Goal: Task Accomplishment & Management: Manage account settings

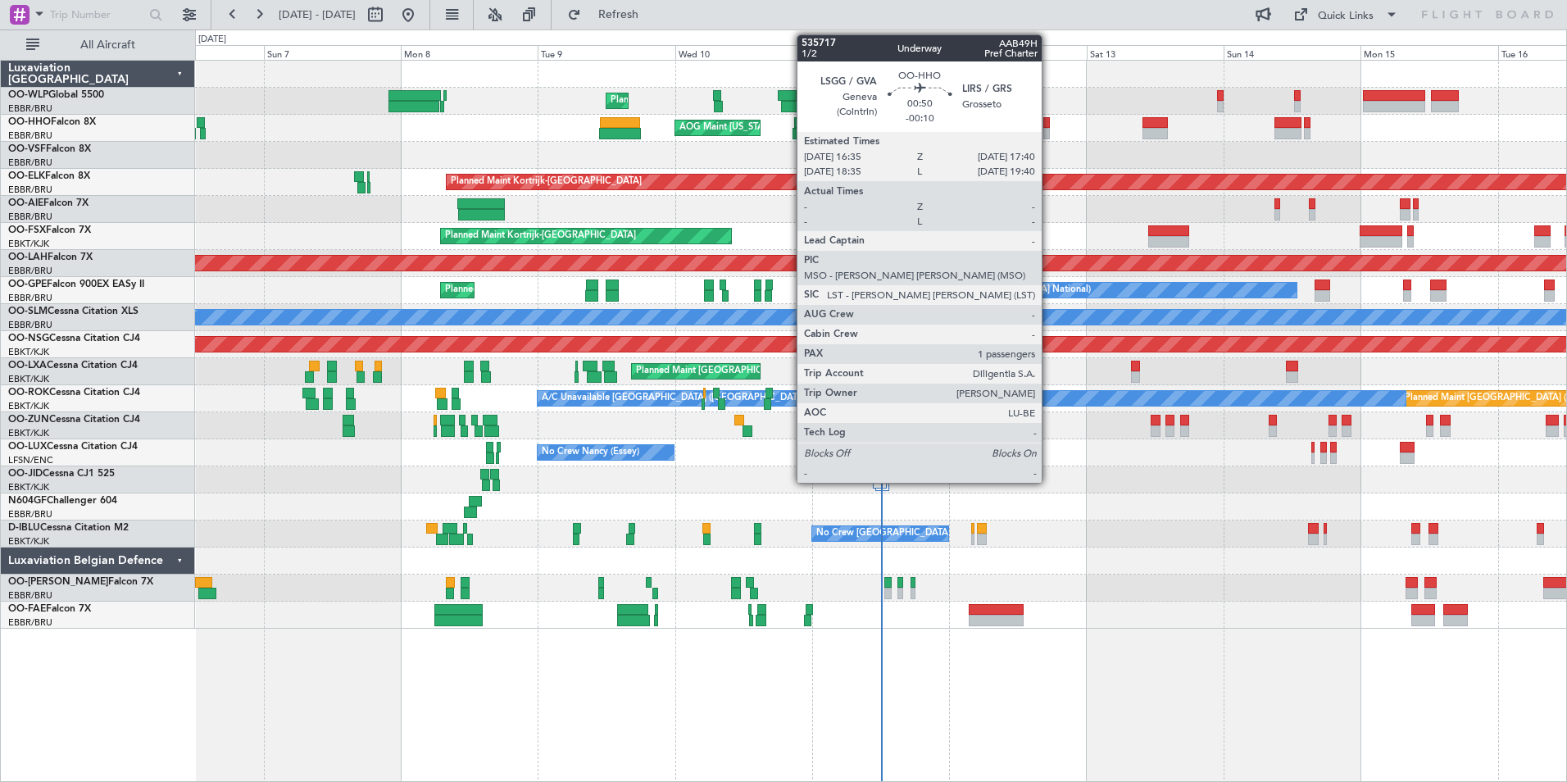
click at [1049, 134] on div at bounding box center [1046, 133] width 7 height 11
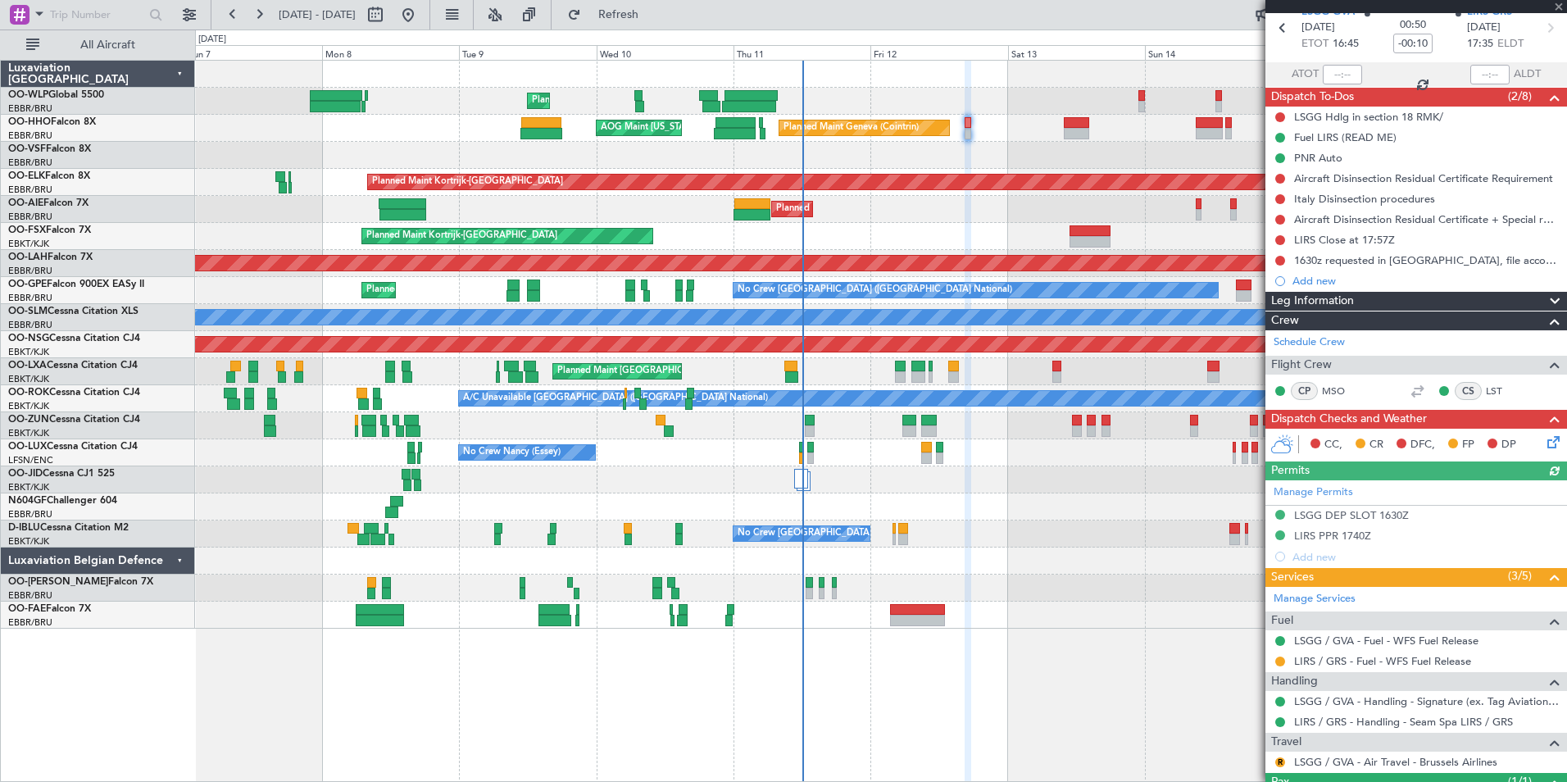
scroll to position [146, 0]
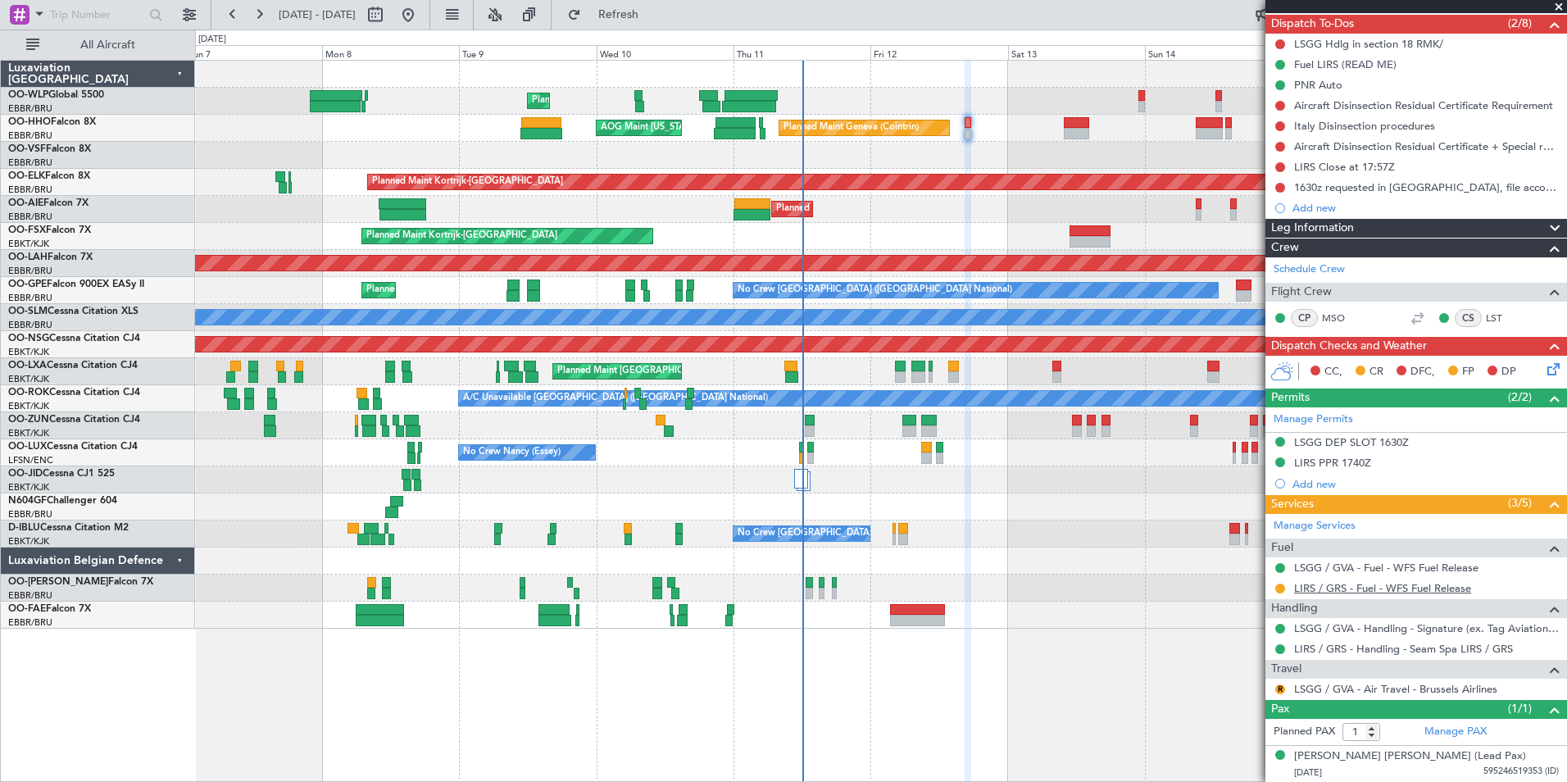
click at [1377, 593] on link "LIRS / GRS - Fuel - WFS Fuel Release" at bounding box center [1382, 588] width 177 height 14
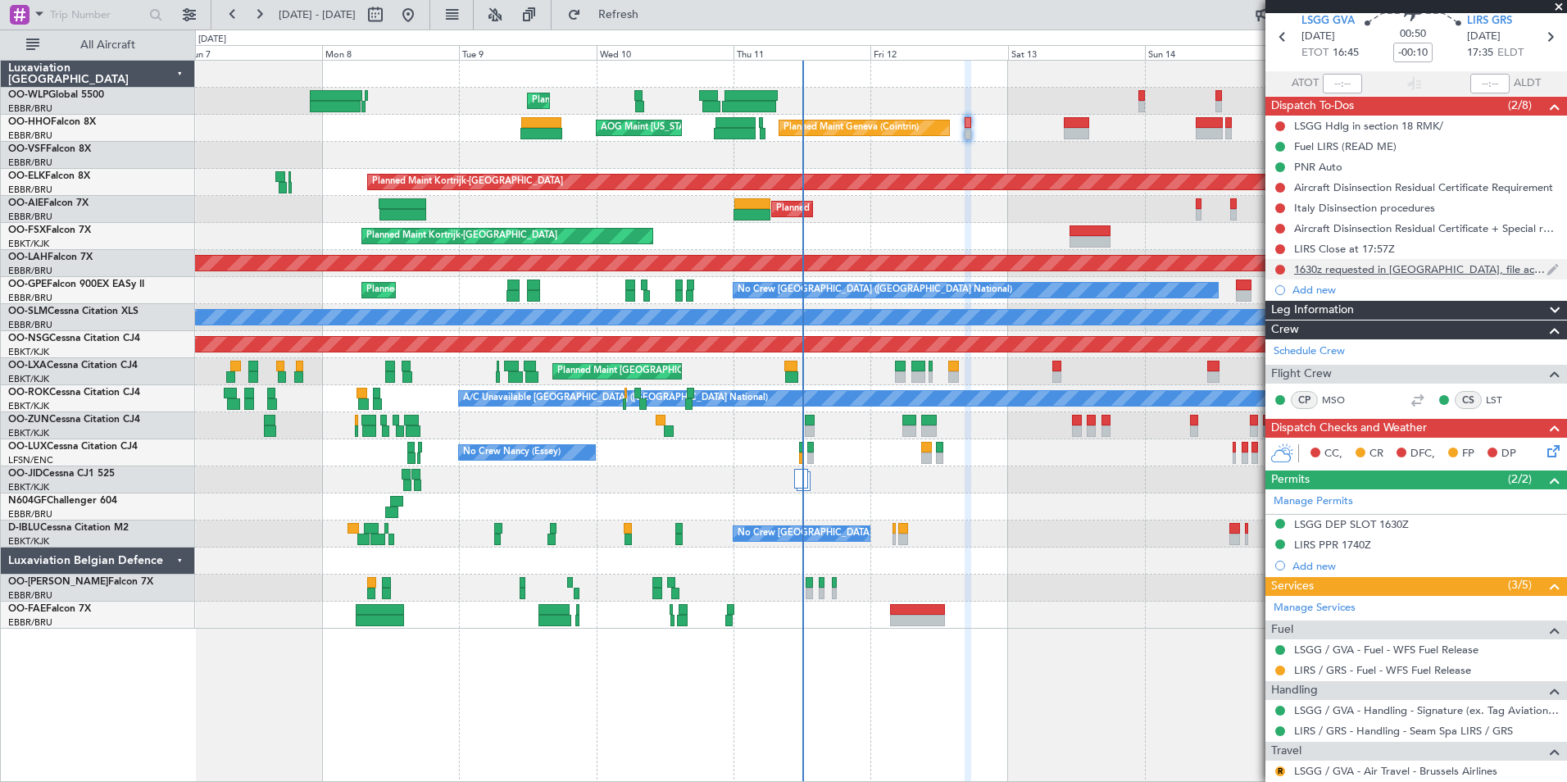
scroll to position [0, 0]
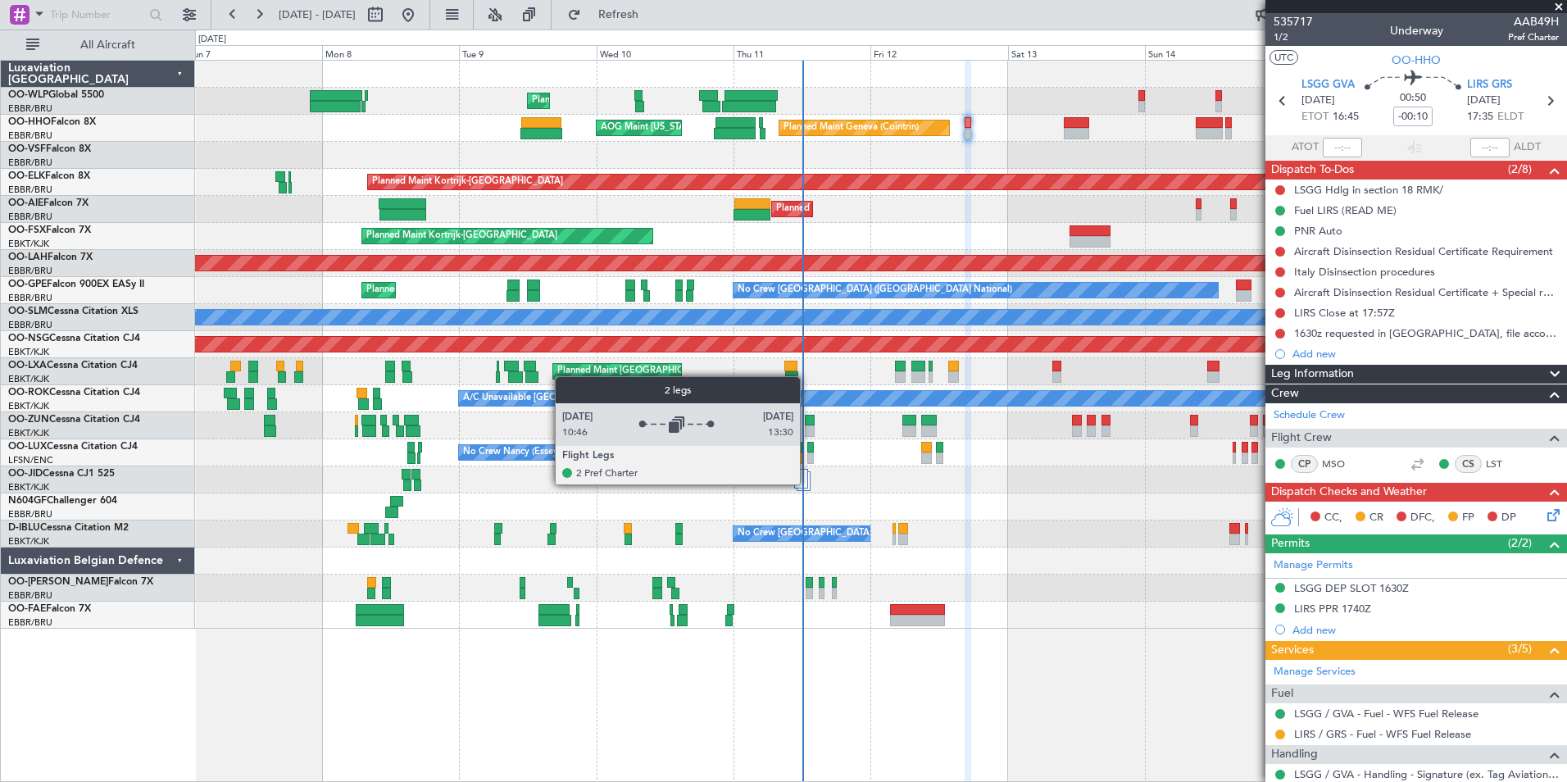
click at [807, 483] on div at bounding box center [801, 479] width 14 height 20
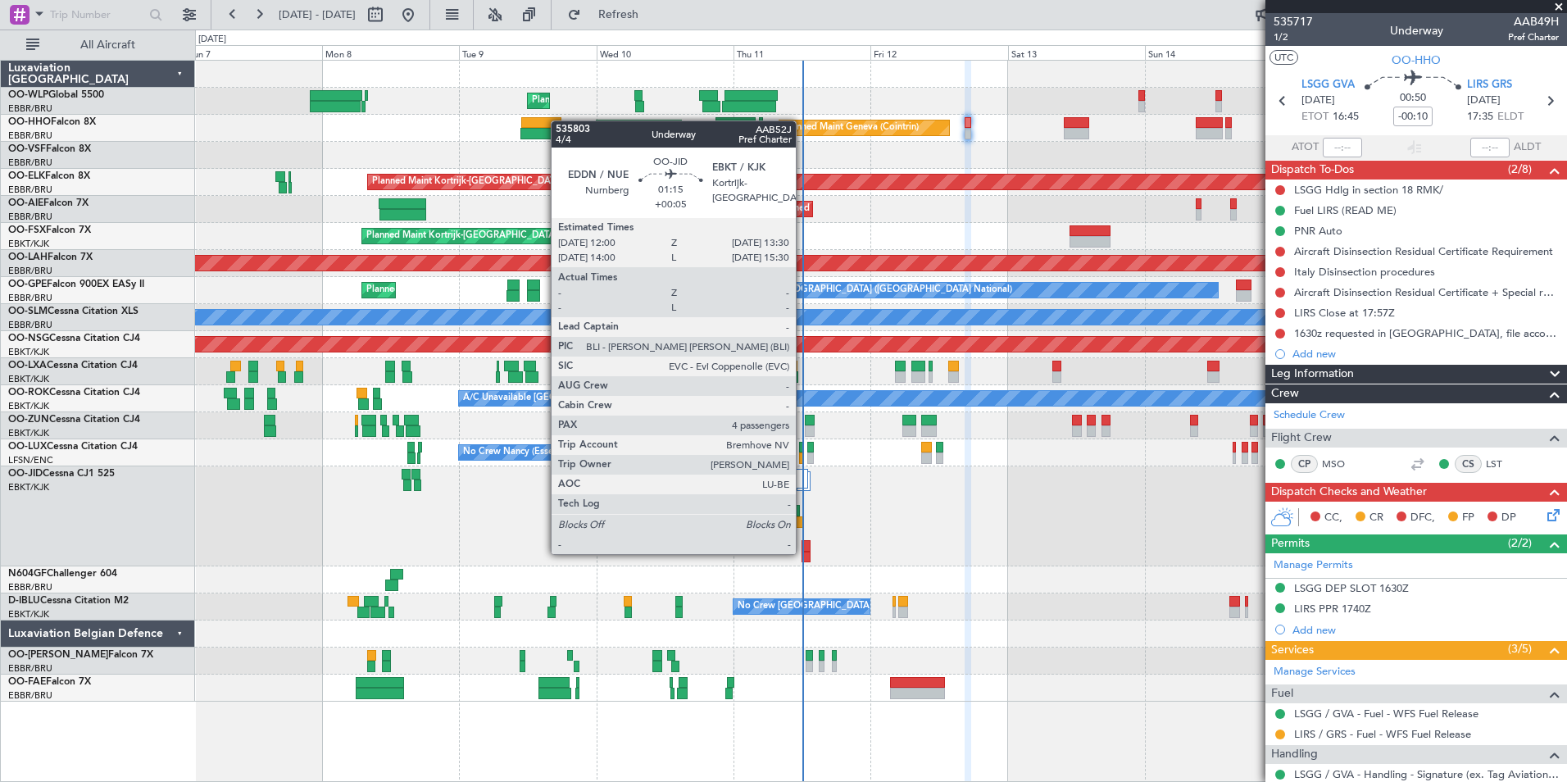
click at [803, 552] on div at bounding box center [805, 556] width 9 height 11
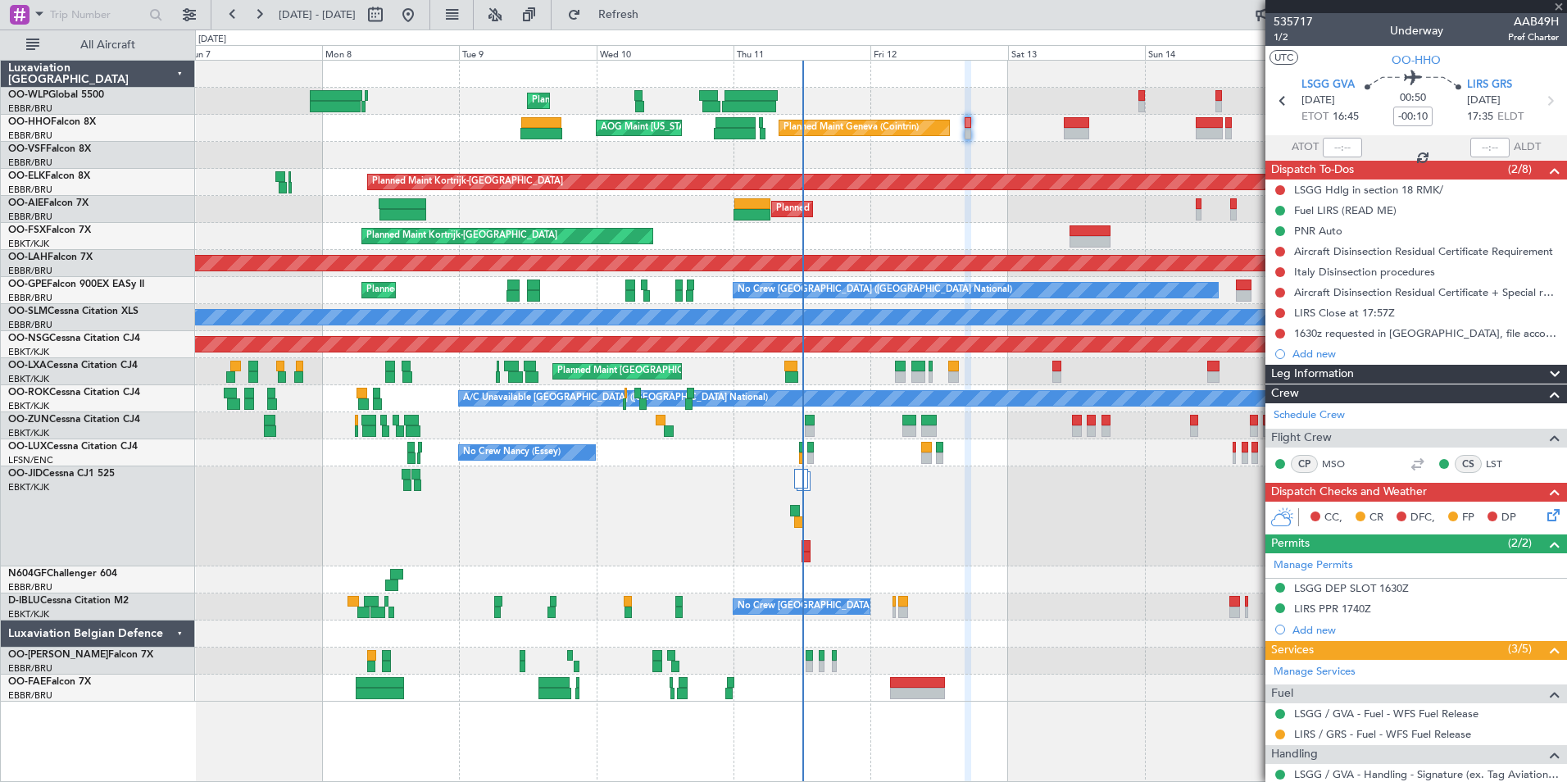
type input "+00:05"
type input "4"
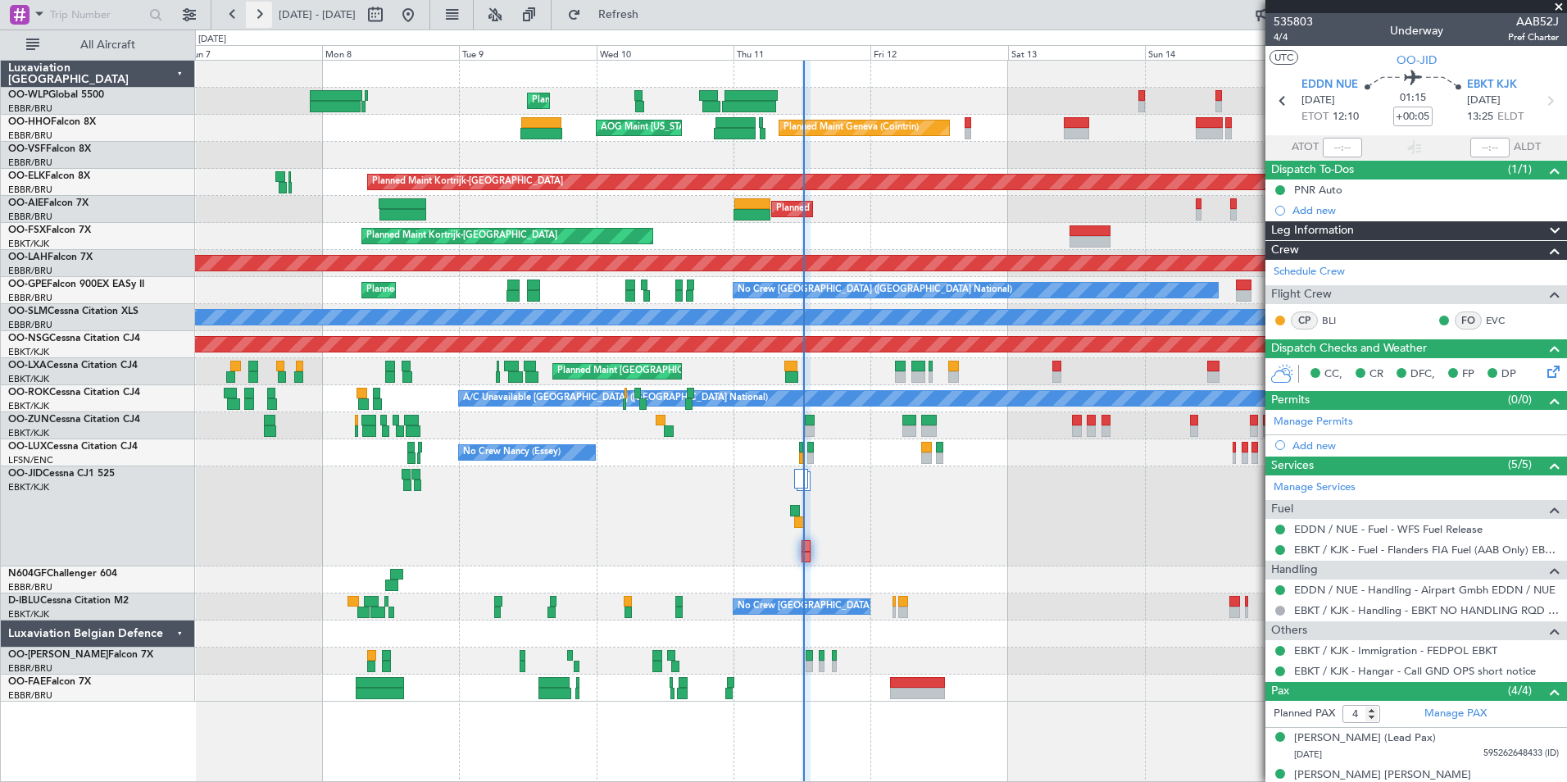
click at [261, 7] on button at bounding box center [259, 15] width 26 height 26
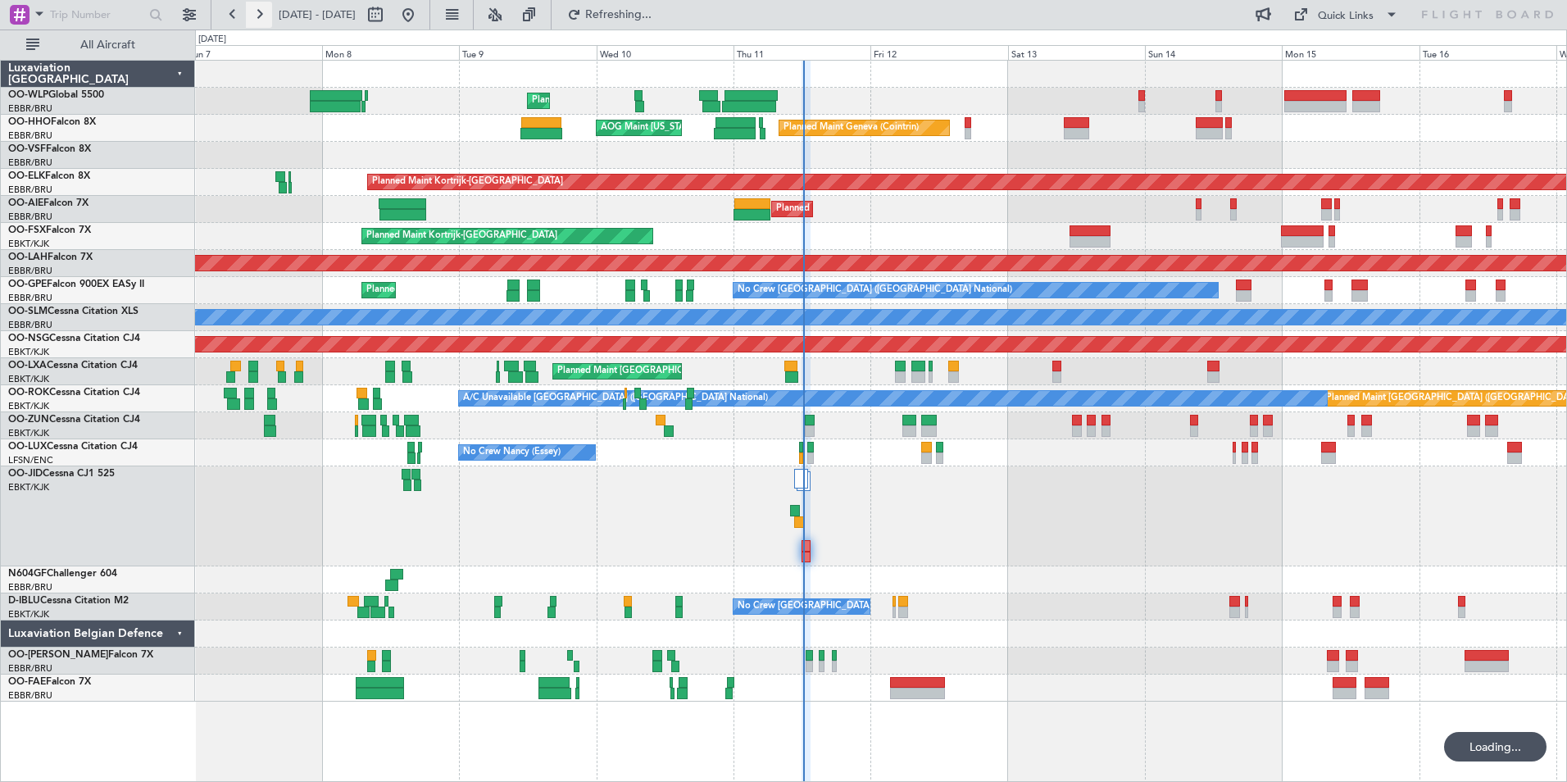
click at [261, 7] on button at bounding box center [259, 15] width 26 height 26
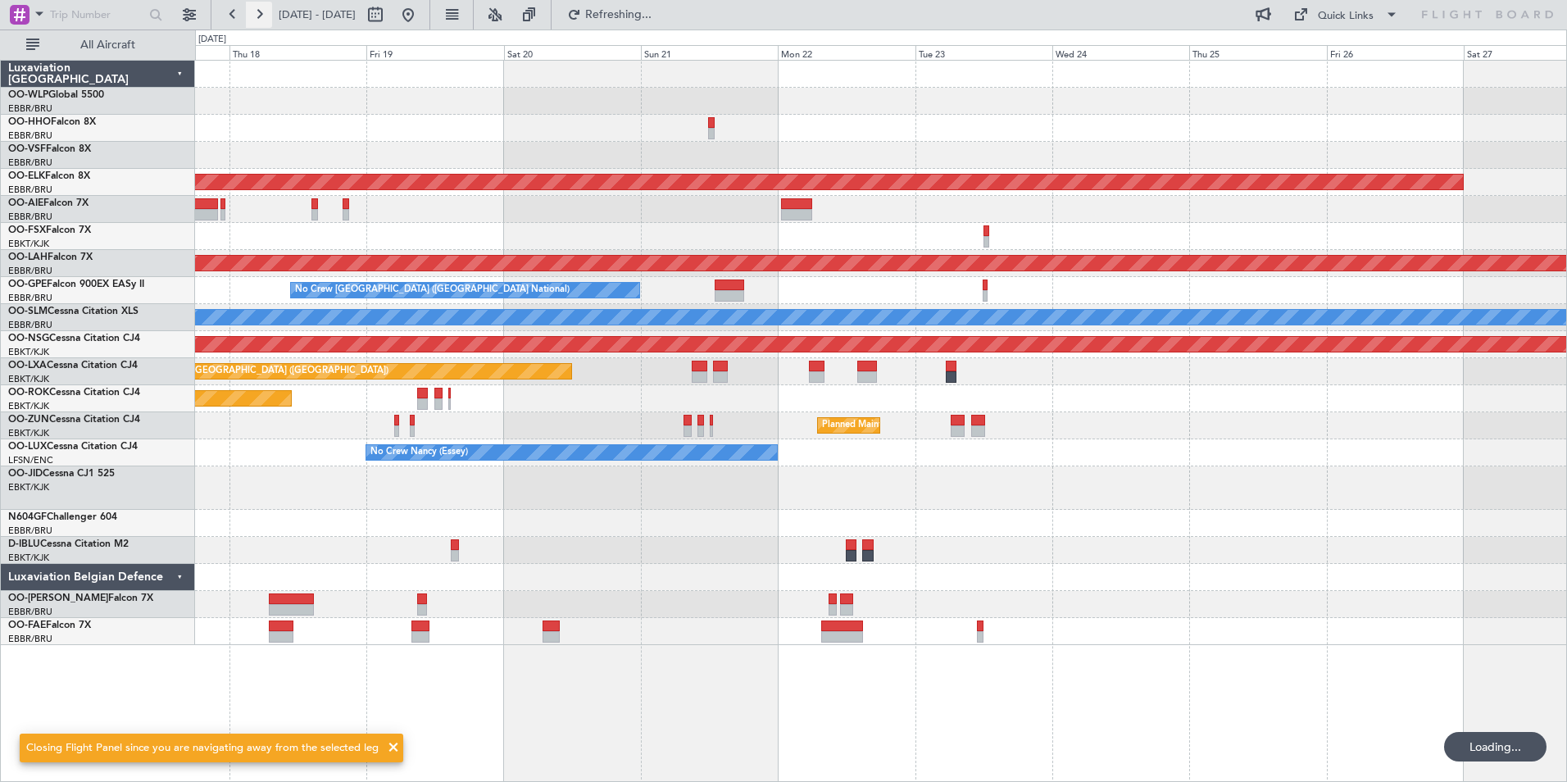
click at [261, 7] on button at bounding box center [259, 15] width 26 height 26
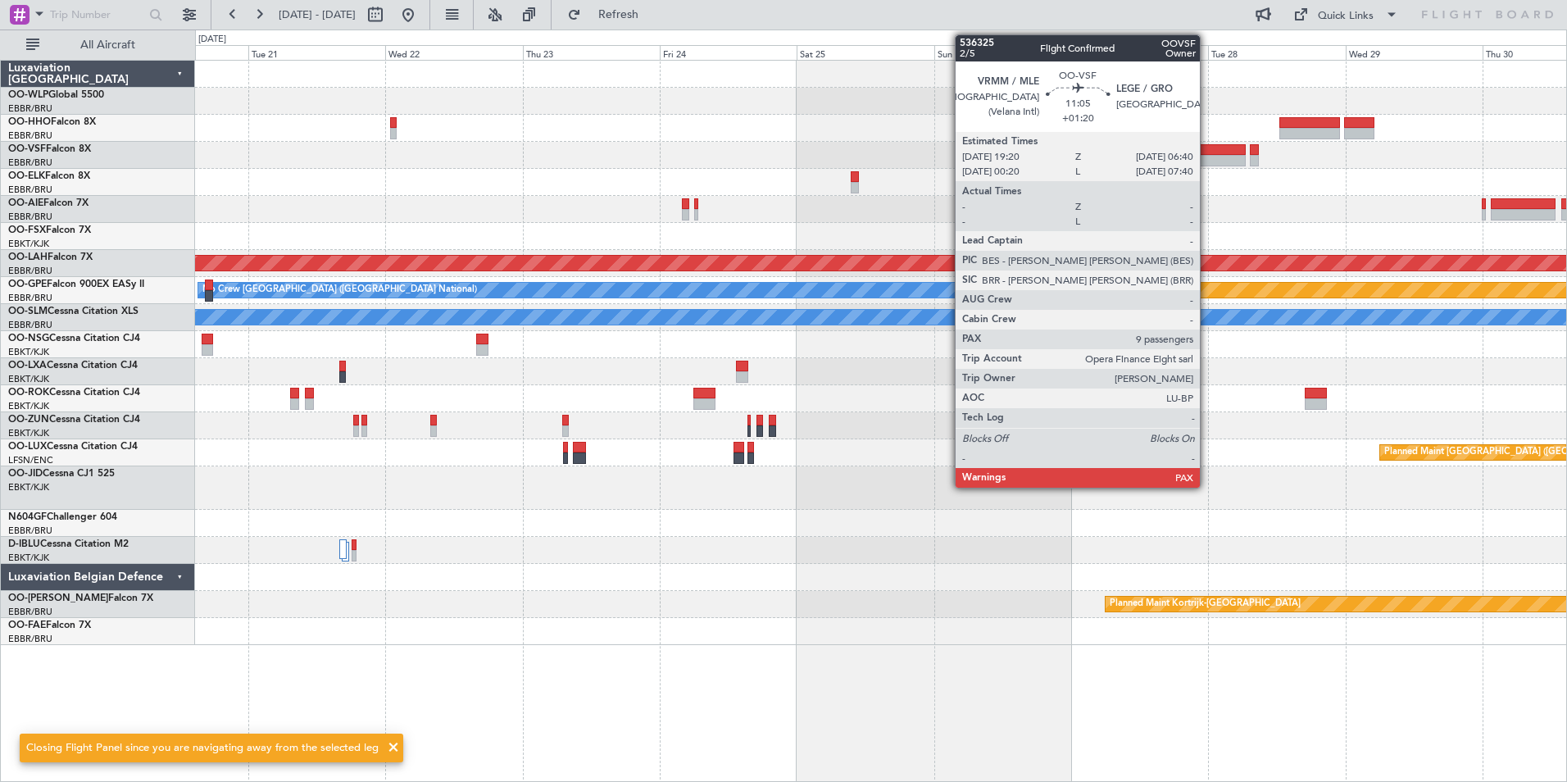
click at [1207, 151] on div at bounding box center [1214, 149] width 66 height 11
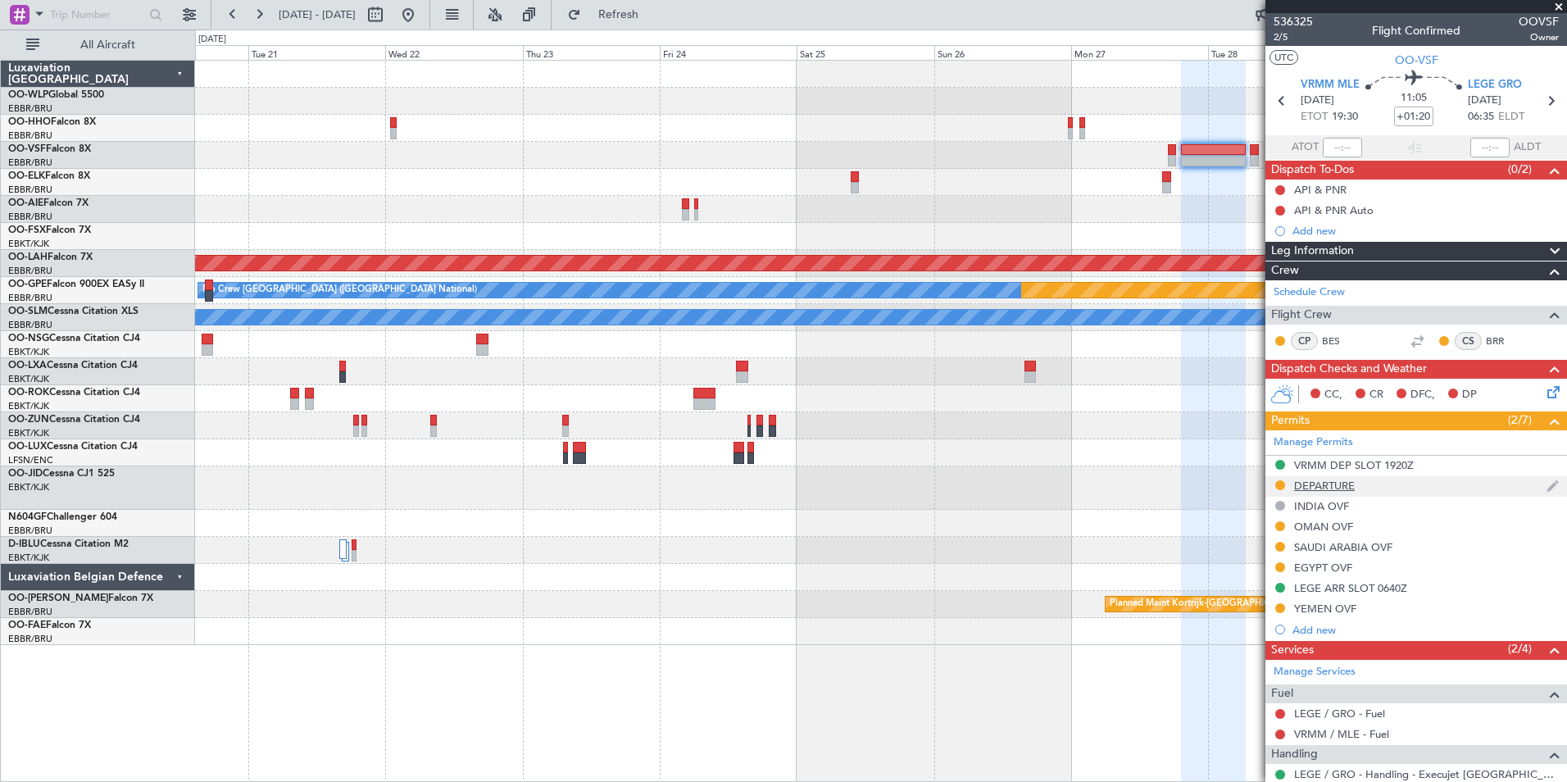
click at [1308, 487] on div "DEPARTURE" at bounding box center [1324, 486] width 61 height 14
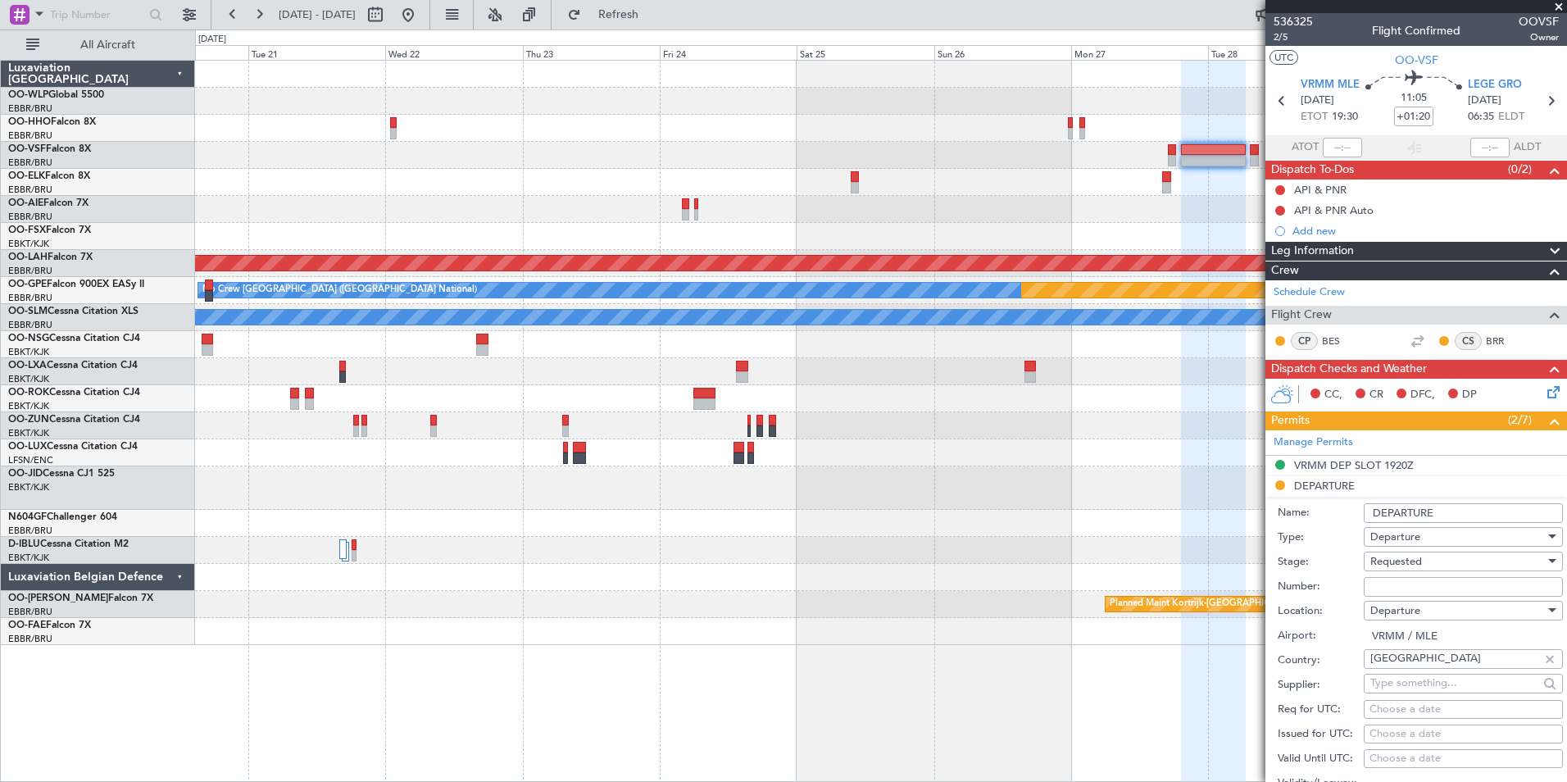
click at [1394, 586] on input "Number:" at bounding box center [1463, 587] width 199 height 20
paste input "CAD-VRMM/LIP/2025/107"
type input "CAD-VRMM/LIP/2025/107"
click at [1394, 557] on span "Requested" at bounding box center [1396, 561] width 52 height 15
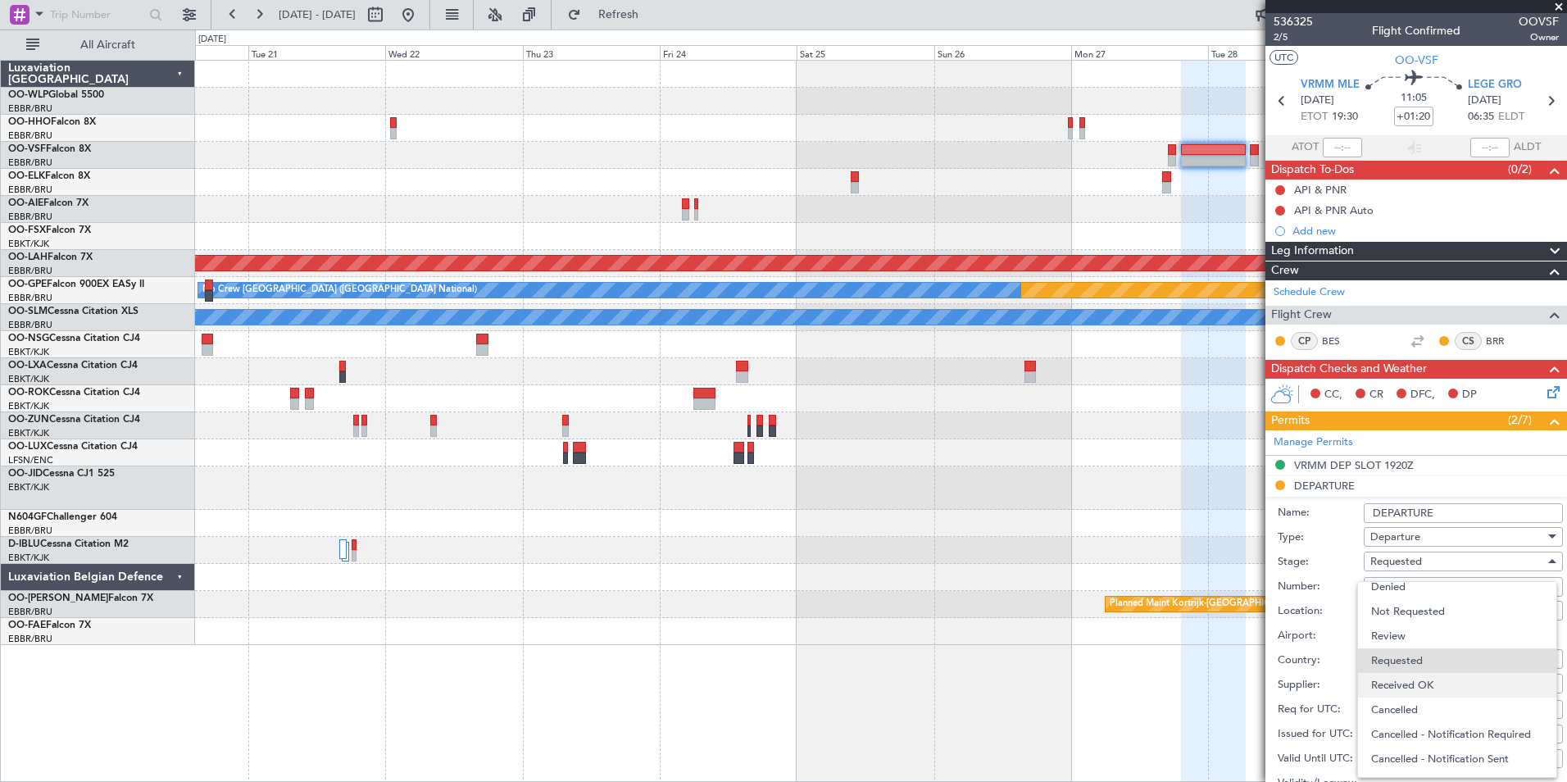
click at [1412, 689] on span "Received OK" at bounding box center [1457, 685] width 172 height 25
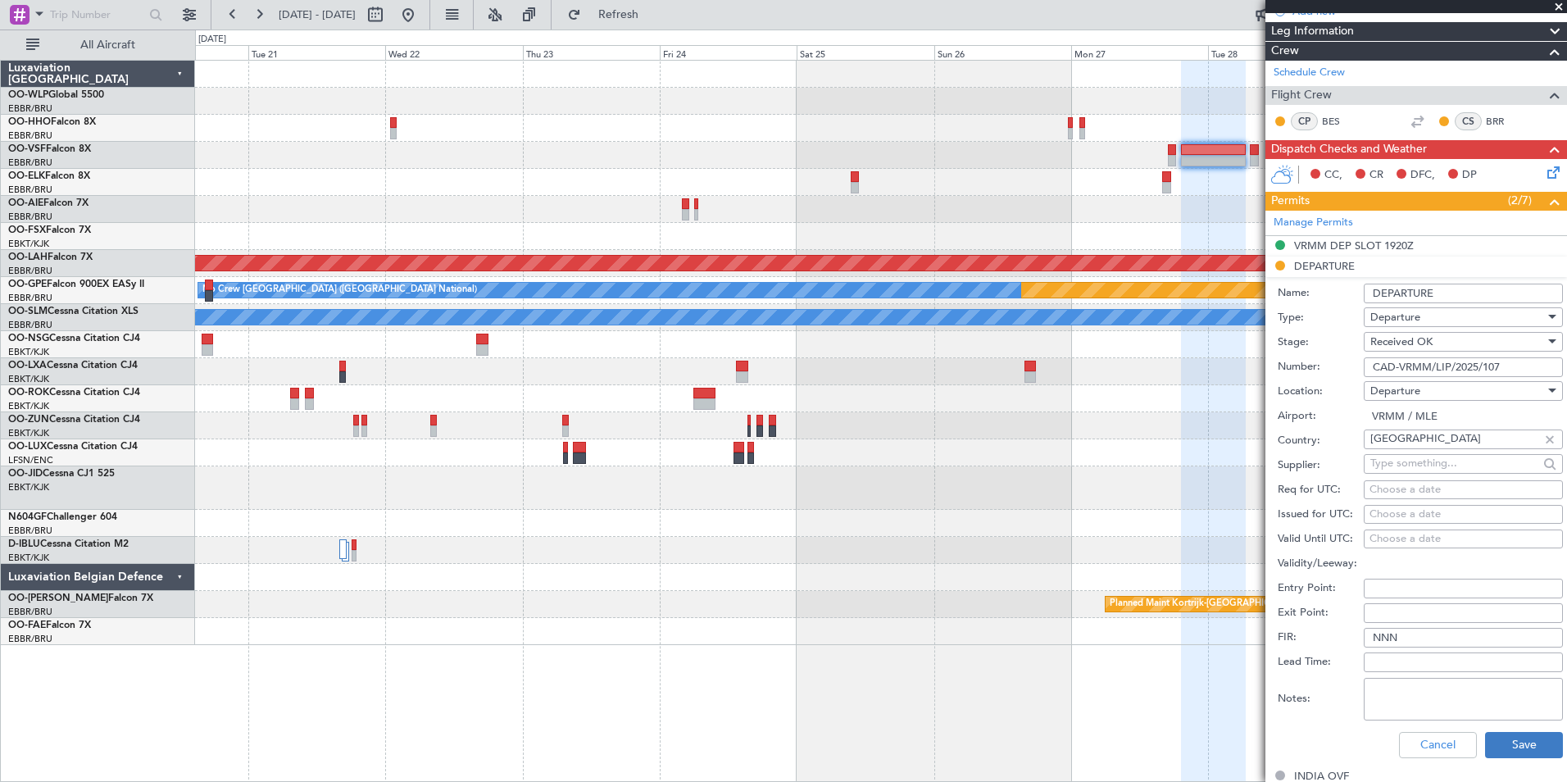
scroll to position [246, 0]
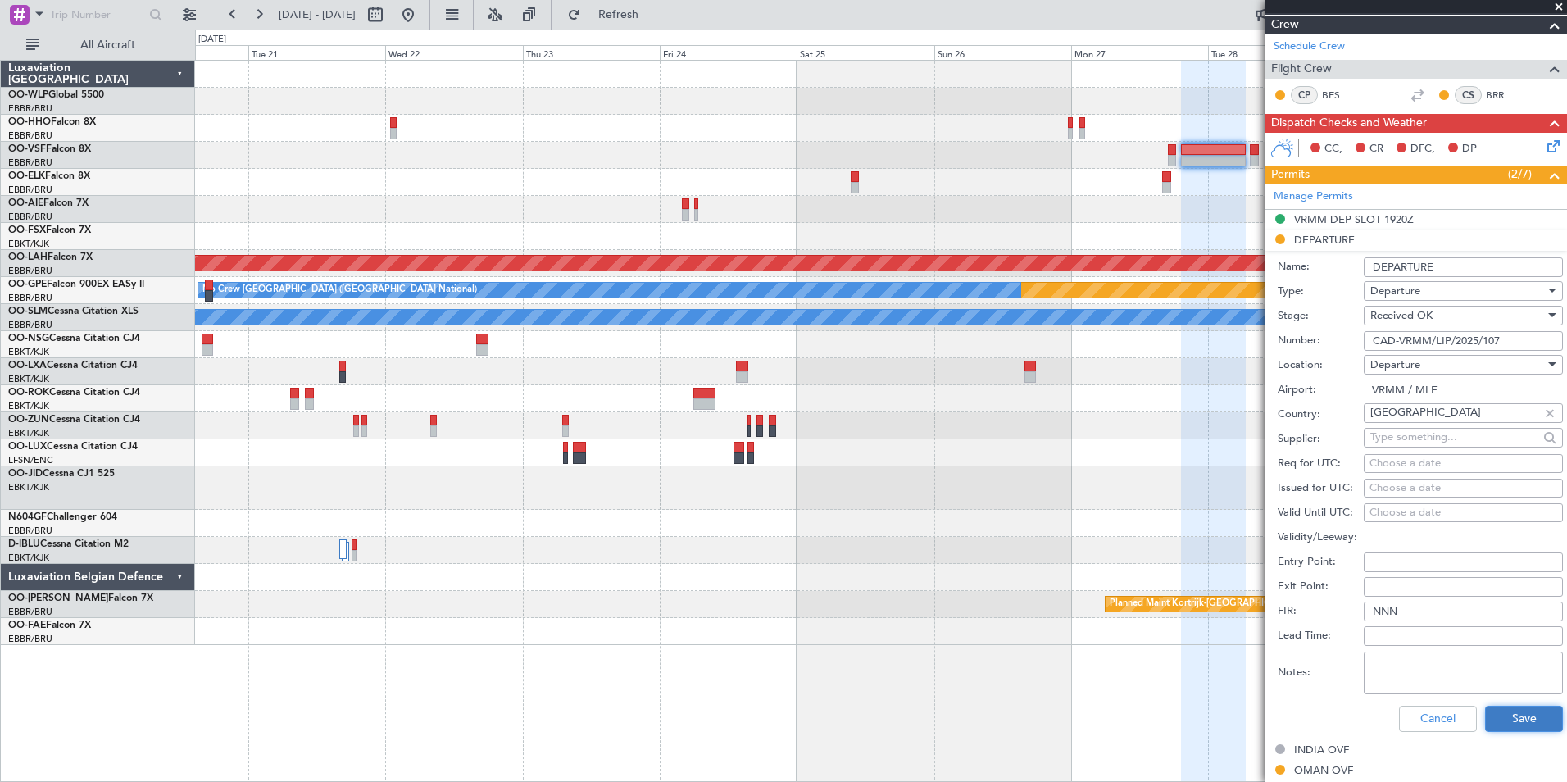
click at [1510, 710] on button "Save" at bounding box center [1524, 719] width 78 height 26
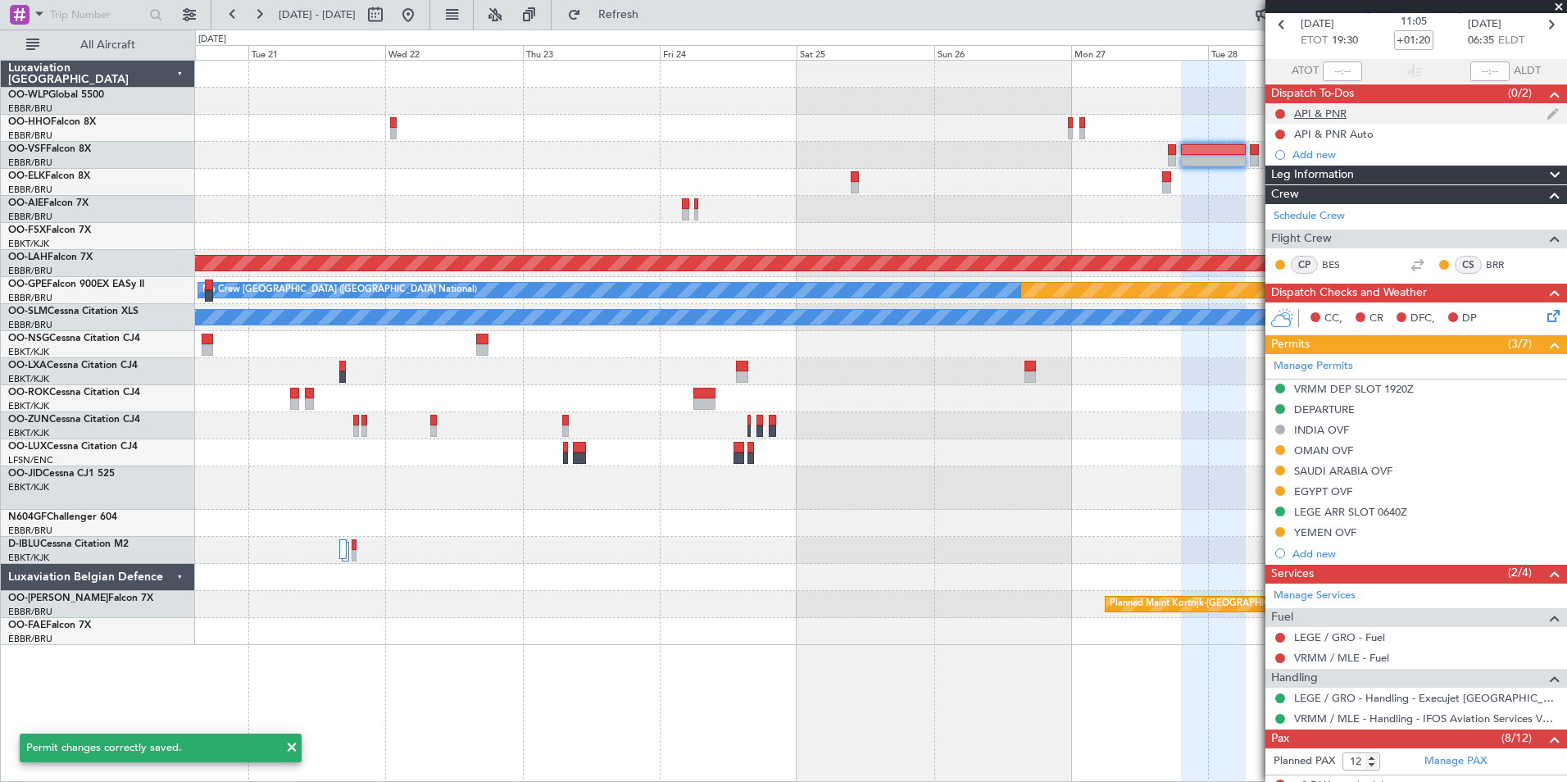
scroll to position [0, 0]
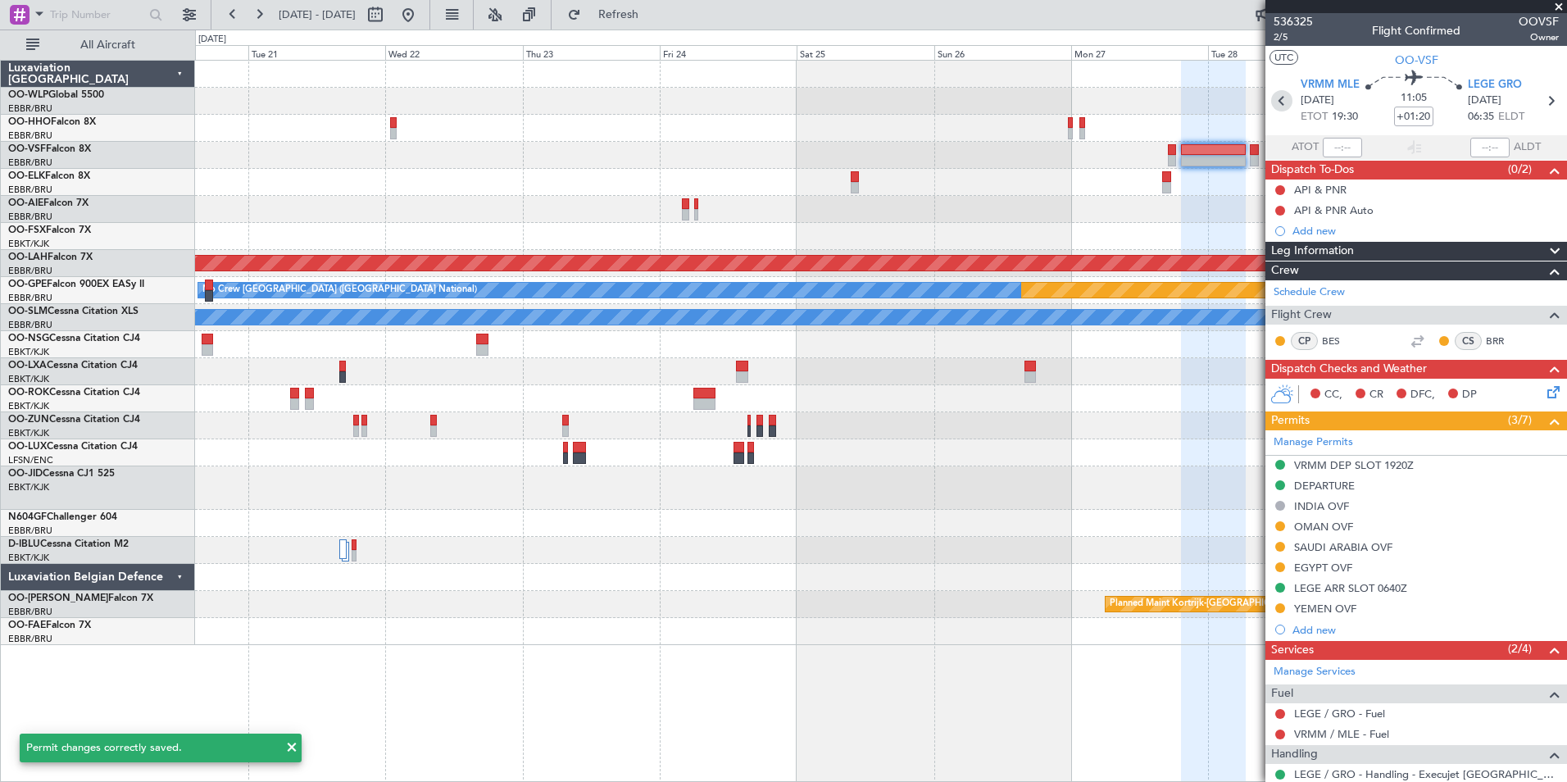
click at [1287, 102] on icon at bounding box center [1281, 100] width 21 height 21
type input "0"
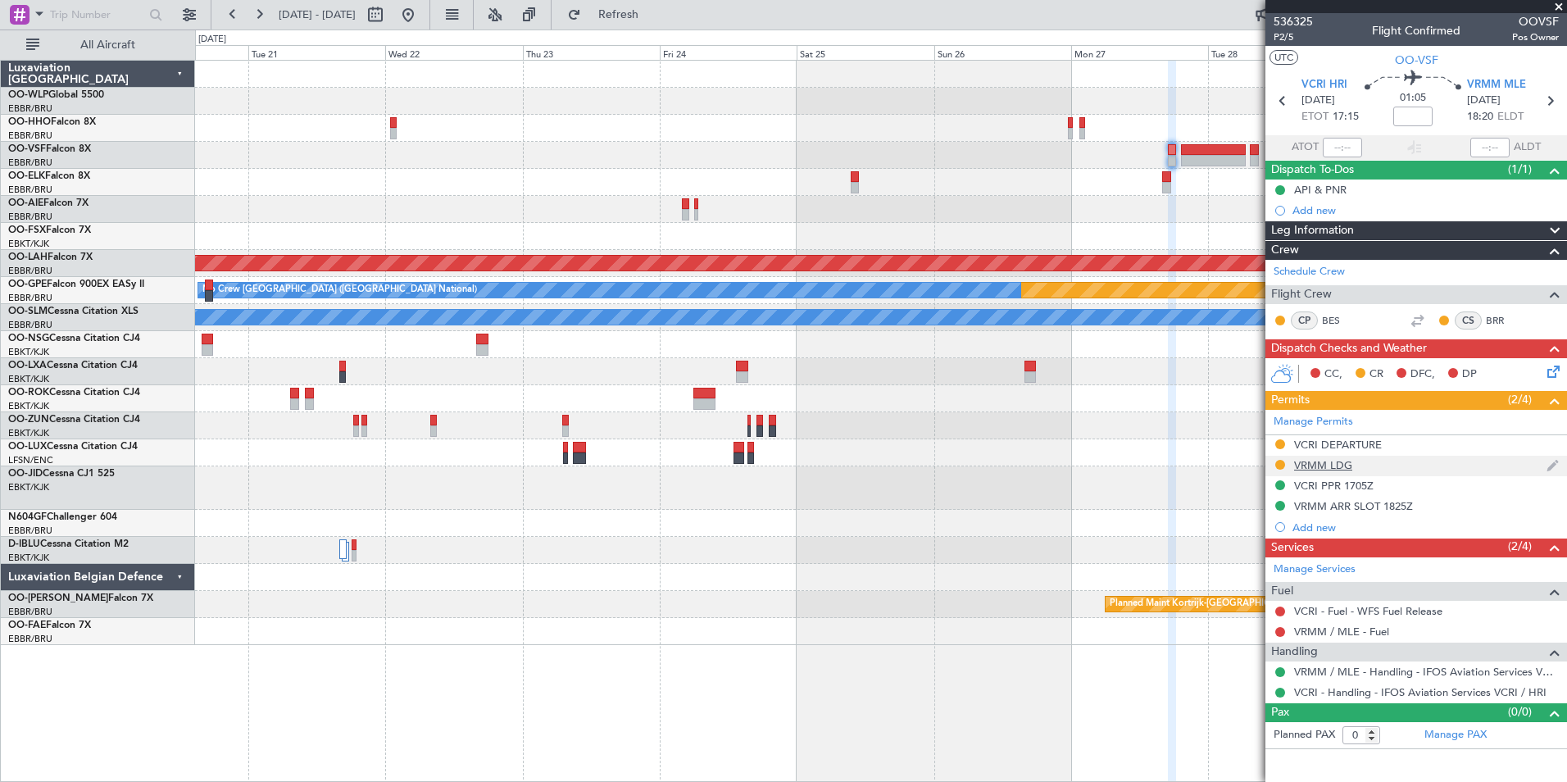
click at [1314, 464] on div "VRMM LDG" at bounding box center [1323, 465] width 58 height 14
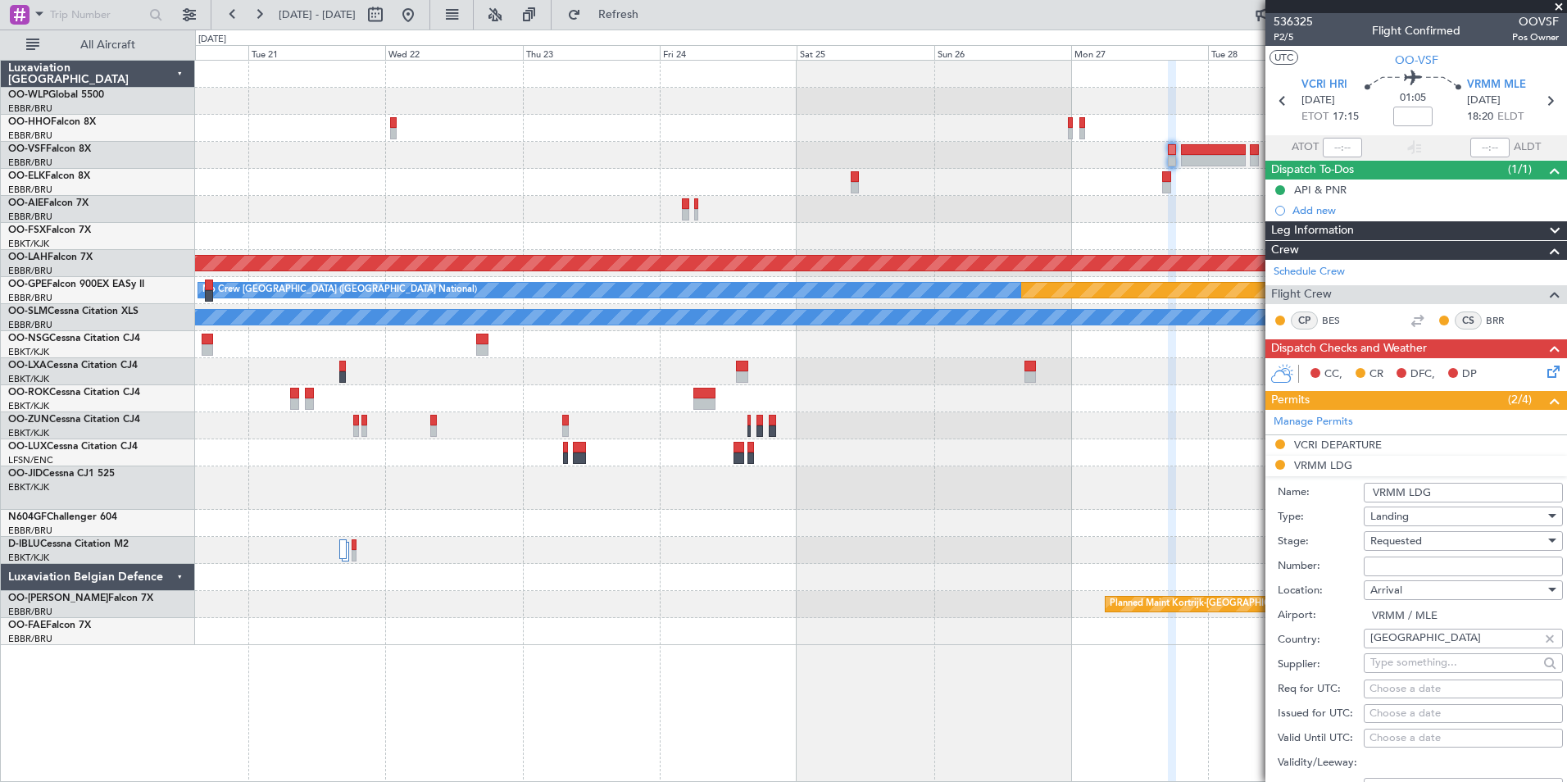
click at [1374, 556] on input "Number:" at bounding box center [1463, 566] width 199 height 20
paste input "CAD-VRMM/LIP/2025/107"
type input "CAD-VRMM/LIP/2025/107"
click at [1382, 542] on span "Requested" at bounding box center [1396, 540] width 52 height 15
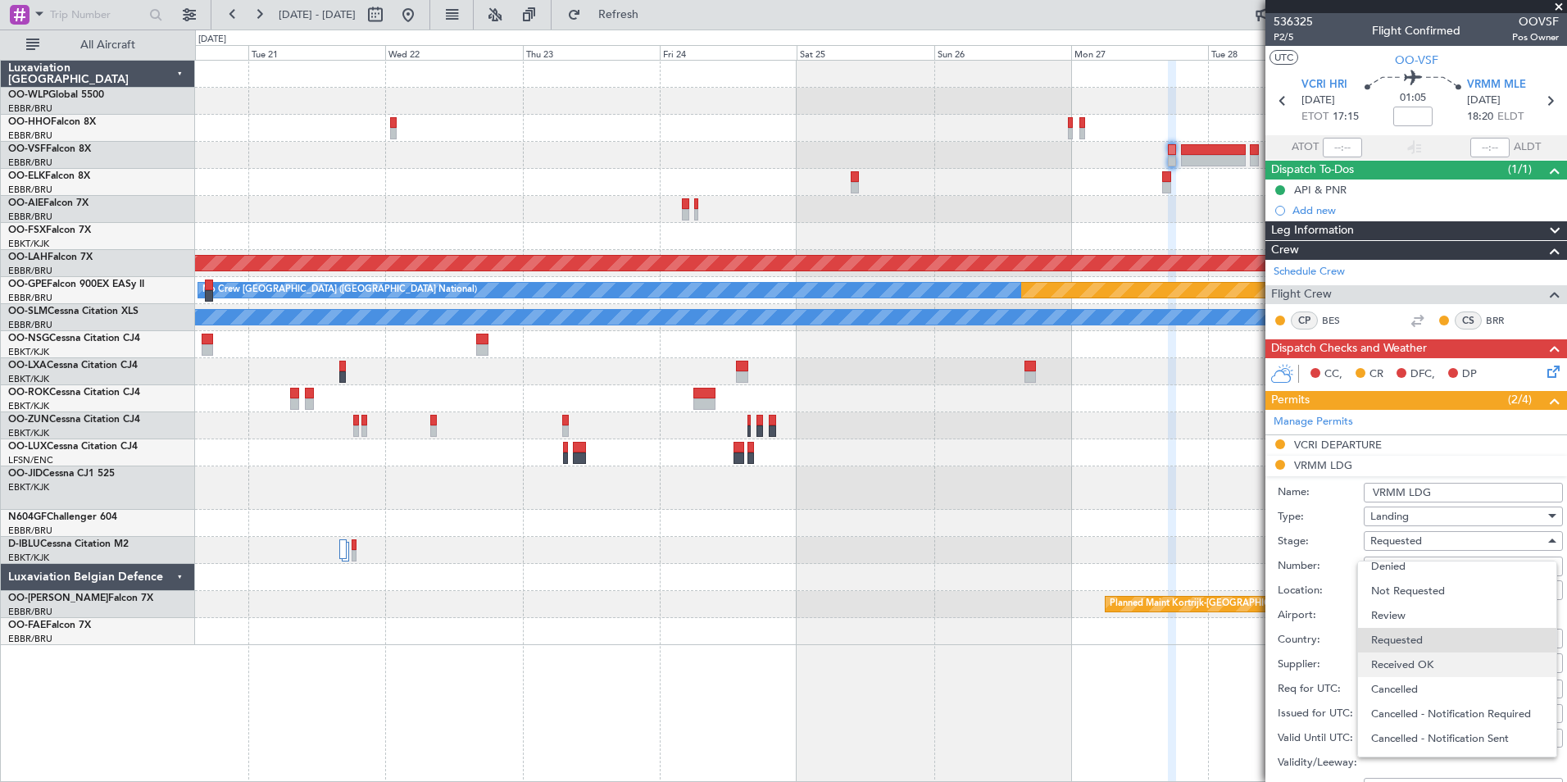
click at [1378, 657] on span "Received OK" at bounding box center [1457, 664] width 172 height 25
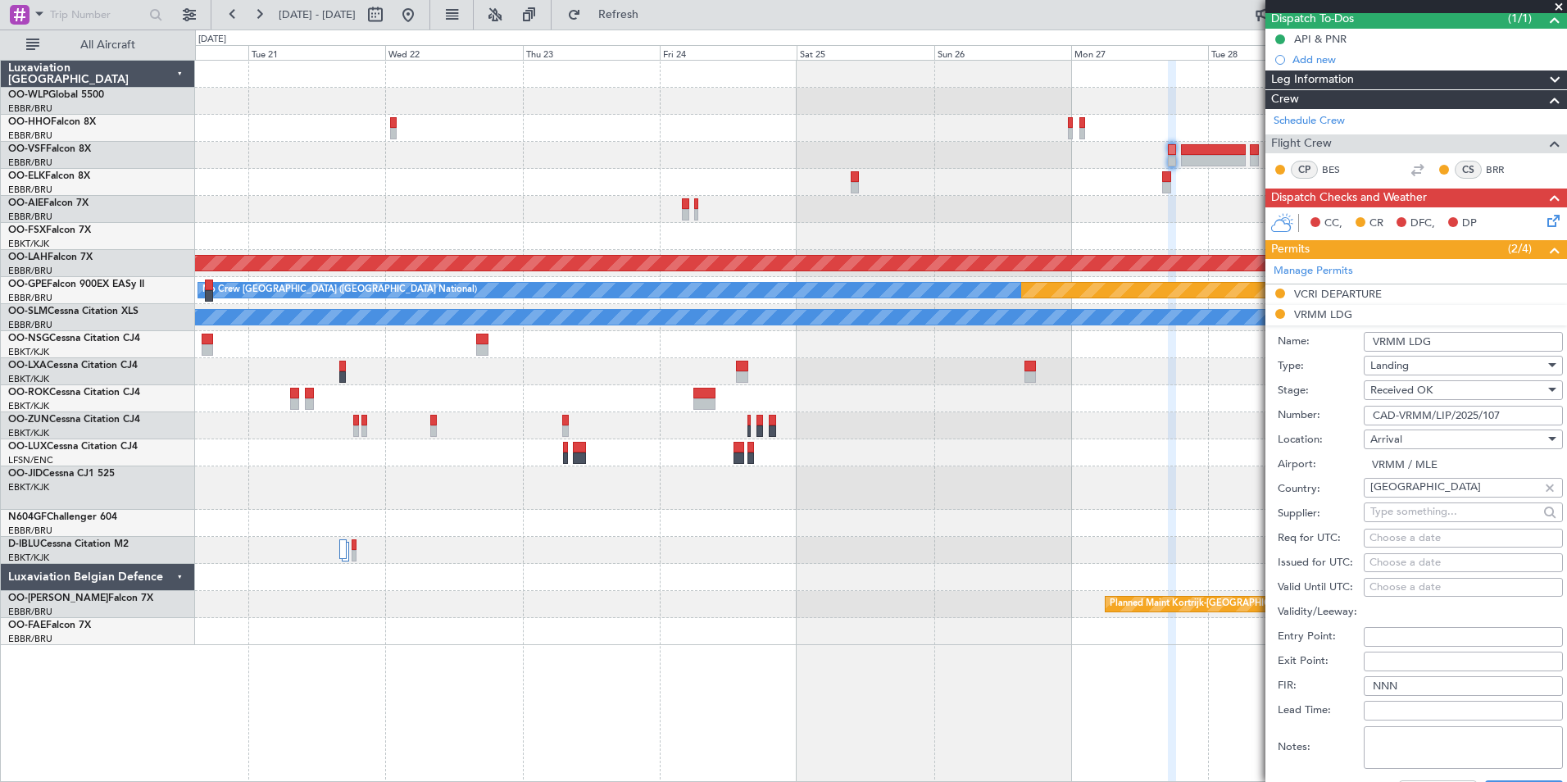
scroll to position [410, 0]
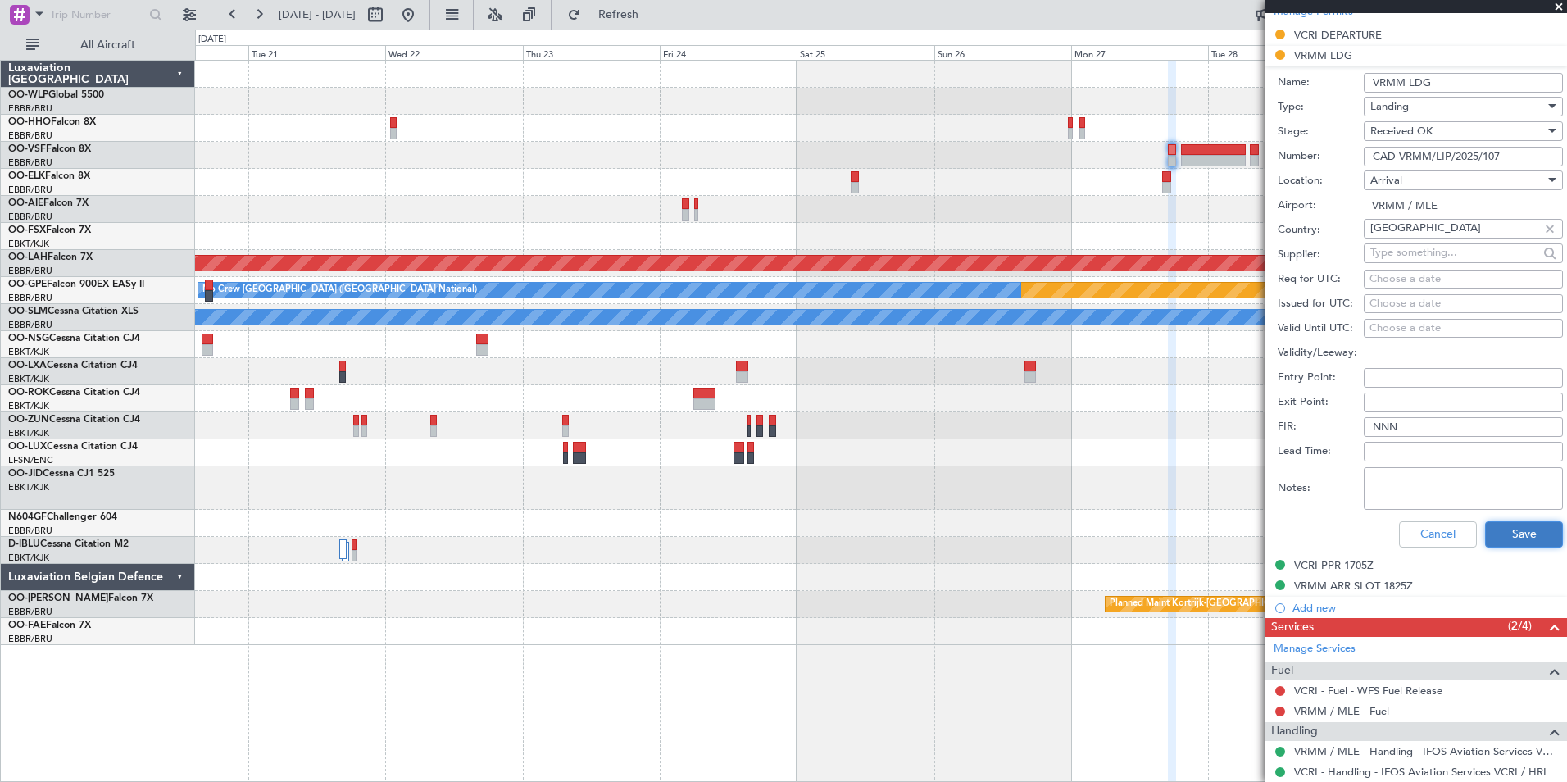
click at [1502, 534] on button "Save" at bounding box center [1524, 534] width 78 height 26
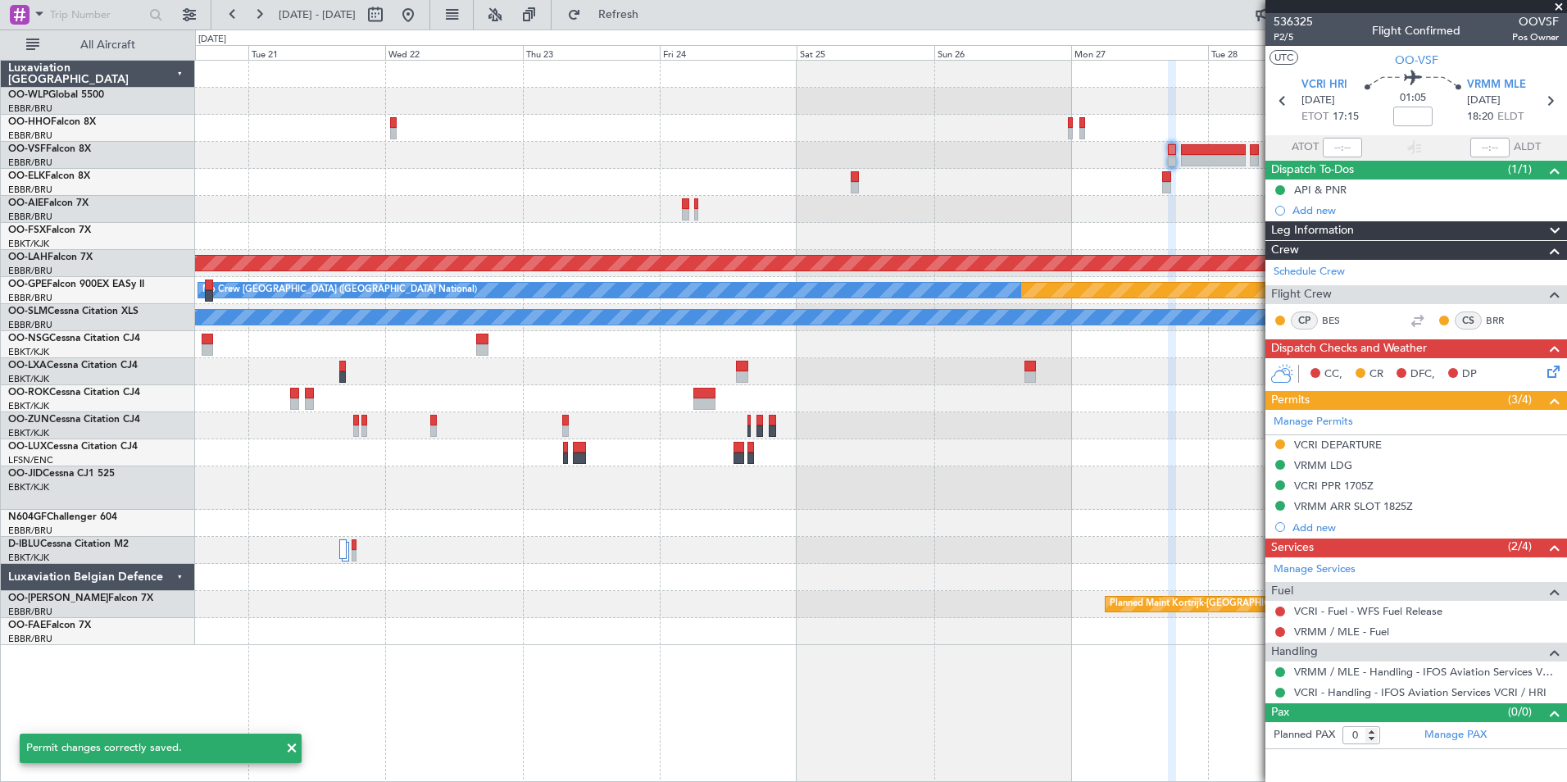
scroll to position [0, 0]
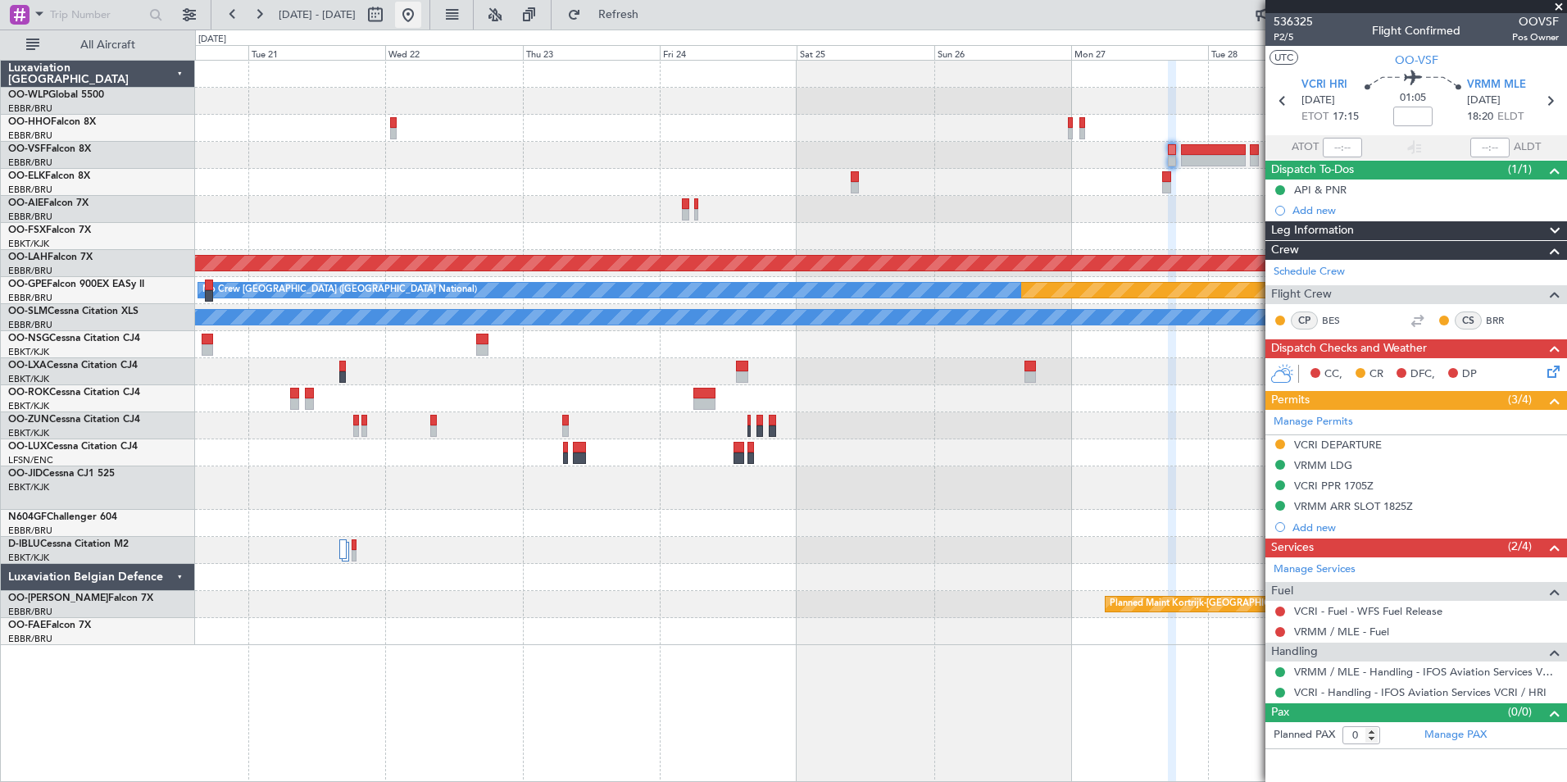
click at [421, 17] on button at bounding box center [408, 15] width 26 height 26
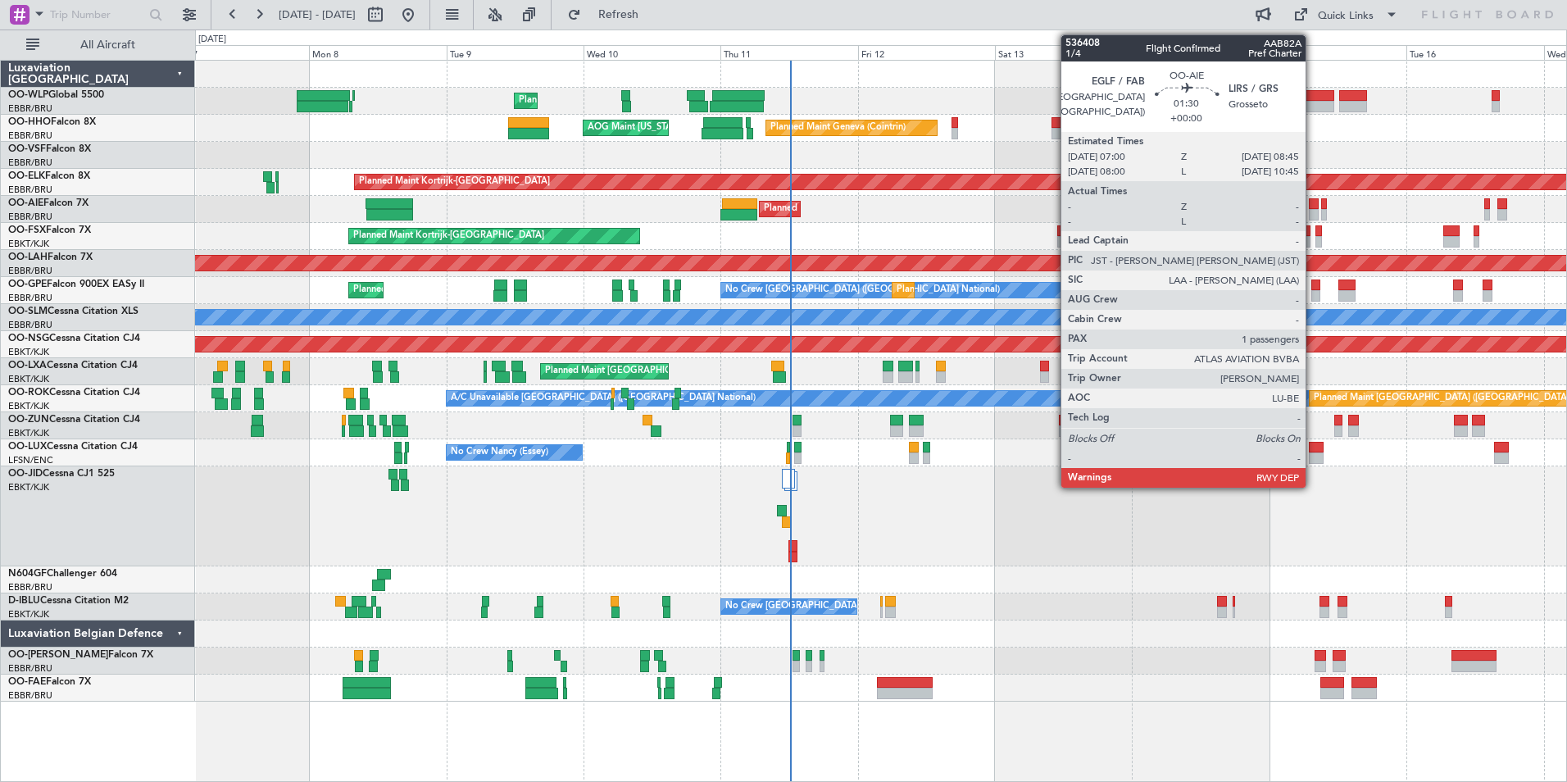
click at [1313, 211] on div at bounding box center [1314, 214] width 11 height 11
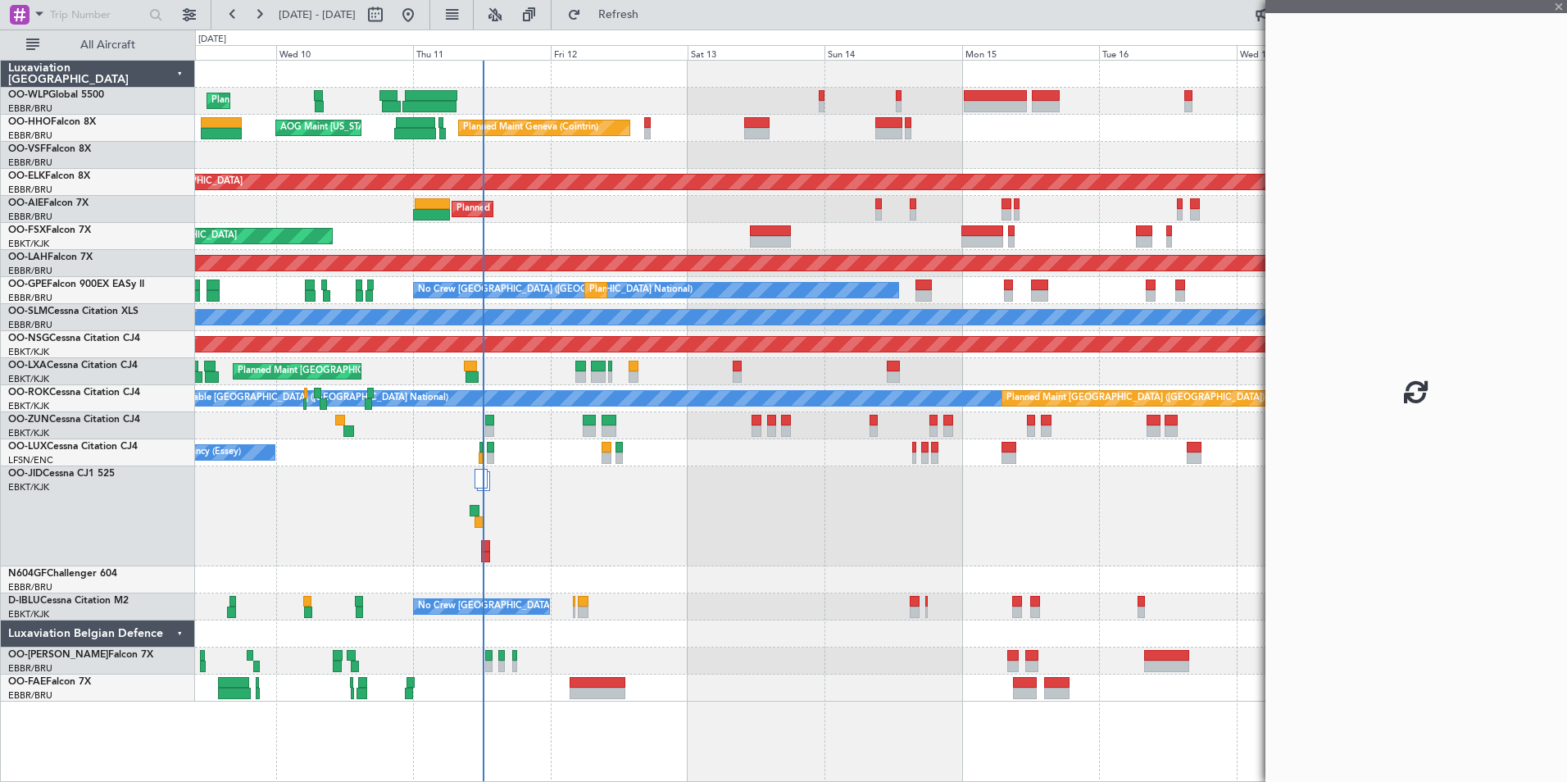
click at [911, 226] on div "Planned Maint Kortrijk-[GEOGRAPHIC_DATA]" at bounding box center [880, 236] width 1371 height 27
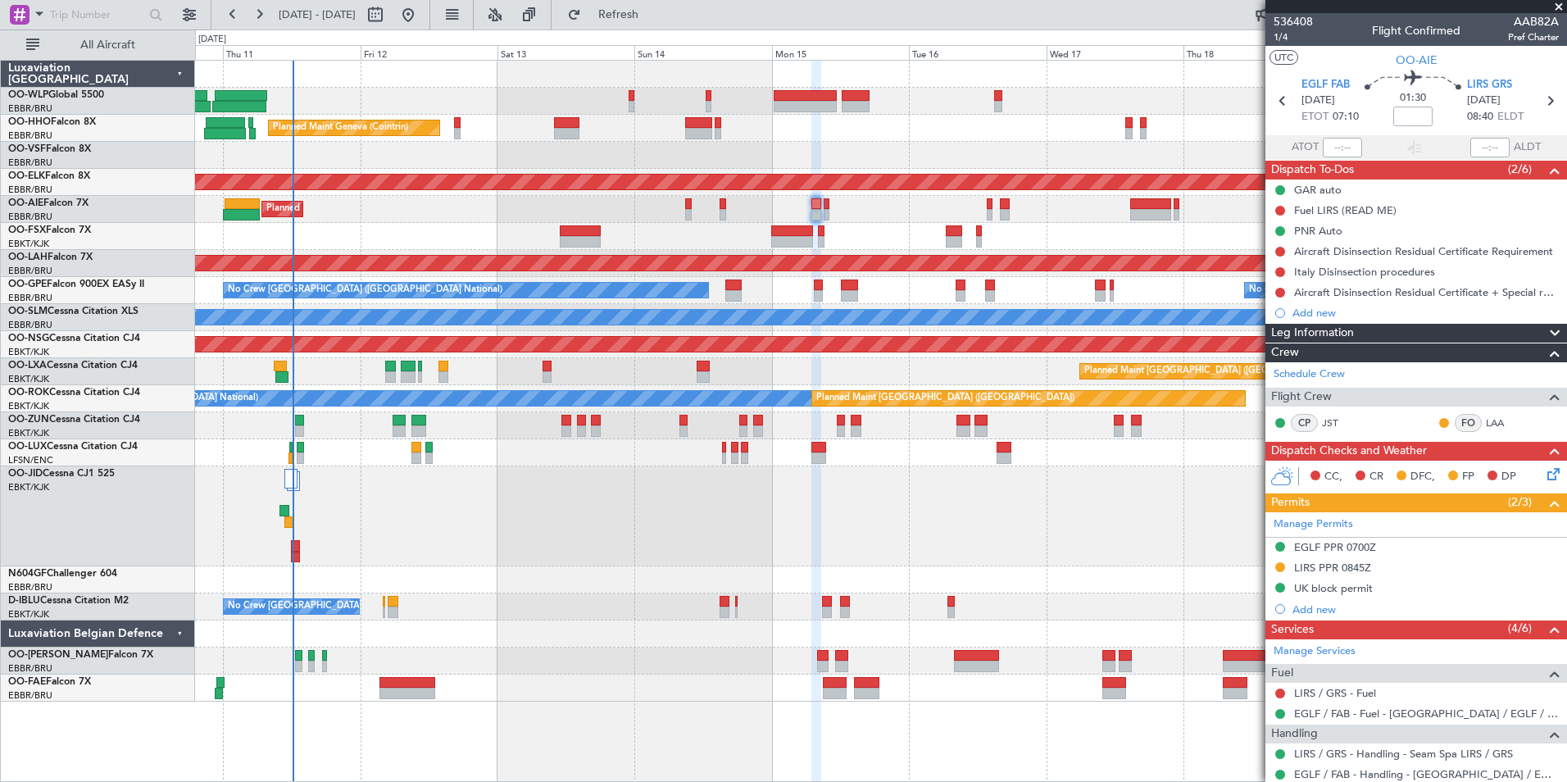
click at [751, 149] on div "Planned Maint Liege Planned Maint Geneva (Cointrin) AOG Maint New York (Teterbo…" at bounding box center [880, 381] width 1371 height 641
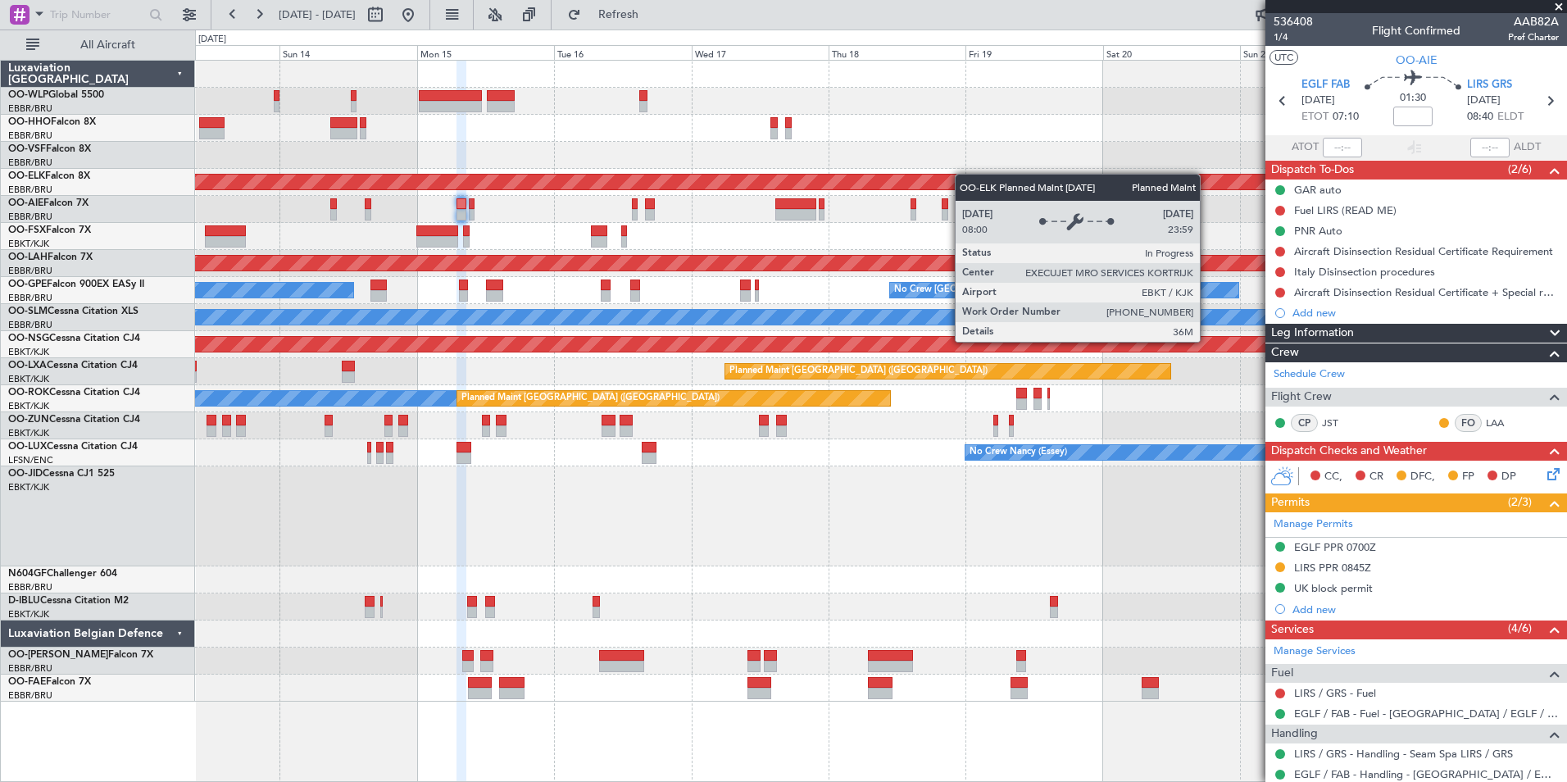
click at [760, 189] on div "Planned Maint Geneva (Cointrin) Planned Maint Kortrijk-Wevelgem Planned Maint L…" at bounding box center [880, 381] width 1371 height 641
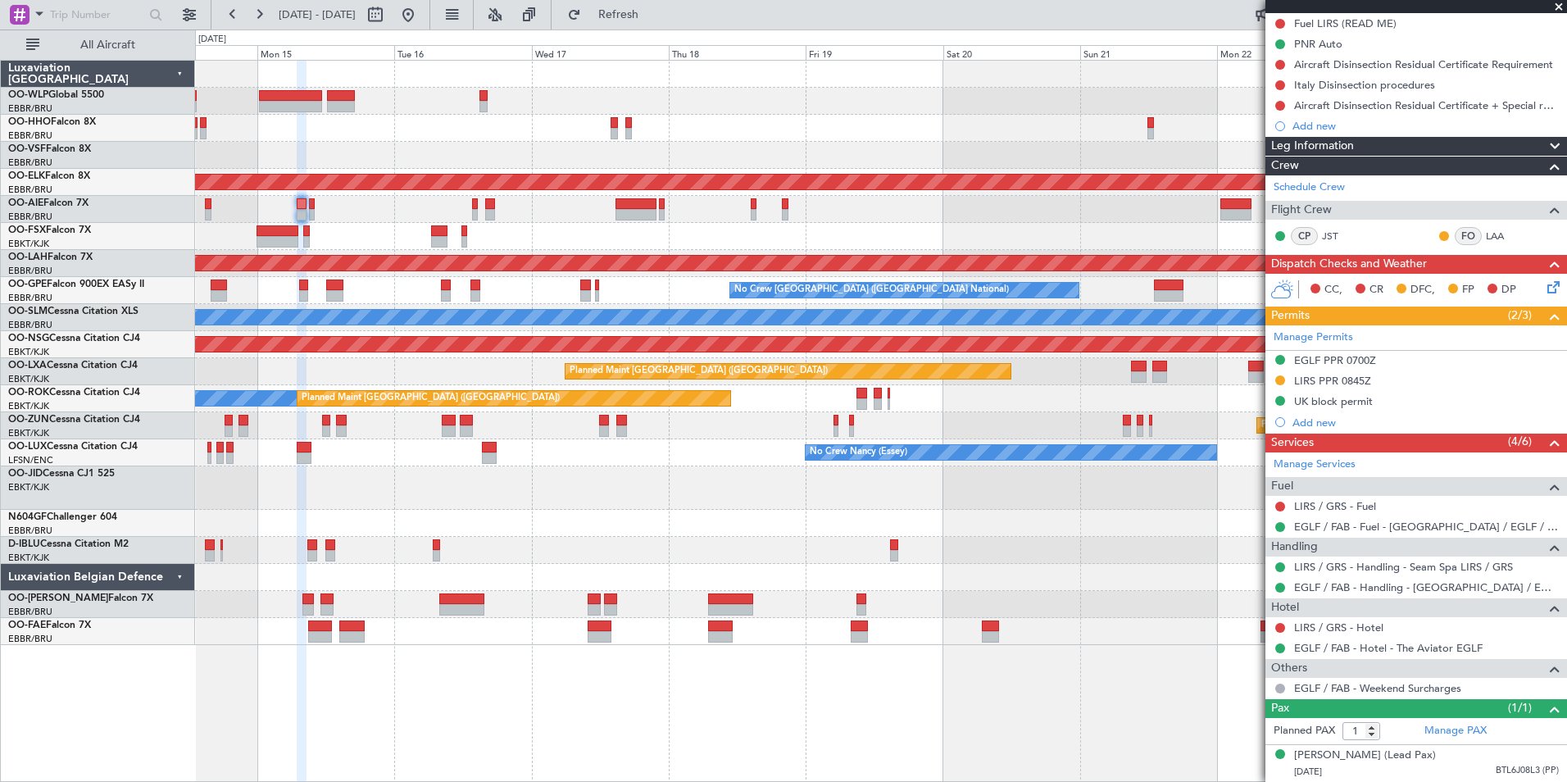
scroll to position [202, 0]
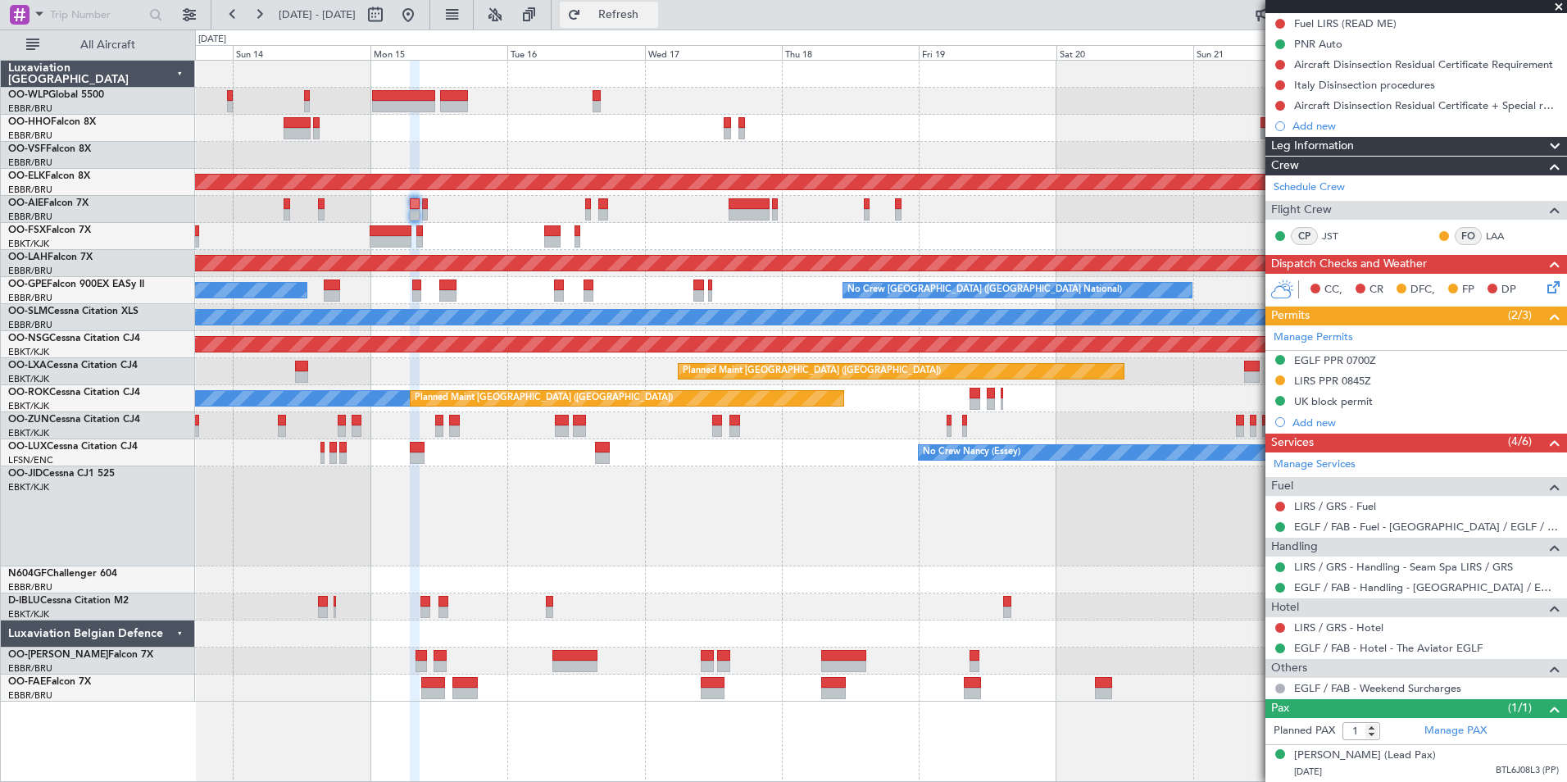
click at [645, 8] on button "Refresh" at bounding box center [609, 15] width 98 height 26
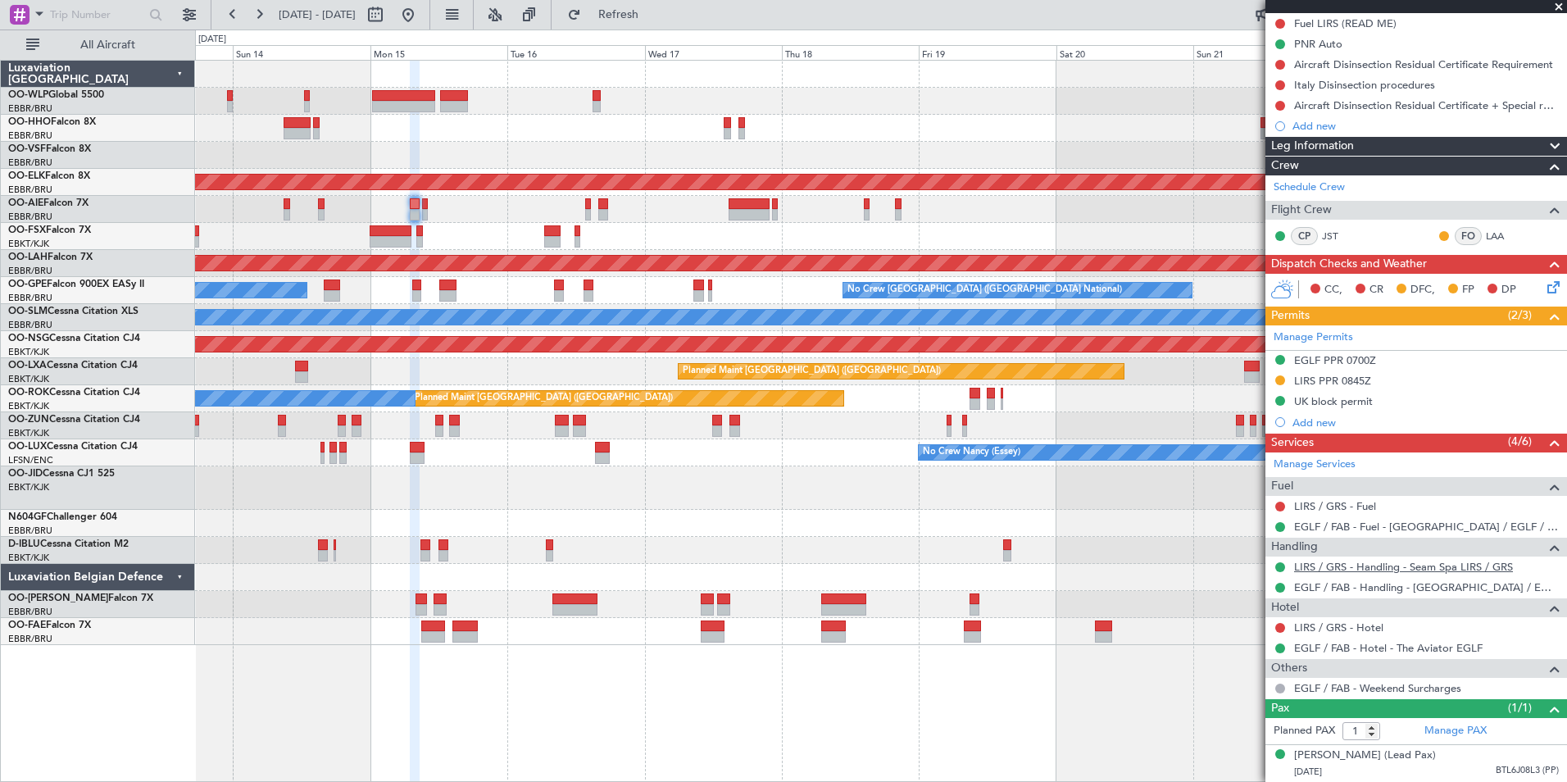
click at [1343, 560] on link "LIRS / GRS - Handling - Seam Spa LIRS / GRS" at bounding box center [1403, 567] width 219 height 14
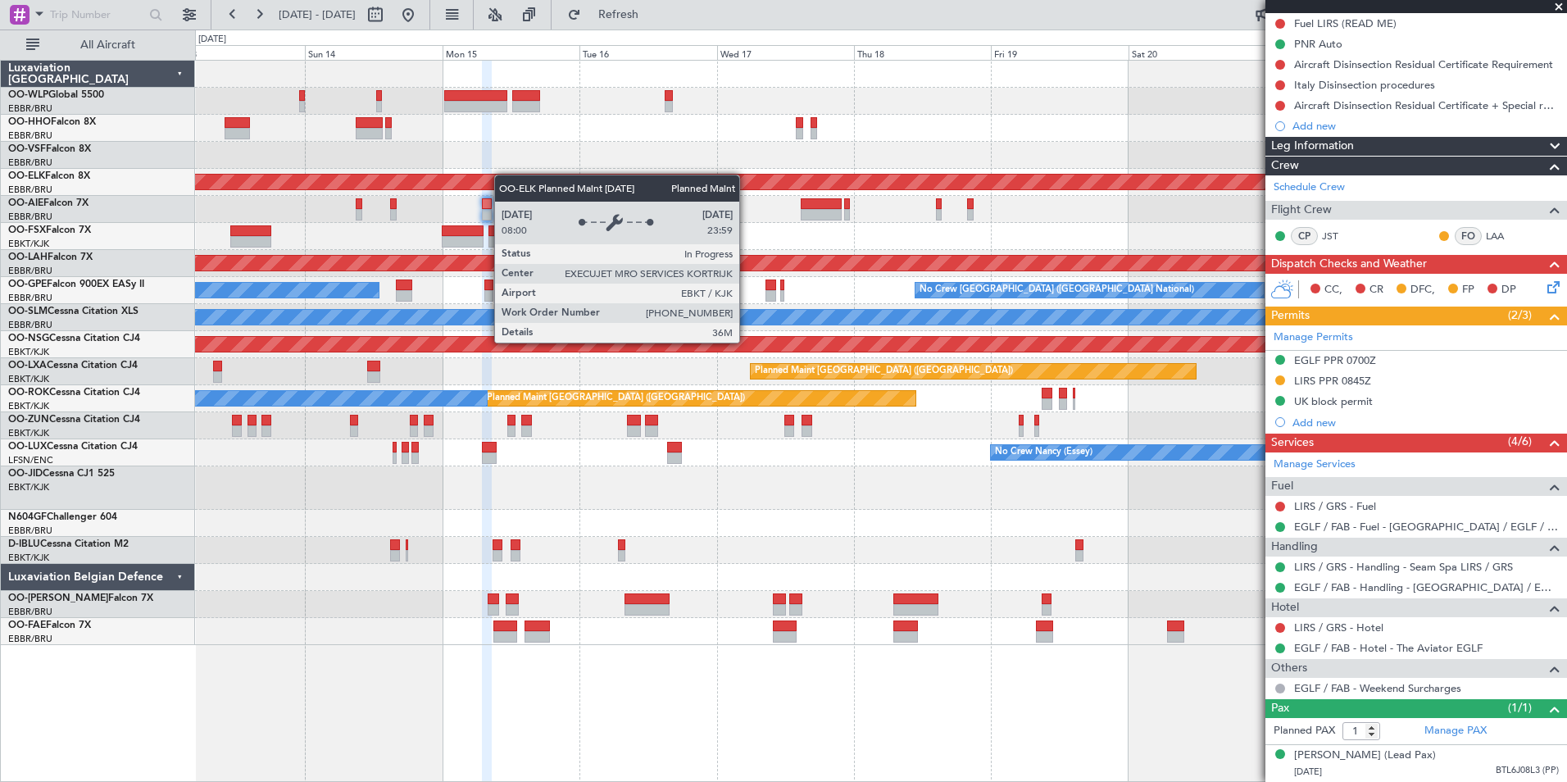
click at [549, 186] on div "Planned Maint Geneva (Cointrin) Planned Maint Kortrijk-Wevelgem Planned Maint L…" at bounding box center [880, 353] width 1371 height 584
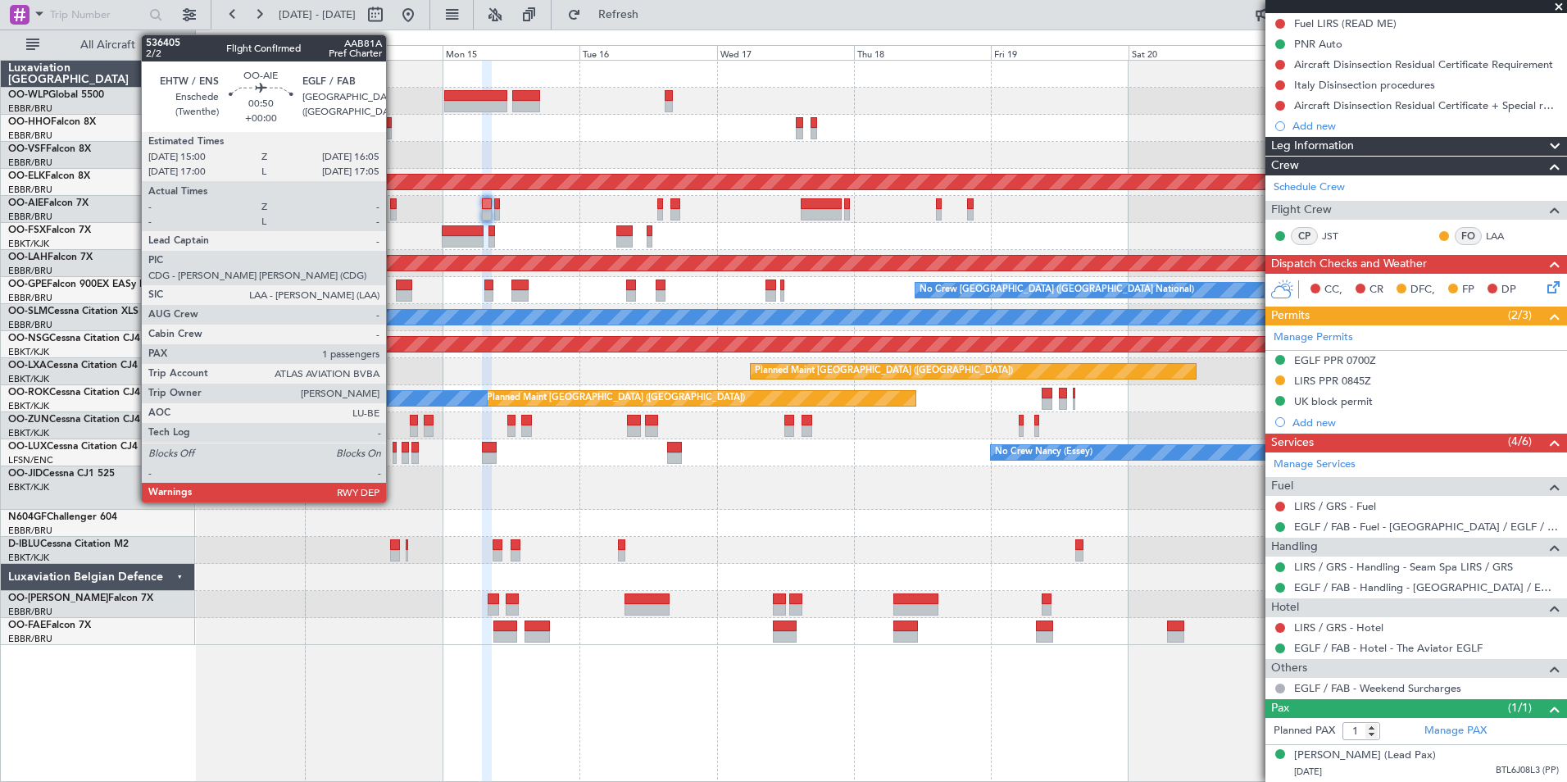
click at [393, 210] on div at bounding box center [393, 214] width 7 height 11
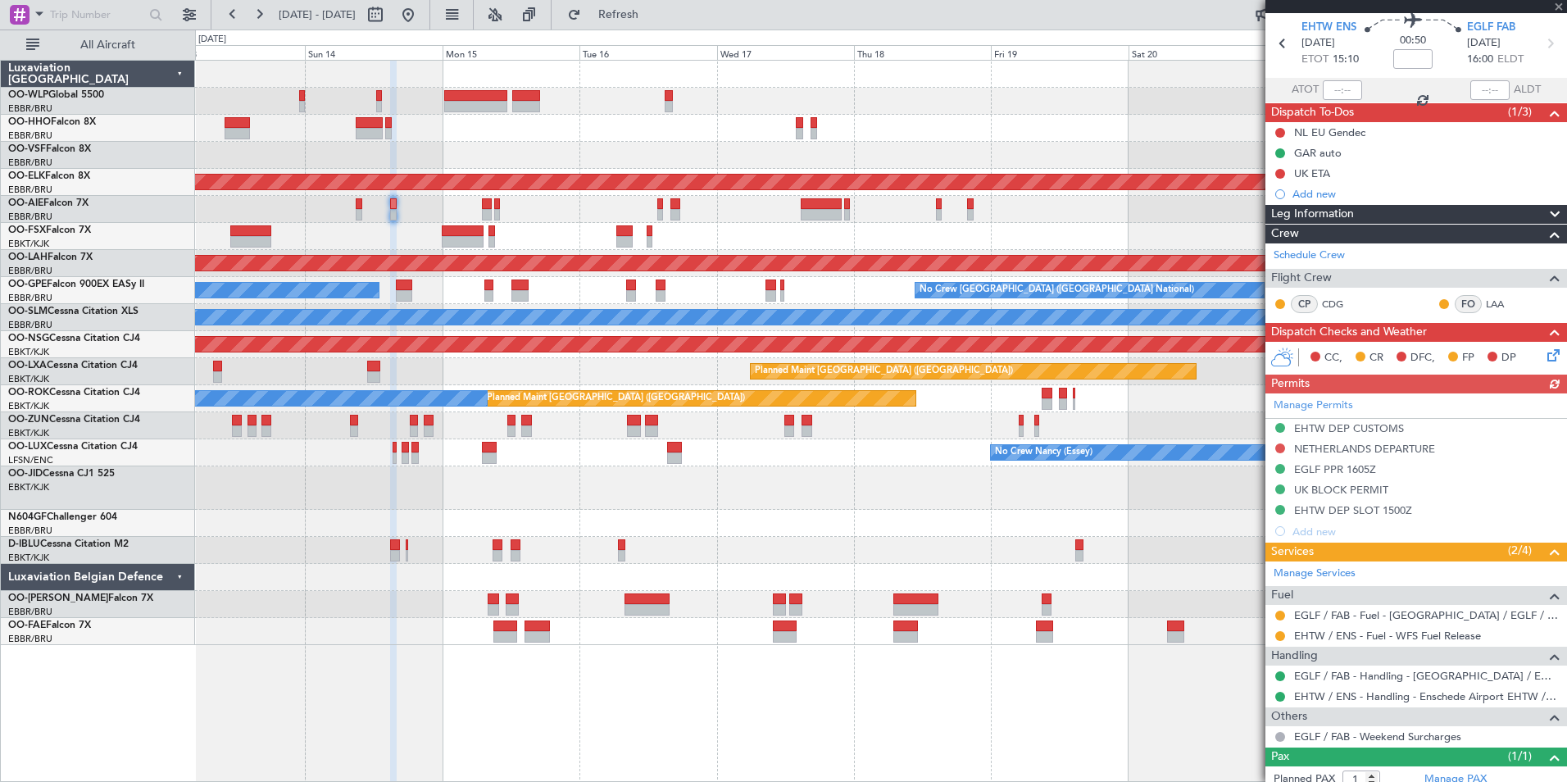
scroll to position [82, 0]
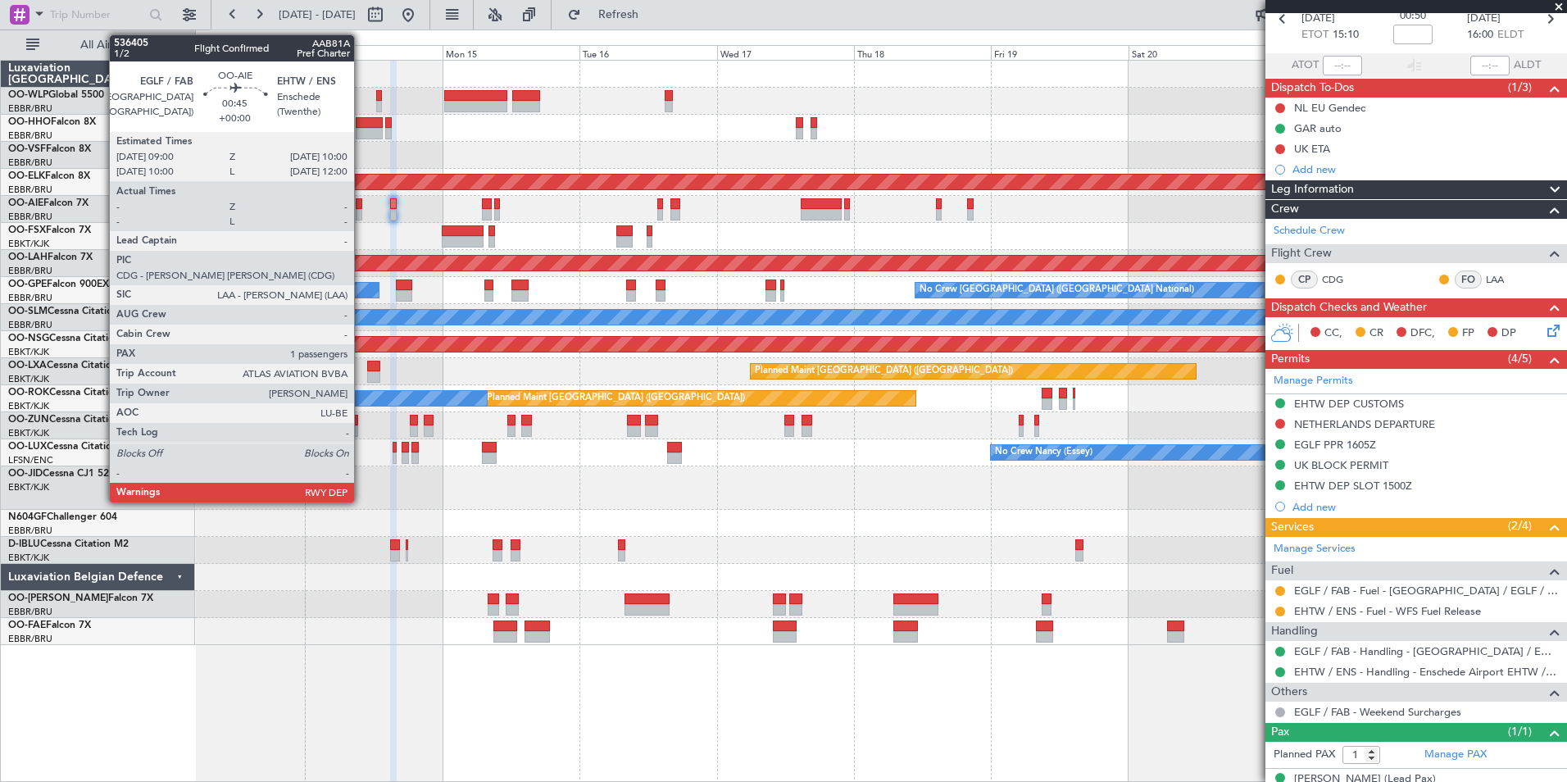
click at [361, 216] on div at bounding box center [359, 214] width 6 height 11
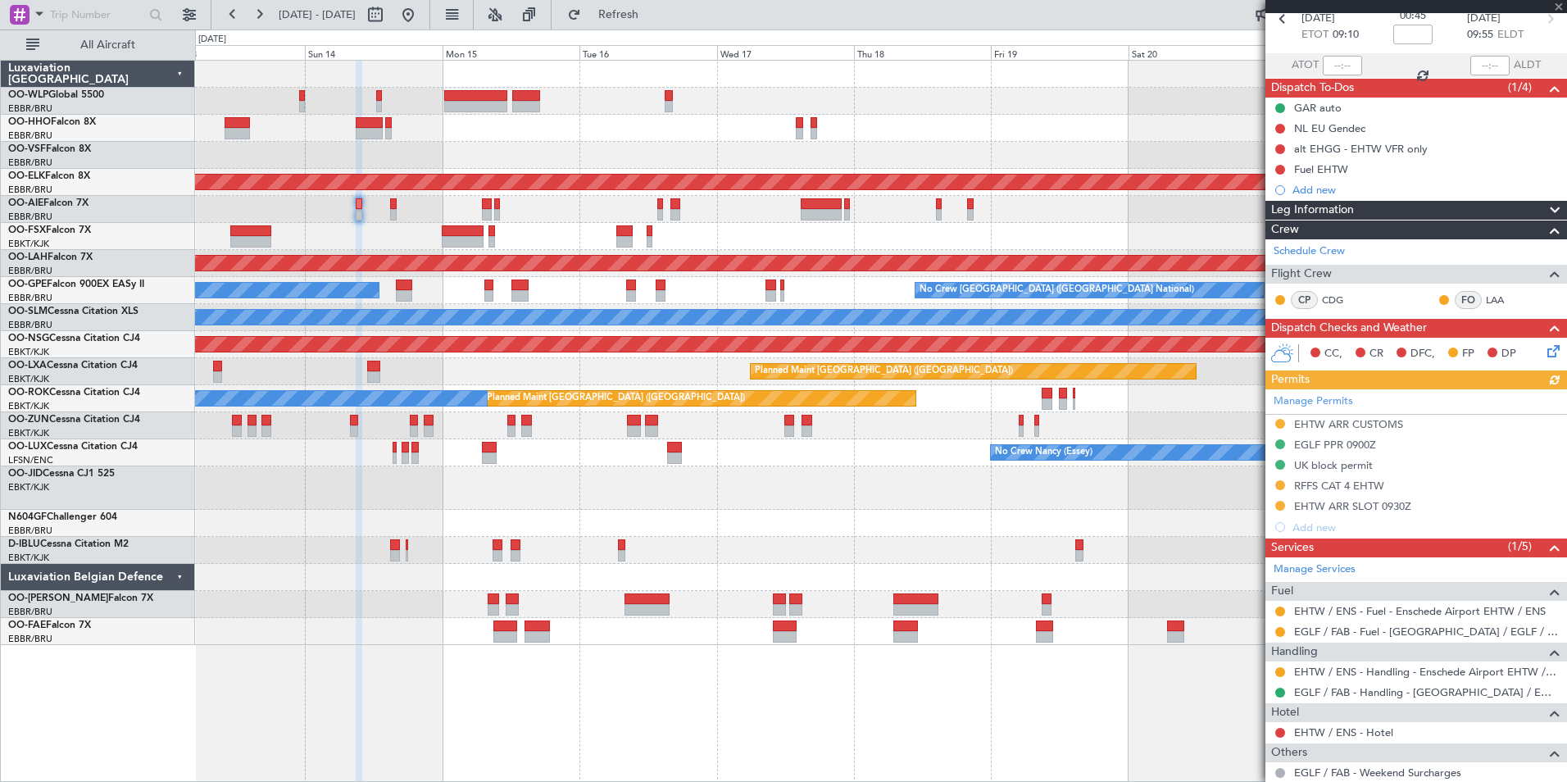
scroll to position [164, 0]
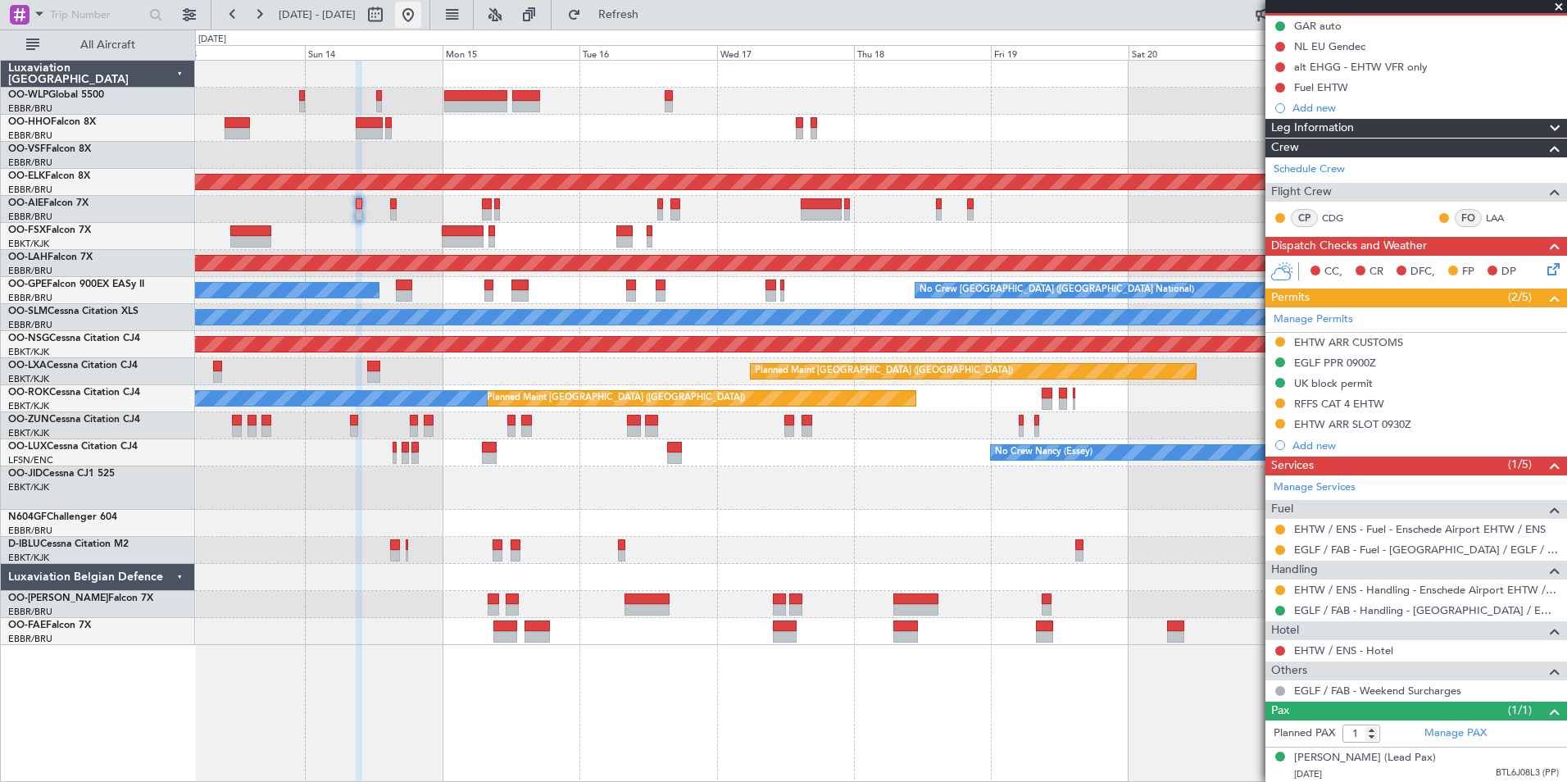
click at [421, 22] on button at bounding box center [408, 15] width 26 height 26
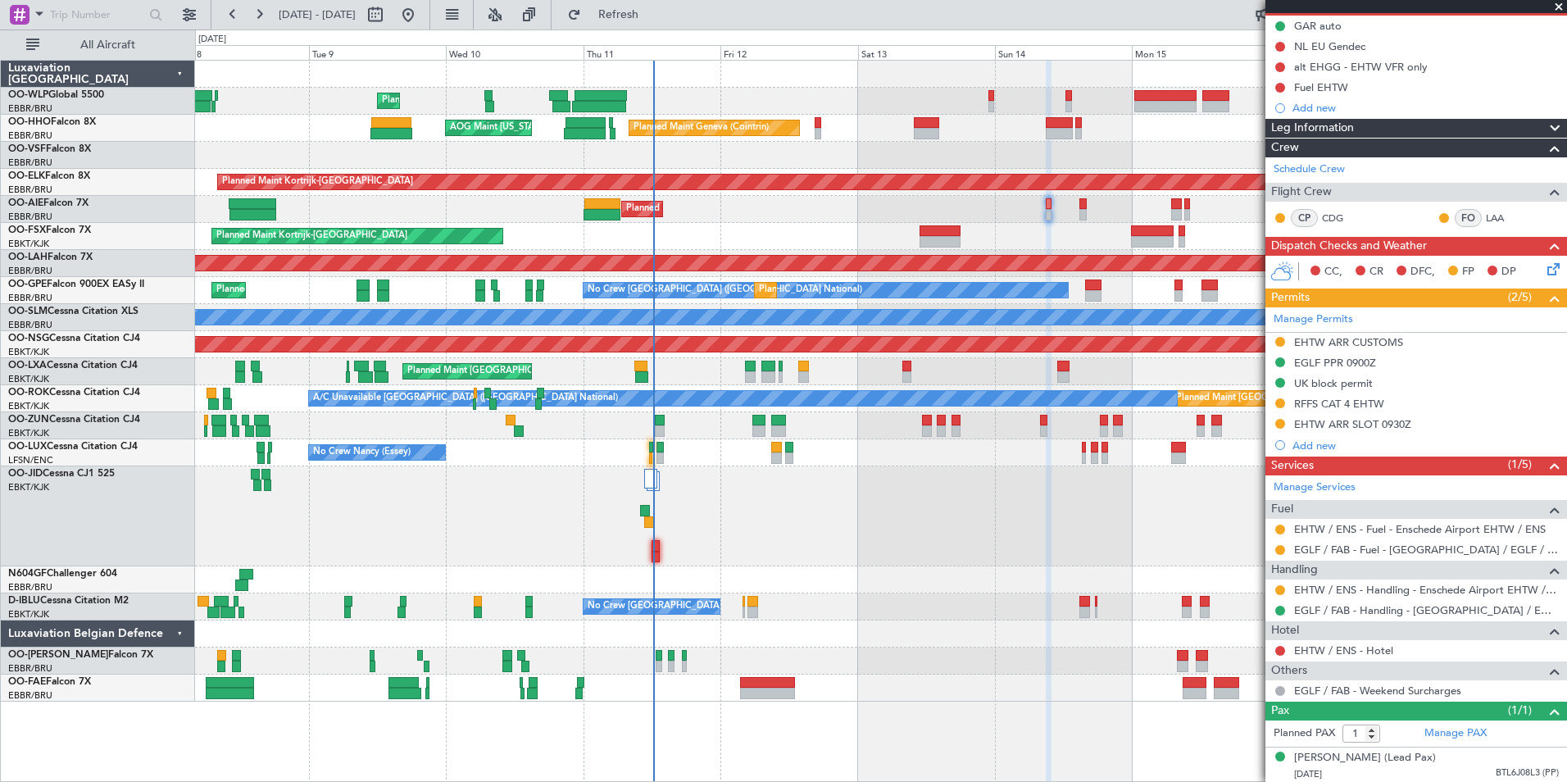
click at [846, 513] on div at bounding box center [880, 516] width 1371 height 100
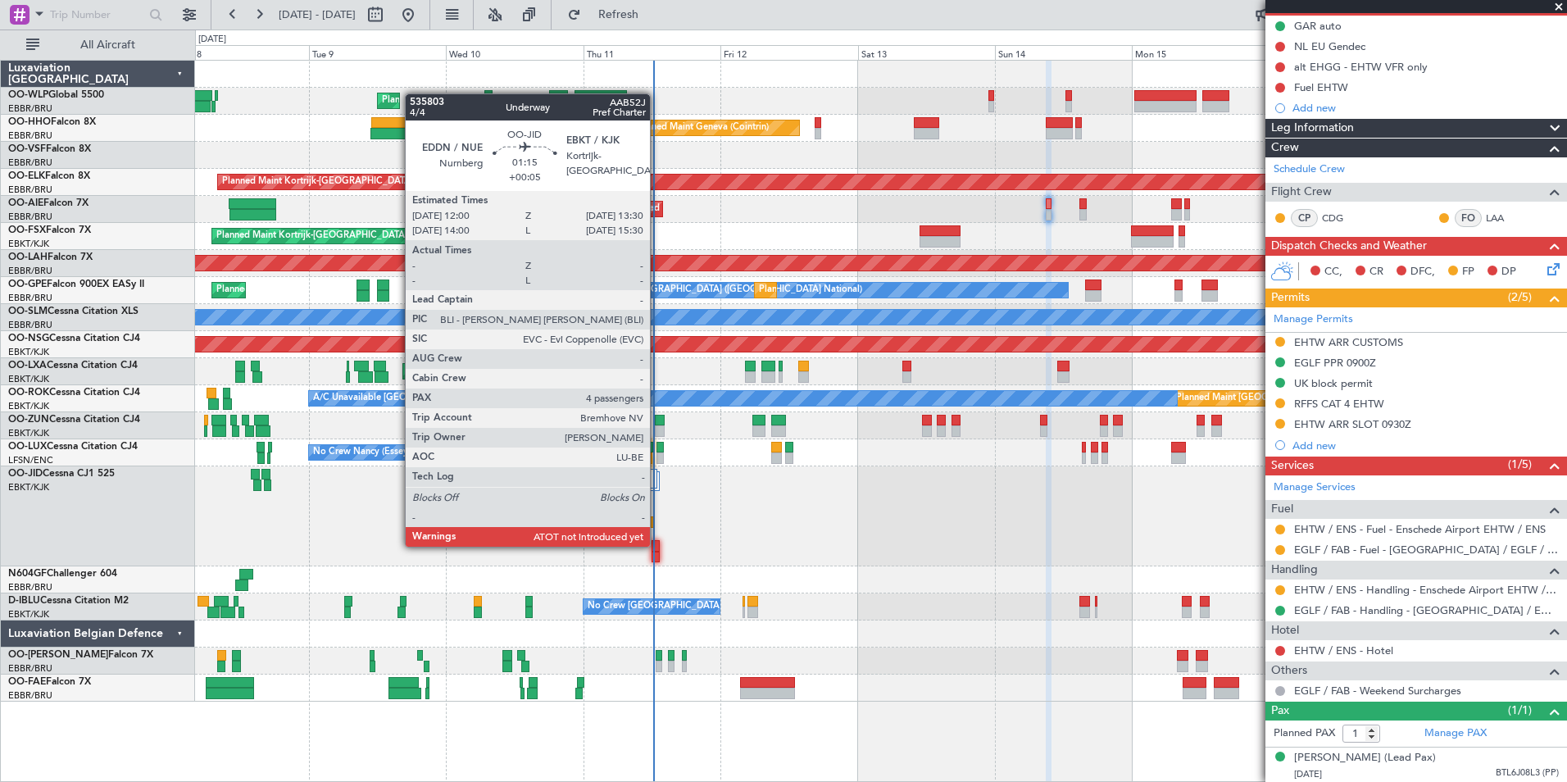
click at [657, 546] on div at bounding box center [655, 545] width 9 height 11
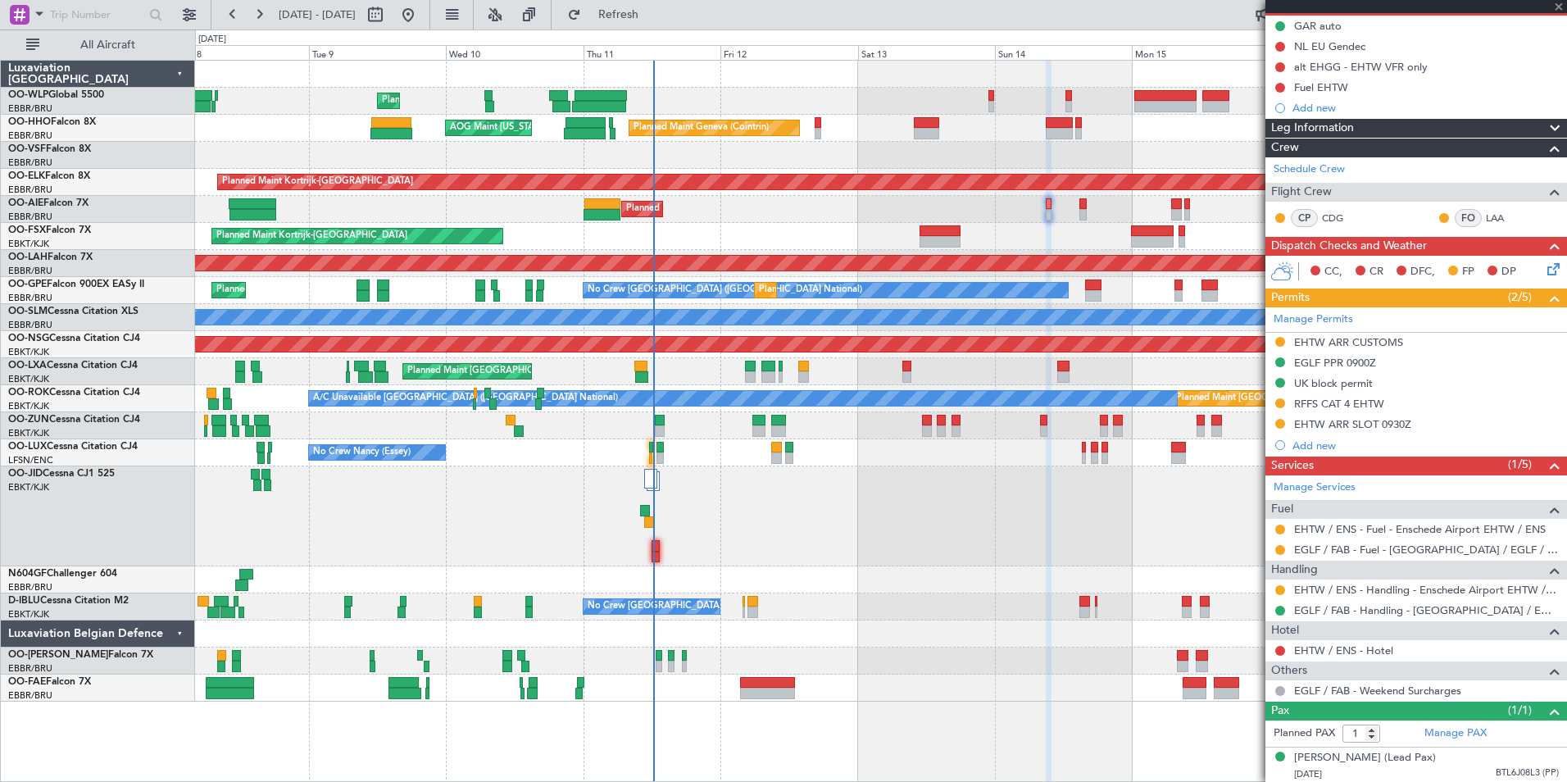
type input "+00:05"
type input "4"
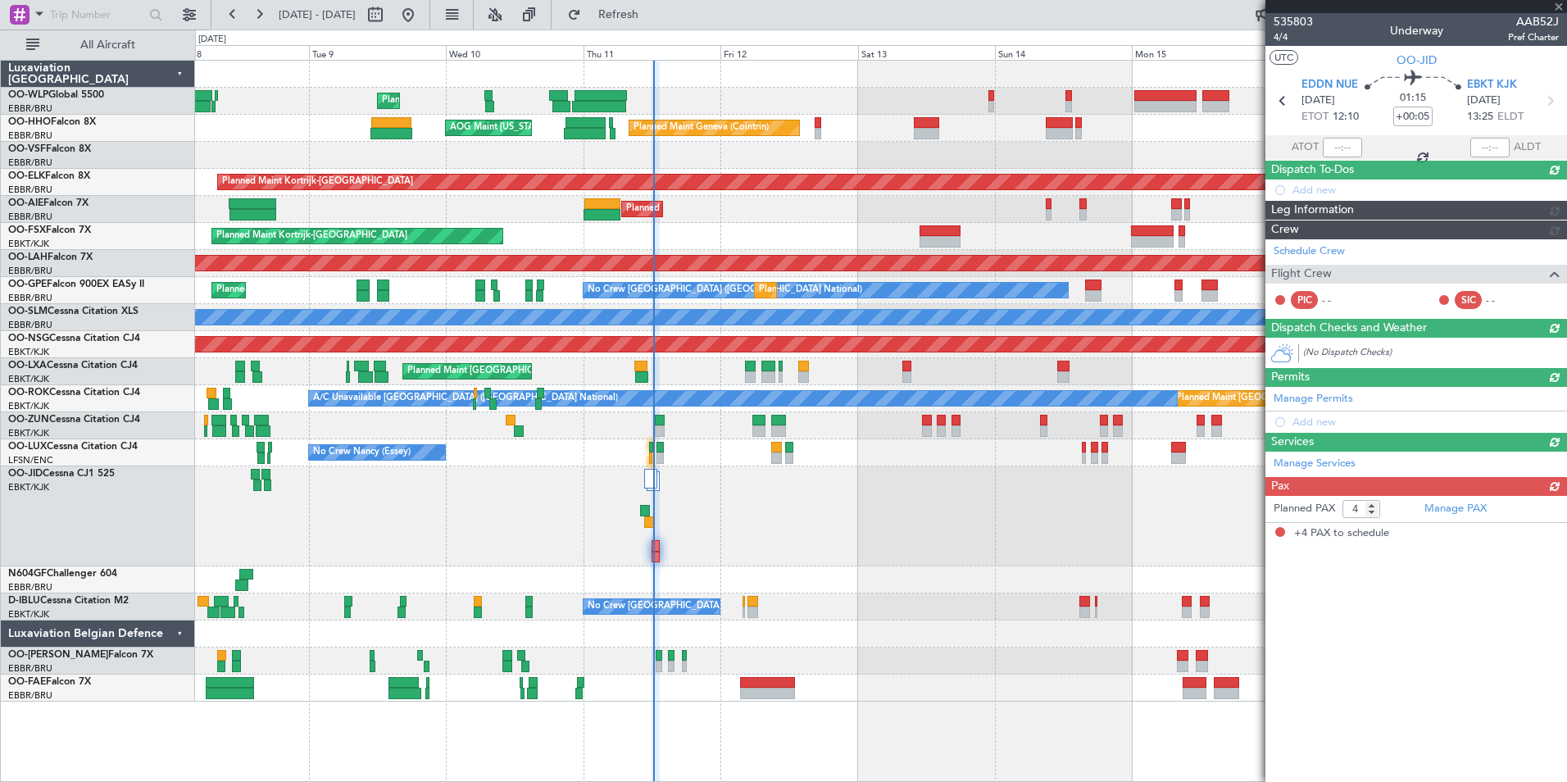
scroll to position [0, 0]
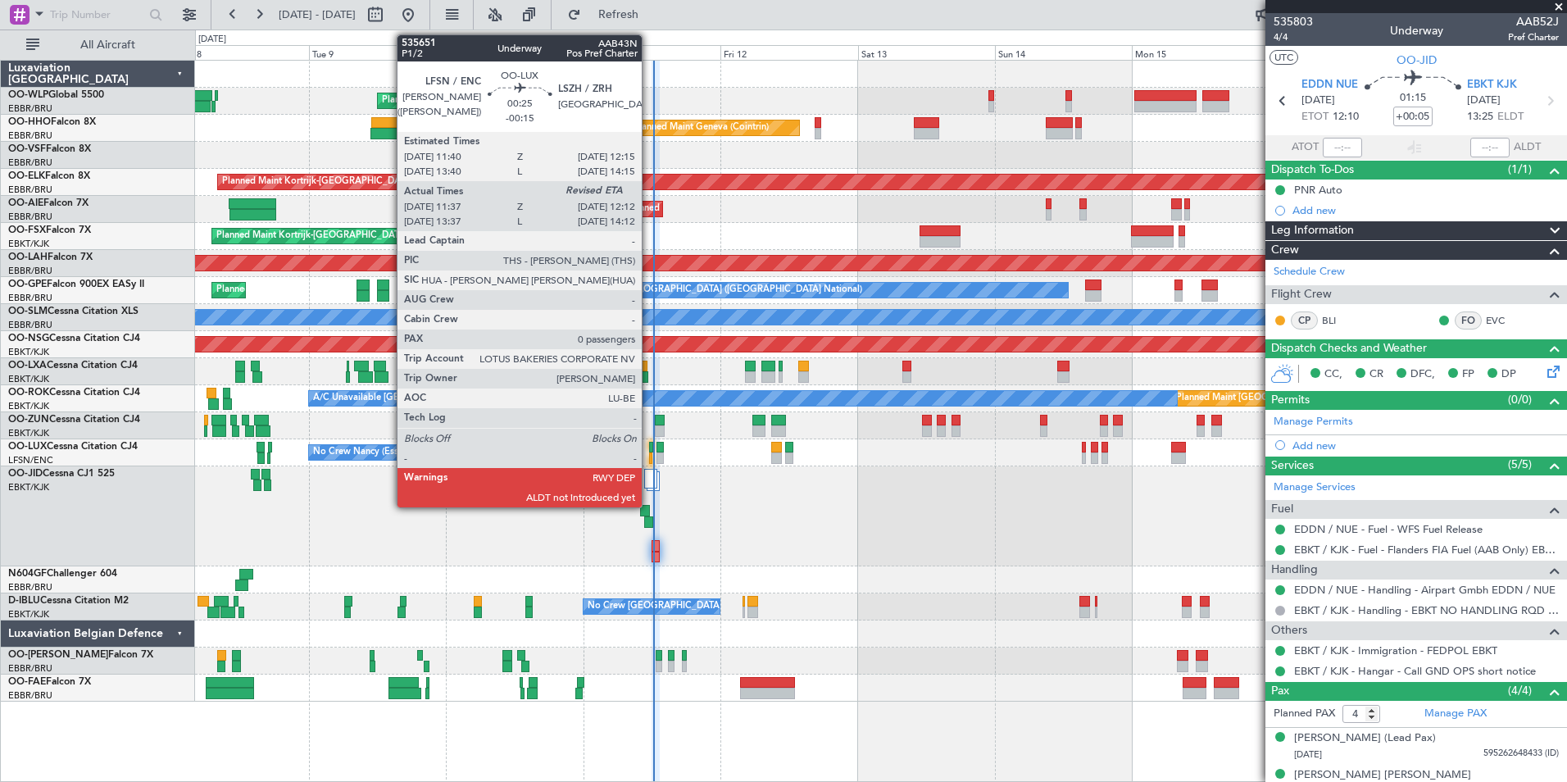
click at [649, 452] on div at bounding box center [651, 447] width 4 height 11
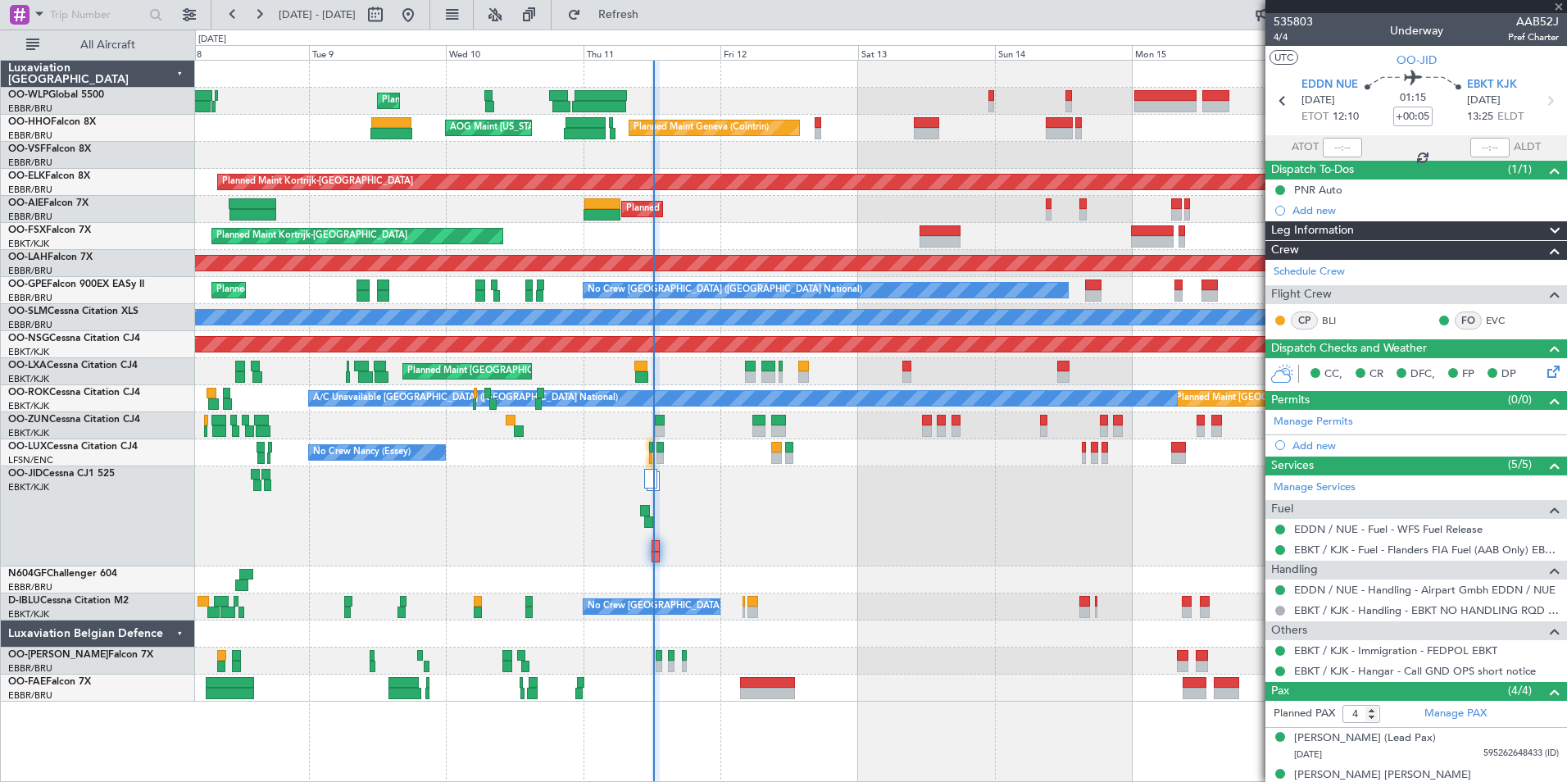
type input "-00:15"
type input "11:42"
type input "0"
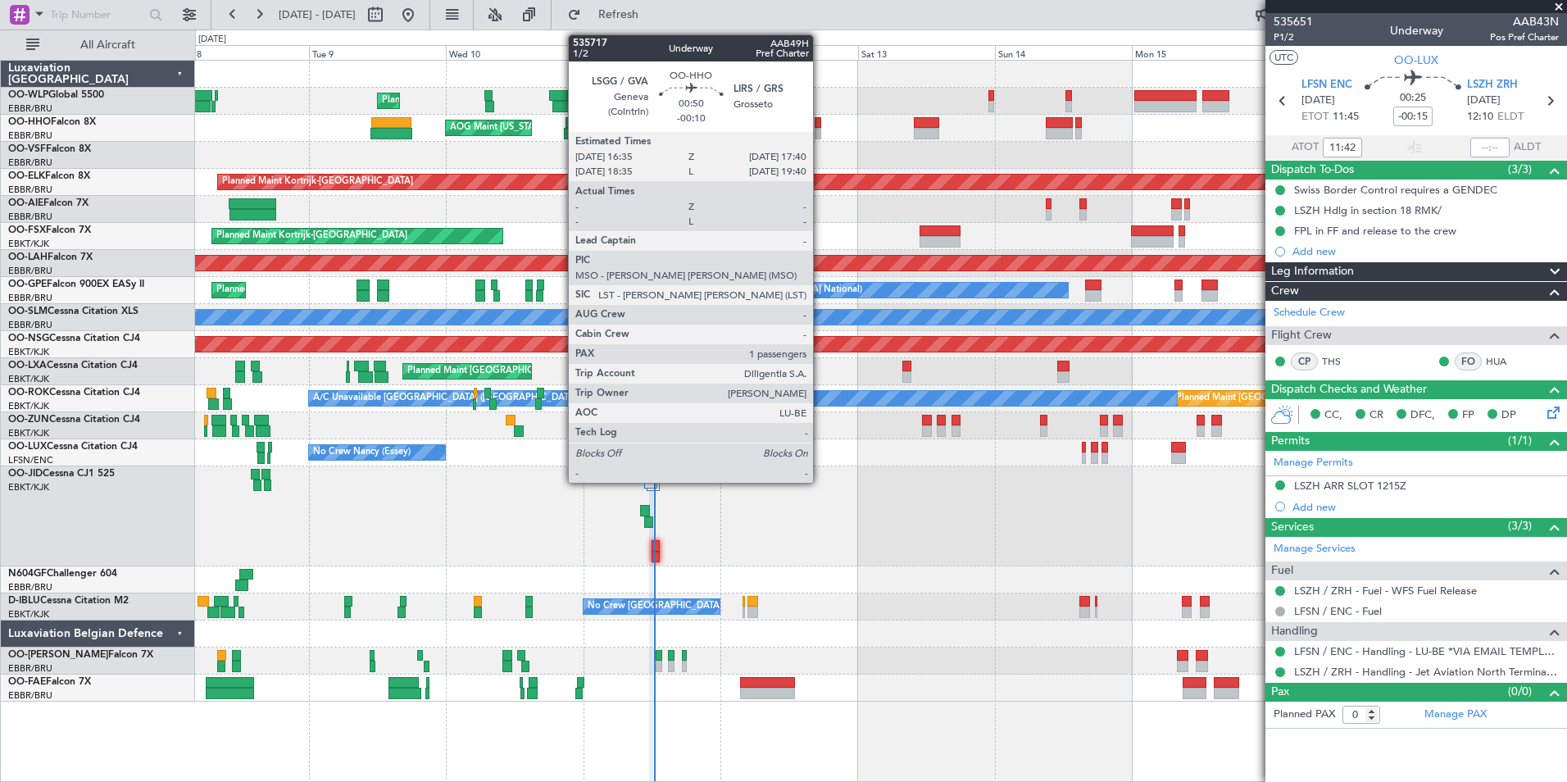
click at [820, 127] on div at bounding box center [818, 122] width 7 height 11
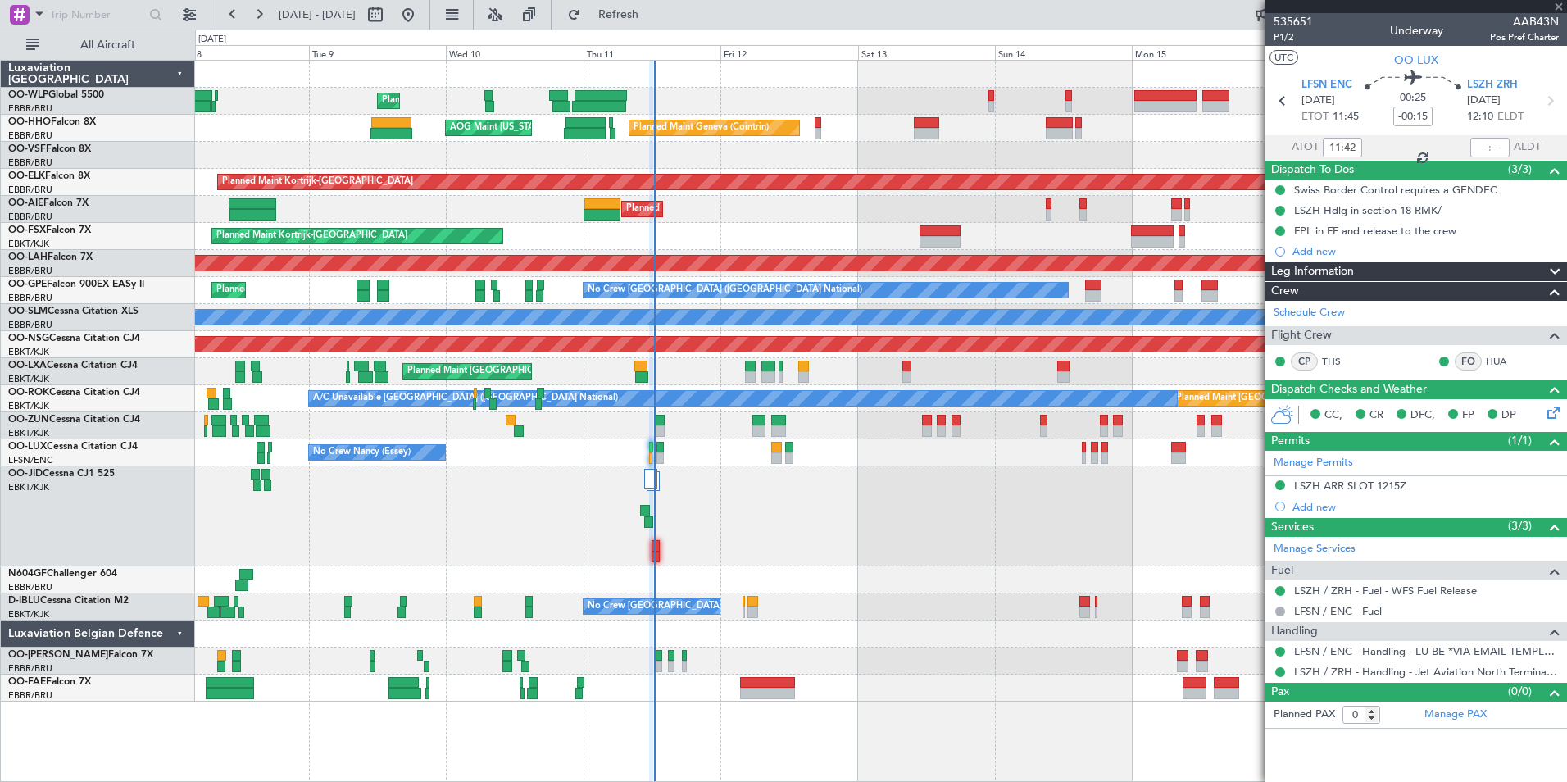
type input "-00:10"
type input "1"
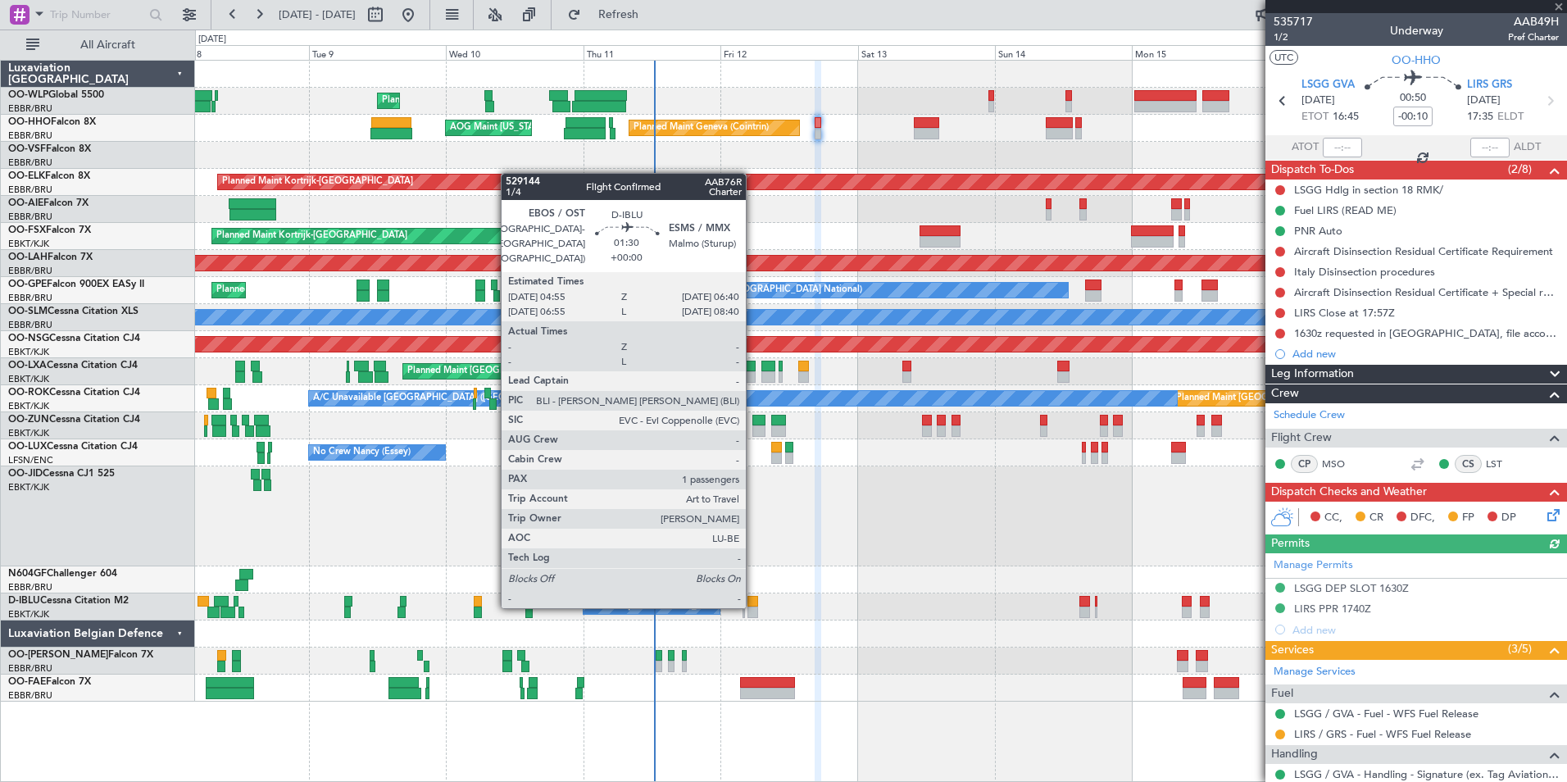
click at [753, 605] on div at bounding box center [752, 601] width 11 height 11
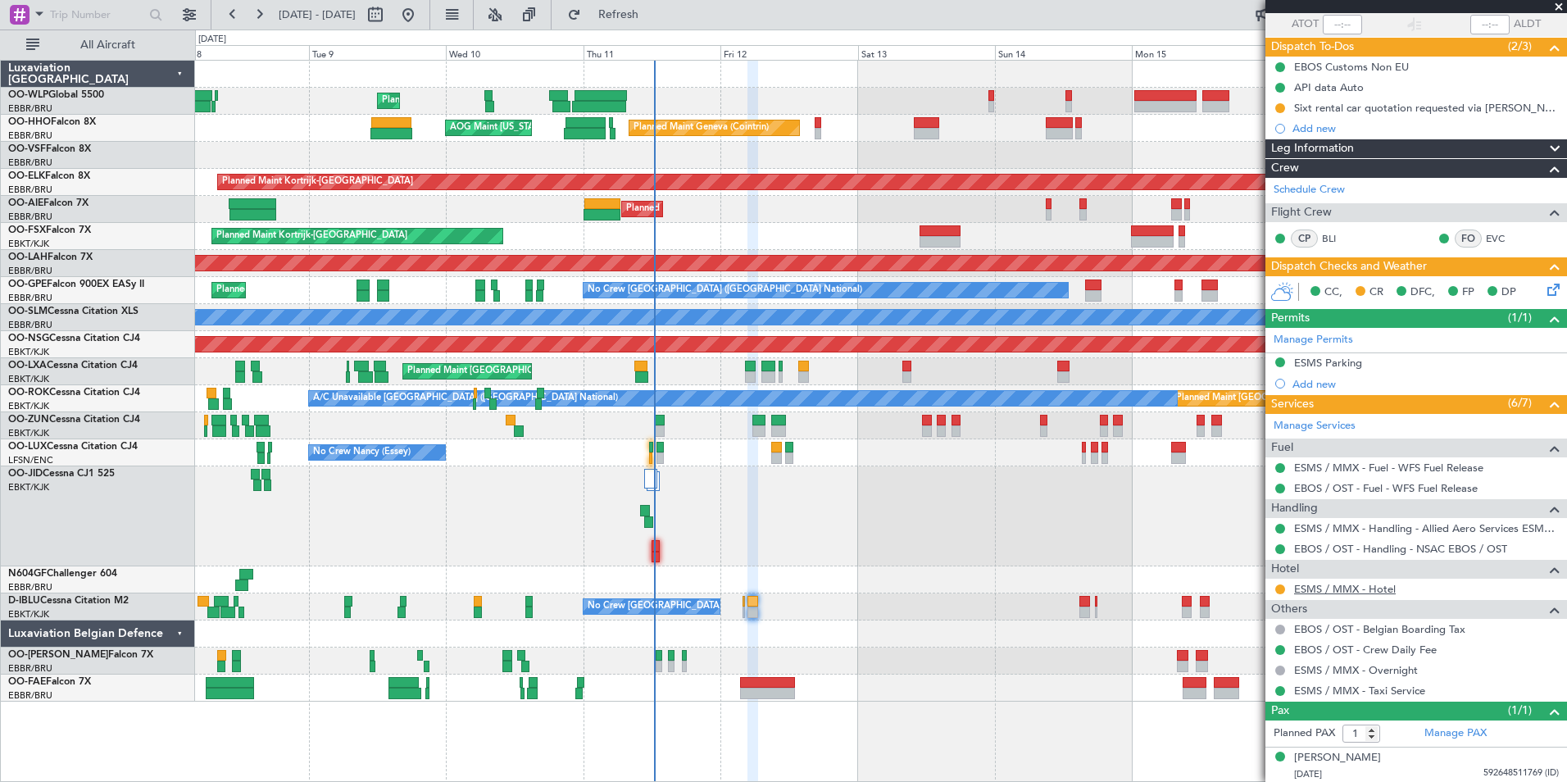
scroll to position [125, 0]
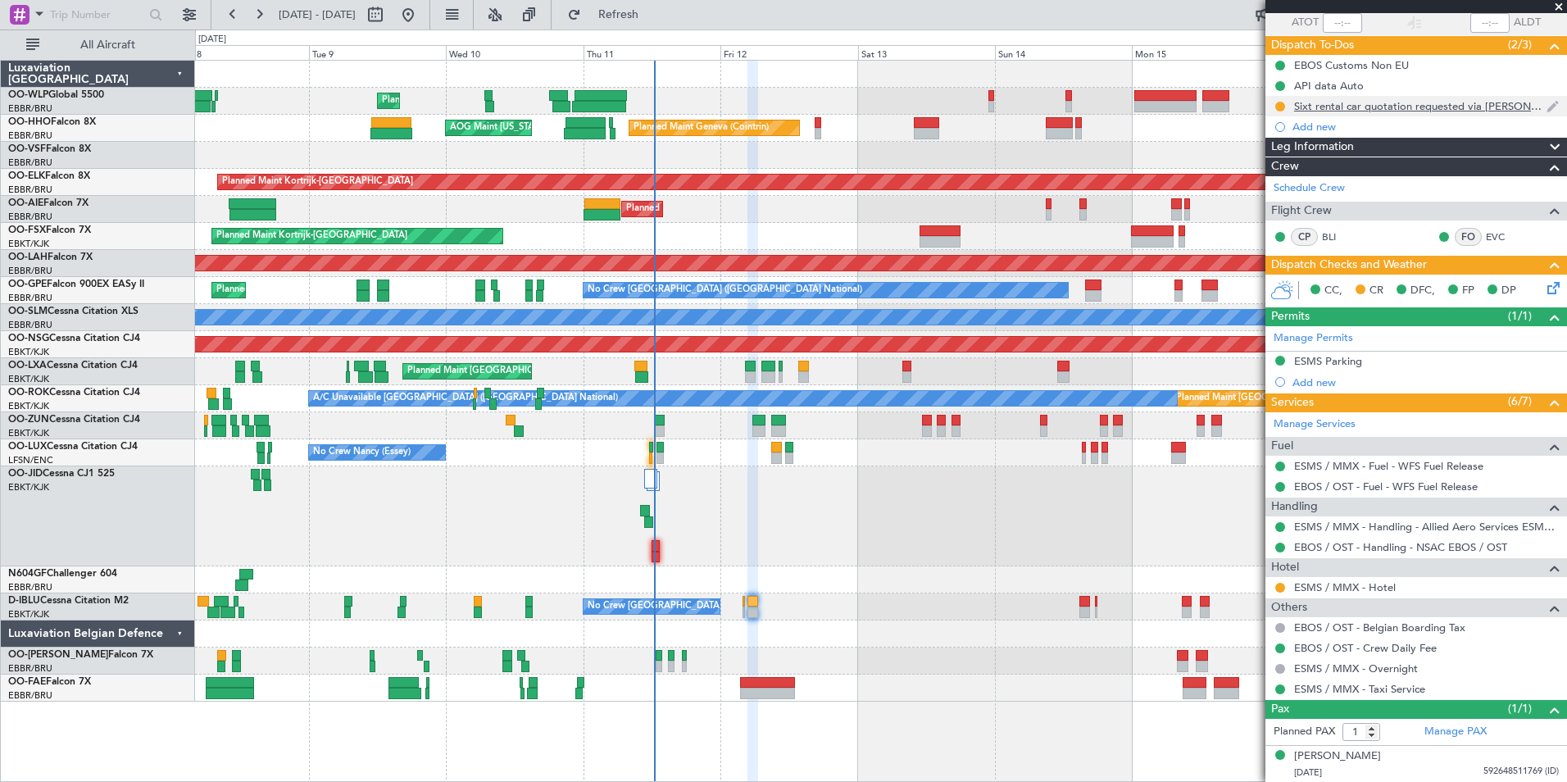
click at [1379, 103] on div "Sixt rental car quotation requested via Eric" at bounding box center [1420, 106] width 252 height 14
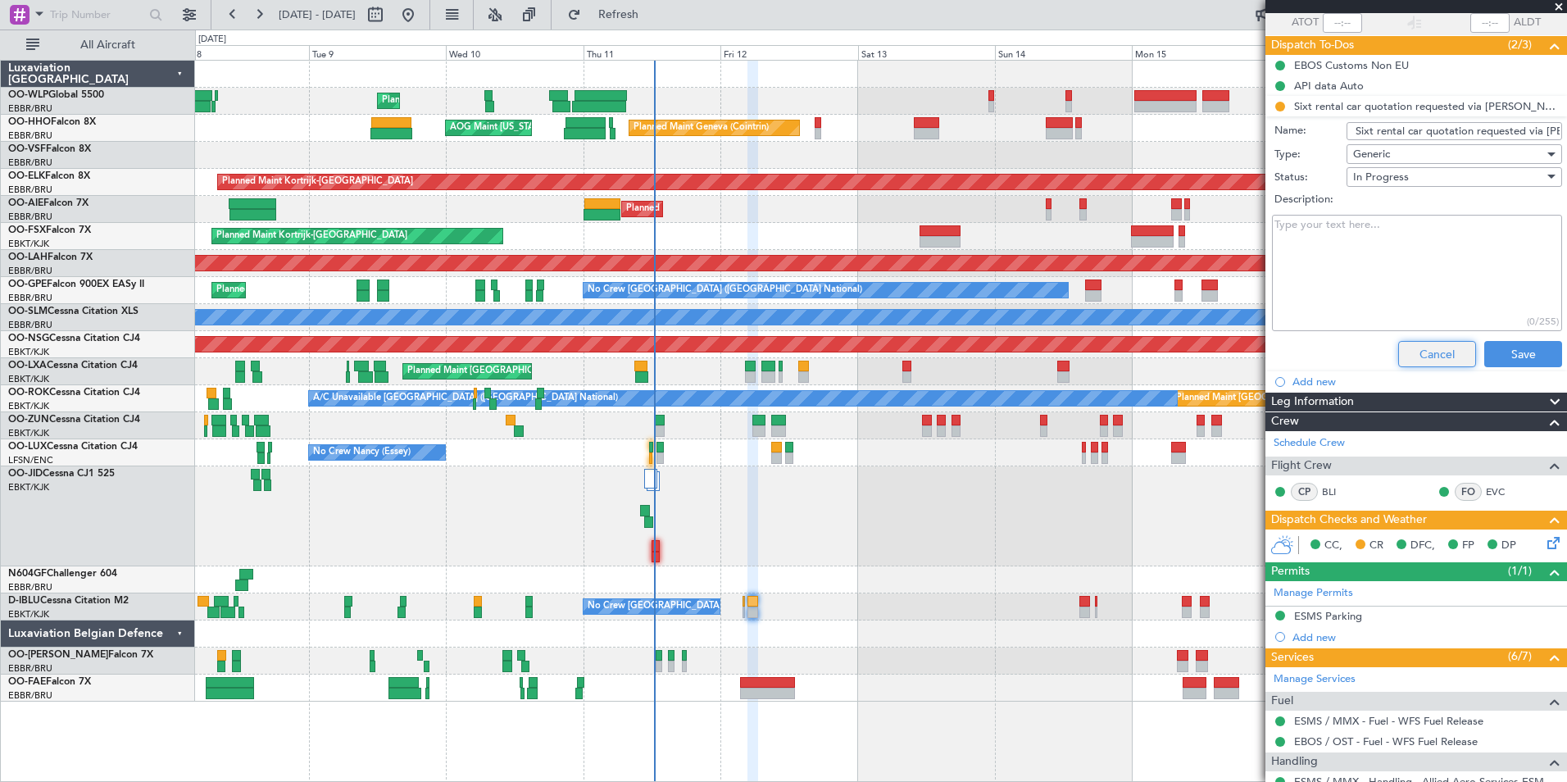
click at [1421, 349] on button "Cancel" at bounding box center [1437, 354] width 78 height 26
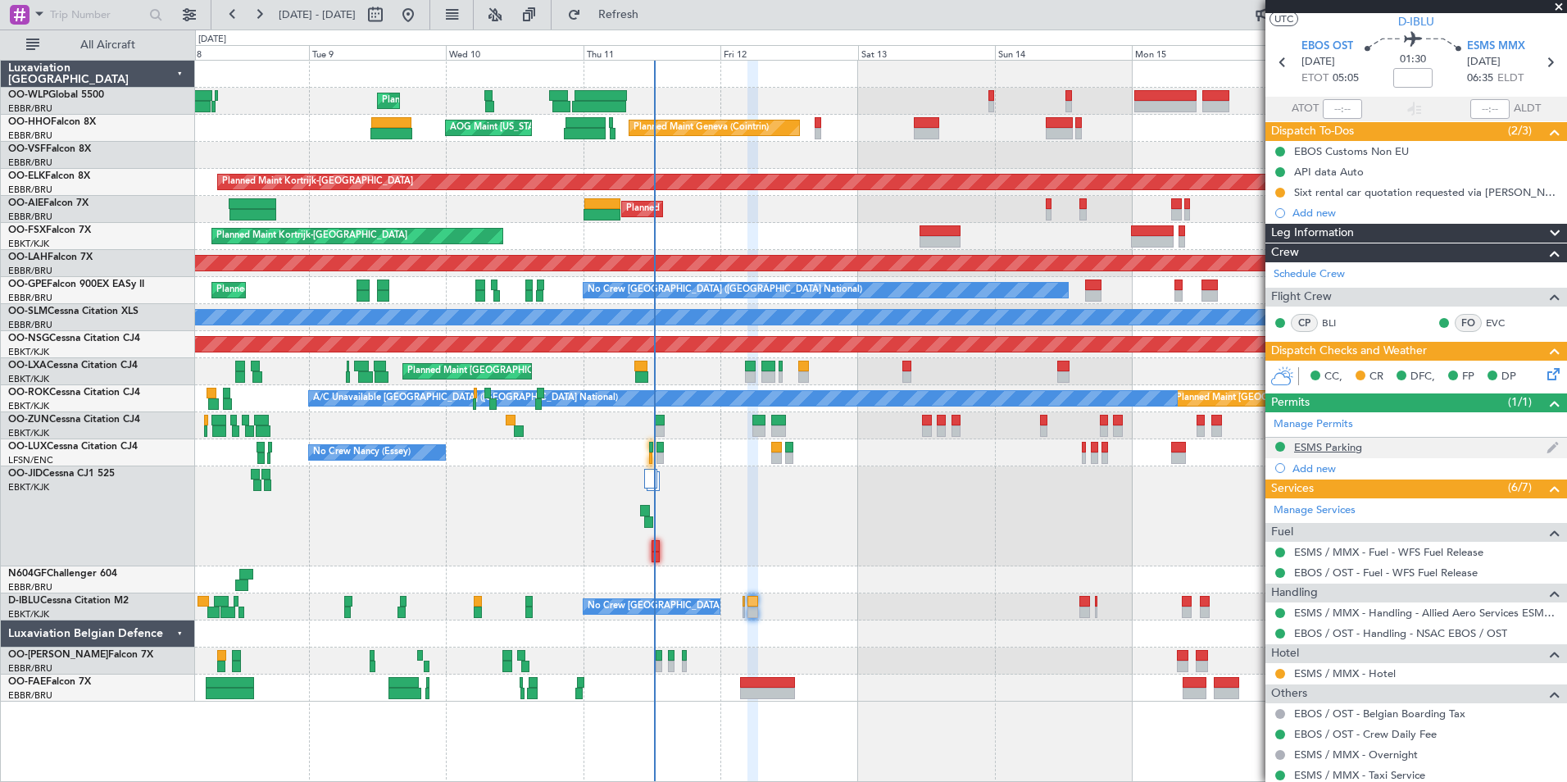
scroll to position [0, 0]
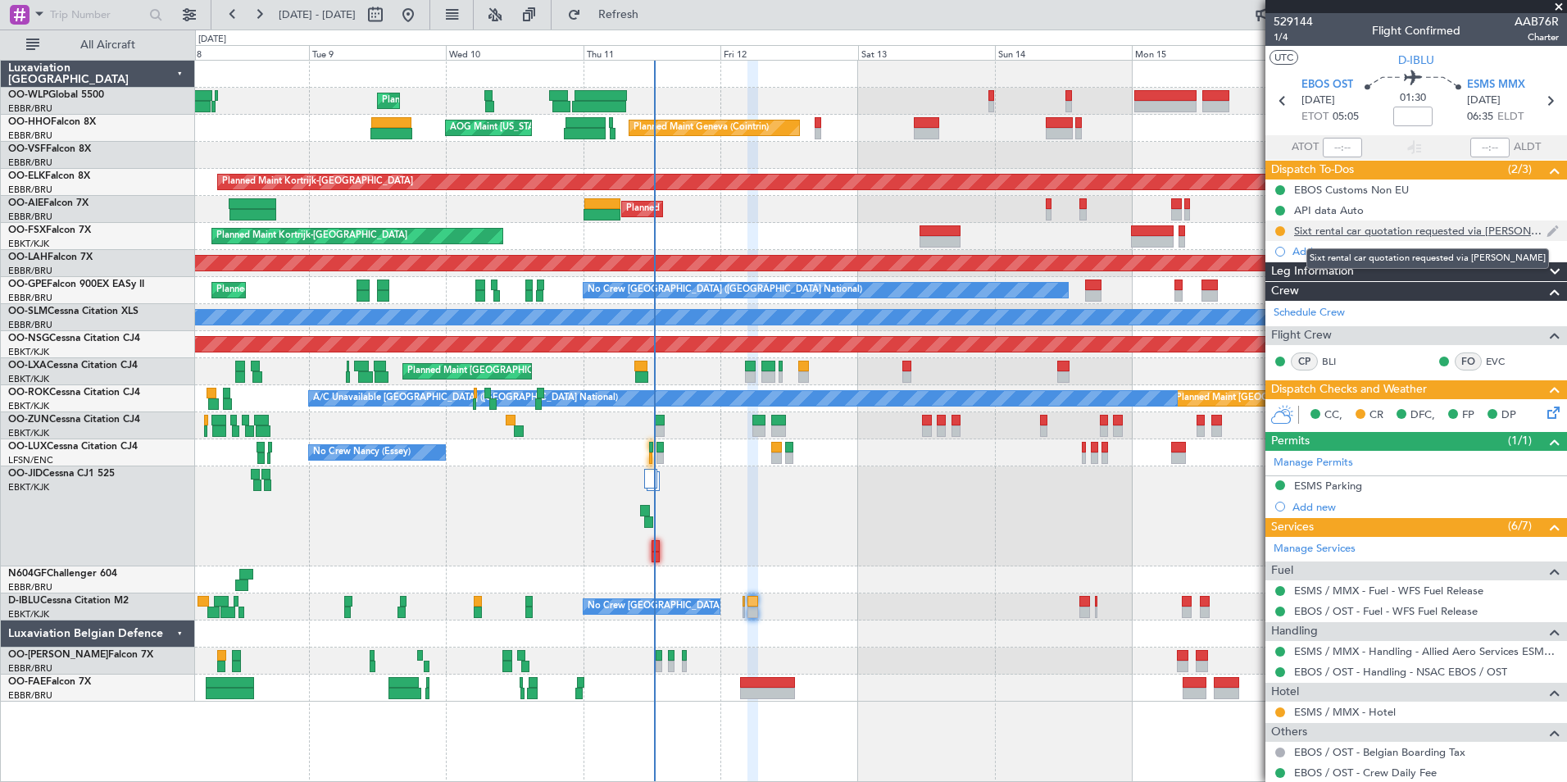
click at [1318, 229] on div "Sixt rental car quotation requested via Eric" at bounding box center [1420, 231] width 252 height 14
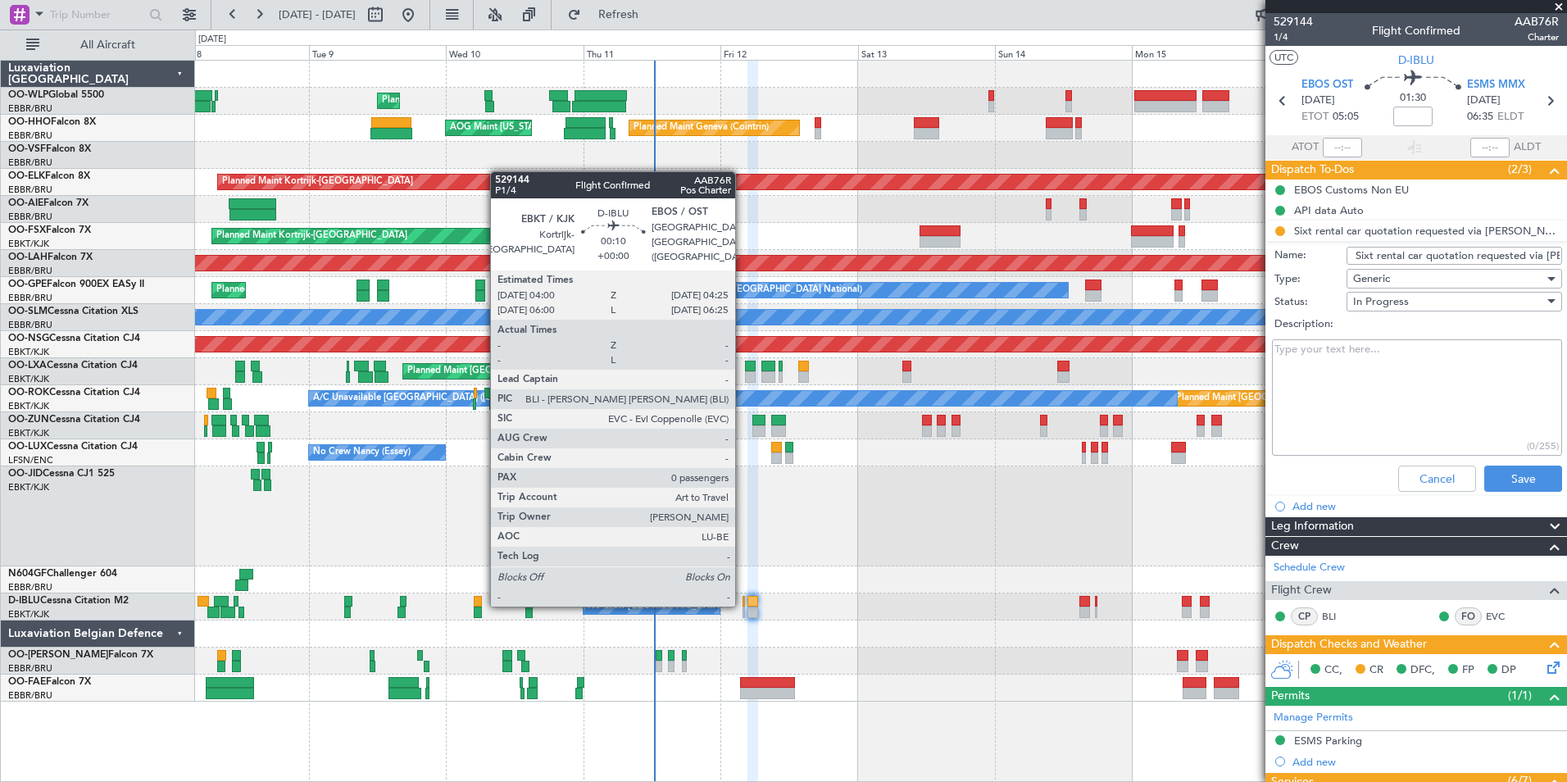
click at [743, 602] on div at bounding box center [743, 601] width 2 height 11
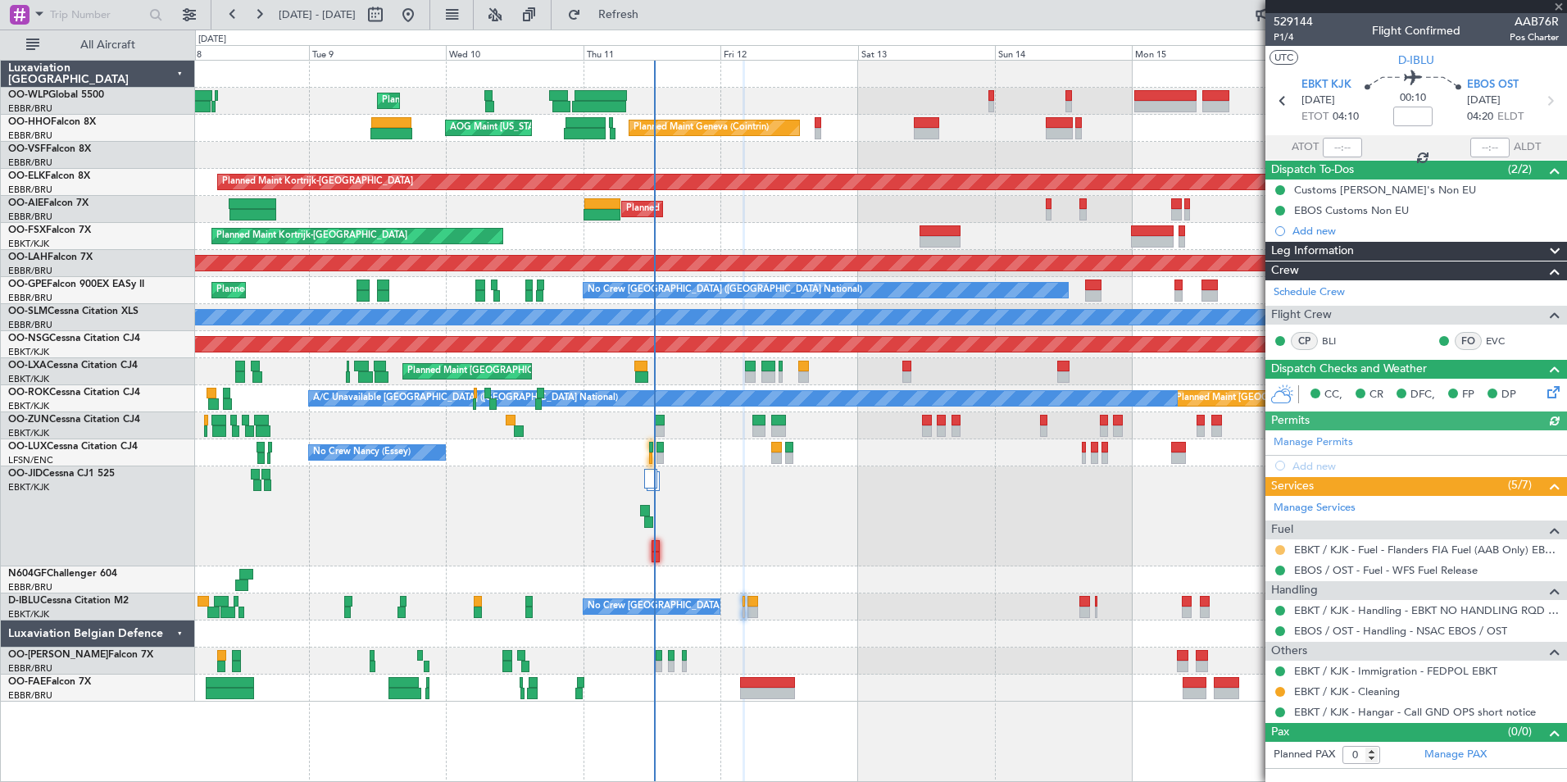
click at [1278, 551] on button at bounding box center [1280, 550] width 10 height 10
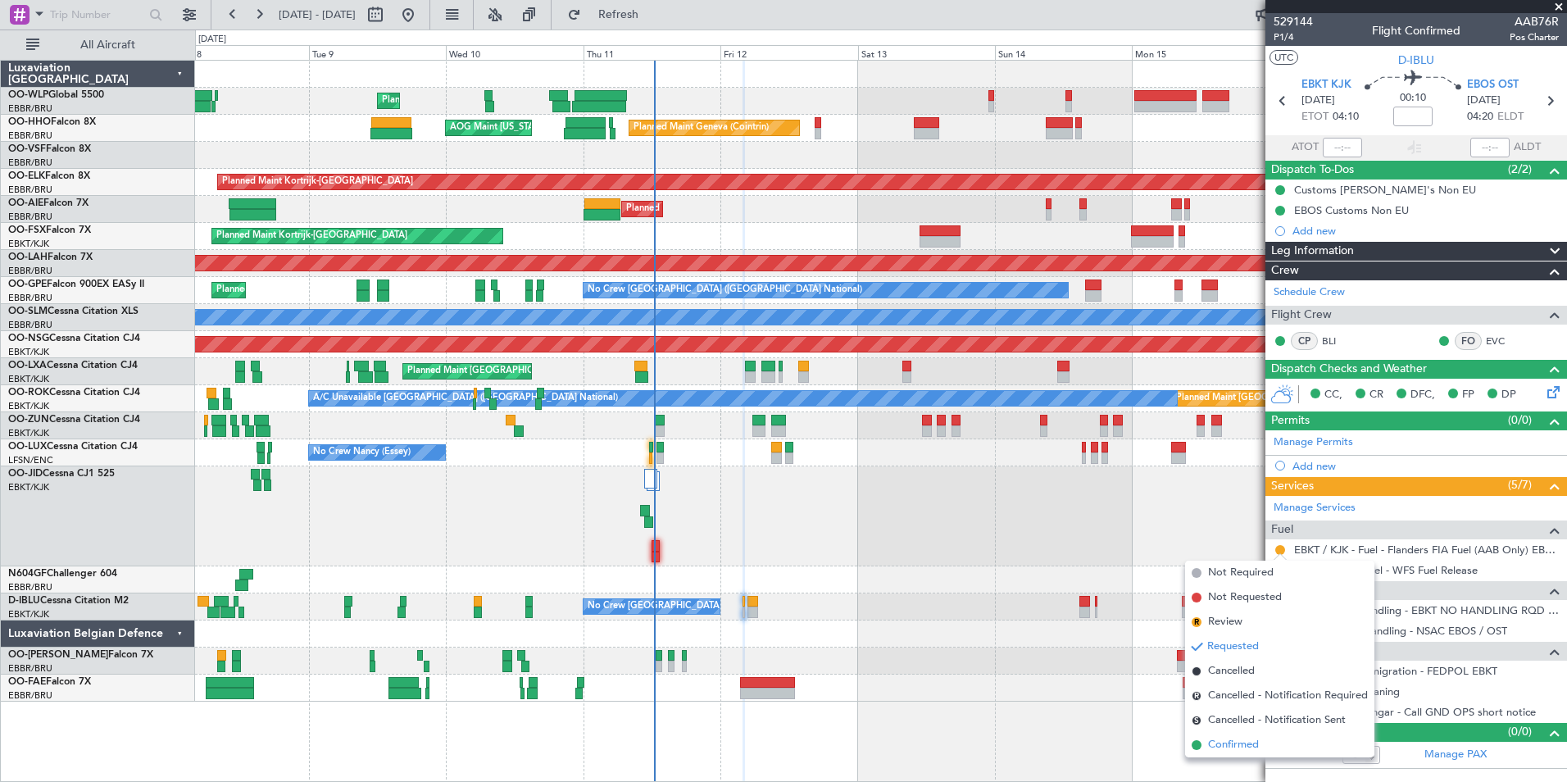
click at [1217, 742] on span "Confirmed" at bounding box center [1233, 745] width 51 height 16
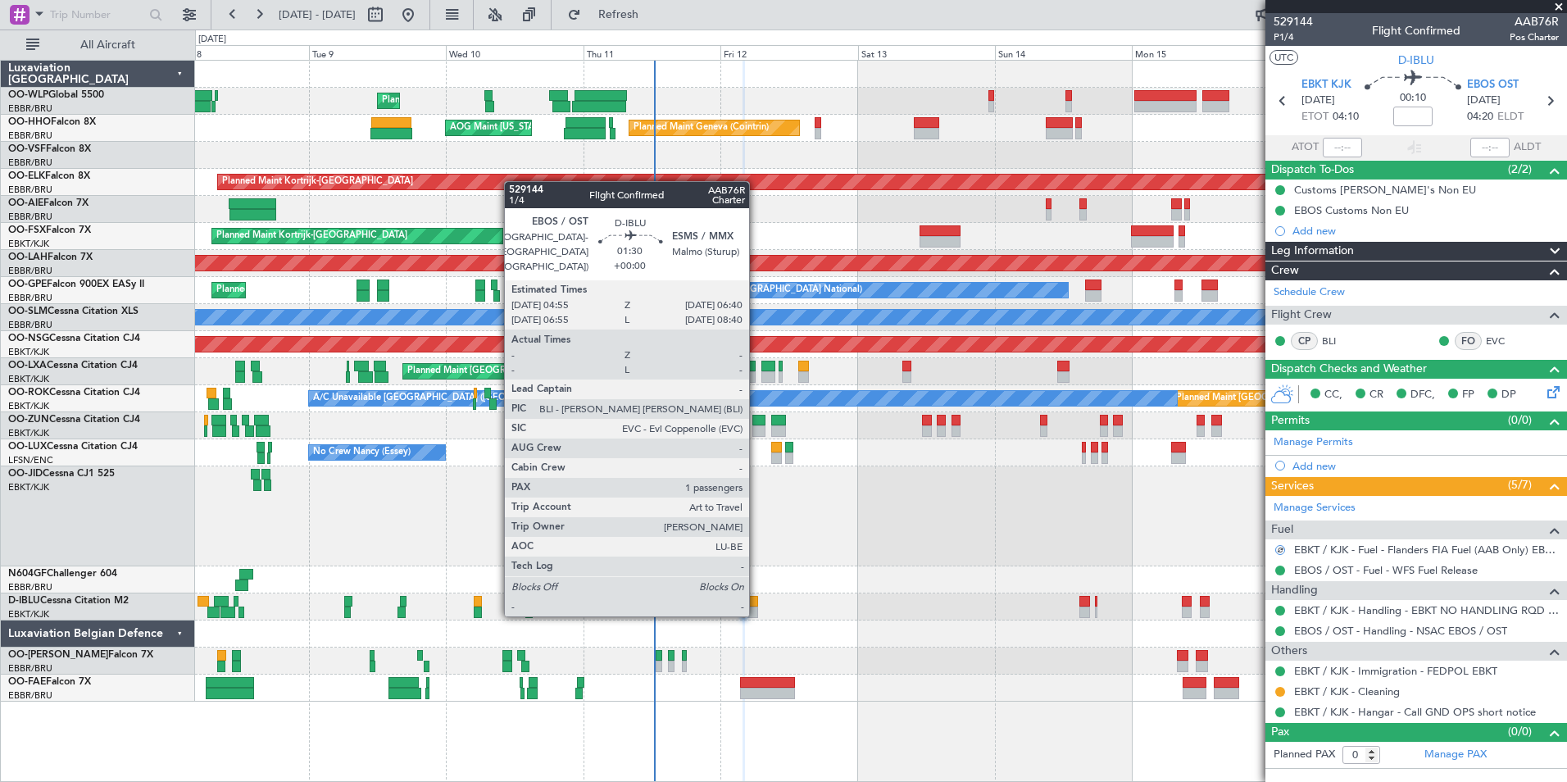
click at [756, 613] on div at bounding box center [752, 611] width 11 height 11
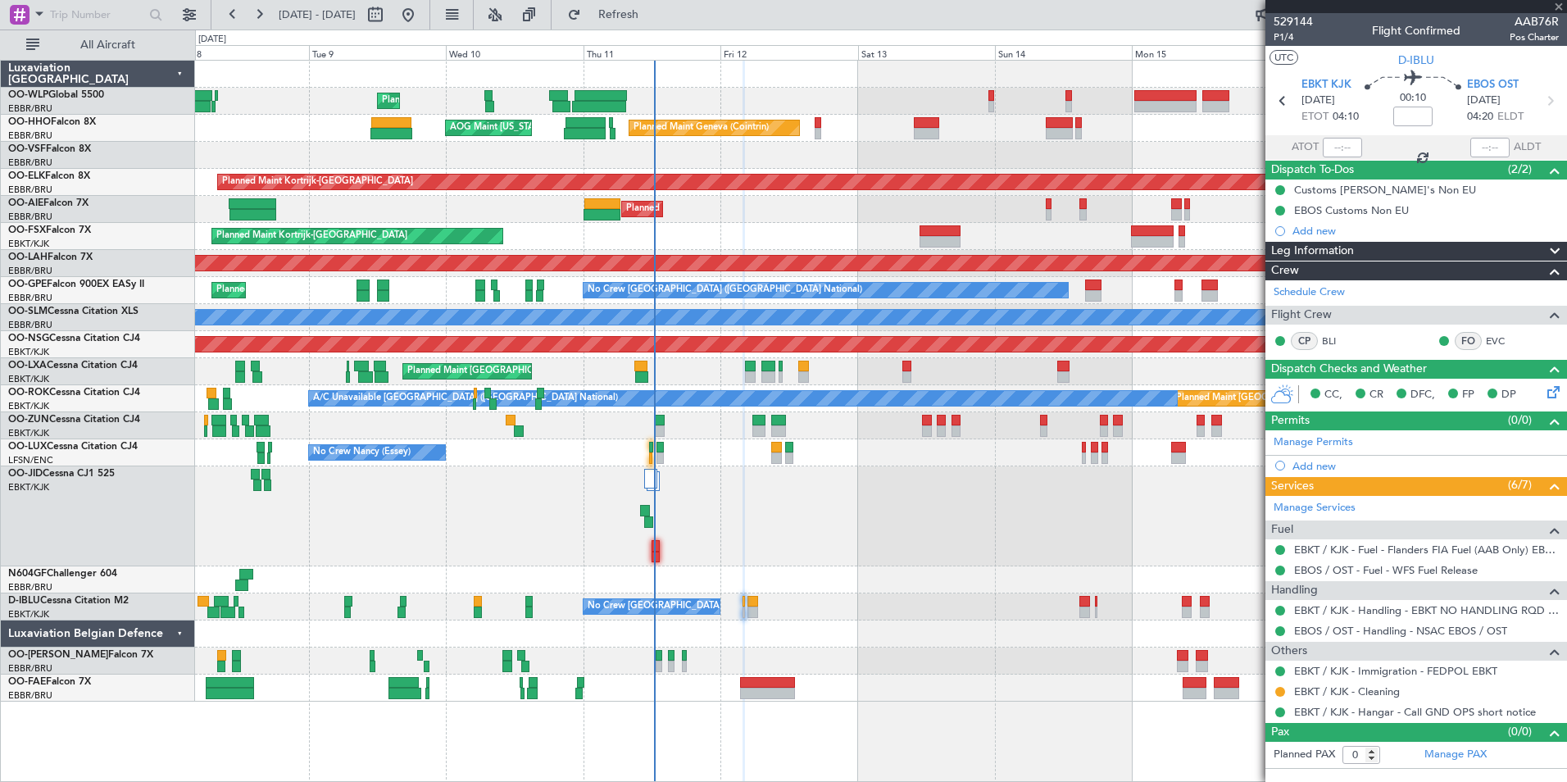
type input "1"
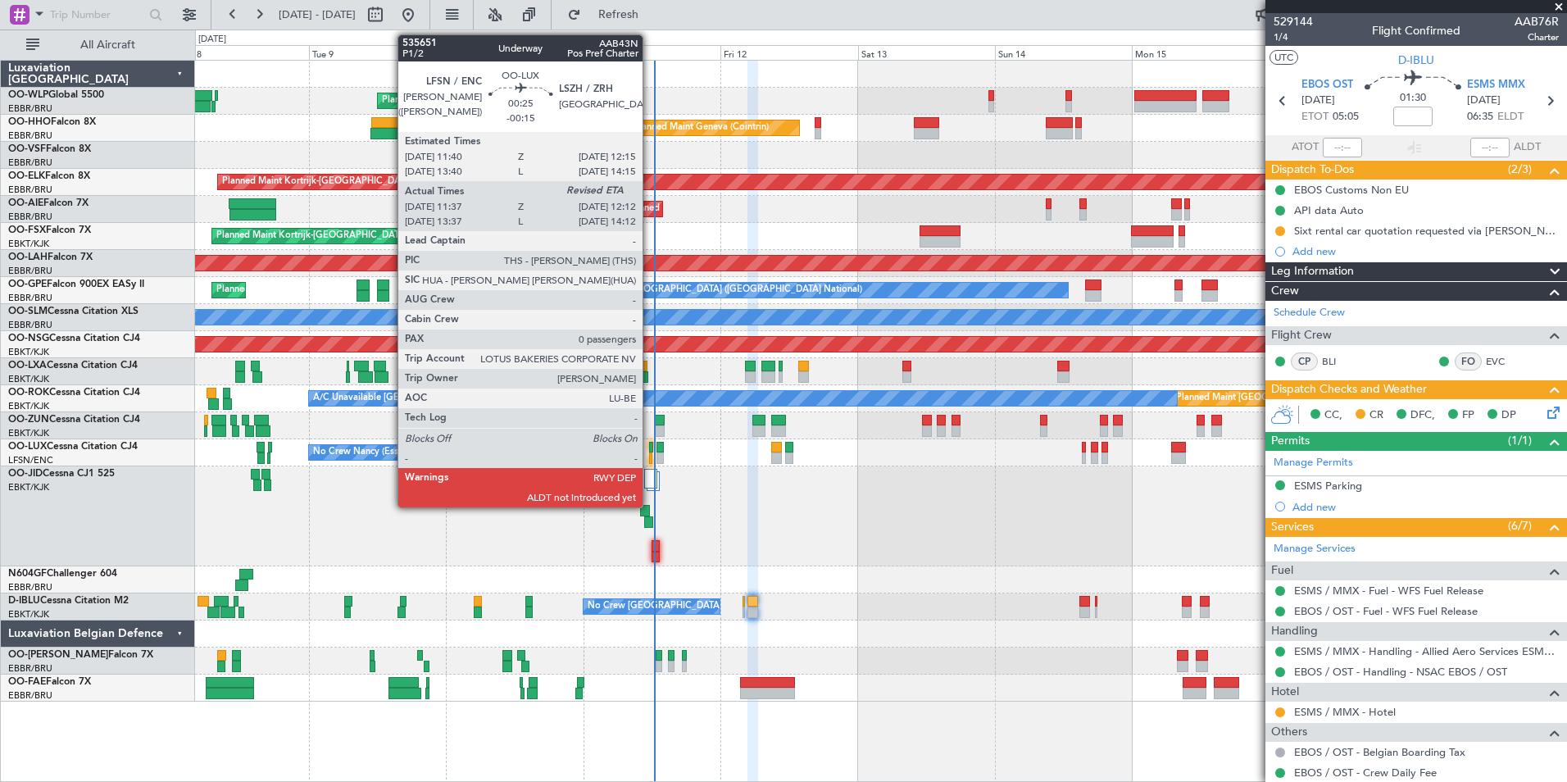
click at [650, 455] on div at bounding box center [651, 457] width 4 height 11
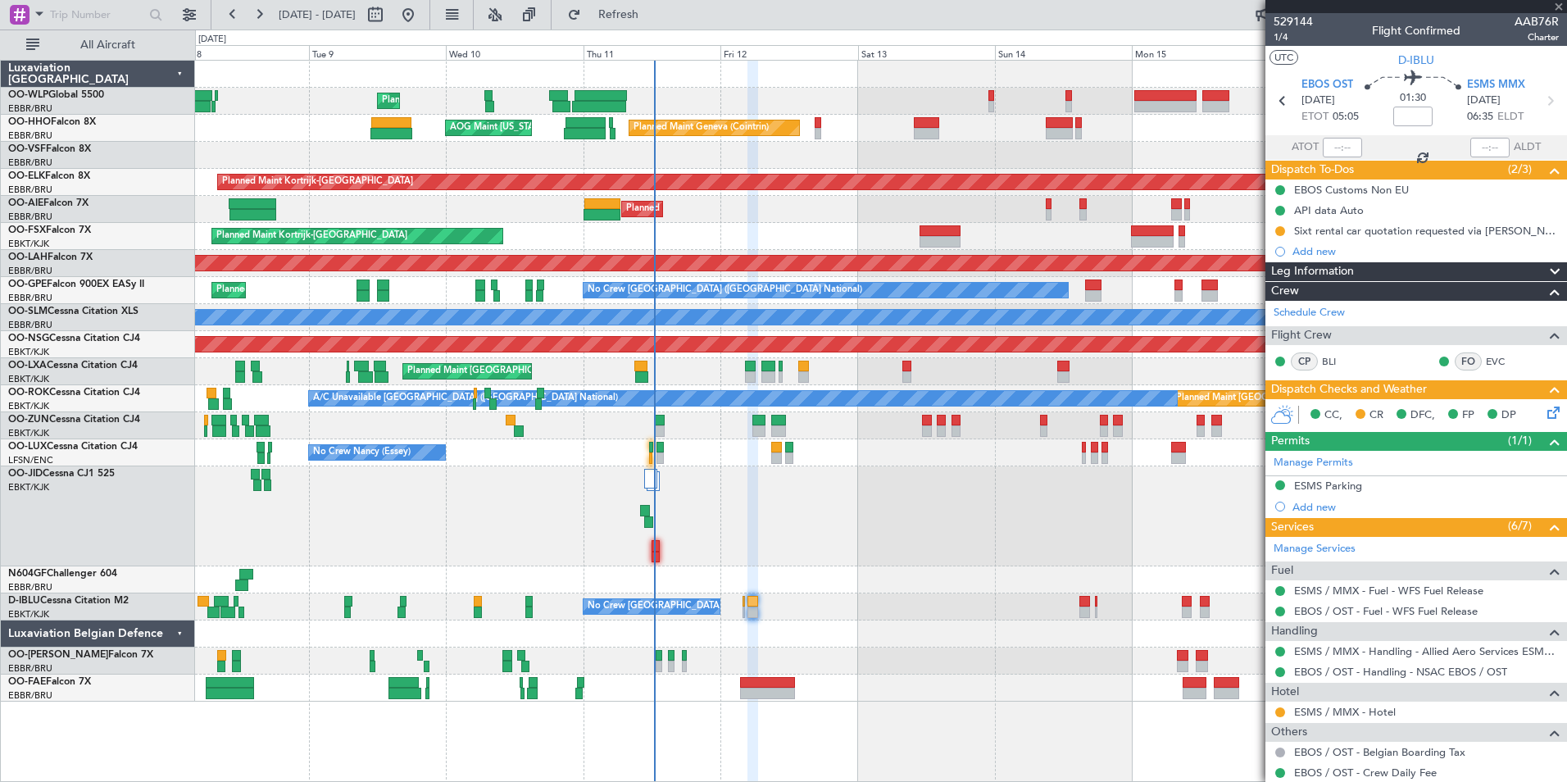
type input "-00:15"
type input "11:42"
type input "0"
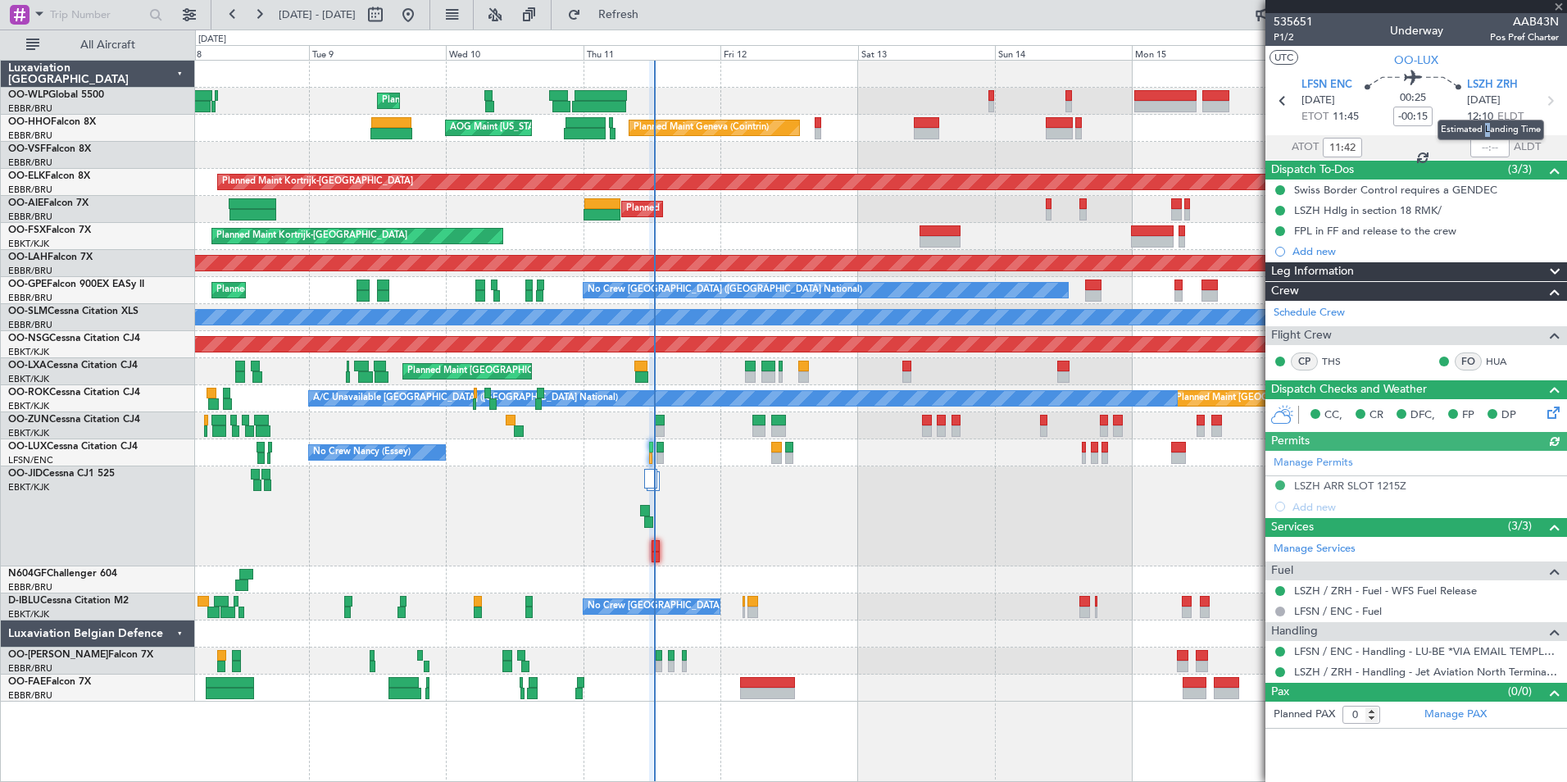
click at [1486, 142] on mat-tooltip-component "Estimated Landing Time" at bounding box center [1490, 129] width 129 height 43
click at [1482, 144] on mat-tooltip-component "Estimated Landing Time" at bounding box center [1490, 129] width 129 height 43
click at [1482, 139] on input "text" at bounding box center [1489, 148] width 39 height 20
click at [893, 228] on div "Planned Maint Kortrijk-[GEOGRAPHIC_DATA]" at bounding box center [880, 236] width 1371 height 27
type input "12:14"
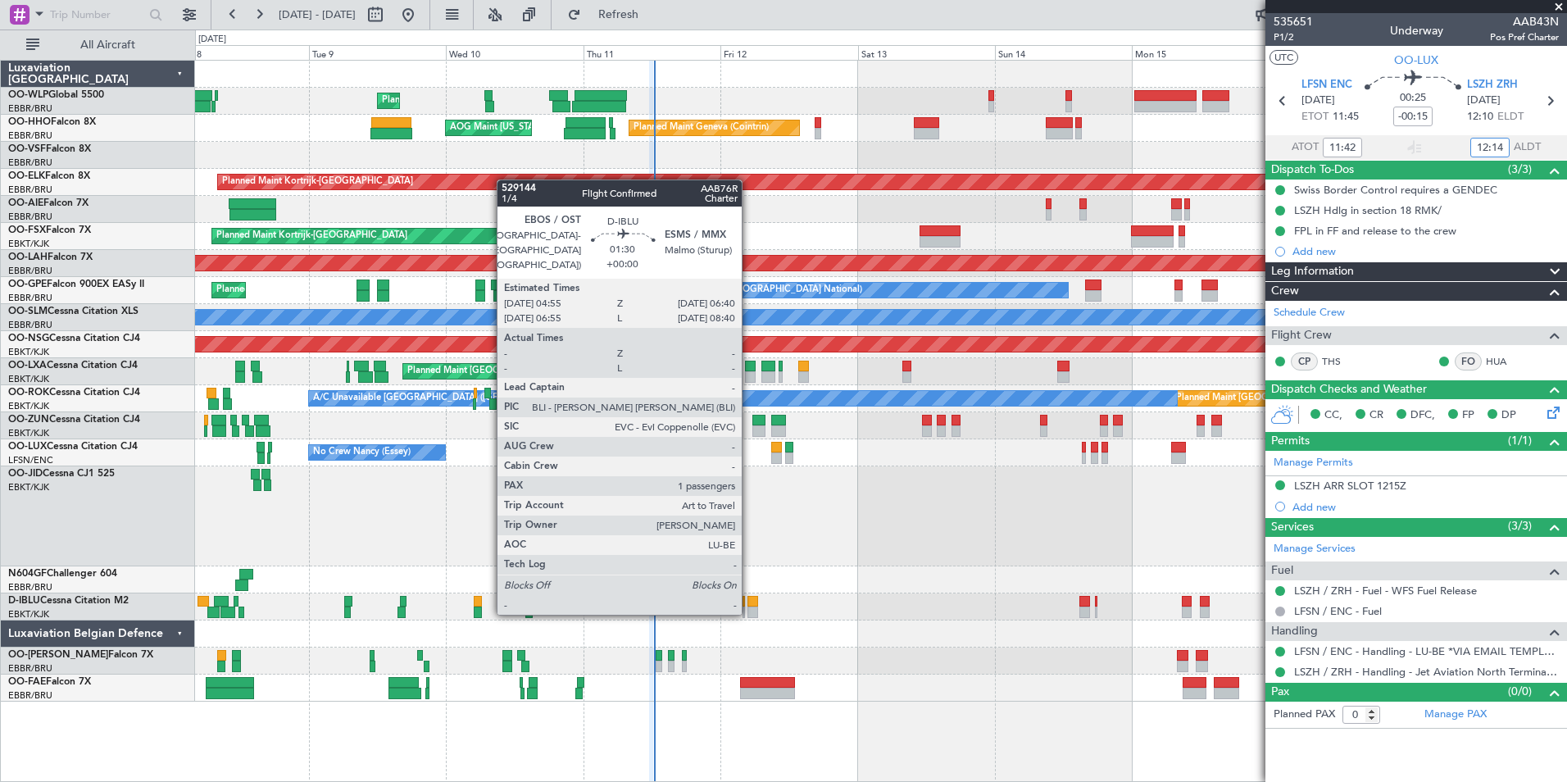
click at [749, 611] on div at bounding box center [752, 611] width 11 height 11
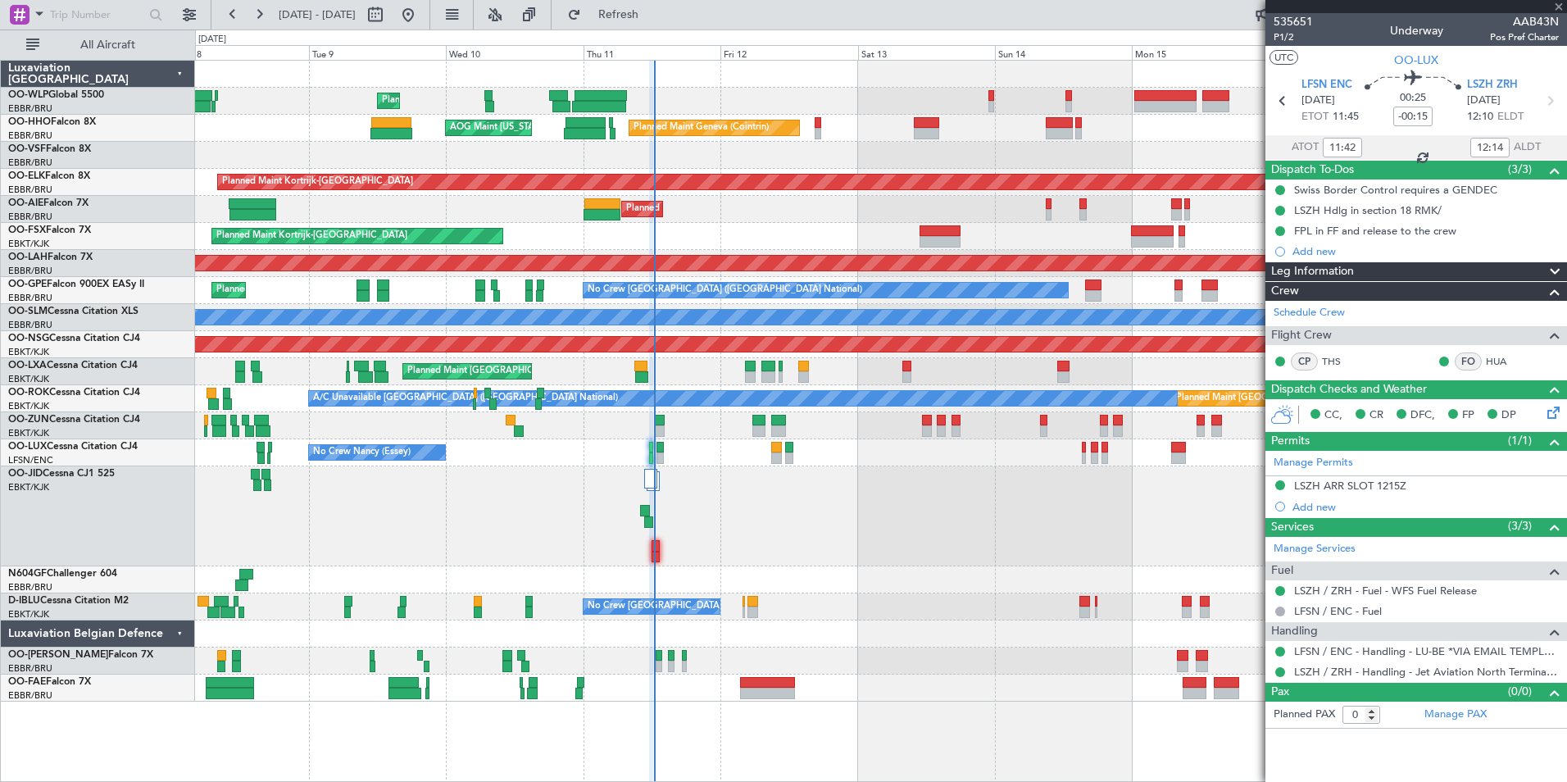
type input "1"
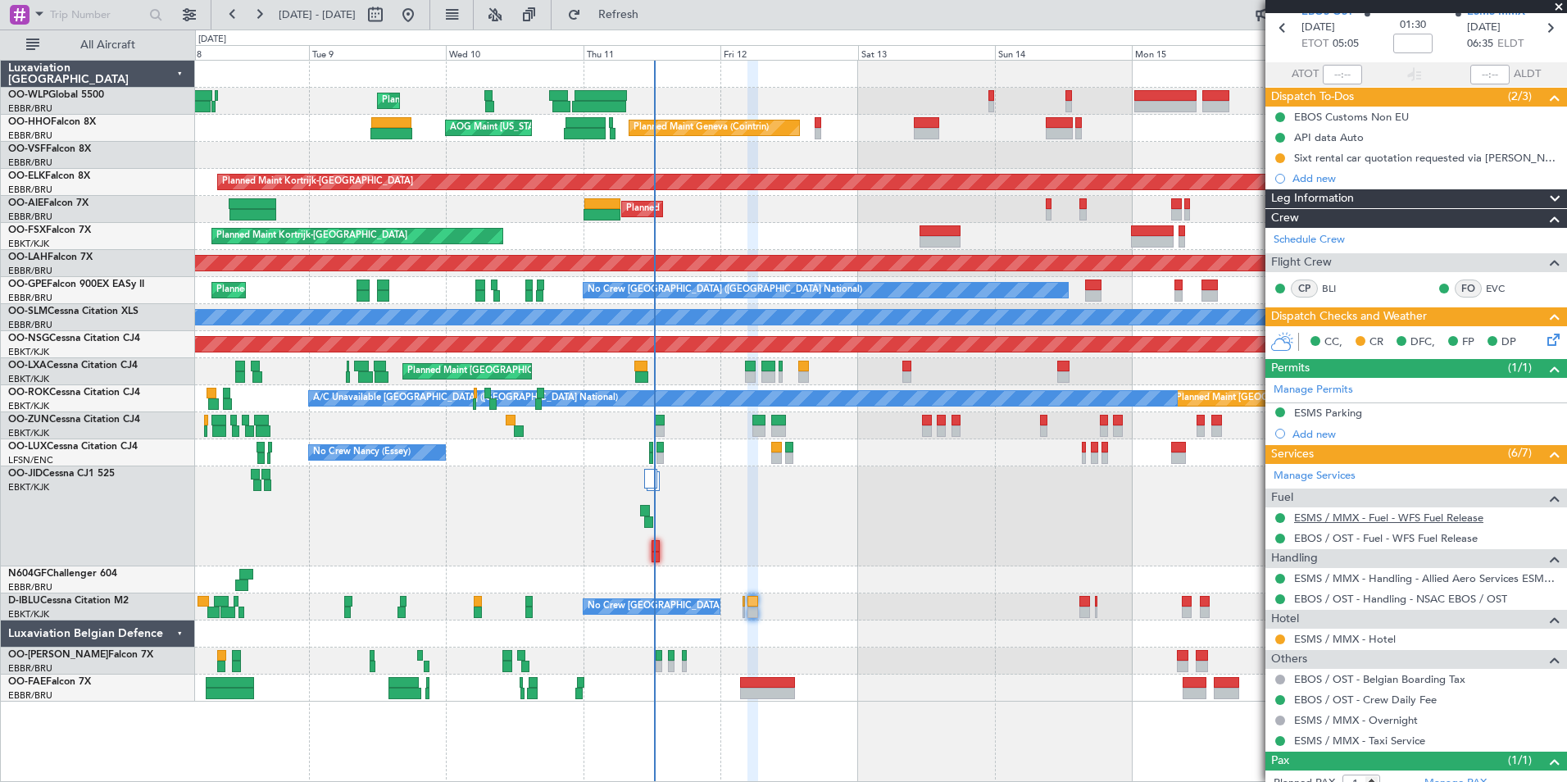
scroll to position [125, 0]
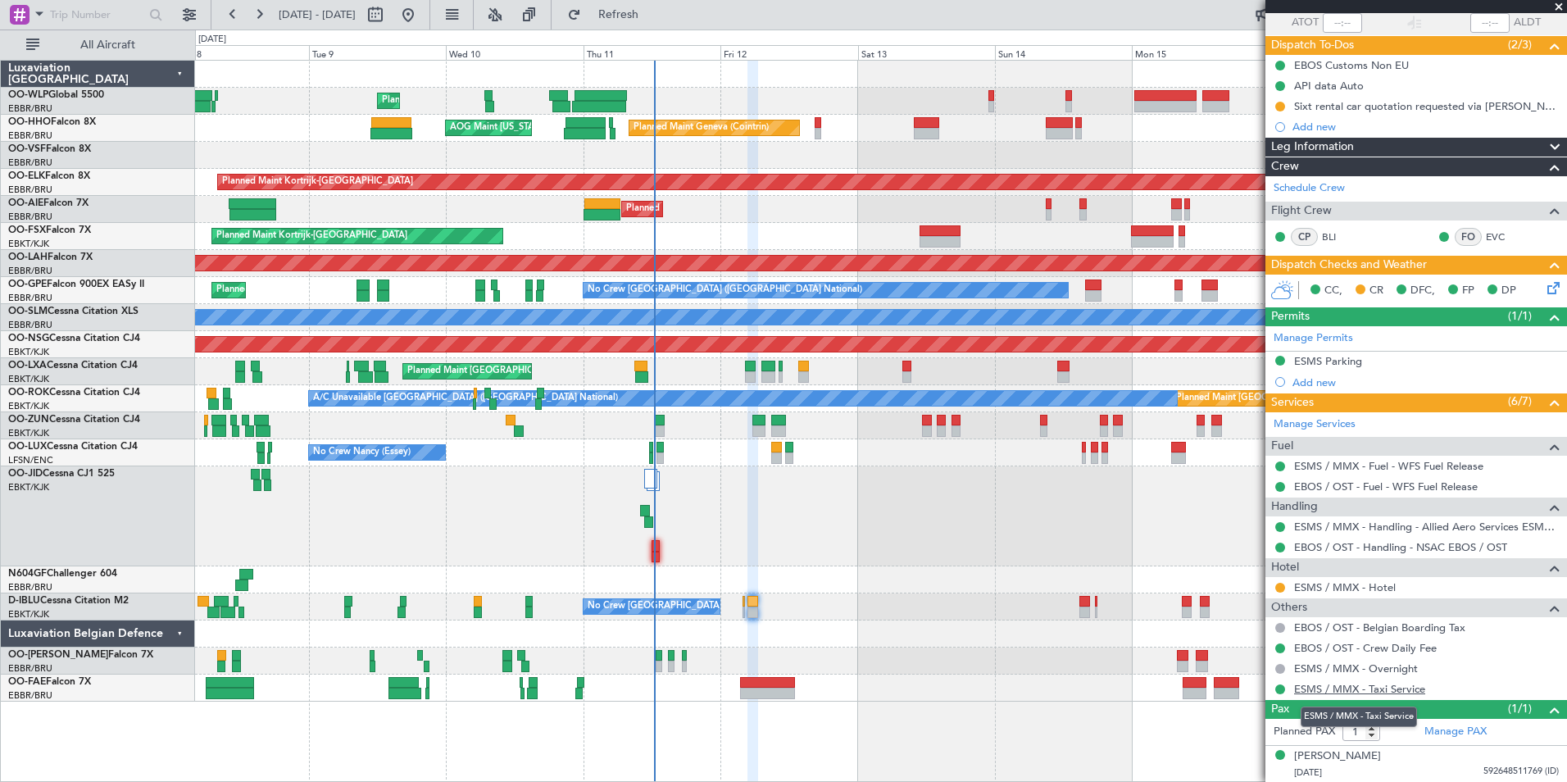
click at [1381, 688] on link "ESMS / MMX - Taxi Service" at bounding box center [1359, 689] width 131 height 14
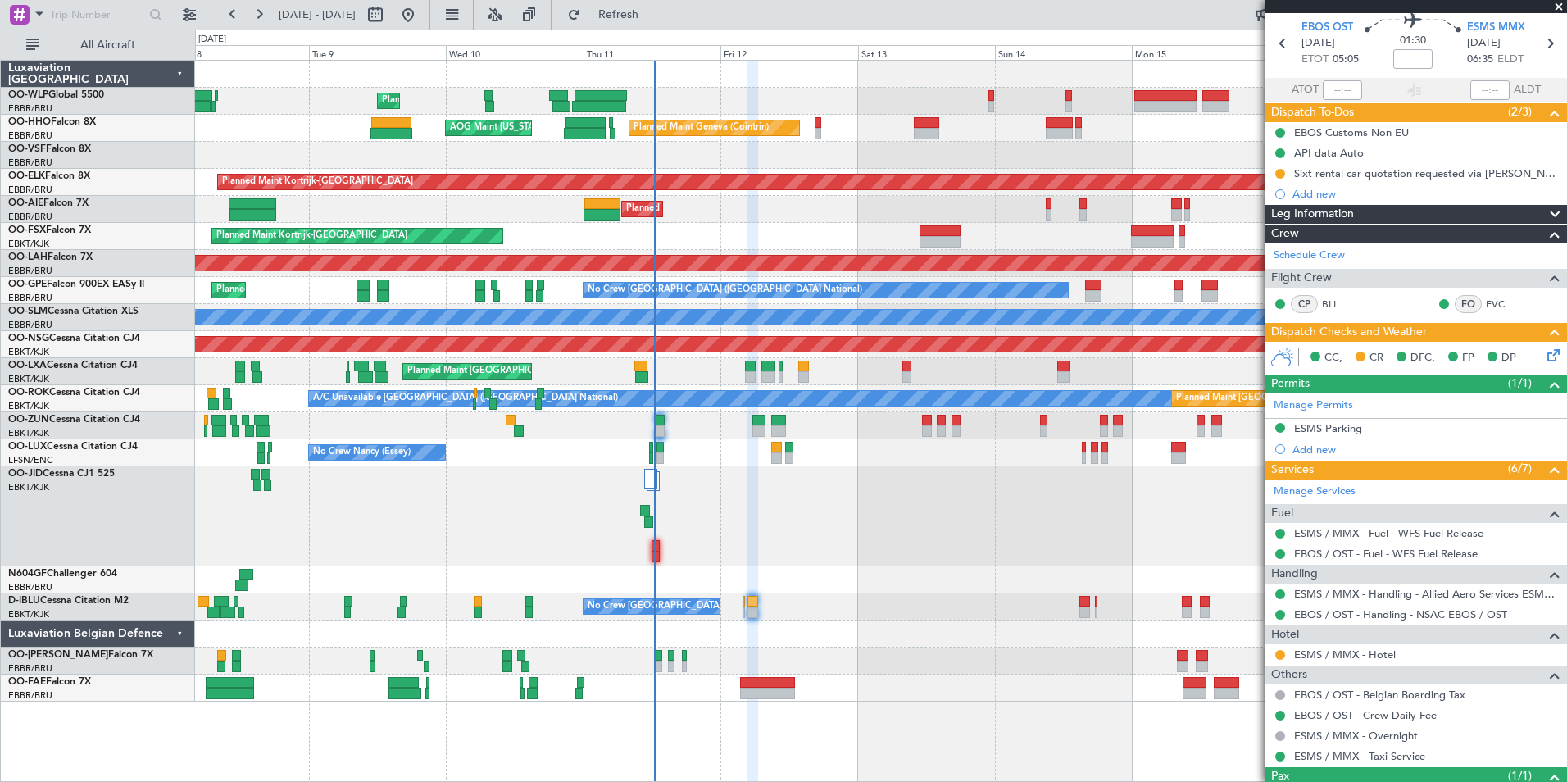
scroll to position [0, 0]
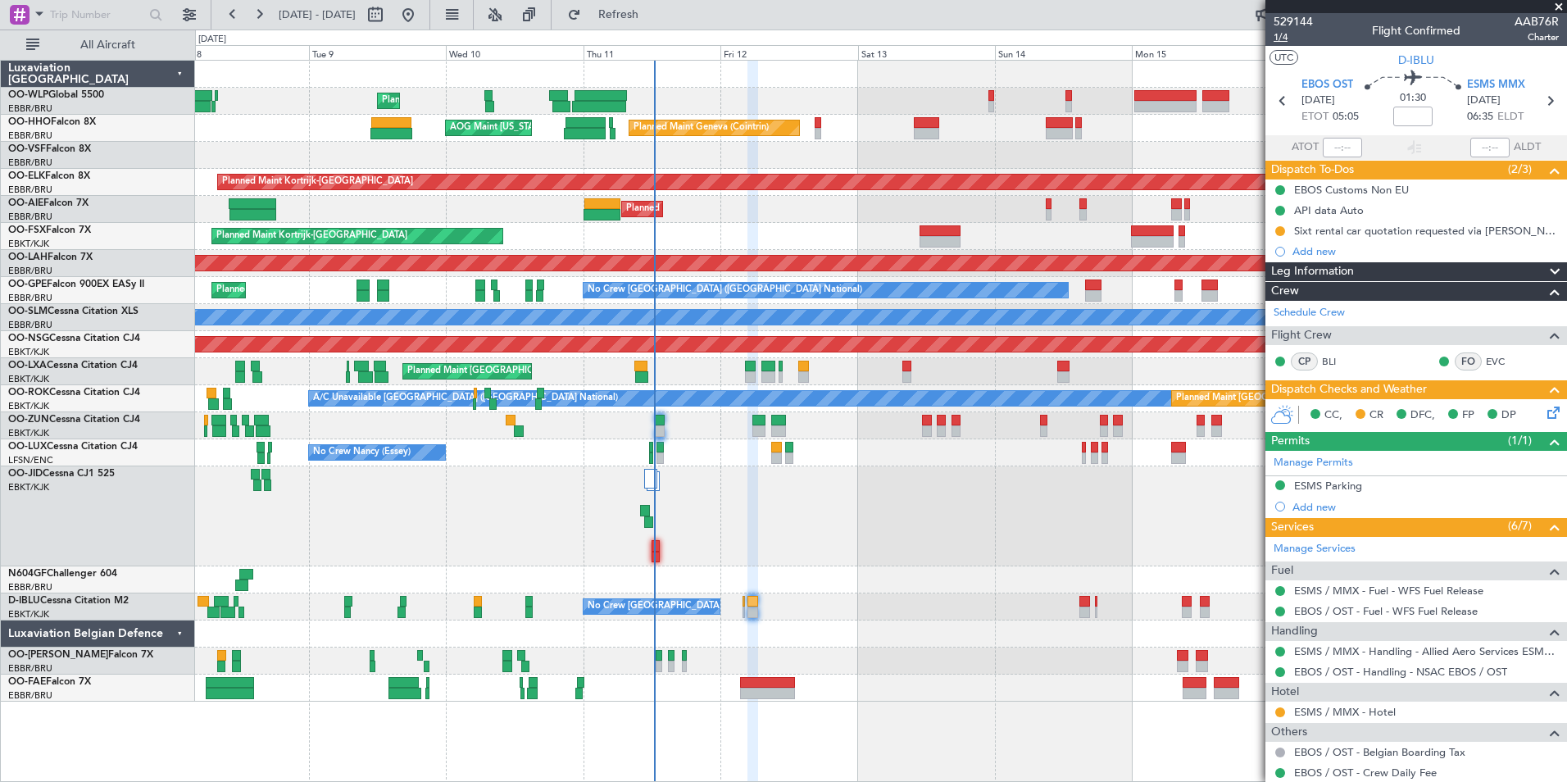
click at [1283, 39] on span "1/4" at bounding box center [1292, 37] width 39 height 14
click at [653, 10] on span "Refresh" at bounding box center [618, 14] width 69 height 11
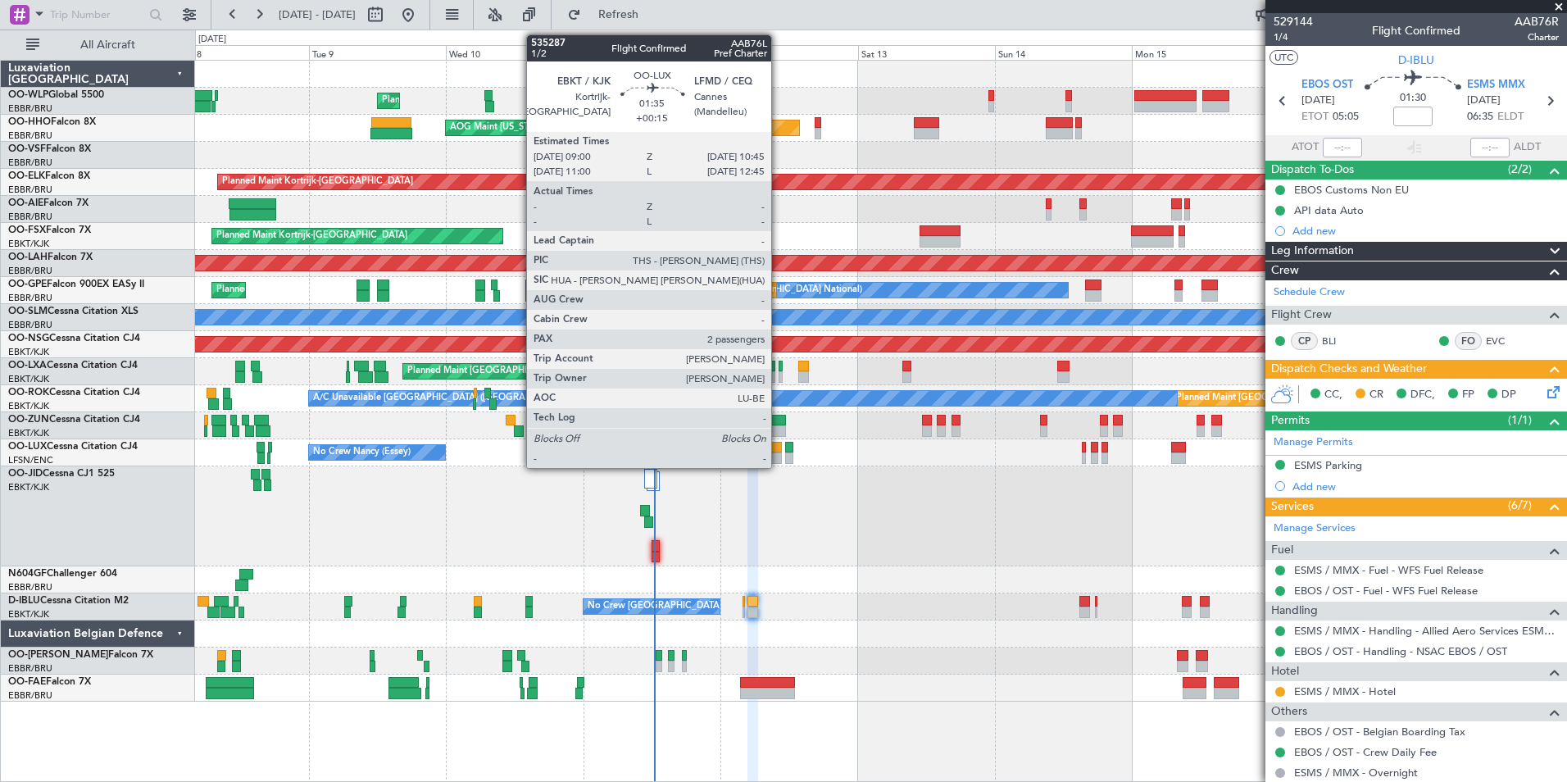
click at [778, 449] on div at bounding box center [776, 447] width 11 height 11
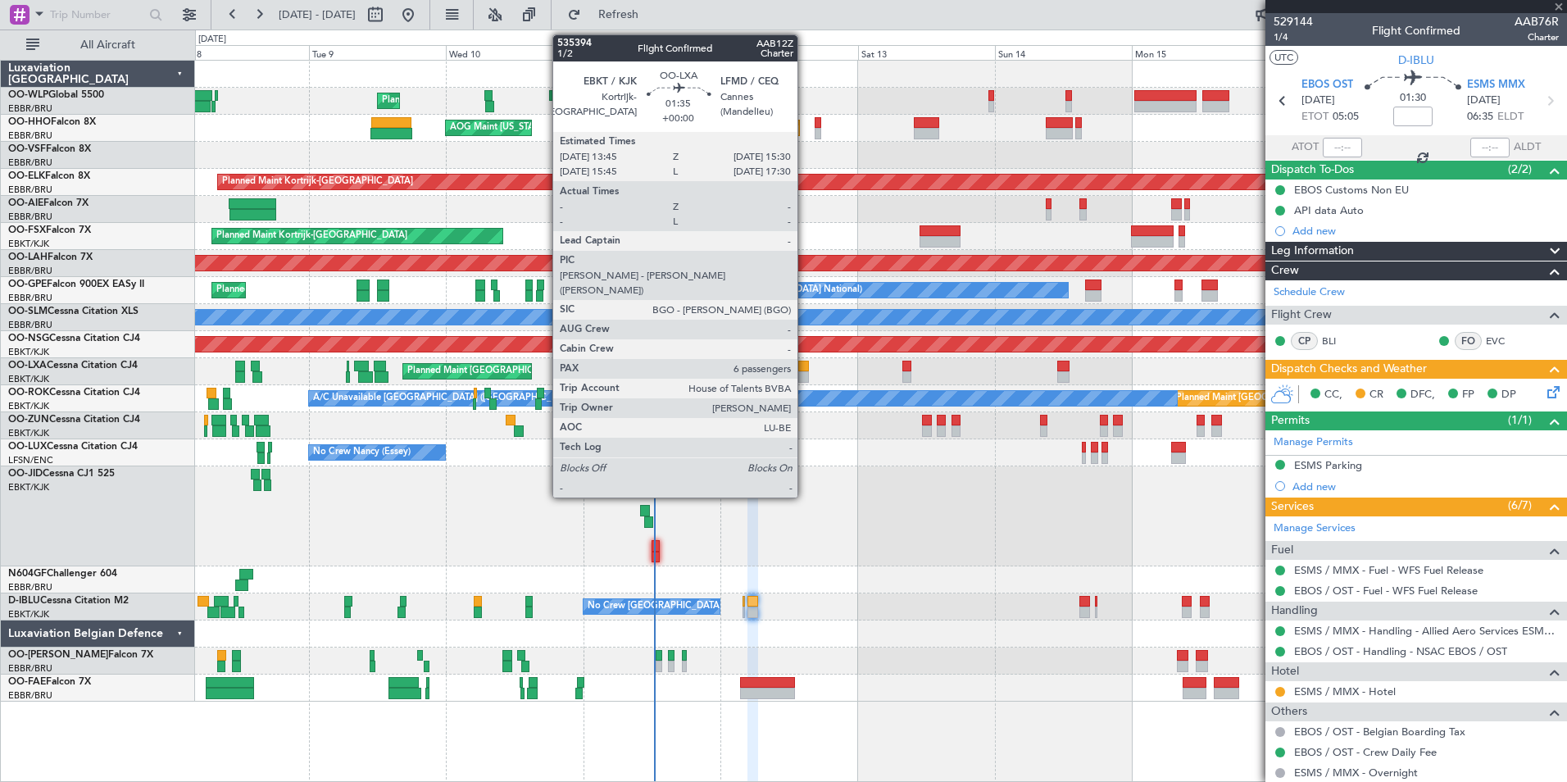
type input "+00:15"
type input "2"
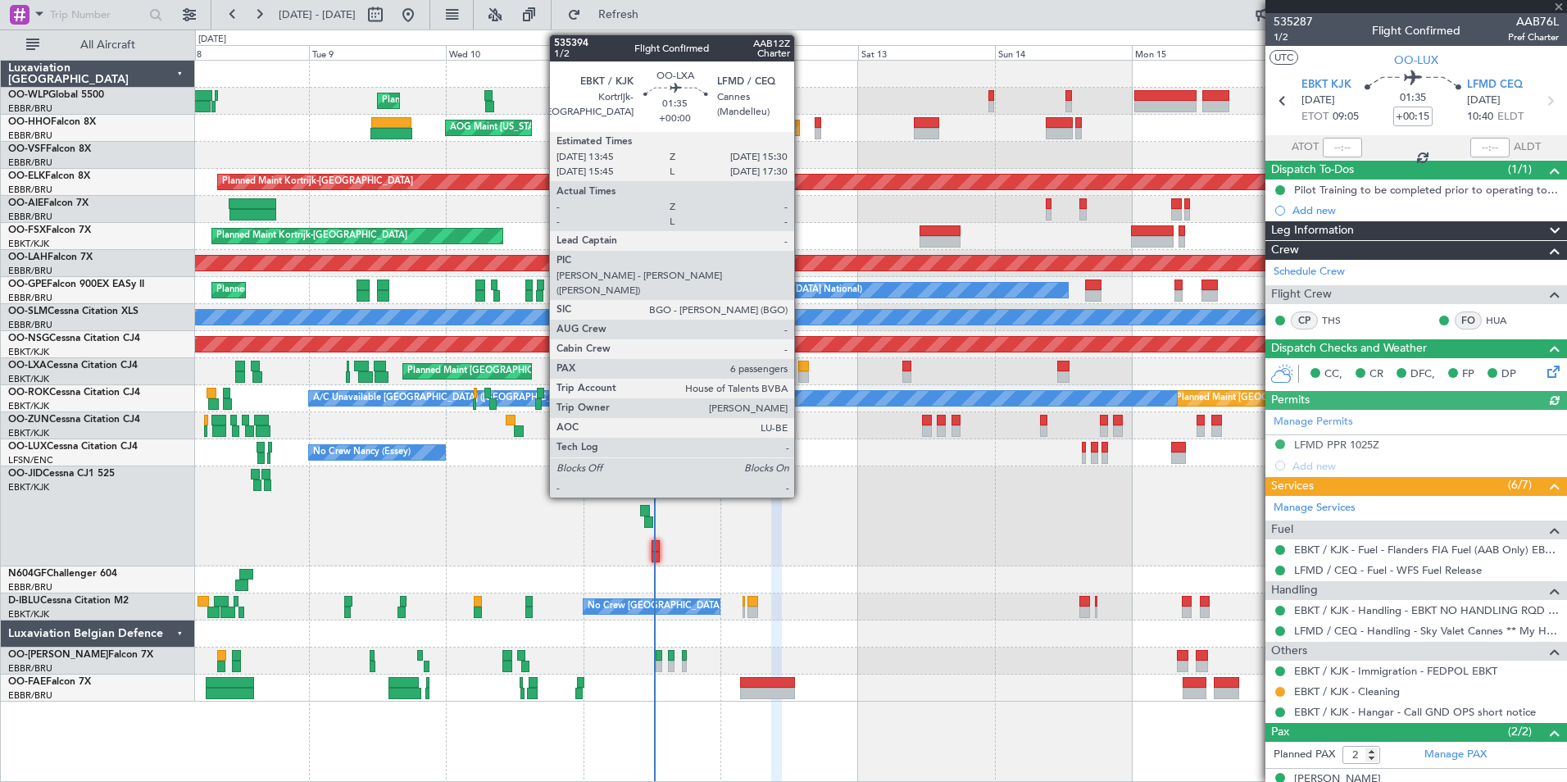
click at [801, 374] on div at bounding box center [803, 376] width 11 height 11
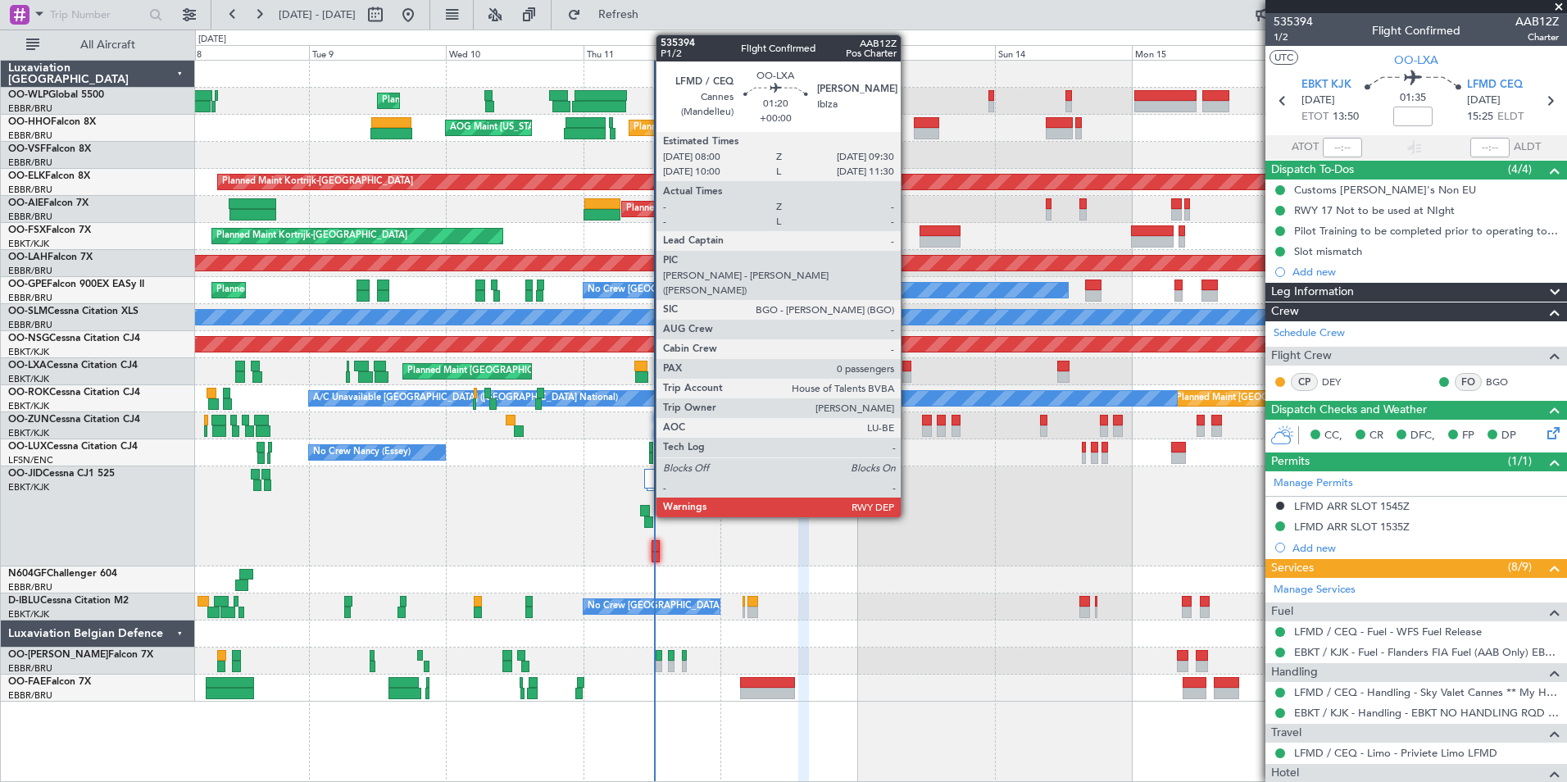
click at [908, 374] on div at bounding box center [906, 376] width 9 height 11
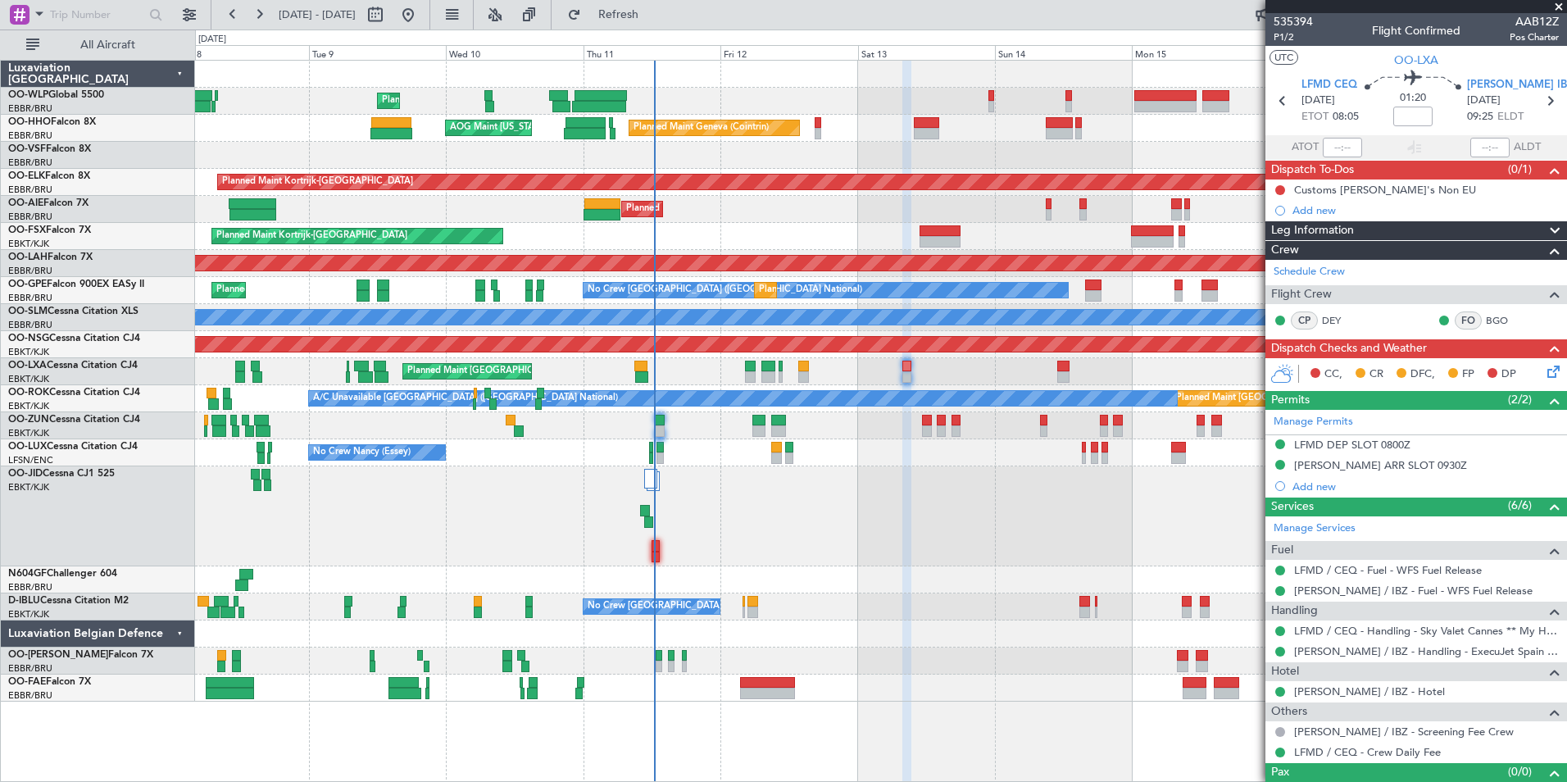
click at [1544, 374] on icon at bounding box center [1550, 368] width 13 height 13
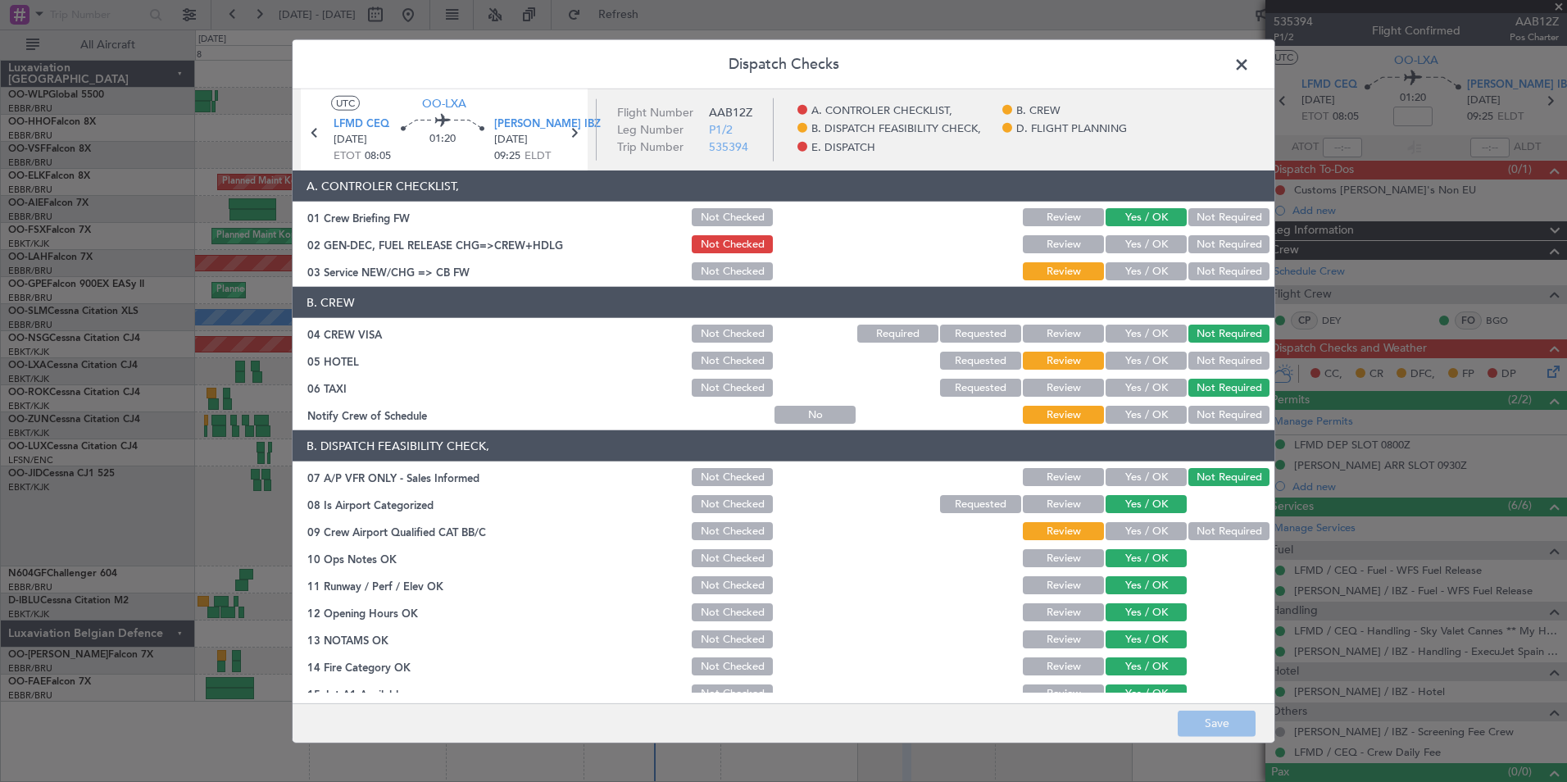
click at [1250, 73] on span at bounding box center [1250, 68] width 0 height 33
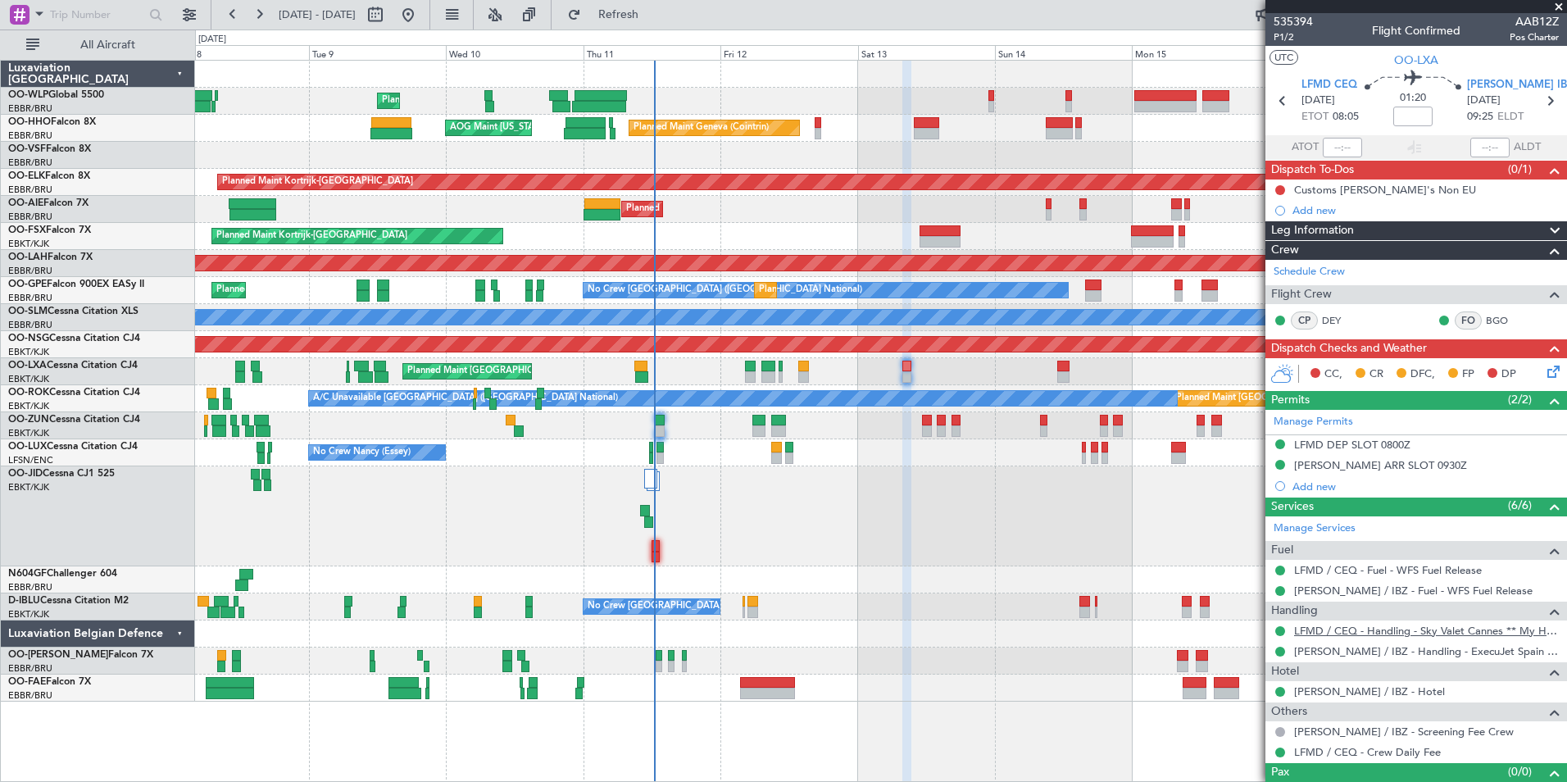
click at [1319, 633] on link "LFMD / CEQ - Handling - Sky Valet Cannes ** My Handling**LFMD / CEQ" at bounding box center [1426, 631] width 265 height 14
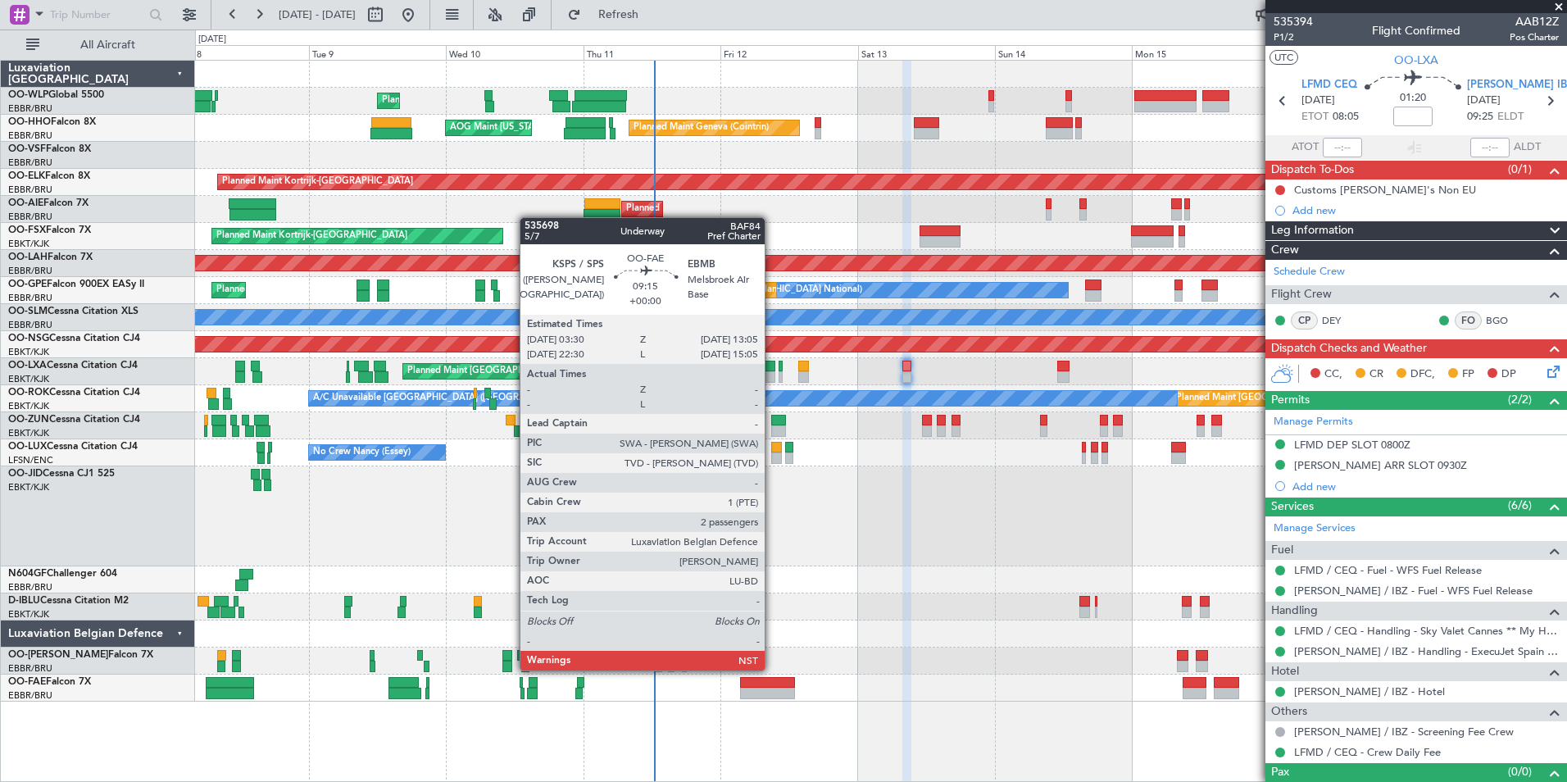
click at [772, 685] on div at bounding box center [767, 682] width 55 height 11
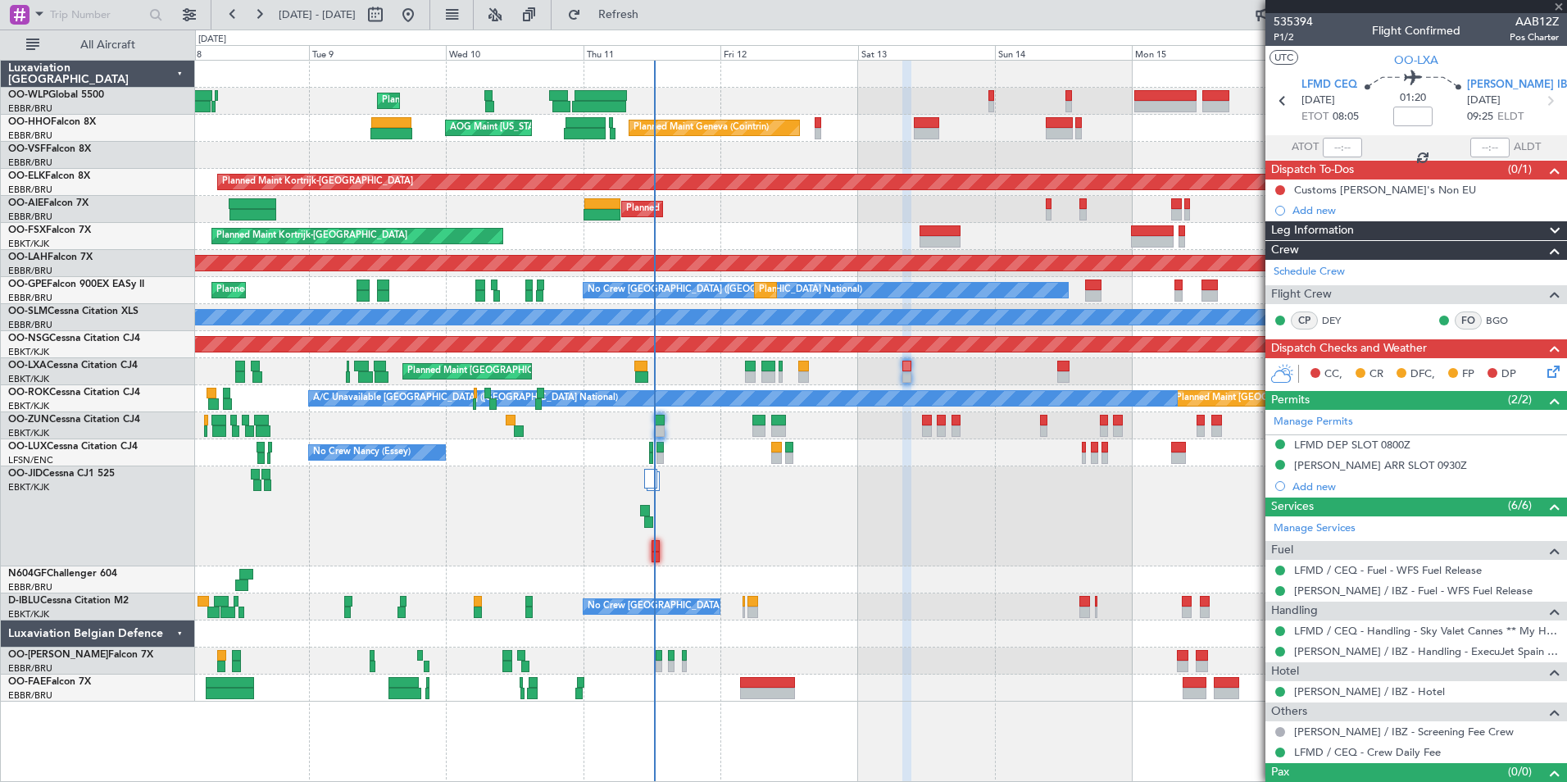
type input "2"
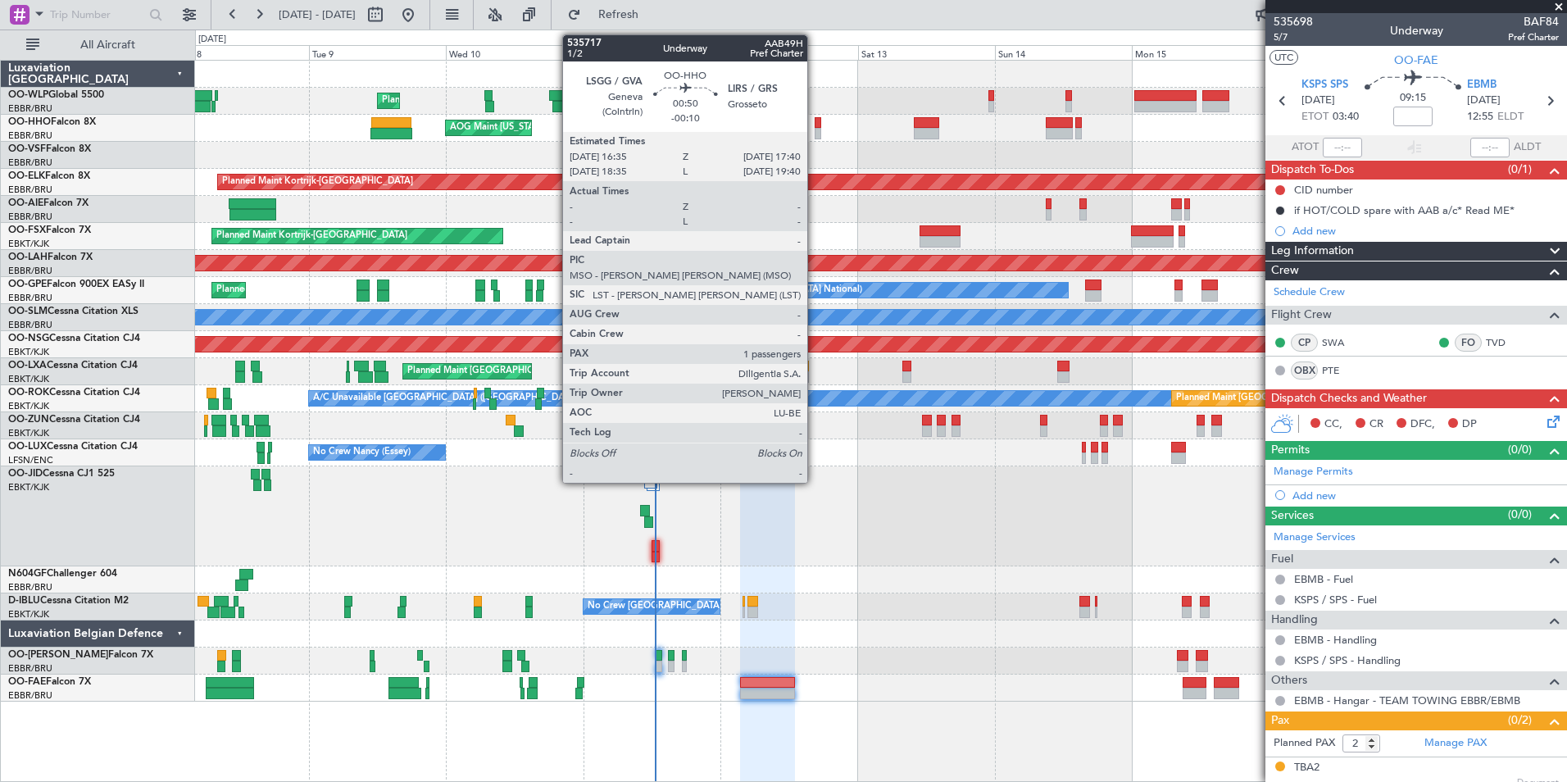
click at [815, 131] on div at bounding box center [818, 133] width 7 height 11
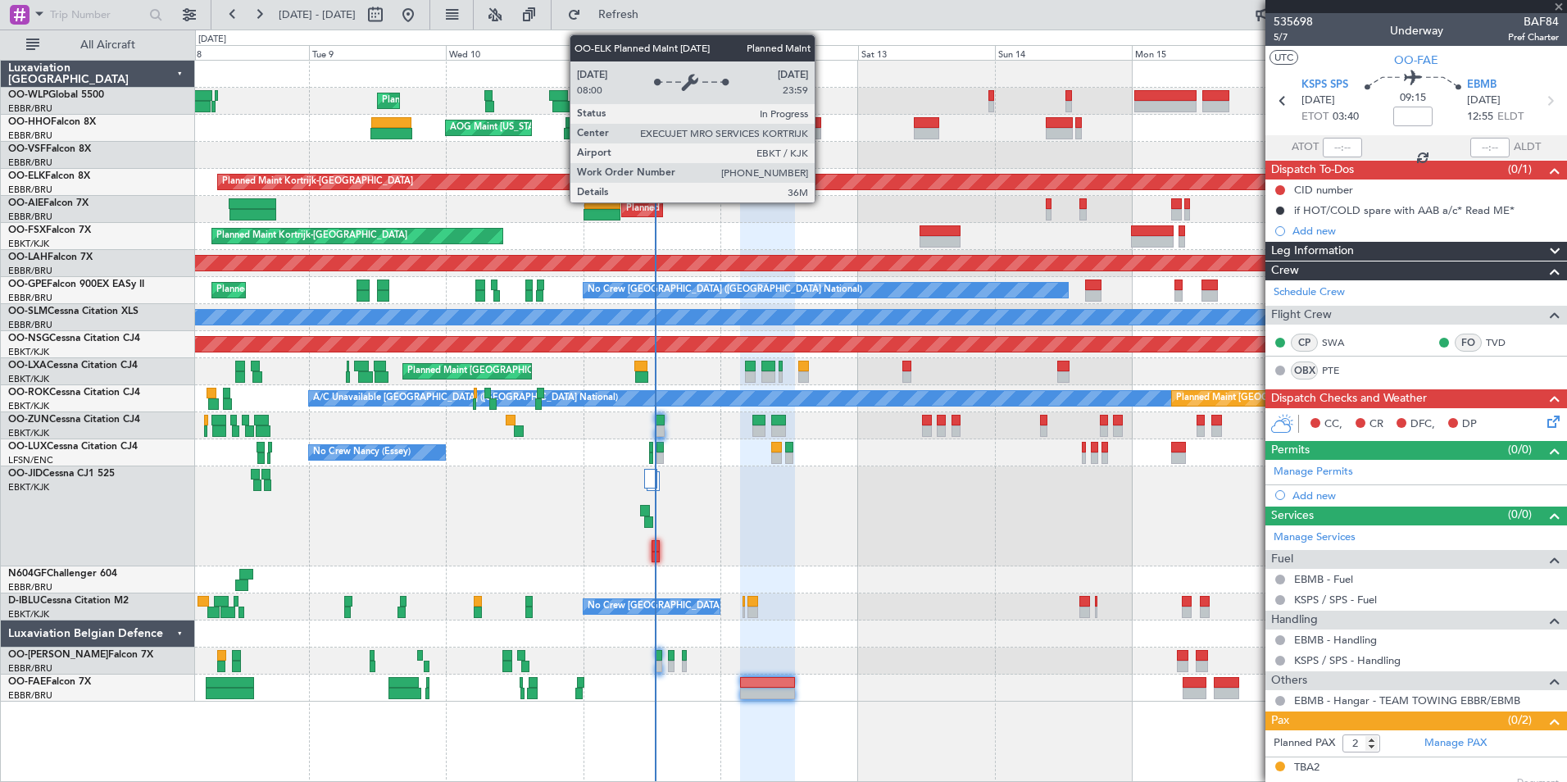
type input "-00:10"
type input "1"
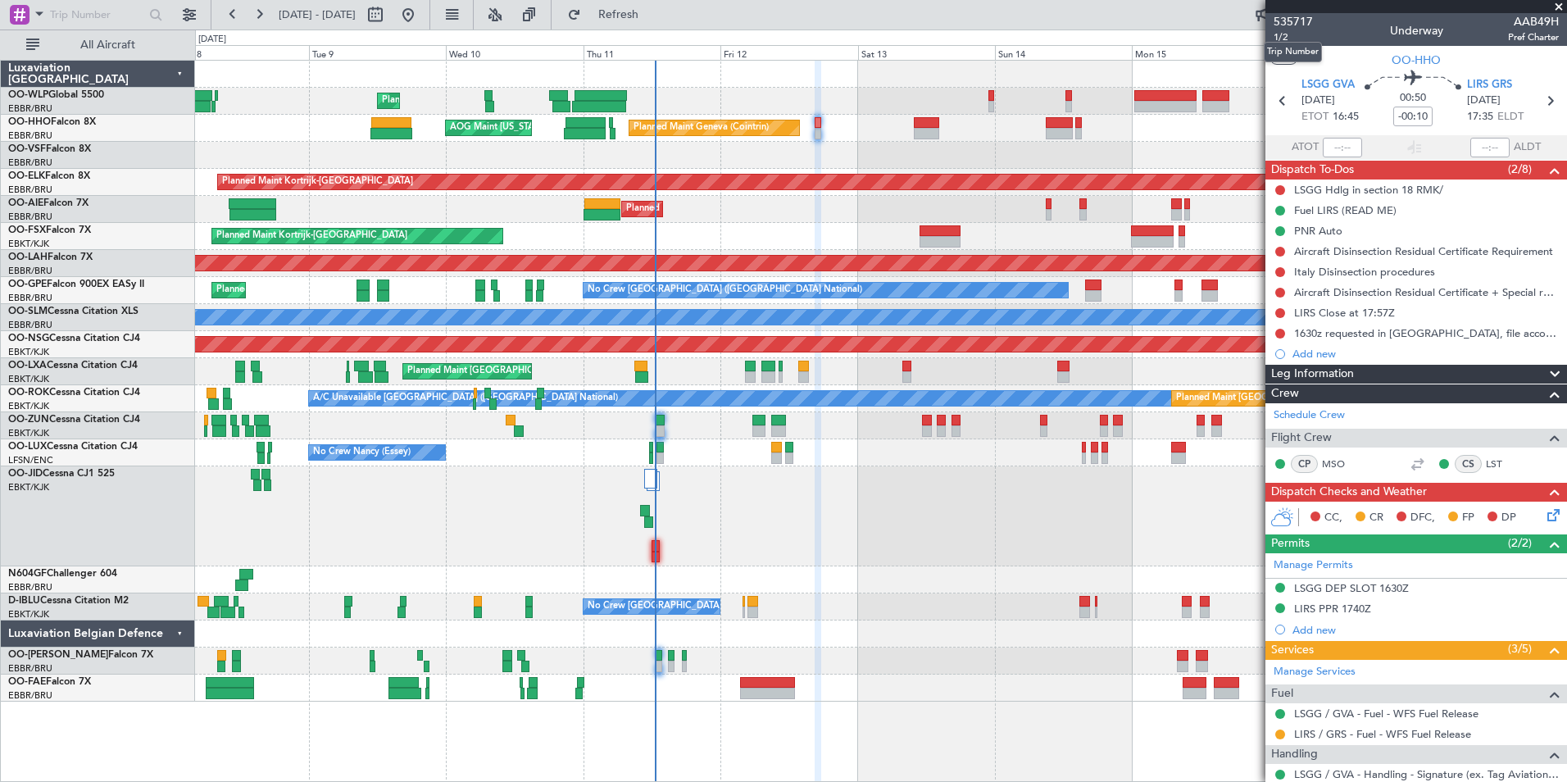
click at [1286, 34] on mat-tooltip-component "Trip Number" at bounding box center [1292, 51] width 81 height 43
click at [1278, 41] on span "1/2" at bounding box center [1292, 37] width 39 height 14
click at [1284, 34] on span "1/2" at bounding box center [1292, 37] width 39 height 14
click at [1321, 215] on div "Fuel LIRS (READ ME)" at bounding box center [1345, 210] width 102 height 14
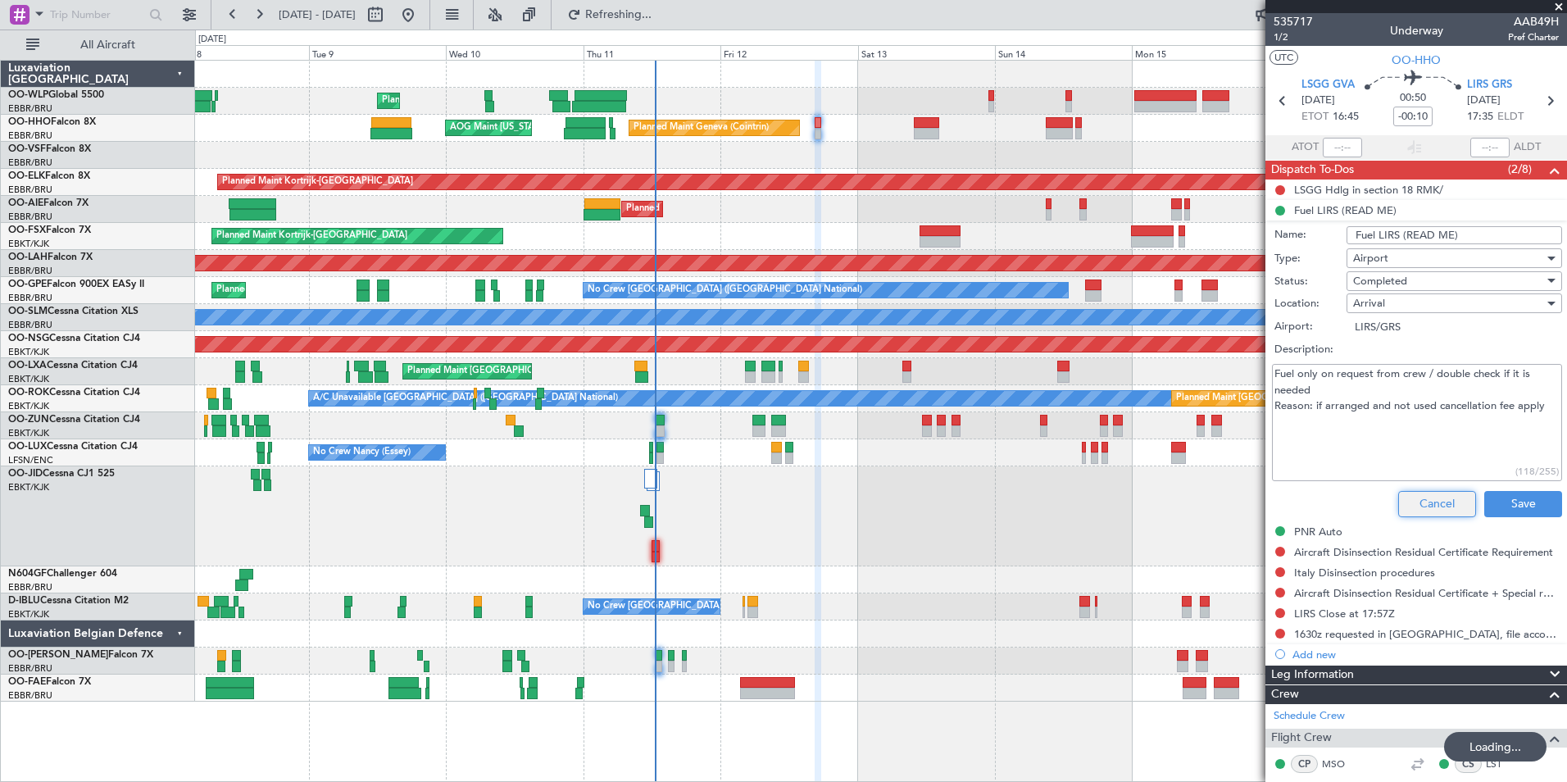
click at [1415, 508] on button "Cancel" at bounding box center [1437, 504] width 78 height 26
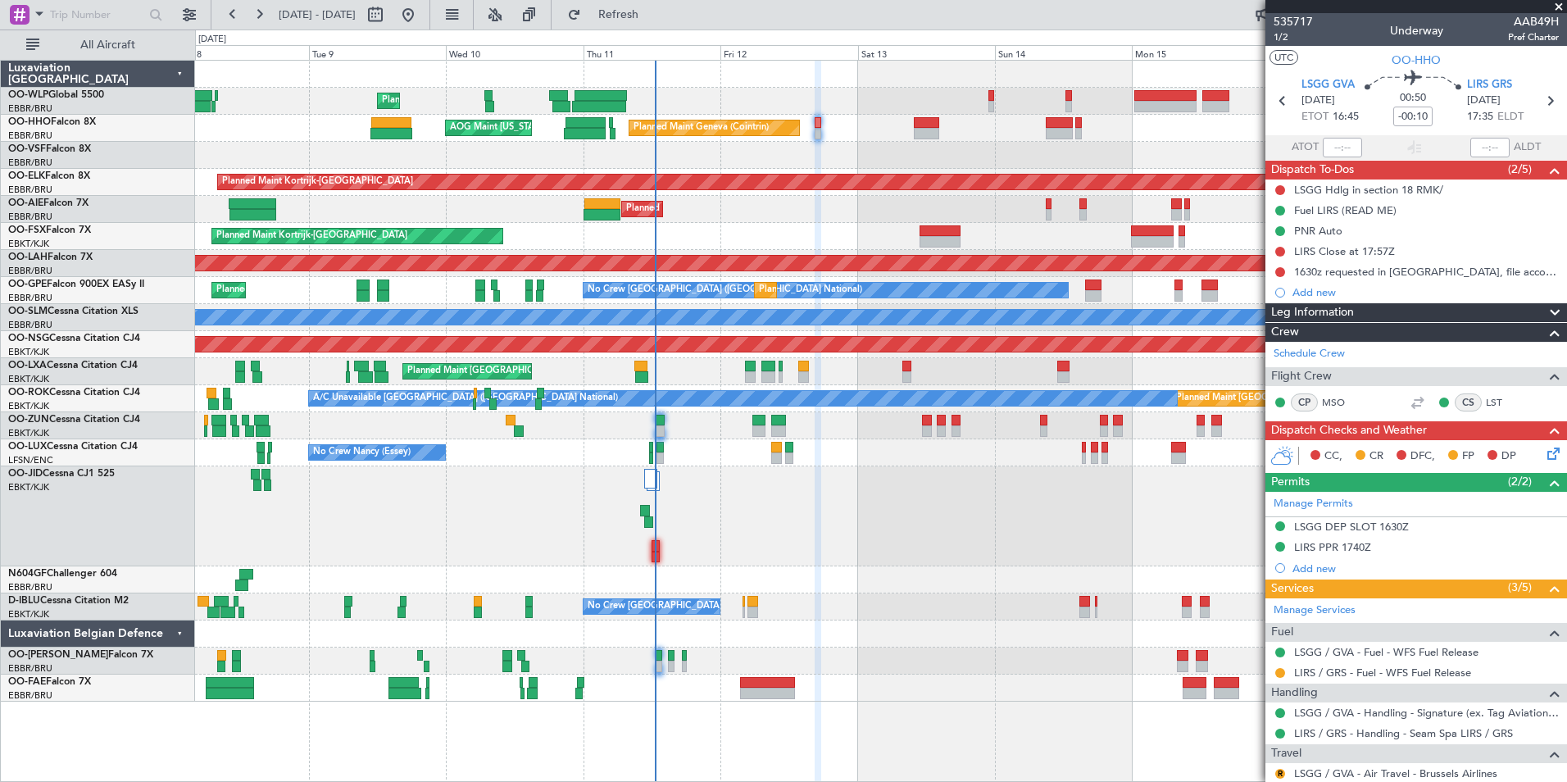
click at [547, 157] on div "Planned Maint Liege Planned Maint Geneva (Cointrin) AOG Maint New York (Teterbo…" at bounding box center [880, 381] width 1371 height 641
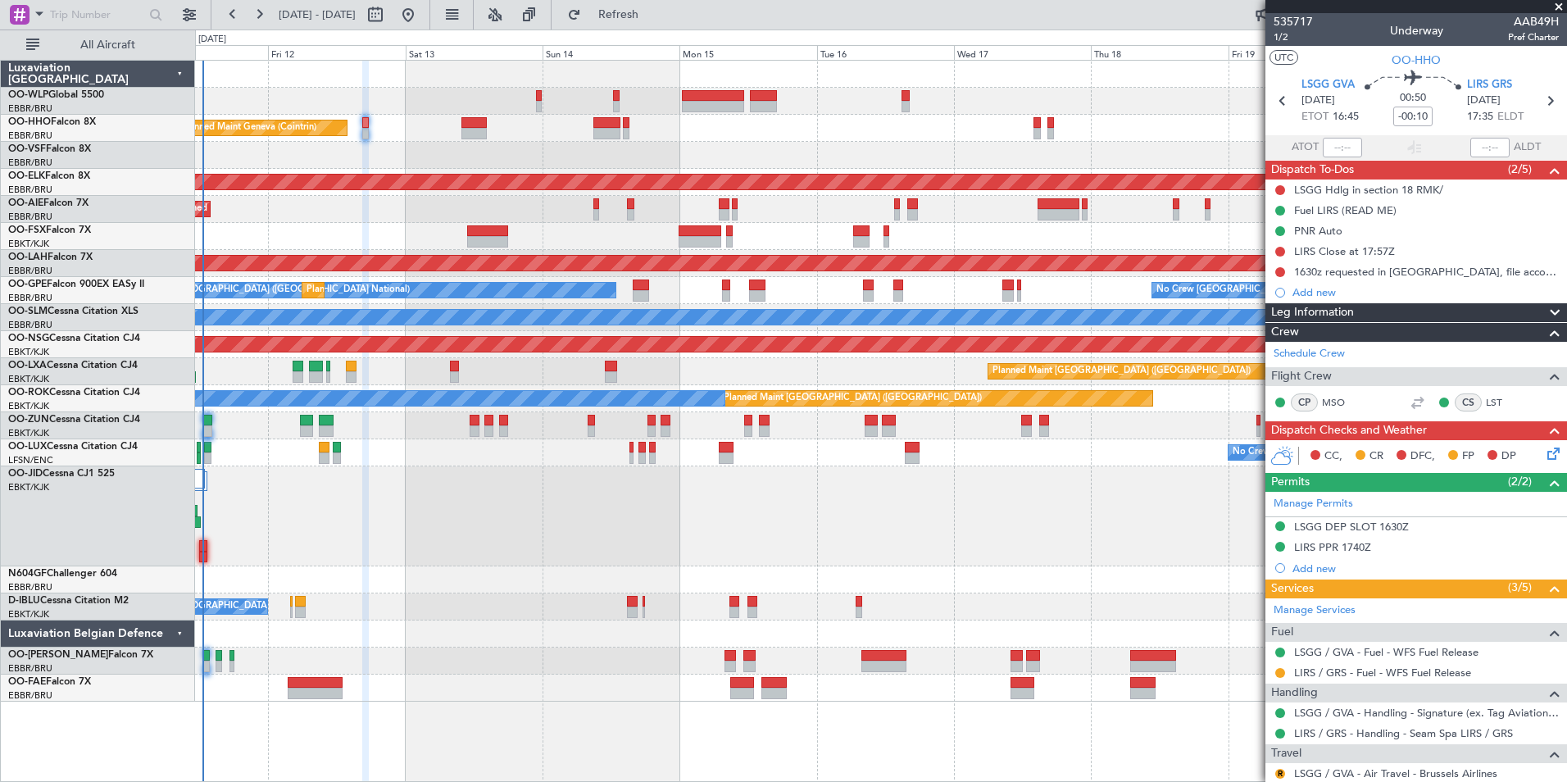
click at [546, 187] on div "Planned Maint Liege Planned Maint Geneva (Cointrin) AOG Maint New York (Teterbo…" at bounding box center [880, 381] width 1371 height 641
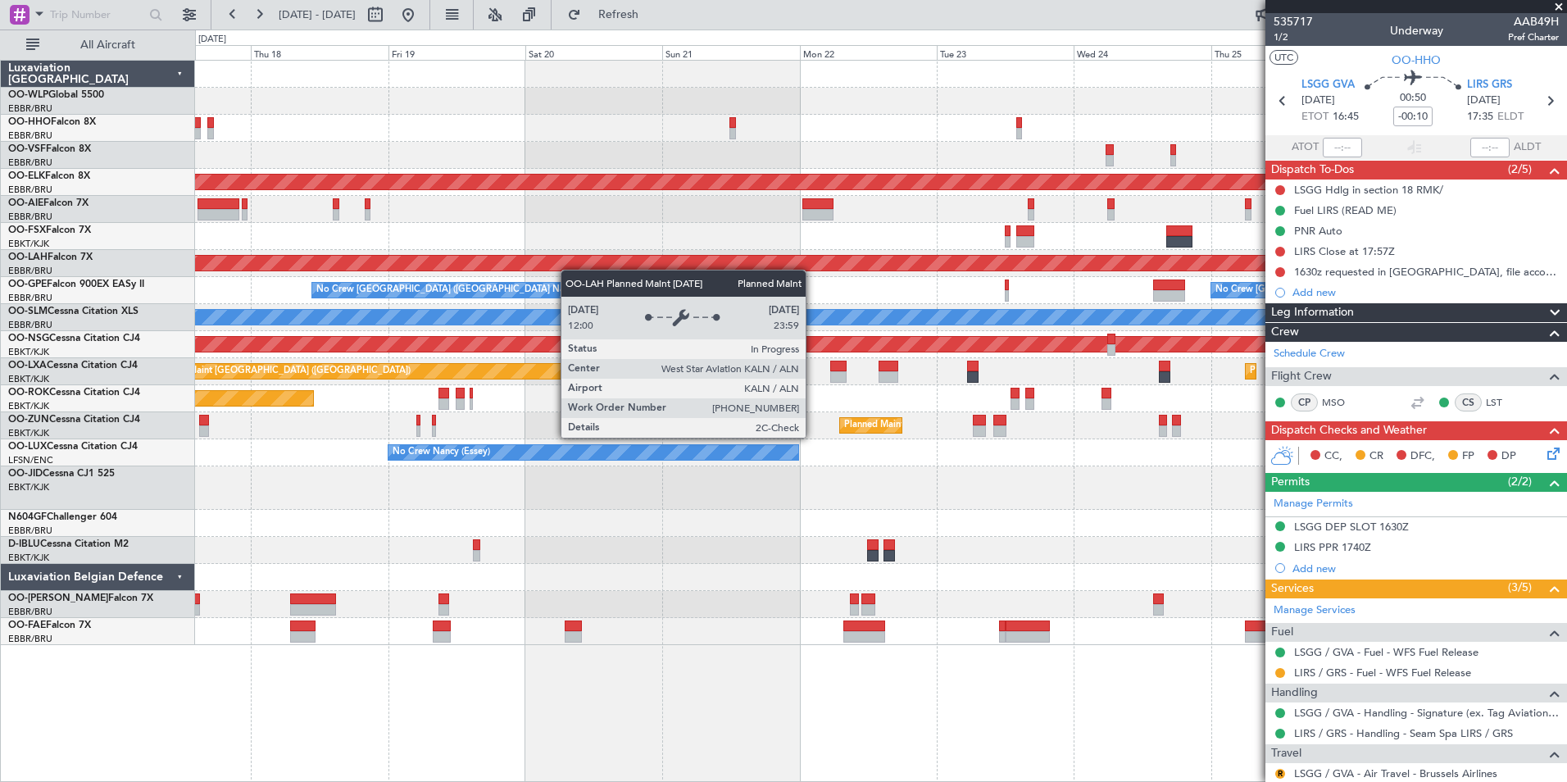
click at [559, 270] on div "Planned Maint Kortrijk-Wevelgem Planned Maint London (Farnborough) Planned Main…" at bounding box center [880, 353] width 1371 height 584
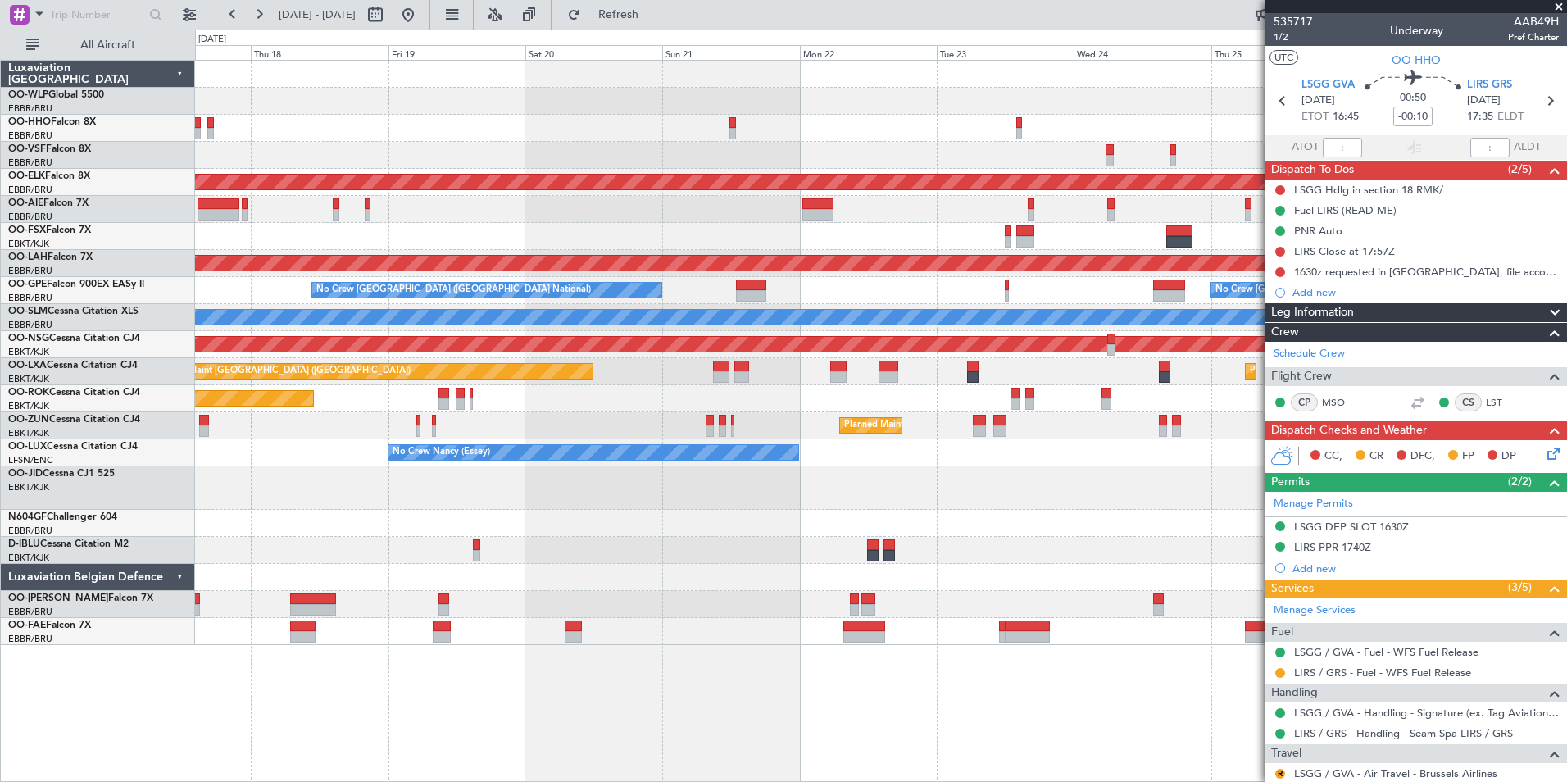
click at [642, 291] on div "No Crew Brussels (Brussels National) No Crew Brussels (Brussels National) Plann…" at bounding box center [880, 290] width 1371 height 27
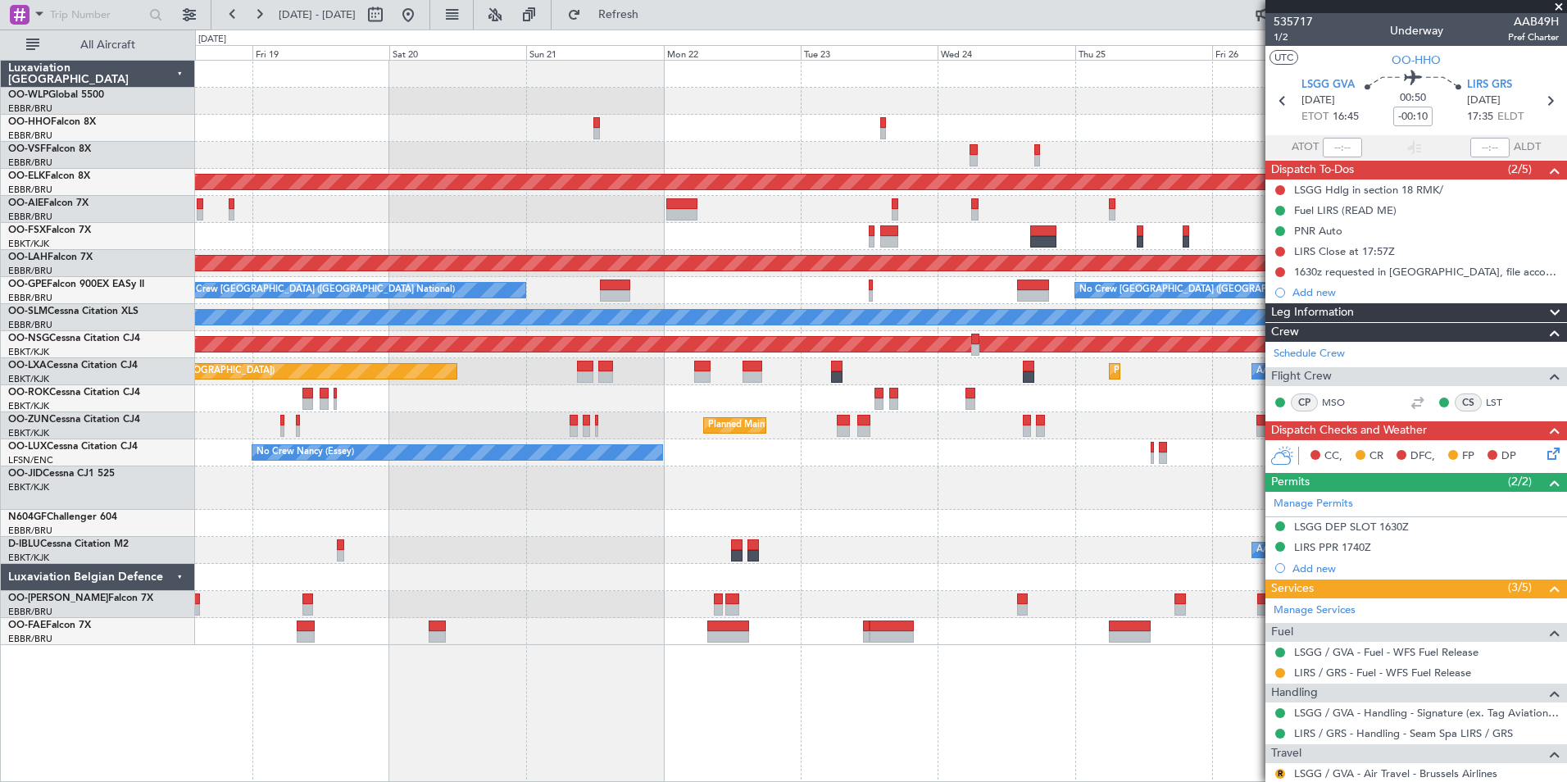
click at [606, 292] on div "No Crew Brussels (Brussels National) No Crew Brussels (Brussels National) Plann…" at bounding box center [880, 290] width 1371 height 27
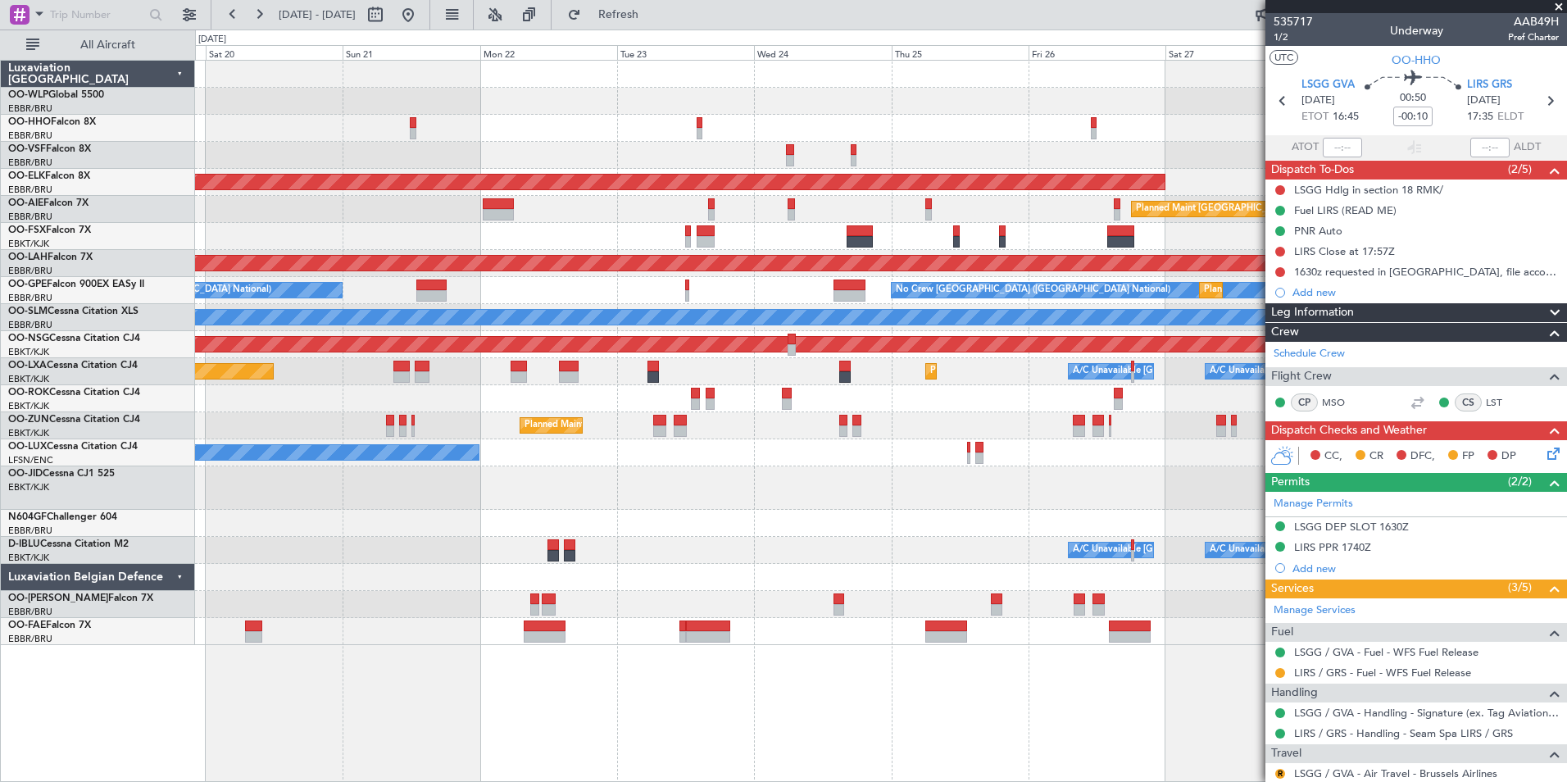
click at [605, 301] on div "No Crew Brussels (Brussels National) No Crew Brussels (Brussels National) Plann…" at bounding box center [880, 290] width 1371 height 27
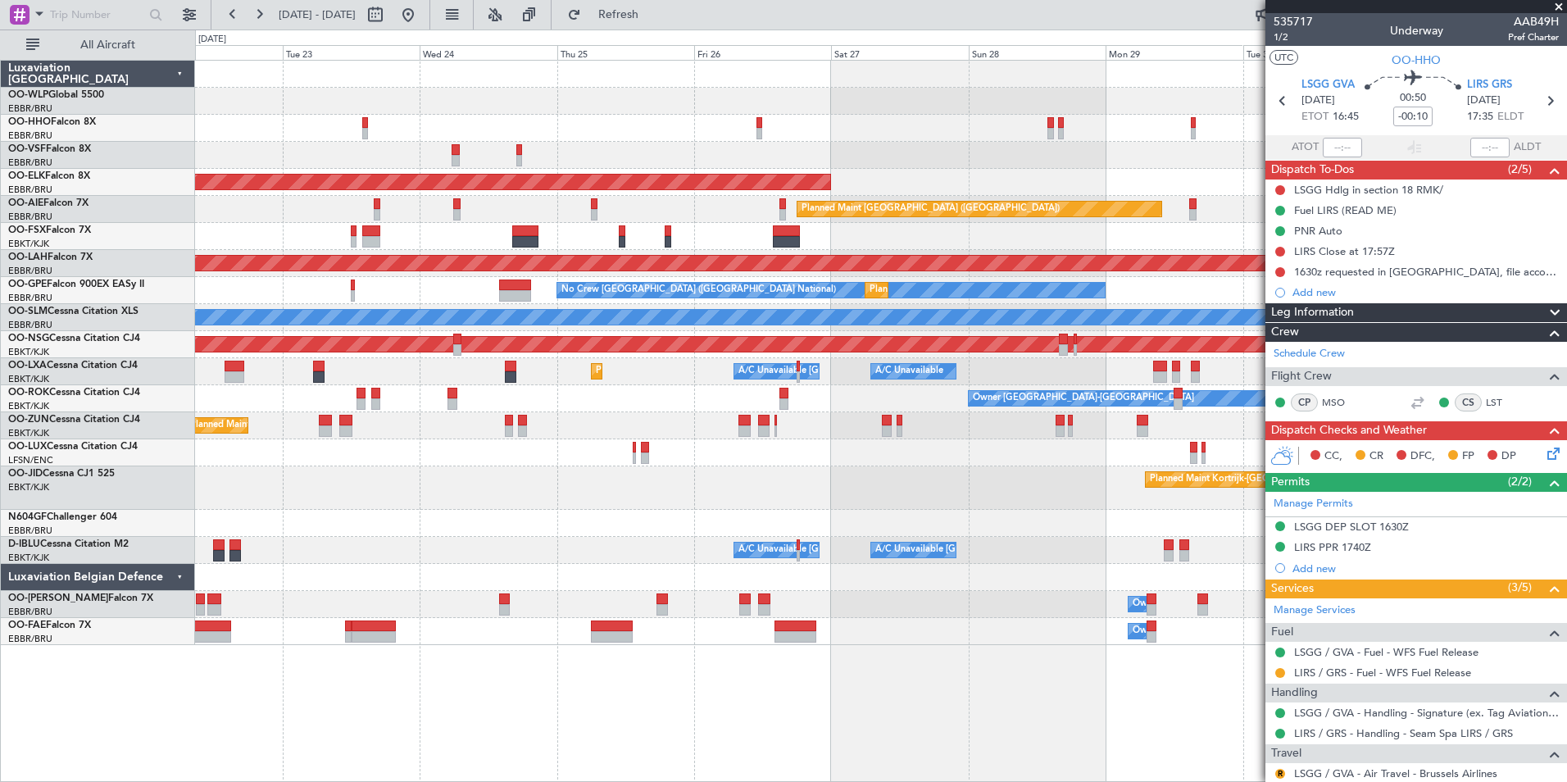
click at [583, 299] on div "Planned Maint Kortrijk-Wevelgem Planned Maint London (Farnborough) Planned Main…" at bounding box center [880, 353] width 1371 height 584
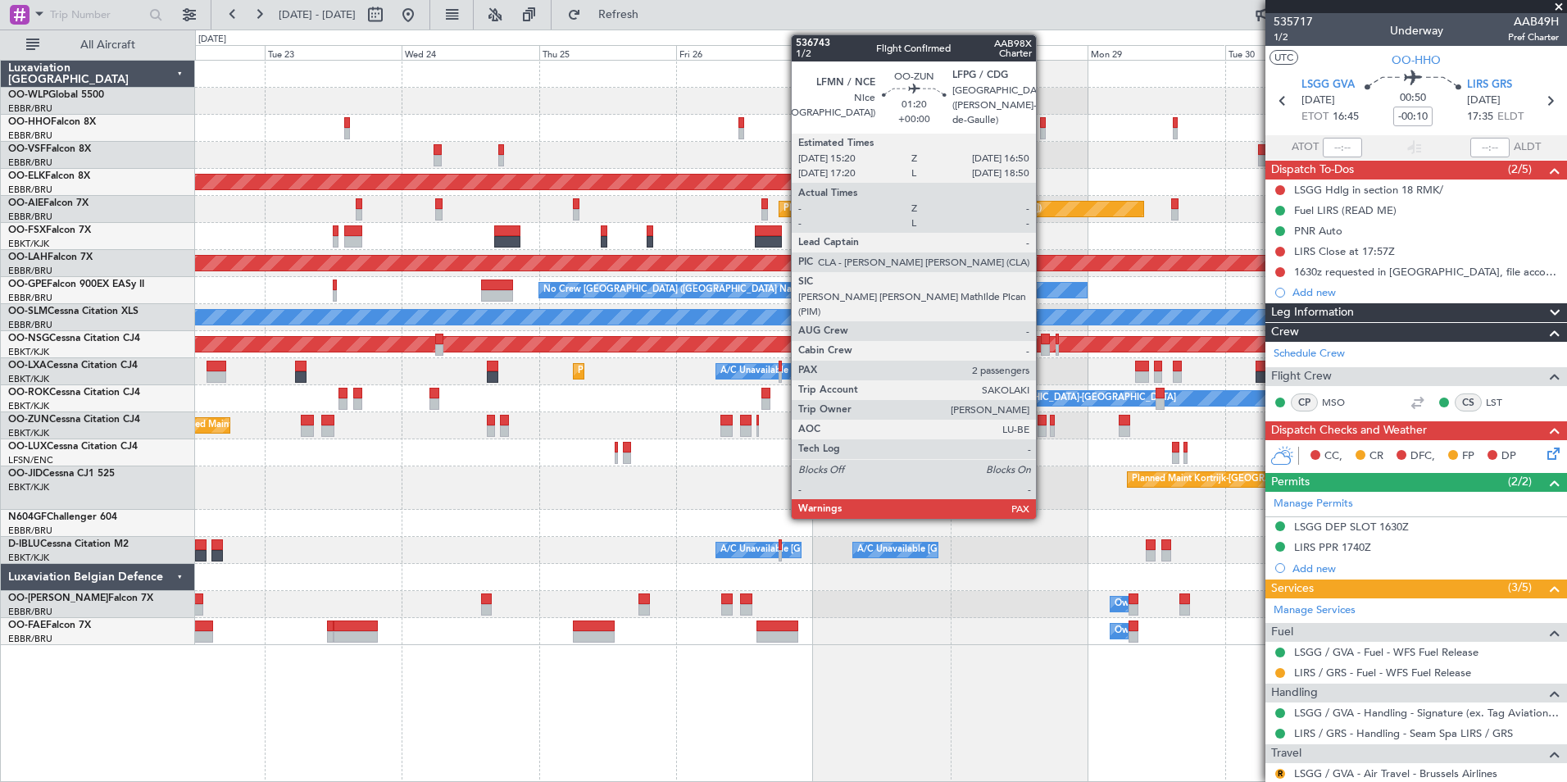
click at [1043, 426] on div at bounding box center [1041, 430] width 9 height 11
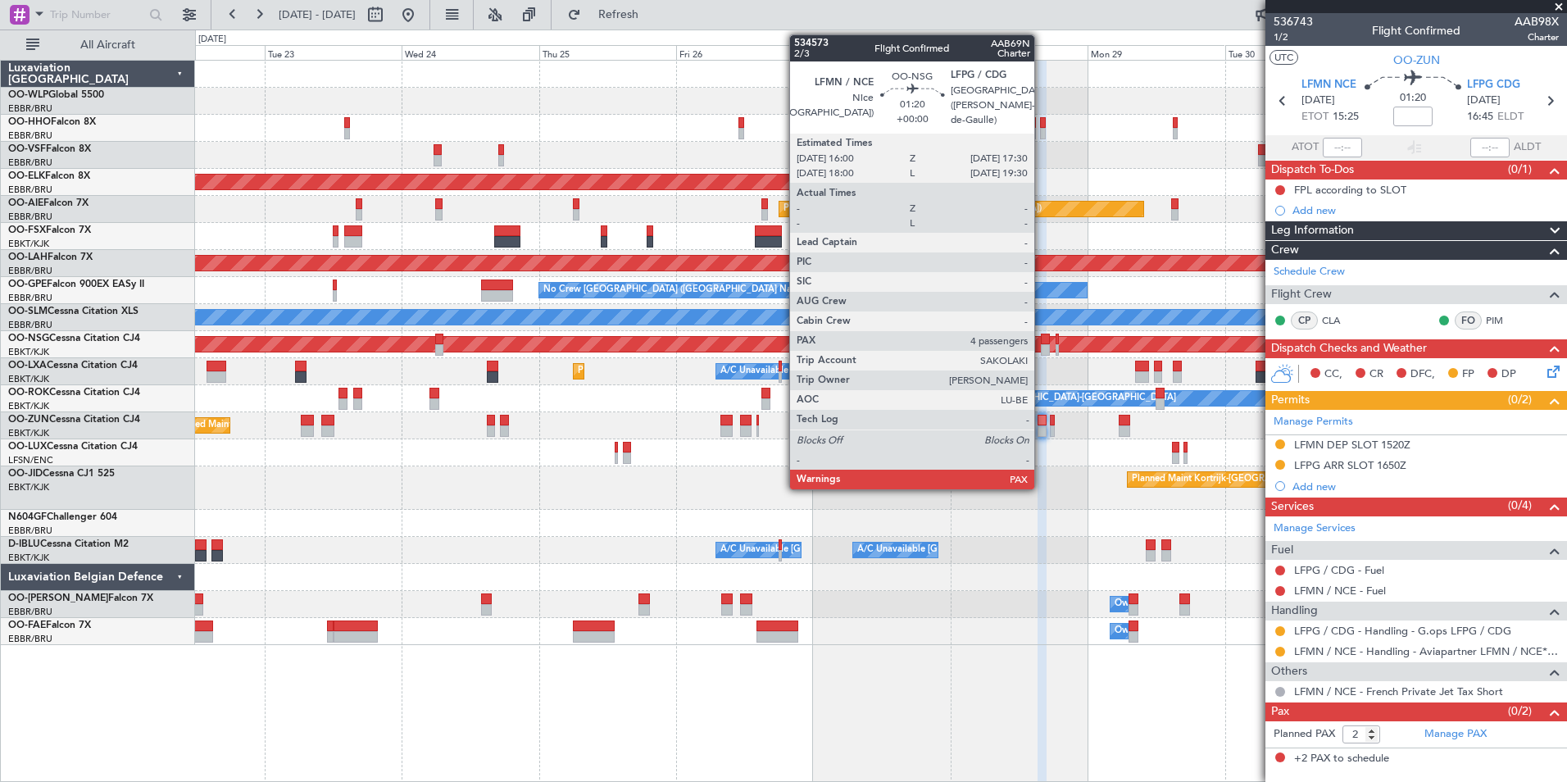
click at [1042, 346] on div at bounding box center [1045, 349] width 9 height 11
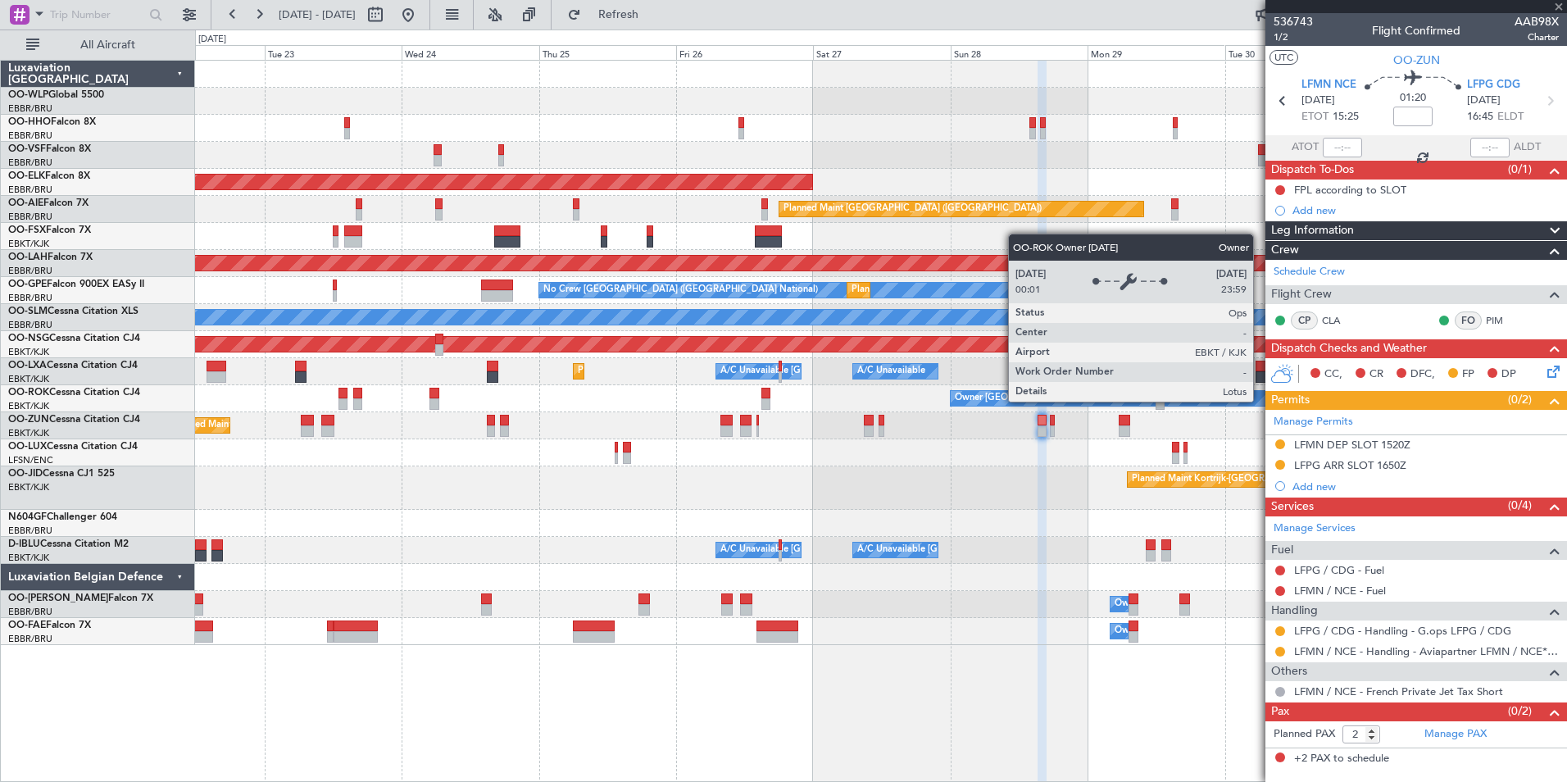
type input "4"
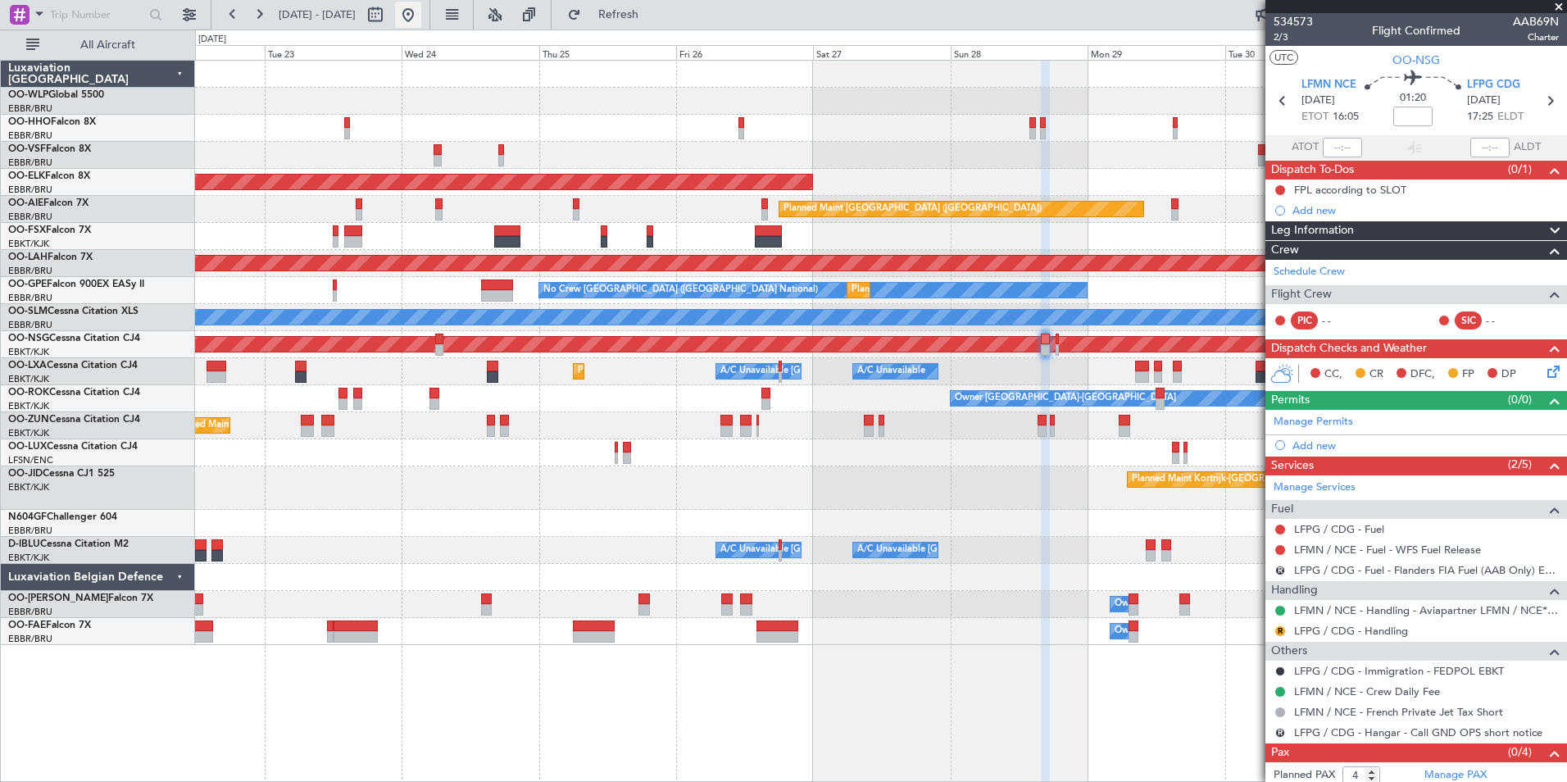
click at [421, 14] on button at bounding box center [408, 15] width 26 height 26
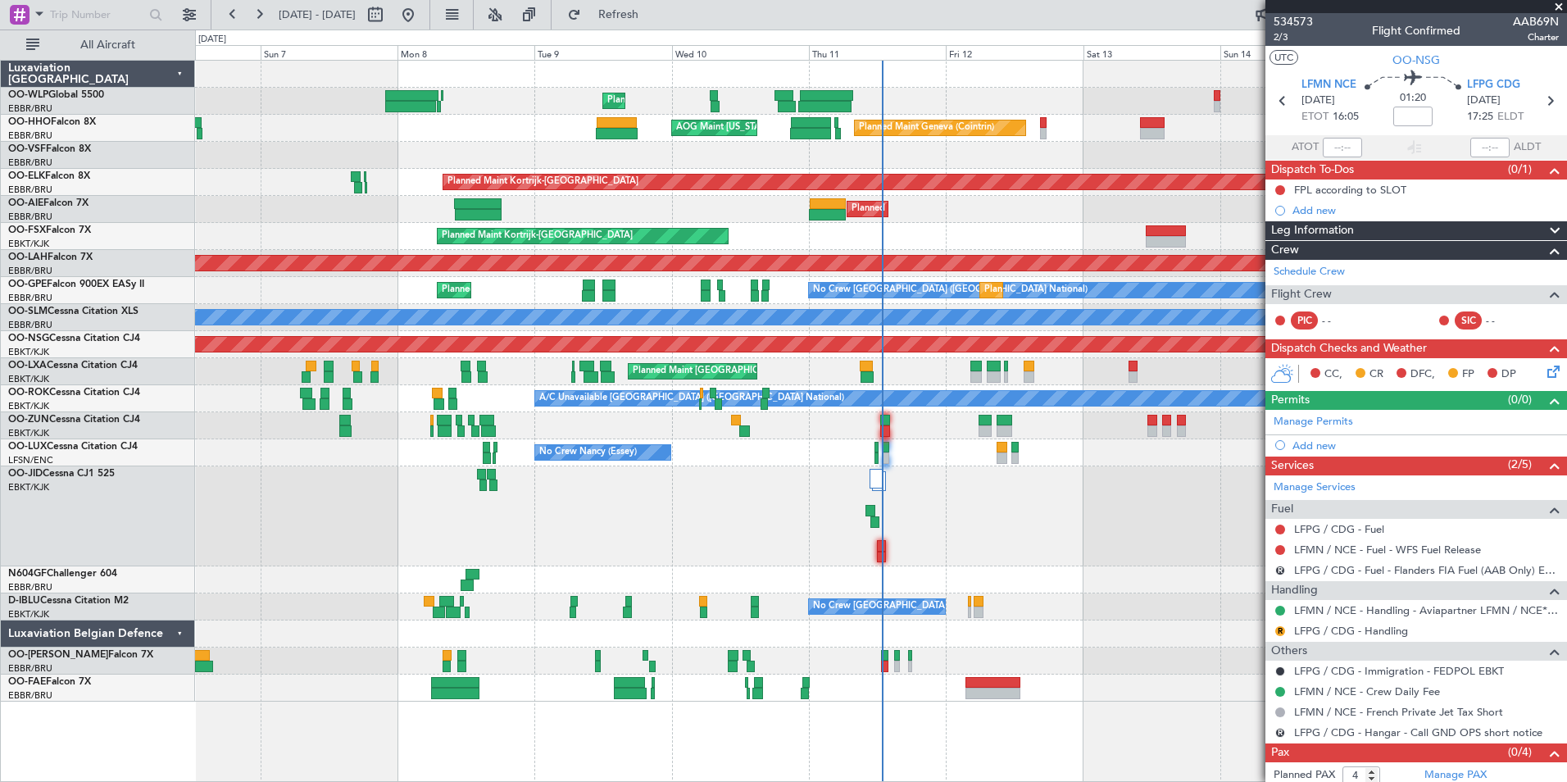
click at [1047, 111] on div "Planned Maint Liege" at bounding box center [880, 101] width 1371 height 27
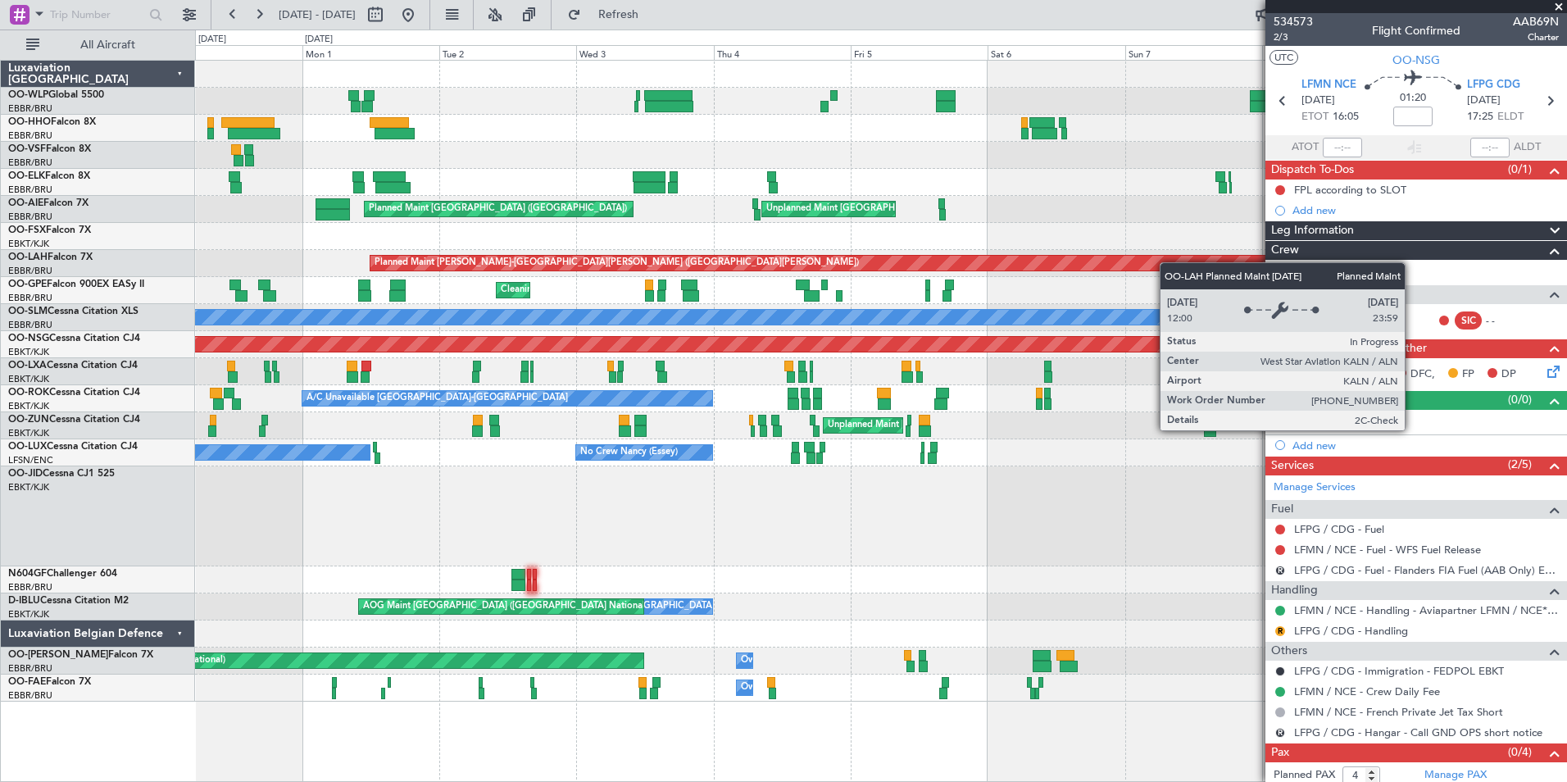
click at [1170, 262] on div "Planned Maint Liege Planned Maint Berlin (Brandenburg) AOG Maint New York (Tete…" at bounding box center [880, 381] width 1371 height 641
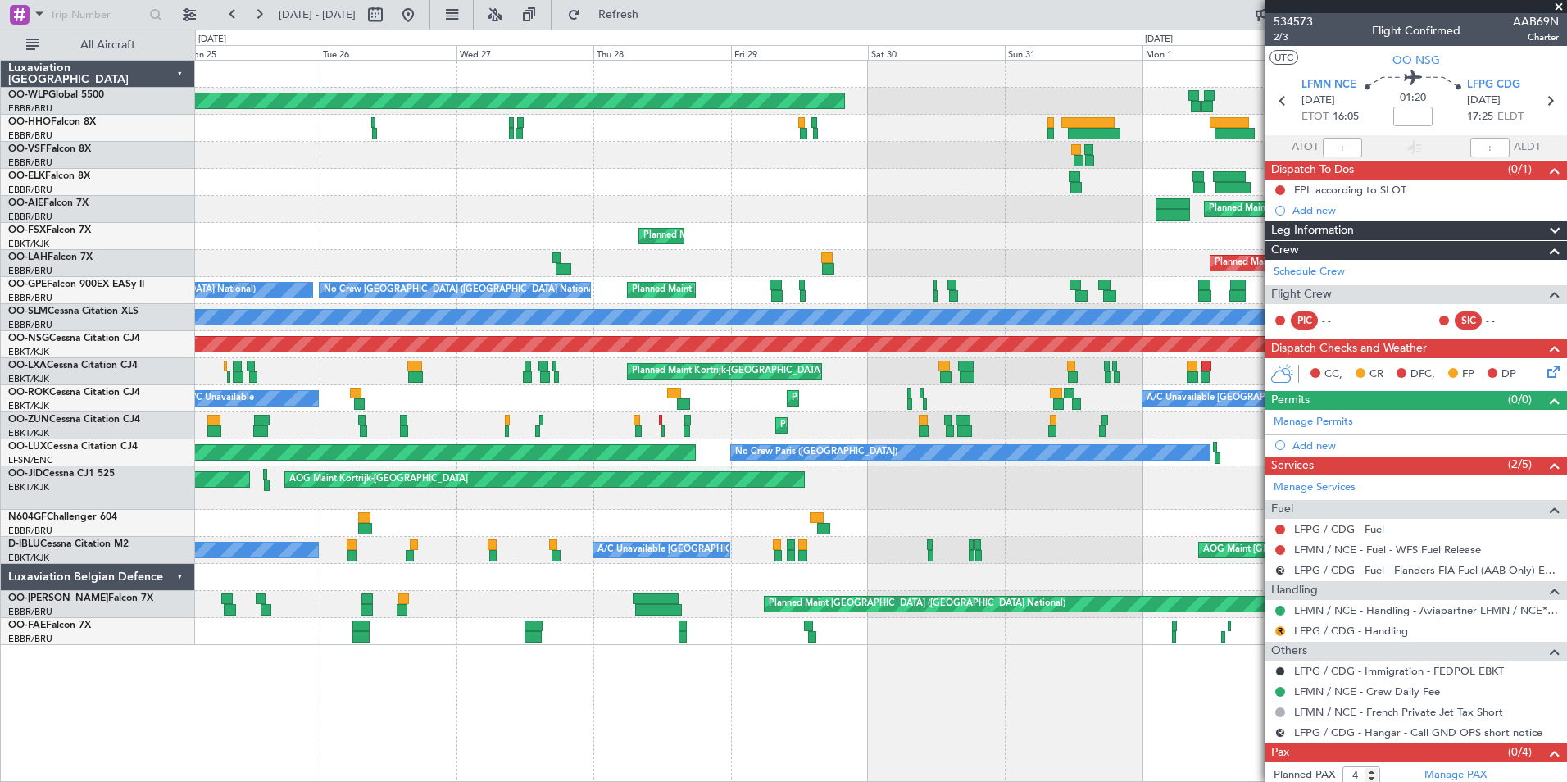
click at [1119, 93] on div "Planned Maint Berlin (Brandenburg)" at bounding box center [880, 101] width 1371 height 27
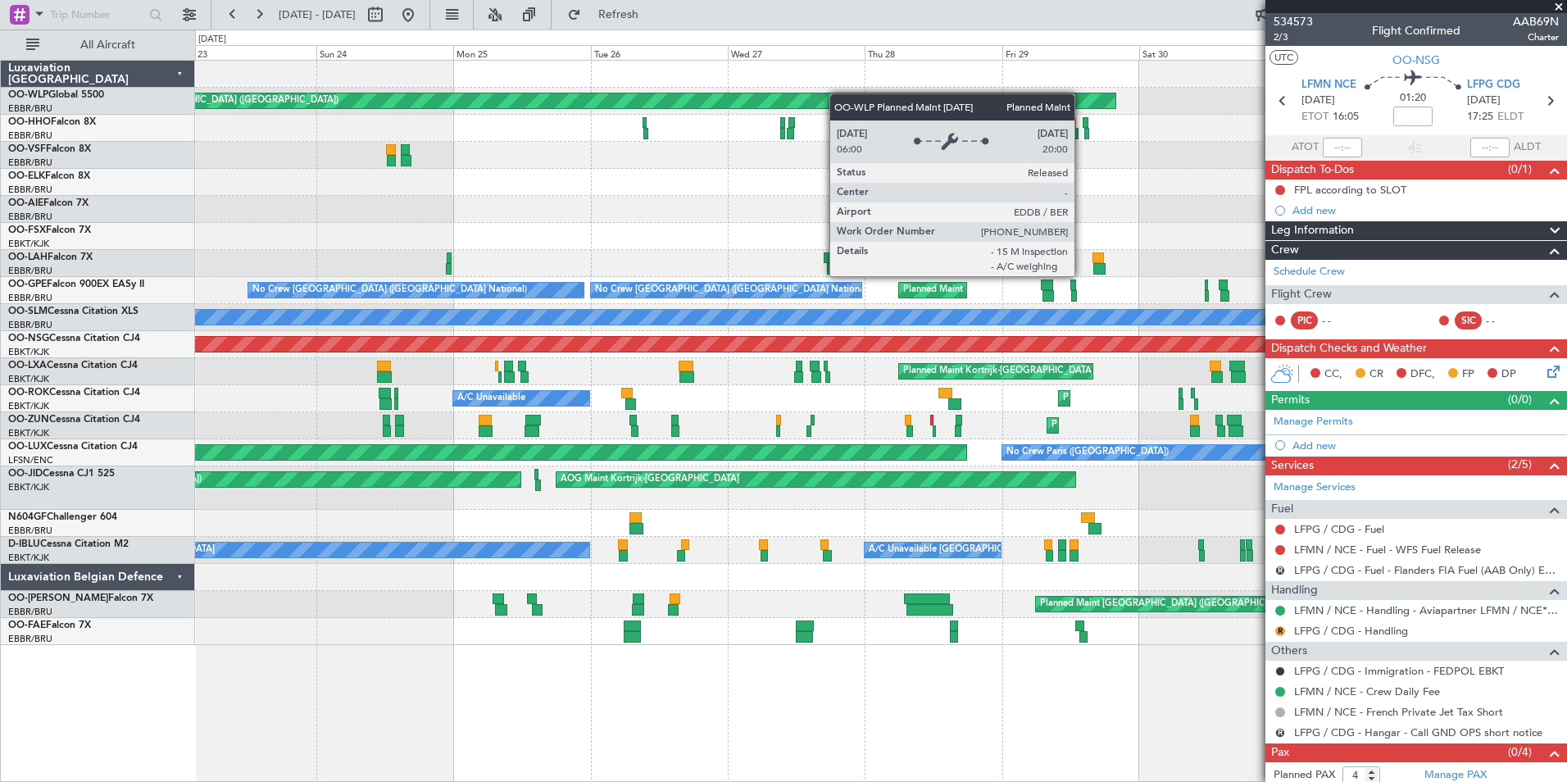
click at [930, 104] on div "Planned Maint Berlin (Brandenburg) Planned Maint London (Farnborough) Unplanned…" at bounding box center [880, 353] width 1371 height 584
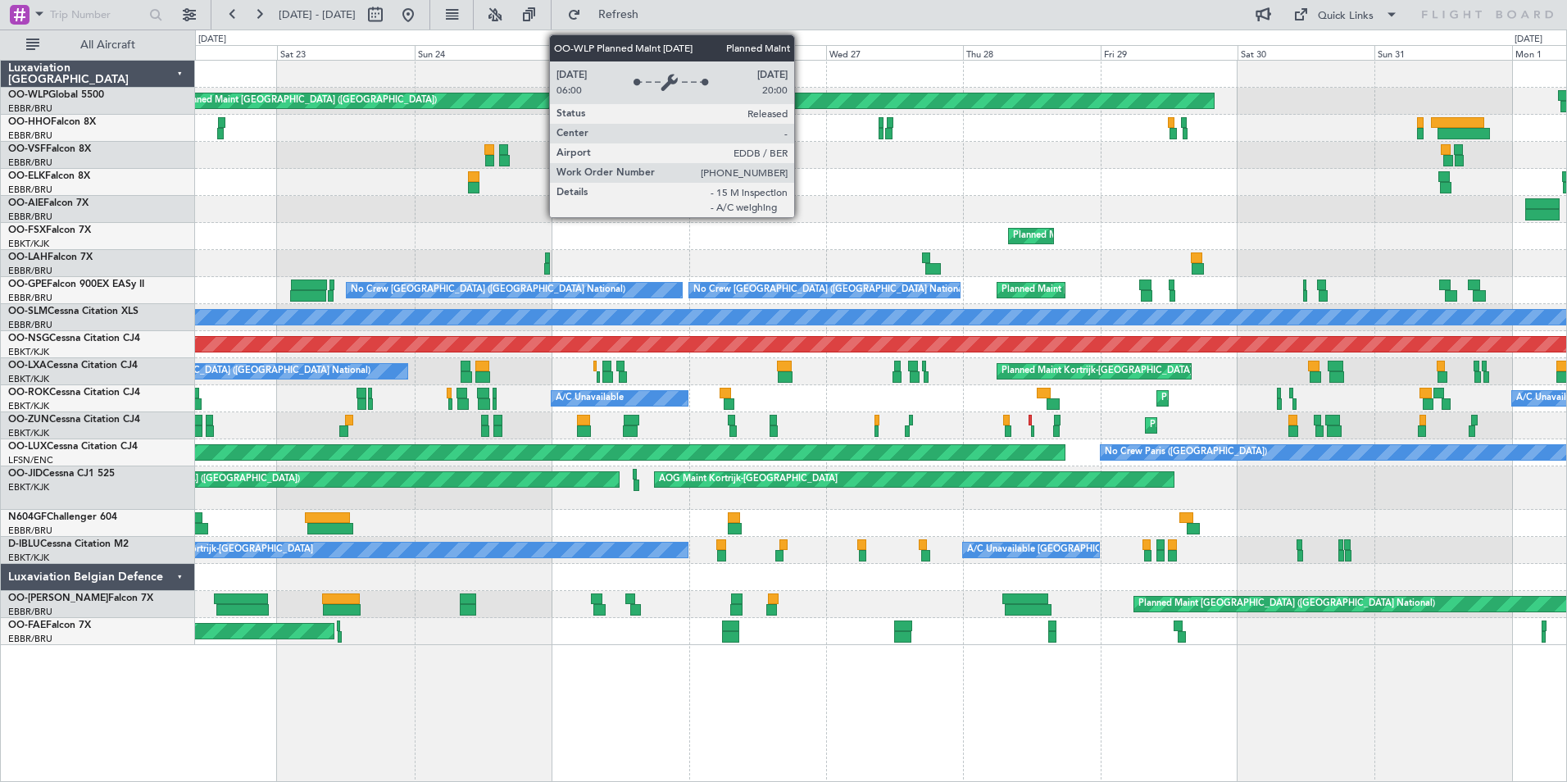
click at [416, 101] on div "Planned Maint Berlin (Brandenburg)" at bounding box center [880, 101] width 1371 height 27
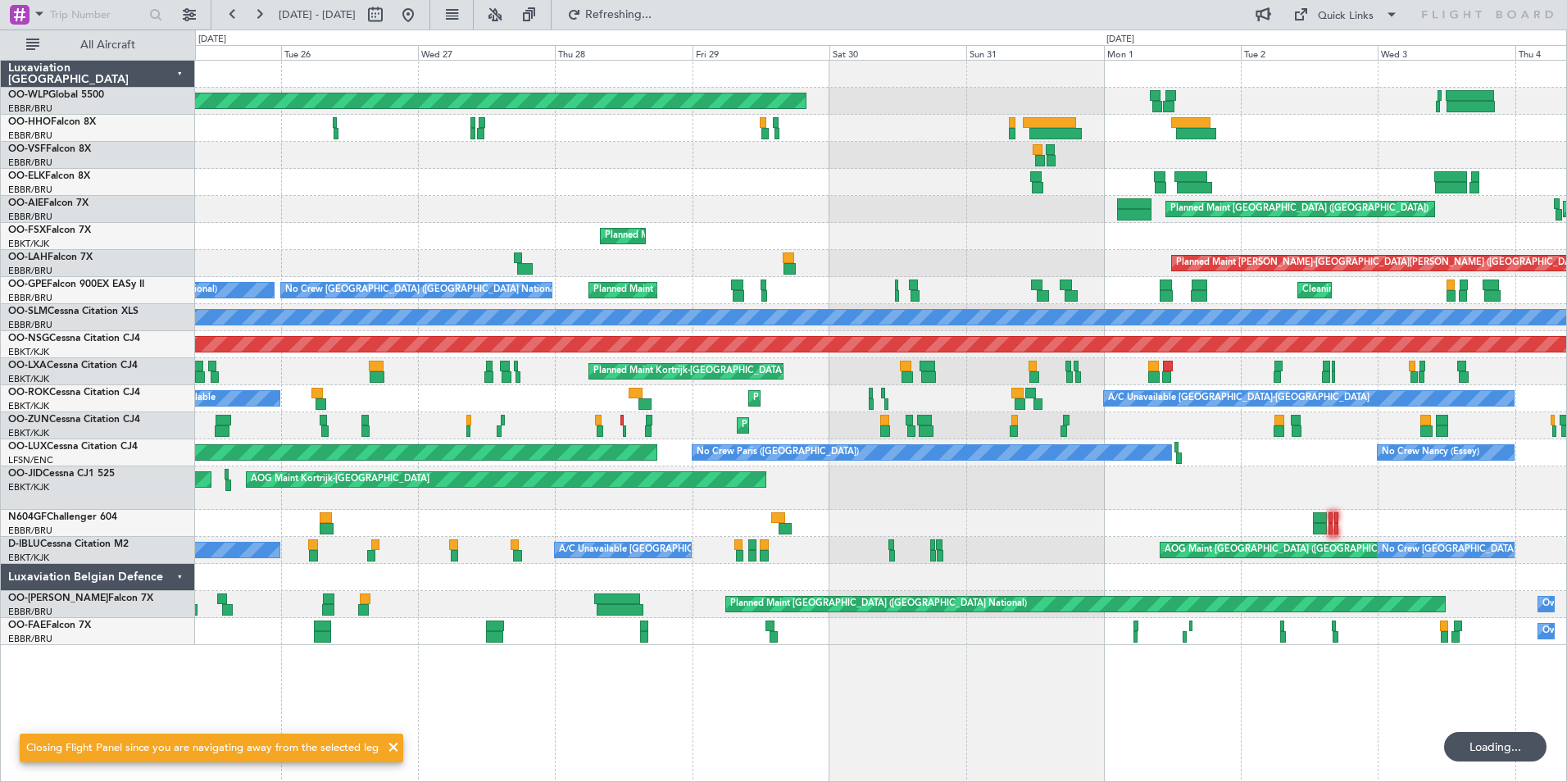
click at [515, 166] on div at bounding box center [880, 155] width 1371 height 27
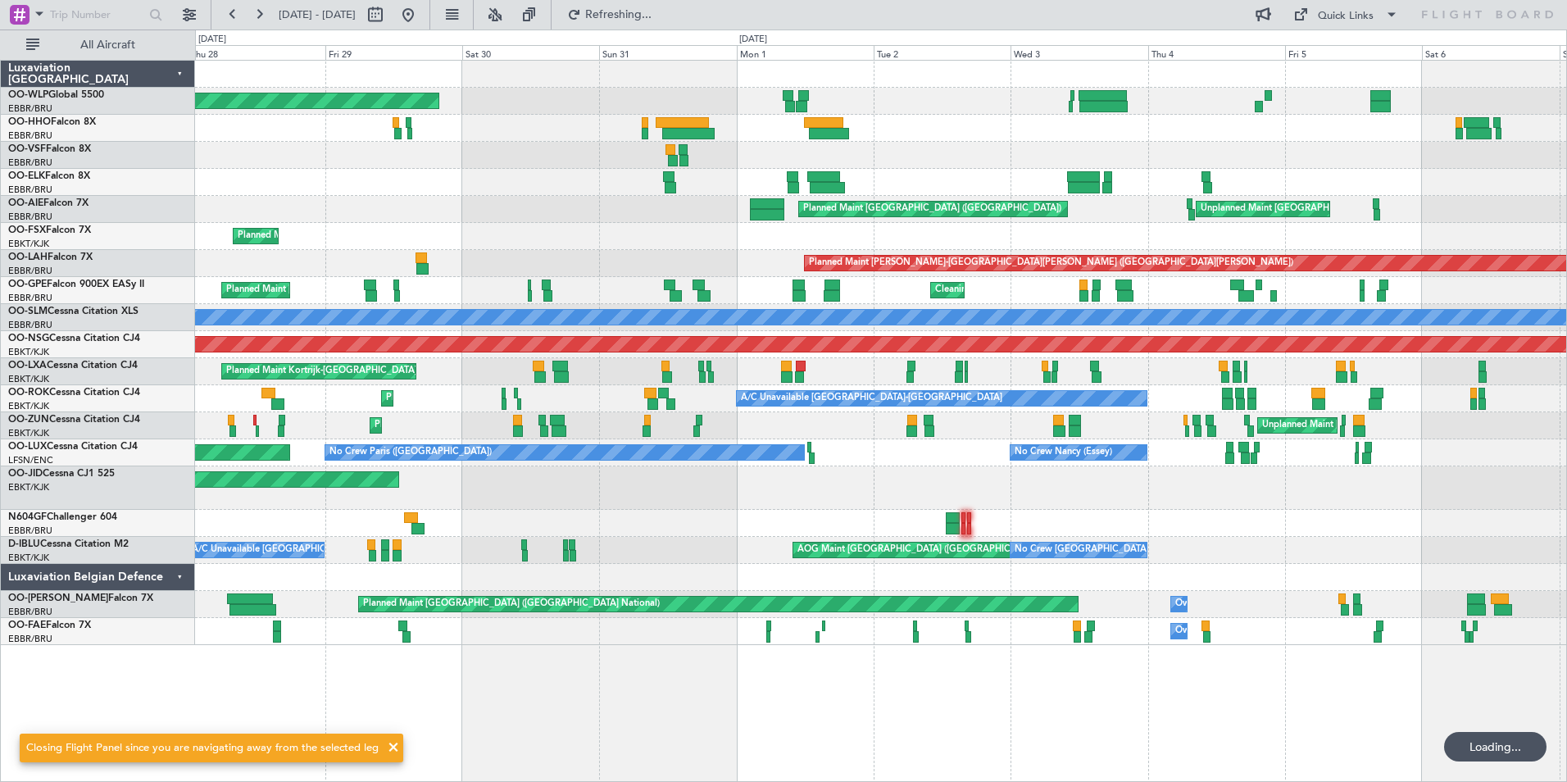
click at [615, 130] on div "Planned Maint Berlin (Brandenburg) Planned Maint Liege Planned Maint Kortrijk-W…" at bounding box center [880, 353] width 1371 height 584
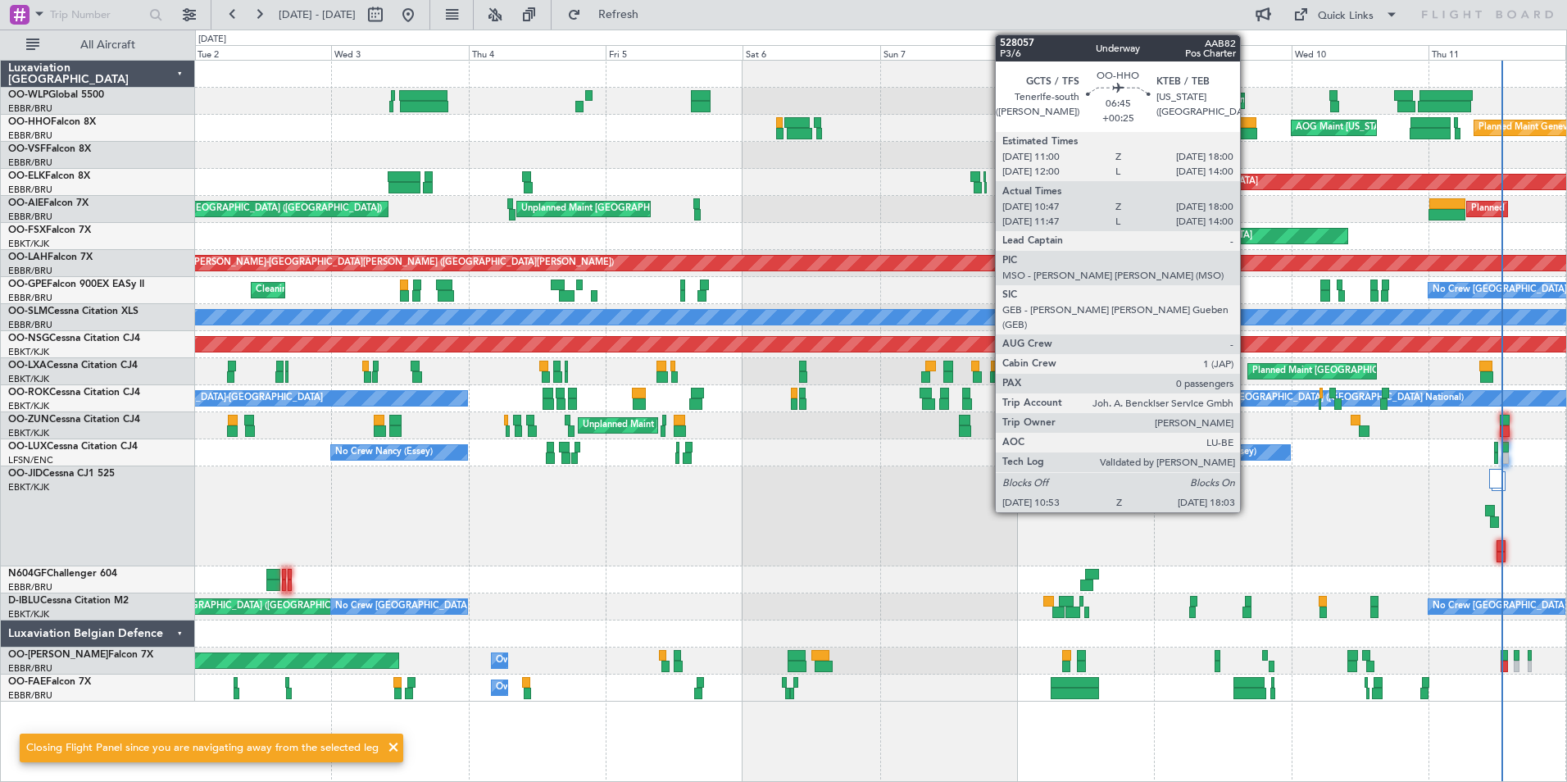
click at [920, 91] on div "Planned Maint Liege AOG Maint New York (Teterboro) Planned Maint Geneva (Cointr…" at bounding box center [880, 381] width 1371 height 641
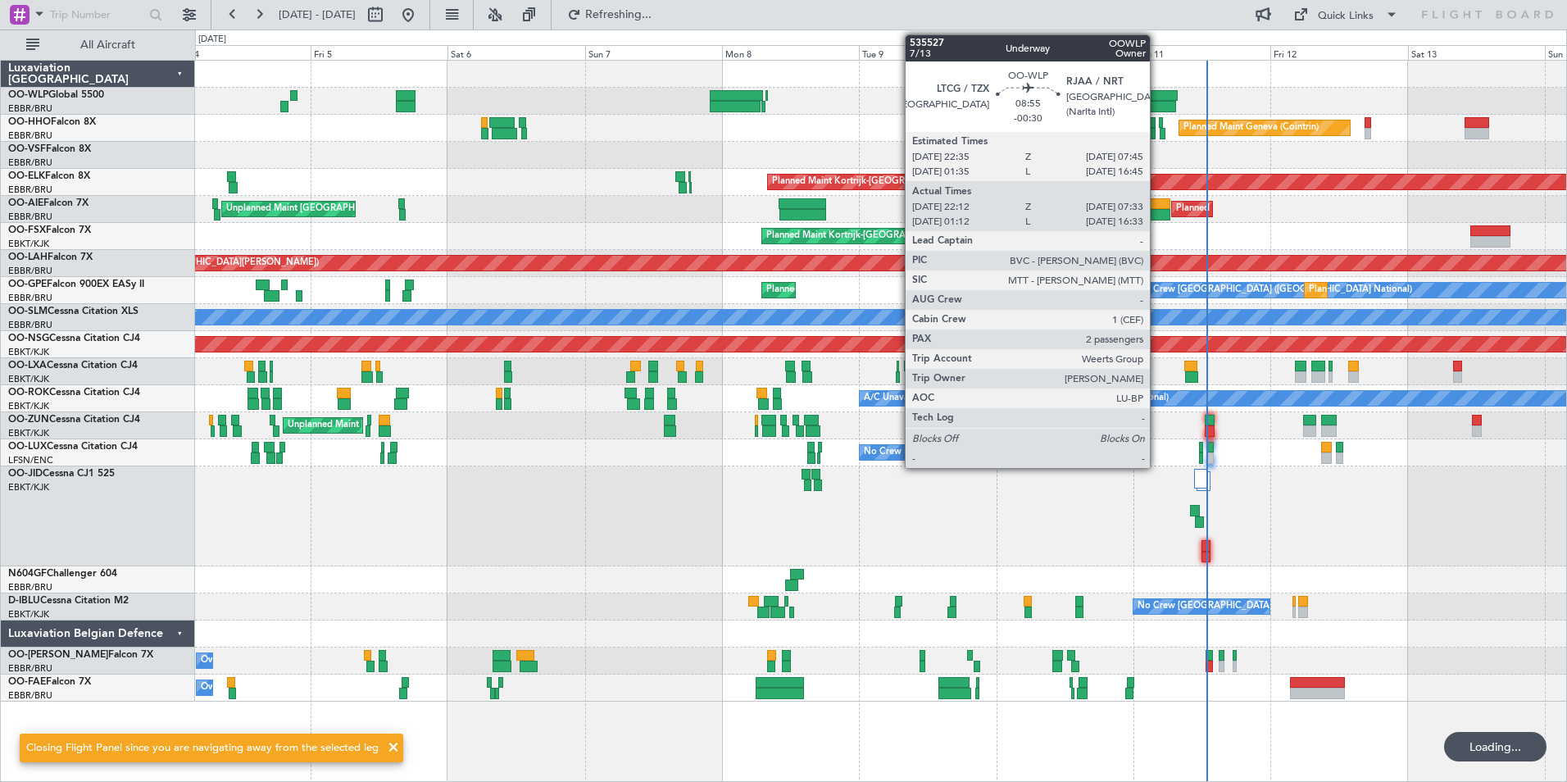
click at [1159, 98] on div at bounding box center [1150, 95] width 52 height 11
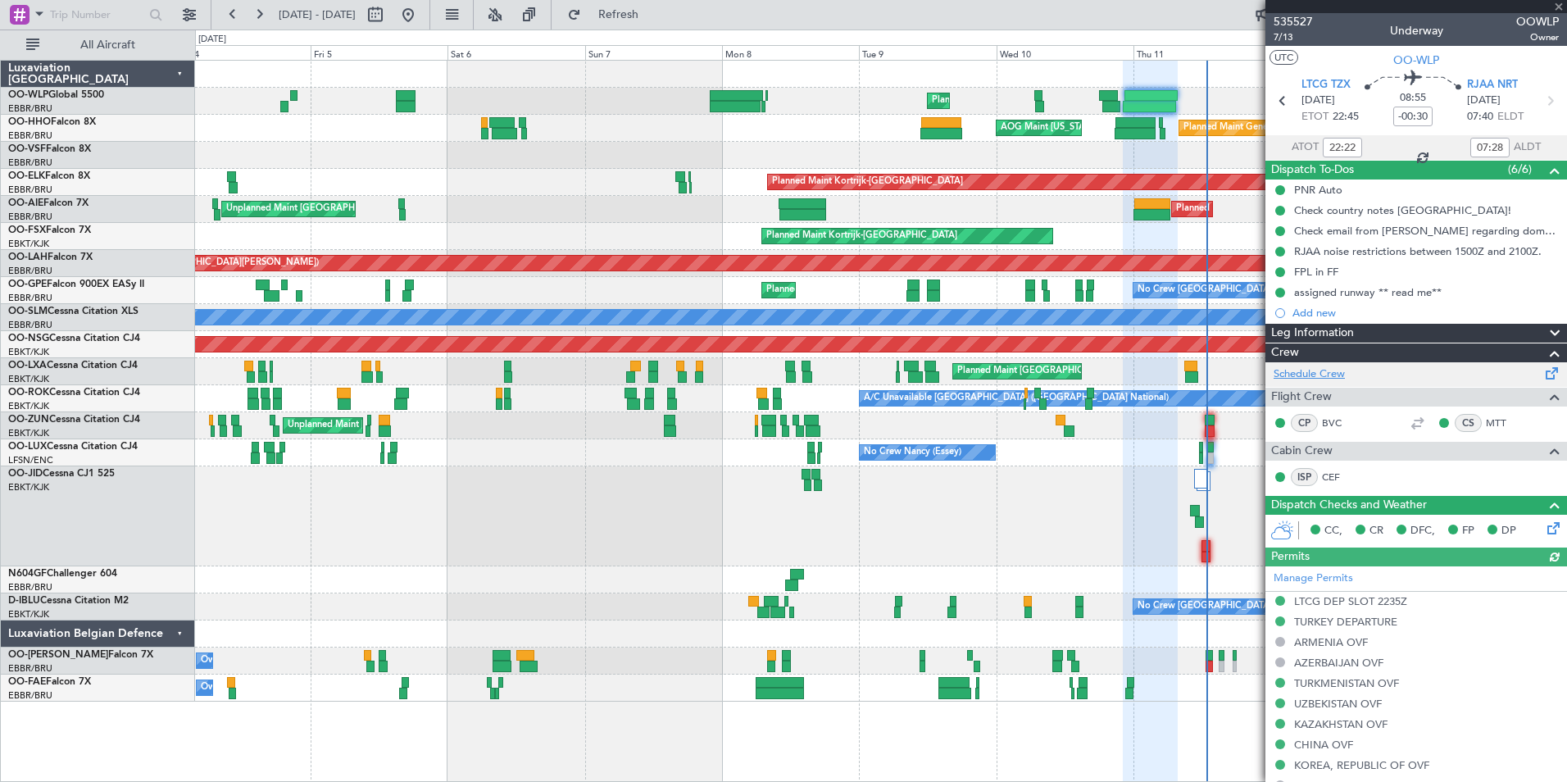
click at [1329, 378] on link "Schedule Crew" at bounding box center [1308, 374] width 71 height 16
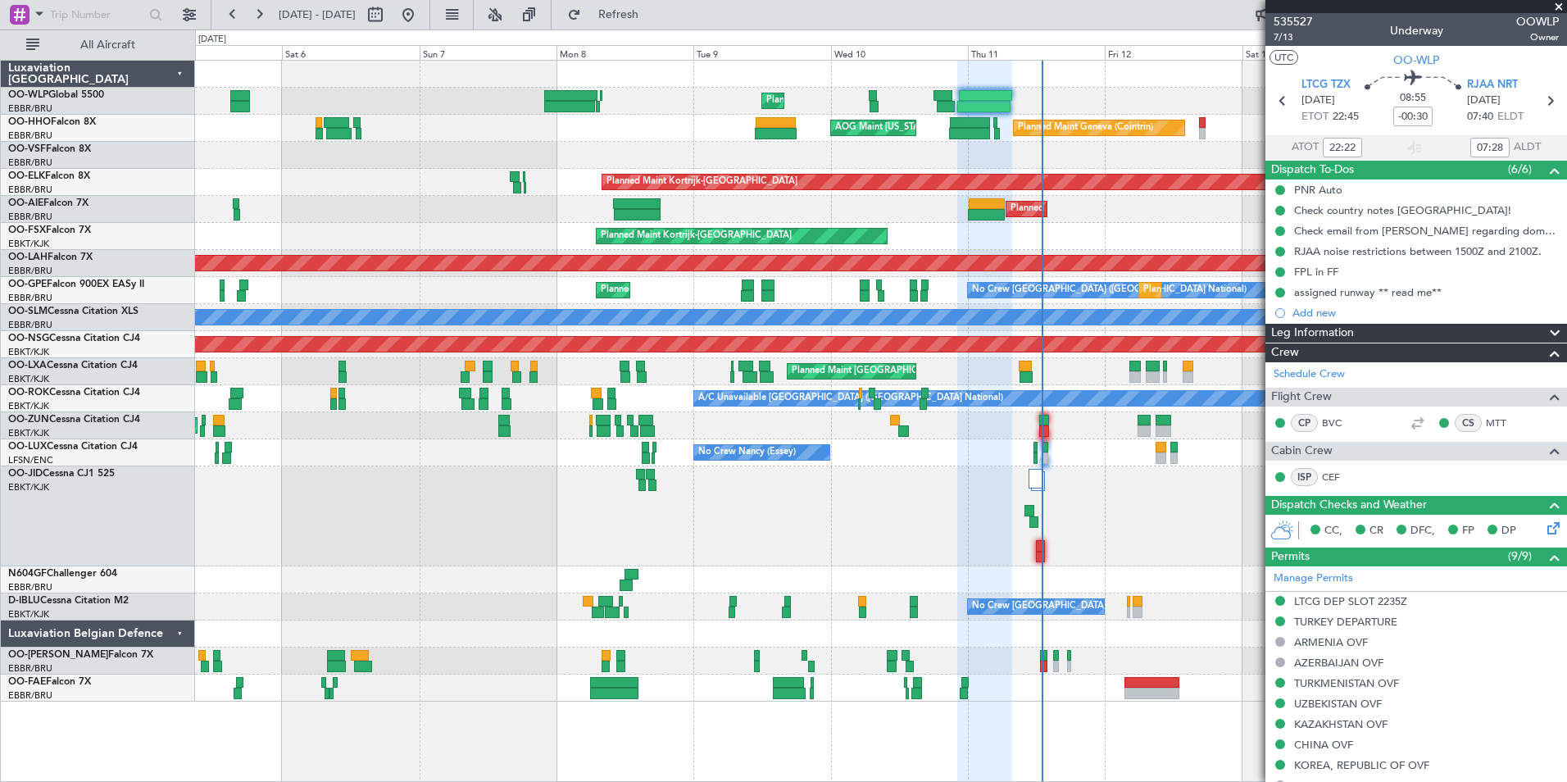
click at [942, 247] on div "Planned Maint Kortrijk-[GEOGRAPHIC_DATA]" at bounding box center [880, 236] width 1371 height 27
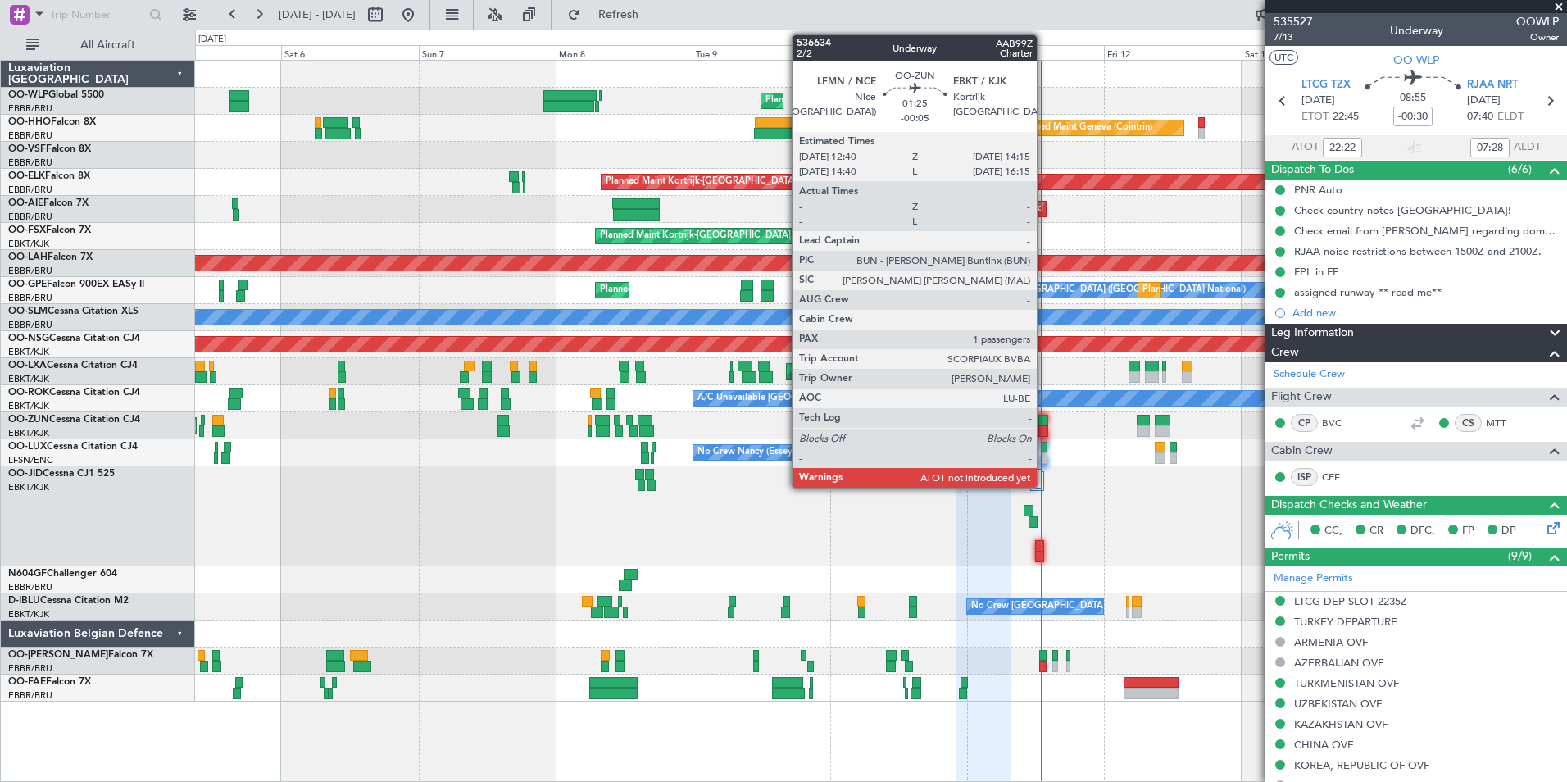
click at [1044, 426] on div at bounding box center [1043, 430] width 10 height 11
type input "-00:05"
type input "1"
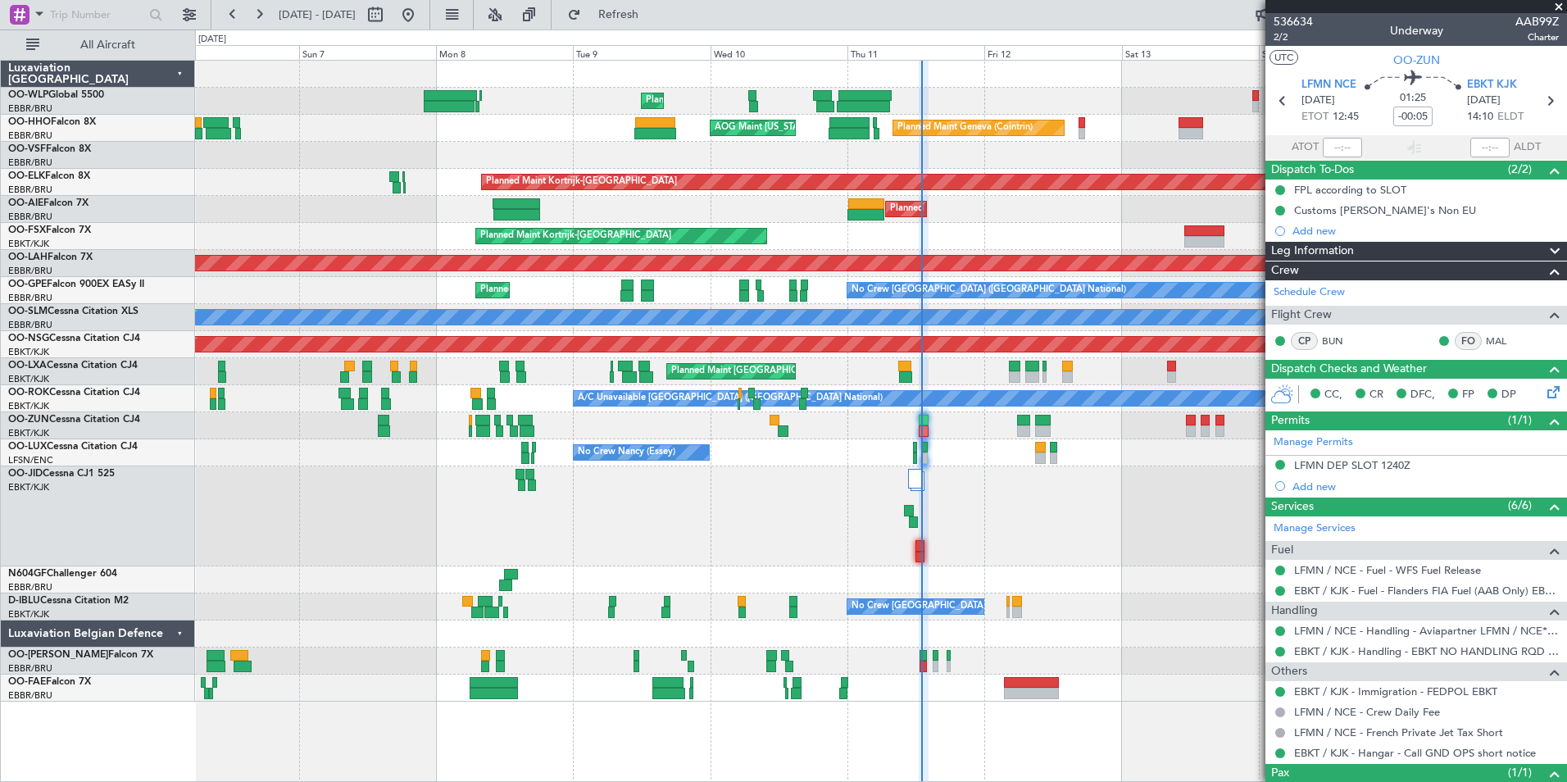
click at [977, 556] on div at bounding box center [880, 516] width 1371 height 100
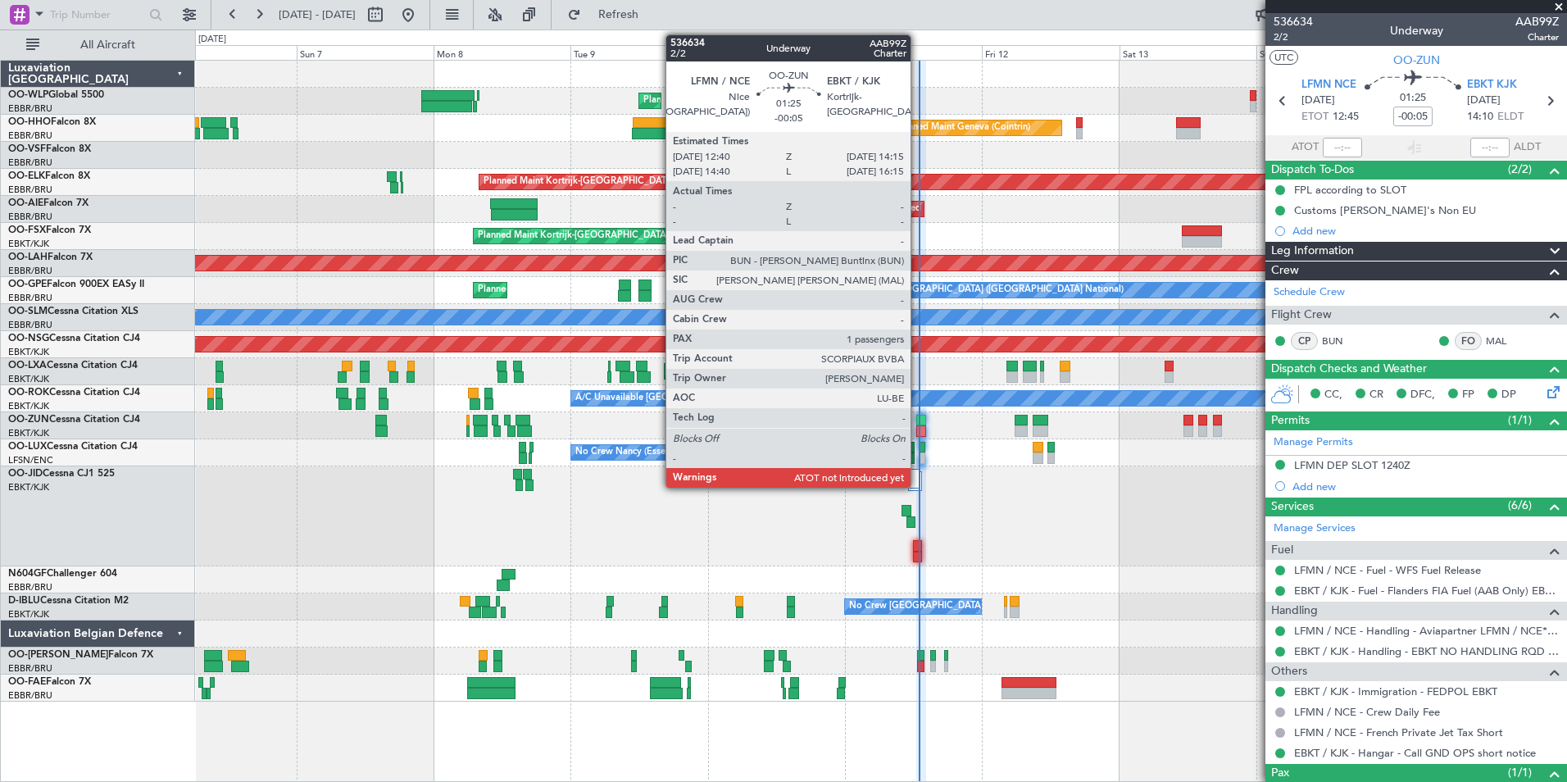
click at [918, 425] on div at bounding box center [921, 430] width 10 height 11
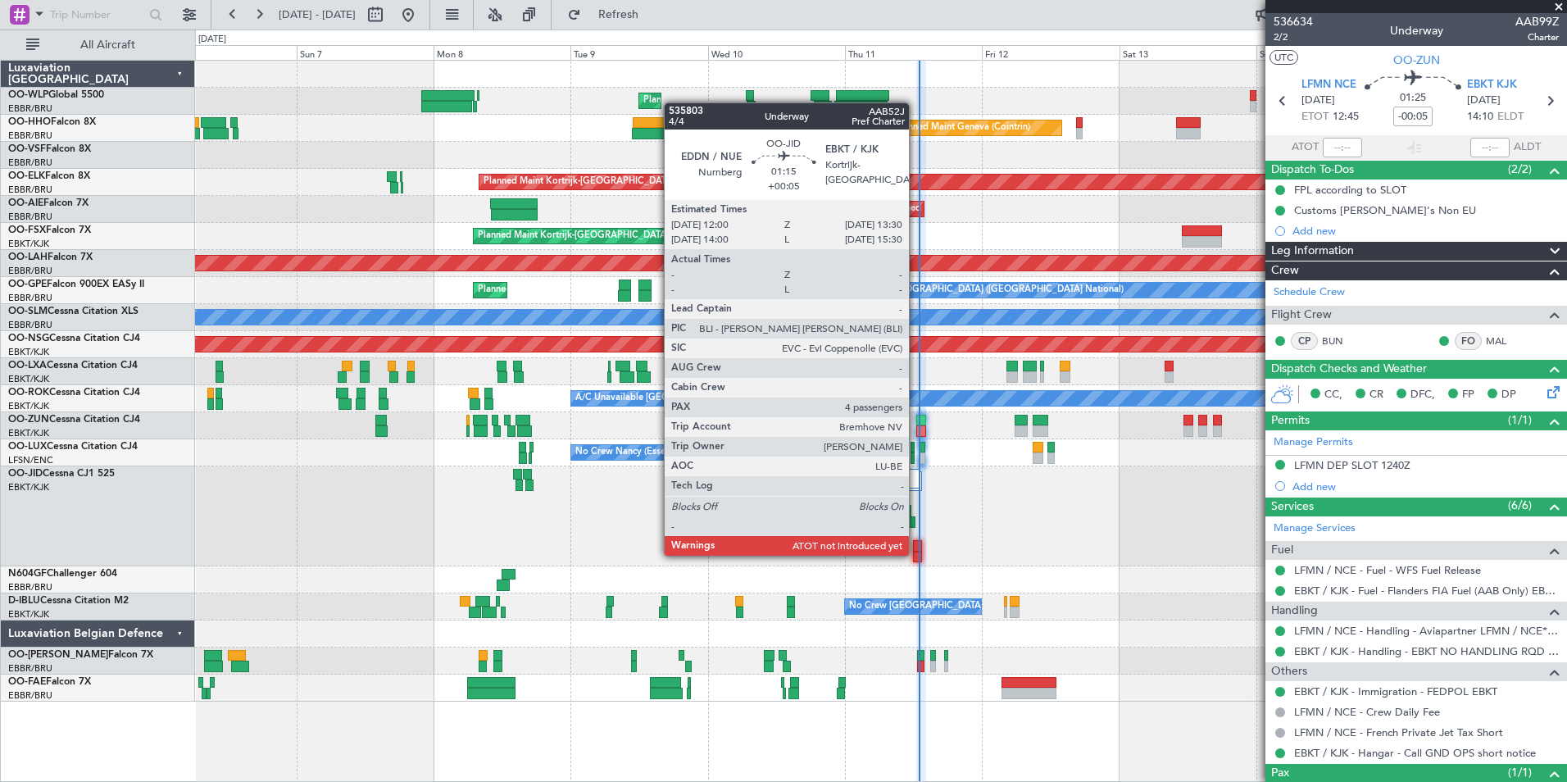
click at [916, 554] on div at bounding box center [917, 556] width 9 height 11
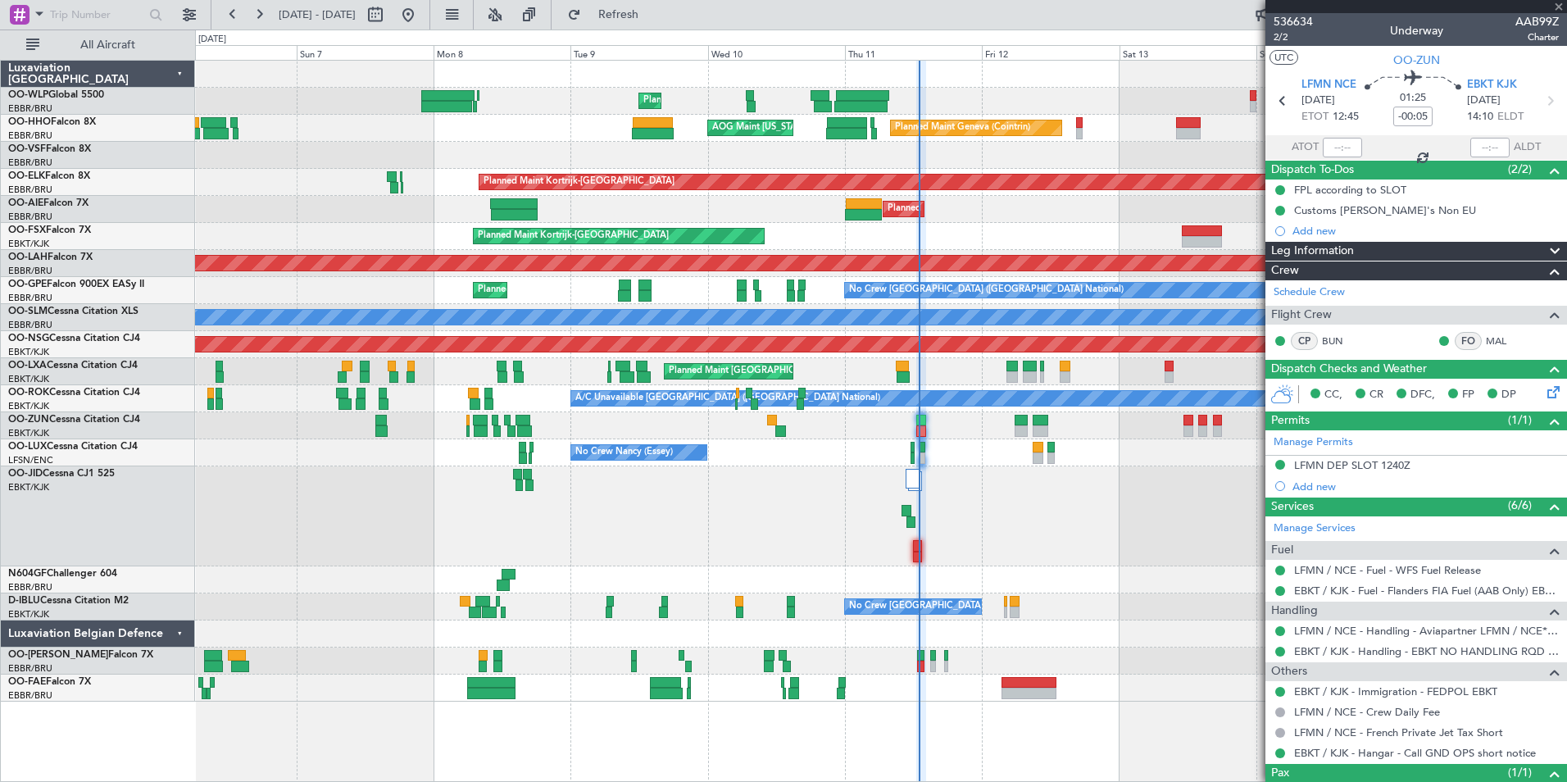
type input "+00:05"
type input "4"
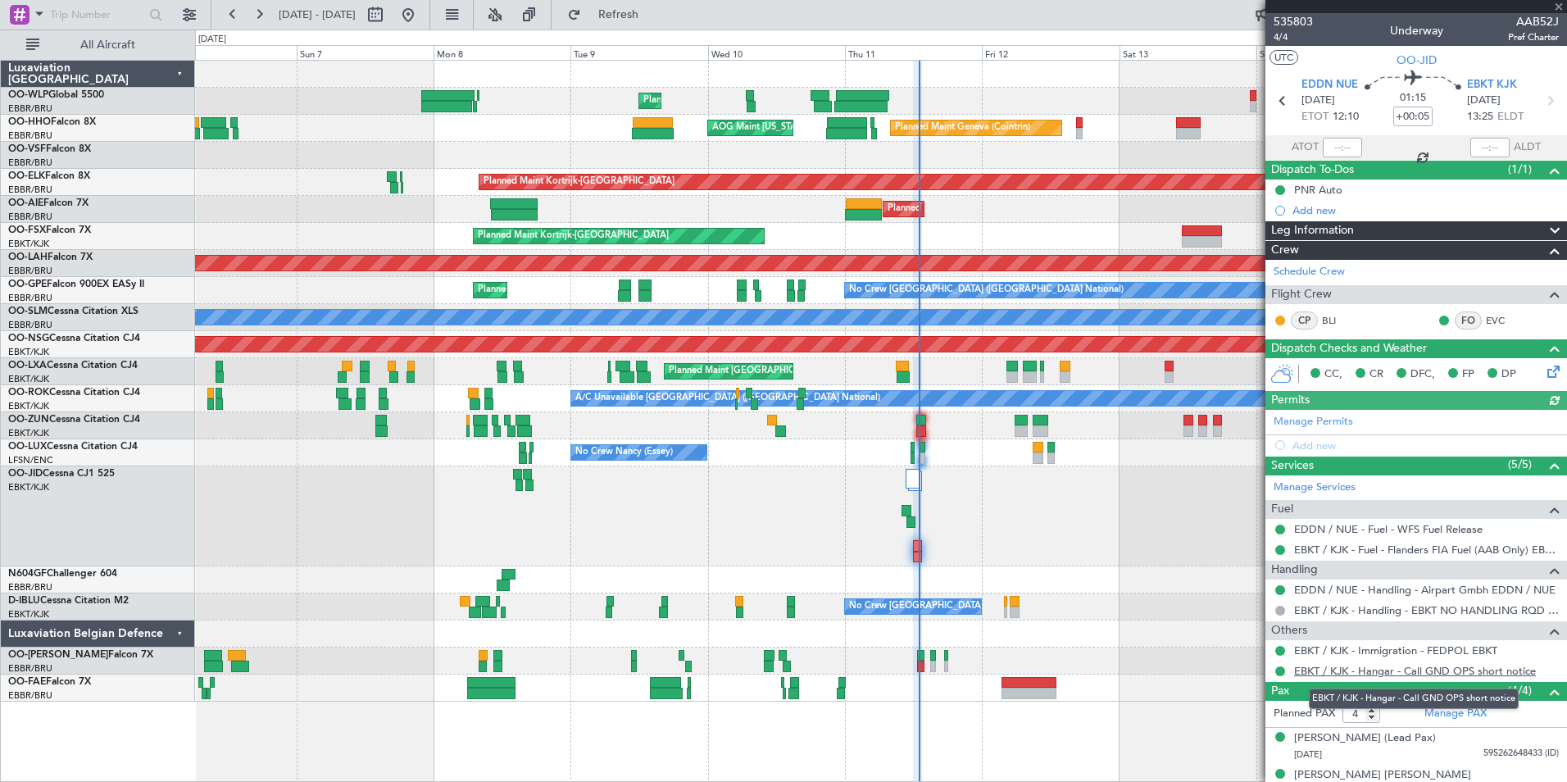
click at [1343, 667] on link "EBKT / KJK - Hangar - Call GND OPS short notice" at bounding box center [1415, 671] width 242 height 14
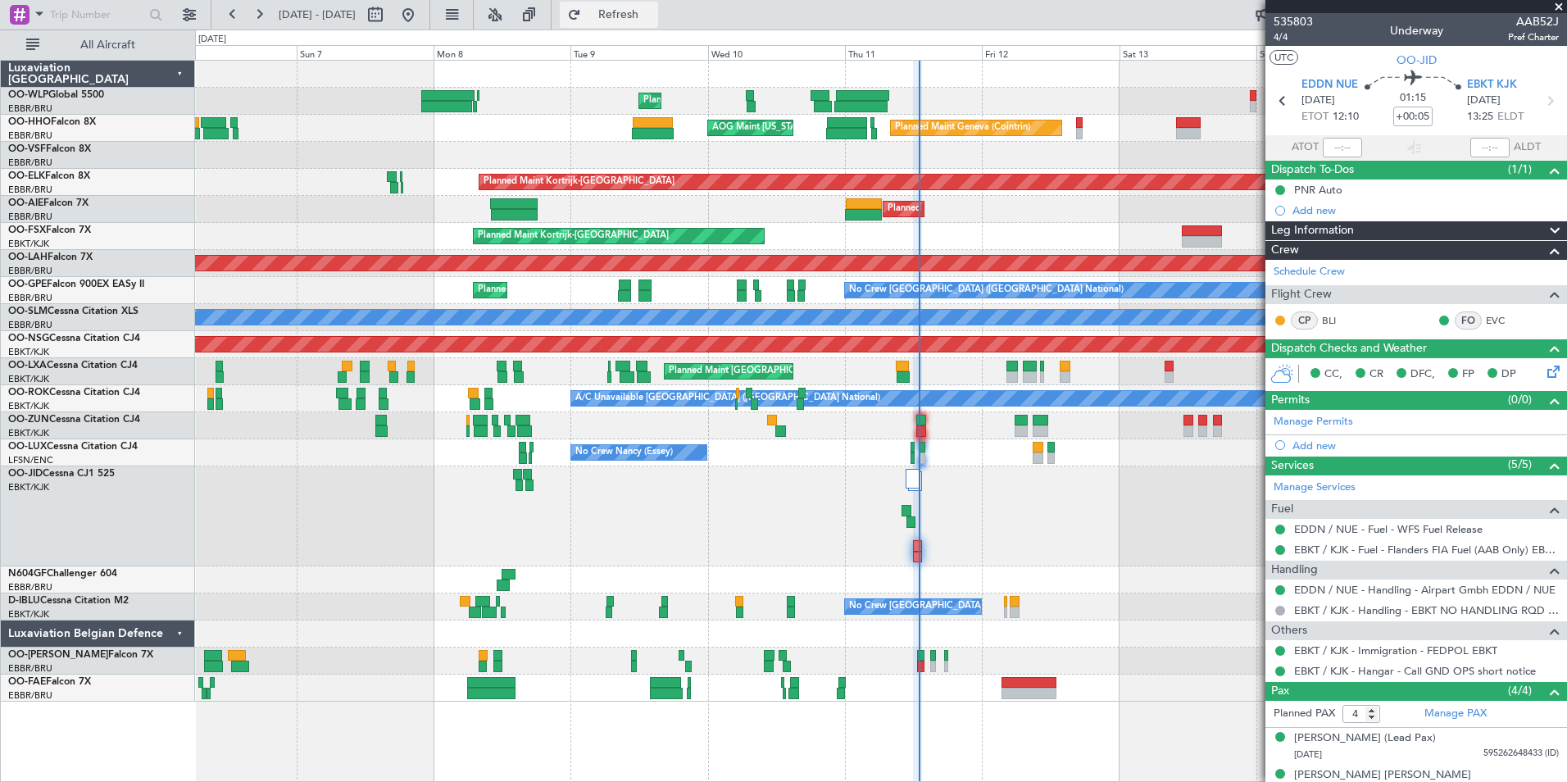
click at [653, 9] on span "Refresh" at bounding box center [618, 14] width 69 height 11
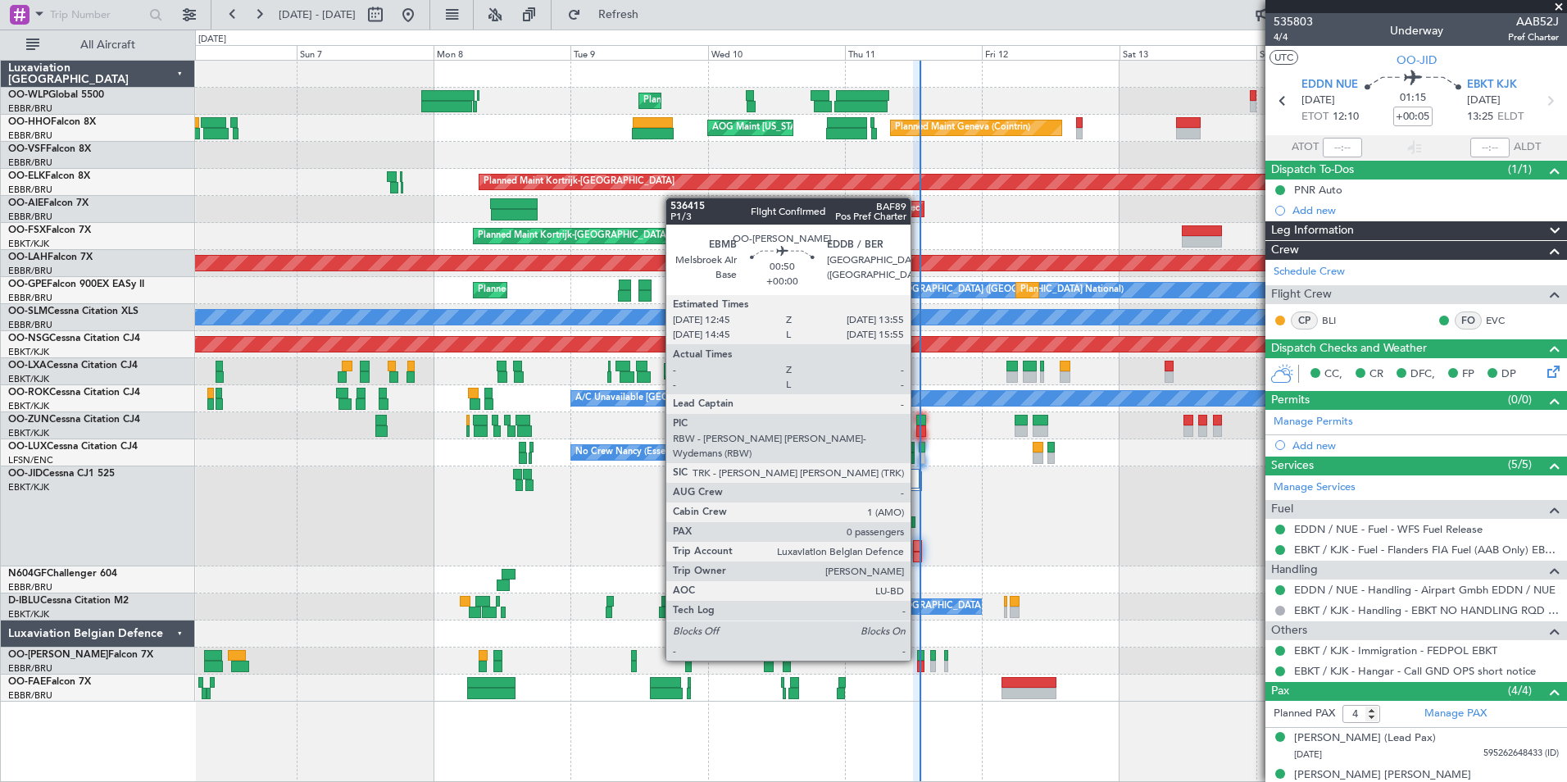
click at [918, 659] on div at bounding box center [920, 655] width 7 height 11
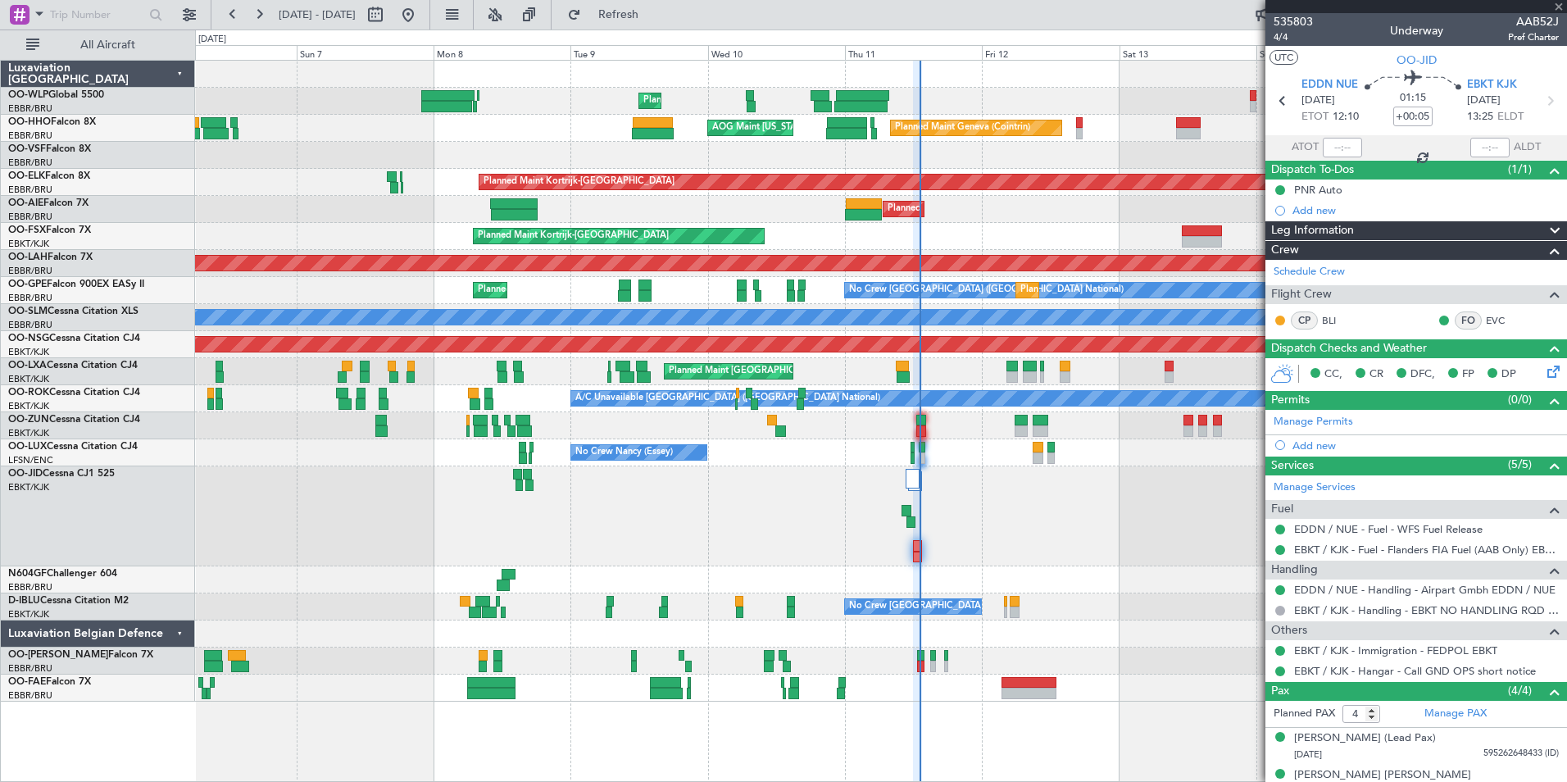
type input "0"
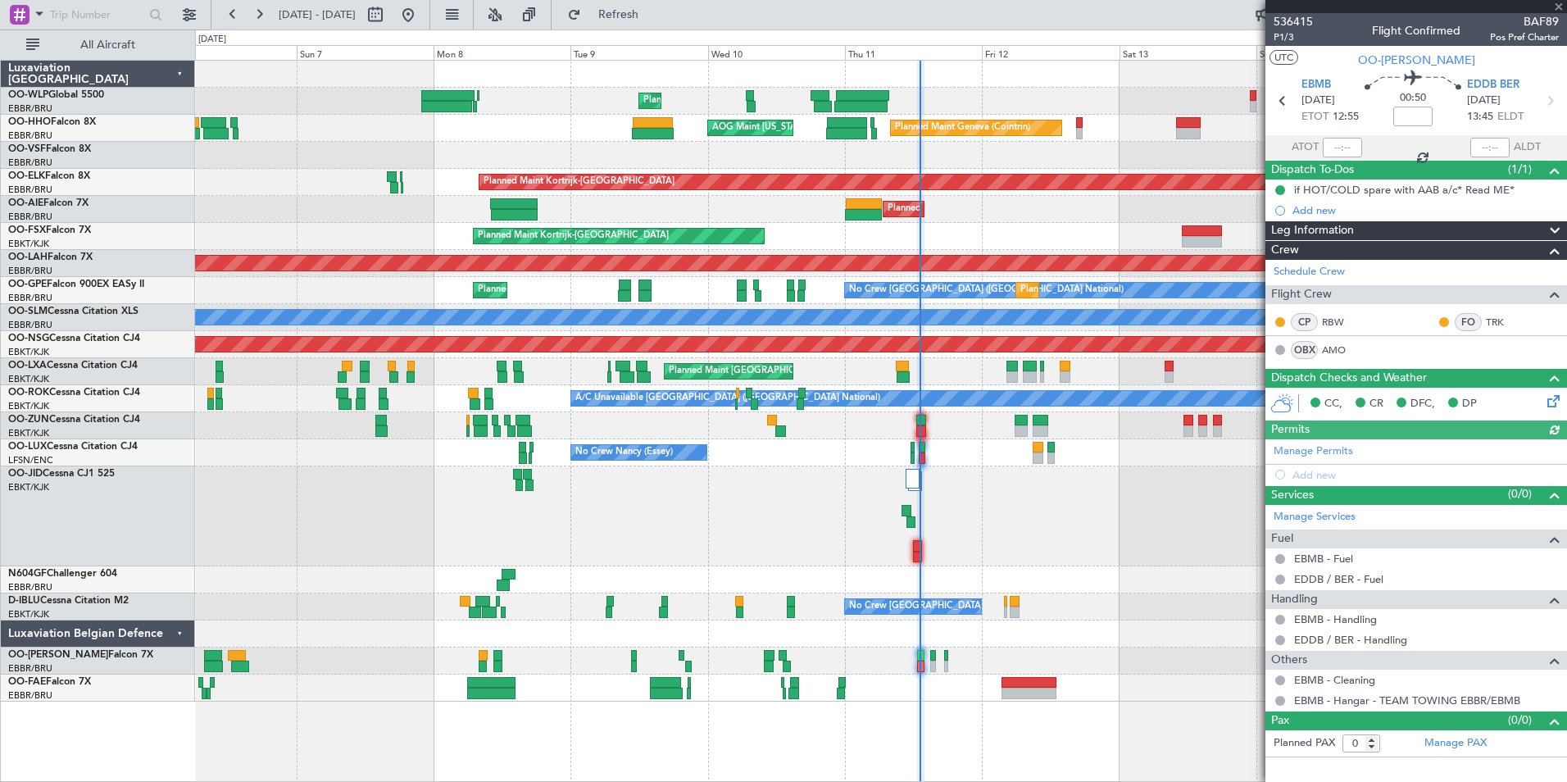
click at [1337, 146] on div at bounding box center [1342, 148] width 39 height 20
click at [1331, 144] on input "text" at bounding box center [1342, 148] width 39 height 20
click at [1077, 208] on div "Planned Maint [GEOGRAPHIC_DATA] ([GEOGRAPHIC_DATA]) Unplanned Maint [GEOGRAPHIC…" at bounding box center [880, 209] width 1371 height 27
type input "13:00"
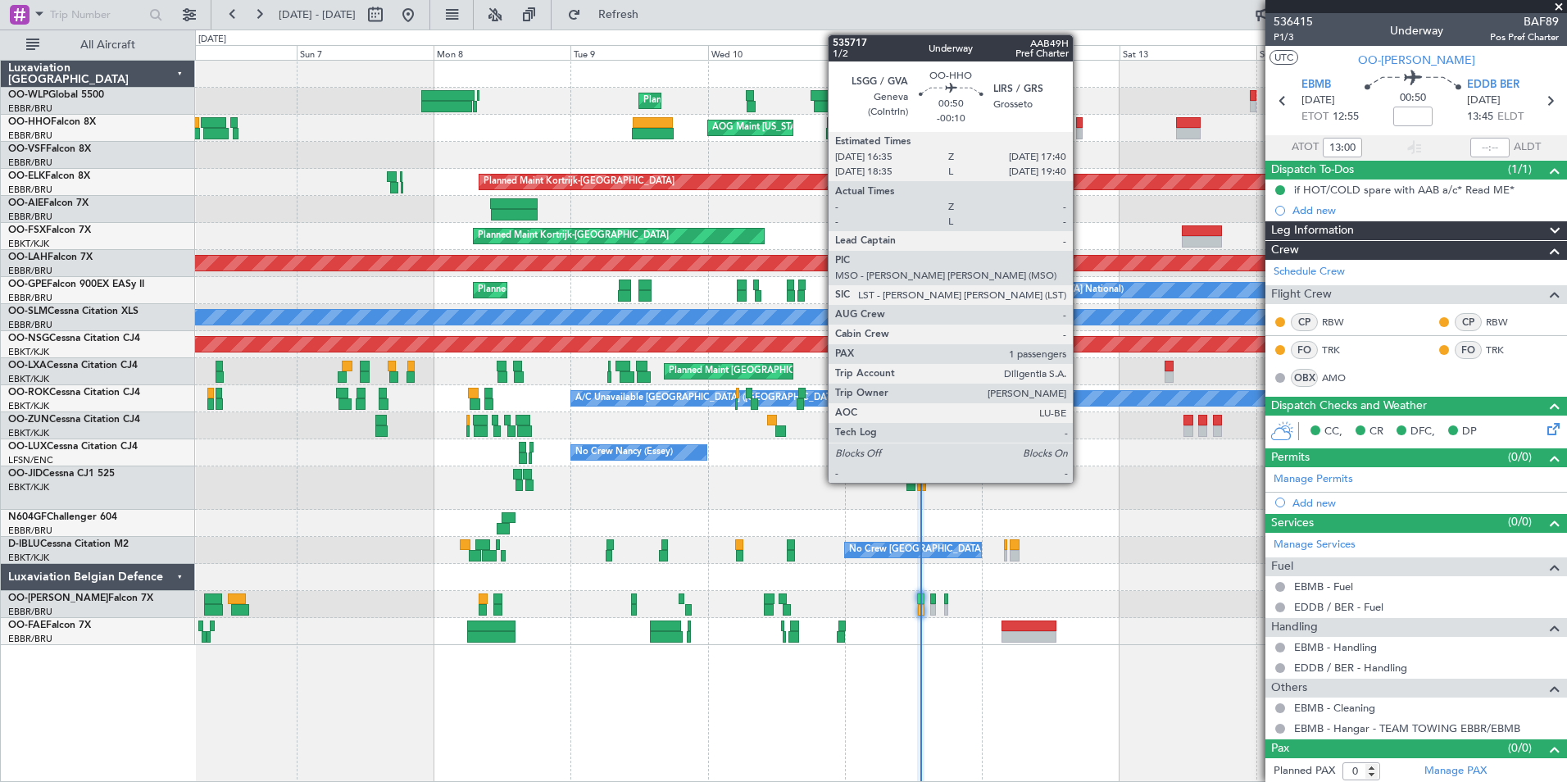
click at [1080, 123] on div at bounding box center [1079, 122] width 7 height 11
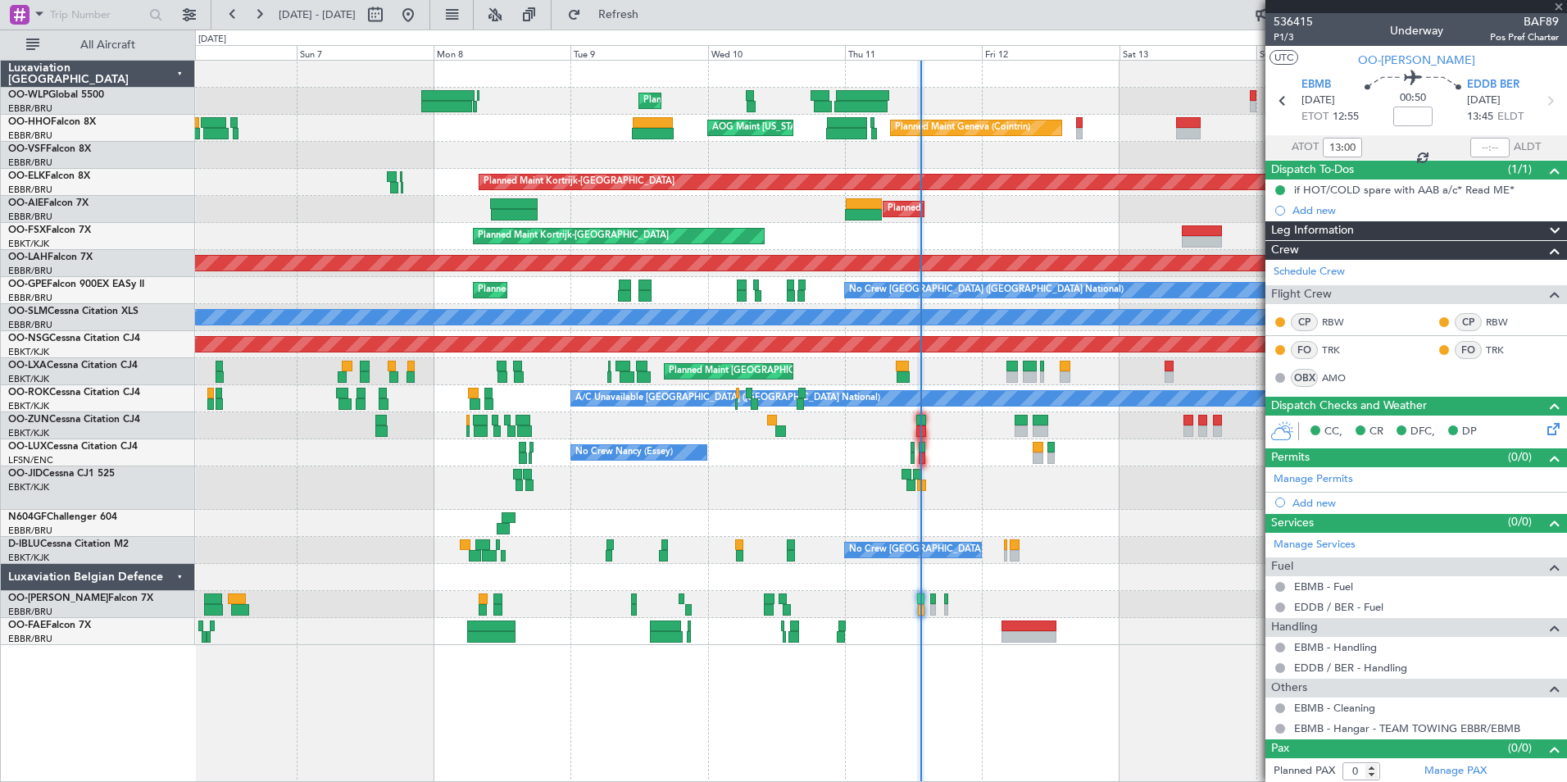
type input "-00:10"
type input "1"
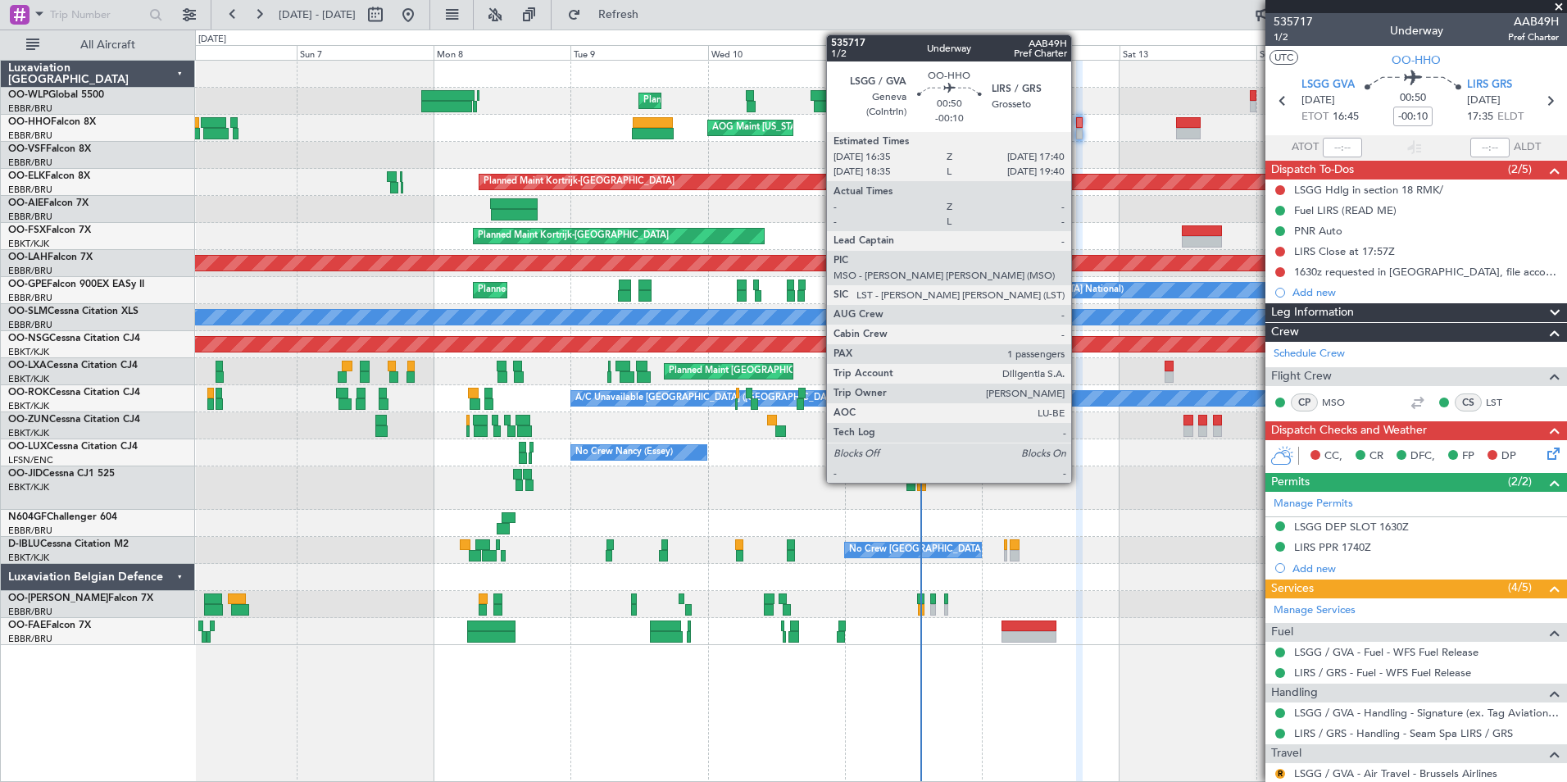
click at [1078, 125] on div at bounding box center [1079, 122] width 7 height 11
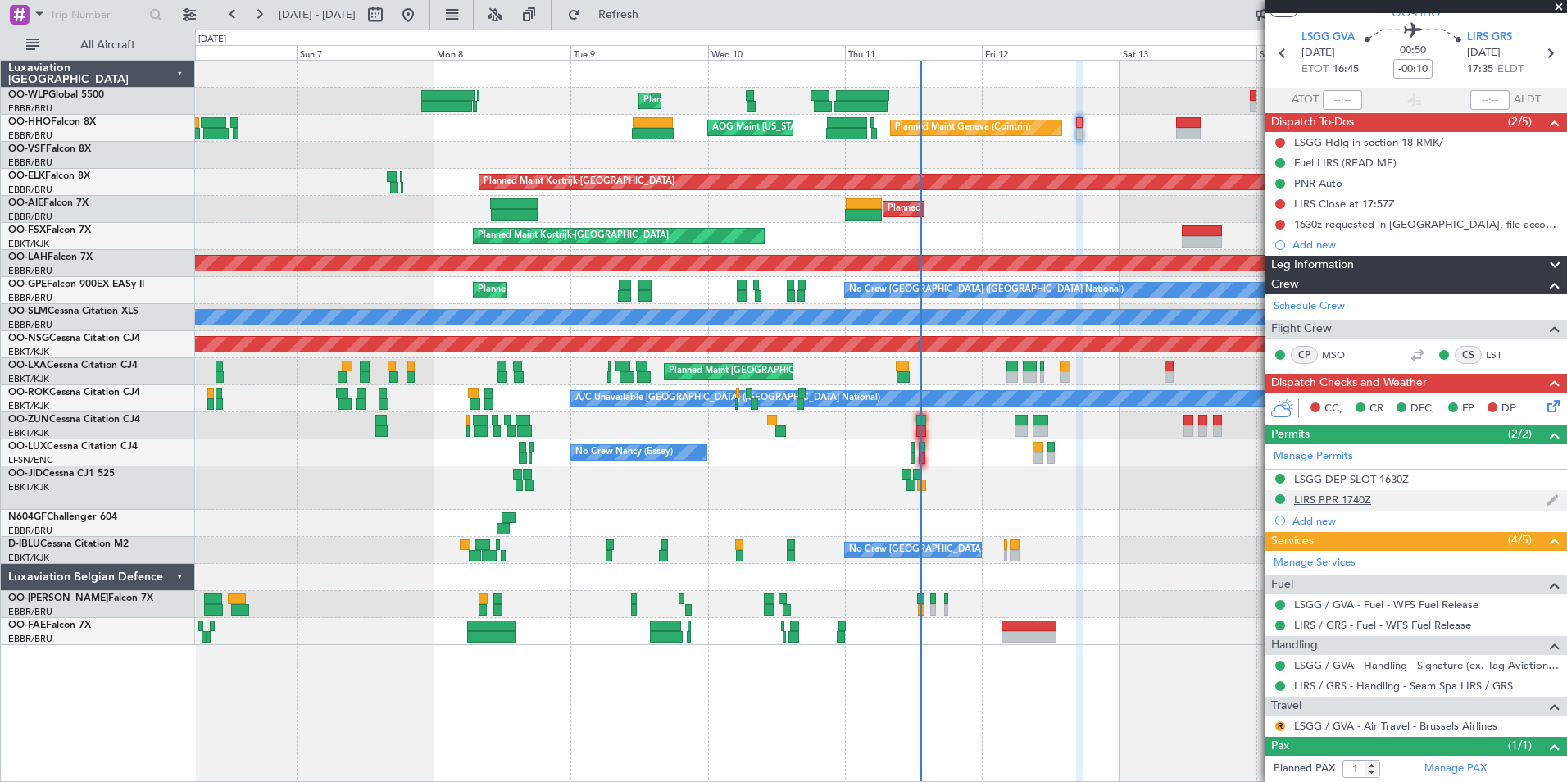
scroll to position [84, 0]
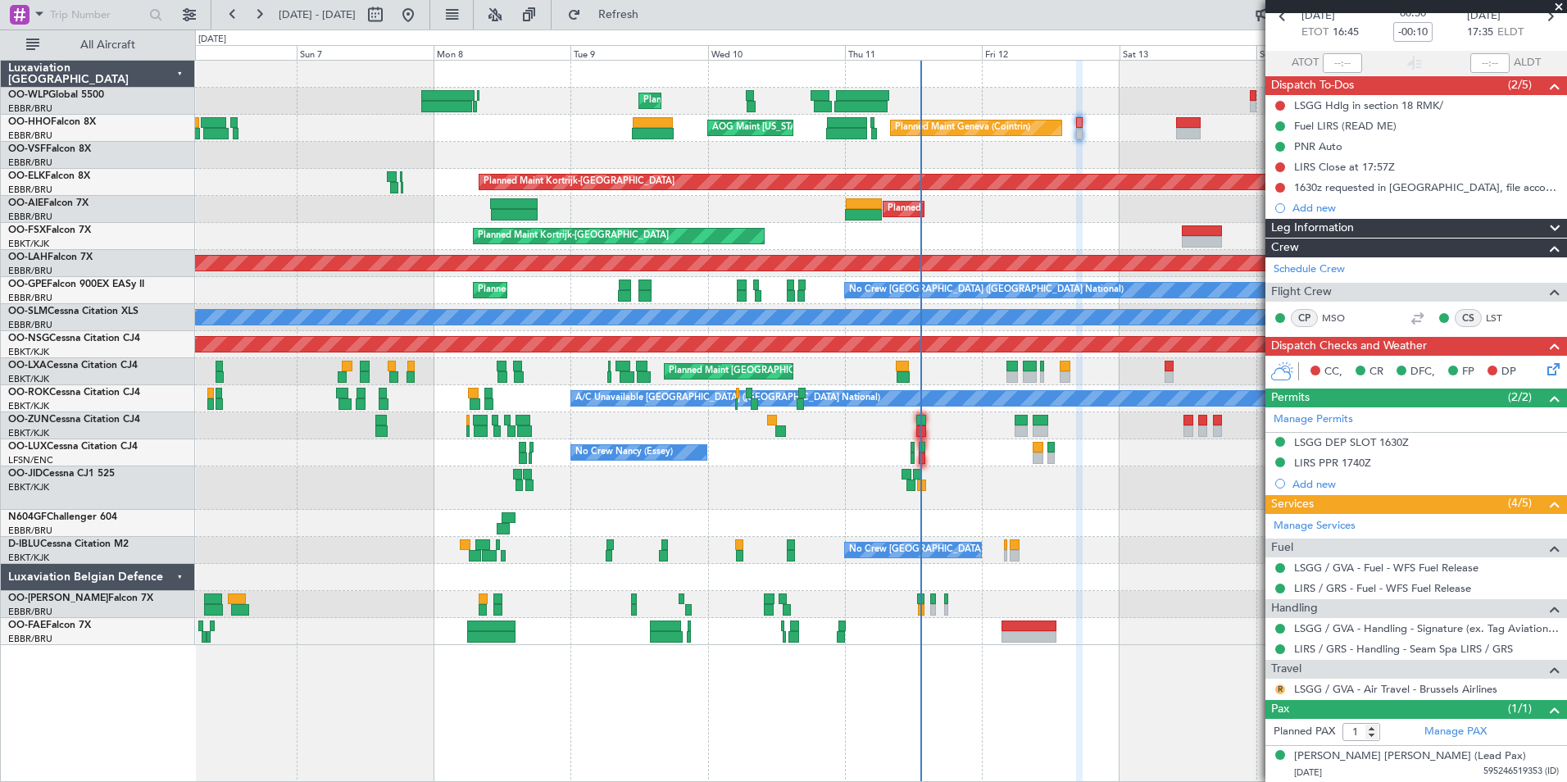
click at [1278, 687] on button "R" at bounding box center [1280, 689] width 10 height 10
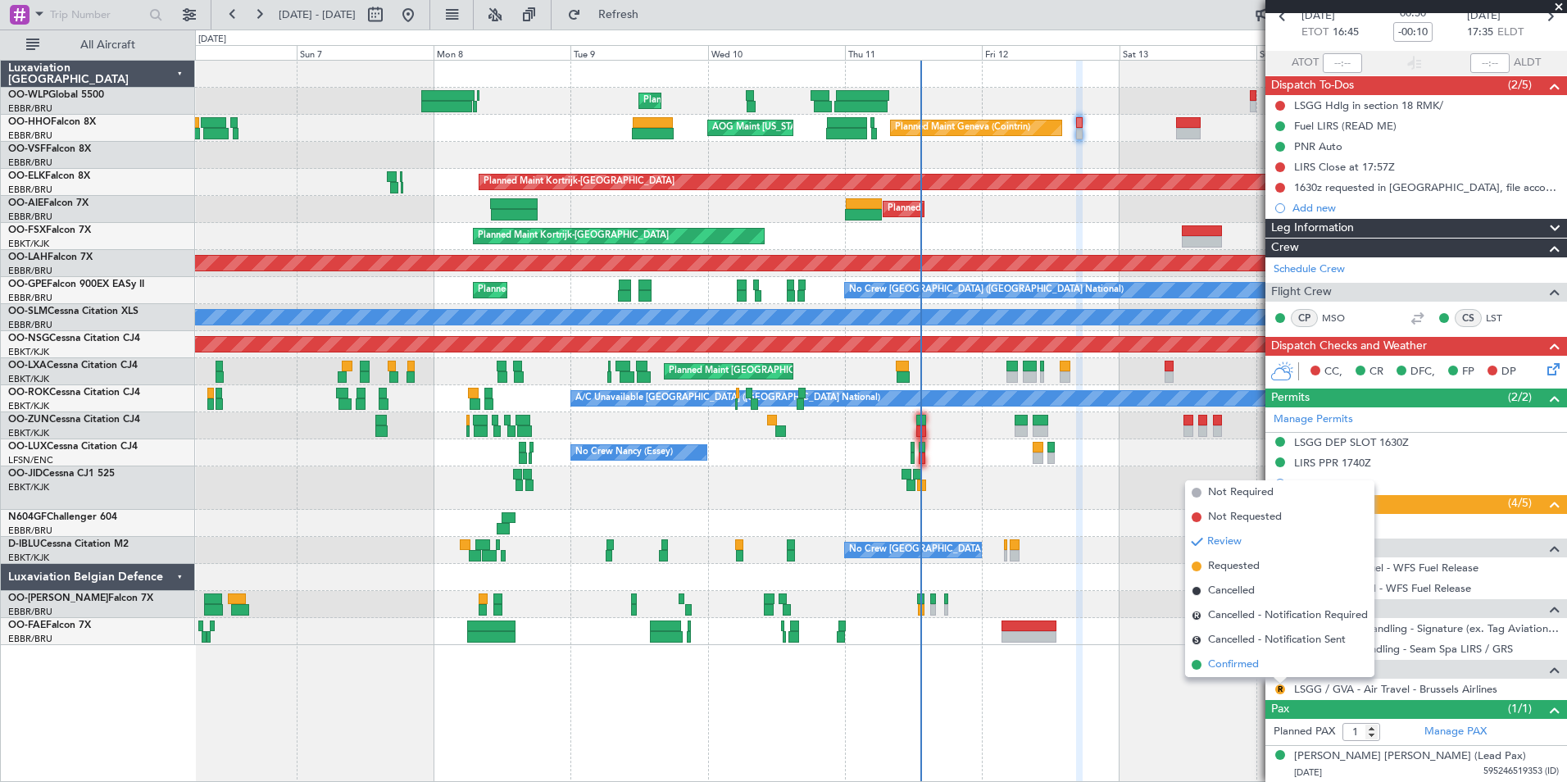
click at [1267, 669] on li "Confirmed" at bounding box center [1279, 664] width 189 height 25
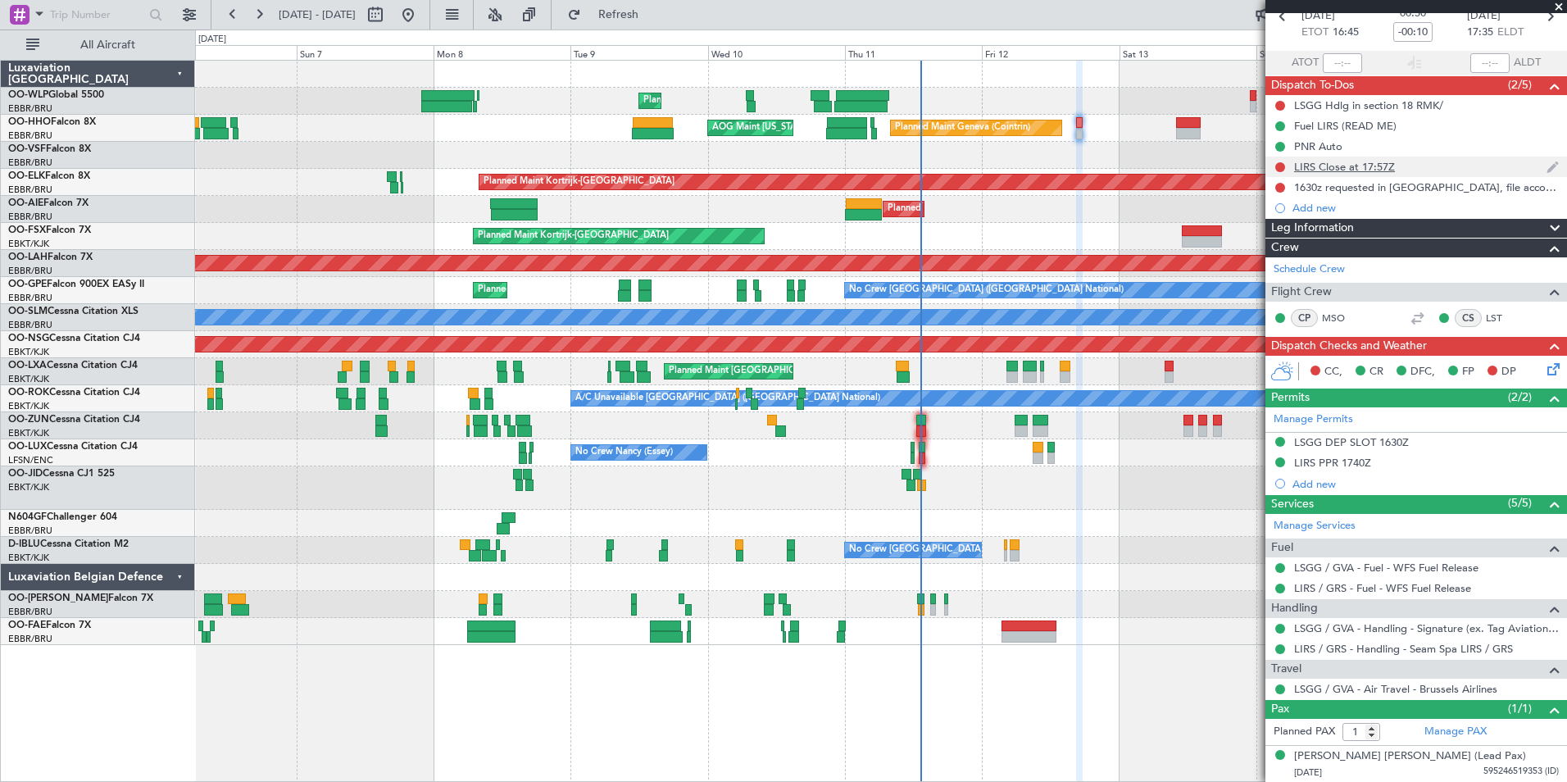
click at [1356, 169] on div "LIRS Close at 17:57Z" at bounding box center [1344, 167] width 101 height 14
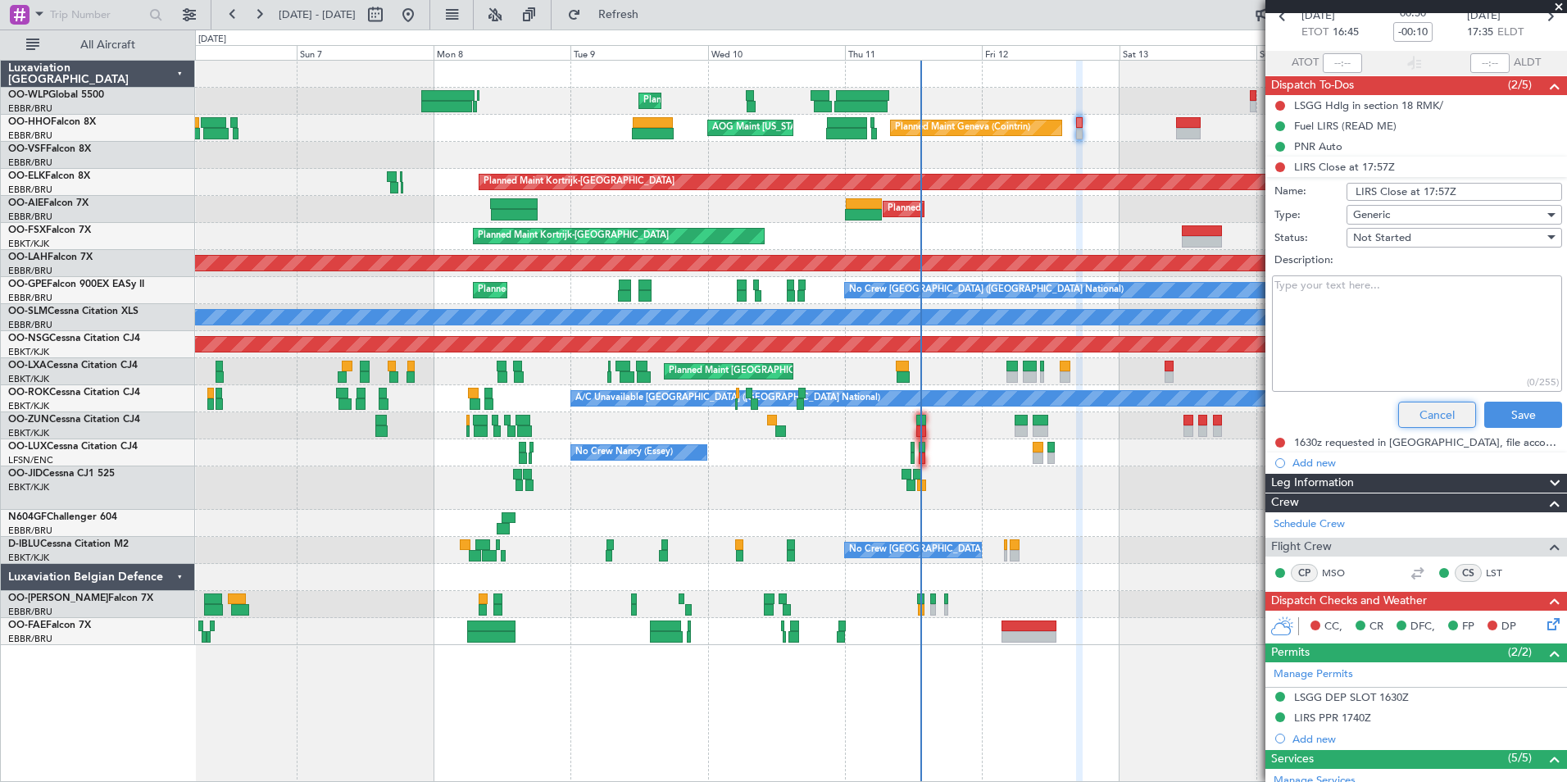
click at [1417, 411] on button "Cancel" at bounding box center [1437, 415] width 78 height 26
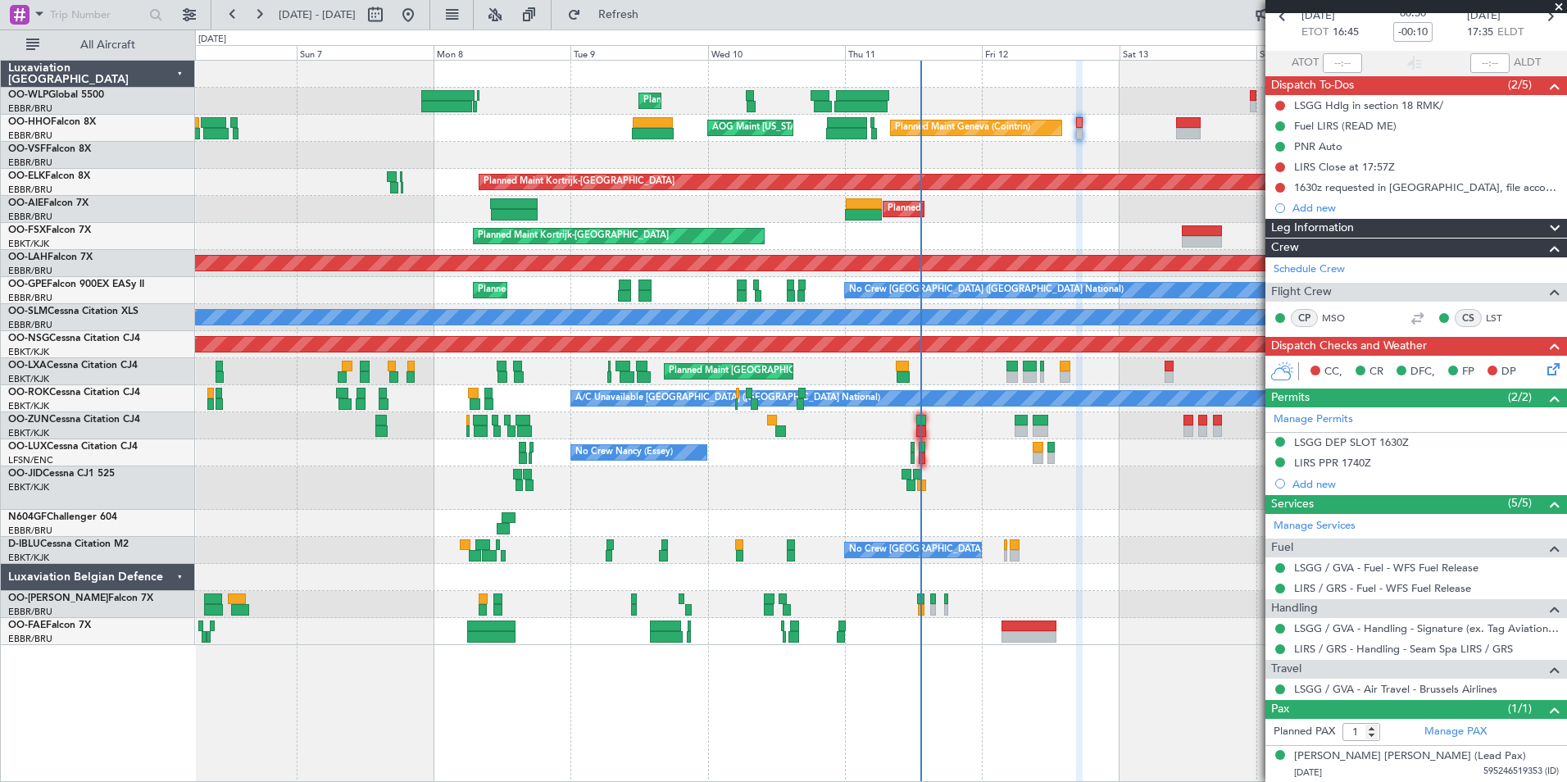
scroll to position [0, 0]
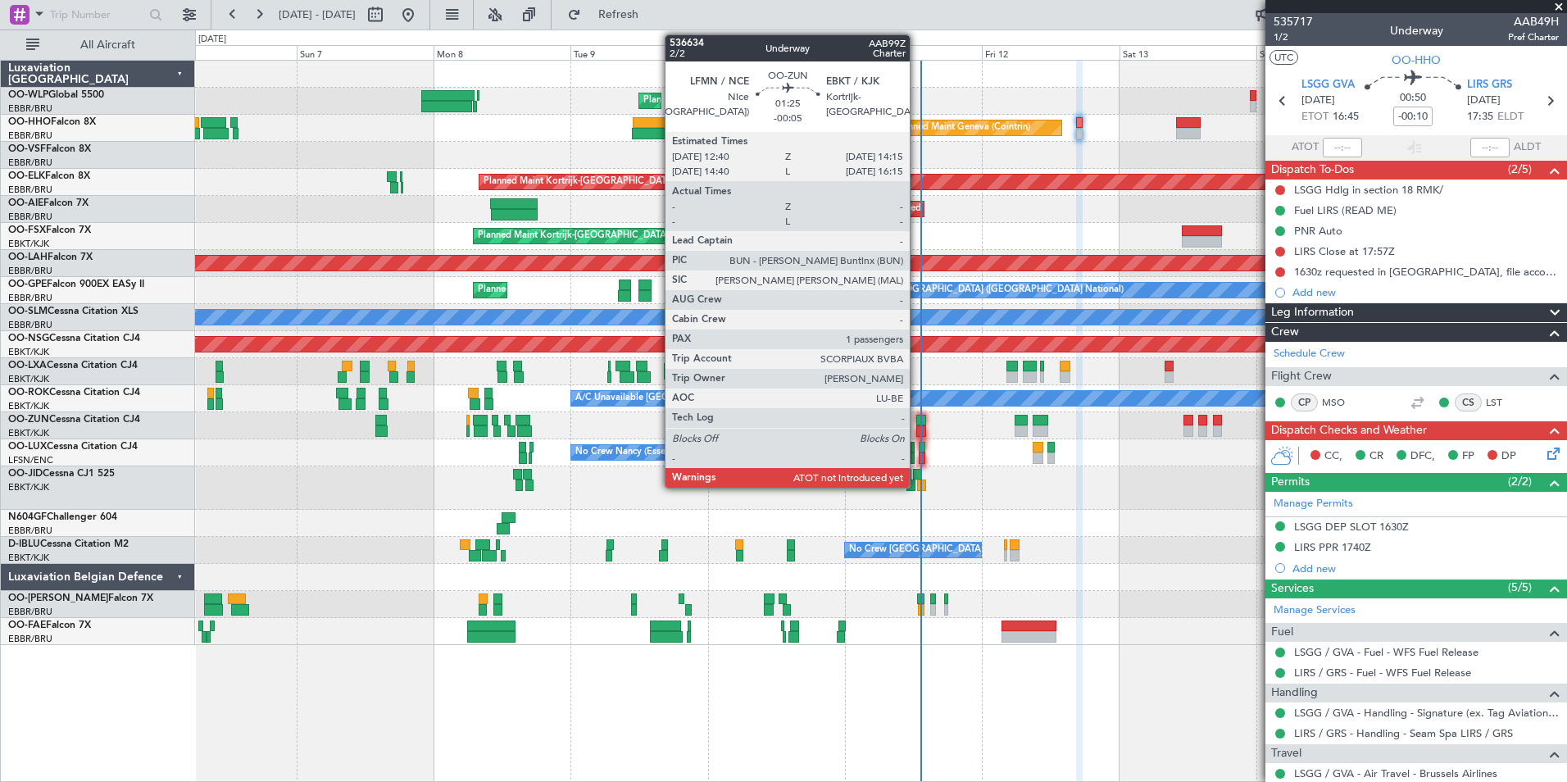
click at [917, 425] on div at bounding box center [921, 430] width 10 height 11
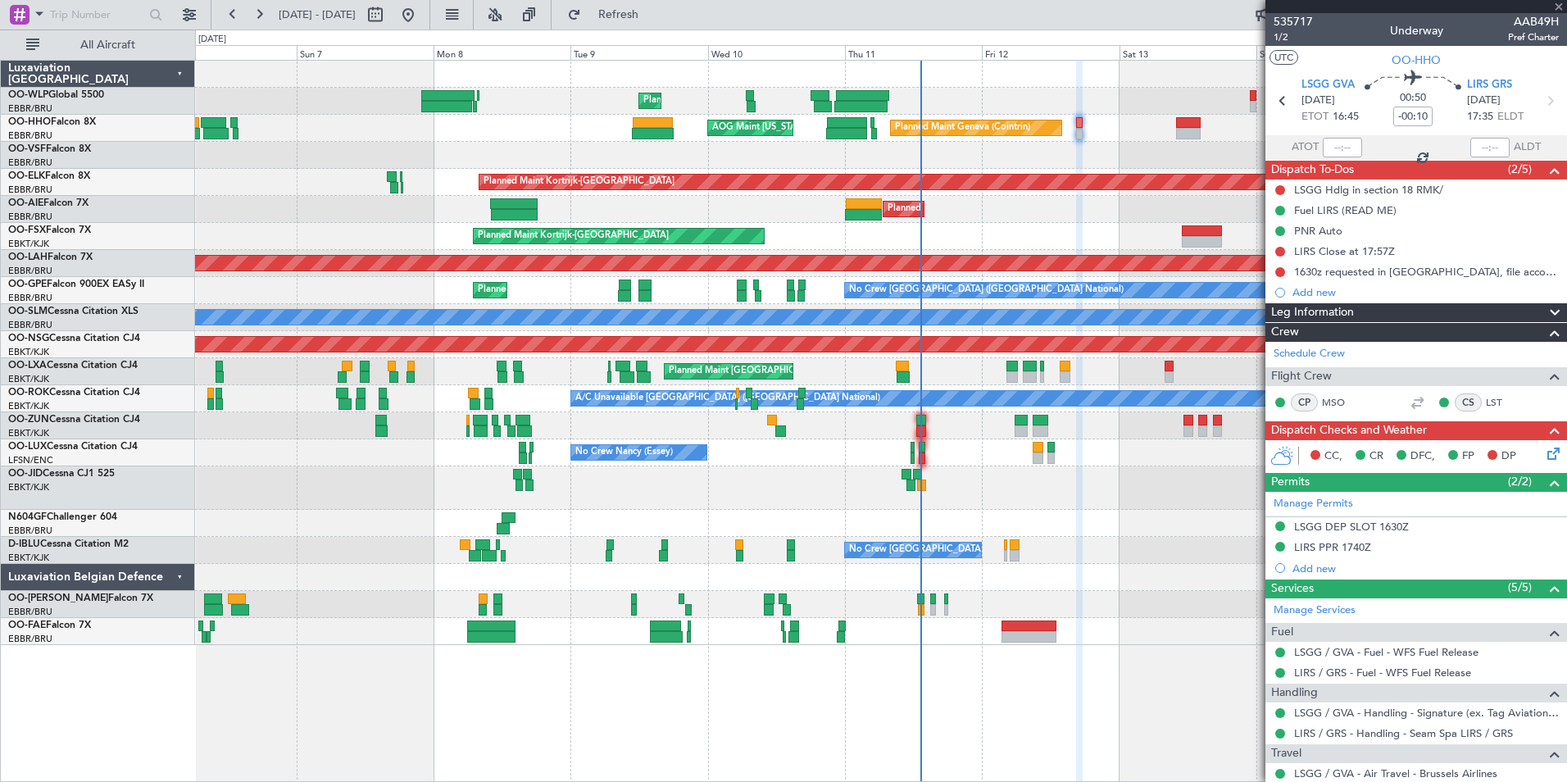
type input "-00:05"
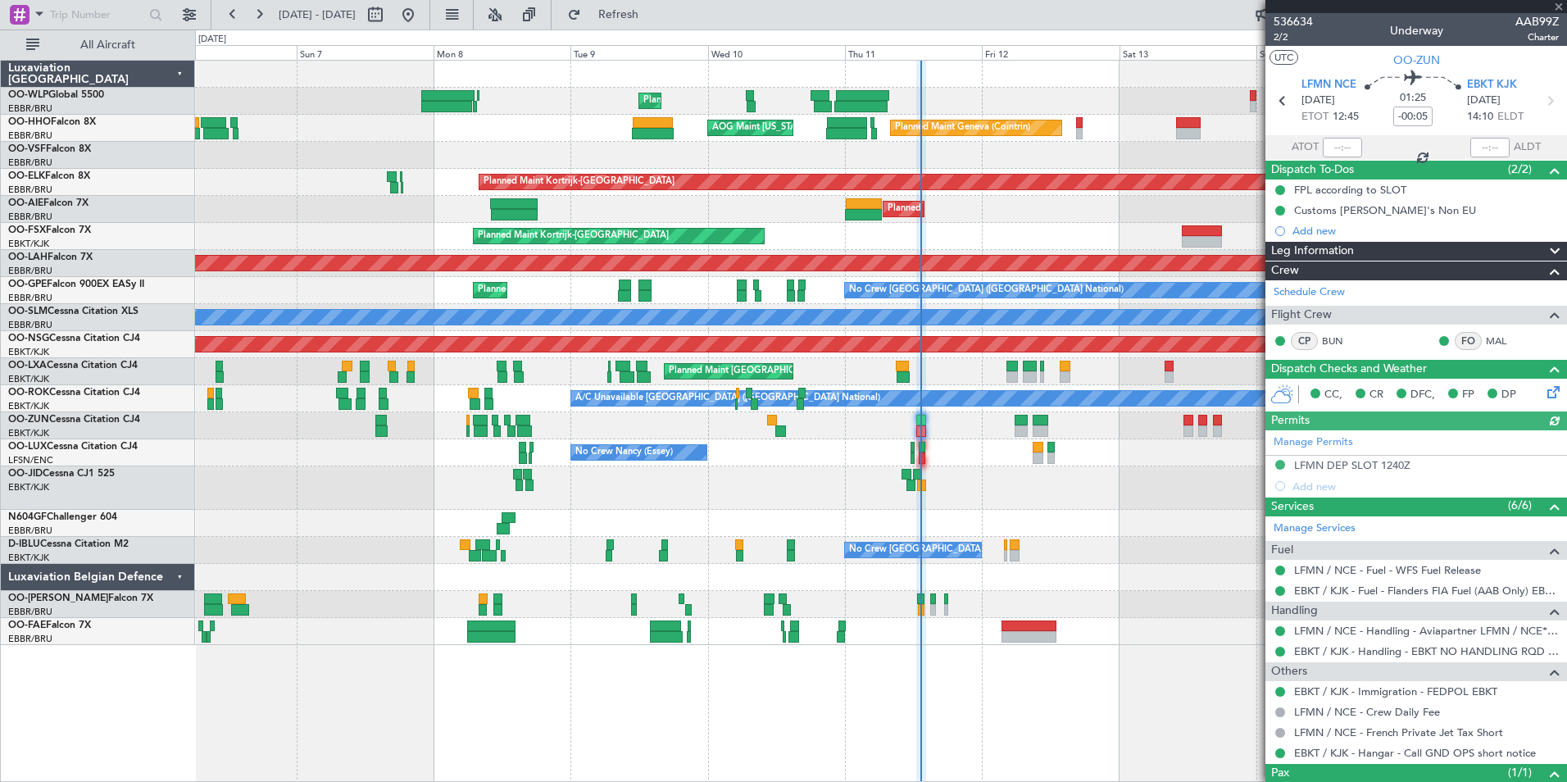
click at [1330, 148] on div at bounding box center [1342, 148] width 39 height 20
click at [1330, 148] on input "text" at bounding box center [1342, 148] width 39 height 20
click at [1146, 101] on div "Planned Maint Liege" at bounding box center [880, 101] width 1371 height 27
type input "13:12"
click at [1083, 131] on div "Planned Maint Geneva (Cointrin) AOG Maint New York (Teterboro)" at bounding box center [880, 128] width 1371 height 27
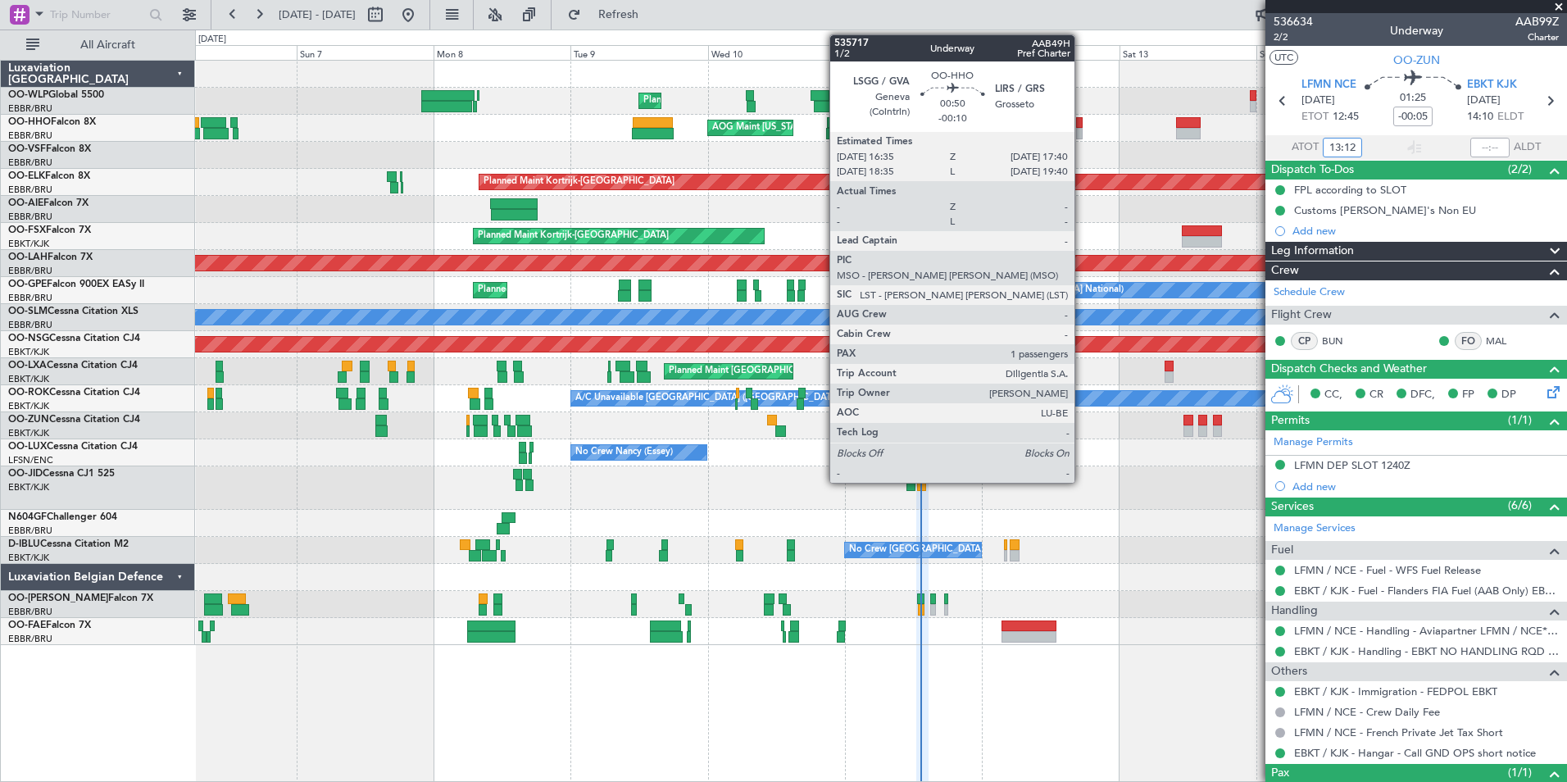
click at [1080, 129] on div at bounding box center [1079, 133] width 7 height 11
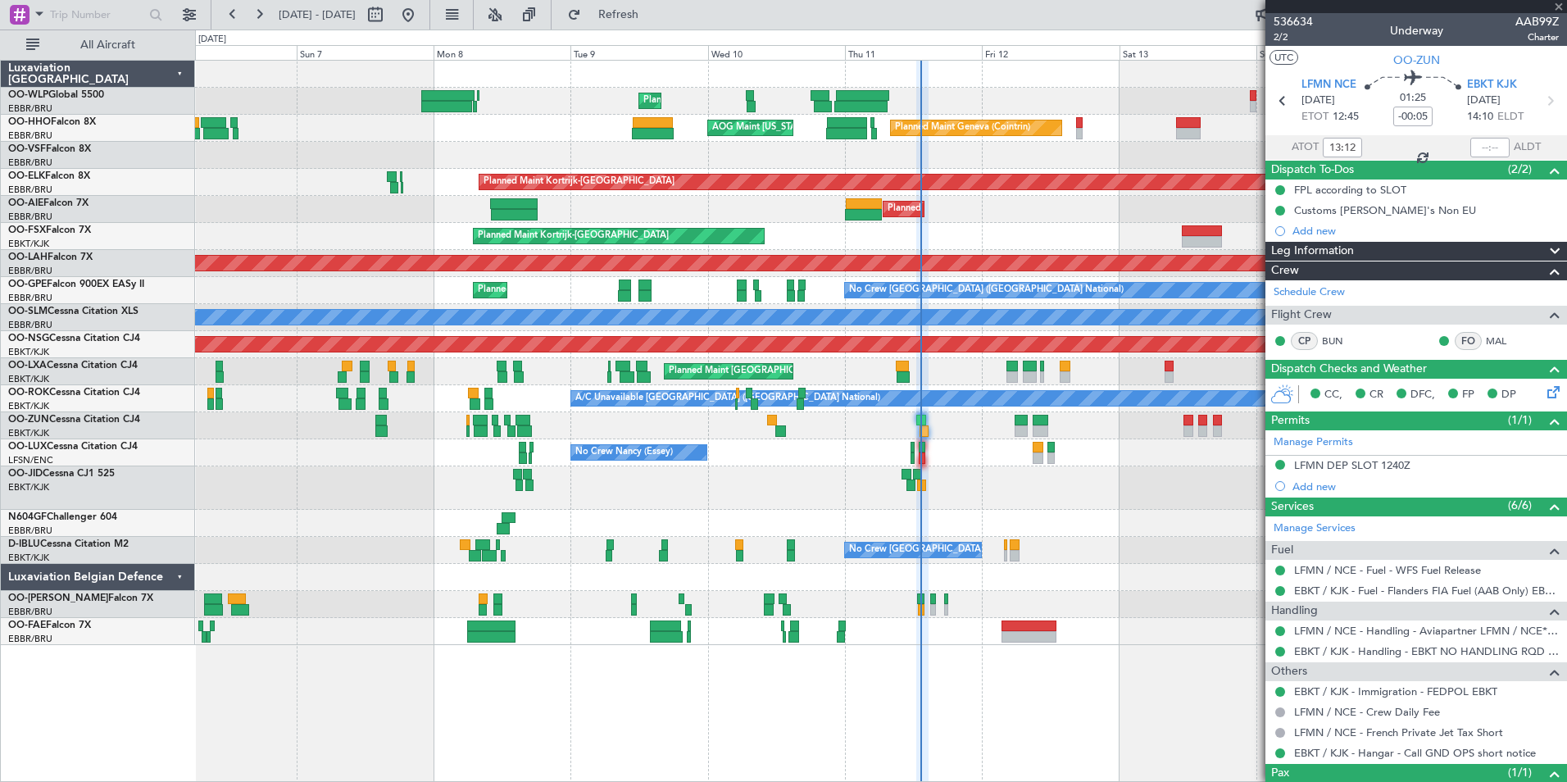
type input "-00:10"
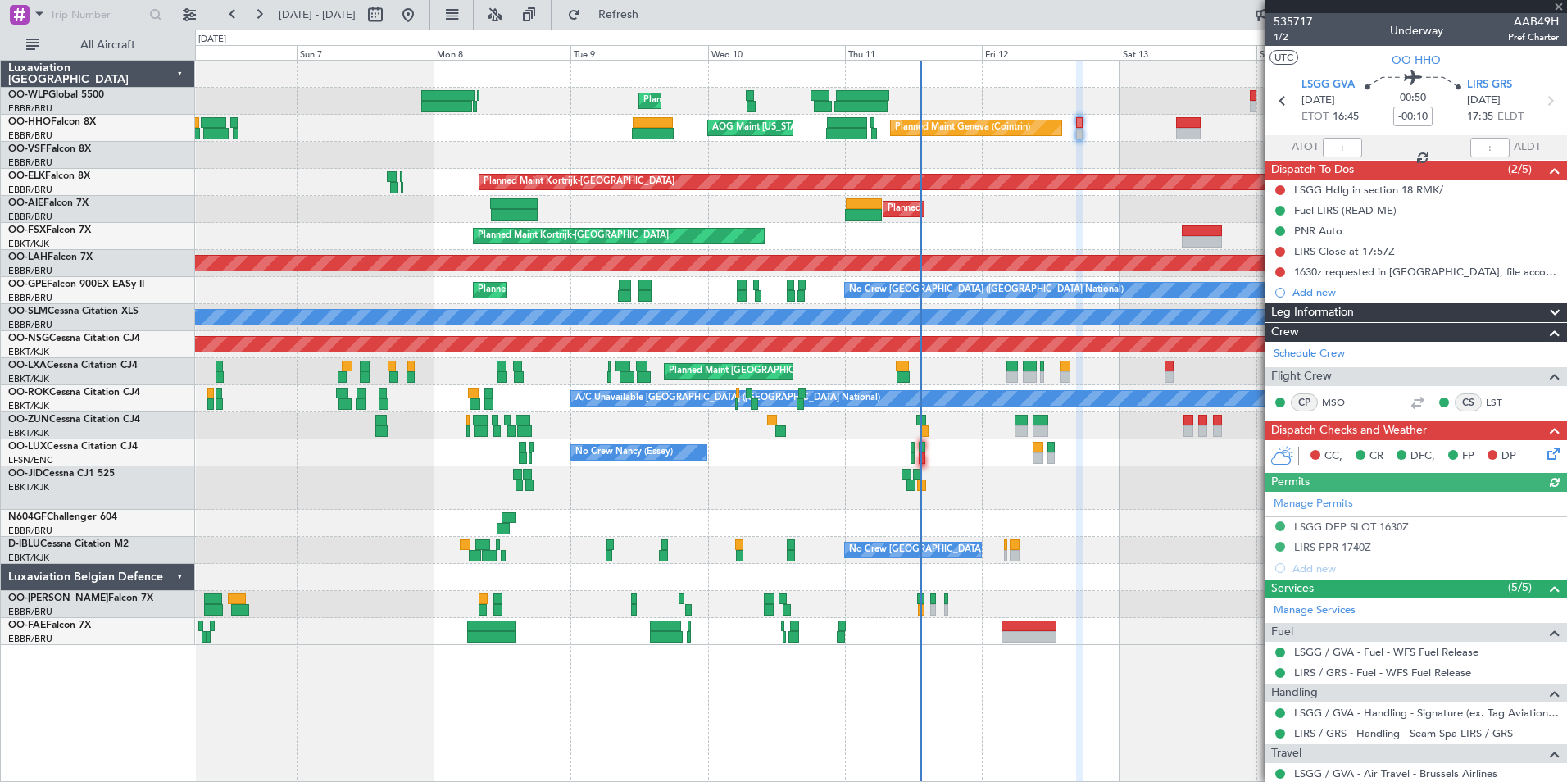
click at [1544, 452] on icon at bounding box center [1550, 450] width 13 height 13
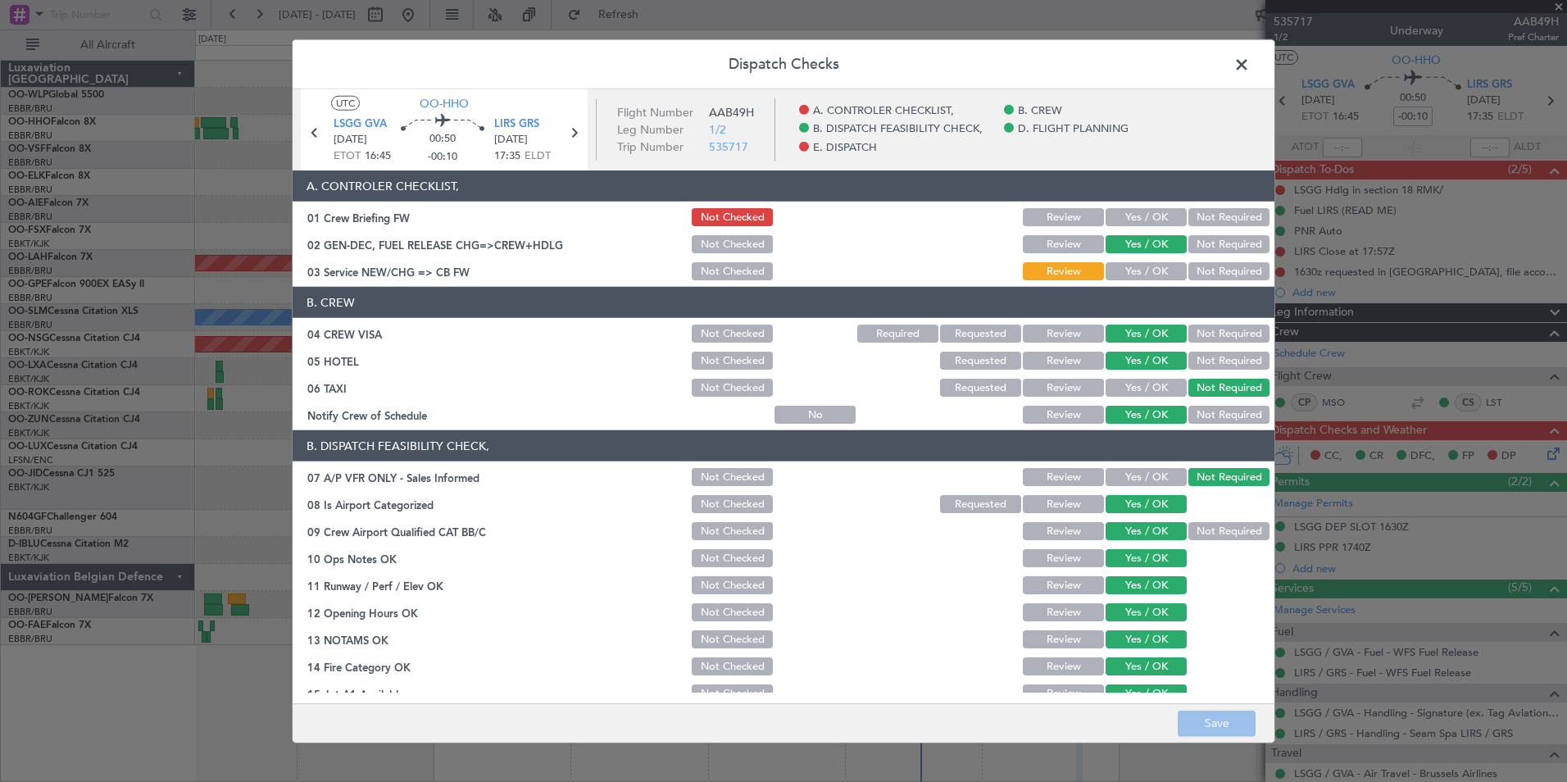
click at [1118, 271] on button "Yes / OK" at bounding box center [1145, 271] width 81 height 18
click at [1210, 723] on button "Save" at bounding box center [1217, 723] width 78 height 26
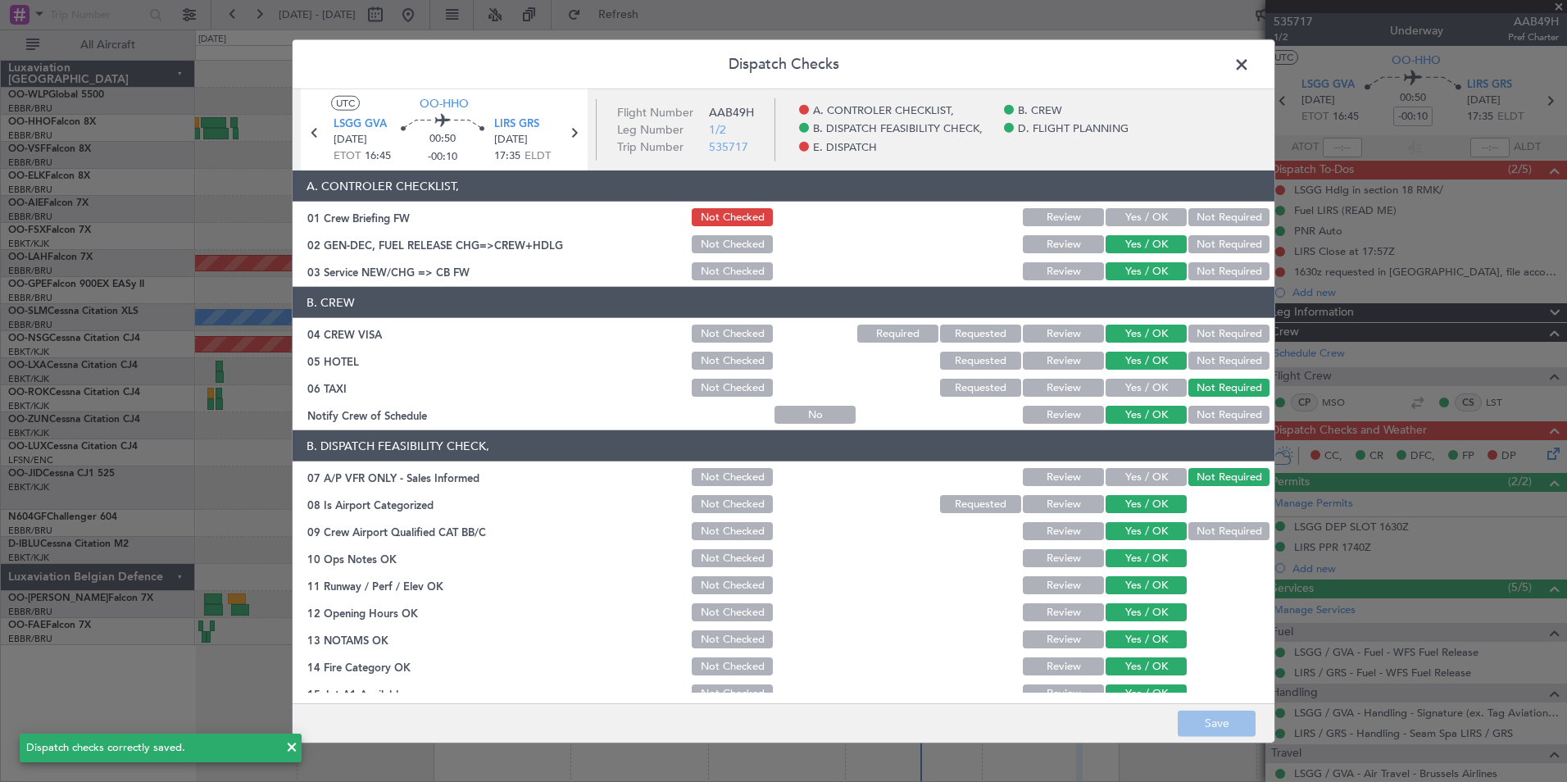
click at [1250, 59] on span at bounding box center [1250, 68] width 0 height 33
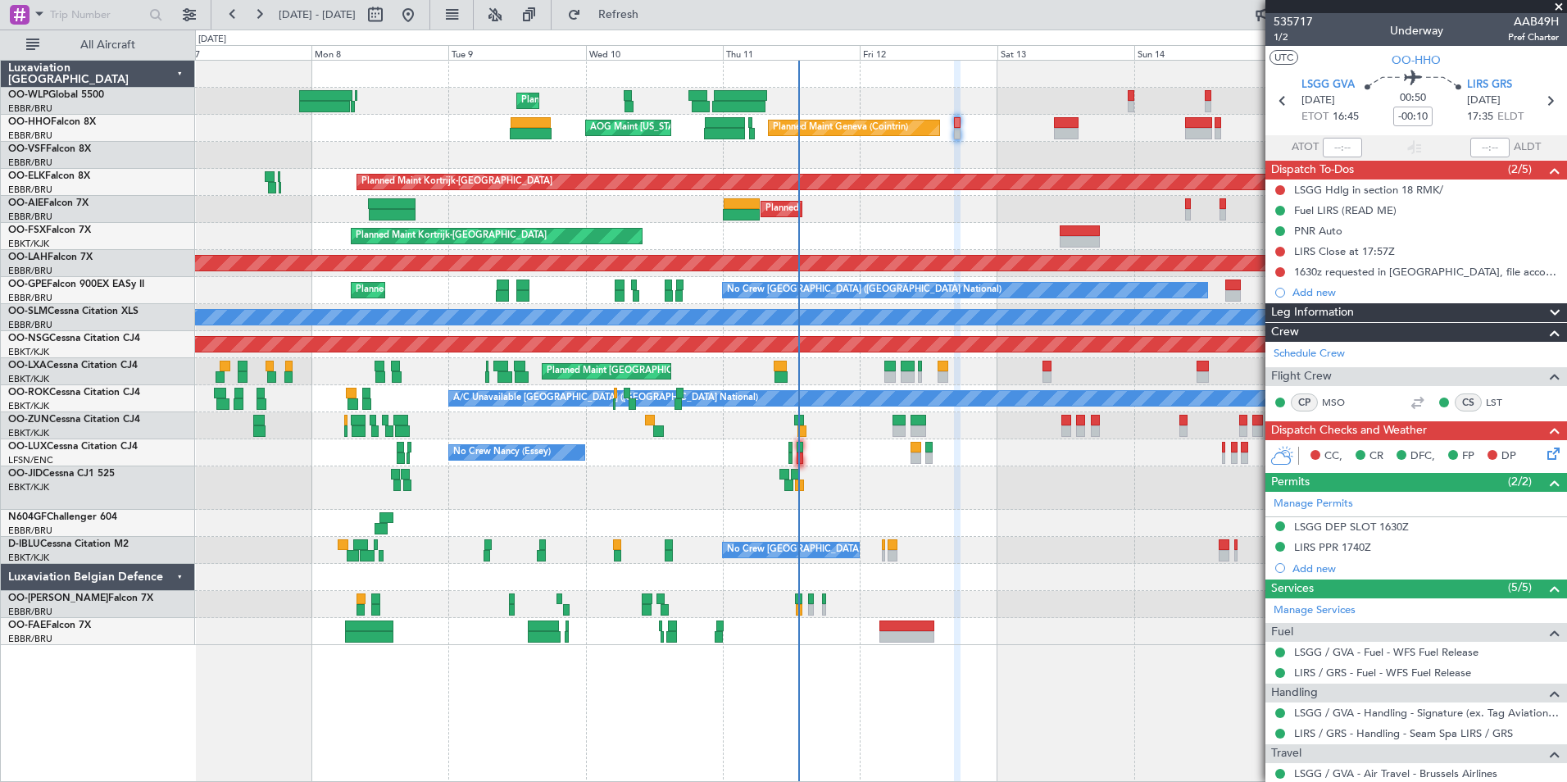
click at [1025, 123] on div "Planned Maint Geneva (Cointrin) AOG Maint [US_STATE] ([GEOGRAPHIC_DATA])" at bounding box center [880, 128] width 1371 height 27
click at [1386, 524] on div "LSGG DEP SLOT 1630Z" at bounding box center [1351, 527] width 115 height 14
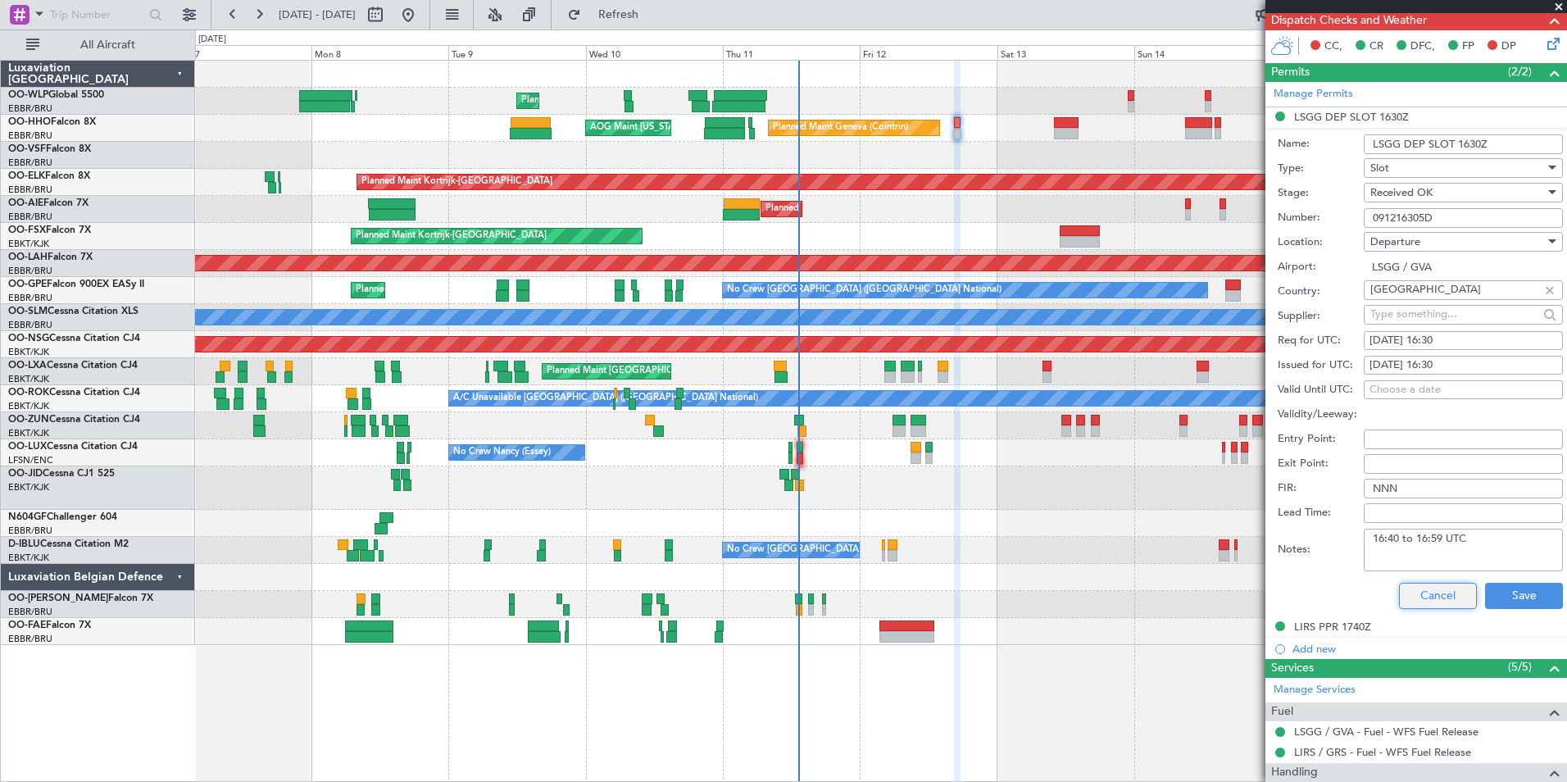
click at [1432, 596] on button "Cancel" at bounding box center [1438, 596] width 78 height 26
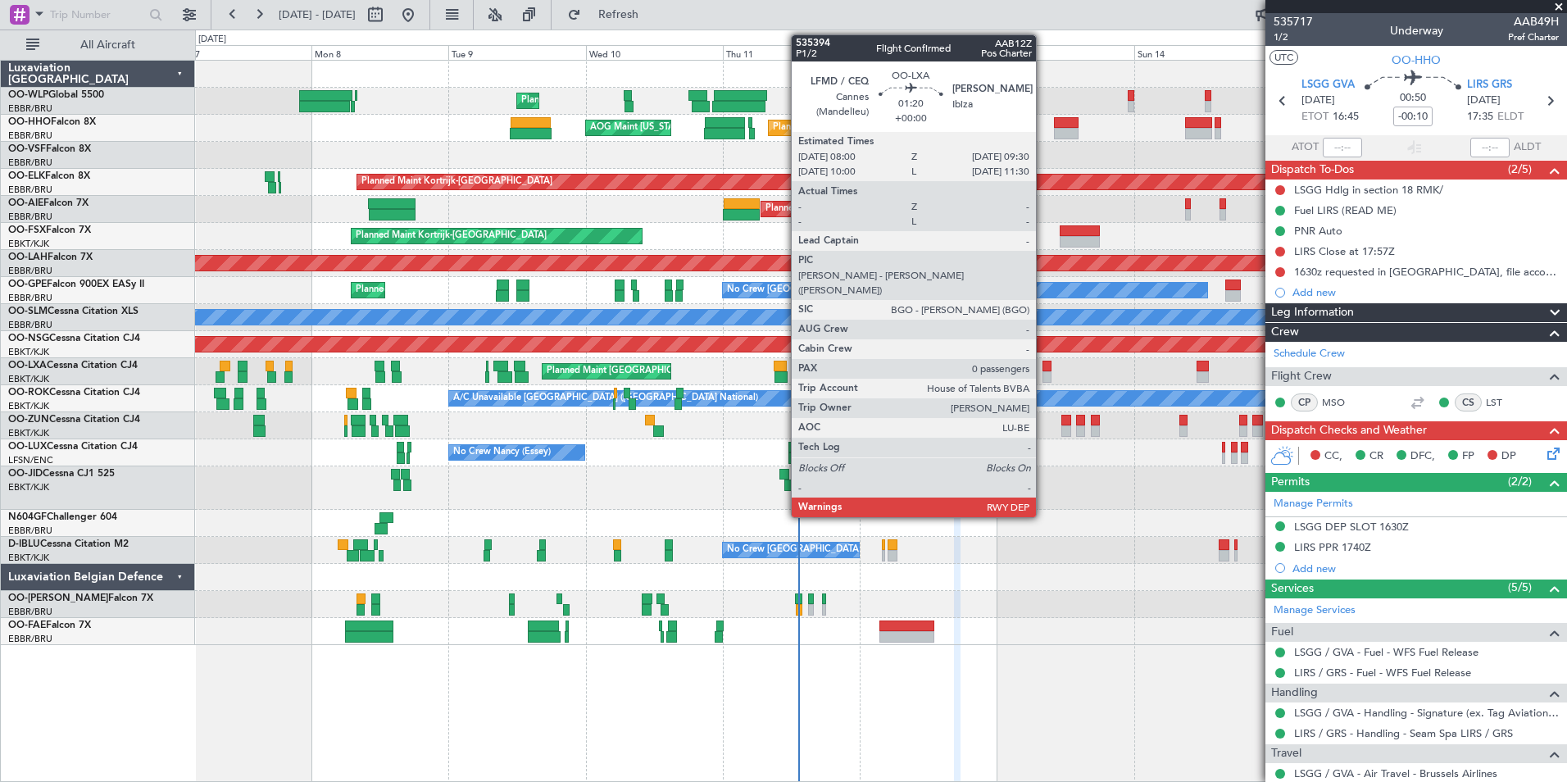
click at [1043, 370] on div at bounding box center [1046, 366] width 9 height 11
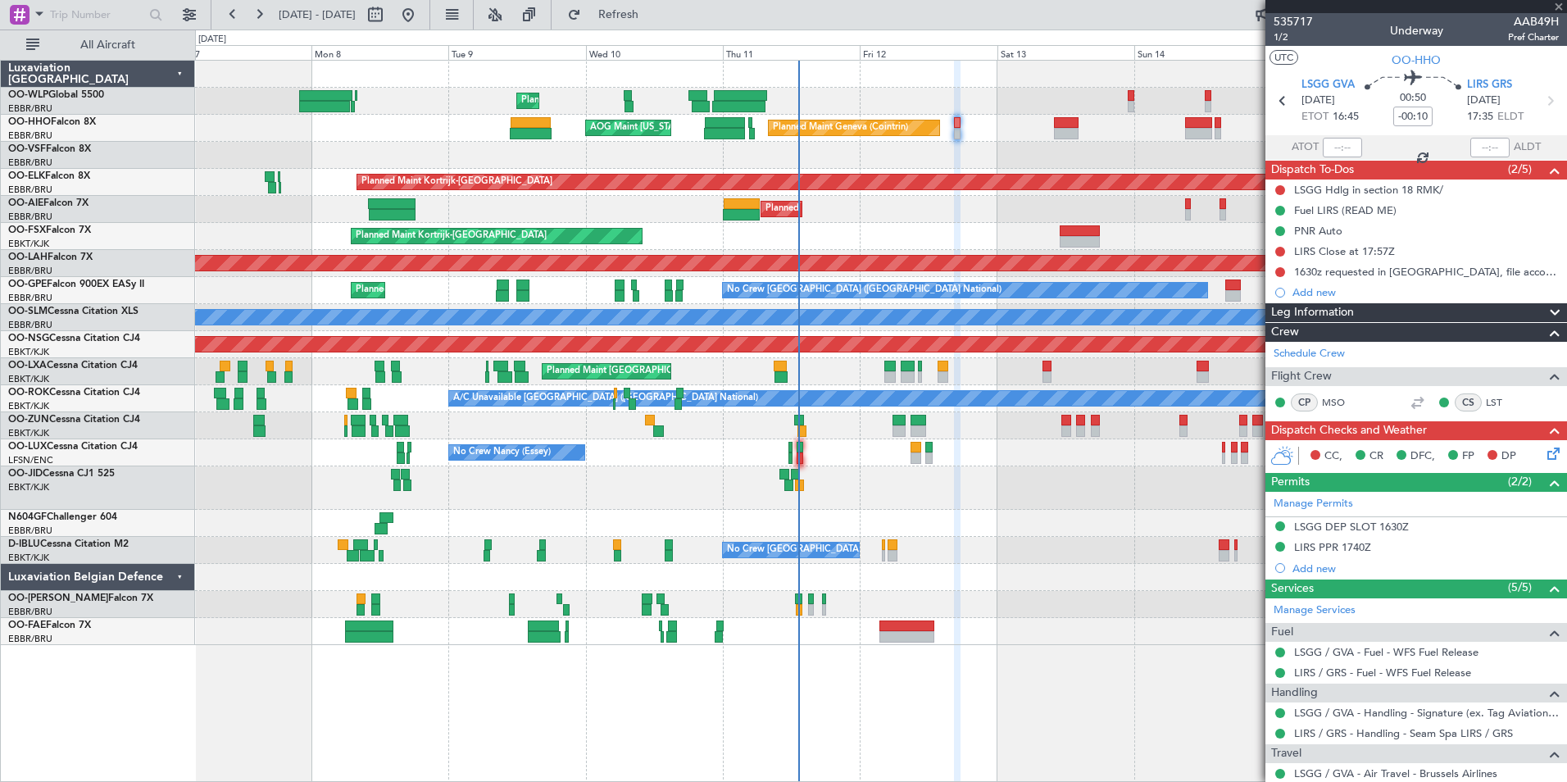
type input "0"
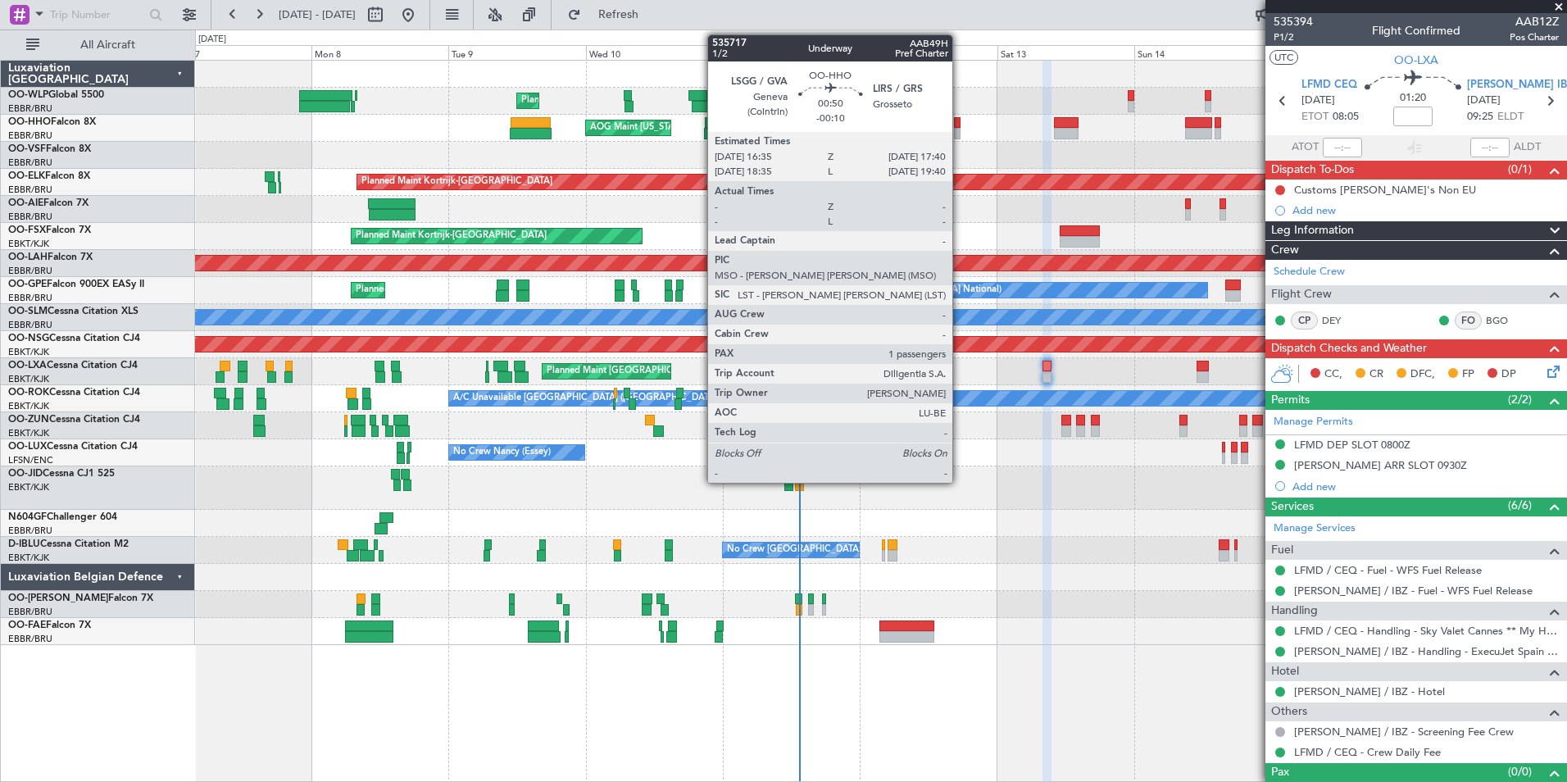
click at [960, 120] on div at bounding box center [957, 122] width 7 height 11
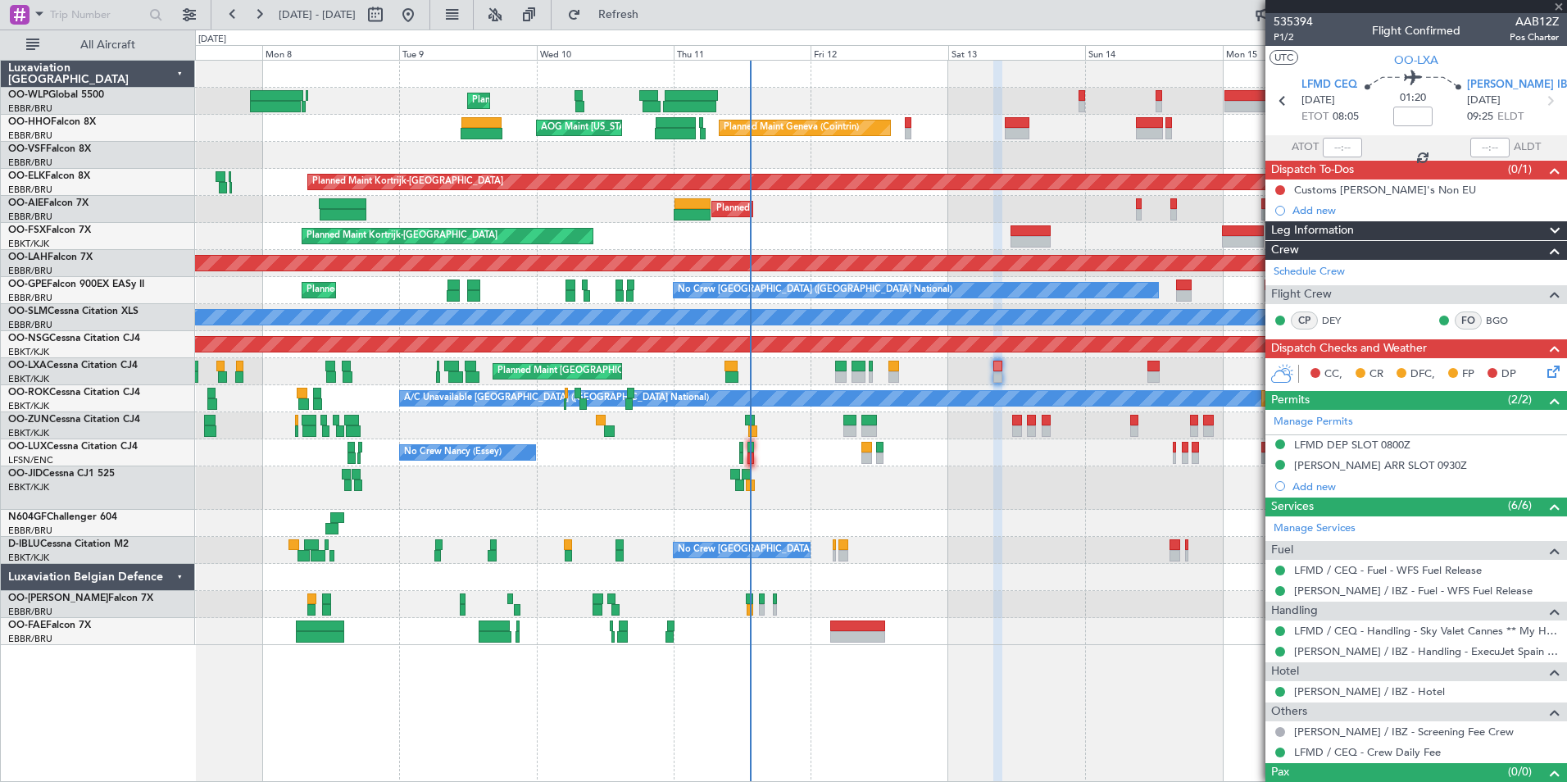
click at [935, 148] on div "Planned Maint Liege Planned Maint Geneva (Cointrin) AOG Maint New York (Teterbo…" at bounding box center [880, 353] width 1371 height 584
type input "-00:10"
type input "1"
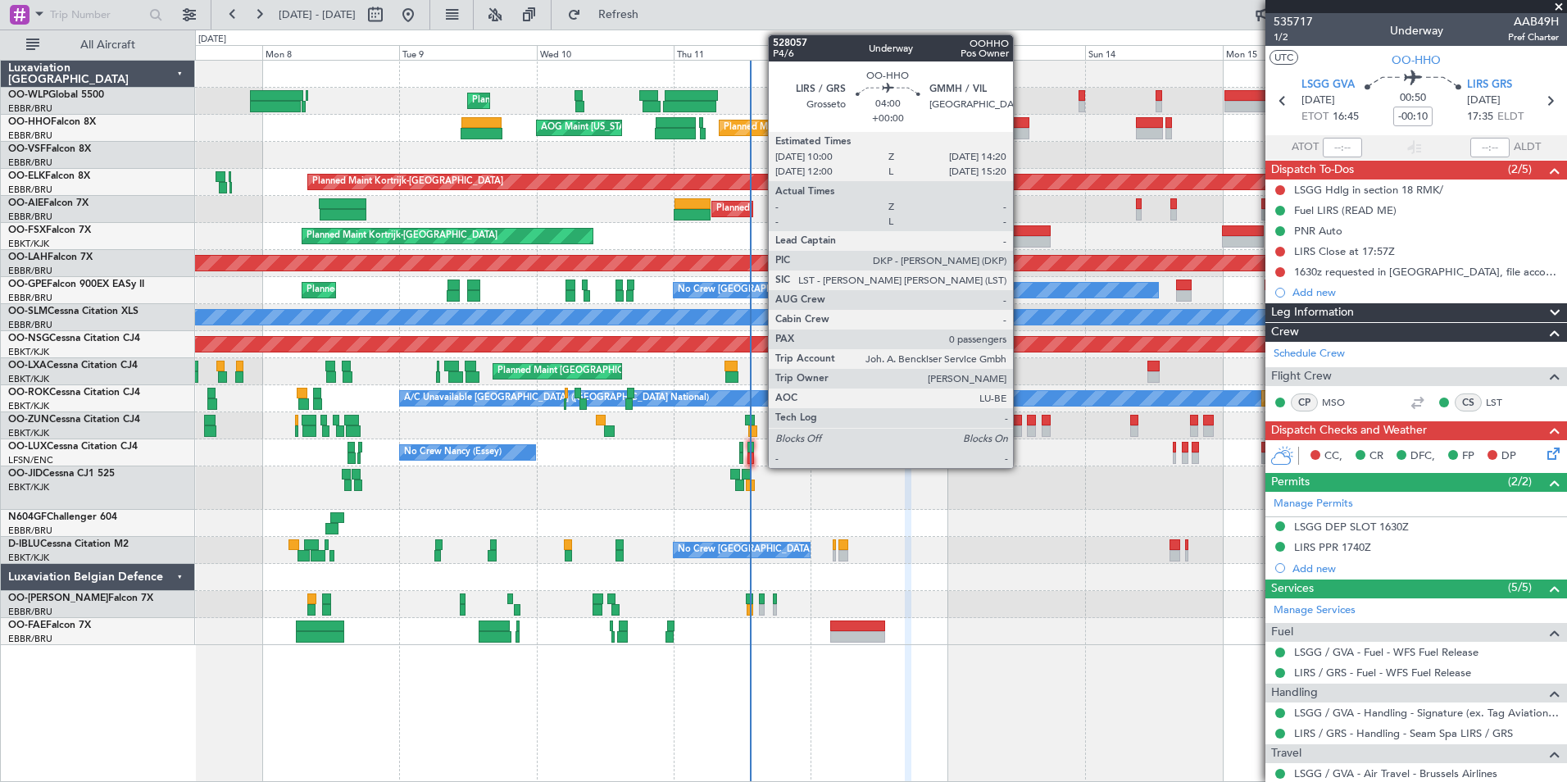
click at [1020, 125] on div at bounding box center [1017, 122] width 25 height 11
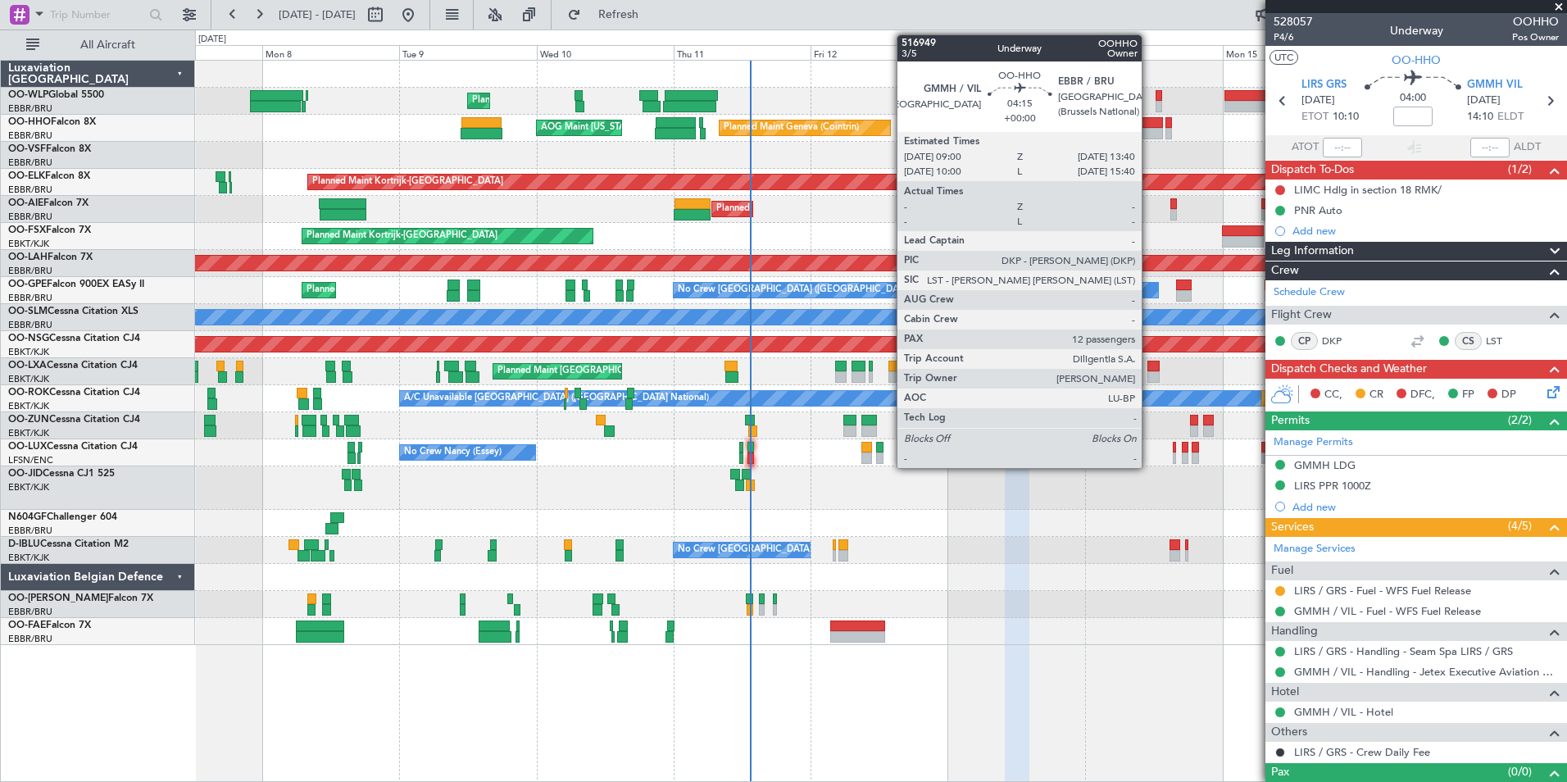
click at [1149, 133] on div at bounding box center [1149, 133] width 27 height 11
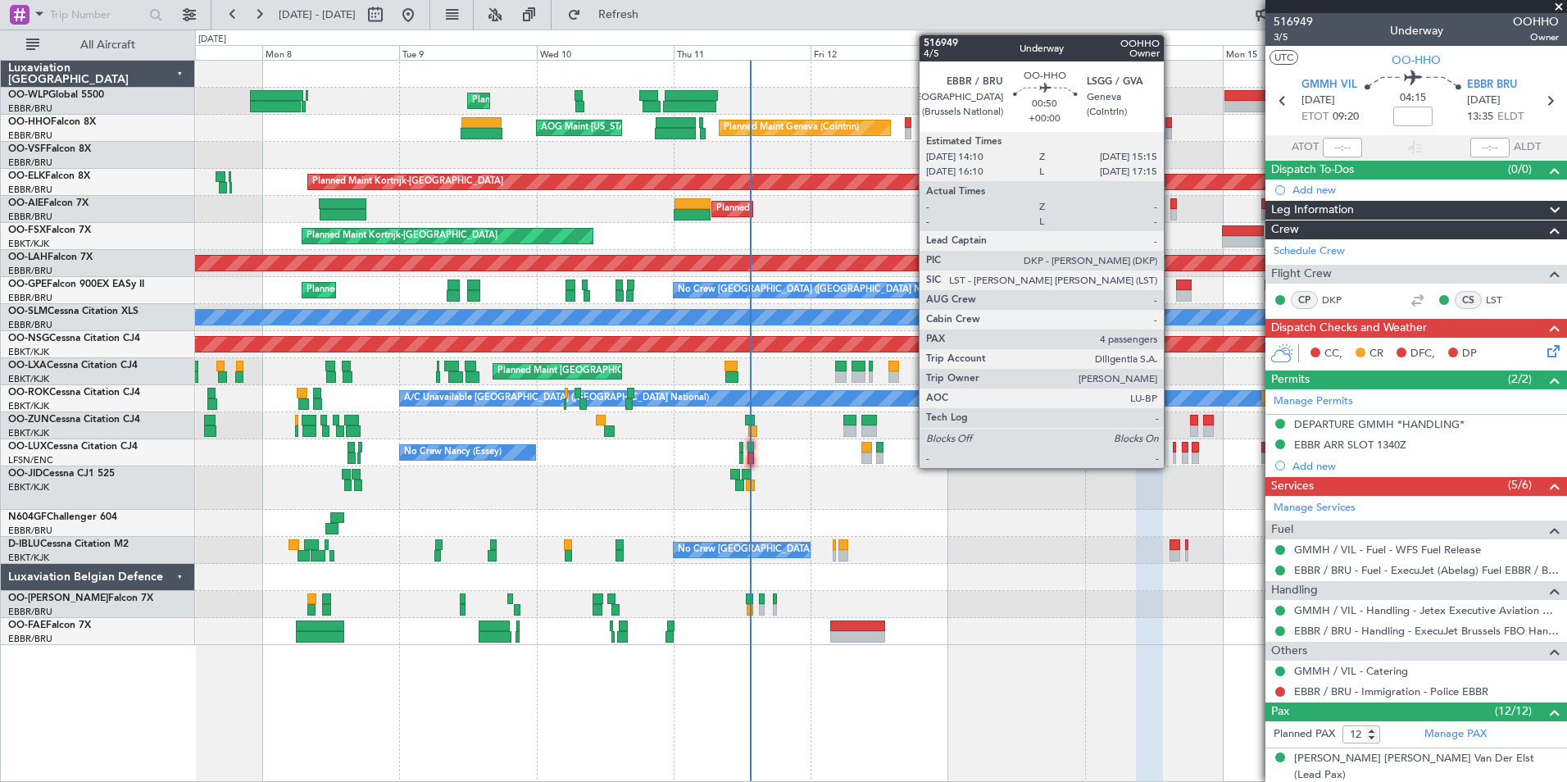
click at [1171, 129] on div at bounding box center [1168, 133] width 7 height 11
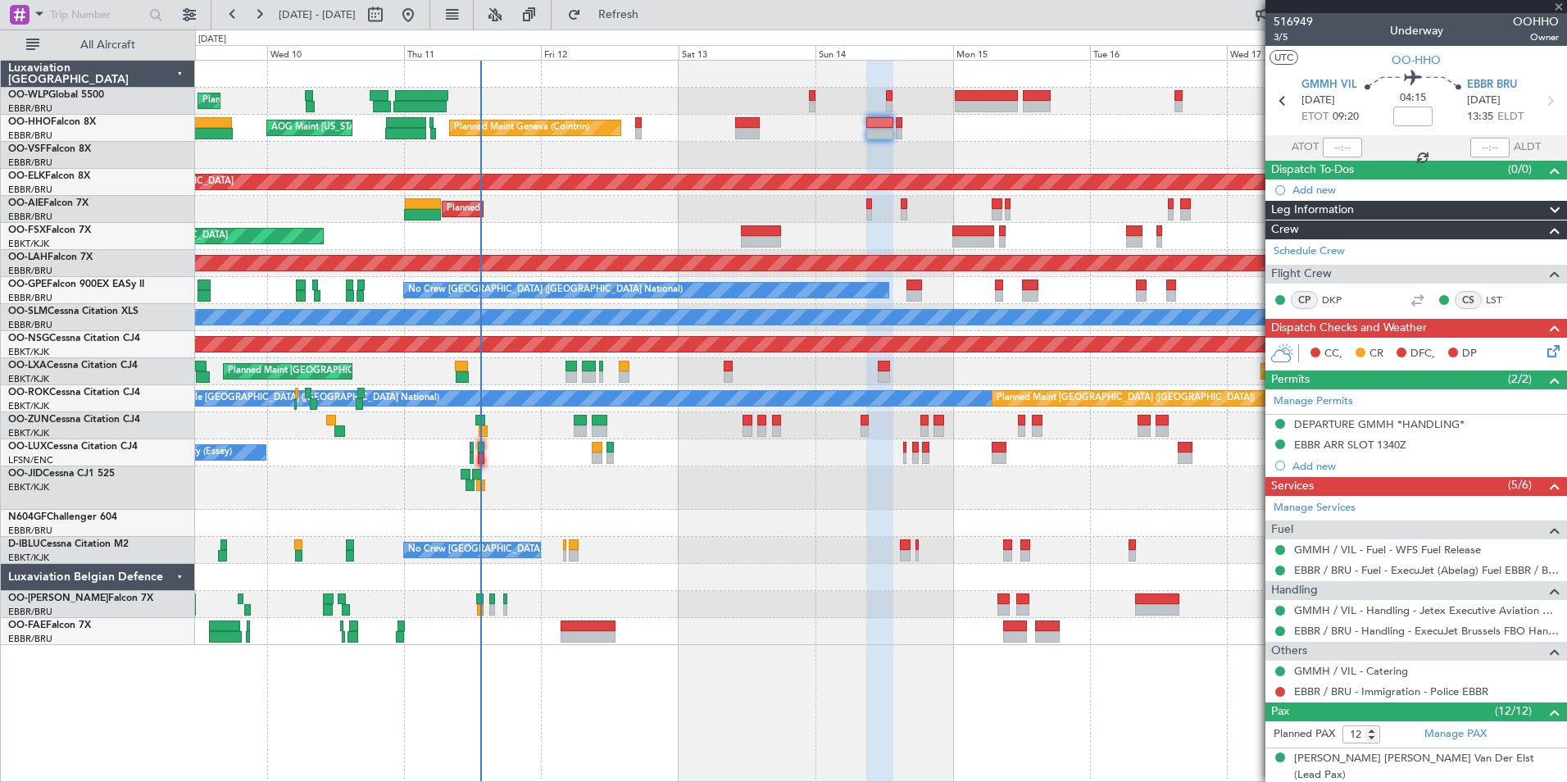
click at [885, 145] on div "Planned Maint Liege Planned Maint Geneva (Cointrin) AOG Maint New York (Teterbo…" at bounding box center [880, 353] width 1371 height 584
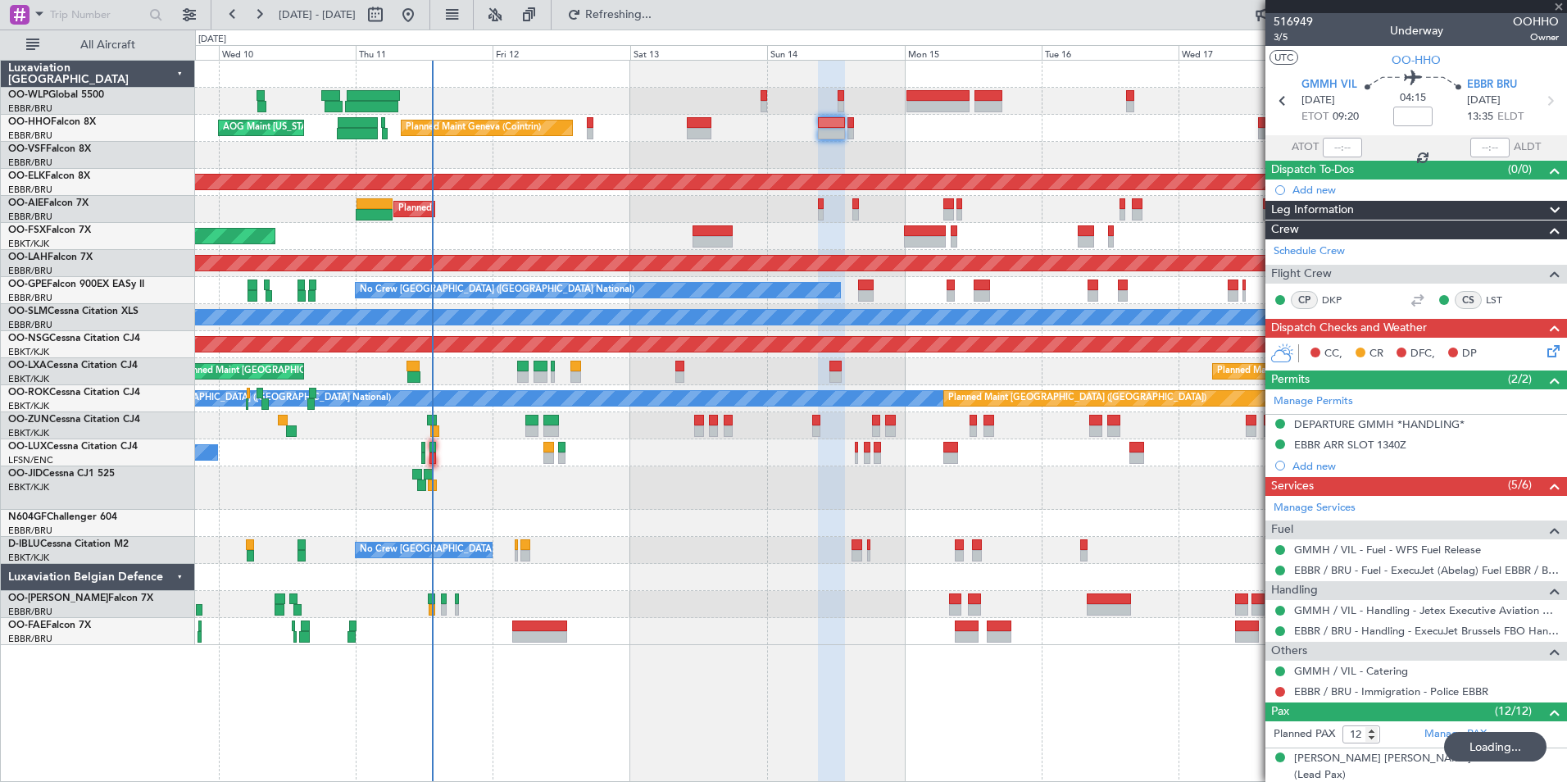
type input "4"
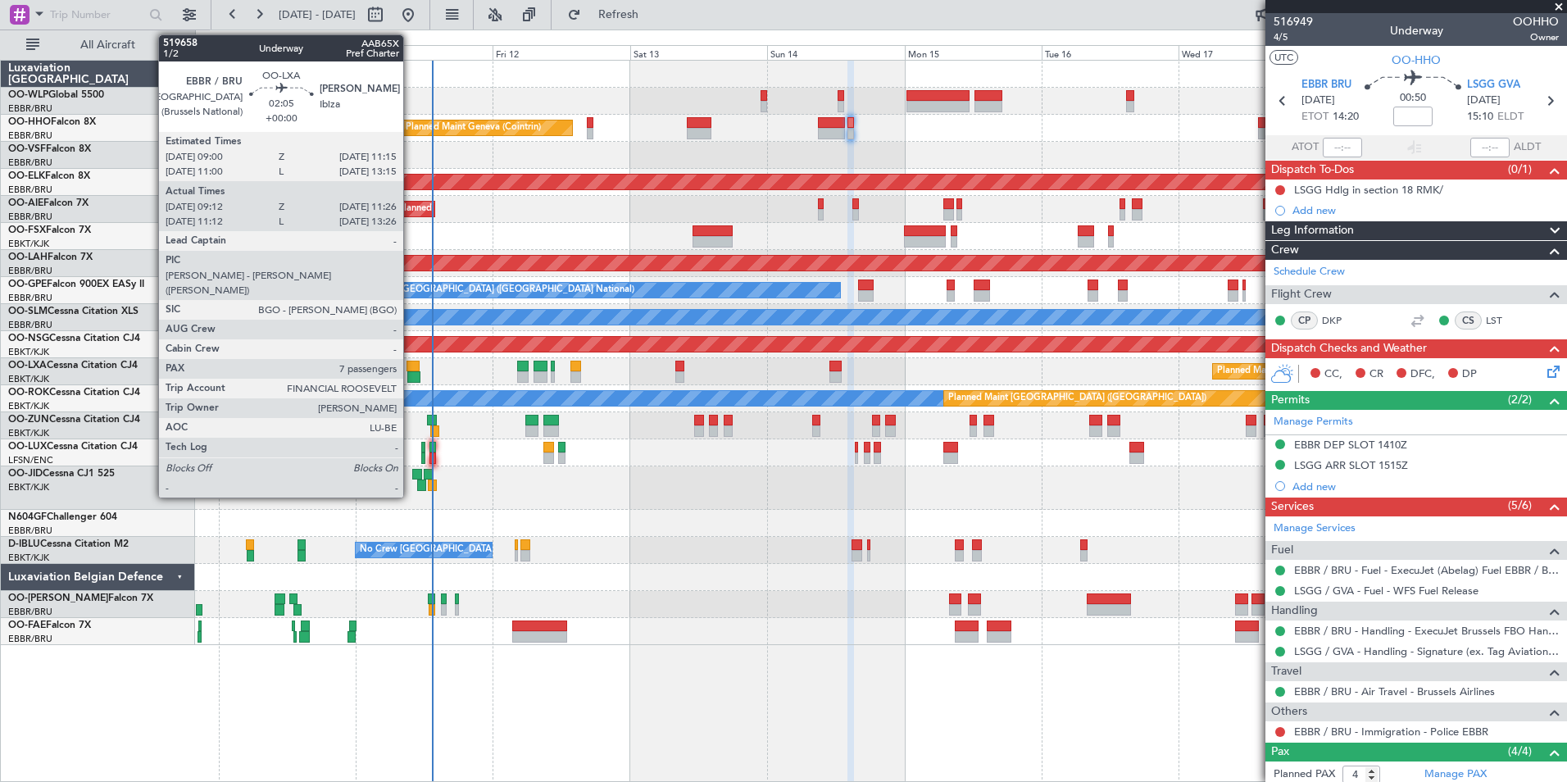
click at [411, 364] on div at bounding box center [412, 366] width 13 height 11
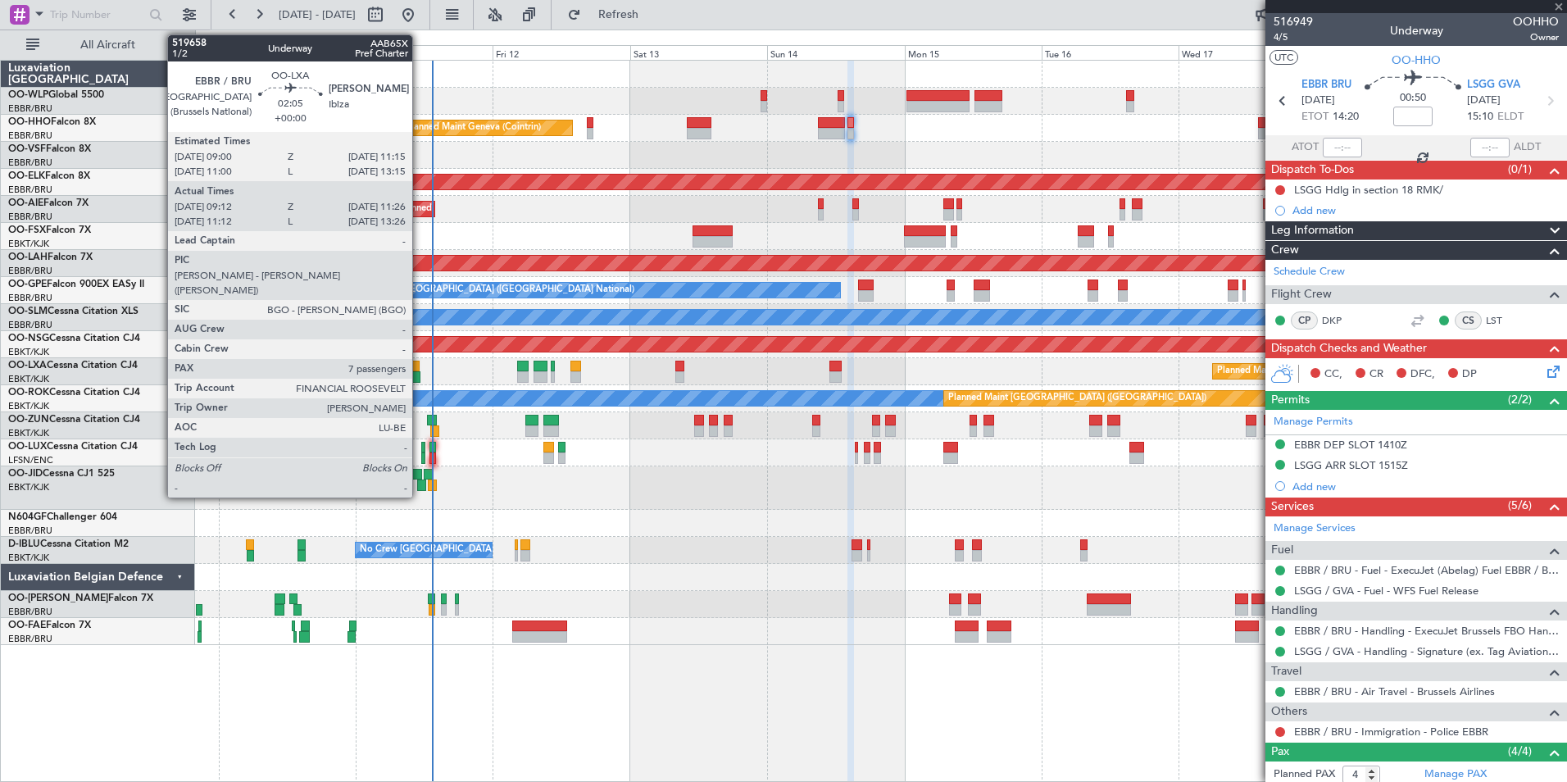
type input "09:17"
type input "11:21"
type input "7"
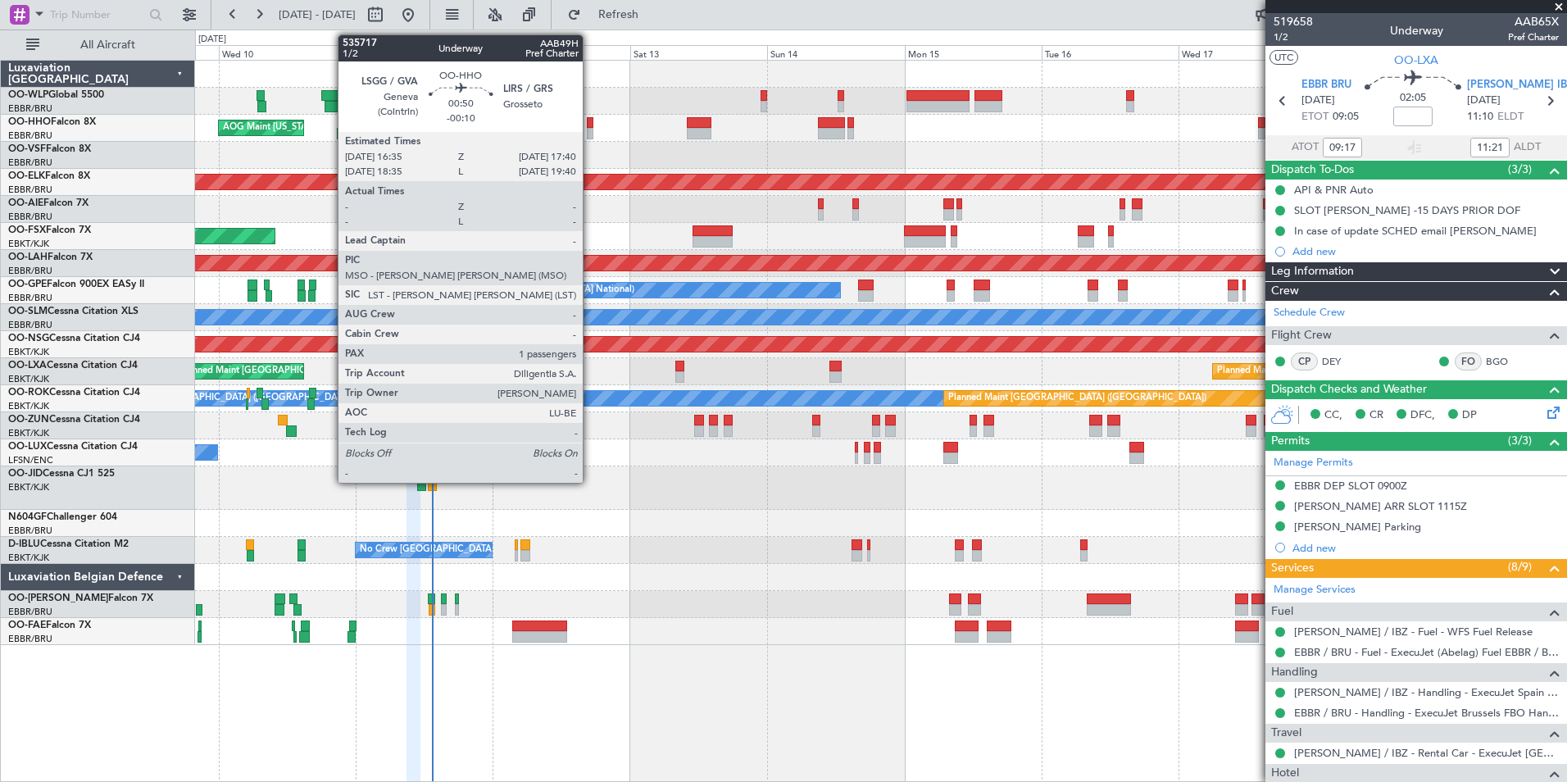
click at [590, 128] on div at bounding box center [590, 133] width 7 height 11
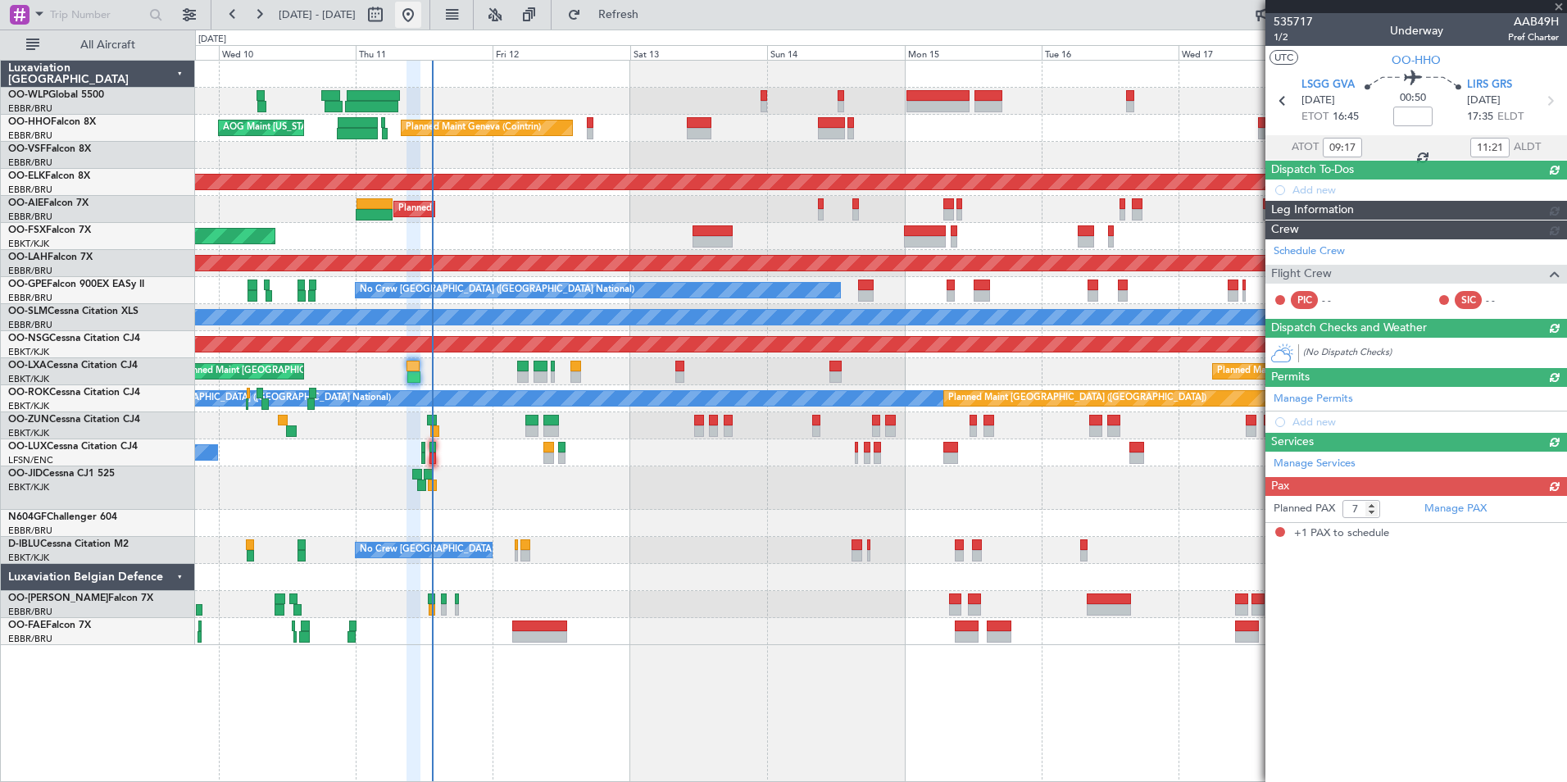
type input "-00:10"
type input "1"
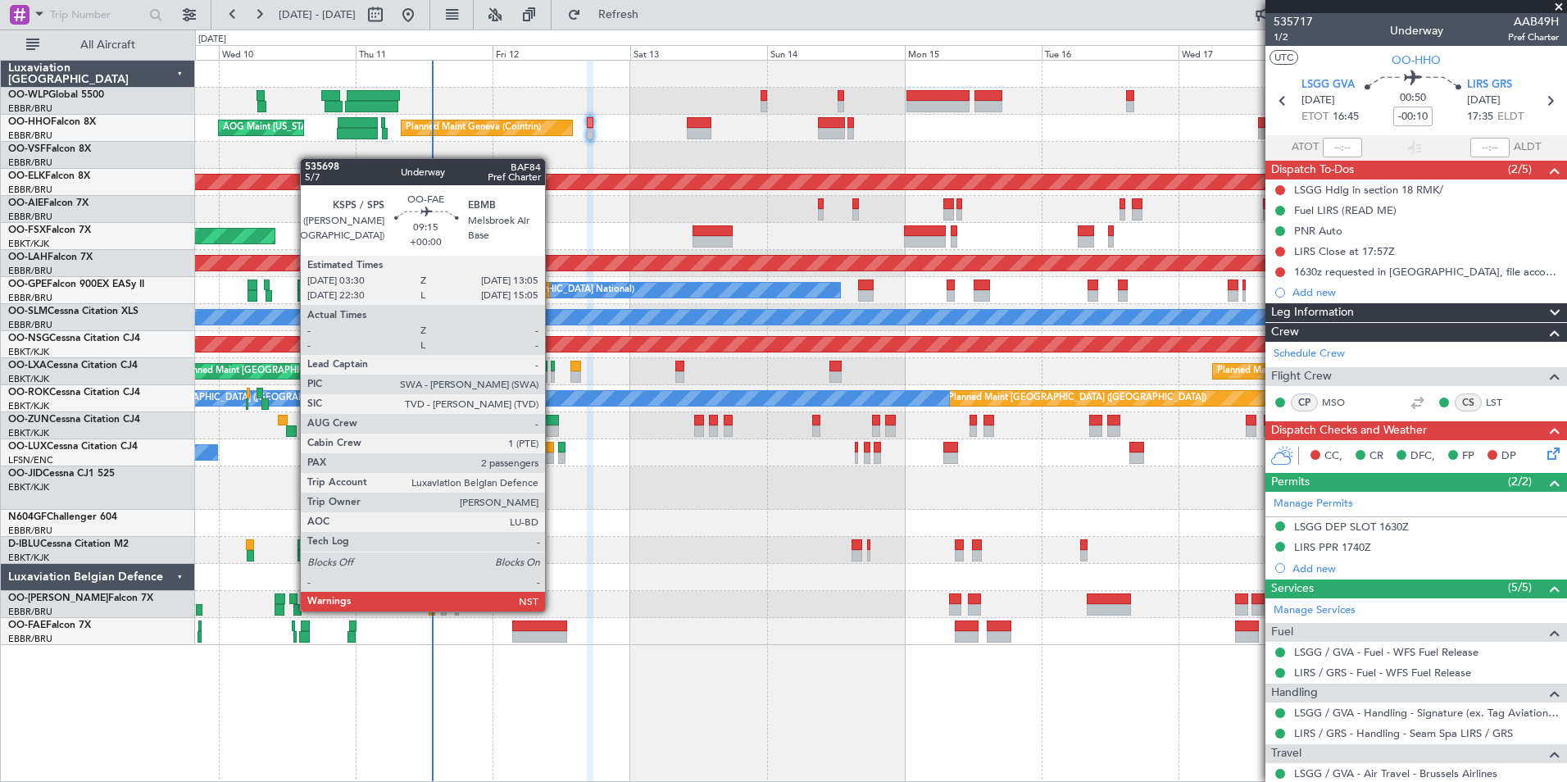
click at [552, 626] on div at bounding box center [539, 625] width 55 height 11
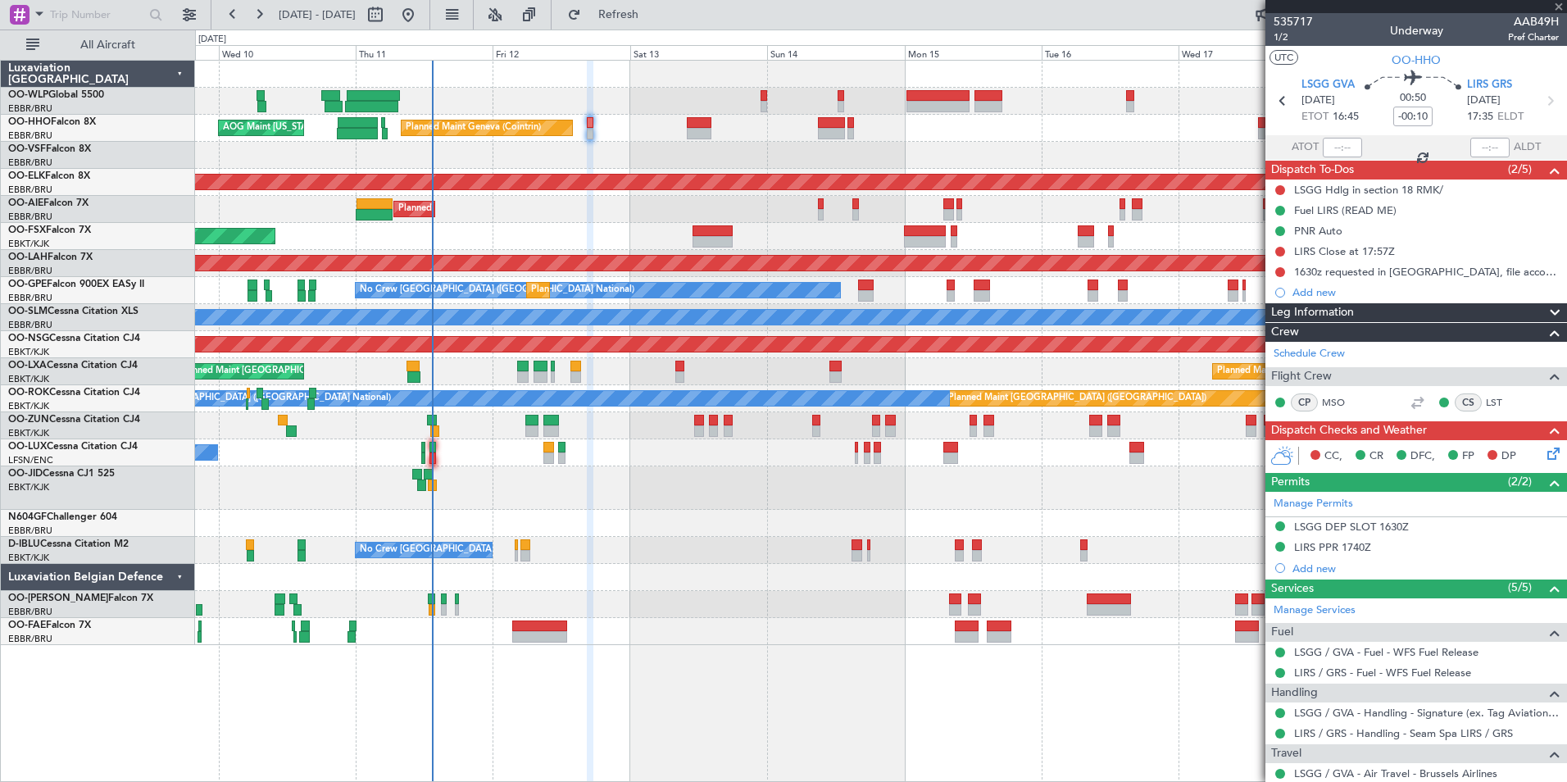
type input "2"
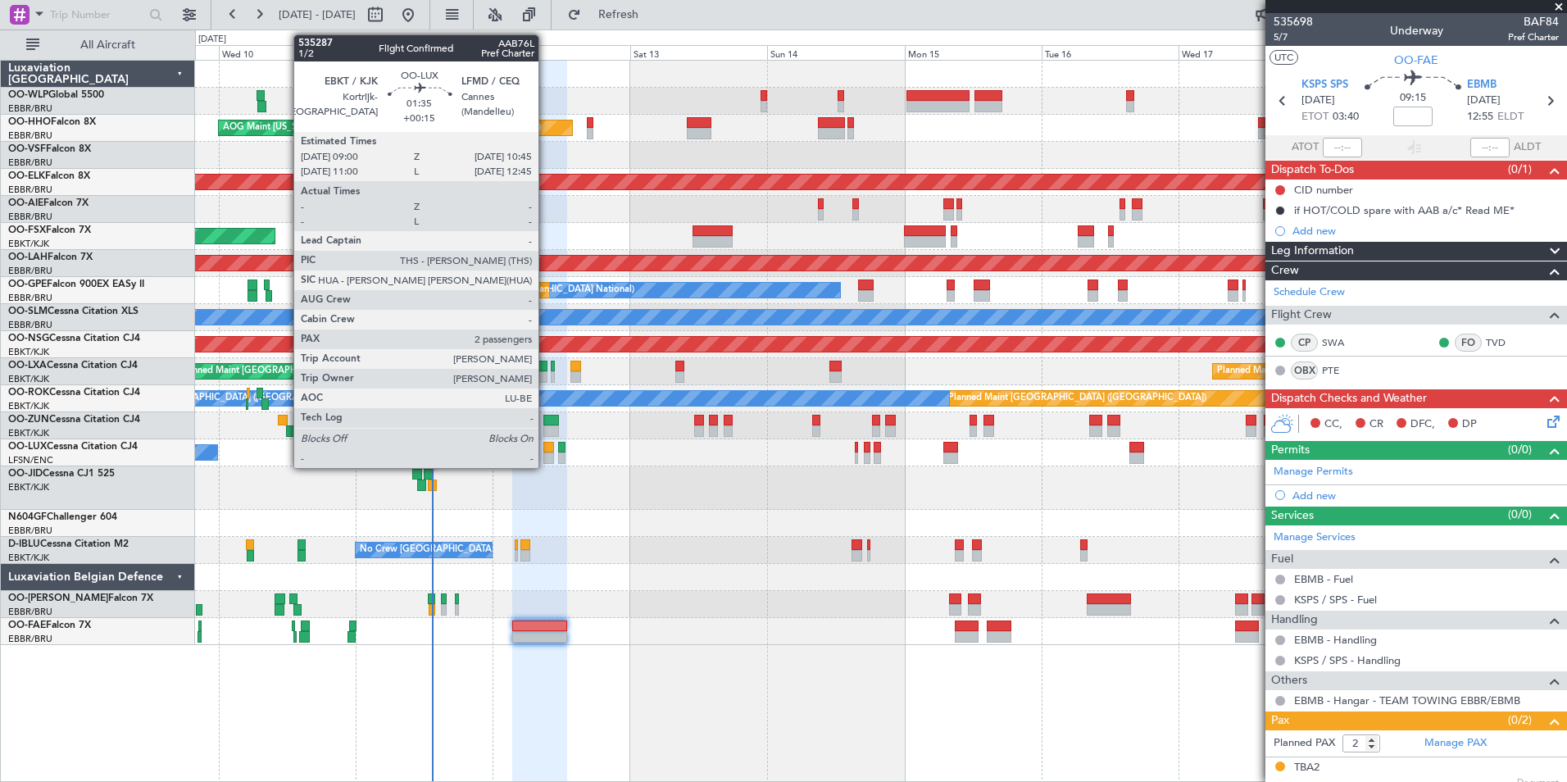
click at [546, 457] on div at bounding box center [548, 457] width 11 height 11
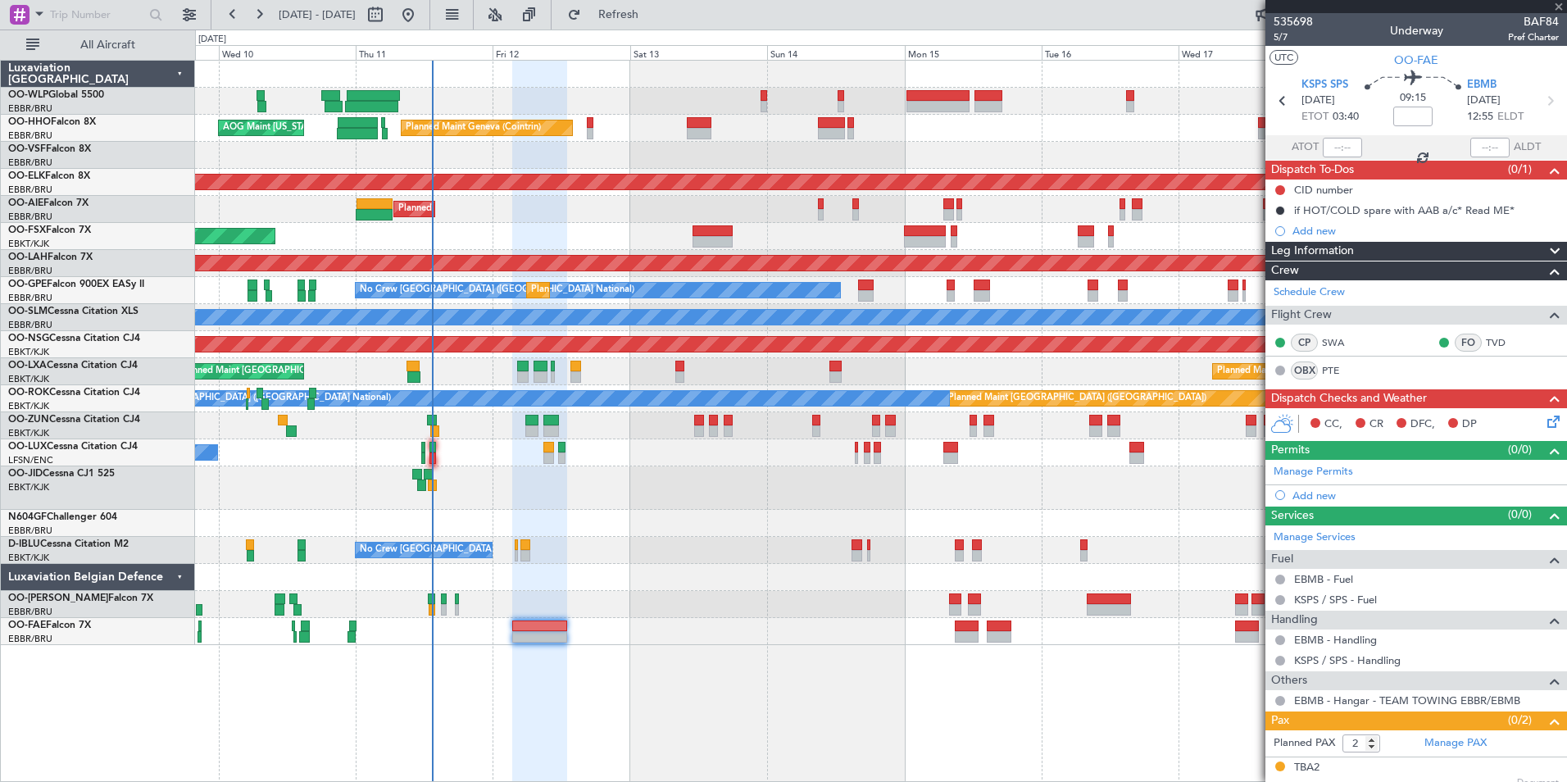
type input "+00:15"
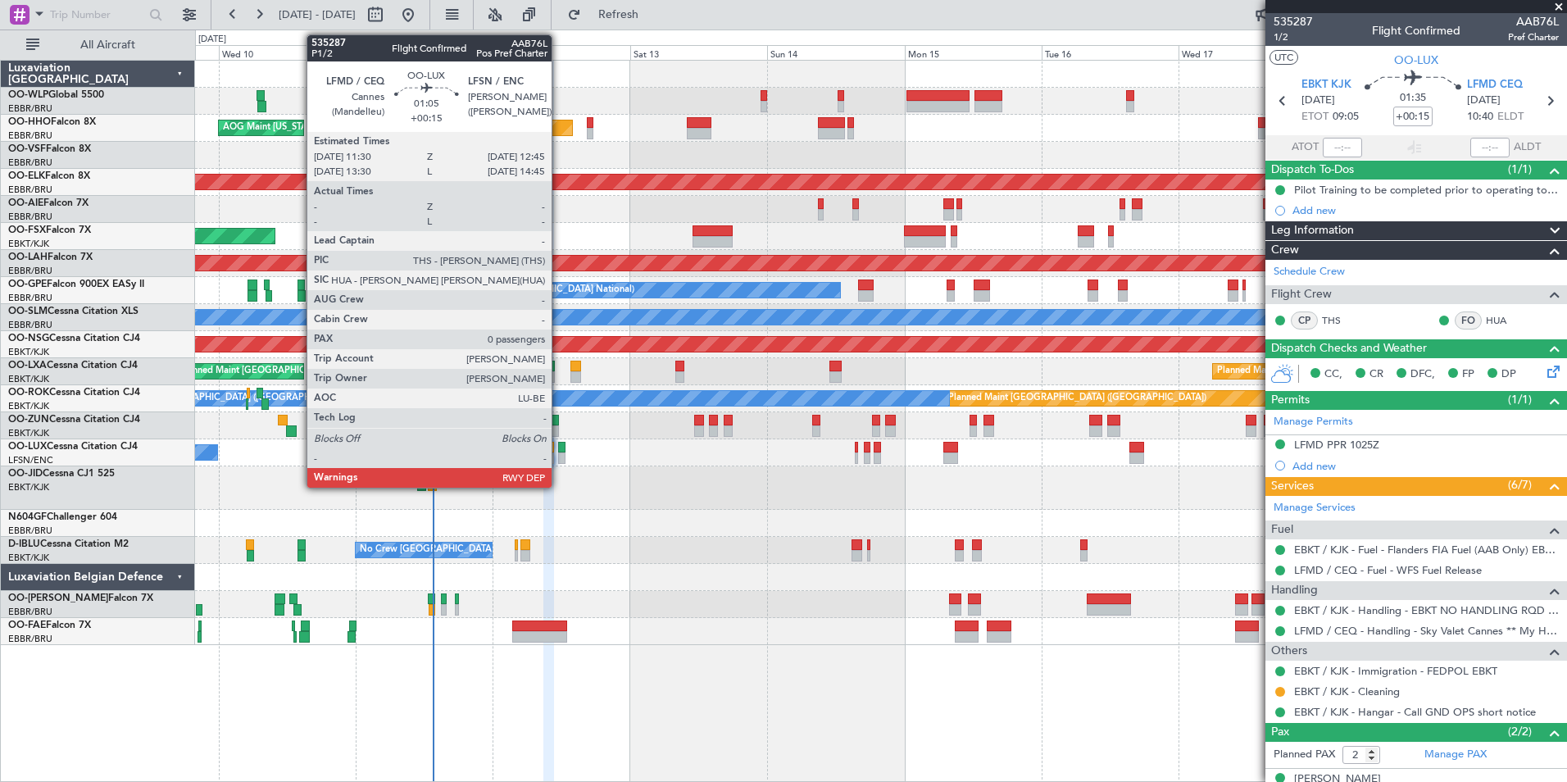
click at [559, 456] on div at bounding box center [561, 457] width 7 height 11
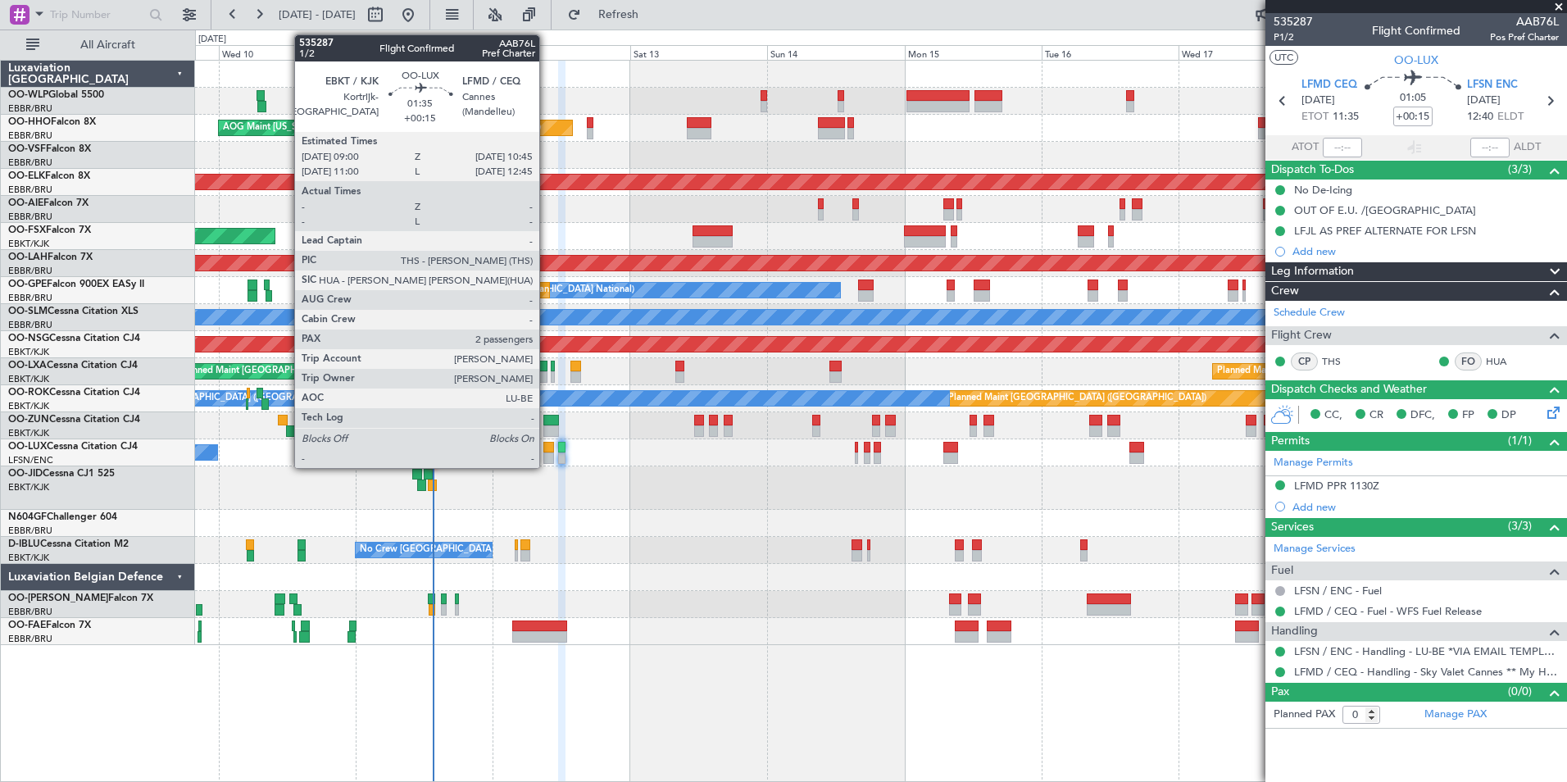
click at [546, 461] on div at bounding box center [548, 457] width 11 height 11
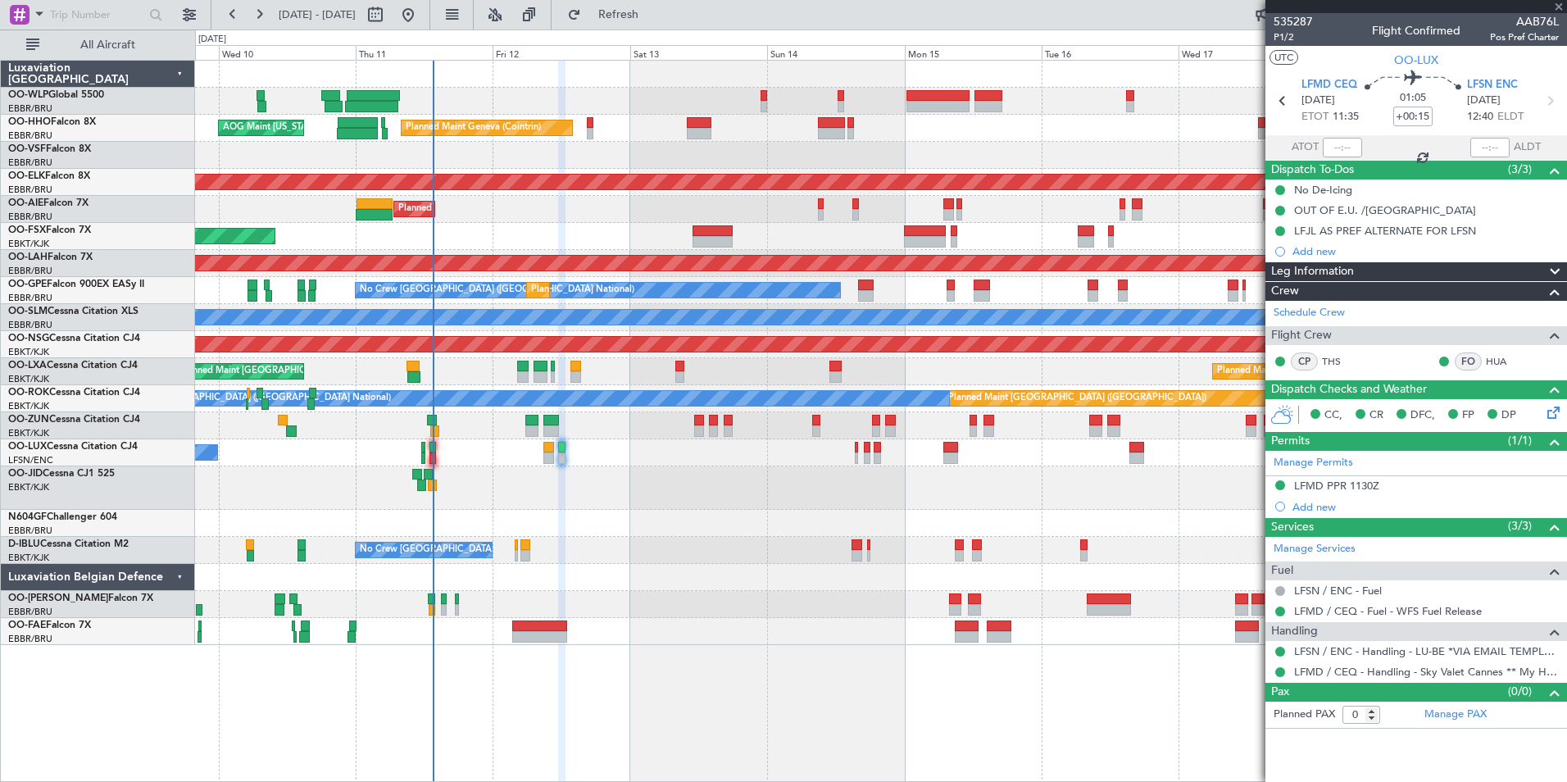
type input "2"
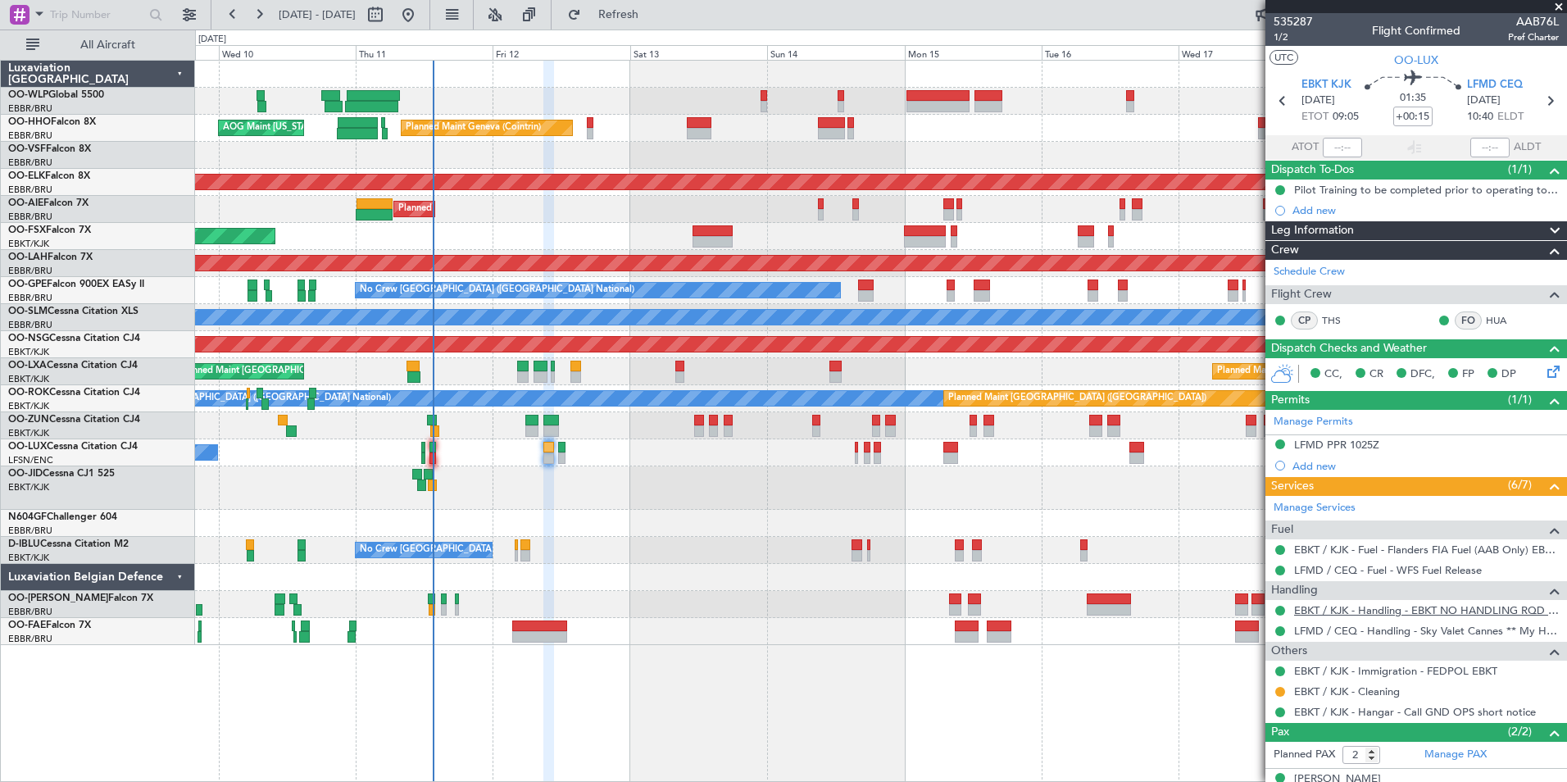
click at [1377, 609] on link "EBKT / KJK - Handling - EBKT NO HANDLING RQD FOR CJ" at bounding box center [1426, 610] width 265 height 14
click at [1326, 630] on link "LFMD / CEQ - Handling - Sky Valet Cannes ** My Handling**LFMD / CEQ" at bounding box center [1426, 631] width 265 height 14
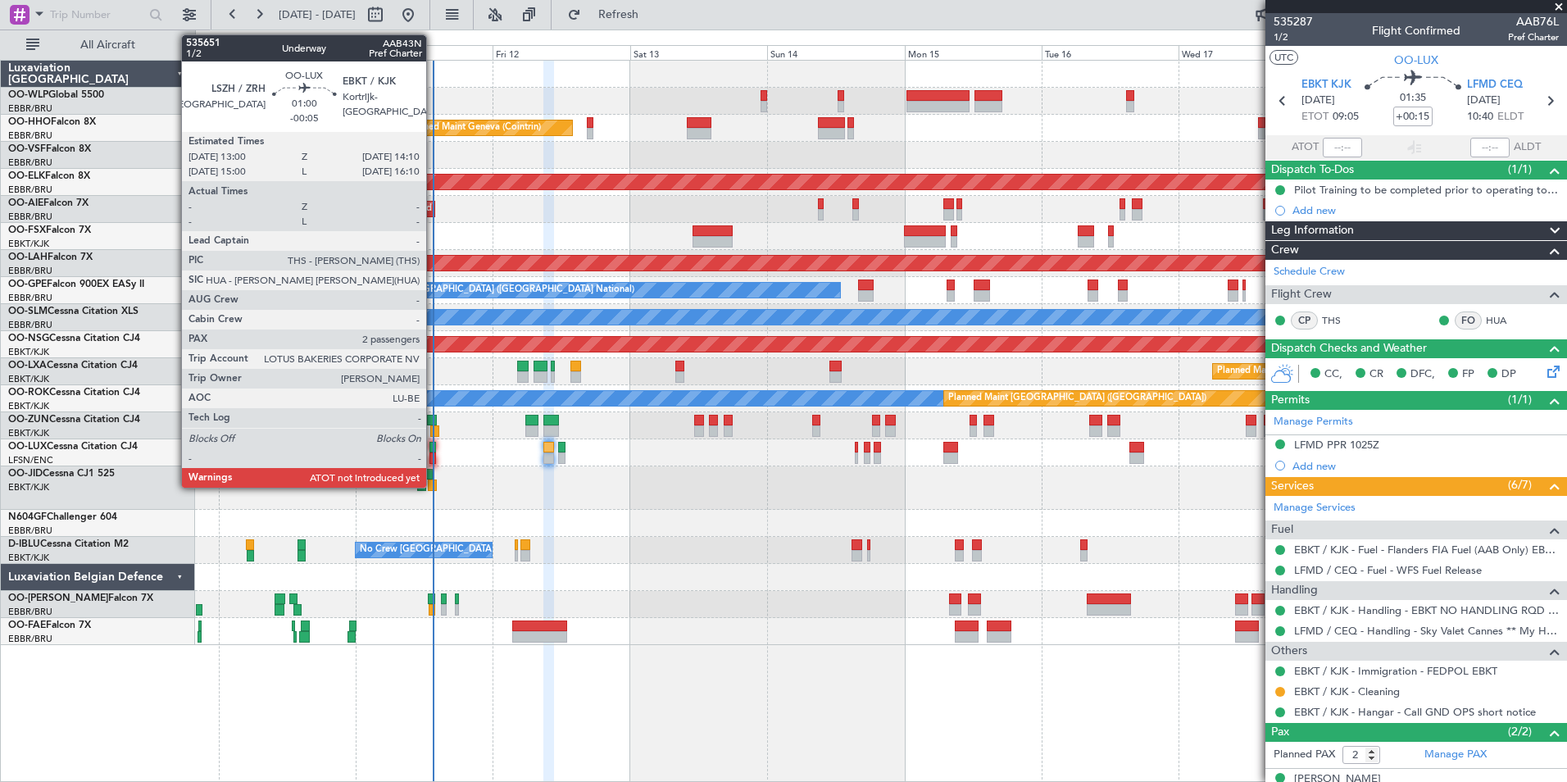
click at [433, 448] on div at bounding box center [432, 447] width 7 height 11
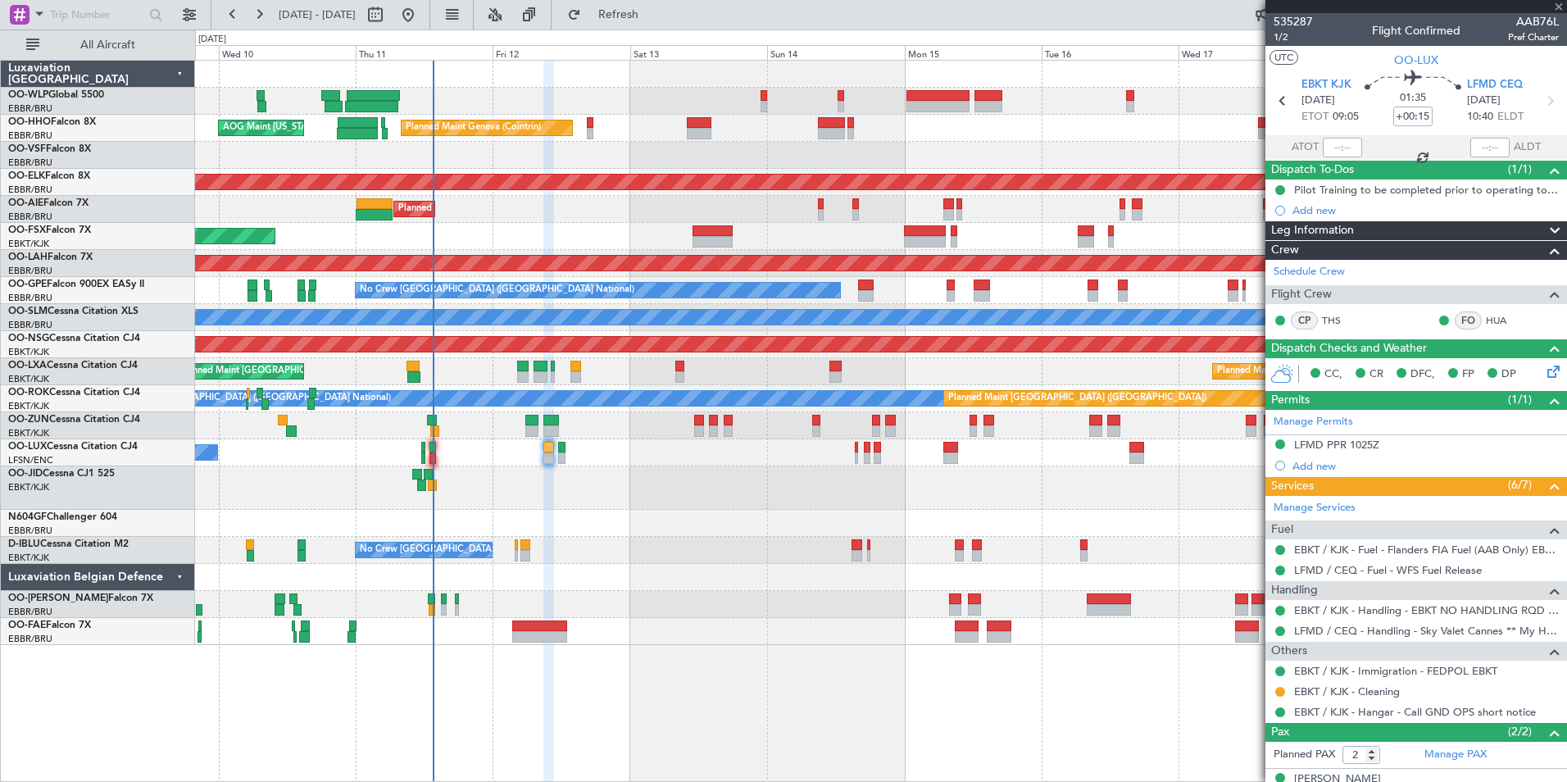
type input "-00:05"
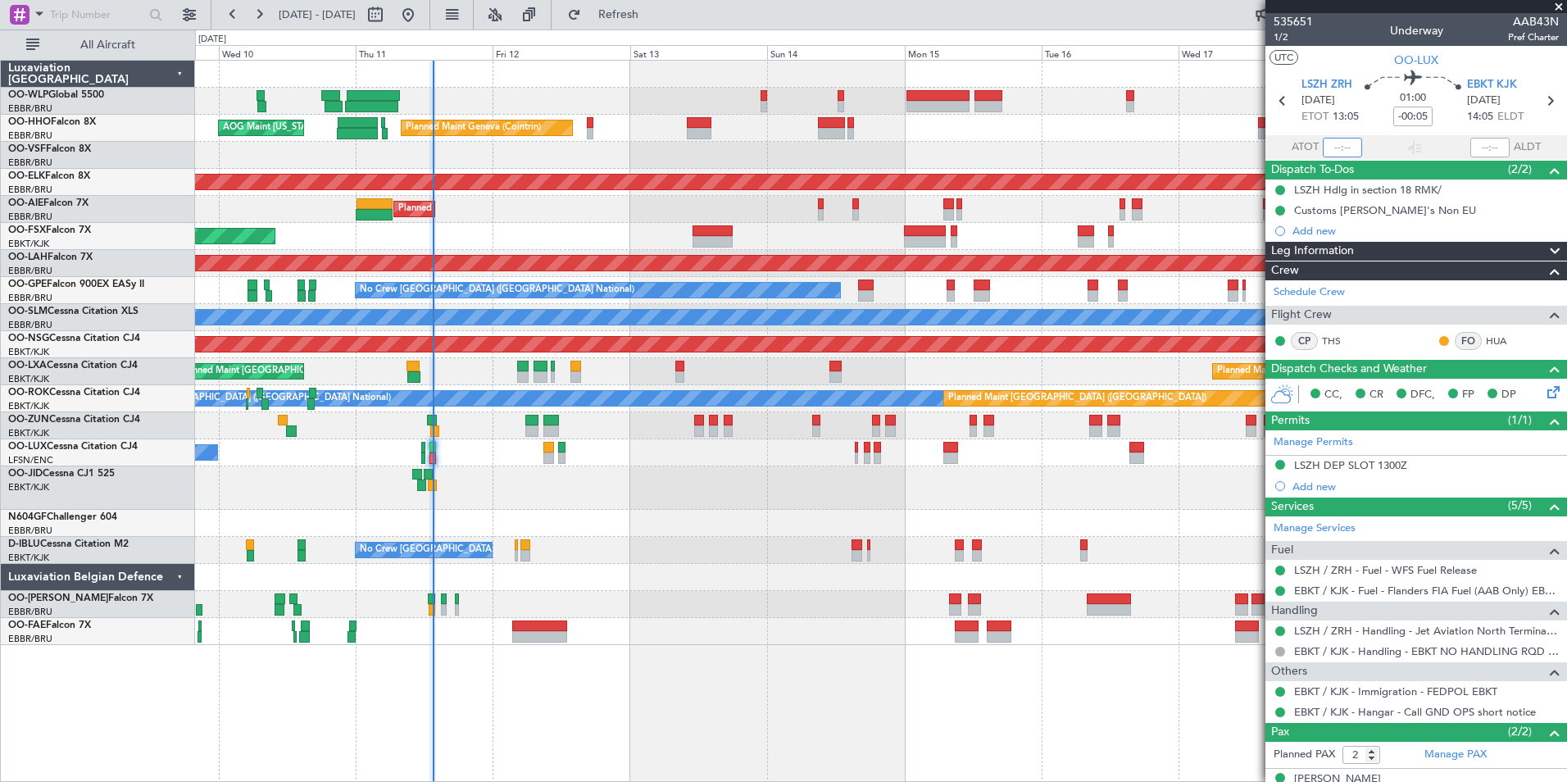
click at [1330, 145] on input "text" at bounding box center [1342, 148] width 39 height 20
click at [1154, 134] on div "Planned Maint Geneva (Cointrin) AOG Maint New York (Teterboro)" at bounding box center [880, 128] width 1371 height 27
type input "13:21"
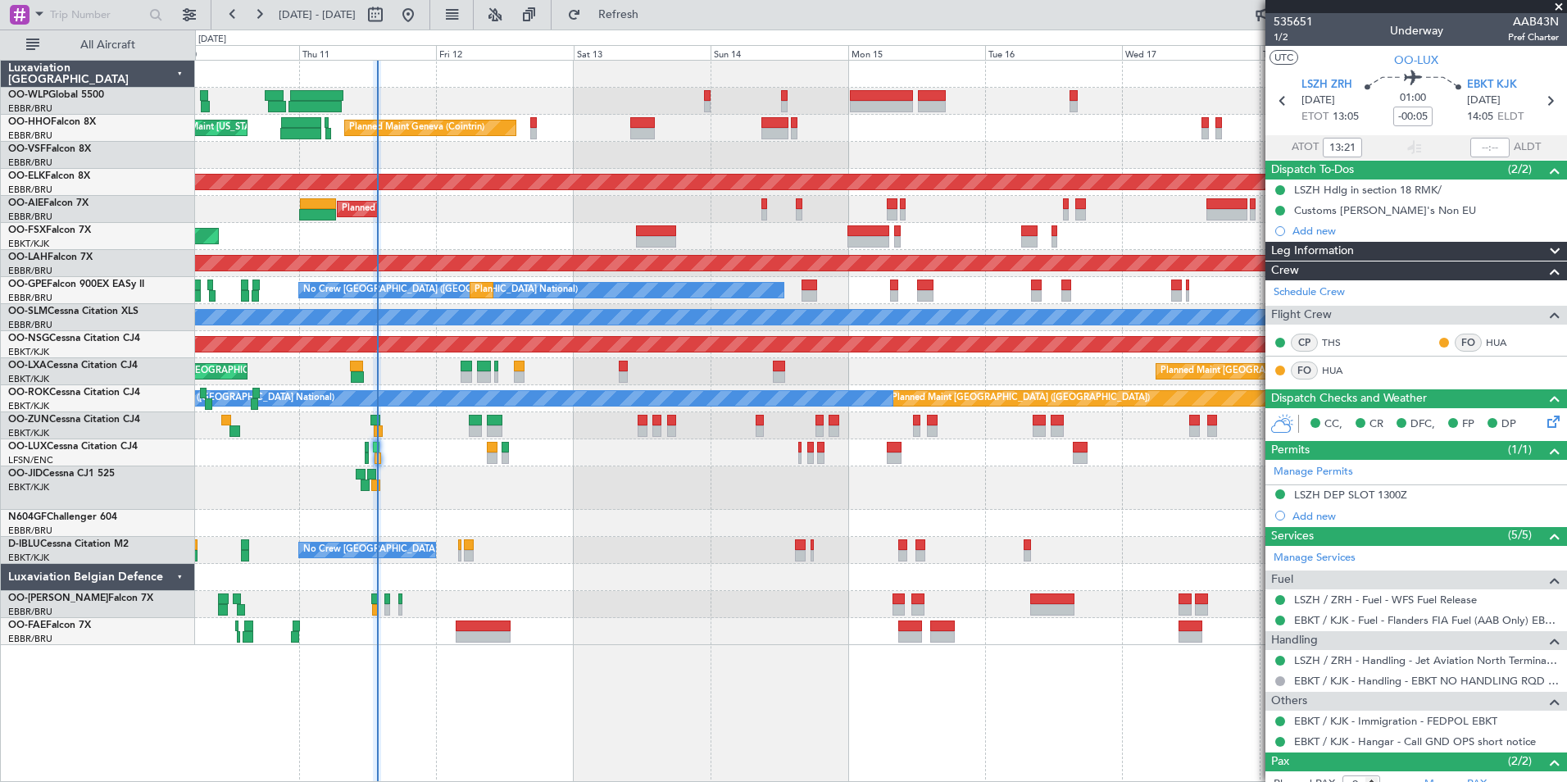
click at [1033, 120] on div "Planned Maint Liege Planned Maint Geneva (Cointrin) AOG Maint New York (Teterbo…" at bounding box center [880, 353] width 1371 height 584
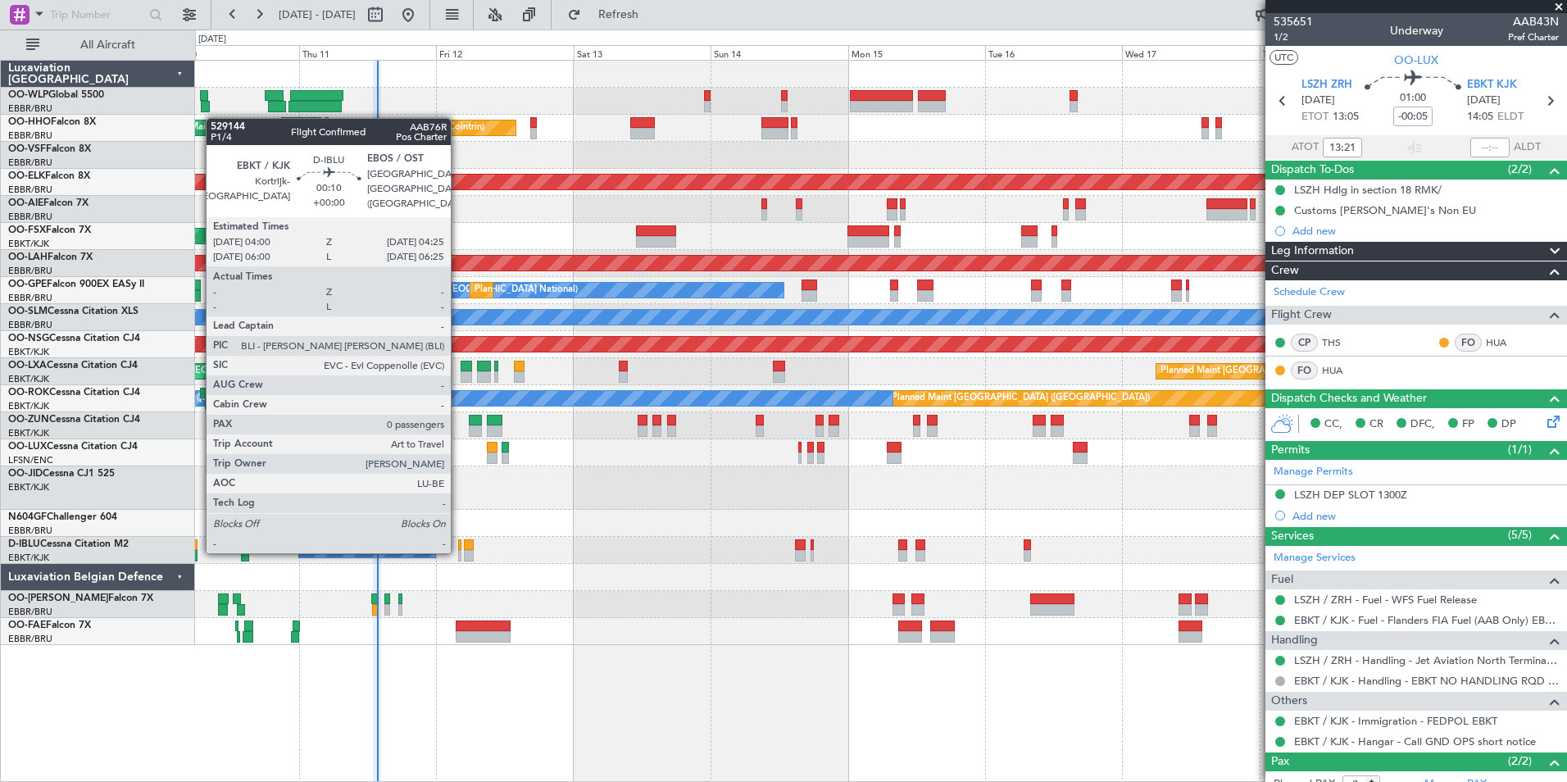
click at [458, 550] on div at bounding box center [459, 555] width 2 height 11
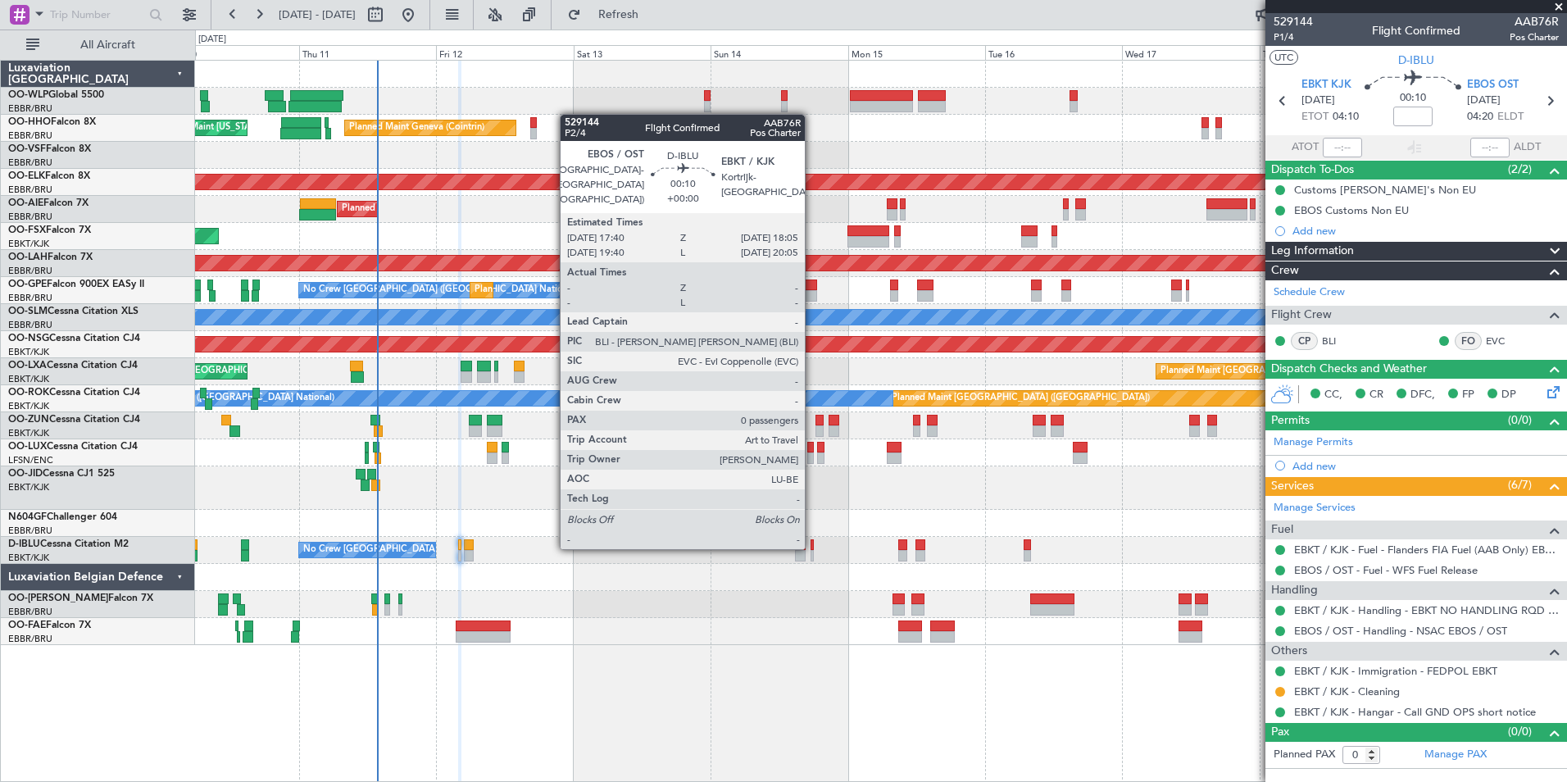
click at [812, 546] on div at bounding box center [811, 544] width 2 height 11
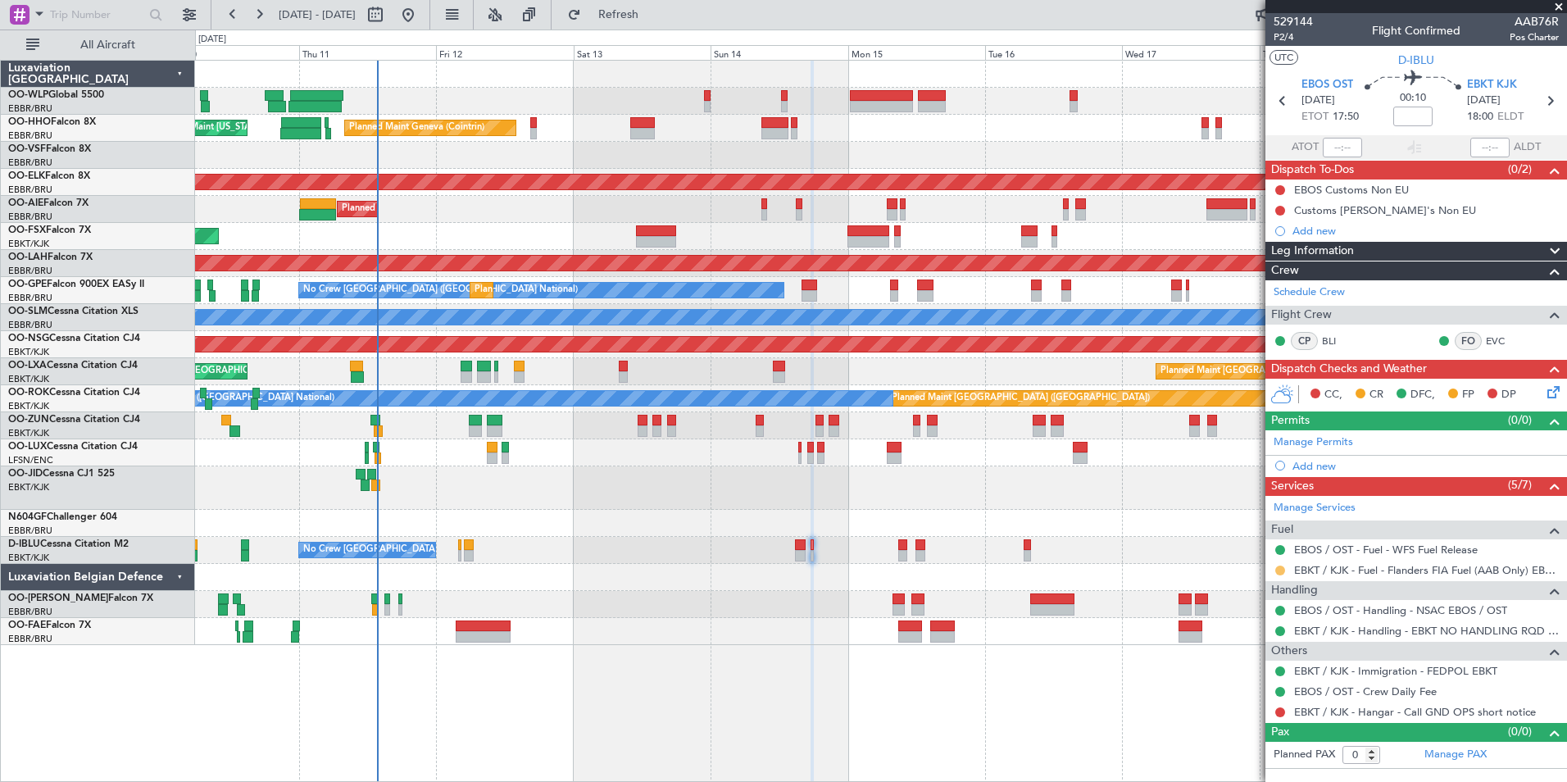
click at [1282, 572] on button at bounding box center [1280, 570] width 10 height 10
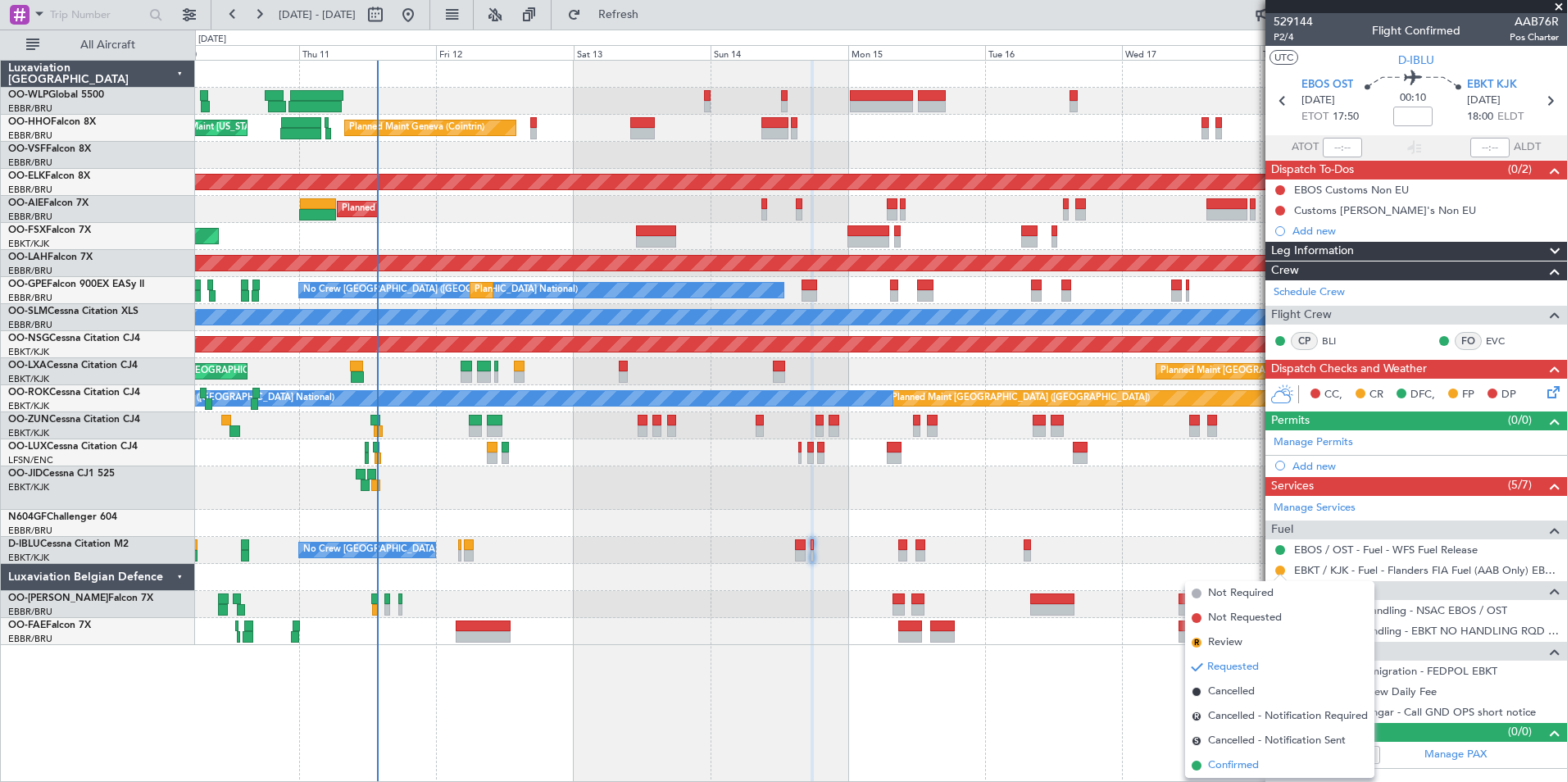
click at [1239, 762] on span "Confirmed" at bounding box center [1233, 765] width 51 height 16
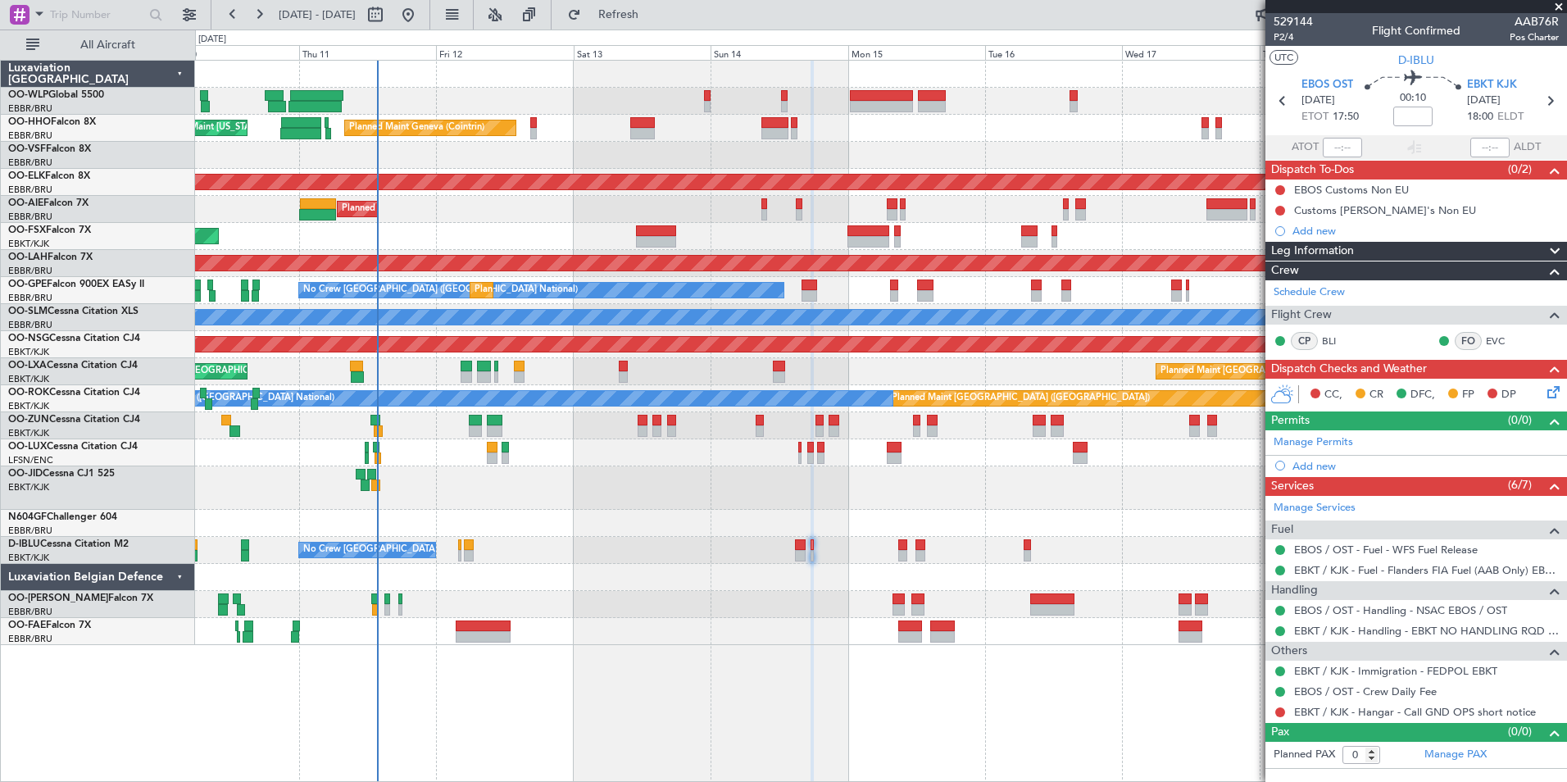
click at [1284, 715] on div at bounding box center [1279, 712] width 13 height 13
click at [1272, 710] on div "EBKT / KJK - Hangar - Call GND OPS short notice" at bounding box center [1416, 711] width 302 height 20
click at [1285, 712] on div at bounding box center [1279, 712] width 13 height 13
click at [1282, 710] on button at bounding box center [1280, 712] width 10 height 10
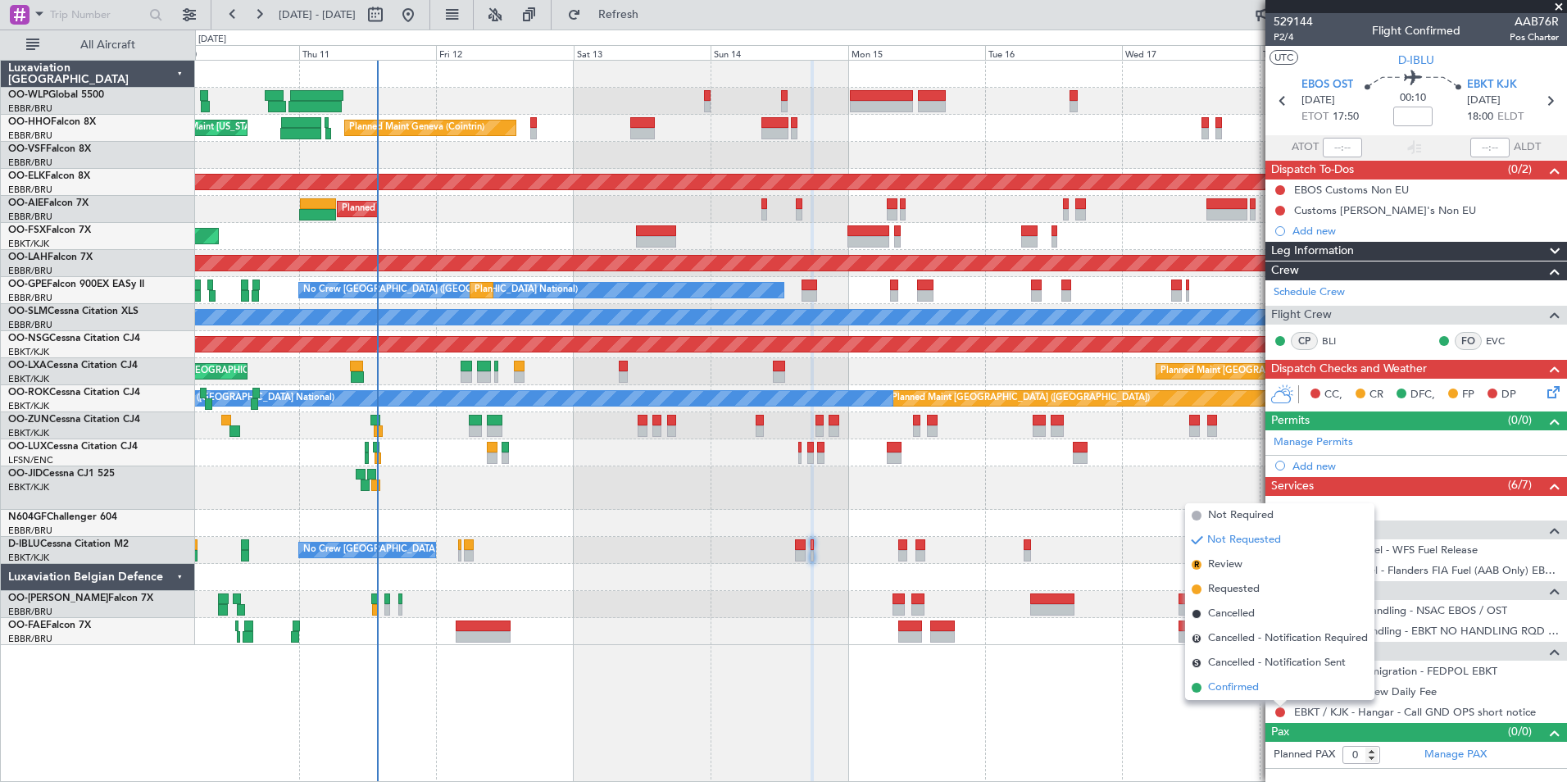
click at [1238, 682] on span "Confirmed" at bounding box center [1233, 687] width 51 height 16
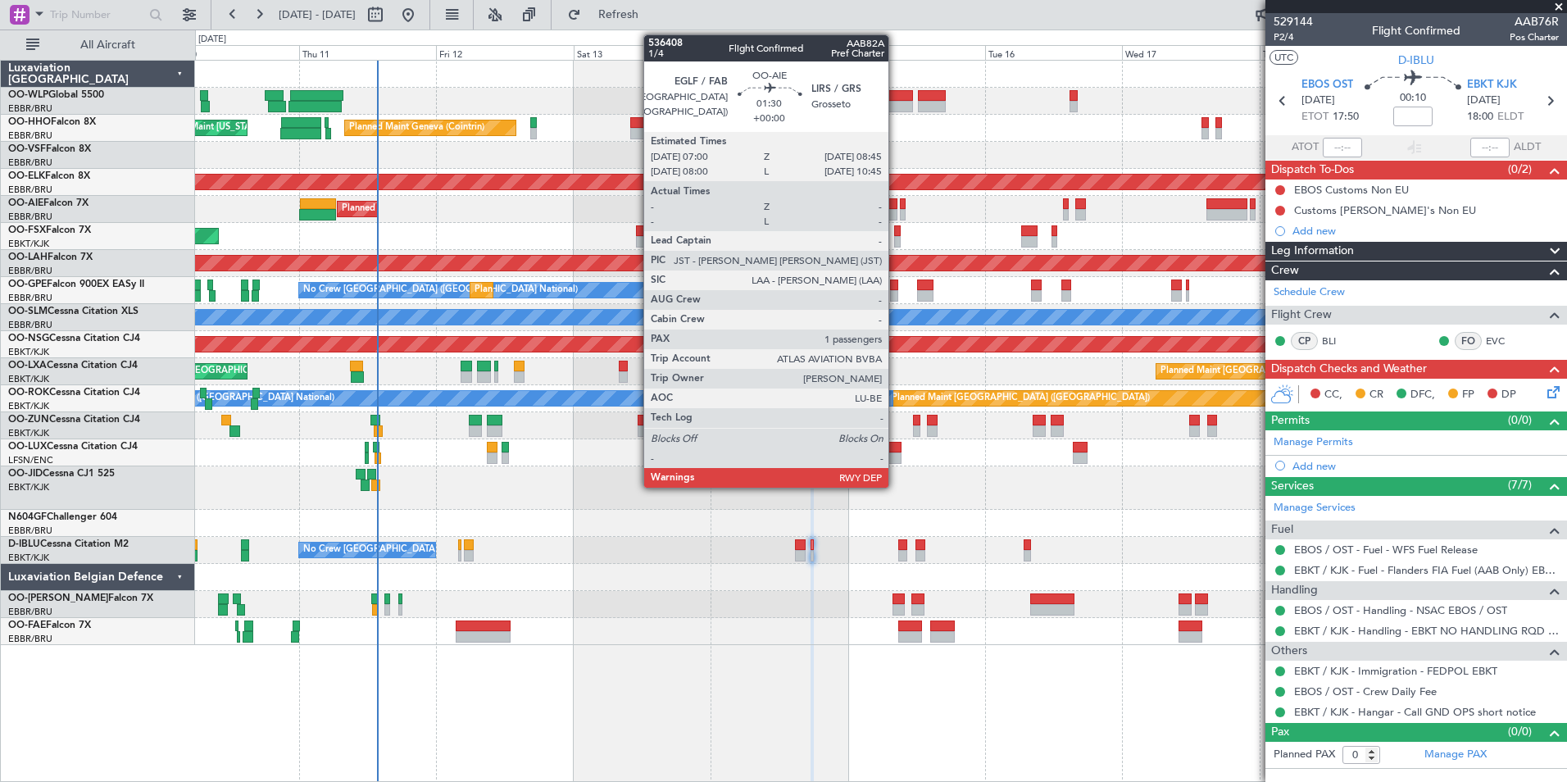
click at [896, 213] on div at bounding box center [892, 214] width 11 height 11
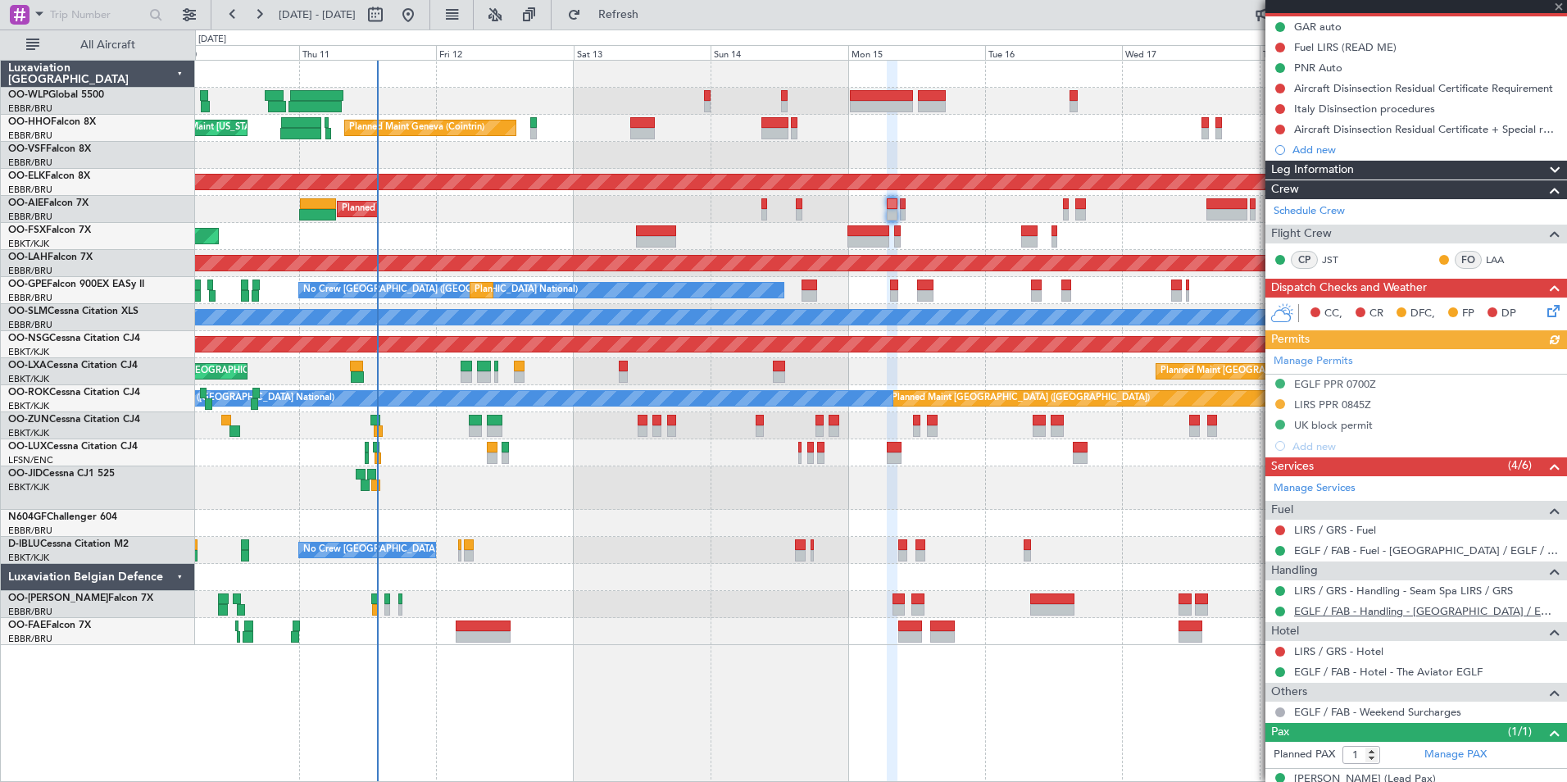
scroll to position [164, 0]
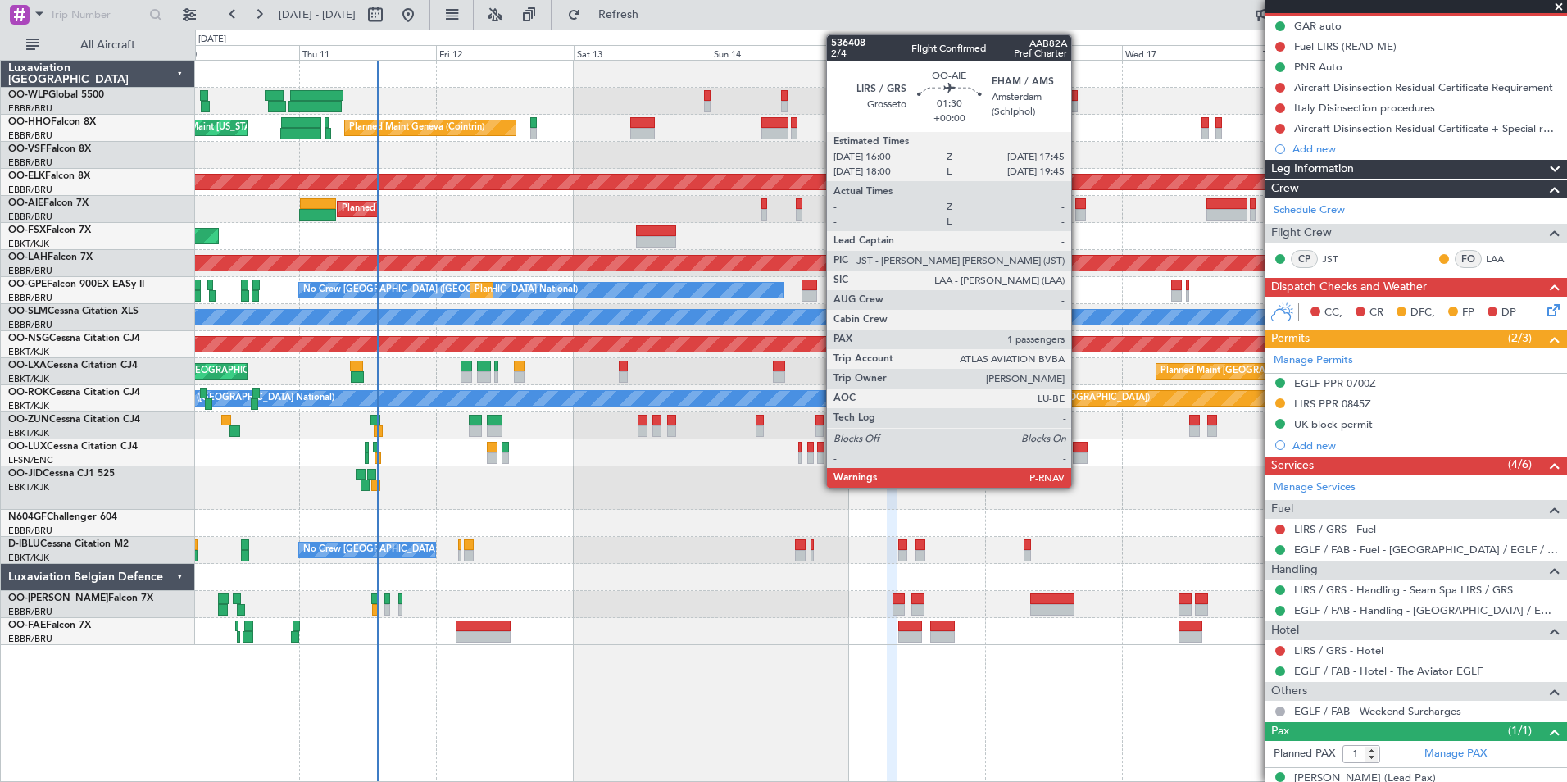
click at [1078, 215] on div at bounding box center [1080, 214] width 11 height 11
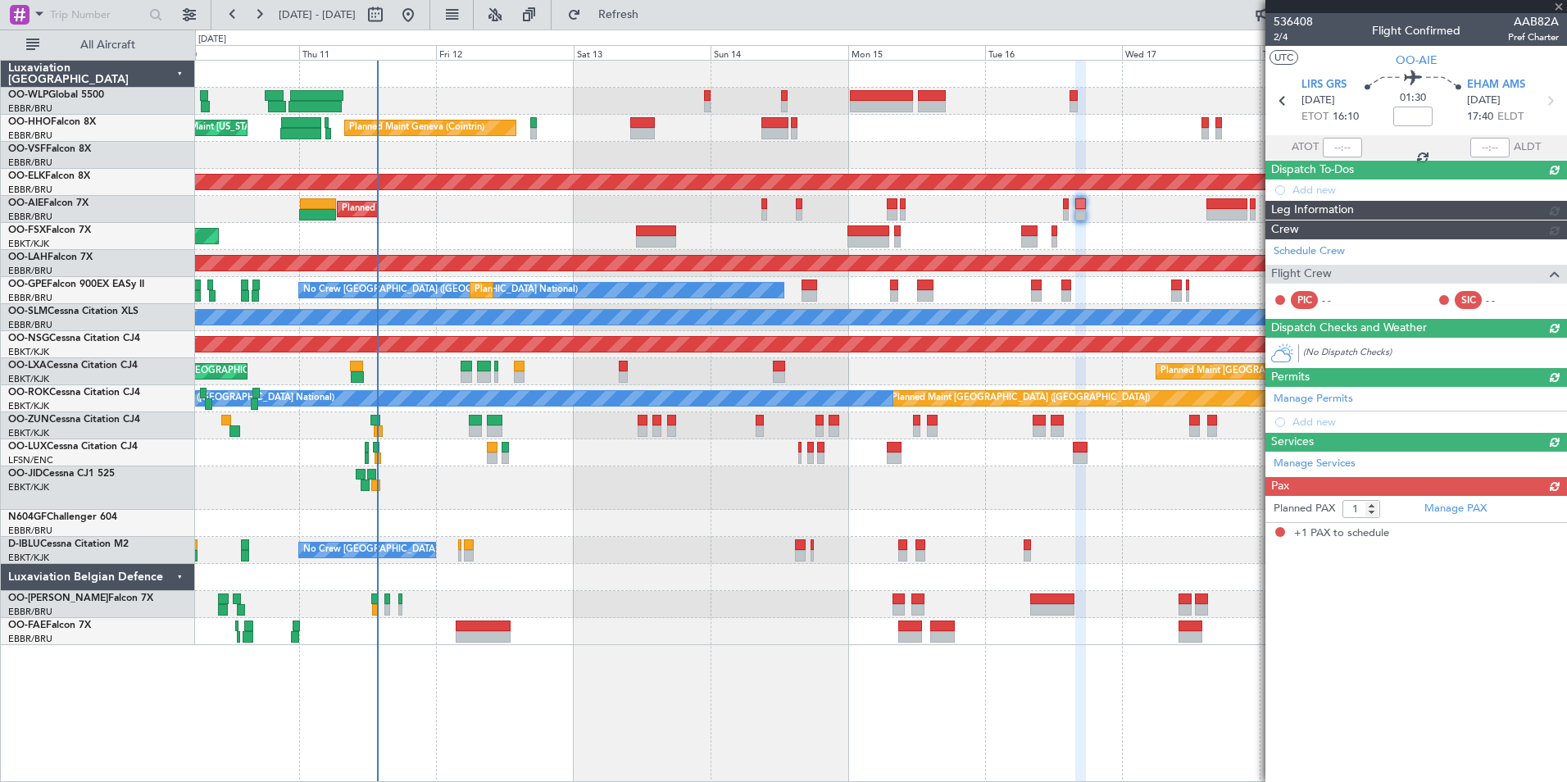
scroll to position [0, 0]
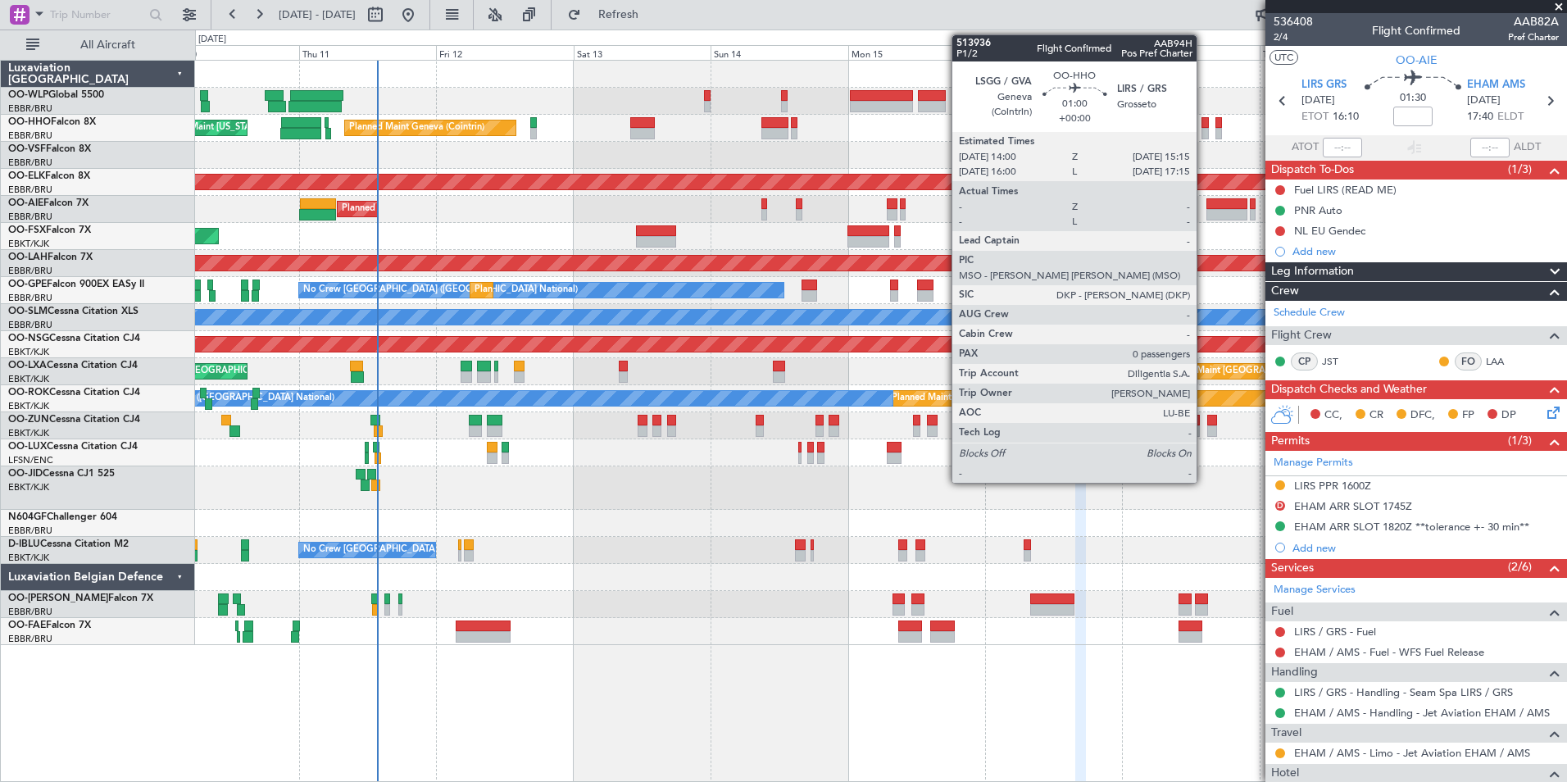
click at [1204, 130] on div at bounding box center [1204, 133] width 7 height 11
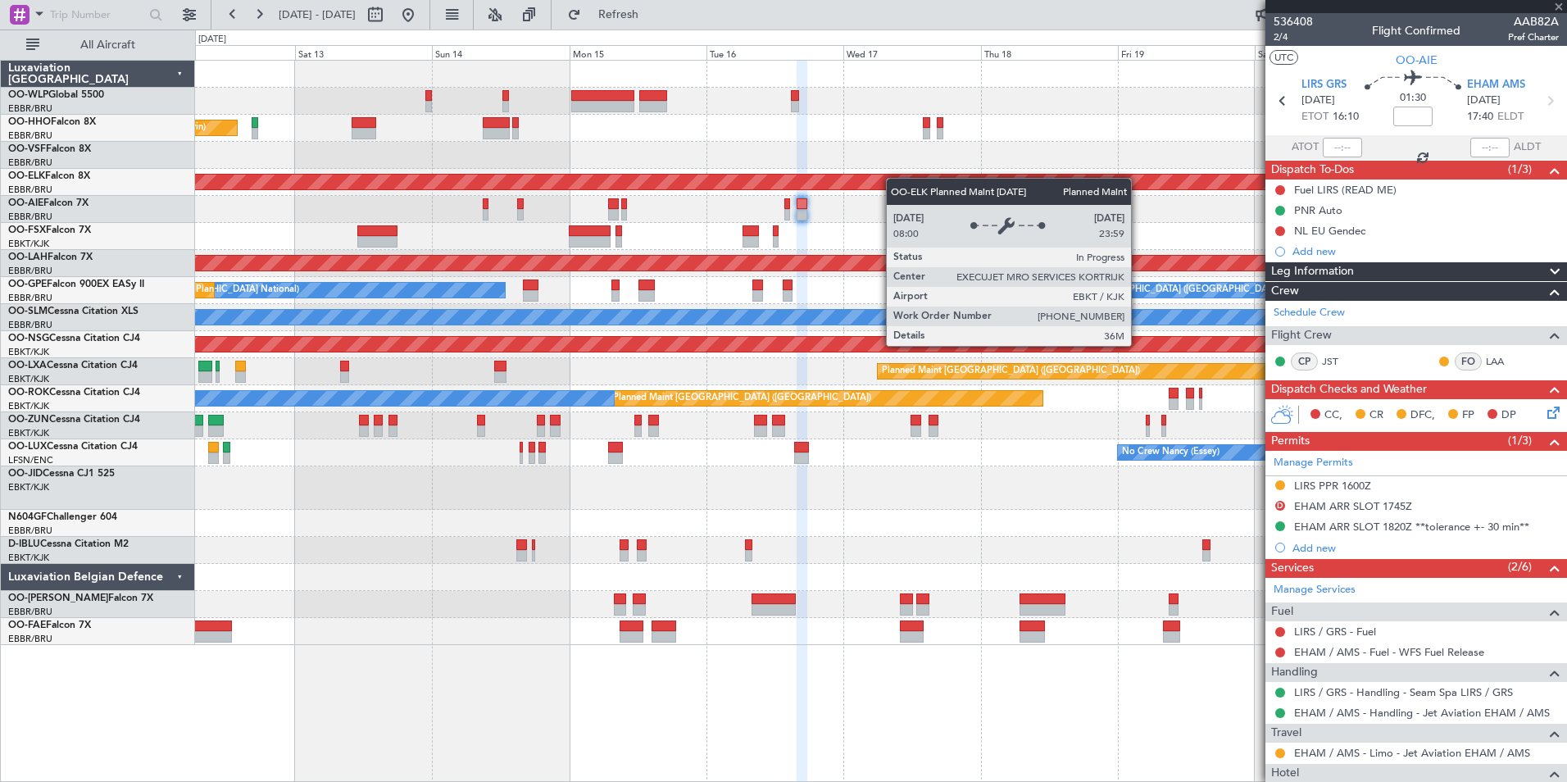
click at [831, 186] on div "Planned Maint Geneva (Cointrin) AOG Maint New York (Teterboro) Planned Maint Ko…" at bounding box center [880, 353] width 1371 height 584
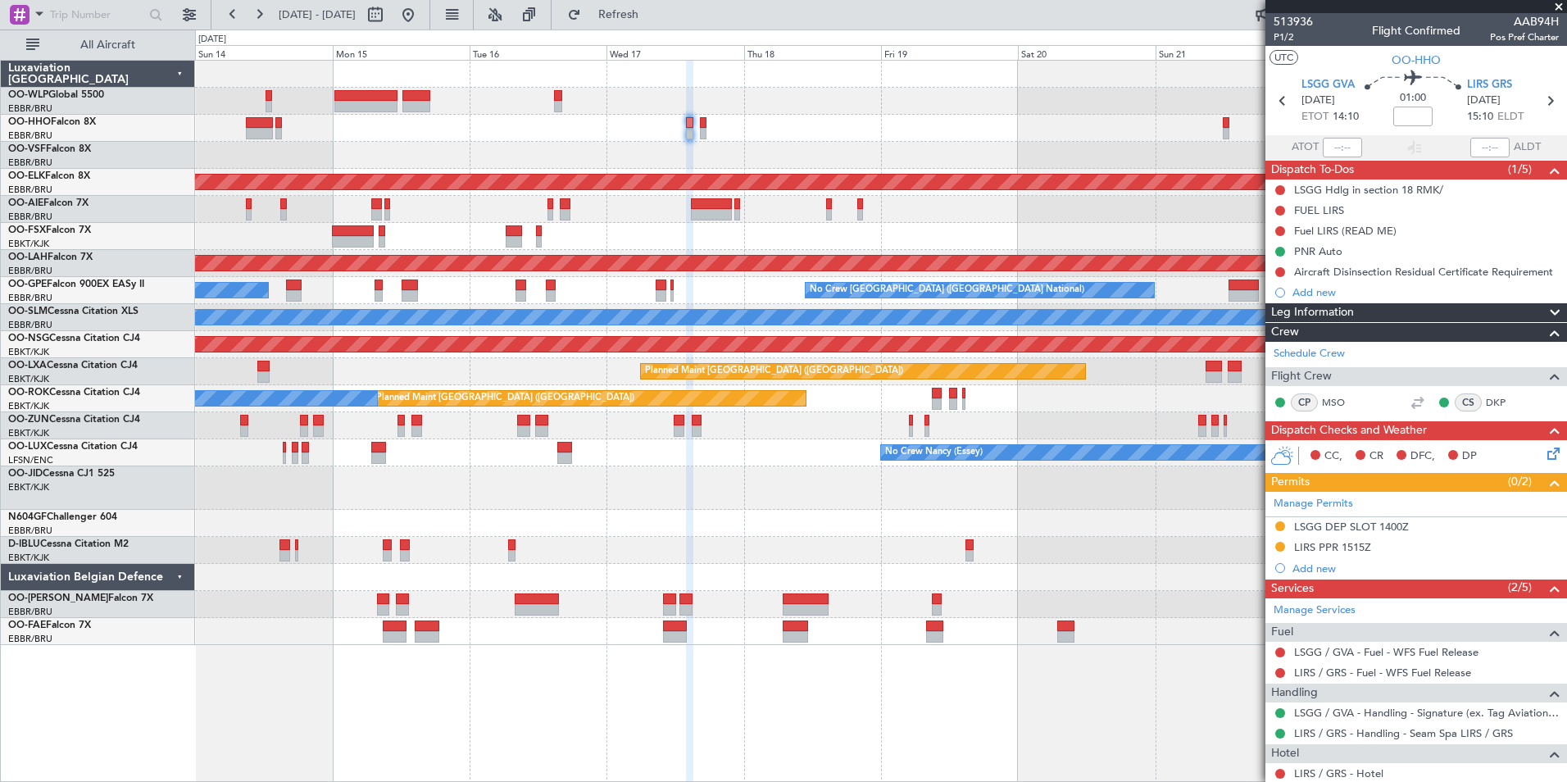
click at [856, 153] on div "Planned Maint Geneva (Cointrin) Planned Maint Kortrijk-Wevelgem Planned Maint L…" at bounding box center [880, 353] width 1371 height 584
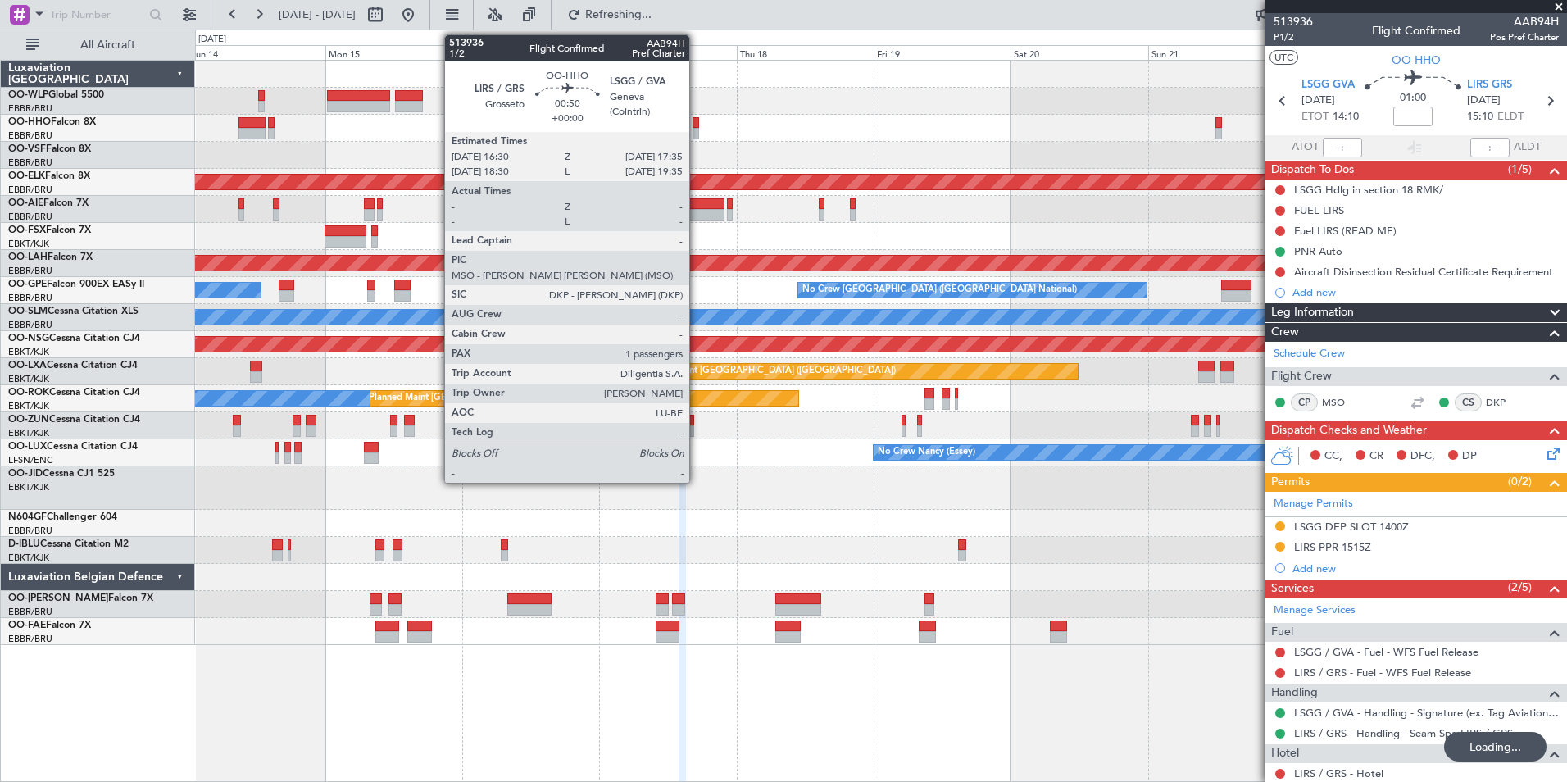
click at [697, 129] on div at bounding box center [695, 133] width 7 height 11
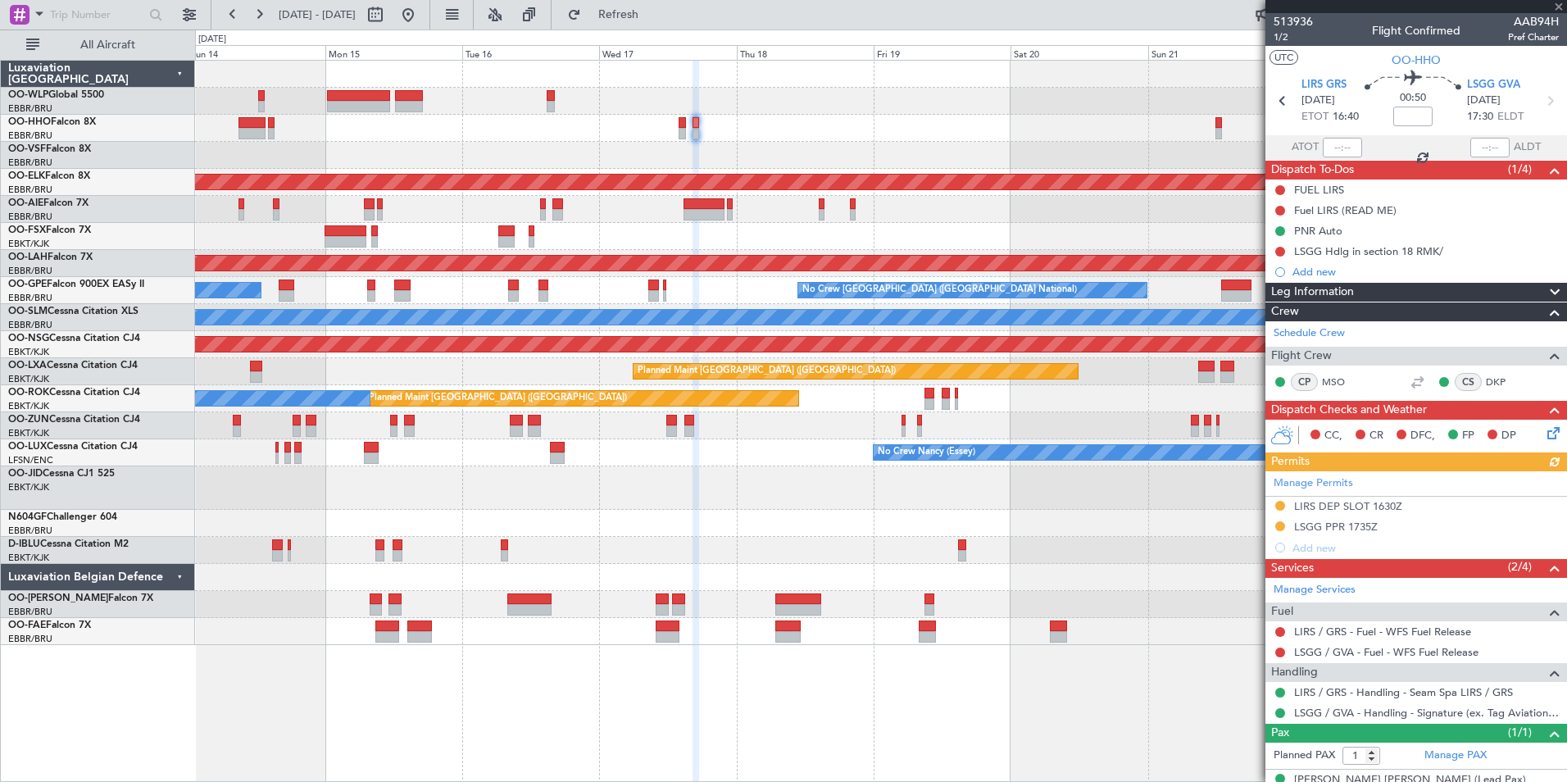
scroll to position [24, 0]
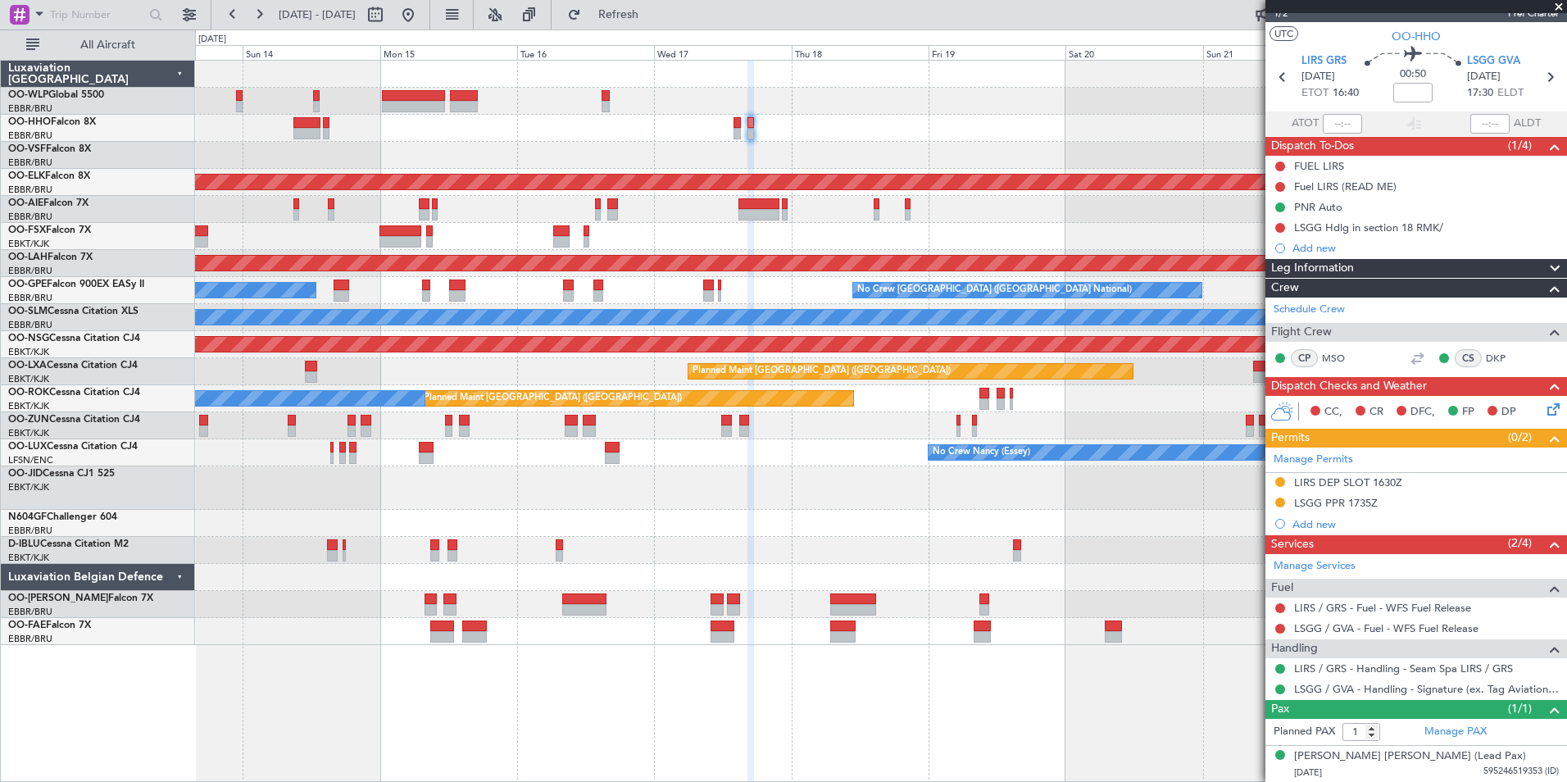
click at [669, 138] on div "Planned Maint Geneva (Cointrin)" at bounding box center [880, 128] width 1371 height 27
click at [430, 16] on fb-range-datepicker "13 Sep 2025 - 23 Sep 2025" at bounding box center [321, 15] width 220 height 30
click at [421, 16] on button at bounding box center [408, 15] width 26 height 26
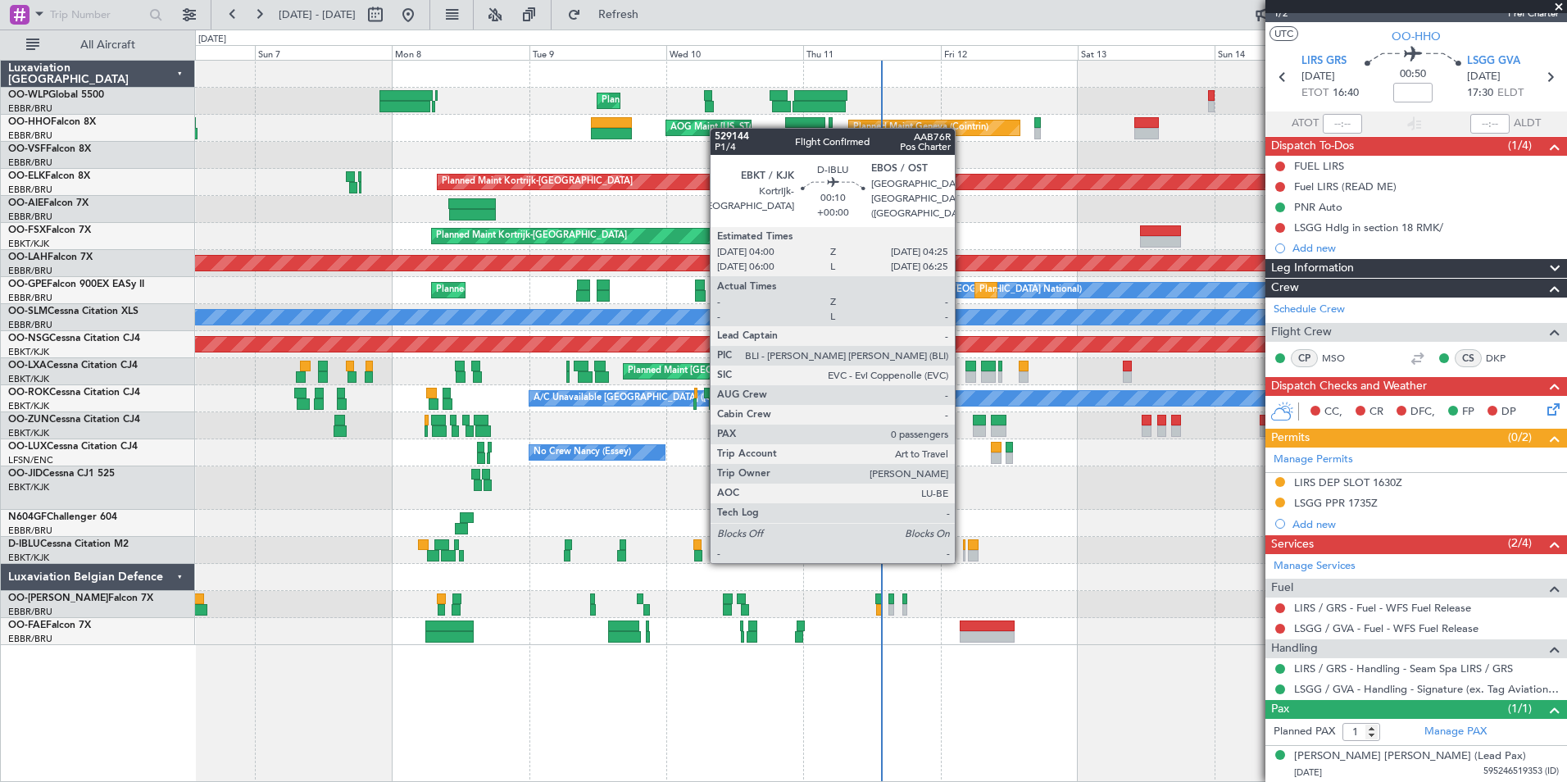
click at [963, 560] on div at bounding box center [964, 555] width 2 height 11
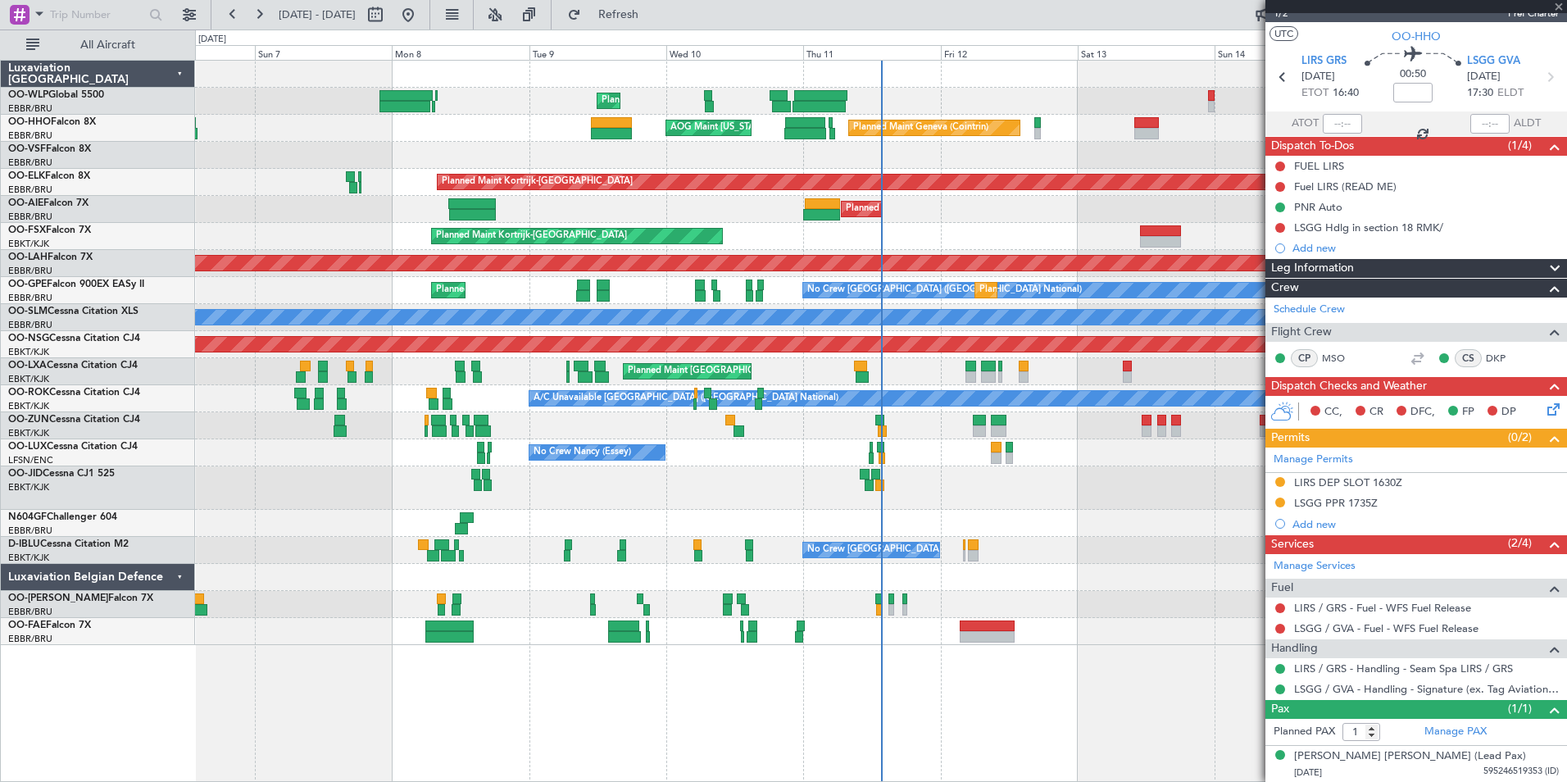
type input "0"
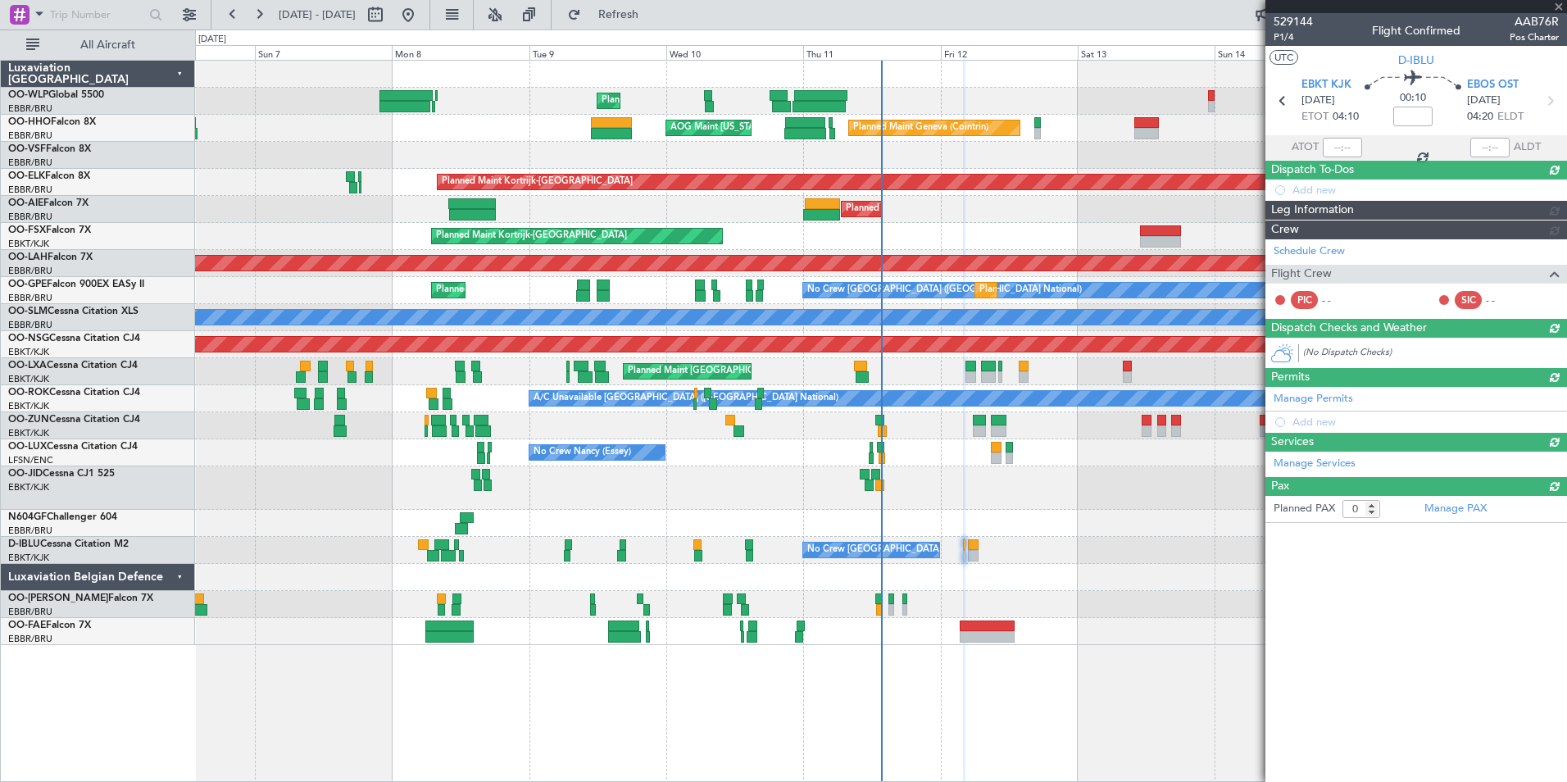
scroll to position [0, 0]
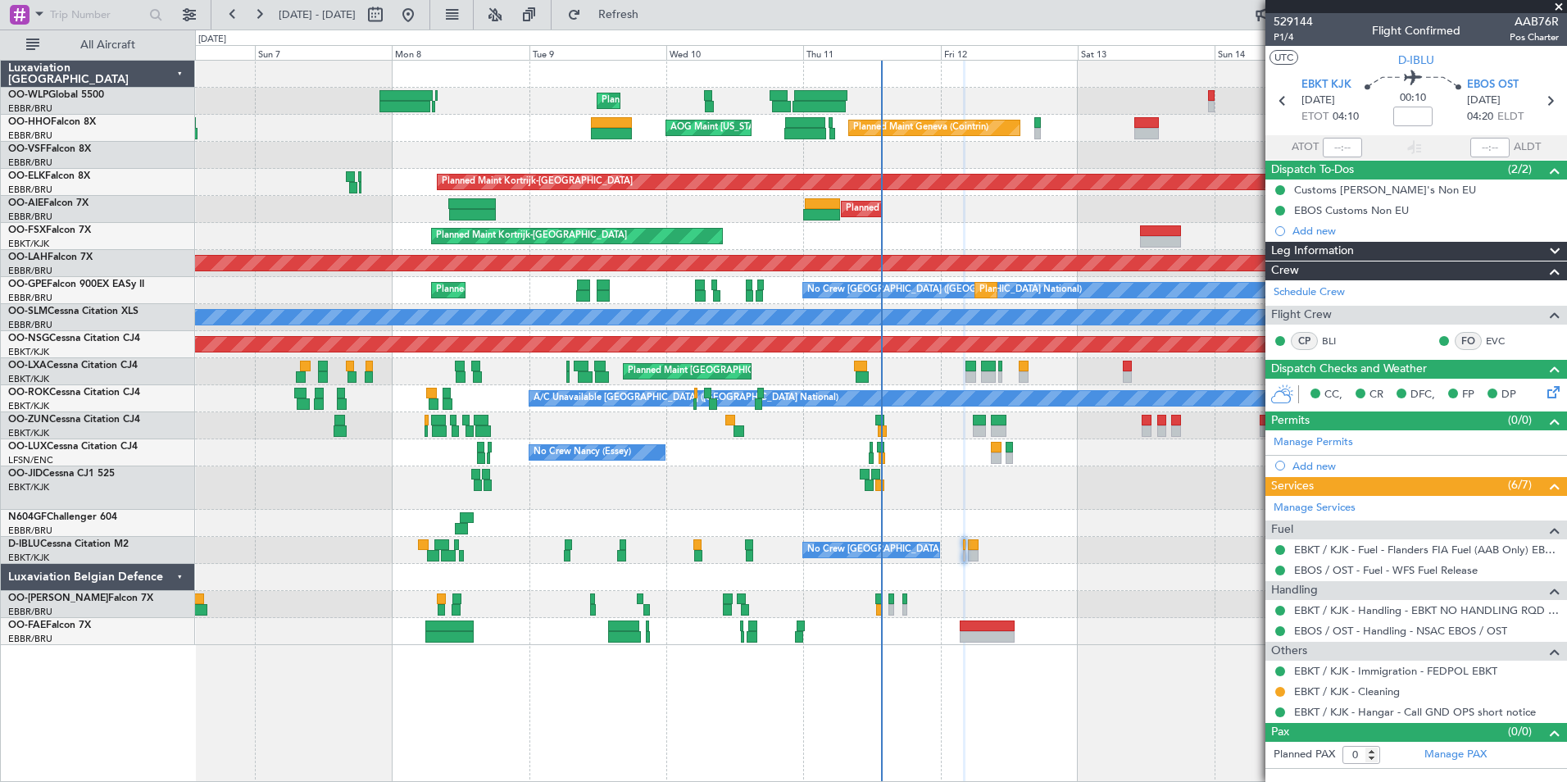
click at [1075, 484] on div at bounding box center [880, 487] width 1371 height 43
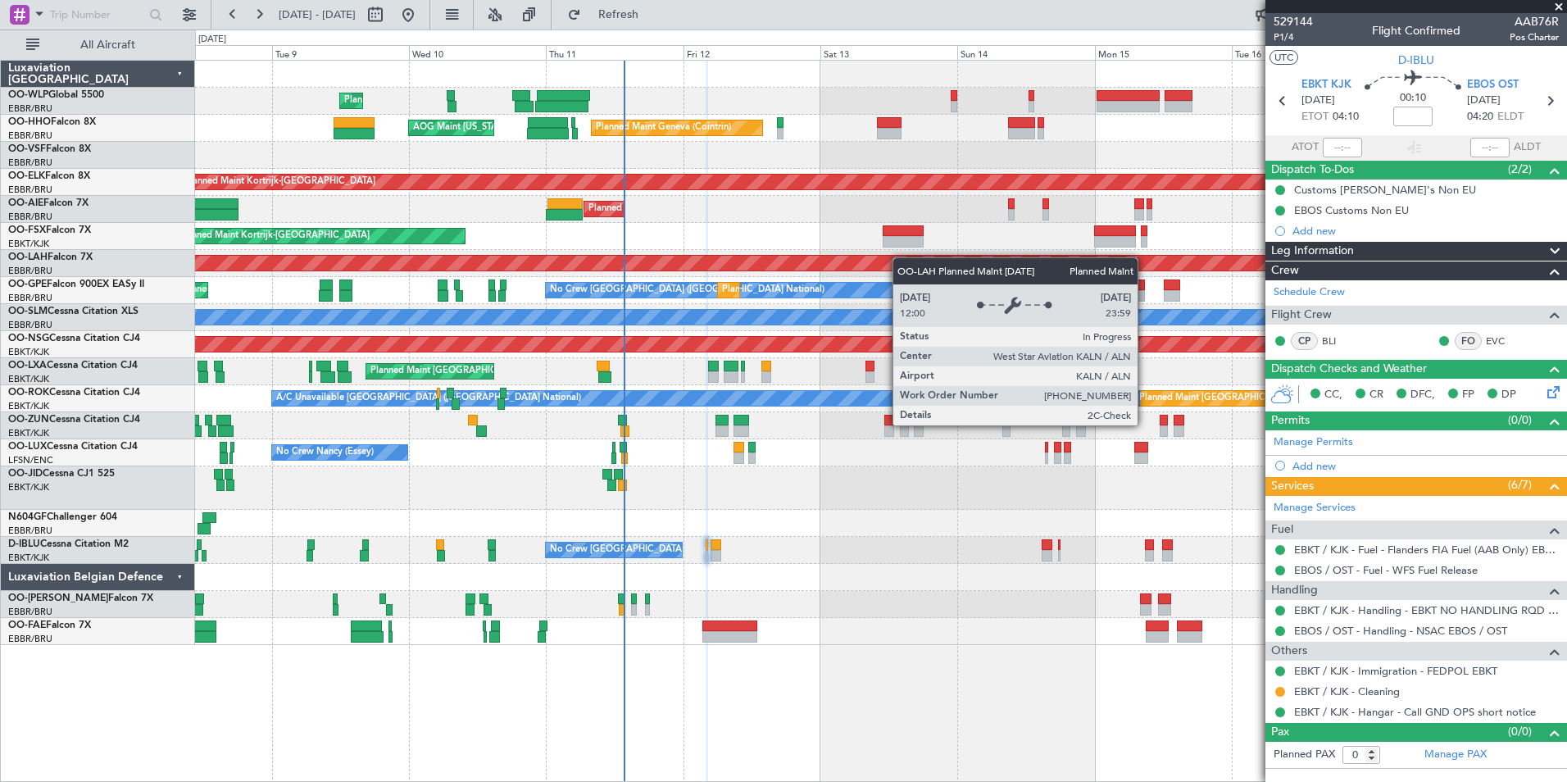
click at [755, 263] on div "Planned Maint Liege Planned Maint Geneva (Cointrin) AOG Maint New York (Teterbo…" at bounding box center [880, 353] width 1371 height 584
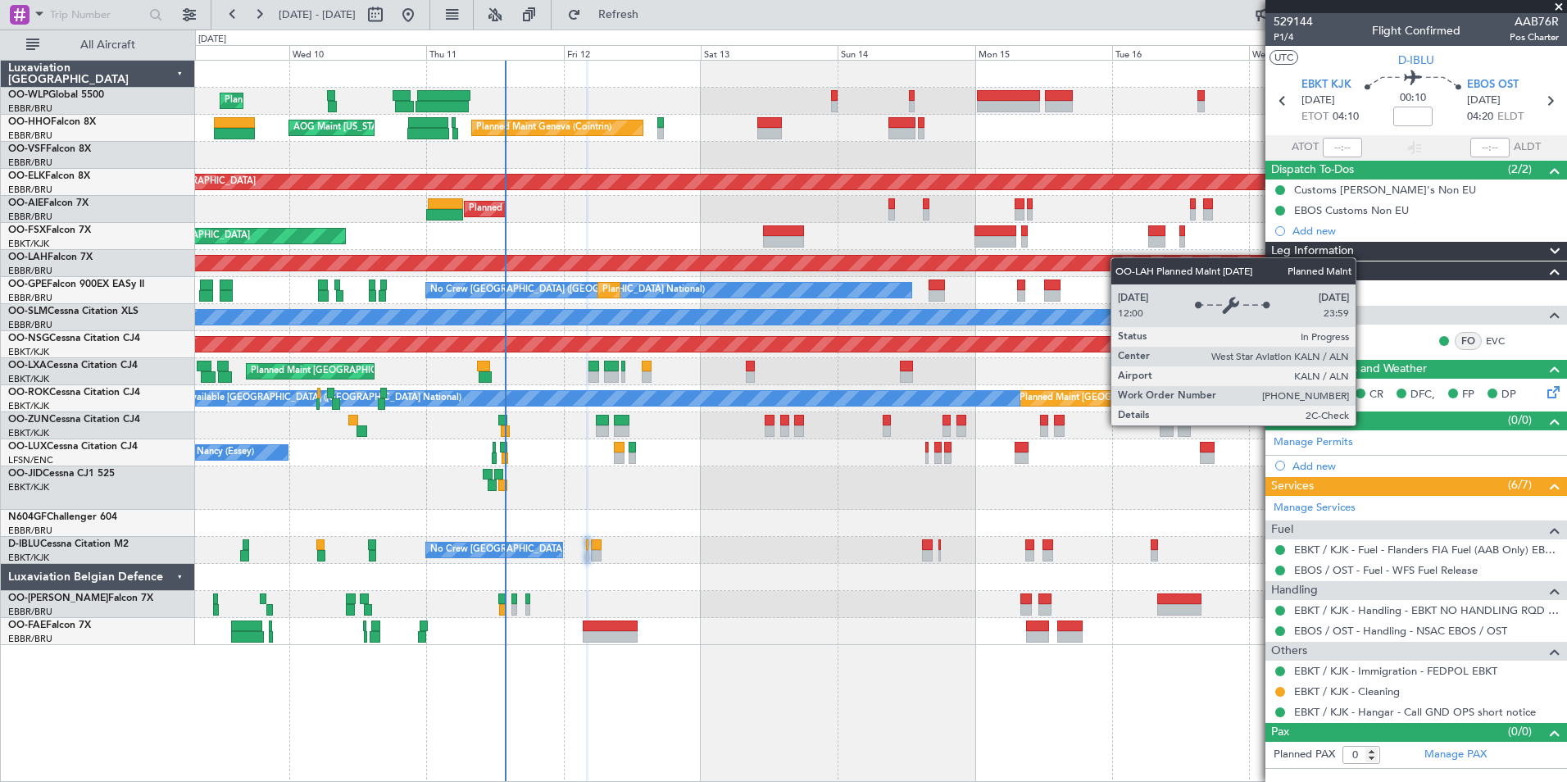
click at [1027, 257] on div "Planned Maint Liege Planned Maint Geneva ([GEOGRAPHIC_DATA]) AOG Maint [US_STAT…" at bounding box center [880, 353] width 1371 height 584
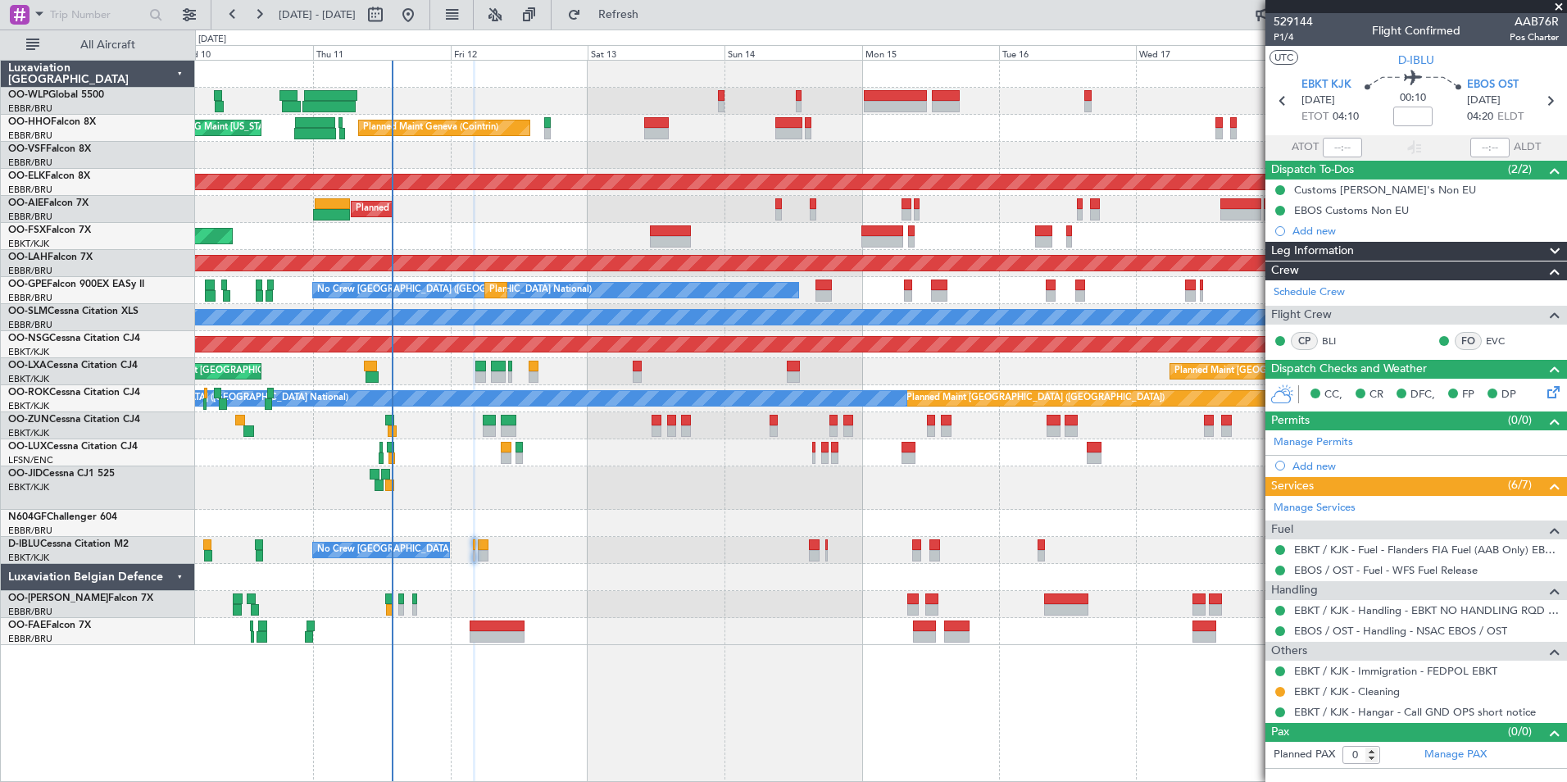
click at [712, 229] on div "Planned Maint Liege Planned Maint Geneva (Cointrin) AOG Maint New York (Teterbo…" at bounding box center [880, 353] width 1371 height 584
click at [68, 117] on link "OO-HHO Falcon 8X" at bounding box center [52, 122] width 88 height 10
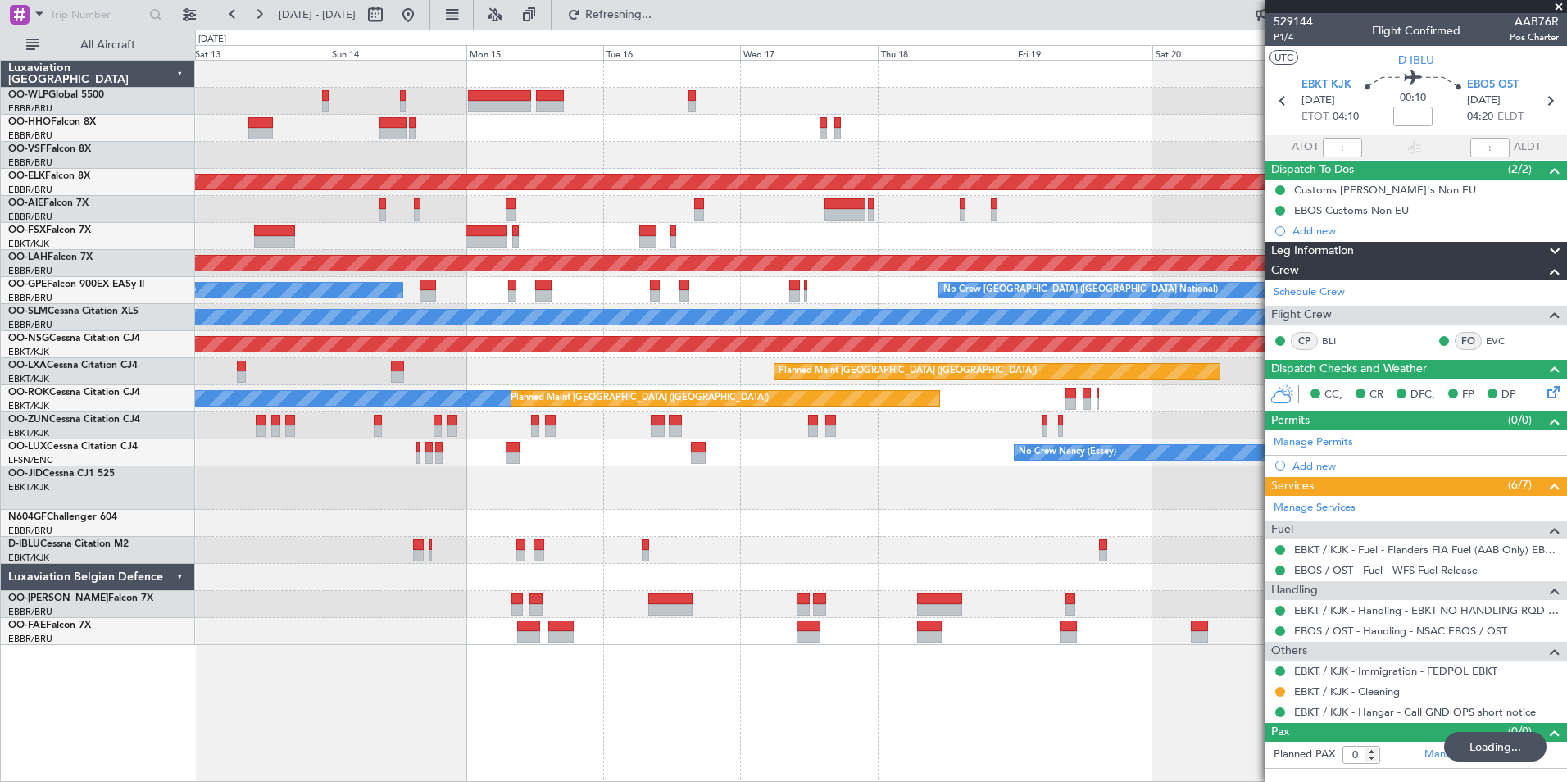
click at [671, 570] on div "Planned Maint Geneva (Cointrin) AOG Maint [US_STATE] ([GEOGRAPHIC_DATA]) Planne…" at bounding box center [880, 353] width 1371 height 584
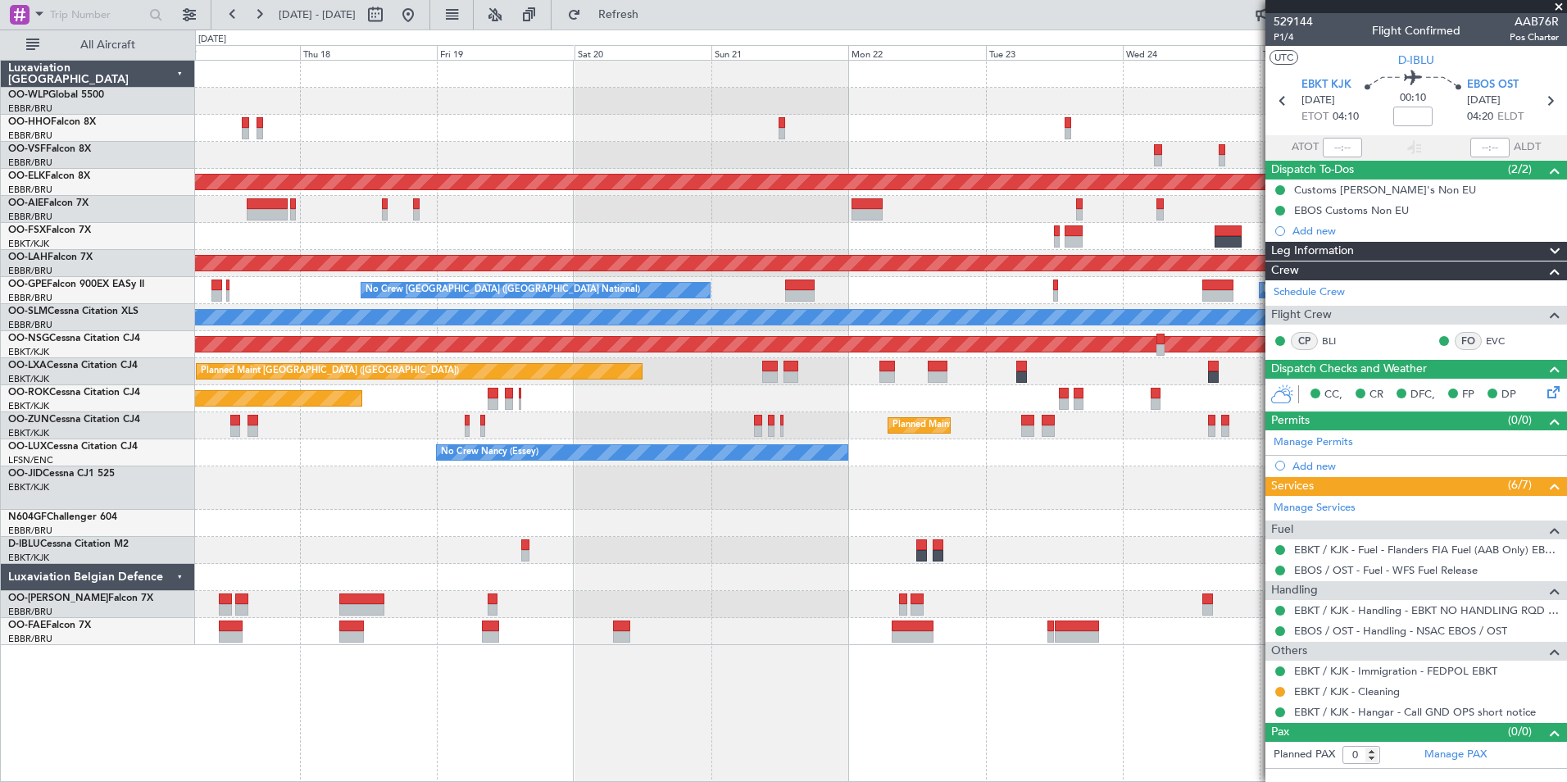
click at [692, 561] on div "Planned Maint Kortrijk-Wevelgem Planned Maint London (Farnborough) Planned Main…" at bounding box center [880, 353] width 1371 height 584
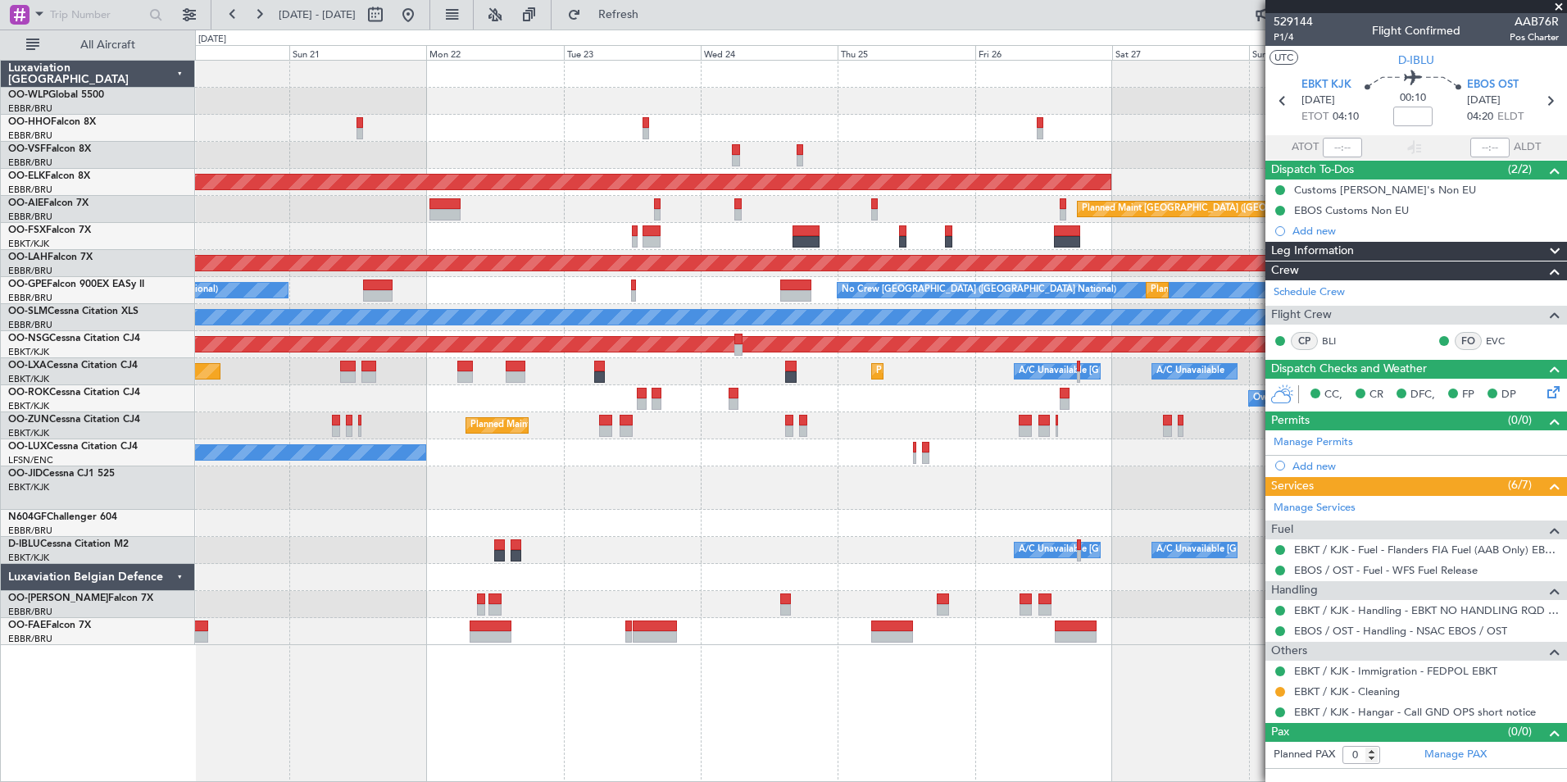
click at [715, 557] on div "A/C Unavailable Brussels (Brussels National) A/C Unavailable Kortrijk-Wevelgem" at bounding box center [880, 550] width 1371 height 27
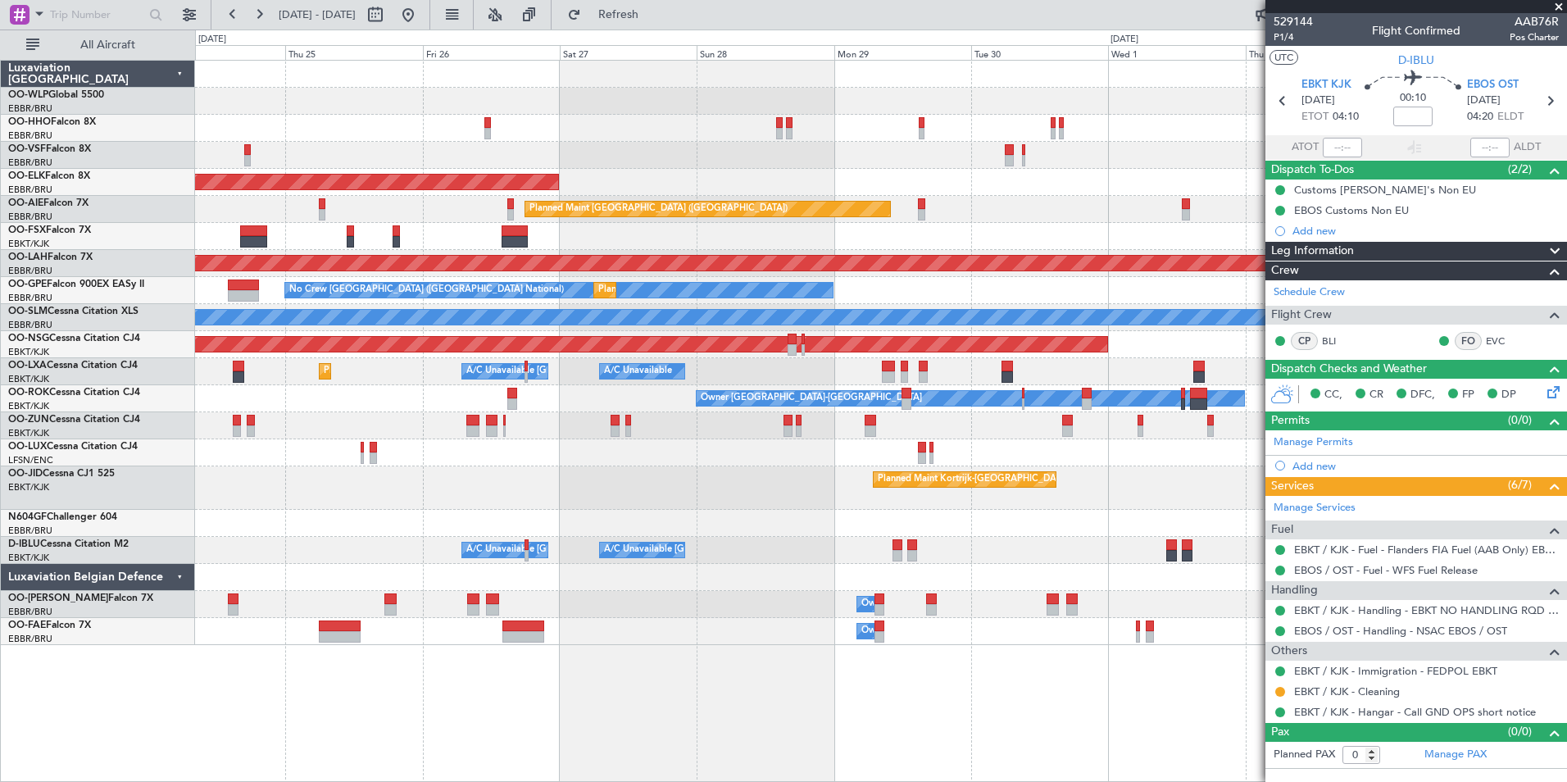
click at [570, 570] on div "Planned Maint Kortrijk-Wevelgem Planned Maint London (Farnborough) Planned Main…" at bounding box center [880, 353] width 1371 height 584
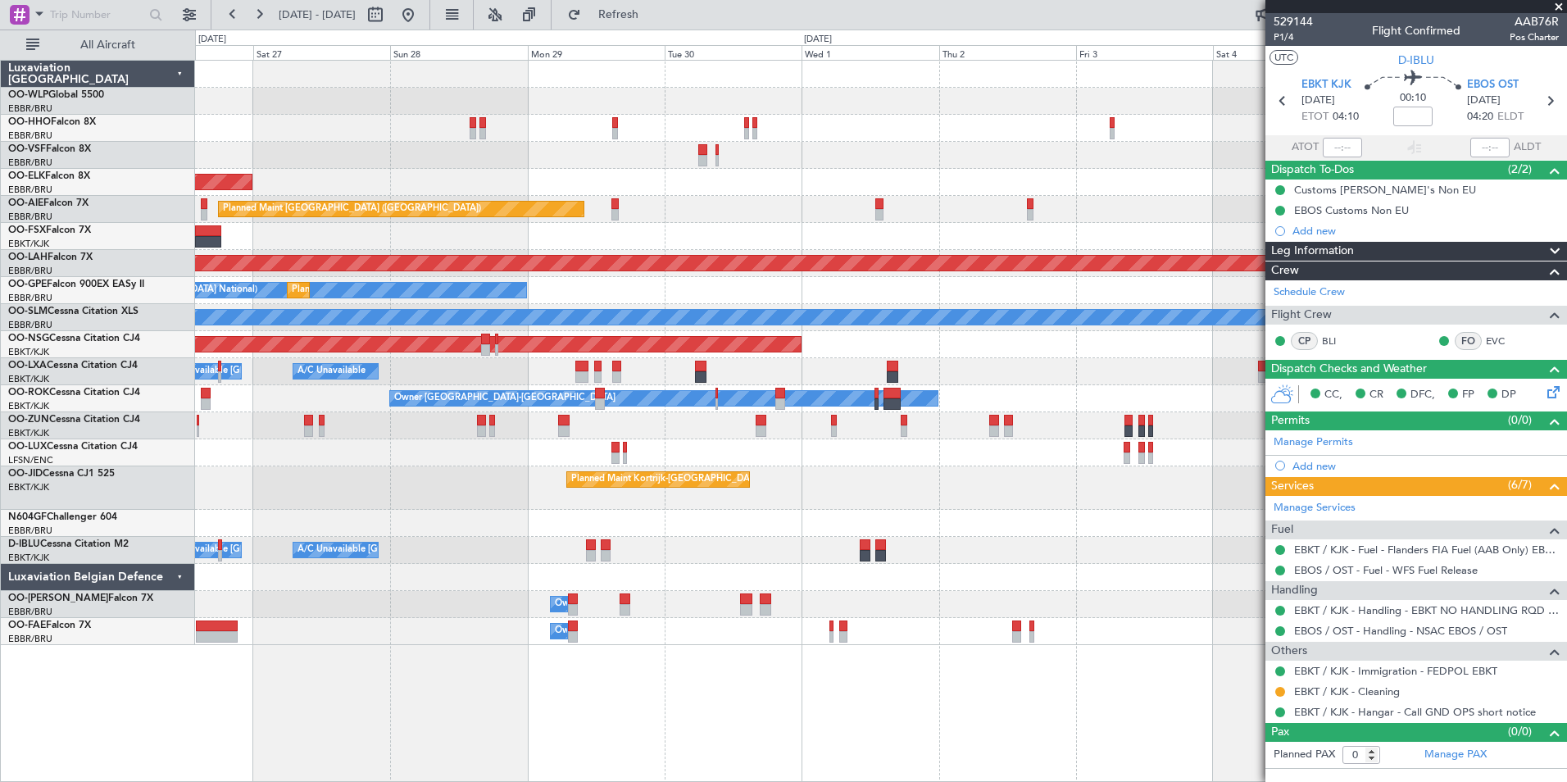
click at [854, 585] on div "Planned Maint Kortrijk-Wevelgem Planned Maint London (Farnborough) Planned Main…" at bounding box center [880, 353] width 1371 height 584
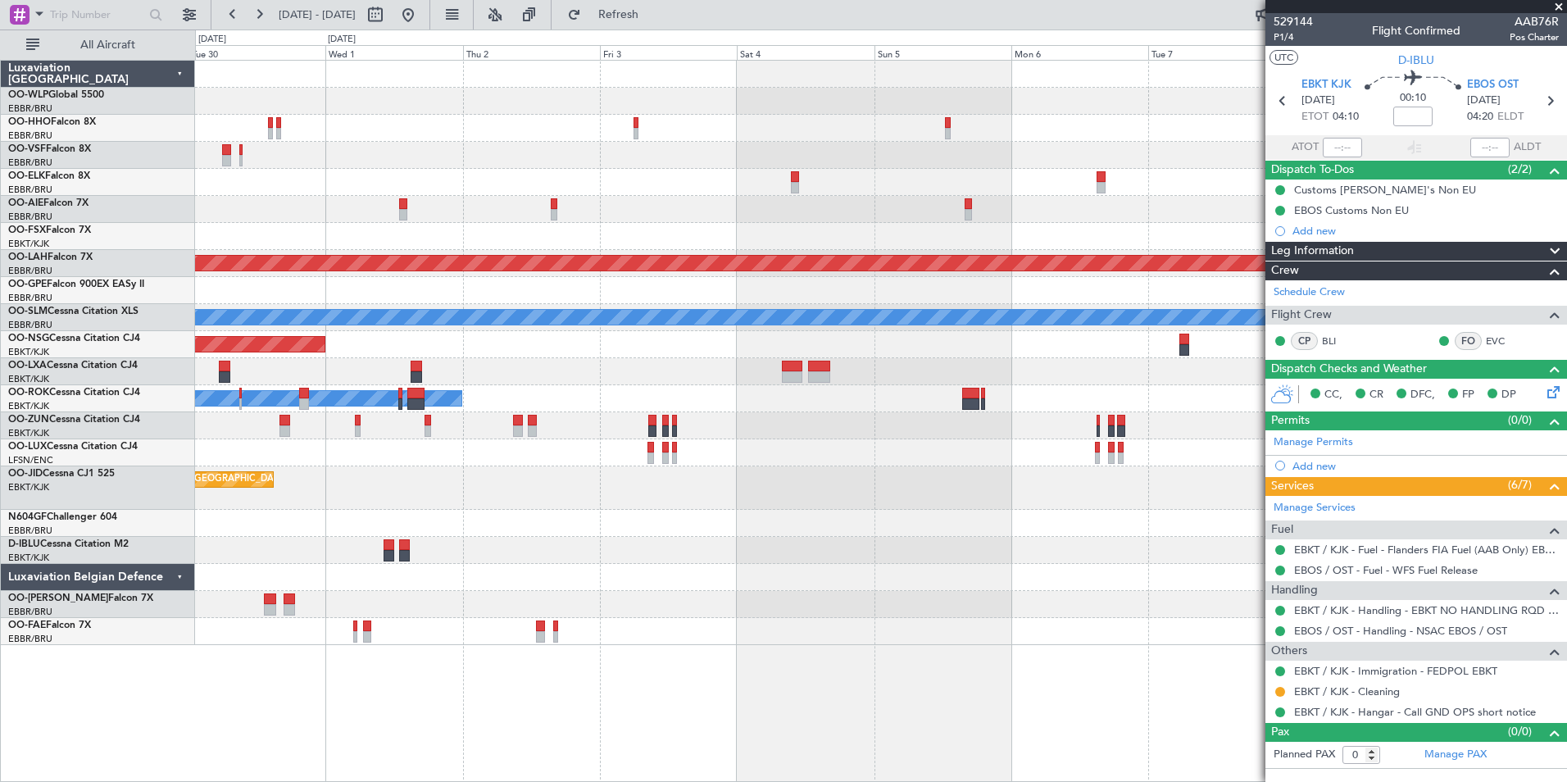
click at [577, 574] on div at bounding box center [880, 577] width 1371 height 27
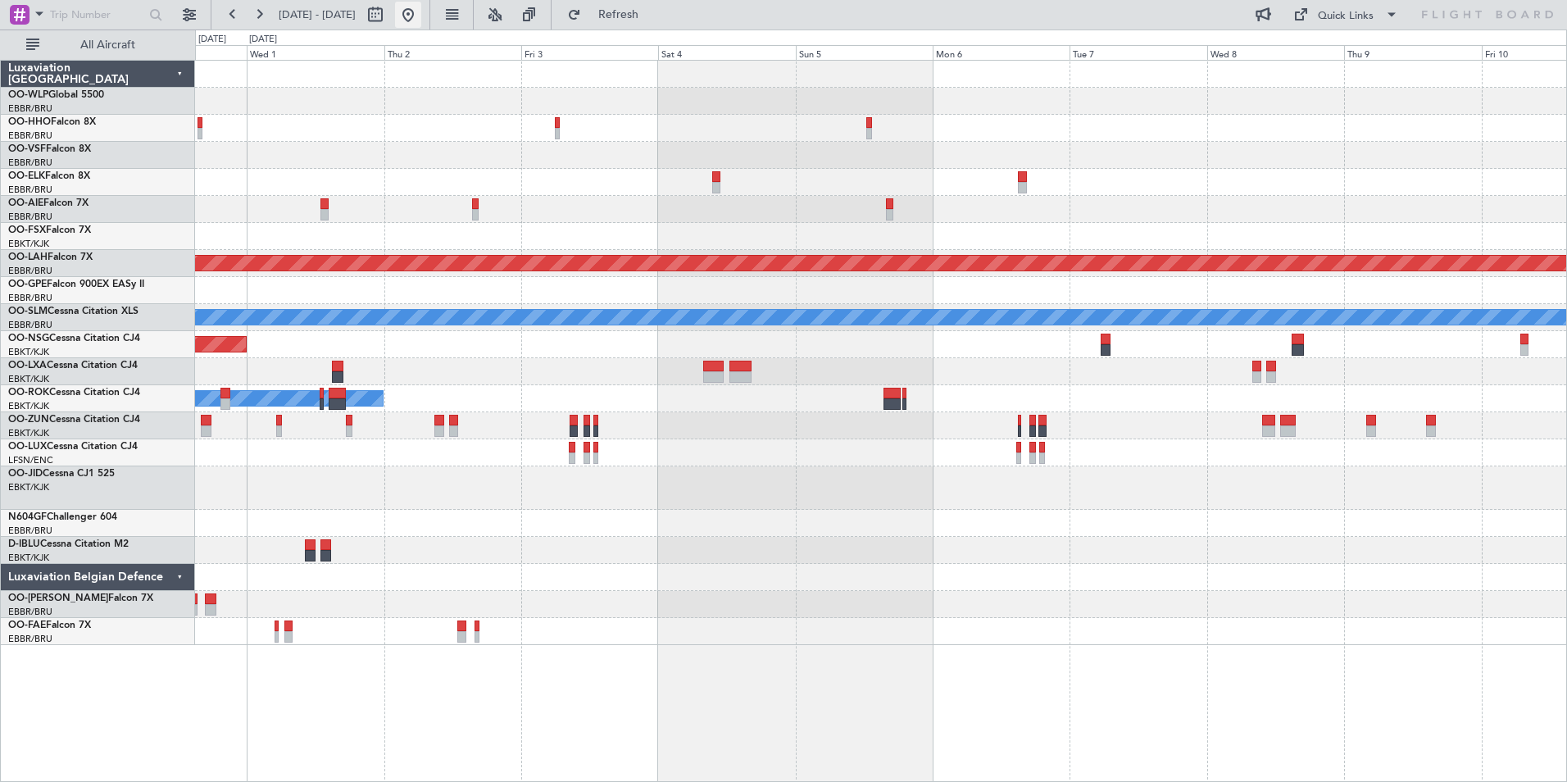
click at [421, 20] on button at bounding box center [408, 15] width 26 height 26
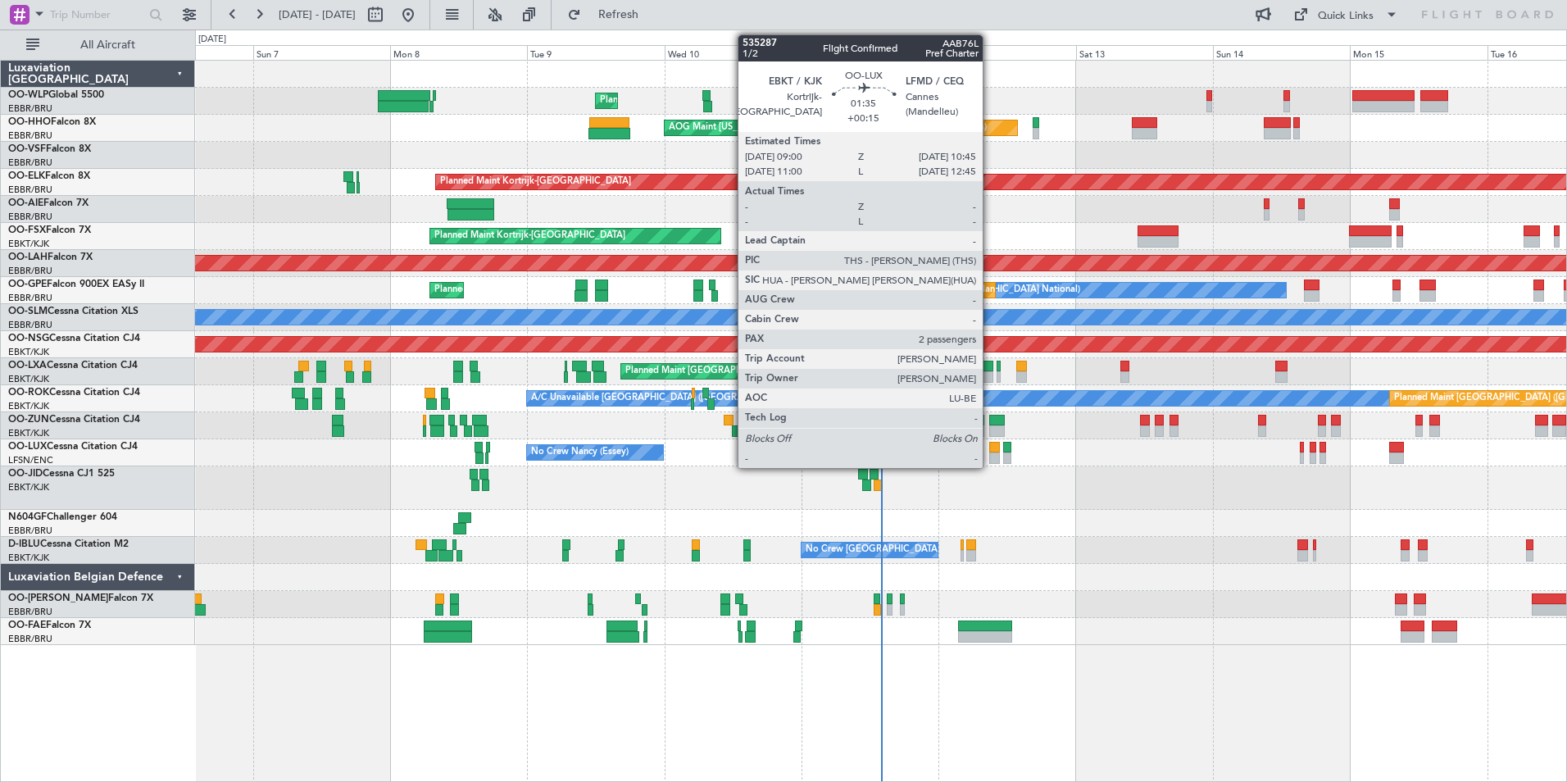
click at [990, 457] on div at bounding box center [994, 457] width 11 height 11
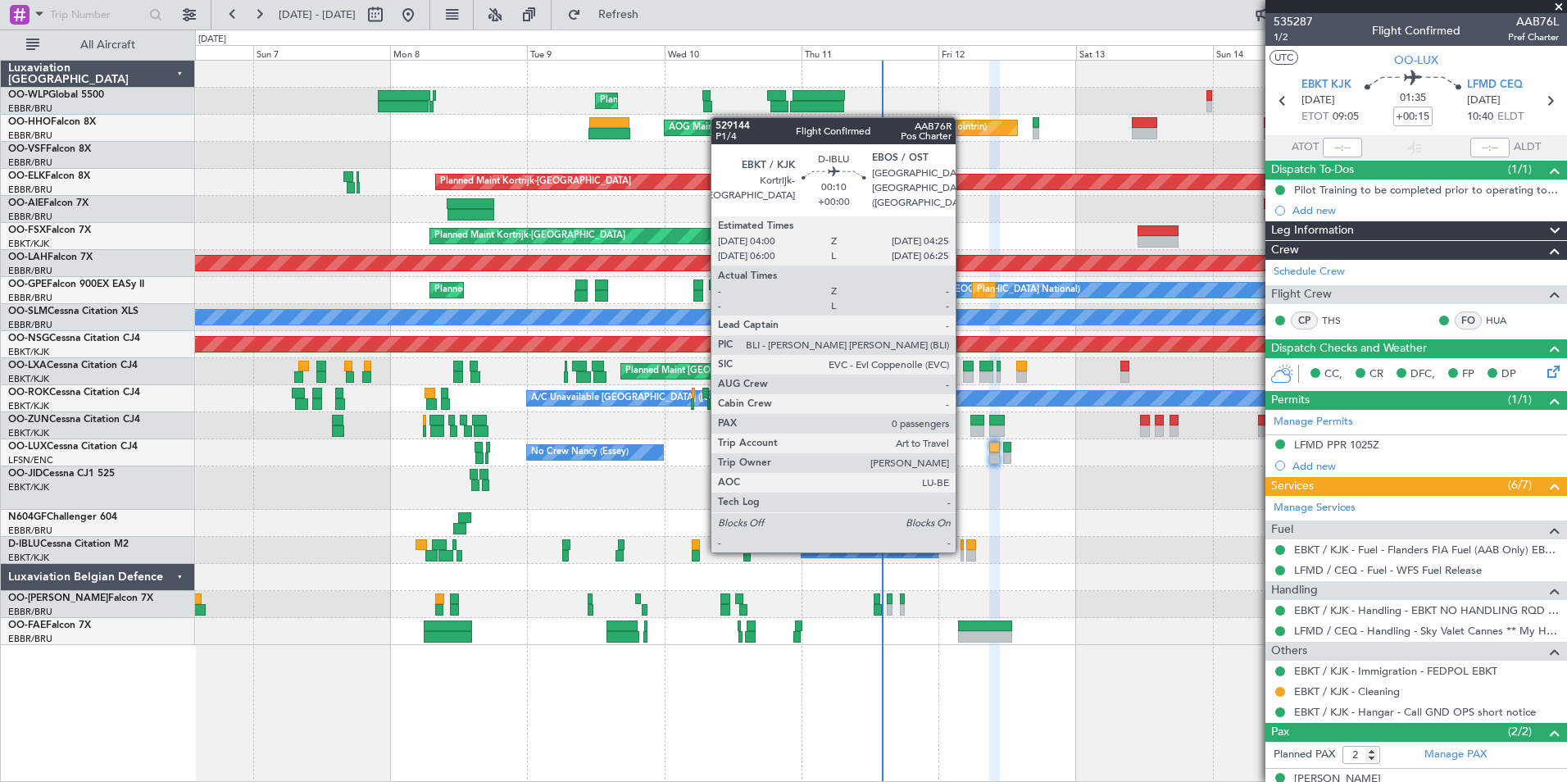
click at [963, 549] on div at bounding box center [961, 544] width 2 height 11
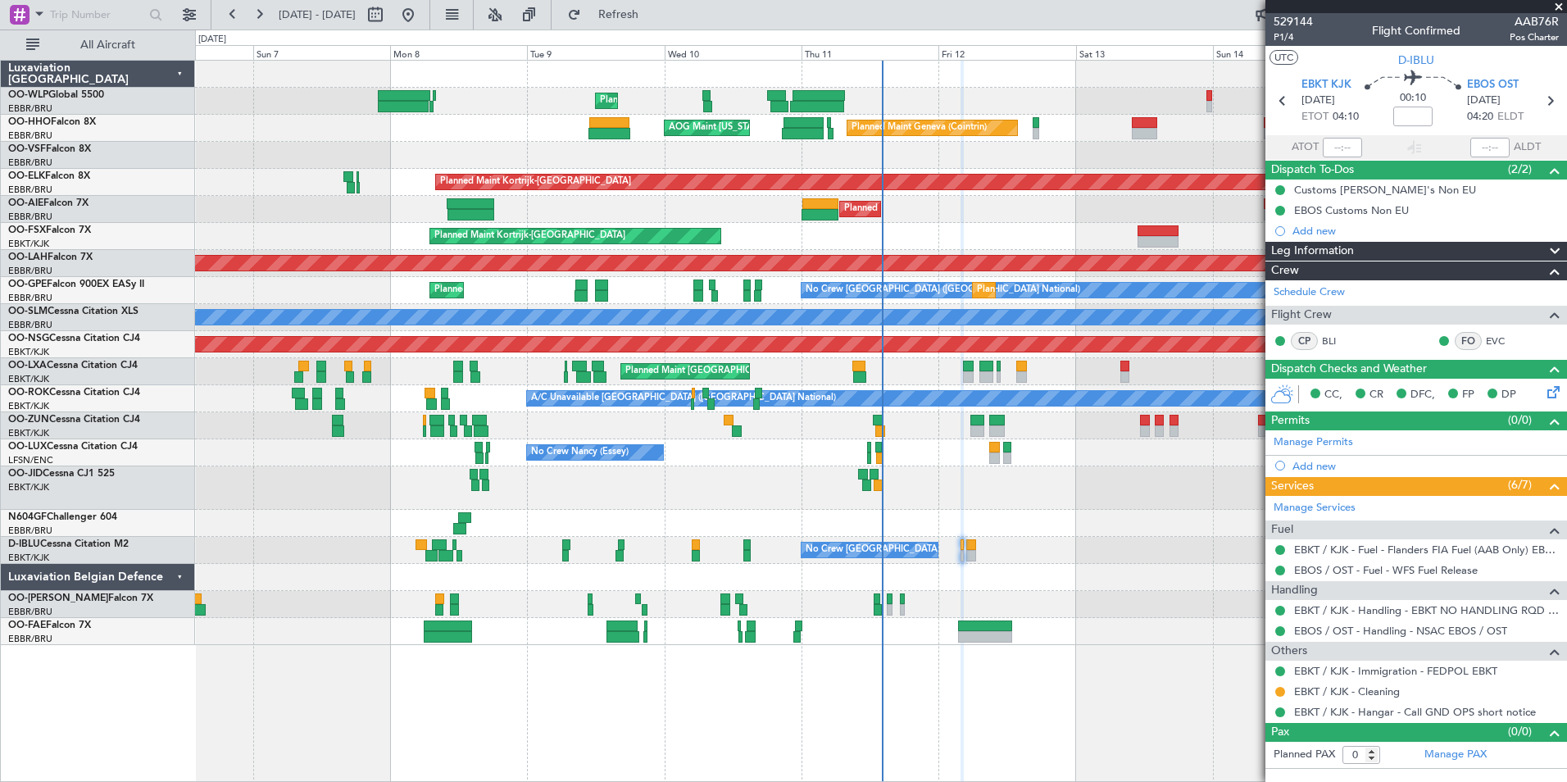
click at [883, 242] on div "Planned Maint Liege Planned Maint Geneva (Cointrin) AOG Maint New York (Teterbo…" at bounding box center [880, 353] width 1371 height 584
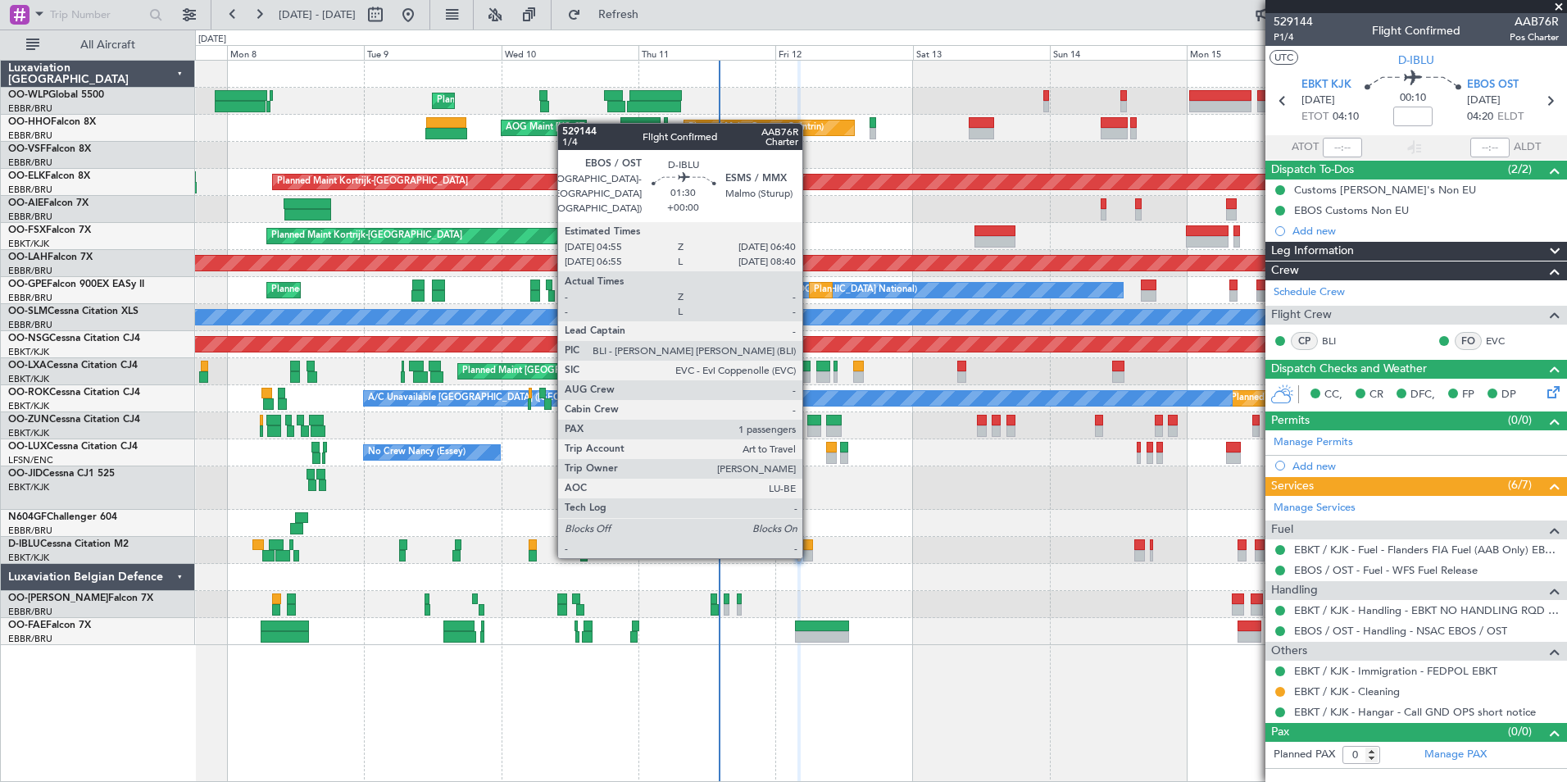
click at [810, 555] on div at bounding box center [808, 555] width 11 height 11
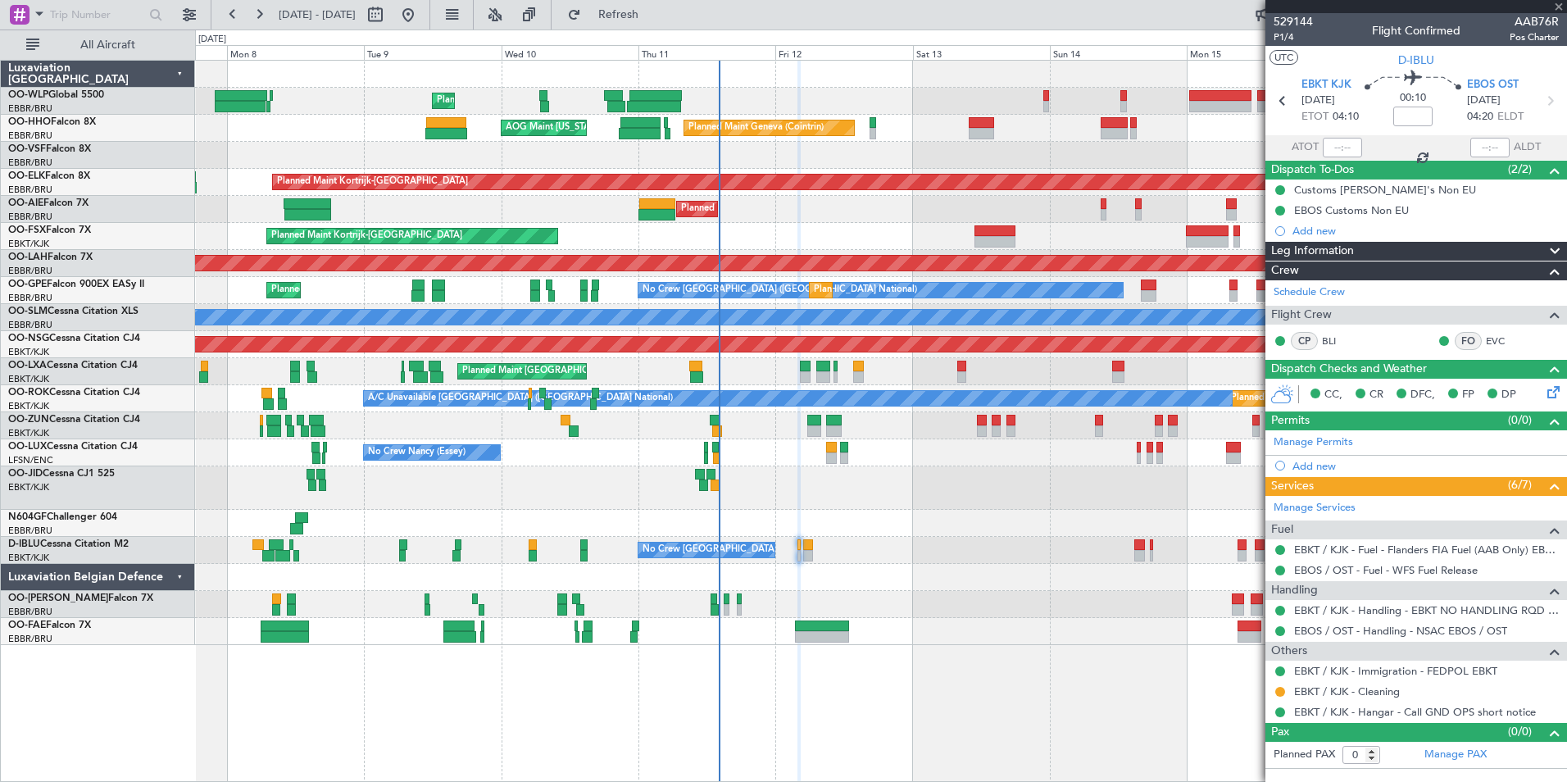
type input "1"
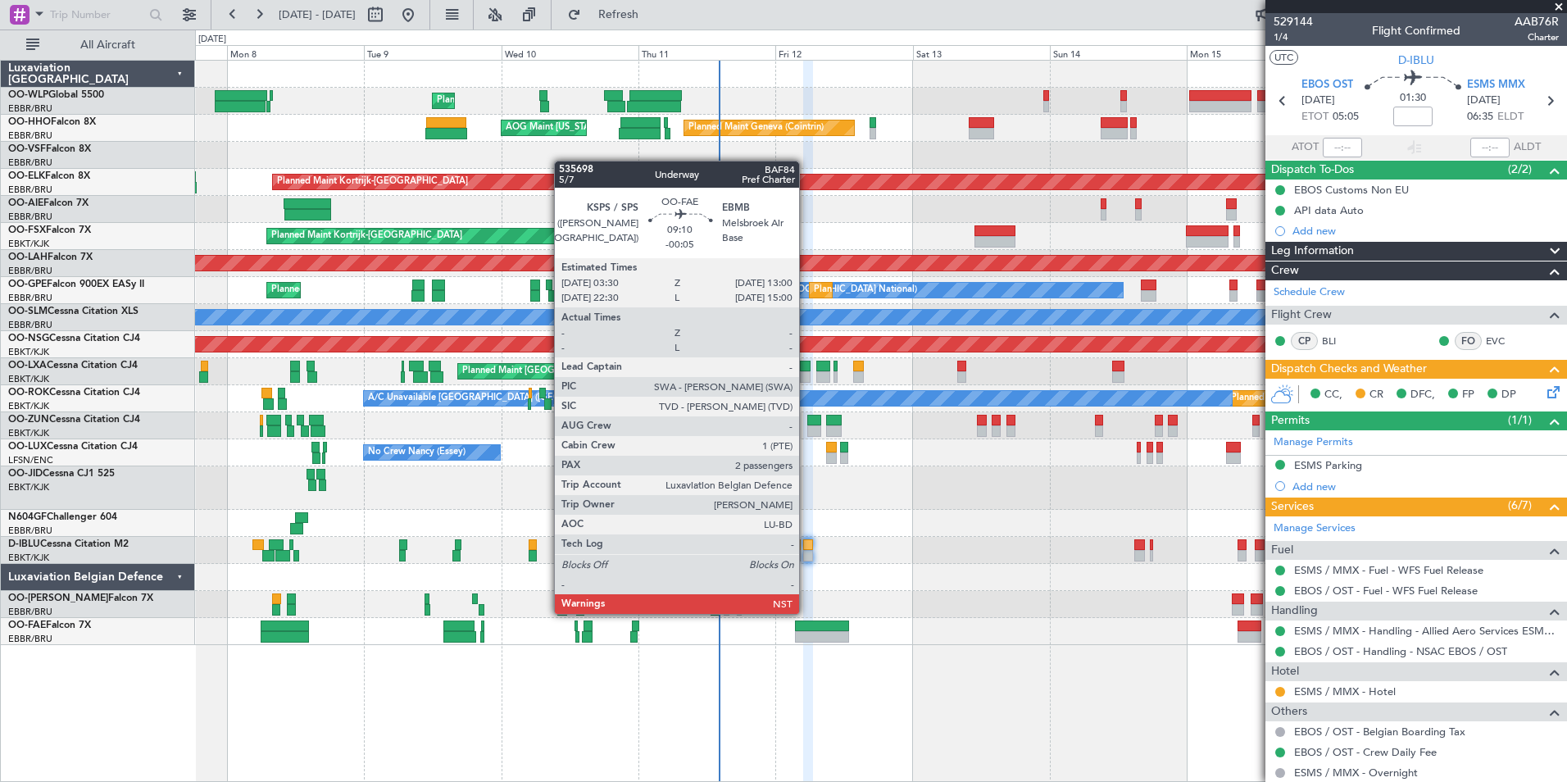
click at [806, 629] on div at bounding box center [822, 625] width 55 height 11
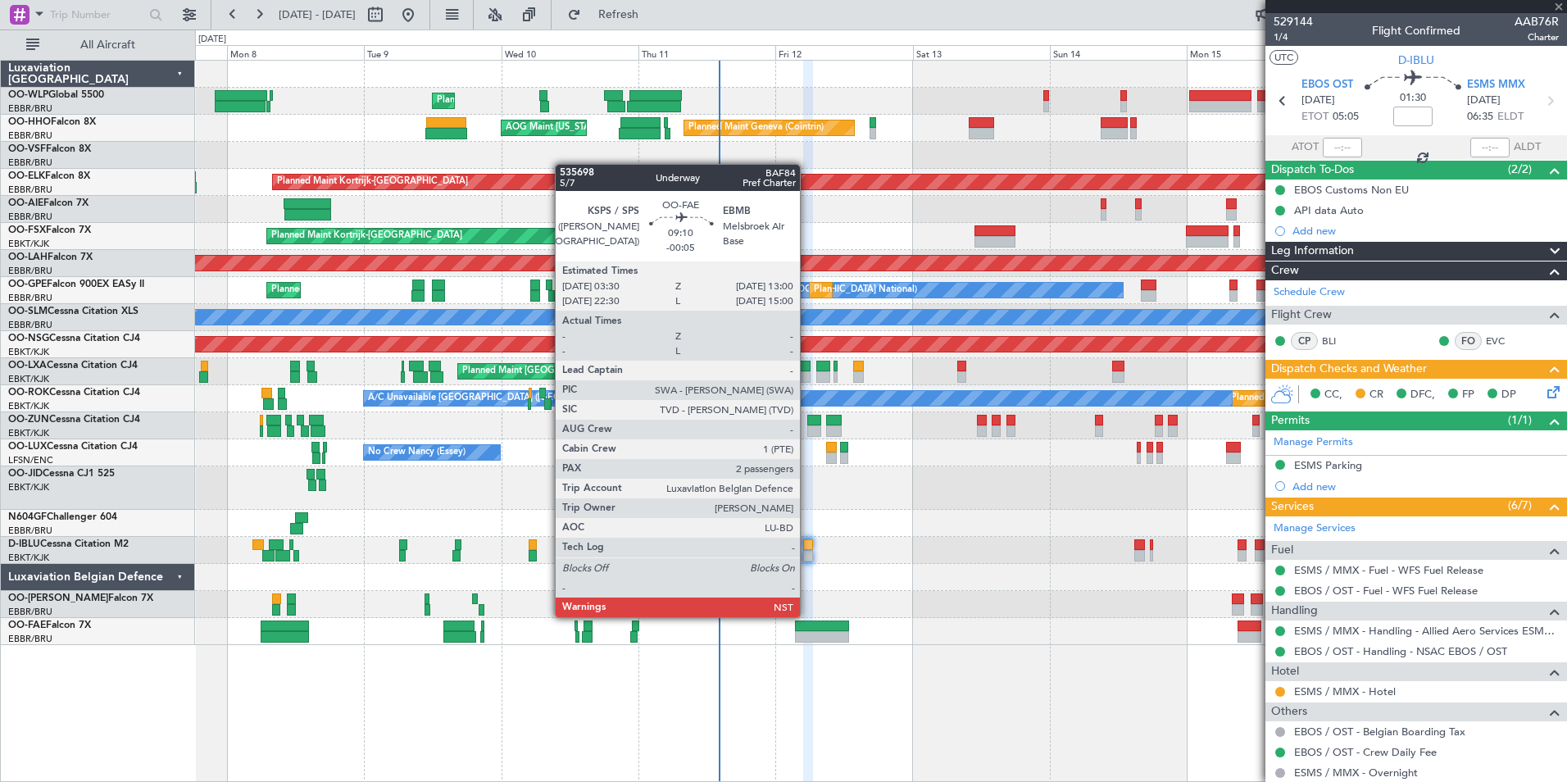
type input "-00:05"
type input "2"
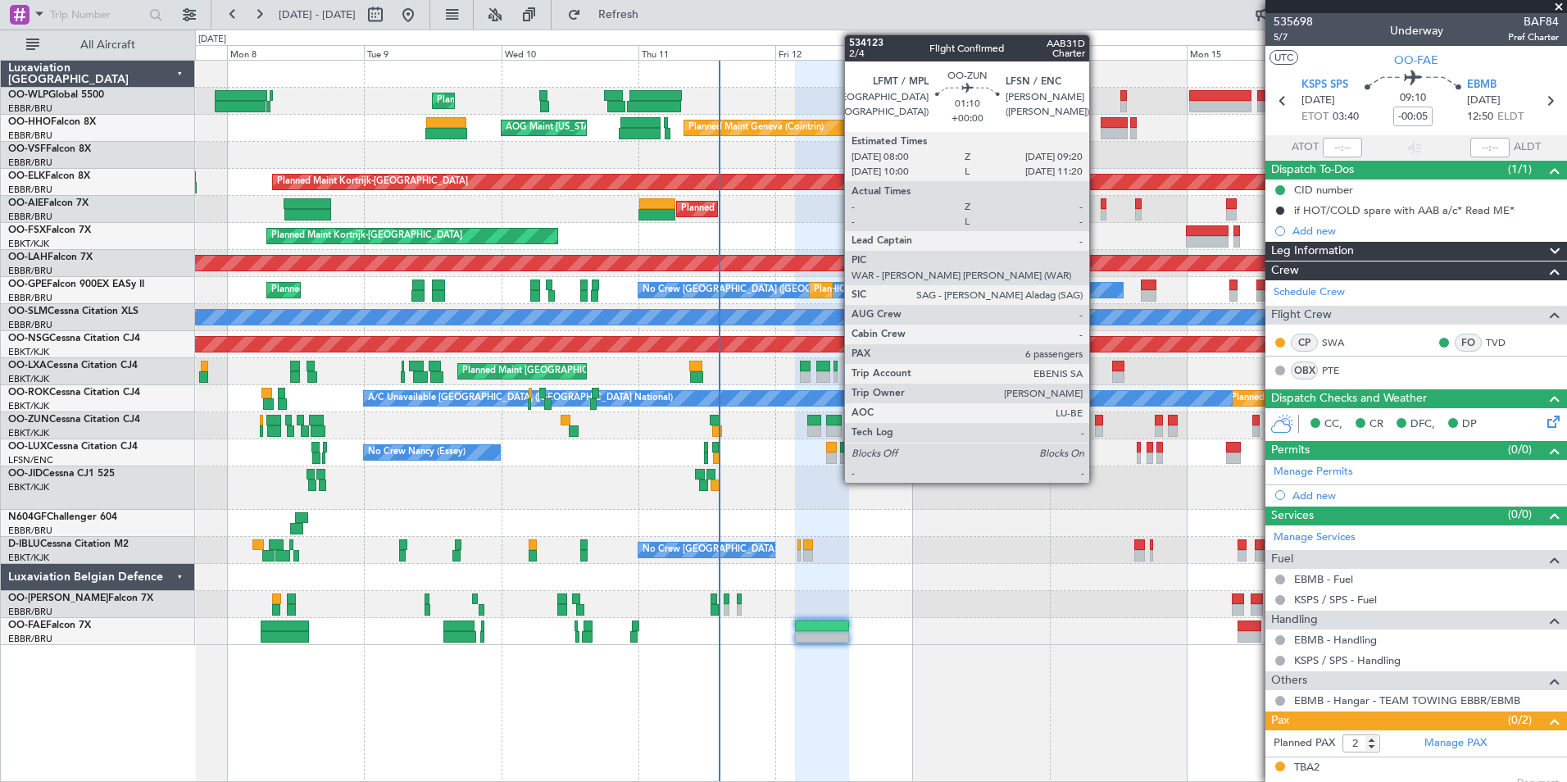
click at [1096, 433] on div at bounding box center [1099, 430] width 8 height 11
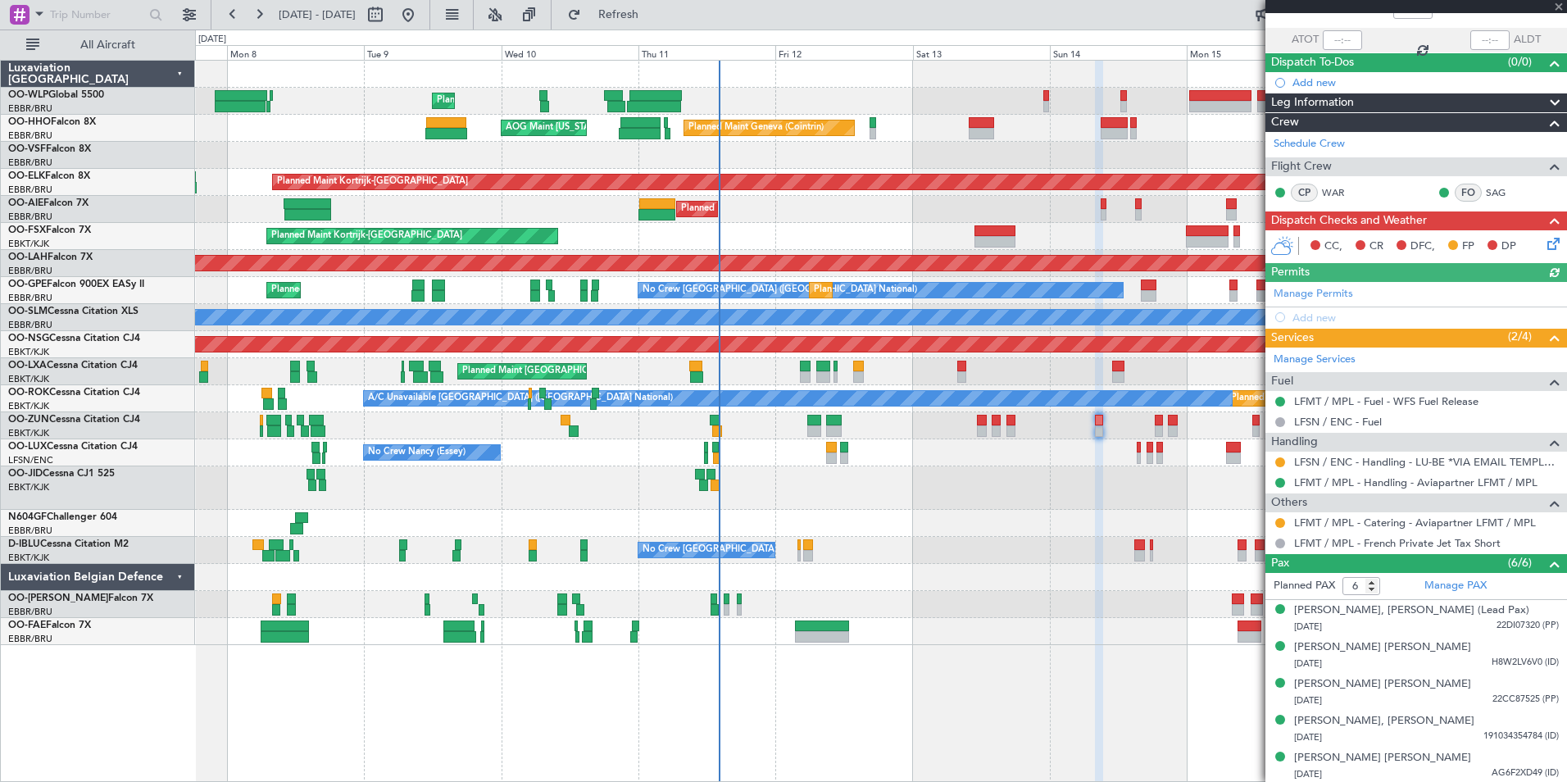
scroll to position [146, 0]
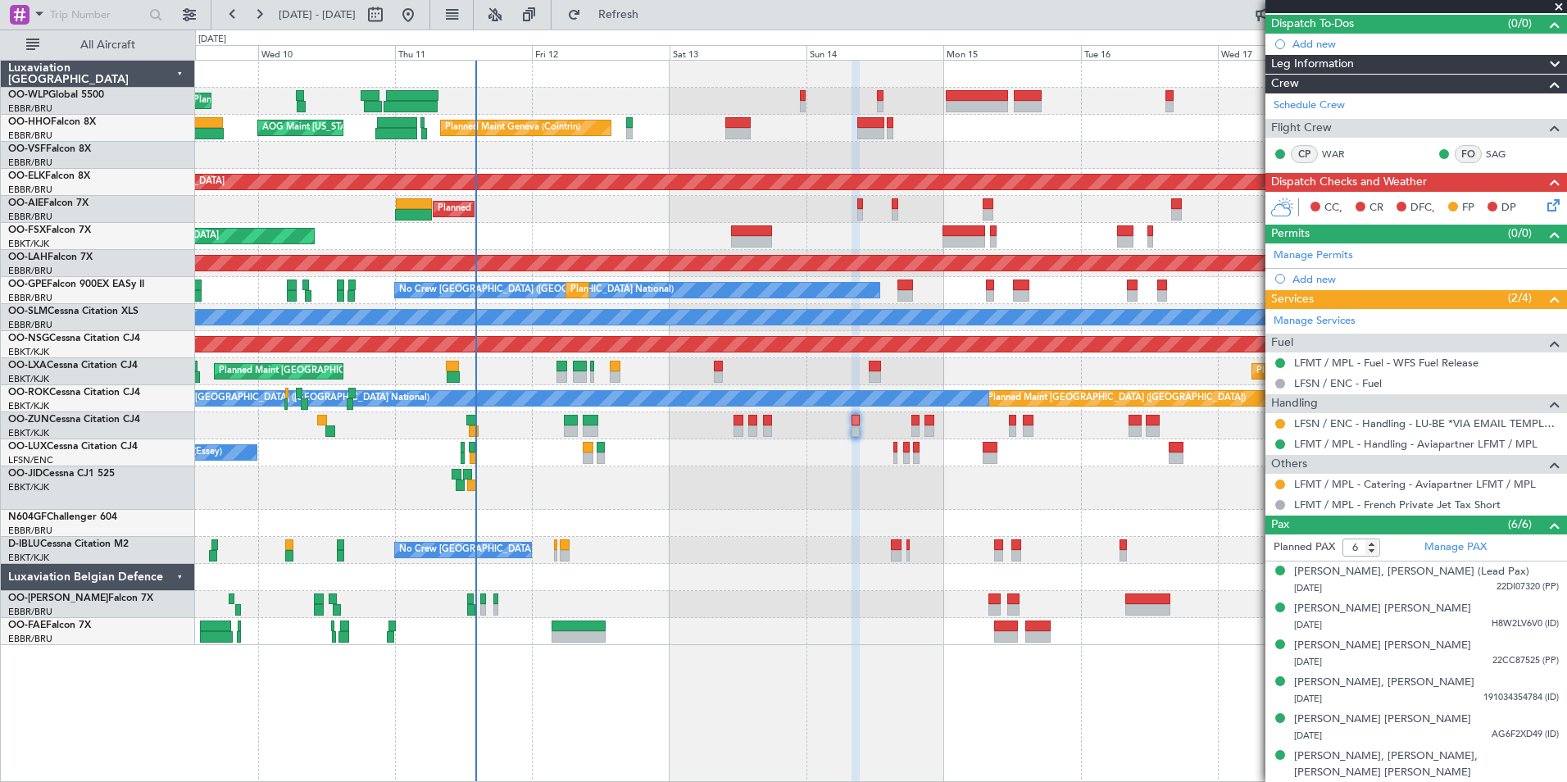
click at [793, 120] on div "Planned Maint Geneva (Cointrin) AOG Maint New York (Teterboro)" at bounding box center [880, 128] width 1371 height 27
click at [846, 143] on div "Planned Maint Liege Planned Maint Geneva (Cointrin) AOG Maint New York (Teterbo…" at bounding box center [880, 353] width 1371 height 584
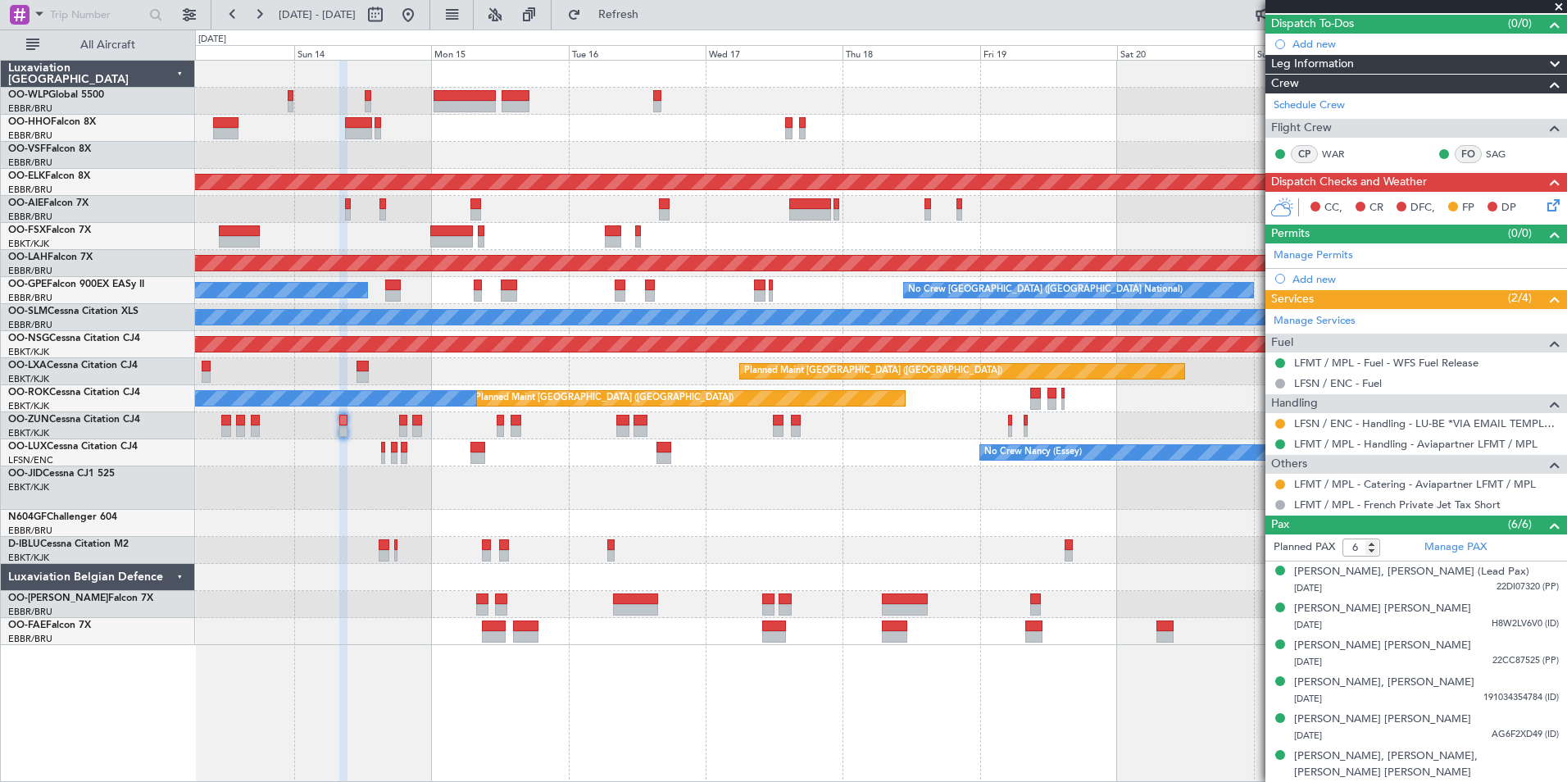
click at [737, 132] on div "Planned Maint Geneva (Cointrin)" at bounding box center [880, 128] width 1371 height 27
click at [927, 125] on div "Planned Maint Geneva (Cointrin)" at bounding box center [880, 128] width 1371 height 27
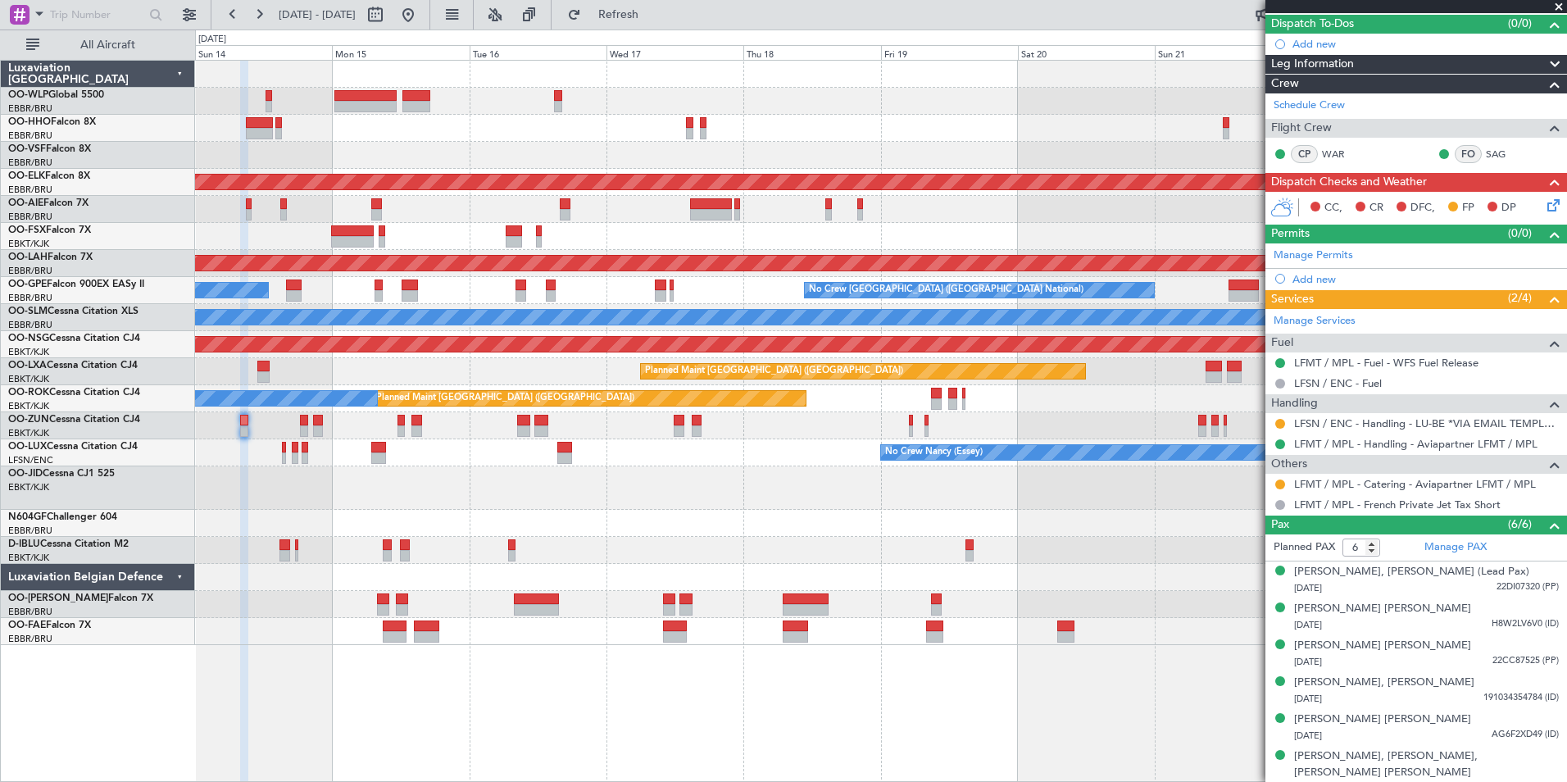
click at [728, 123] on div "Planned Maint Geneva (Cointrin)" at bounding box center [880, 128] width 1371 height 27
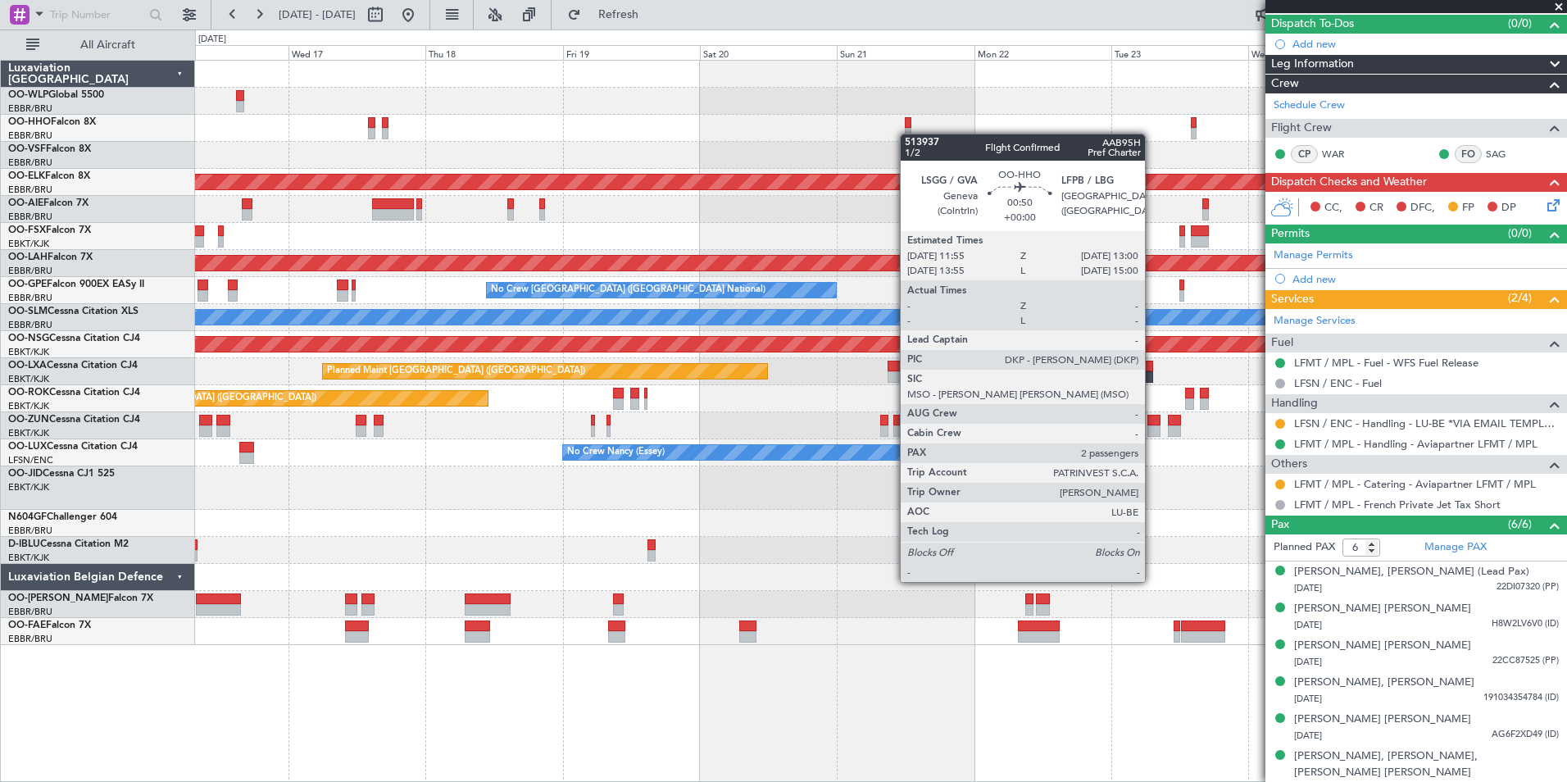
click at [906, 134] on div at bounding box center [880, 128] width 1371 height 27
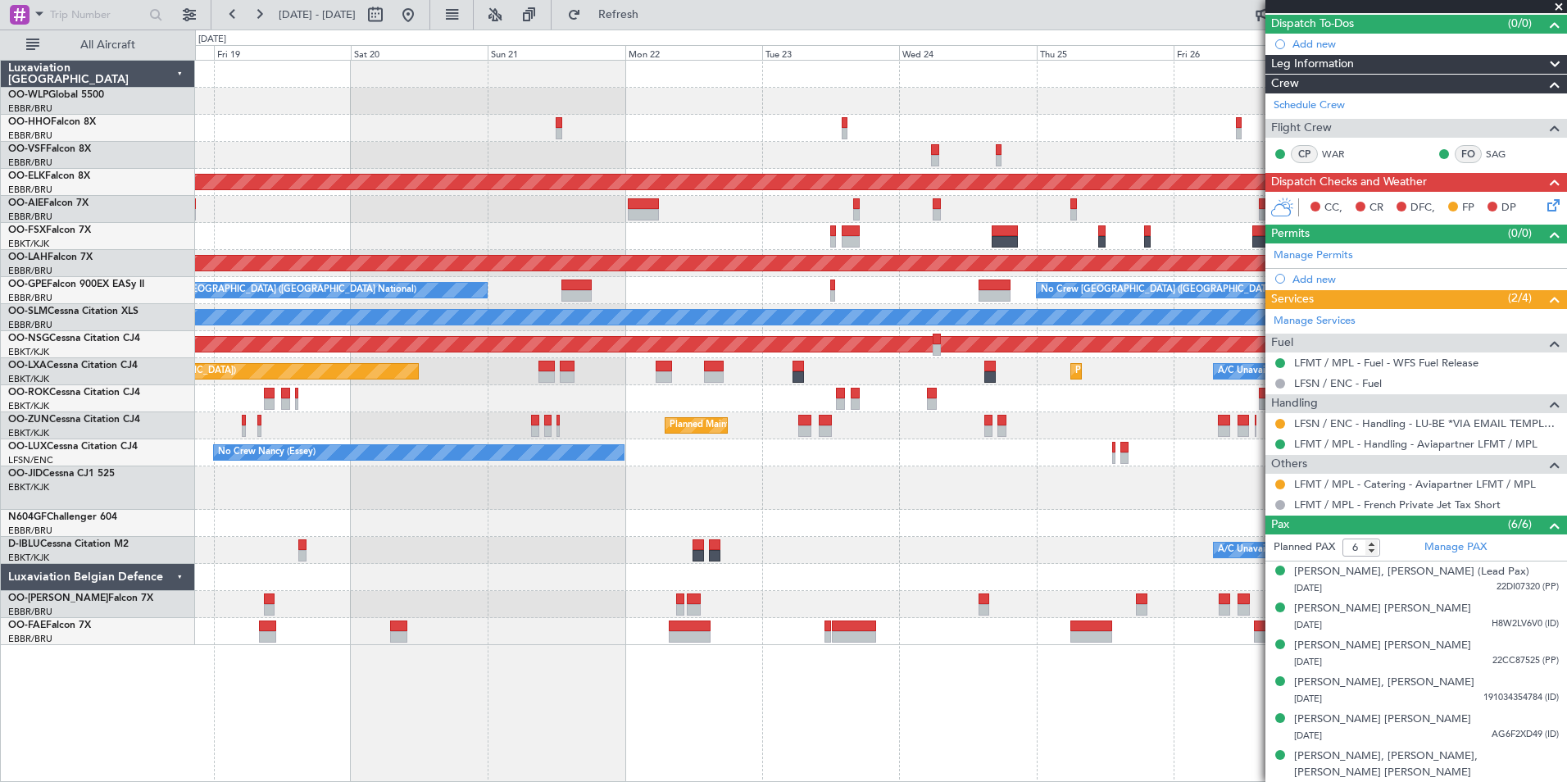
click at [643, 163] on div "Planned Maint Kortrijk-Wevelgem Planned Maint London (Farnborough) Planned Main…" at bounding box center [880, 353] width 1371 height 584
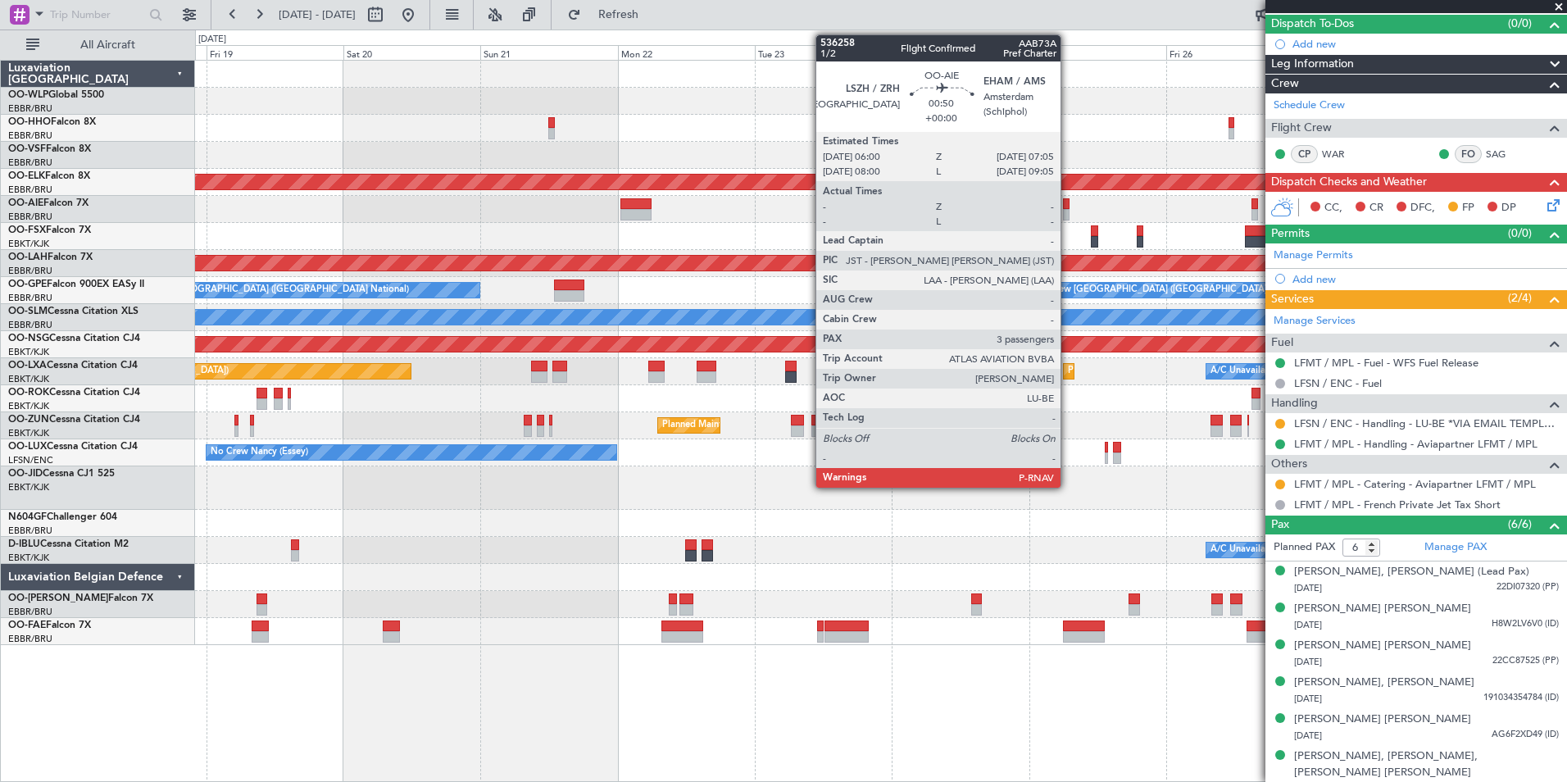
click at [1068, 212] on div at bounding box center [1066, 214] width 7 height 11
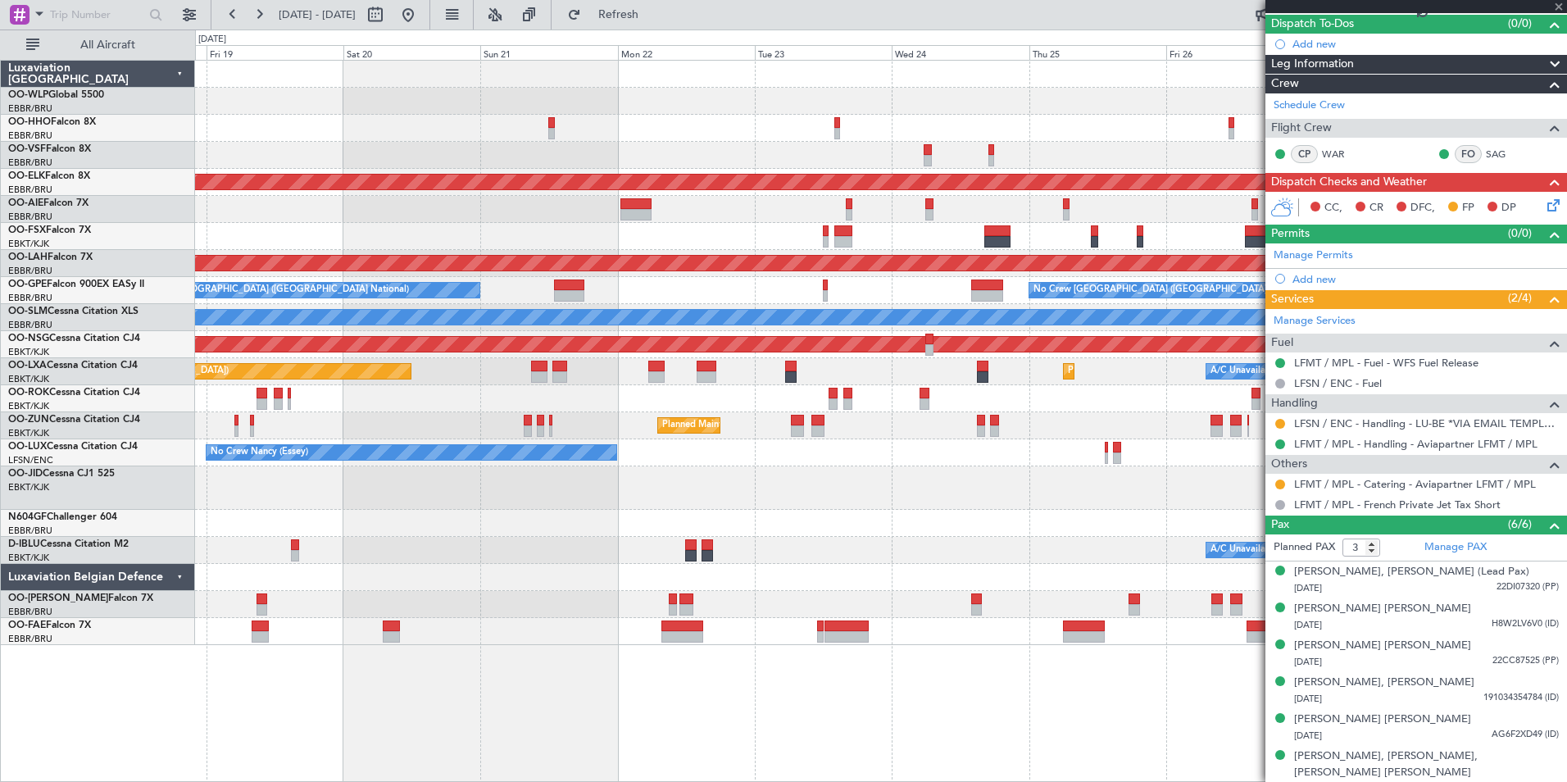
scroll to position [0, 0]
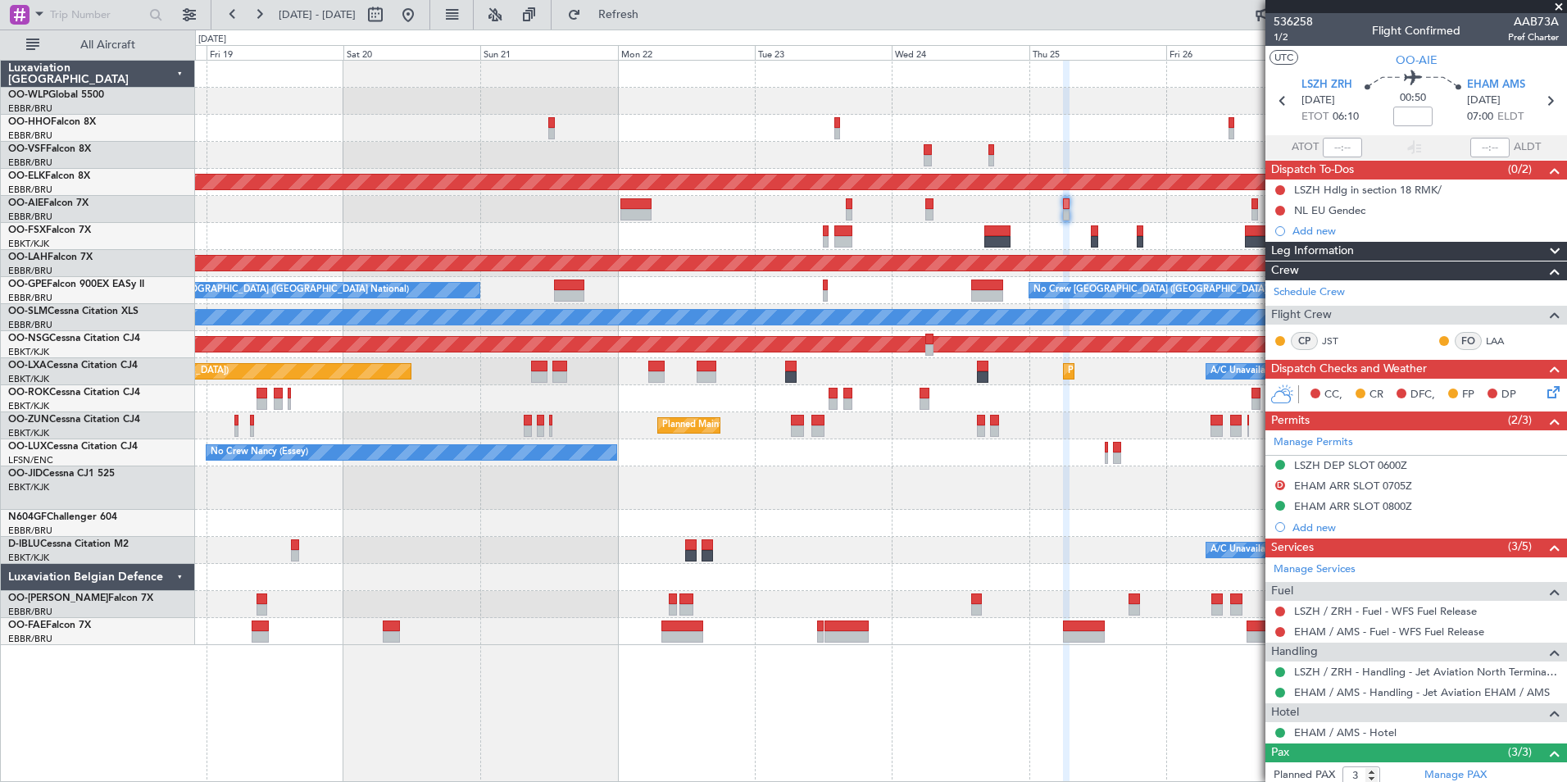
click at [1084, 102] on div at bounding box center [880, 101] width 1371 height 27
click at [976, 93] on div at bounding box center [880, 101] width 1371 height 27
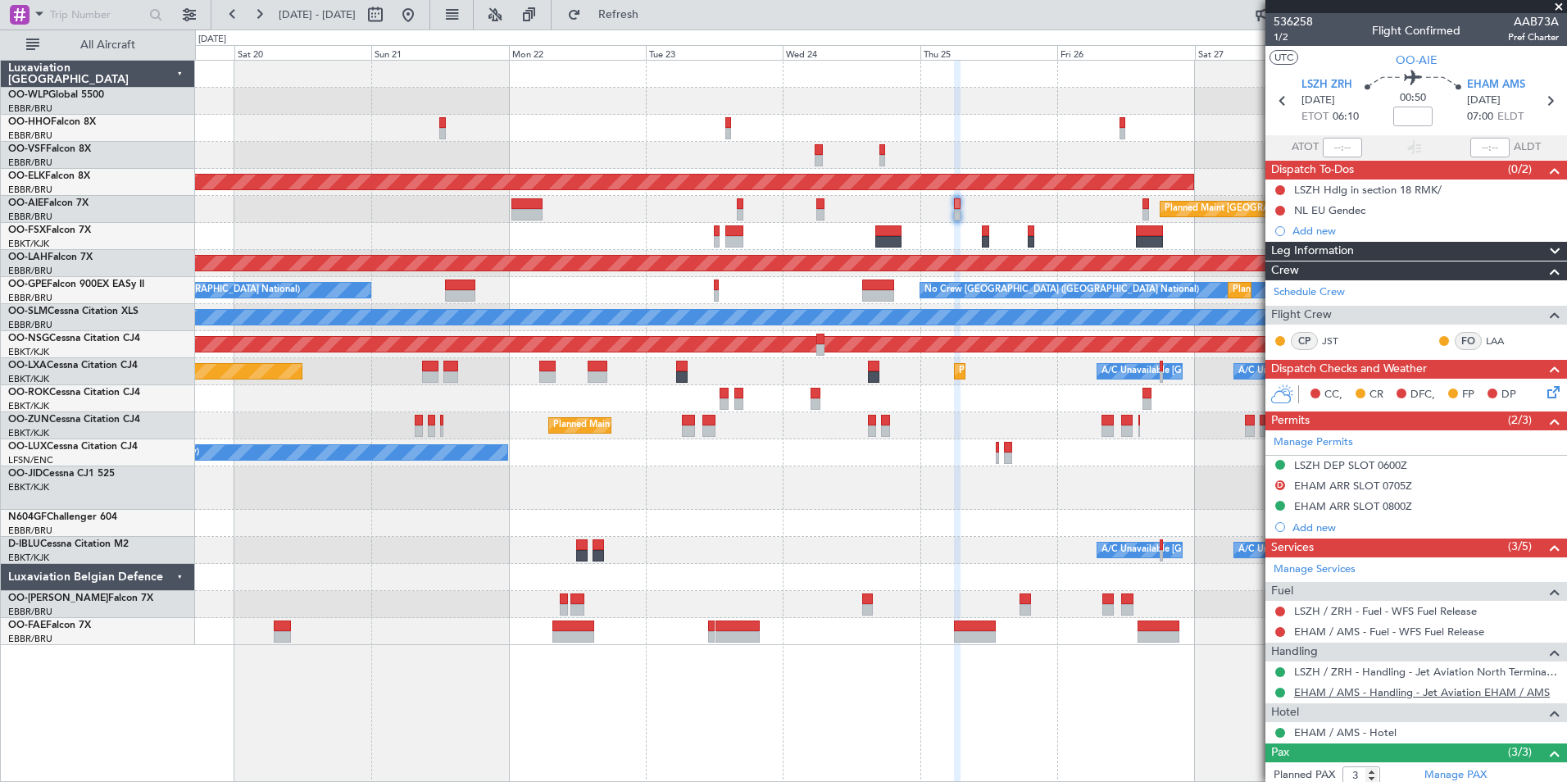
click at [1332, 691] on link "EHAM / AMS - Handling - Jet Aviation EHAM / AMS" at bounding box center [1422, 692] width 256 height 14
click at [421, 15] on button at bounding box center [408, 15] width 26 height 26
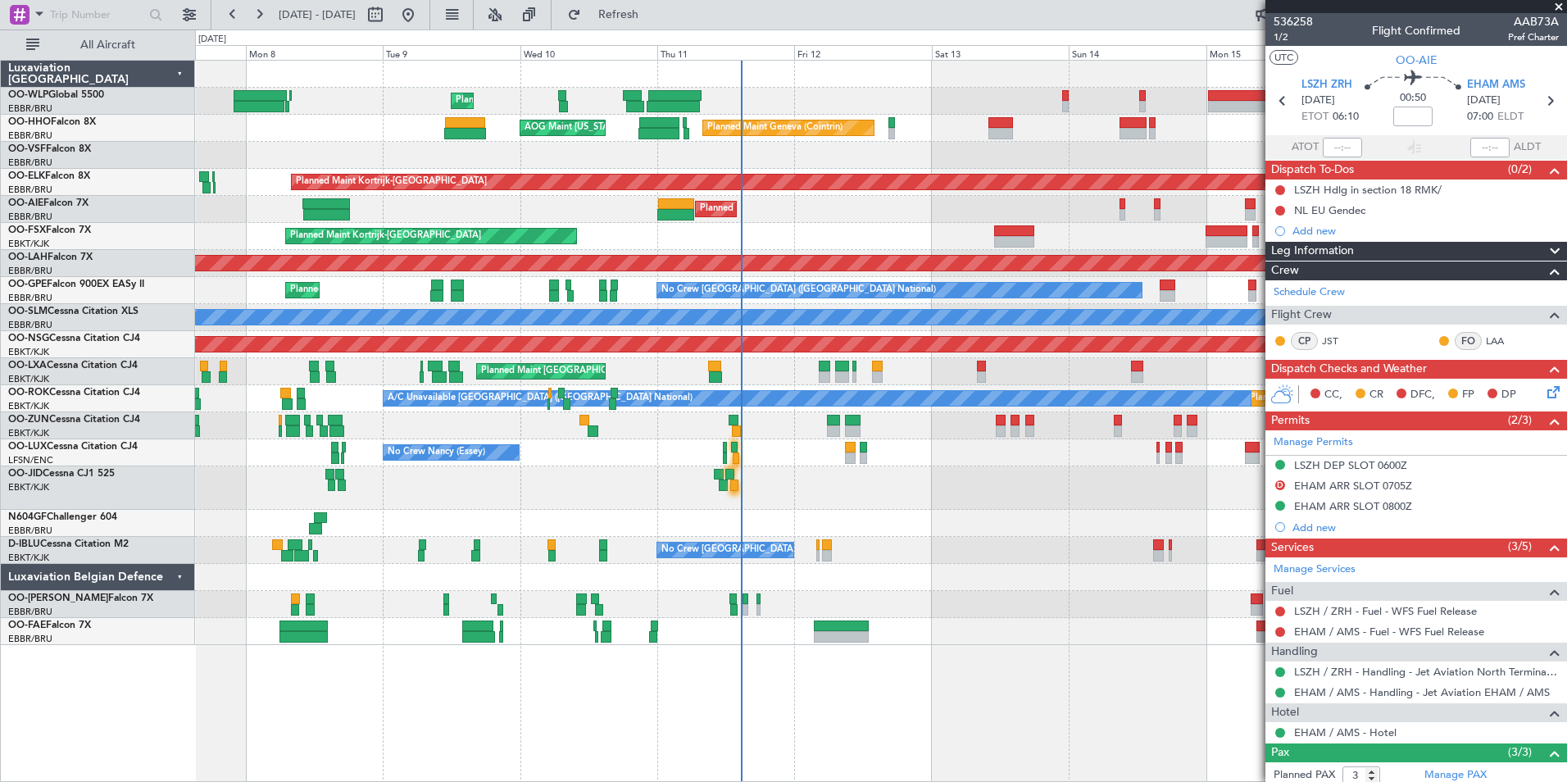
click at [1011, 384] on div "Planned Maint Brussels (Brussels National) Planned Maint Paris (Le Bourget)" at bounding box center [880, 371] width 1371 height 27
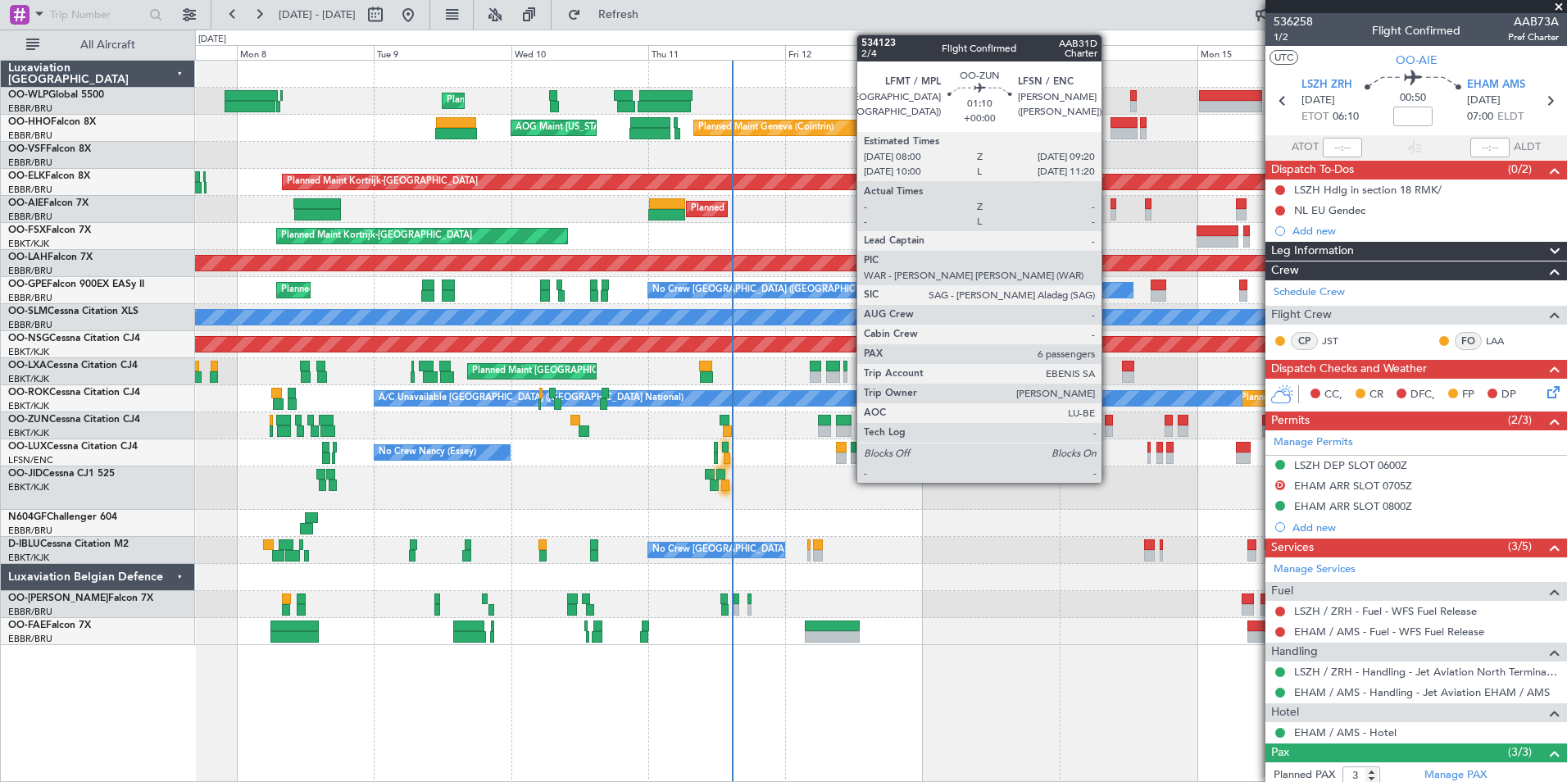
click at [1109, 426] on div at bounding box center [1109, 430] width 8 height 11
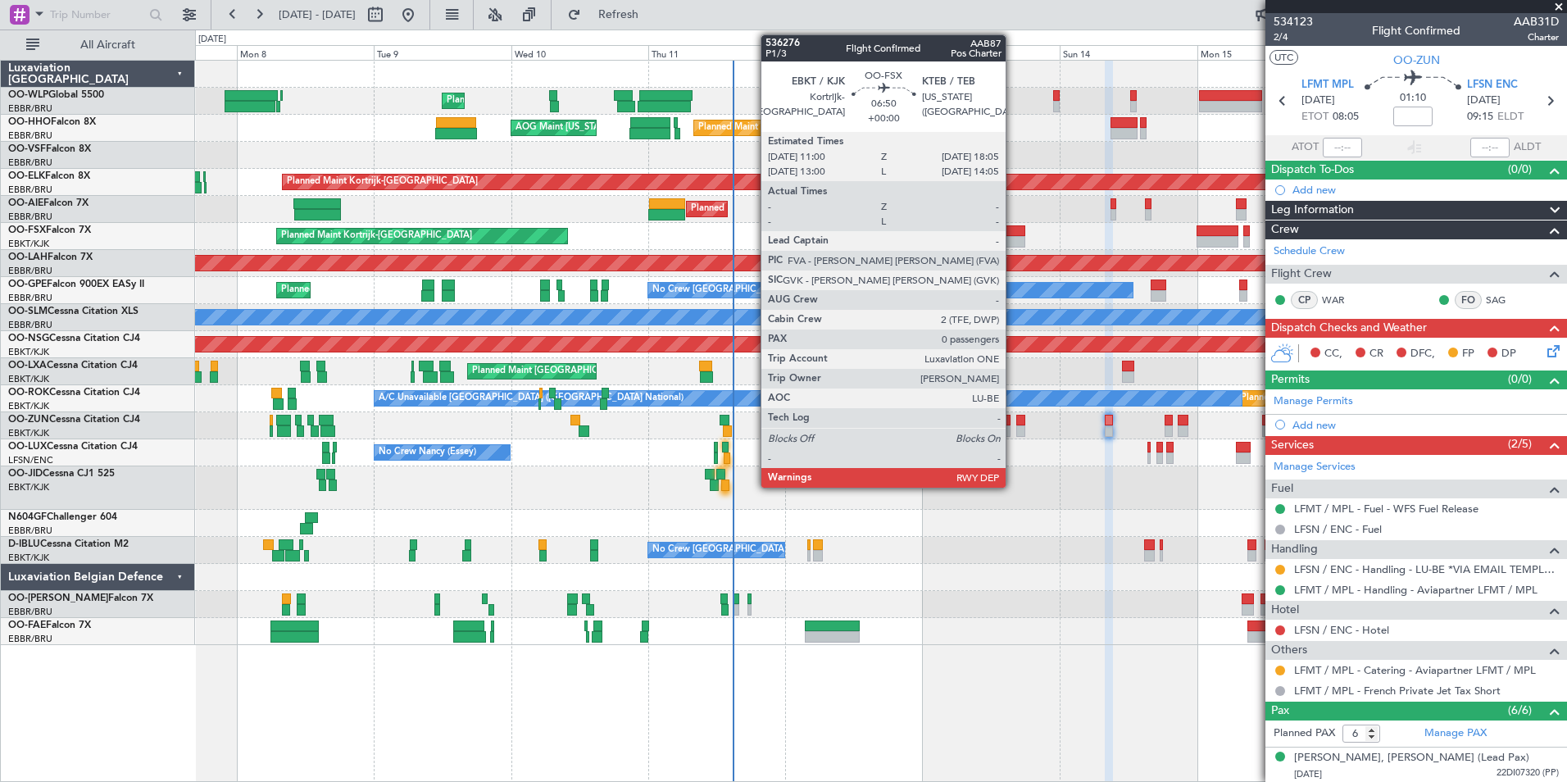
click at [1013, 238] on div at bounding box center [1005, 241] width 41 height 11
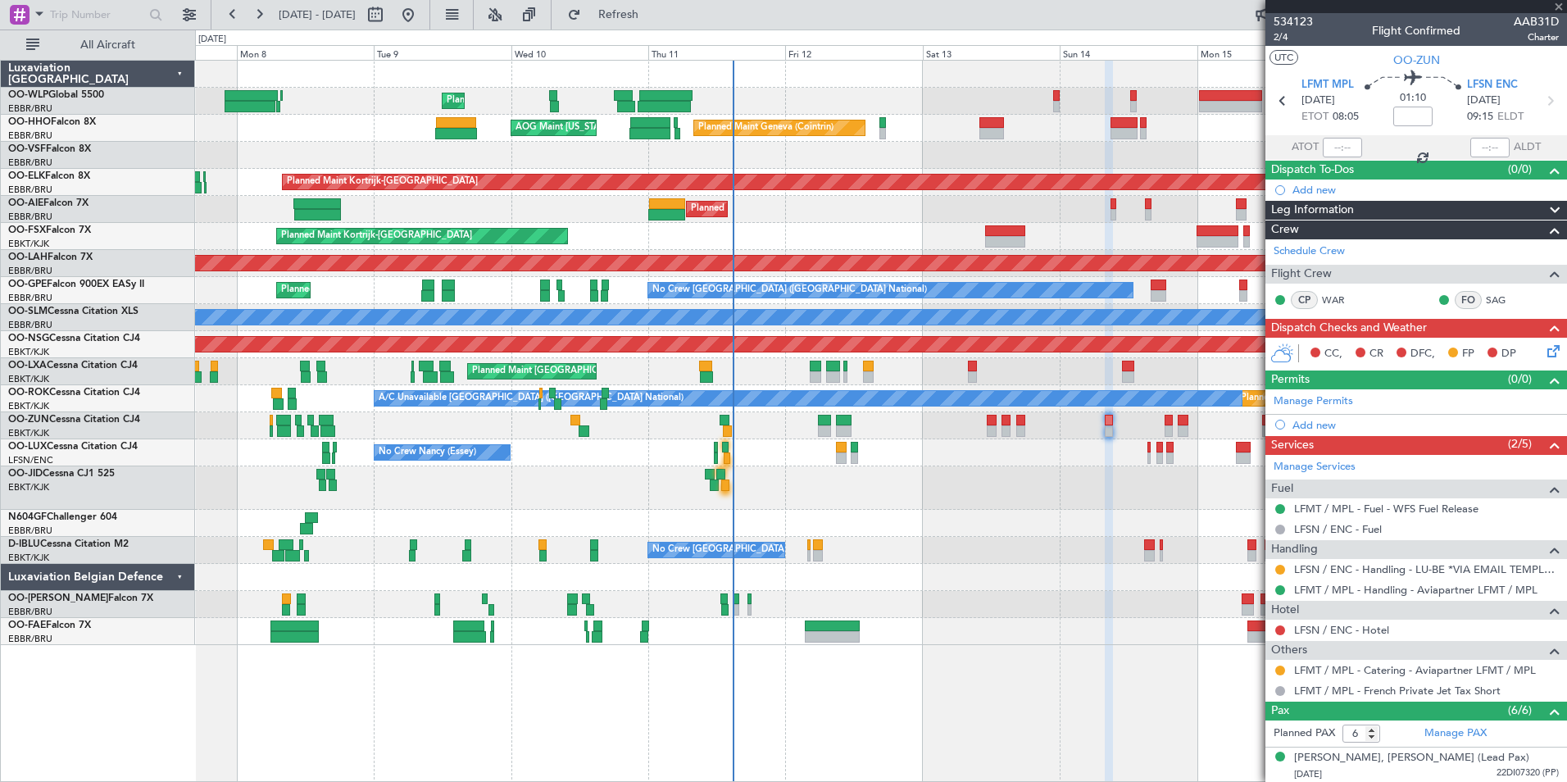
type input "0"
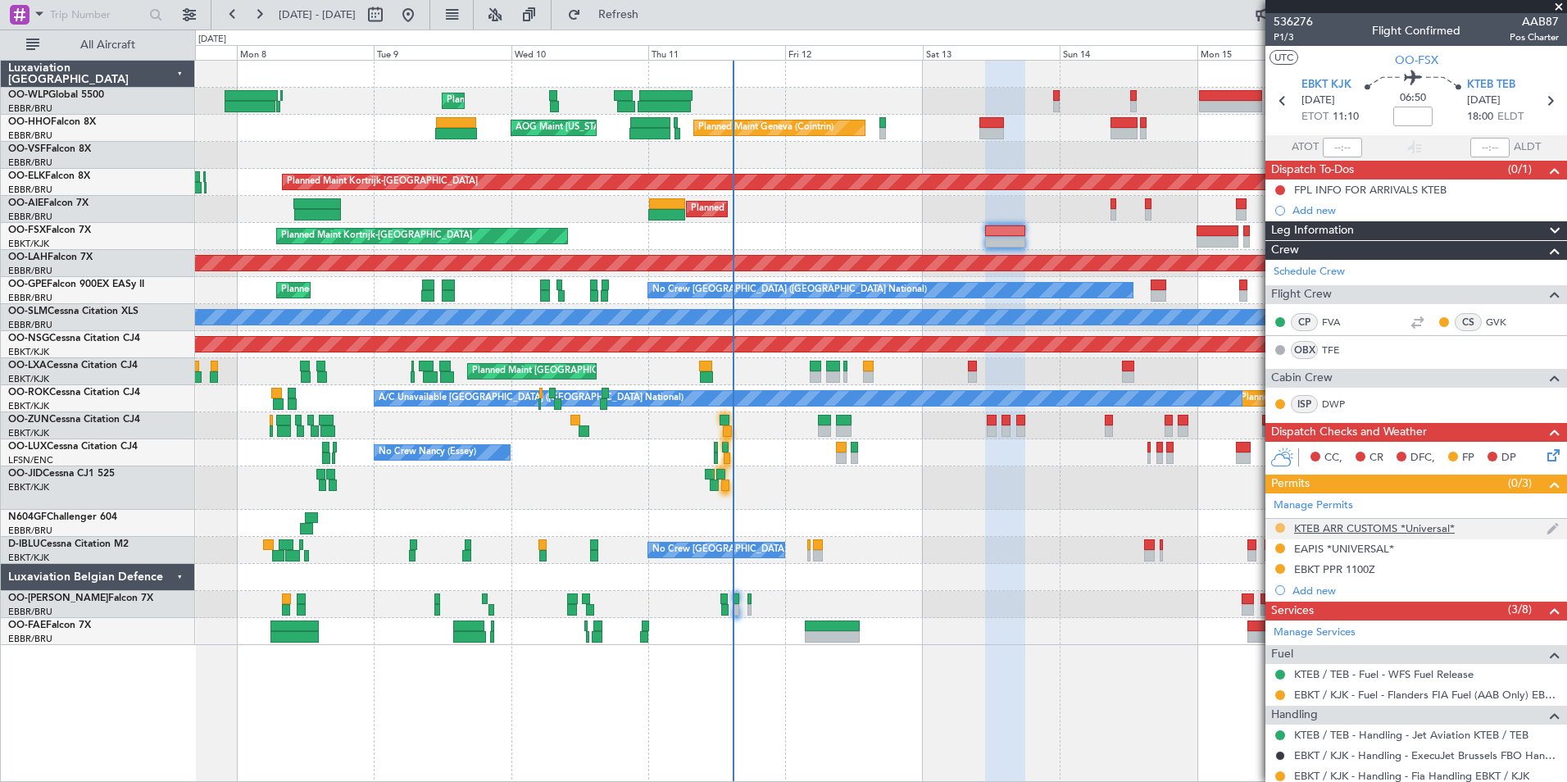
click at [1282, 529] on button at bounding box center [1280, 528] width 10 height 10
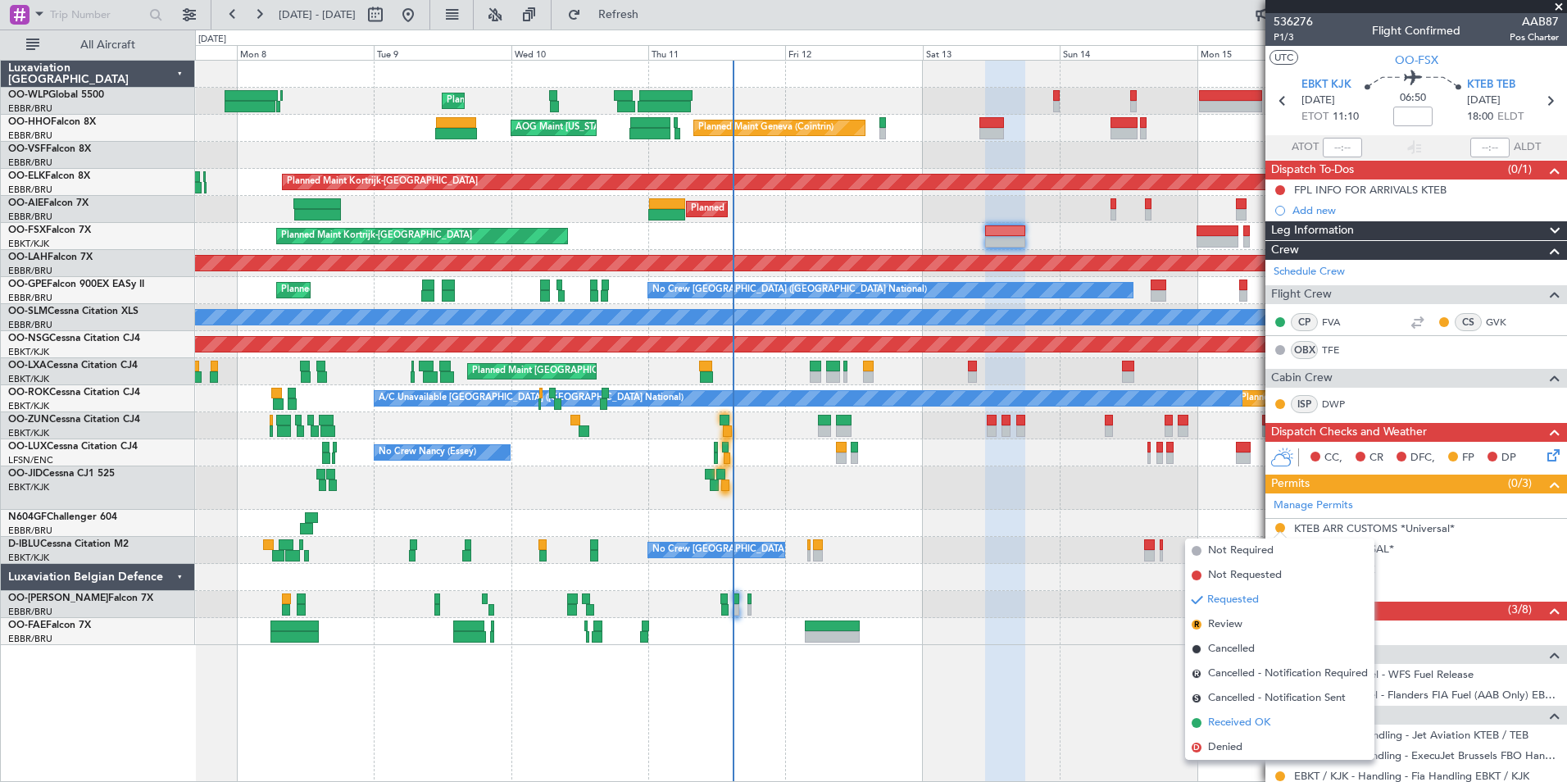
click at [1244, 724] on span "Received OK" at bounding box center [1239, 723] width 62 height 16
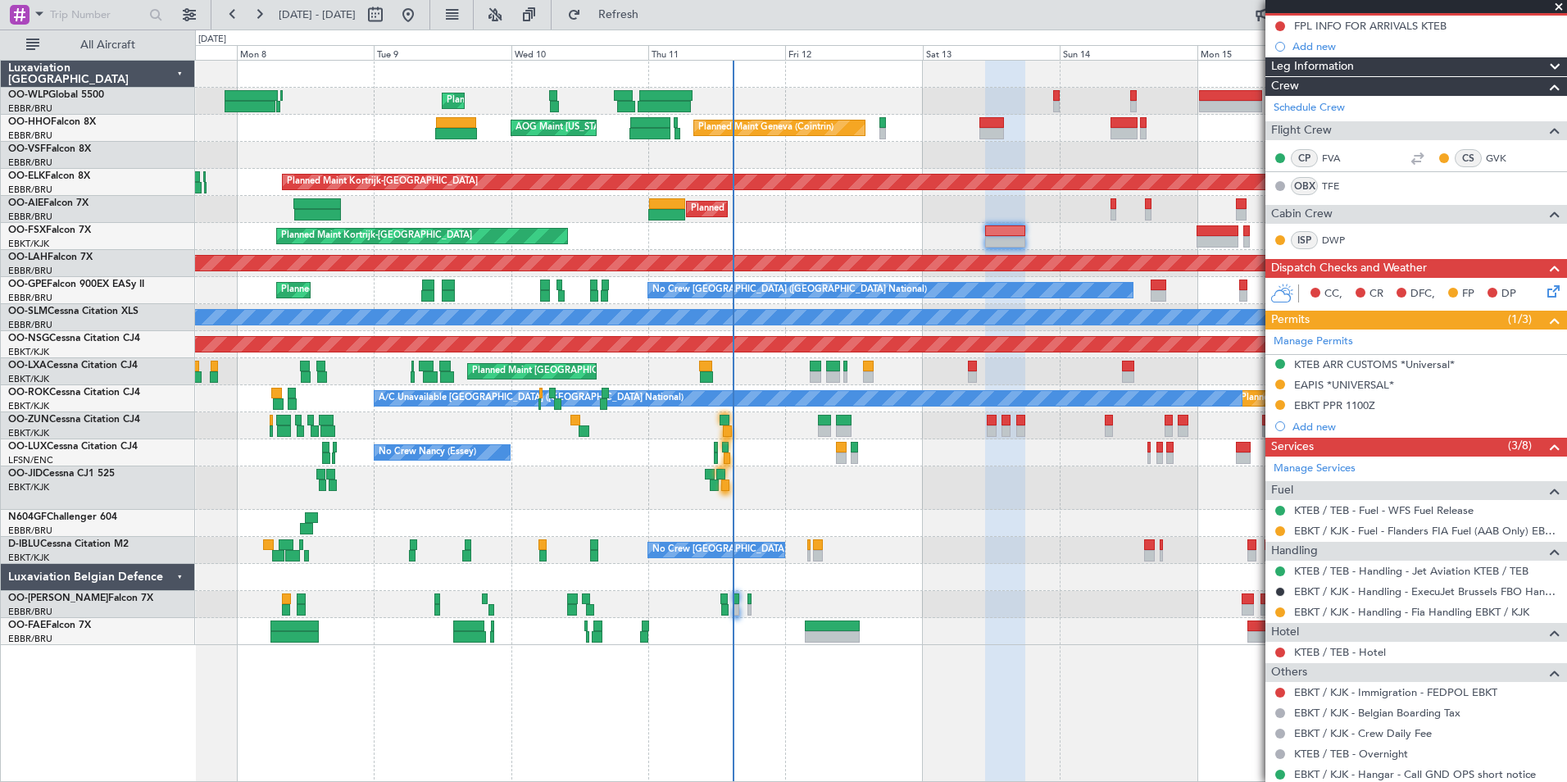
scroll to position [89, 0]
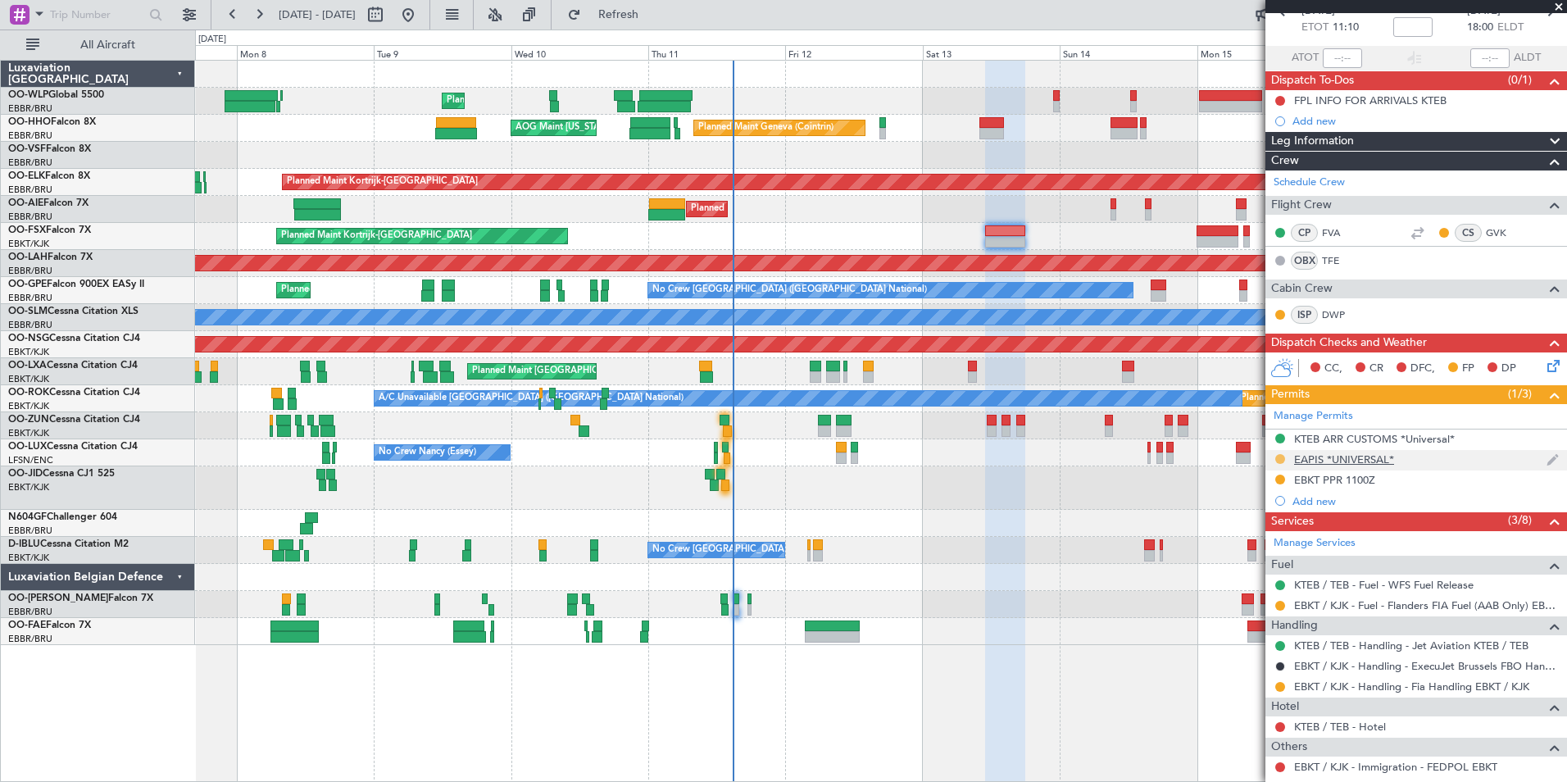
click at [1282, 461] on button at bounding box center [1280, 459] width 10 height 10
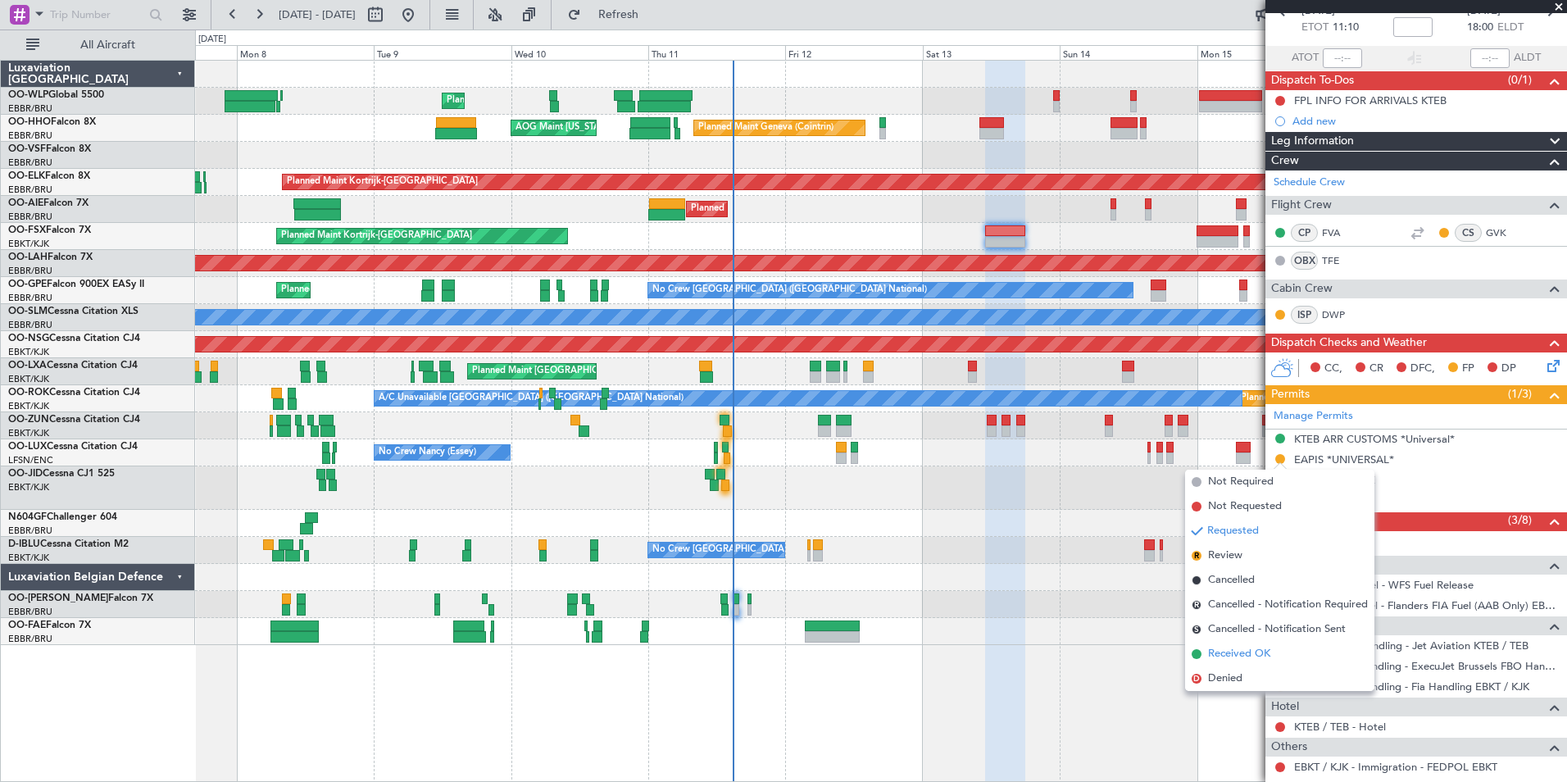
click at [1229, 651] on span "Received OK" at bounding box center [1239, 654] width 62 height 16
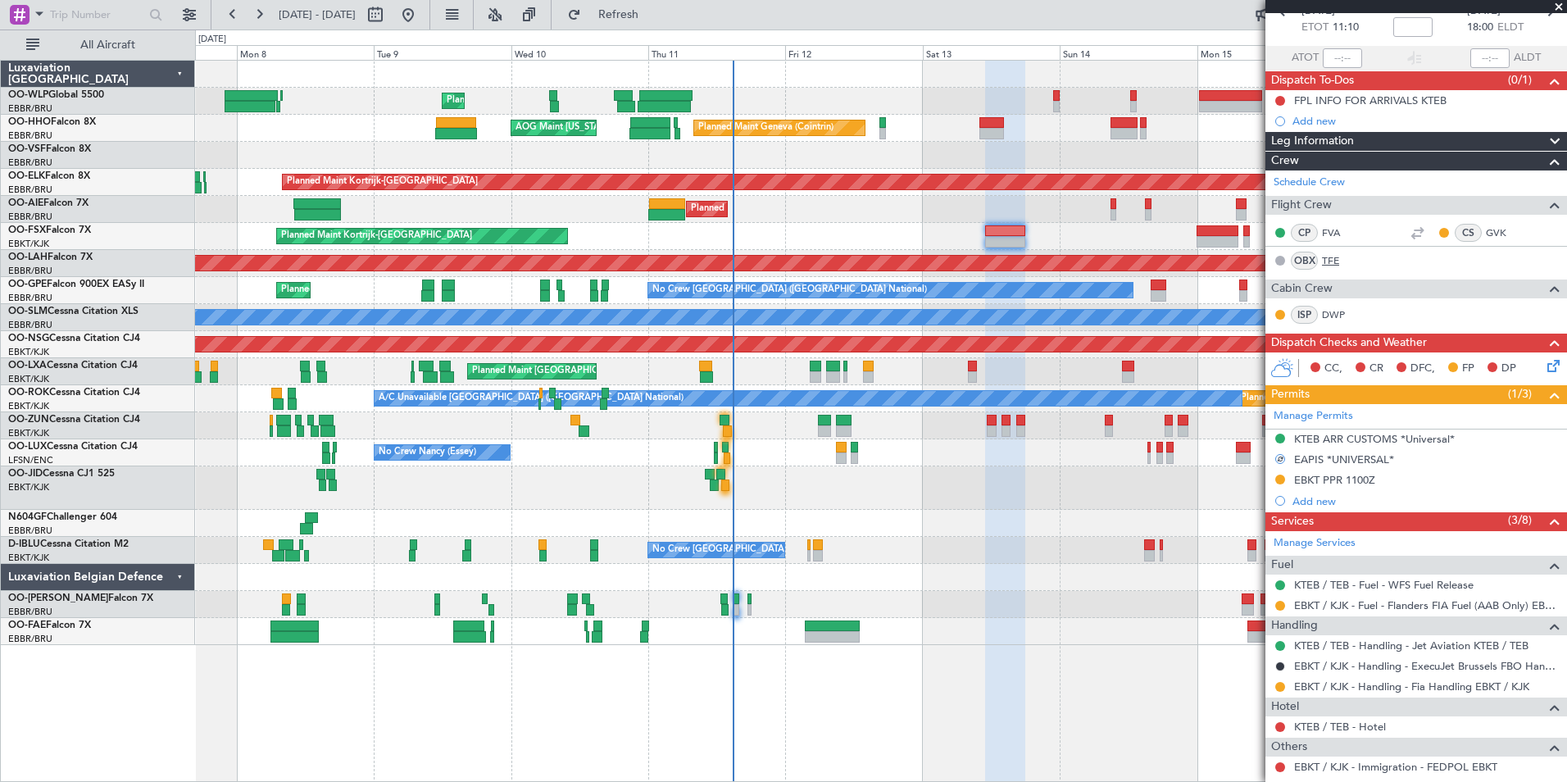
click at [1328, 260] on link "TFE" at bounding box center [1340, 260] width 37 height 15
click at [1332, 257] on link "TFE" at bounding box center [1340, 260] width 37 height 15
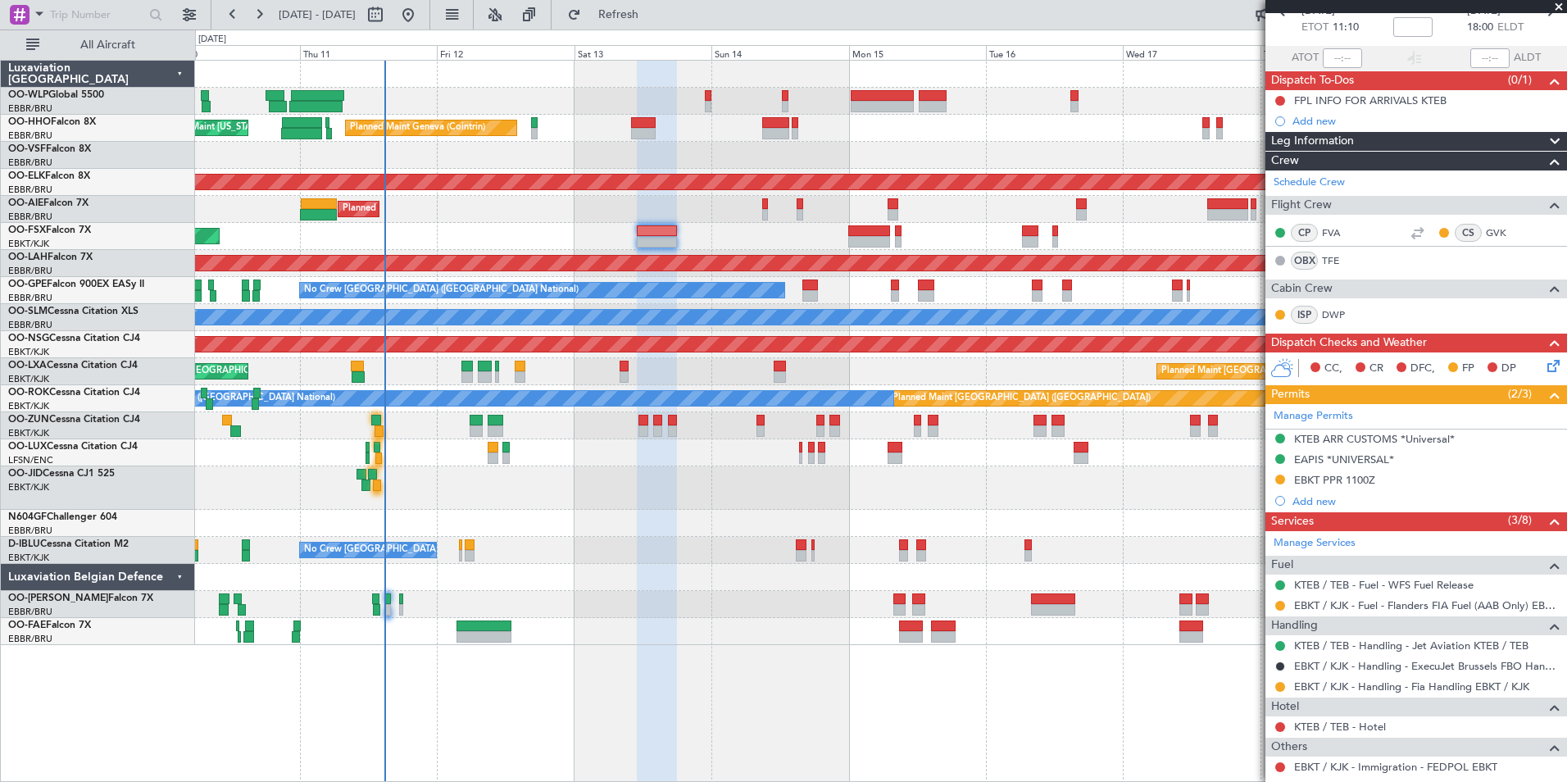
click at [674, 203] on div "Planned Maint Liege Planned Maint Geneva (Cointrin) AOG Maint New York (Teterbo…" at bounding box center [880, 353] width 1371 height 584
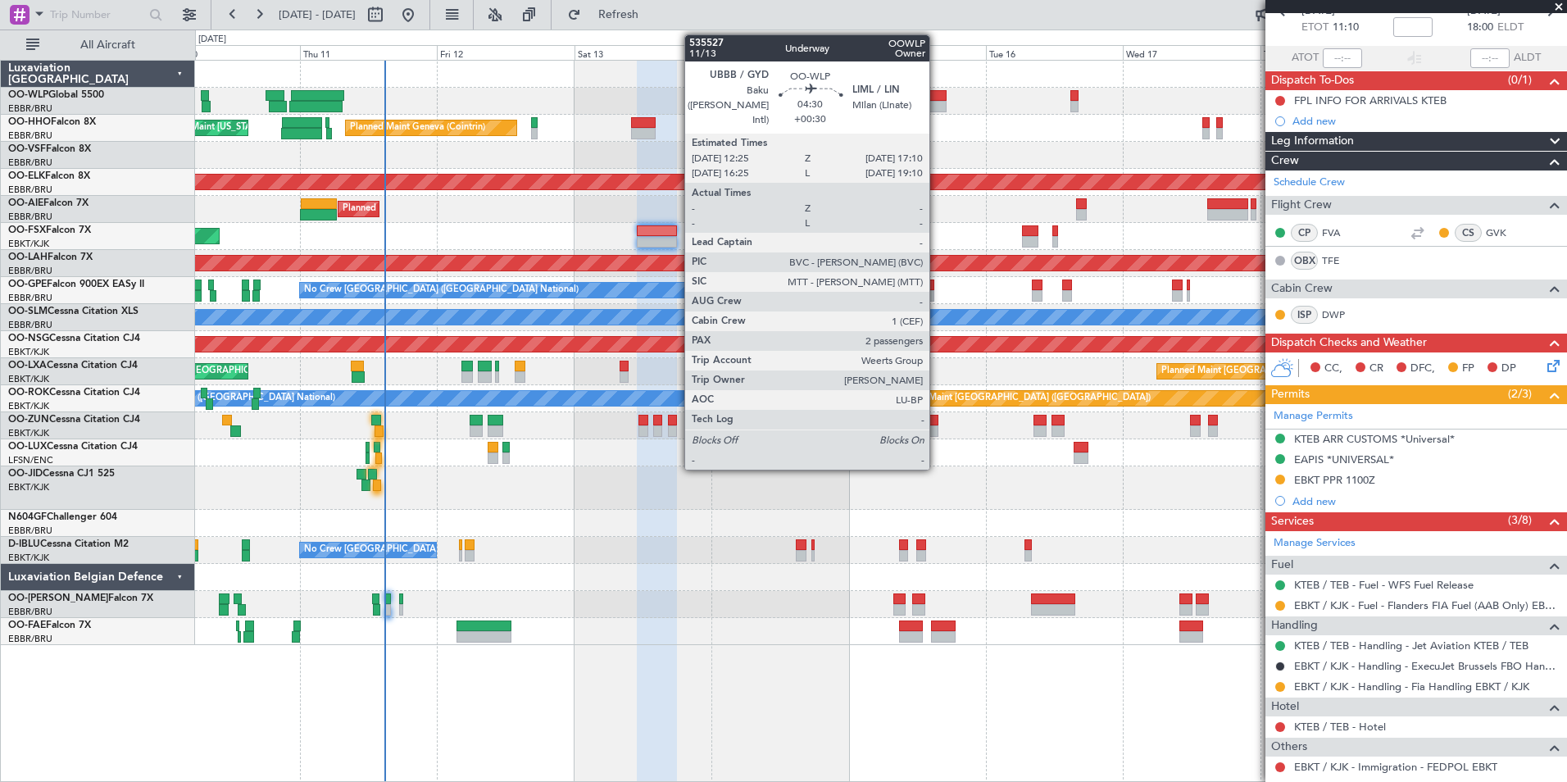
click at [937, 103] on div at bounding box center [933, 106] width 28 height 11
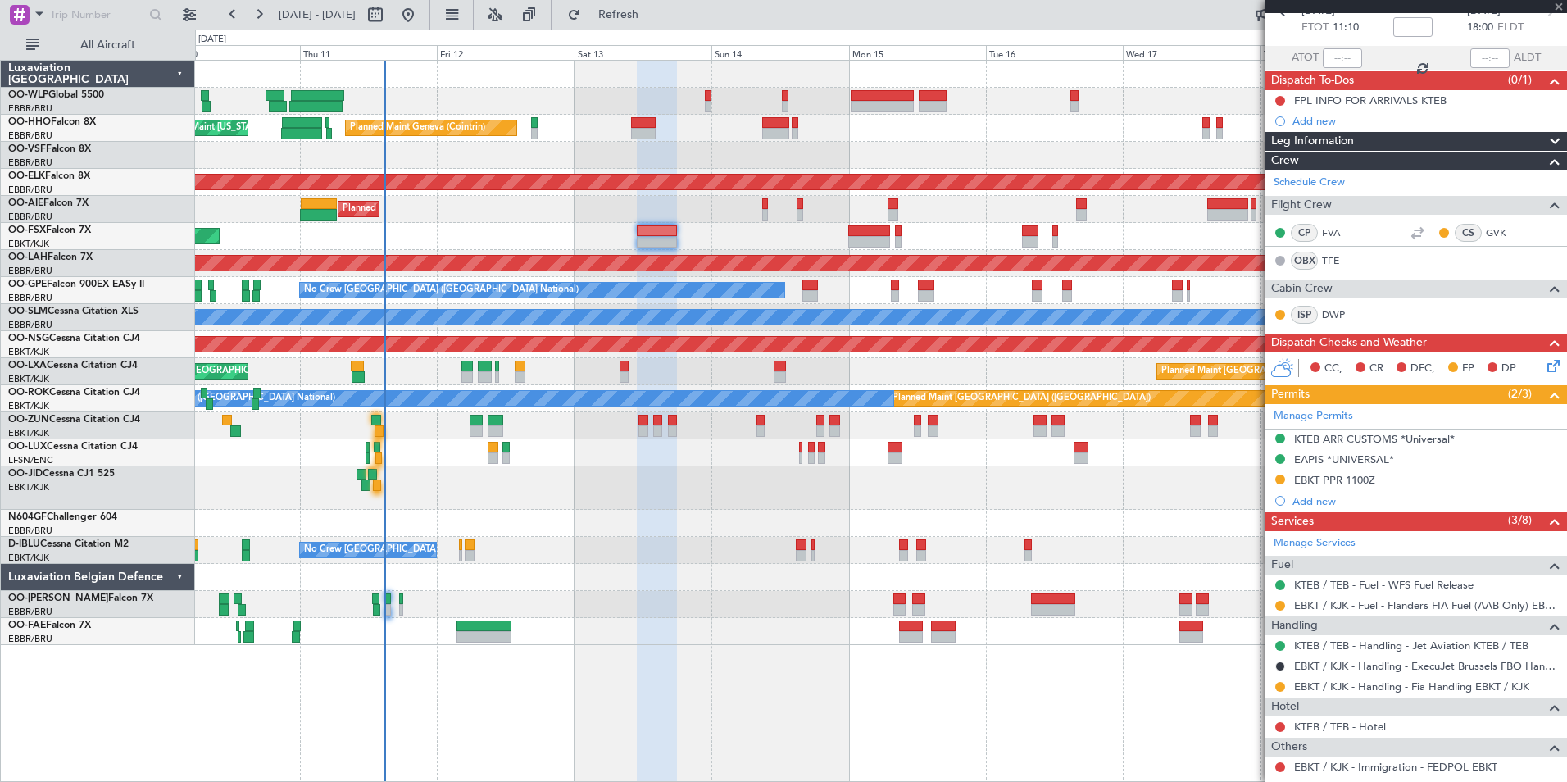
type input "+00:30"
type input "2"
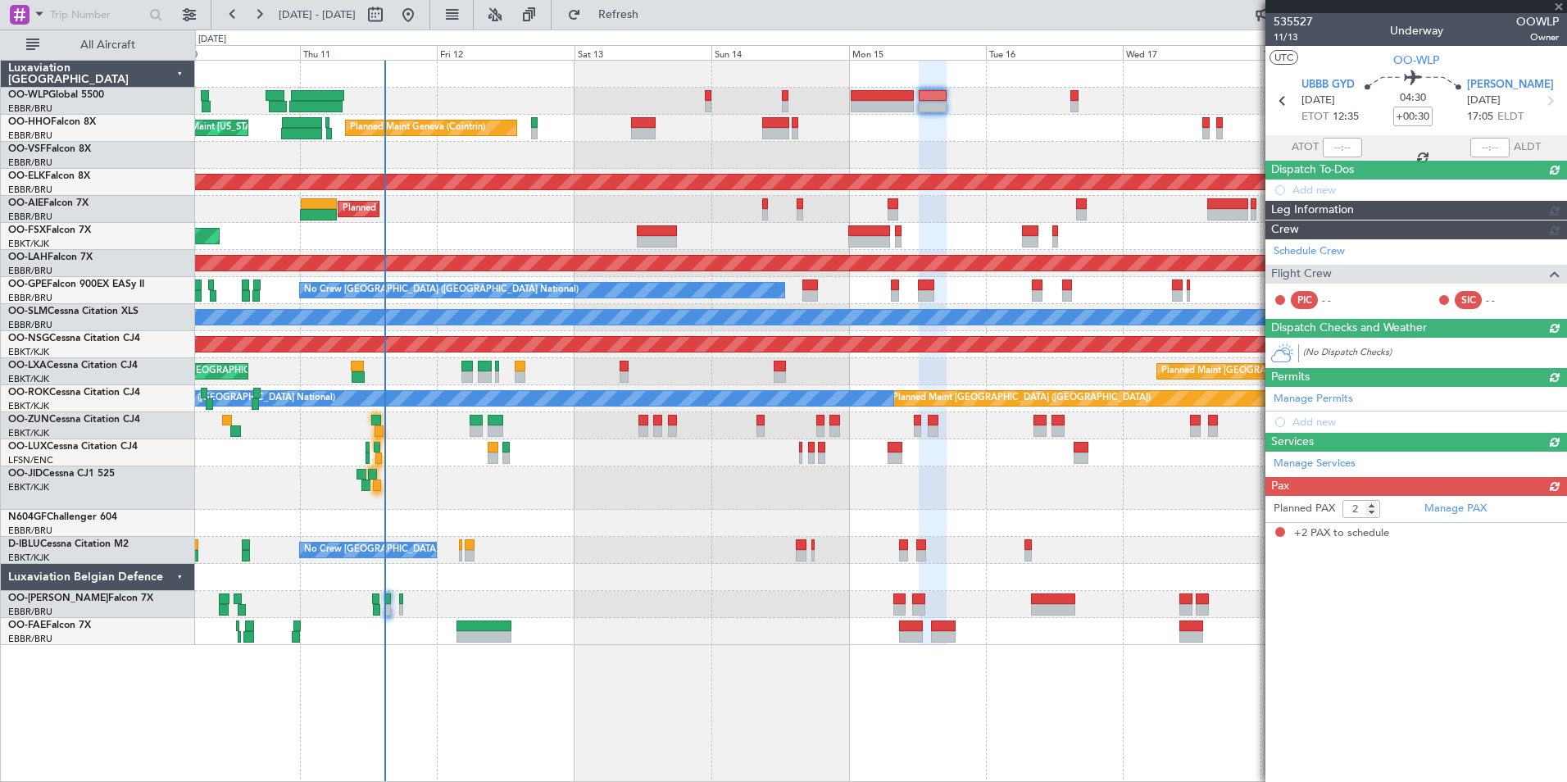
scroll to position [0, 0]
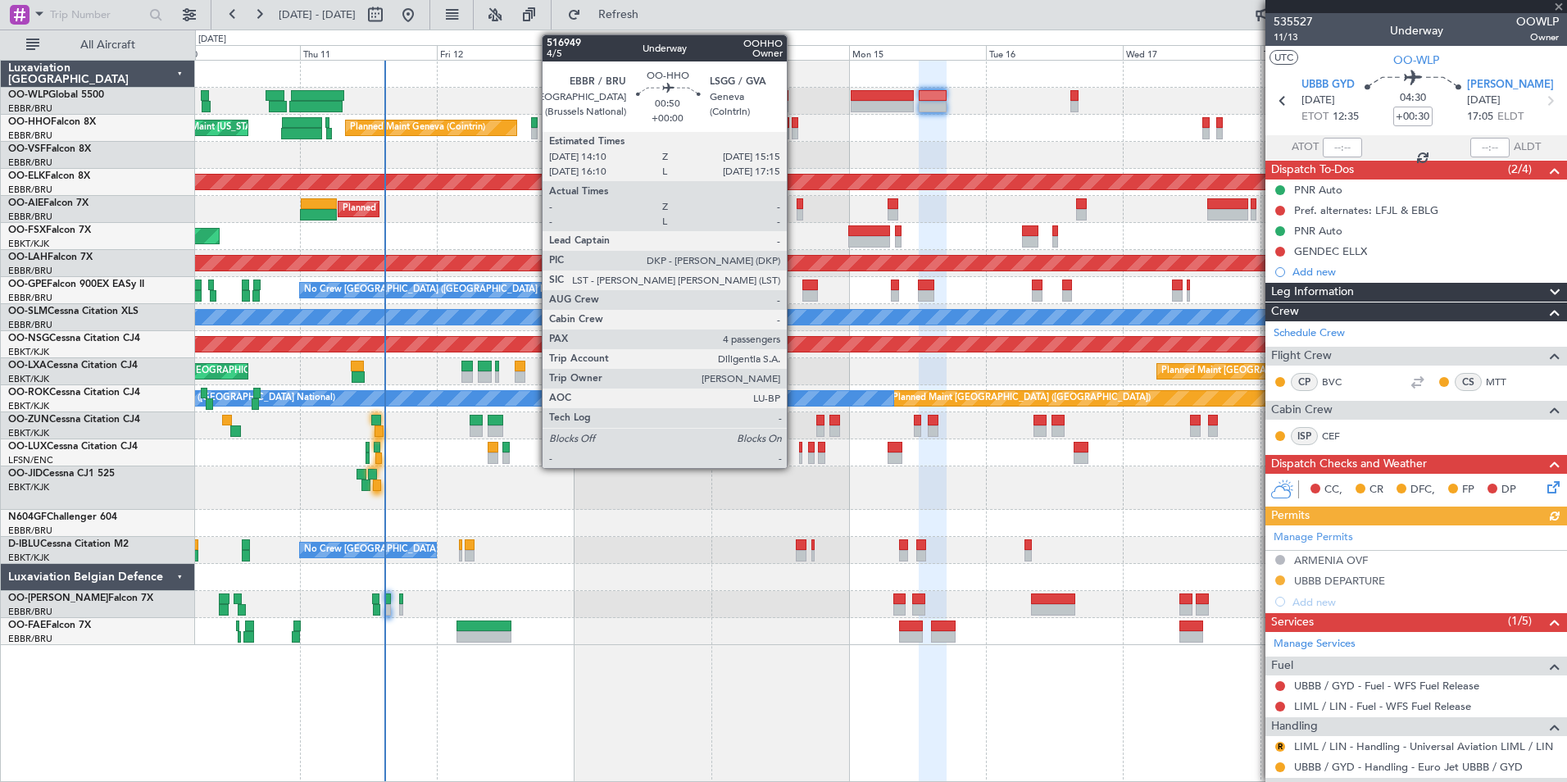
click at [794, 120] on div at bounding box center [795, 122] width 7 height 11
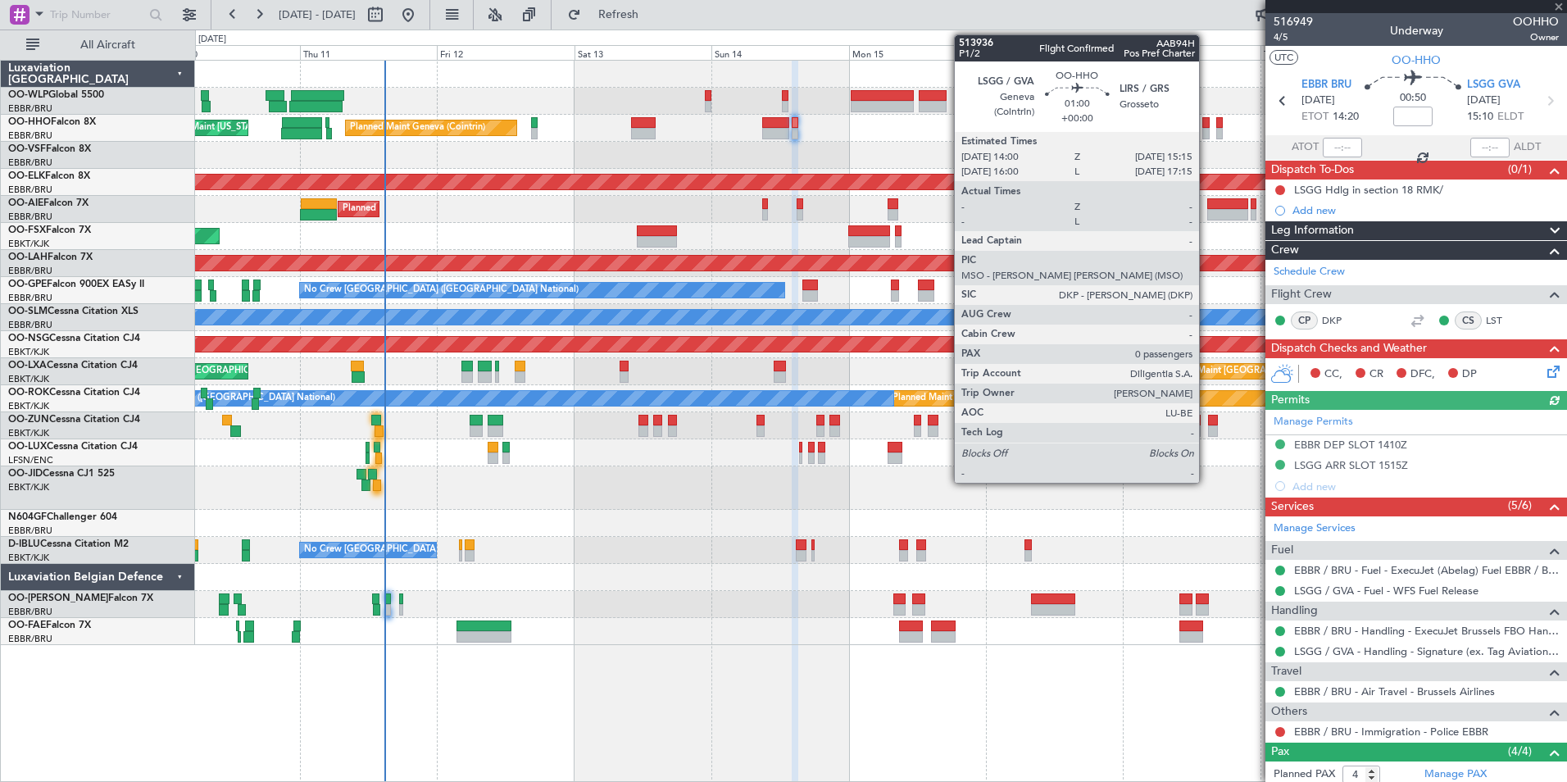
click at [1206, 129] on div at bounding box center [1205, 133] width 7 height 11
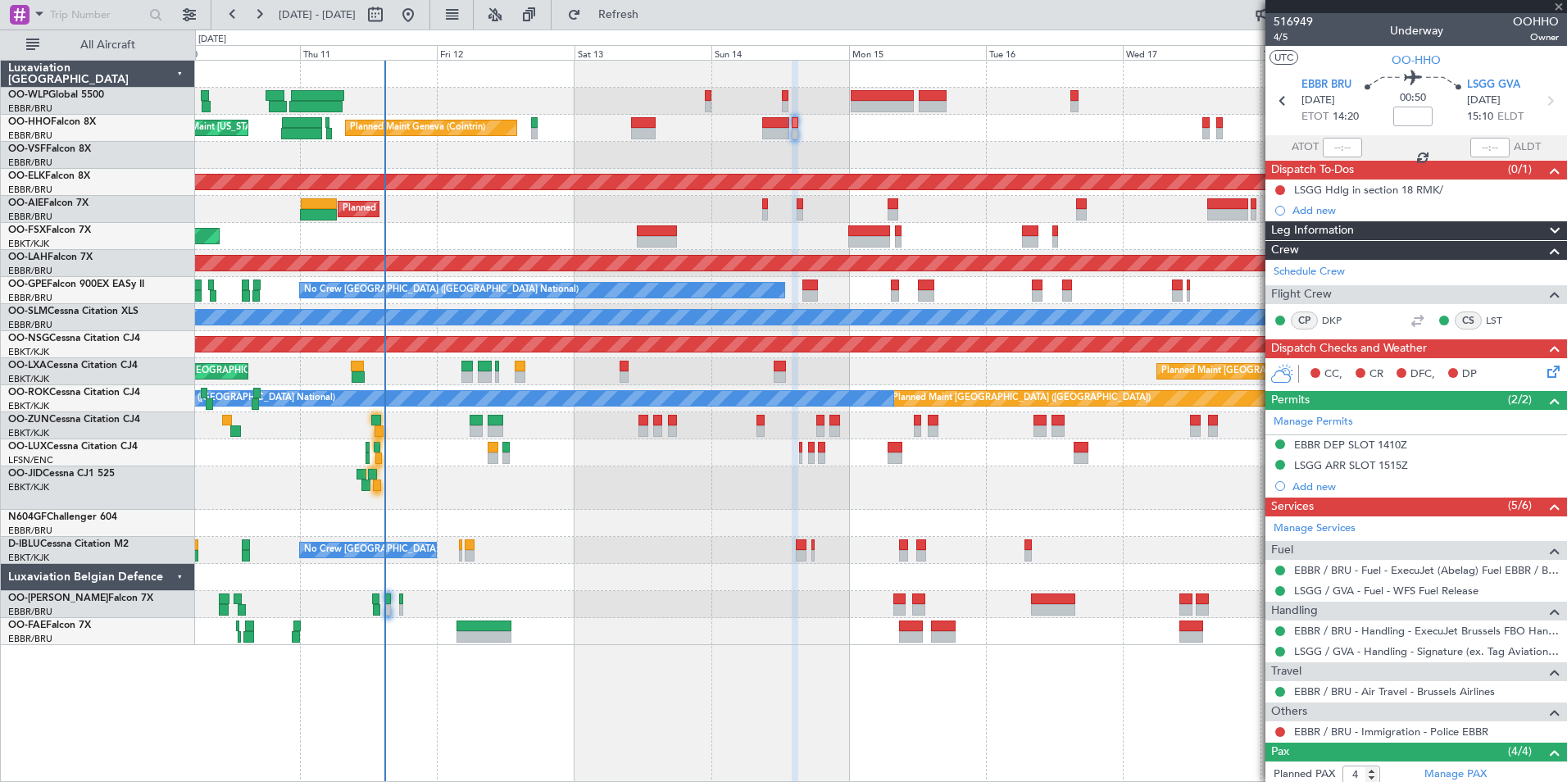
type input "0"
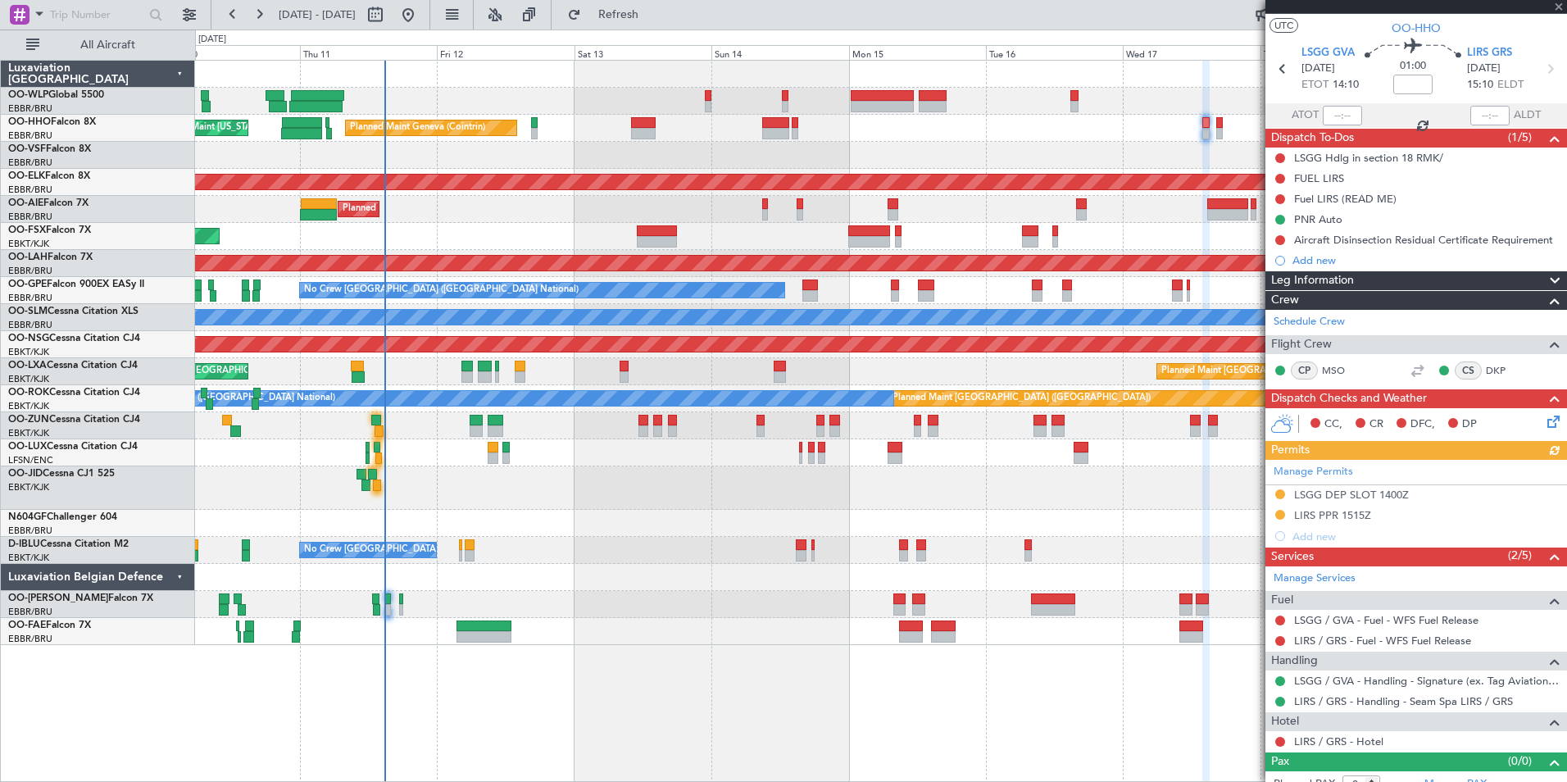
scroll to position [48, 0]
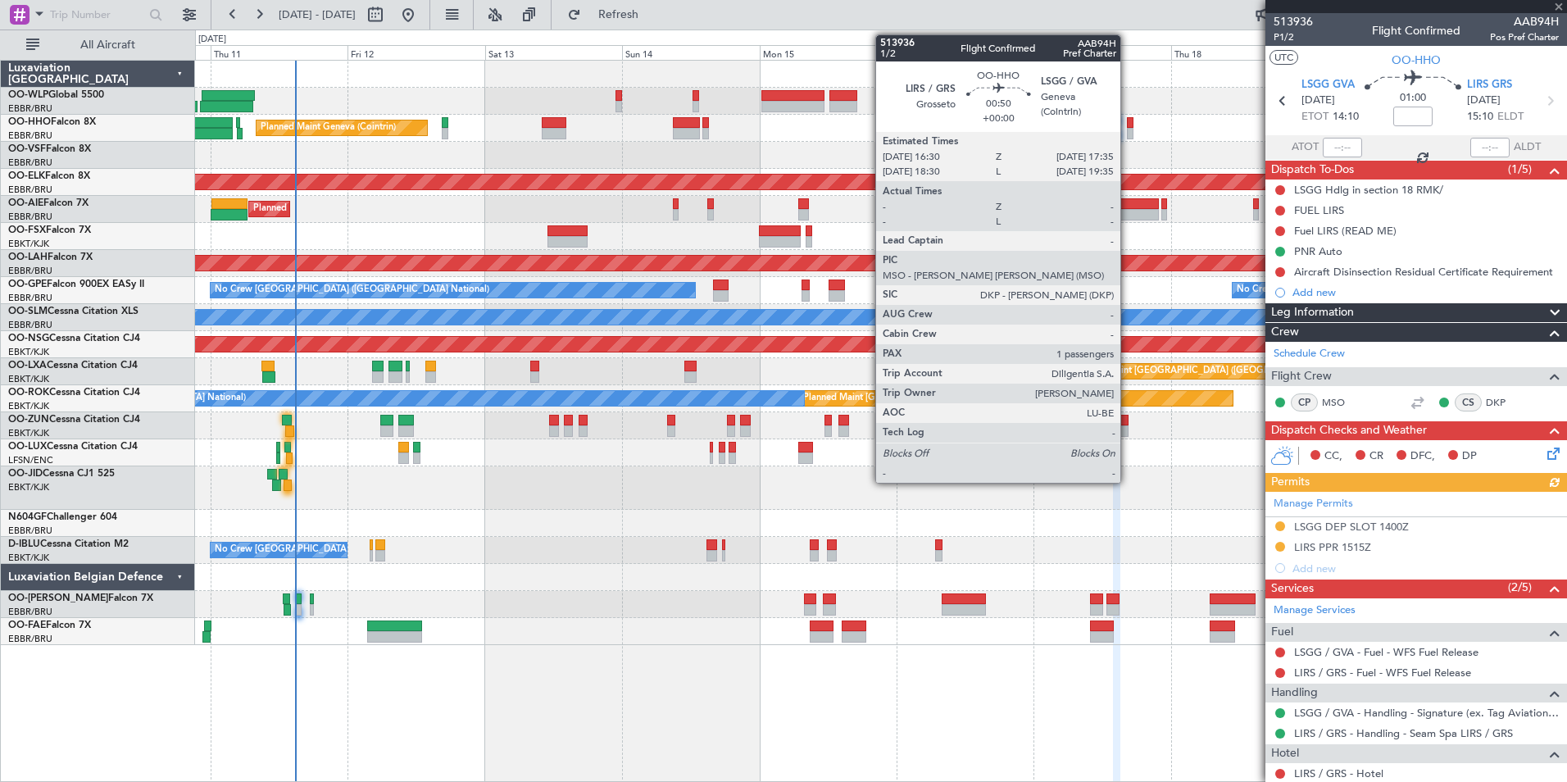
scroll to position [48, 0]
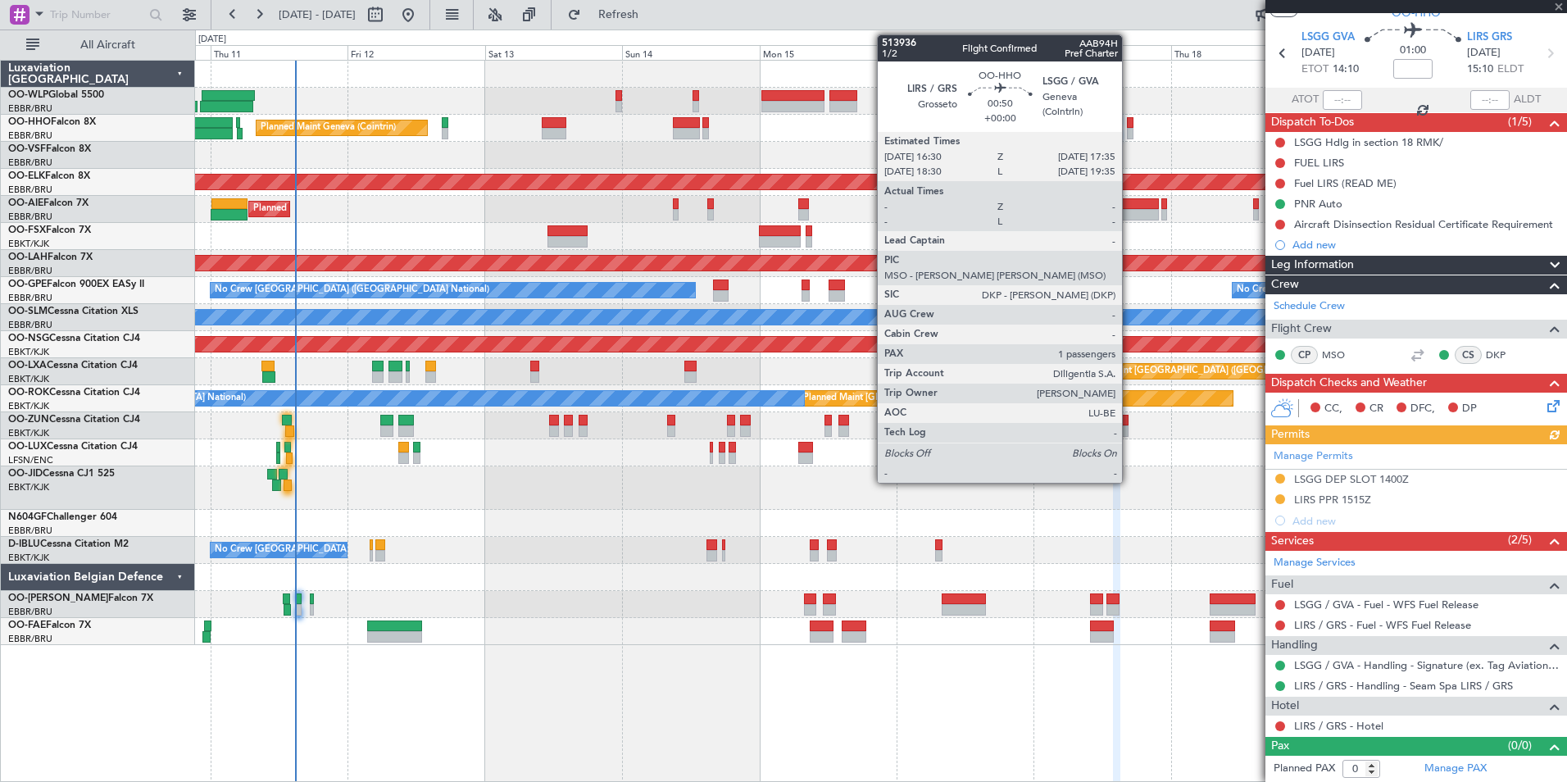
click at [1129, 132] on div at bounding box center [1130, 133] width 7 height 11
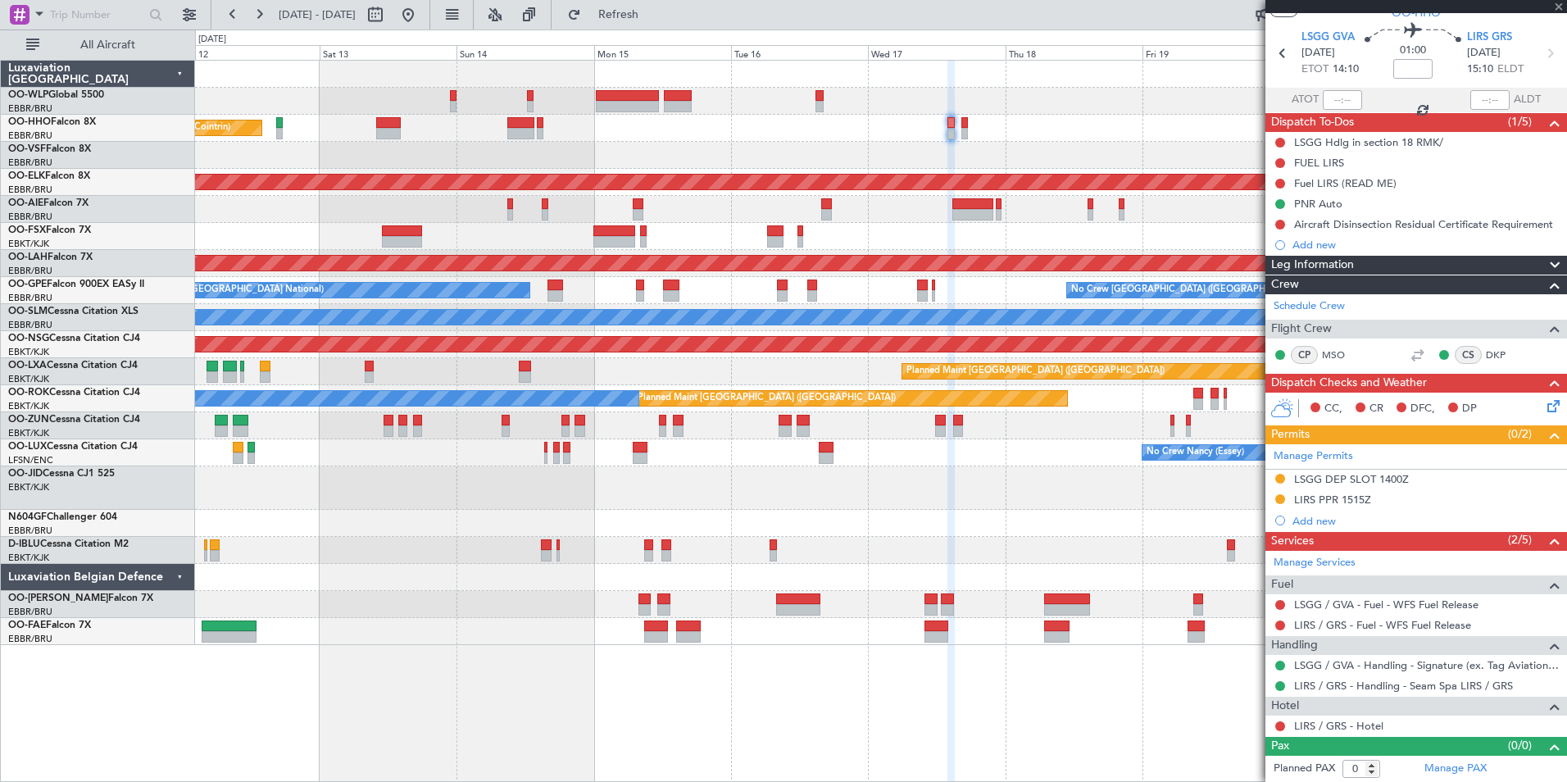
click at [982, 148] on div "Planned Maint Liege Planned Maint Geneva ([GEOGRAPHIC_DATA]) AOG Maint [US_STAT…" at bounding box center [880, 353] width 1371 height 584
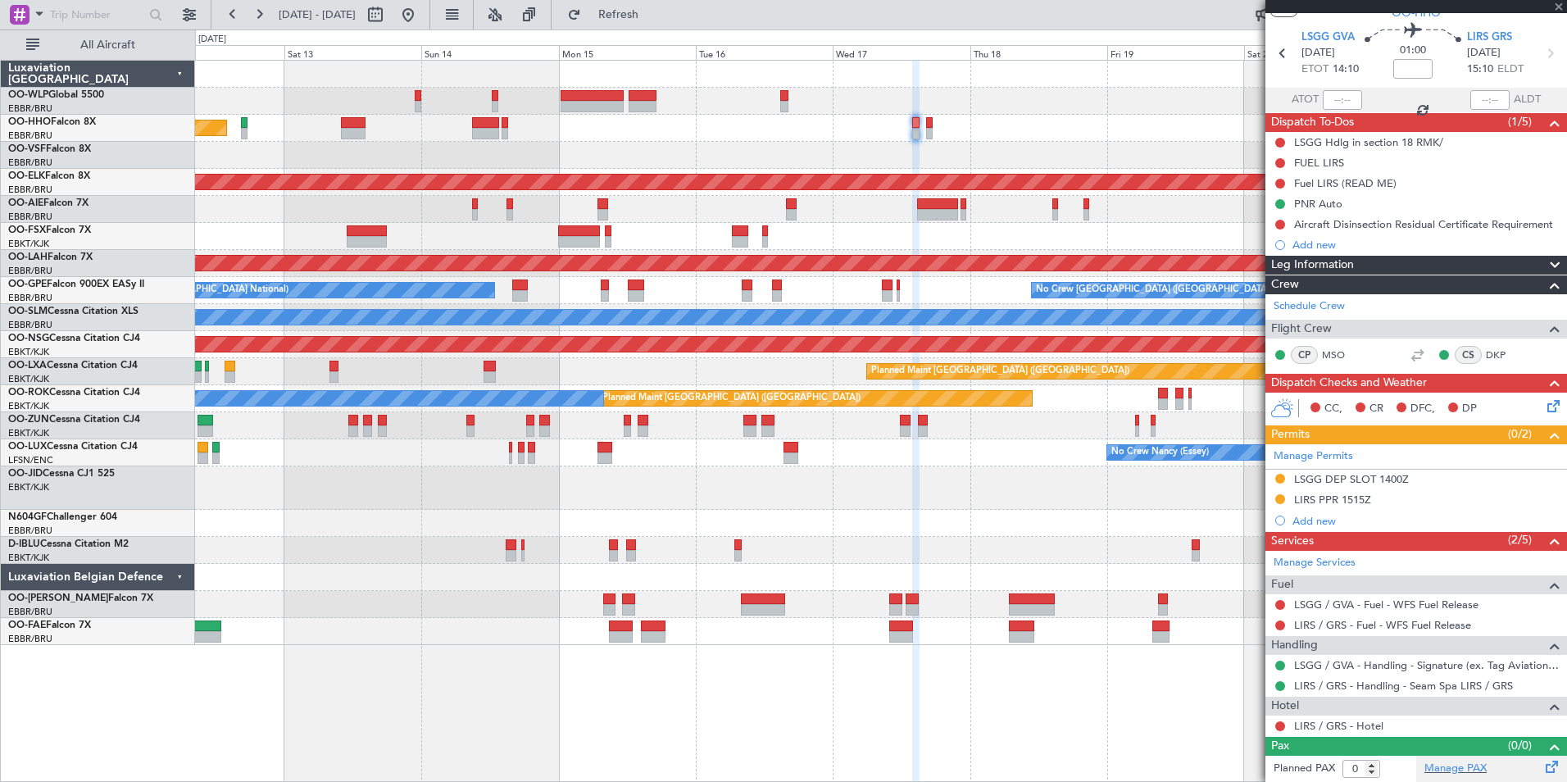
type input "1"
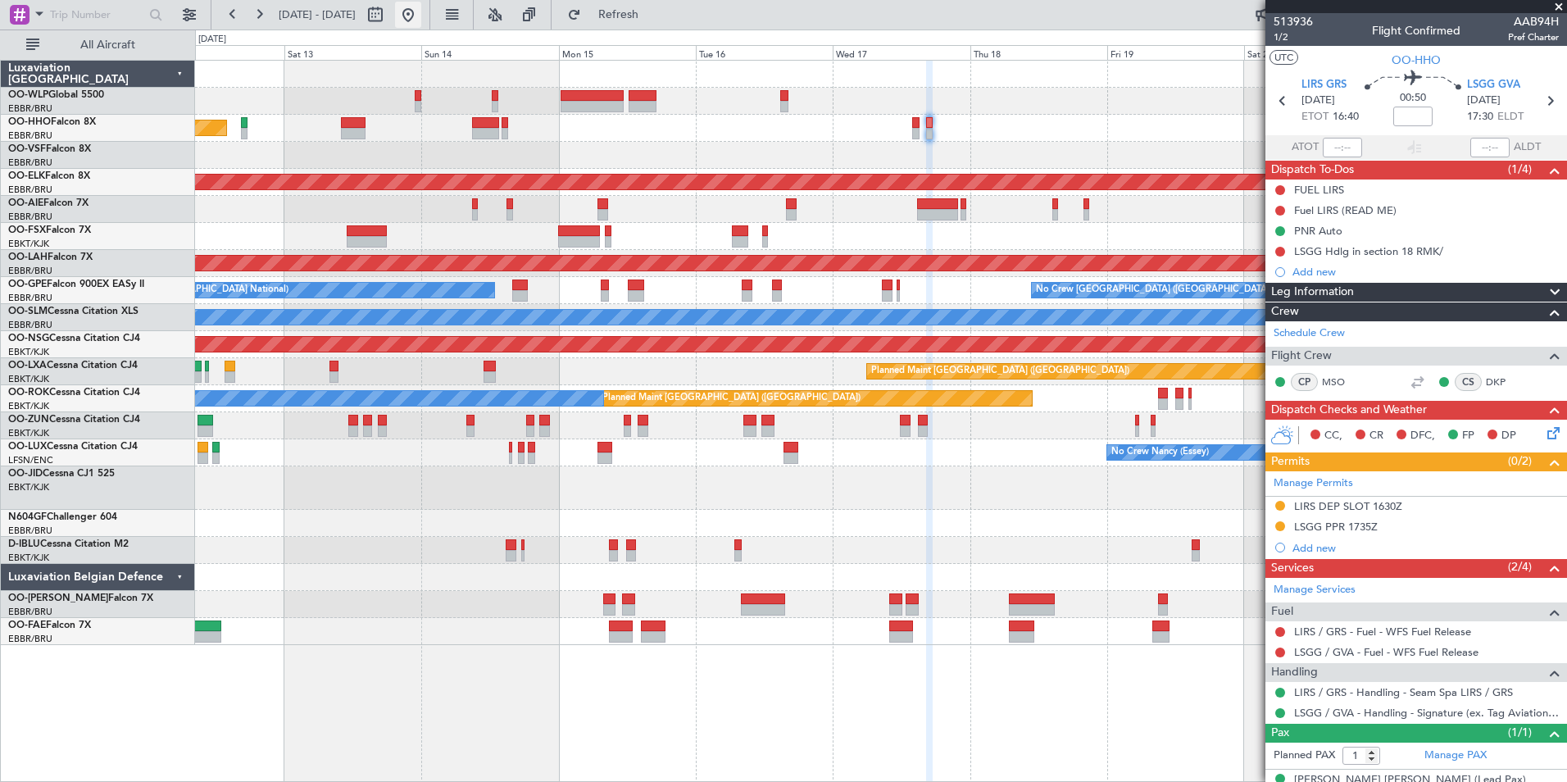
click at [421, 18] on button at bounding box center [408, 15] width 26 height 26
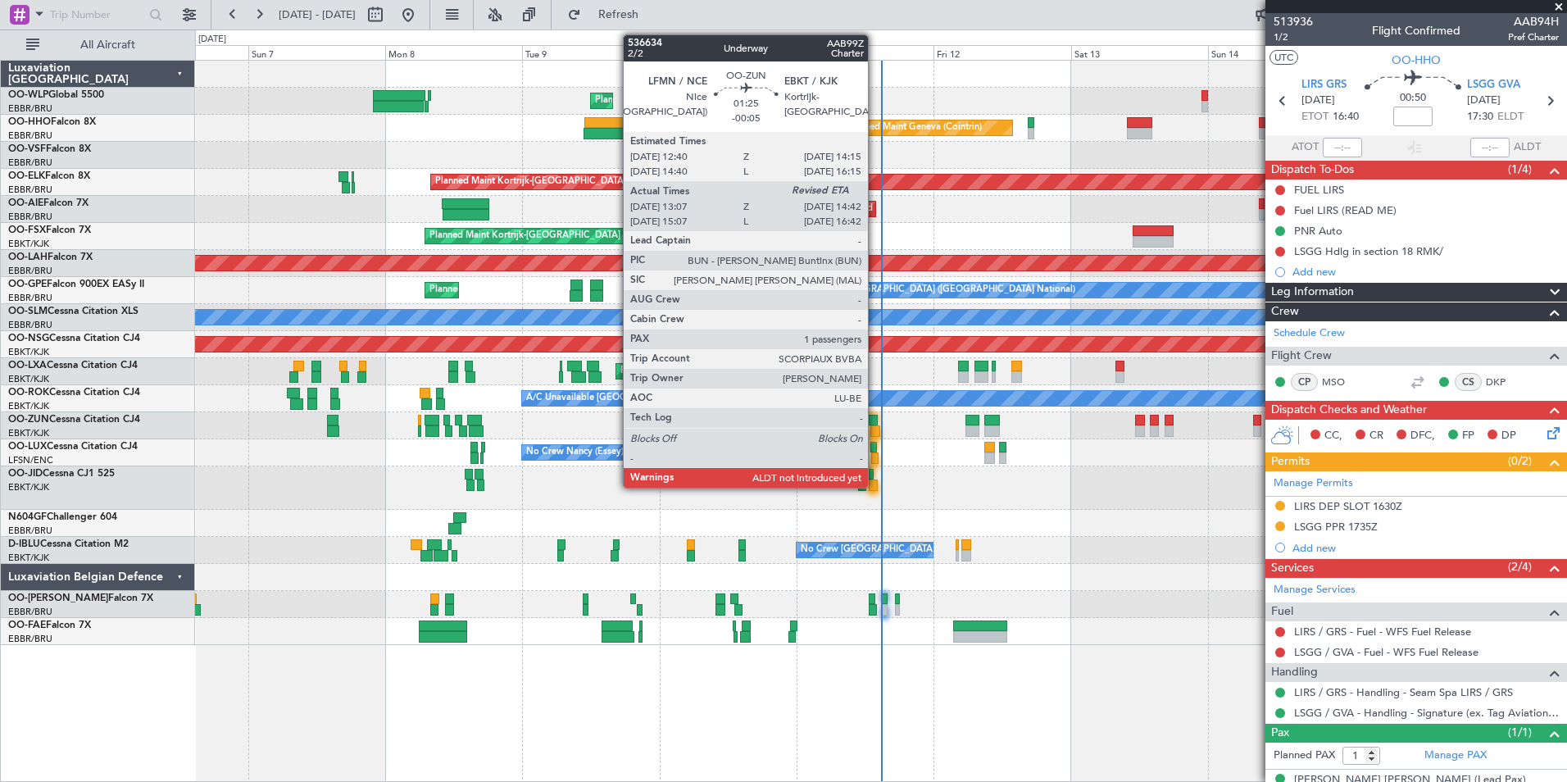
click at [875, 424] on div at bounding box center [873, 420] width 10 height 11
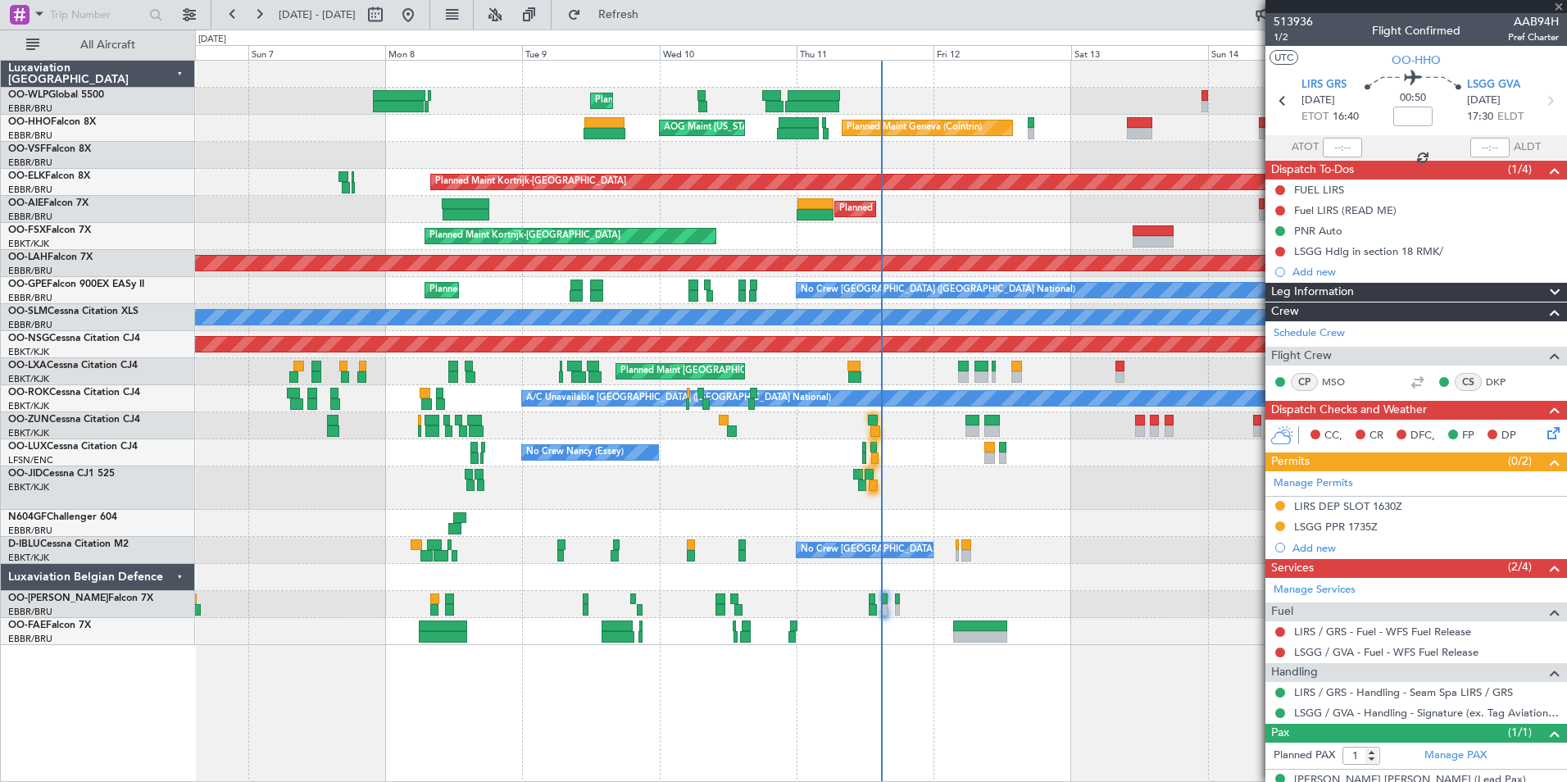
type input "-00:05"
type input "13:12"
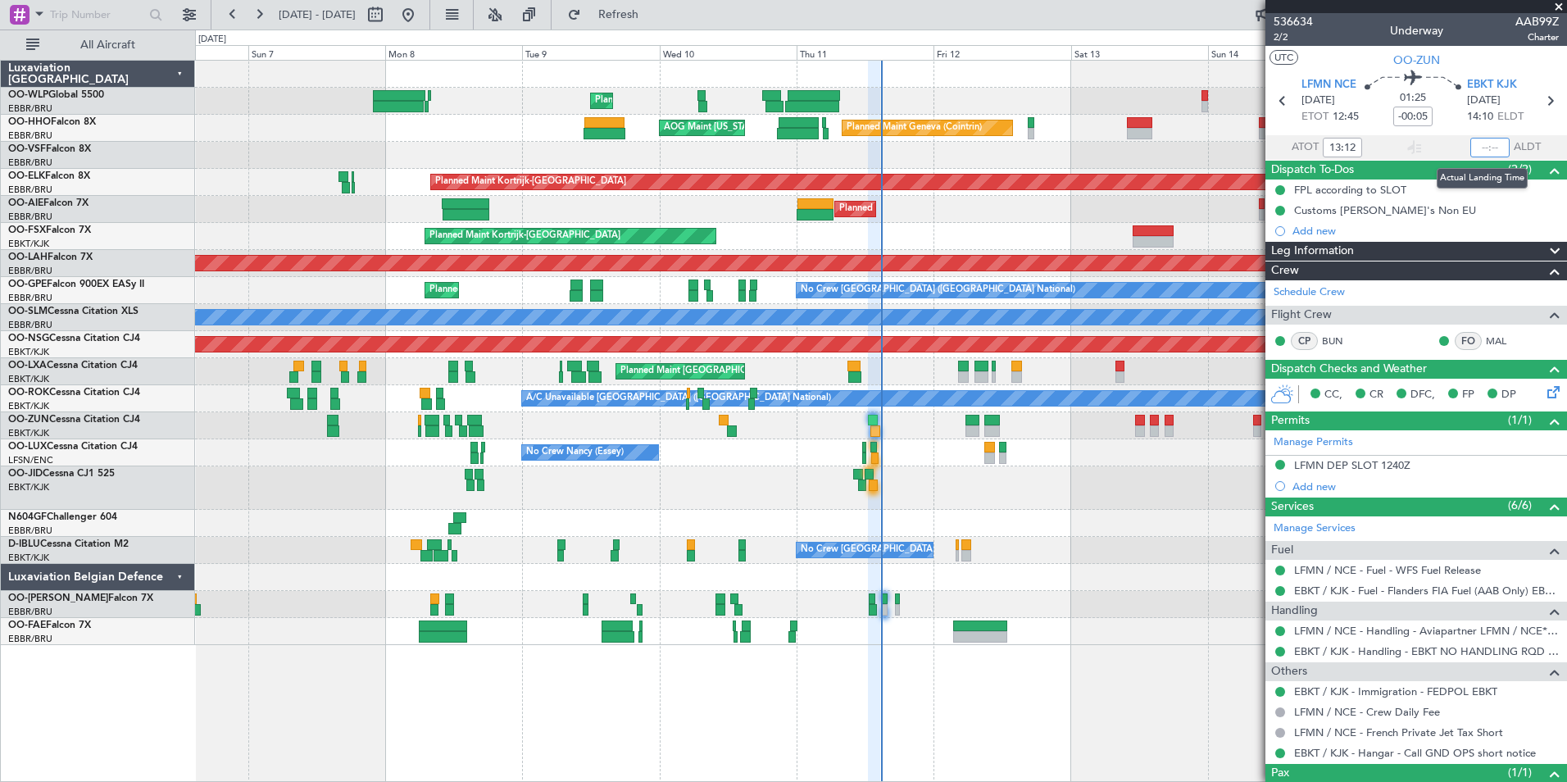
click at [1477, 147] on input "text" at bounding box center [1489, 148] width 39 height 20
click at [1138, 202] on div "Planned Maint [GEOGRAPHIC_DATA] ([GEOGRAPHIC_DATA]) Unplanned Maint [GEOGRAPHIC…" at bounding box center [880, 209] width 1371 height 27
type input "14:42"
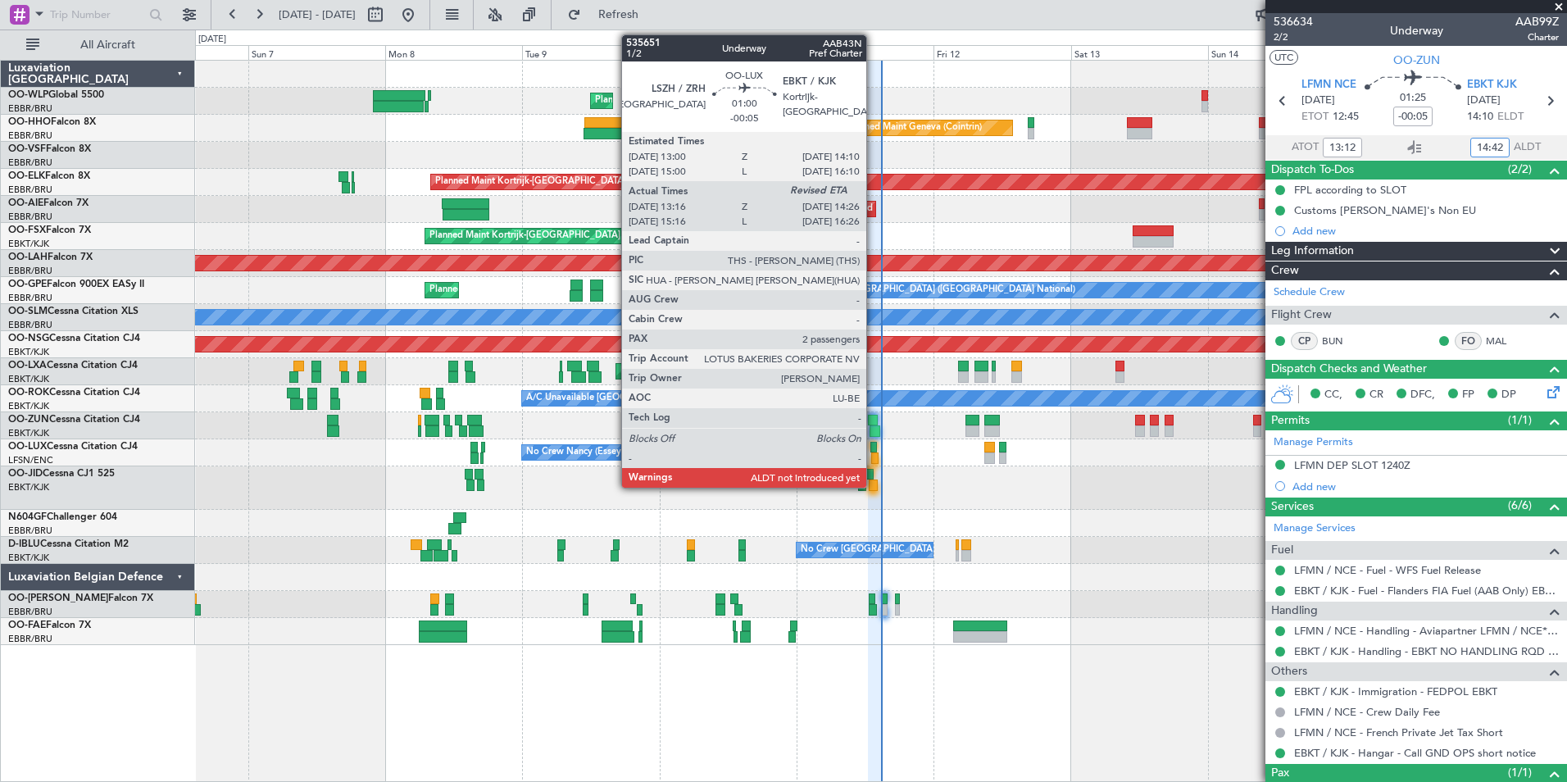
click at [874, 454] on div at bounding box center [874, 457] width 7 height 11
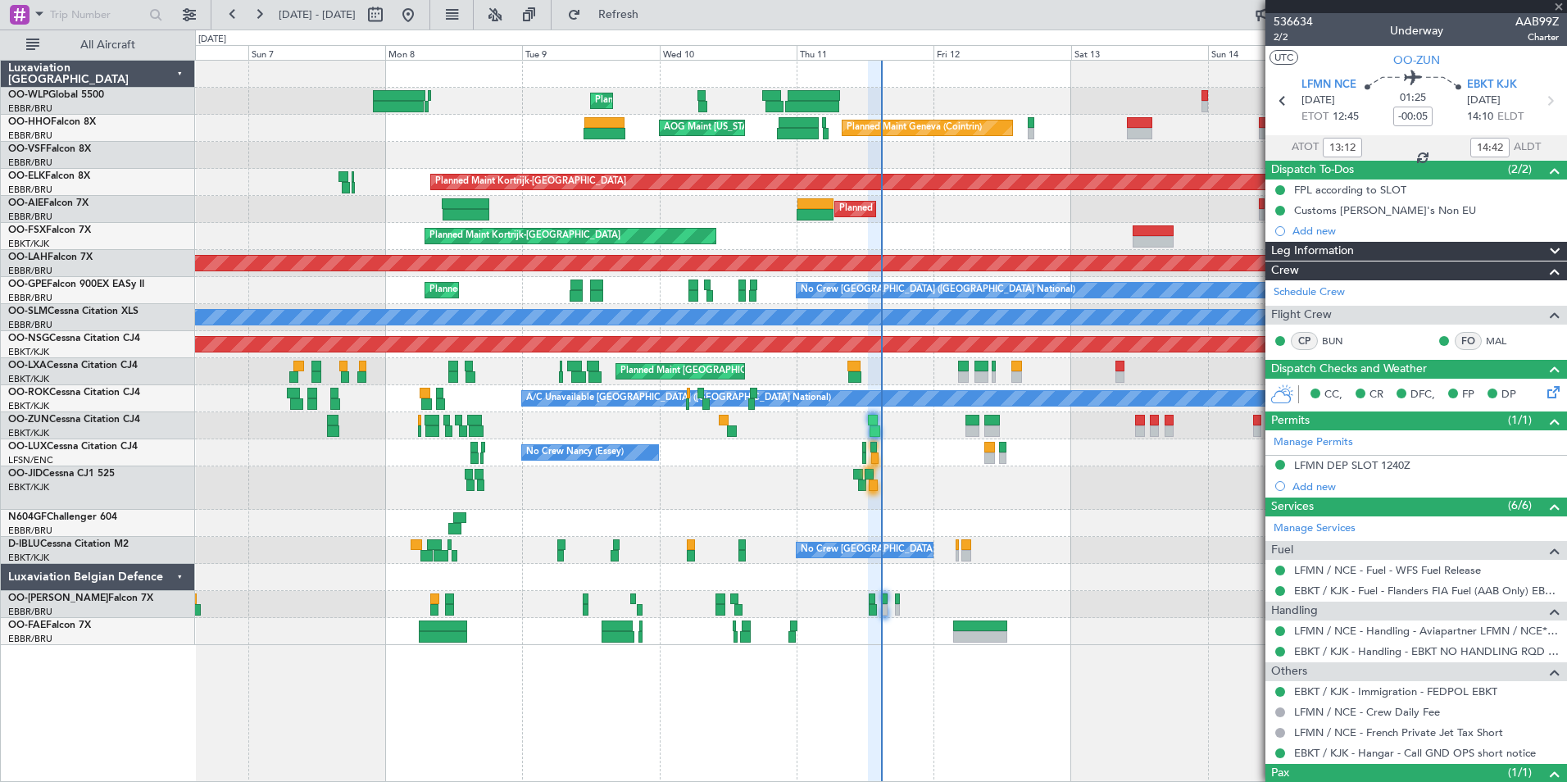
type input "13:21"
type input "2"
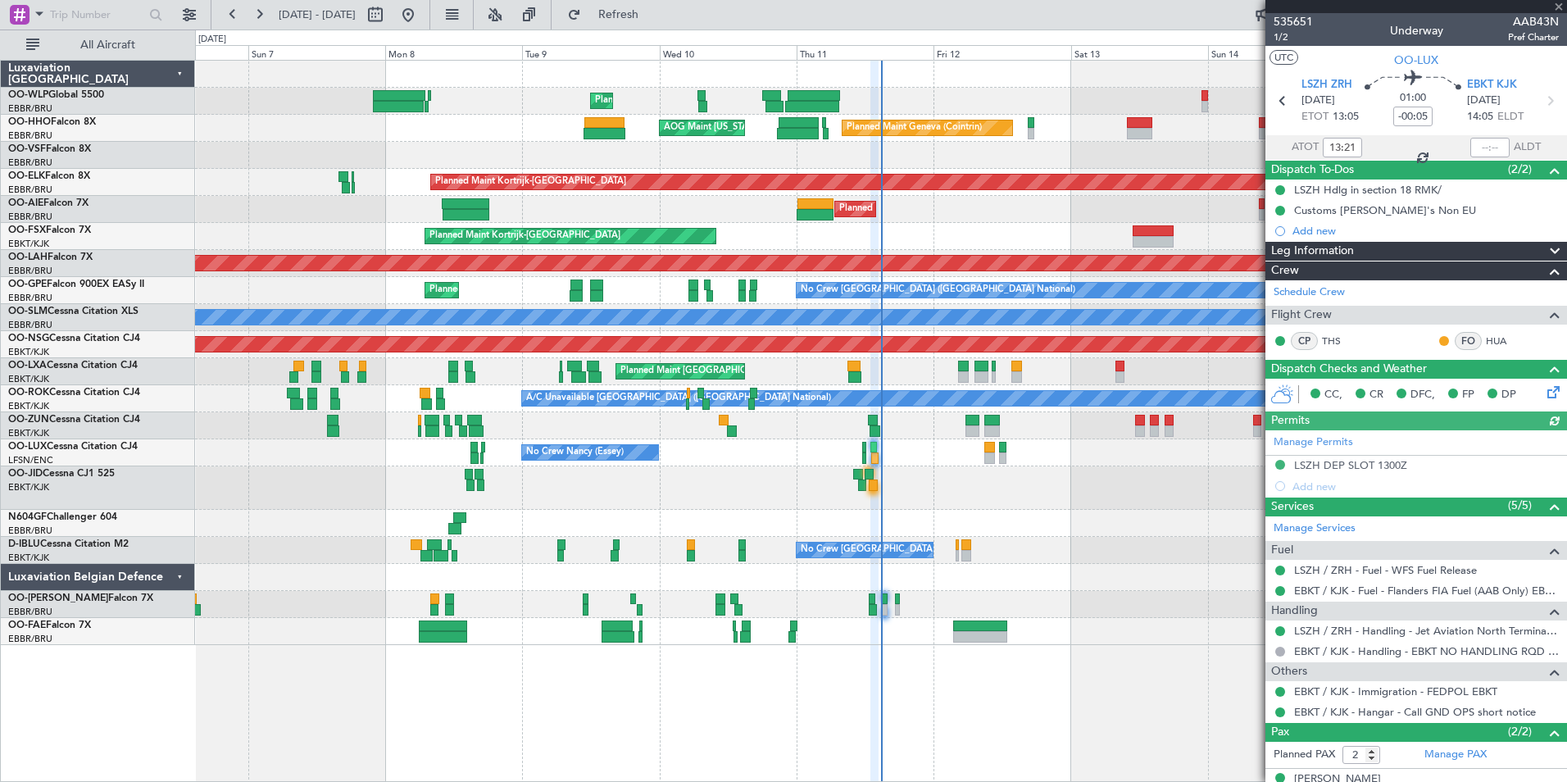
click at [1484, 144] on div at bounding box center [1489, 148] width 39 height 20
click at [72, 118] on link "OO-HHO Falcon 8X" at bounding box center [52, 122] width 88 height 10
click at [687, 233] on div "Planned Maint Liege Planned Maint Geneva ([GEOGRAPHIC_DATA]) AOG Maint [US_STAT…" at bounding box center [880, 353] width 1371 height 584
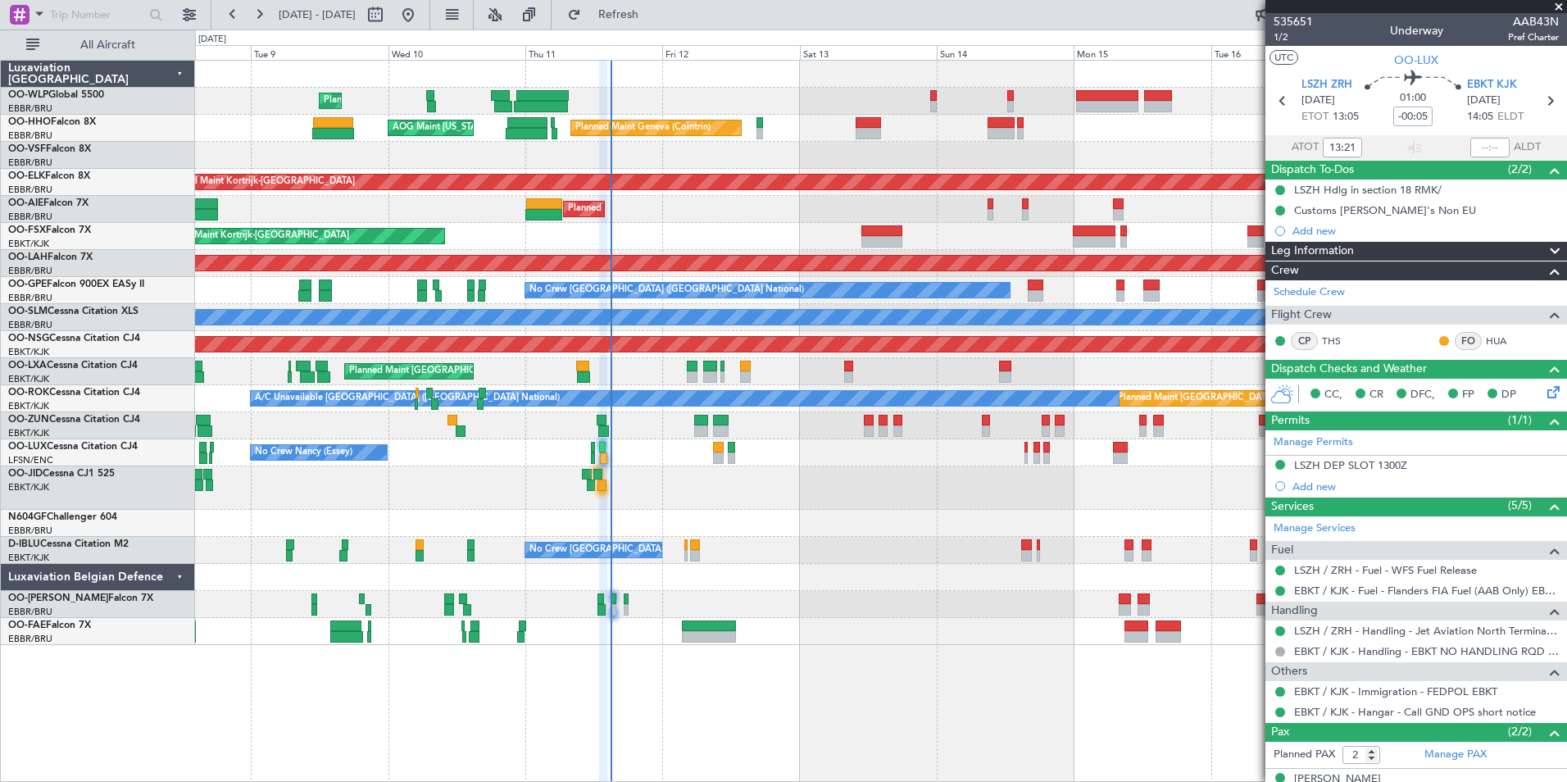
click at [453, 312] on div "Planned Maint Liege Planned Maint Geneva ([GEOGRAPHIC_DATA]) AOG Maint [US_STAT…" at bounding box center [880, 353] width 1371 height 584
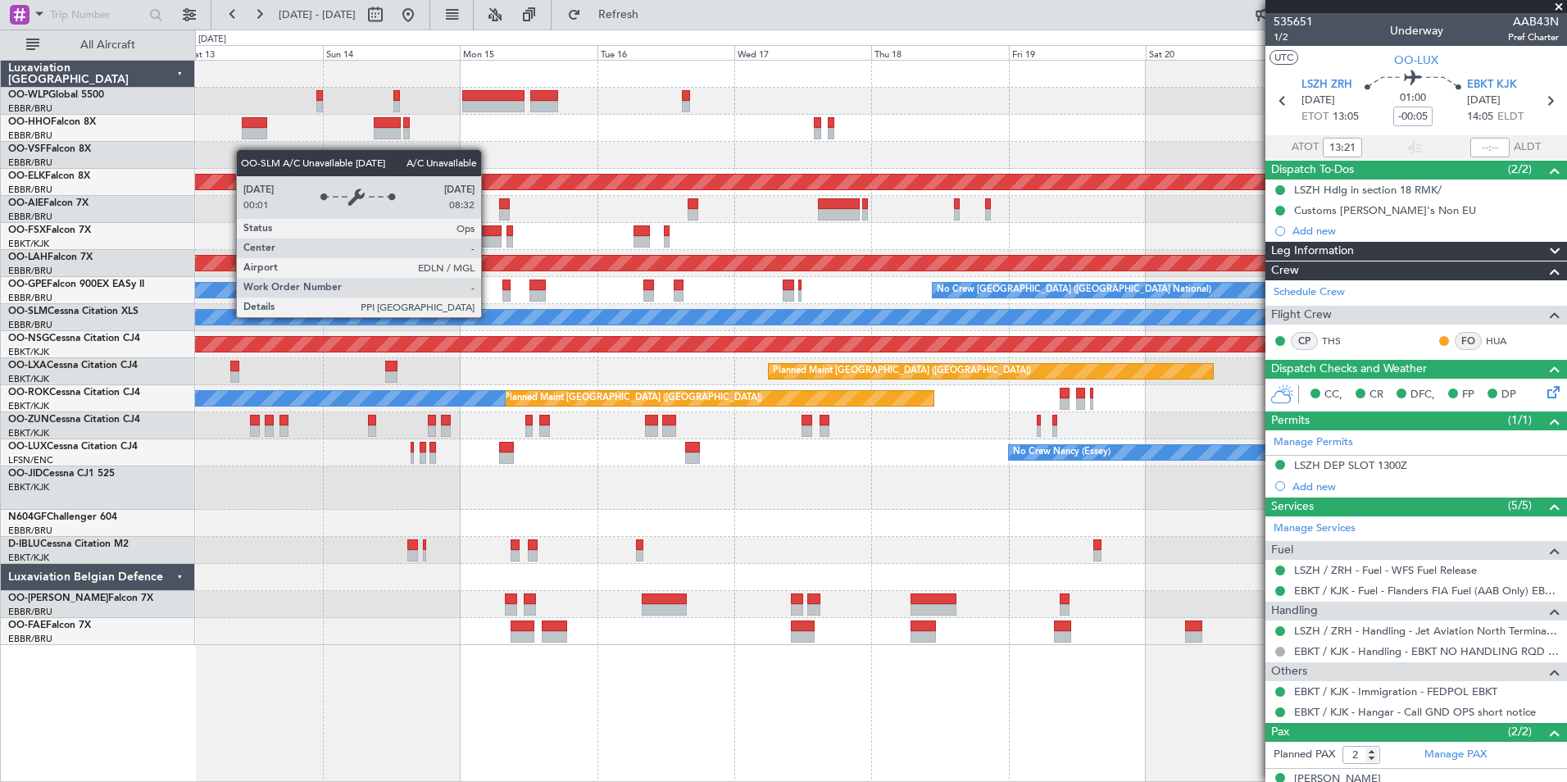
click at [429, 368] on div "Planned Maint Geneva (Cointrin) AOG Maint [US_STATE] ([GEOGRAPHIC_DATA]) Planne…" at bounding box center [880, 353] width 1371 height 584
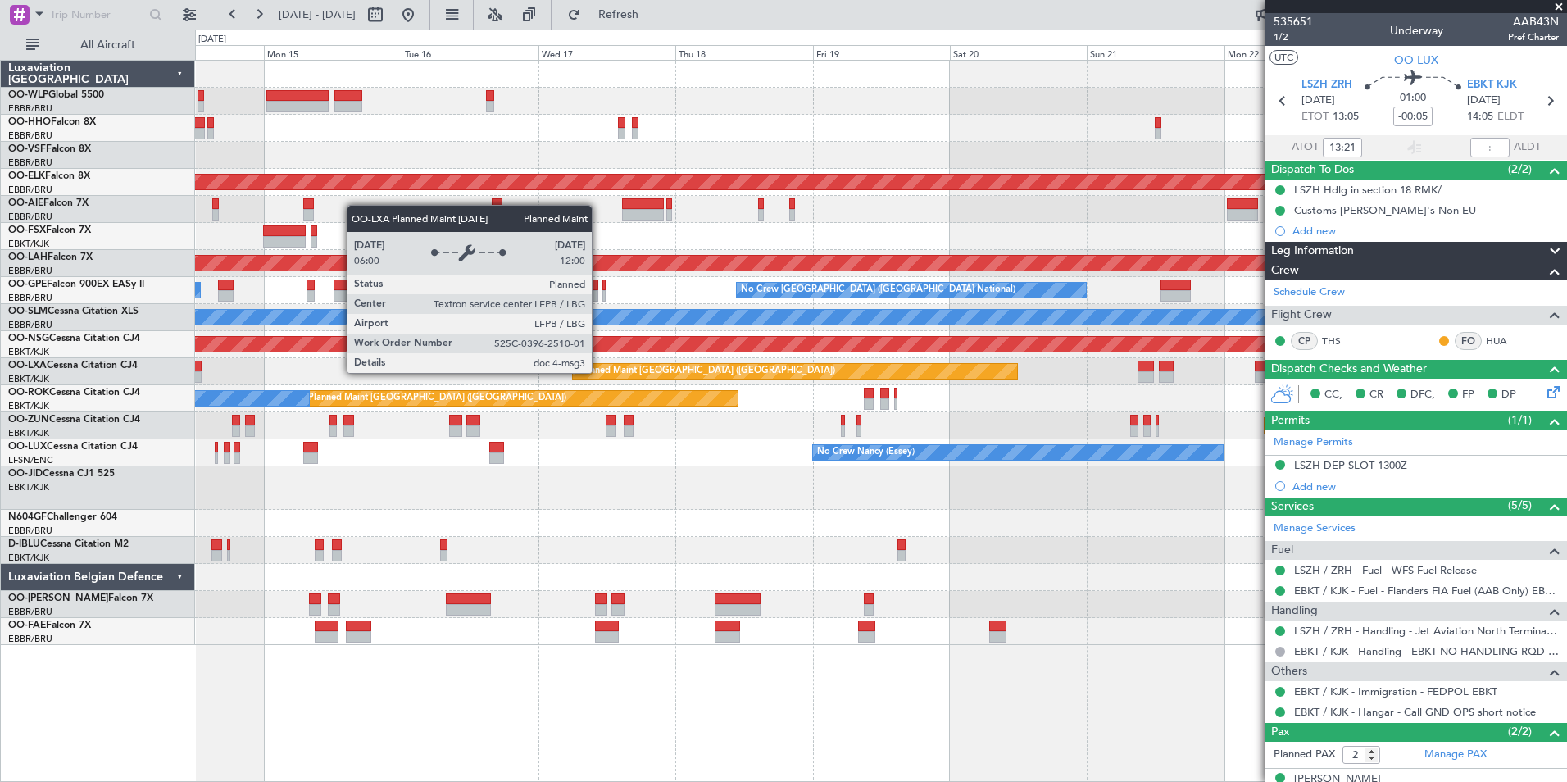
click at [577, 373] on div "Planned Maint [GEOGRAPHIC_DATA] ([GEOGRAPHIC_DATA])" at bounding box center [706, 371] width 258 height 25
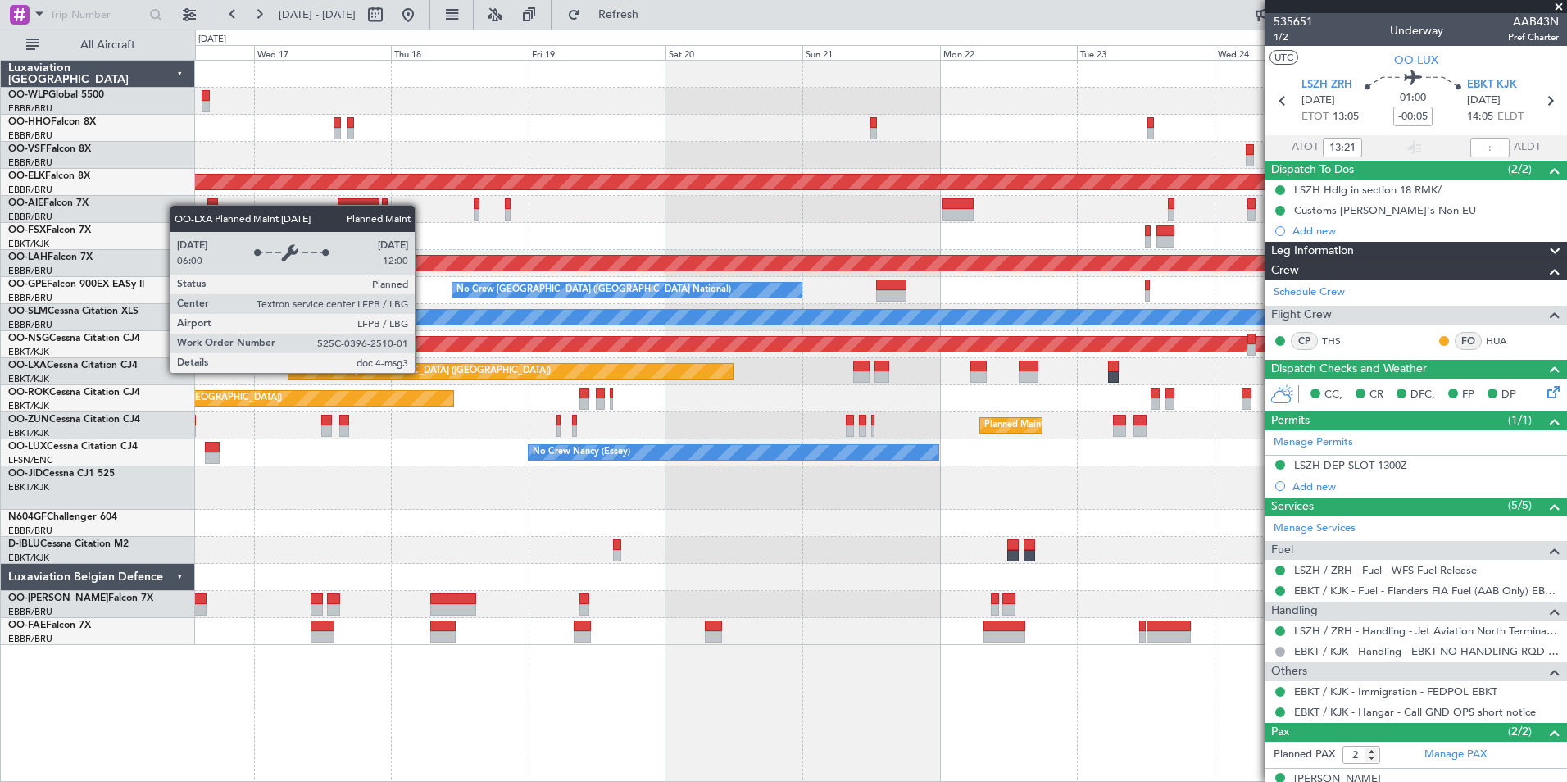
click at [288, 375] on div "Planned Maint [GEOGRAPHIC_DATA] ([GEOGRAPHIC_DATA])" at bounding box center [510, 371] width 444 height 15
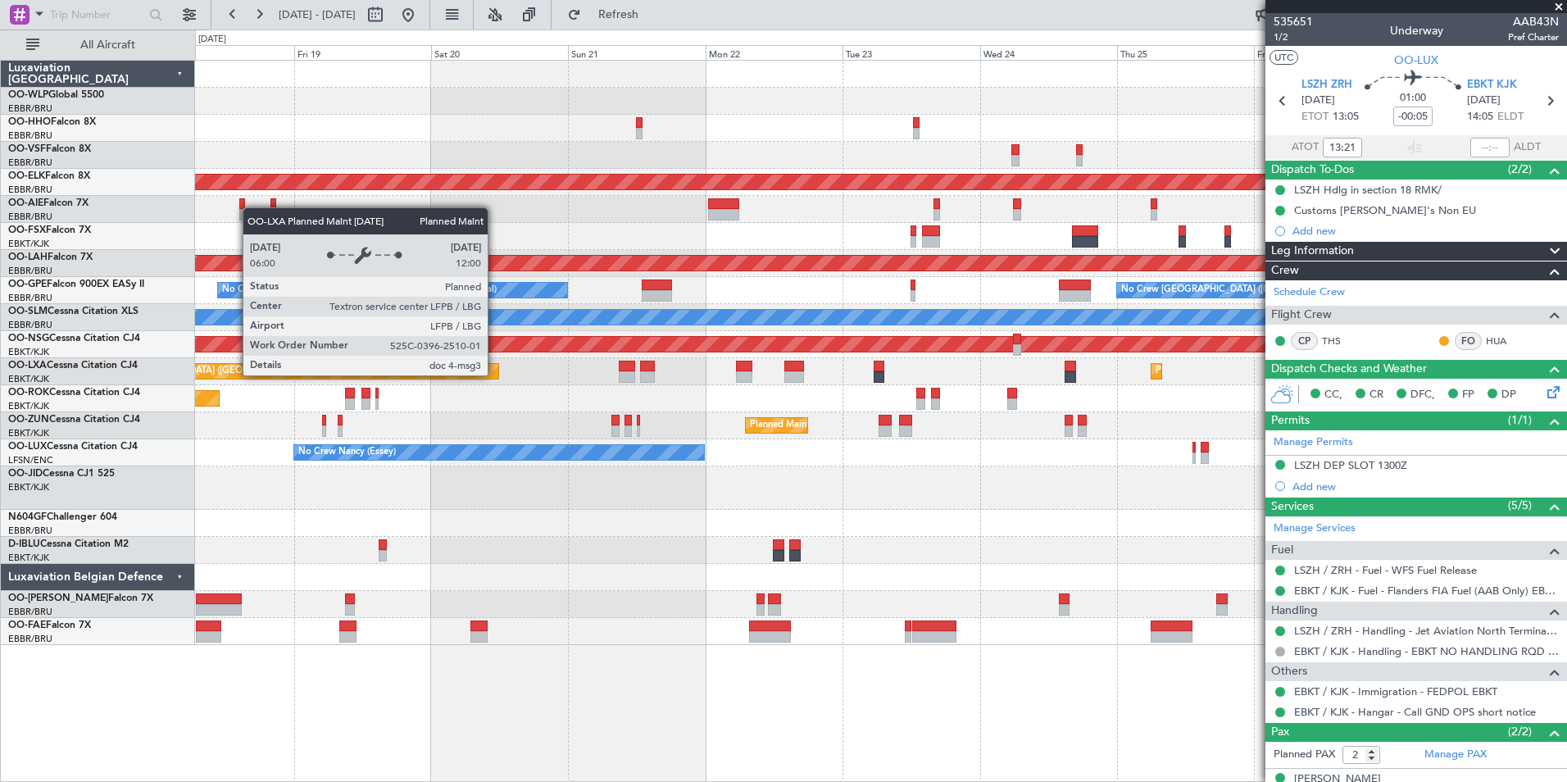
click at [197, 391] on div "Planned Maint Kortrijk-[GEOGRAPHIC_DATA] Planned Maint [GEOGRAPHIC_DATA] ([GEOG…" at bounding box center [880, 353] width 1371 height 584
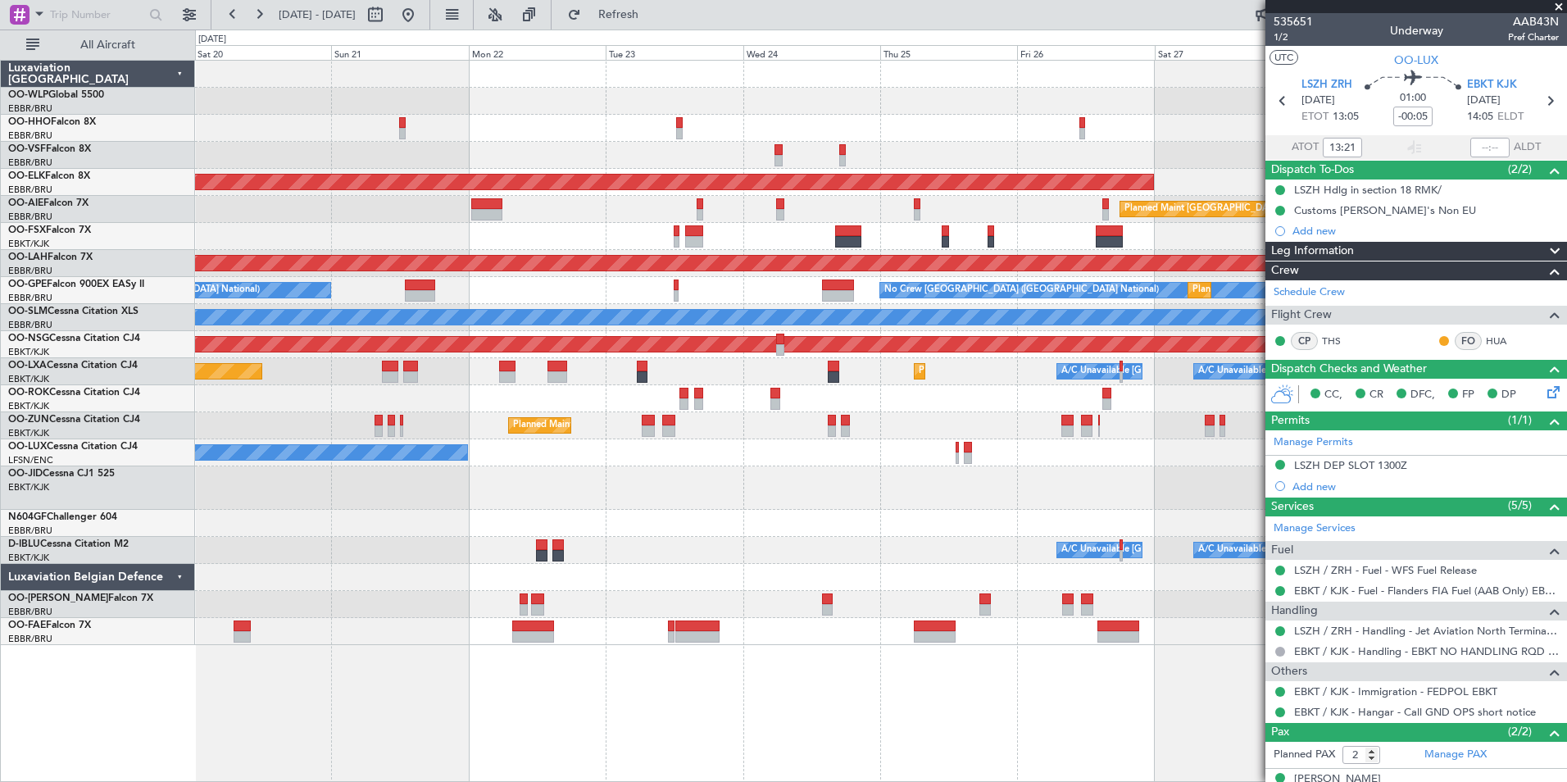
click at [317, 413] on div "Planned Maint Kortrijk-[GEOGRAPHIC_DATA] Planned Maint [GEOGRAPHIC_DATA] ([GEOG…" at bounding box center [880, 353] width 1371 height 584
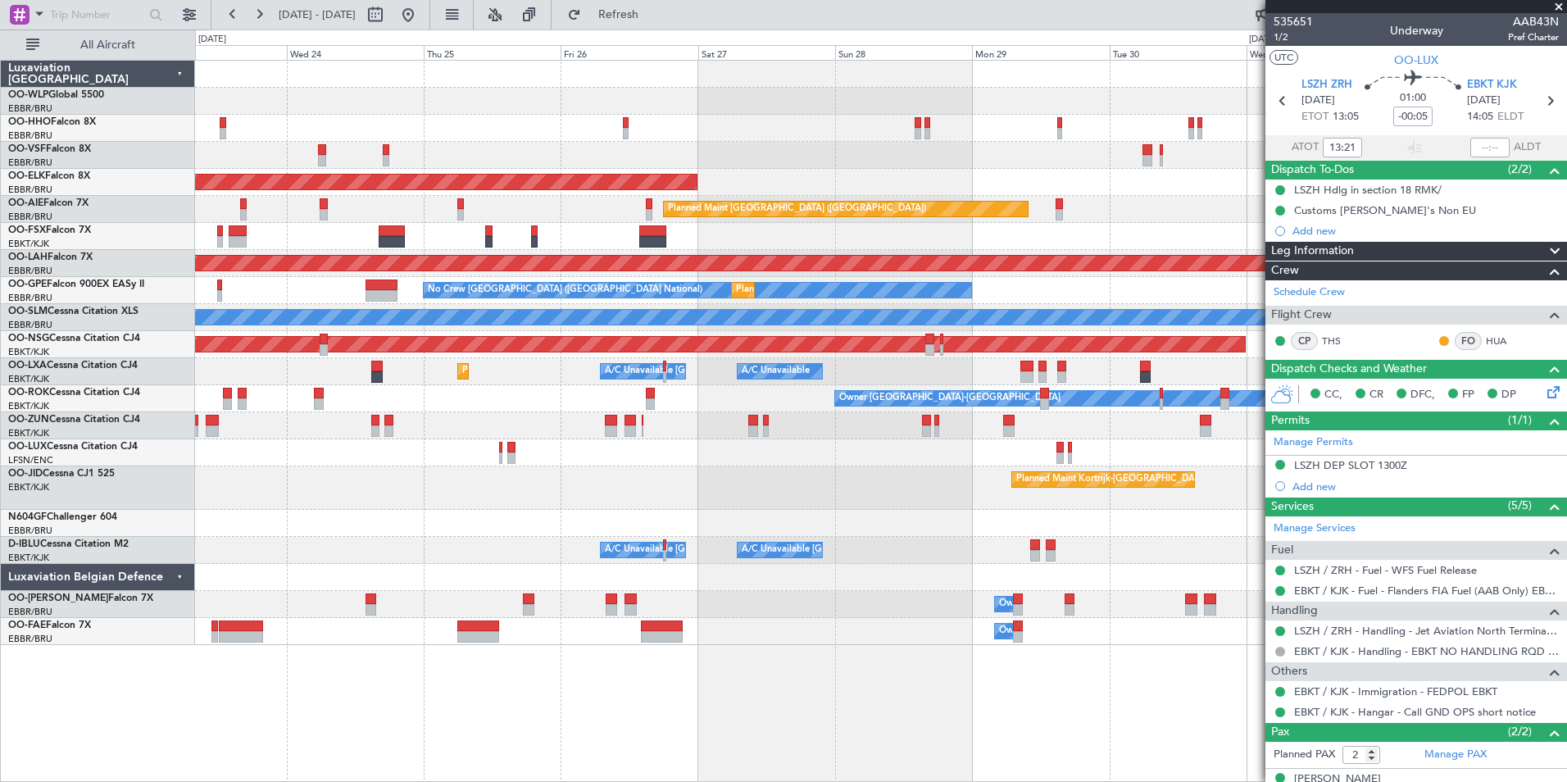
click at [292, 423] on div "Planned Maint Kortrijk-[GEOGRAPHIC_DATA]" at bounding box center [880, 425] width 1371 height 27
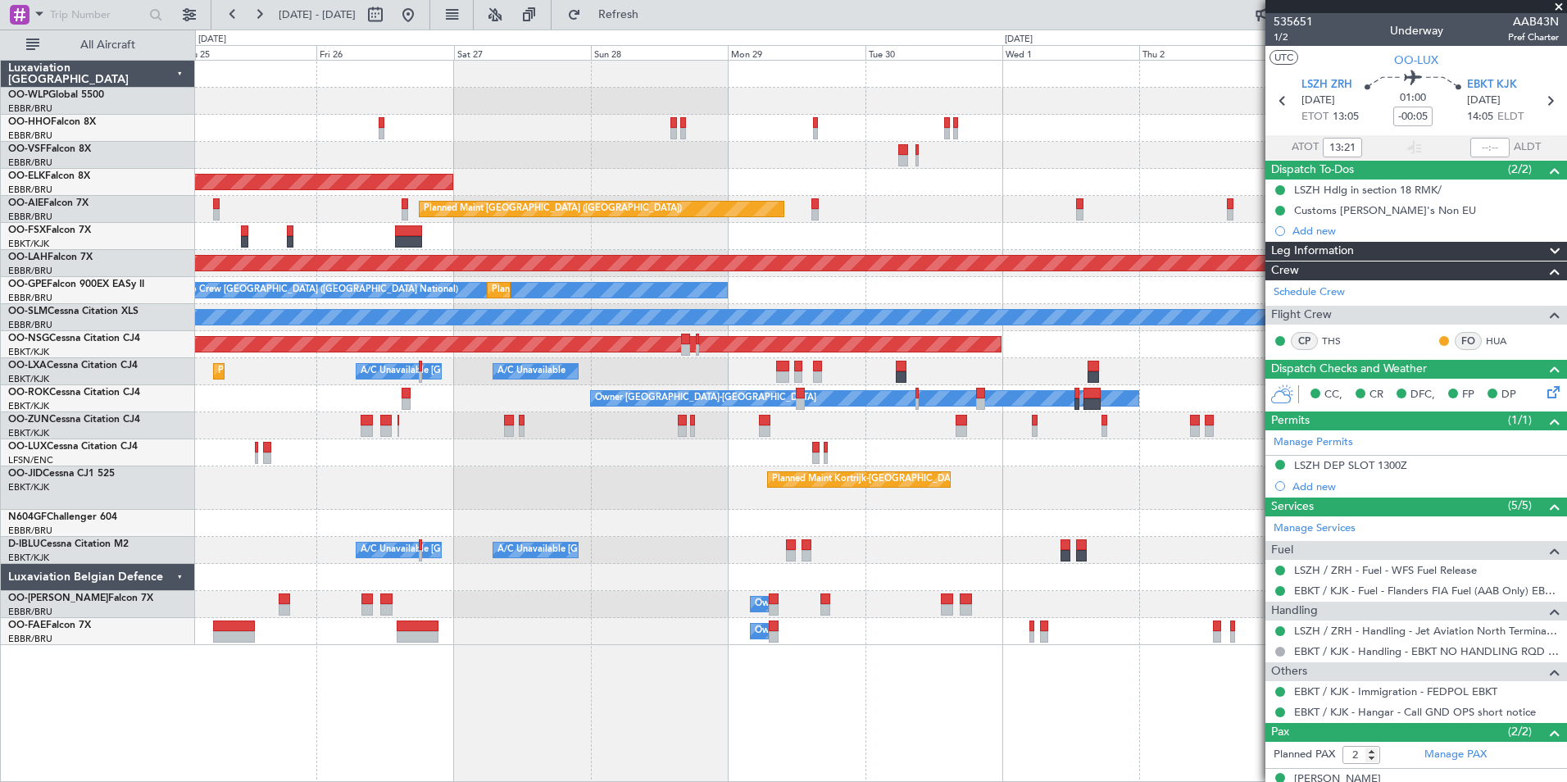
click at [482, 440] on div "Planned Maint Kortrijk-[GEOGRAPHIC_DATA] Planned Maint [GEOGRAPHIC_DATA] ([GEOG…" at bounding box center [880, 353] width 1371 height 584
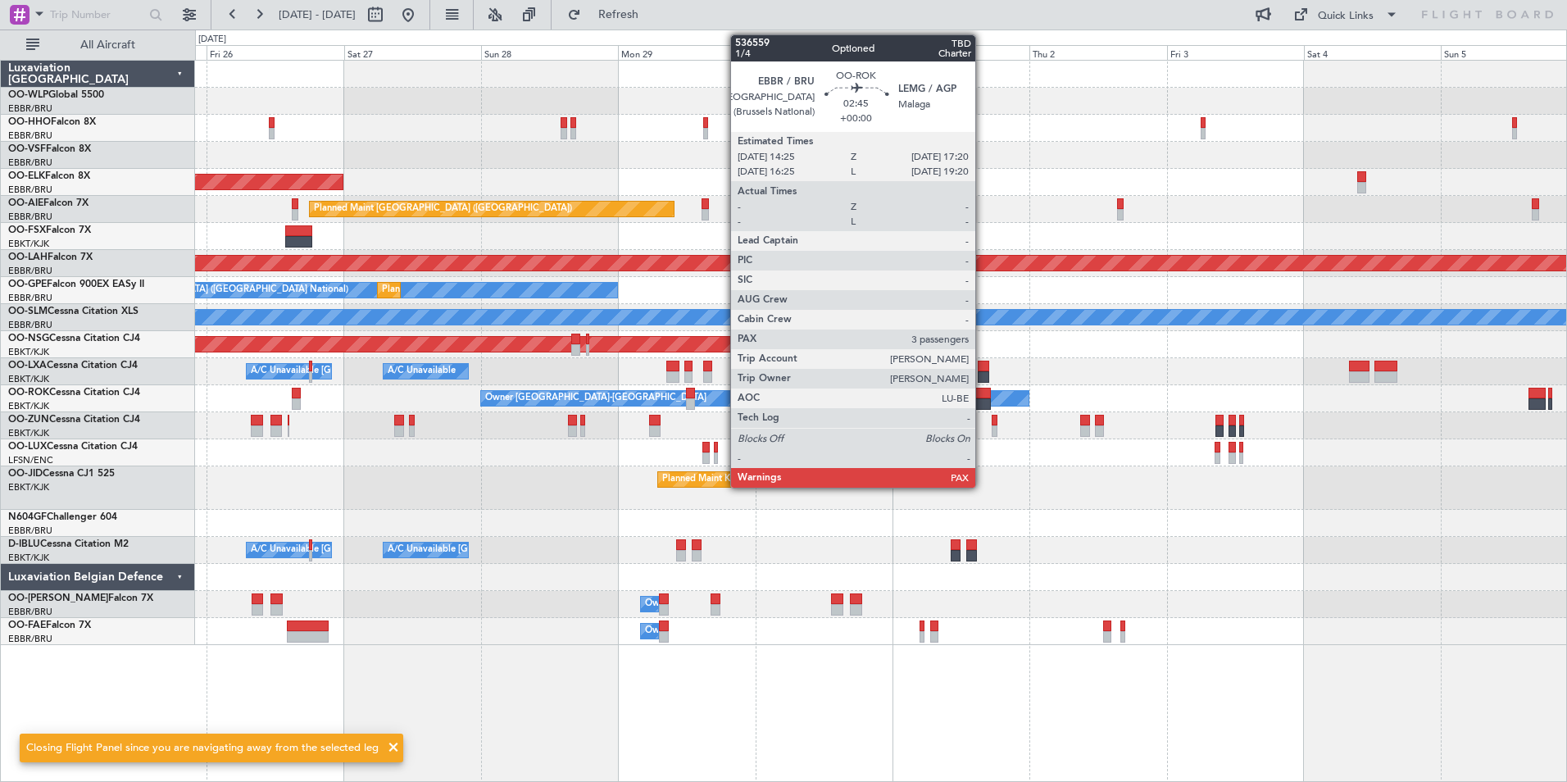
click at [983, 400] on div at bounding box center [982, 403] width 17 height 11
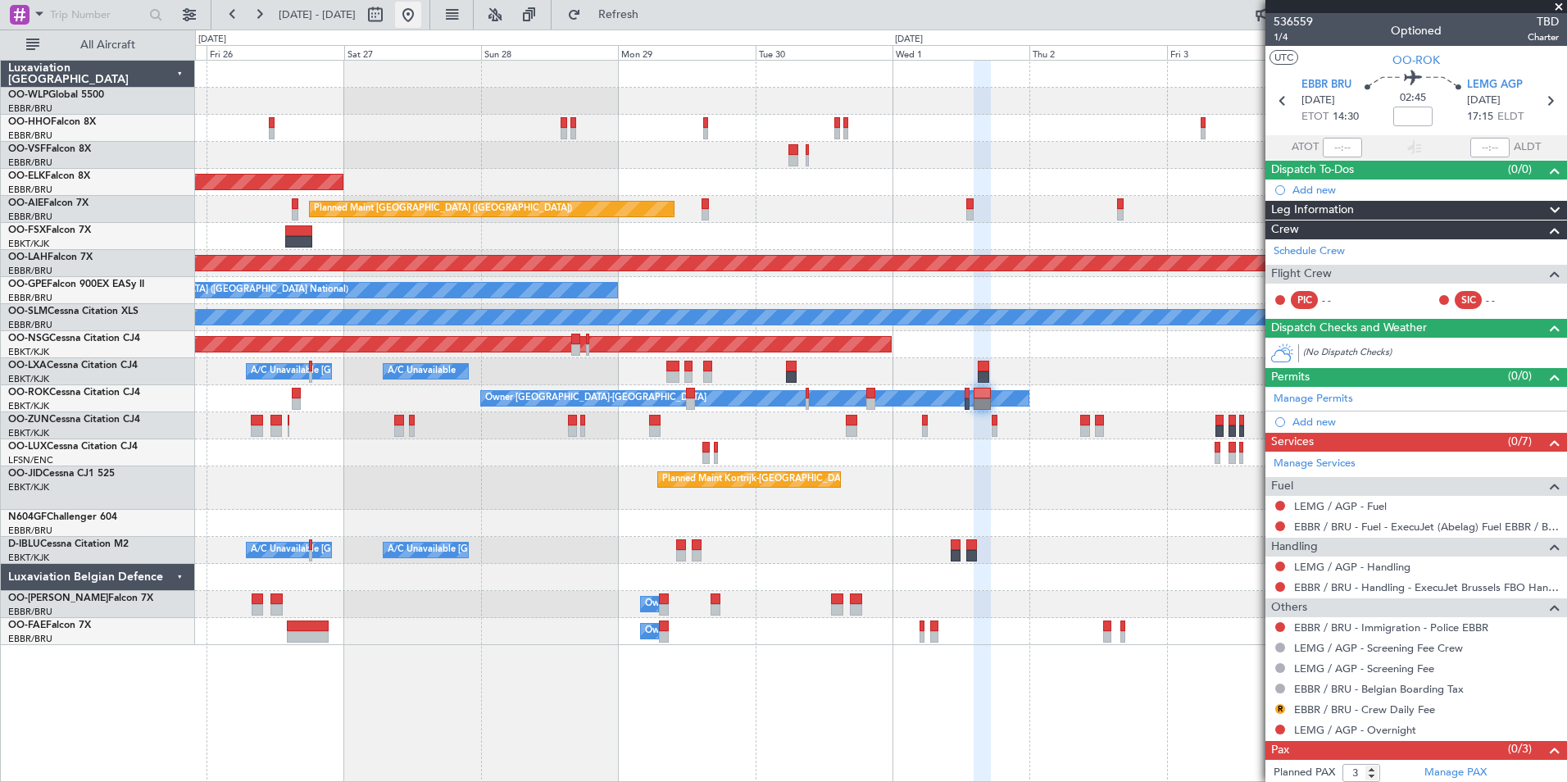
click at [421, 18] on button at bounding box center [408, 15] width 26 height 26
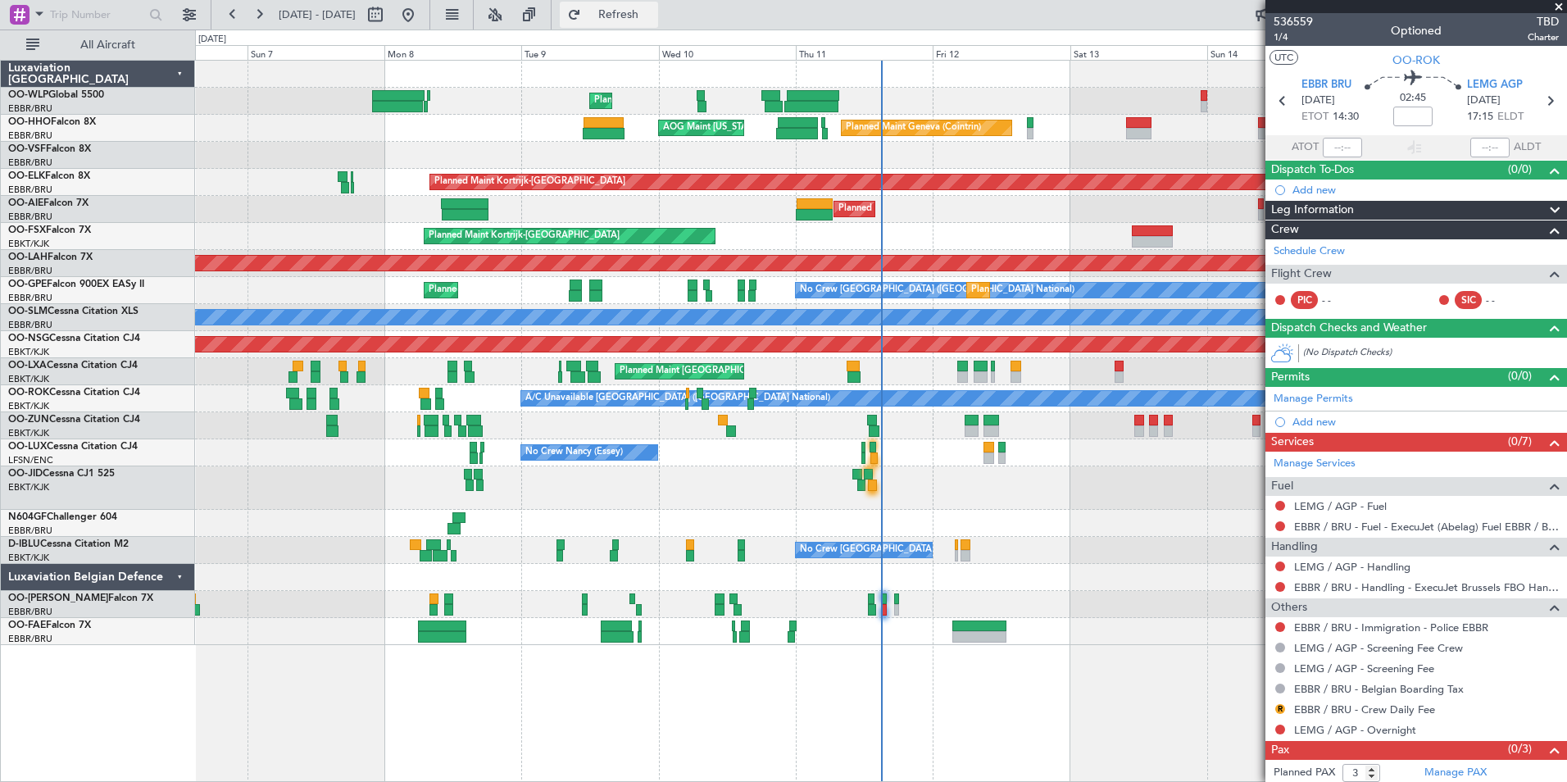
click at [635, 10] on button "Refresh" at bounding box center [609, 15] width 98 height 26
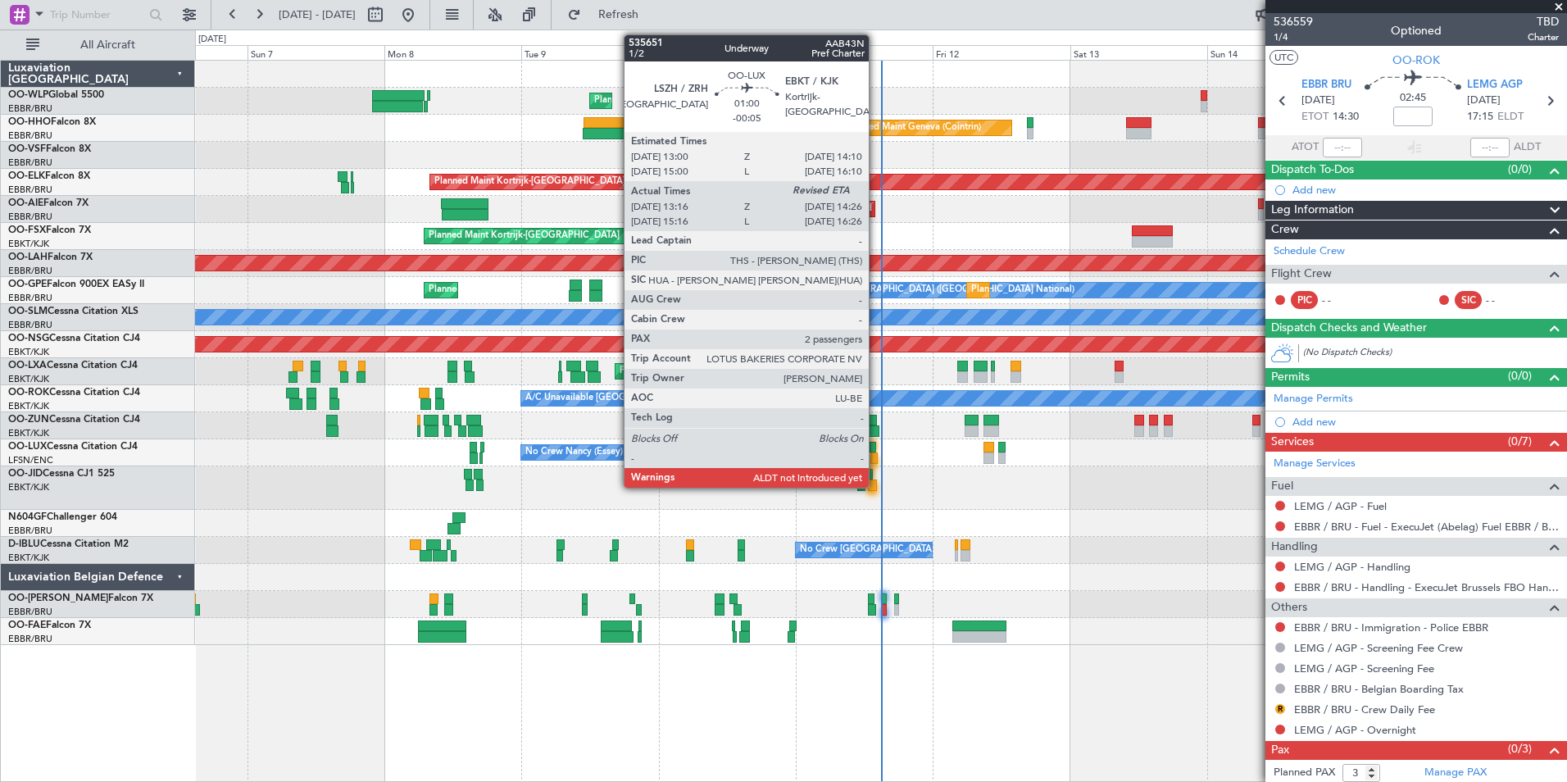
click at [876, 454] on div at bounding box center [873, 457] width 7 height 11
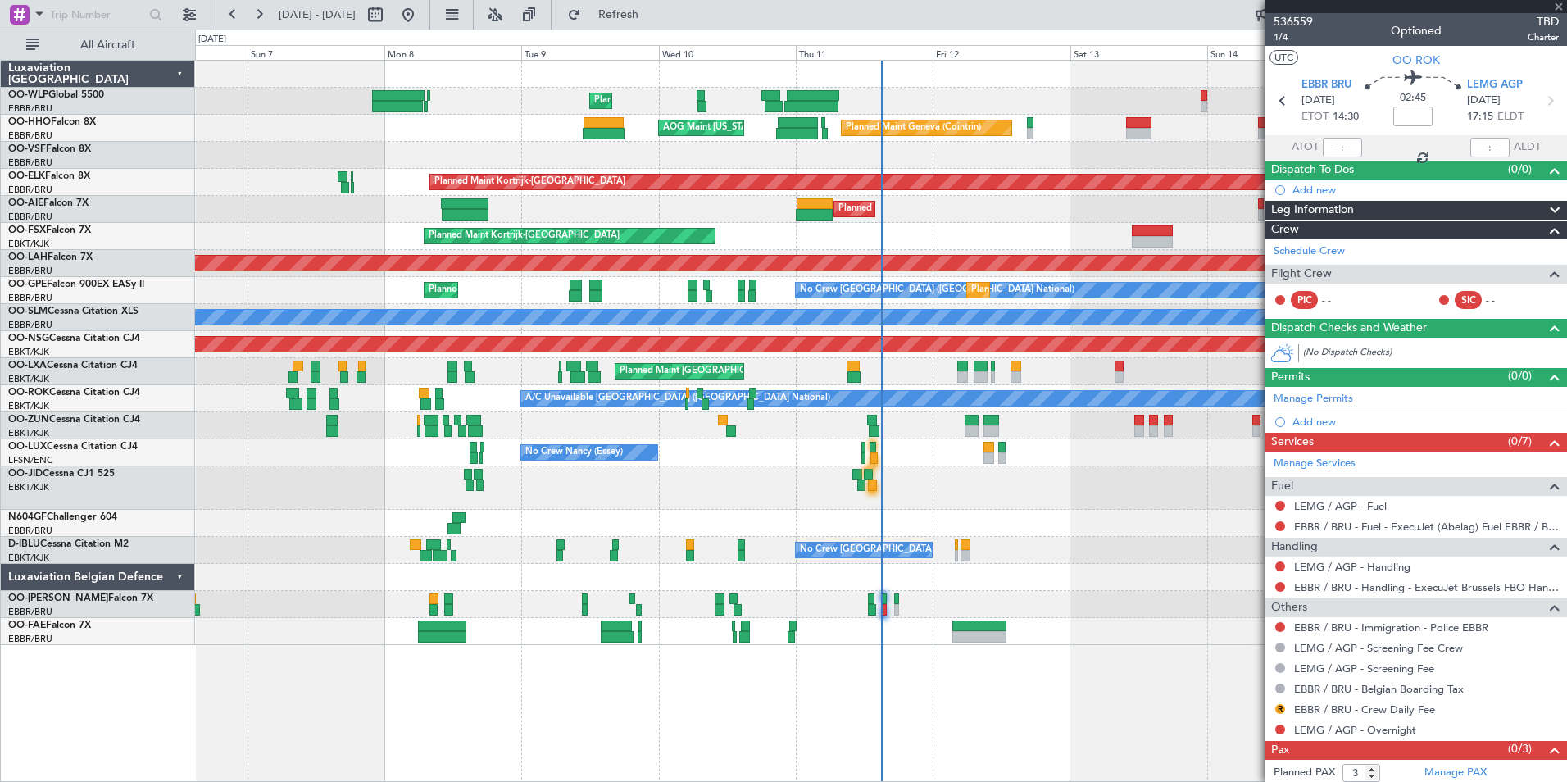
type input "-00:05"
type input "13:21"
type input "2"
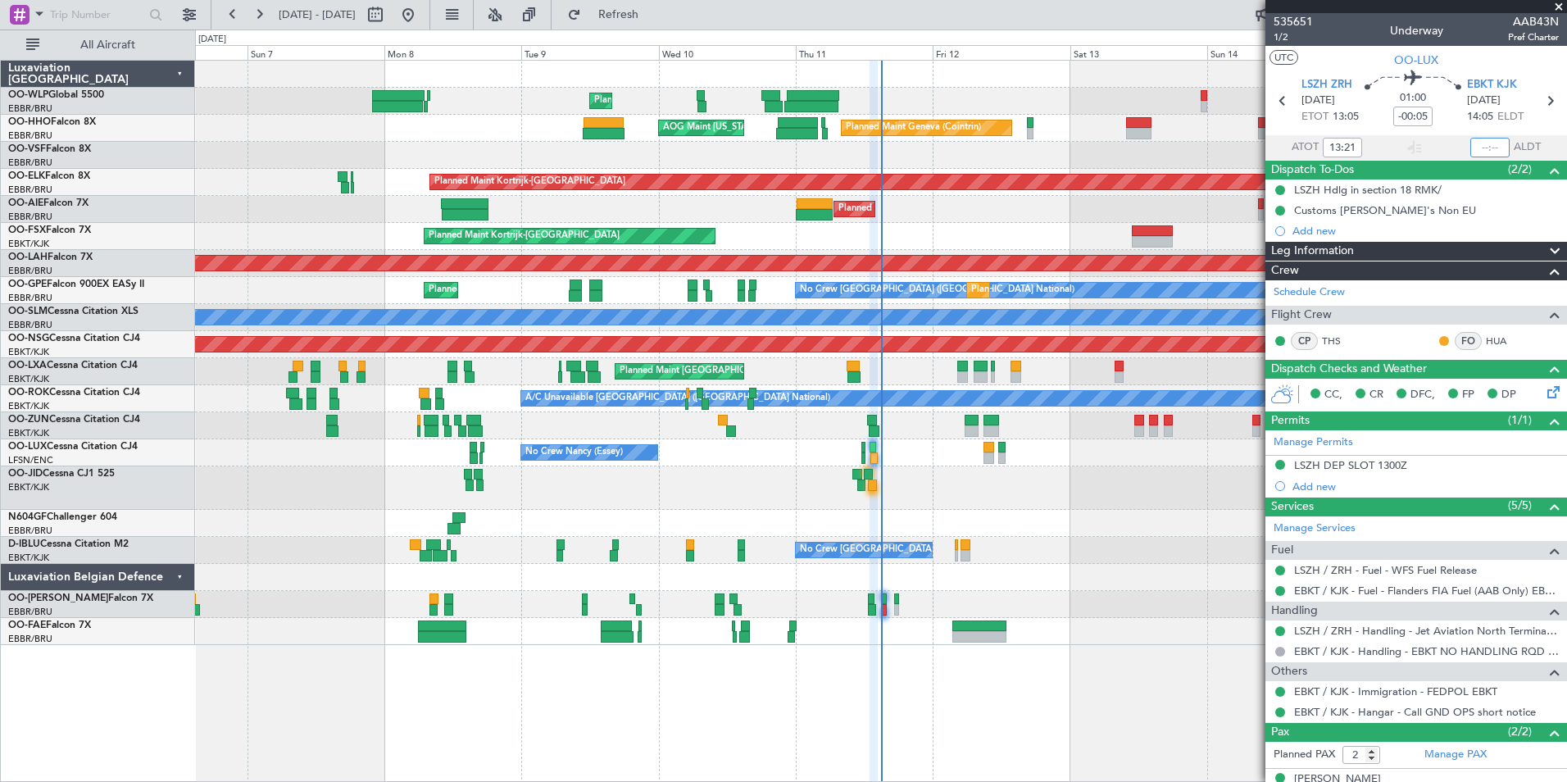
click at [1470, 143] on input "text" at bounding box center [1489, 148] width 39 height 20
click at [1165, 160] on div at bounding box center [880, 155] width 1371 height 27
type input "14:20"
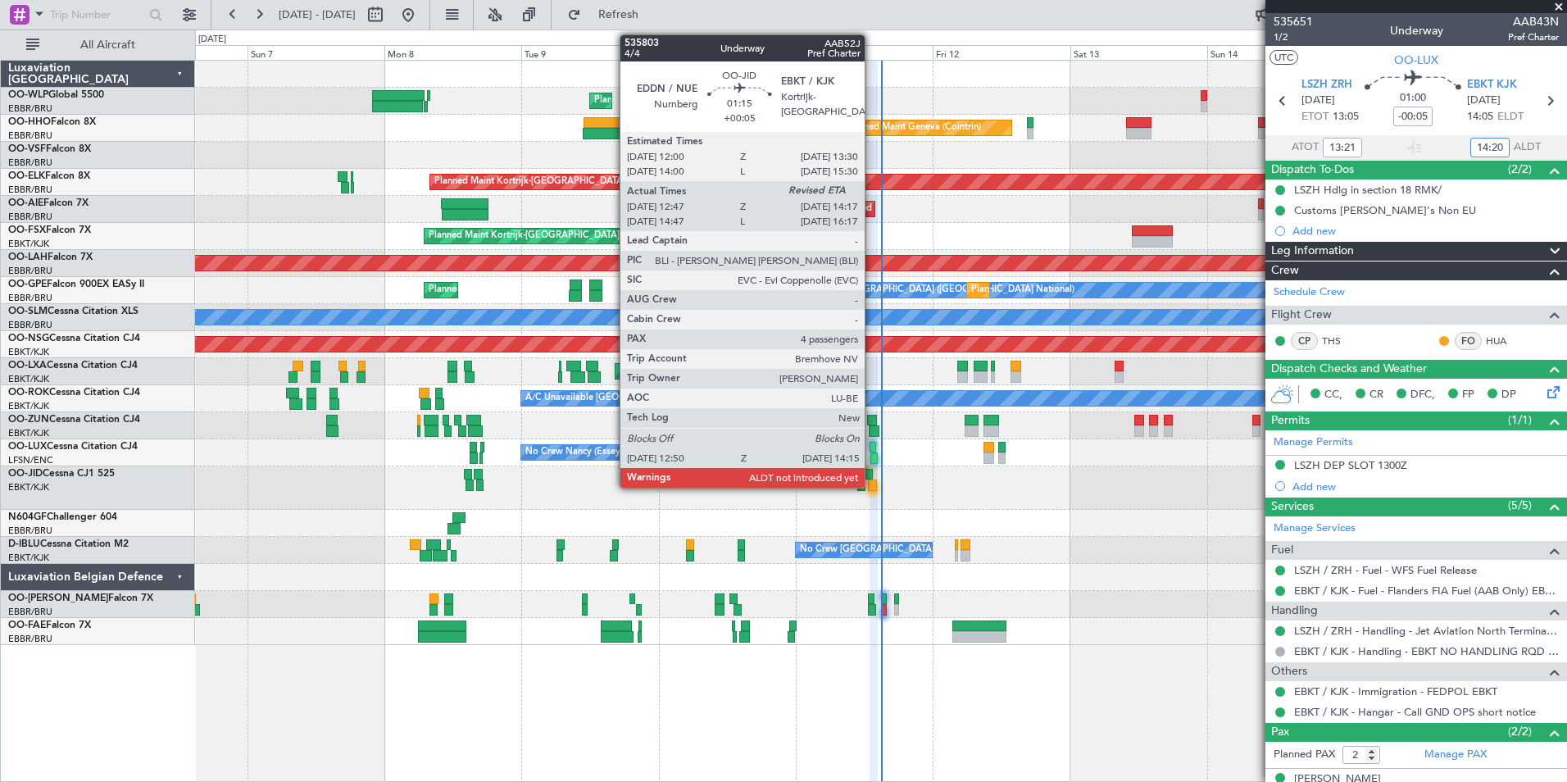
click at [872, 482] on div at bounding box center [872, 484] width 8 height 11
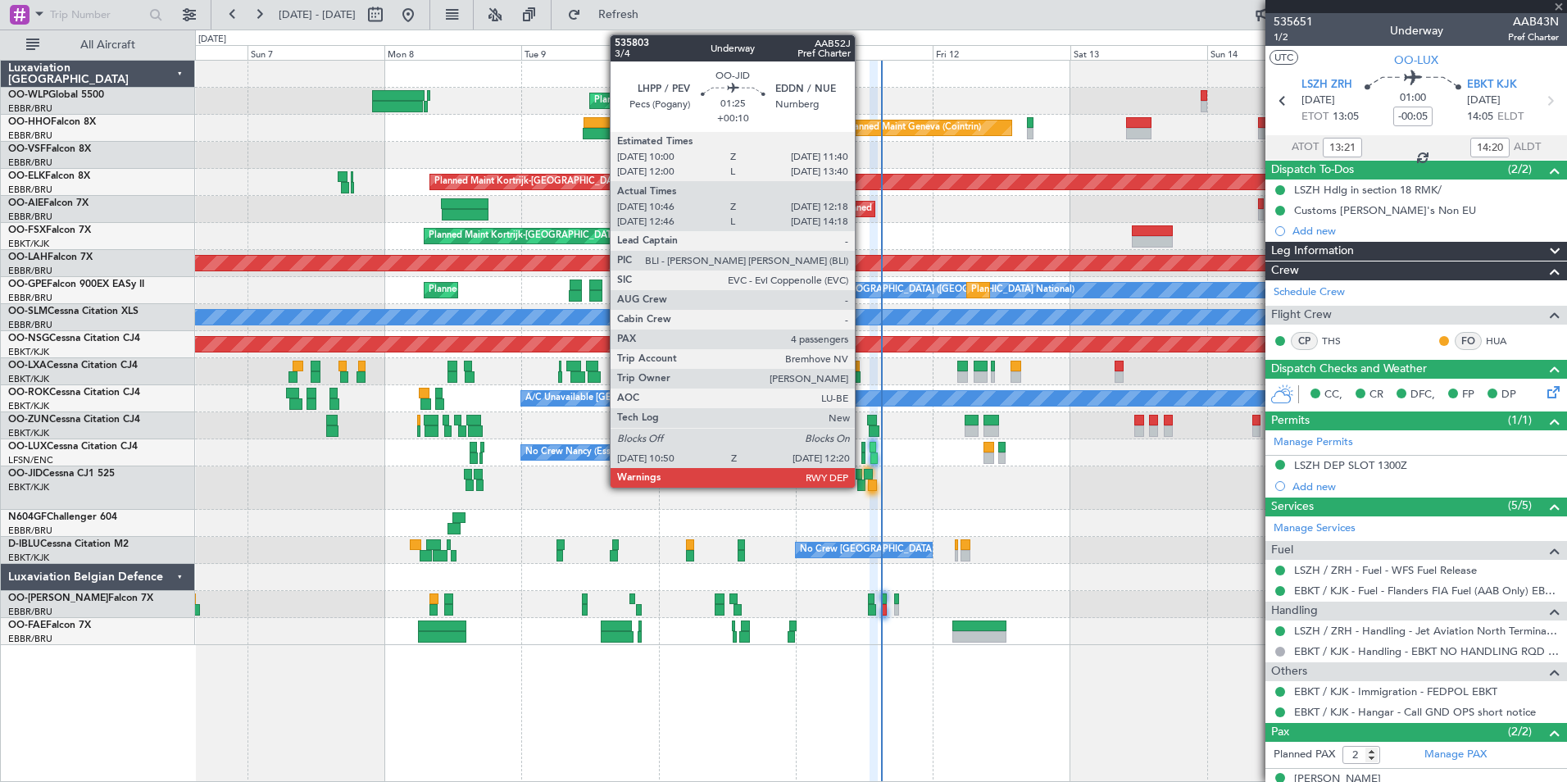
type input "+00:05"
type input "12:57"
type input "4"
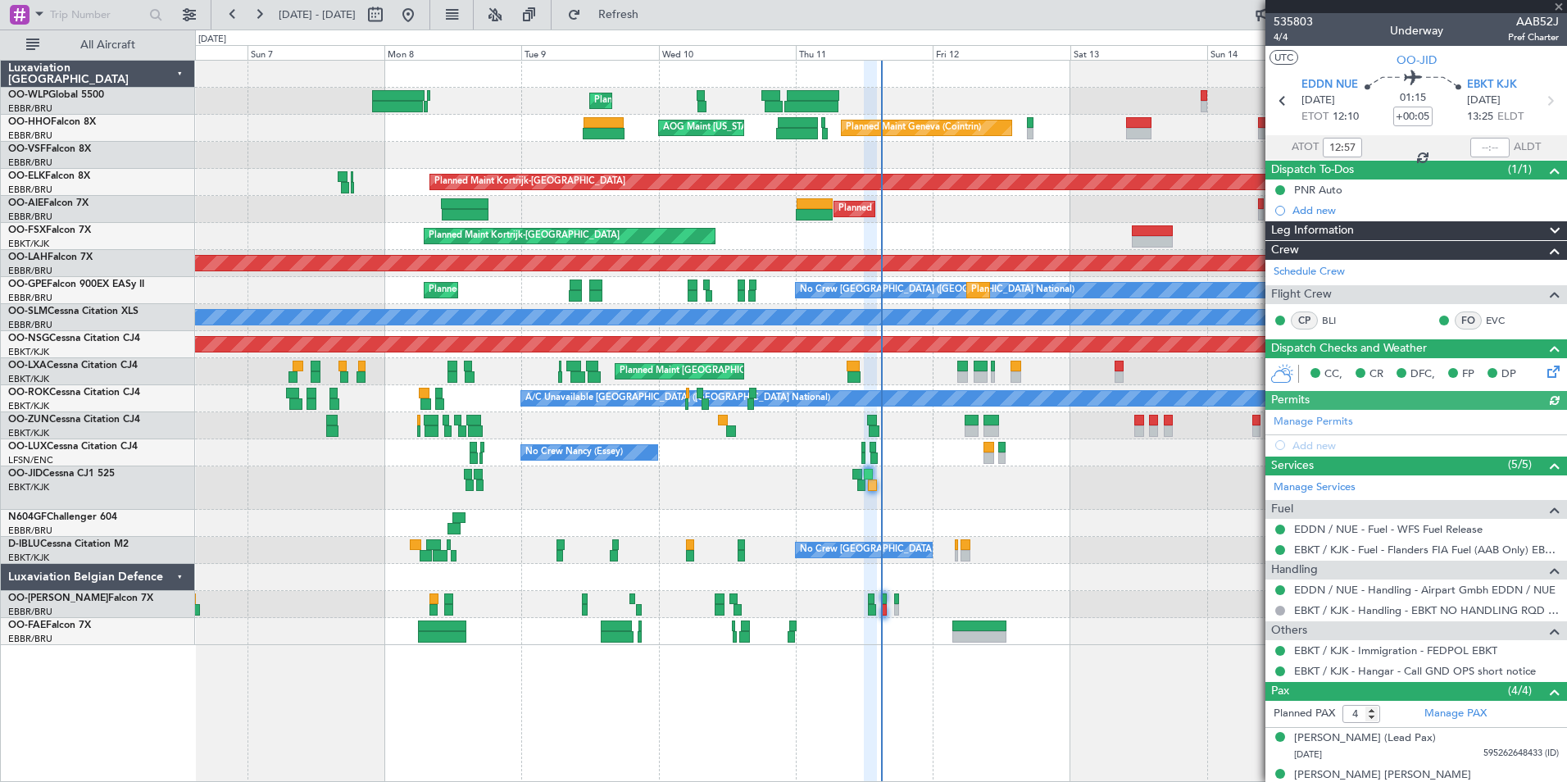
click at [1478, 151] on div at bounding box center [1489, 148] width 39 height 20
click at [1477, 149] on input "text" at bounding box center [1489, 148] width 39 height 20
click at [1042, 225] on div "Planned Maint Kortrijk-[GEOGRAPHIC_DATA]" at bounding box center [880, 236] width 1371 height 27
click at [850, 197] on div "Planned Maint [GEOGRAPHIC_DATA] ([GEOGRAPHIC_DATA]) Unplanned Maint [GEOGRAPHIC…" at bounding box center [880, 209] width 1371 height 27
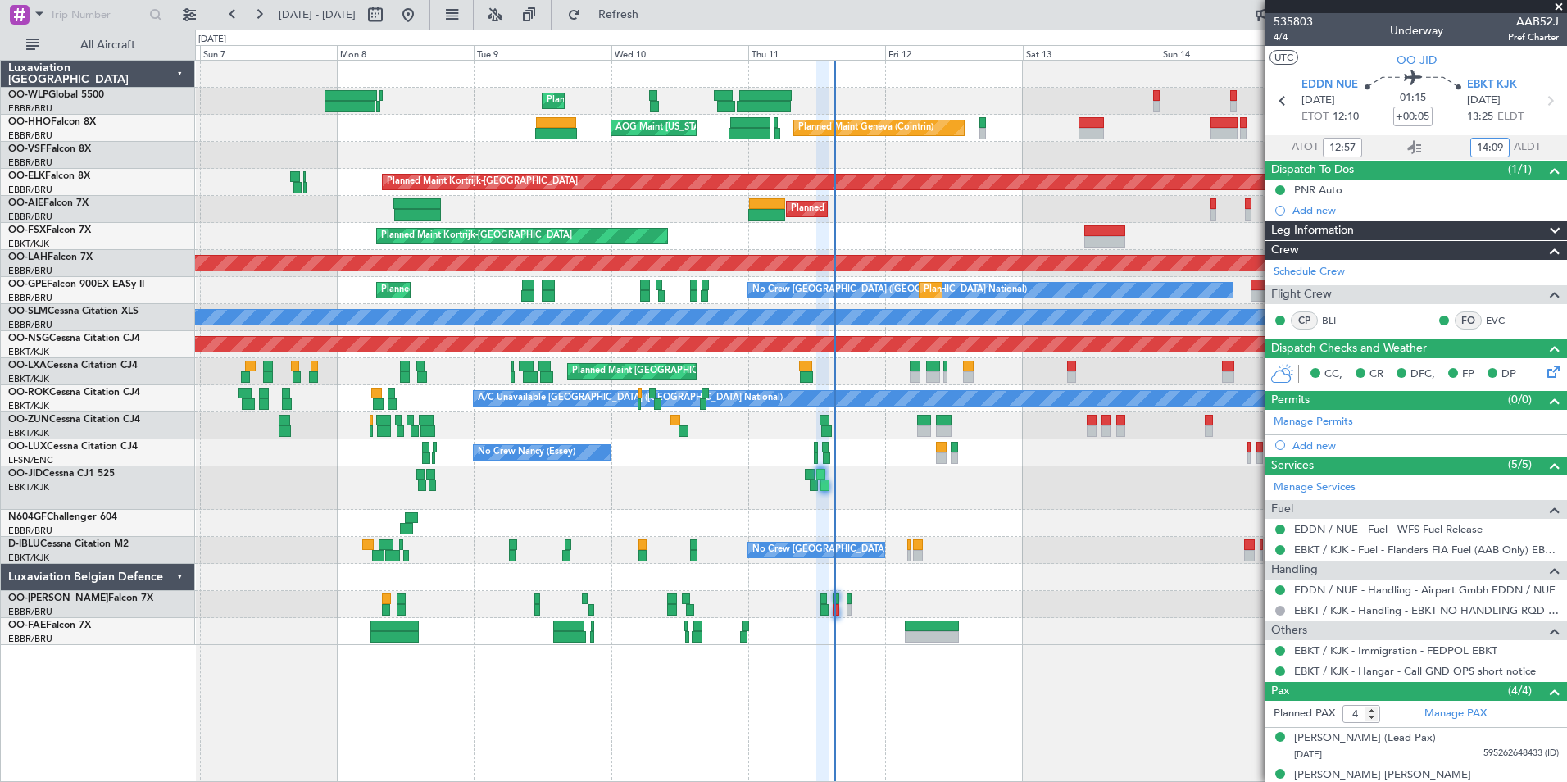
type input "14:09"
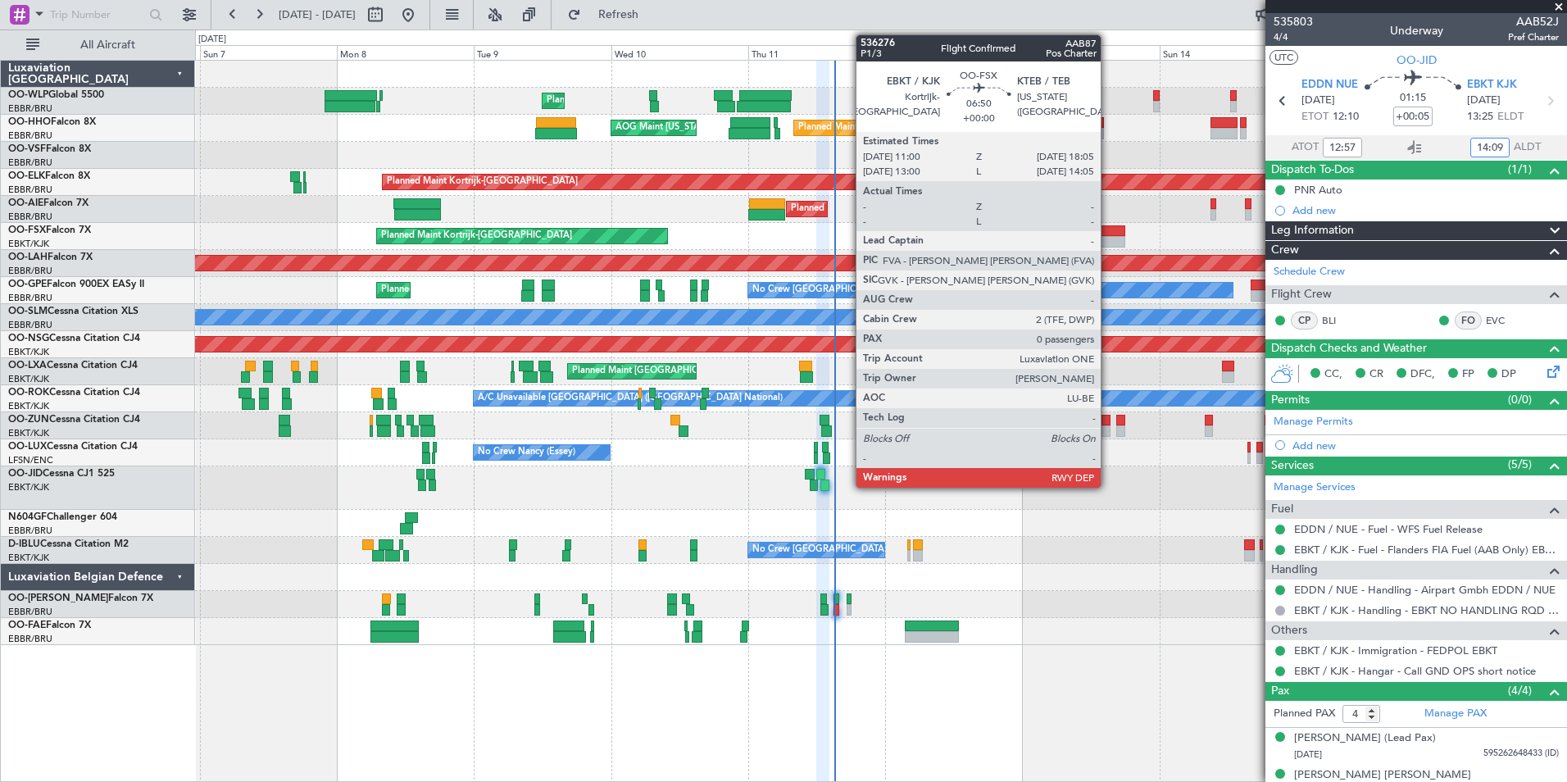
click at [1108, 238] on div at bounding box center [1104, 241] width 41 height 11
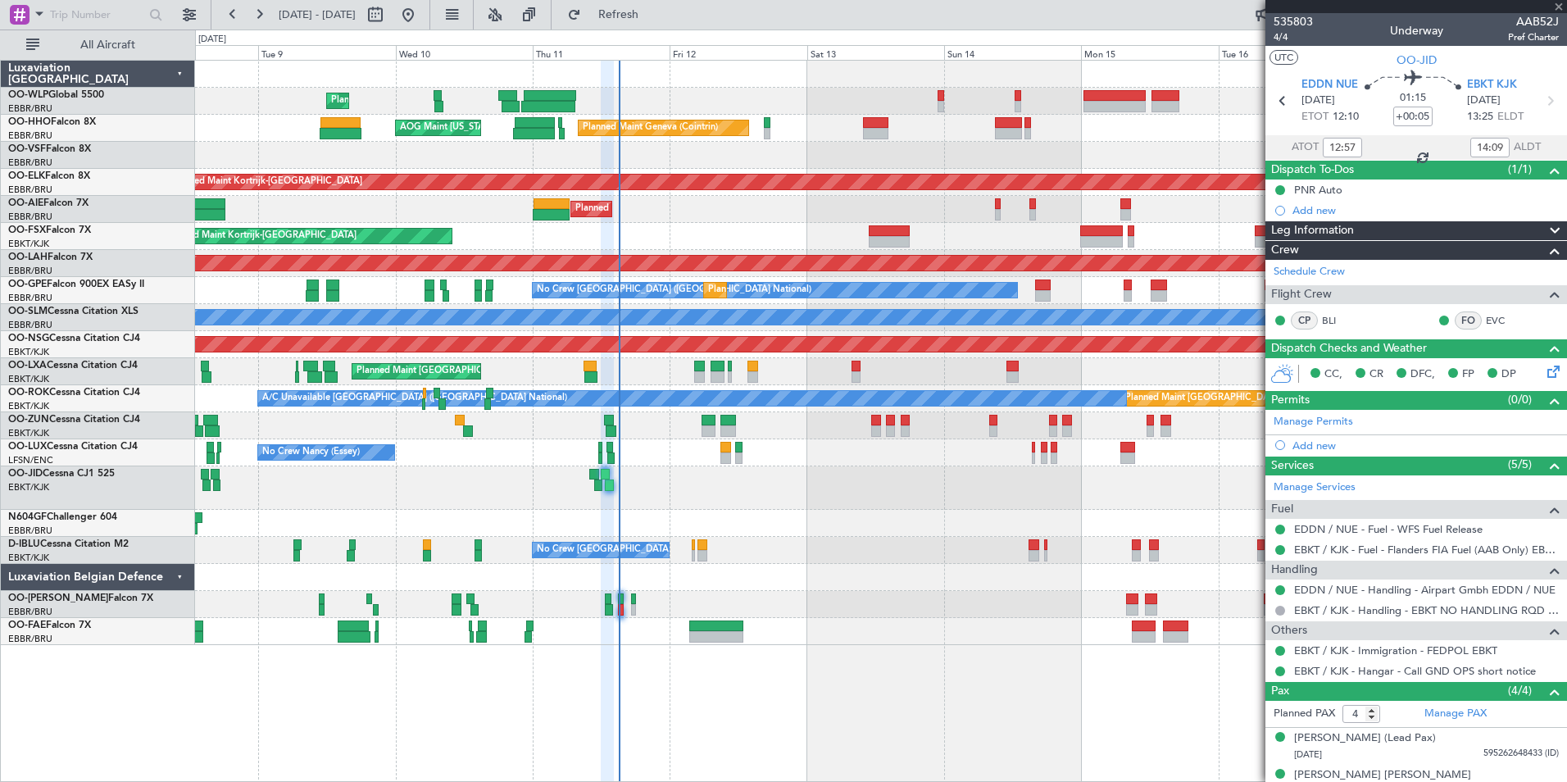
click at [941, 225] on div "Planned Maint Liege Planned Maint Geneva (Cointrin) AOG Maint New York (Teterbo…" at bounding box center [880, 353] width 1371 height 584
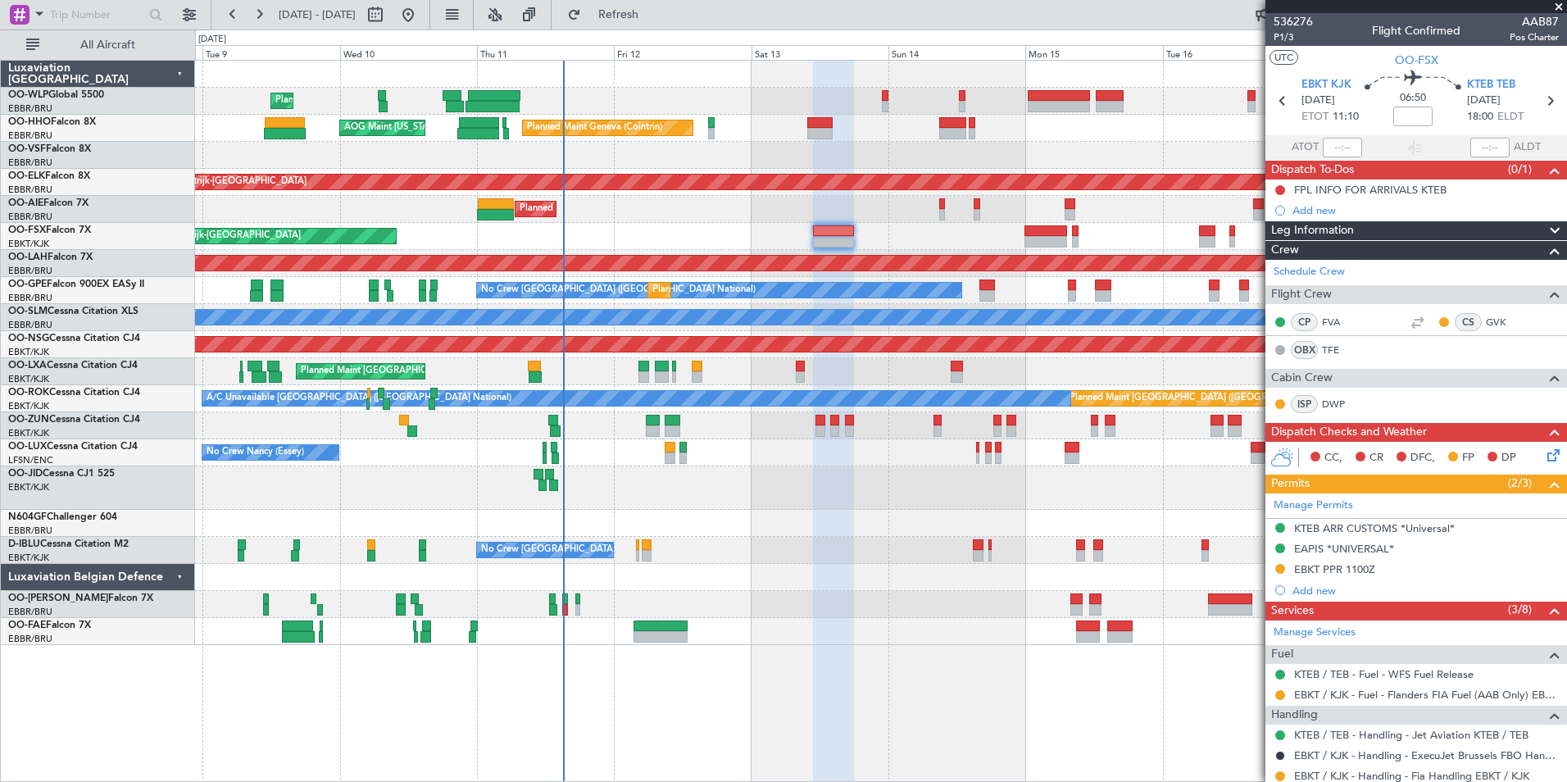
click at [948, 238] on div "Planned Maint Kortrijk-[GEOGRAPHIC_DATA]" at bounding box center [880, 236] width 1371 height 27
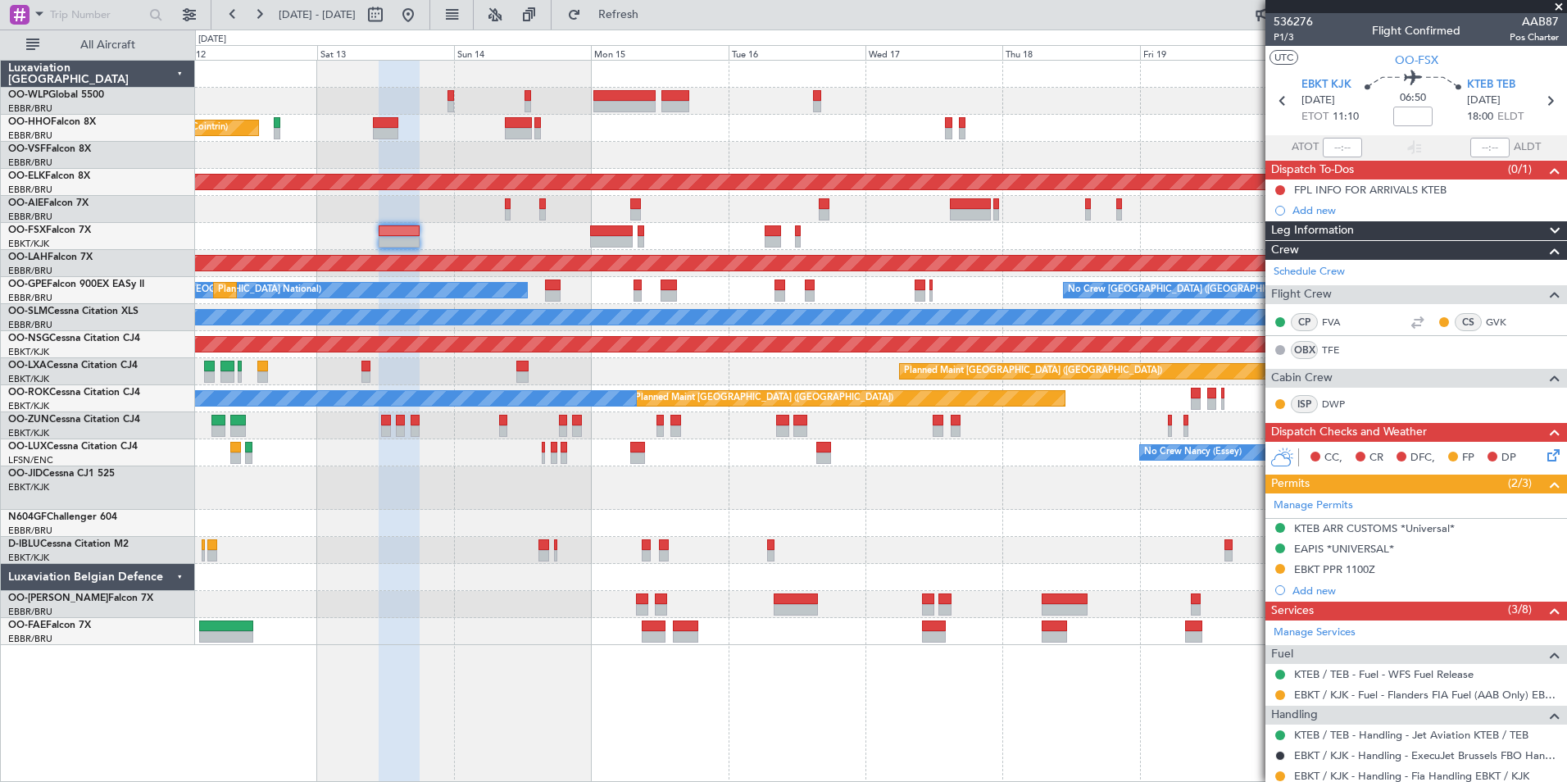
click at [662, 564] on div at bounding box center [880, 577] width 1371 height 27
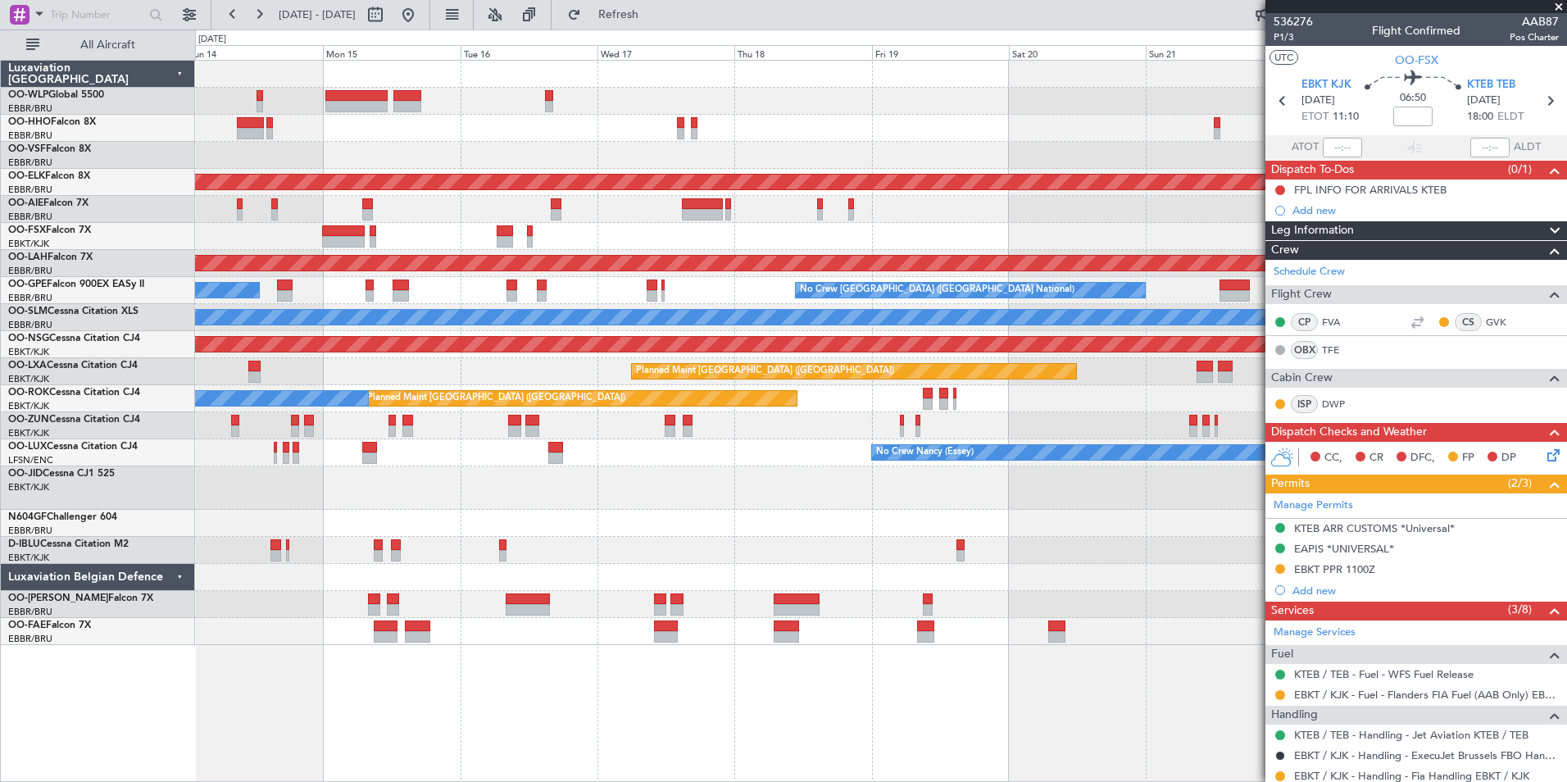
click at [876, 556] on div "A/C Unavailable Brussels (Brussels National) No Crew Brussels (Brussels Nationa…" at bounding box center [880, 550] width 1371 height 27
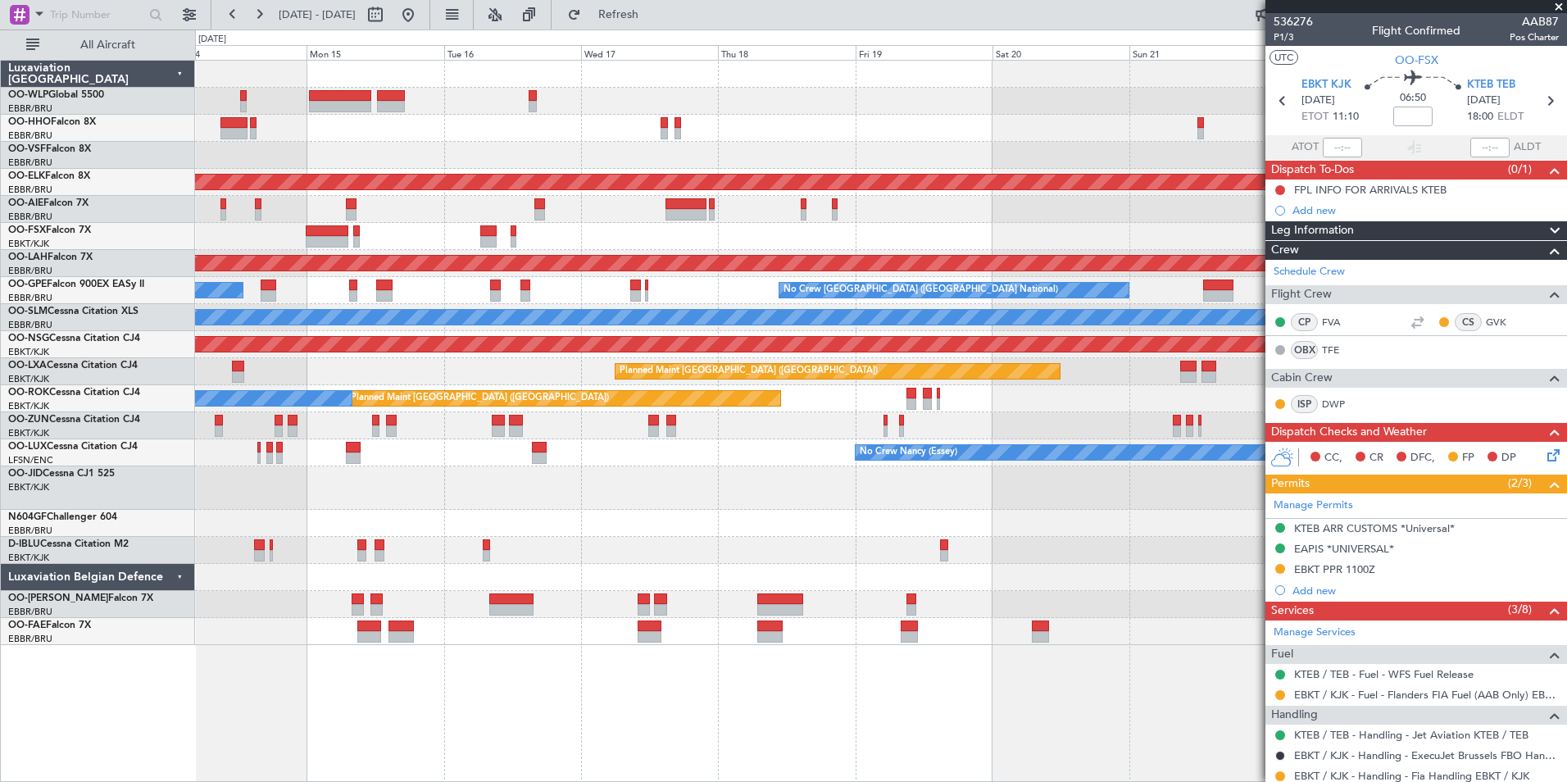
click at [418, 179] on div "Planned Maint Geneva (Cointrin) Planned Maint Kortrijk-Wevelgem Planned Maint A…" at bounding box center [880, 353] width 1371 height 584
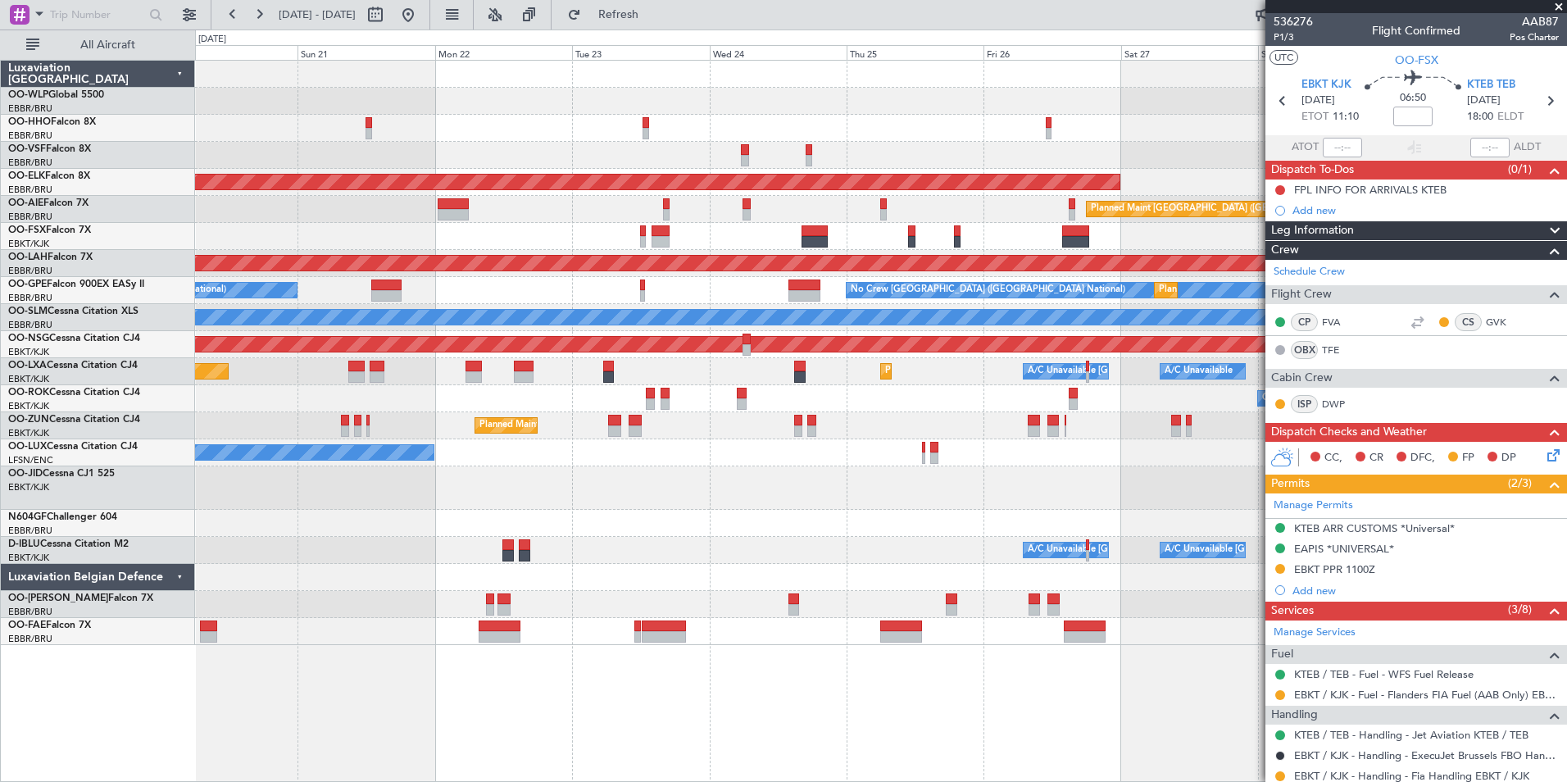
click at [353, 247] on div "Planned Maint Kortrijk-Wevelgem Planned Maint London (Farnborough) Planned Main…" at bounding box center [880, 353] width 1371 height 584
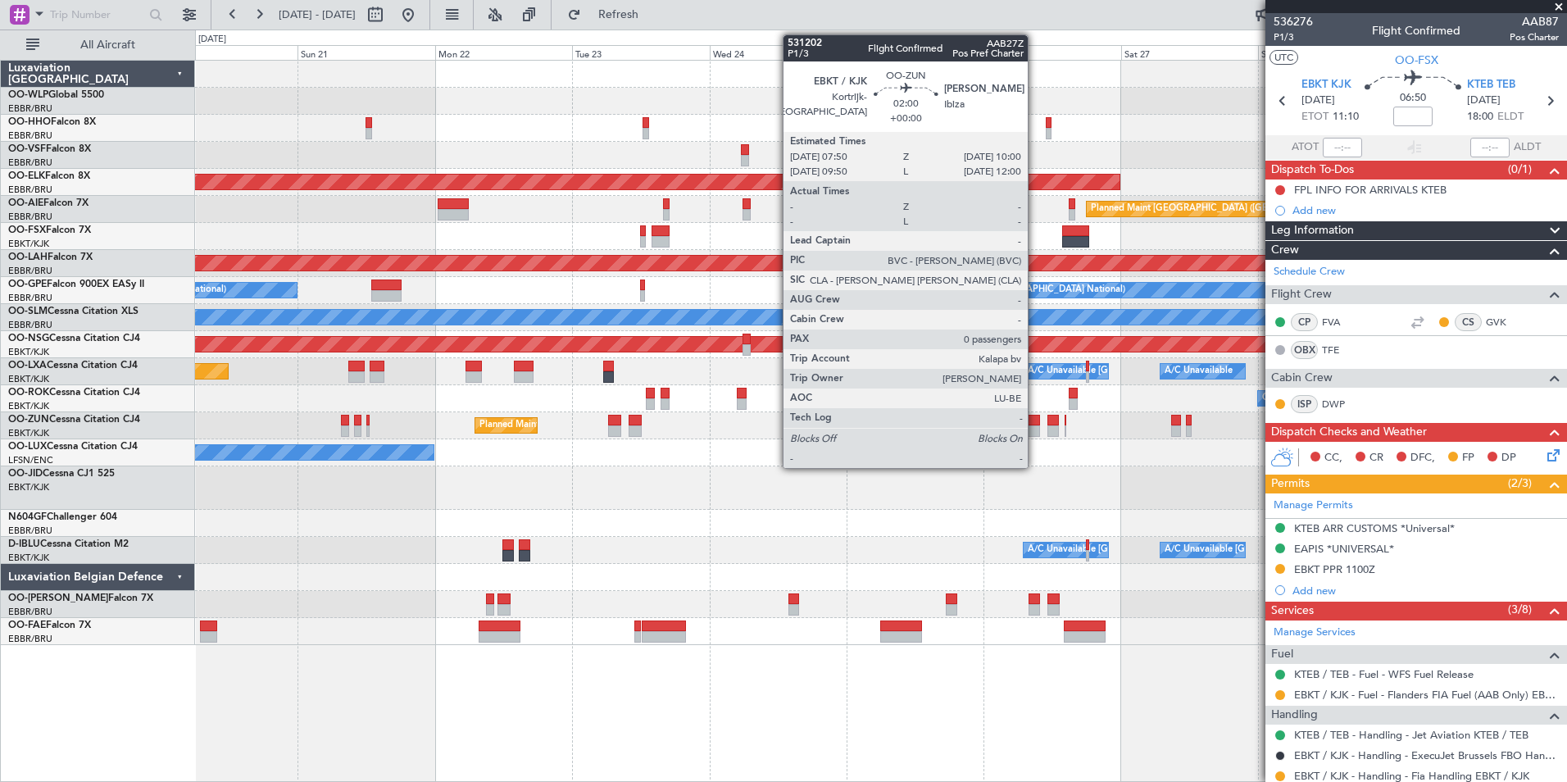
click at [1035, 426] on div at bounding box center [1034, 430] width 13 height 11
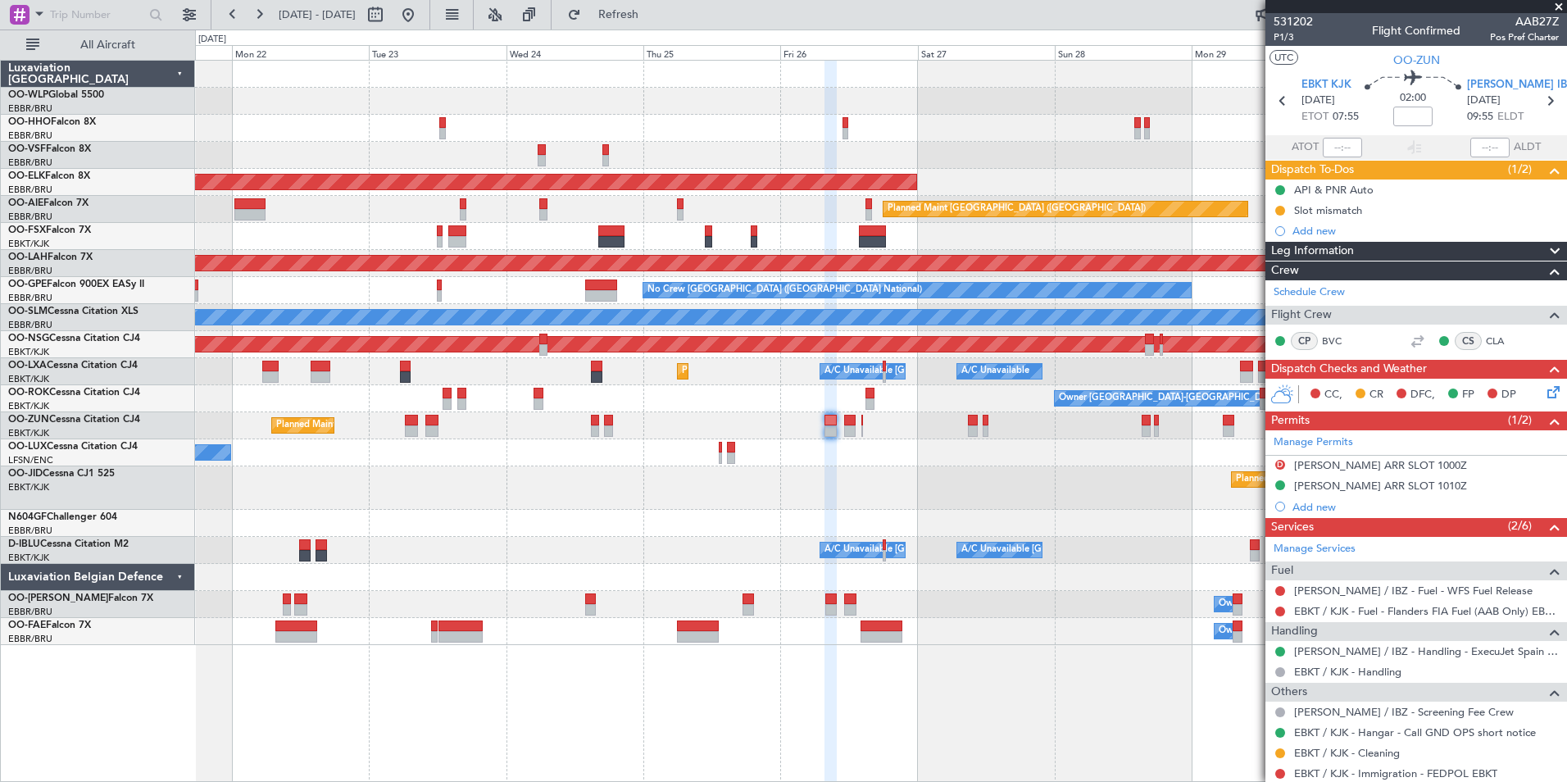
click at [910, 447] on div "Planned Maint Kortrijk-Wevelgem Planned Maint London (Farnborough) Planned Main…" at bounding box center [880, 353] width 1371 height 584
click at [795, 432] on div "Planned Maint Kortrijk-Wevelgem Planned Maint London (Farnborough) Planned Main…" at bounding box center [880, 353] width 1371 height 584
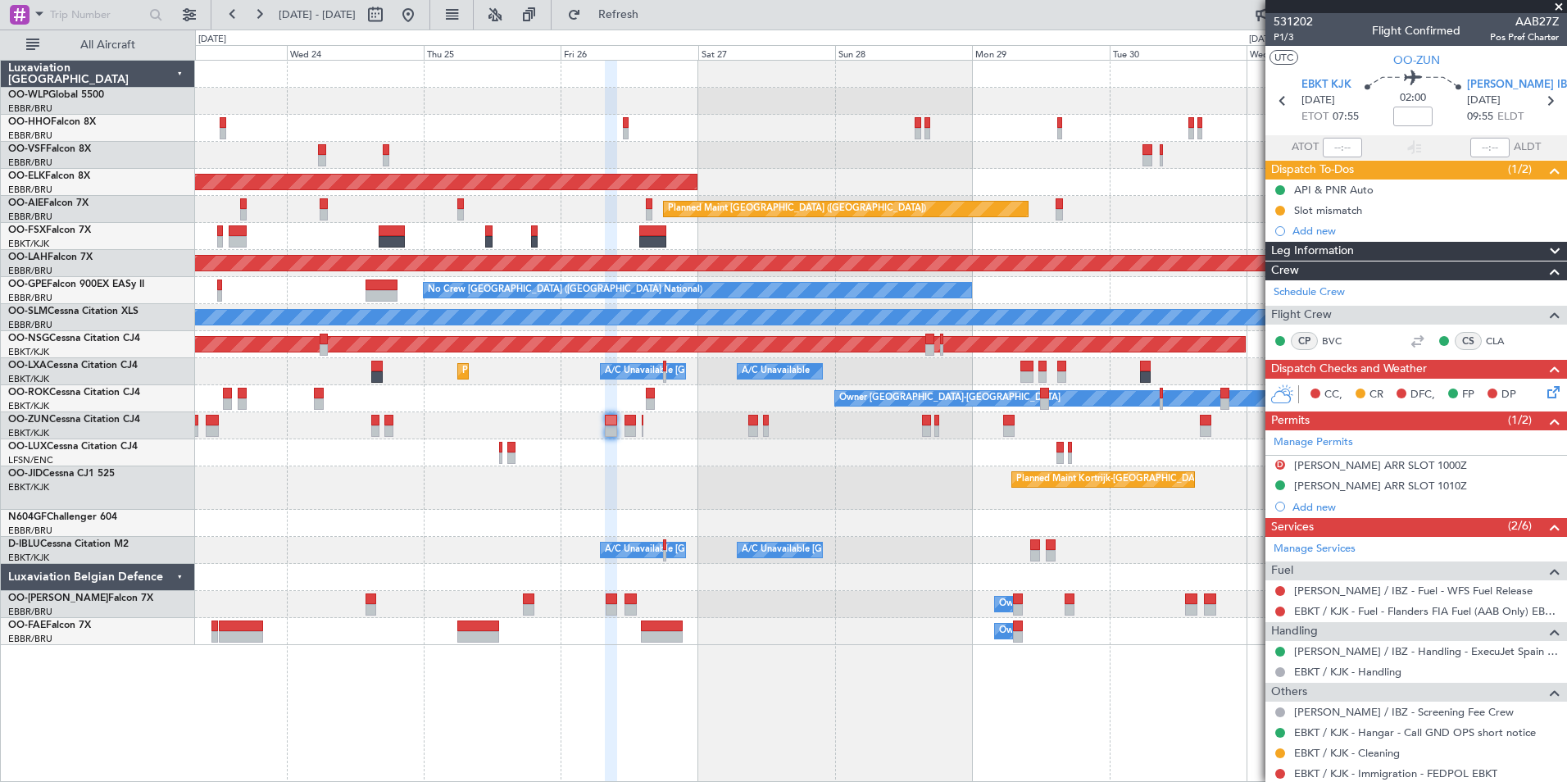
click at [880, 430] on div "Planned Maint Kortrijk-[GEOGRAPHIC_DATA]" at bounding box center [880, 425] width 1371 height 27
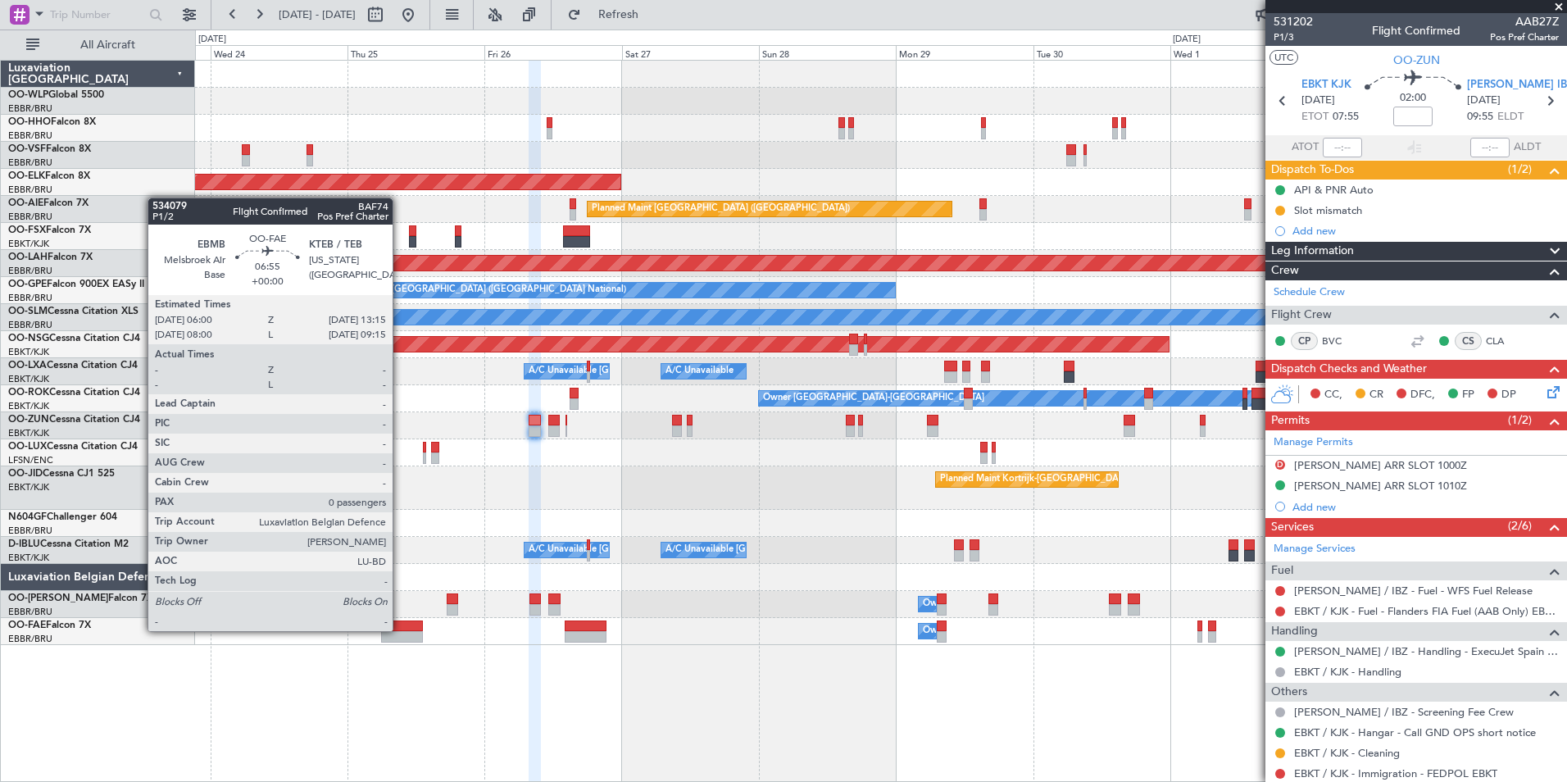
click at [400, 629] on div at bounding box center [402, 625] width 42 height 11
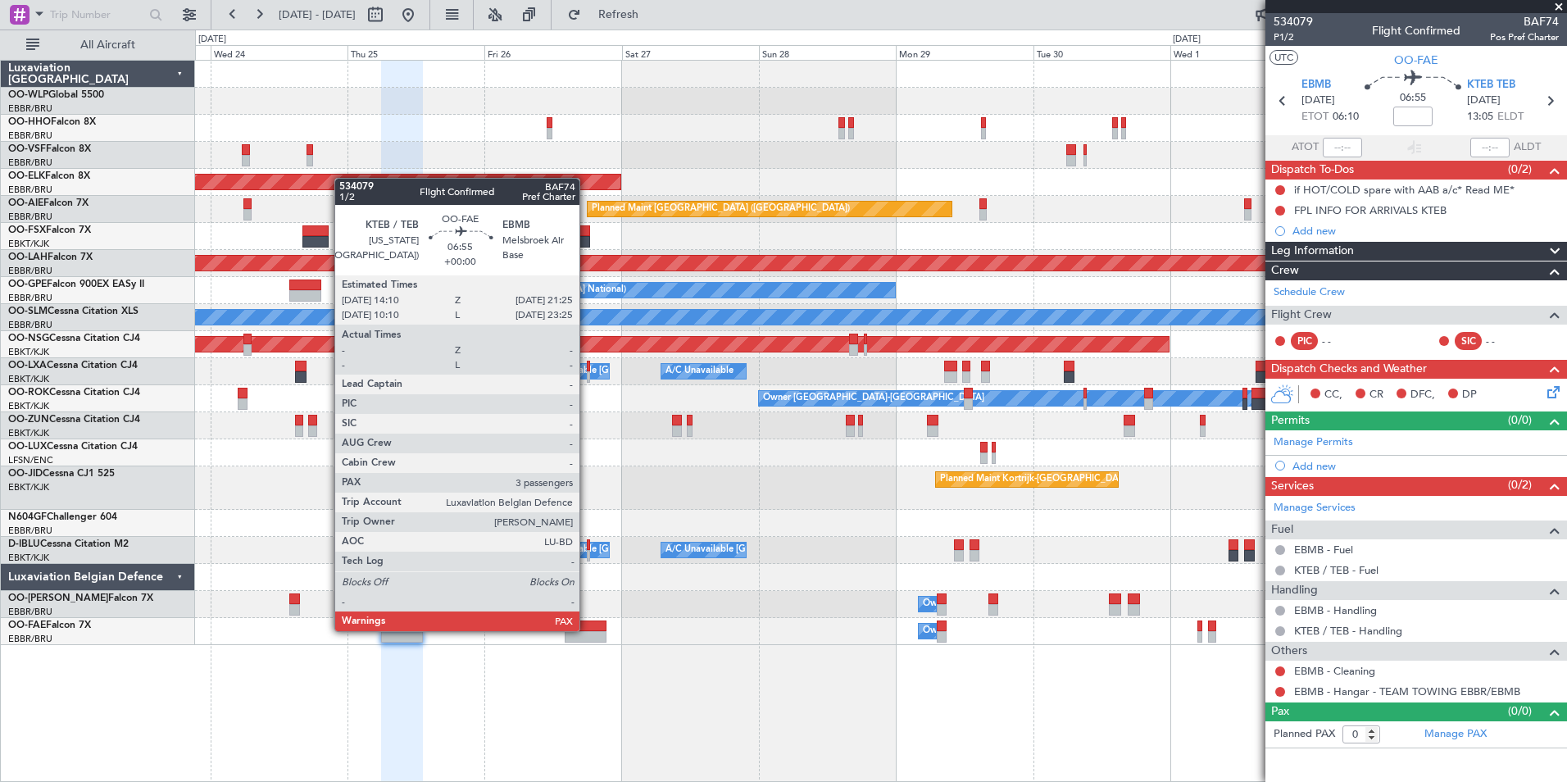
click at [587, 629] on div at bounding box center [586, 625] width 42 height 11
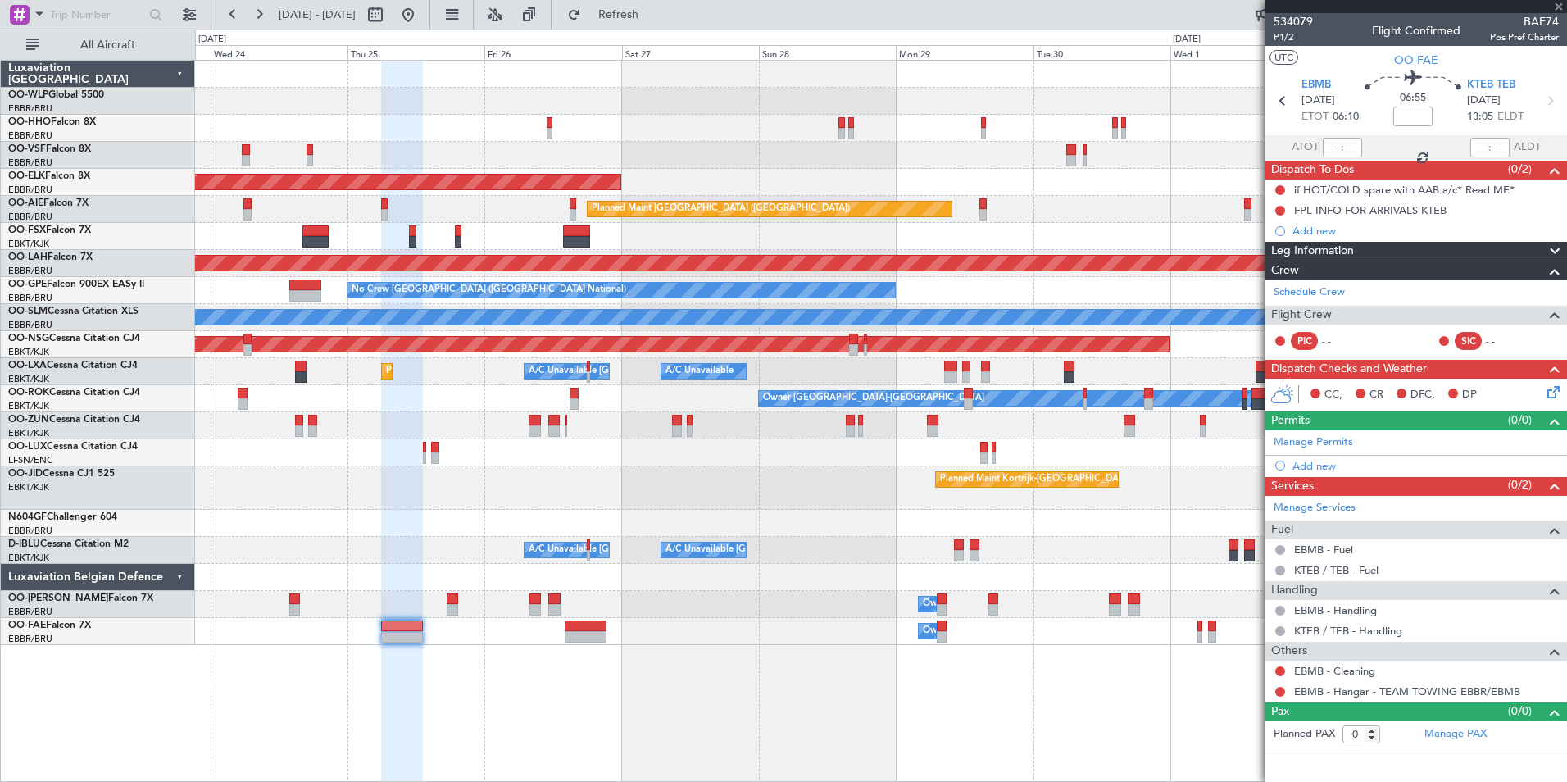
type input "3"
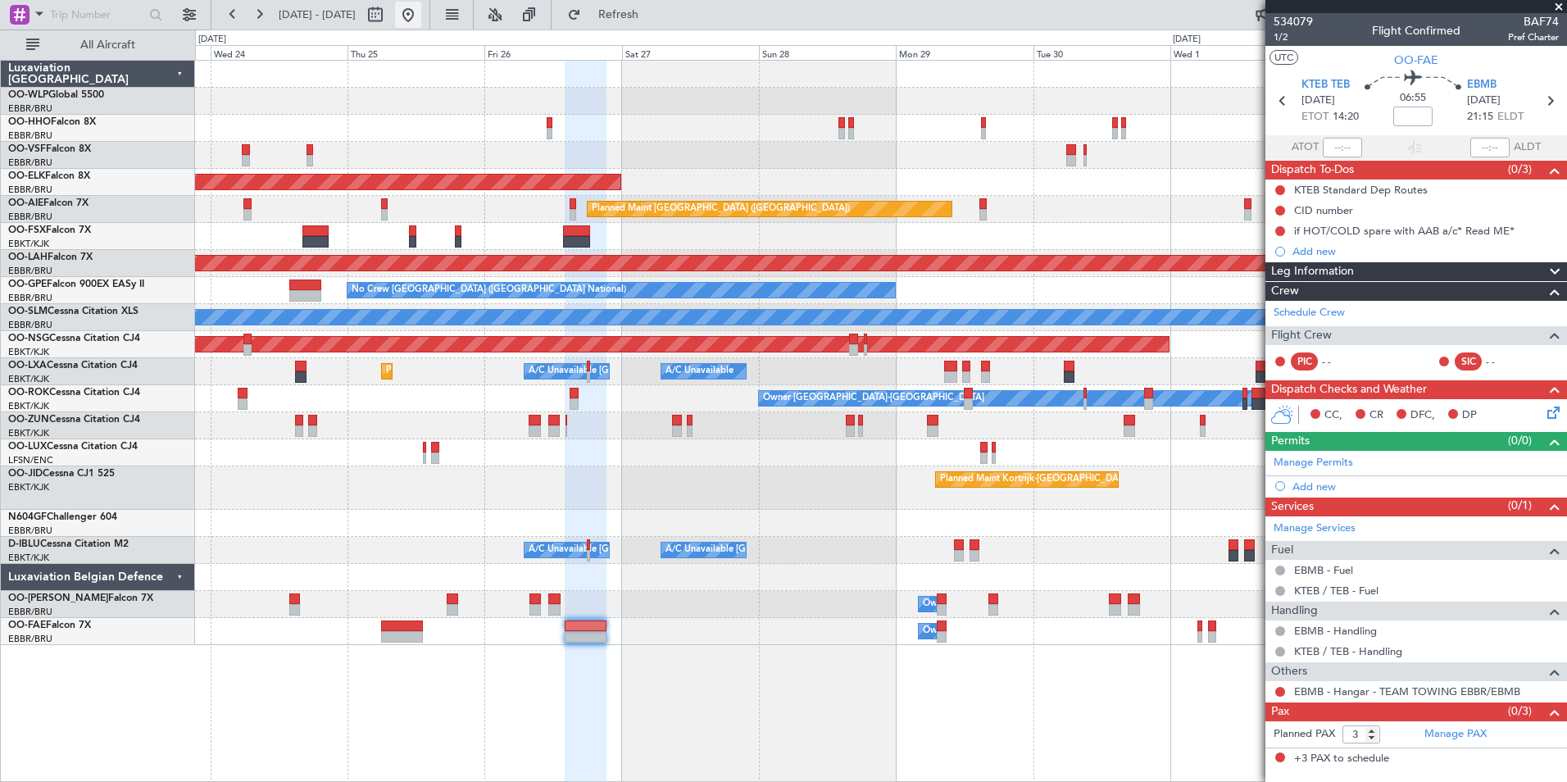
click at [421, 18] on button at bounding box center [408, 15] width 26 height 26
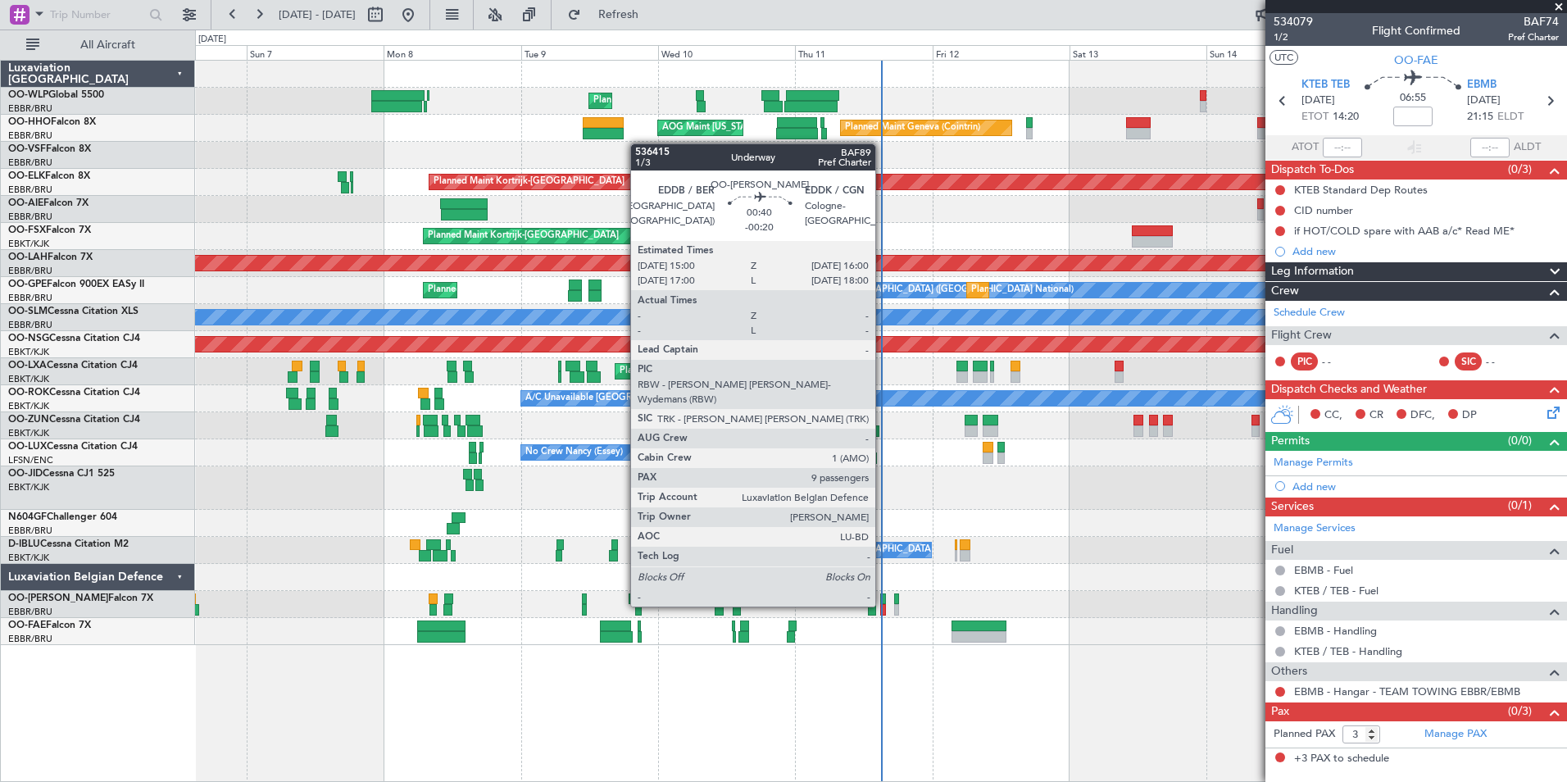
click at [883, 605] on div at bounding box center [883, 609] width 6 height 11
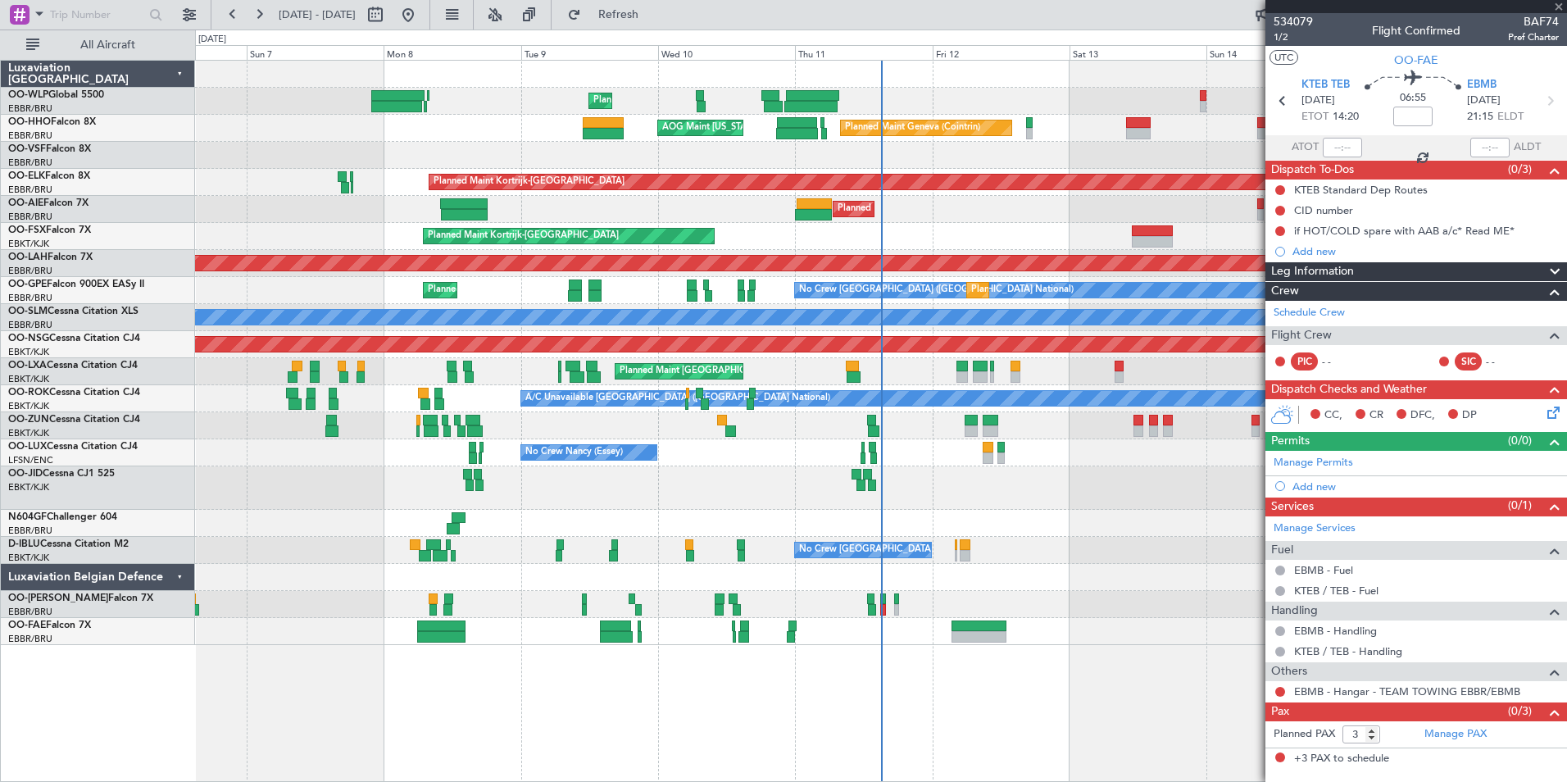
type input "-00:20"
type input "9"
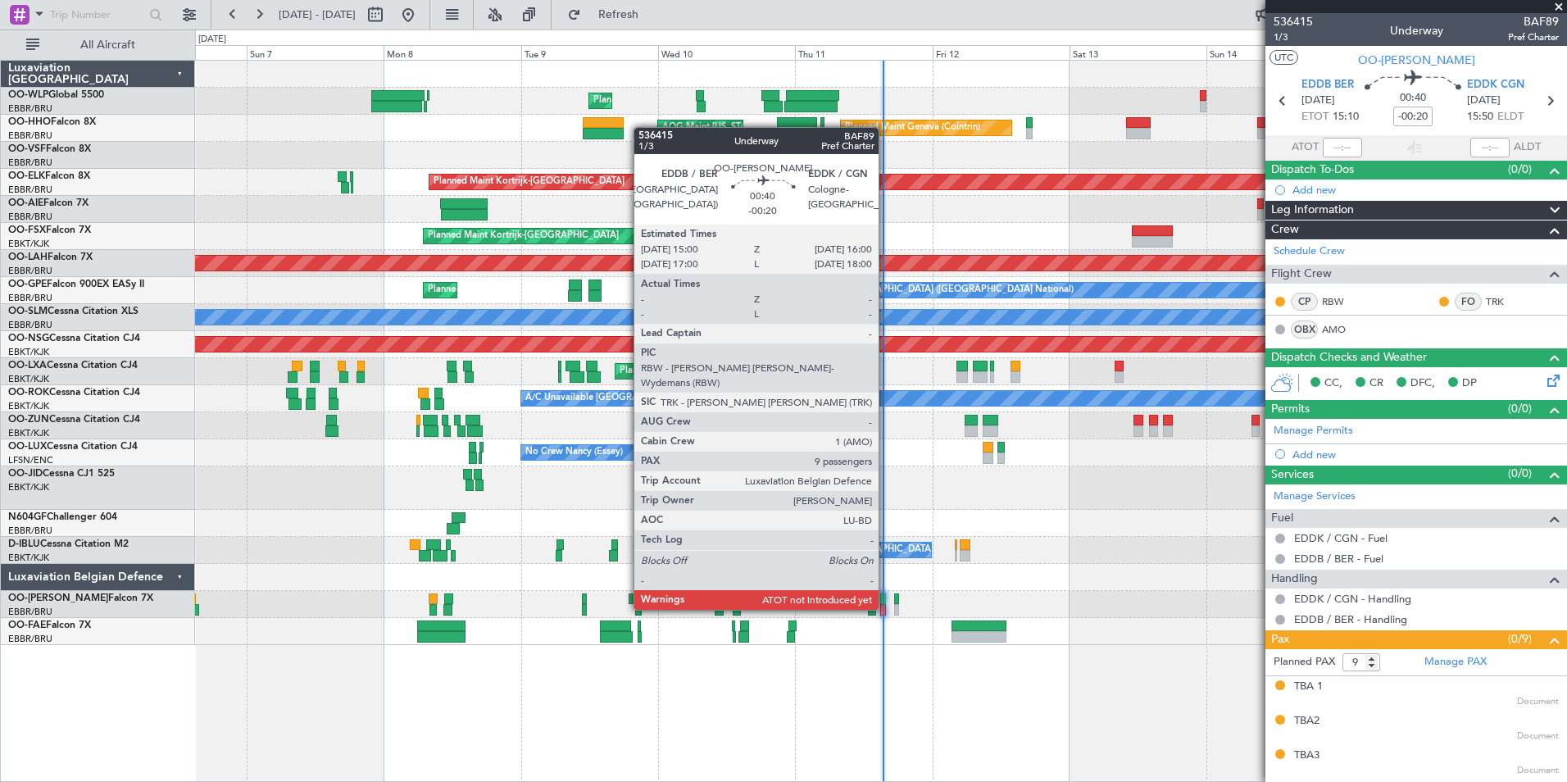
click at [886, 608] on div at bounding box center [883, 609] width 6 height 11
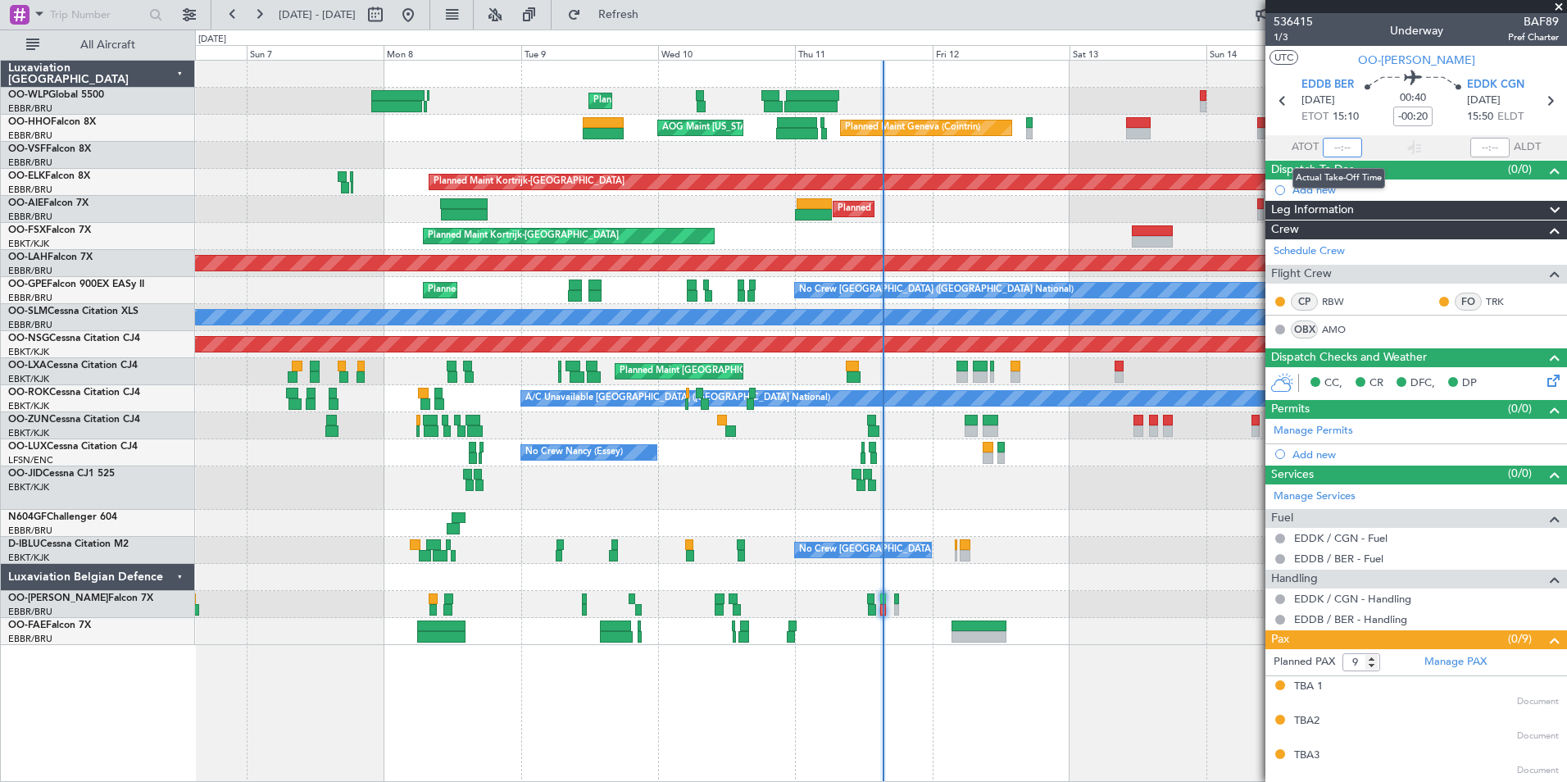
click at [1332, 143] on input "text" at bounding box center [1342, 148] width 39 height 20
click at [1198, 152] on div at bounding box center [880, 155] width 1371 height 27
type input "15:22"
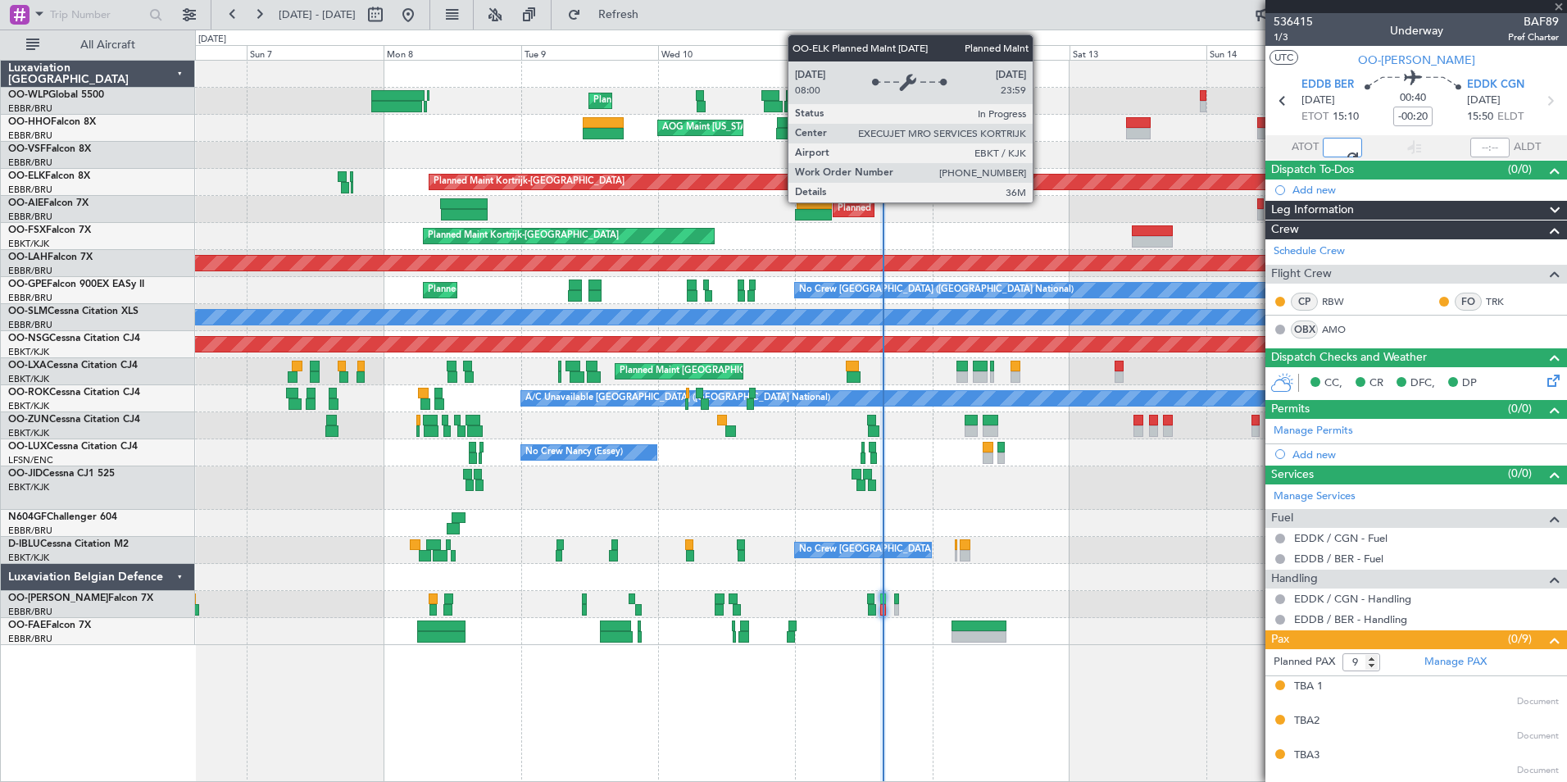
click at [690, 214] on div "Planned Maint Liege Planned Maint Geneva (Cointrin) AOG Maint New York (Teterbo…" at bounding box center [880, 353] width 1371 height 584
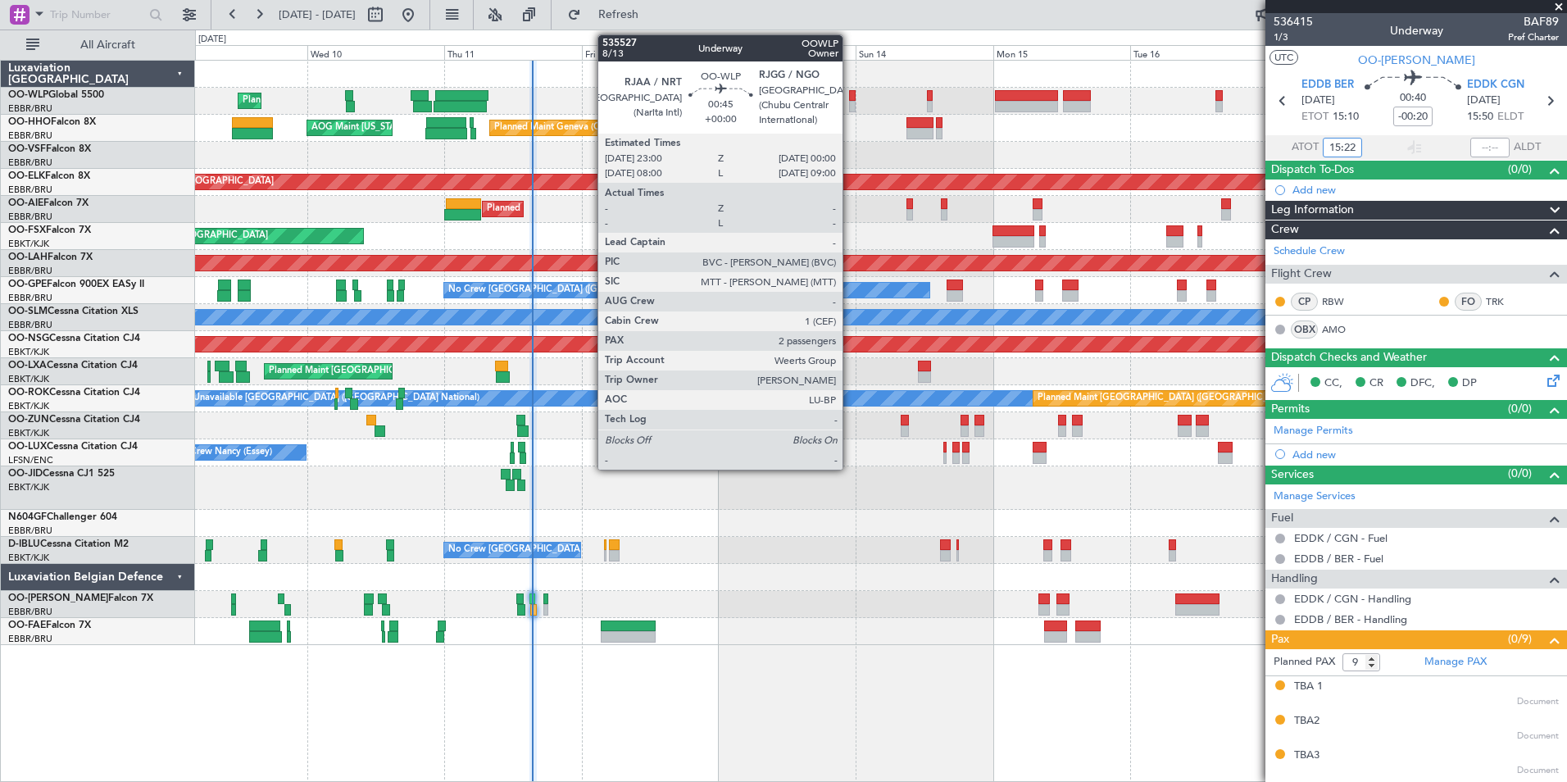
click at [850, 105] on div at bounding box center [852, 106] width 6 height 11
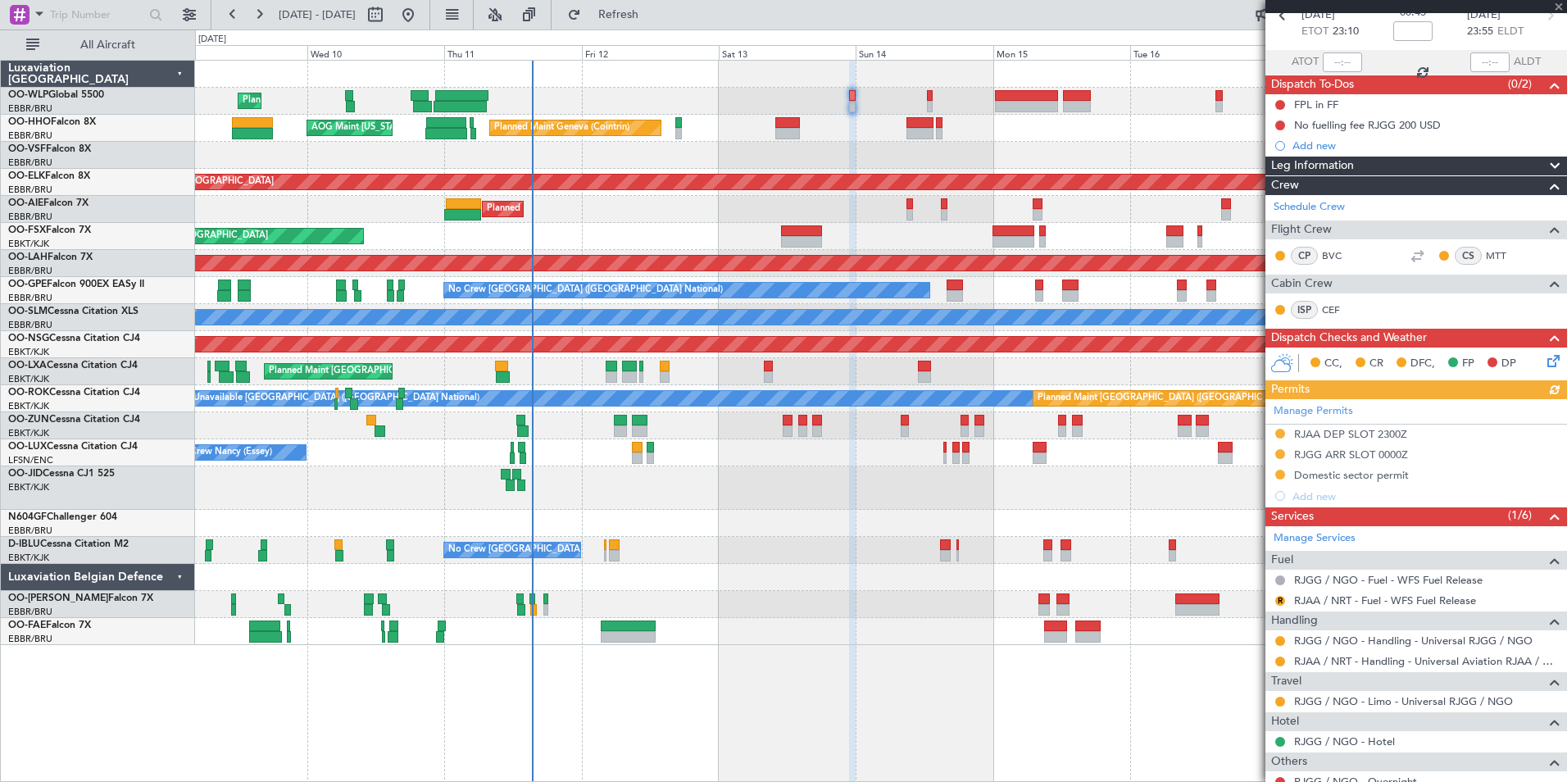
scroll to position [215, 0]
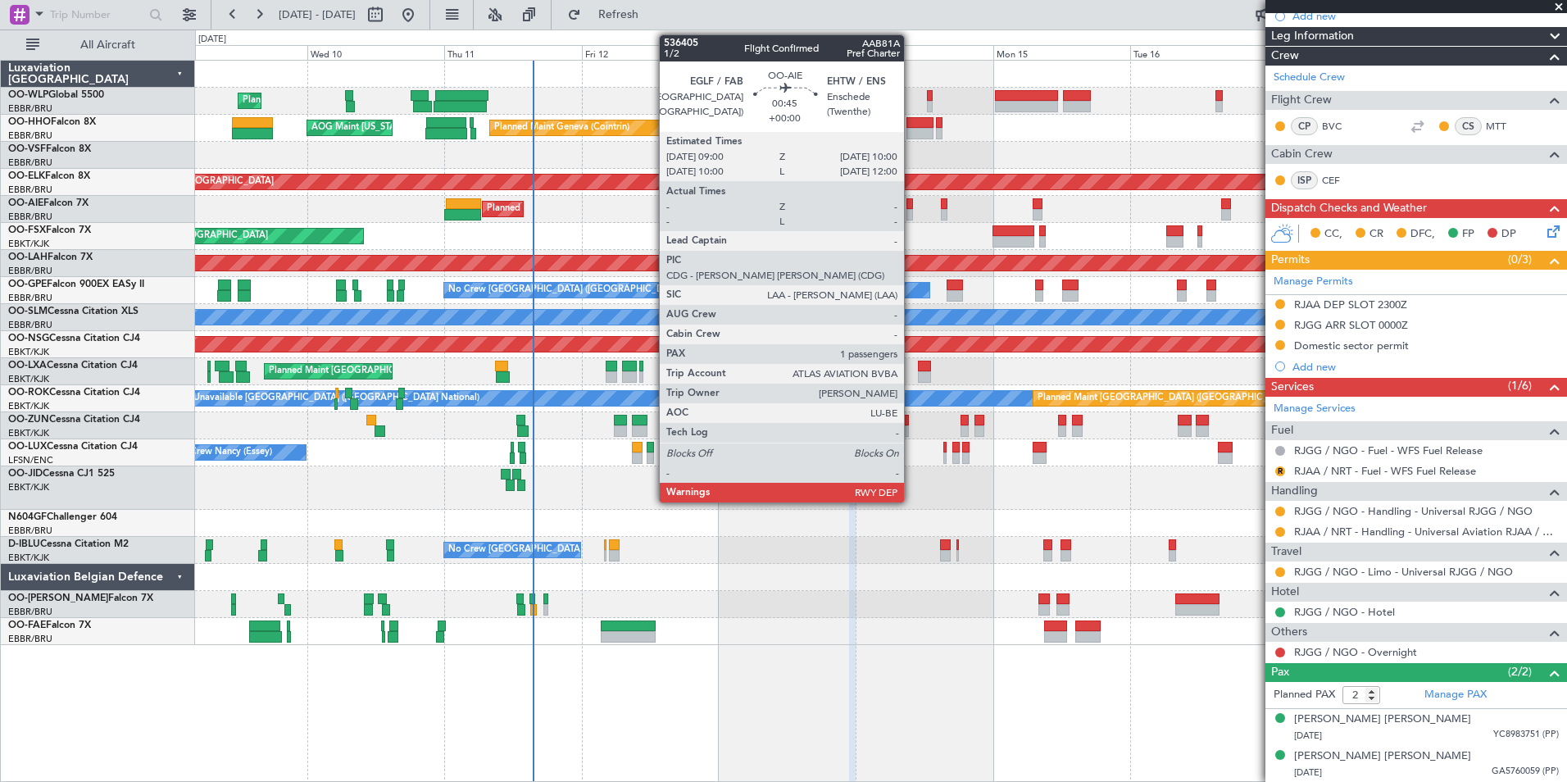
click at [911, 212] on div at bounding box center [909, 214] width 6 height 11
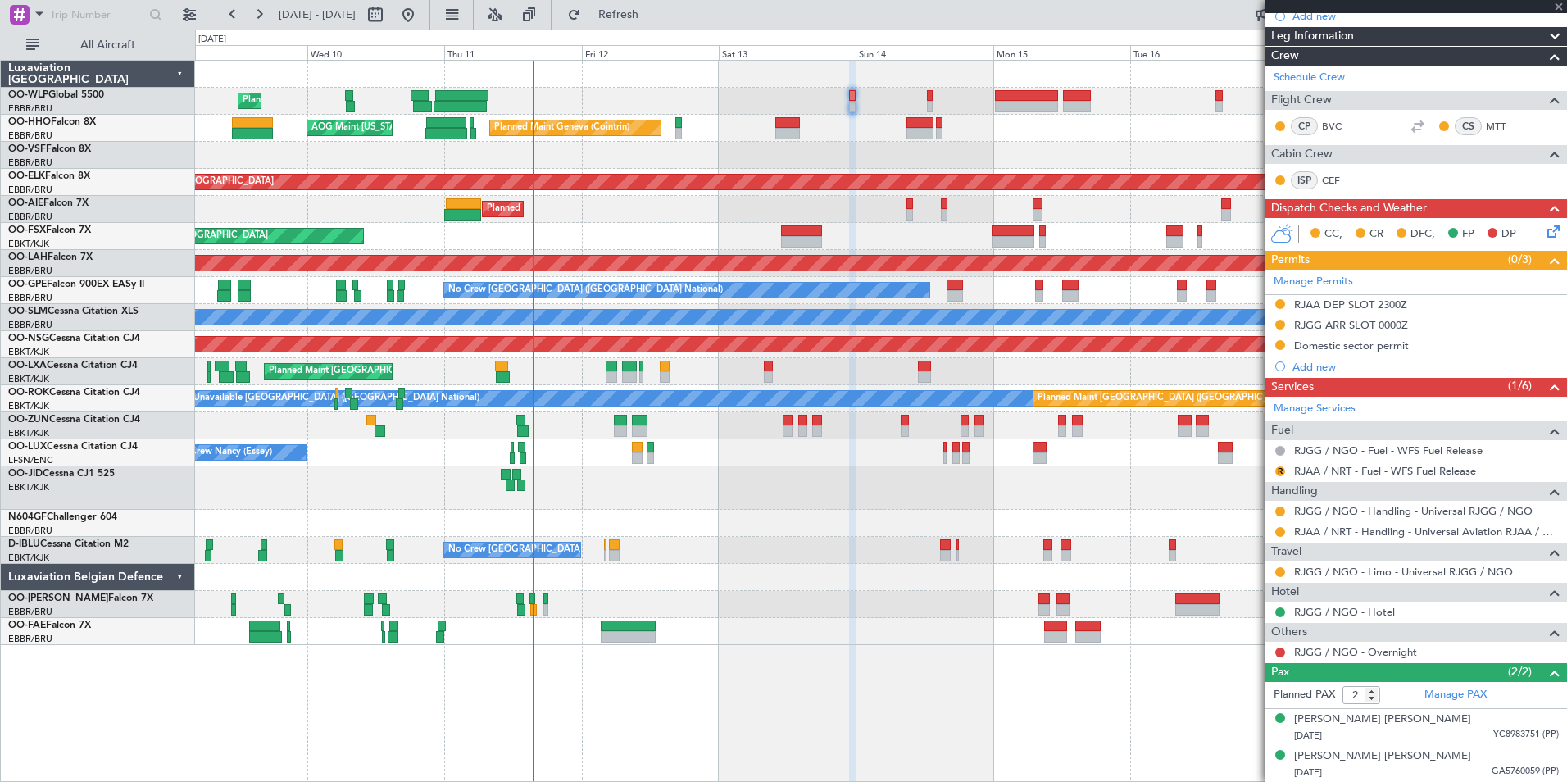
type input "1"
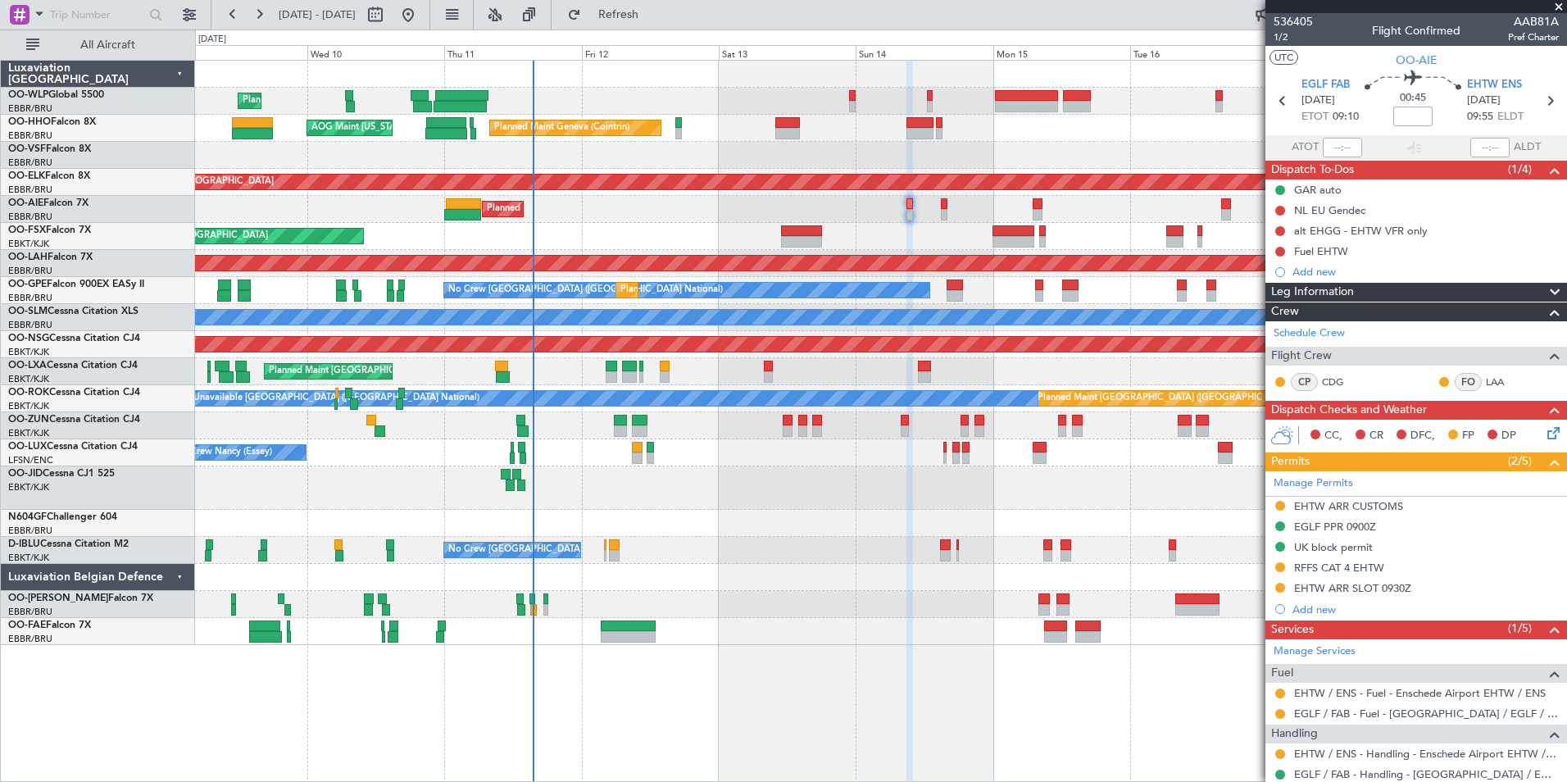
click at [818, 155] on div at bounding box center [880, 155] width 1371 height 27
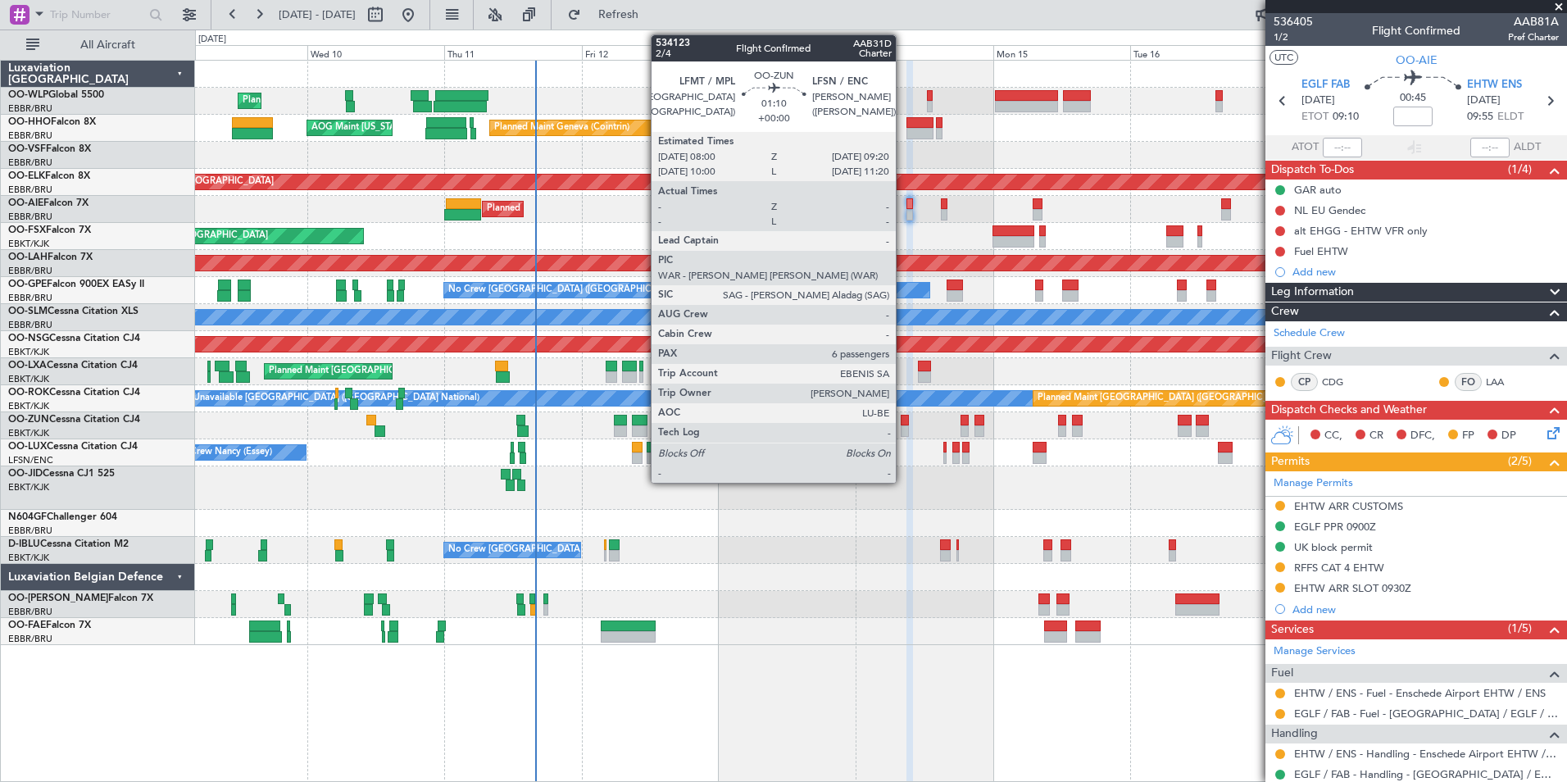
click at [903, 425] on div at bounding box center [905, 430] width 8 height 11
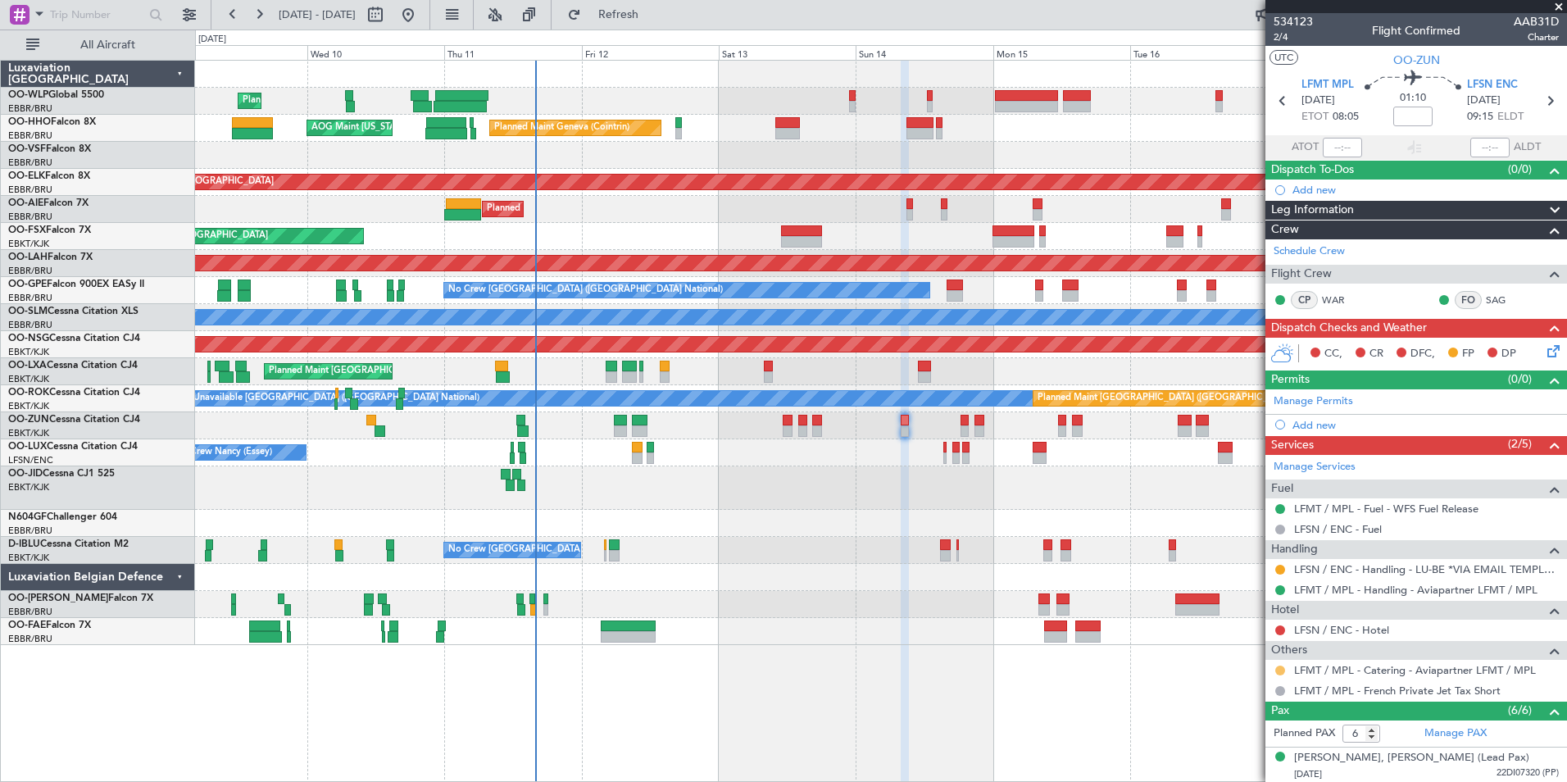
click at [1278, 671] on button at bounding box center [1280, 670] width 10 height 10
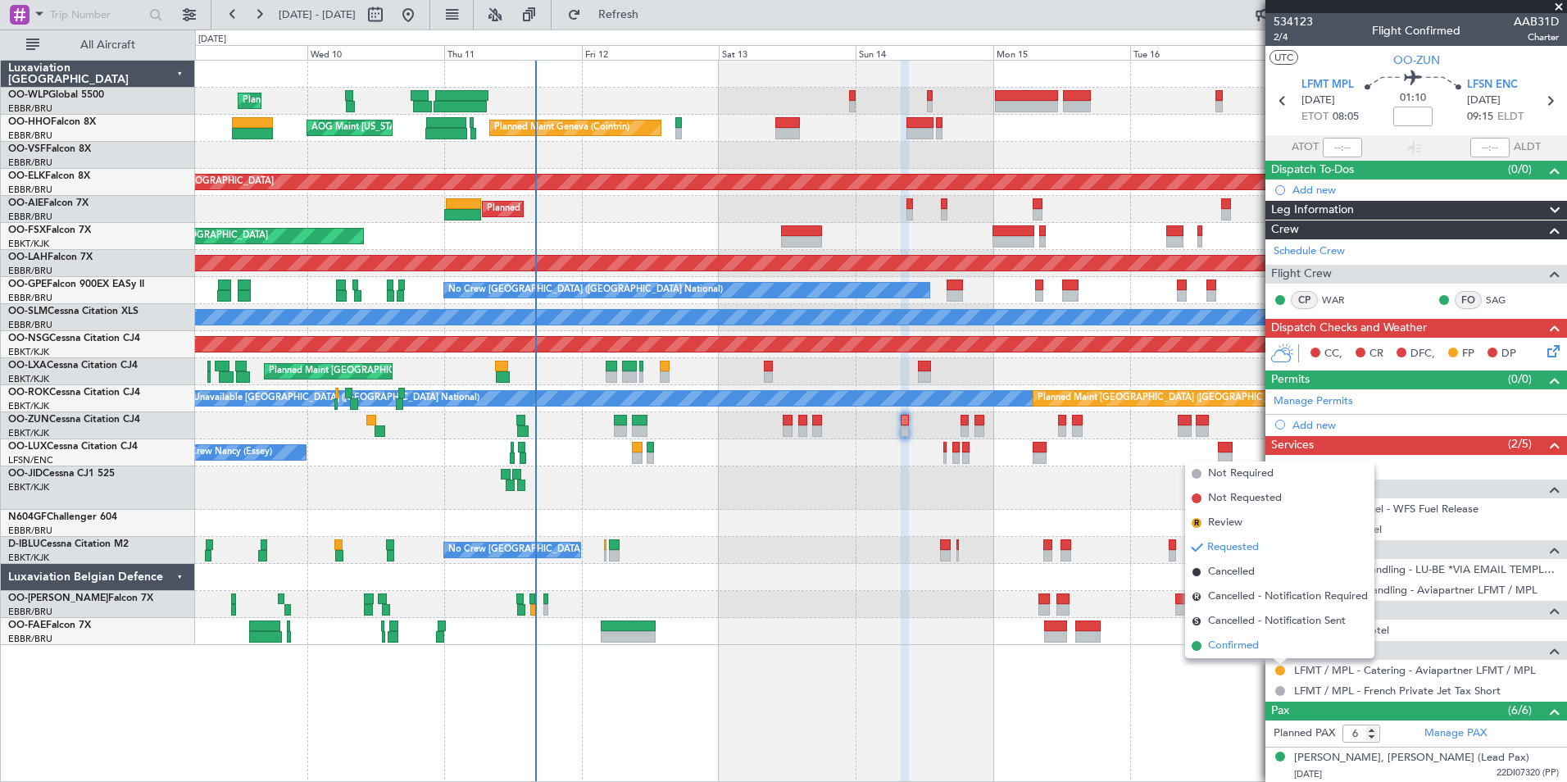
click at [1252, 644] on span "Confirmed" at bounding box center [1233, 646] width 51 height 16
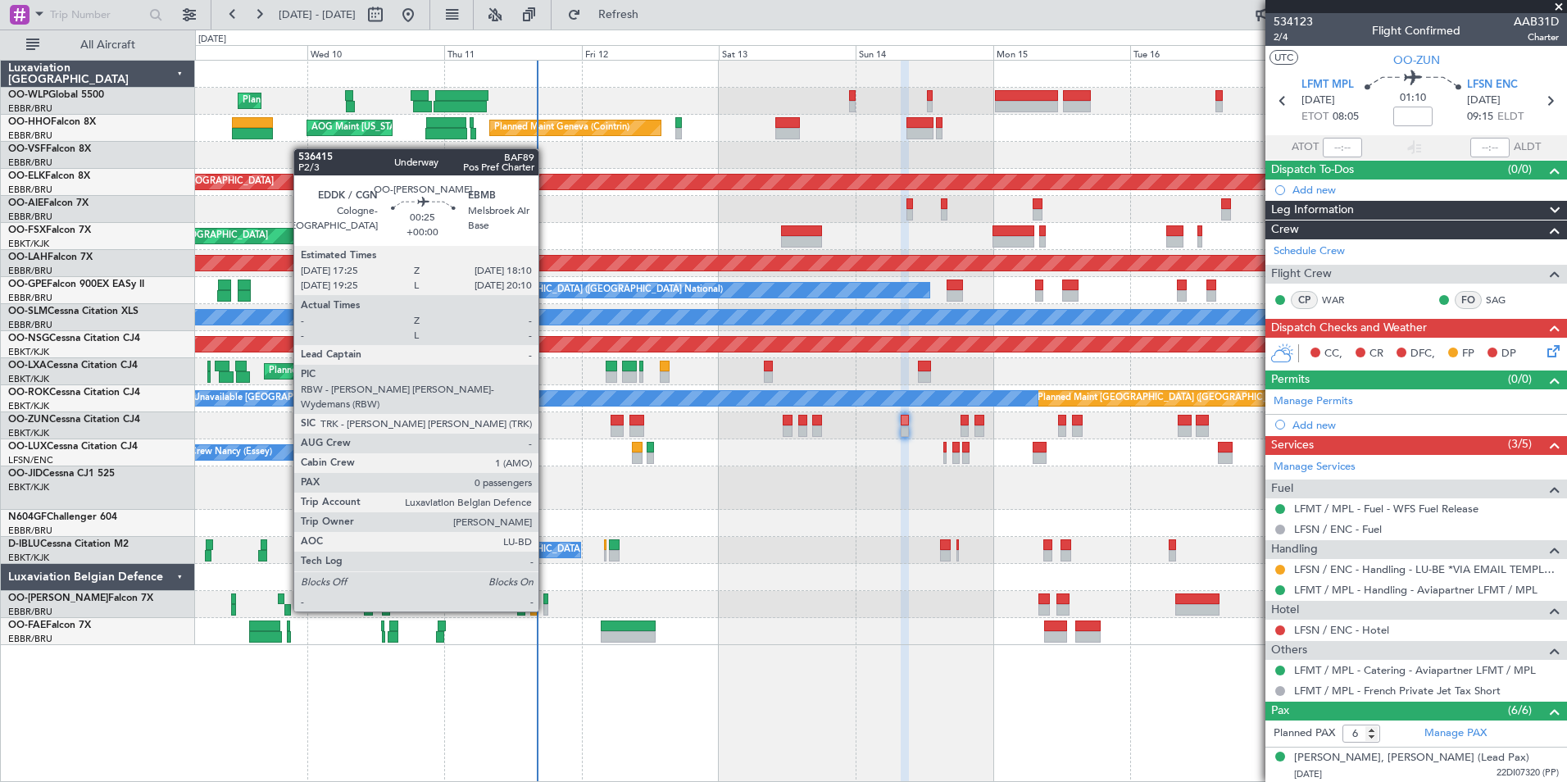
click at [546, 610] on div at bounding box center [545, 609] width 5 height 11
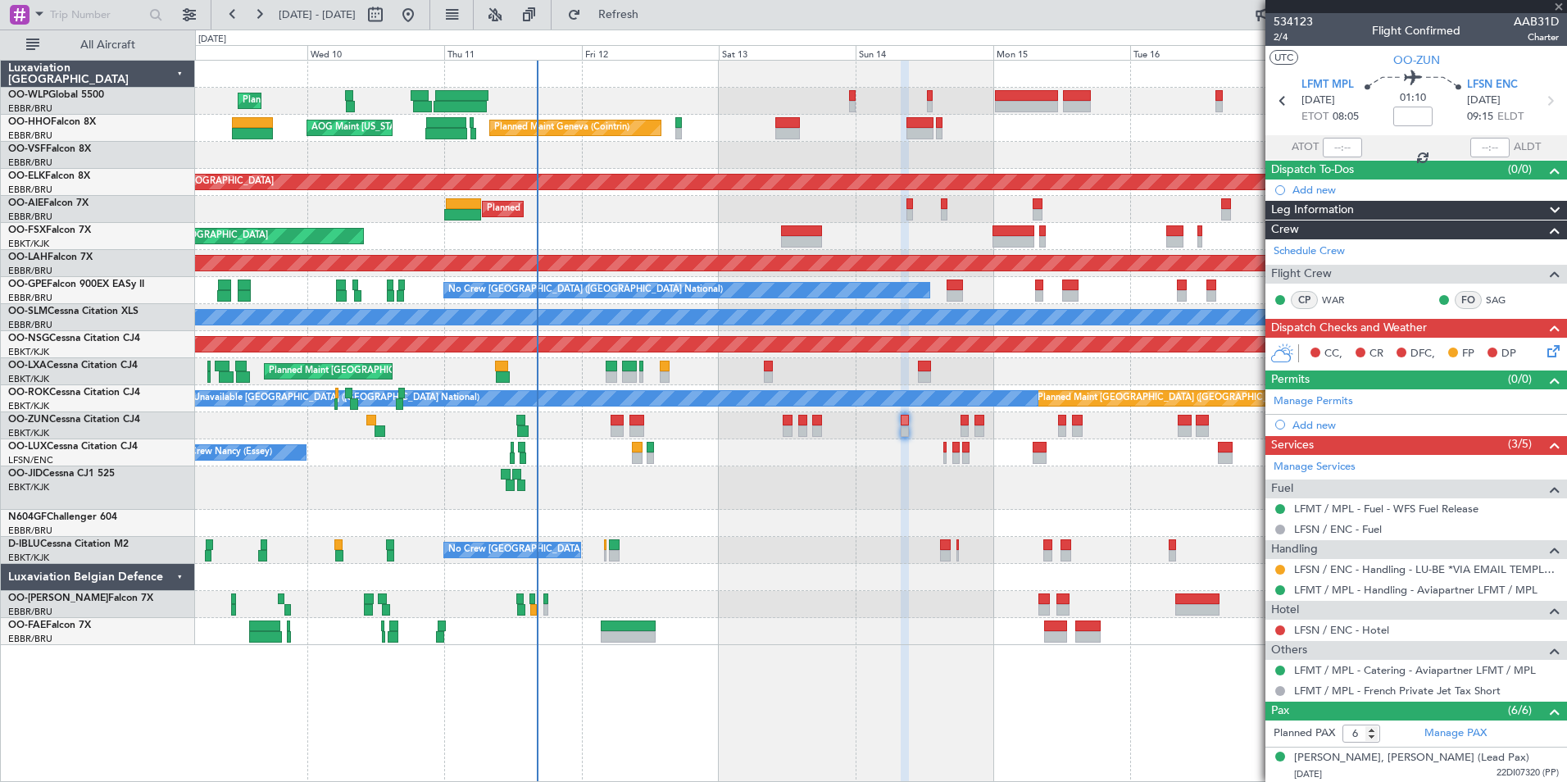
type input "0"
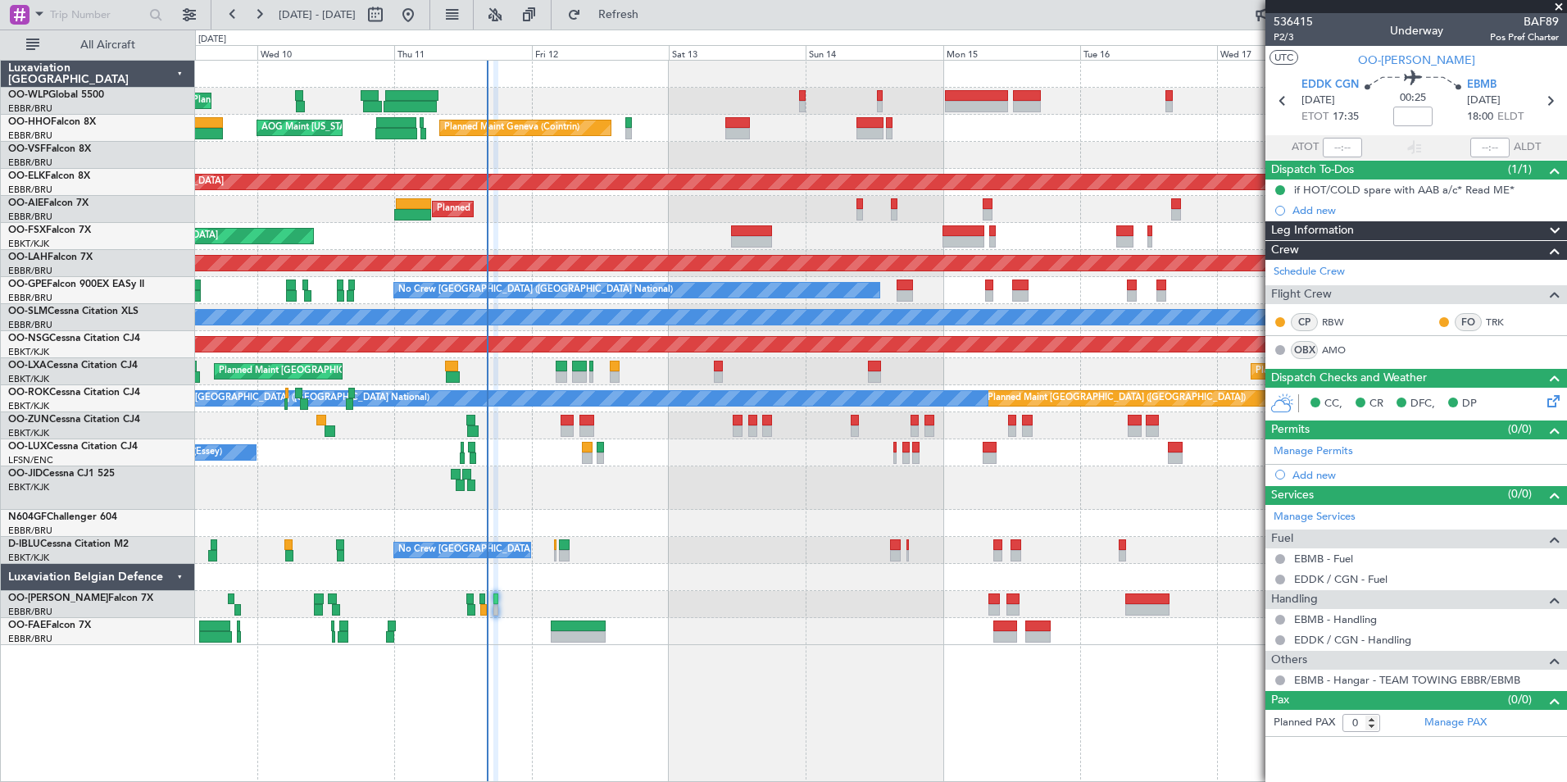
click at [810, 145] on div at bounding box center [880, 155] width 1371 height 27
click at [264, 14] on button at bounding box center [259, 15] width 26 height 26
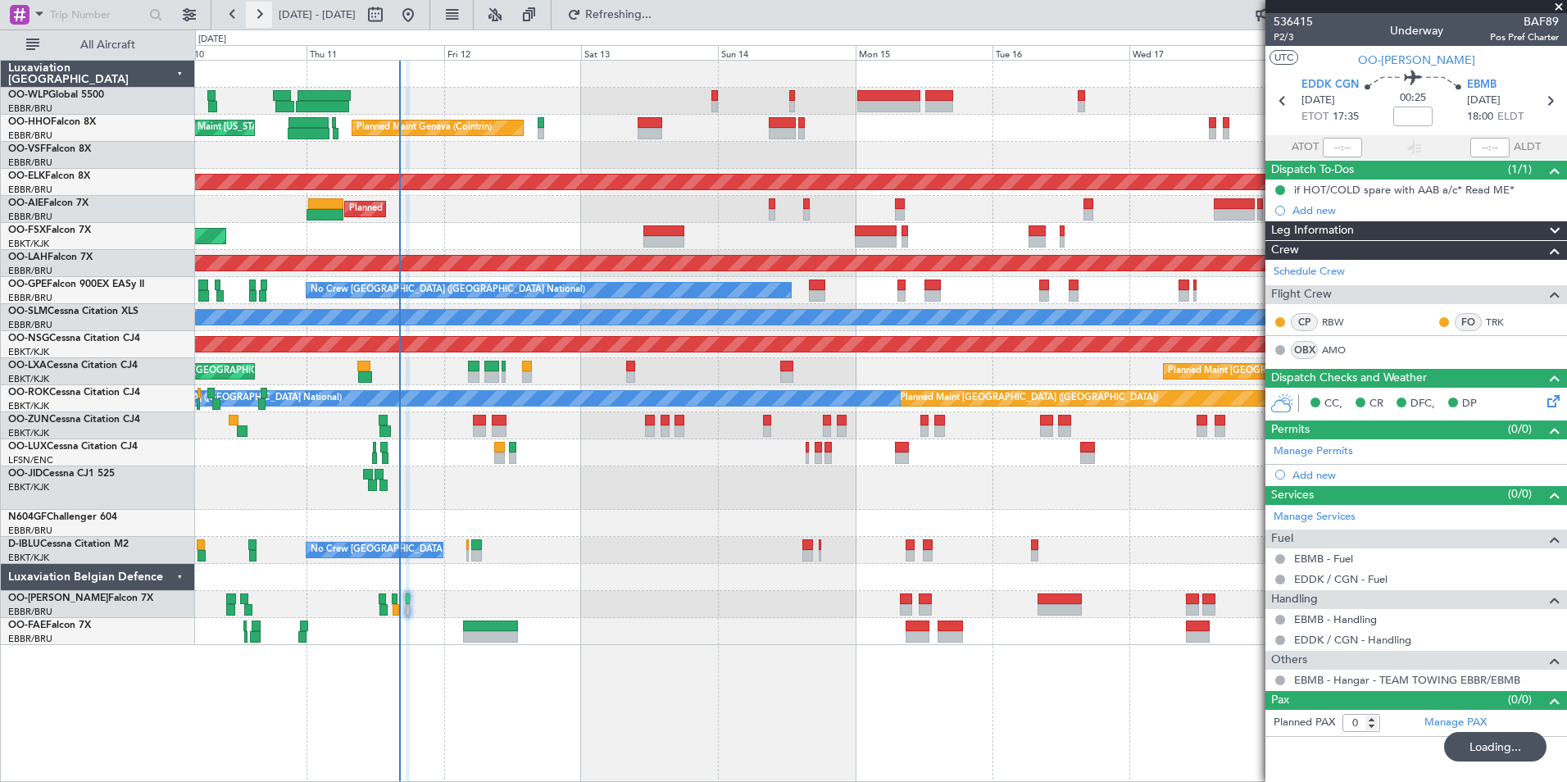
click at [264, 14] on button at bounding box center [259, 15] width 26 height 26
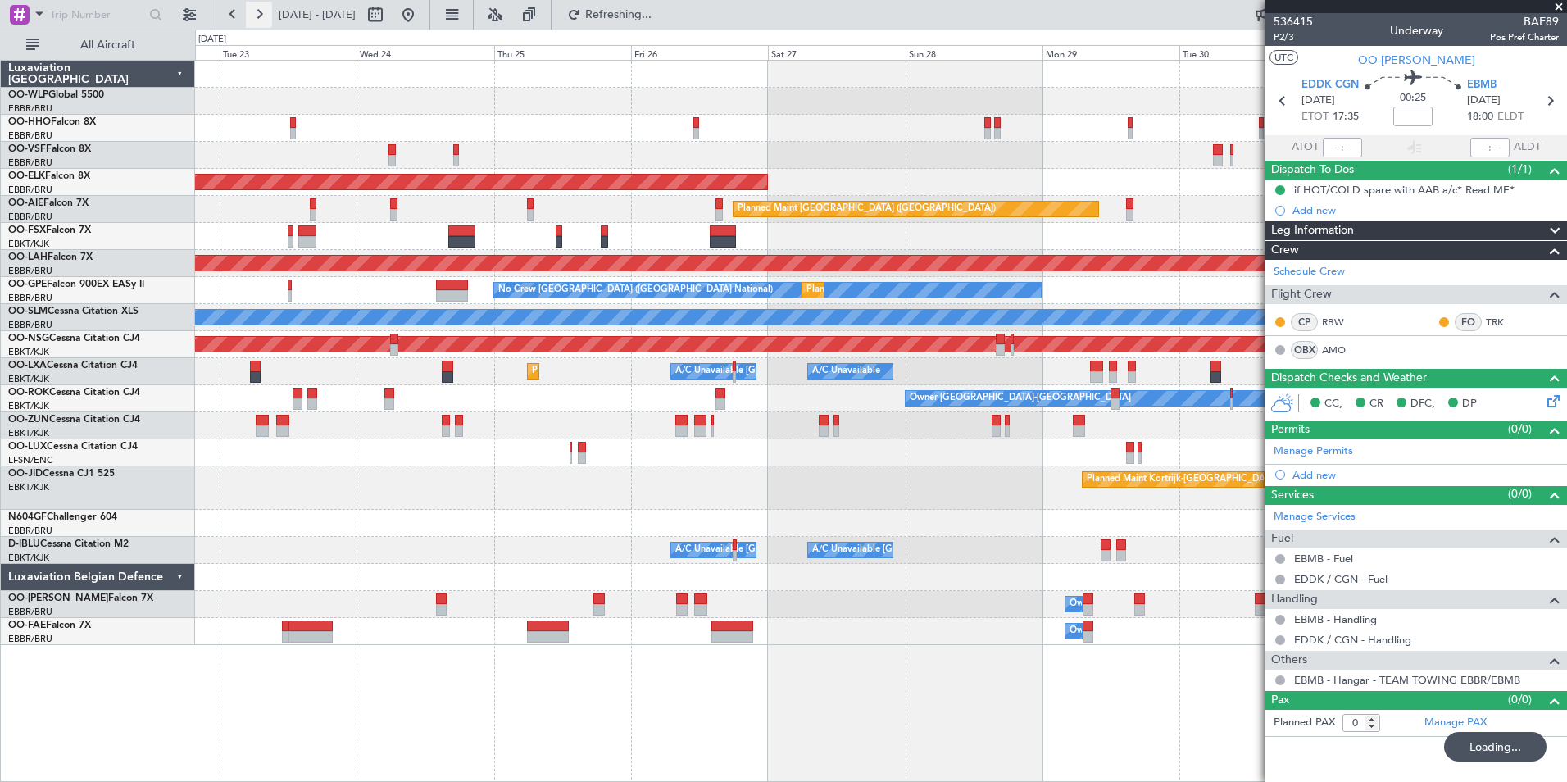
click at [264, 14] on button at bounding box center [259, 15] width 26 height 26
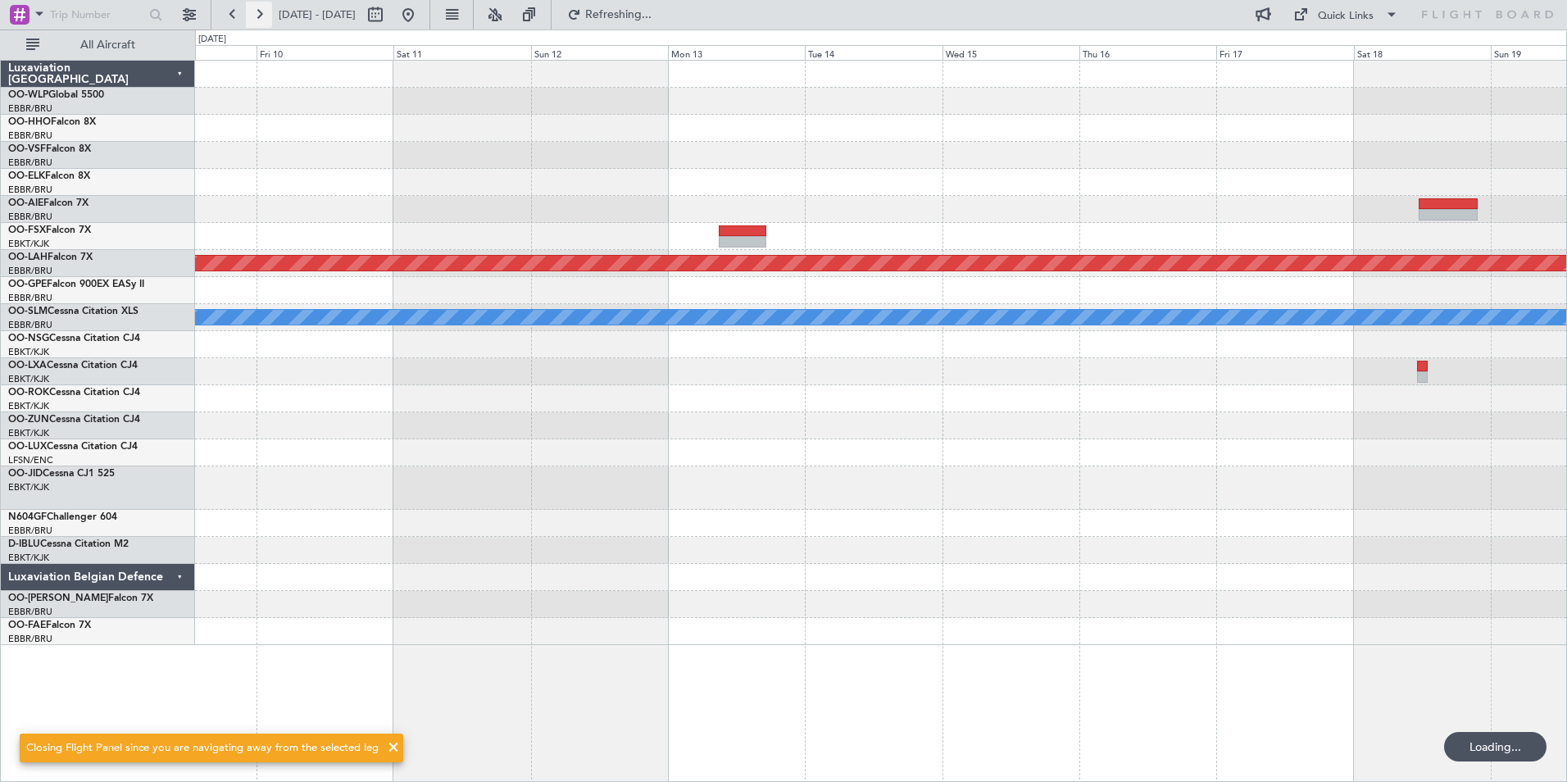
click at [264, 14] on button at bounding box center [259, 15] width 26 height 26
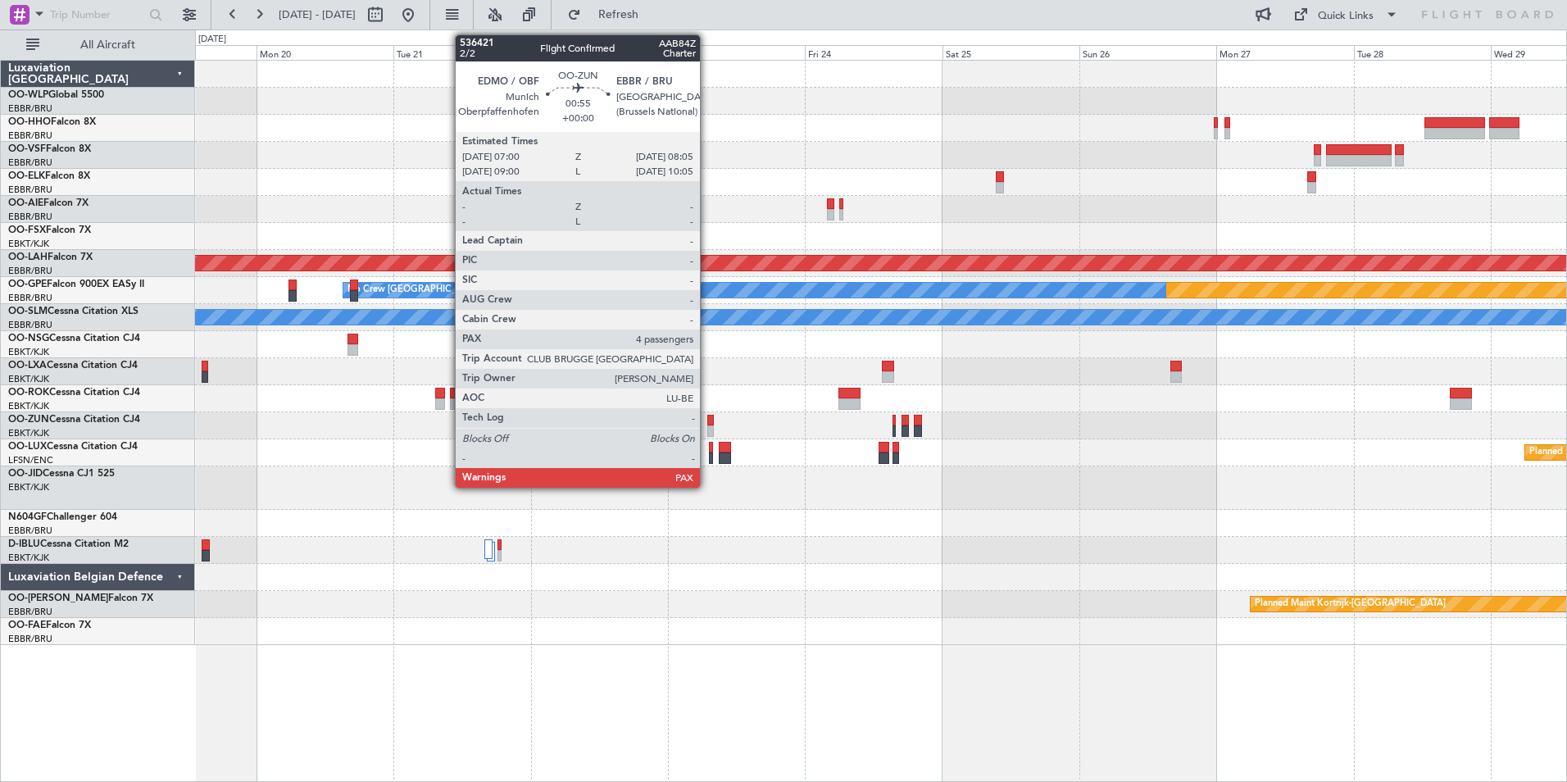
click at [707, 425] on div at bounding box center [710, 430] width 7 height 11
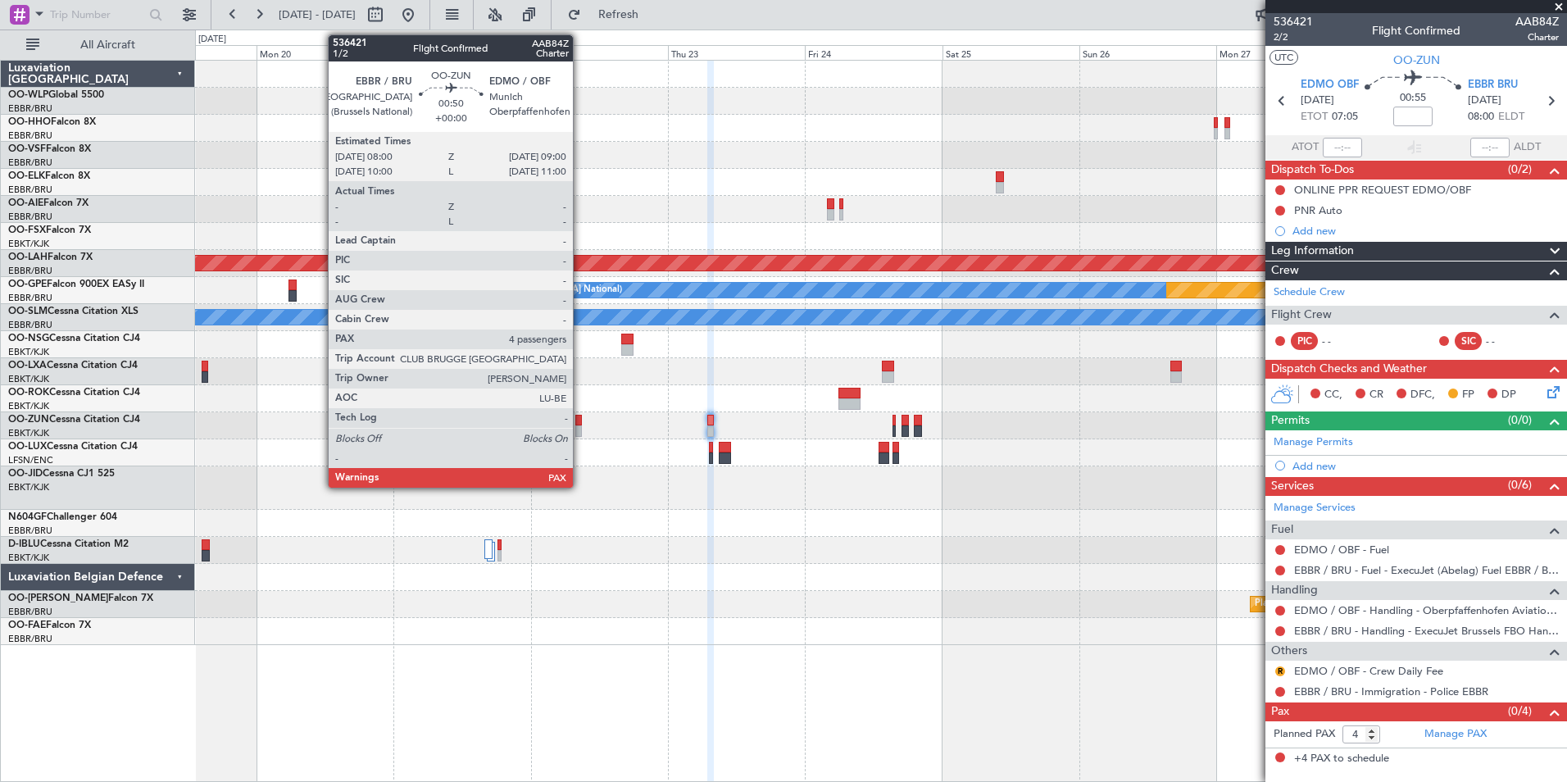
click at [580, 429] on div at bounding box center [578, 430] width 6 height 11
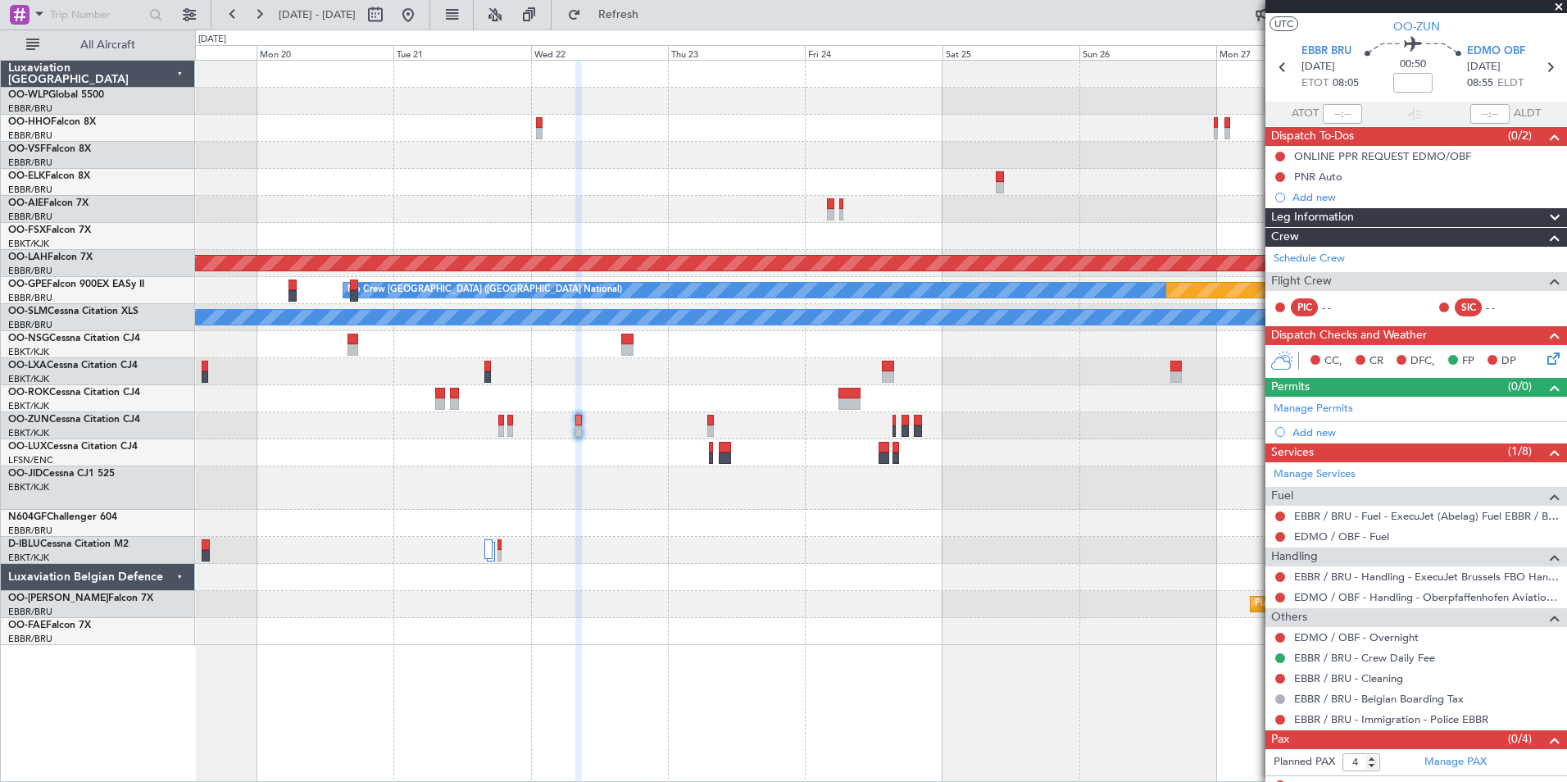
scroll to position [48, 0]
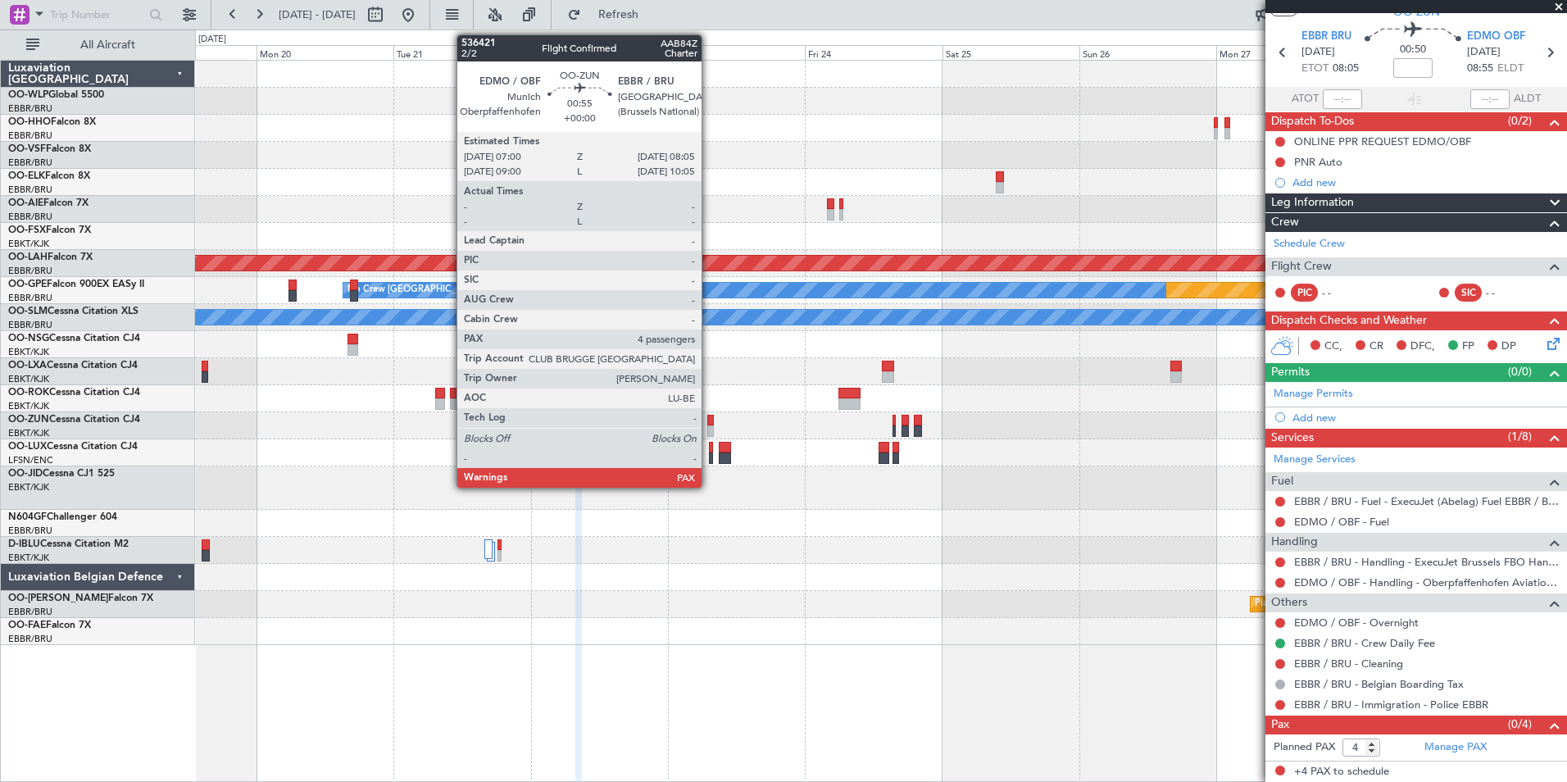
click at [709, 422] on div at bounding box center [710, 420] width 7 height 11
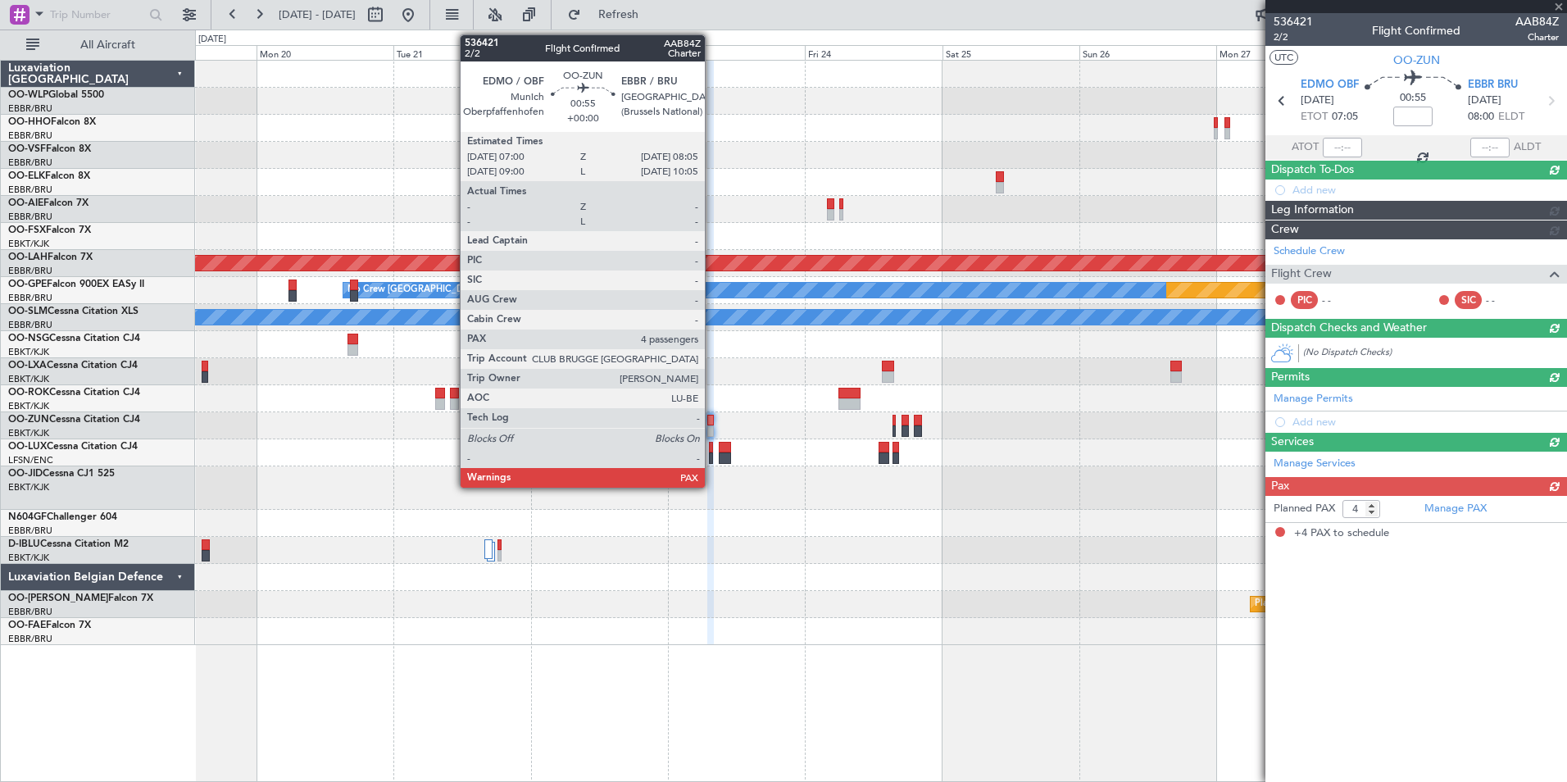
scroll to position [0, 0]
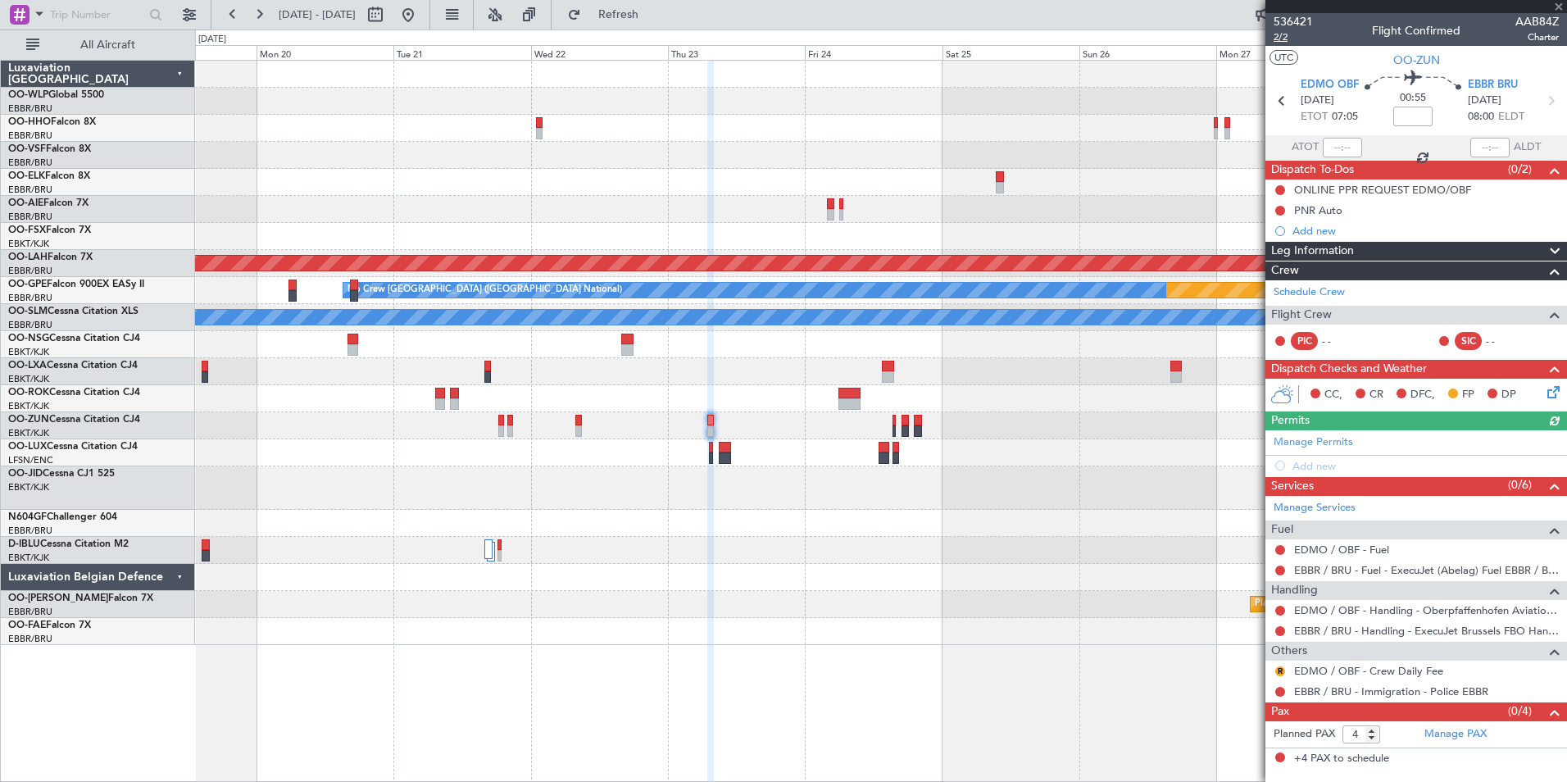
click at [1278, 34] on span "2/2" at bounding box center [1292, 37] width 39 height 14
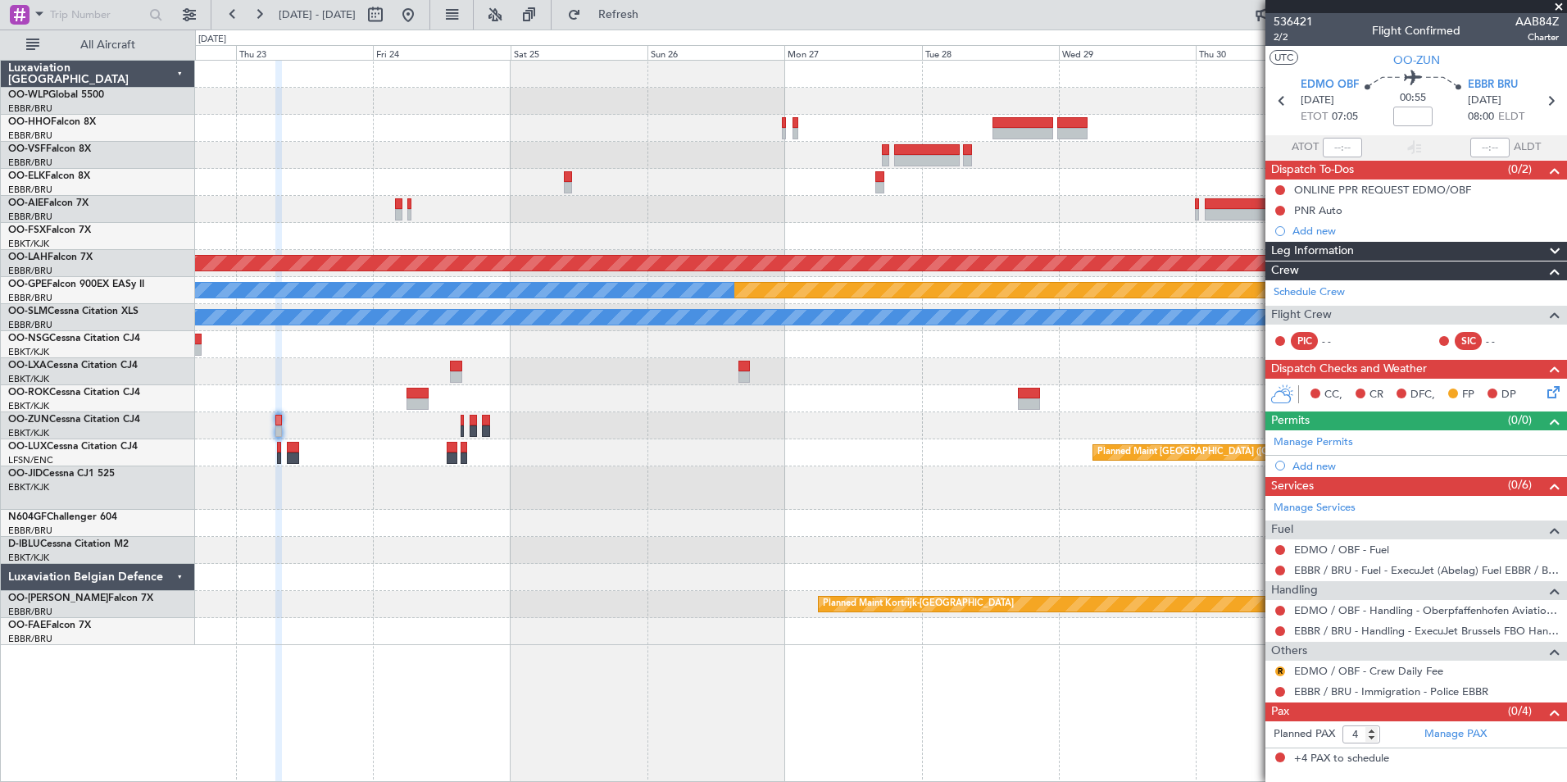
click at [1033, 193] on div "Planned Maint Alton-st Louis (St Louis Regl) Planned Maint Nurnberg No Crew Bru…" at bounding box center [880, 353] width 1371 height 584
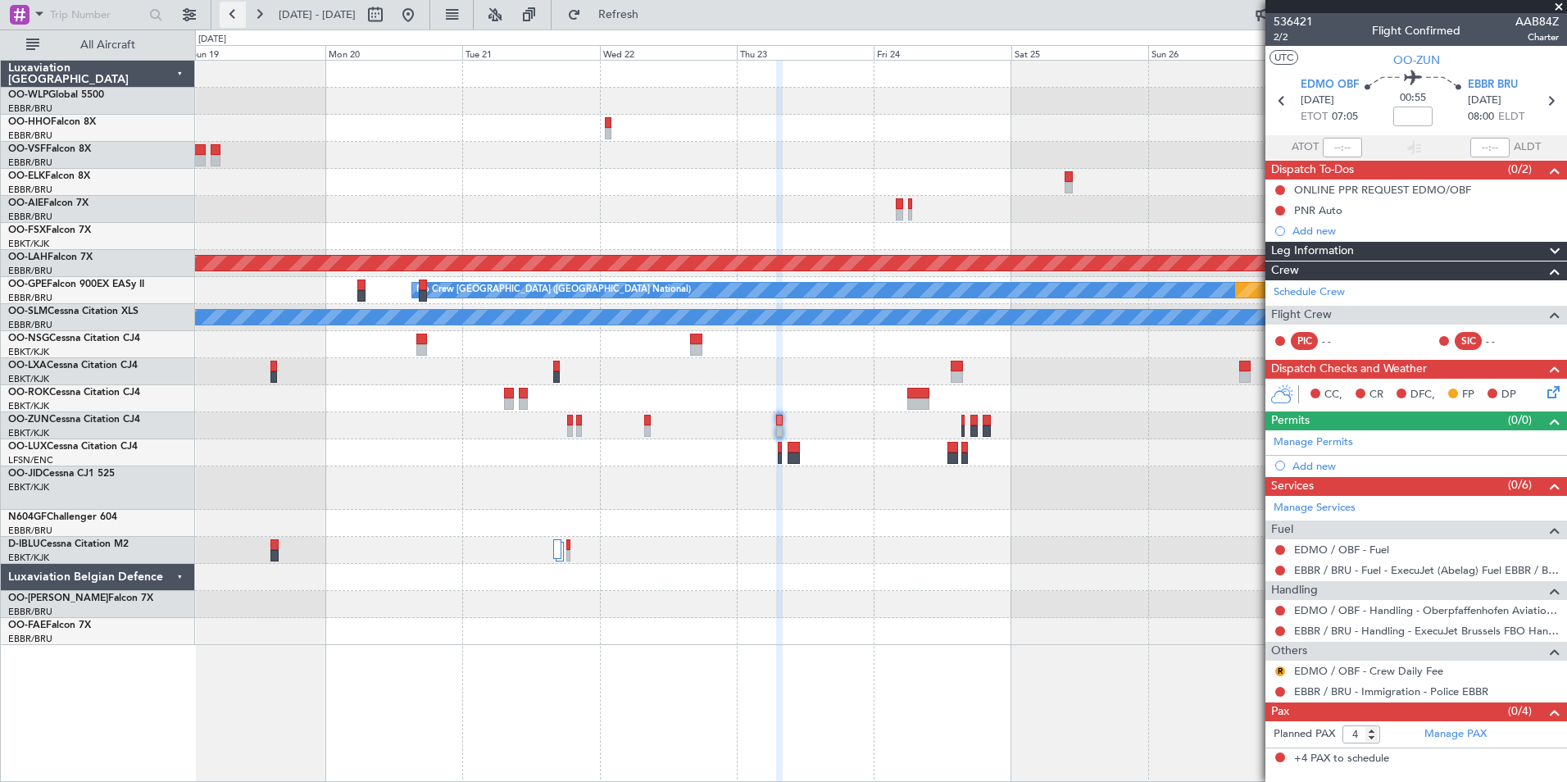
click at [234, 16] on button at bounding box center [233, 15] width 26 height 26
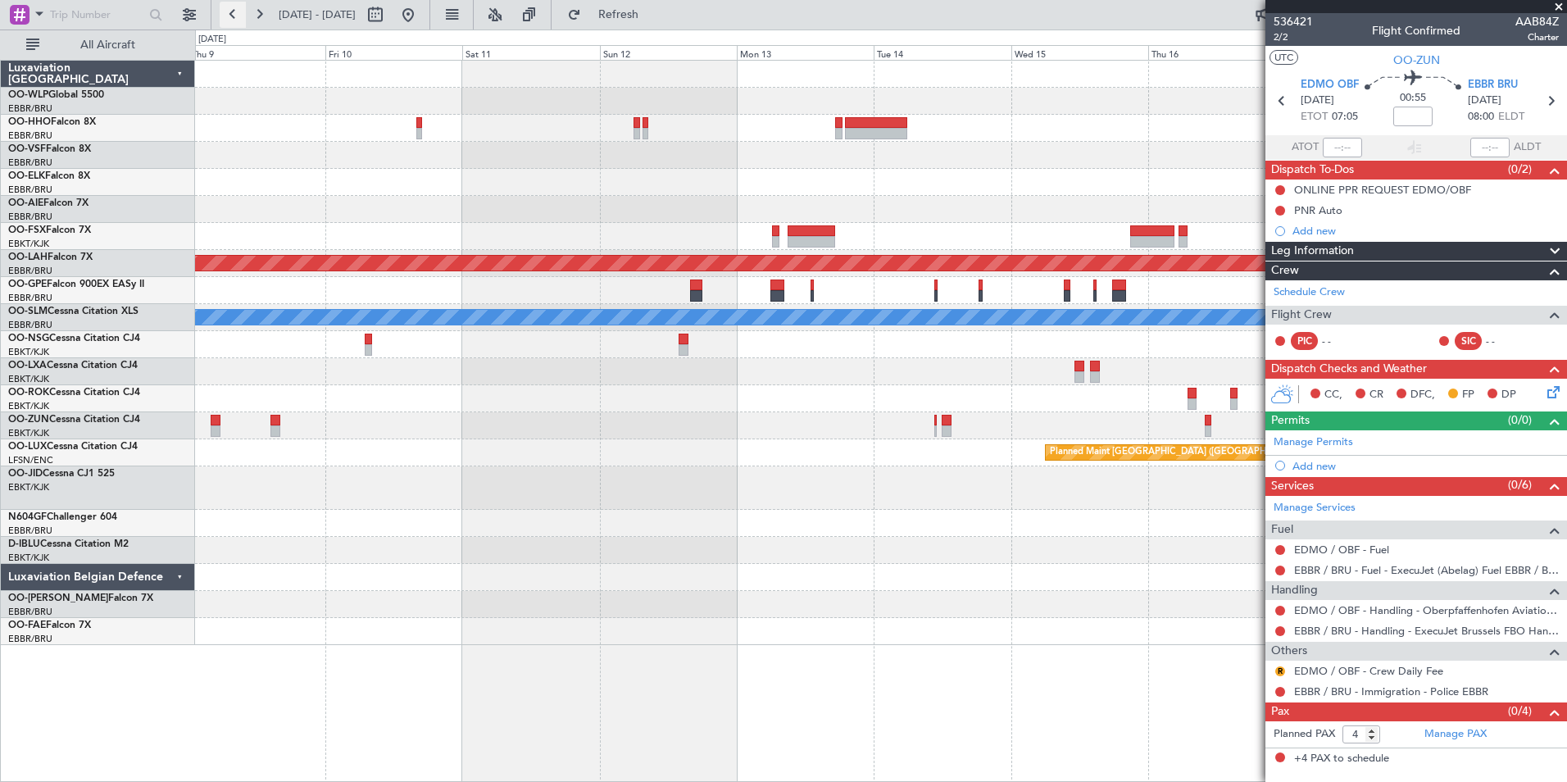
click at [234, 16] on button at bounding box center [233, 15] width 26 height 26
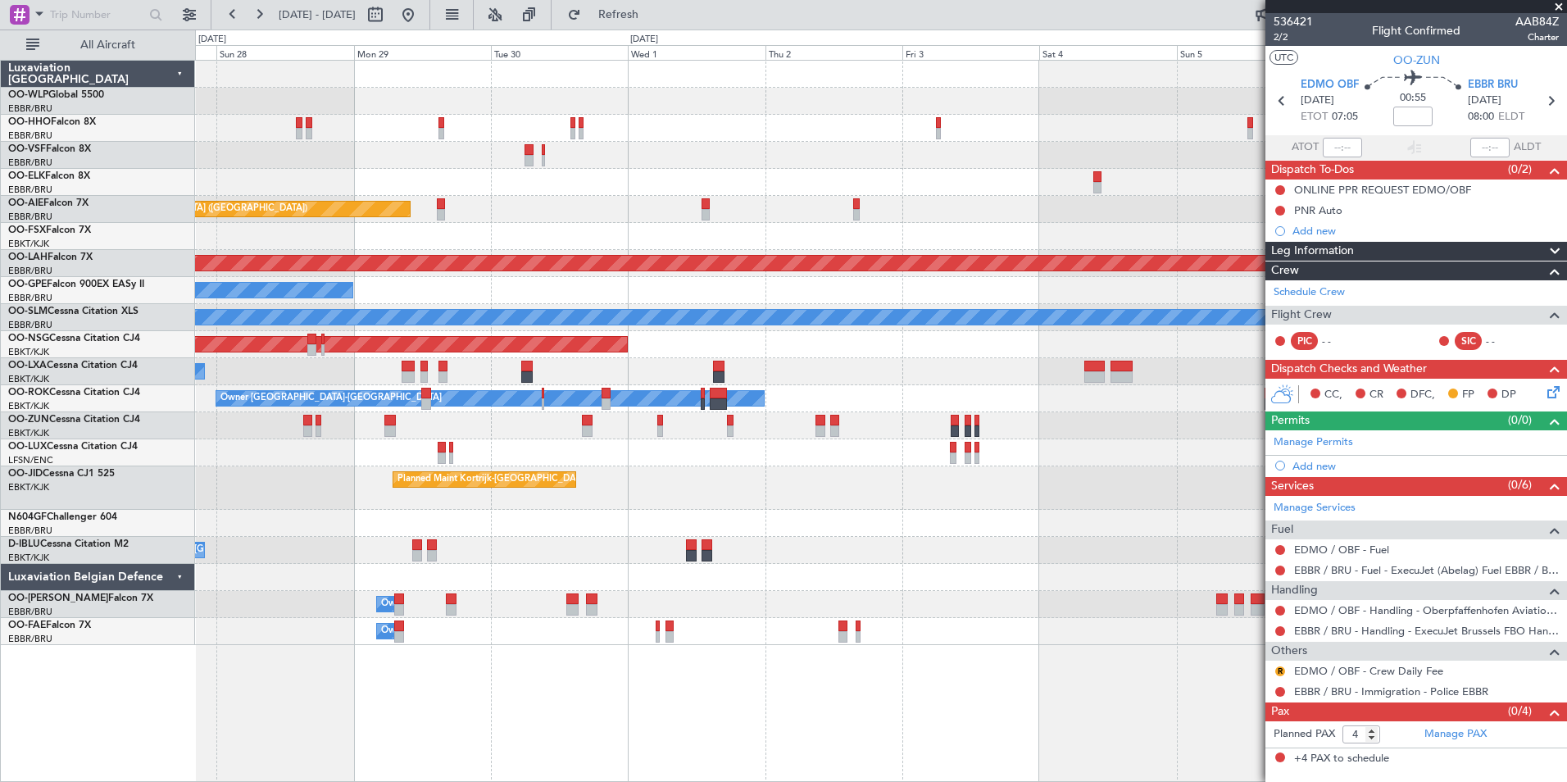
click at [933, 291] on div "Planned Maint Kortrijk-Wevelgem Planned Maint London (Farnborough) Planned Main…" at bounding box center [880, 353] width 1371 height 584
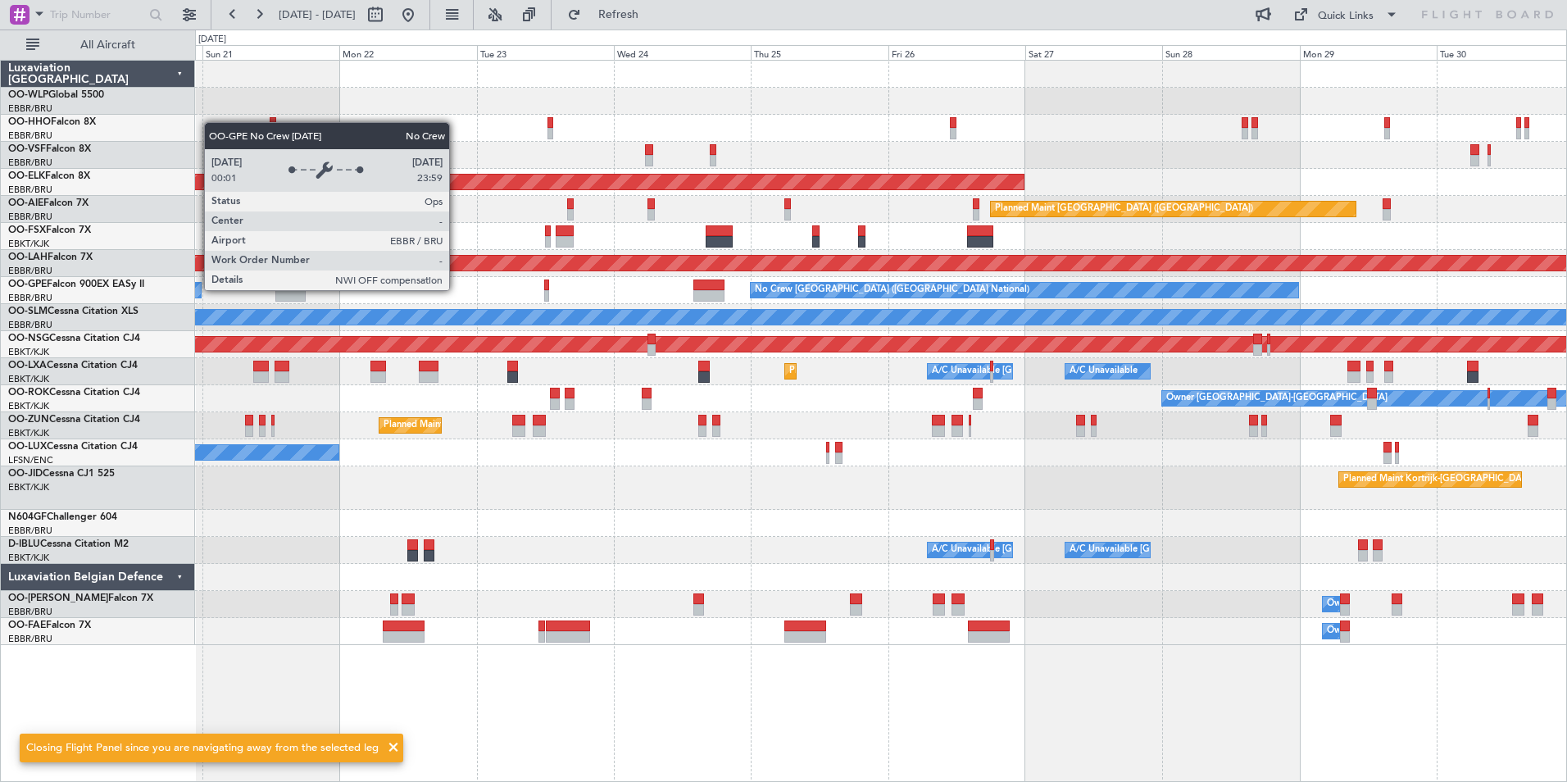
click at [886, 291] on div "No Crew [GEOGRAPHIC_DATA] ([GEOGRAPHIC_DATA] National)" at bounding box center [892, 290] width 275 height 25
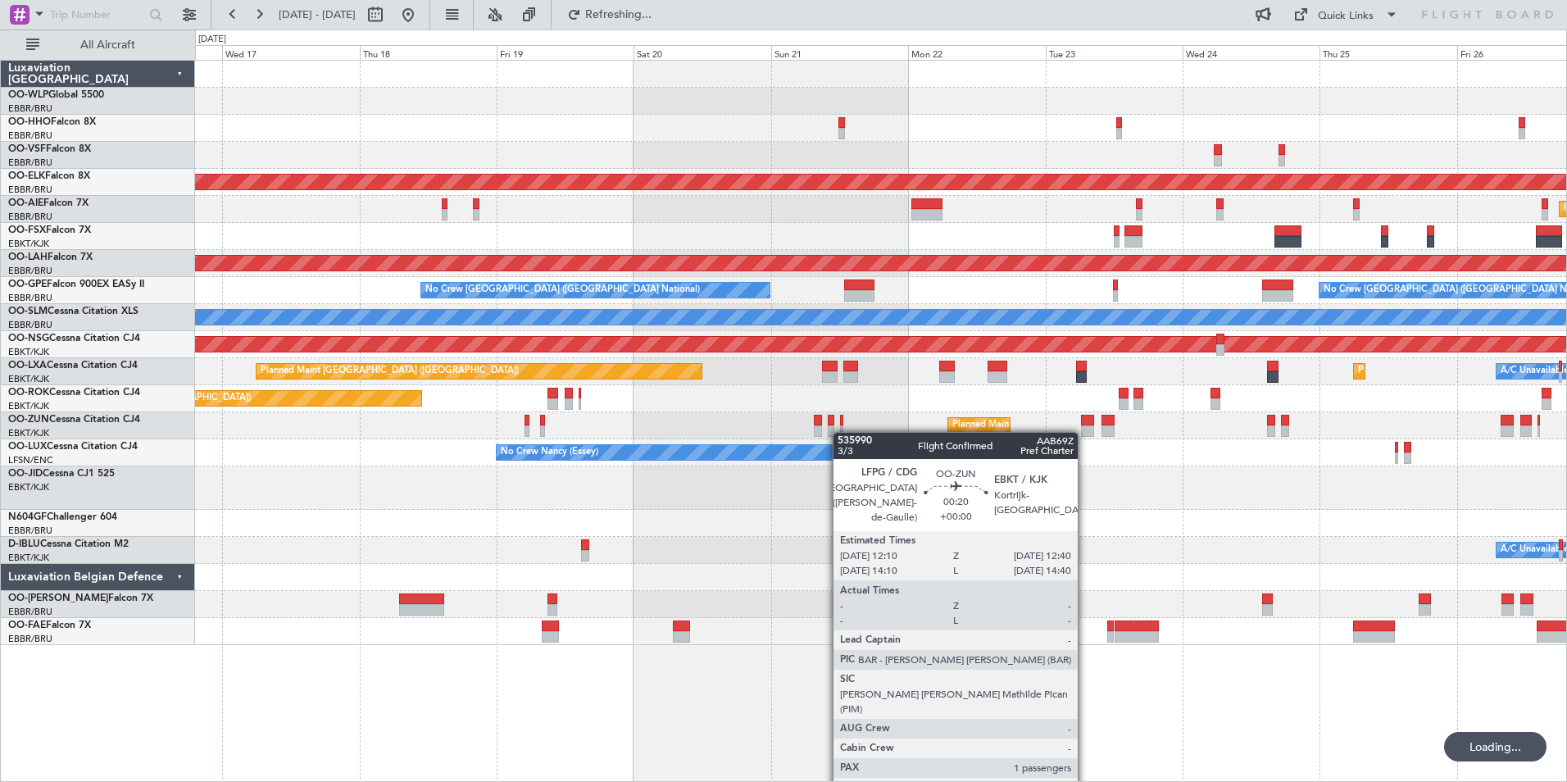
click at [841, 432] on div "Planned Maint Kortrijk-Wevelgem Planned Maint London (Farnborough) Planned Main…" at bounding box center [880, 353] width 1371 height 584
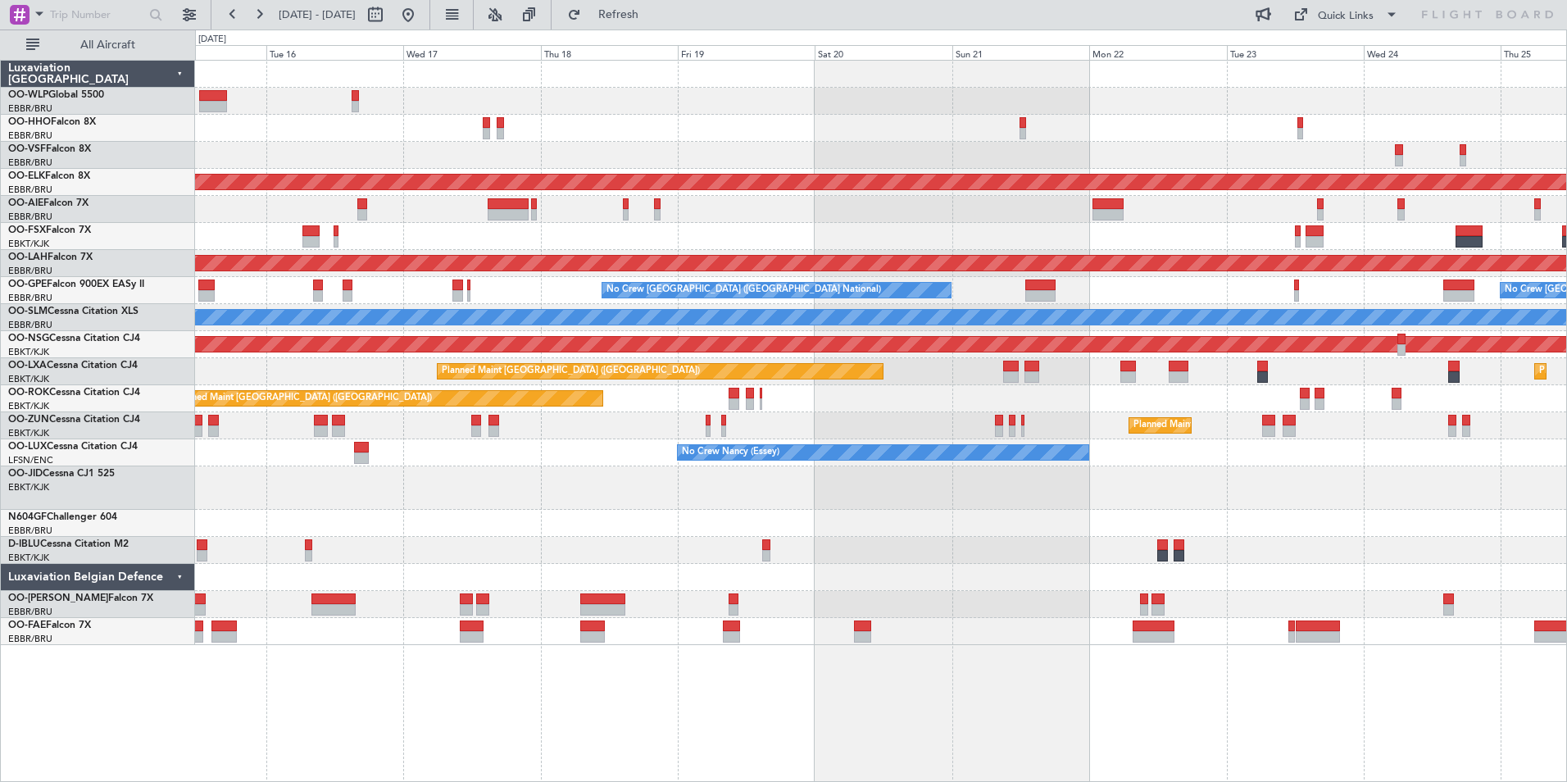
click at [1055, 443] on div "Planned Maint Kortrijk-Wevelgem Planned Maint London (Farnborough) Planned Main…" at bounding box center [880, 353] width 1371 height 584
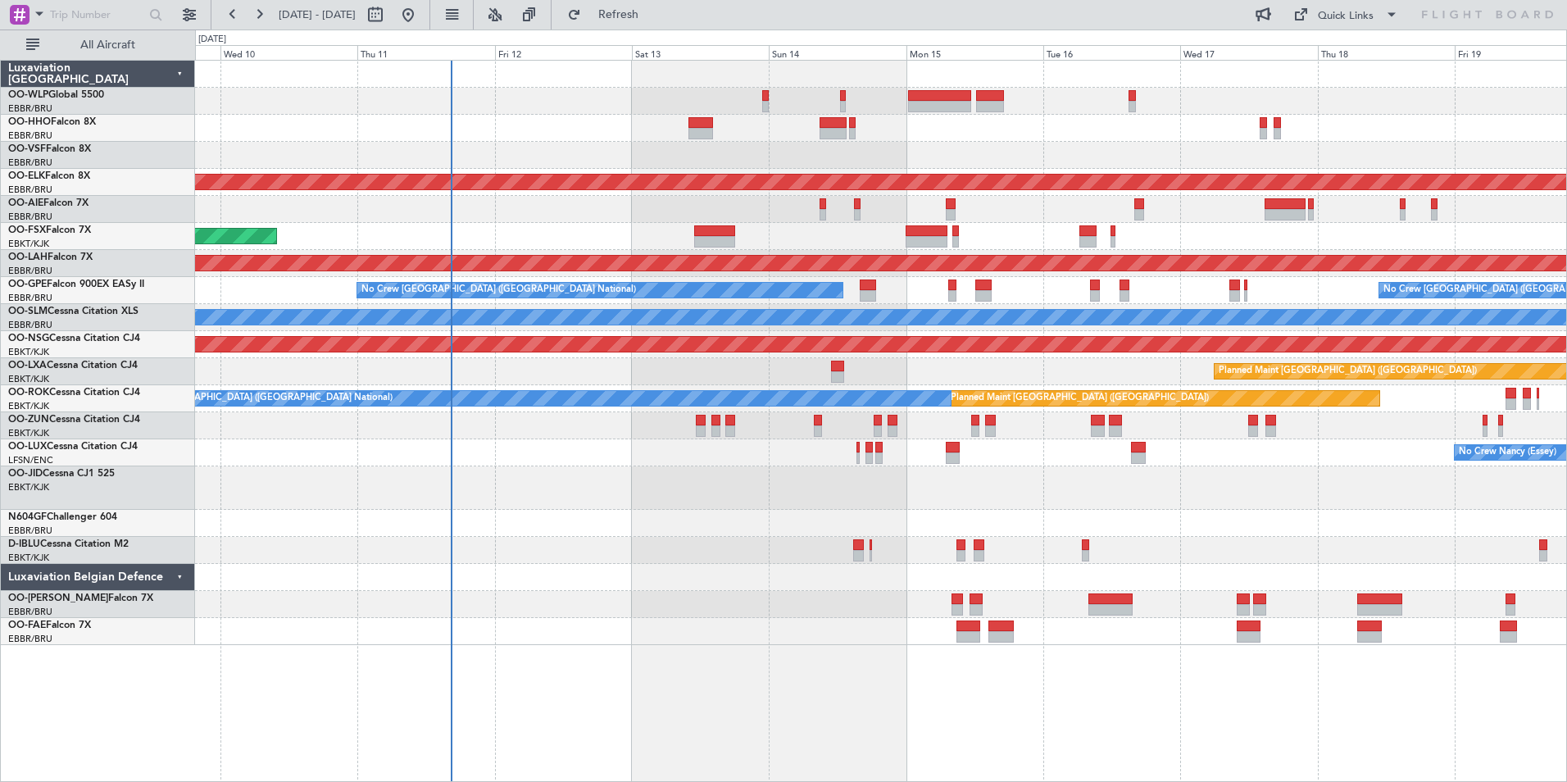
click at [1161, 454] on div "Planned Maint Kortrijk-Wevelgem Planned Maint Kortrijk-Wevelgem Planned Maint A…" at bounding box center [880, 353] width 1371 height 584
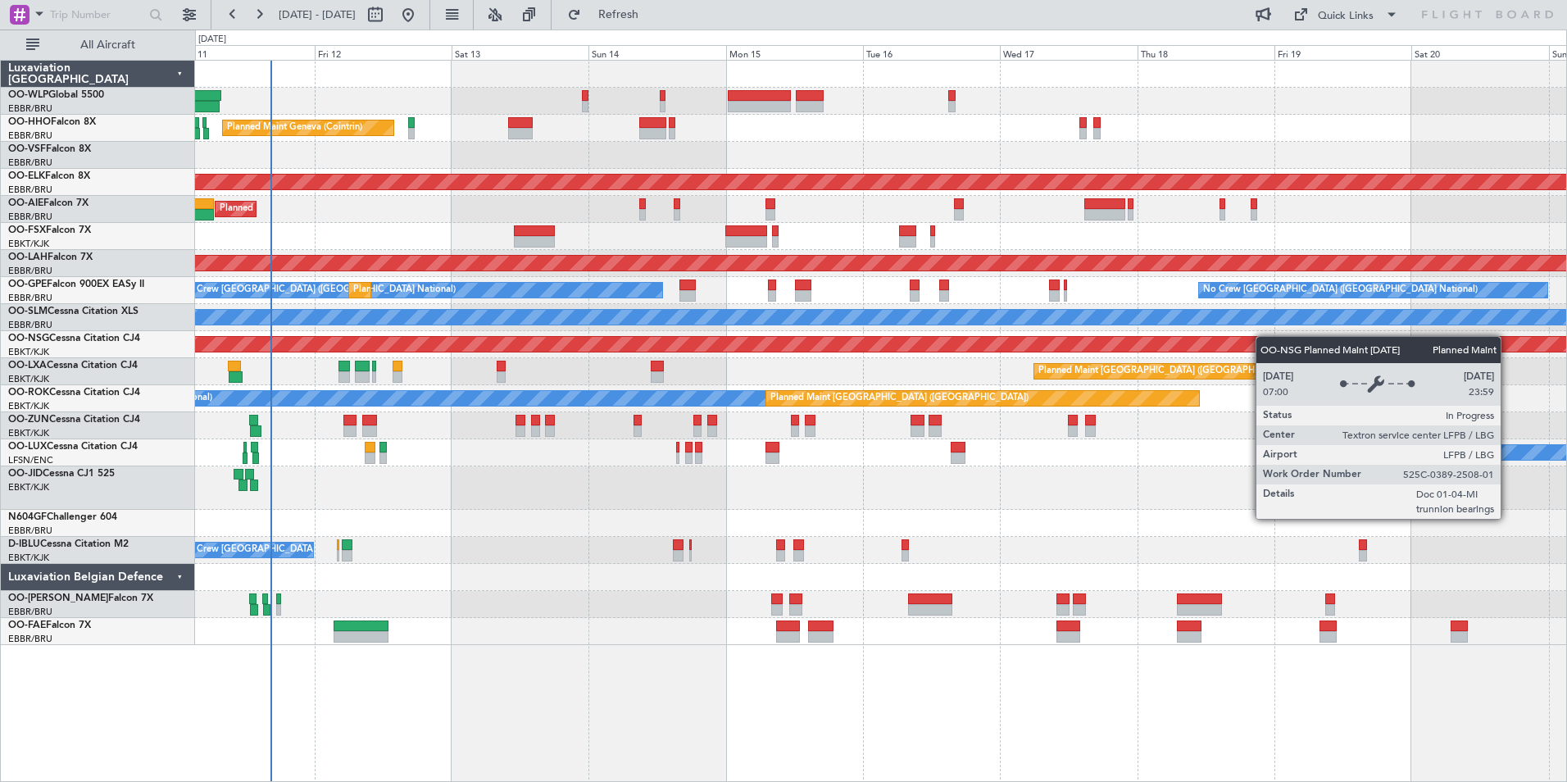
click at [816, 347] on div "Planned Maint Liege Planned Maint Geneva (Cointrin) AOG Maint New York (Teterbo…" at bounding box center [880, 353] width 1371 height 584
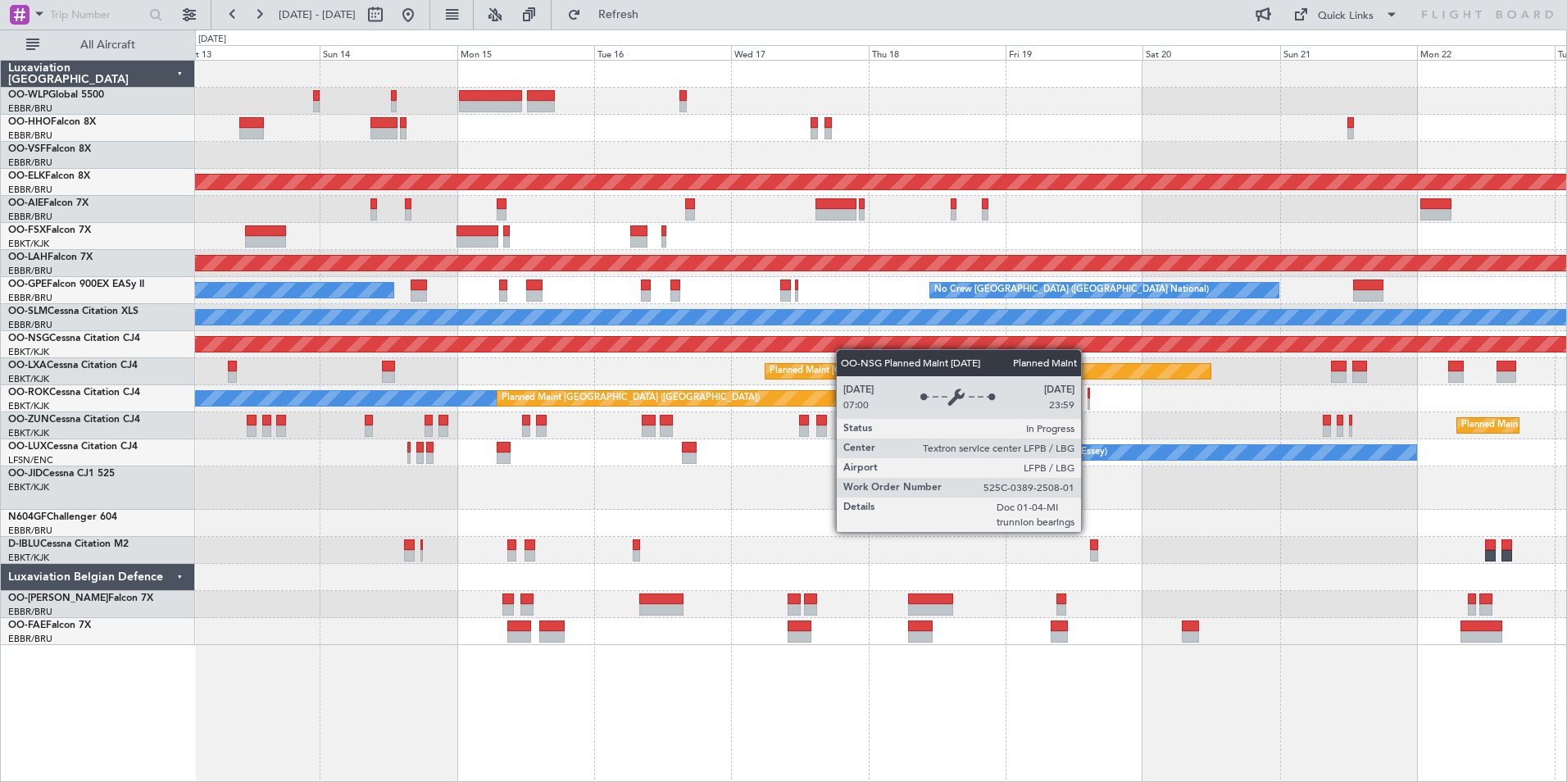
click at [837, 349] on div "Planned Maint [GEOGRAPHIC_DATA] ([GEOGRAPHIC_DATA])" at bounding box center [880, 344] width 1371 height 27
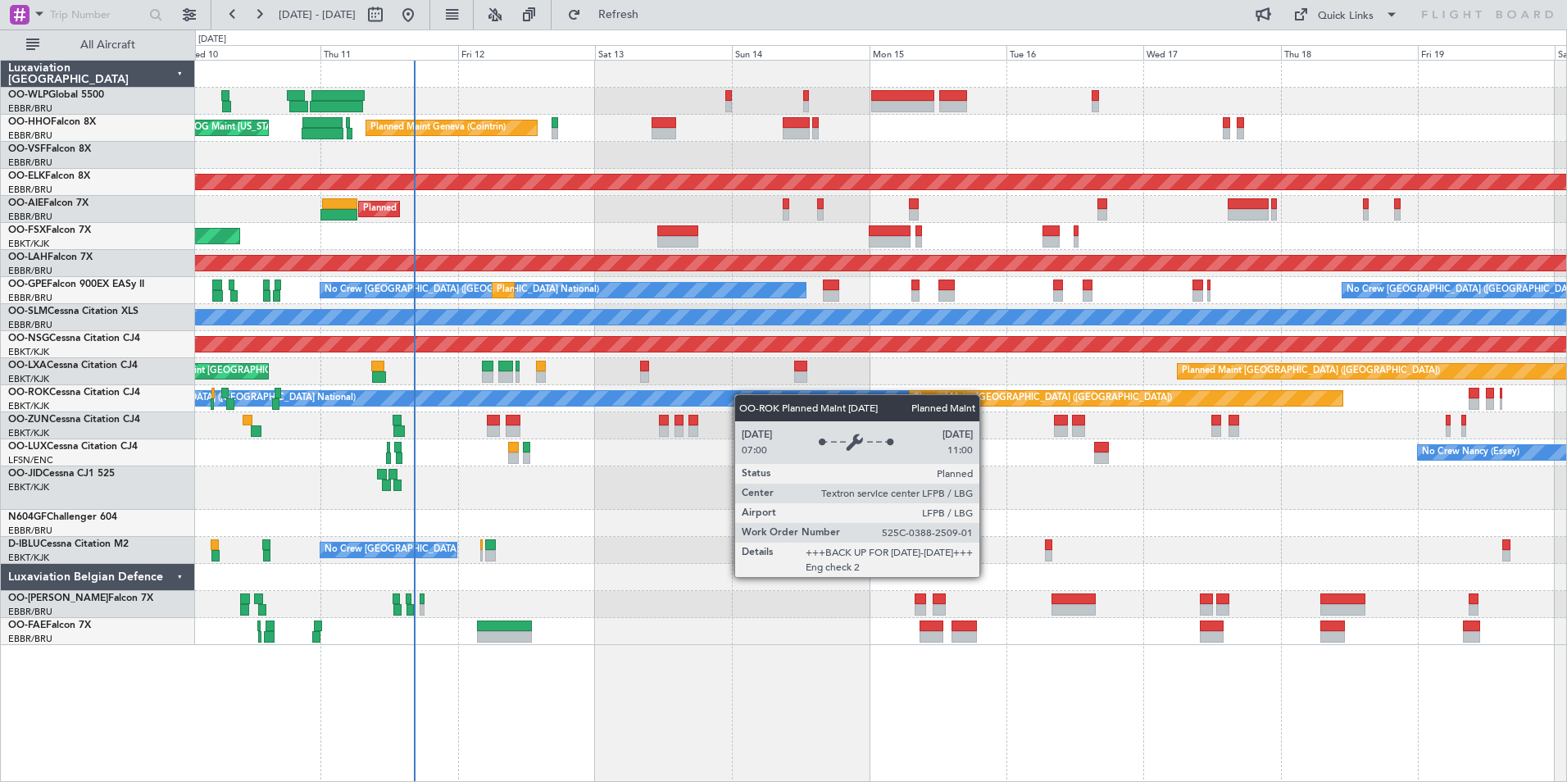
click at [1055, 395] on div "Planned Maint Liege Planned Maint Geneva (Cointrin) AOG Maint New York (Teterbo…" at bounding box center [880, 353] width 1371 height 584
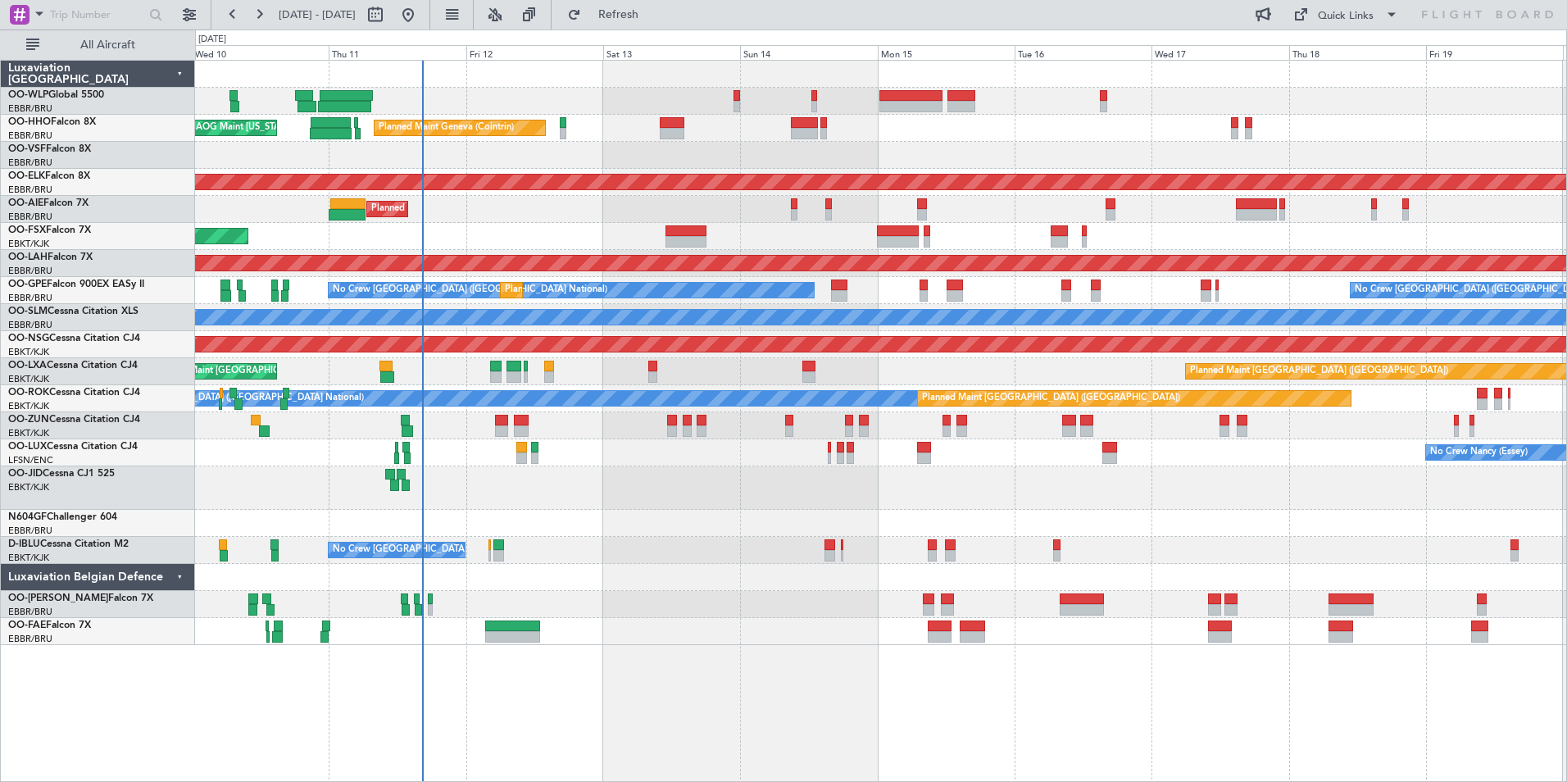
click at [854, 281] on div "Planned Maint Liege Planned Maint Geneva (Cointrin) AOG Maint New York (Teterbo…" at bounding box center [880, 353] width 1371 height 584
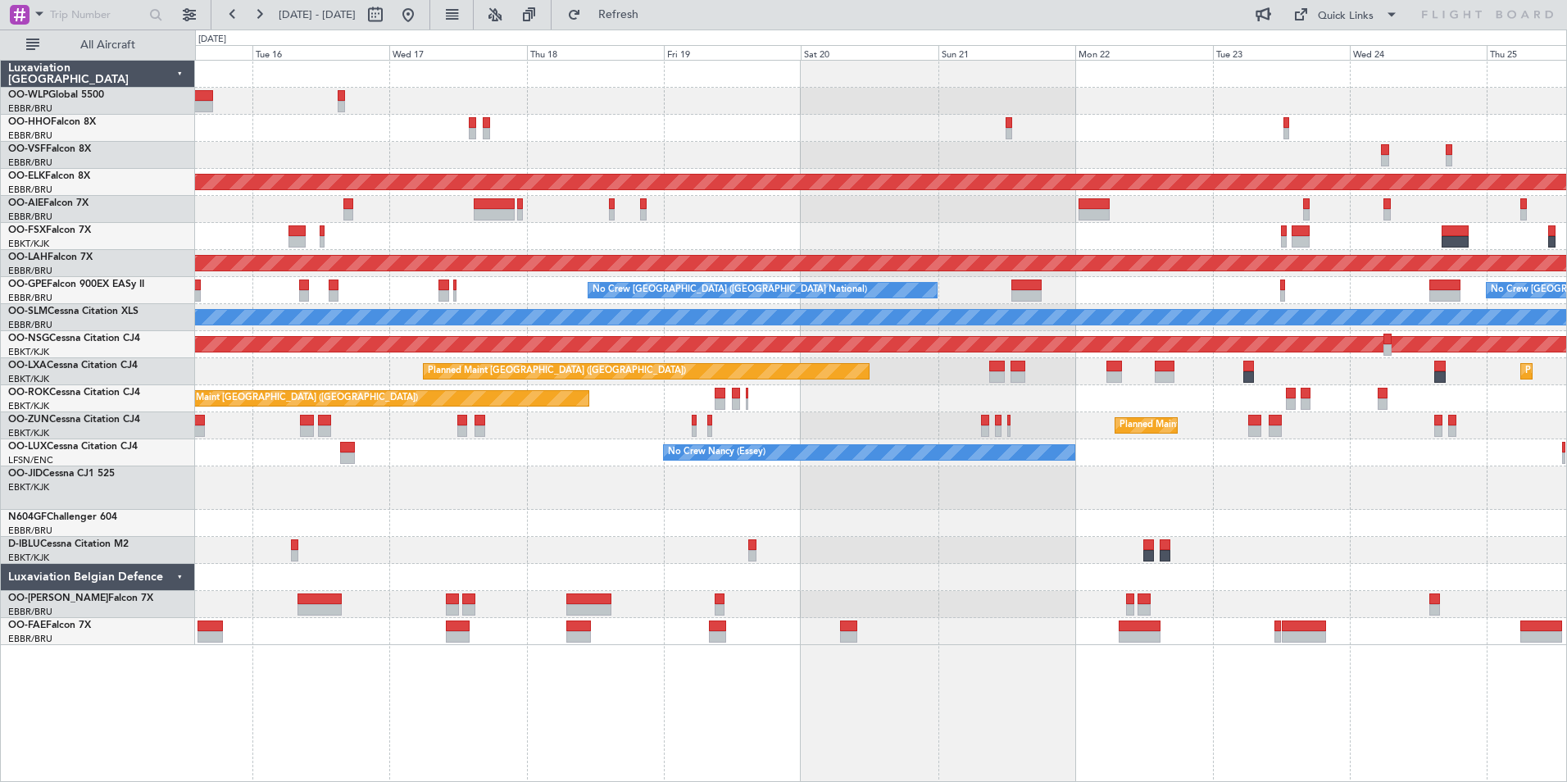
click at [786, 273] on div "Planned Maint [PERSON_NAME]-[GEOGRAPHIC_DATA][PERSON_NAME] ([GEOGRAPHIC_DATA][P…" at bounding box center [880, 263] width 1371 height 27
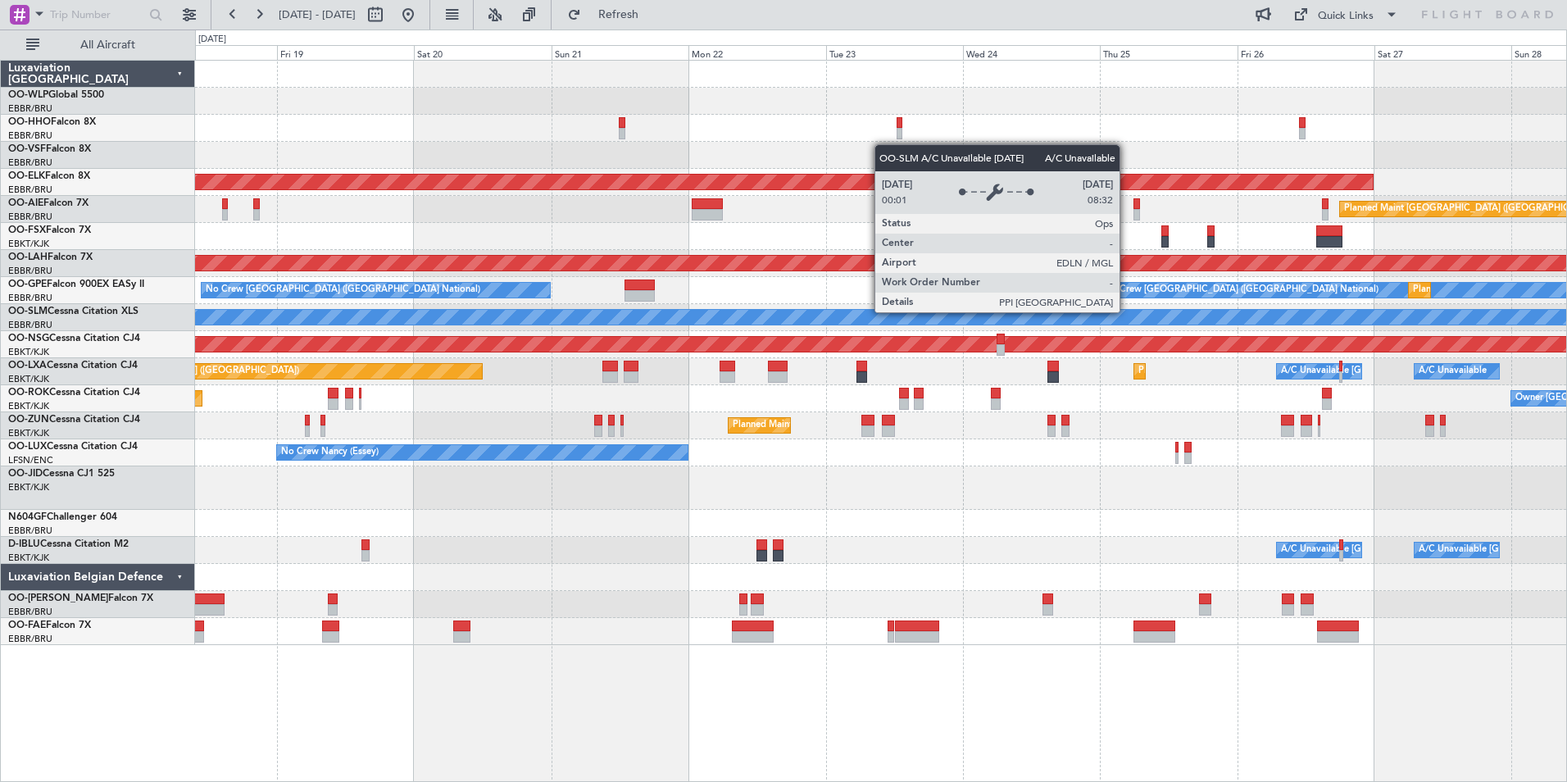
click at [732, 309] on div "A/C Unavailable [GEOGRAPHIC_DATA]" at bounding box center [881, 317] width 4114 height 16
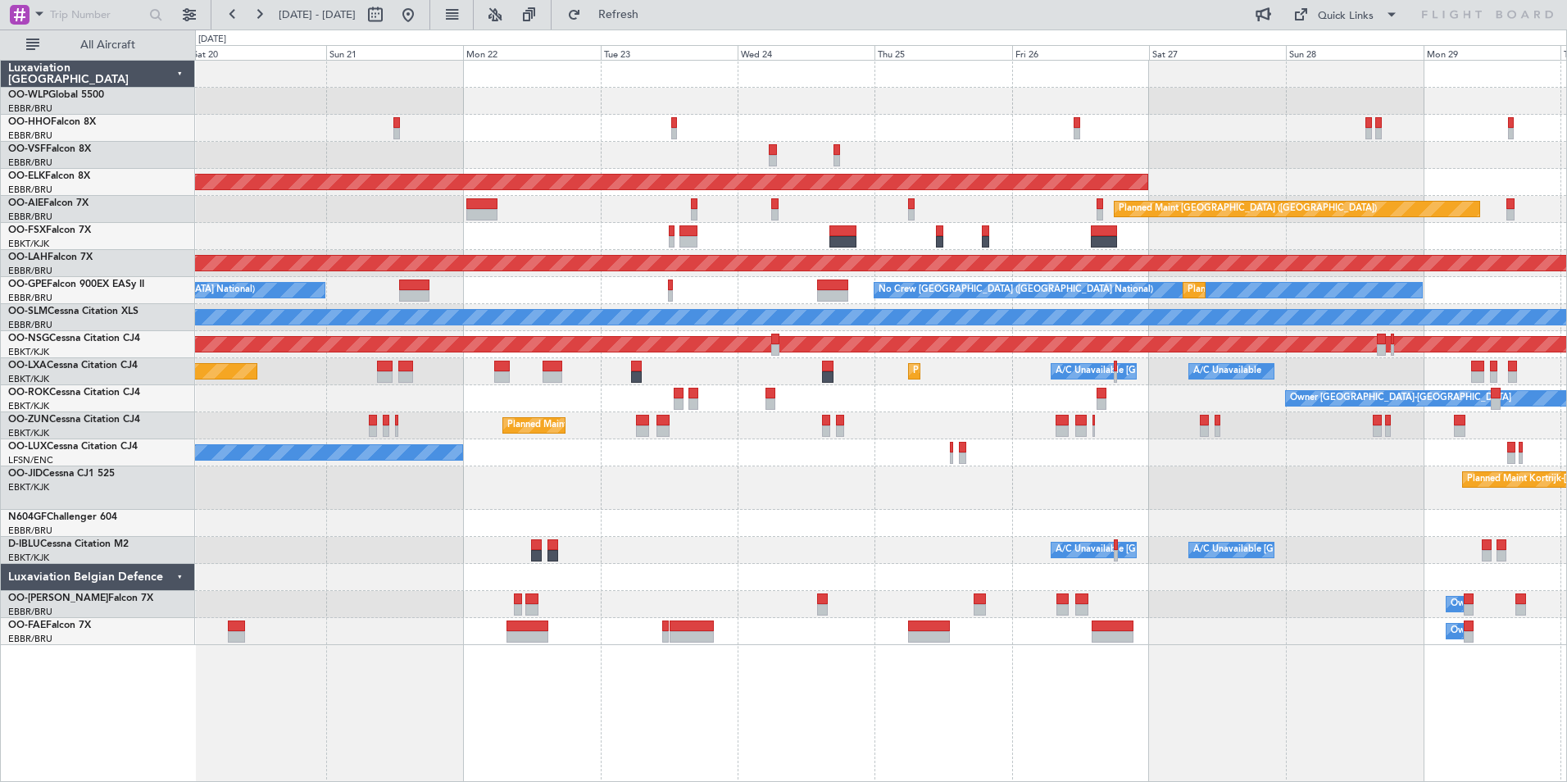
click at [702, 293] on div "No Crew Brussels (Brussels National) No Crew Brussels (Brussels National) Plann…" at bounding box center [880, 290] width 1371 height 27
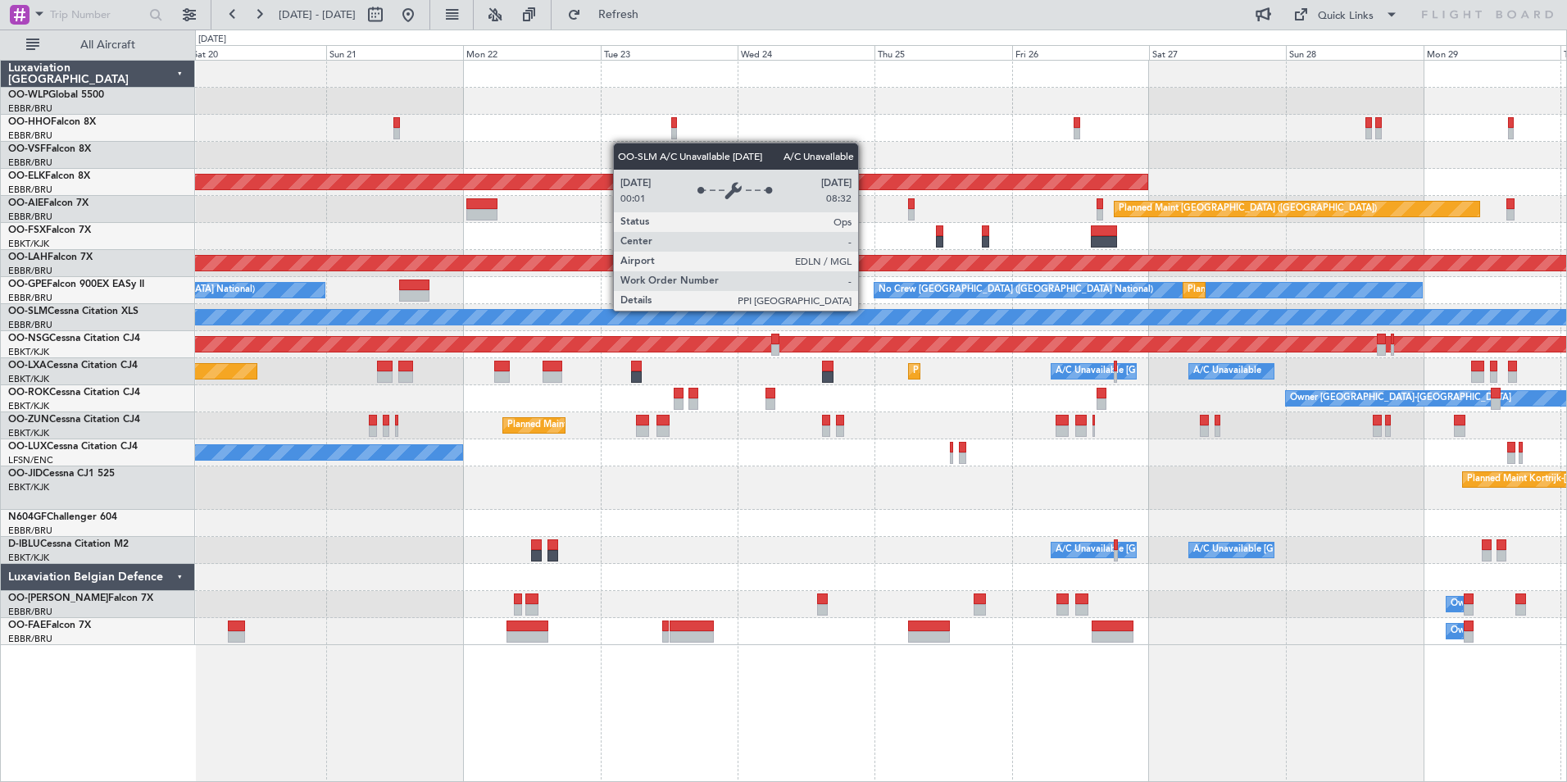
click at [724, 308] on div "A/C Unavailable [GEOGRAPHIC_DATA]" at bounding box center [880, 317] width 1371 height 27
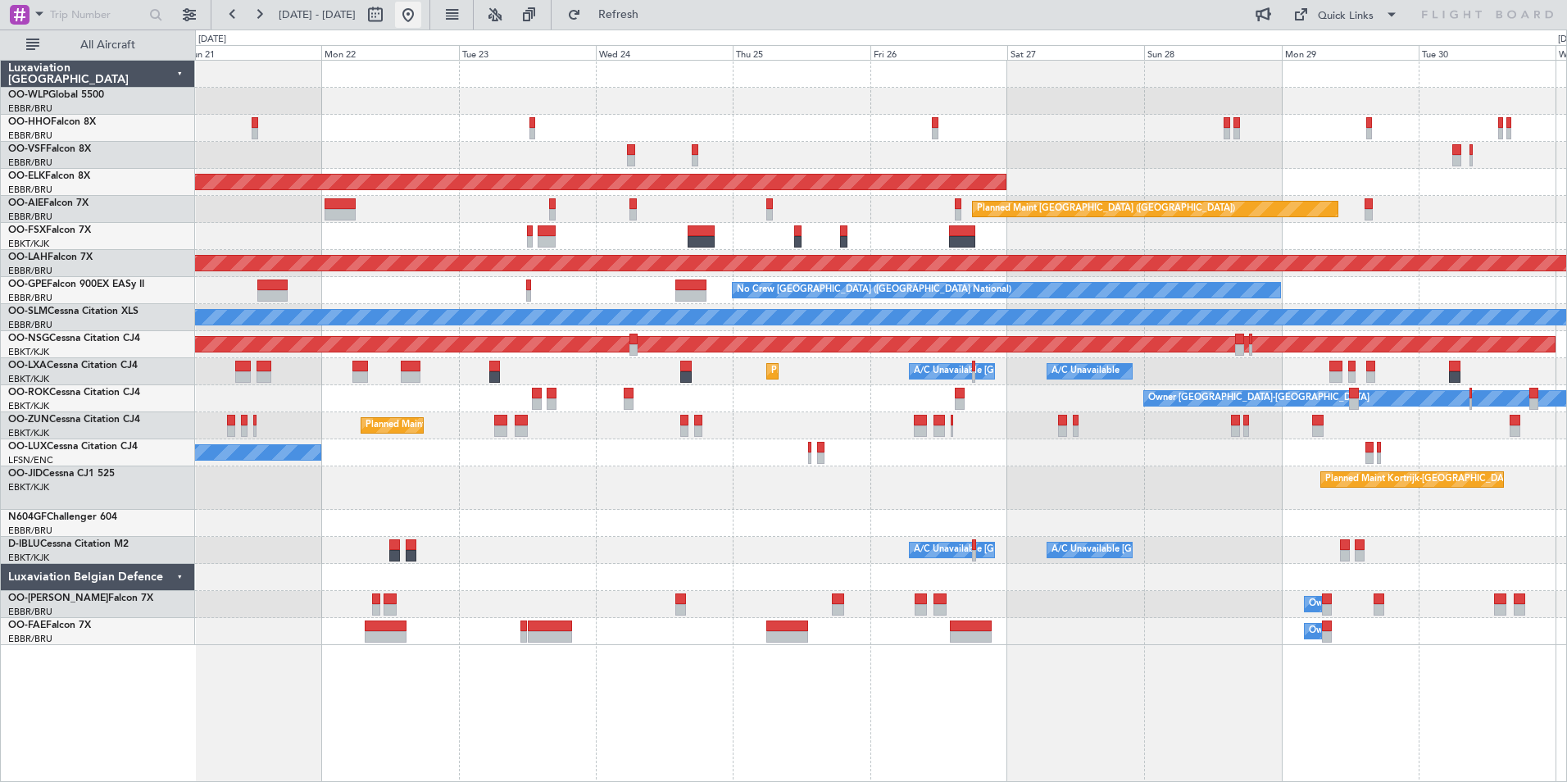
click at [421, 15] on button at bounding box center [408, 15] width 26 height 26
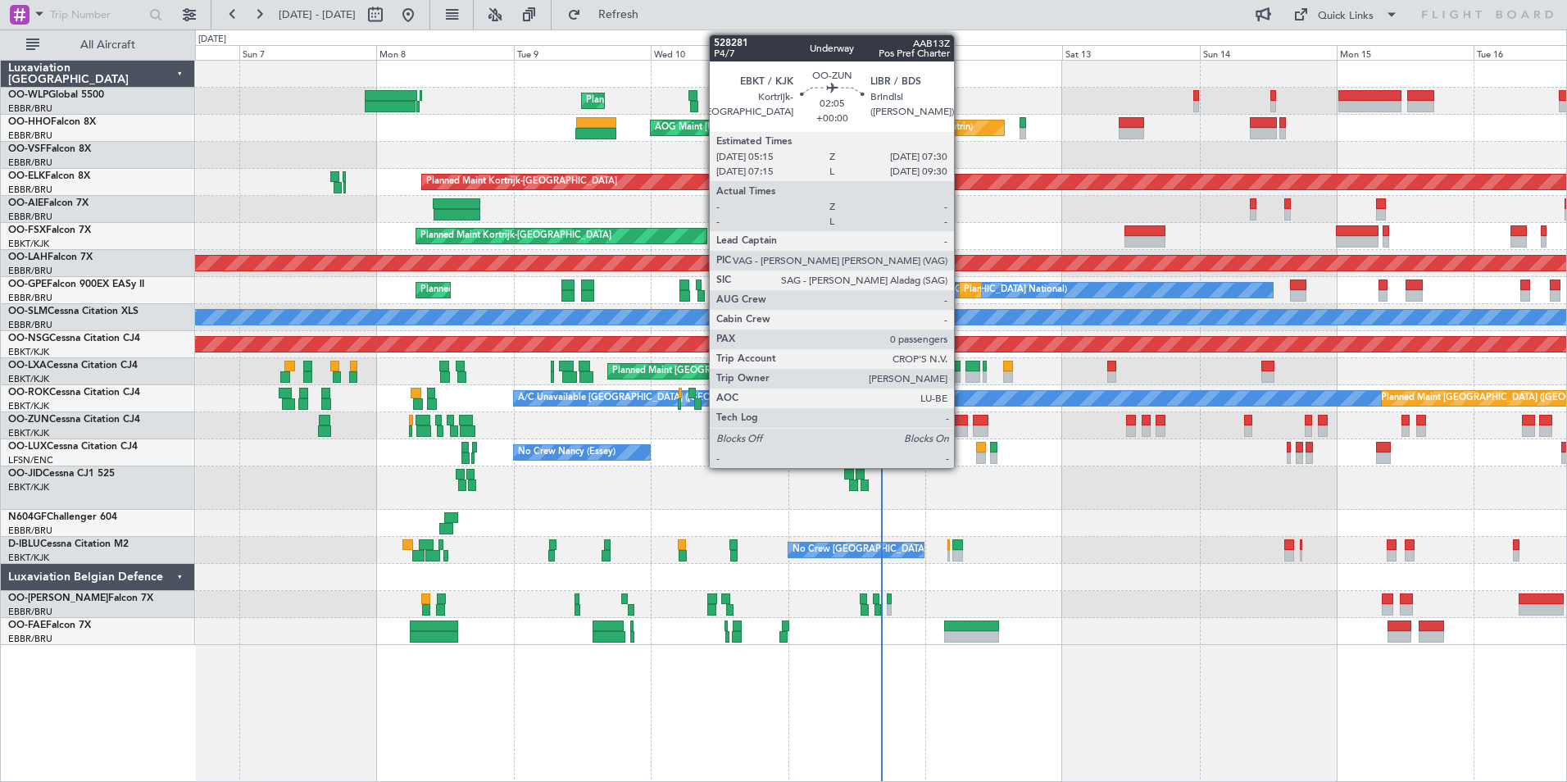
click at [961, 431] on div at bounding box center [960, 430] width 13 height 11
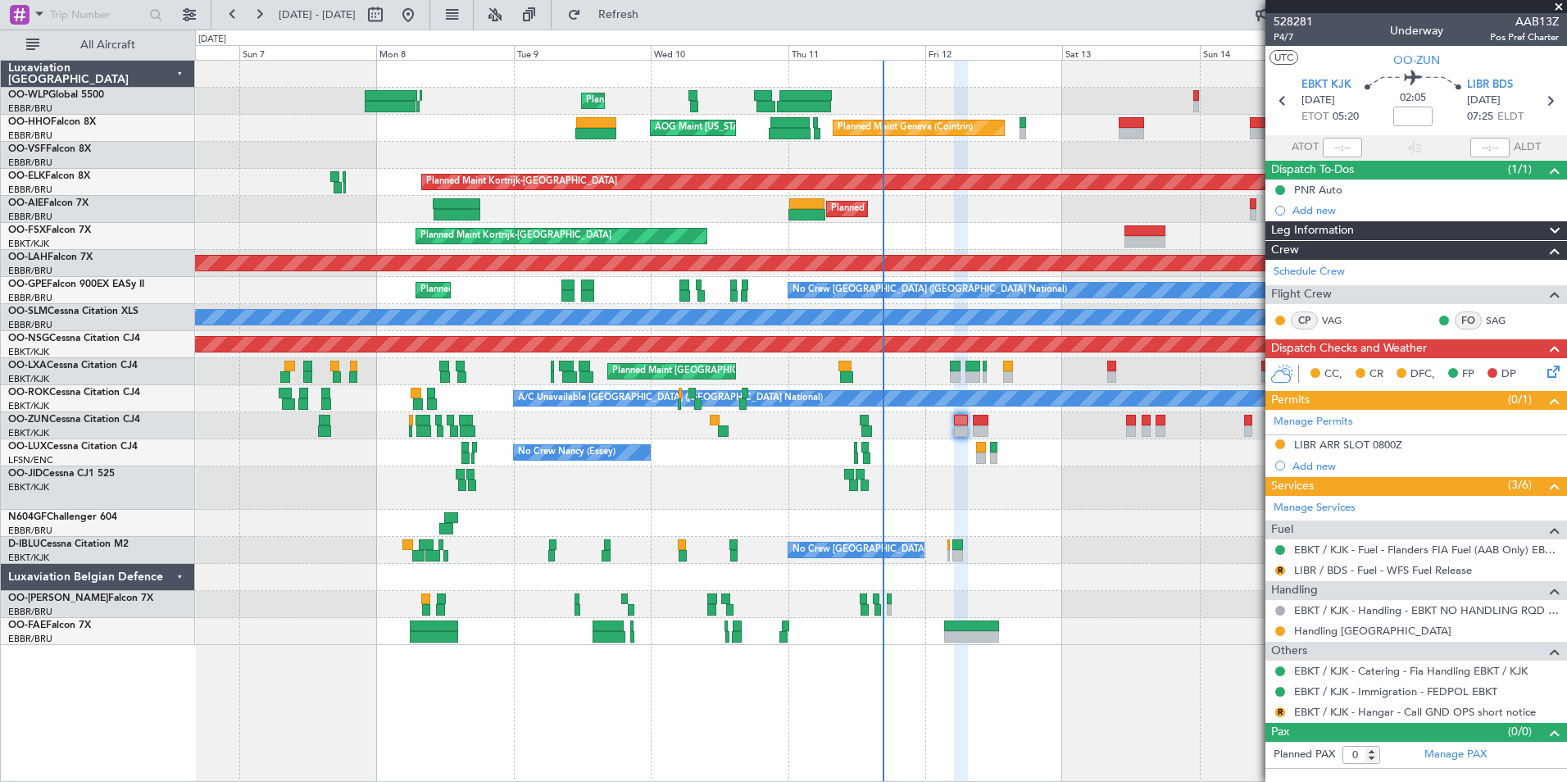
click at [878, 224] on div "Planned Maint Kortrijk-[GEOGRAPHIC_DATA]" at bounding box center [880, 236] width 1371 height 27
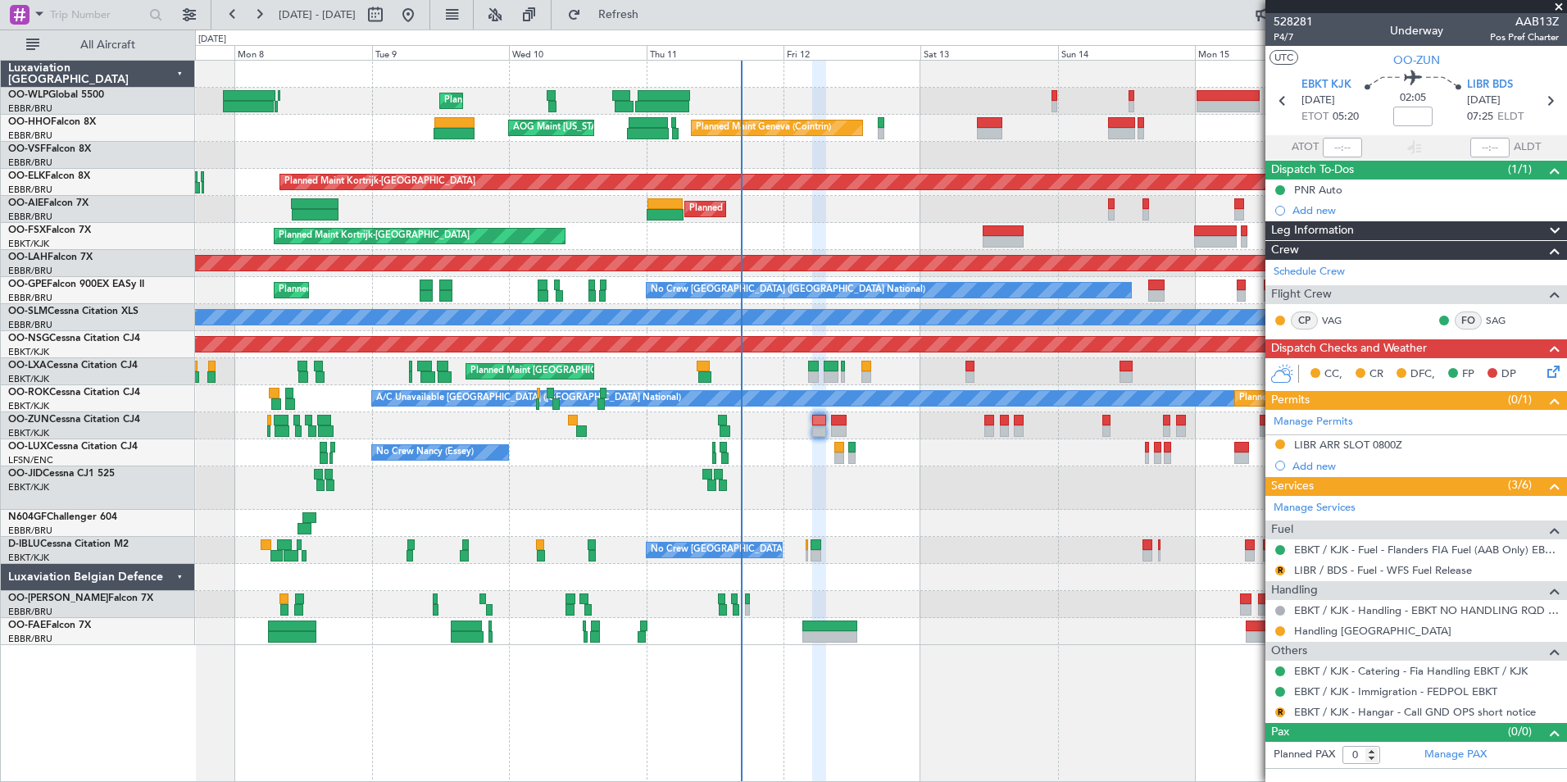
click at [842, 219] on div "Planned Maint London (Farnborough) Unplanned Maint Brussels (Brussels National)" at bounding box center [880, 209] width 1371 height 27
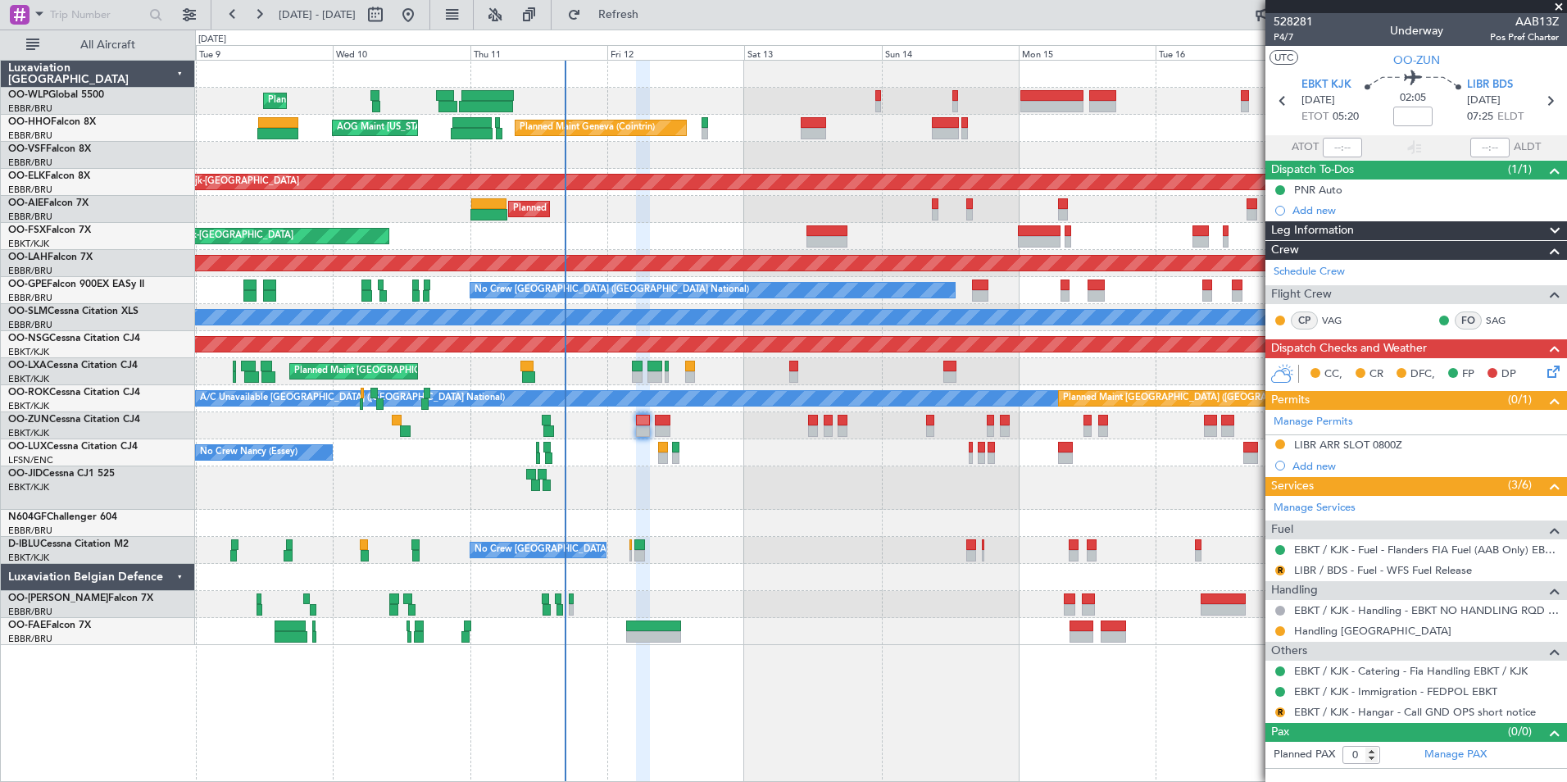
click at [859, 202] on div "Planned Maint [GEOGRAPHIC_DATA] ([GEOGRAPHIC_DATA])" at bounding box center [880, 209] width 1371 height 27
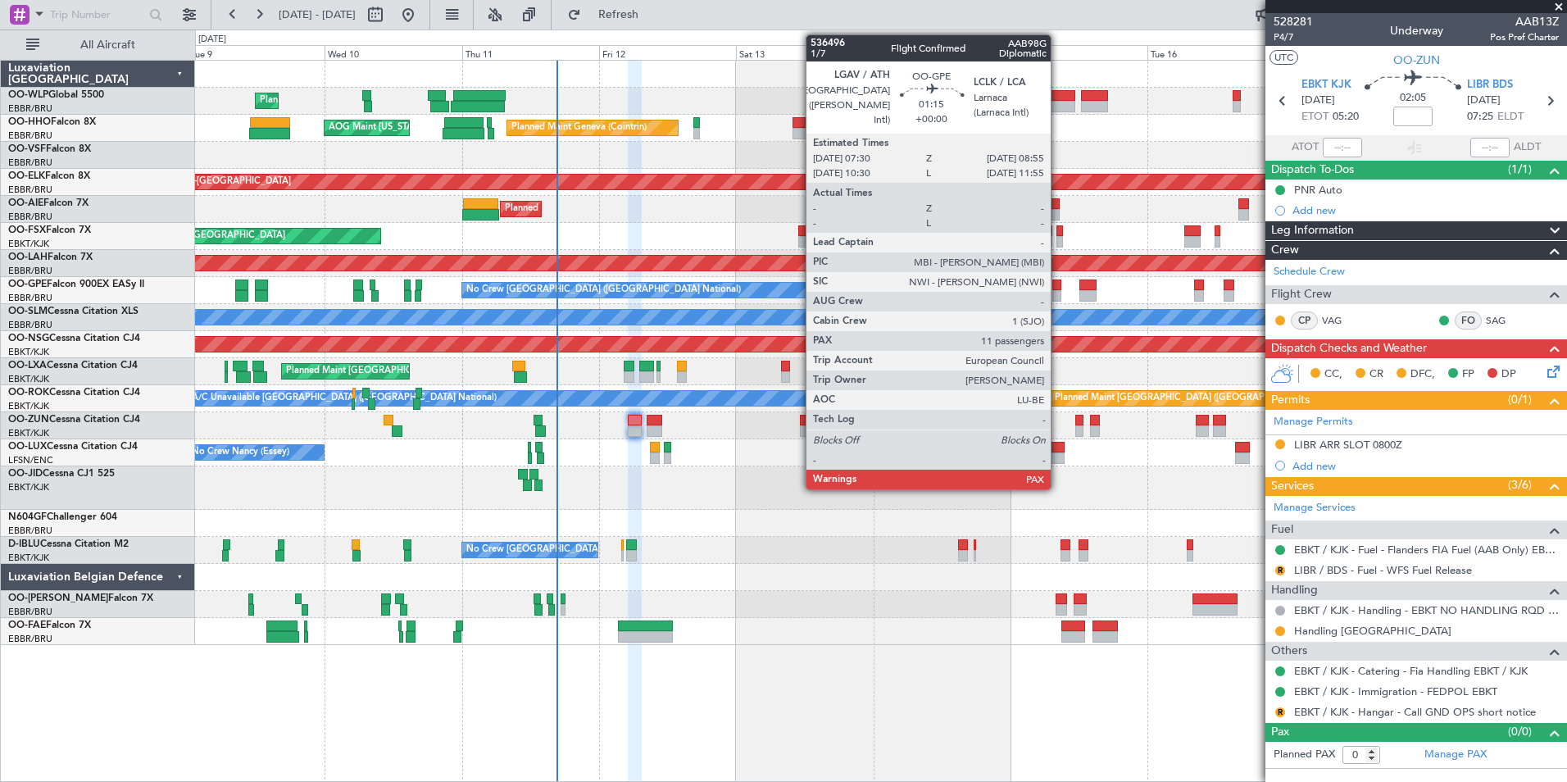
click at [1058, 293] on div at bounding box center [1056, 295] width 8 height 11
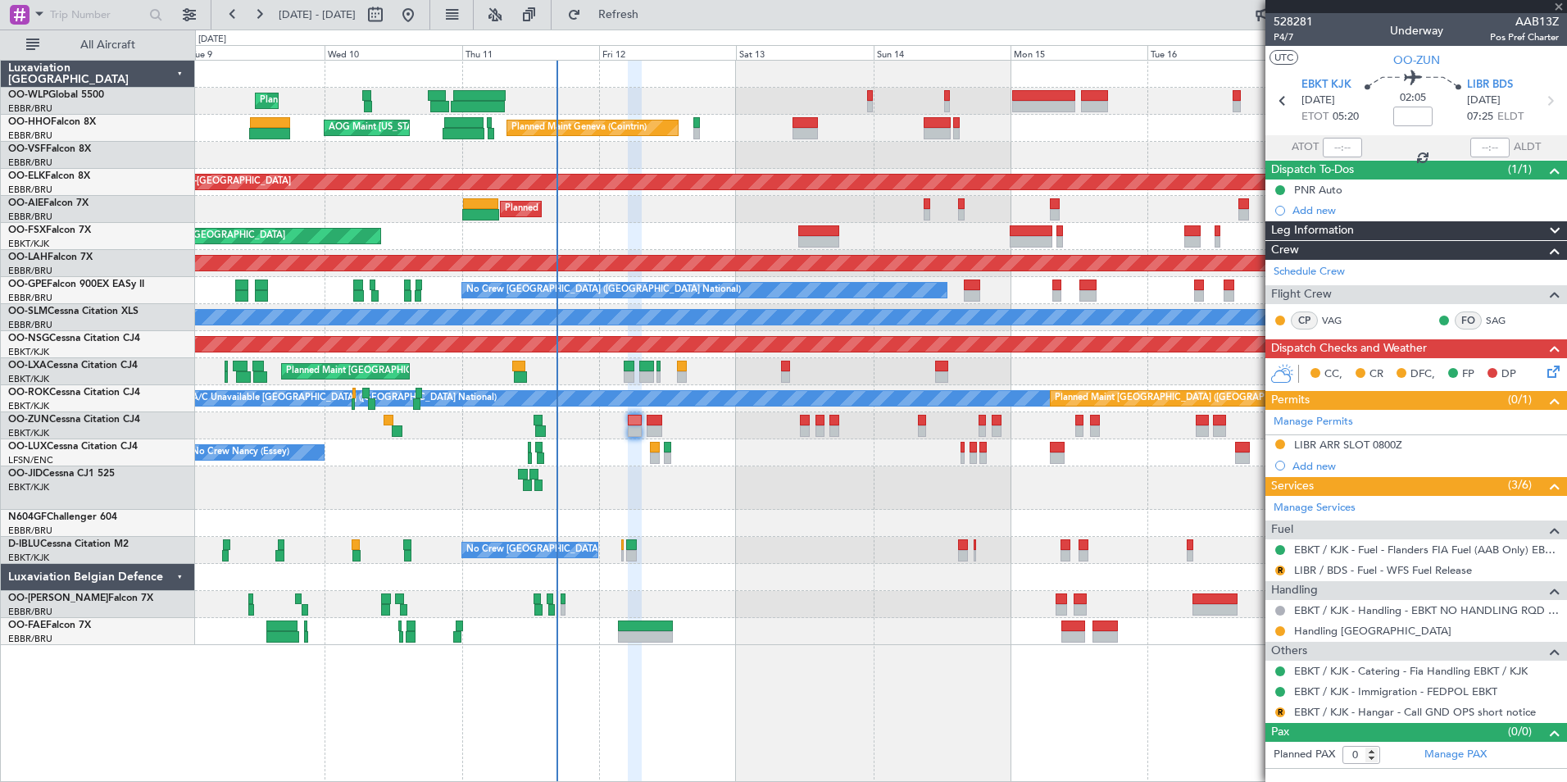
type input "11"
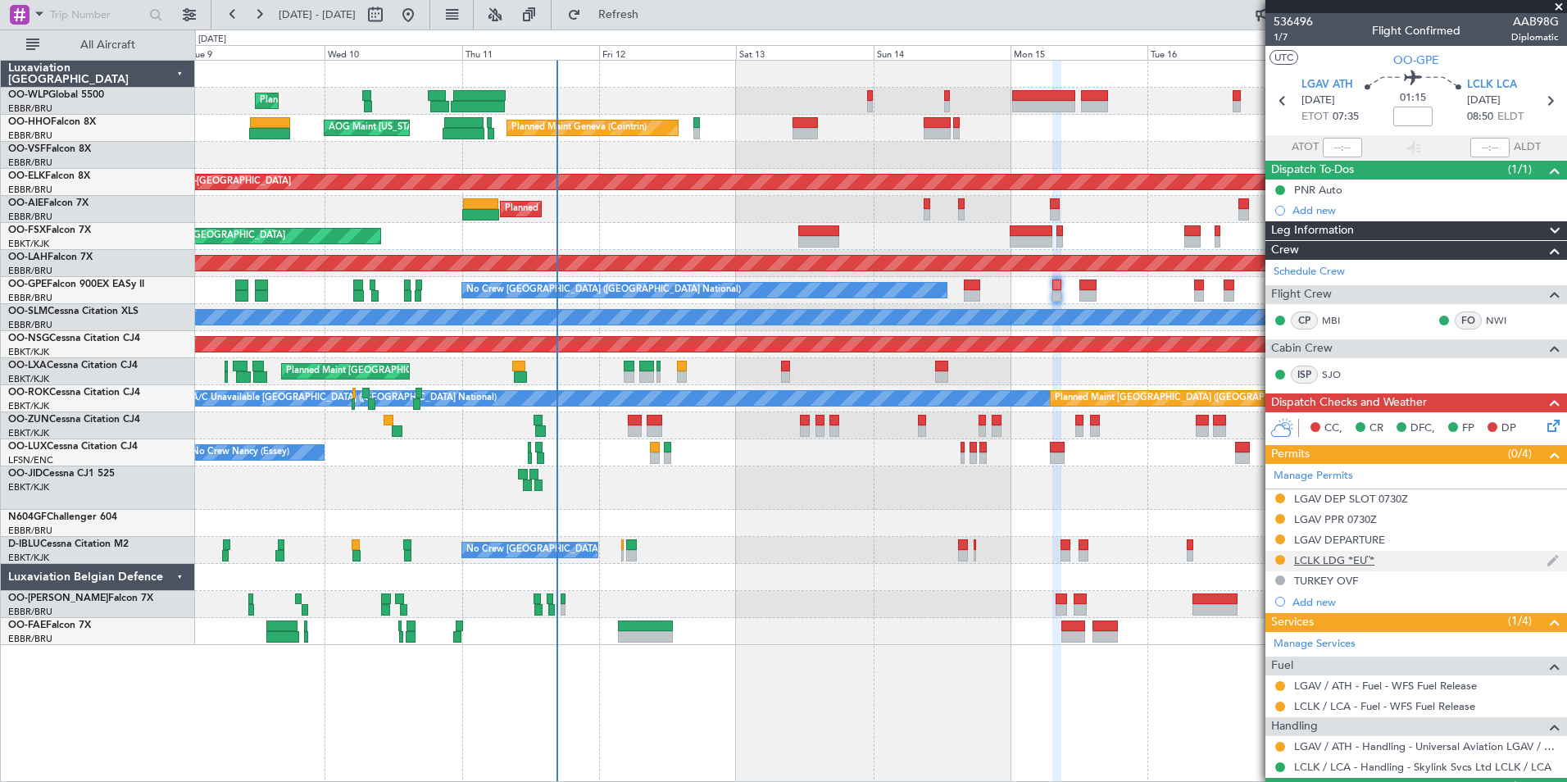
click at [1318, 562] on div "LCLK LDG *EU¨*" at bounding box center [1334, 560] width 80 height 14
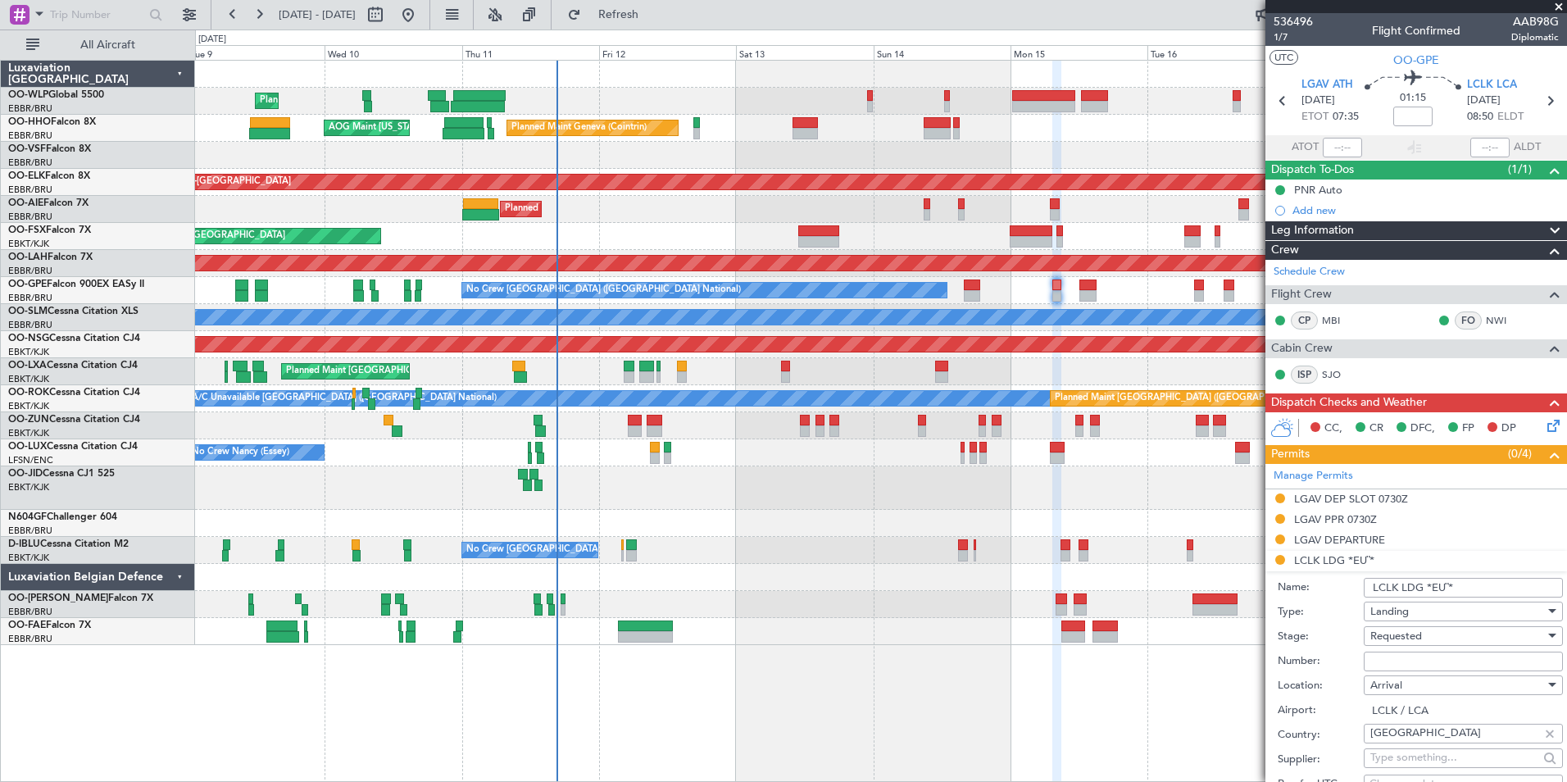
click at [1398, 660] on input "Number:" at bounding box center [1463, 661] width 199 height 20
type input "EU 002/2025"
click at [1404, 631] on span "Requested" at bounding box center [1396, 636] width 52 height 15
click at [1415, 735] on span "Received OK" at bounding box center [1457, 740] width 172 height 25
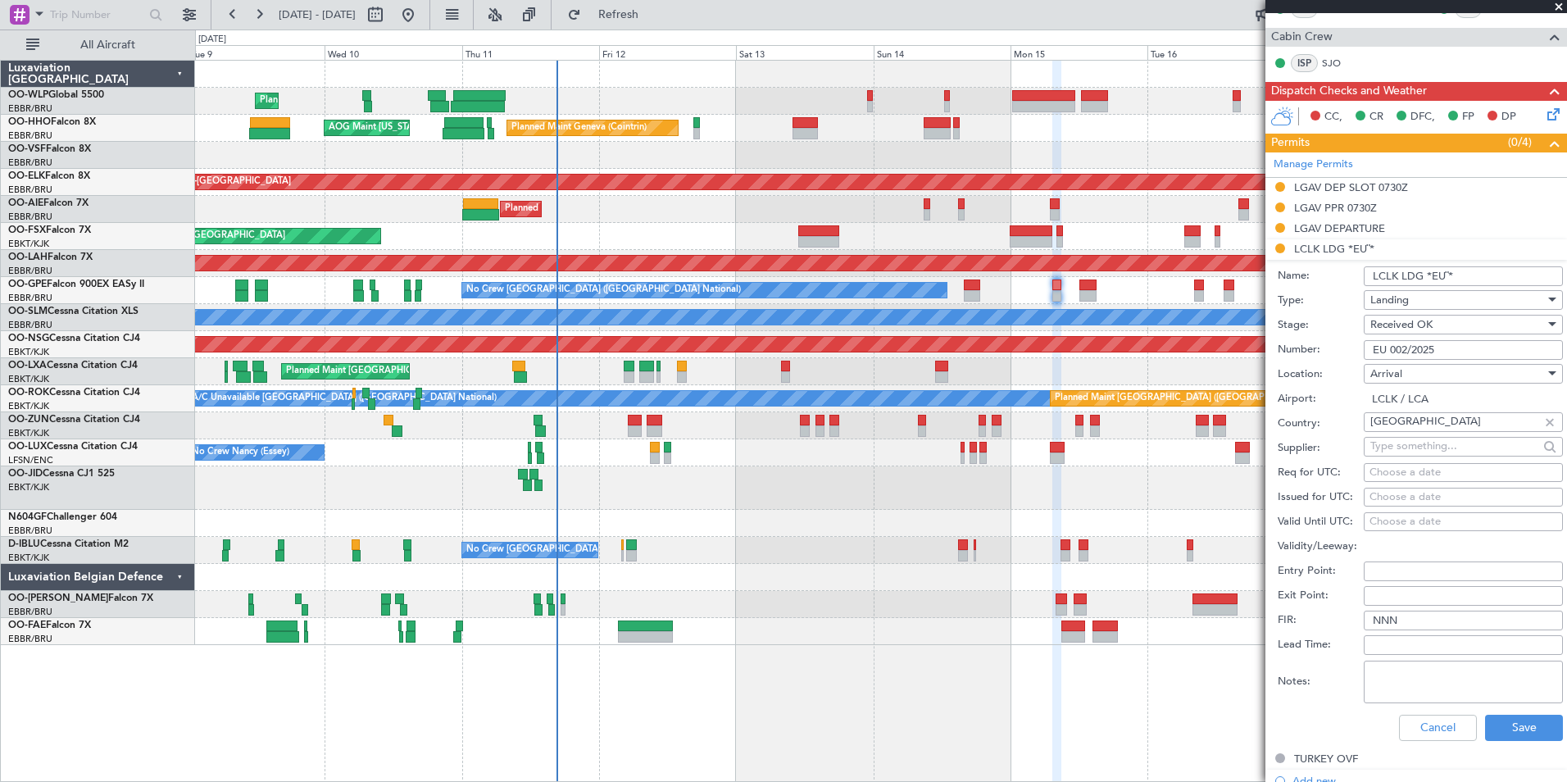
scroll to position [328, 0]
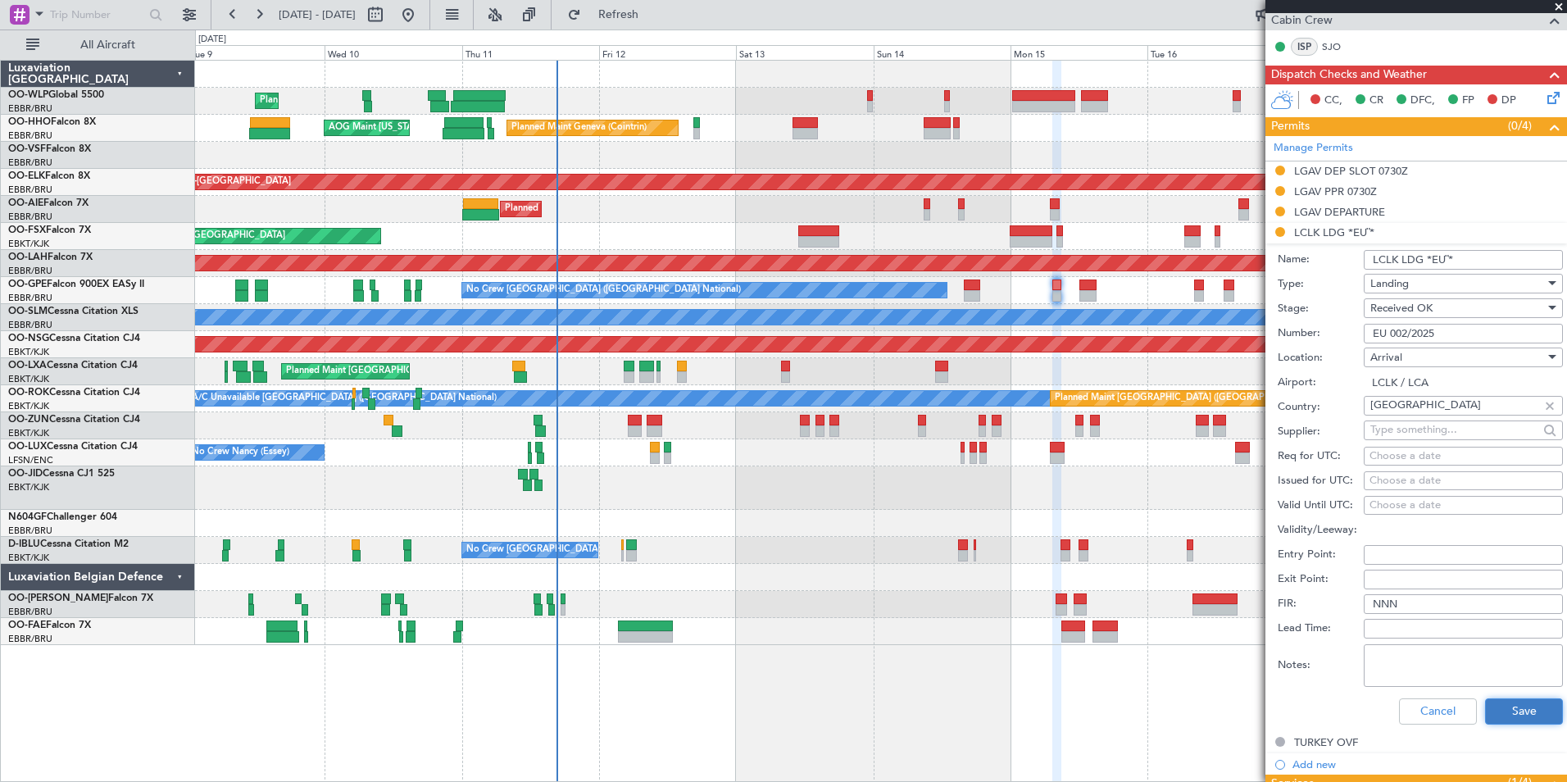
click at [1525, 709] on button "Save" at bounding box center [1524, 711] width 78 height 26
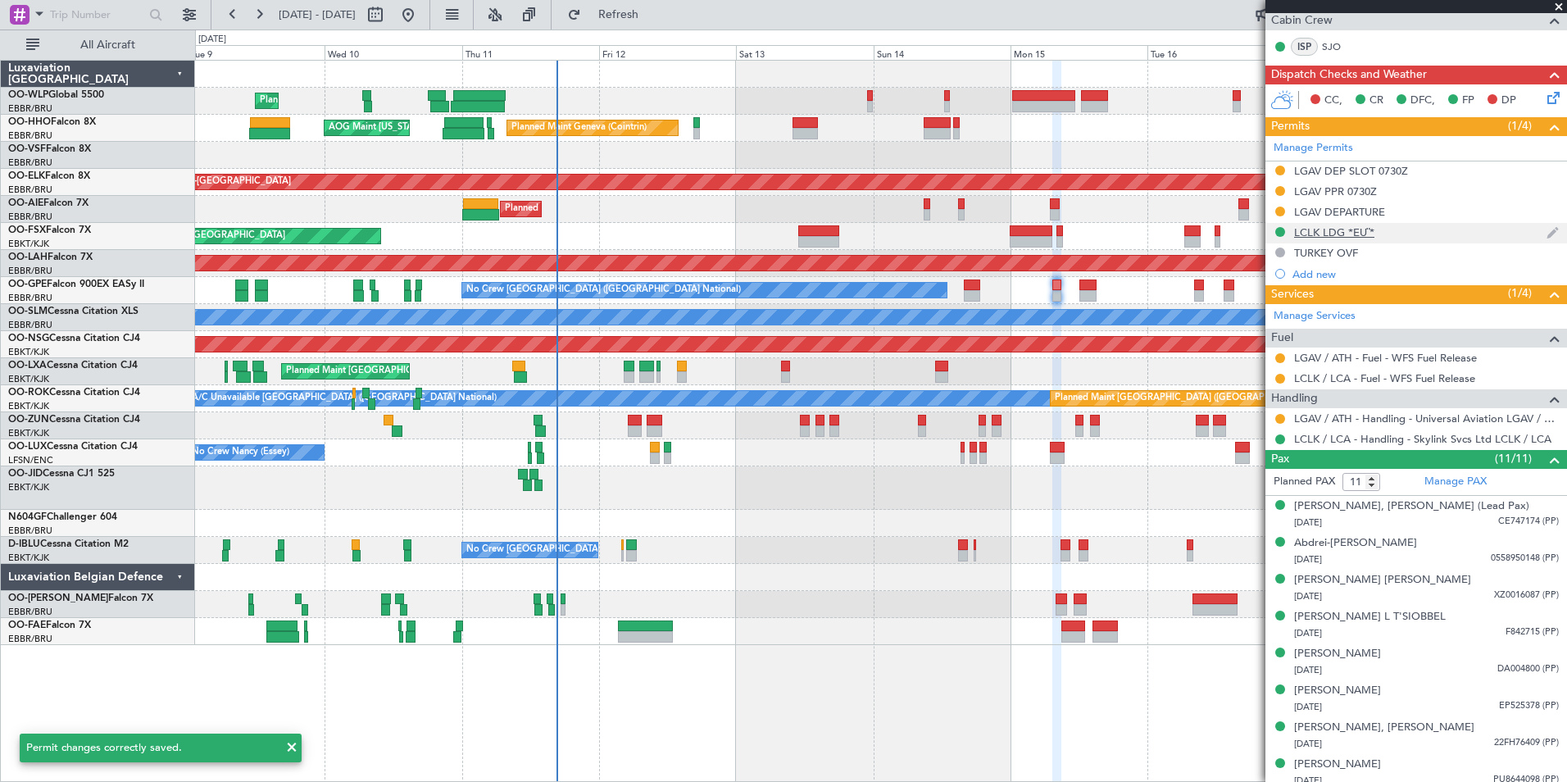
click at [1339, 236] on div "LCLK LDG *EU¨*" at bounding box center [1334, 232] width 80 height 14
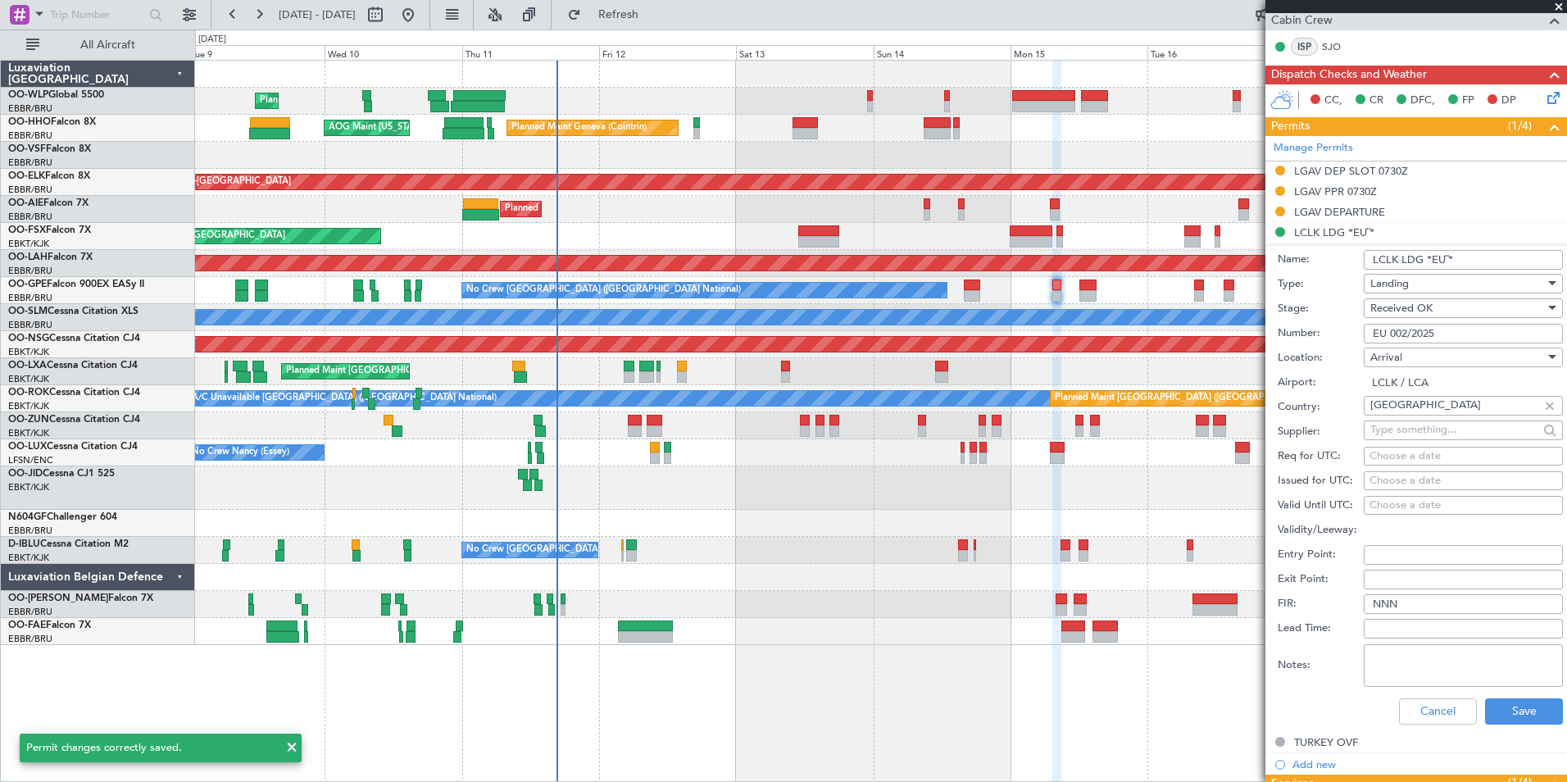
click at [1414, 335] on input "EU 002/2025" at bounding box center [1463, 334] width 199 height 20
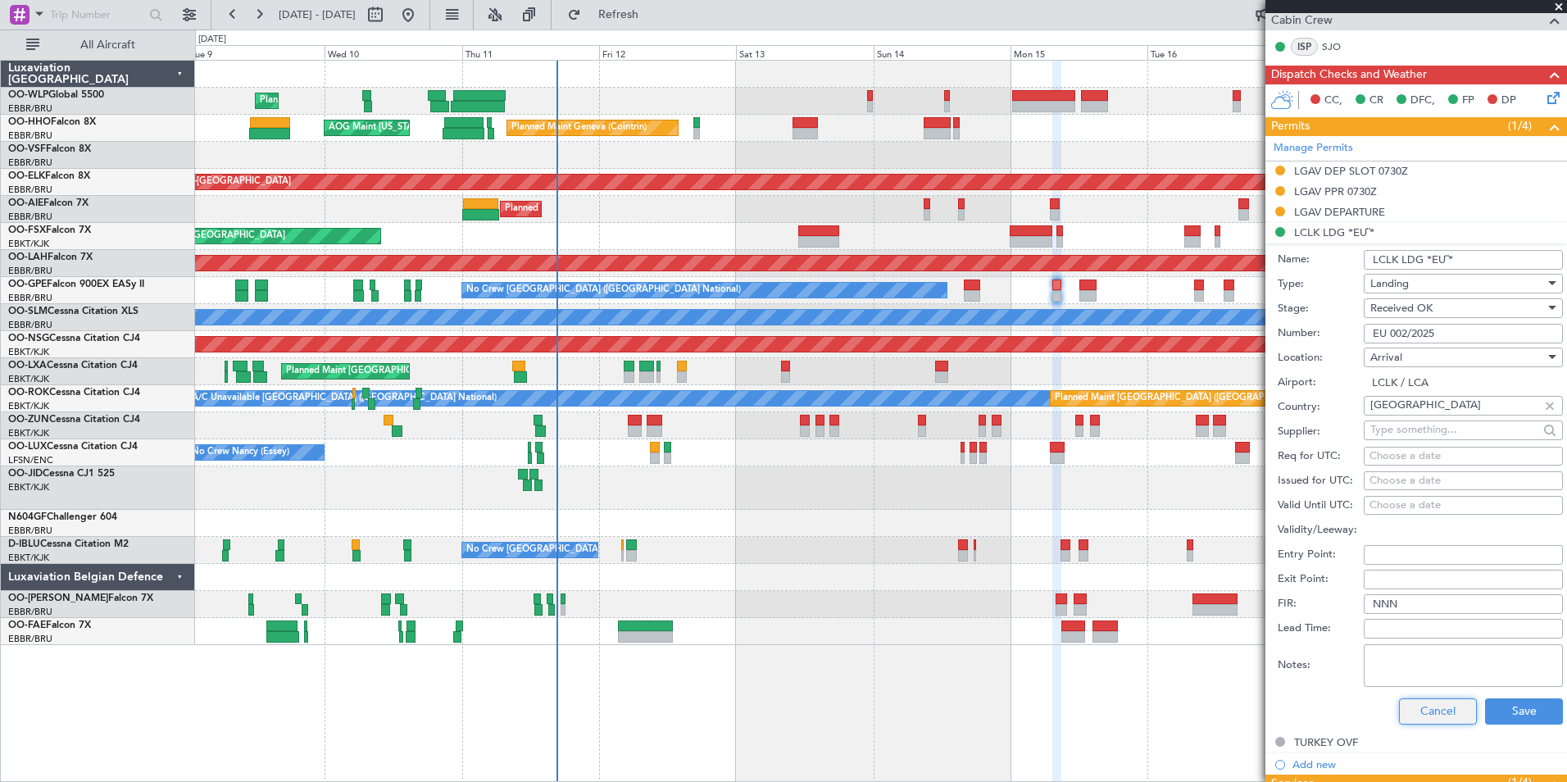
click at [1422, 715] on button "Cancel" at bounding box center [1438, 711] width 78 height 26
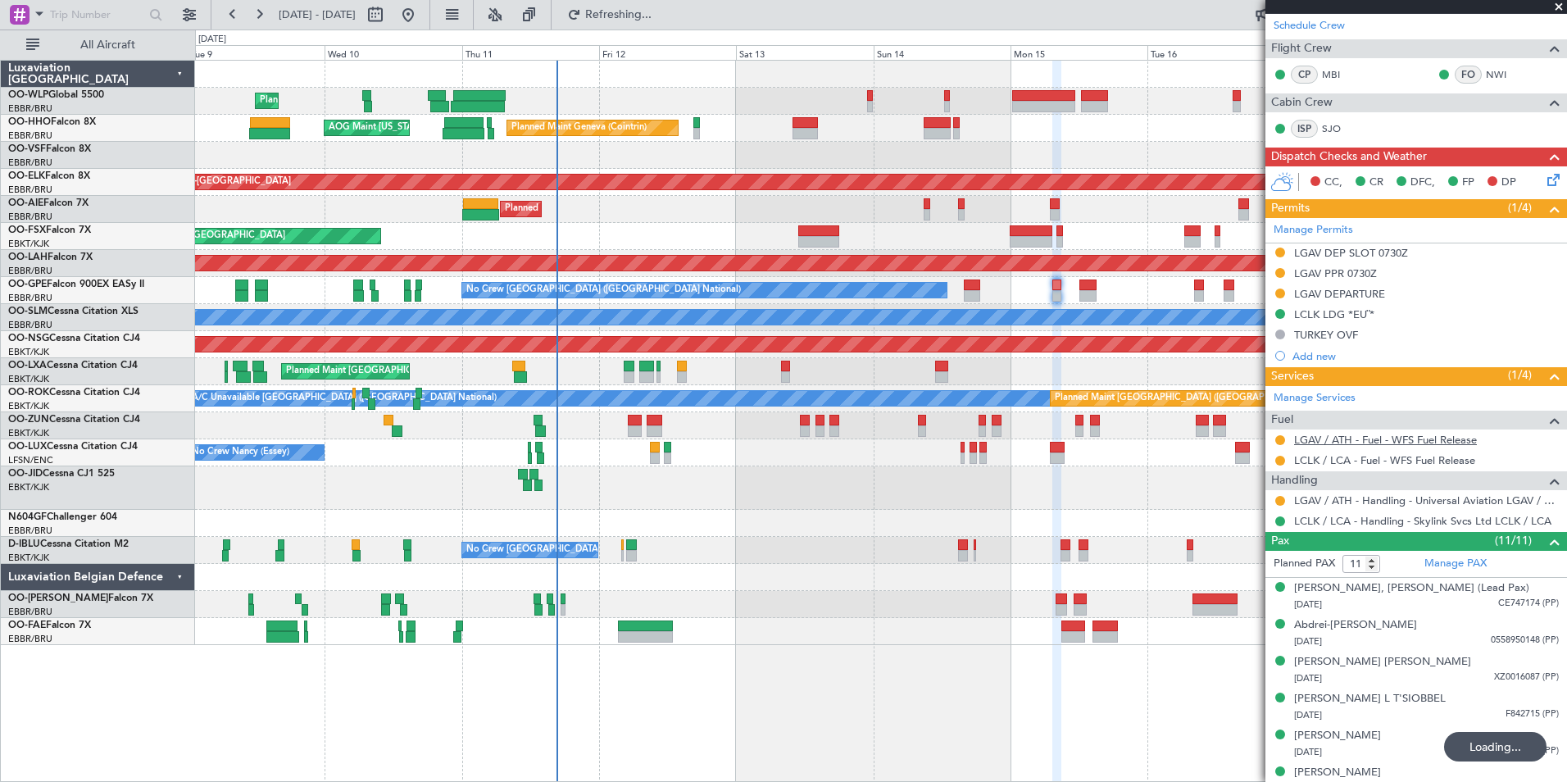
scroll to position [0, 0]
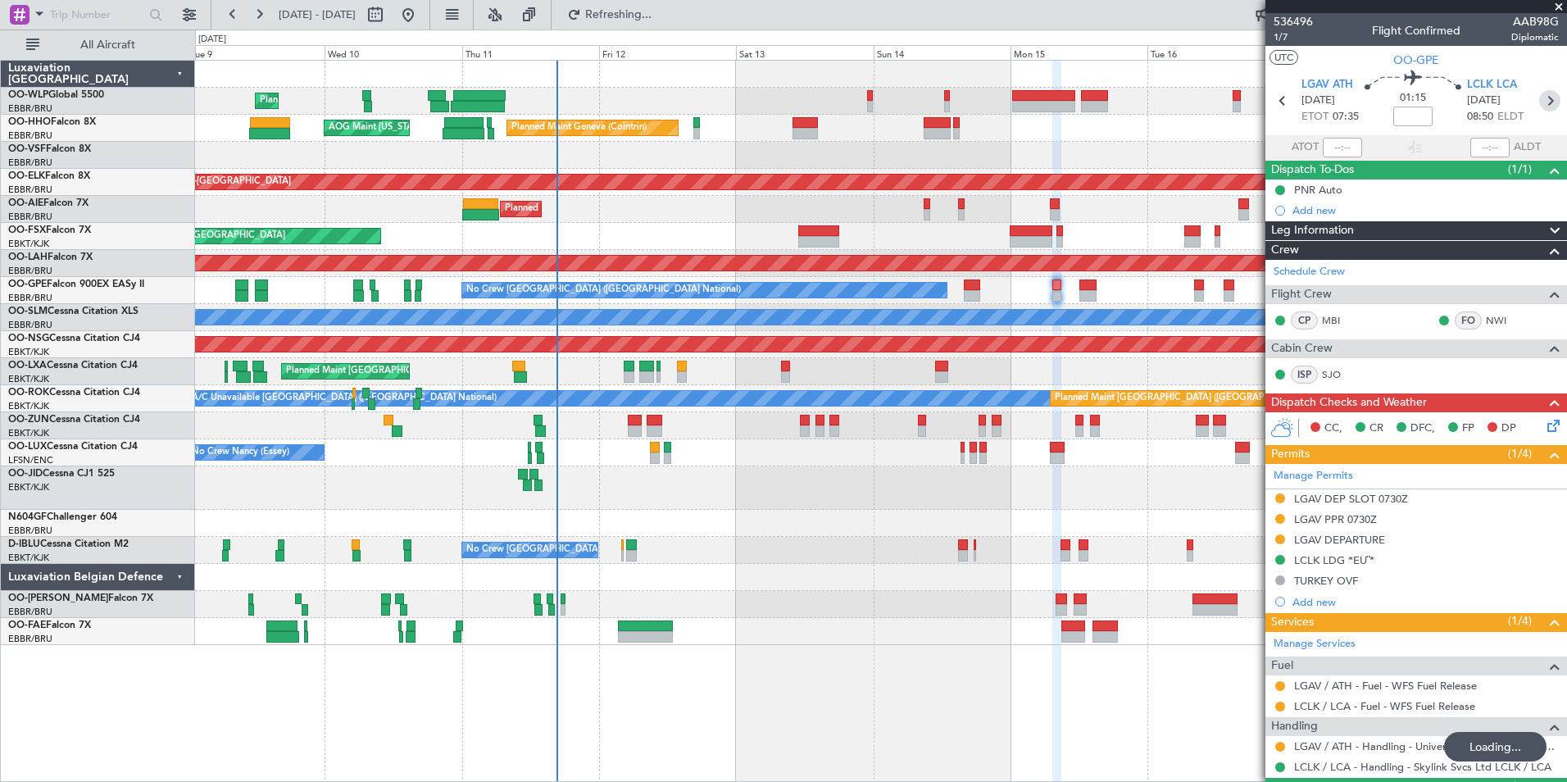
click at [1539, 102] on icon at bounding box center [1549, 100] width 21 height 21
type input "+00:05"
type input "10"
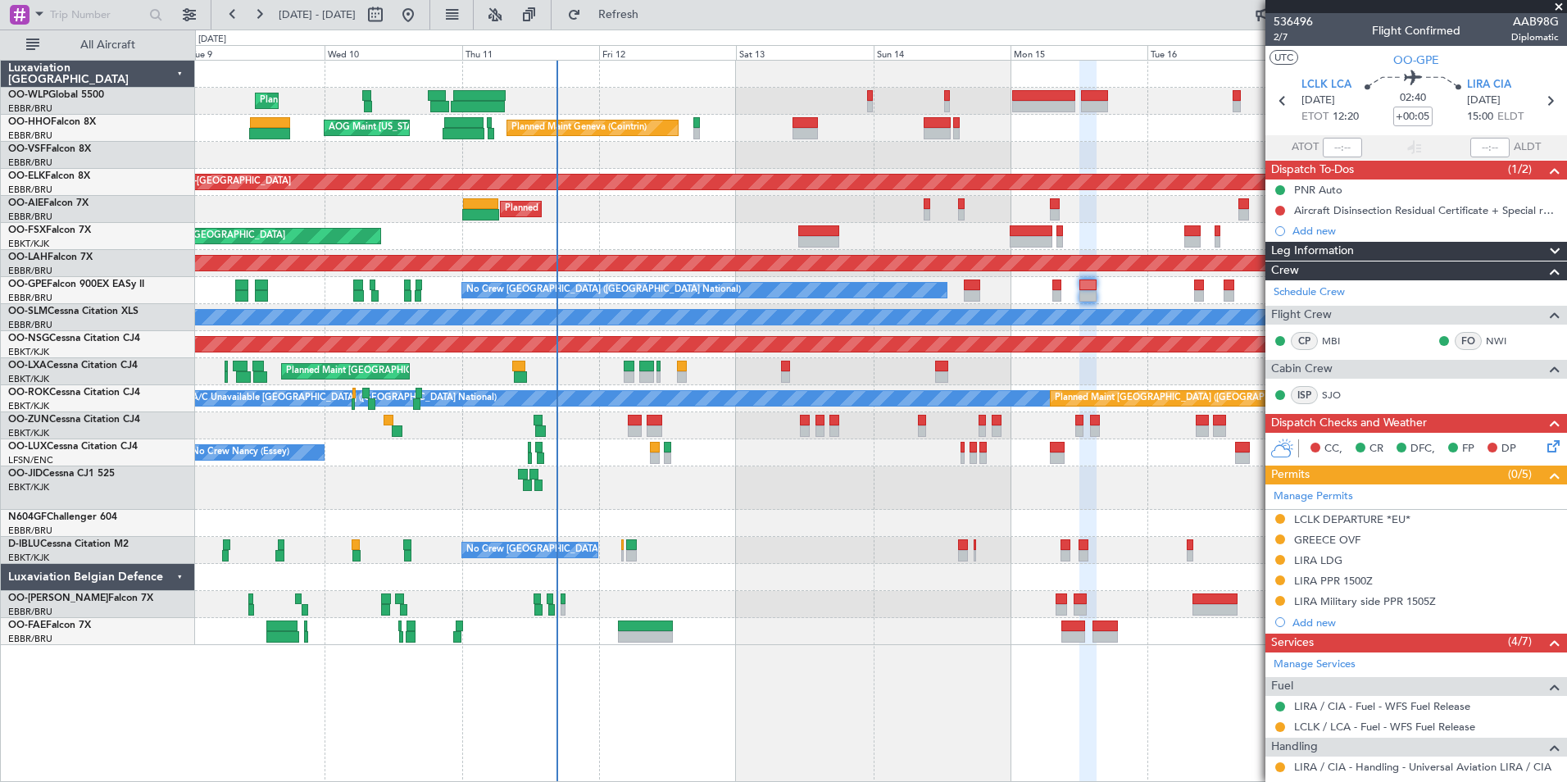
click at [1326, 520] on div "LCLK DEPARTURE *EU*" at bounding box center [1352, 519] width 116 height 14
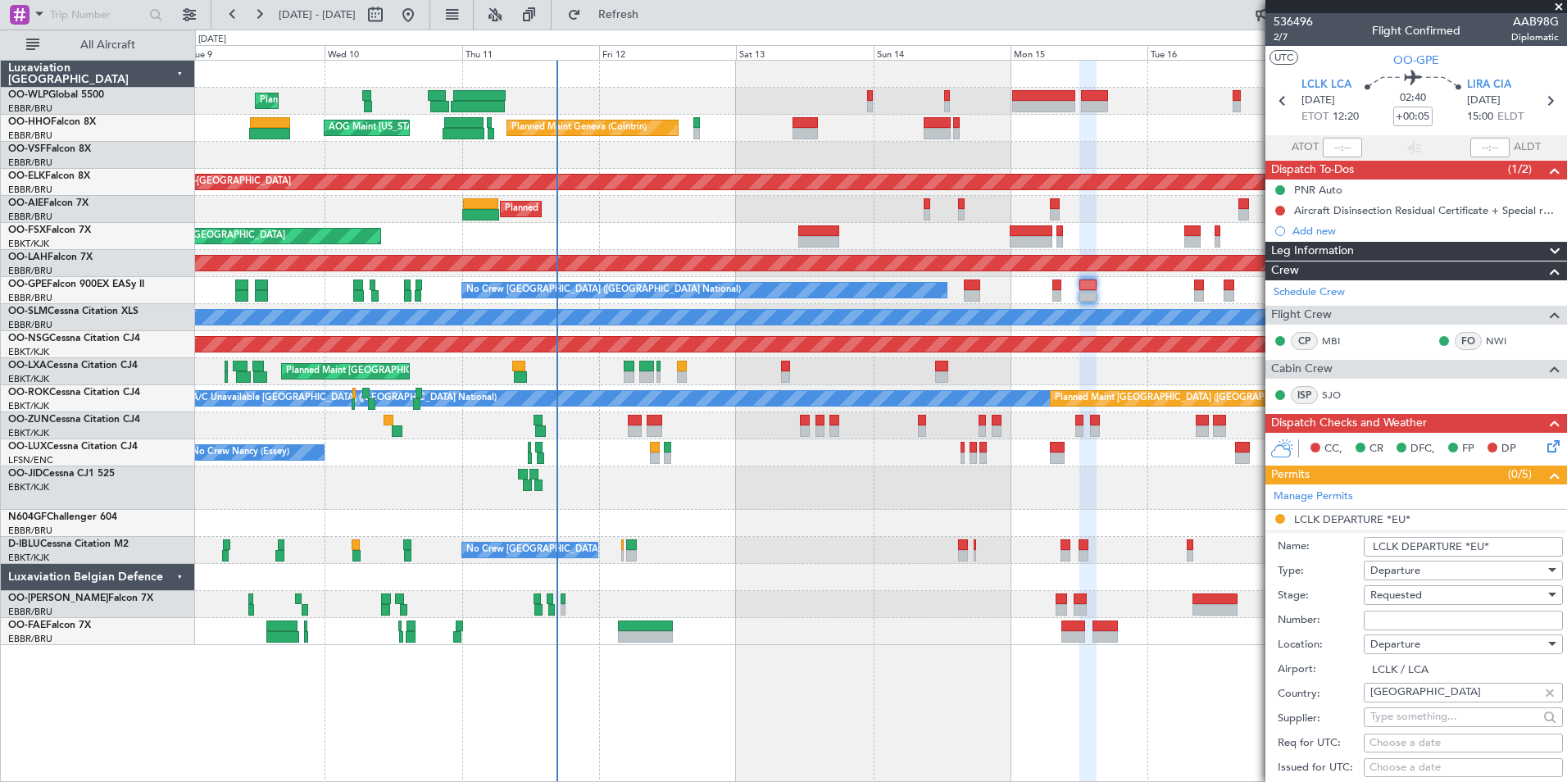
click at [1387, 614] on input "Number:" at bounding box center [1463, 620] width 199 height 20
paste input "EU 002/2025"
type input "EU 002/2025"
click at [1400, 589] on span "Requested" at bounding box center [1396, 595] width 52 height 15
click at [1423, 724] on span "Received OK" at bounding box center [1457, 726] width 172 height 25
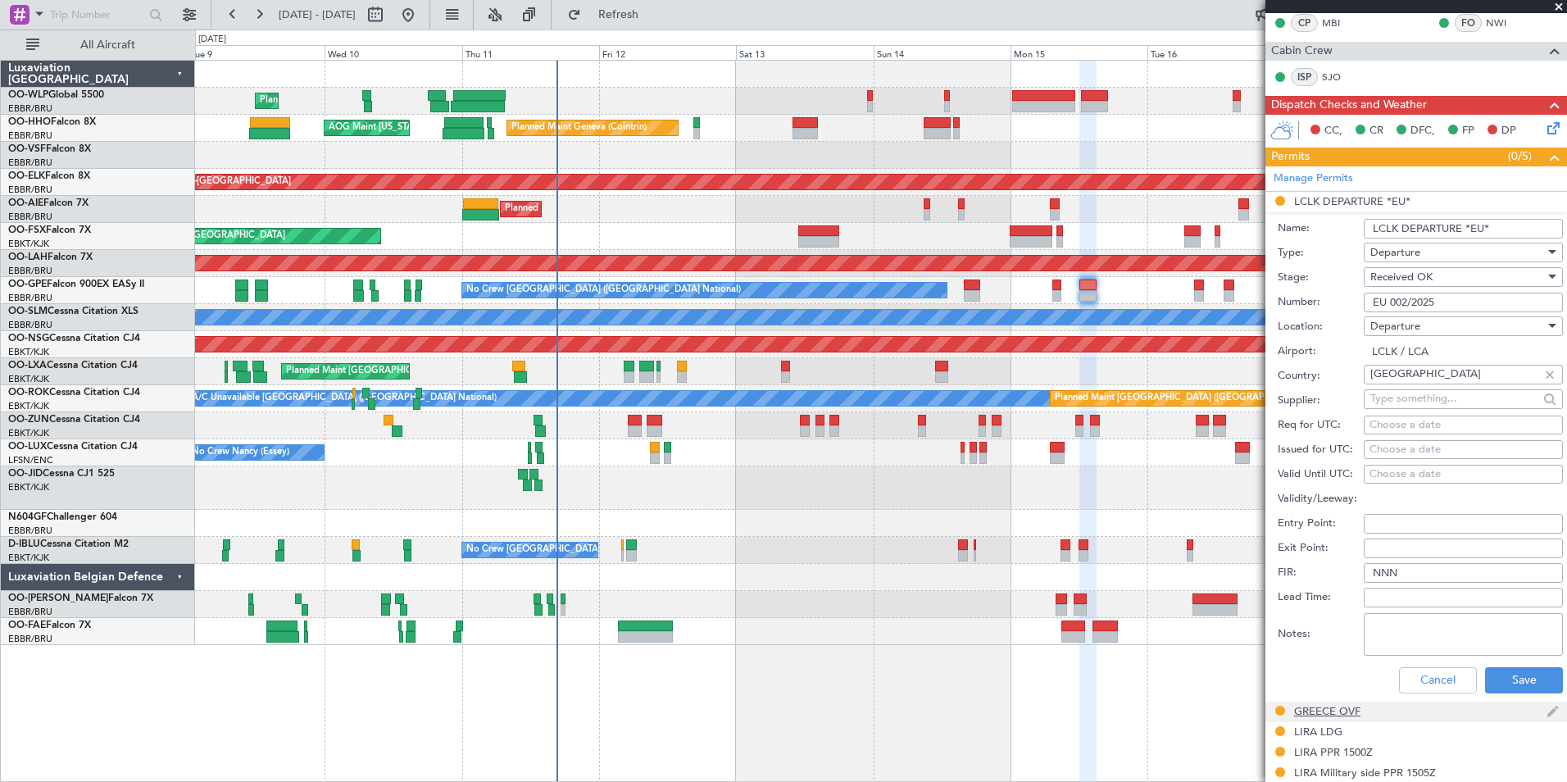
scroll to position [328, 0]
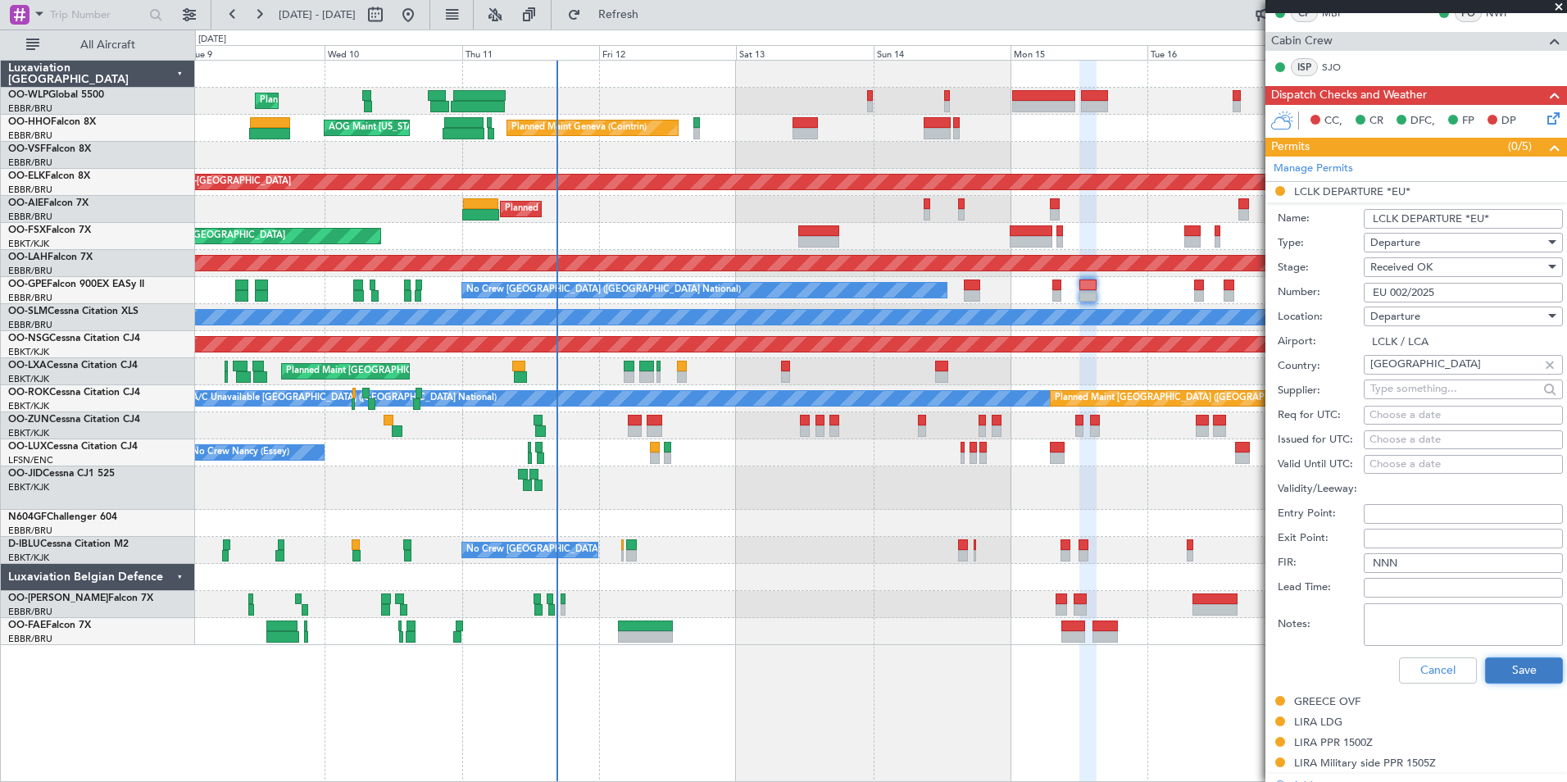
click at [1506, 667] on button "Save" at bounding box center [1524, 670] width 78 height 26
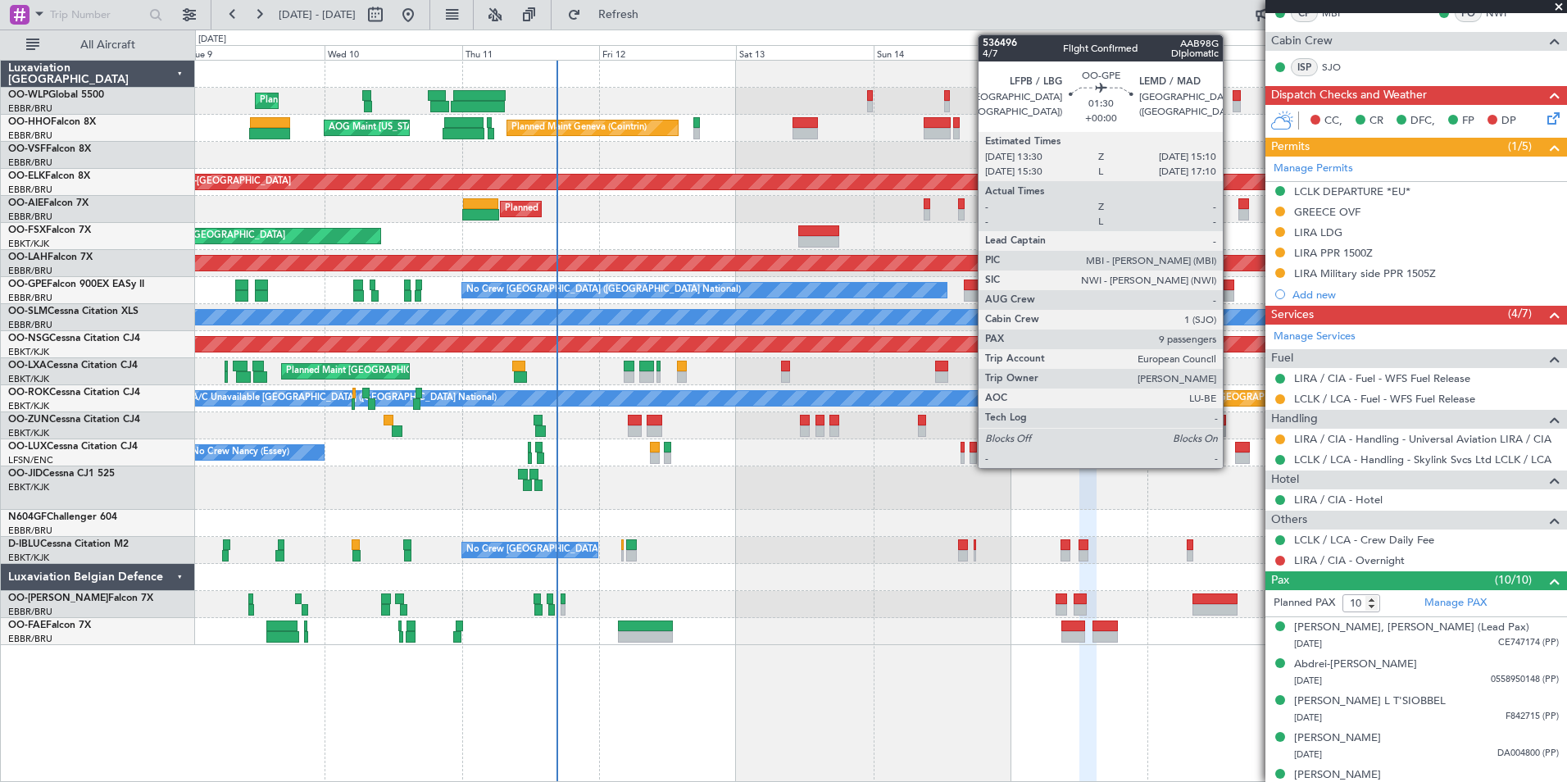
click at [1230, 287] on div at bounding box center [1228, 284] width 10 height 11
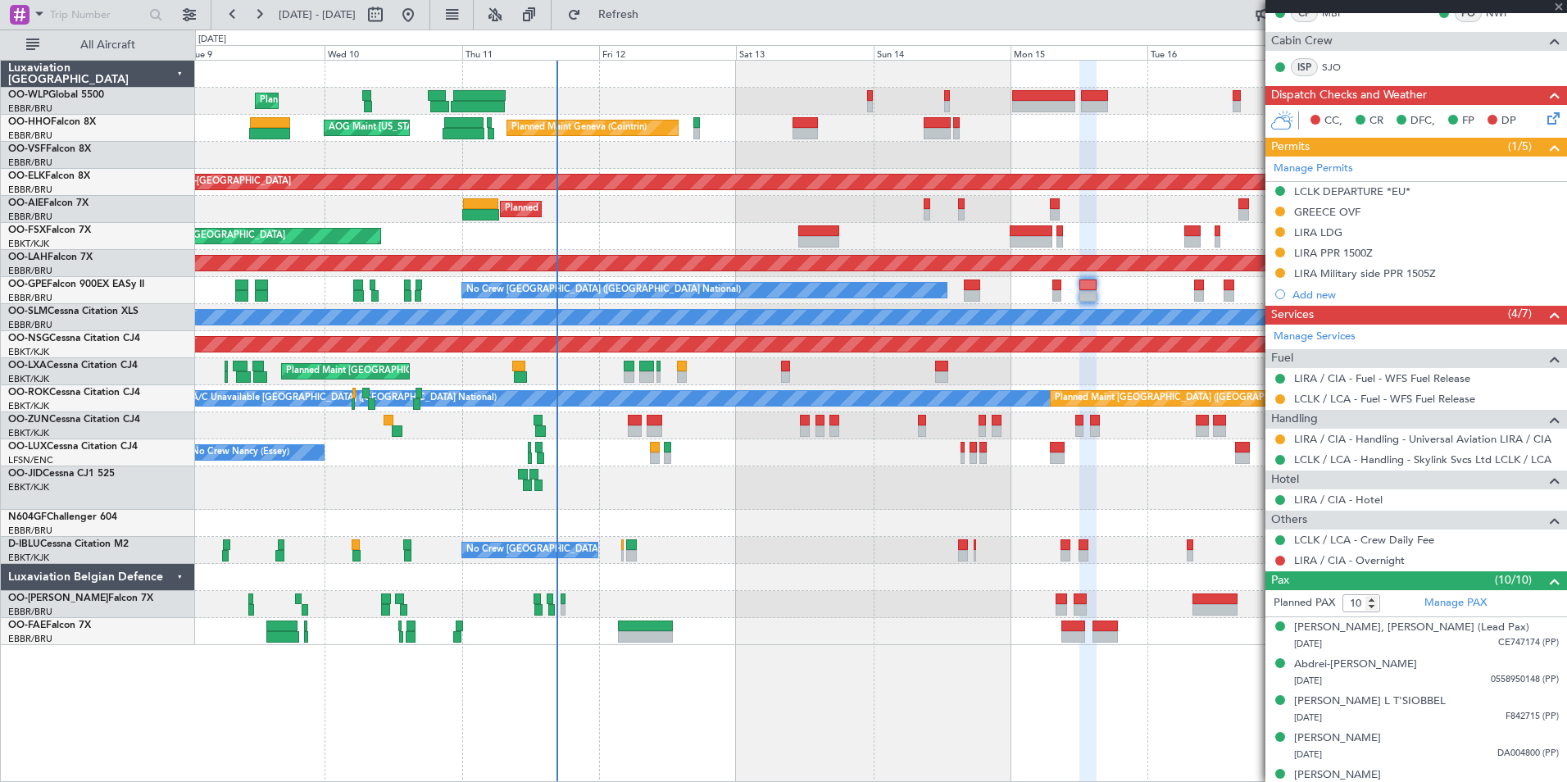
type input "9"
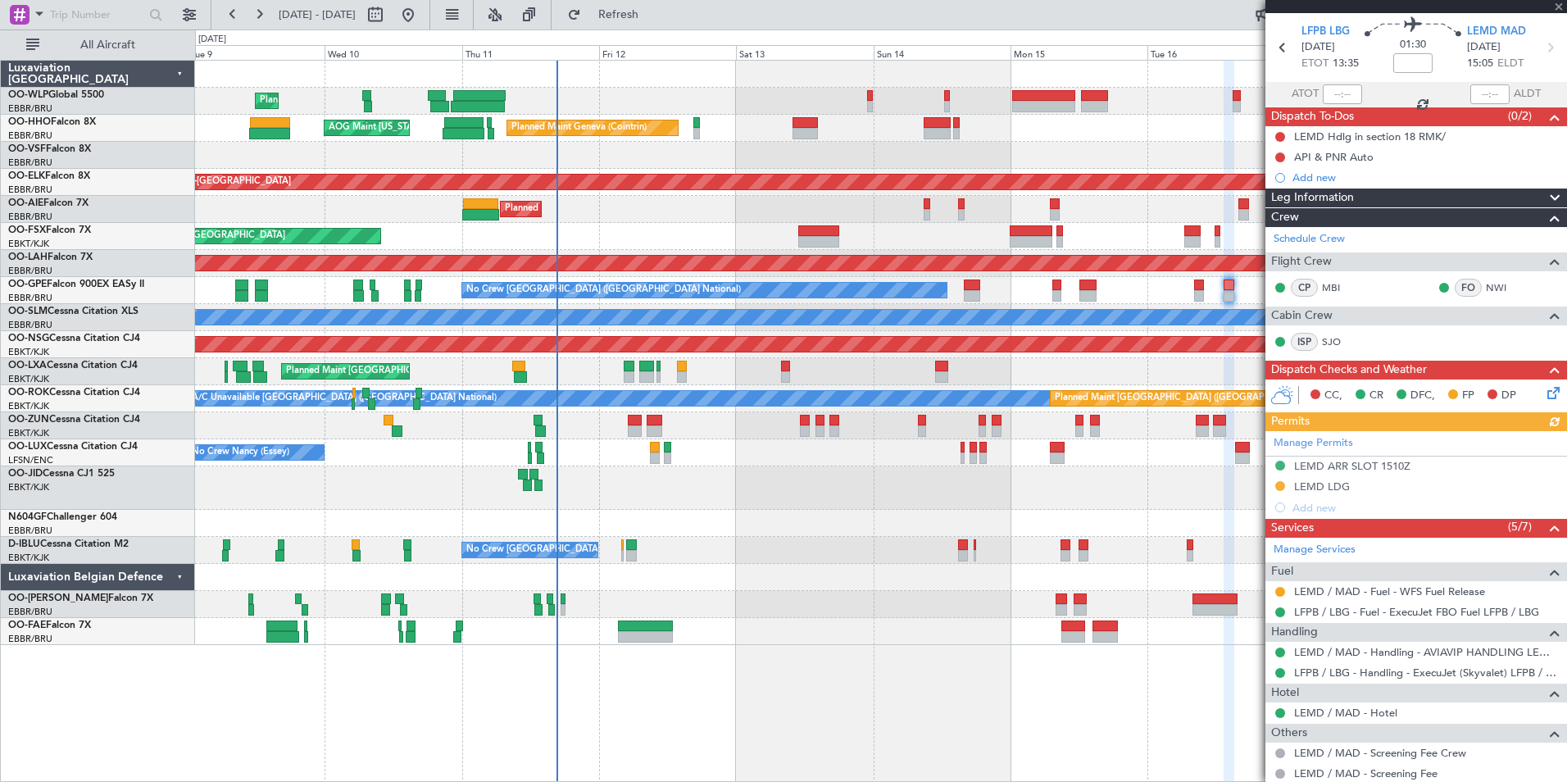
scroll to position [82, 0]
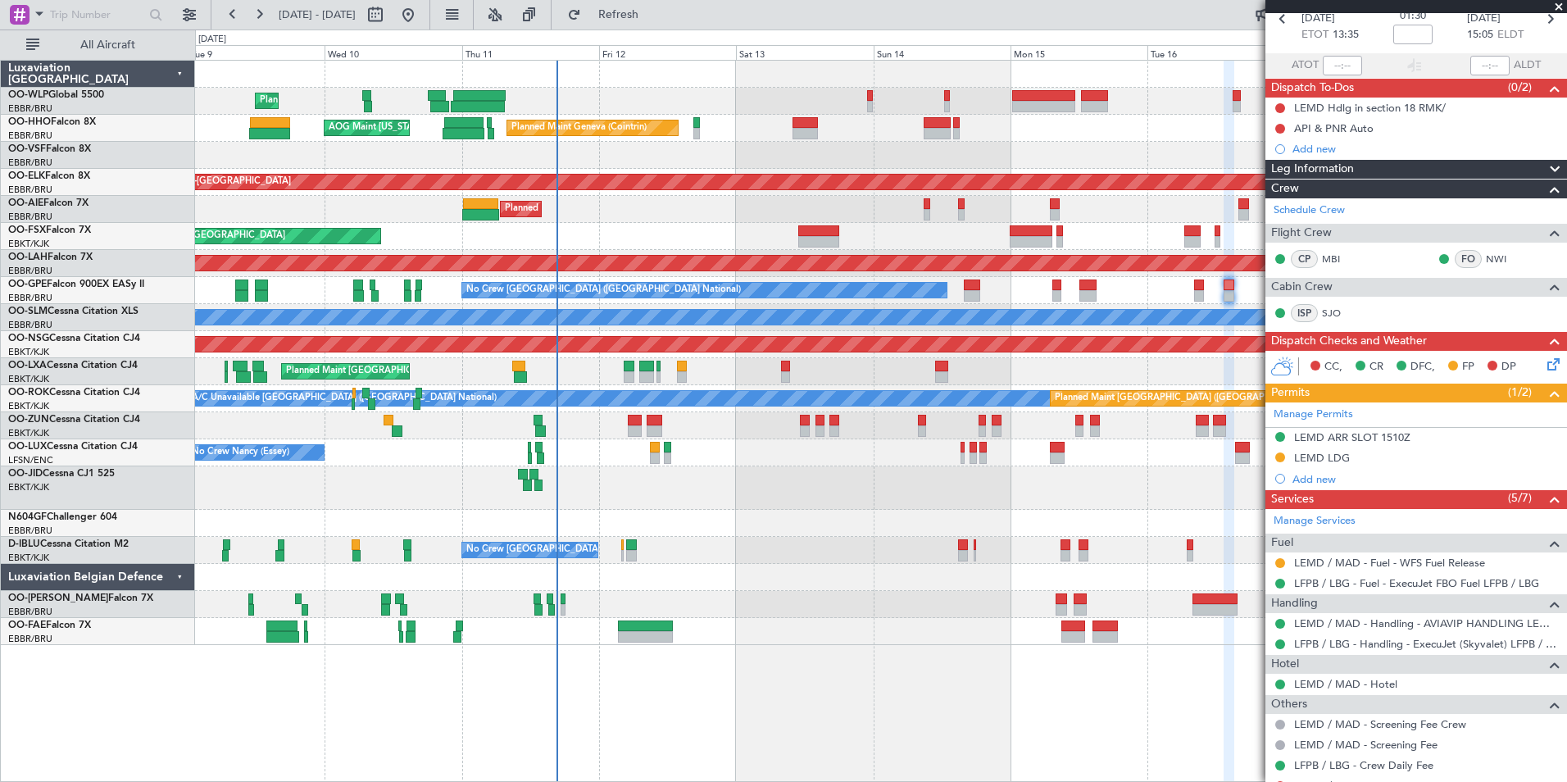
click at [1316, 460] on div "LEMD LDG" at bounding box center [1322, 458] width 56 height 14
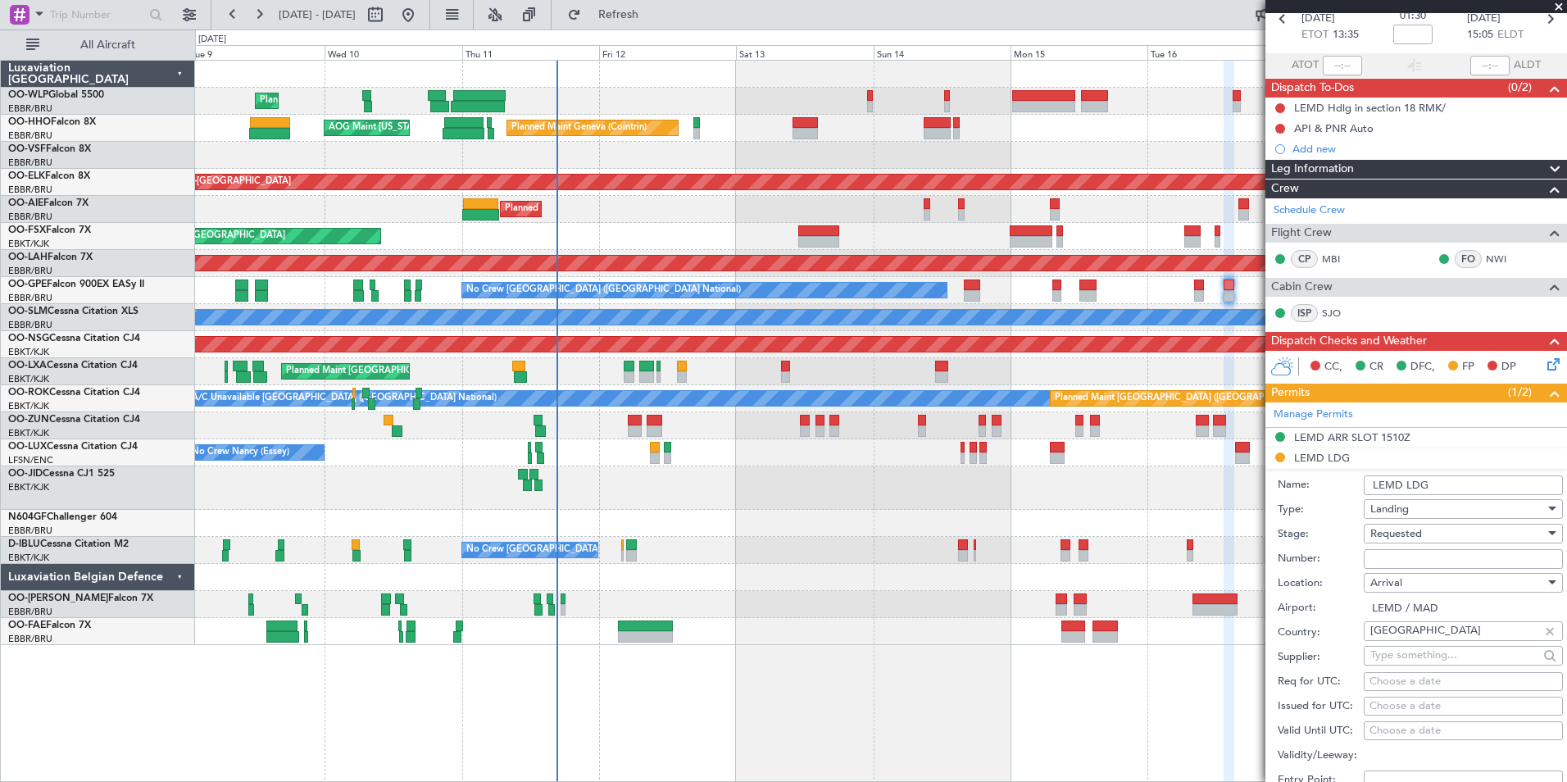
click at [1383, 566] on input "Number:" at bounding box center [1463, 559] width 199 height 20
paste input "EU-1611-0002"
type input "EU-1611-0002"
click at [1408, 526] on span "Requested" at bounding box center [1396, 533] width 52 height 15
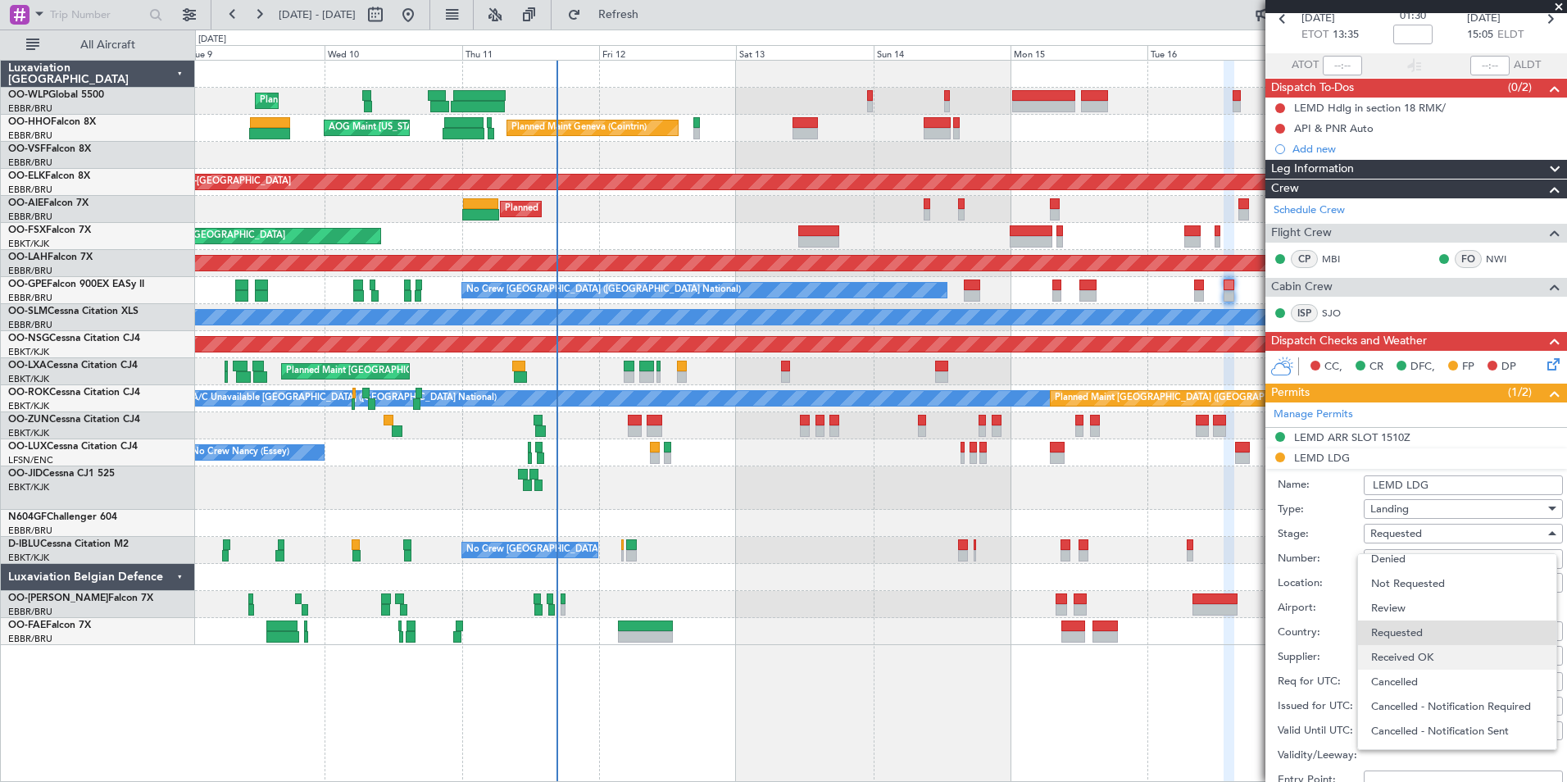
click at [1425, 660] on span "Received OK" at bounding box center [1457, 657] width 172 height 25
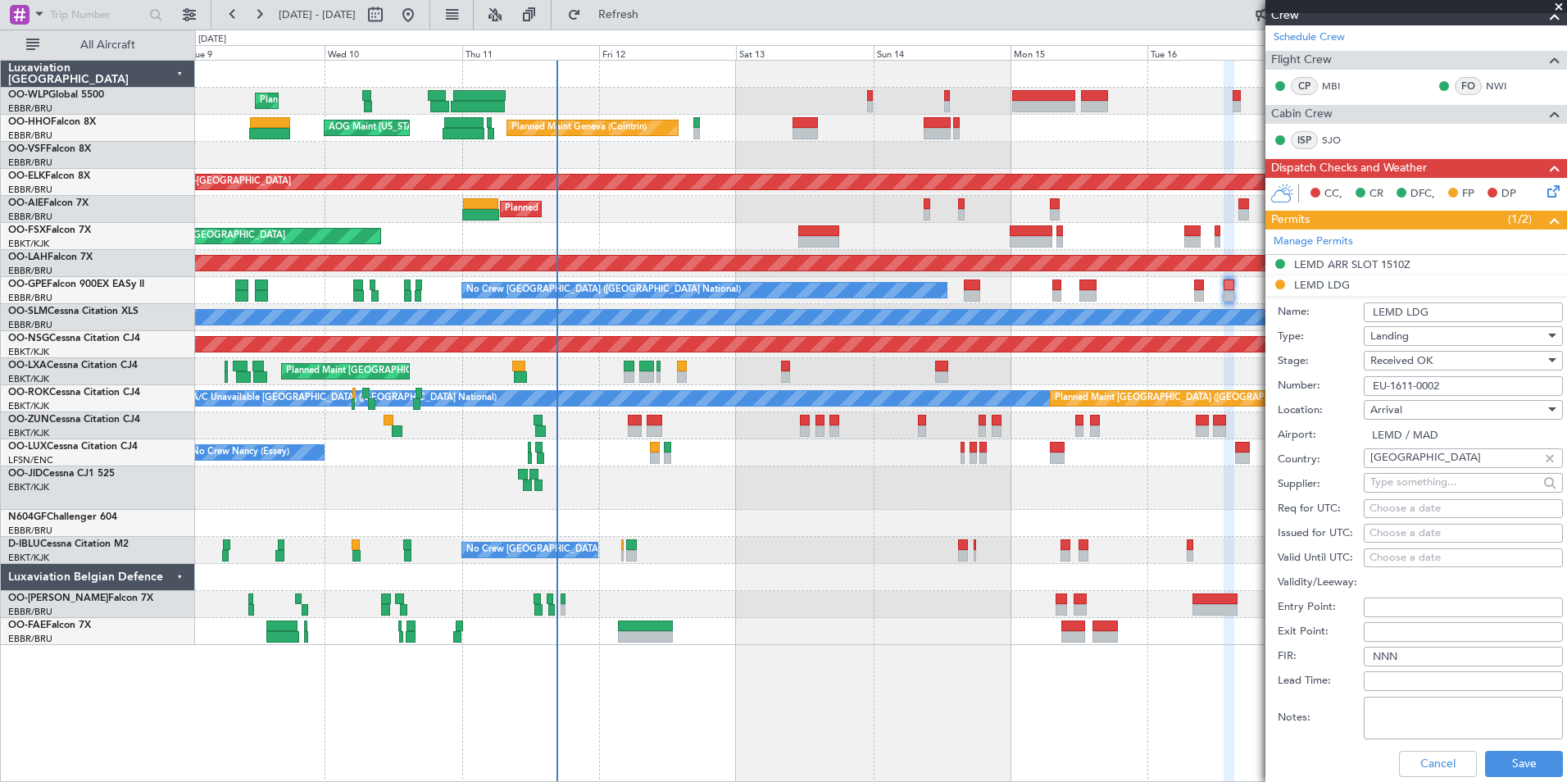
scroll to position [410, 0]
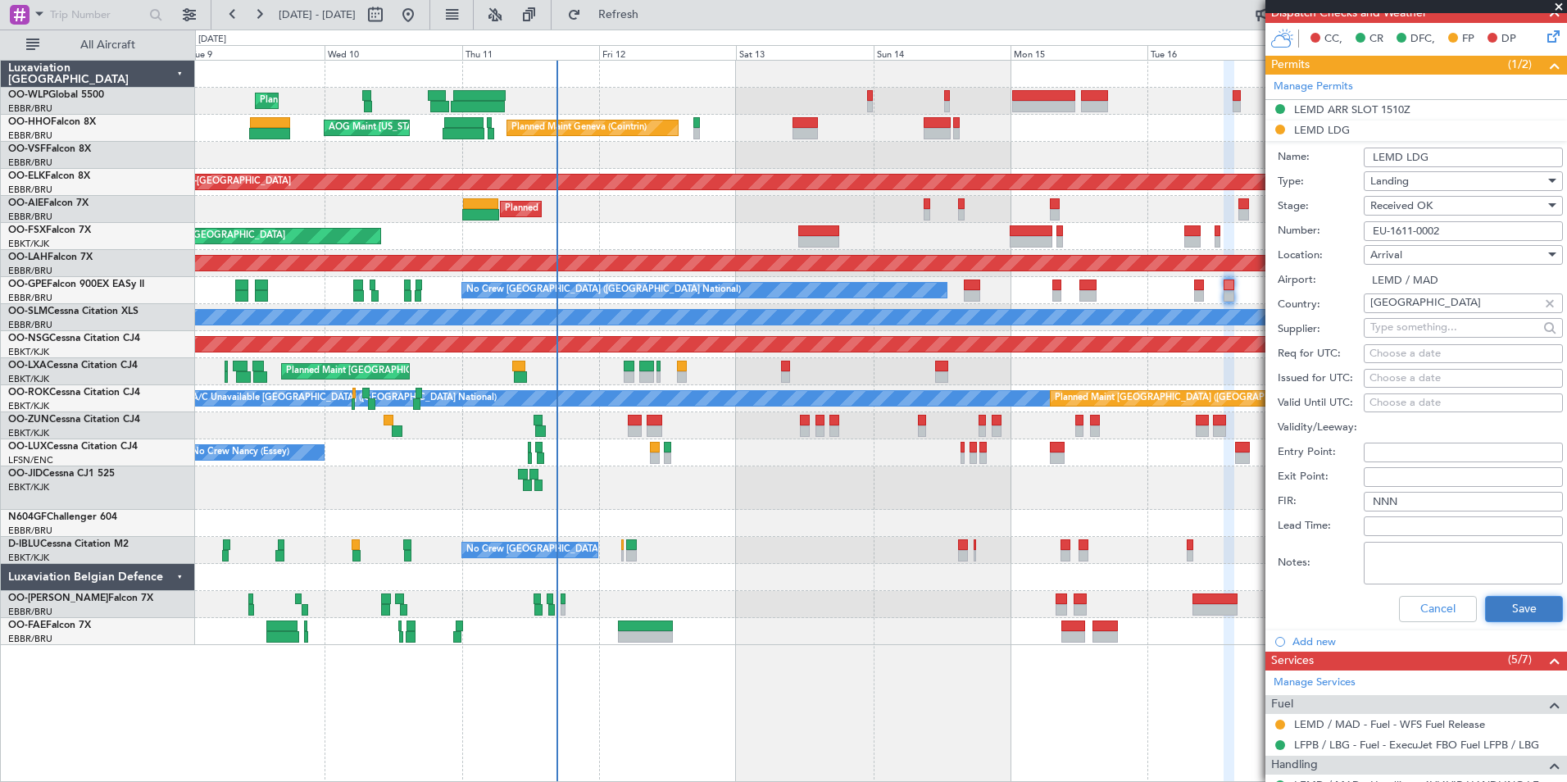
click at [1486, 603] on button "Save" at bounding box center [1524, 609] width 78 height 26
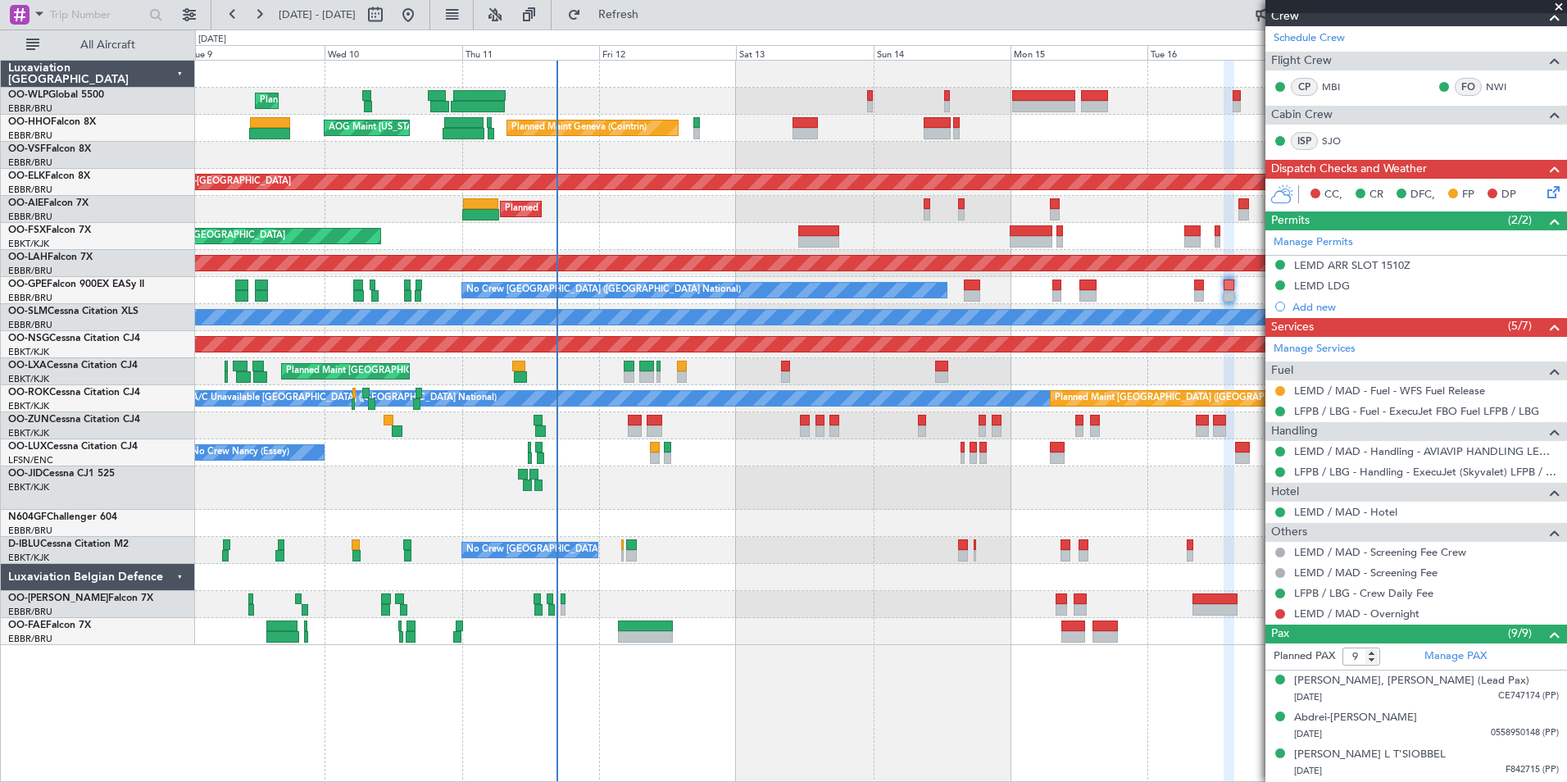
scroll to position [82, 0]
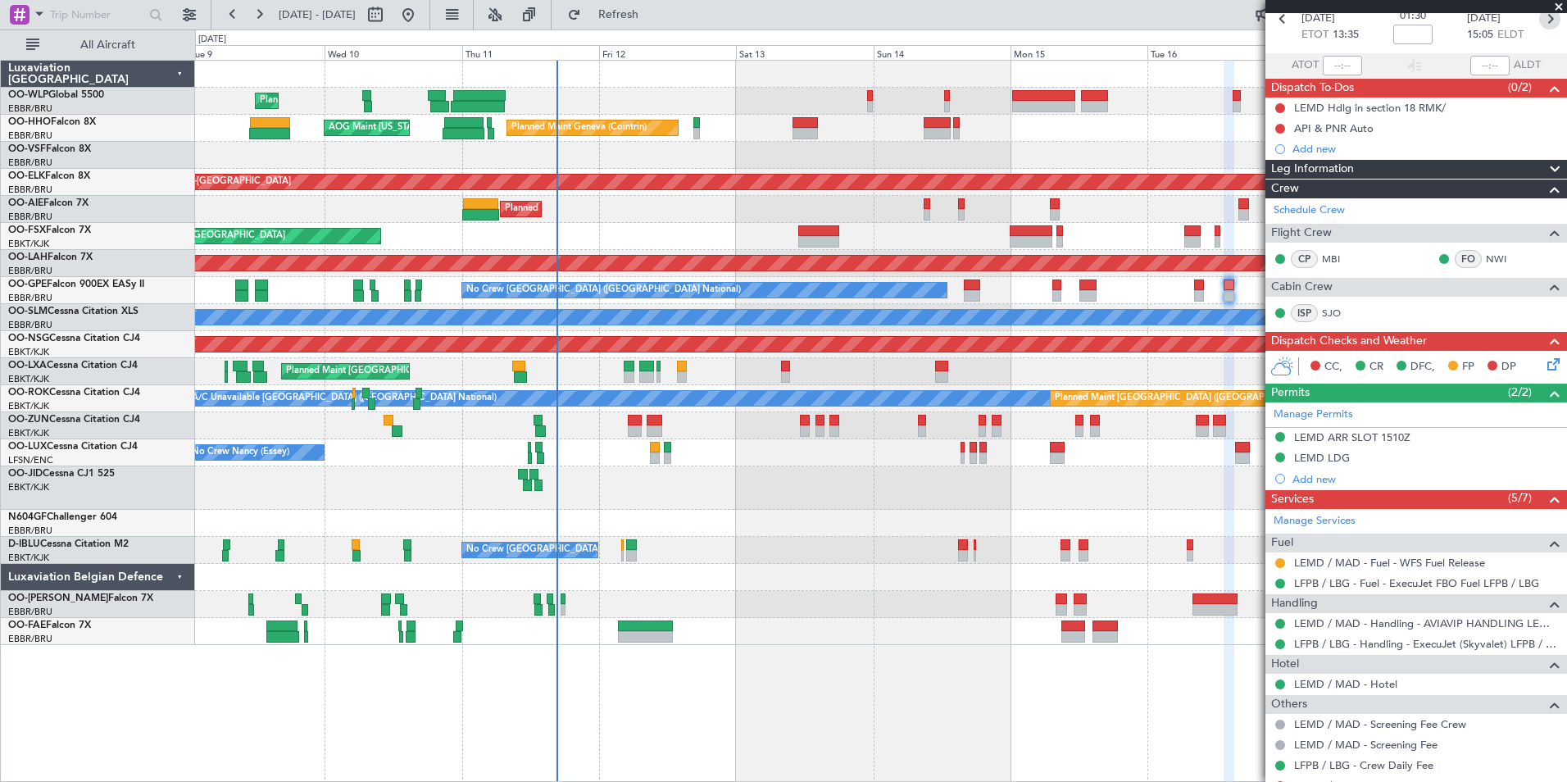
click at [1541, 25] on icon at bounding box center [1549, 18] width 21 height 21
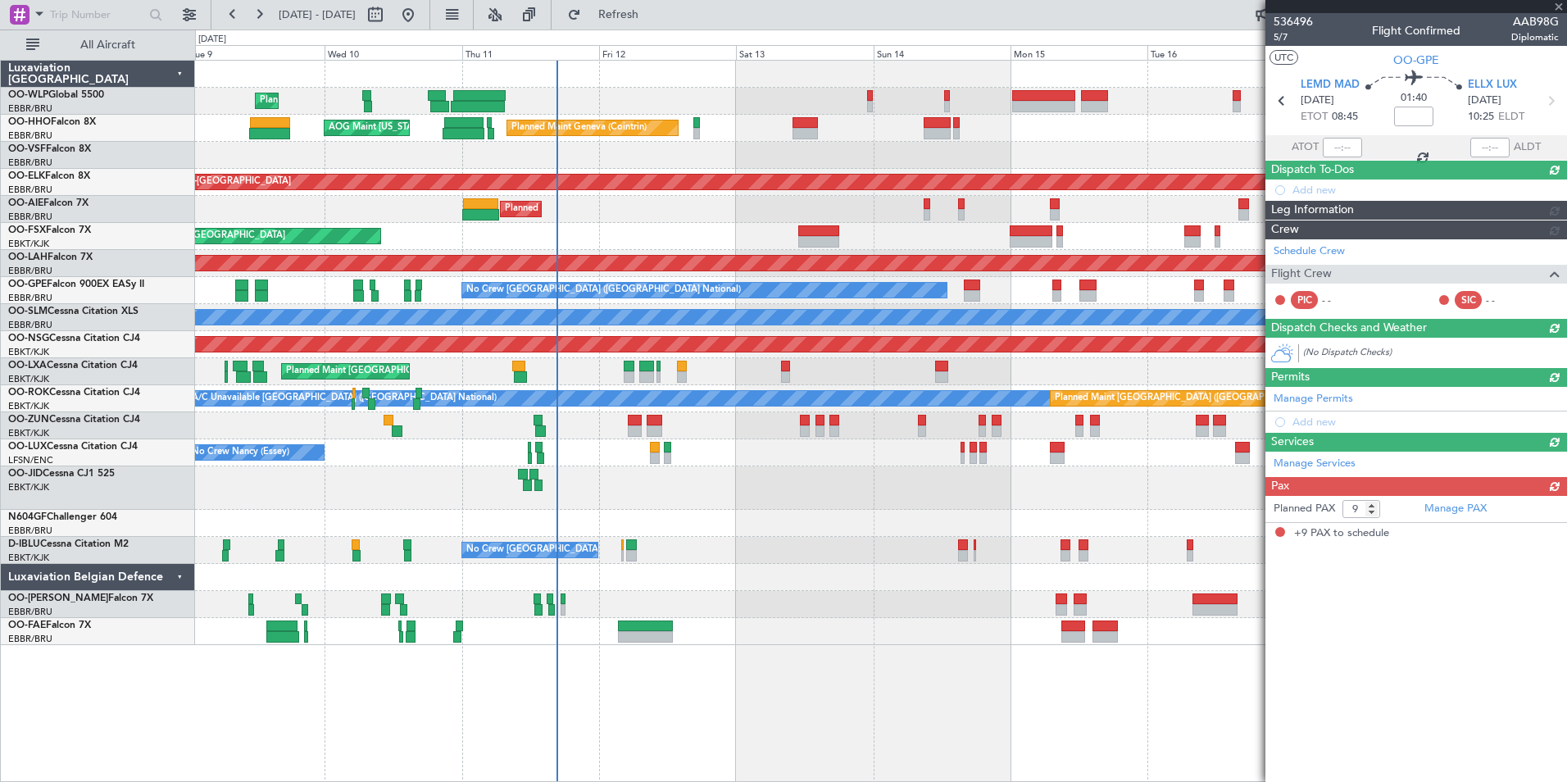
scroll to position [0, 0]
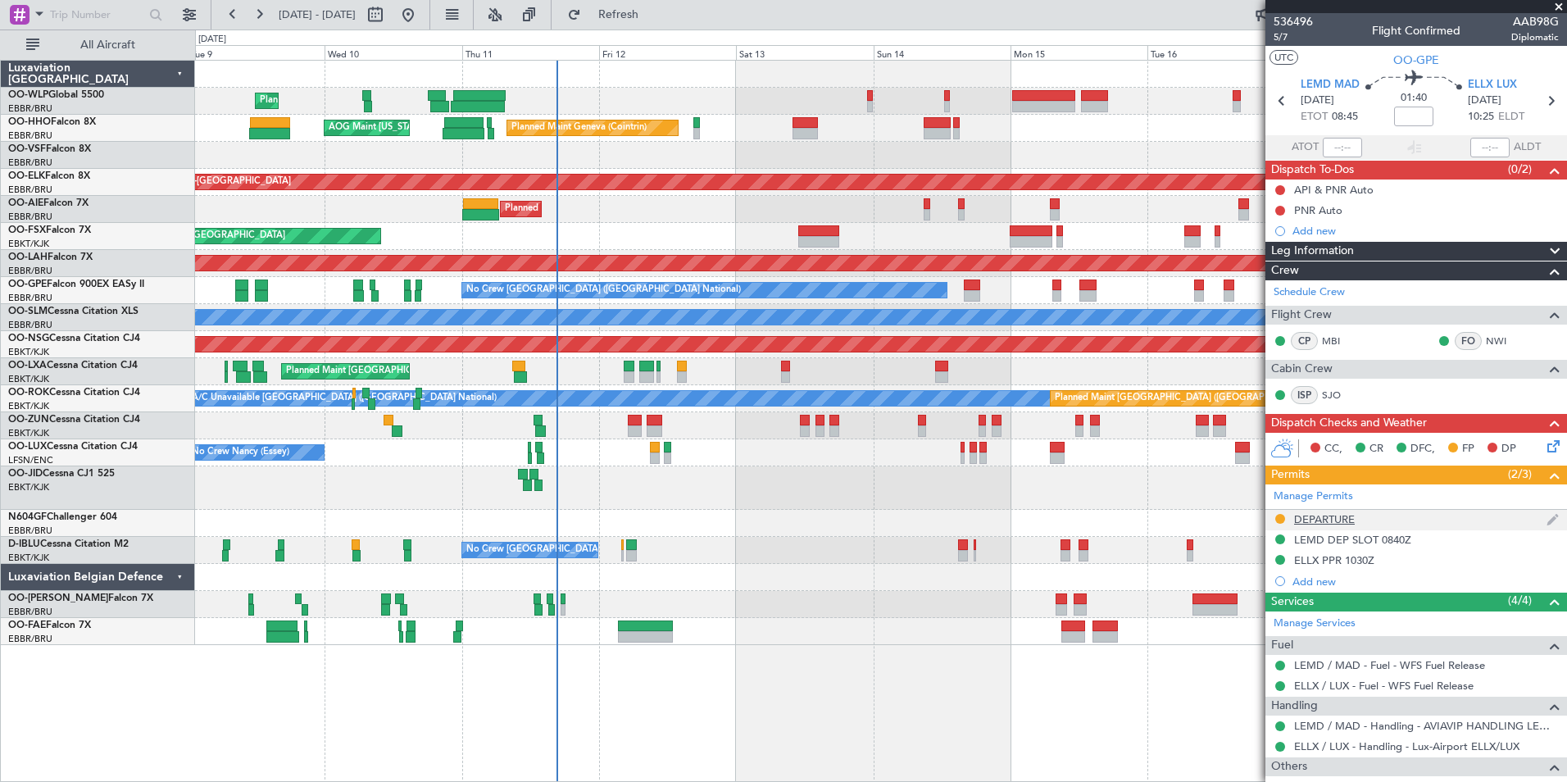
click at [1328, 520] on div "DEPARTURE" at bounding box center [1324, 519] width 61 height 14
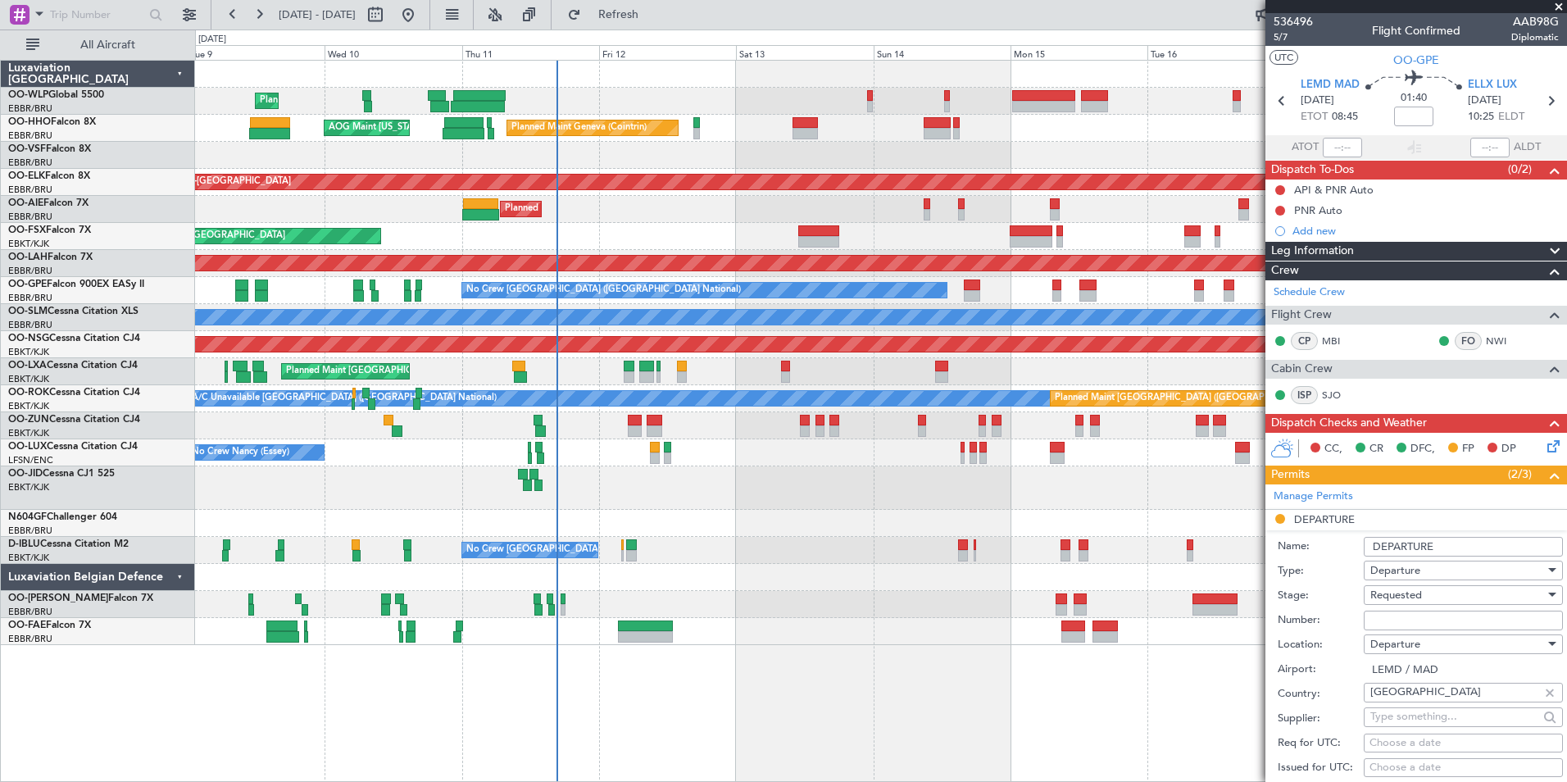
click at [1379, 596] on span "Requested" at bounding box center [1396, 595] width 52 height 15
click at [1403, 720] on span "Received OK" at bounding box center [1457, 726] width 172 height 25
click at [1396, 611] on input "Number:" at bounding box center [1463, 620] width 199 height 20
paste input "EU-1611-0002"
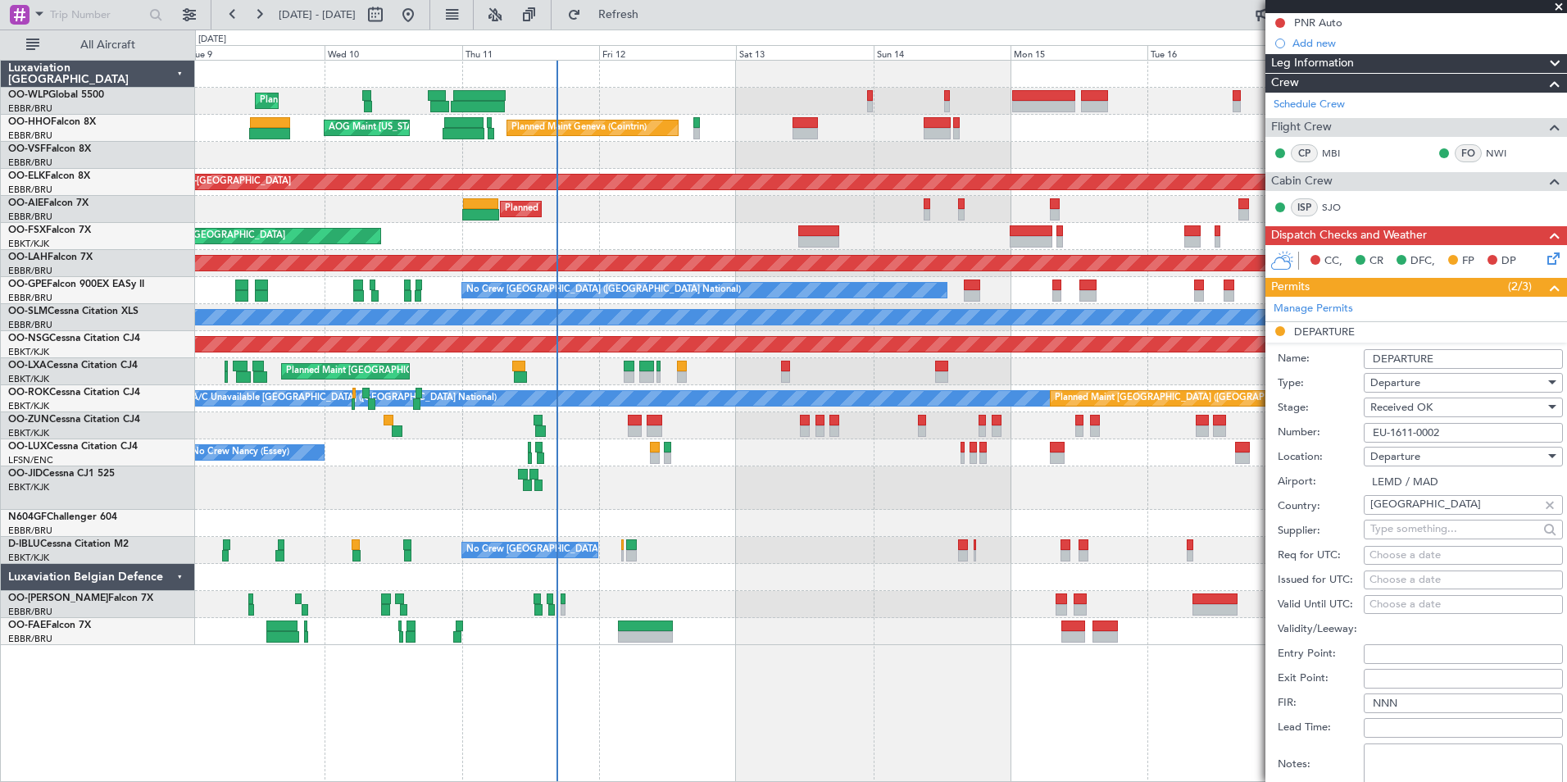
scroll to position [574, 0]
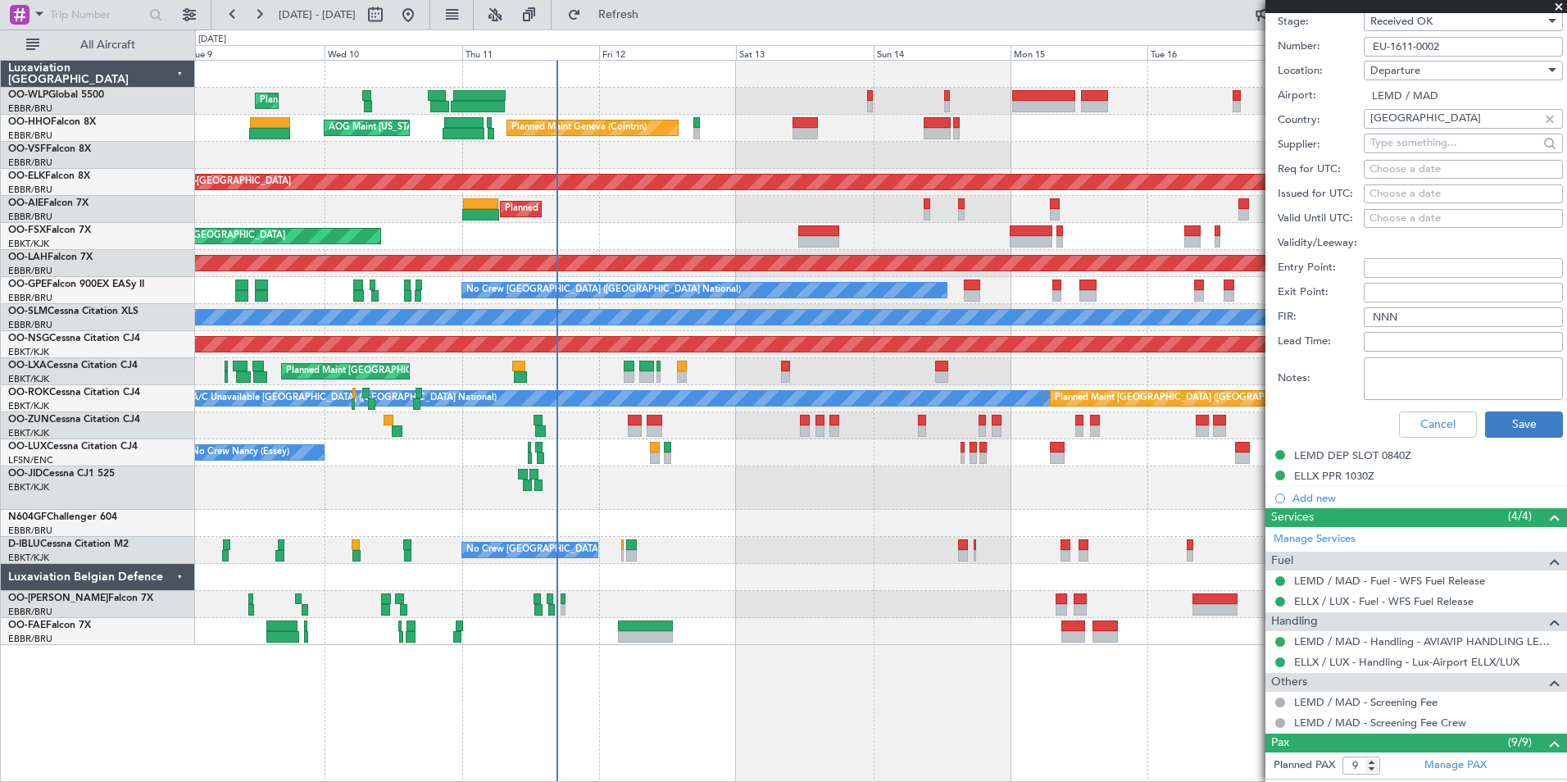
type input "EU-1611-0002"
click at [1507, 424] on button "Save" at bounding box center [1524, 424] width 78 height 26
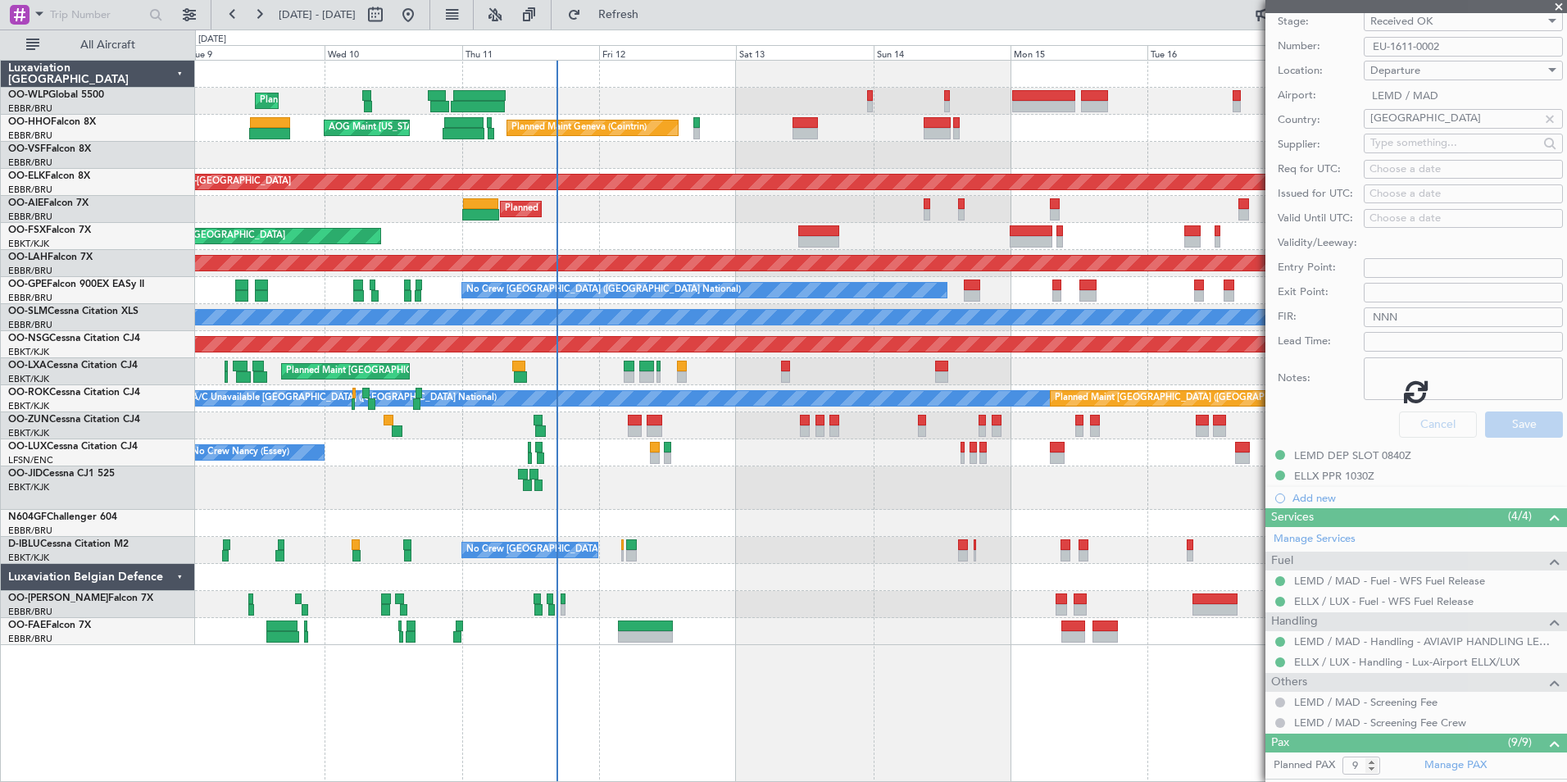
scroll to position [84, 0]
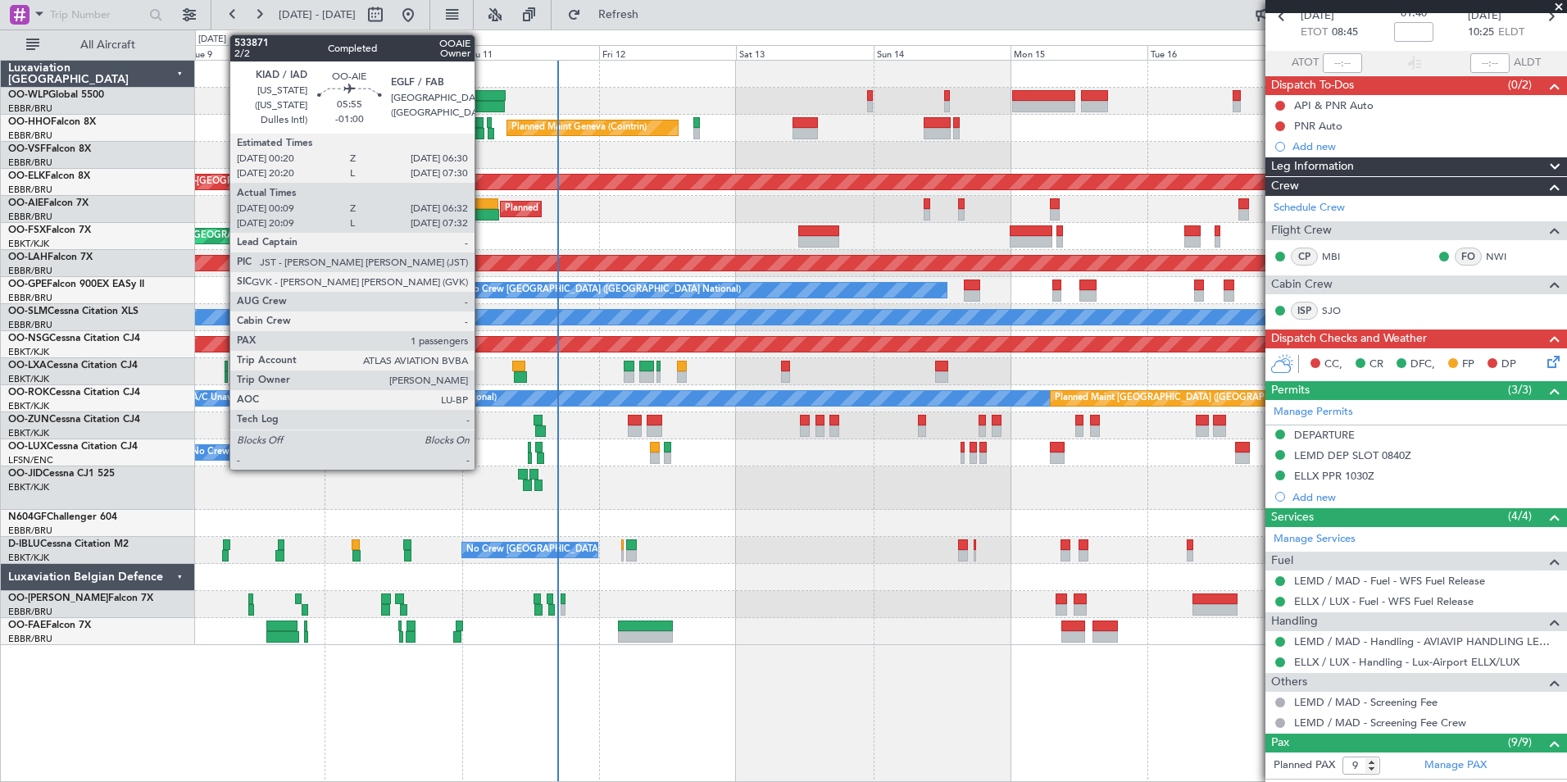
click at [482, 213] on div at bounding box center [480, 214] width 37 height 11
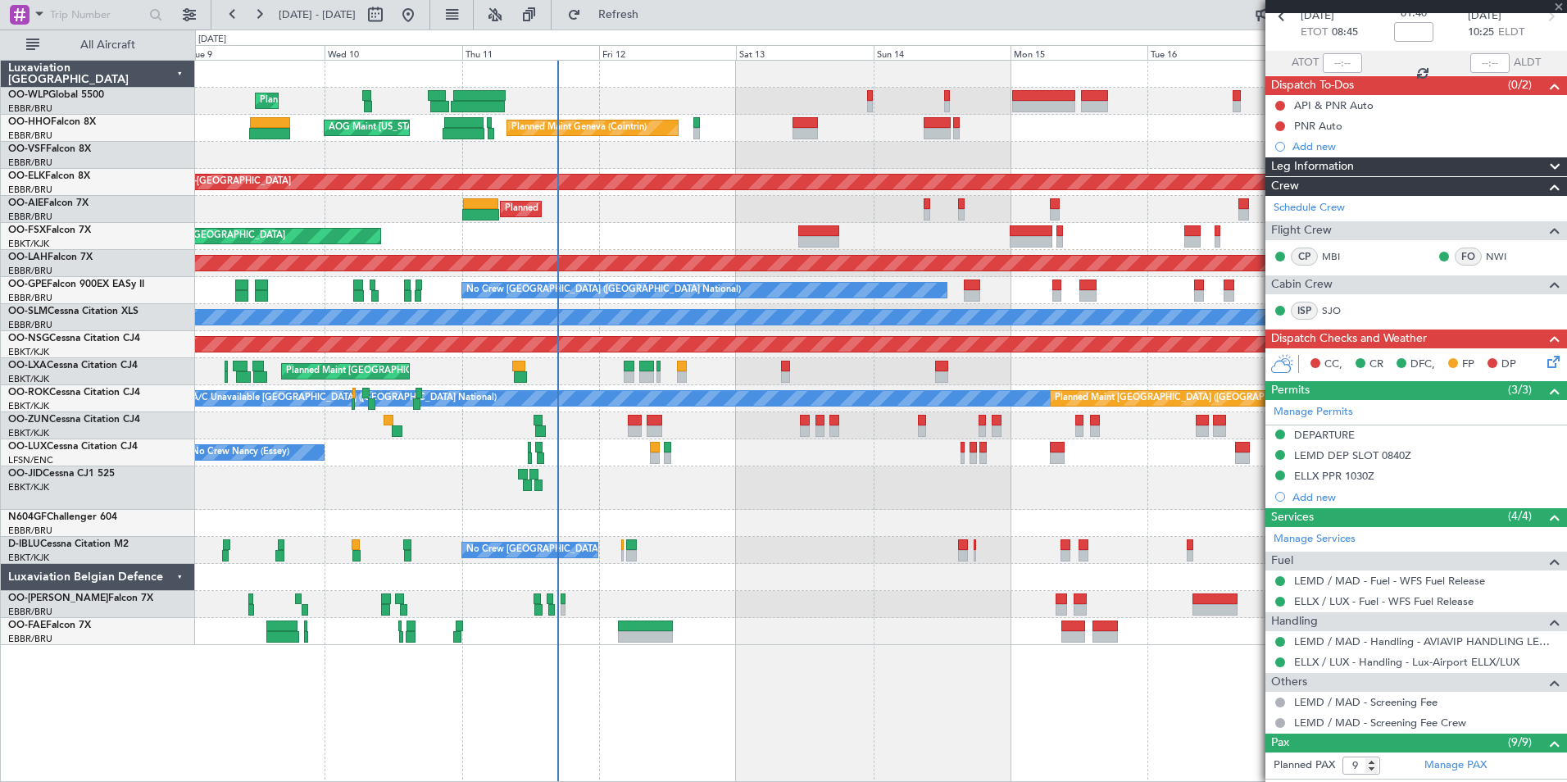
click at [833, 153] on div "Planned Maint Liege Planned Maint Geneva (Cointrin) AOG Maint New York (Teterbo…" at bounding box center [880, 353] width 1371 height 584
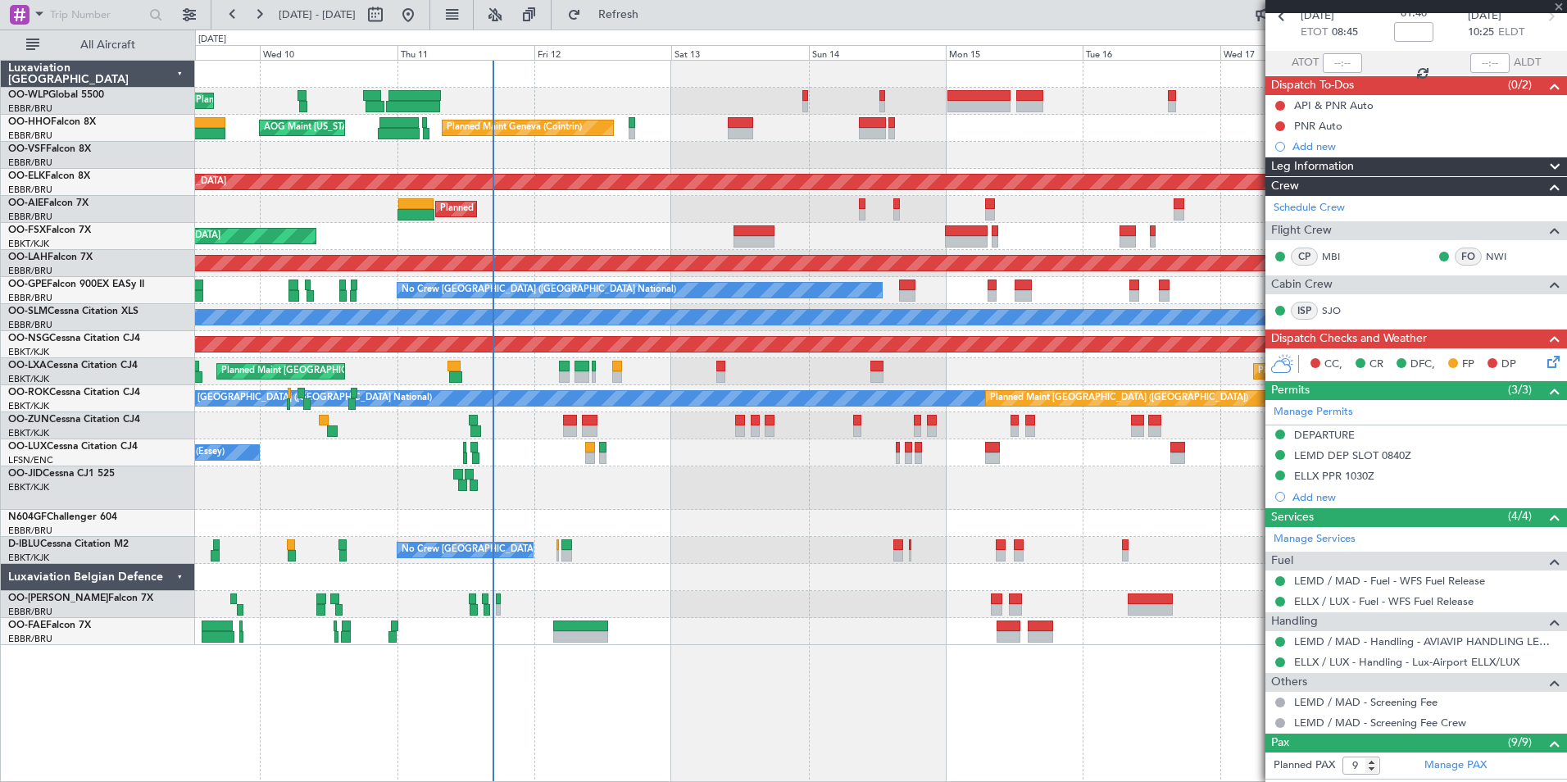
type input "-01:00"
type input "00:19"
type input "06:27"
type input "1"
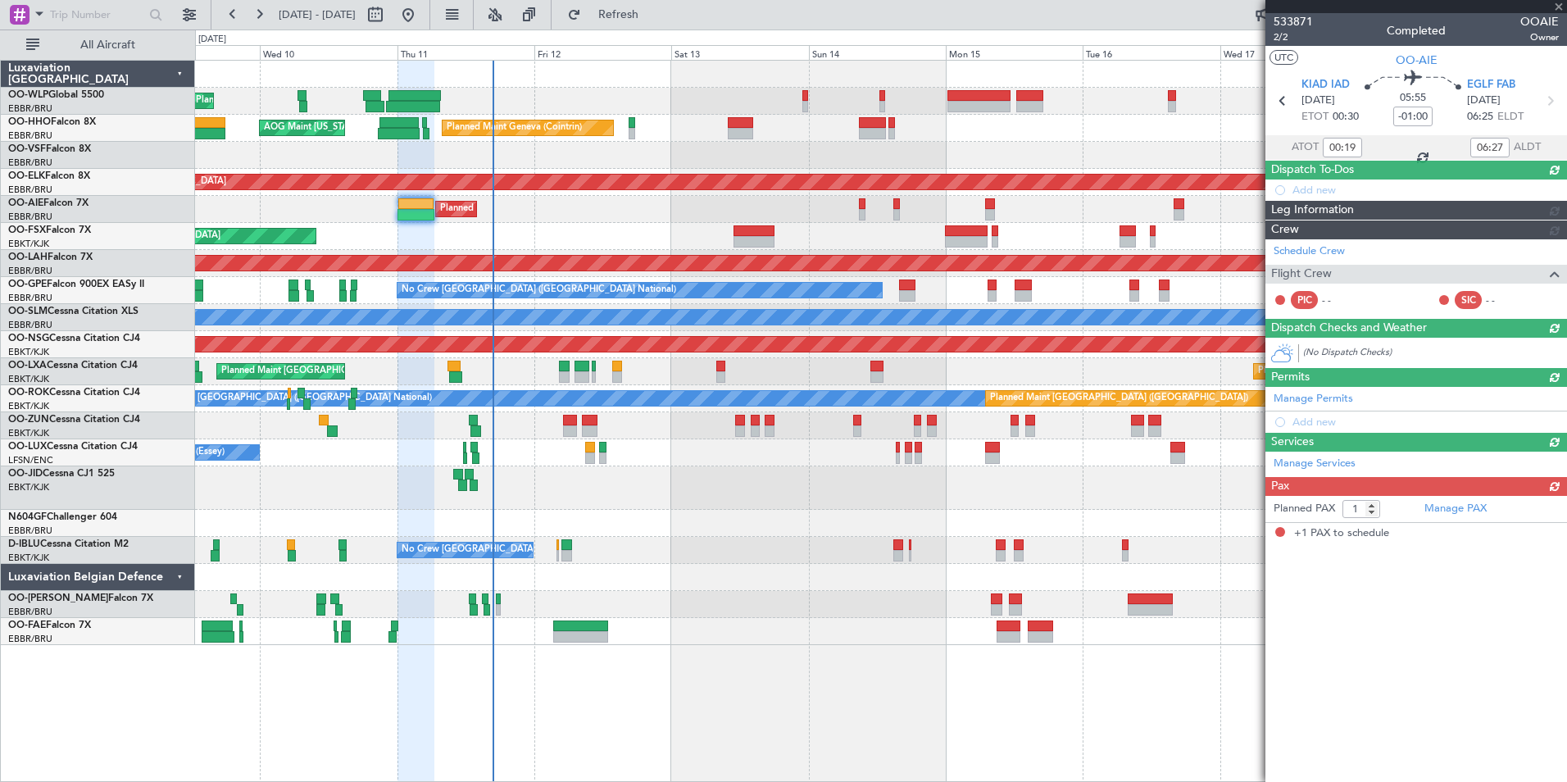
click at [933, 143] on div "Planned Maint Liege Planned Maint Geneva (Cointrin) AOG Maint New York (Teterbo…" at bounding box center [880, 353] width 1371 height 584
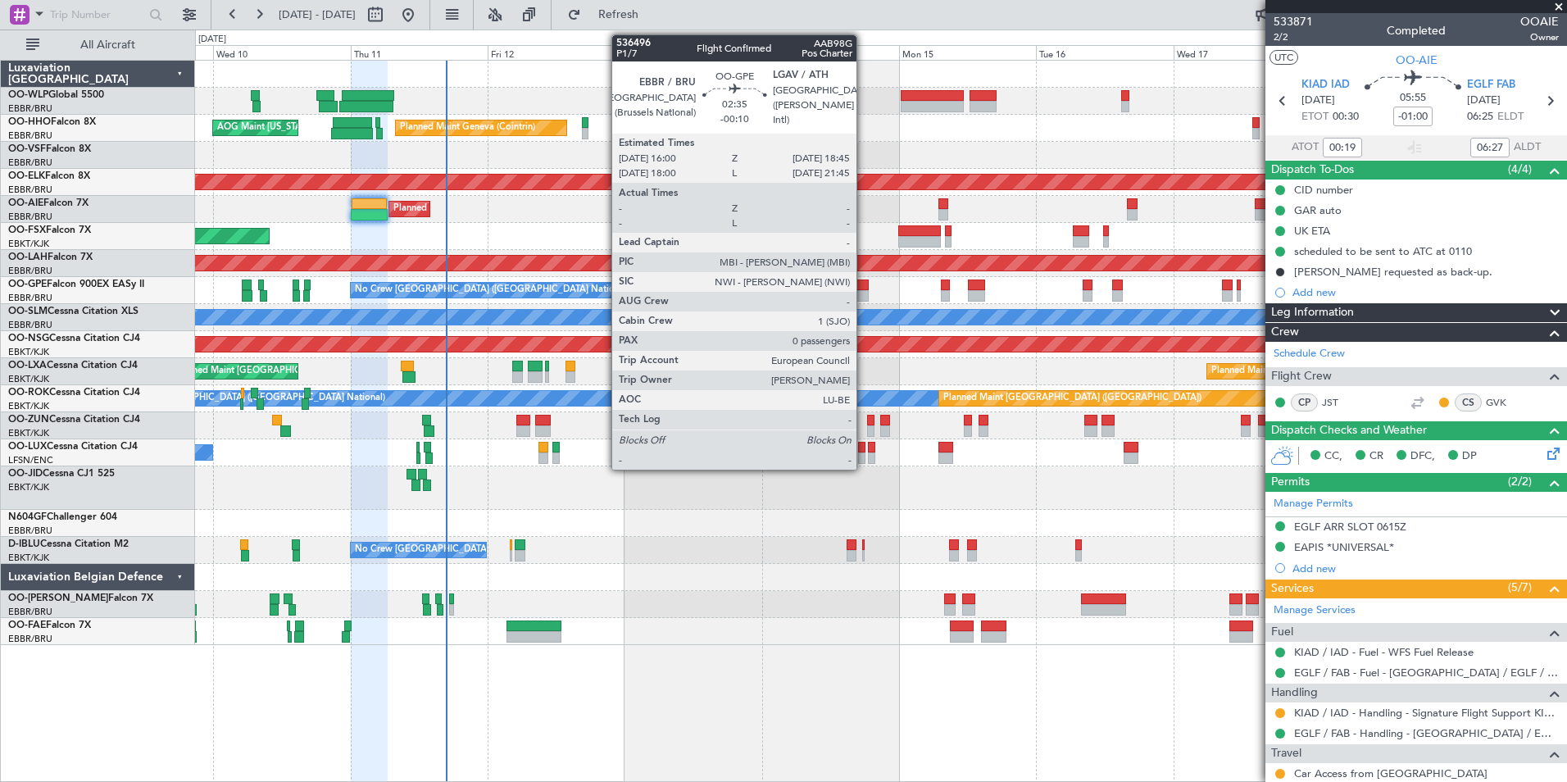
click at [864, 292] on div at bounding box center [860, 295] width 16 height 11
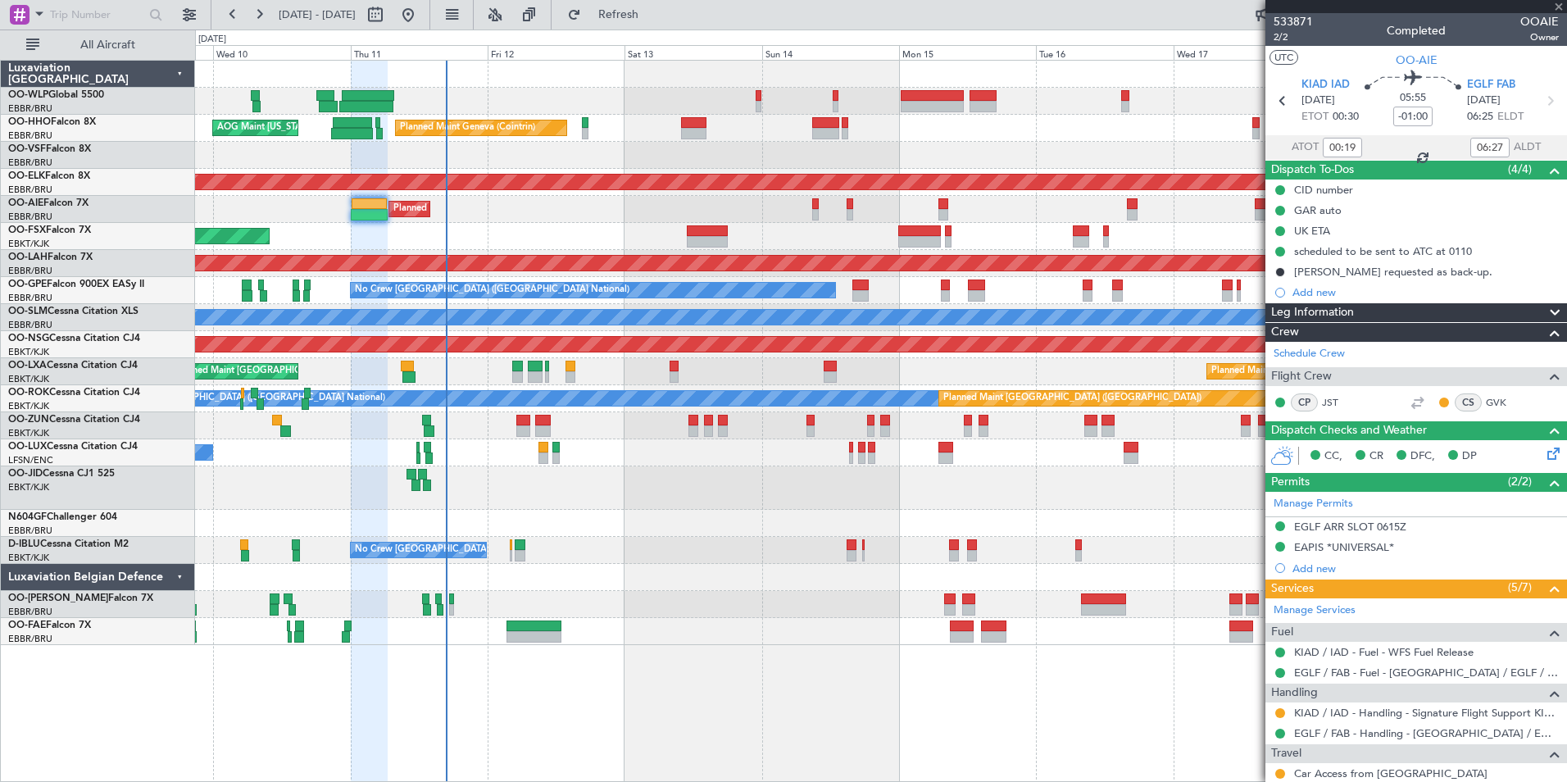
type input "-00:10"
type input "0"
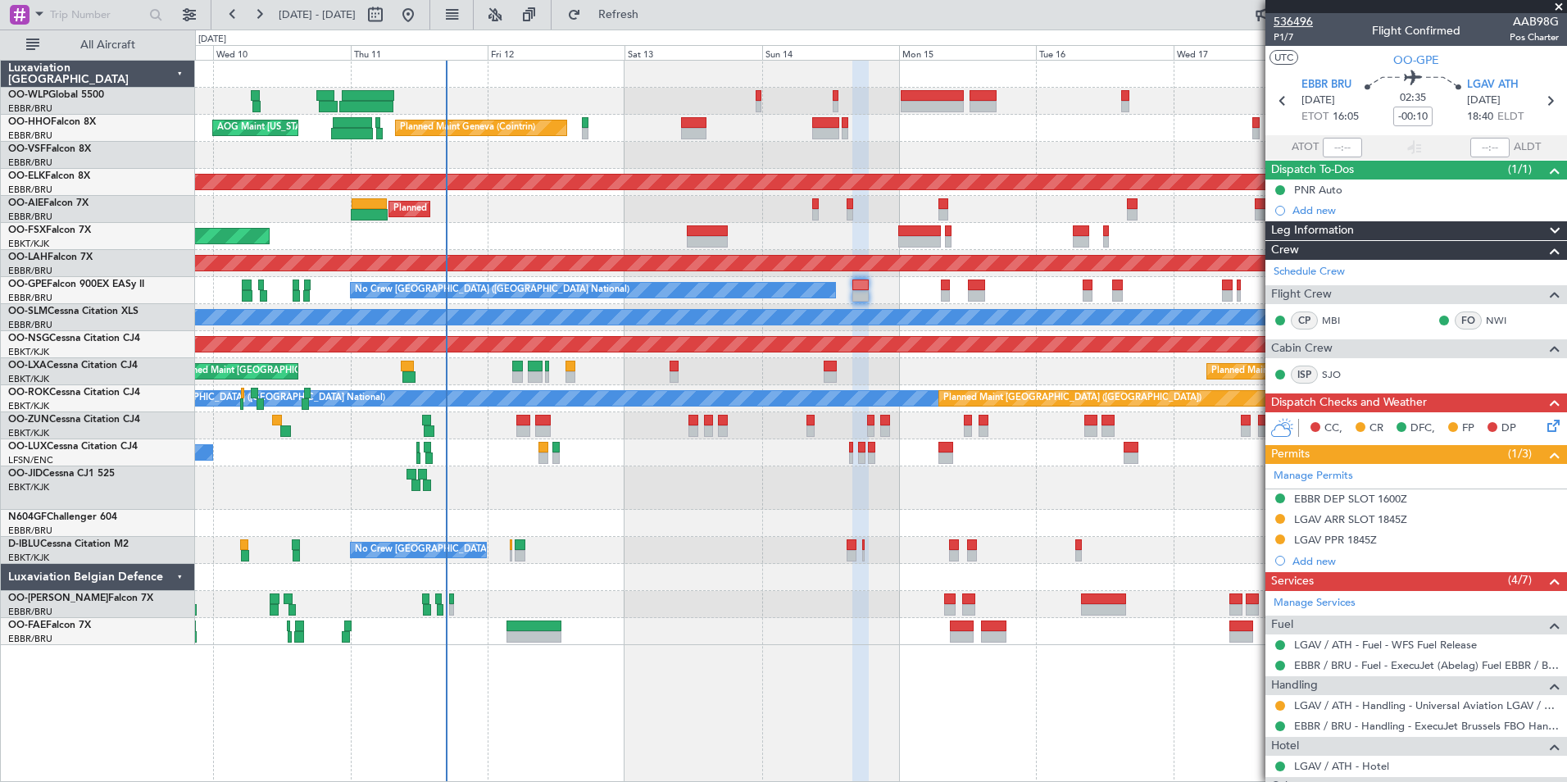
click at [1291, 22] on span "536496" at bounding box center [1292, 21] width 39 height 17
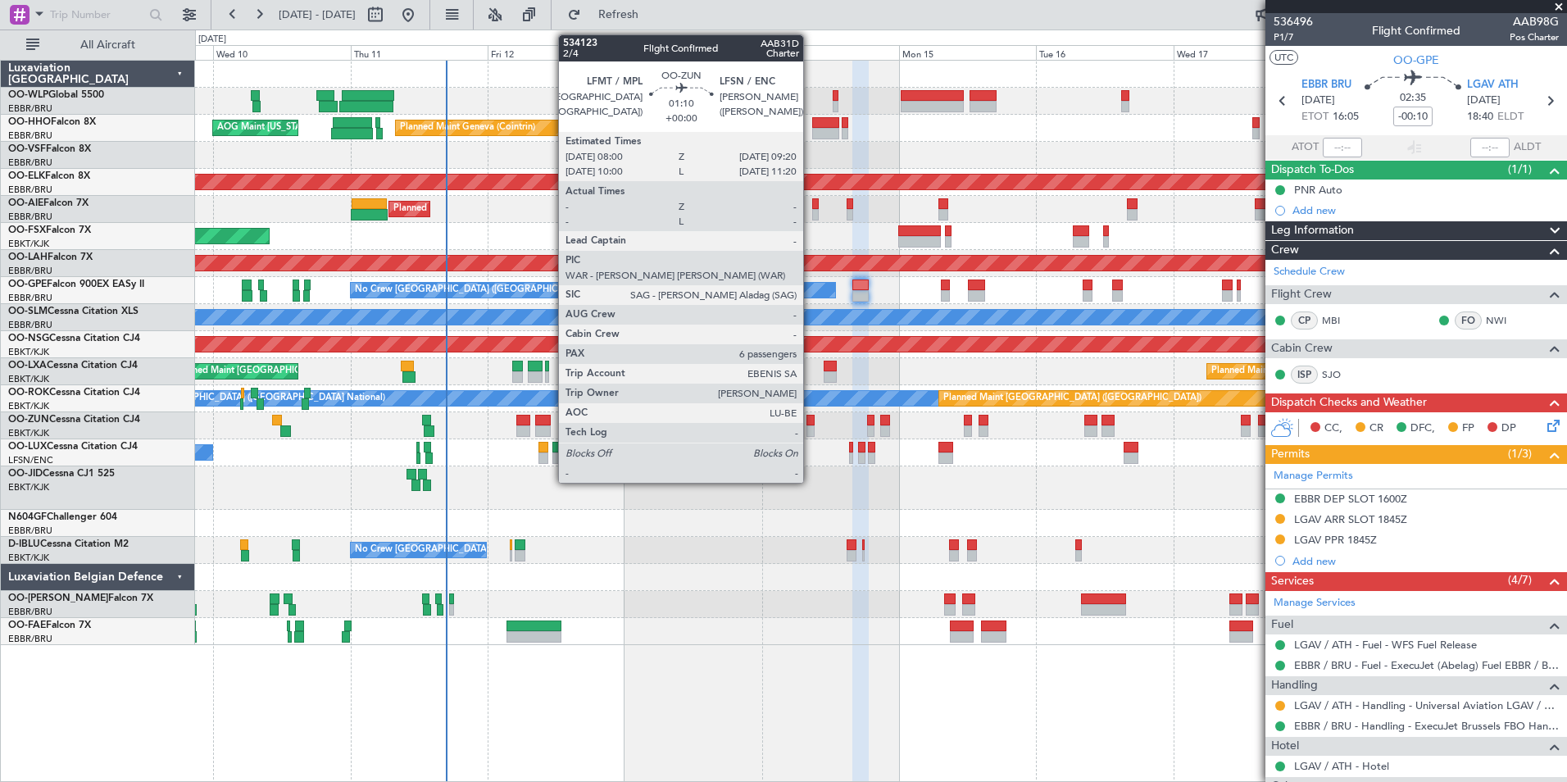
click at [810, 429] on div at bounding box center [810, 430] width 8 height 11
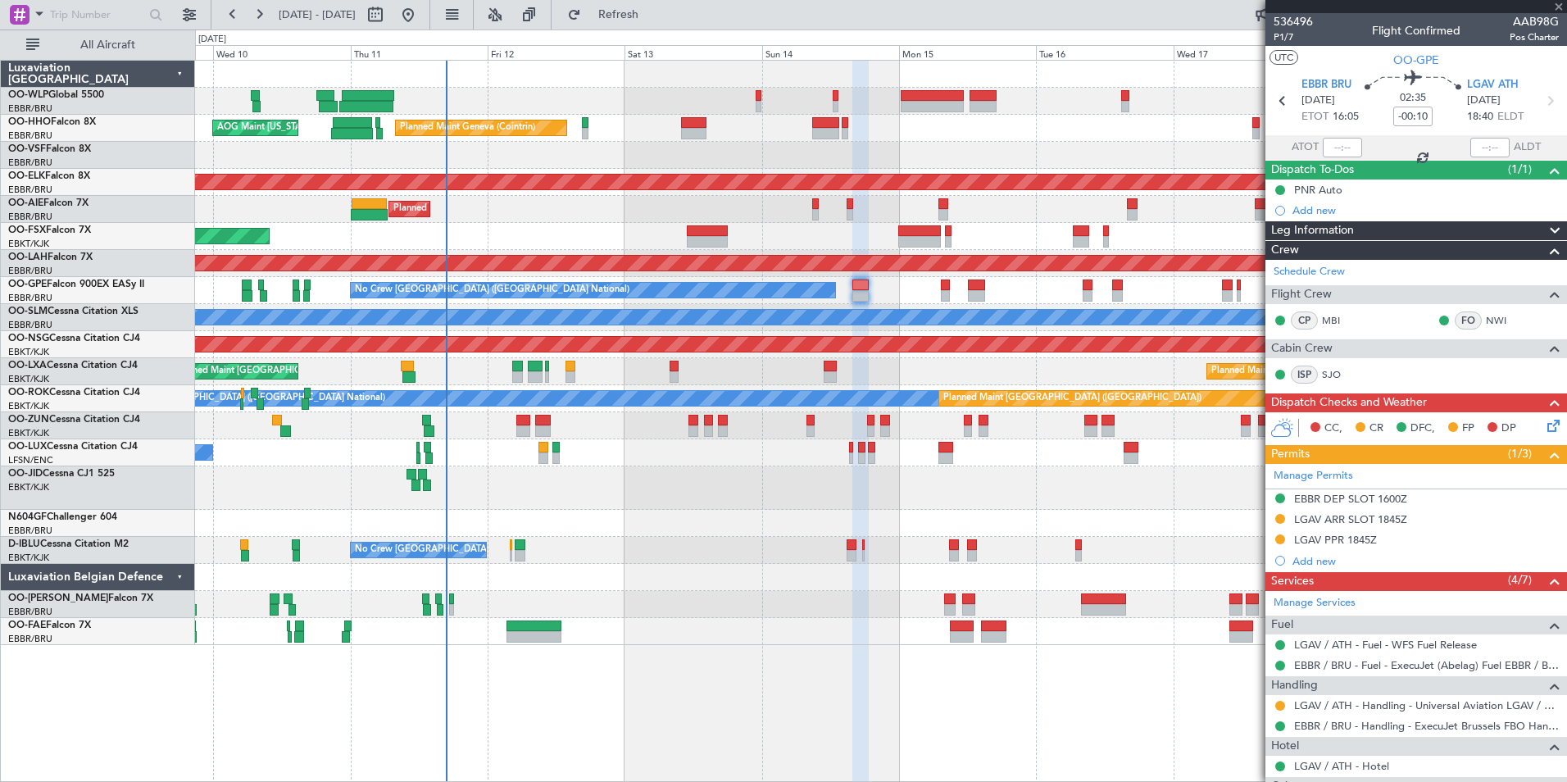
type input "6"
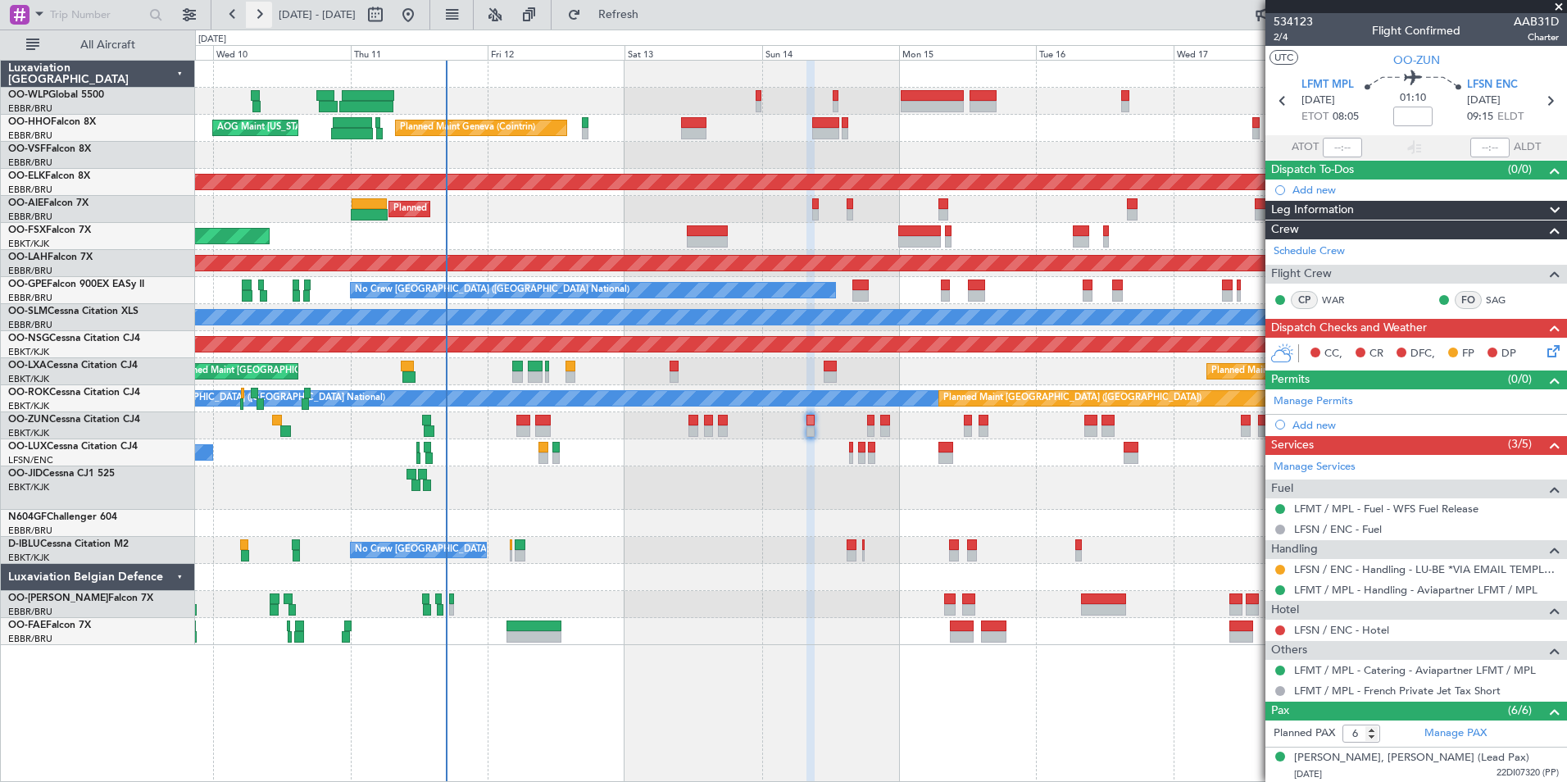
click at [256, 12] on button at bounding box center [259, 15] width 26 height 26
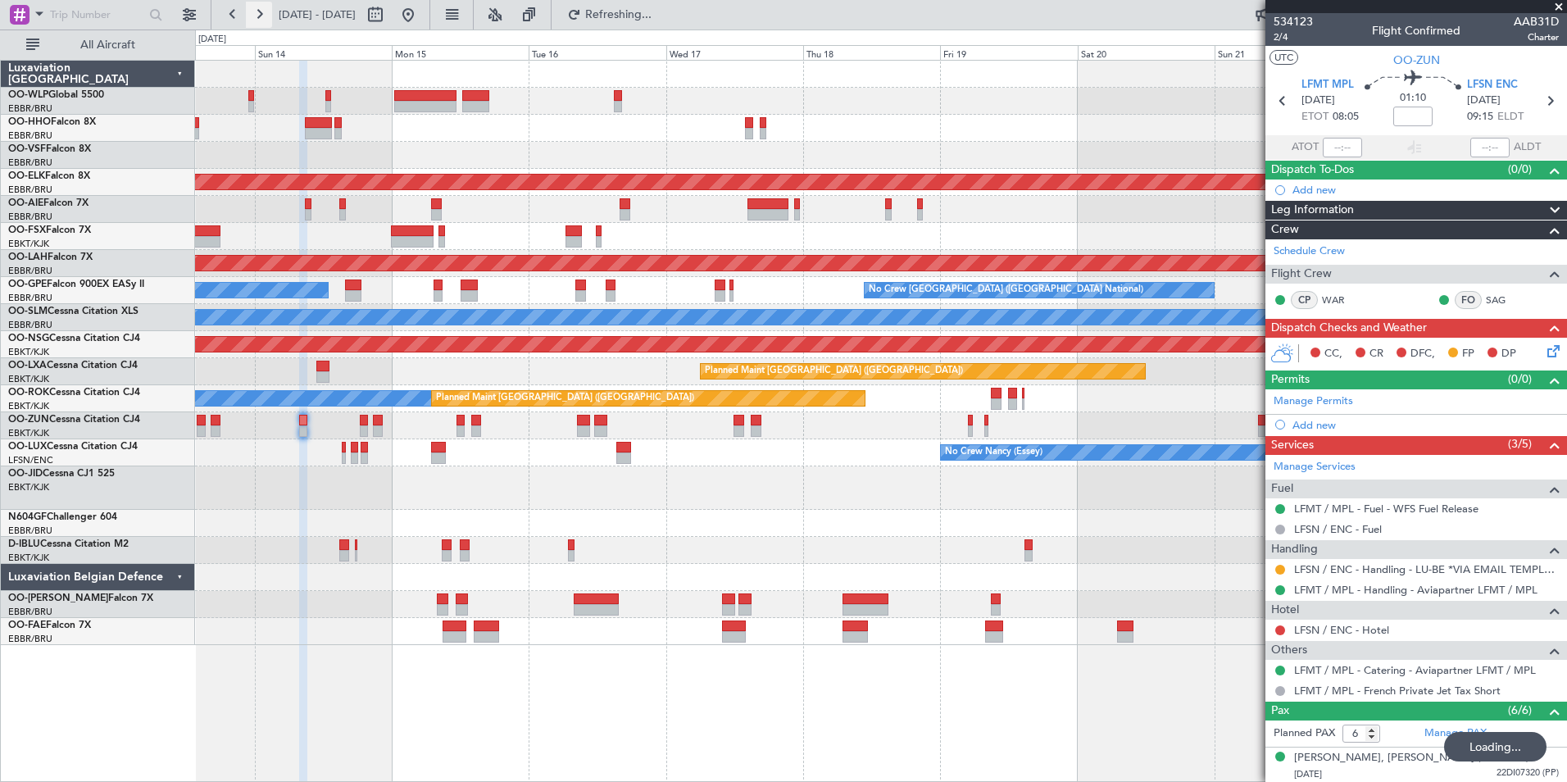
click at [256, 12] on button at bounding box center [259, 15] width 26 height 26
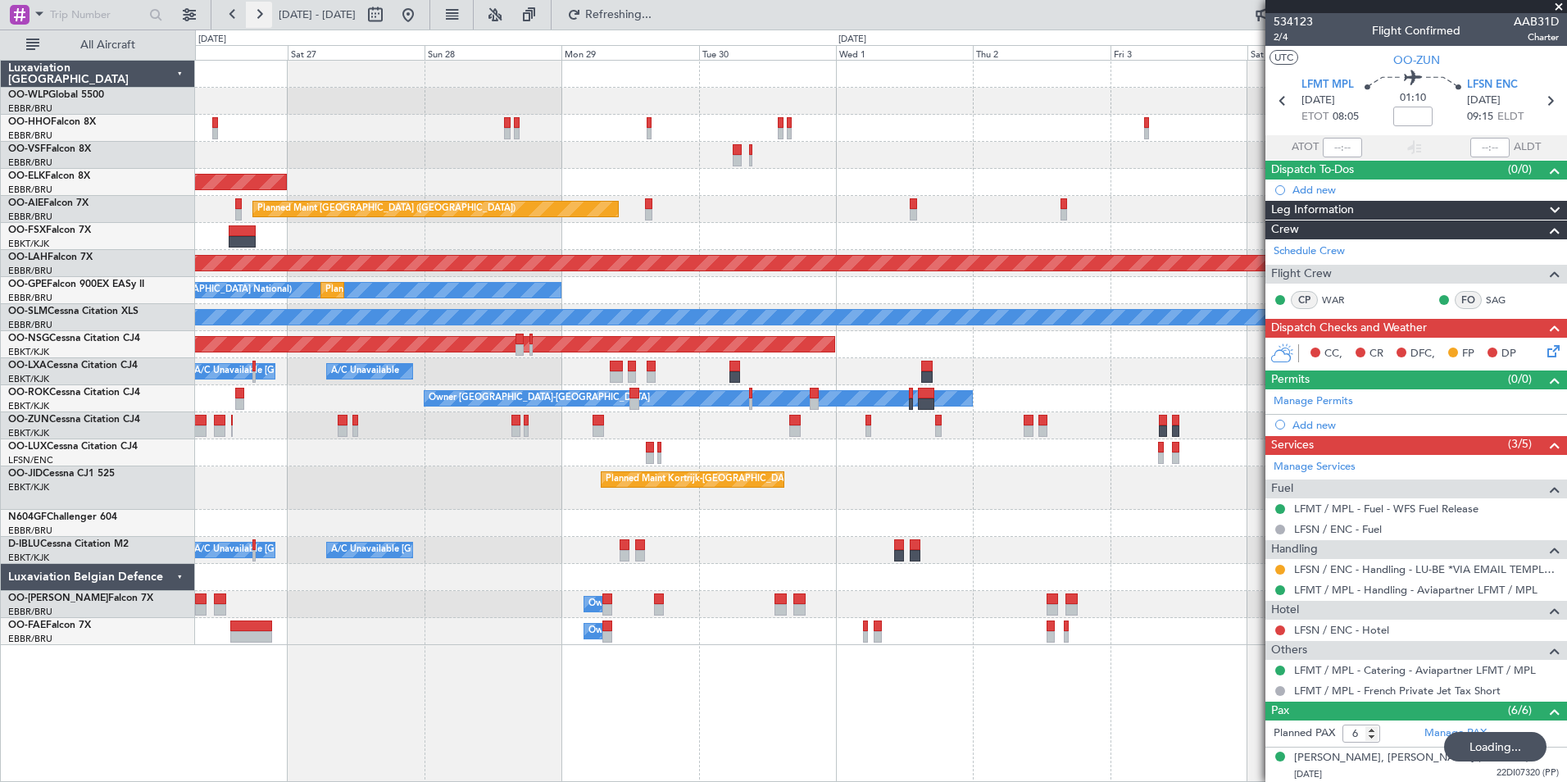
click at [256, 12] on button at bounding box center [259, 15] width 26 height 26
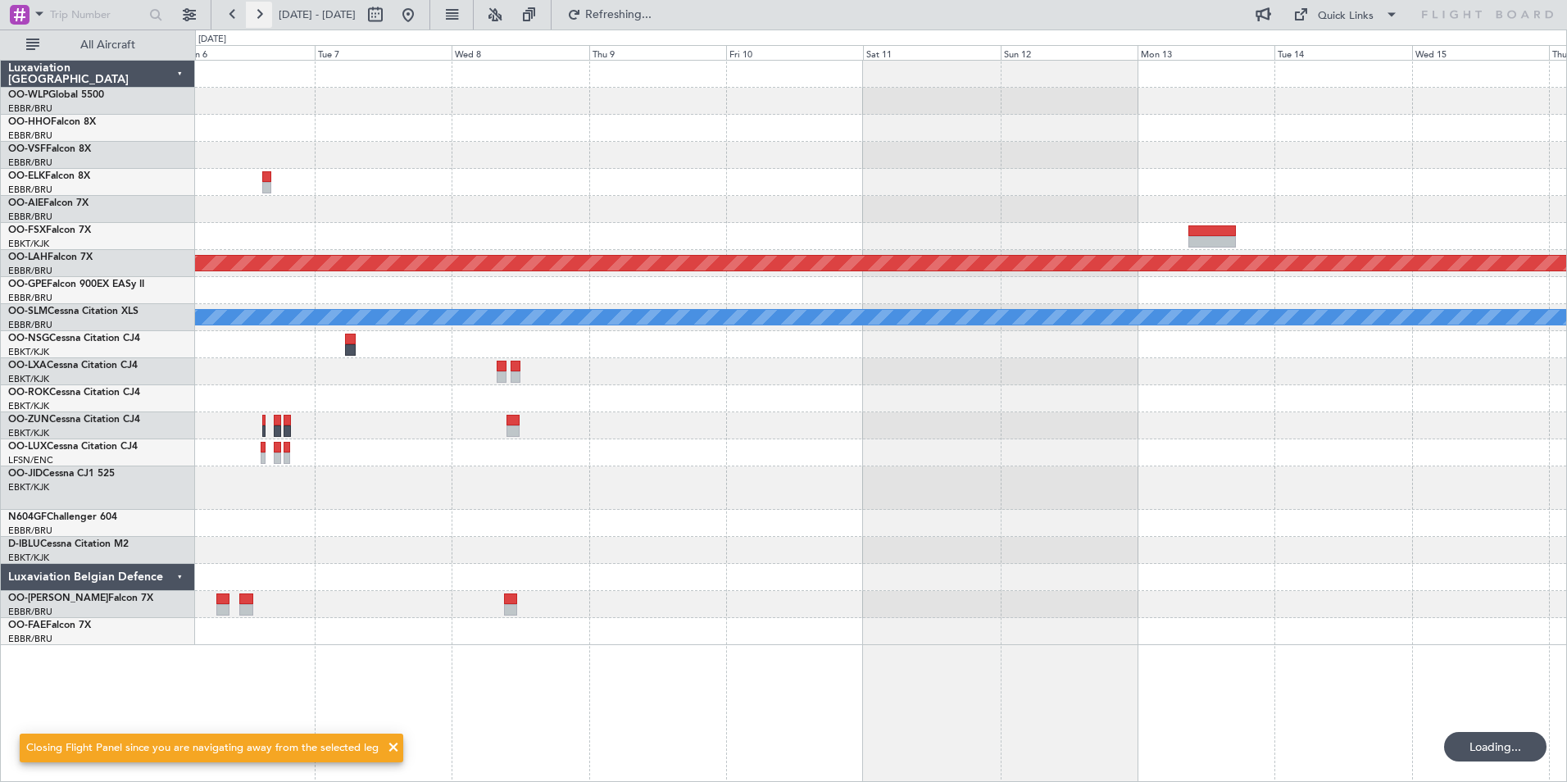
click at [256, 12] on button at bounding box center [259, 15] width 26 height 26
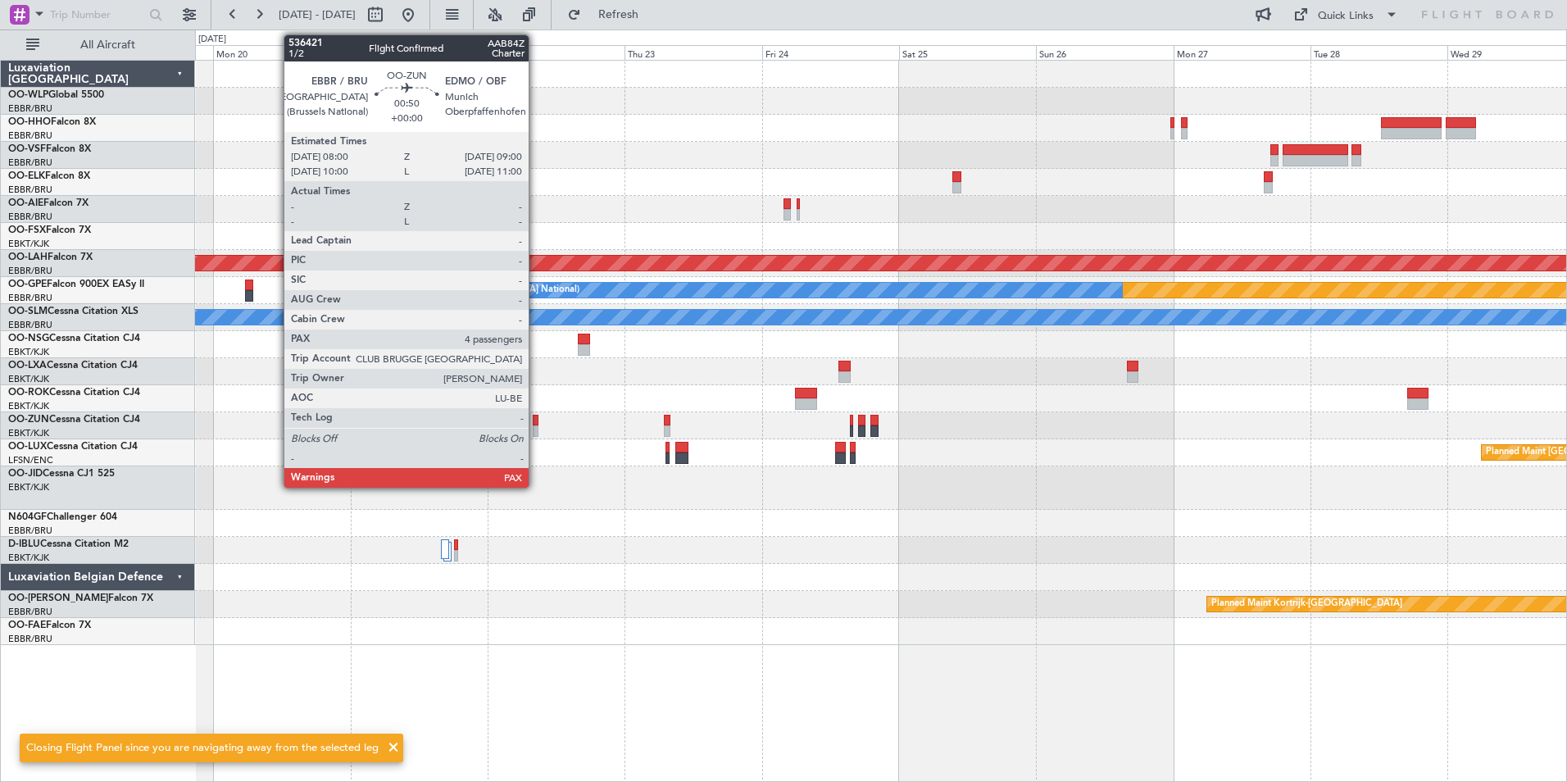
click at [536, 426] on div at bounding box center [536, 430] width 6 height 11
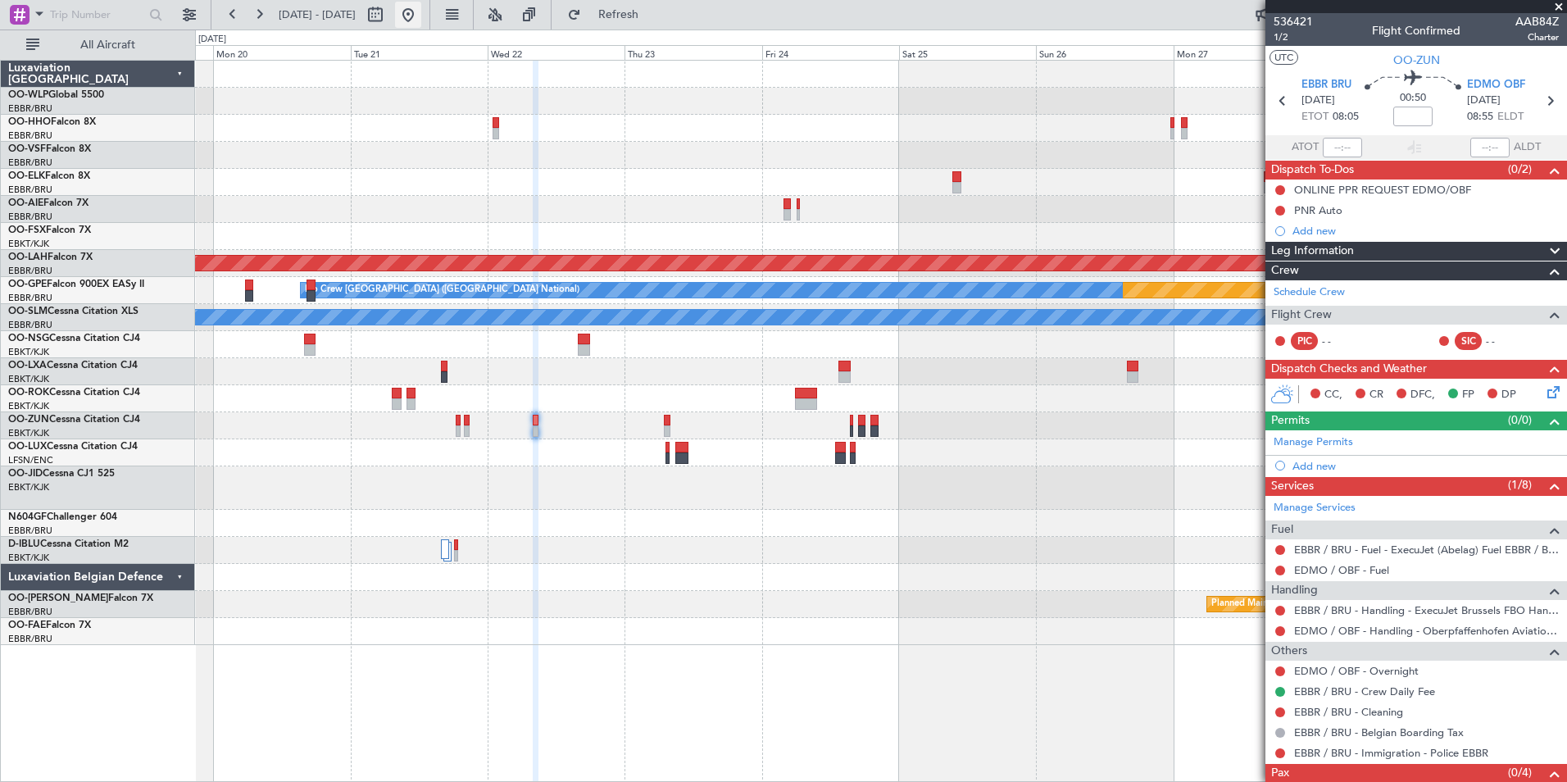
click at [421, 20] on button at bounding box center [408, 15] width 26 height 26
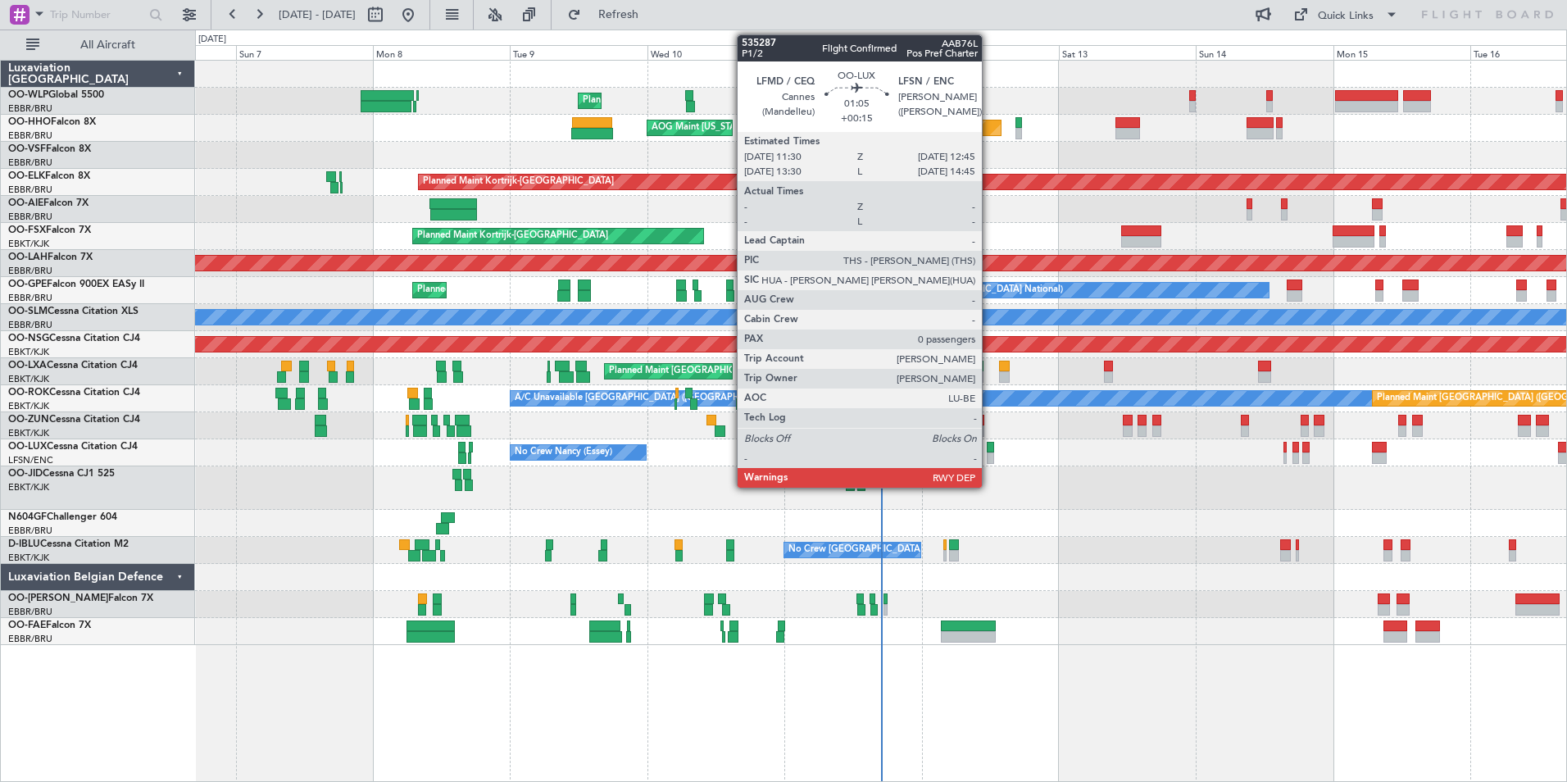
click at [989, 456] on div at bounding box center [990, 457] width 7 height 11
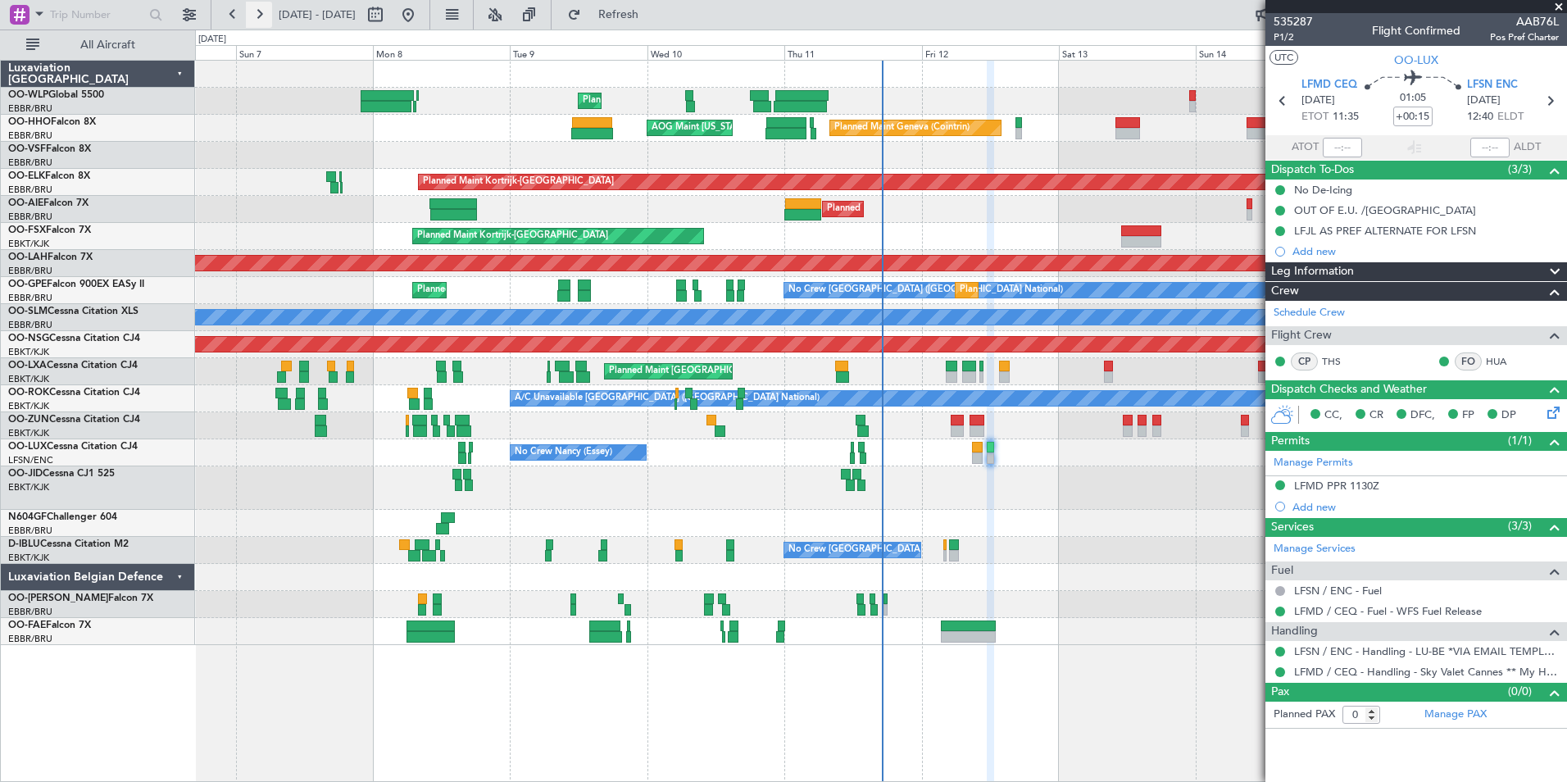
click at [254, 20] on button at bounding box center [259, 15] width 26 height 26
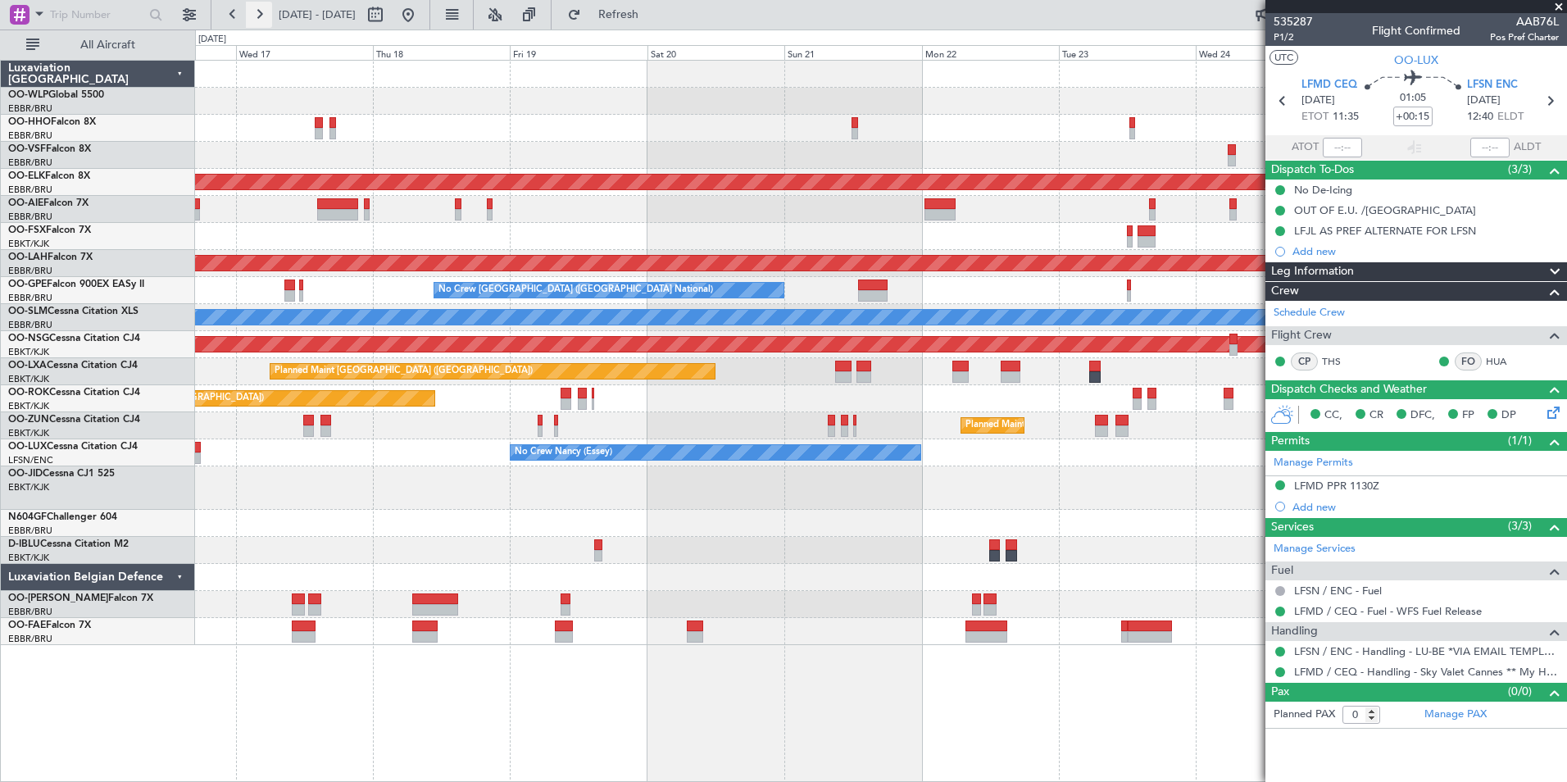
click at [254, 20] on button at bounding box center [259, 15] width 26 height 26
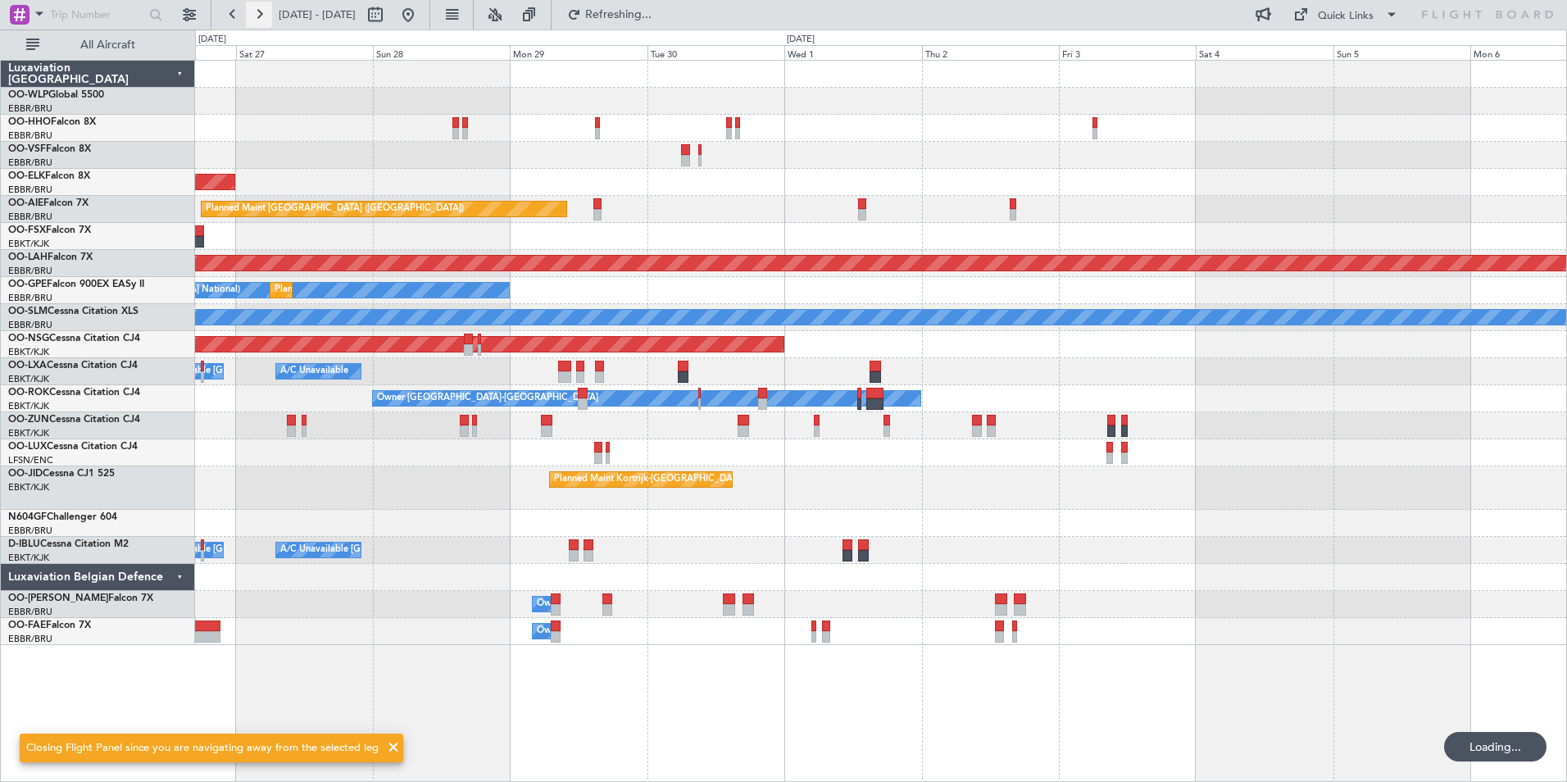
click at [254, 20] on button at bounding box center [259, 15] width 26 height 26
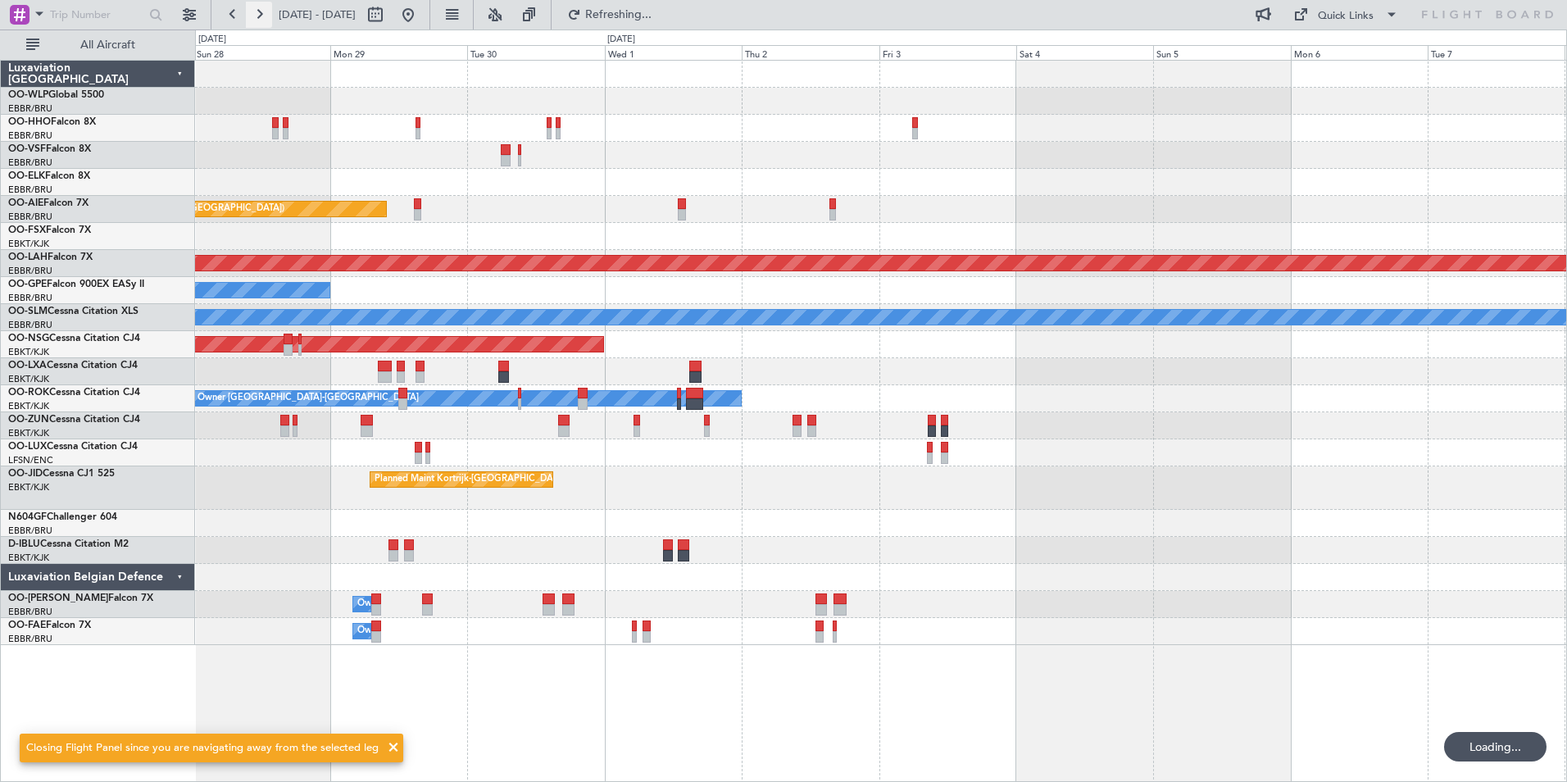
click at [254, 20] on button at bounding box center [259, 15] width 26 height 26
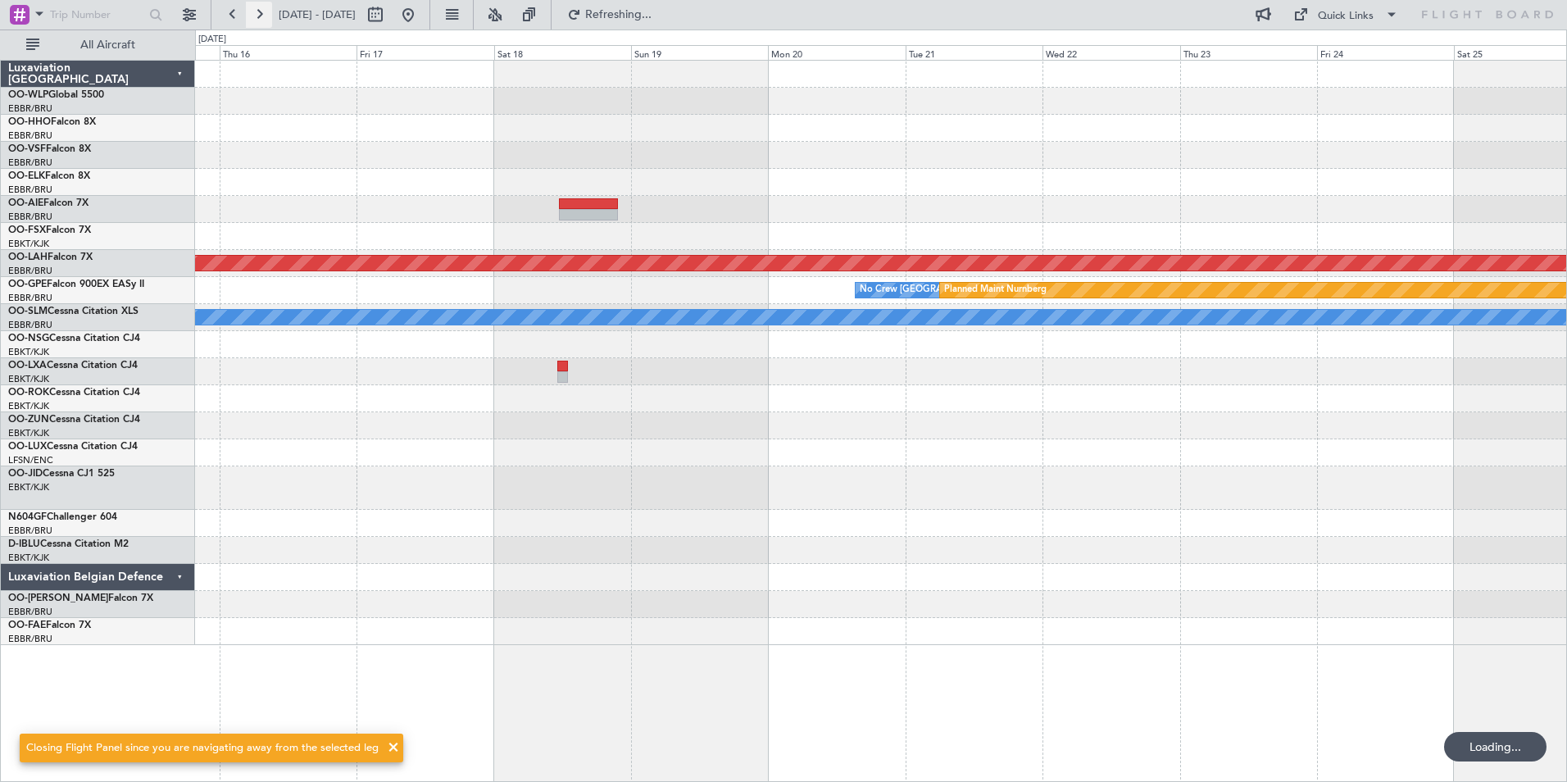
click at [254, 20] on button at bounding box center [259, 15] width 26 height 26
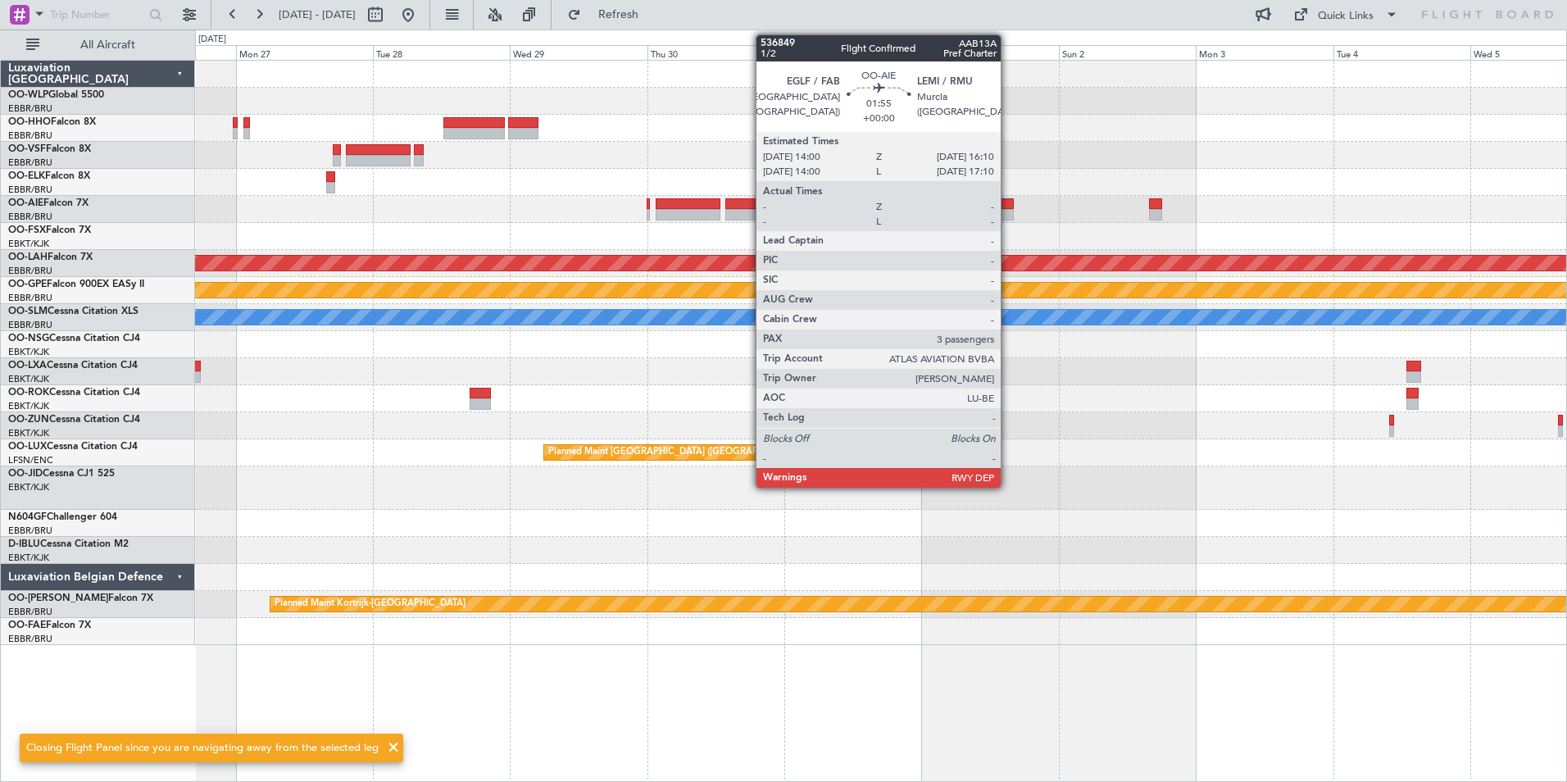
click at [1008, 208] on div at bounding box center [1007, 203] width 13 height 11
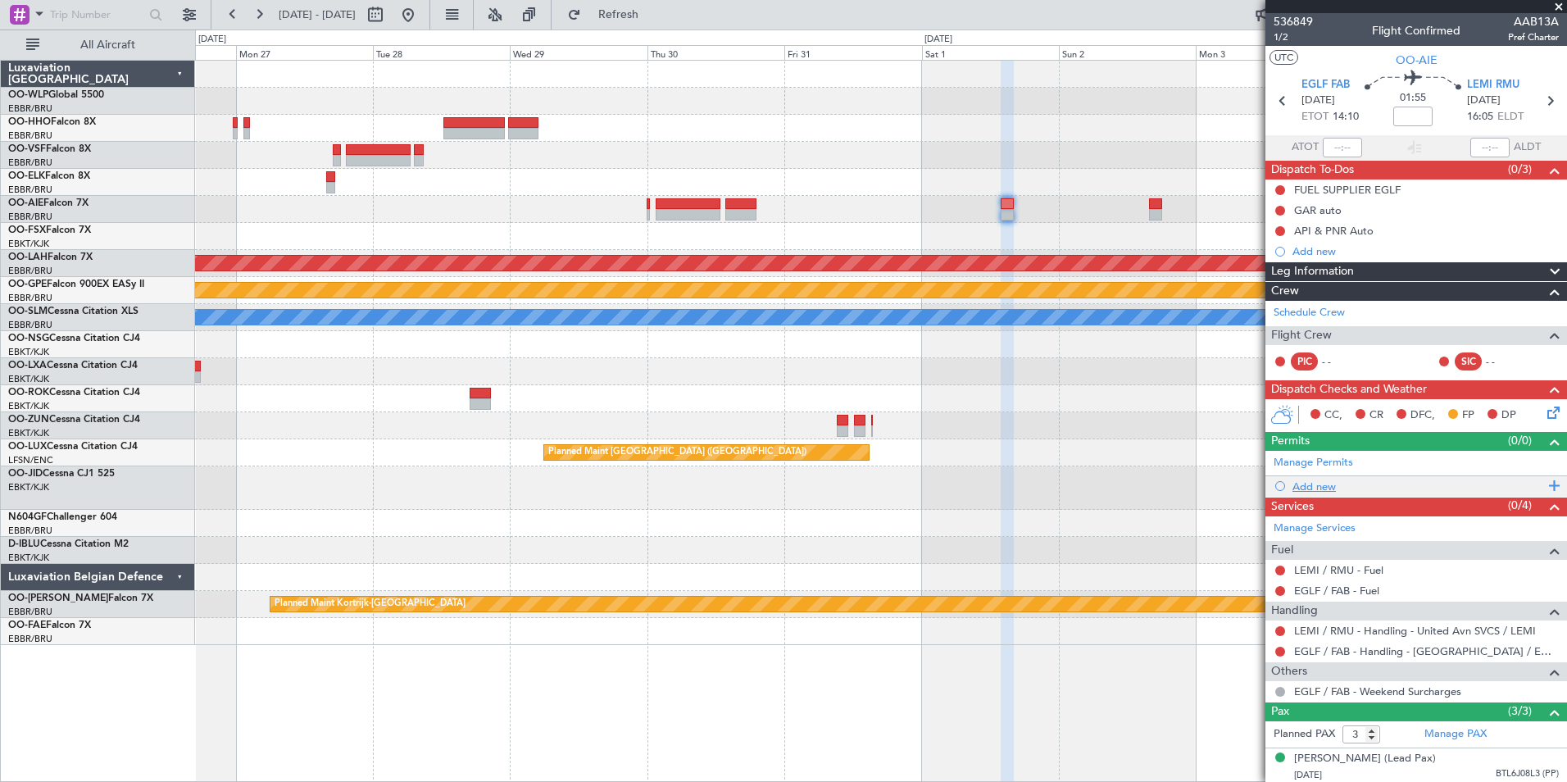
click at [1307, 483] on div "Add new" at bounding box center [1418, 486] width 252 height 14
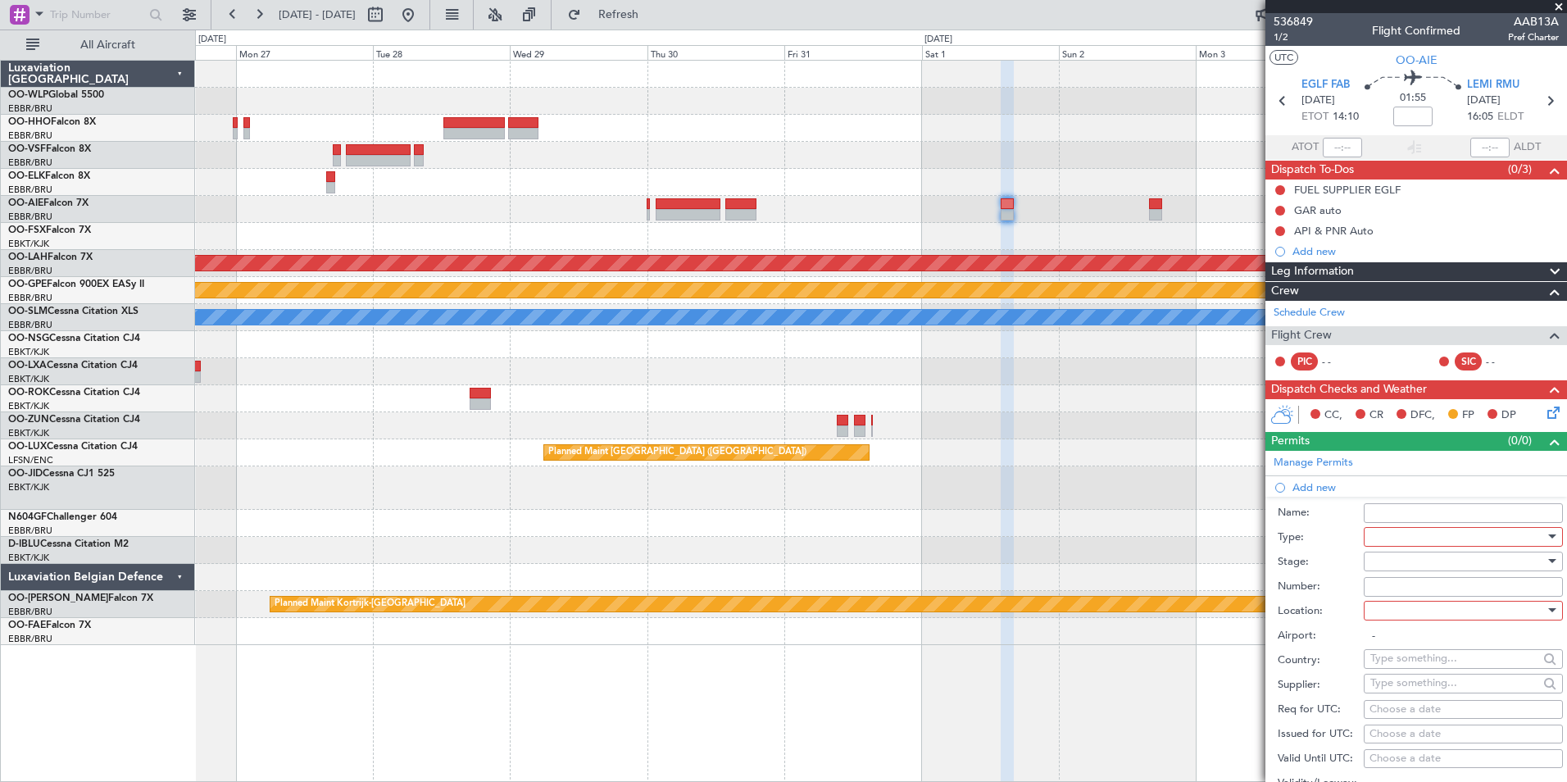
click at [1373, 534] on div at bounding box center [1457, 536] width 175 height 25
click at [1398, 610] on span "PPR" at bounding box center [1457, 617] width 172 height 25
click at [1394, 557] on div at bounding box center [1457, 561] width 175 height 25
click at [1414, 616] on span "Not Requested" at bounding box center [1457, 618] width 172 height 25
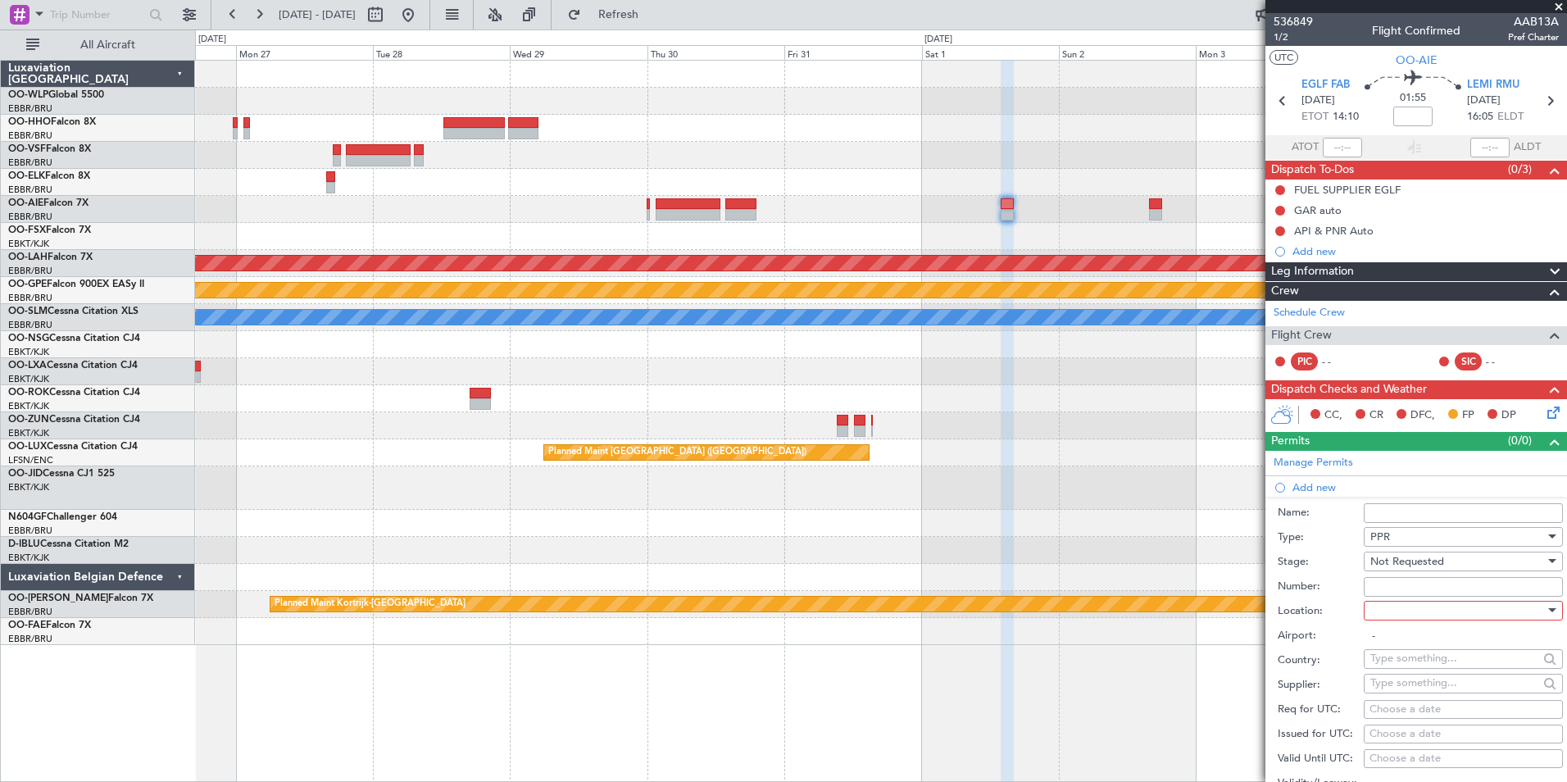
click at [1412, 614] on div at bounding box center [1457, 610] width 175 height 25
click at [1414, 638] on span "Departure" at bounding box center [1457, 643] width 172 height 25
type input "EGLF / FAB"
click at [1410, 704] on div "Choose a date" at bounding box center [1463, 709] width 188 height 16
select select "9"
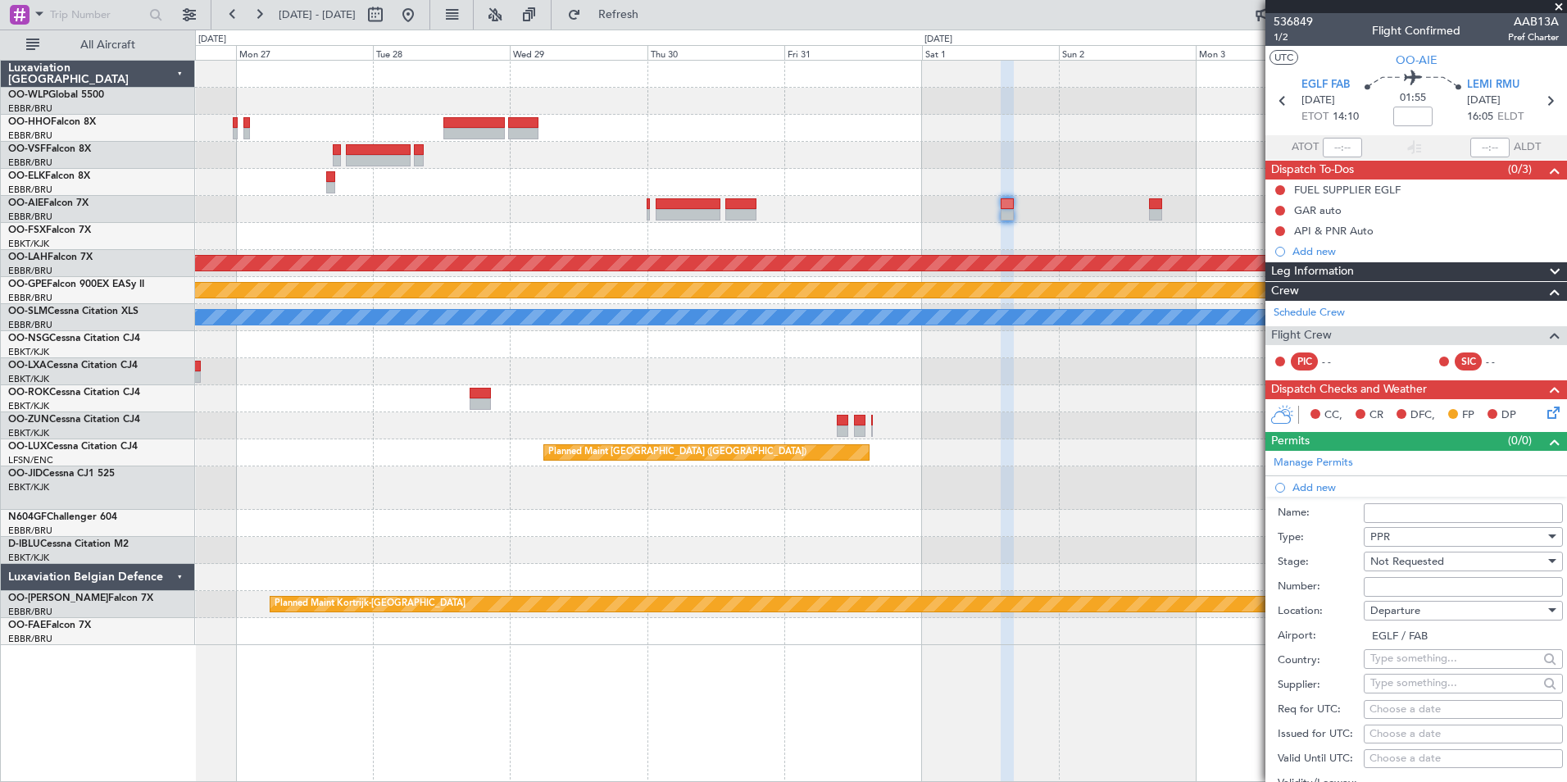
select select "2025"
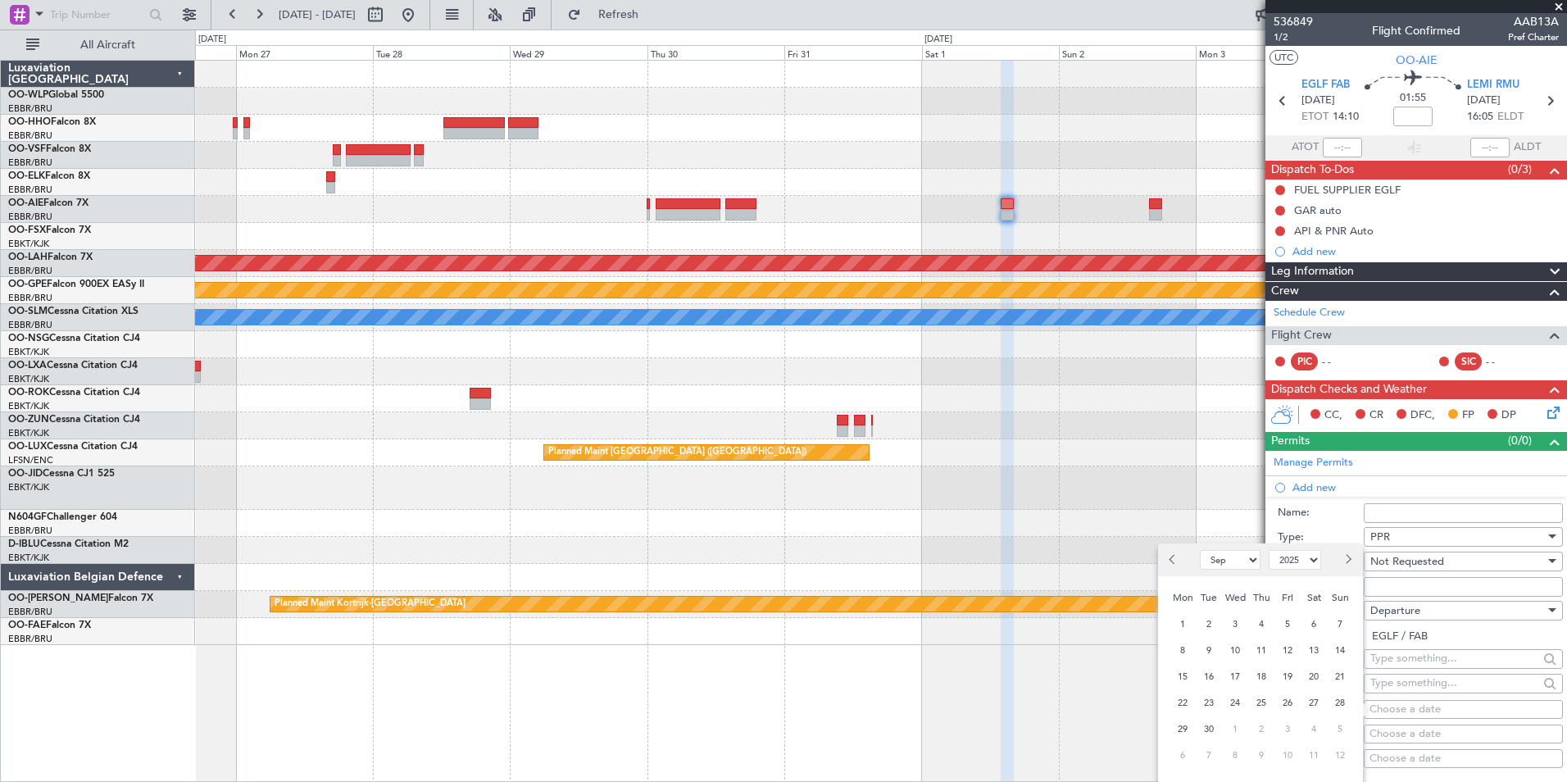
click at [1353, 565] on button "Next month" at bounding box center [1347, 560] width 18 height 26
select select "11"
click at [1310, 620] on span "1" at bounding box center [1314, 624] width 20 height 20
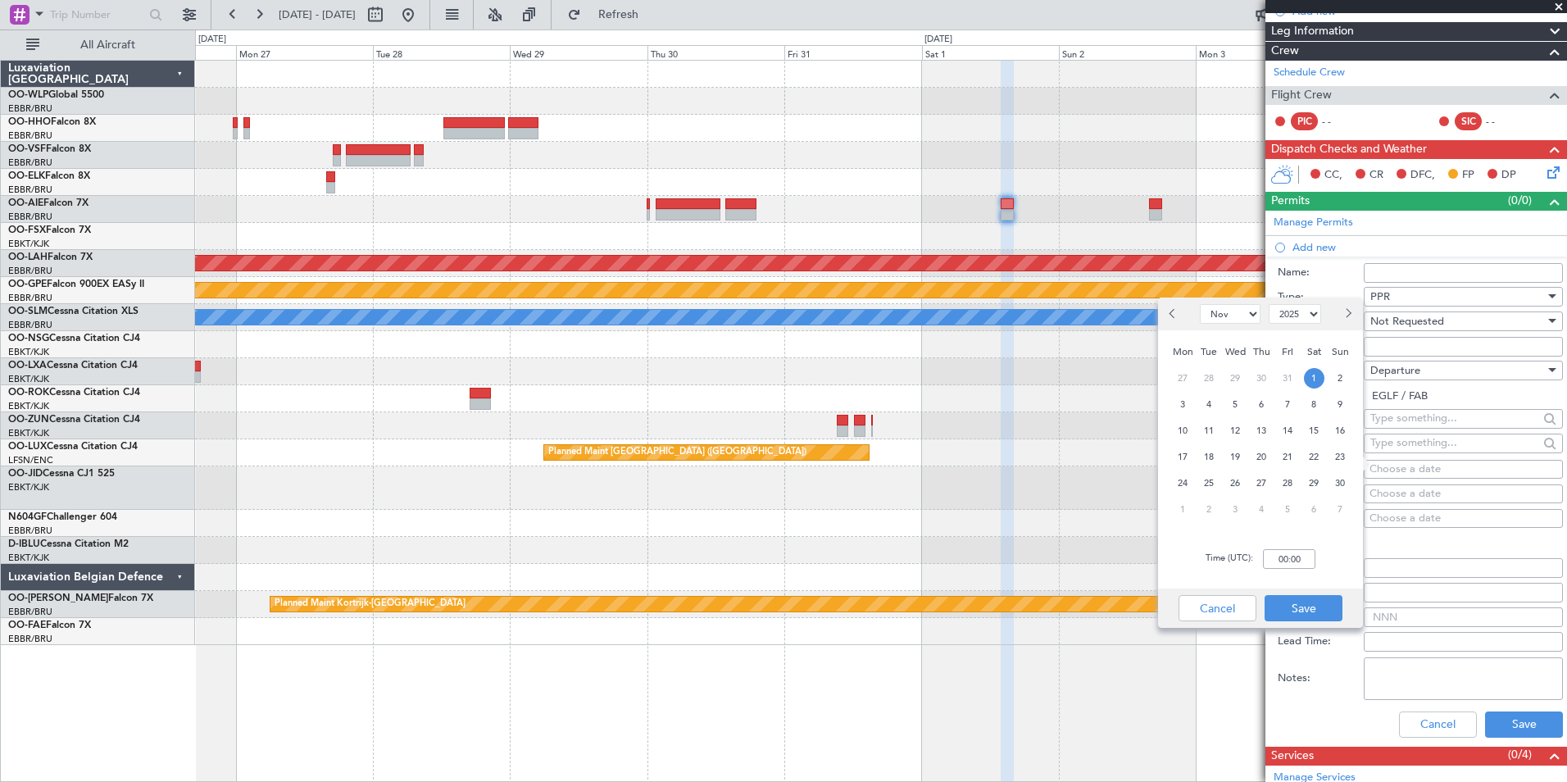
scroll to position [246, 0]
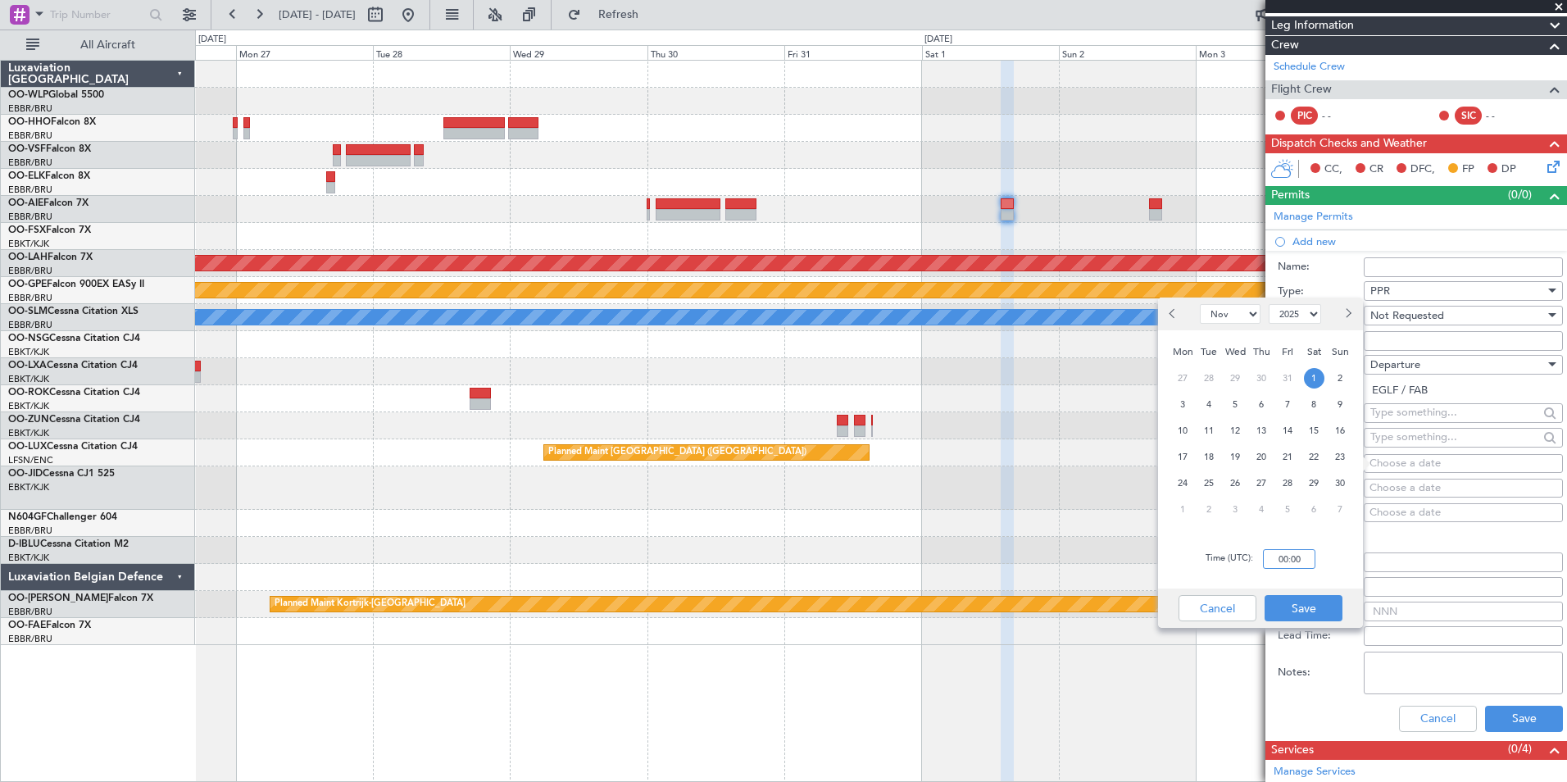
click at [1278, 557] on input "00:00" at bounding box center [1289, 559] width 52 height 20
type input "14:00"
click at [1300, 610] on button "Save" at bounding box center [1303, 608] width 78 height 26
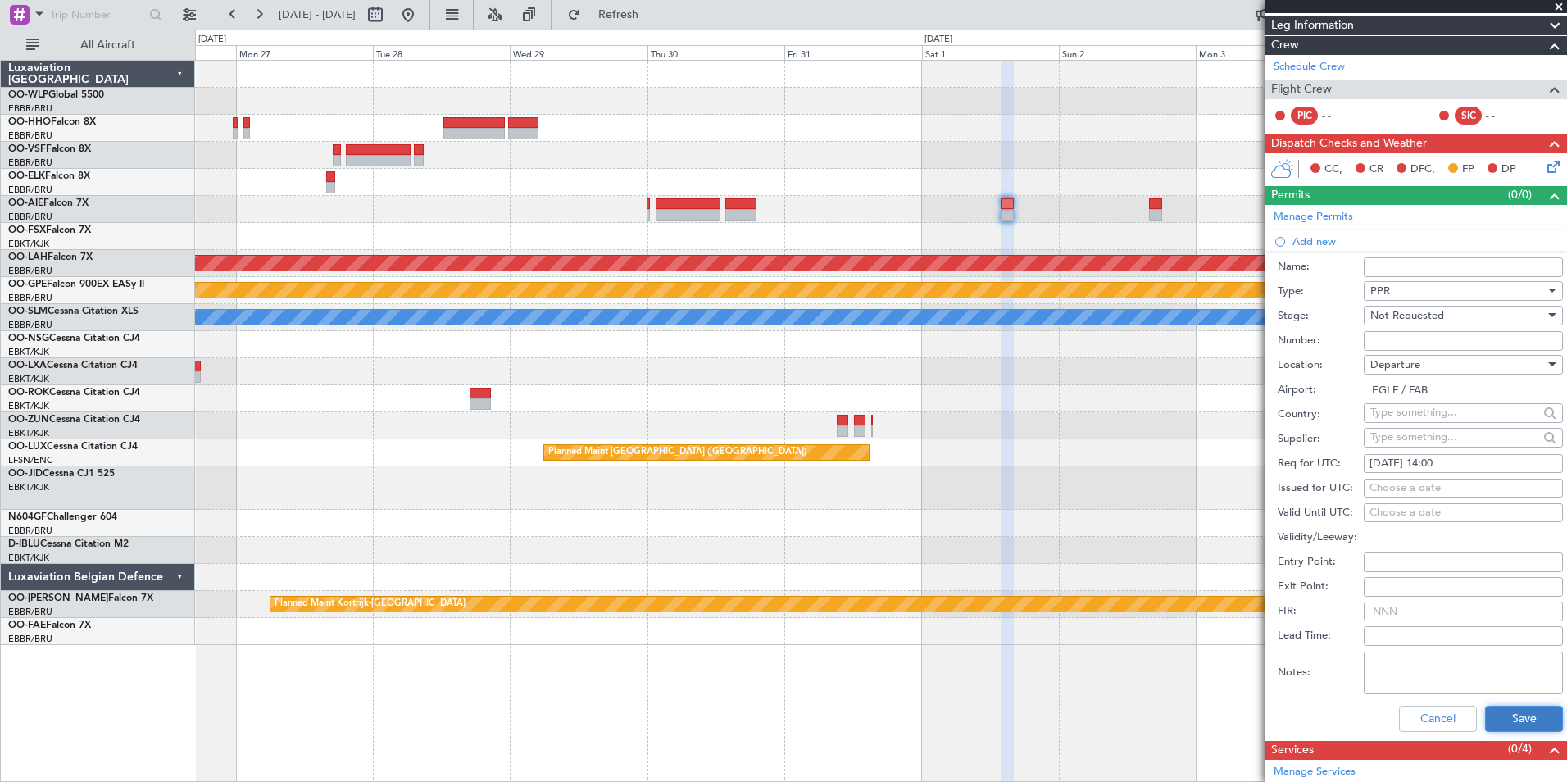
click at [1485, 712] on button "Save" at bounding box center [1524, 719] width 78 height 26
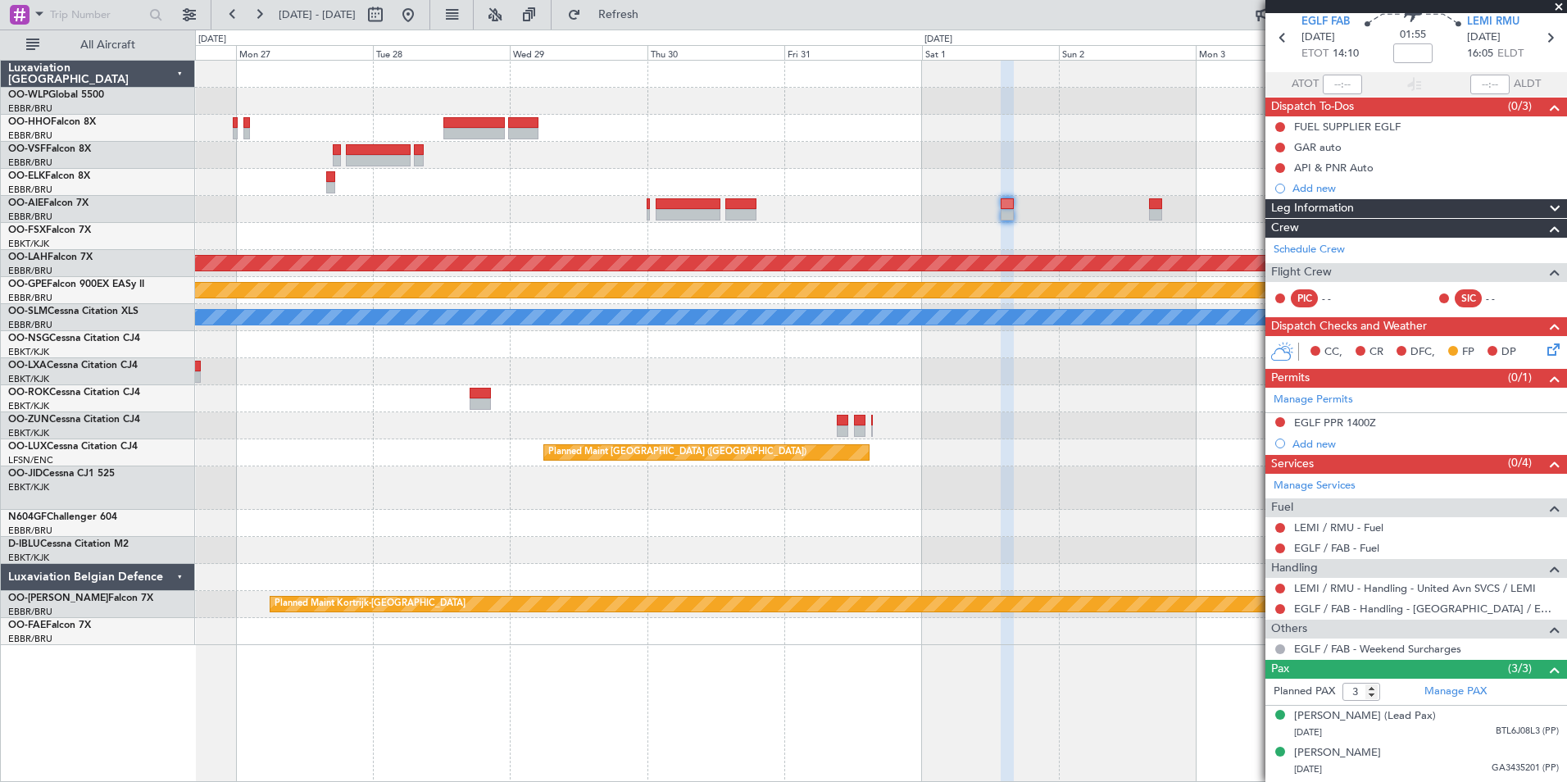
scroll to position [0, 0]
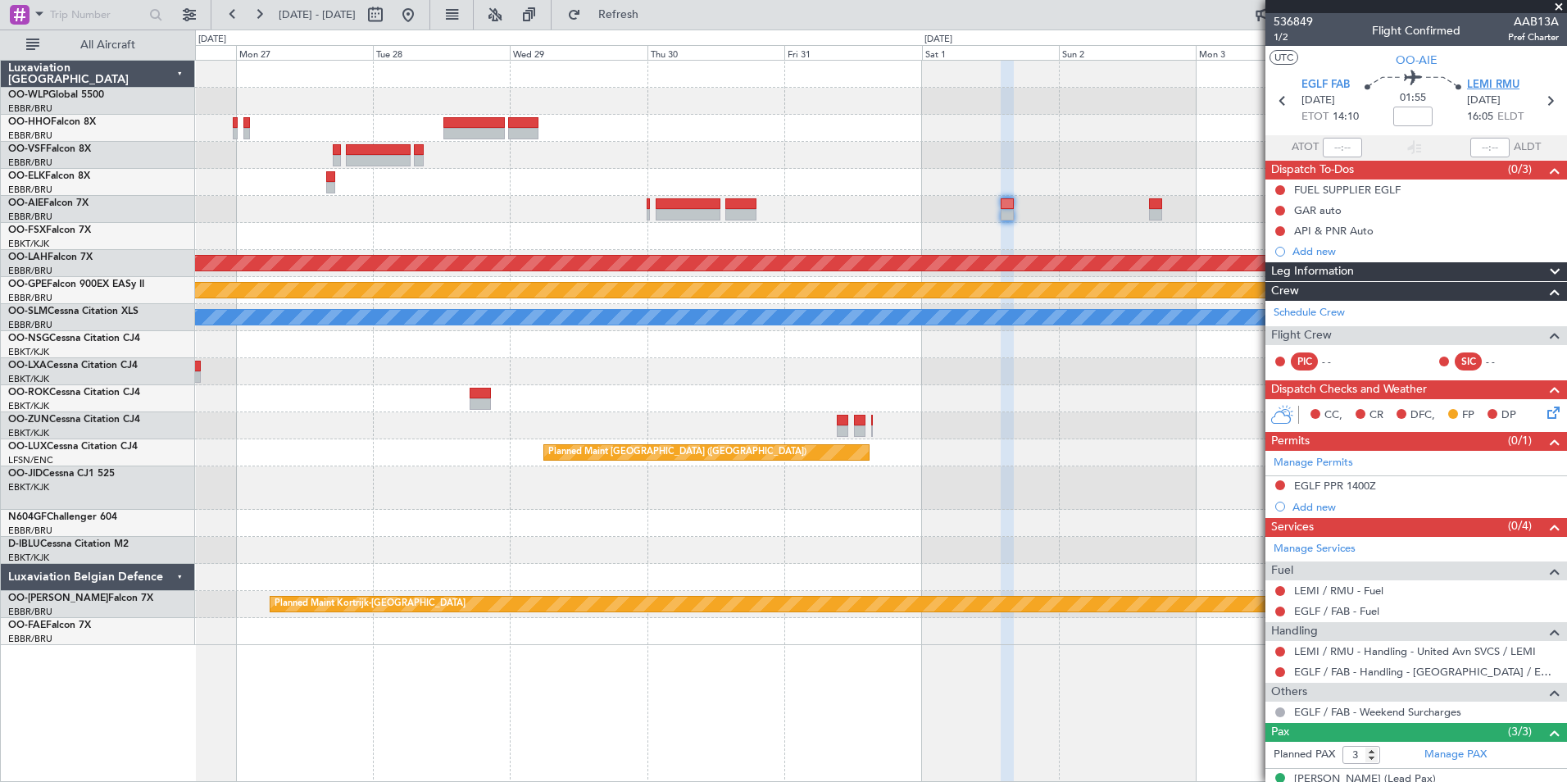
click at [1490, 89] on span "LEMI RMU" at bounding box center [1493, 85] width 52 height 16
click at [1544, 411] on icon at bounding box center [1550, 409] width 13 height 13
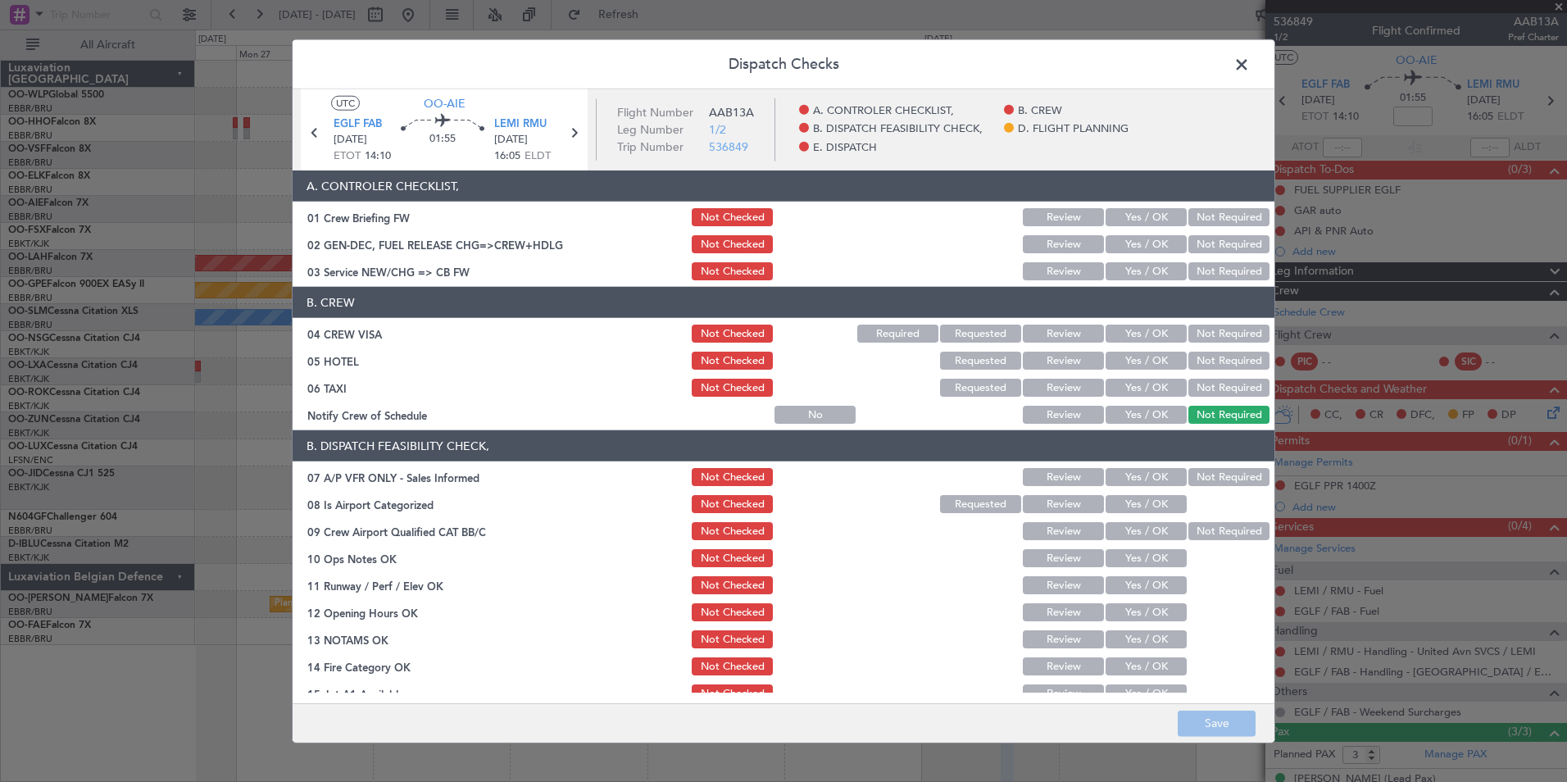
click at [1119, 267] on button "Yes / OK" at bounding box center [1145, 271] width 81 height 18
click at [1223, 328] on button "Not Required" at bounding box center [1228, 334] width 81 height 18
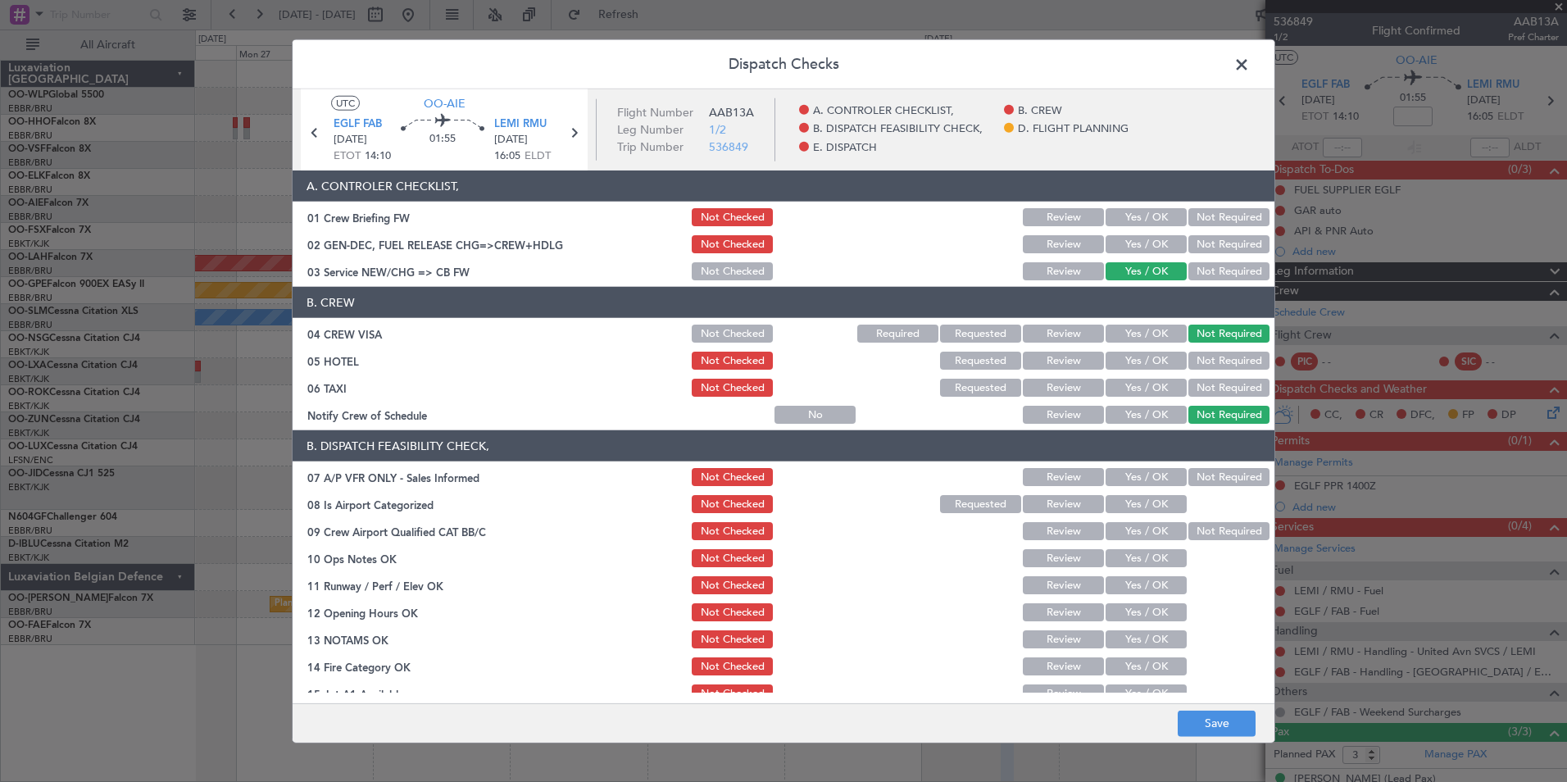
click at [1250, 68] on span at bounding box center [1250, 68] width 0 height 33
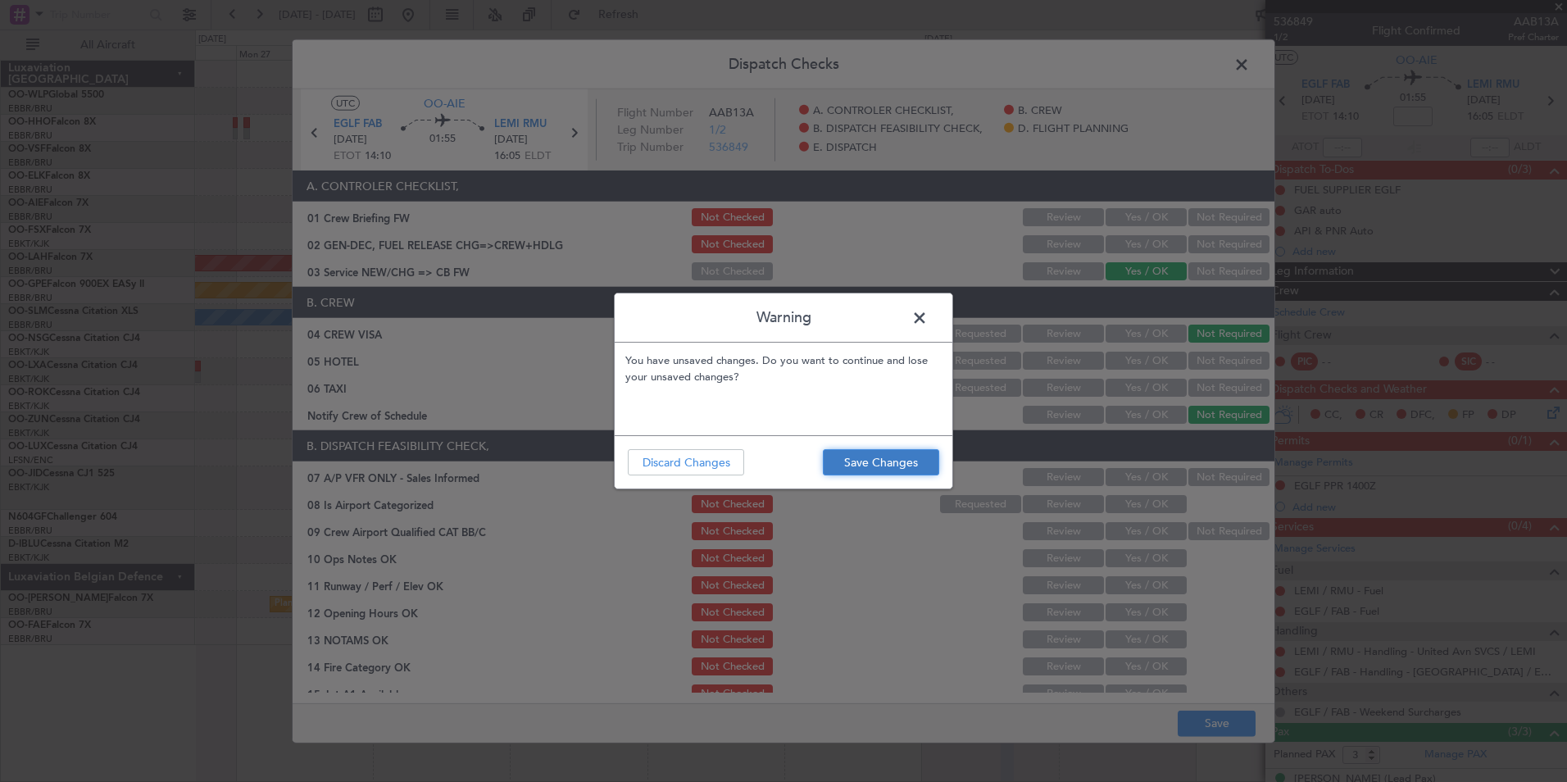
click at [837, 465] on button "Save Changes" at bounding box center [881, 462] width 116 height 26
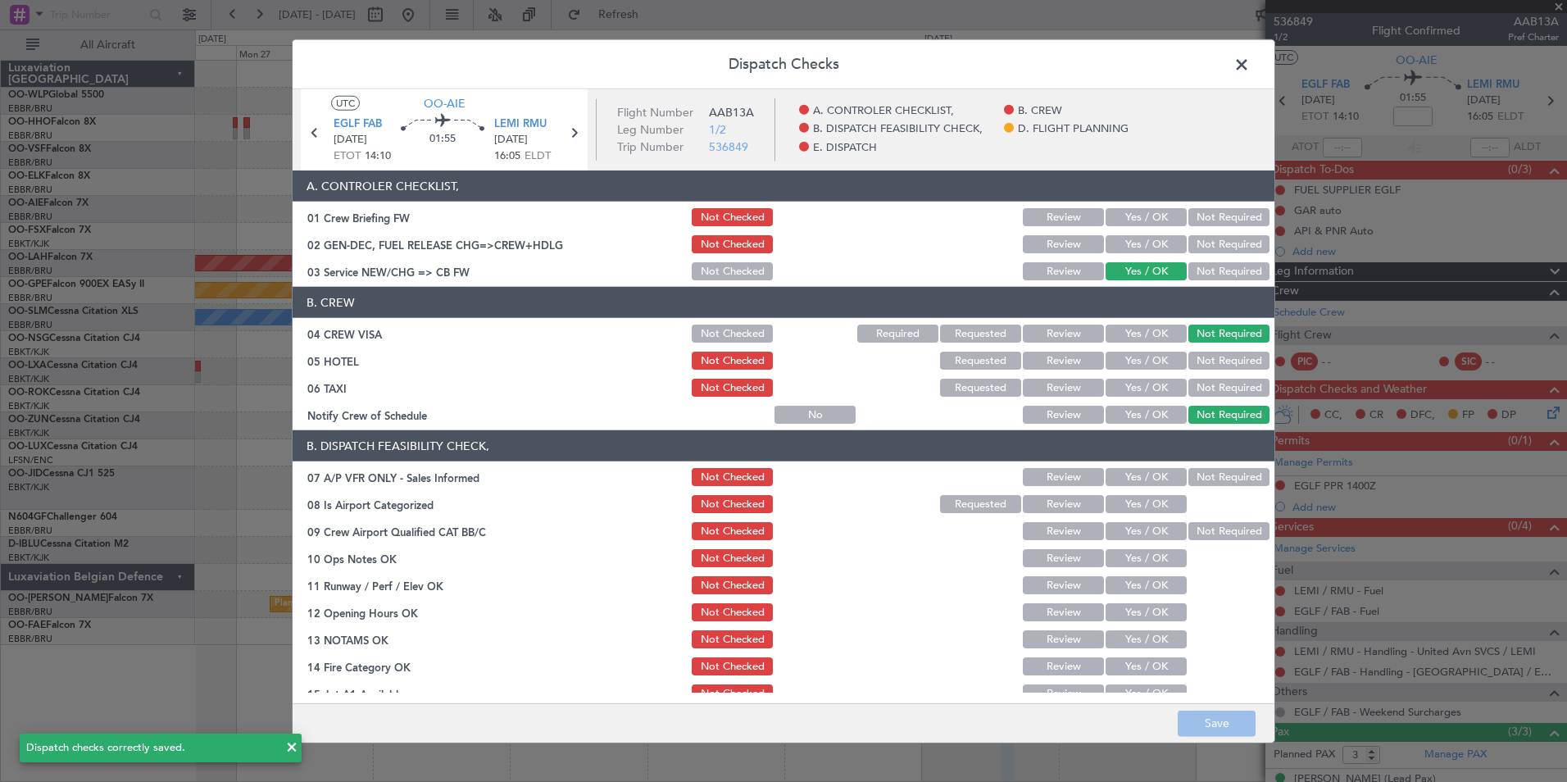
click at [1250, 68] on span at bounding box center [1250, 68] width 0 height 33
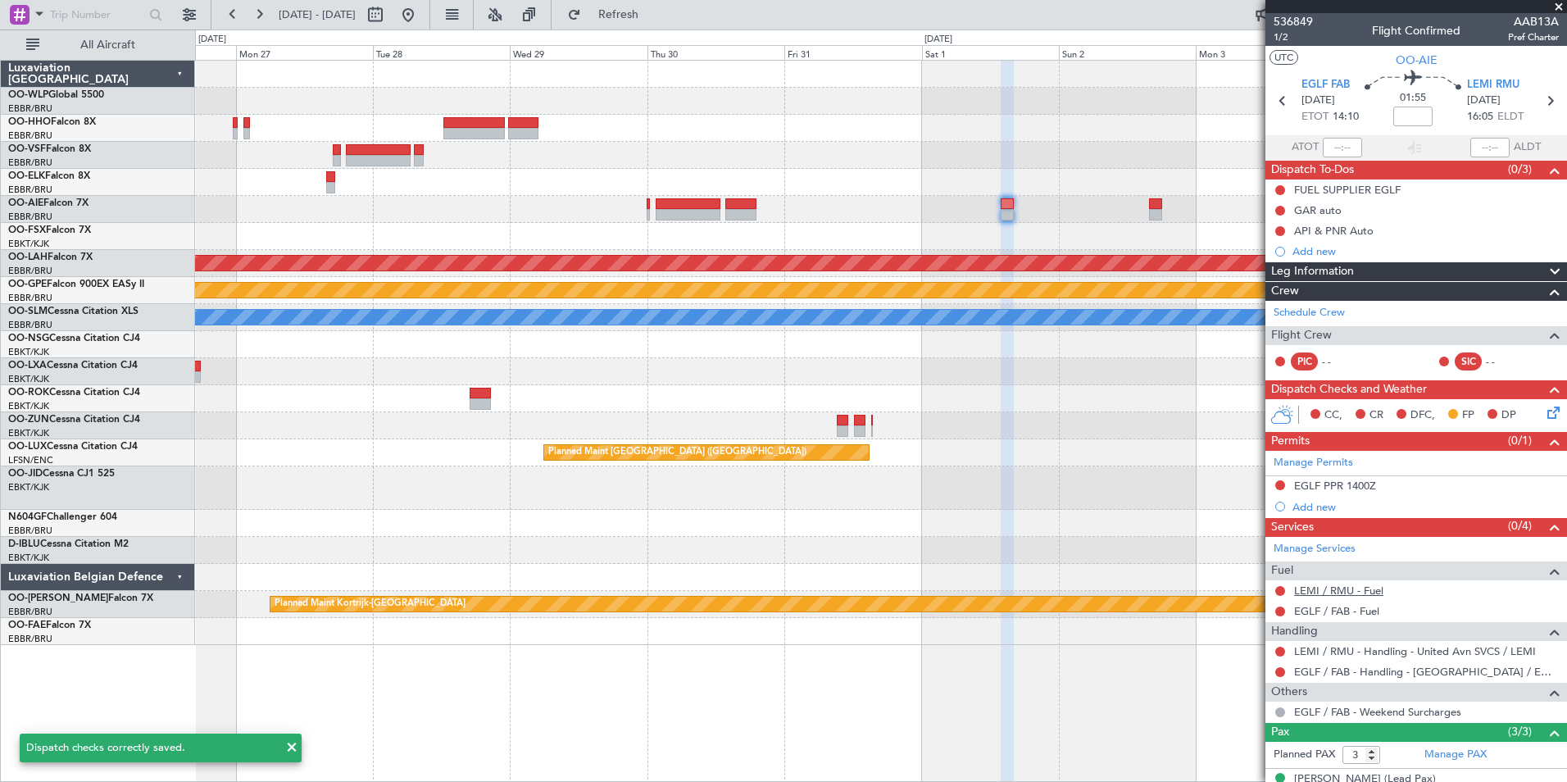
scroll to position [82, 0]
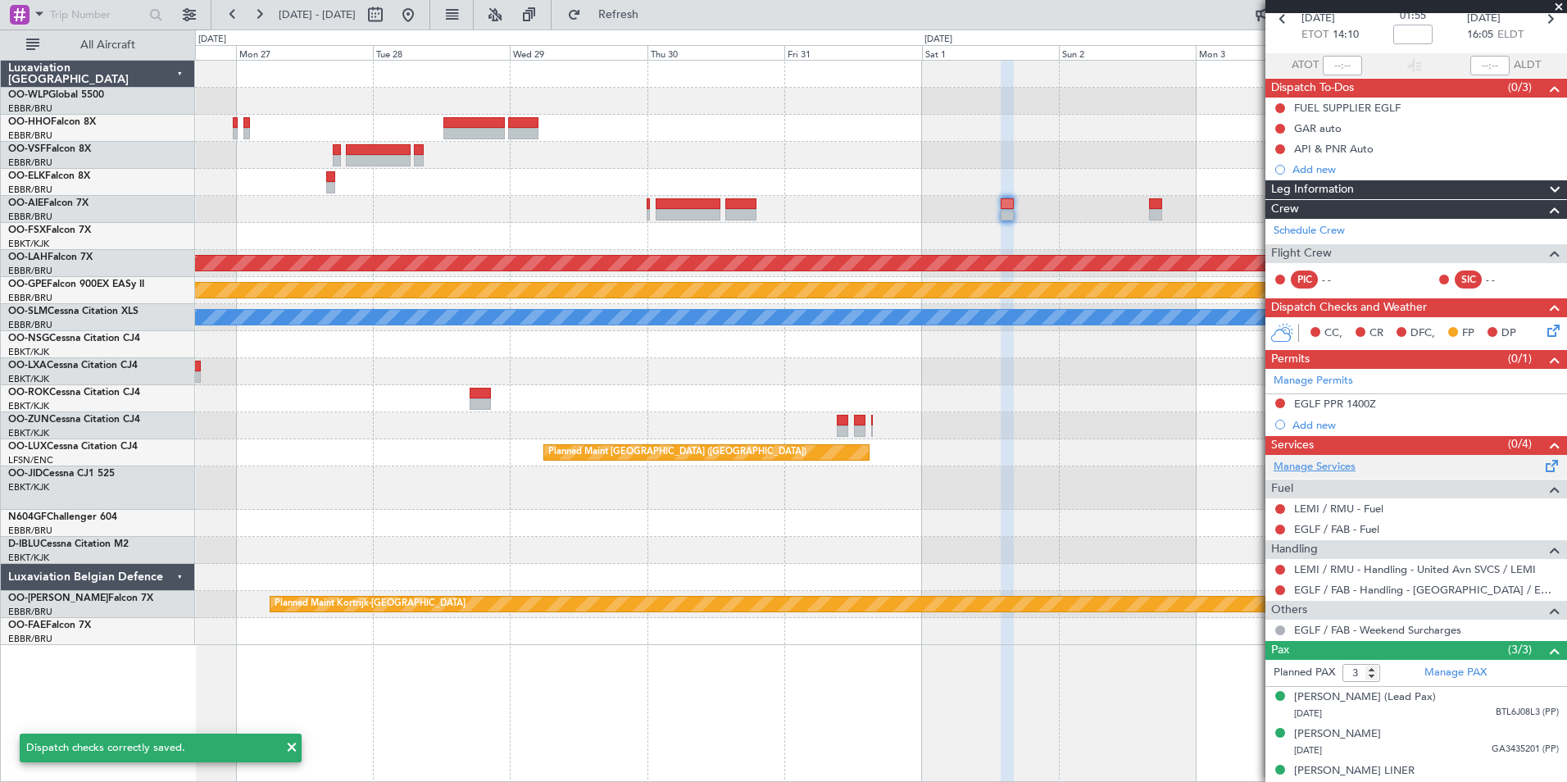
click at [1330, 470] on link "Manage Services" at bounding box center [1314, 467] width 82 height 16
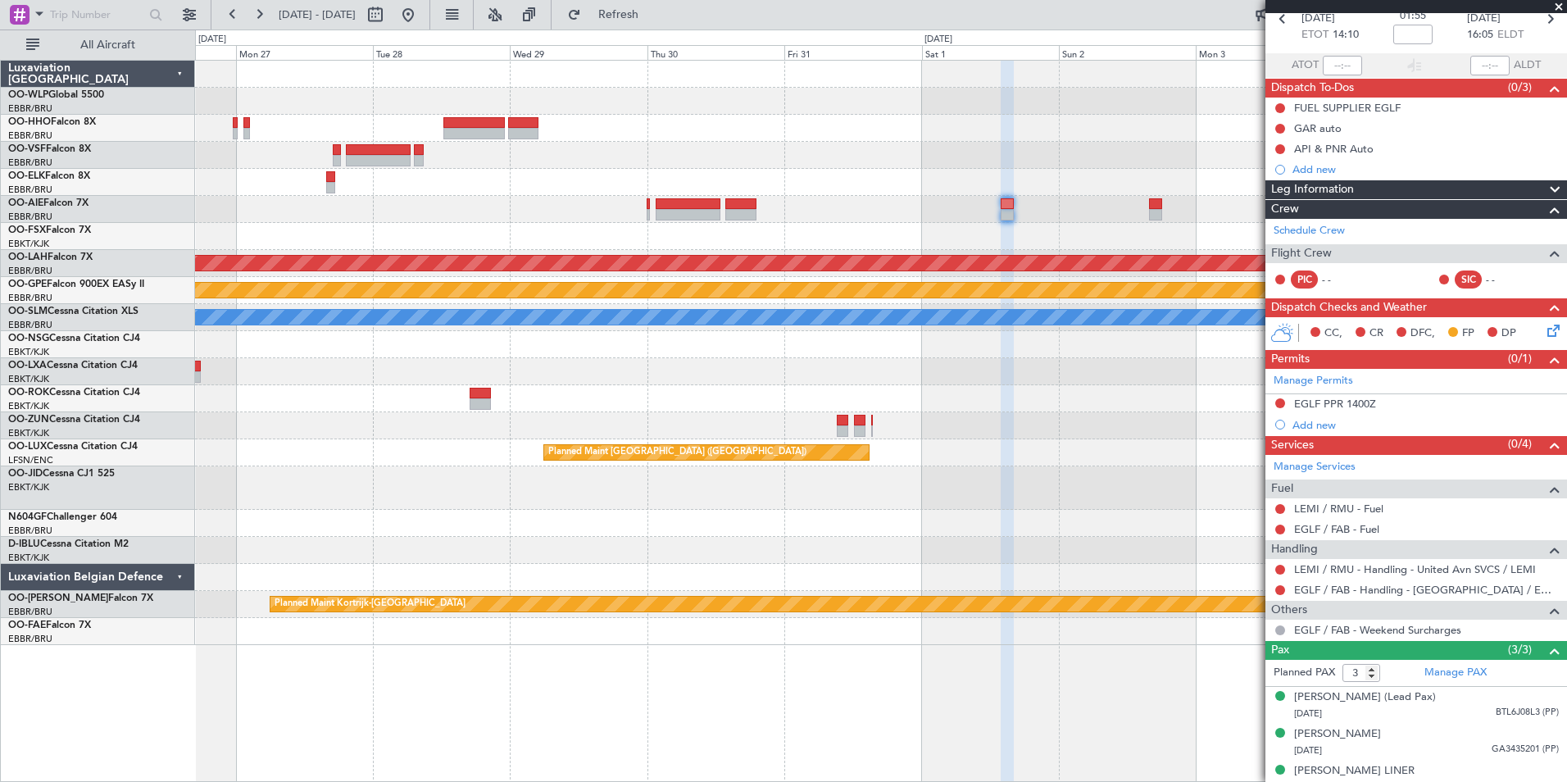
click at [1545, 330] on icon at bounding box center [1550, 327] width 13 height 13
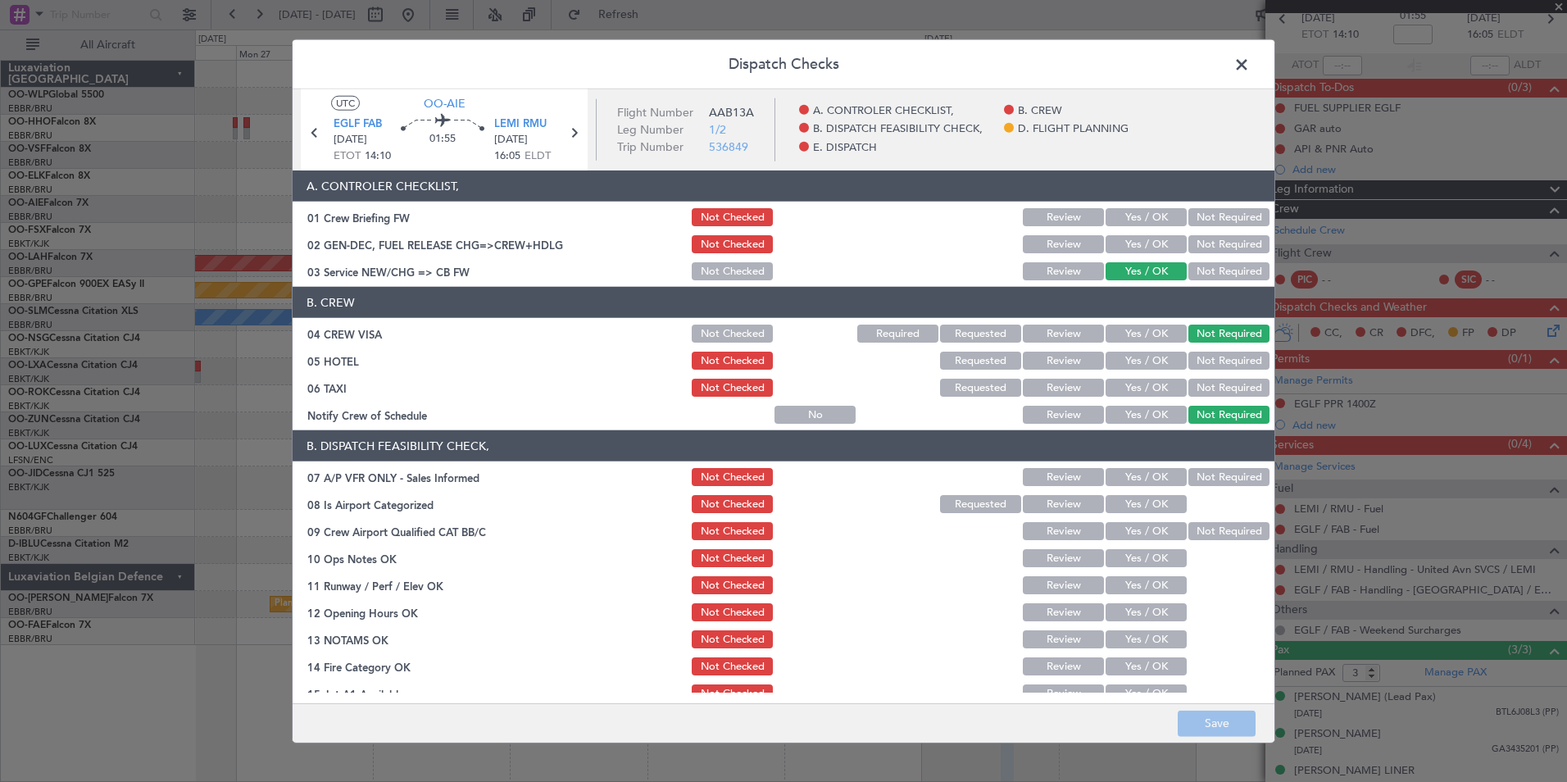
click at [1153, 363] on button "Yes / OK" at bounding box center [1145, 361] width 81 height 18
click at [1204, 387] on button "Not Required" at bounding box center [1228, 388] width 81 height 18
click at [1135, 413] on button "Yes / OK" at bounding box center [1145, 415] width 81 height 18
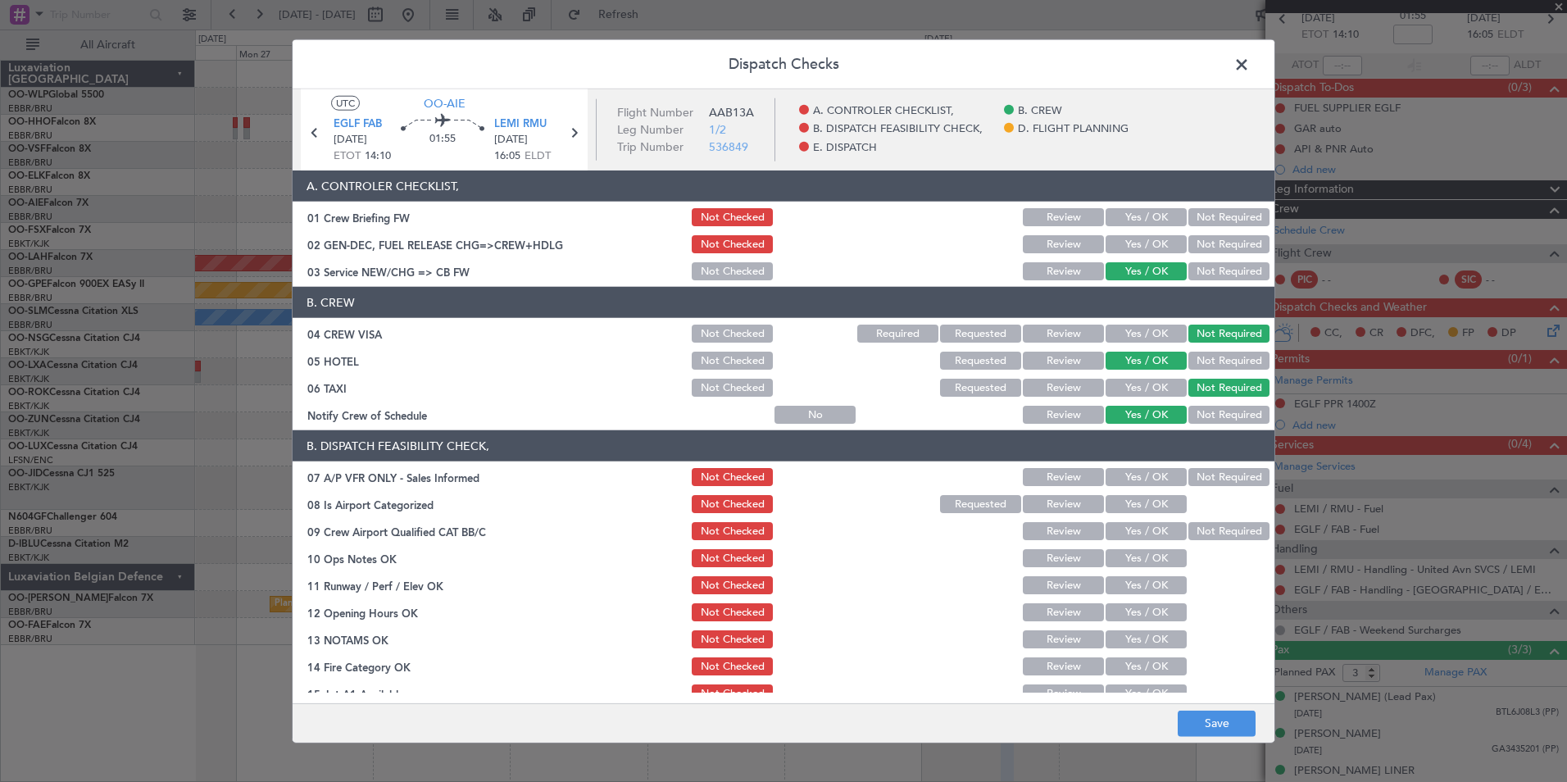
click at [1213, 483] on button "Not Required" at bounding box center [1228, 477] width 81 height 18
click at [1145, 511] on button "Yes / OK" at bounding box center [1145, 504] width 81 height 18
click at [1145, 528] on button "Yes / OK" at bounding box center [1145, 531] width 81 height 18
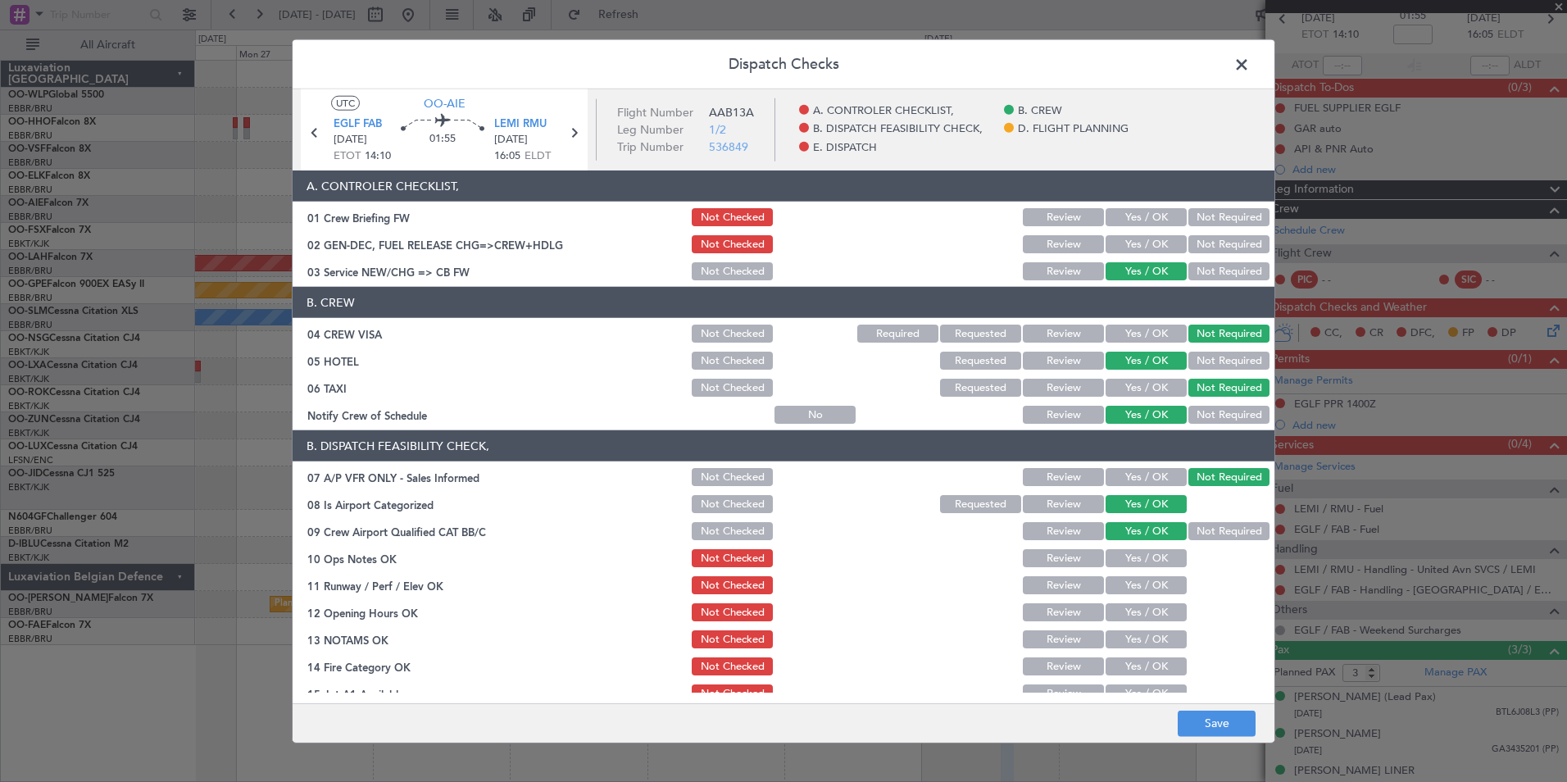
click at [1146, 559] on button "Yes / OK" at bounding box center [1145, 558] width 81 height 18
click at [1150, 586] on button "Yes / OK" at bounding box center [1145, 585] width 81 height 18
drag, startPoint x: 1151, startPoint y: 610, endPoint x: 1105, endPoint y: 631, distance: 49.9
click at [1151, 610] on button "Yes / OK" at bounding box center [1145, 612] width 81 height 18
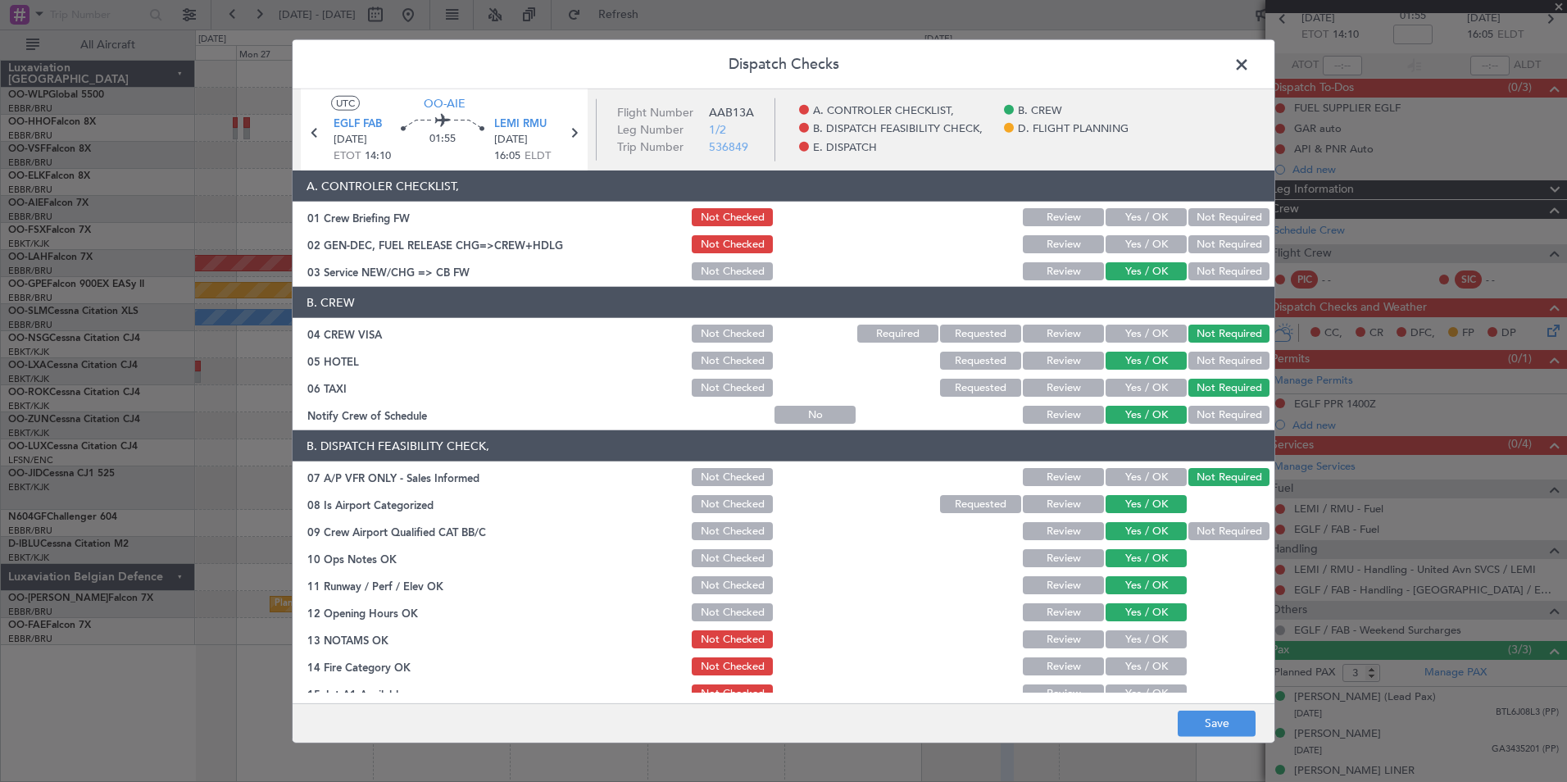
click at [1068, 651] on section "B. DISPATCH FEASIBILITY CHECK, 07 A/P VFR ONLY - Sales Informed Not Checked Rev…" at bounding box center [784, 608] width 982 height 356
click at [1068, 642] on button "Review" at bounding box center [1063, 639] width 81 height 18
click at [1124, 673] on button "Yes / OK" at bounding box center [1145, 666] width 81 height 18
click at [1124, 685] on button "Yes / OK" at bounding box center [1145, 693] width 81 height 18
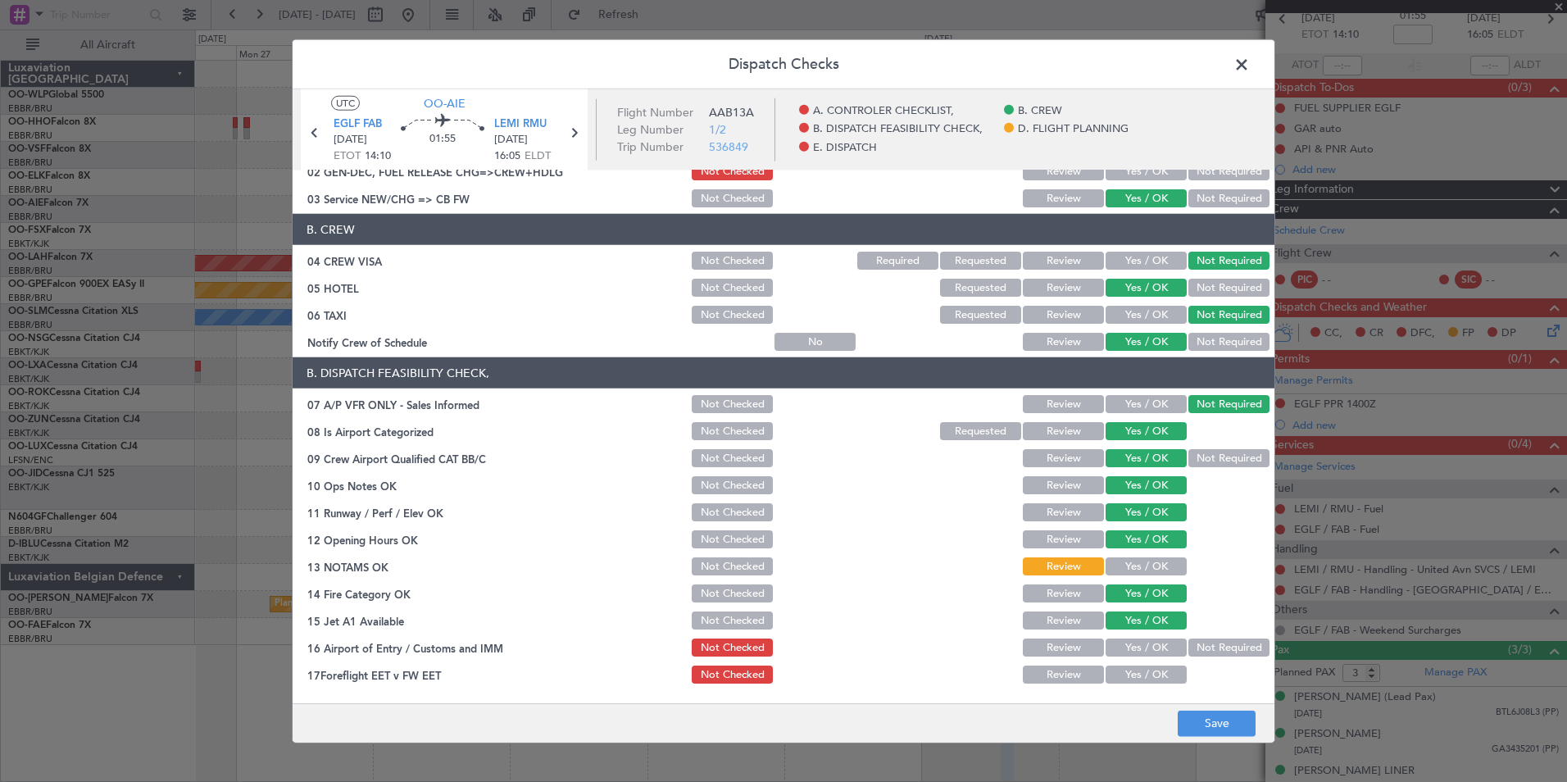
scroll to position [164, 0]
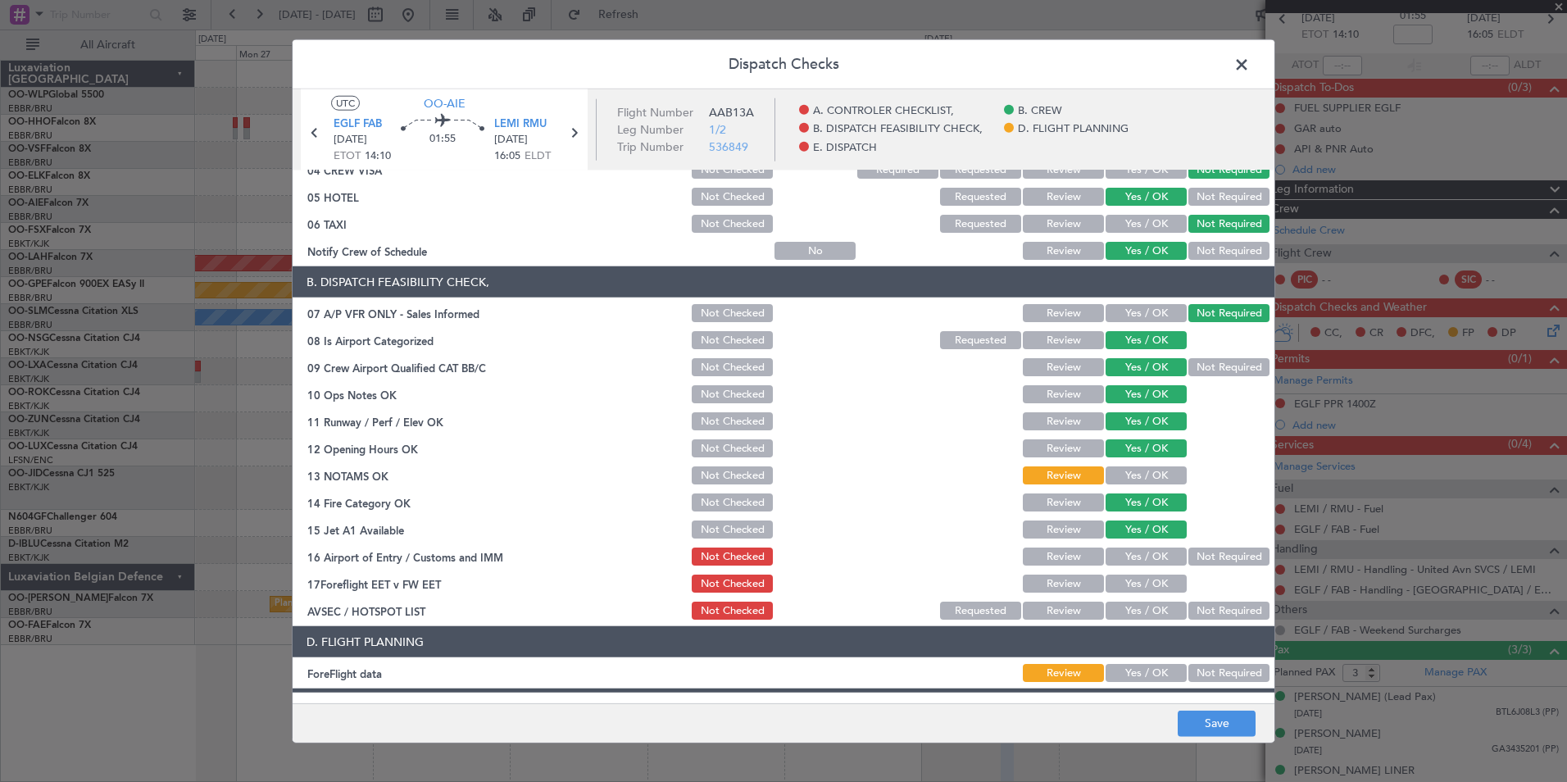
click at [1206, 556] on button "Not Required" at bounding box center [1228, 556] width 81 height 18
click at [1081, 585] on button "Review" at bounding box center [1063, 583] width 81 height 18
click at [1195, 613] on button "Not Required" at bounding box center [1228, 610] width 81 height 18
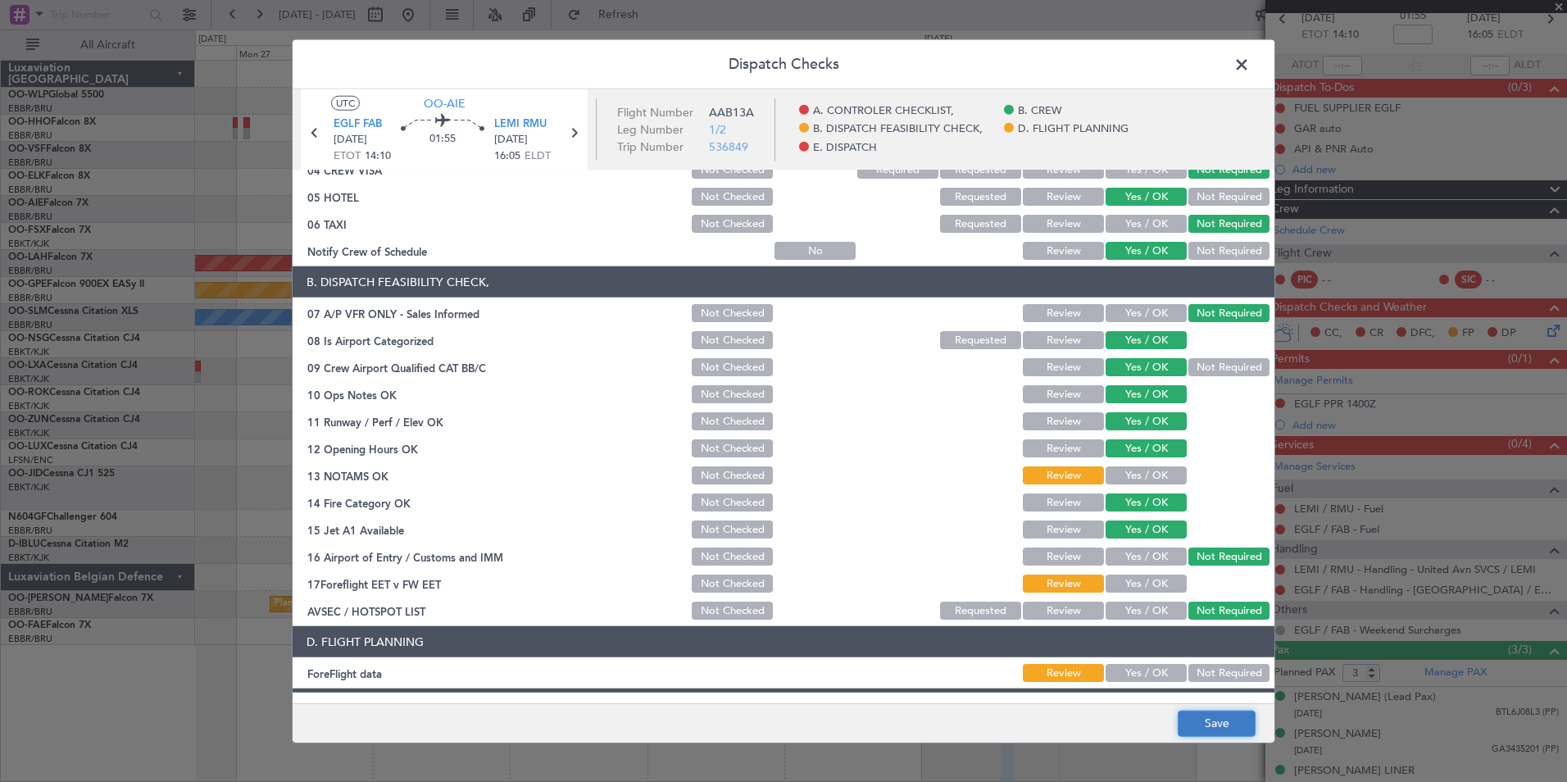
click at [1224, 717] on button "Save" at bounding box center [1217, 723] width 78 height 26
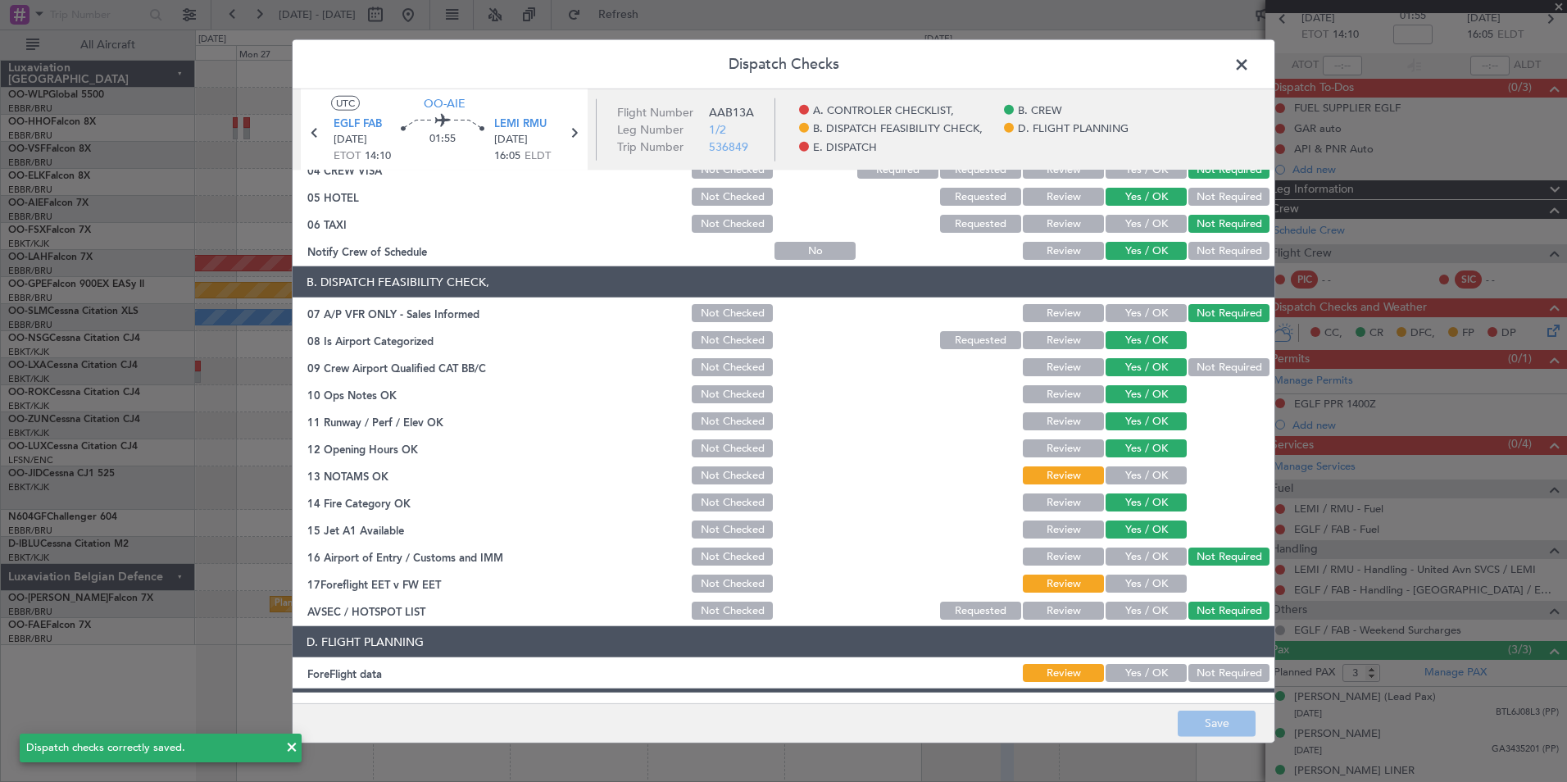
click at [1250, 63] on span at bounding box center [1250, 68] width 0 height 33
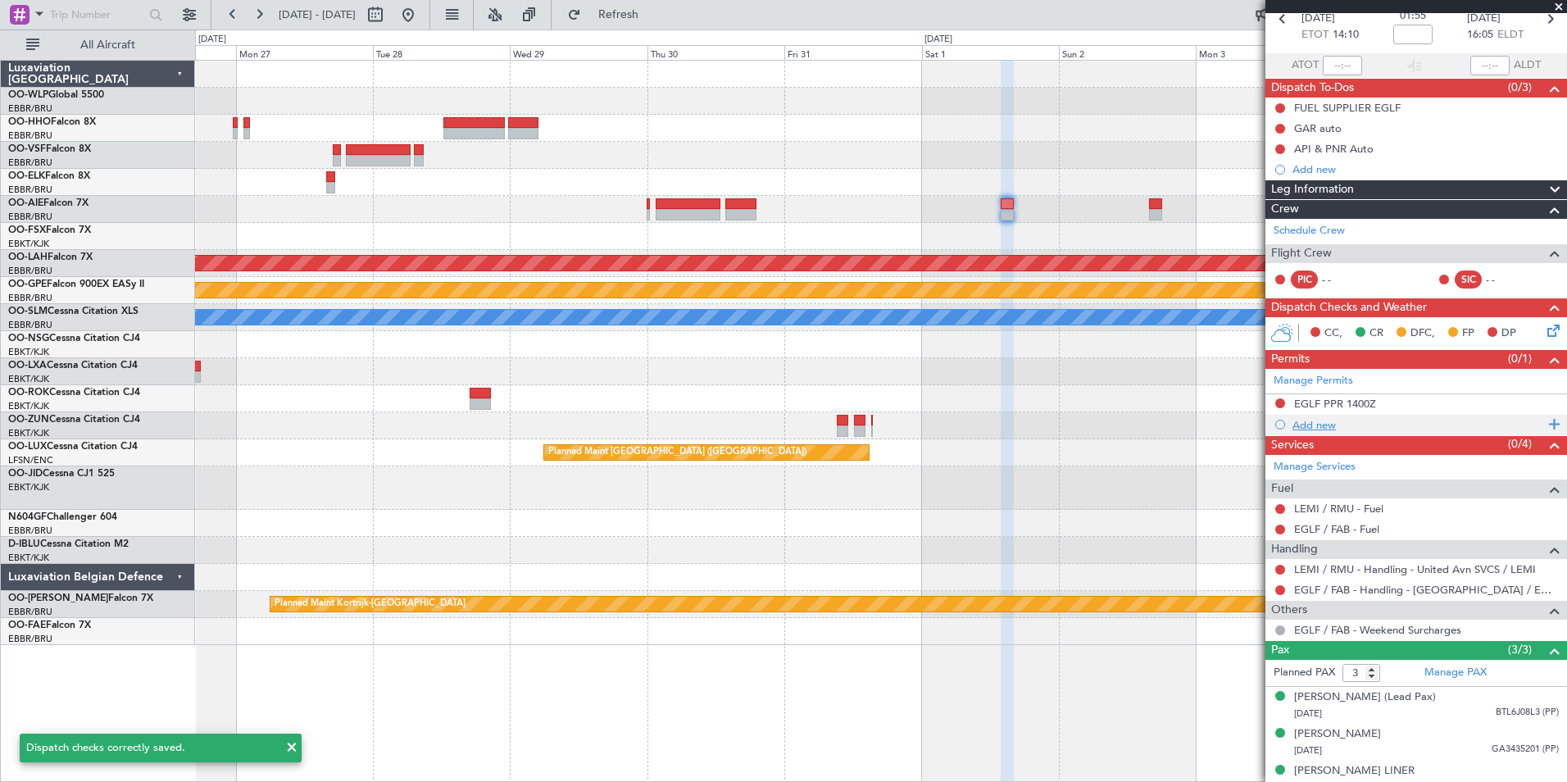
scroll to position [0, 0]
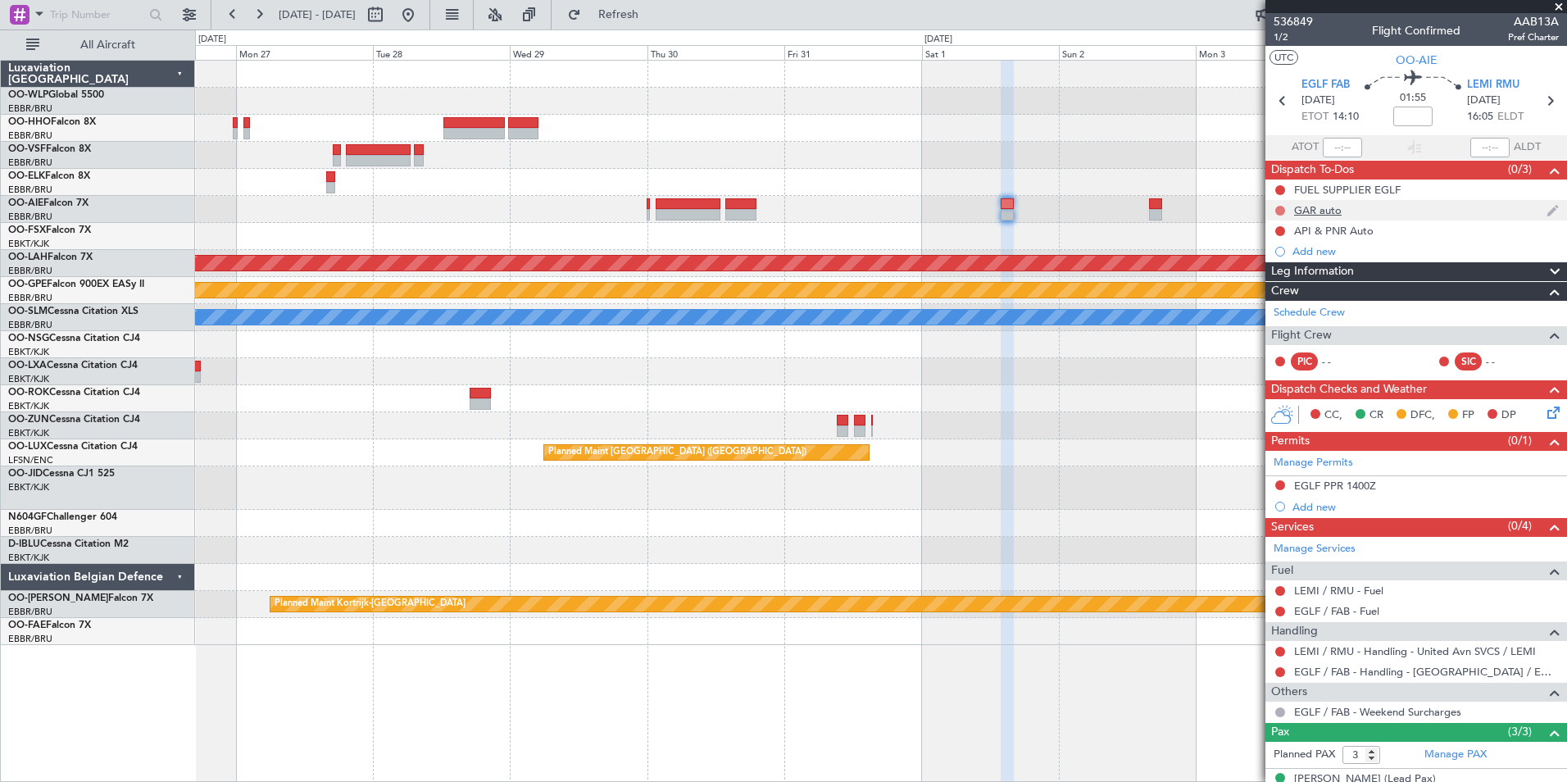
click at [1279, 207] on button at bounding box center [1280, 211] width 10 height 10
click at [1268, 285] on span "Completed" at bounding box center [1287, 283] width 54 height 16
click at [1278, 229] on button at bounding box center [1280, 231] width 10 height 10
click at [1272, 302] on span "Completed" at bounding box center [1287, 303] width 54 height 16
click at [1539, 106] on icon at bounding box center [1549, 100] width 21 height 21
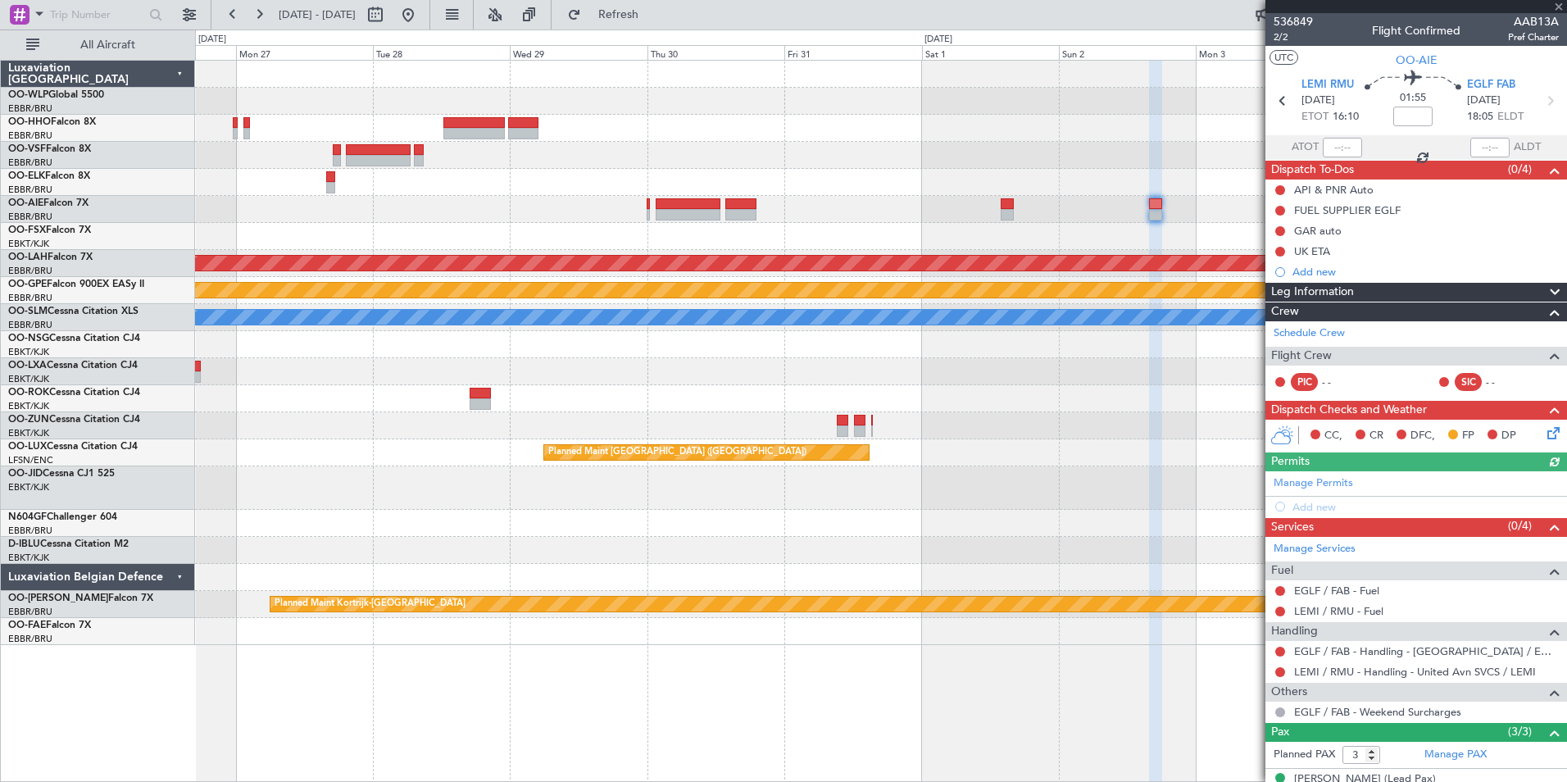
click at [1325, 601] on div "LEMI / RMU - Fuel" at bounding box center [1416, 611] width 302 height 20
click at [1325, 610] on link "LEMI / RMU - Fuel" at bounding box center [1338, 611] width 89 height 14
click at [1315, 582] on div "EGLF / FAB - Fuel" at bounding box center [1416, 590] width 302 height 20
click at [1318, 589] on link "EGLF / FAB - Fuel" at bounding box center [1336, 590] width 85 height 14
click at [1315, 506] on div "Add new" at bounding box center [1418, 507] width 252 height 14
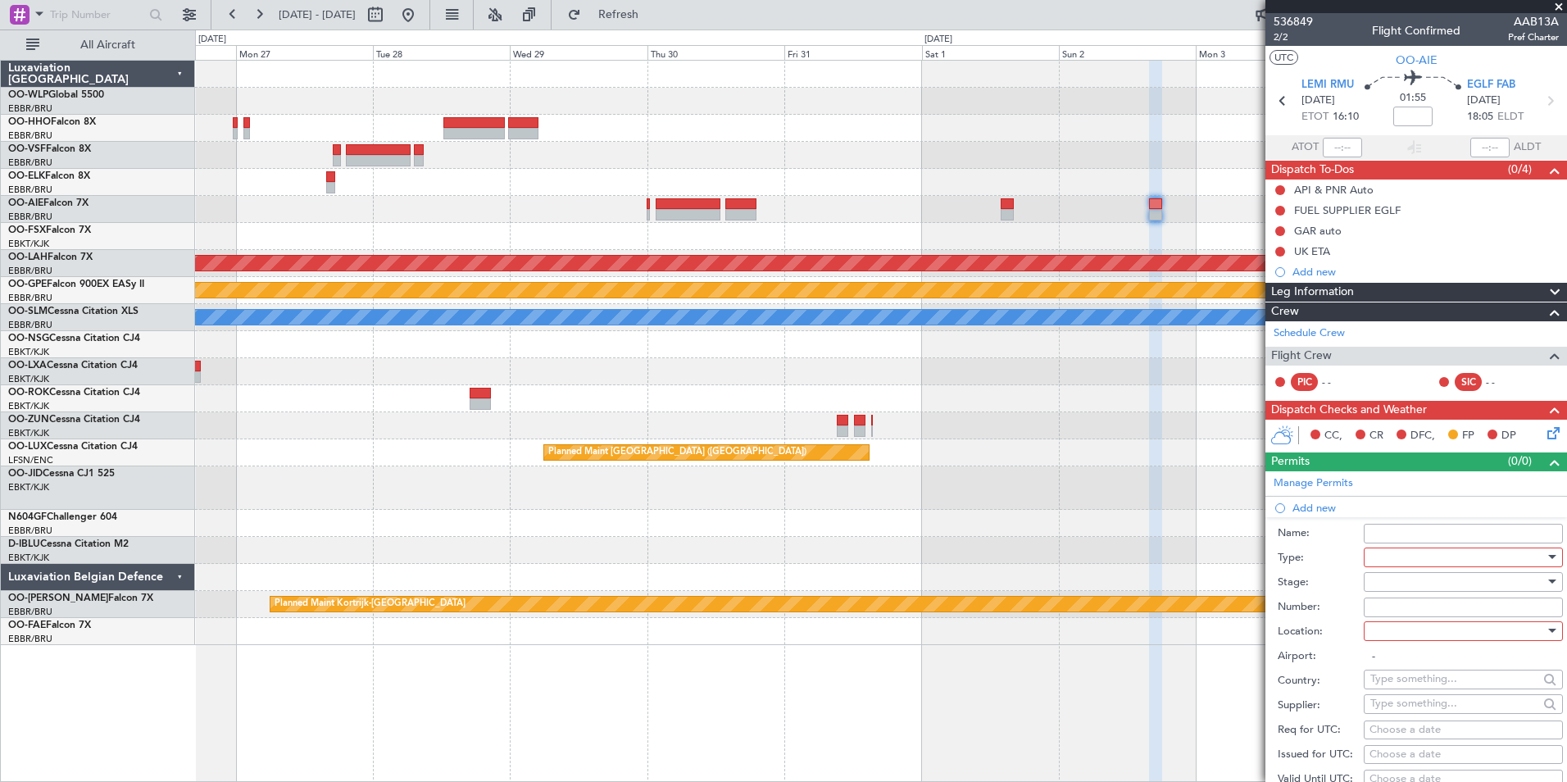
click at [1407, 548] on div at bounding box center [1457, 557] width 175 height 25
click at [1391, 642] on span "PPR" at bounding box center [1457, 637] width 172 height 25
click at [1384, 573] on div at bounding box center [1457, 582] width 175 height 25
click at [1408, 640] on span "Not Requested" at bounding box center [1457, 639] width 172 height 25
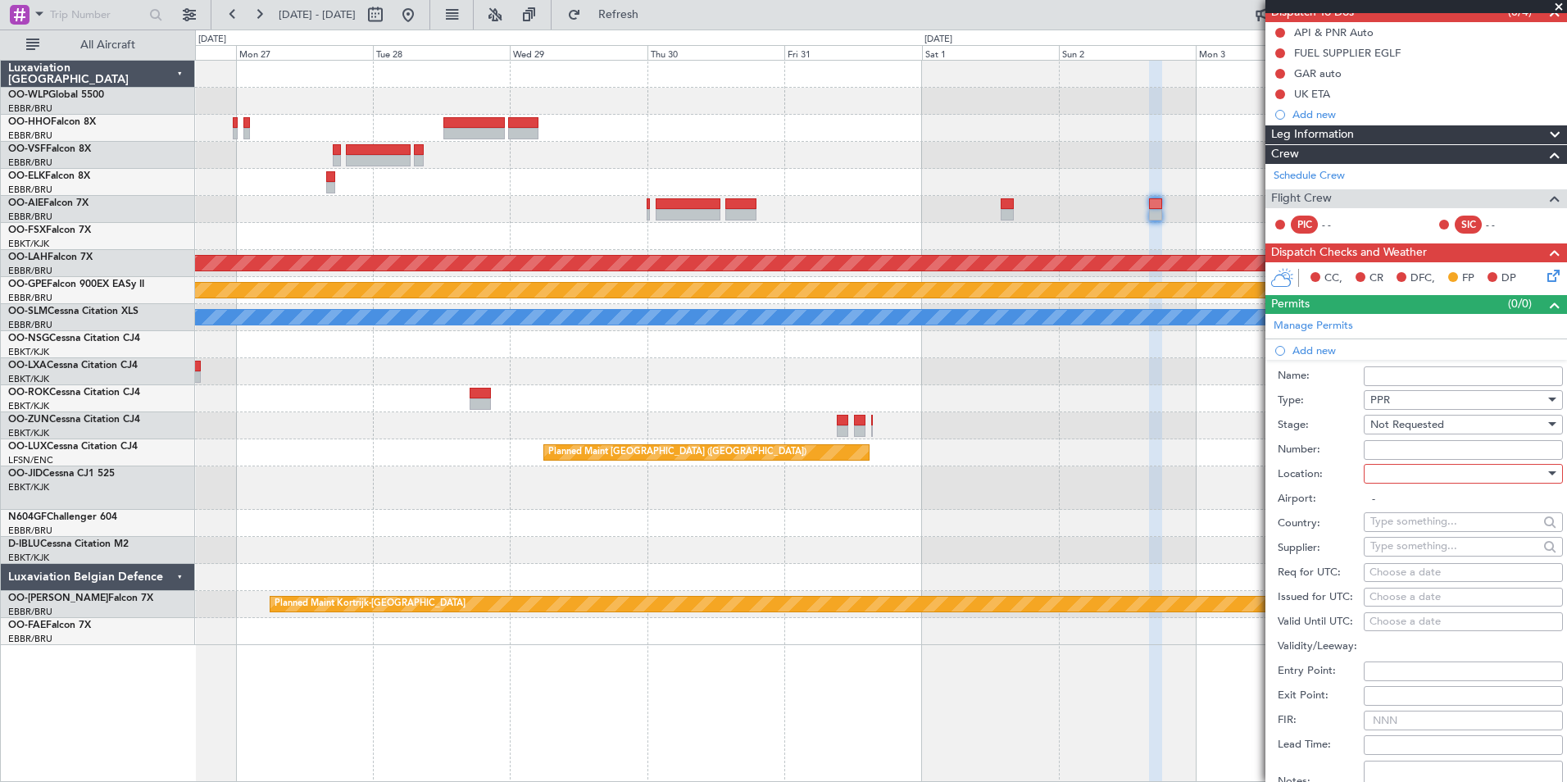
scroll to position [164, 0]
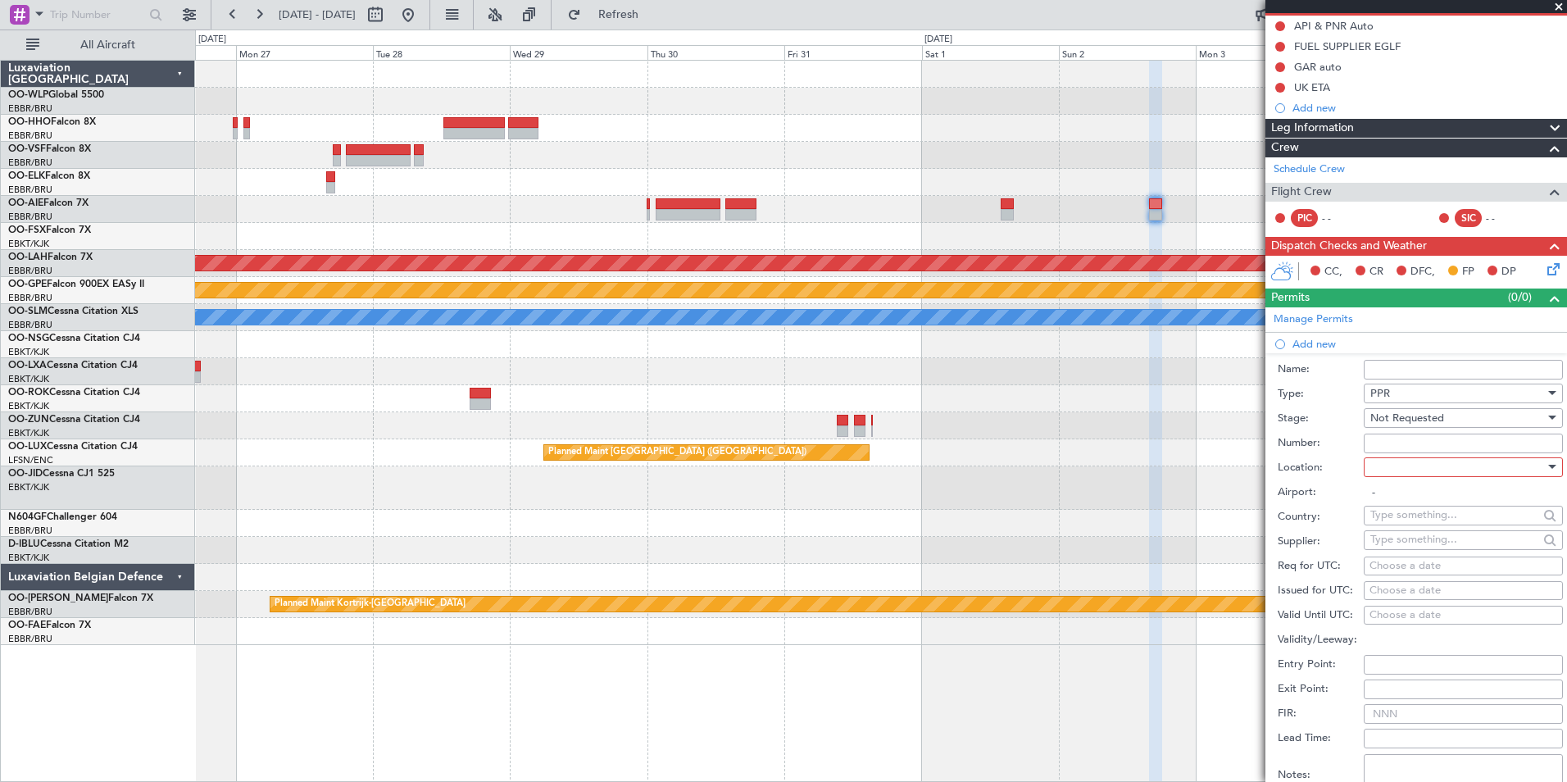
click at [1392, 465] on div at bounding box center [1457, 467] width 175 height 25
click at [1395, 554] on span "Arrival" at bounding box center [1457, 549] width 172 height 25
type input "EGLF / FAB"
click at [1429, 565] on div "Choose a date" at bounding box center [1463, 566] width 188 height 16
select select "9"
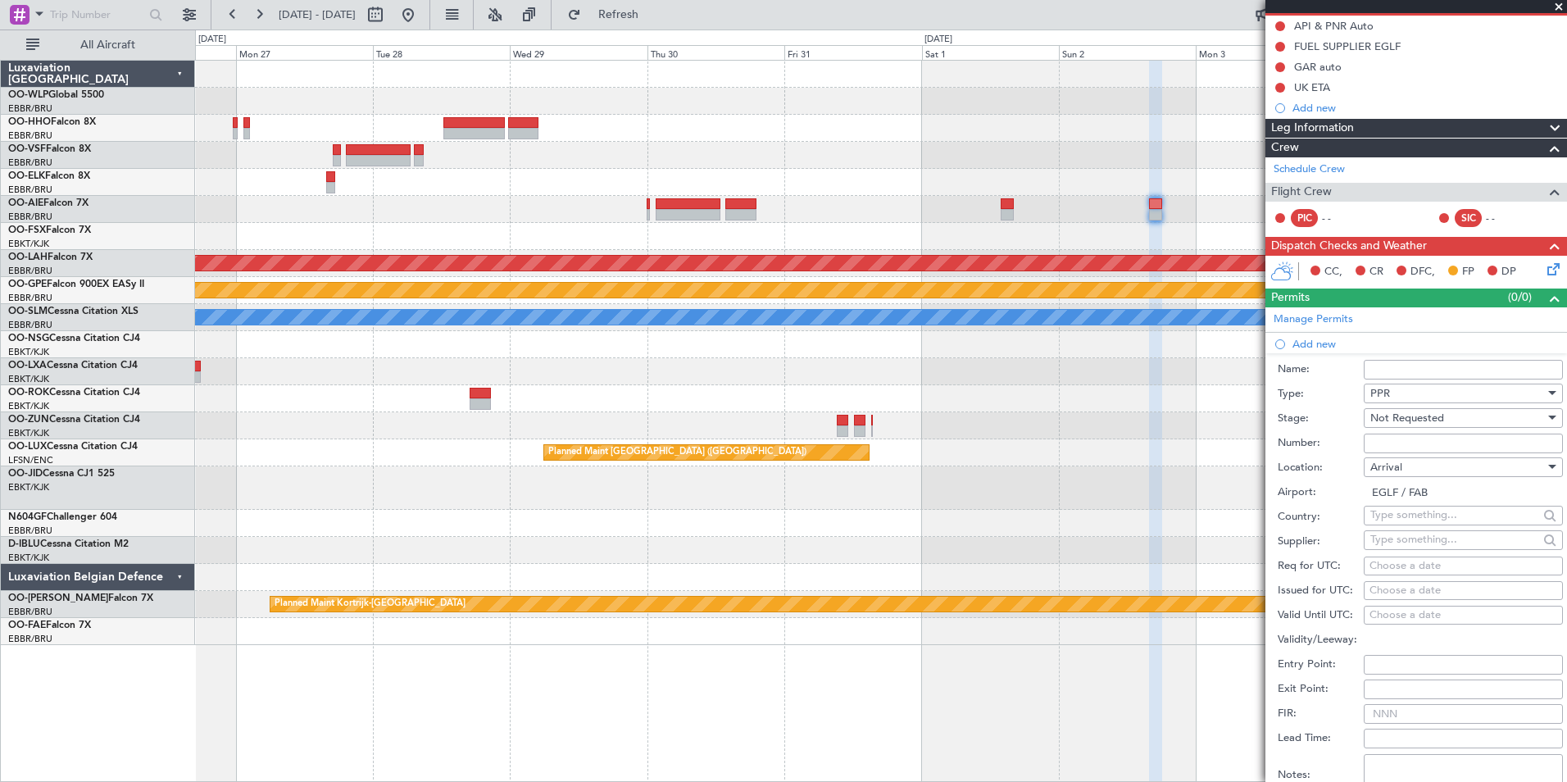
select select "2025"
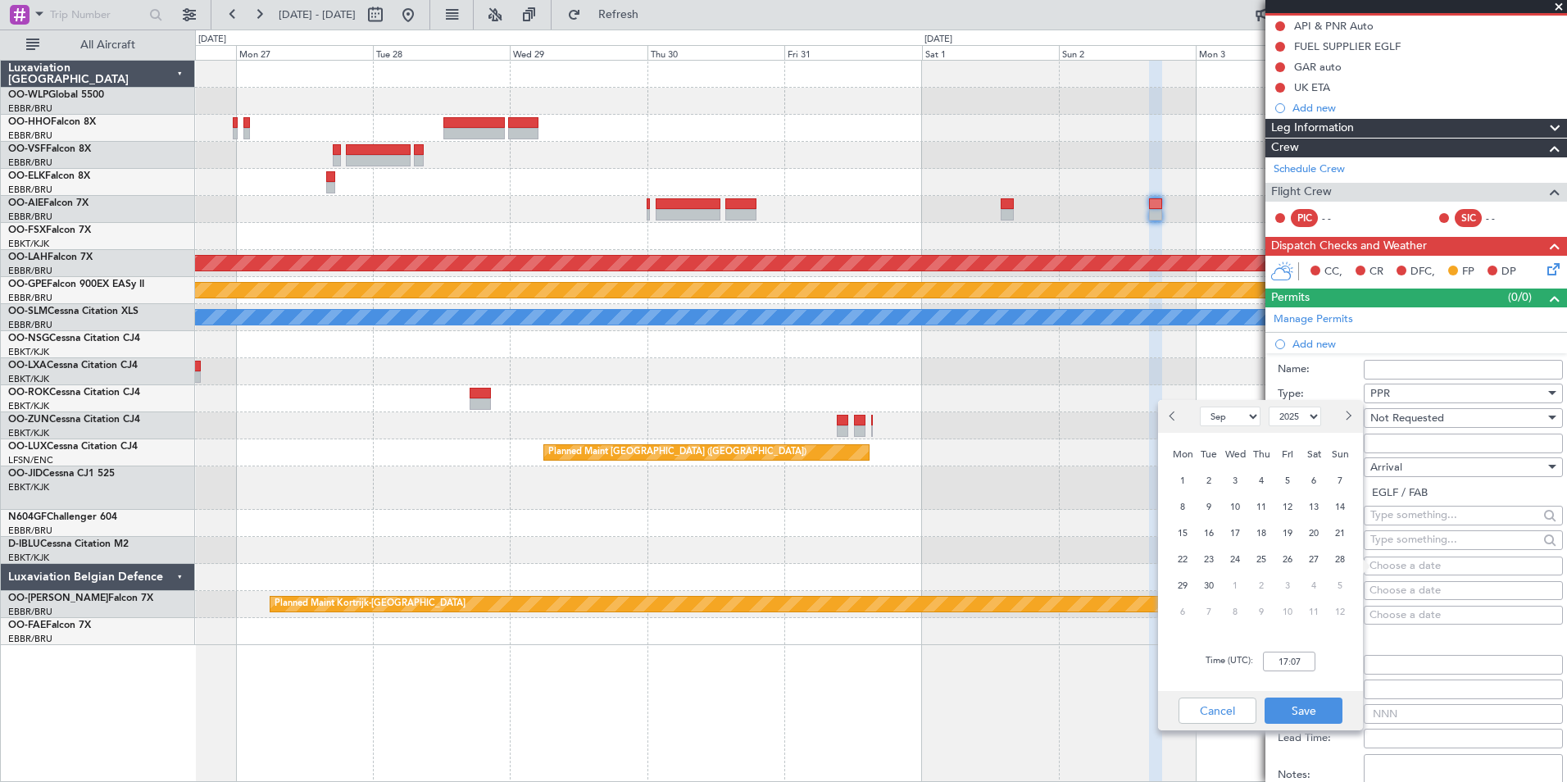
click at [1346, 415] on span "Next month" at bounding box center [1347, 416] width 10 height 10
click at [1348, 587] on span "2" at bounding box center [1340, 585] width 20 height 20
select select "11"
click at [1283, 665] on input "00:00" at bounding box center [1289, 661] width 52 height 20
type input "18:10"
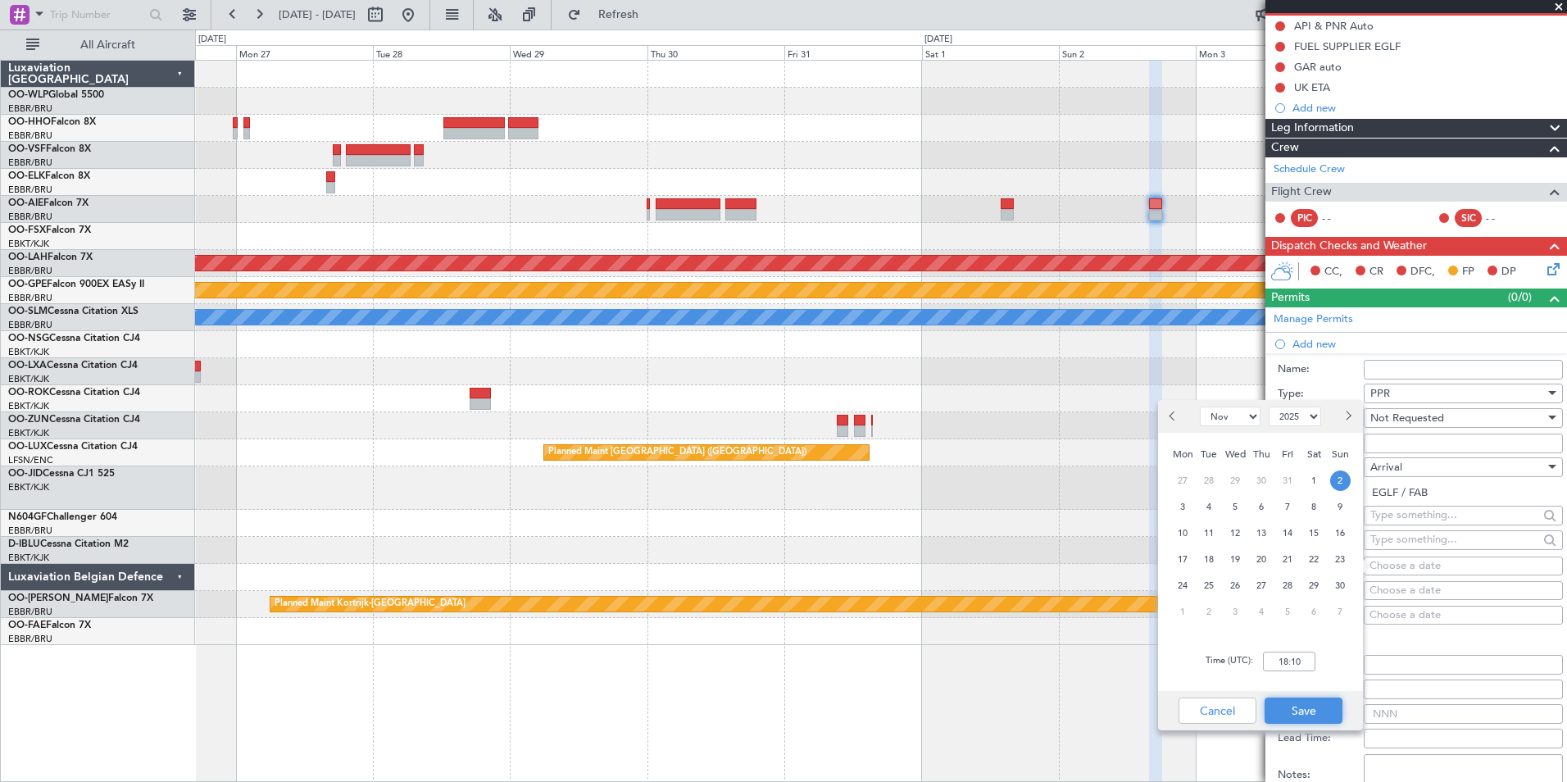
click at [1318, 713] on button "Save" at bounding box center [1303, 710] width 78 height 26
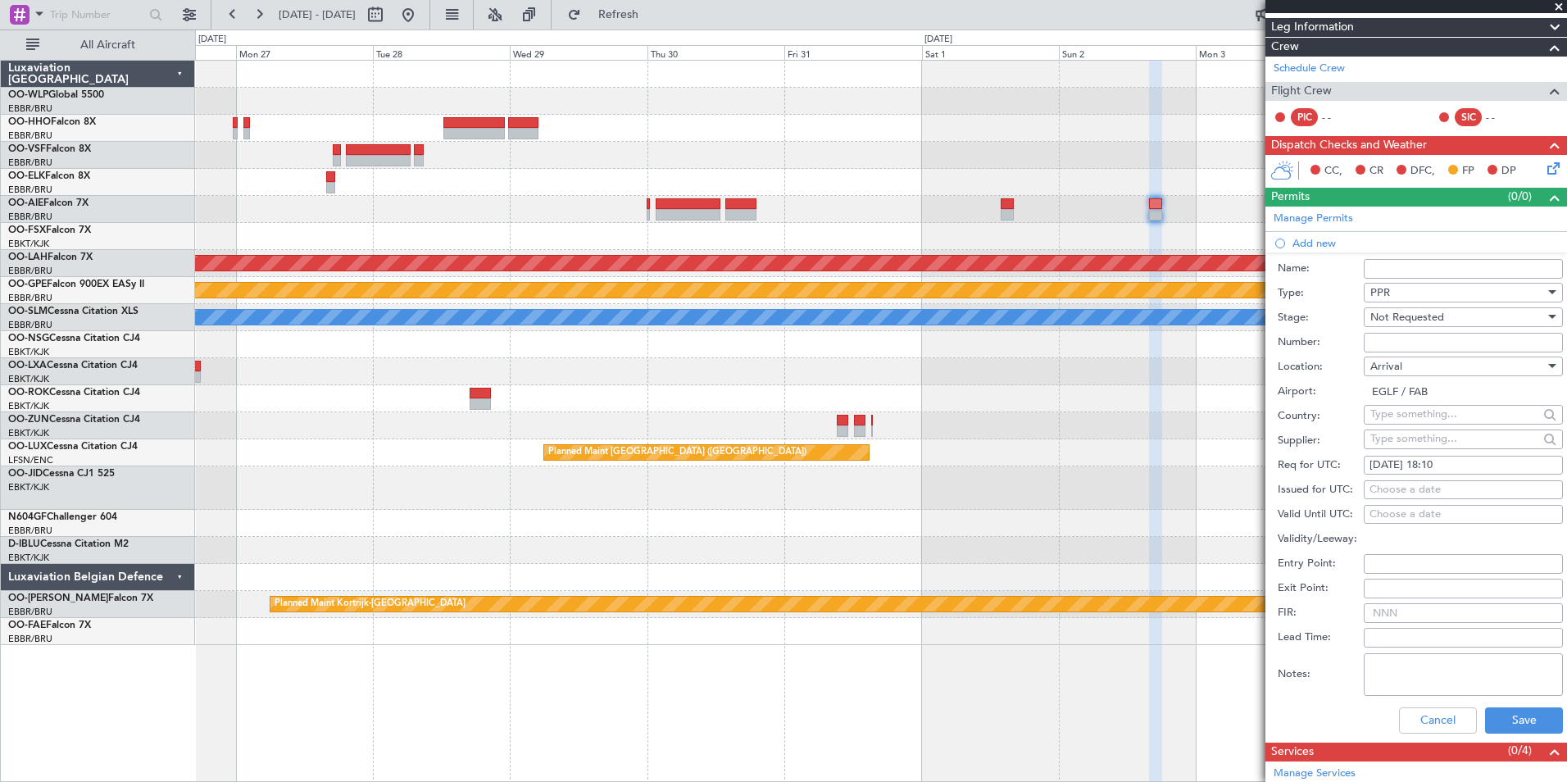
scroll to position [574, 0]
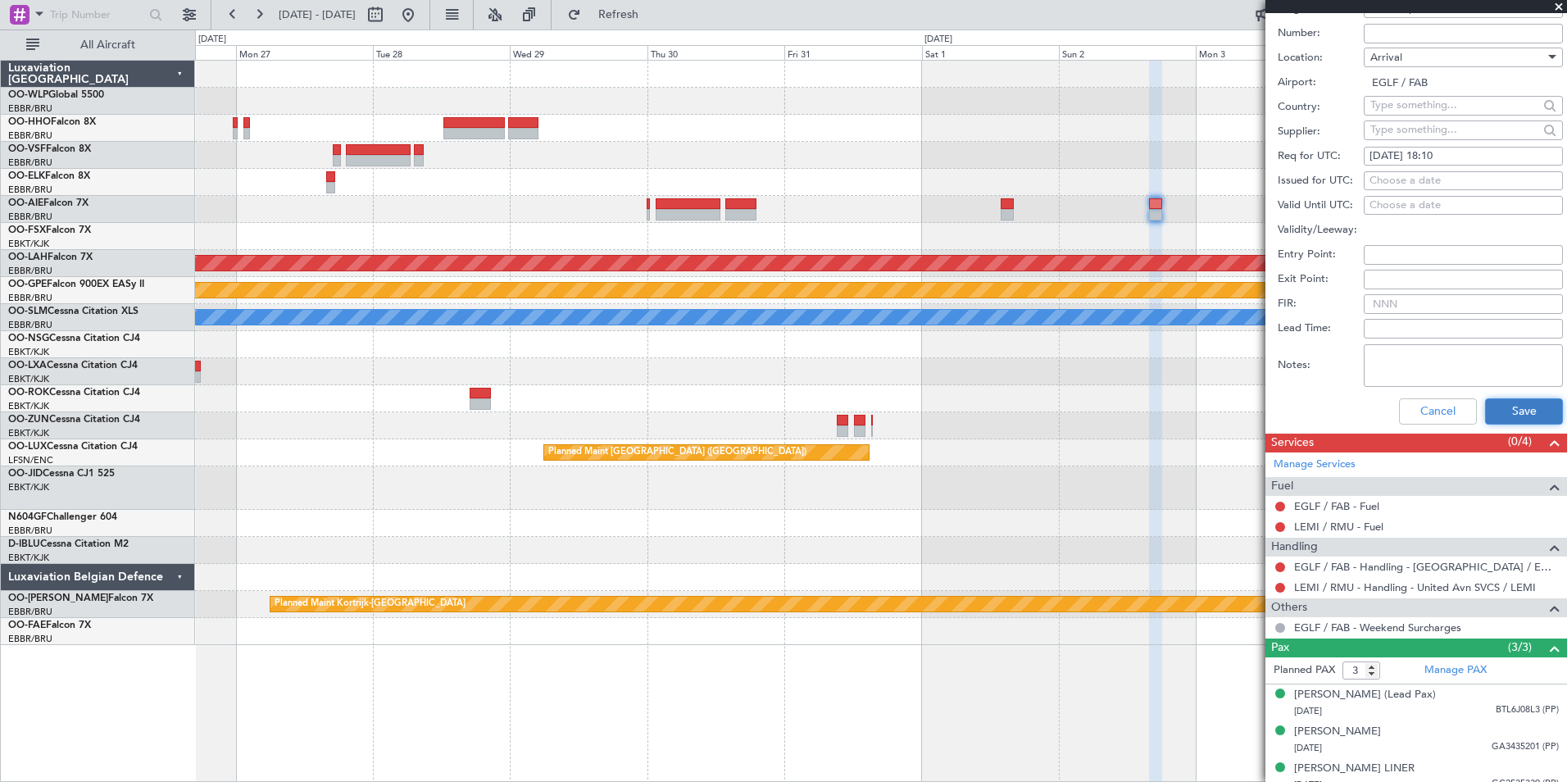
click at [1511, 405] on button "Save" at bounding box center [1524, 411] width 78 height 26
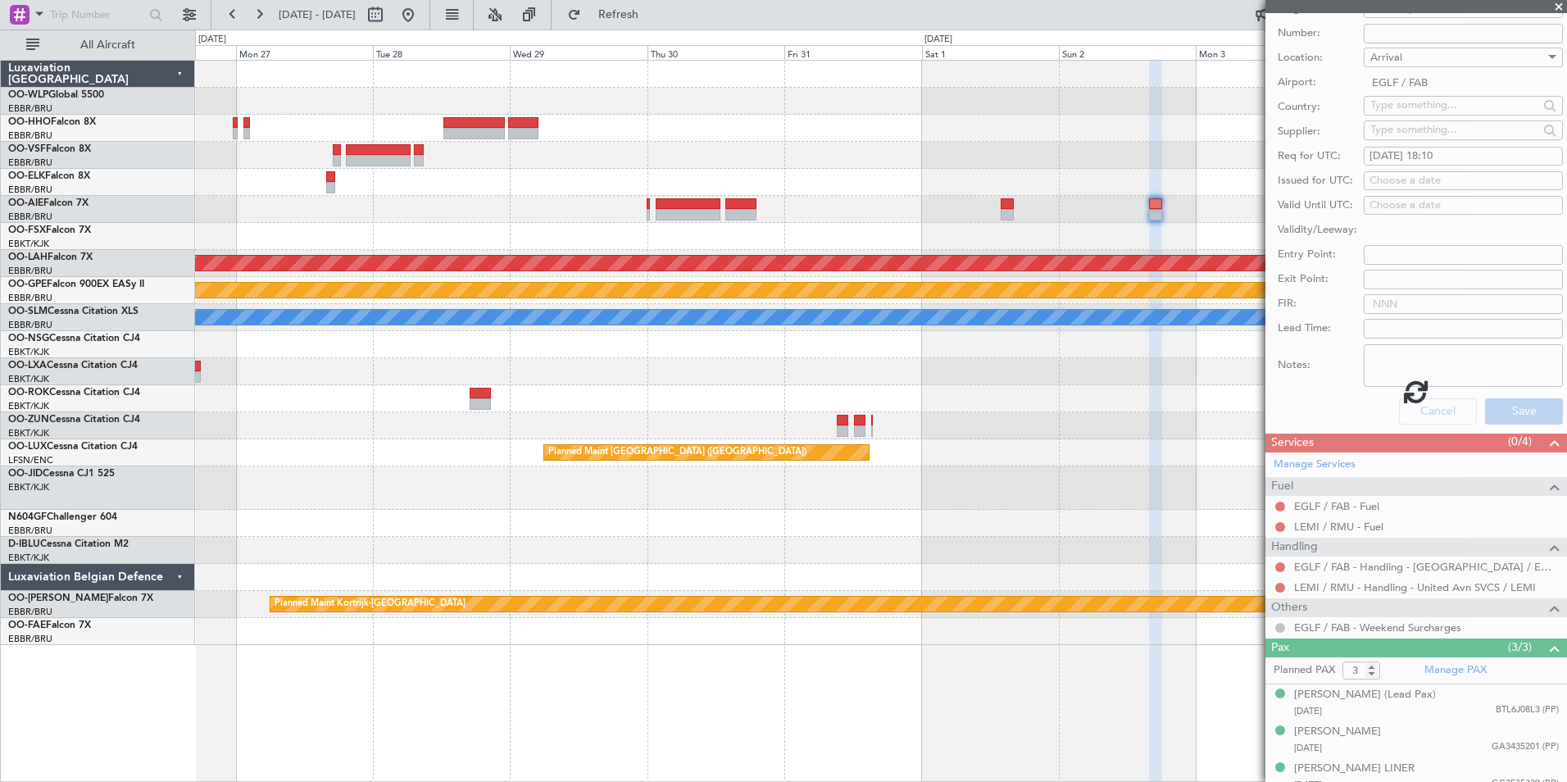
scroll to position [134, 0]
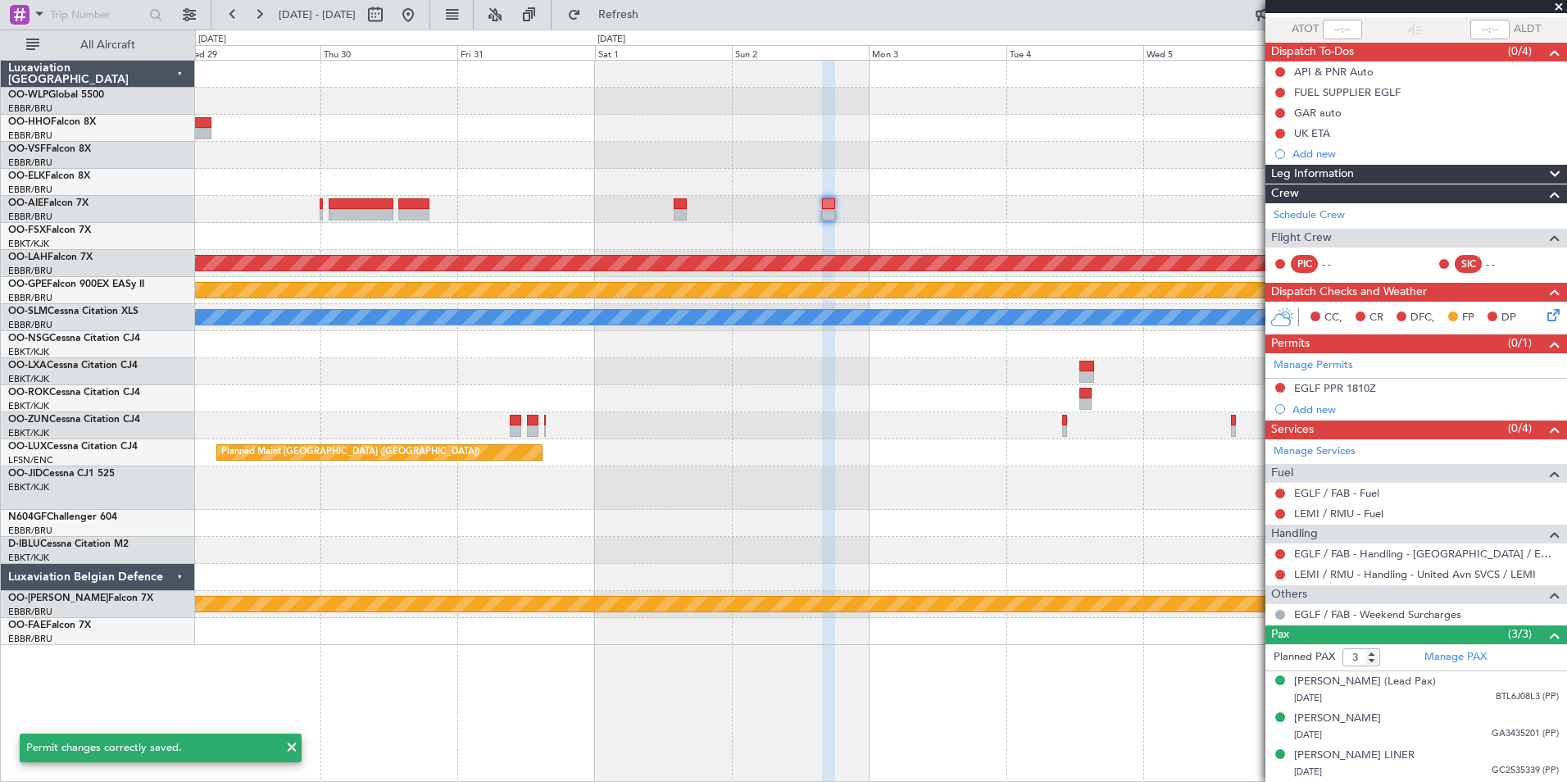
click at [769, 145] on div at bounding box center [880, 155] width 1371 height 27
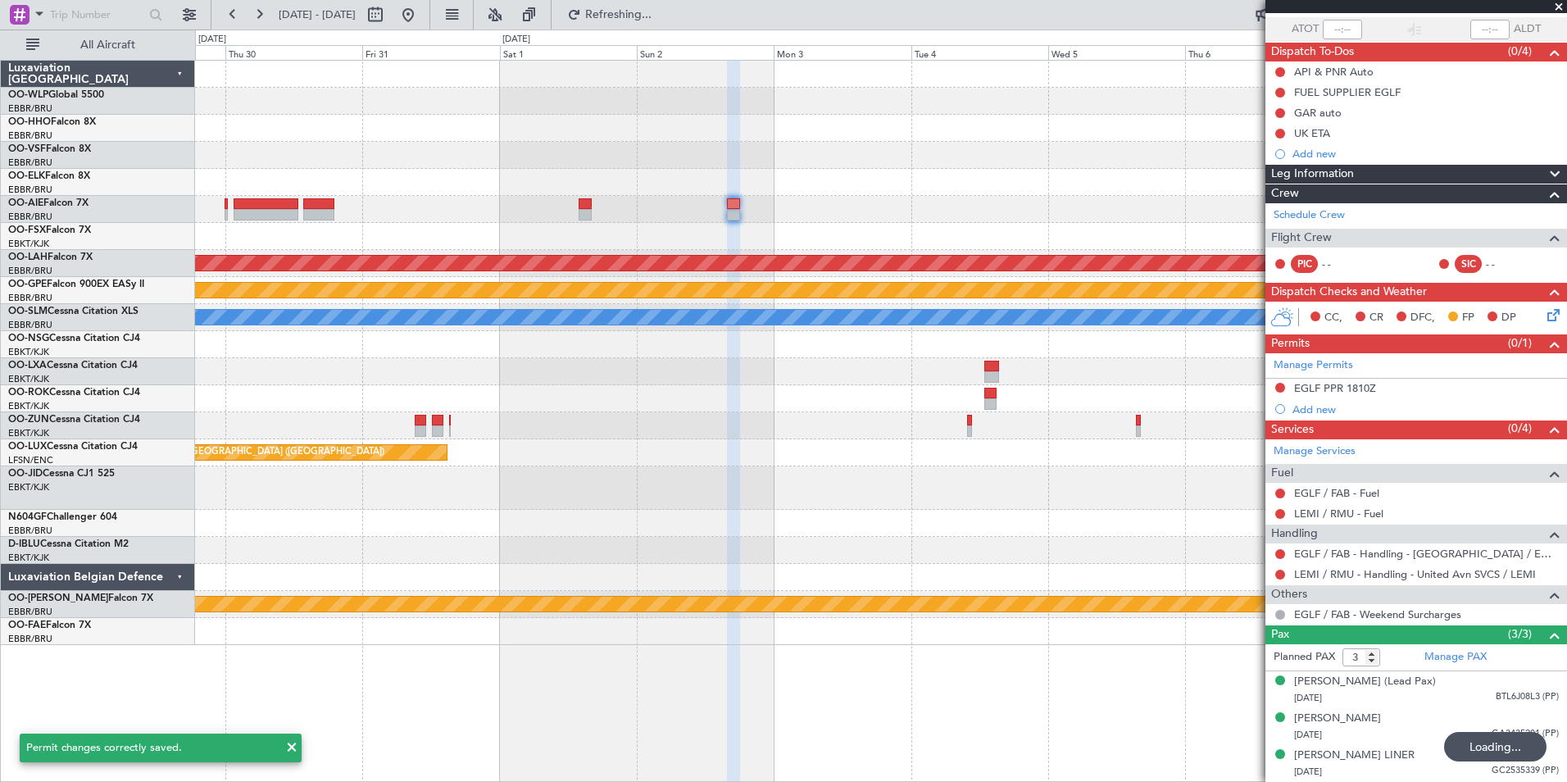
click at [1547, 306] on icon at bounding box center [1550, 312] width 13 height 13
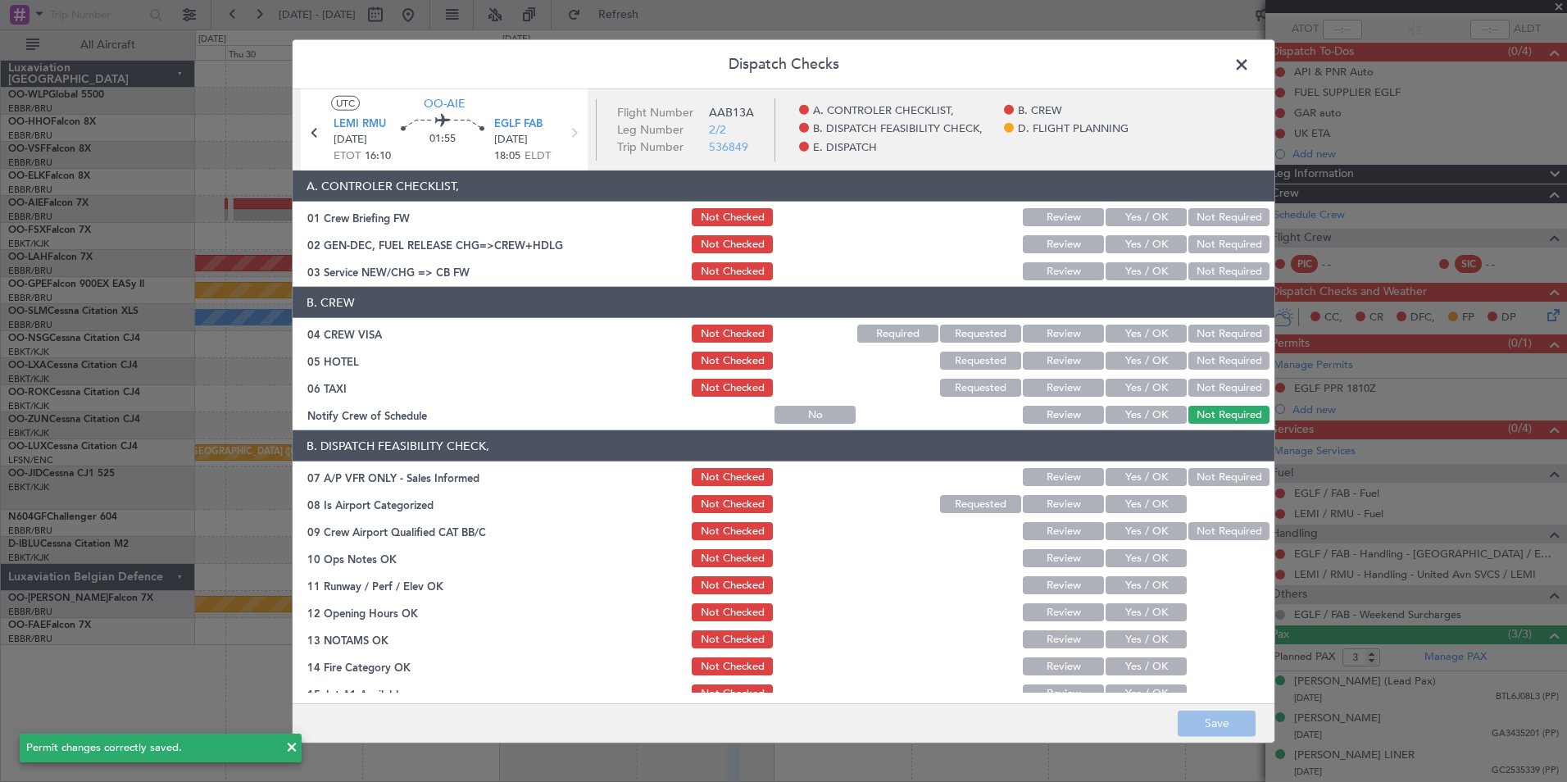
click at [1134, 265] on button "Yes / OK" at bounding box center [1145, 271] width 81 height 18
click at [1217, 344] on div "Not Required" at bounding box center [1227, 333] width 83 height 23
click at [1206, 337] on button "Not Required" at bounding box center [1228, 334] width 81 height 18
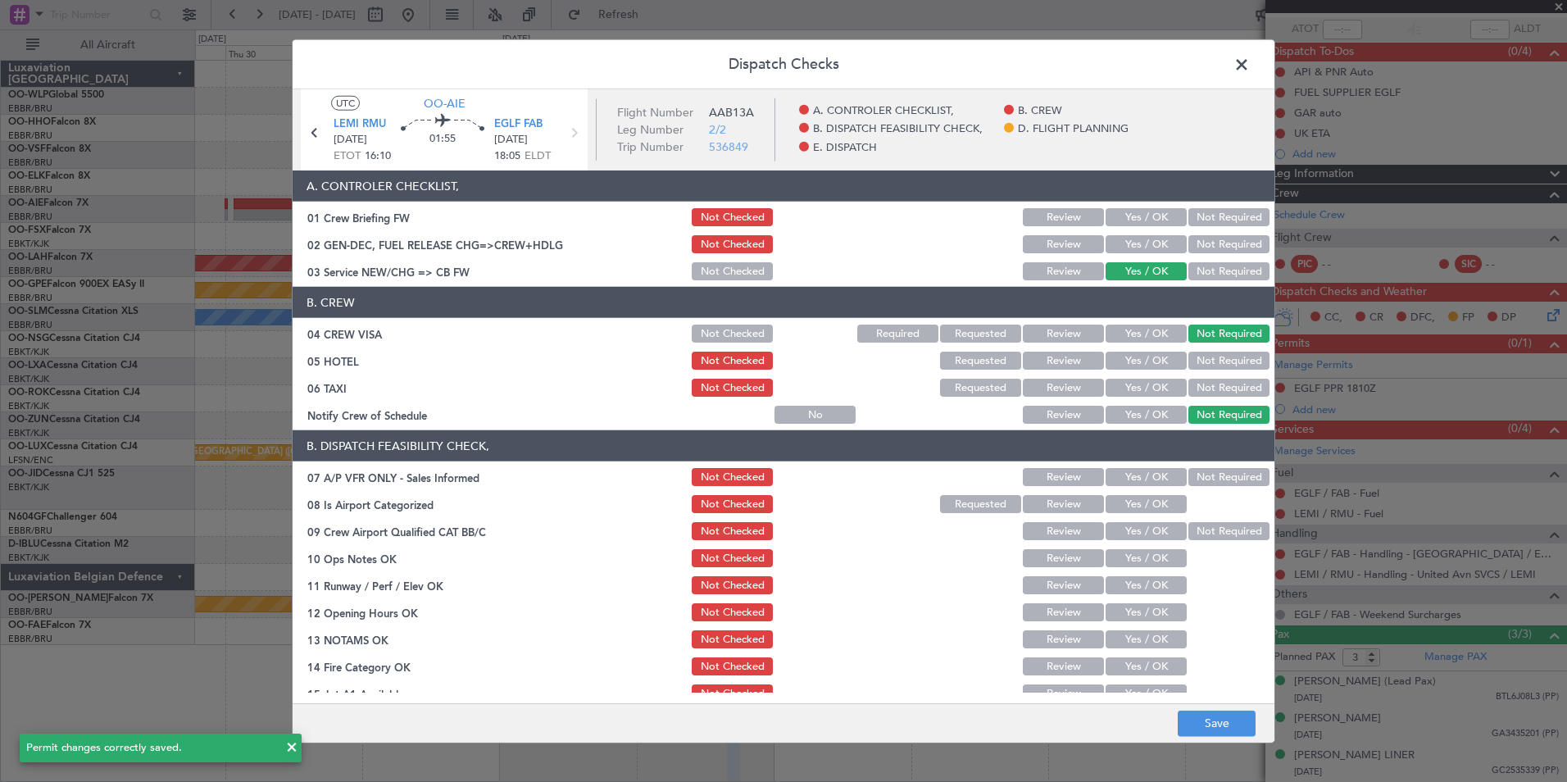
click at [1199, 381] on button "Not Required" at bounding box center [1228, 388] width 81 height 18
drag, startPoint x: 1159, startPoint y: 411, endPoint x: 1178, endPoint y: 455, distance: 48.4
click at [1158, 411] on button "Yes / OK" at bounding box center [1145, 415] width 81 height 18
click at [1199, 485] on button "Not Required" at bounding box center [1228, 477] width 81 height 18
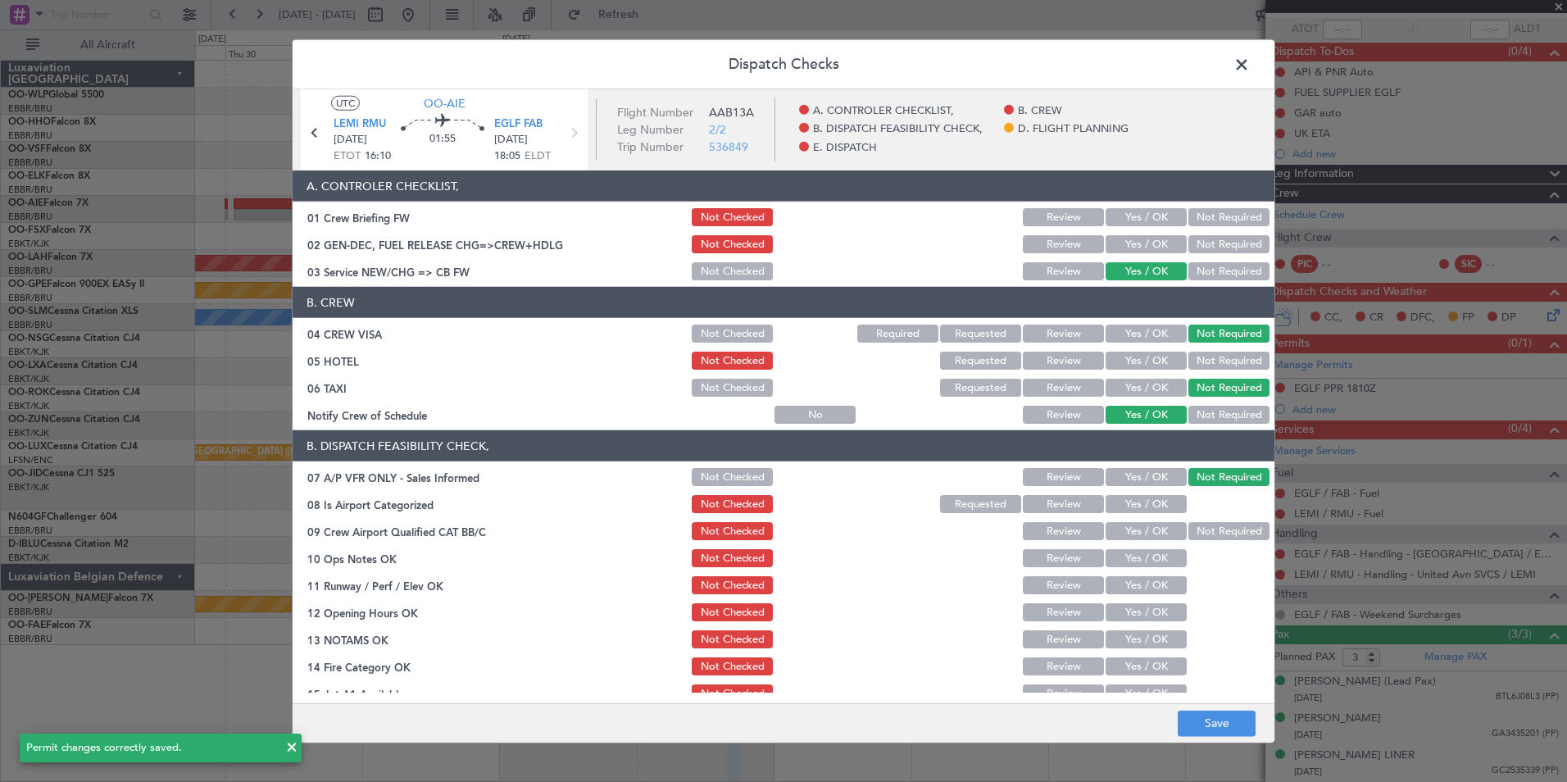
click at [1151, 502] on button "Yes / OK" at bounding box center [1145, 504] width 81 height 18
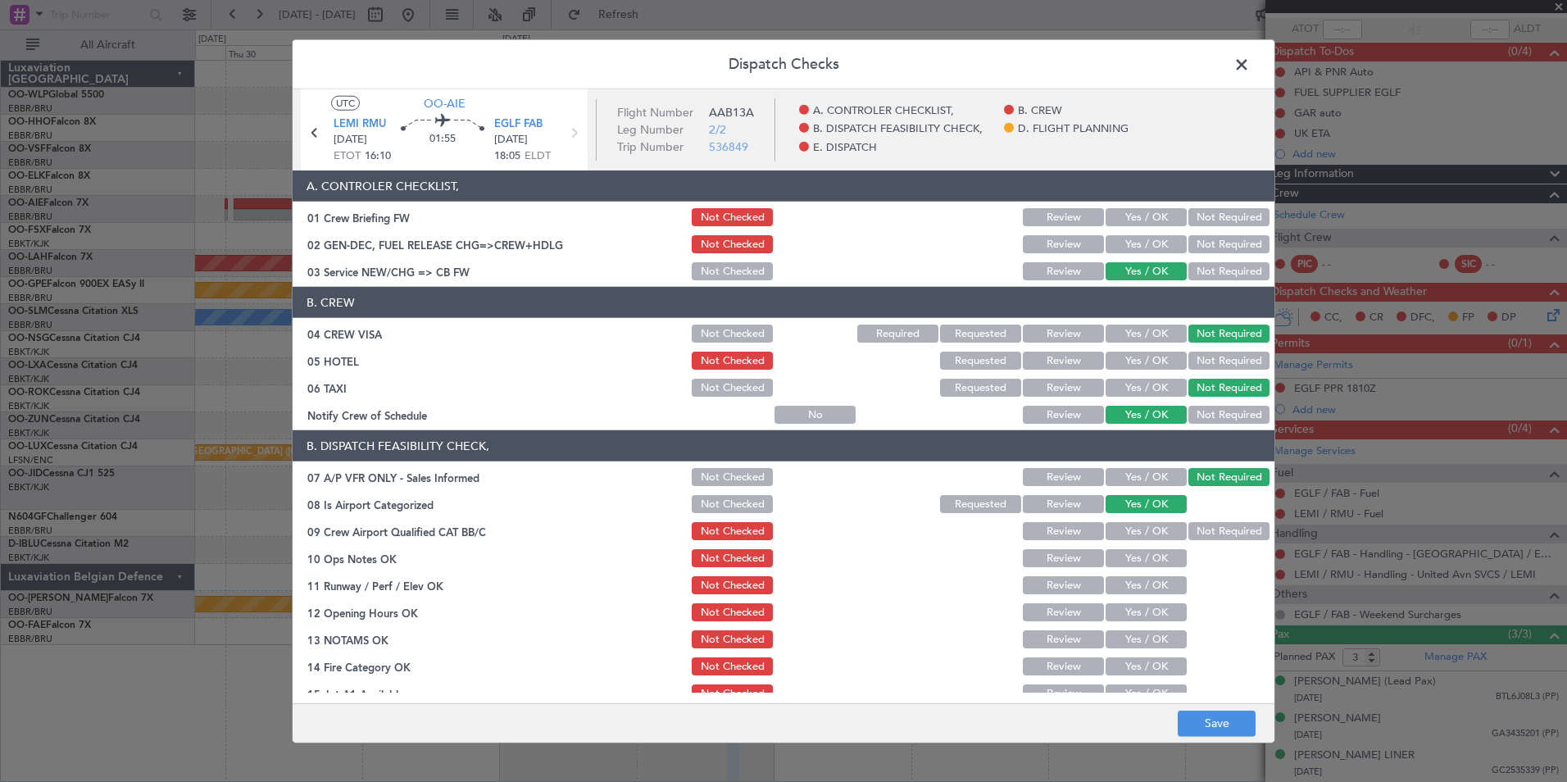
click at [1147, 533] on button "Yes / OK" at bounding box center [1145, 531] width 81 height 18
drag, startPoint x: 1146, startPoint y: 553, endPoint x: 1137, endPoint y: 579, distance: 26.7
click at [1146, 554] on button "Yes / OK" at bounding box center [1145, 558] width 81 height 18
click at [1137, 585] on button "Yes / OK" at bounding box center [1145, 585] width 81 height 18
click at [1128, 615] on button "Yes / OK" at bounding box center [1145, 612] width 81 height 18
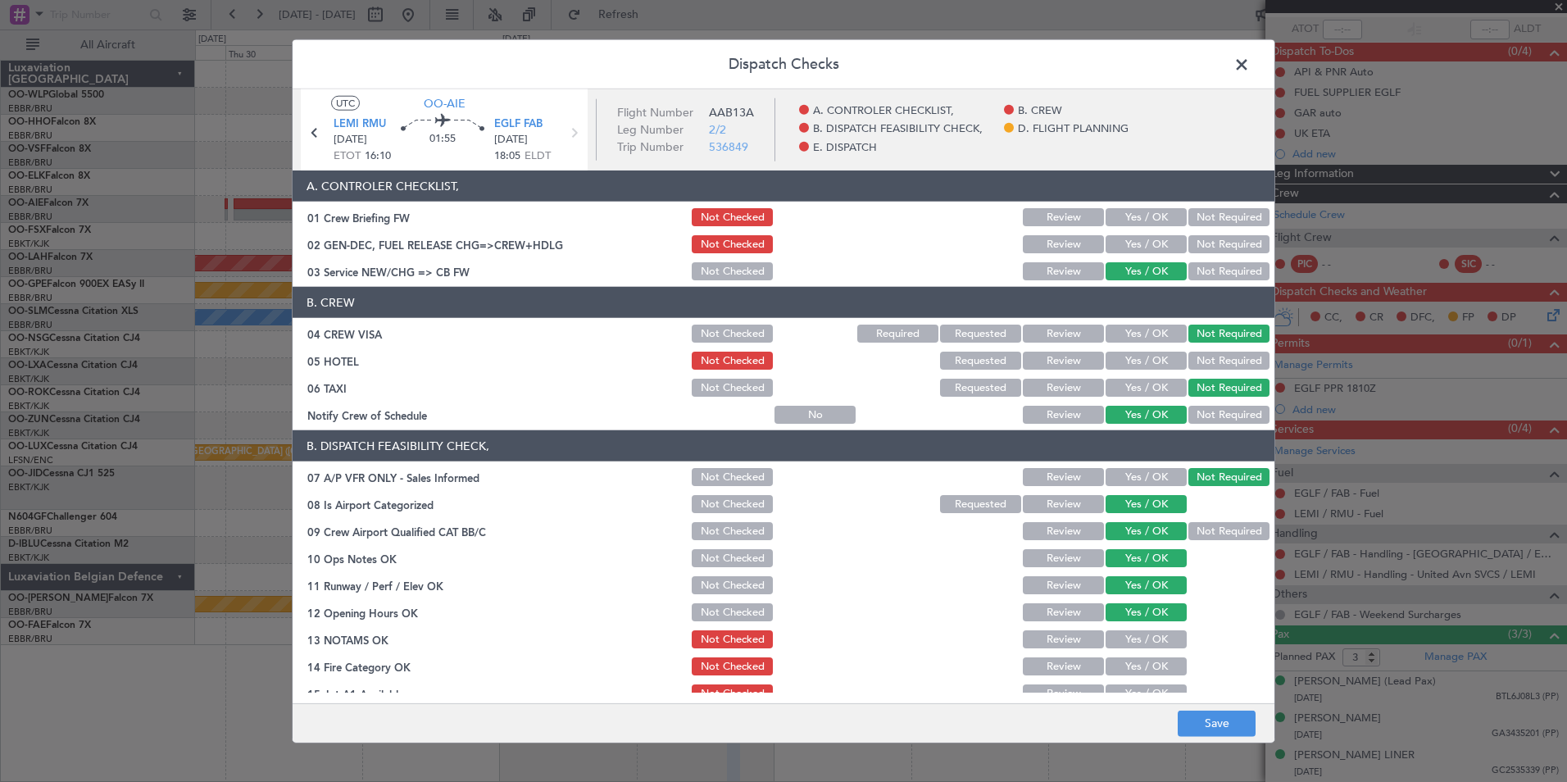
click at [1121, 640] on button "Yes / OK" at bounding box center [1145, 639] width 81 height 18
click at [1049, 642] on button "Review" at bounding box center [1063, 639] width 81 height 18
click at [1128, 665] on button "Yes / OK" at bounding box center [1145, 666] width 81 height 18
click at [1127, 687] on button "Yes / OK" at bounding box center [1145, 693] width 81 height 18
click at [1128, 688] on button "Yes / OK" at bounding box center [1145, 693] width 81 height 18
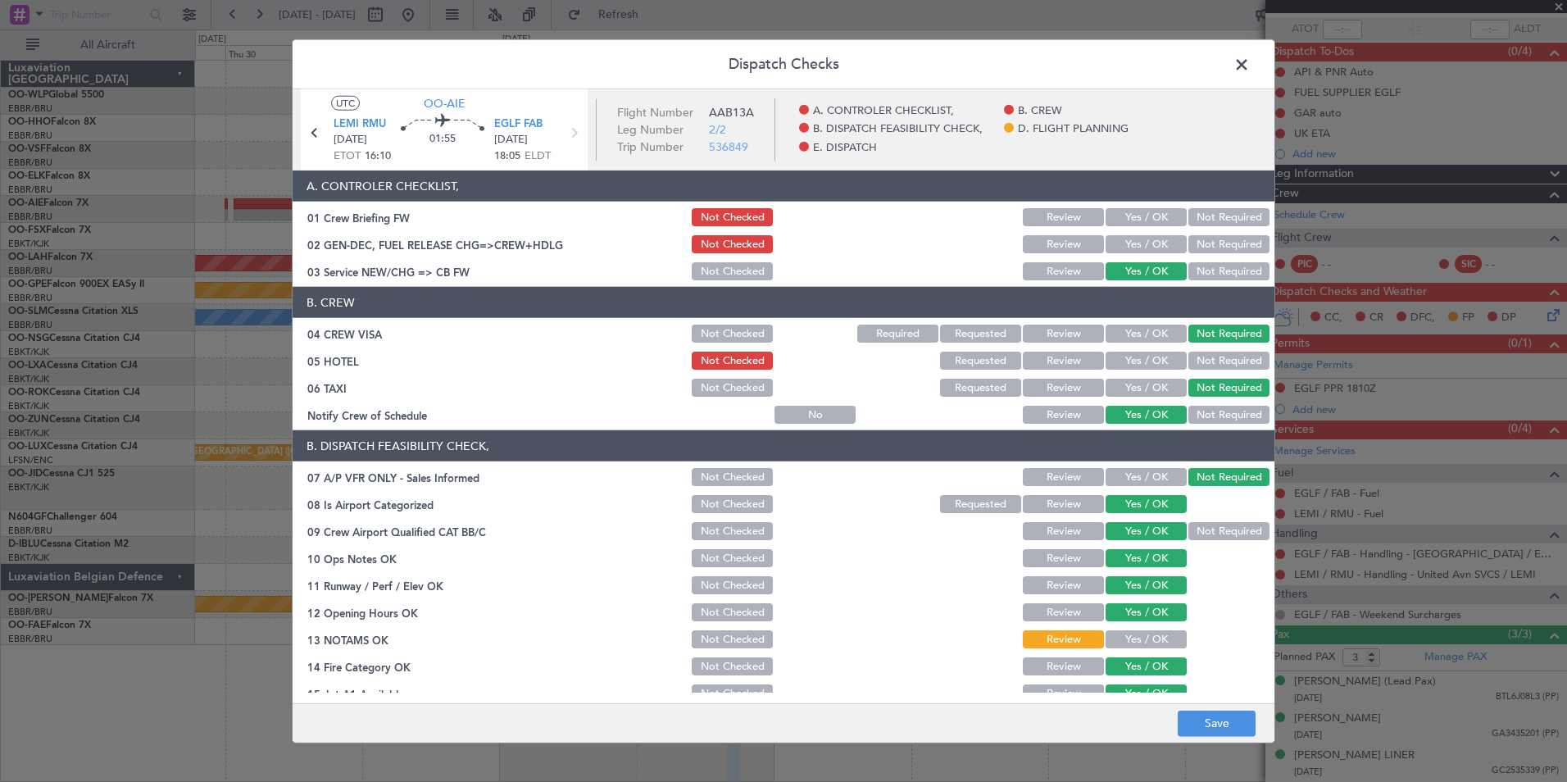
scroll to position [164, 0]
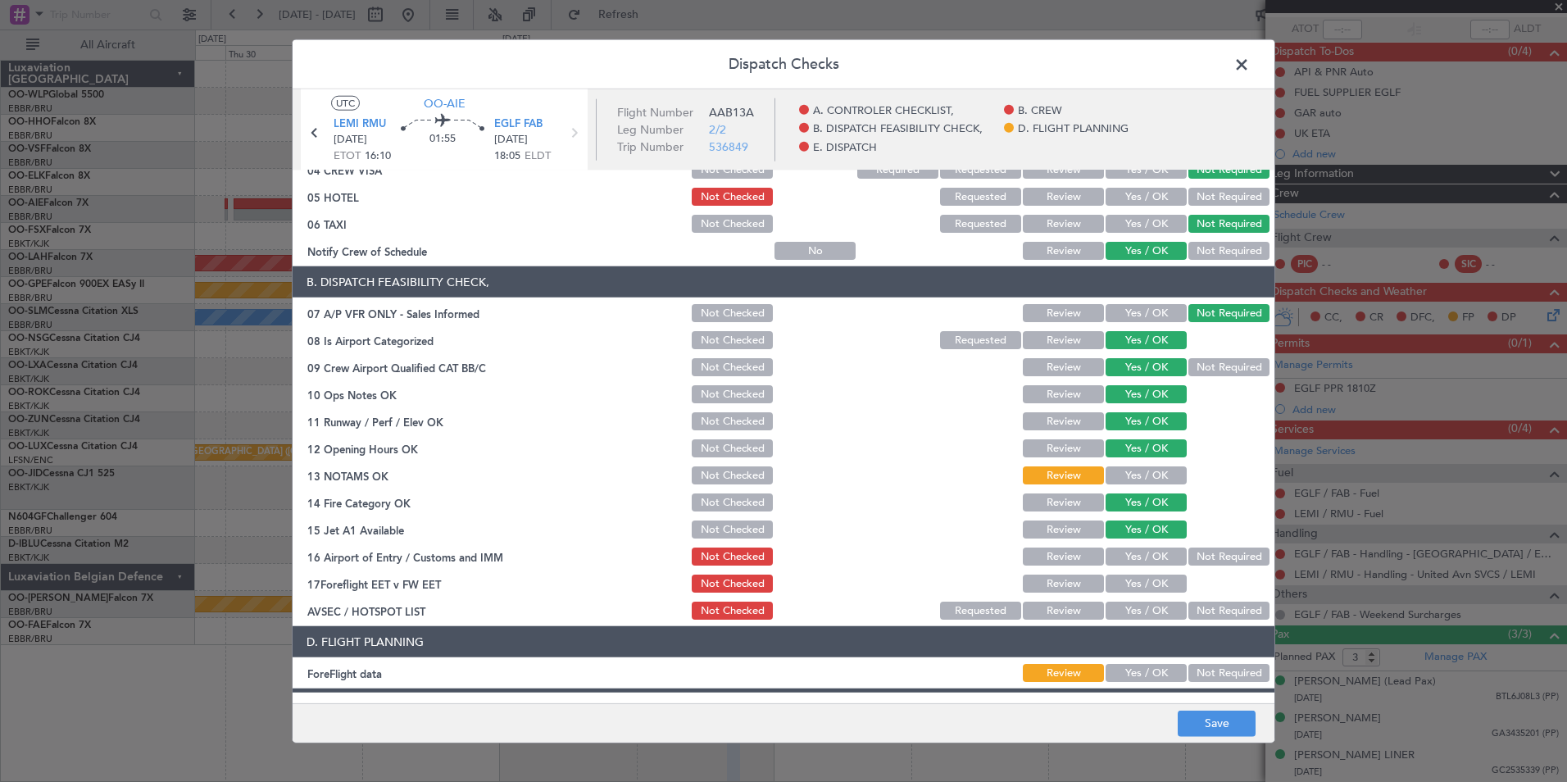
click at [1227, 555] on button "Not Required" at bounding box center [1228, 556] width 81 height 18
click at [1054, 588] on button "Review" at bounding box center [1063, 583] width 81 height 18
click at [1237, 630] on header "D. FLIGHT PLANNING" at bounding box center [784, 641] width 982 height 31
click at [1214, 612] on button "Not Required" at bounding box center [1228, 610] width 81 height 18
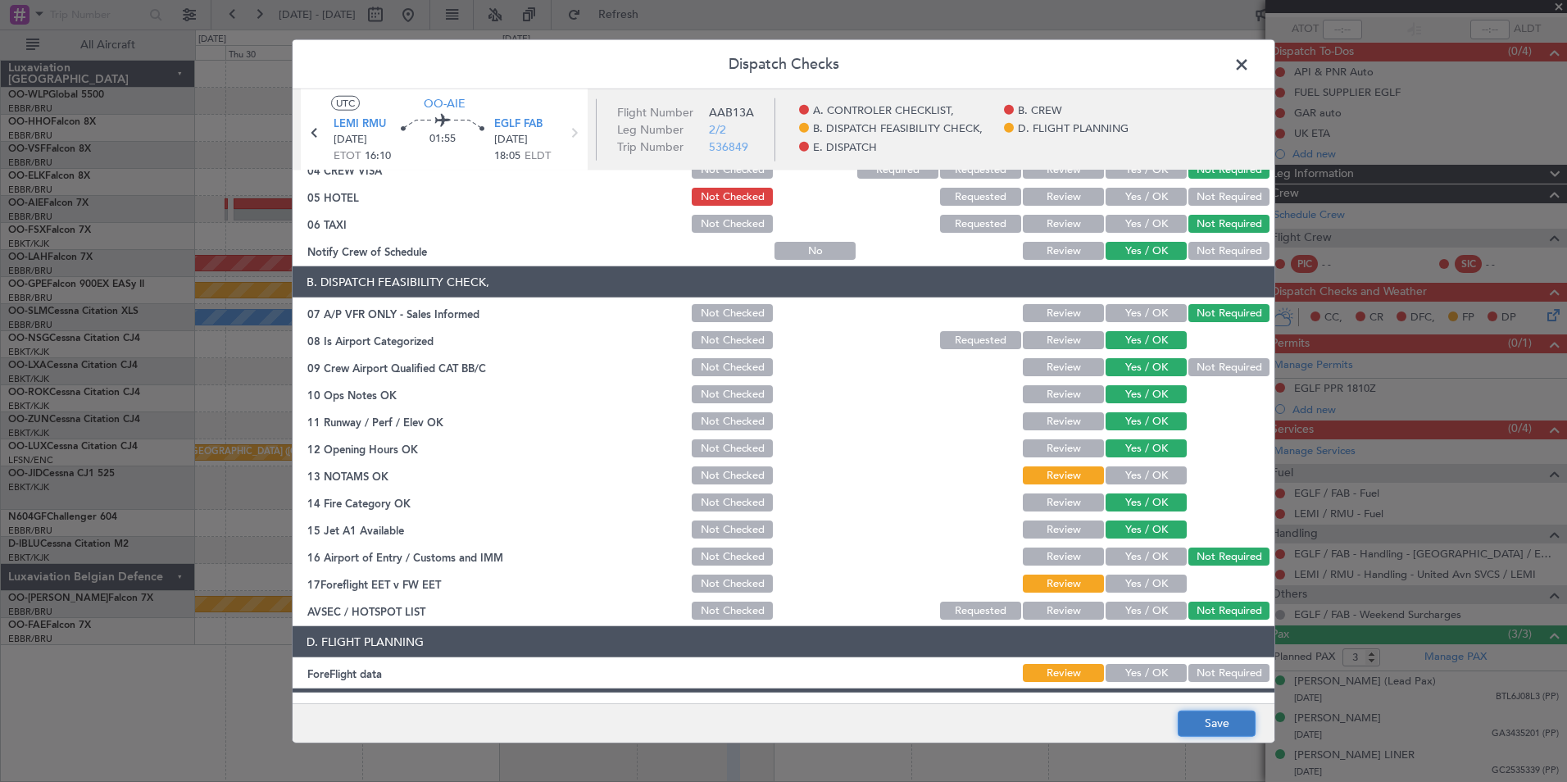
click at [1219, 727] on button "Save" at bounding box center [1217, 723] width 78 height 26
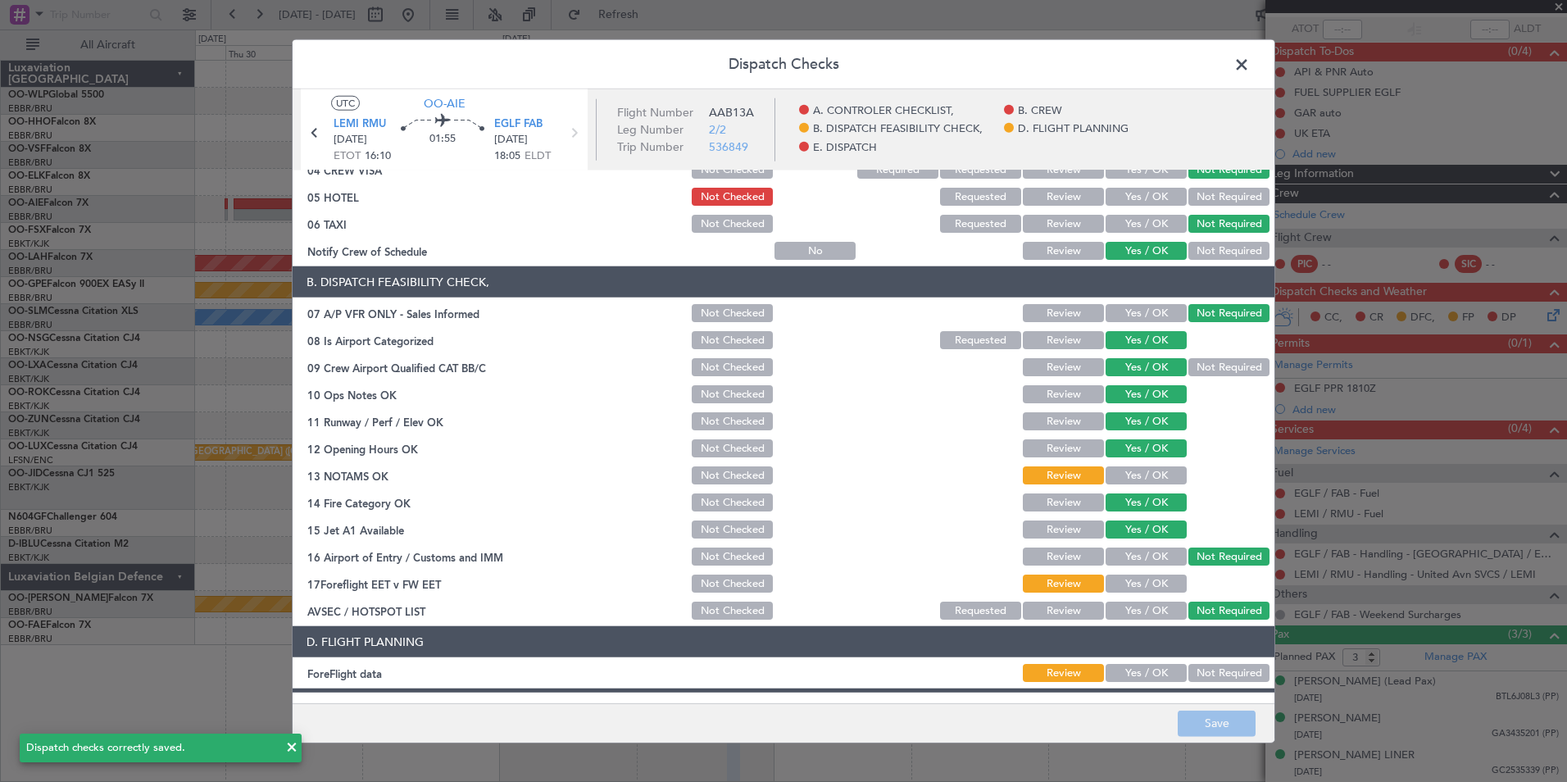
click at [1250, 59] on span at bounding box center [1250, 68] width 0 height 33
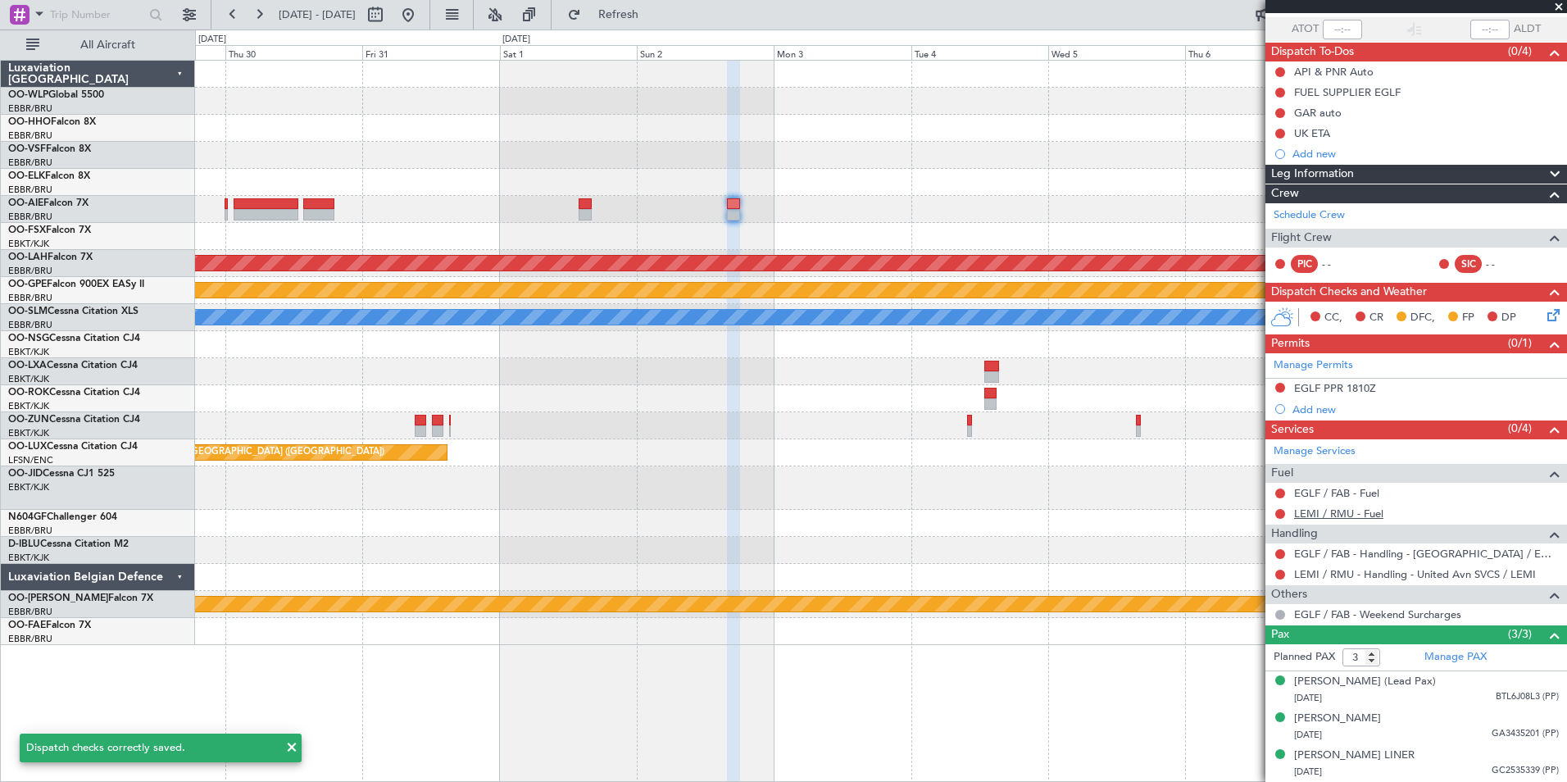
click at [1296, 503] on div "LEMI / RMU - Fuel" at bounding box center [1416, 513] width 302 height 20
click at [1300, 506] on link "LEMI / RMU - Fuel" at bounding box center [1338, 513] width 89 height 14
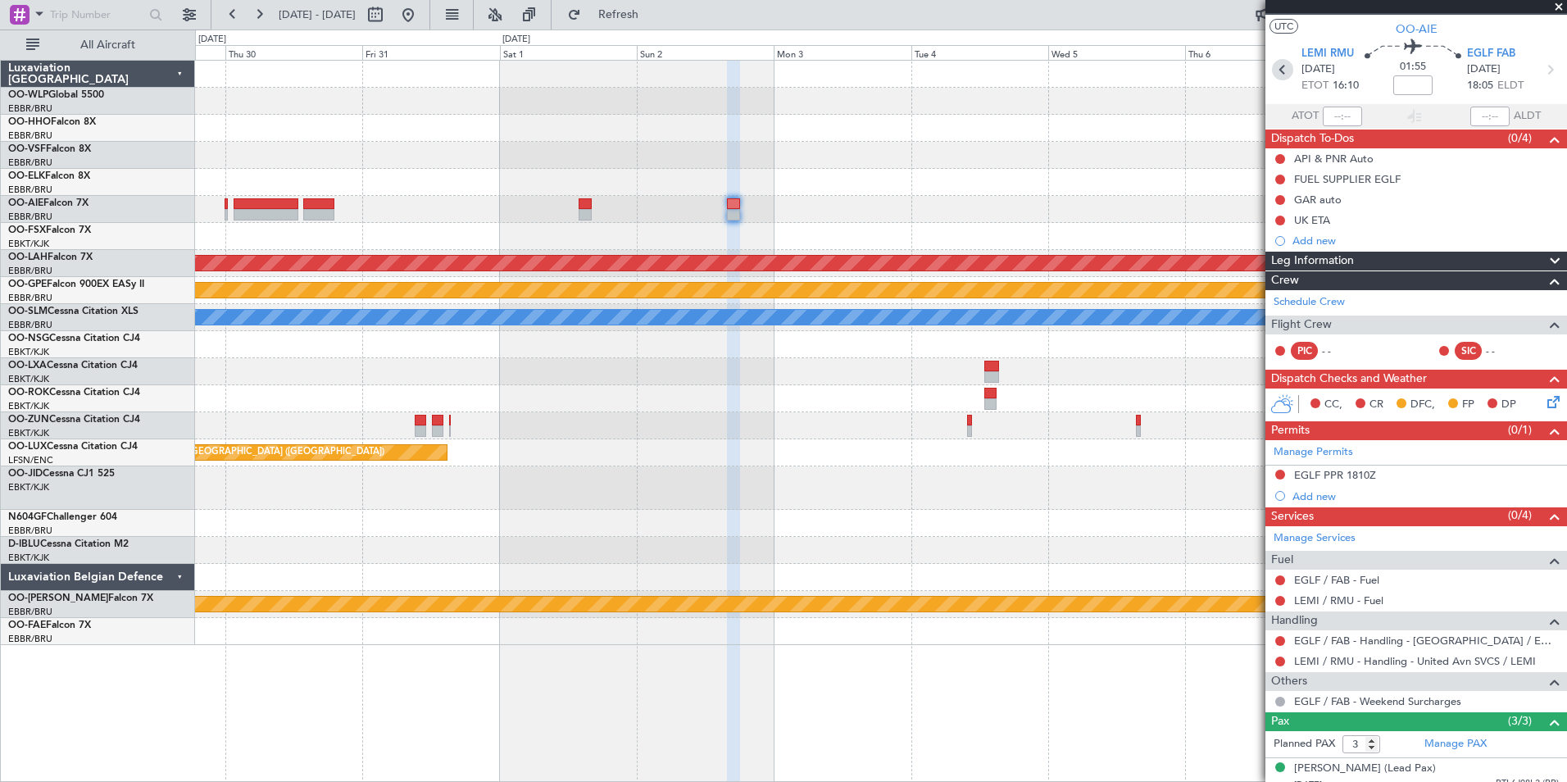
scroll to position [0, 0]
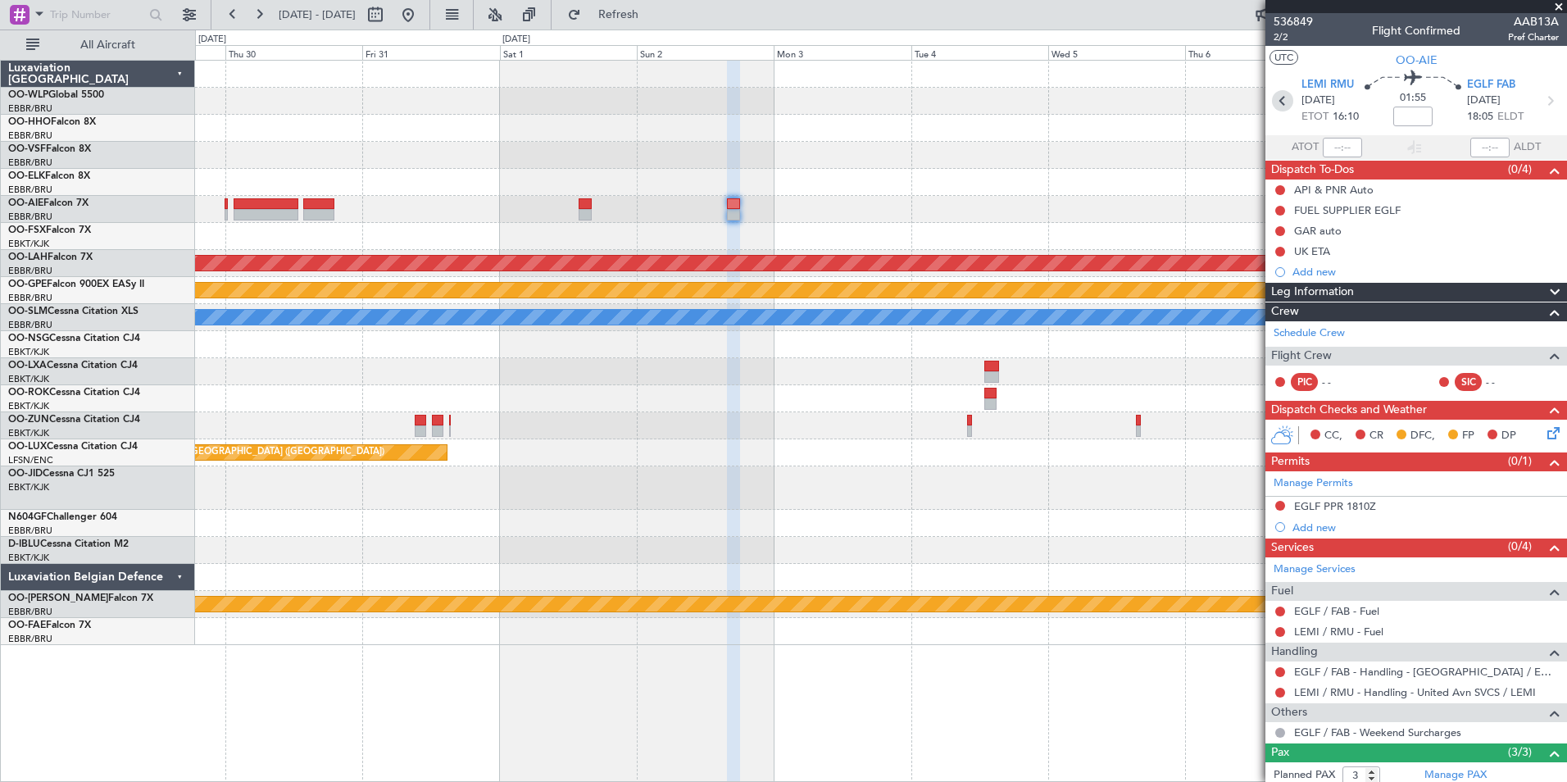
click at [1282, 107] on icon at bounding box center [1282, 100] width 21 height 21
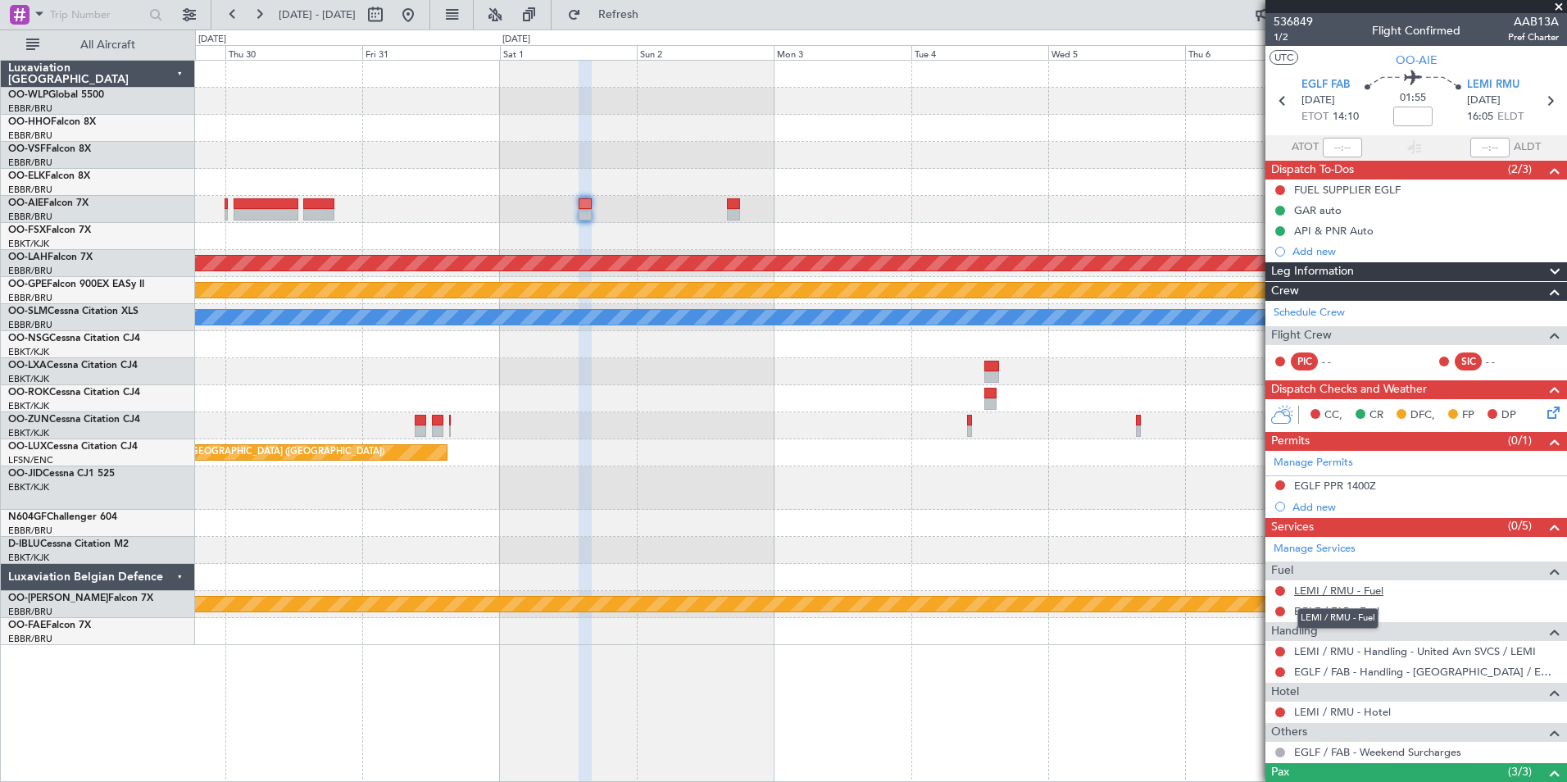
click at [1322, 592] on link "LEMI / RMU - Fuel" at bounding box center [1338, 590] width 89 height 14
click at [1361, 601] on mat-tooltip-component "LEMI / RMU - Fuel" at bounding box center [1338, 618] width 104 height 43
click at [1349, 611] on link "EGLF / FAB - Fuel" at bounding box center [1336, 611] width 85 height 14
click at [1332, 649] on link "LEMI / RMU - Handling - United Avn SVCS / LEMI" at bounding box center [1415, 651] width 242 height 14
click at [1328, 673] on link "EGLF / FAB - Handling - Farnborough Airport / EGLF / FAB" at bounding box center [1426, 672] width 265 height 14
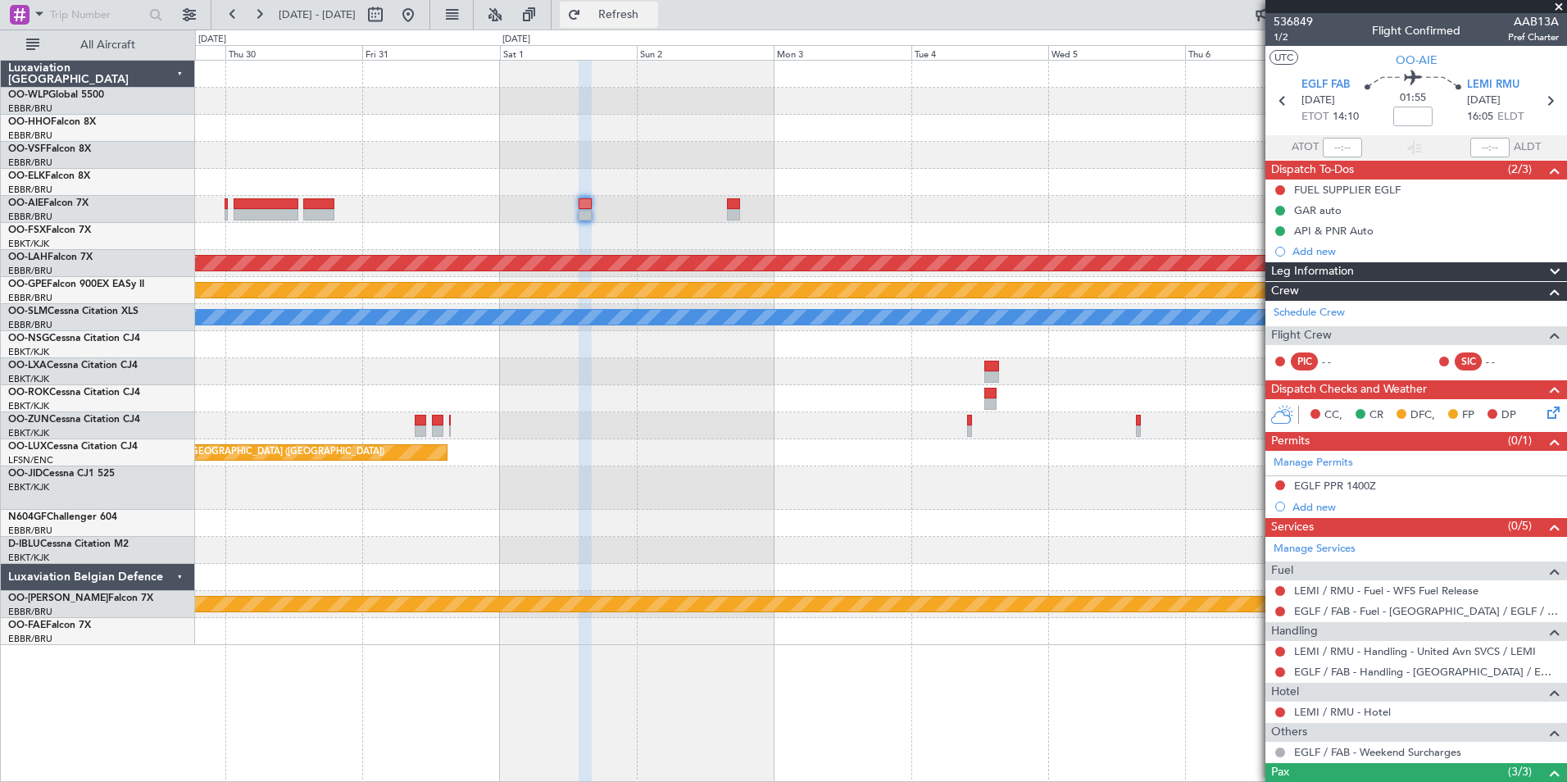
click at [653, 15] on span "Refresh" at bounding box center [618, 14] width 69 height 11
click at [421, 20] on button at bounding box center [408, 15] width 26 height 26
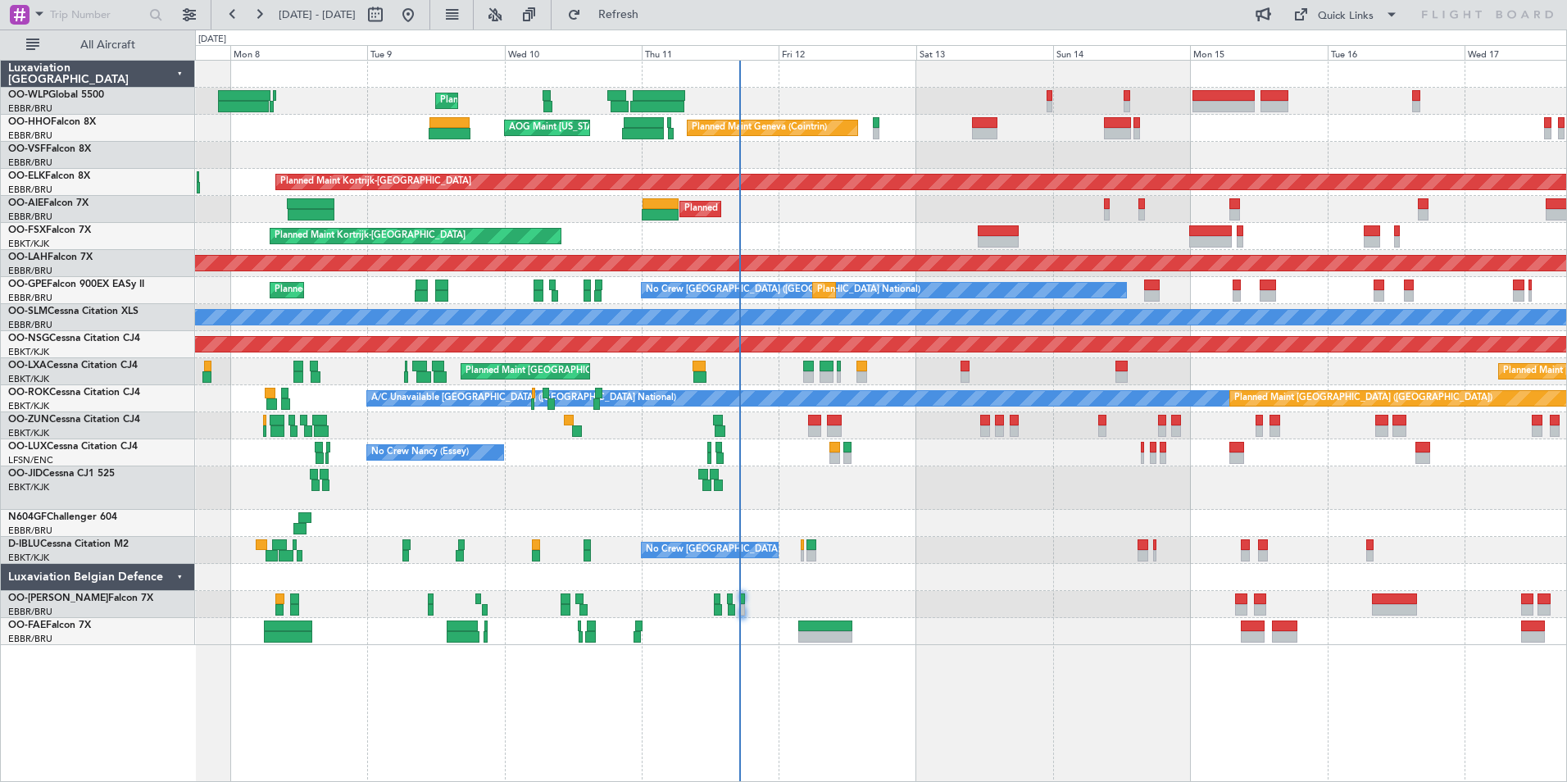
click at [1051, 138] on div "Planned Maint Geneva (Cointrin) AOG Maint New York (Teterboro)" at bounding box center [880, 128] width 1371 height 27
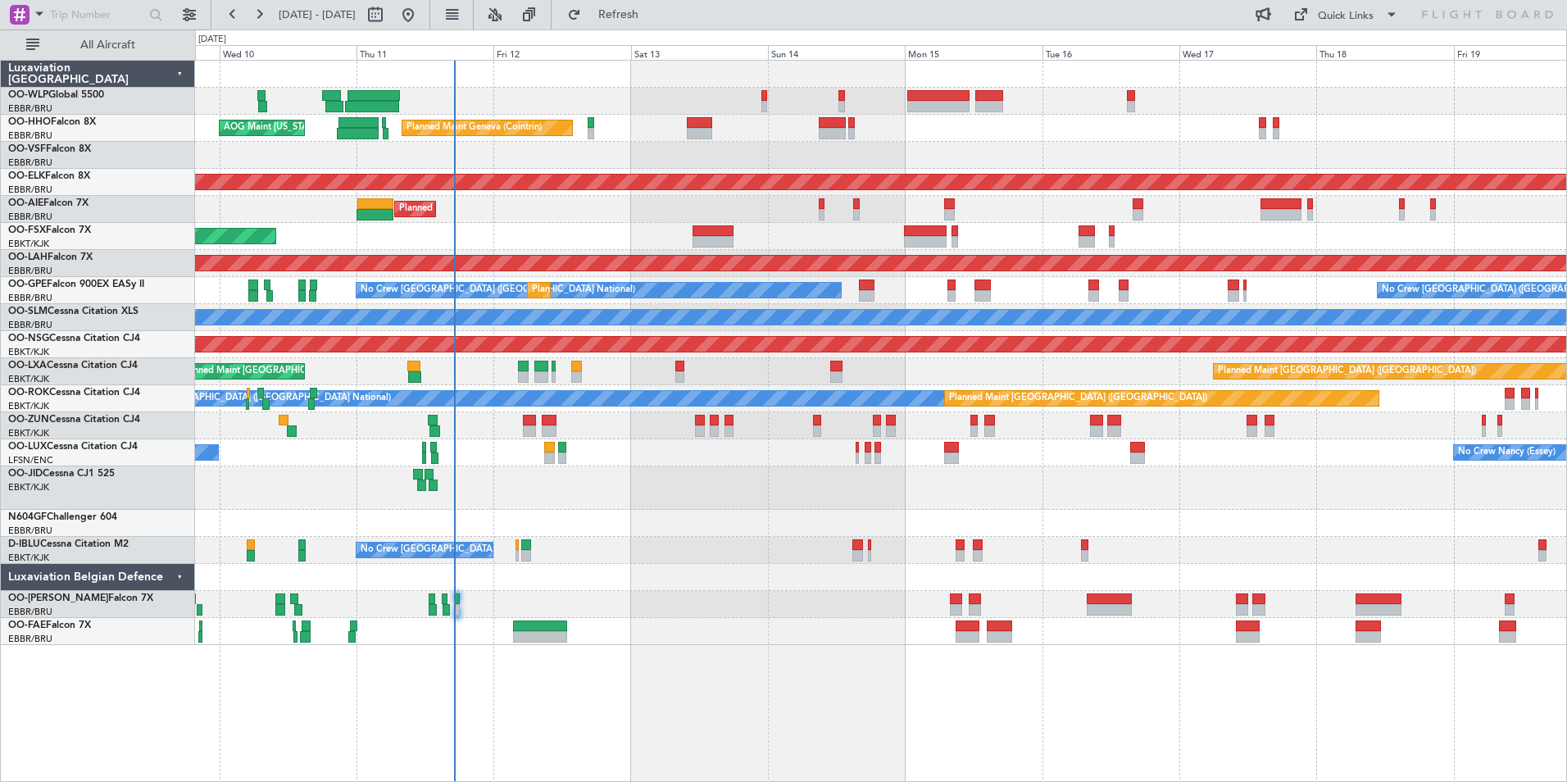
click at [954, 129] on div "Planned Maint Geneva (Cointrin) AOG Maint New York (Teterboro)" at bounding box center [880, 128] width 1371 height 27
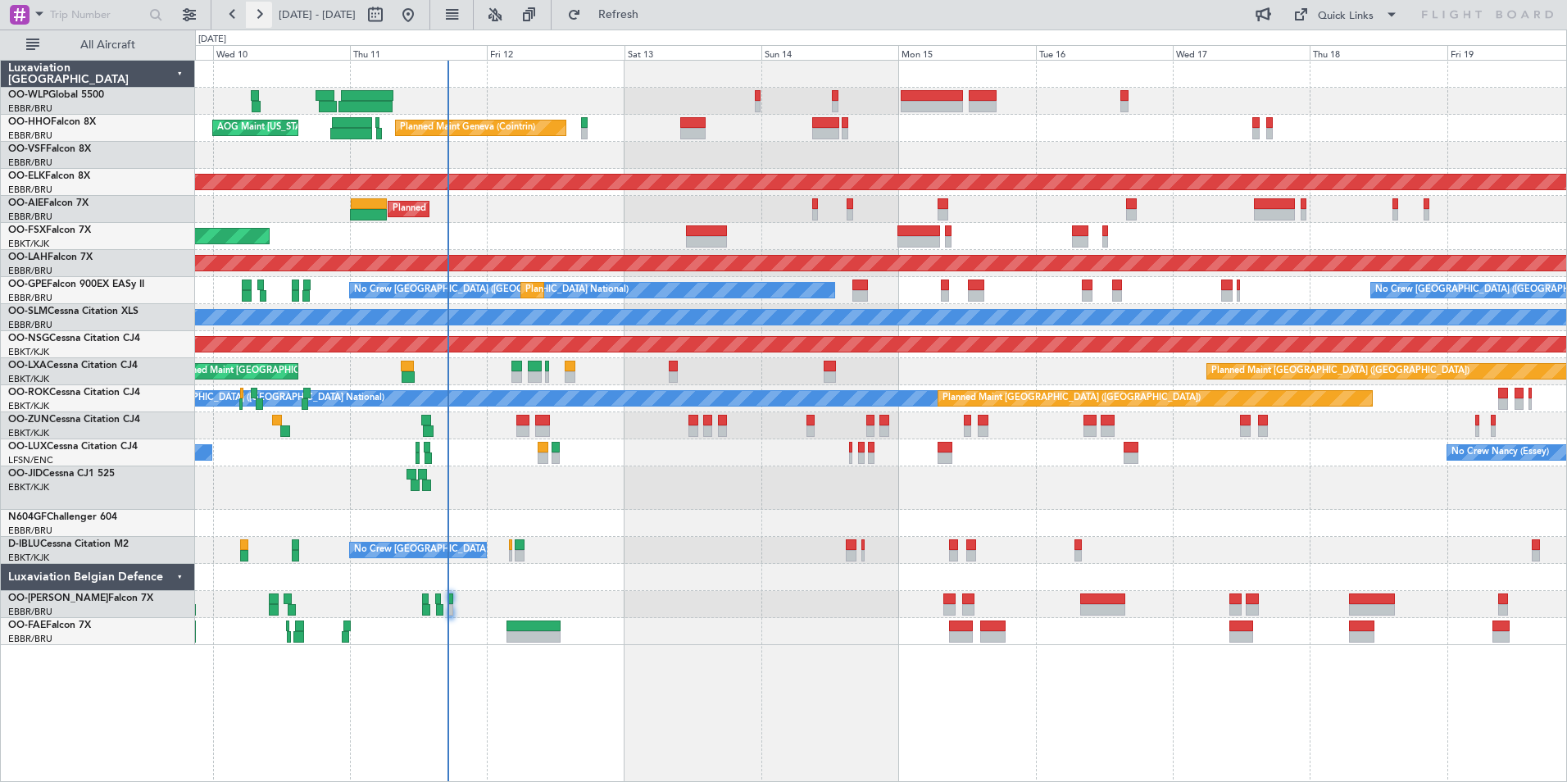
click at [257, 13] on button at bounding box center [259, 15] width 26 height 26
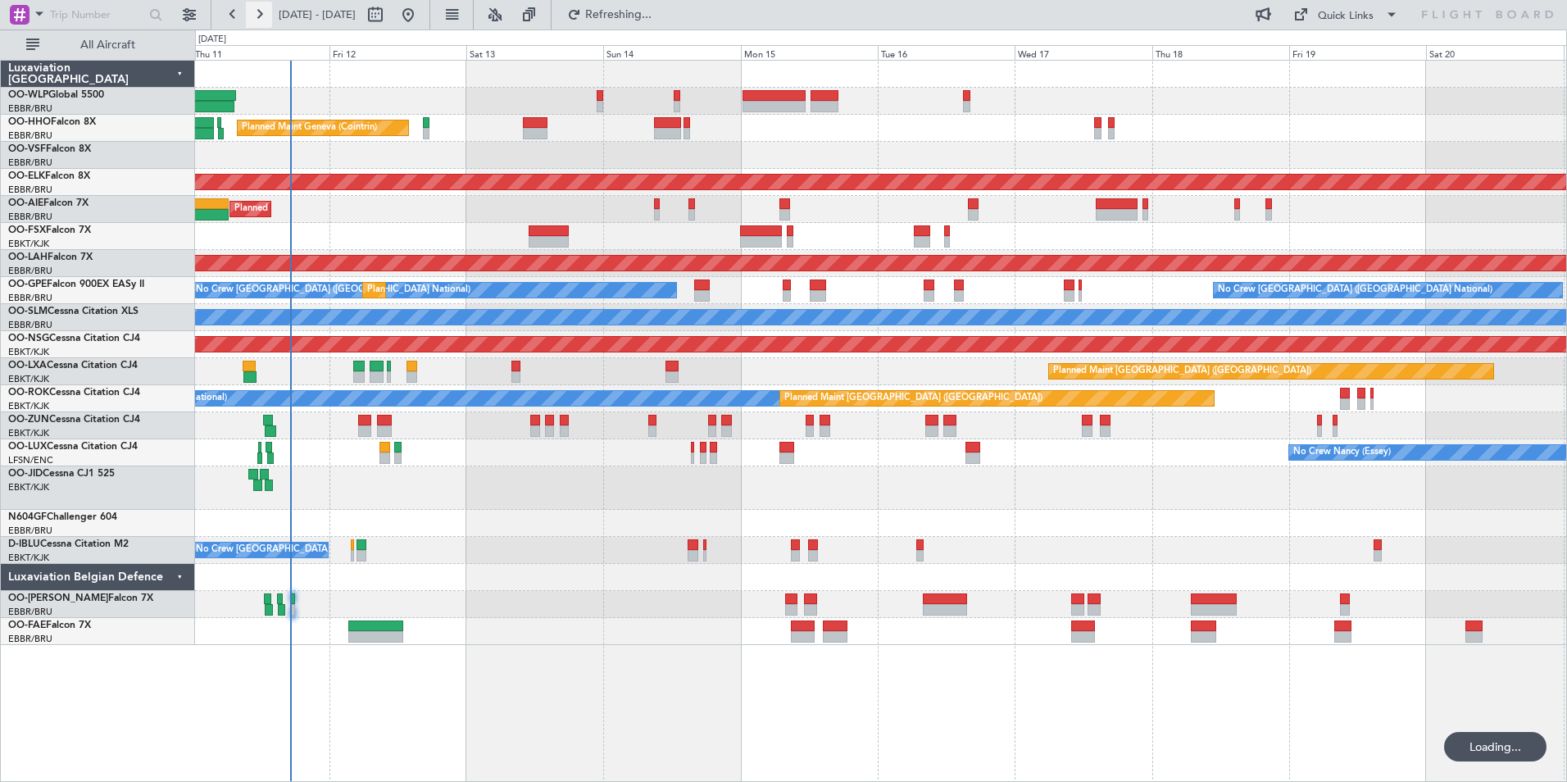
click at [257, 13] on button at bounding box center [259, 15] width 26 height 26
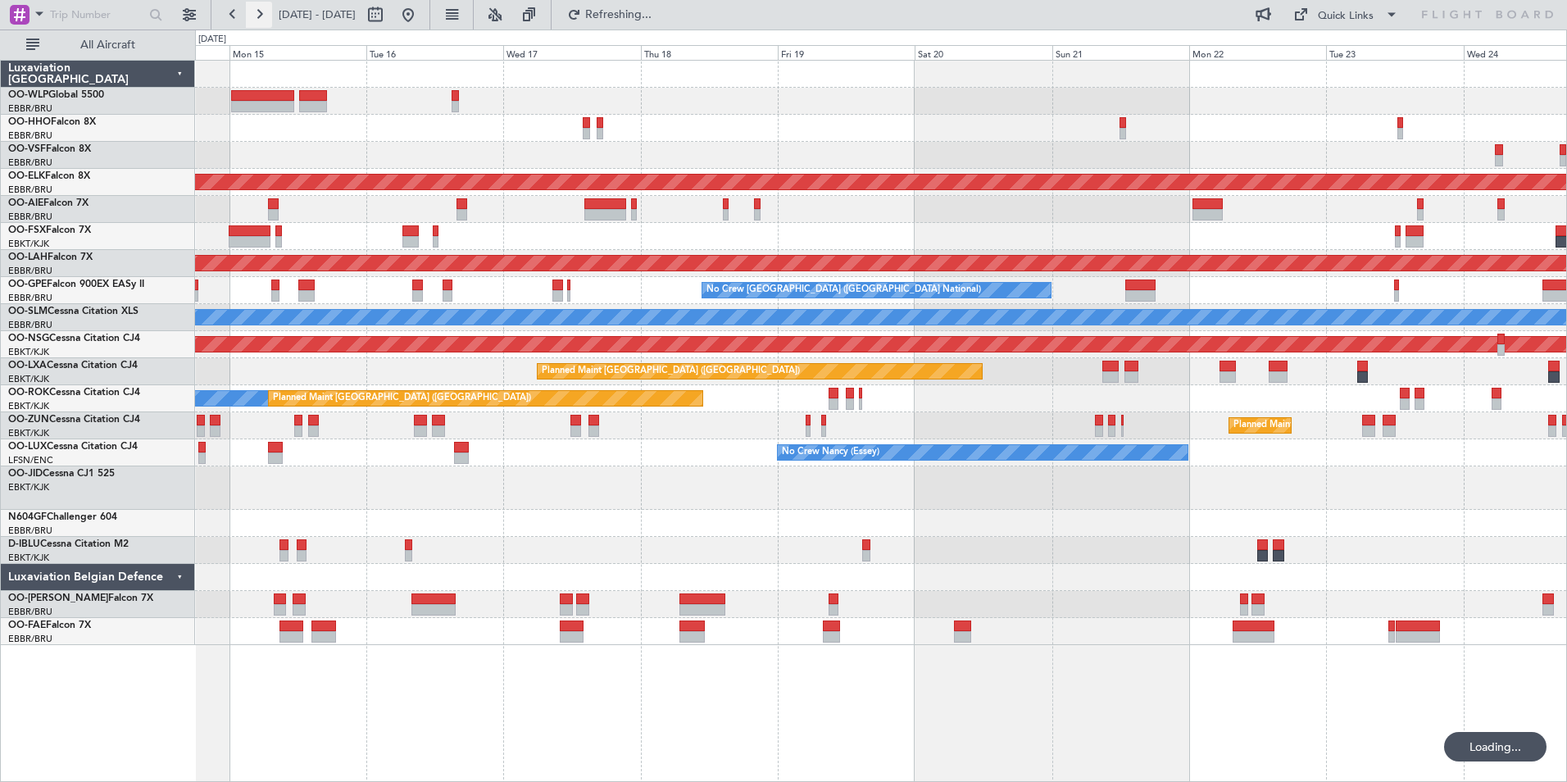
click at [257, 13] on button at bounding box center [259, 15] width 26 height 26
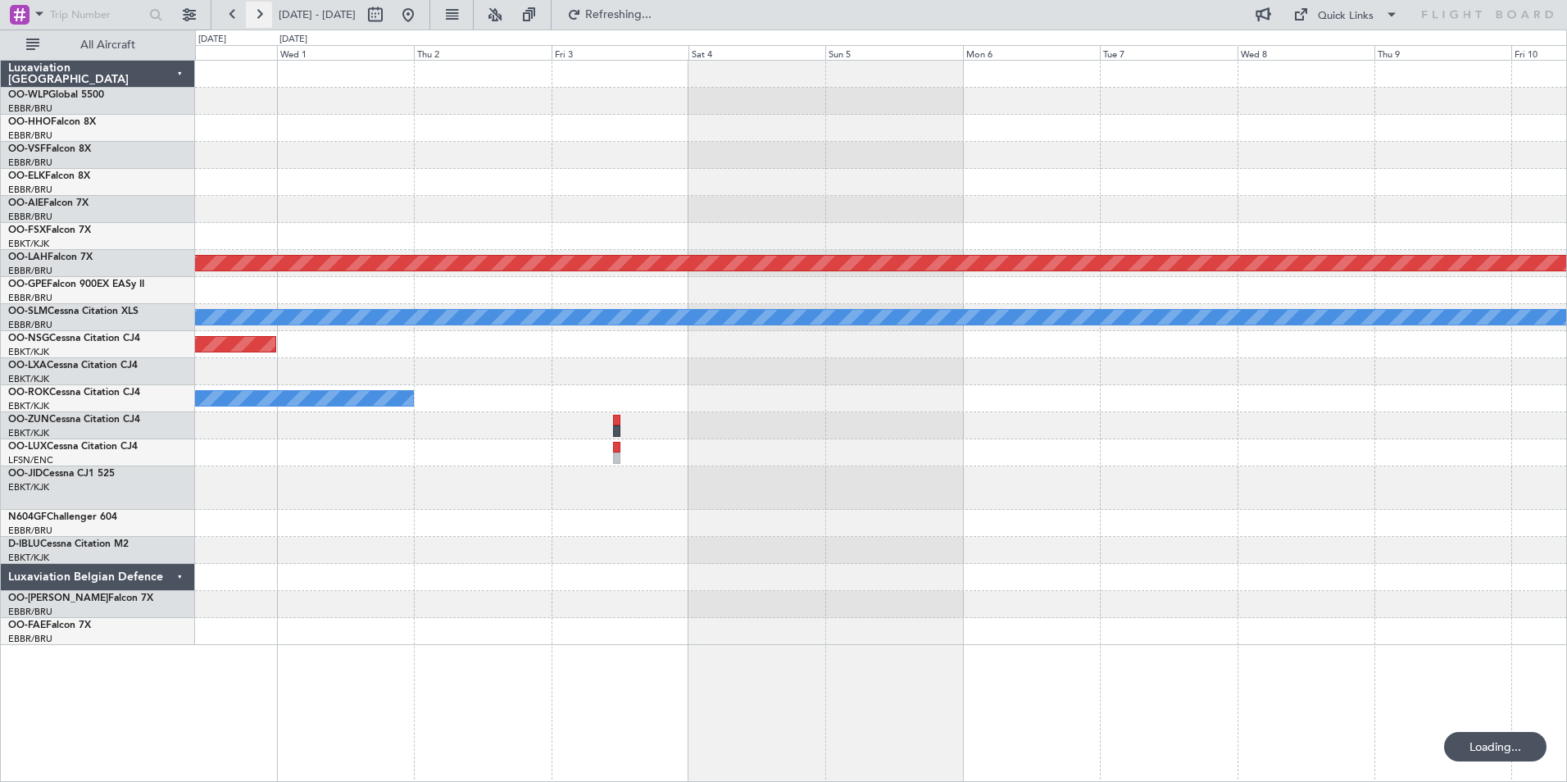
click at [257, 13] on button at bounding box center [259, 15] width 26 height 26
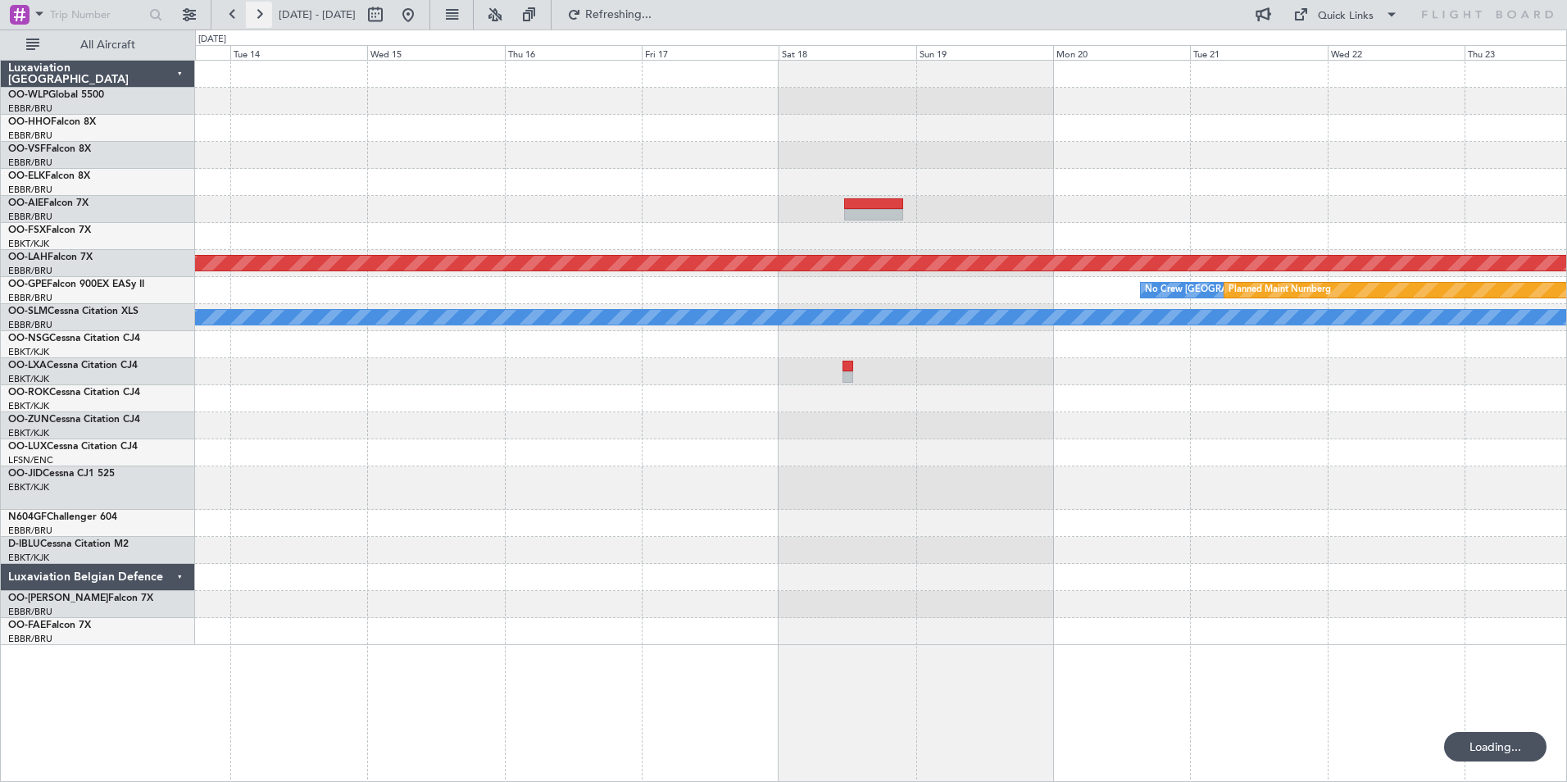
click at [257, 13] on button at bounding box center [259, 15] width 26 height 26
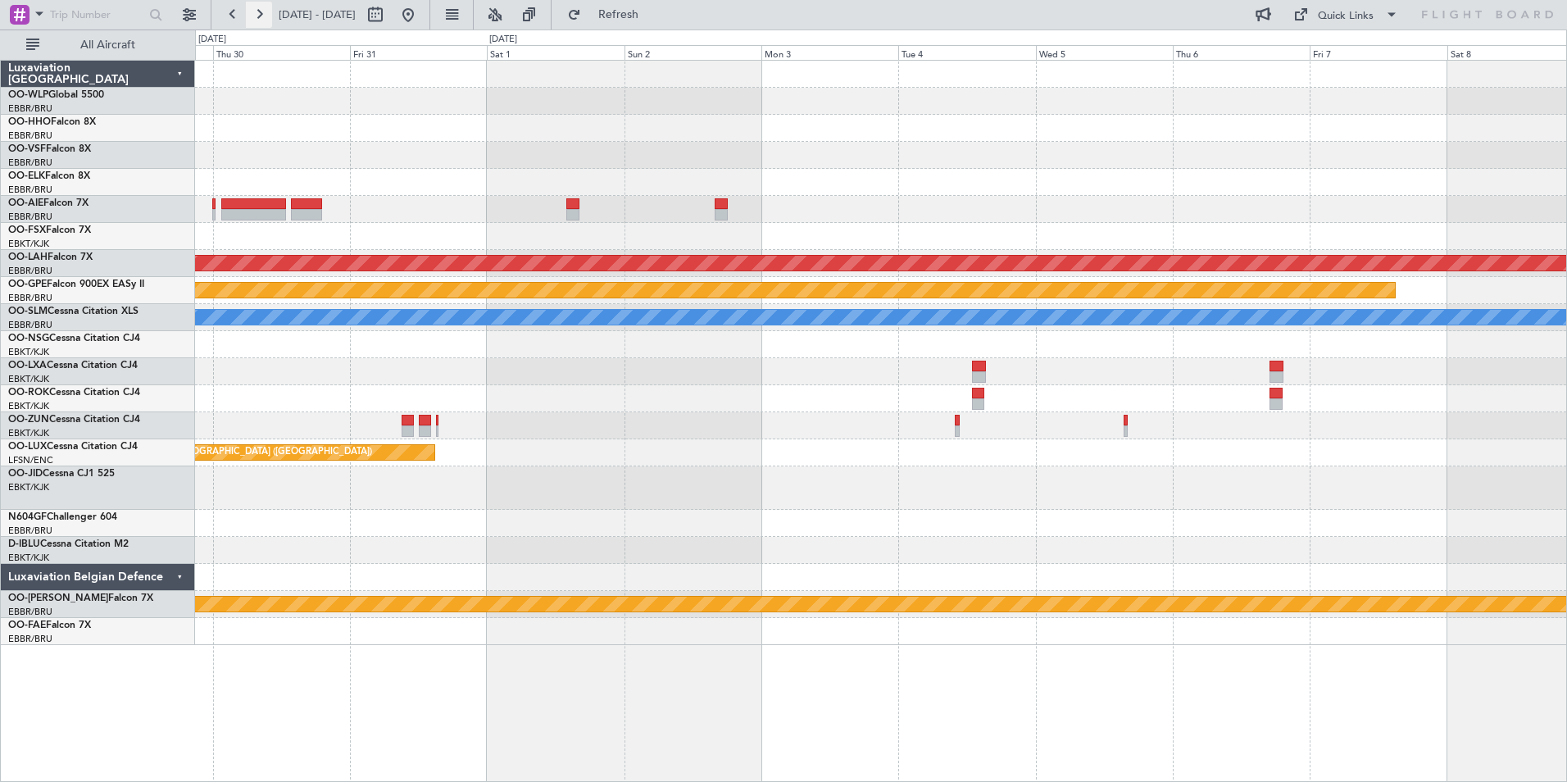
click at [257, 13] on button at bounding box center [259, 15] width 26 height 26
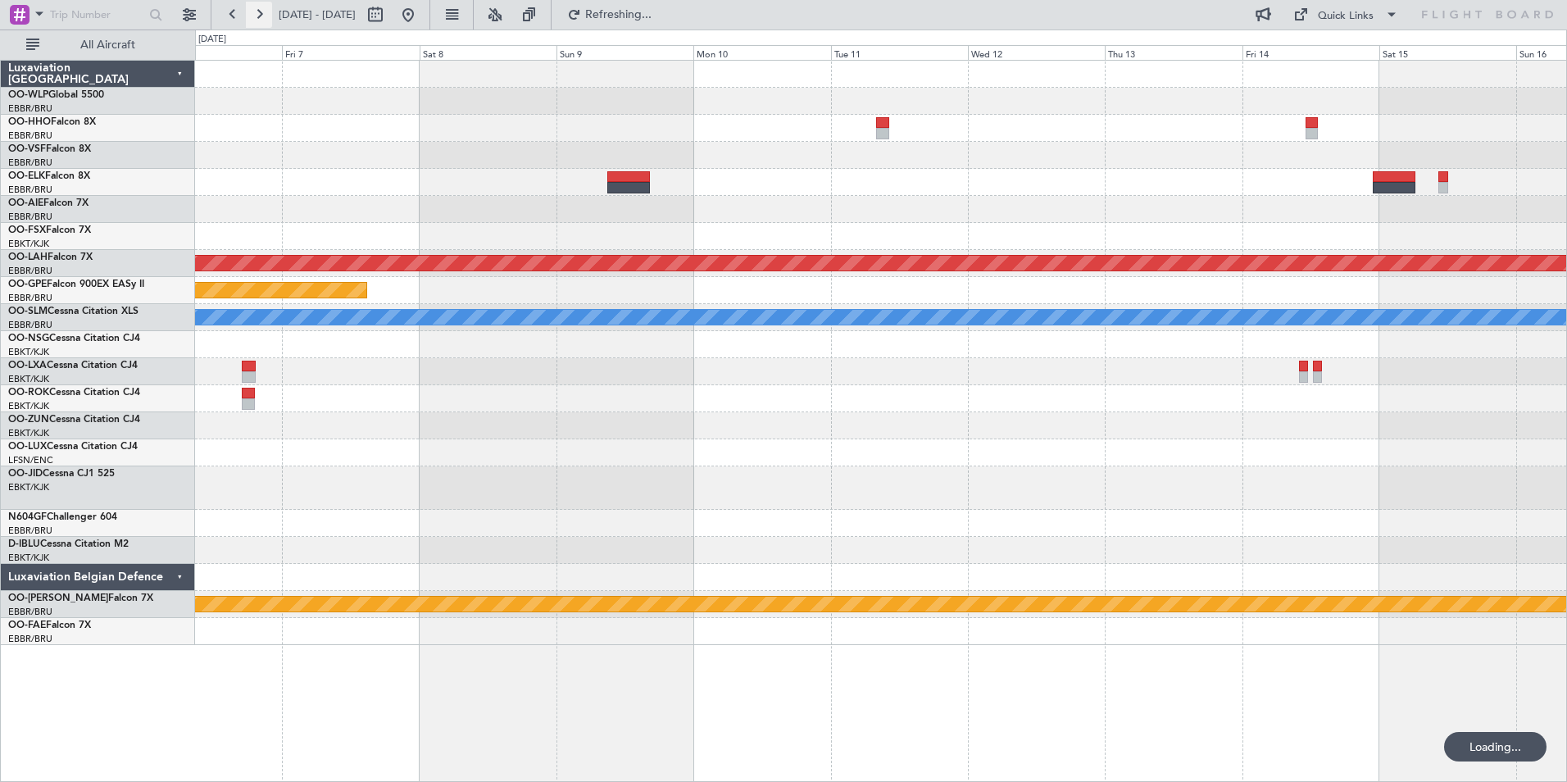
click at [257, 13] on button at bounding box center [259, 15] width 26 height 26
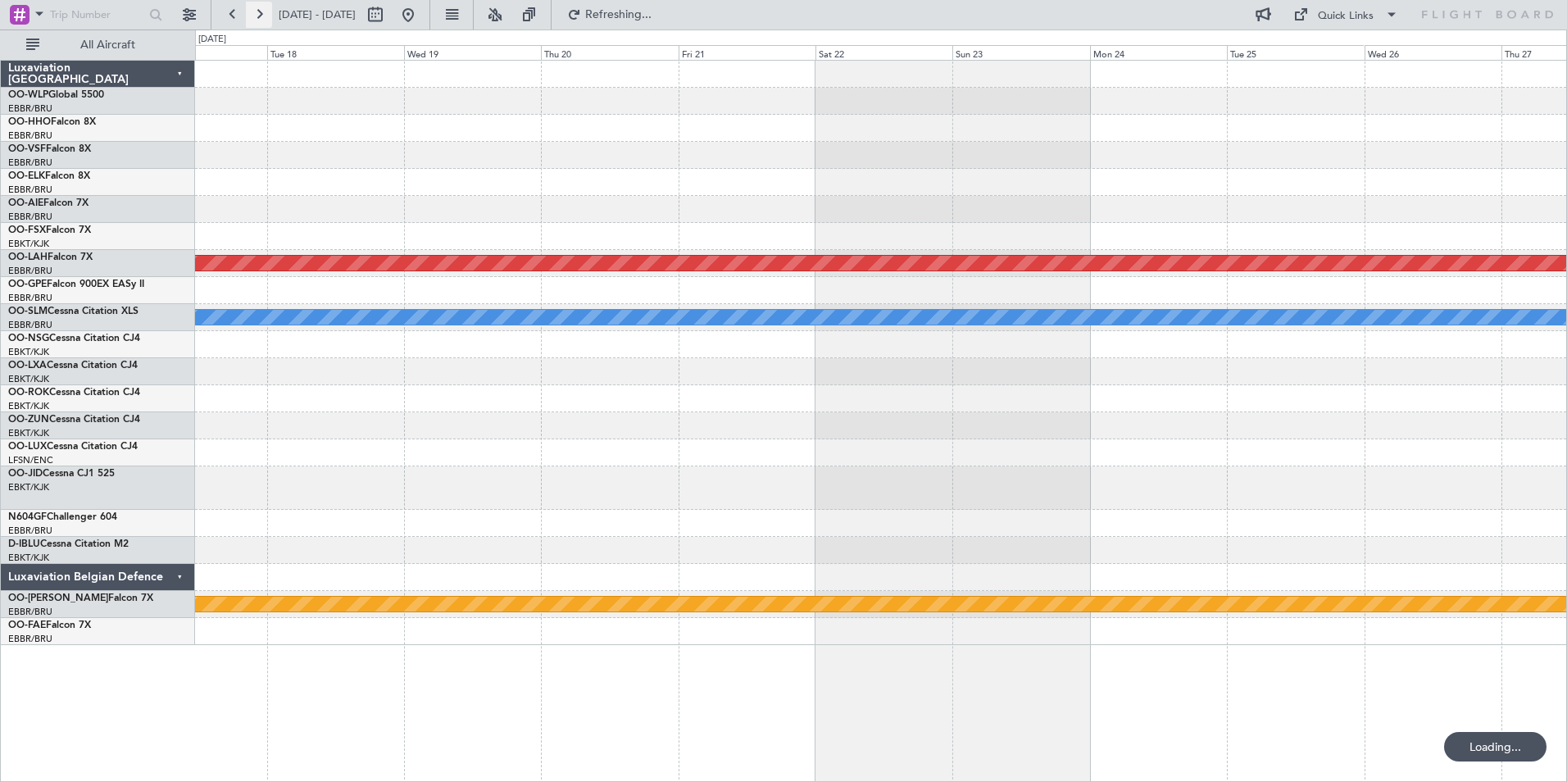
click at [257, 13] on button at bounding box center [259, 15] width 26 height 26
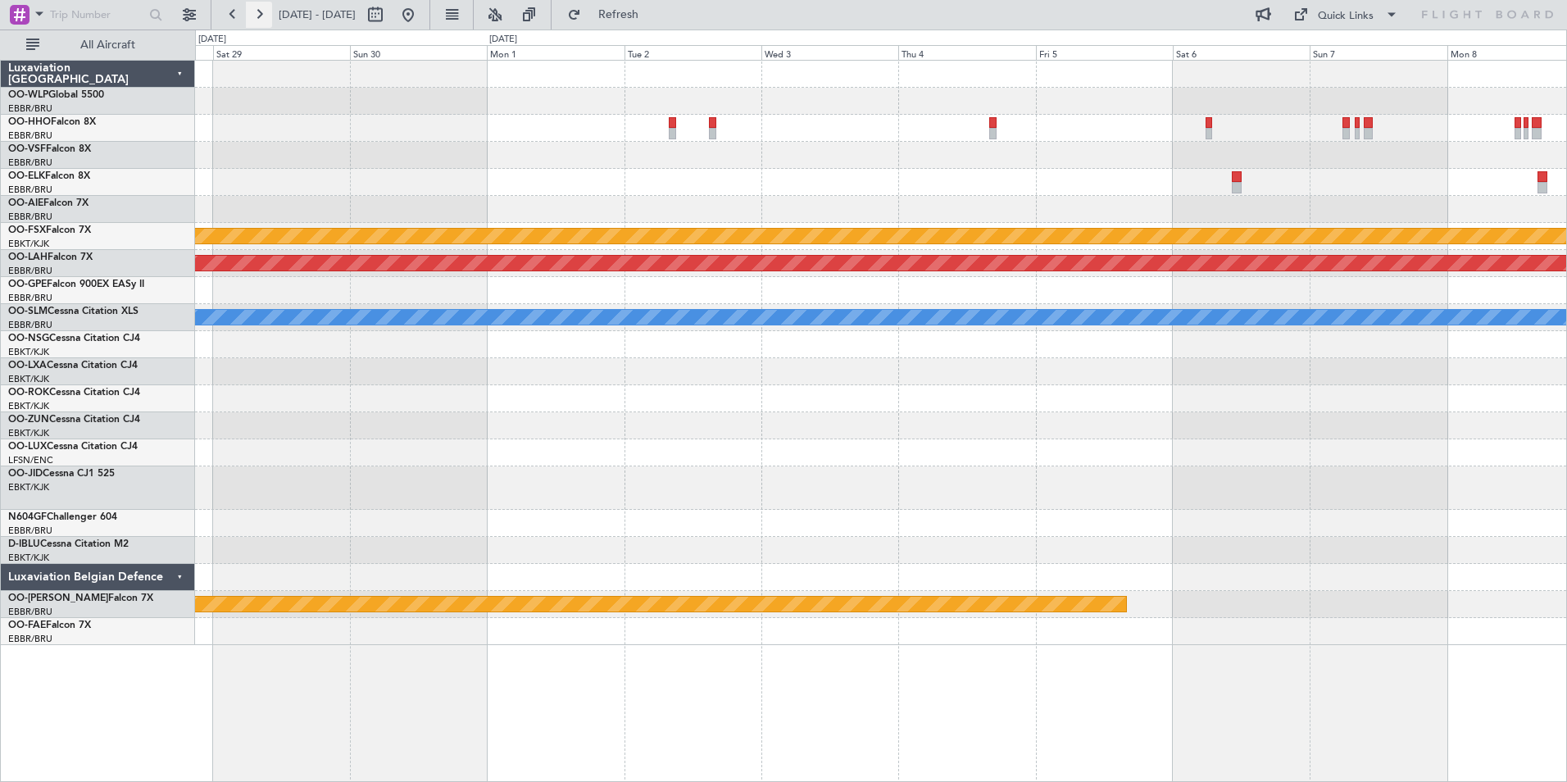
click at [258, 13] on button at bounding box center [259, 15] width 26 height 26
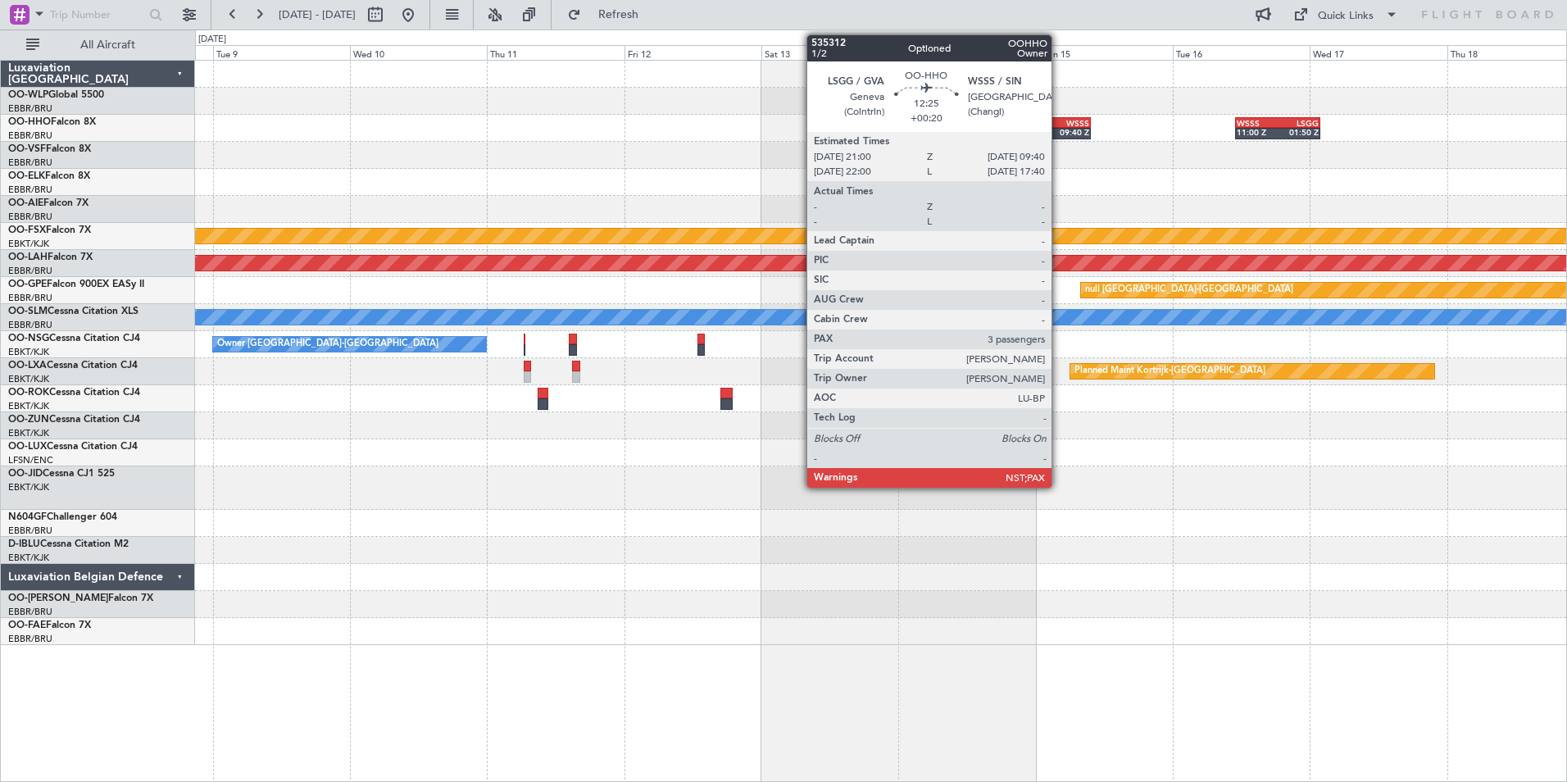
click at [1059, 131] on div "09:40 Z" at bounding box center [1071, 132] width 34 height 10
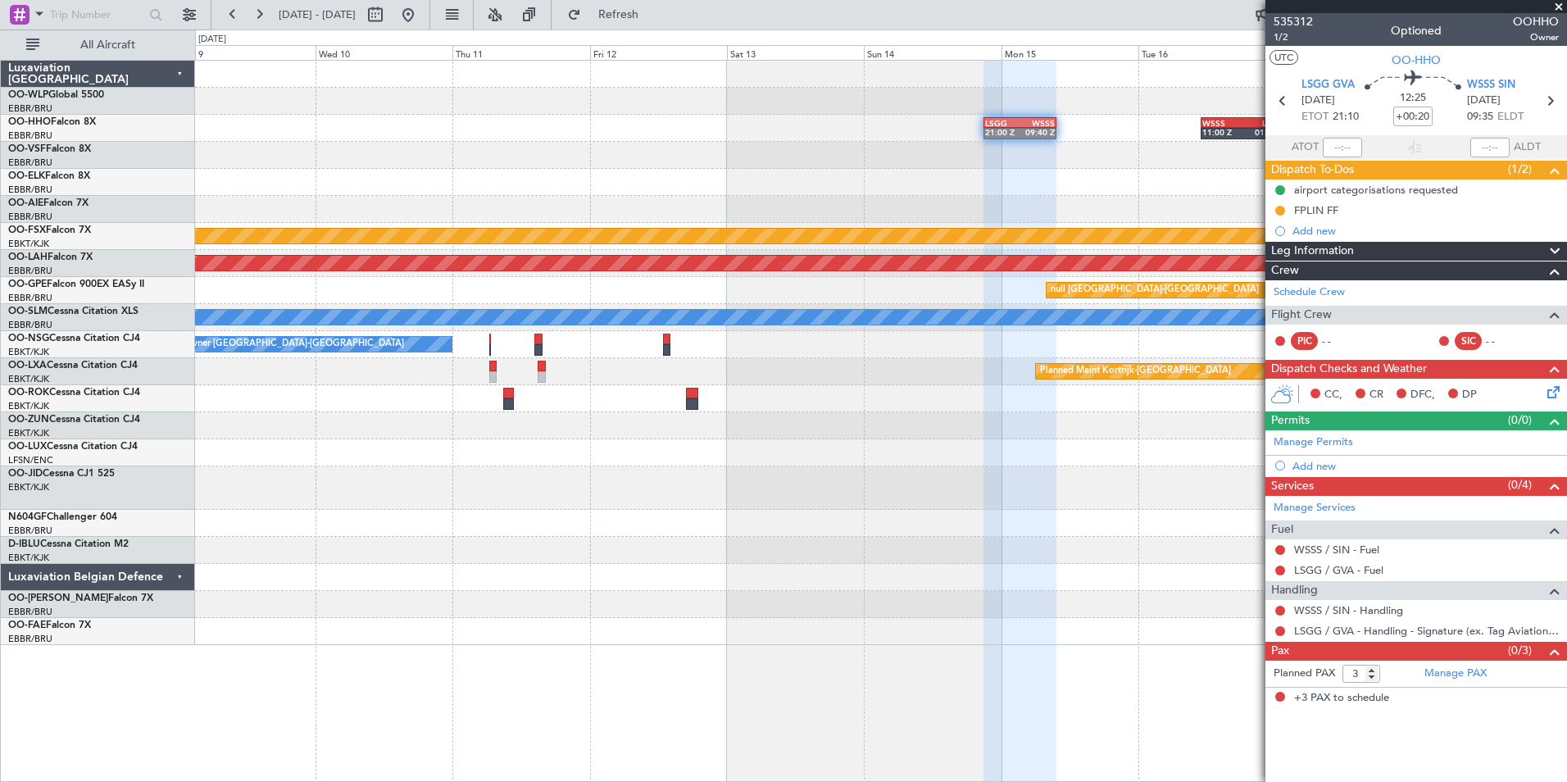
click at [1063, 213] on div at bounding box center [880, 209] width 1371 height 27
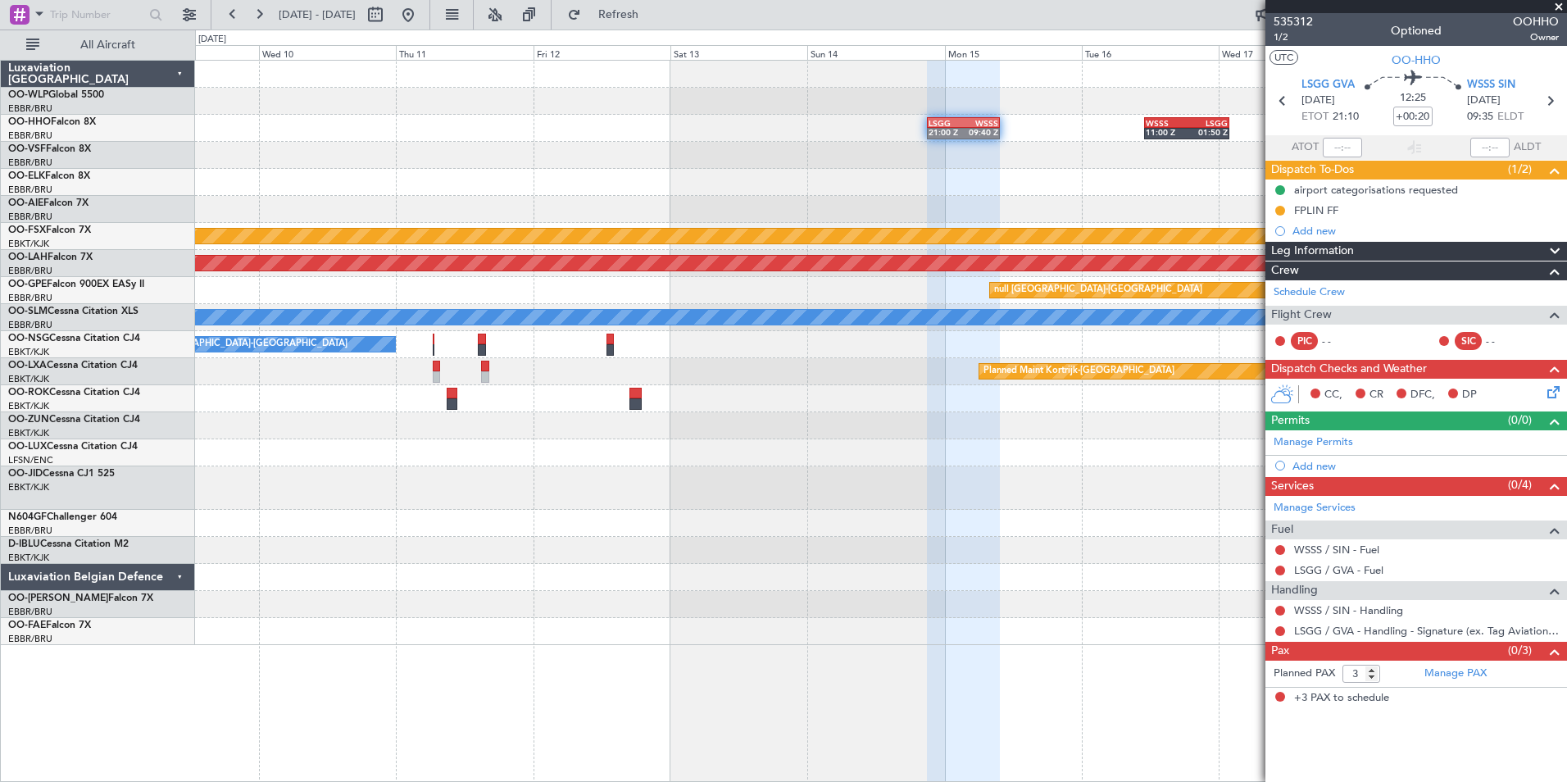
click at [969, 246] on div "Planned Maint Kortrijk-[GEOGRAPHIC_DATA]" at bounding box center [880, 236] width 1371 height 27
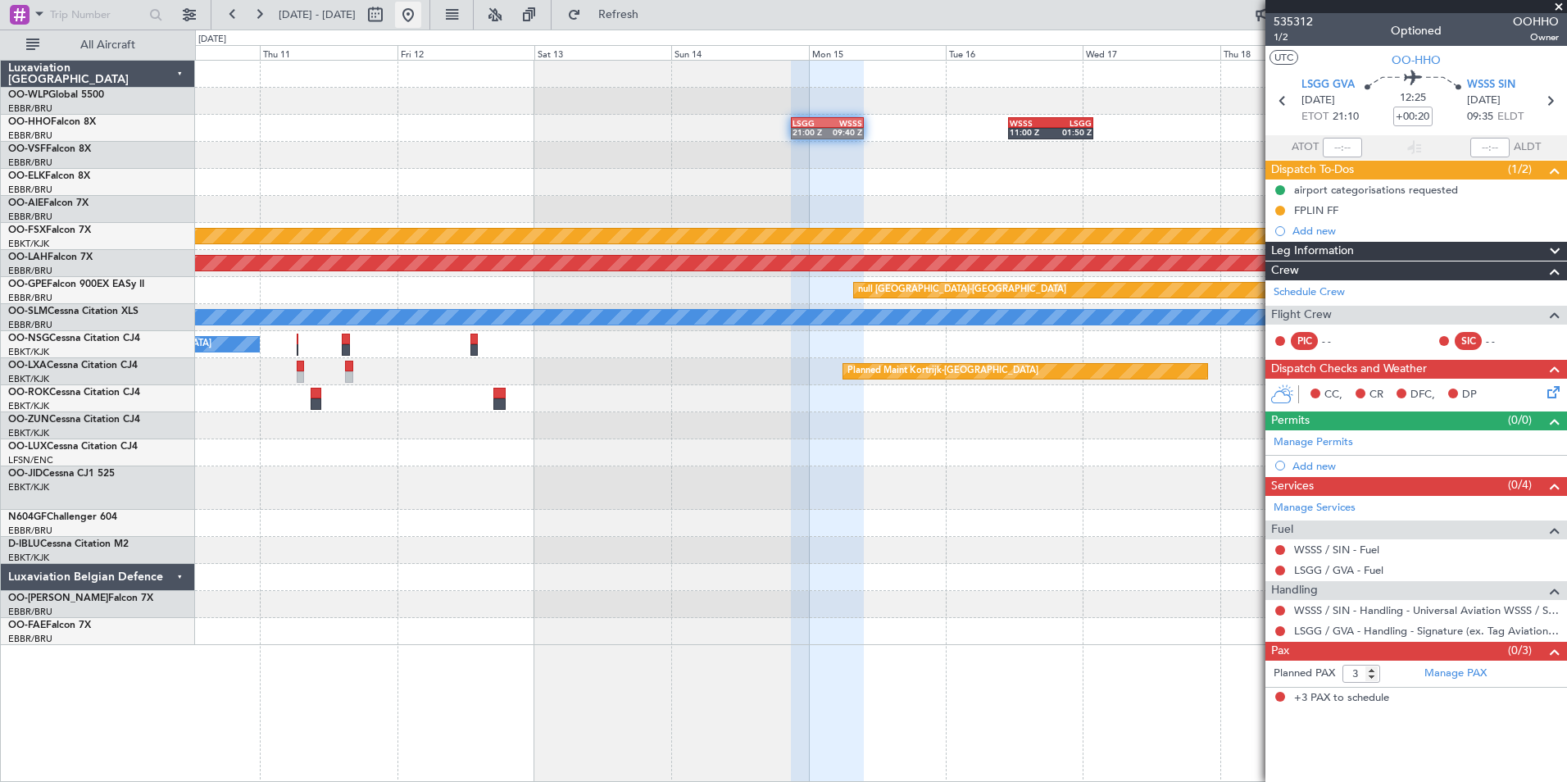
click at [421, 11] on button at bounding box center [408, 15] width 26 height 26
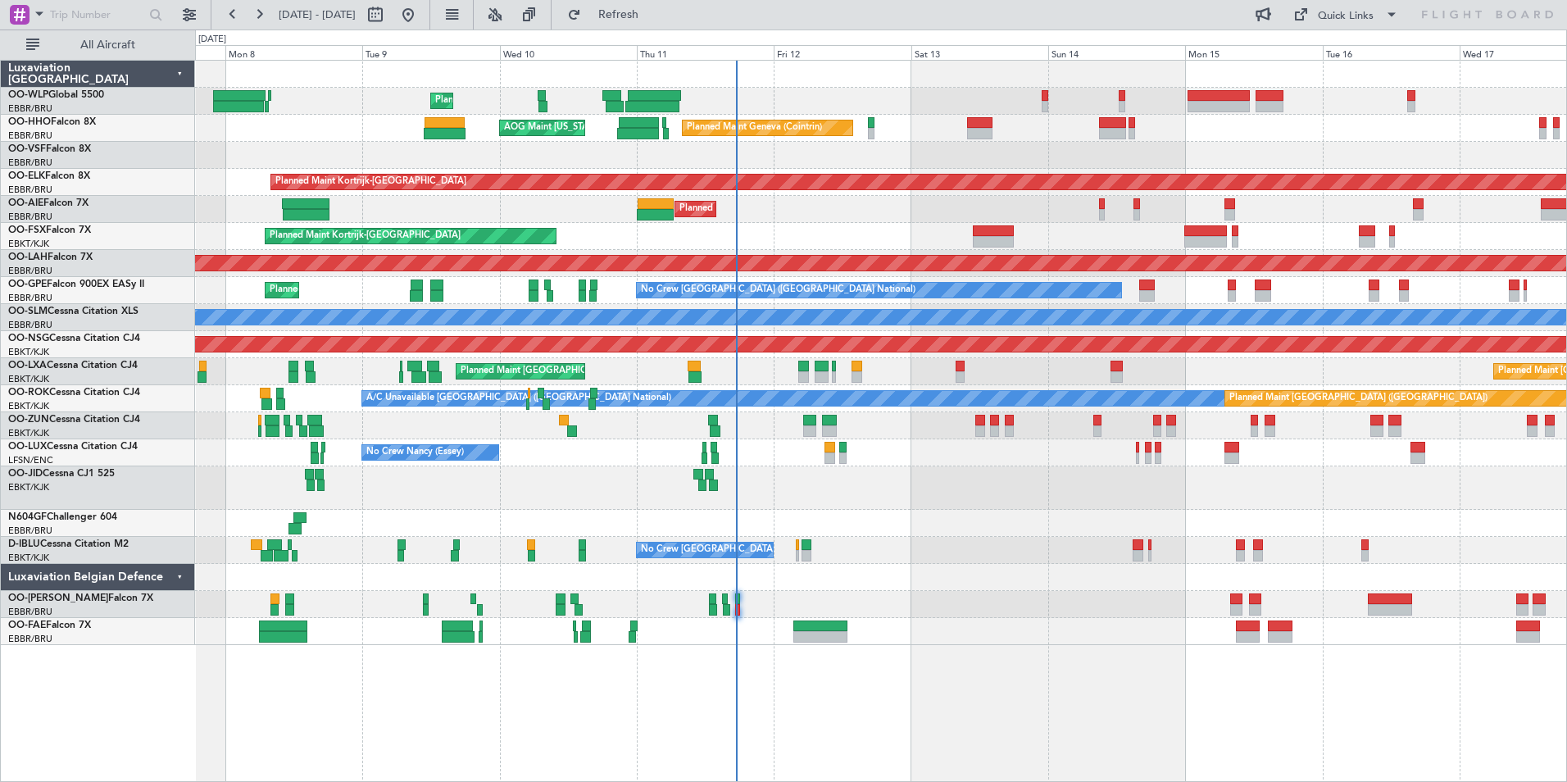
click at [1305, 108] on div "Planned Maint Liege" at bounding box center [880, 101] width 1371 height 27
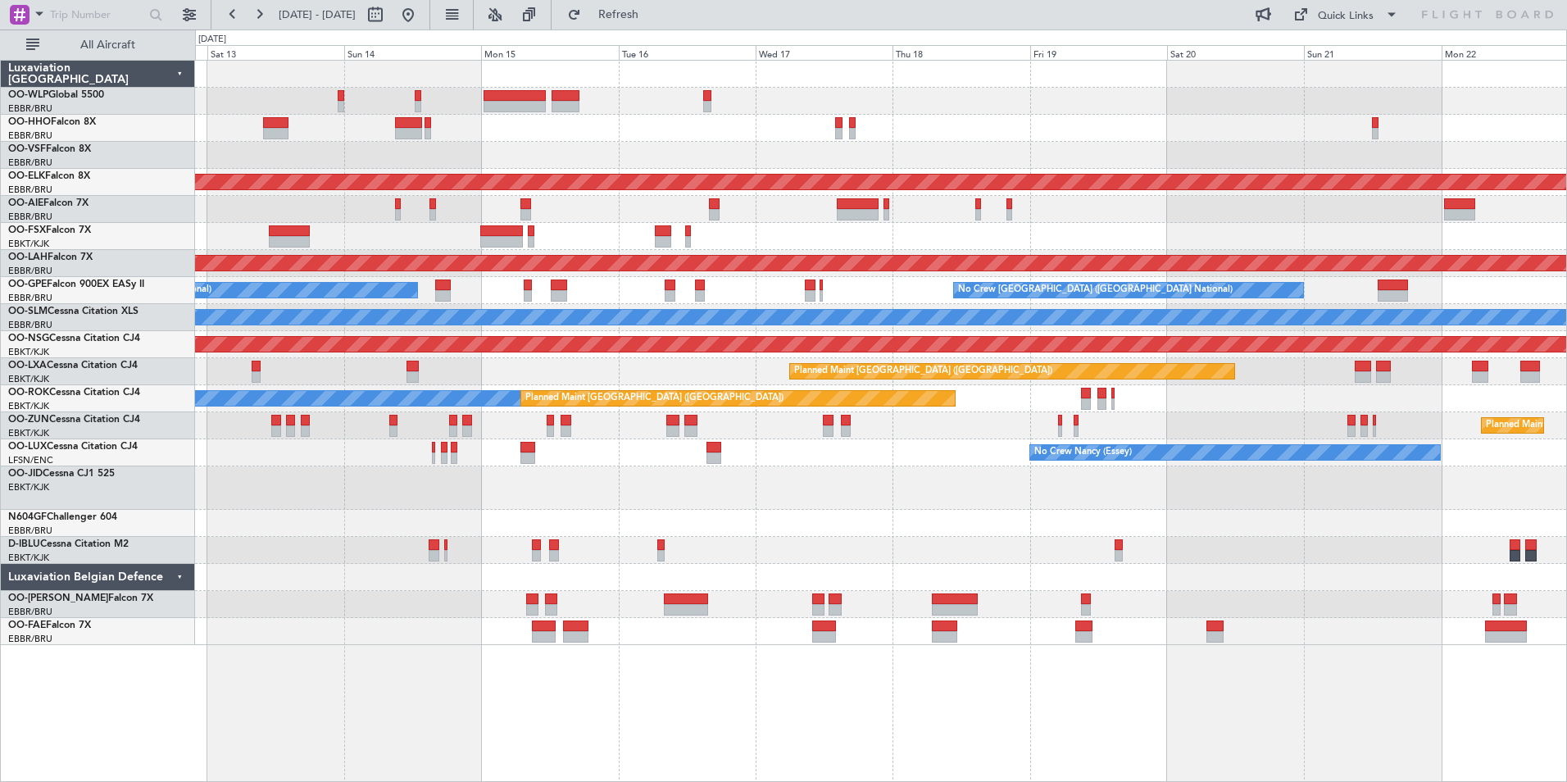
click at [736, 115] on div "Planned Maint Geneva (Cointrin) AOG Maint New York (Teterboro) Planned Maint Ko…" at bounding box center [880, 353] width 1371 height 584
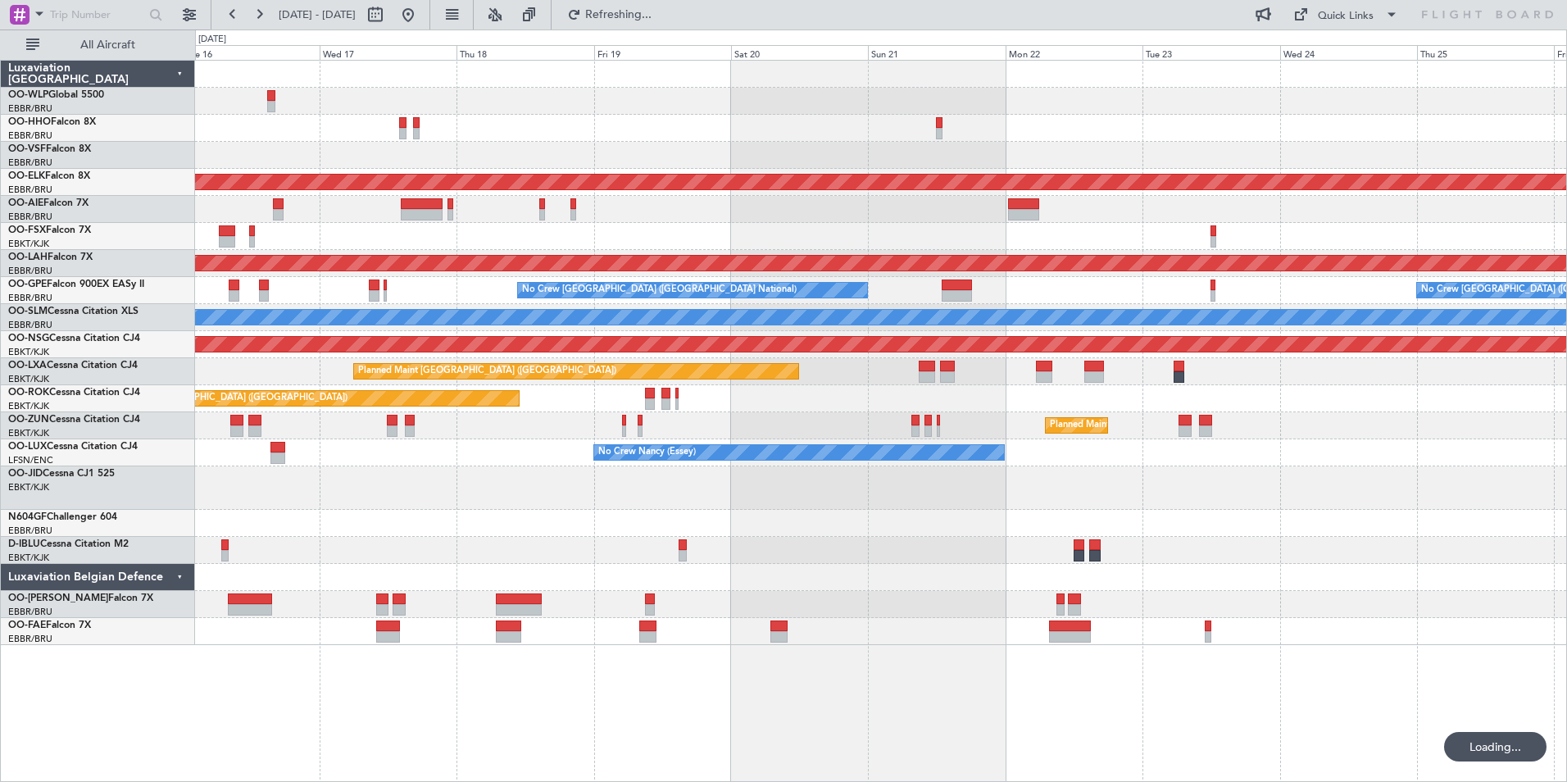
click at [584, 41] on div "Planned Maint Kortrijk-Wevelgem Planned Maint London (Farnborough) Planned Main…" at bounding box center [783, 406] width 1567 height 752
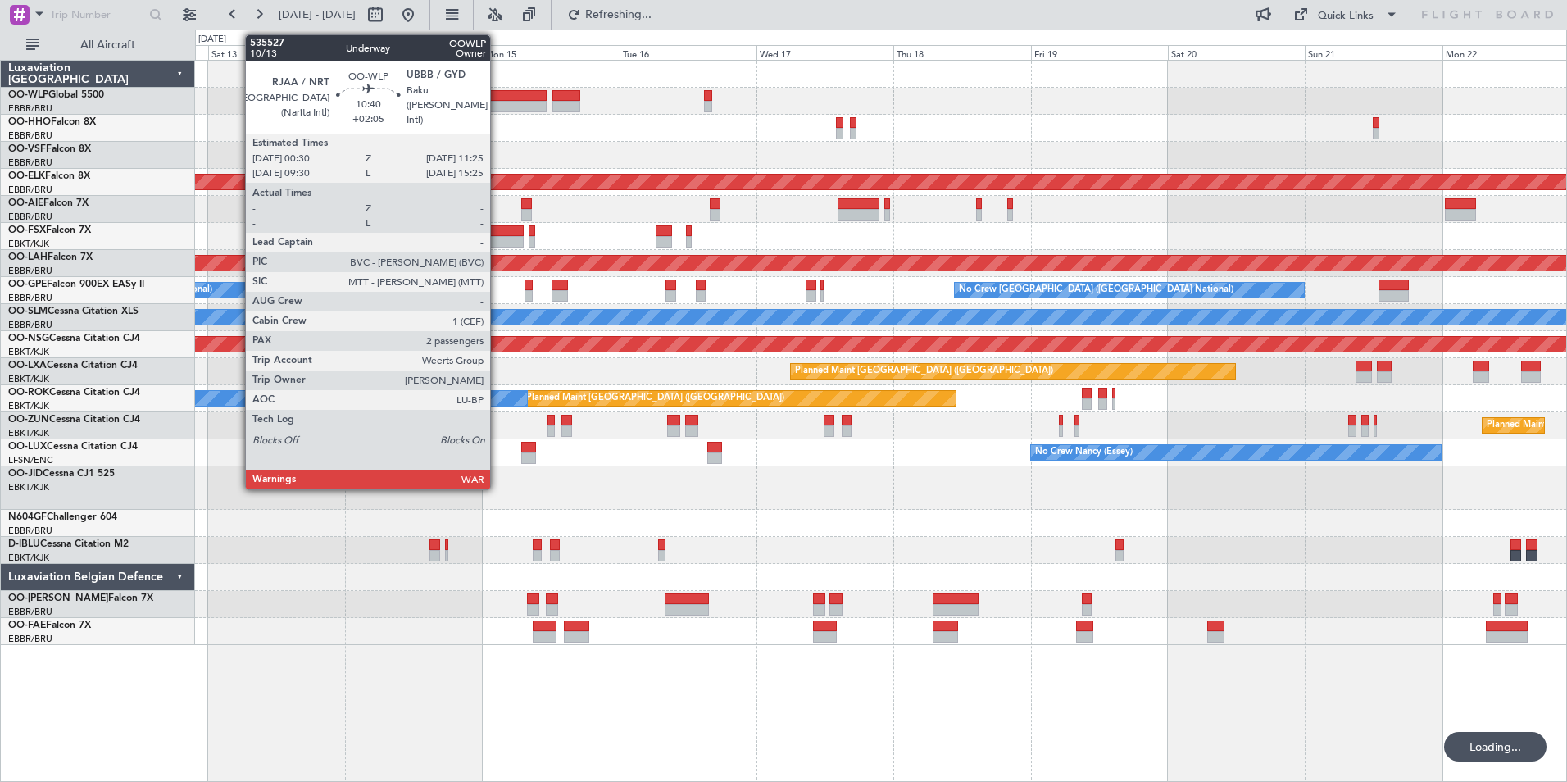
click at [916, 132] on div "Planned Maint Geneva (Cointrin) AOG Maint New York (Teterboro) Planned Maint Ko…" at bounding box center [880, 353] width 1371 height 584
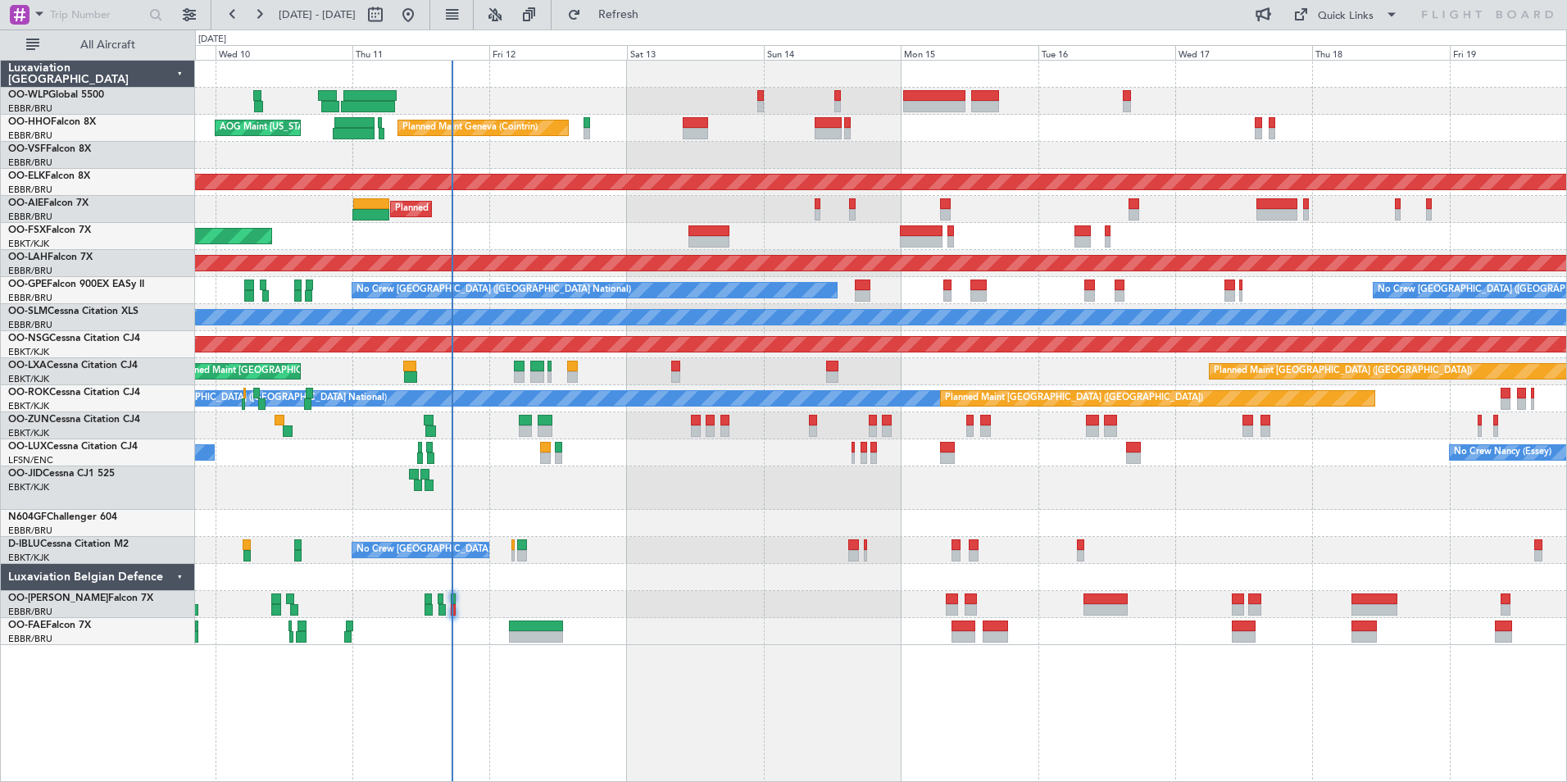
click at [738, 152] on div at bounding box center [880, 155] width 1371 height 27
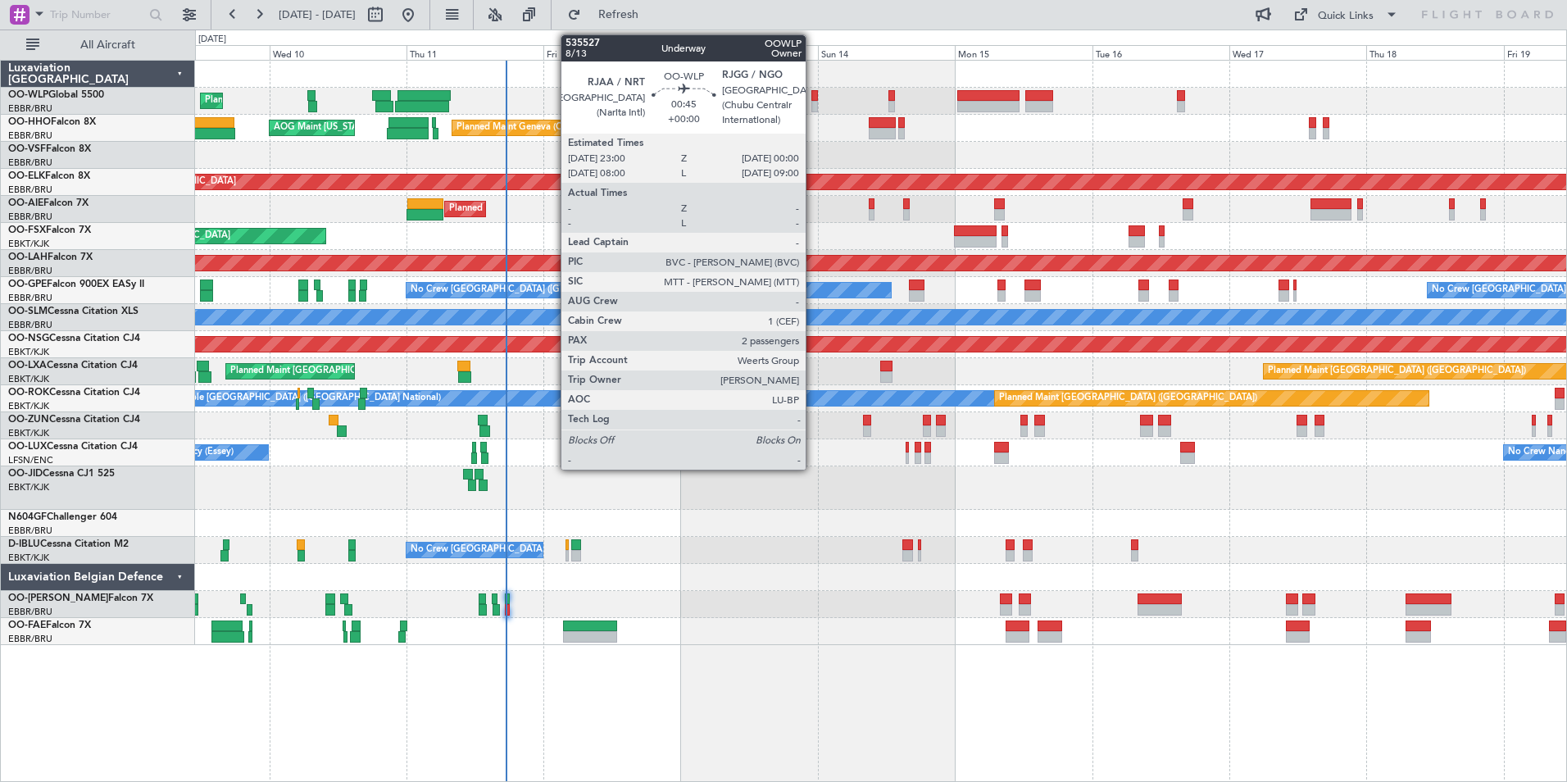
click at [813, 105] on div at bounding box center [814, 106] width 6 height 11
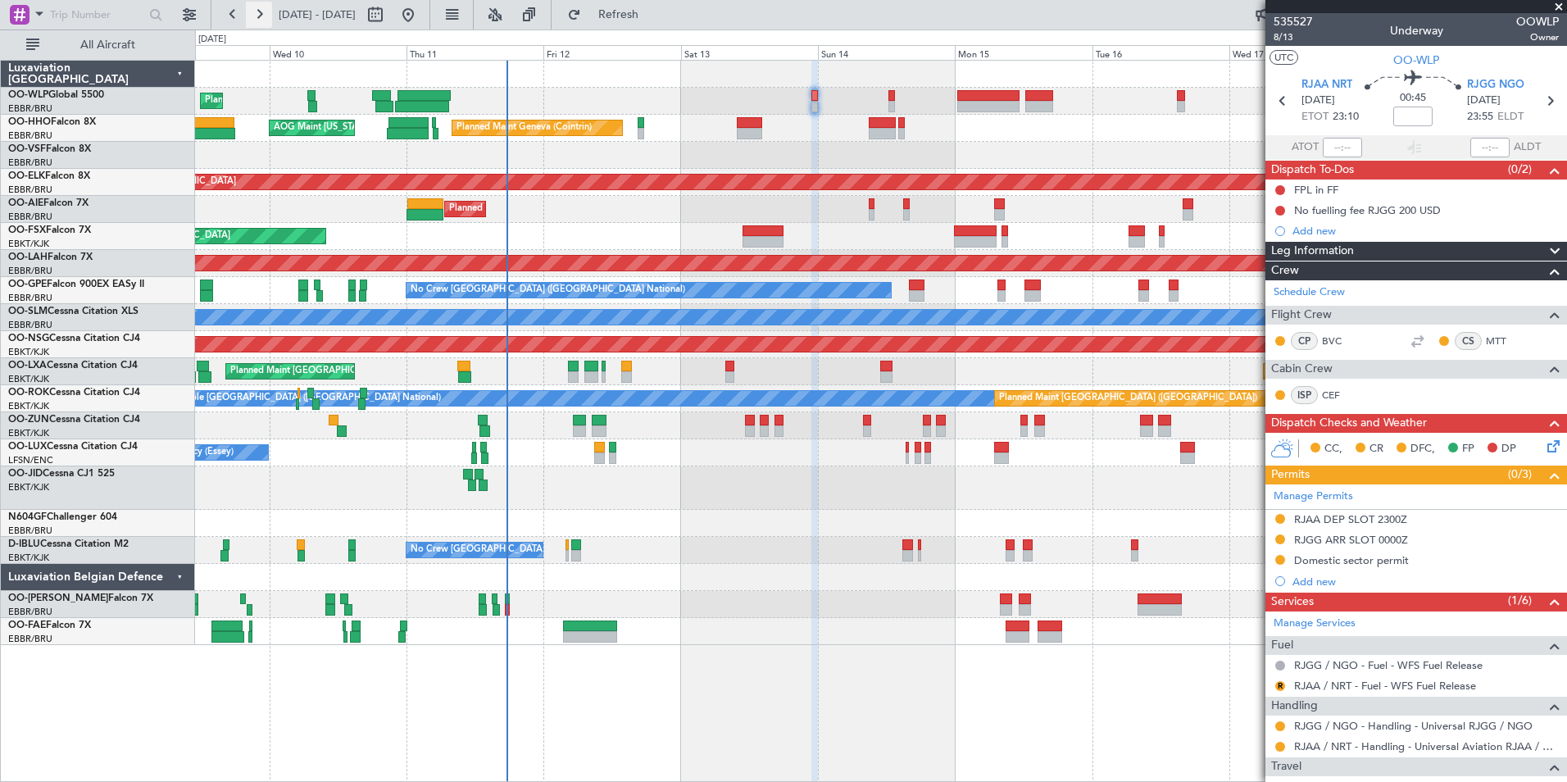
click at [260, 16] on button at bounding box center [259, 15] width 26 height 26
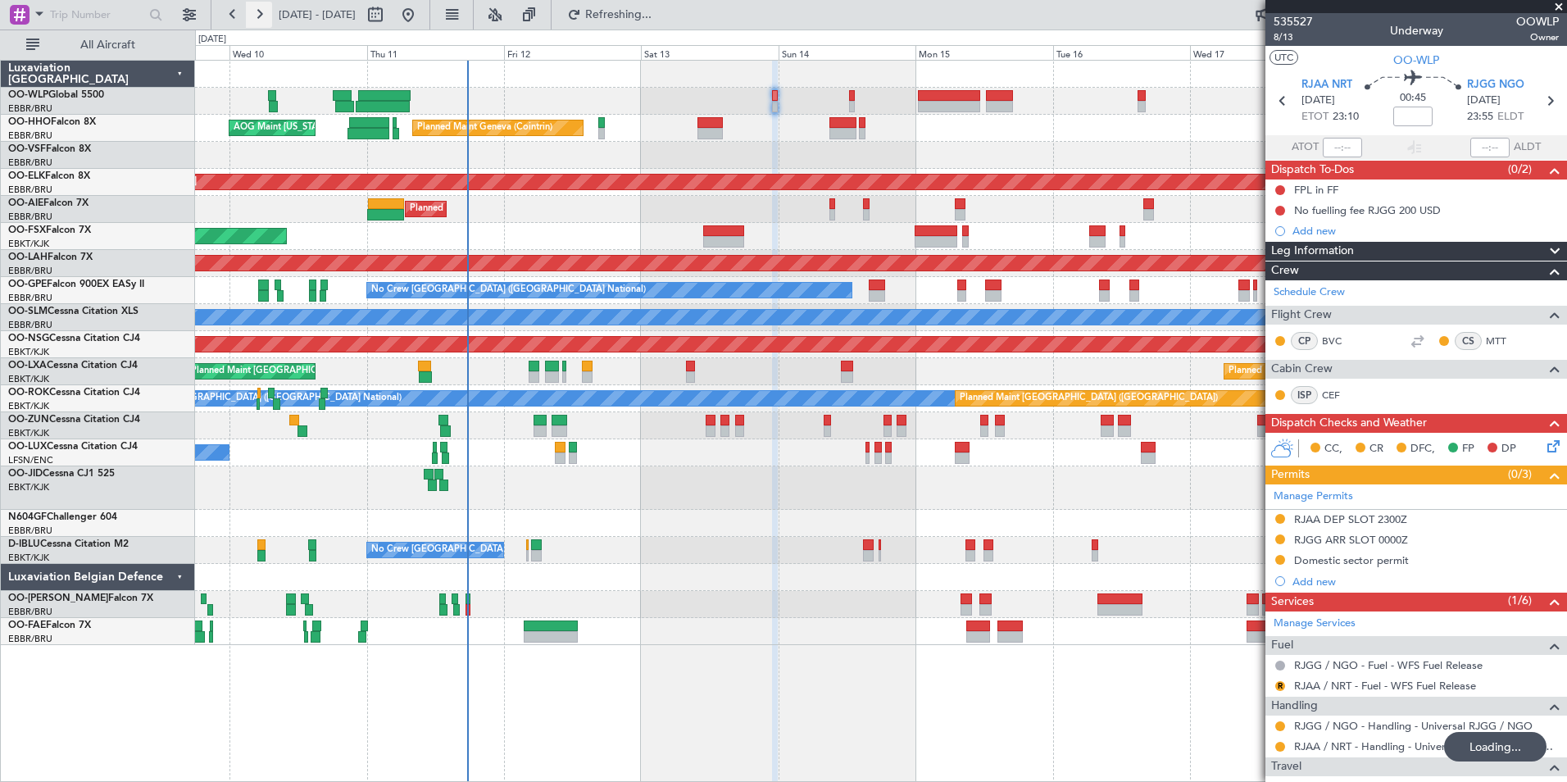
click at [260, 16] on button at bounding box center [259, 15] width 26 height 26
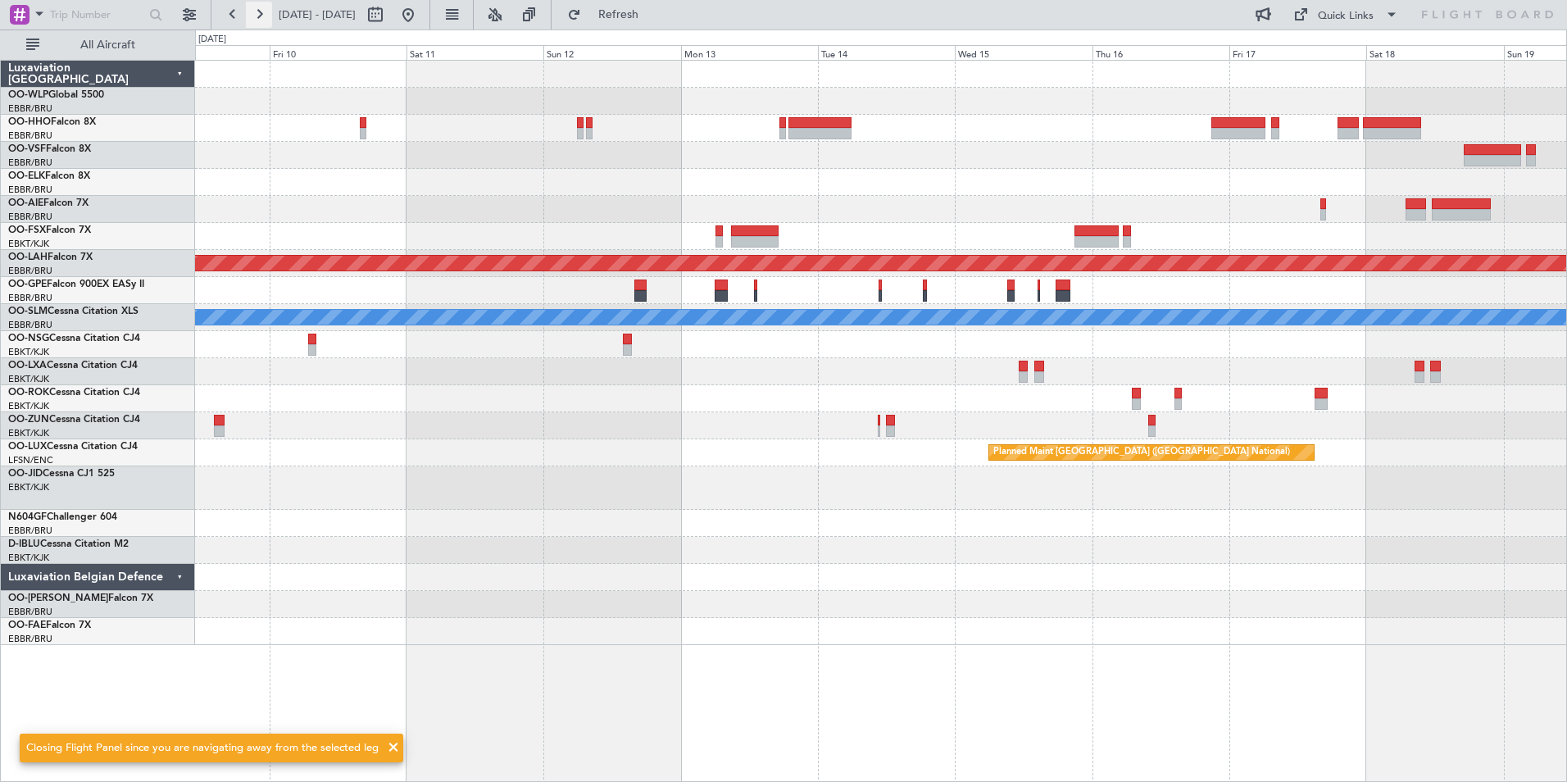
click at [260, 16] on button at bounding box center [259, 15] width 26 height 26
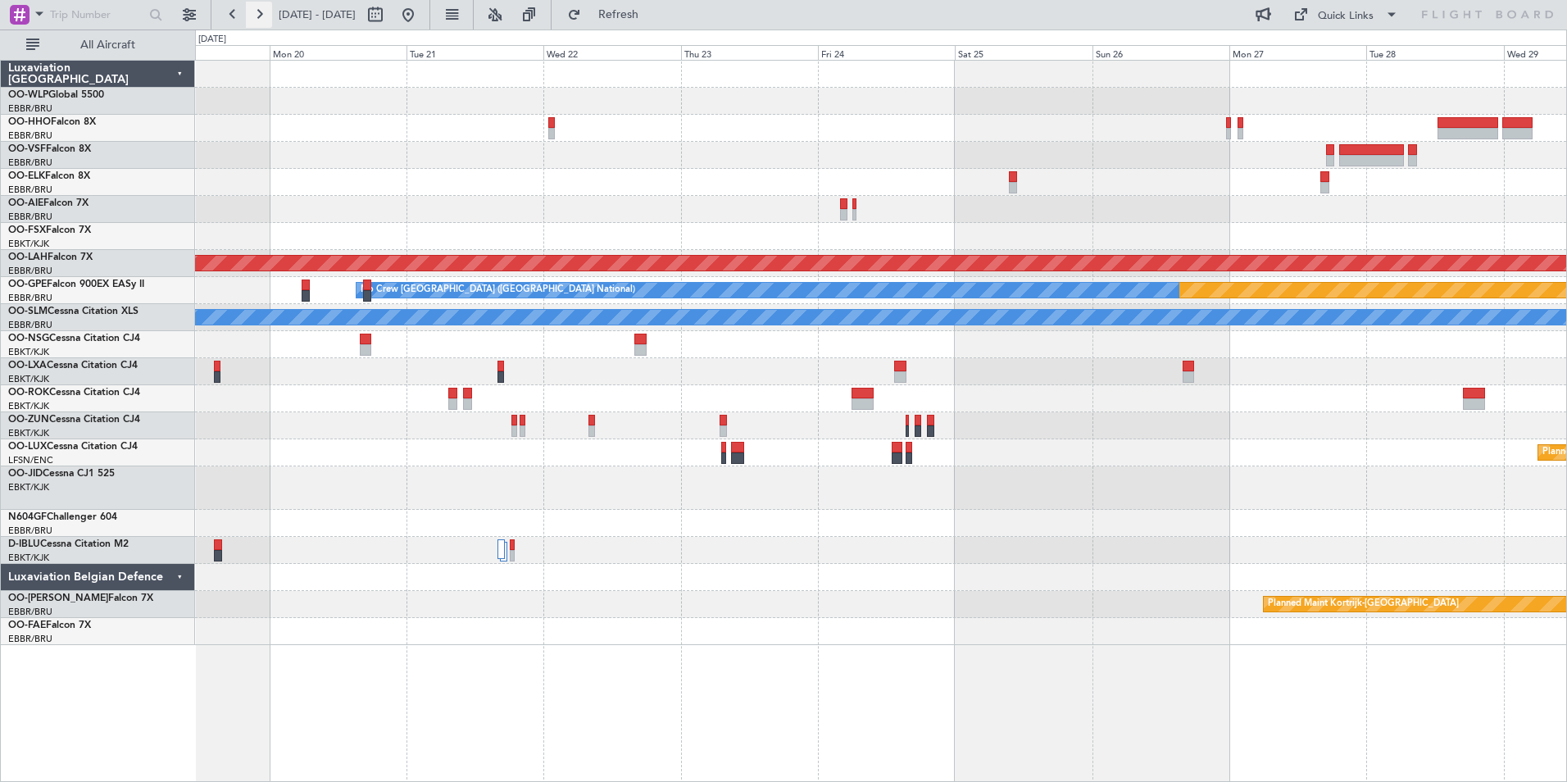
click at [259, 24] on button at bounding box center [259, 15] width 26 height 26
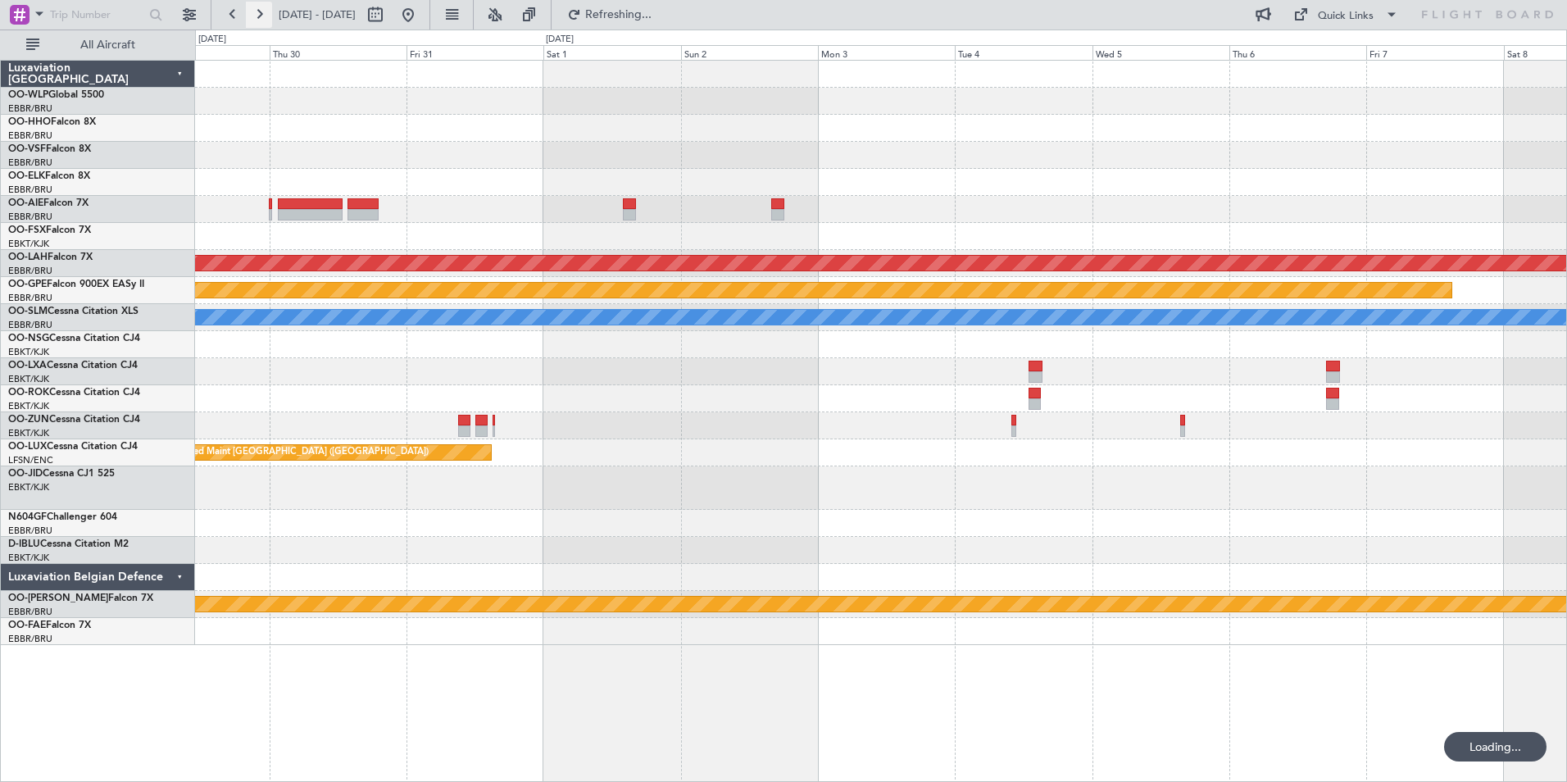
click at [259, 24] on button at bounding box center [259, 15] width 26 height 26
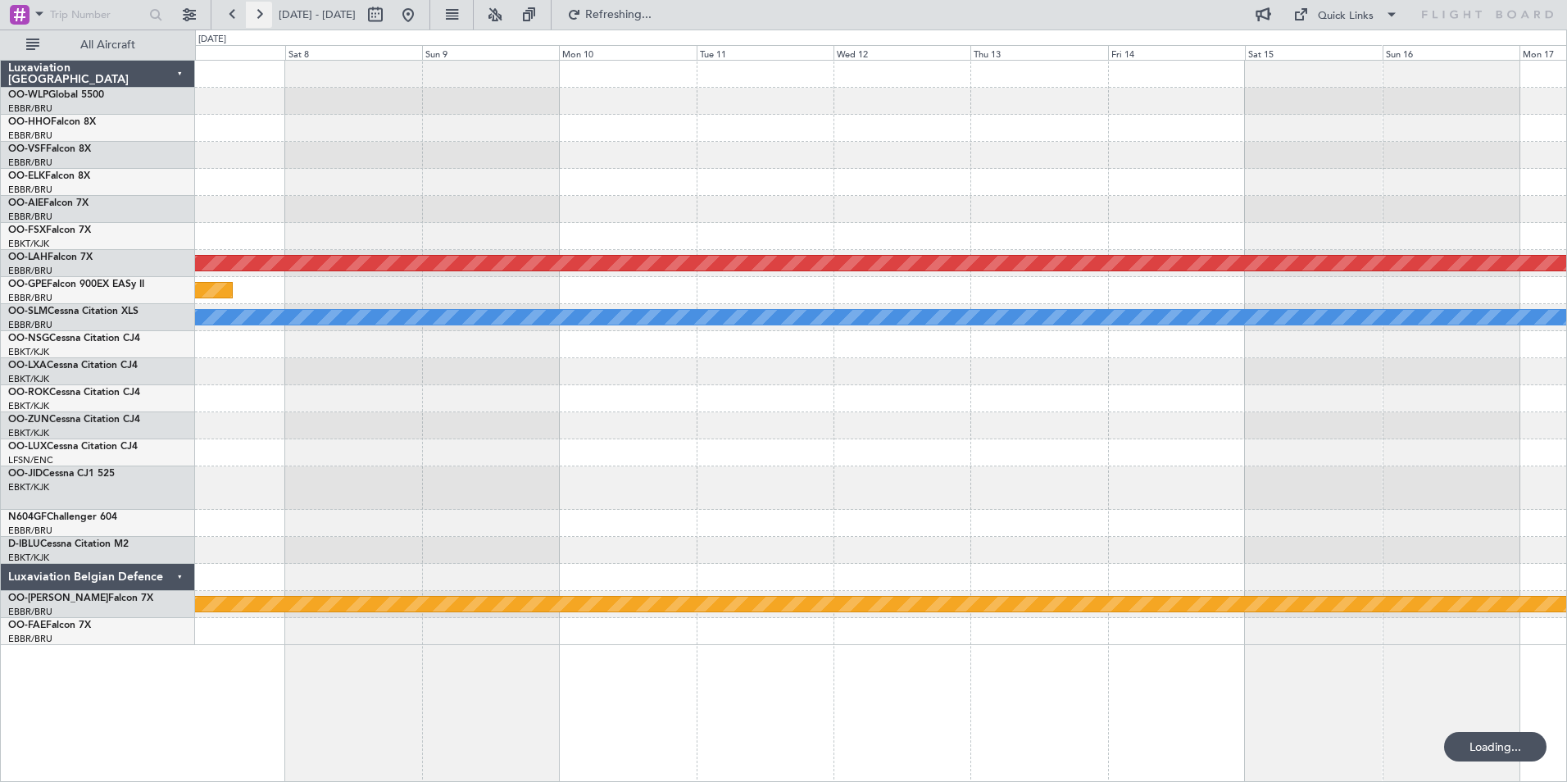
click at [259, 24] on button at bounding box center [259, 15] width 26 height 26
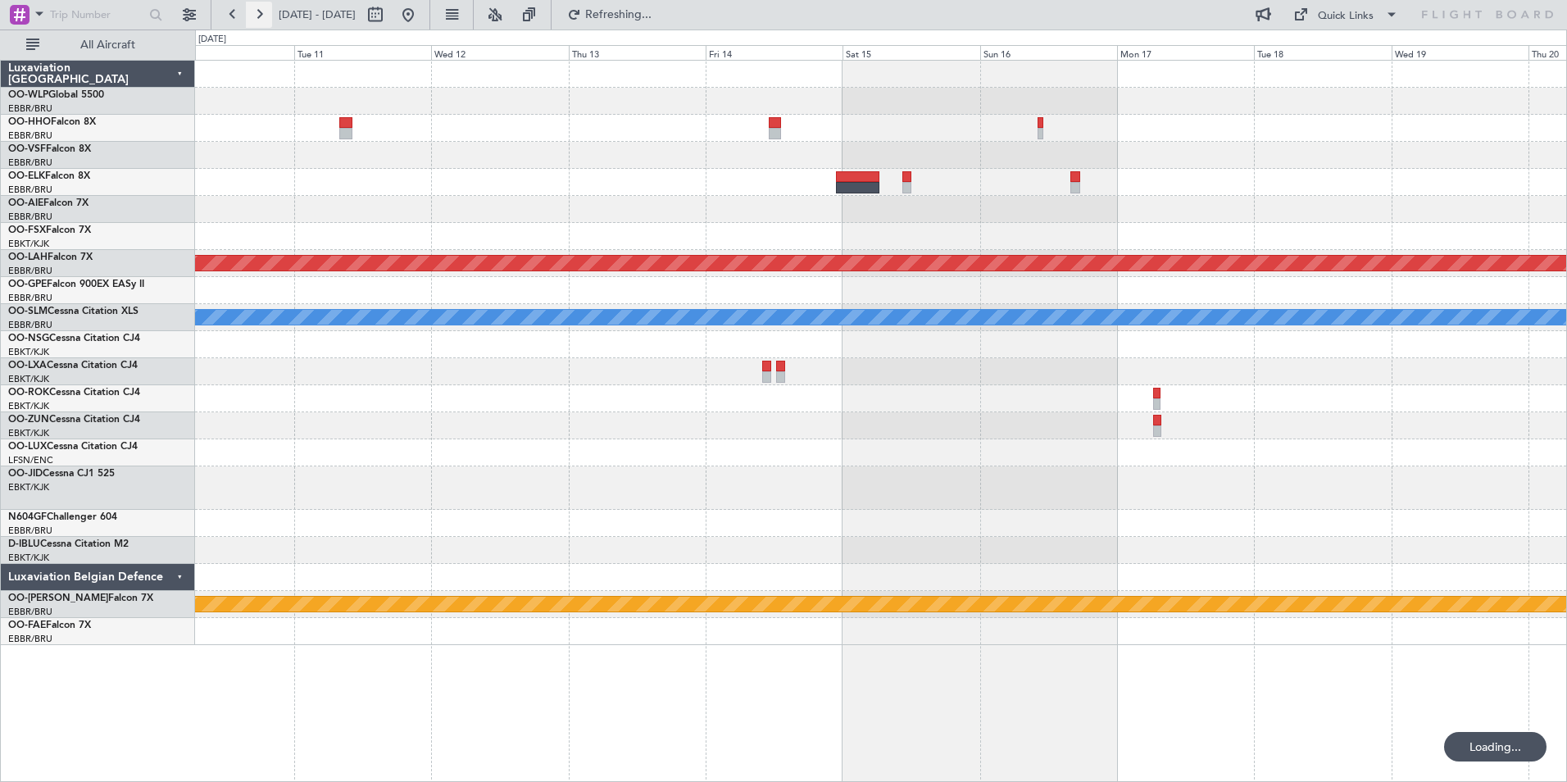
click at [259, 24] on button at bounding box center [259, 15] width 26 height 26
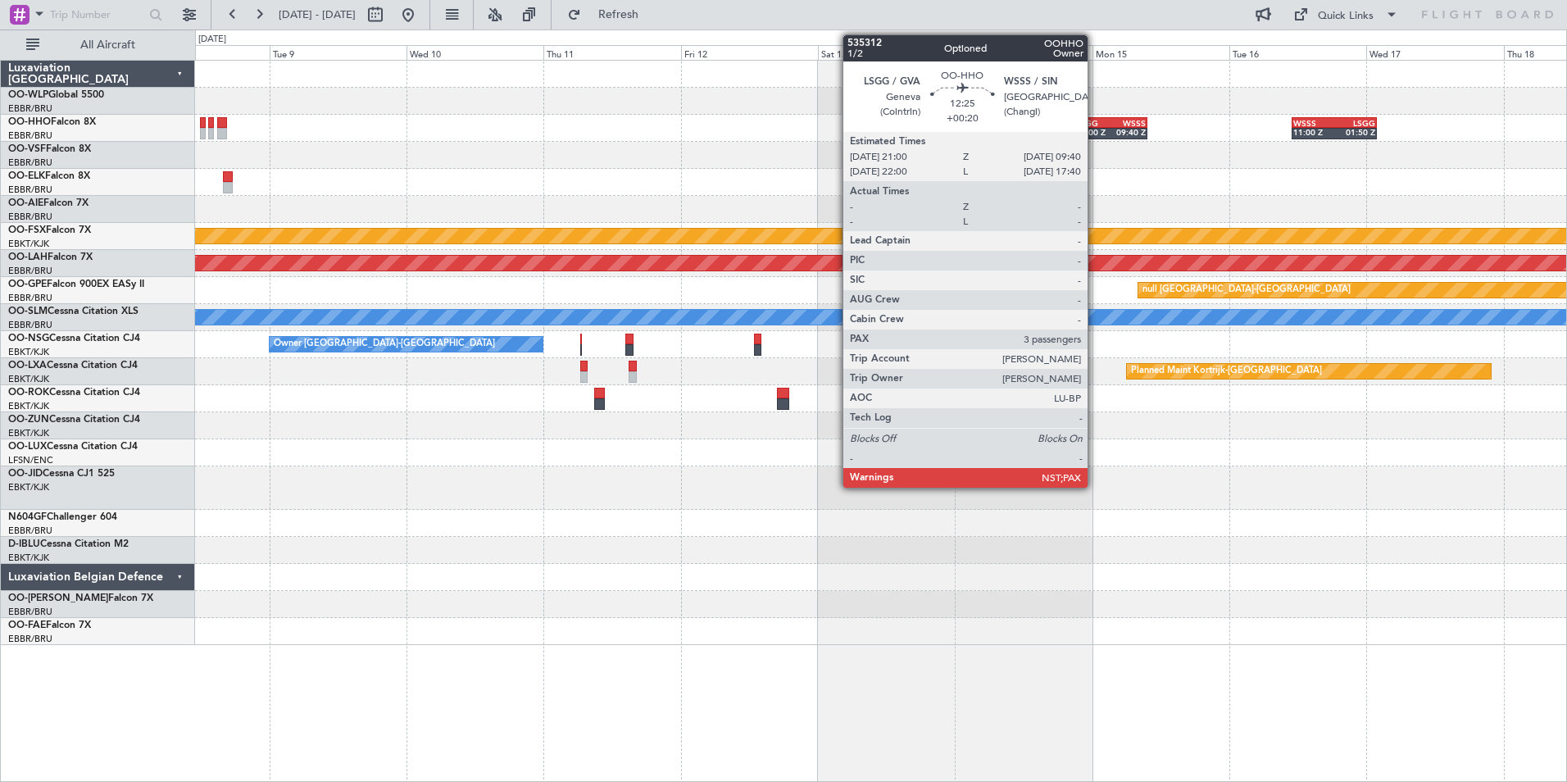
click at [1095, 134] on div "21:00 Z" at bounding box center [1093, 132] width 34 height 10
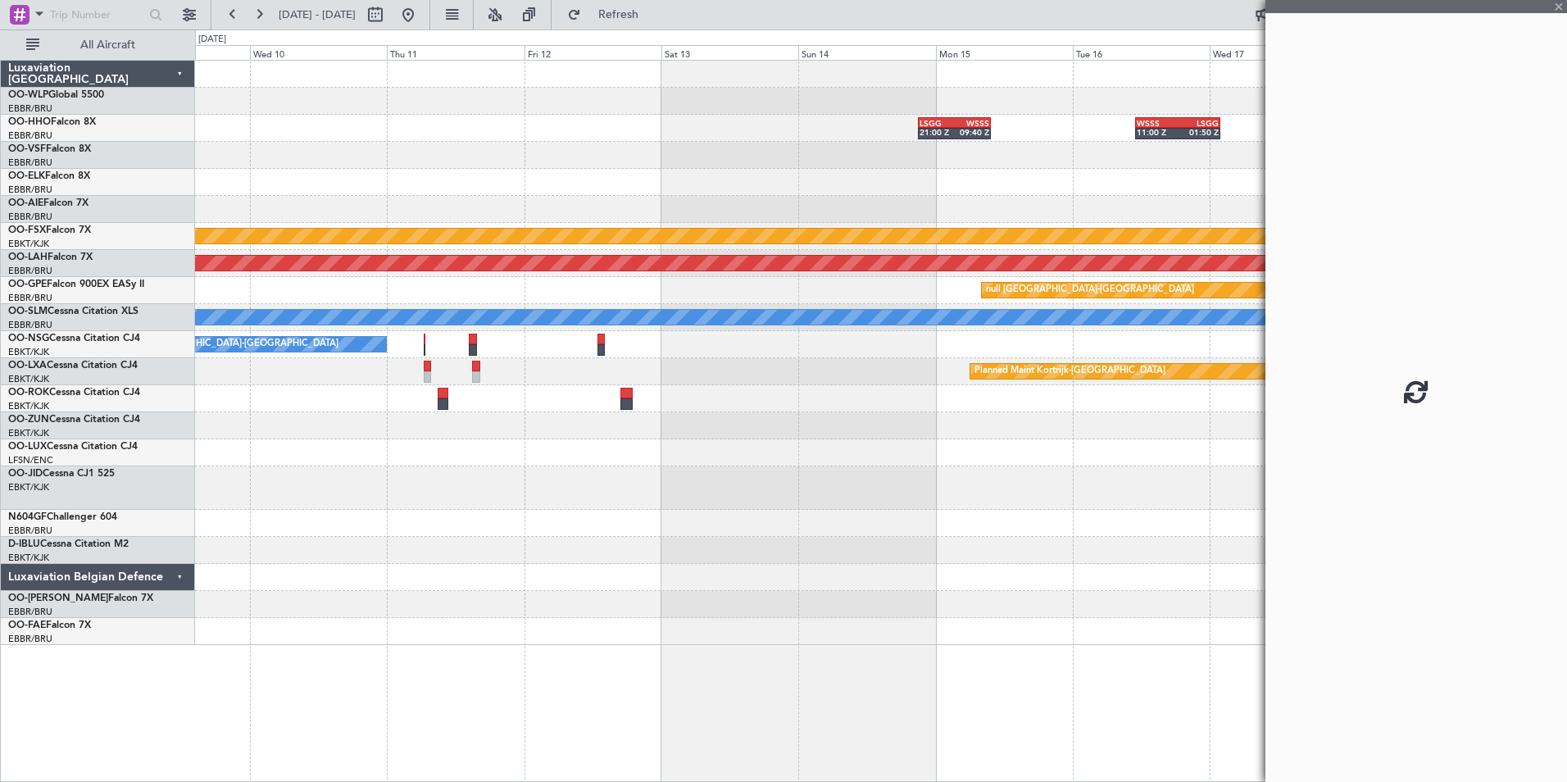
click at [1051, 173] on div "LSGG 21:00 Z WSSS 09:40 Z WSSS 11:00 Z LSGG 01:50 Z Planned Maint [GEOGRAPHIC_D…" at bounding box center [880, 353] width 1371 height 584
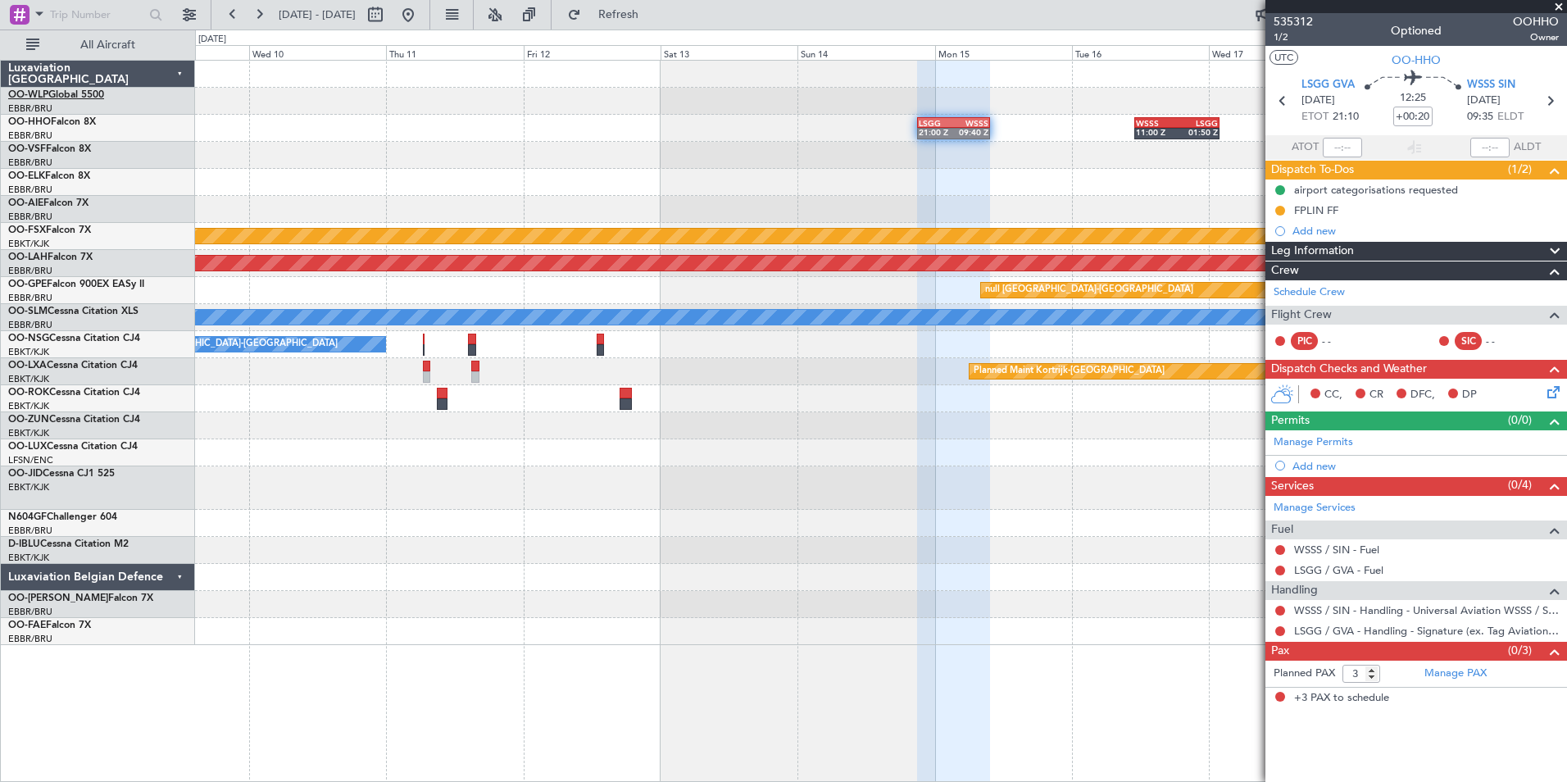
click at [96, 97] on link "OO-WLP Global 5500" at bounding box center [56, 95] width 96 height 10
click at [421, 11] on button at bounding box center [408, 15] width 26 height 26
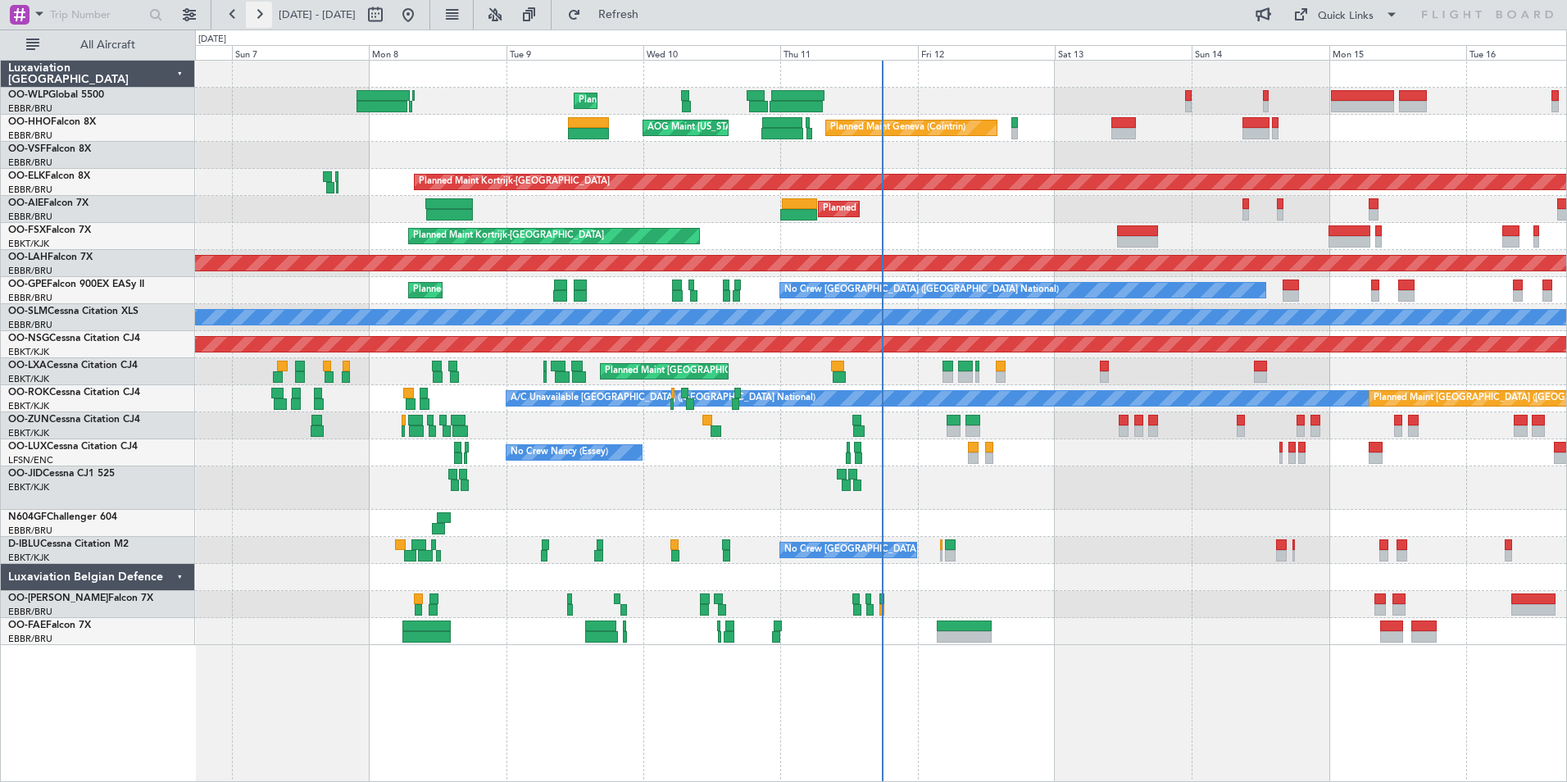
click at [261, 20] on button at bounding box center [259, 15] width 26 height 26
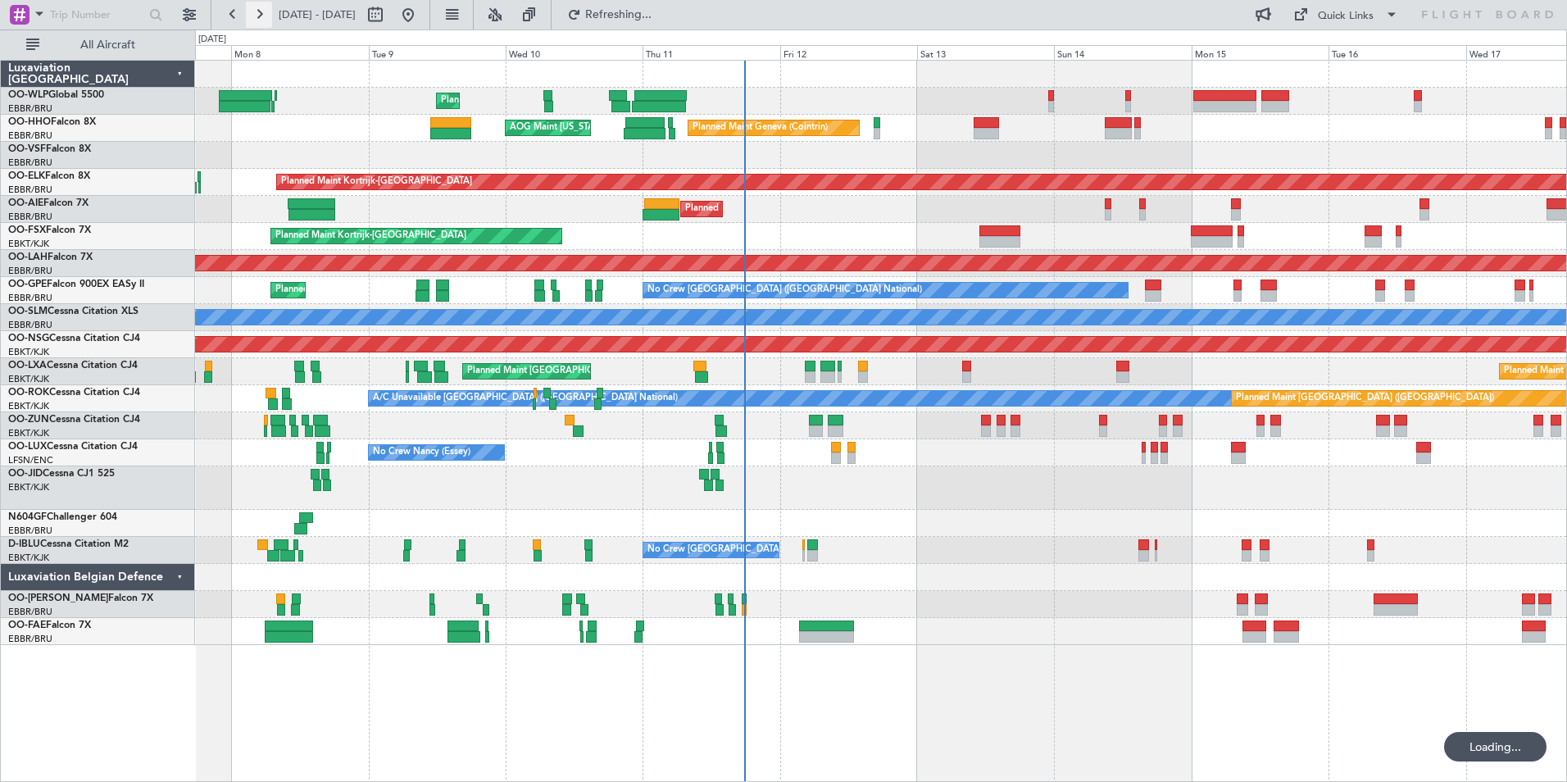
click at [261, 20] on button at bounding box center [259, 15] width 26 height 26
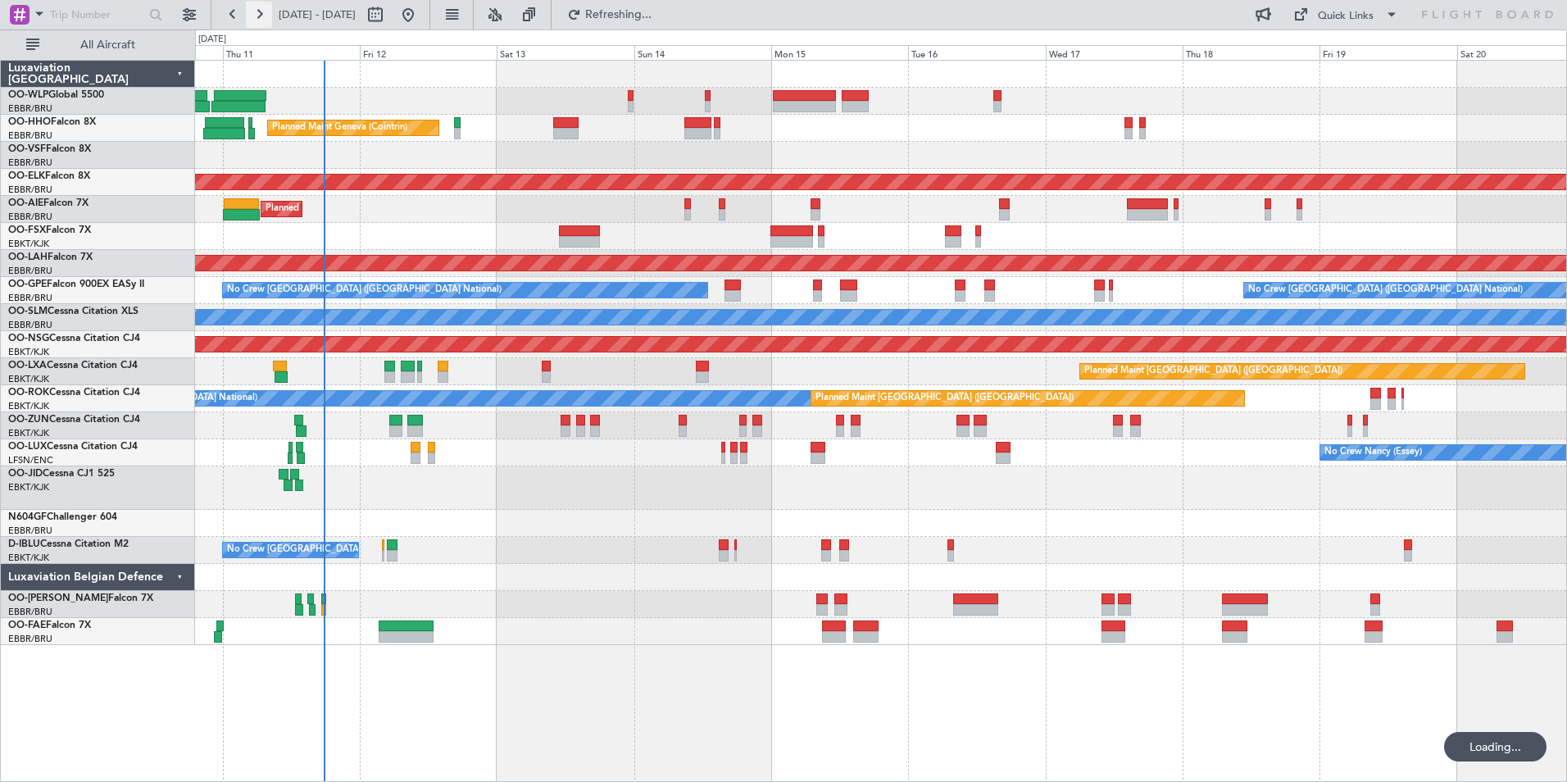
click at [261, 20] on button at bounding box center [259, 15] width 26 height 26
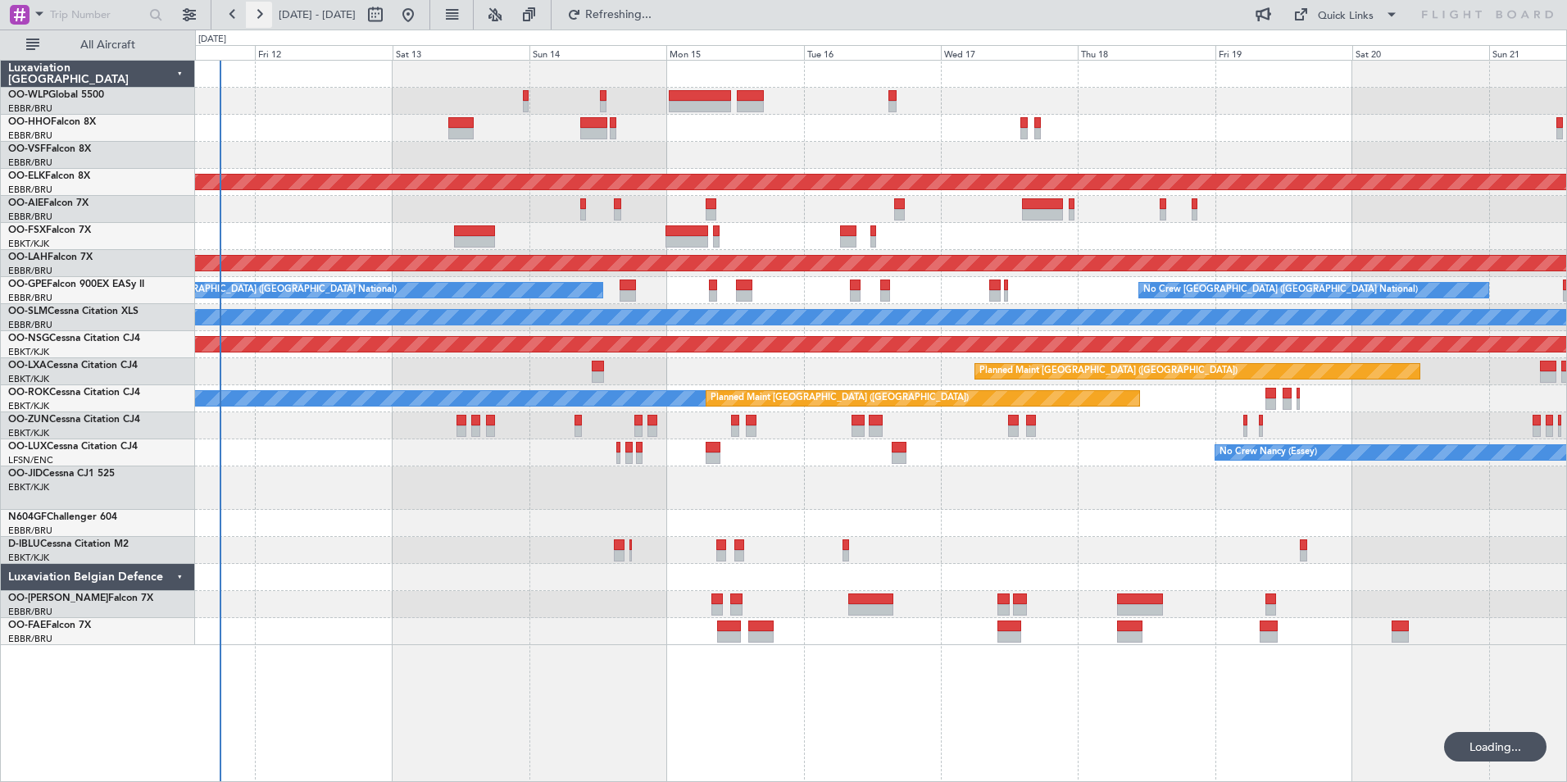
click at [261, 20] on button at bounding box center [259, 15] width 26 height 26
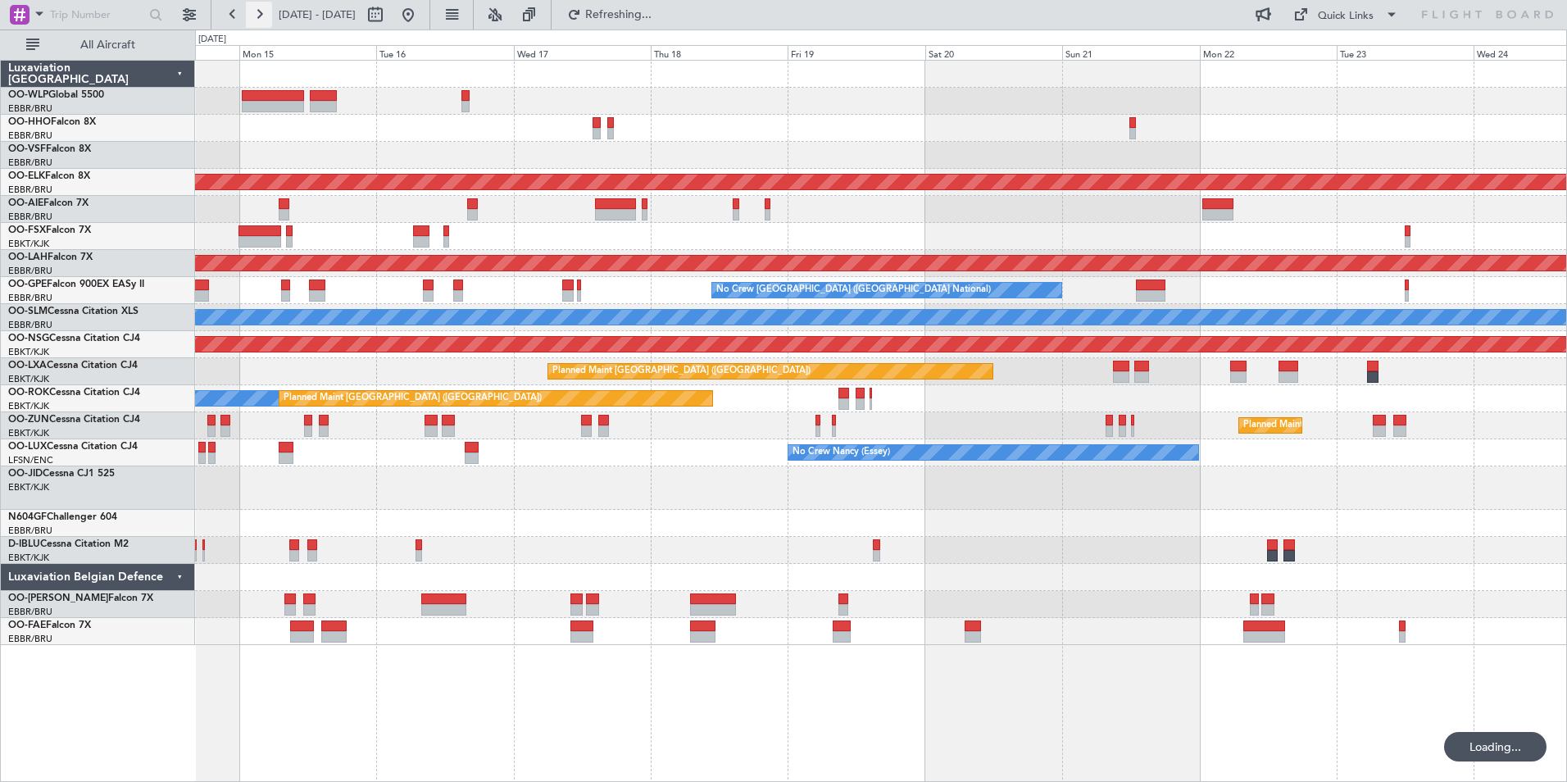
click at [261, 20] on button at bounding box center [259, 15] width 26 height 26
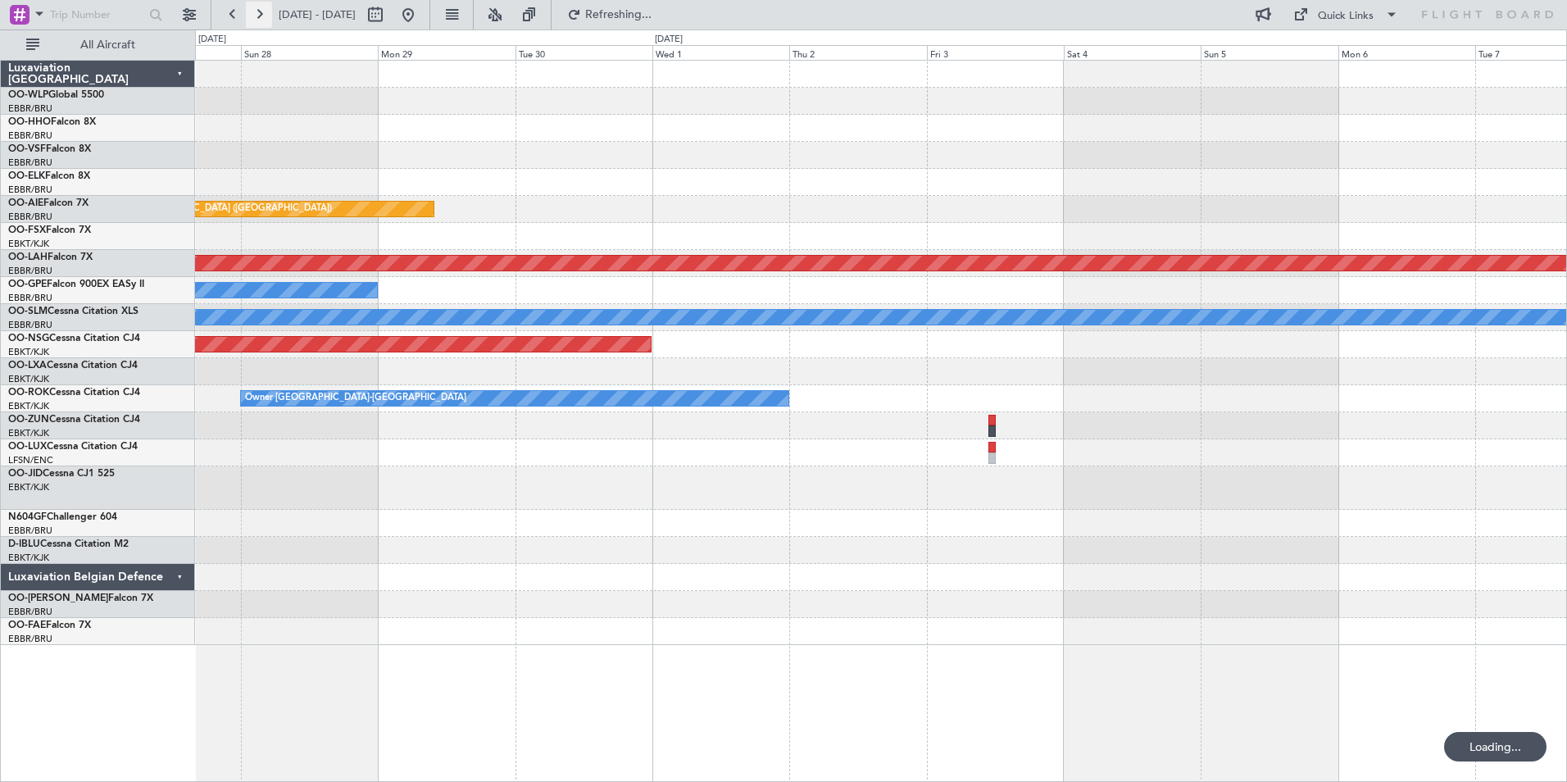
click at [261, 20] on button at bounding box center [259, 15] width 26 height 26
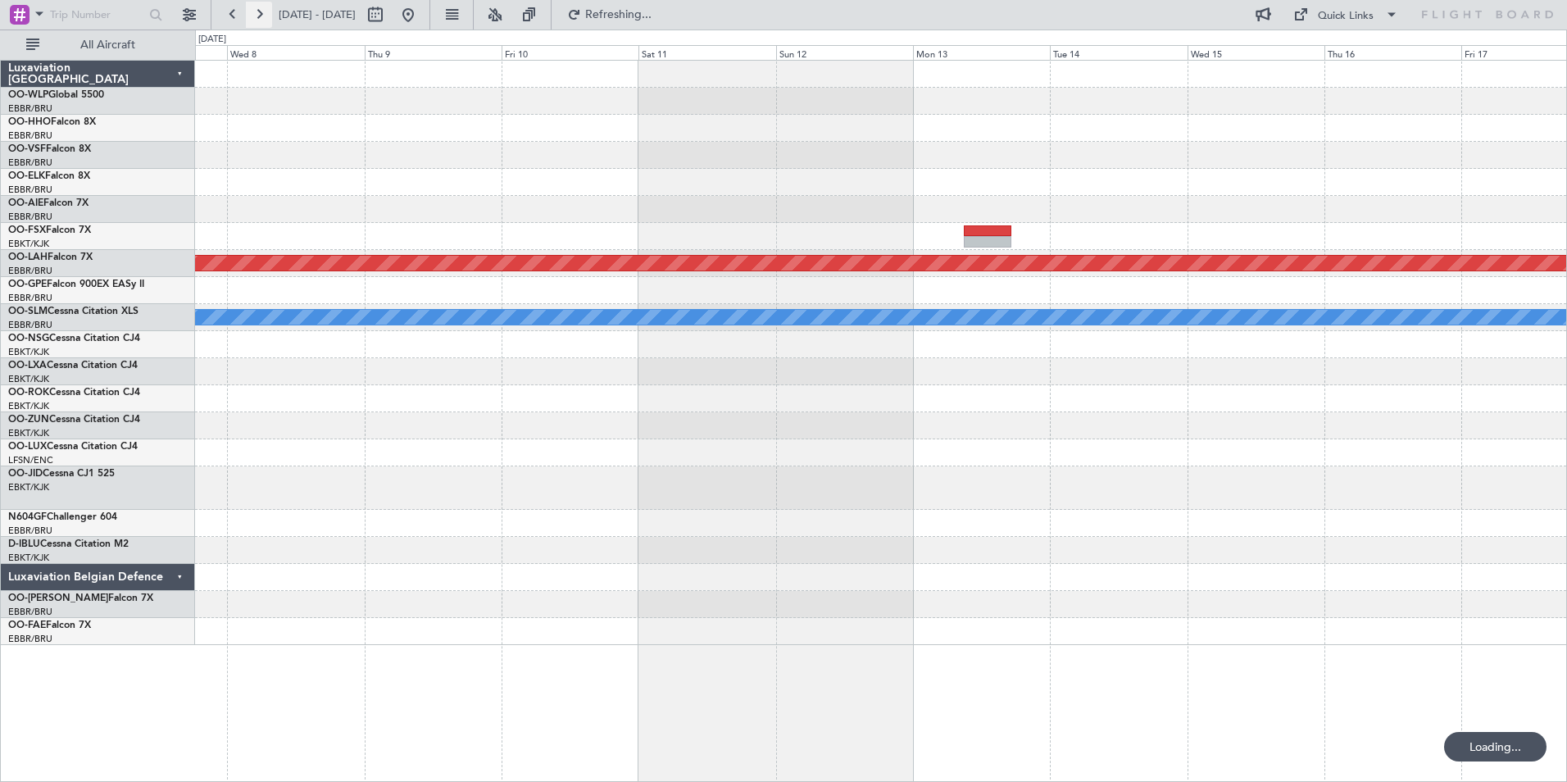
click at [261, 20] on button at bounding box center [259, 15] width 26 height 26
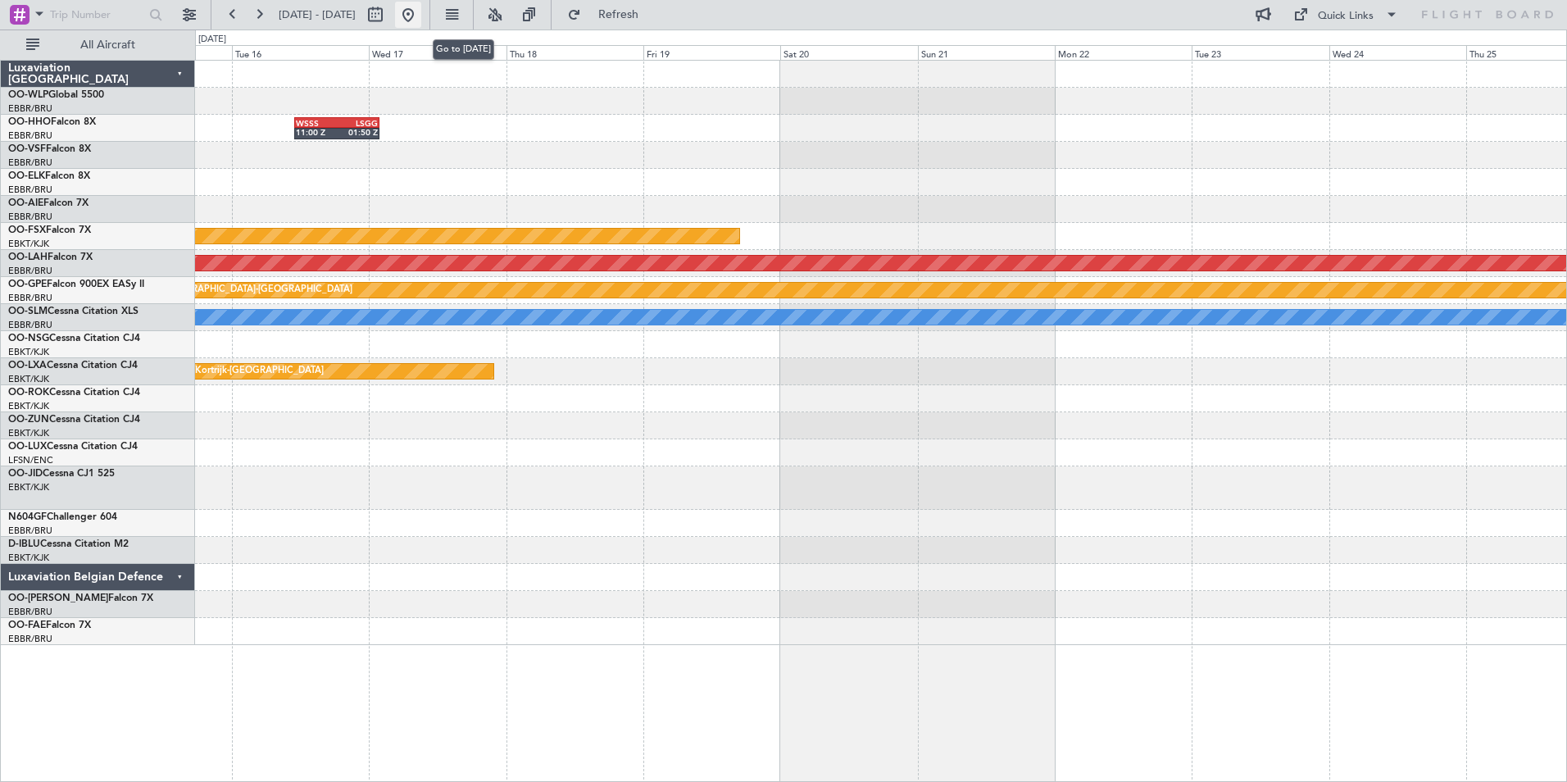
click at [421, 21] on button at bounding box center [408, 15] width 26 height 26
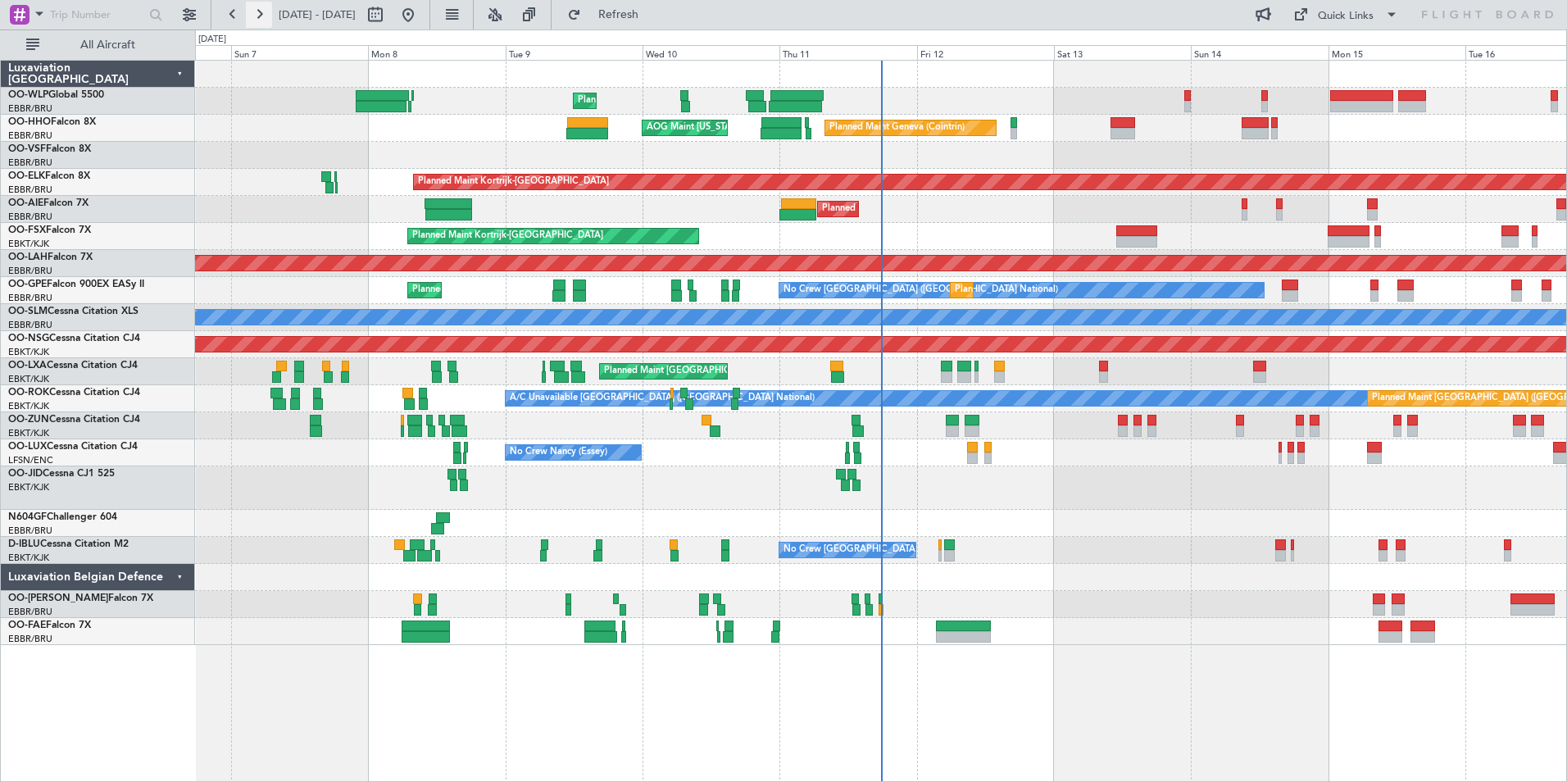
click at [266, 18] on button at bounding box center [259, 15] width 26 height 26
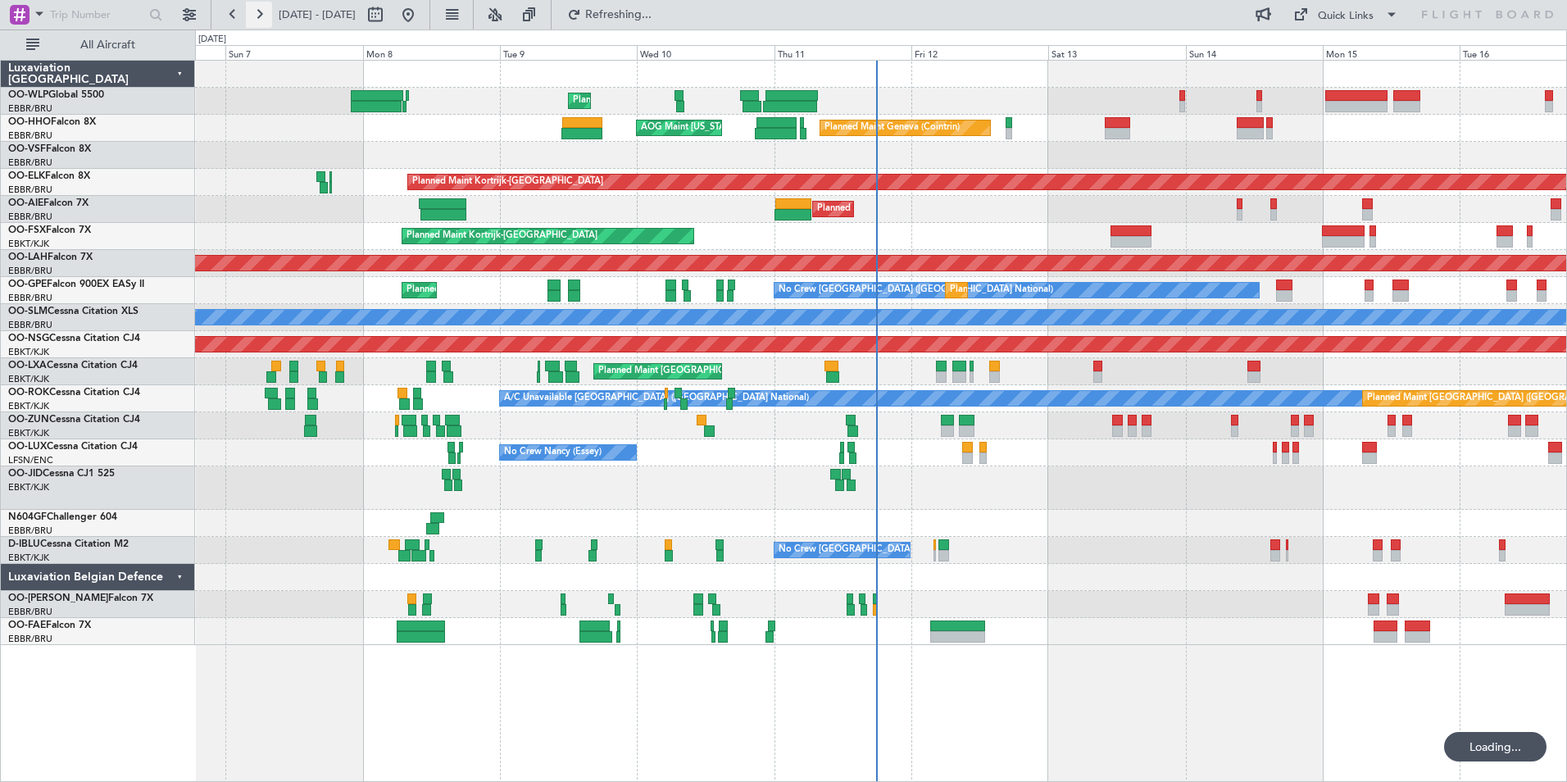
click at [266, 18] on button at bounding box center [259, 15] width 26 height 26
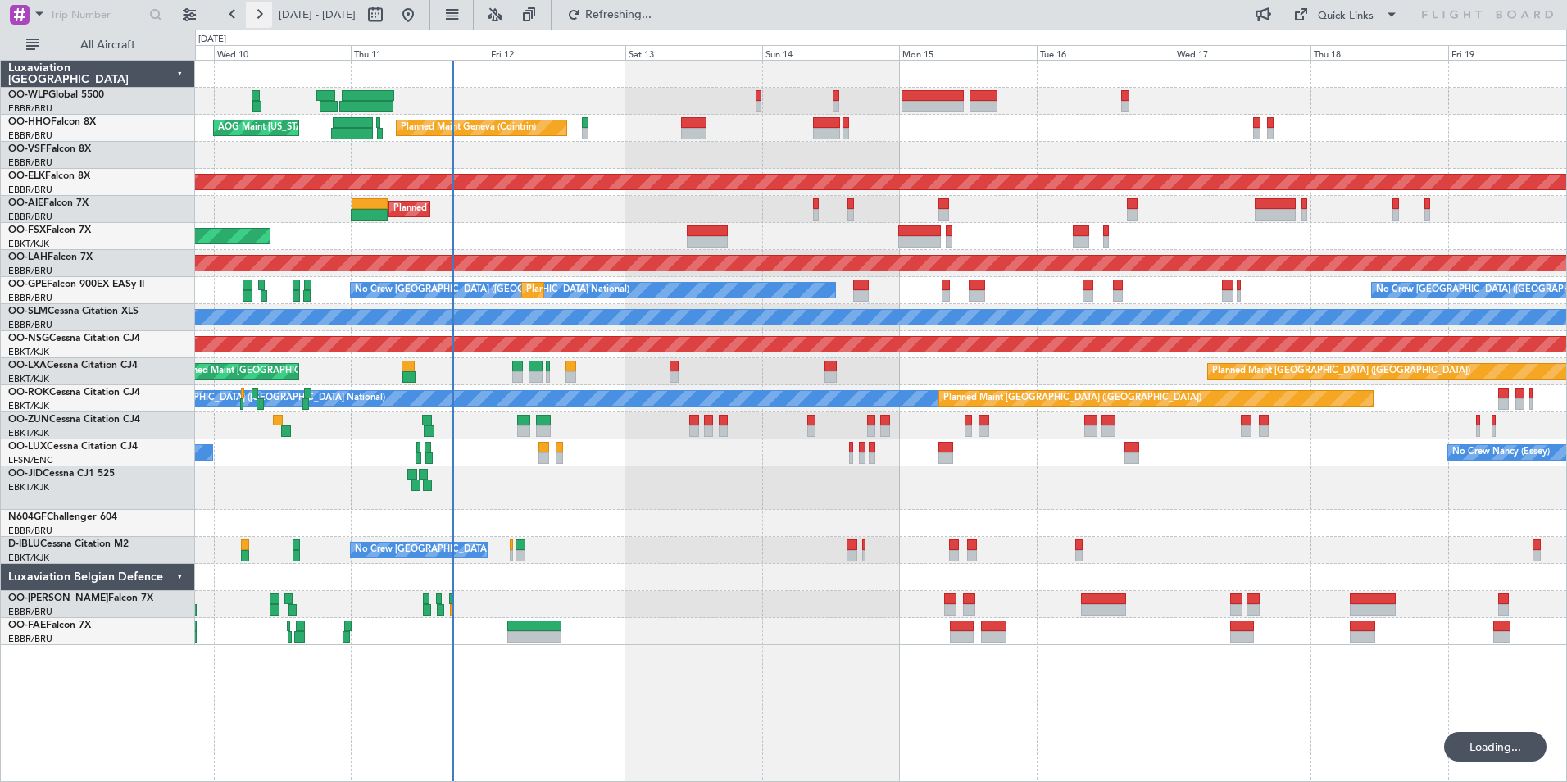
click at [266, 18] on button at bounding box center [259, 15] width 26 height 26
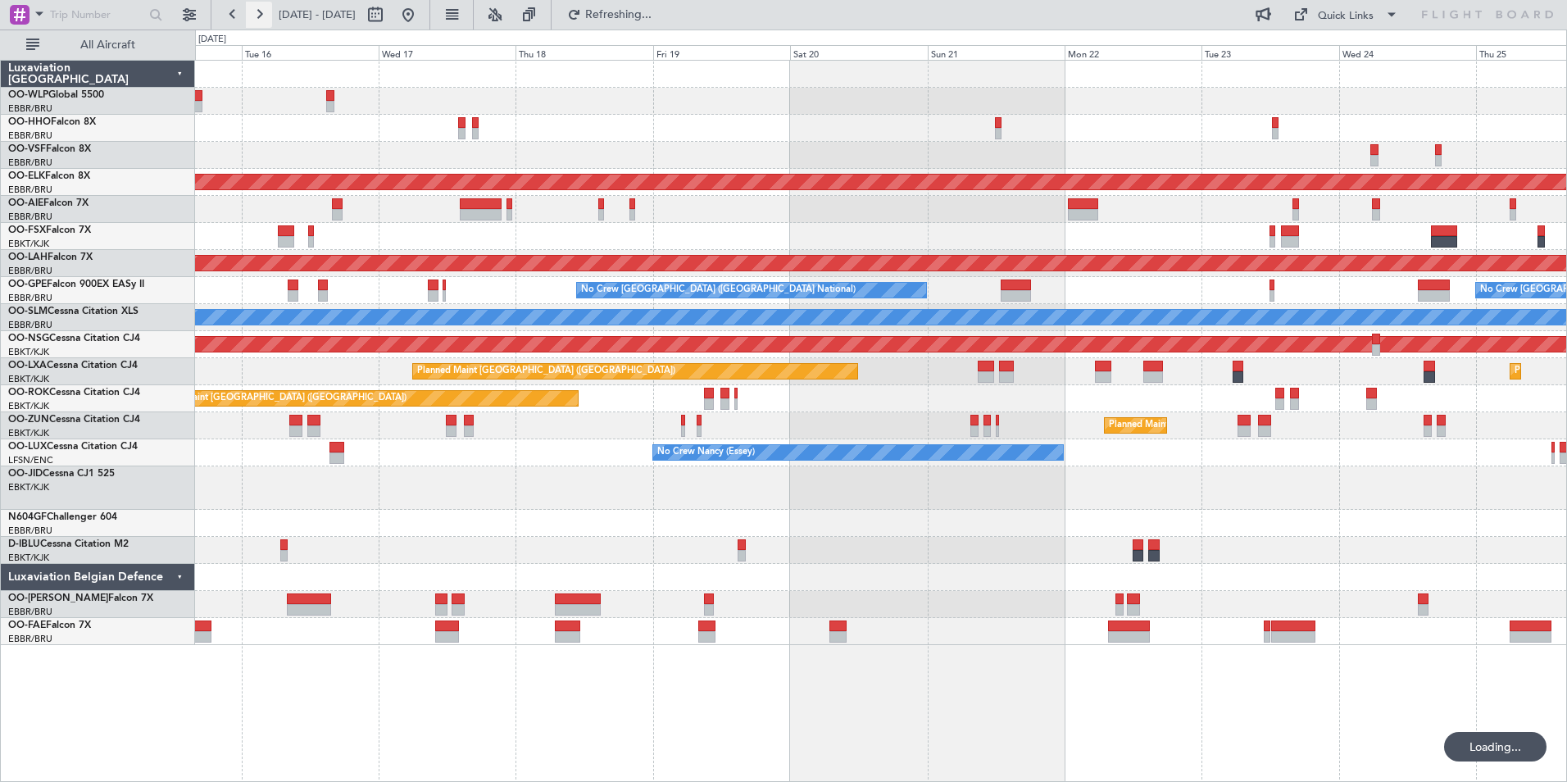
click at [266, 18] on button at bounding box center [259, 15] width 26 height 26
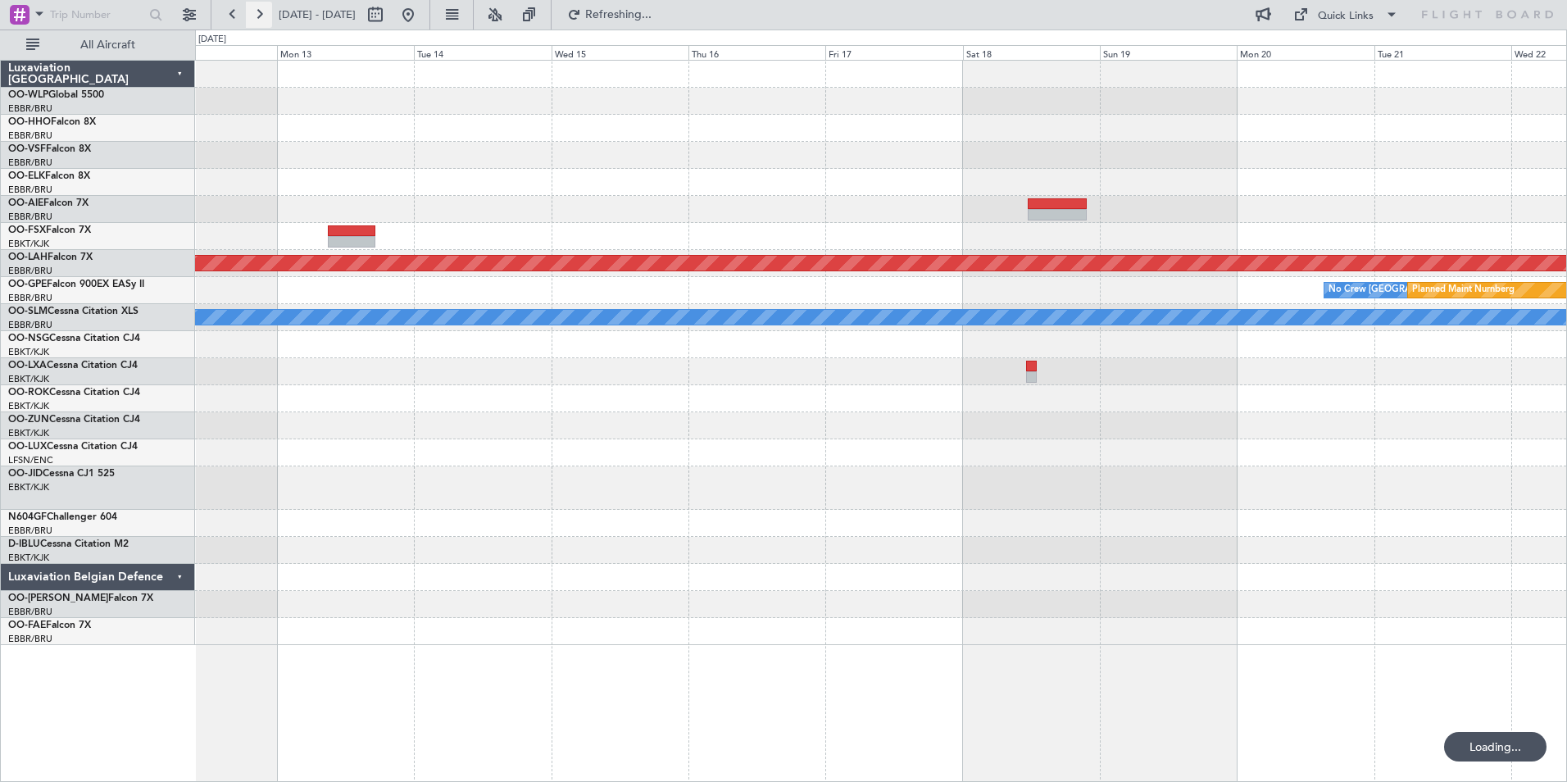
click at [266, 18] on button at bounding box center [259, 15] width 26 height 26
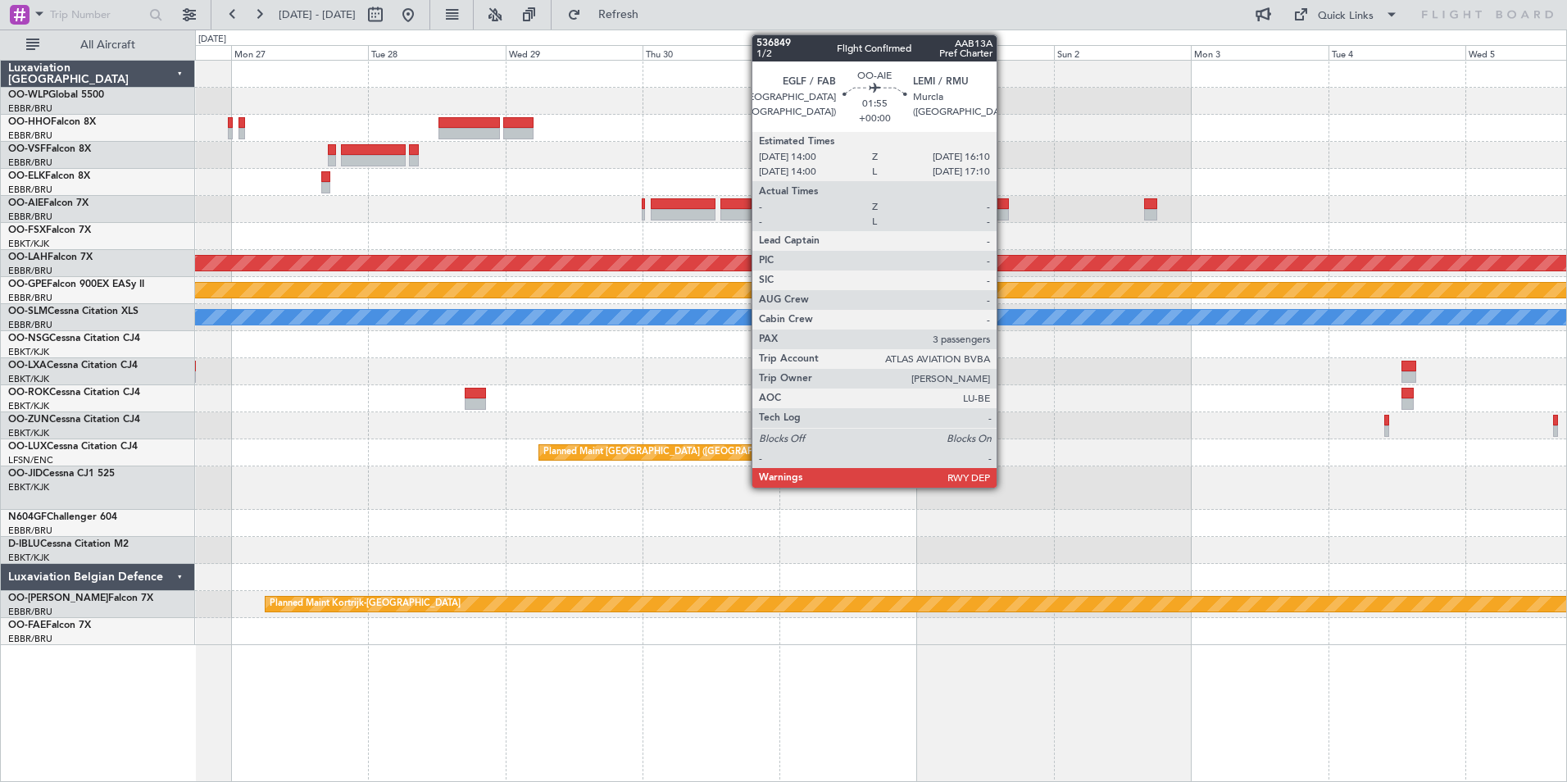
click at [1004, 203] on div at bounding box center [1002, 203] width 13 height 11
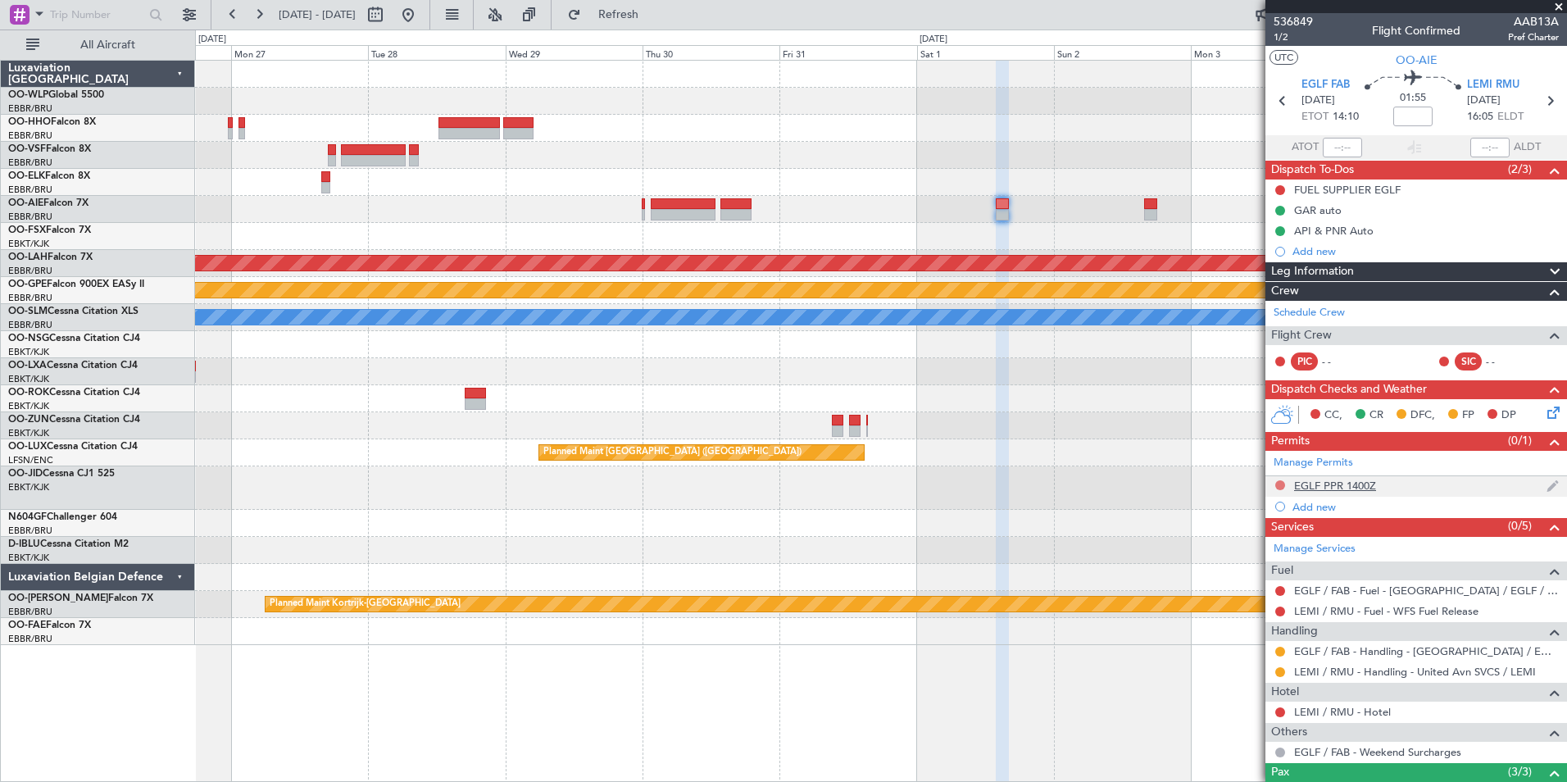
click at [1278, 483] on button at bounding box center [1280, 485] width 10 height 10
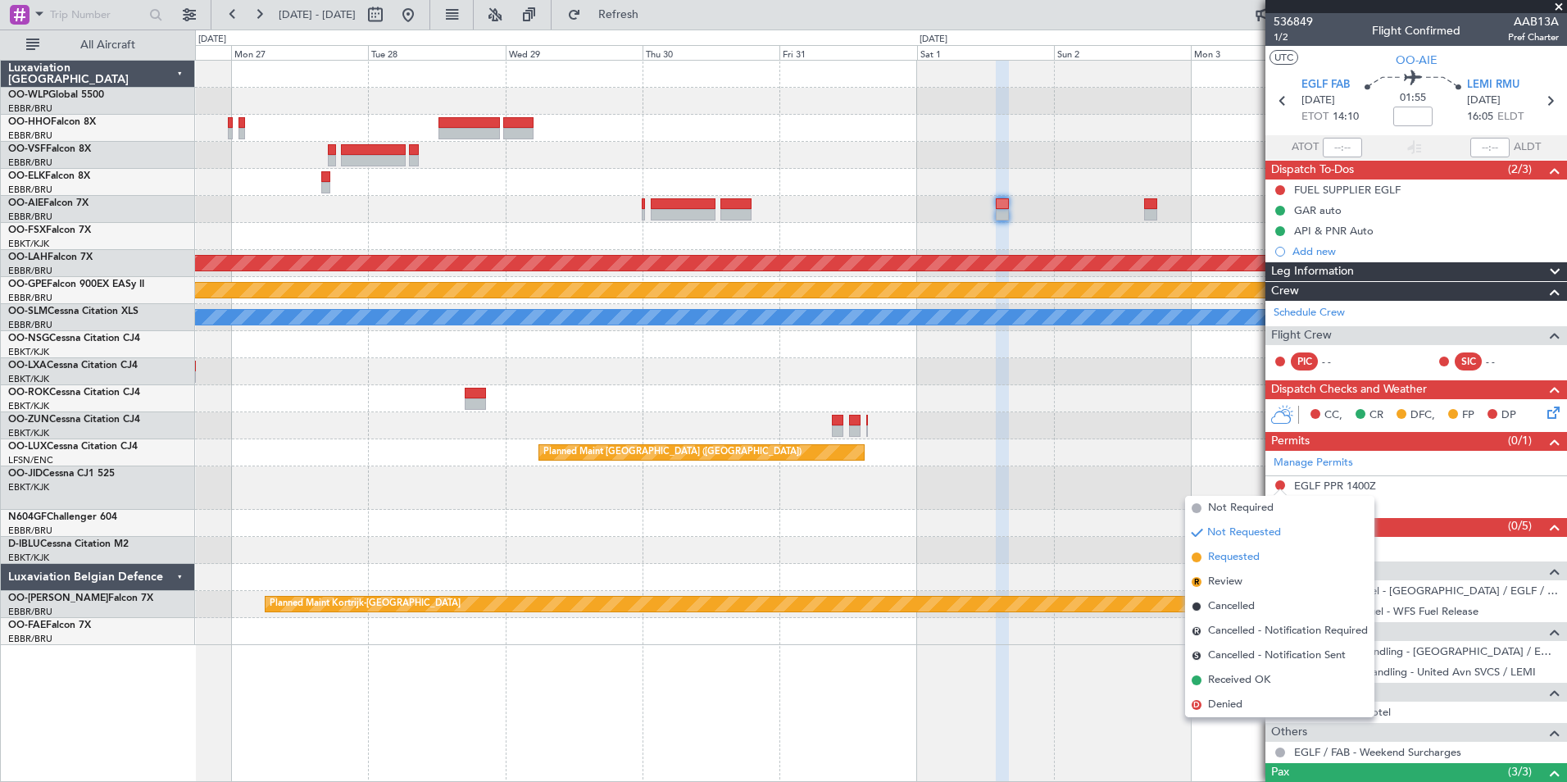
click at [1241, 558] on span "Requested" at bounding box center [1234, 557] width 52 height 16
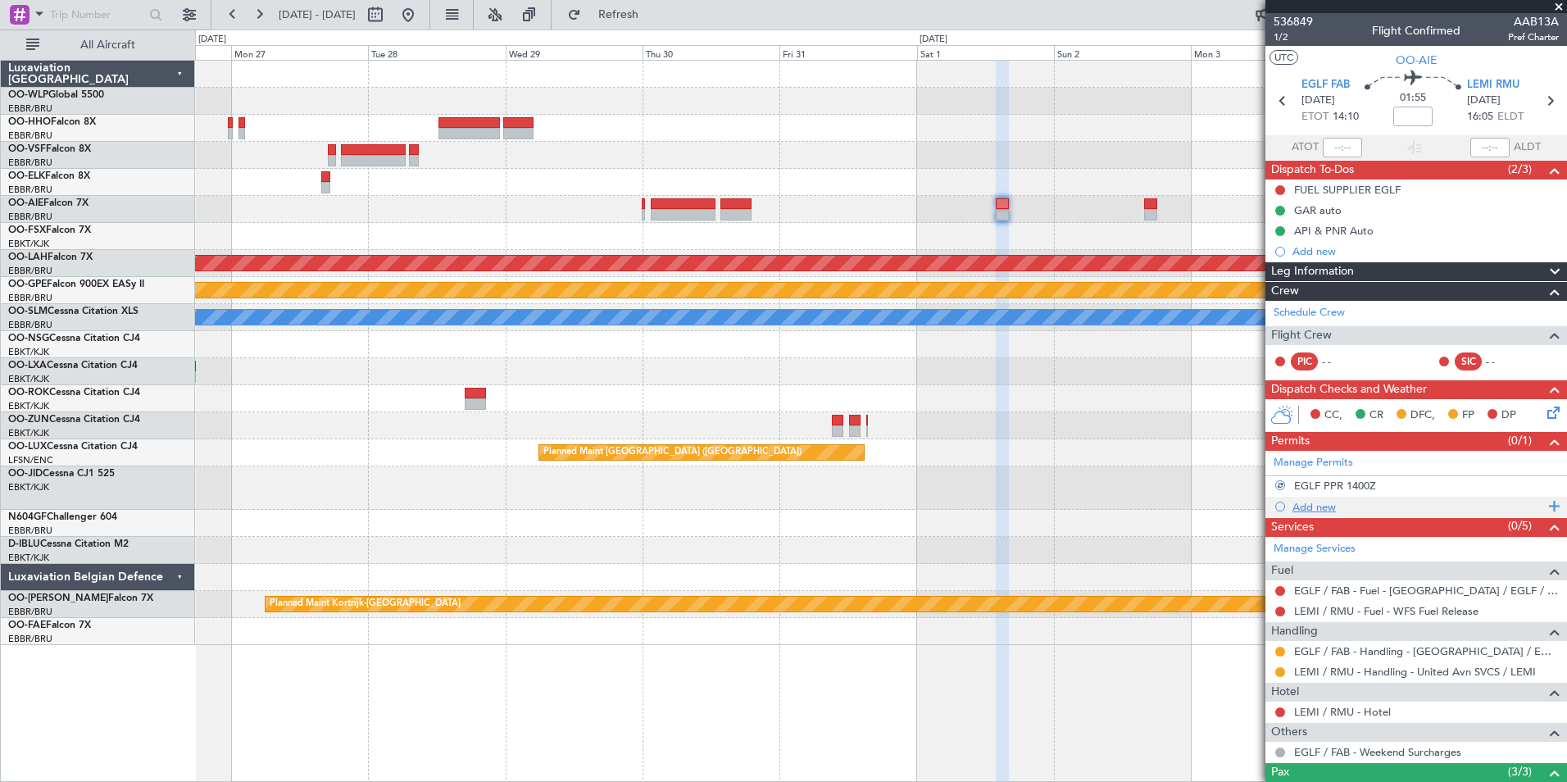
click at [1328, 506] on div "Add new" at bounding box center [1418, 507] width 252 height 14
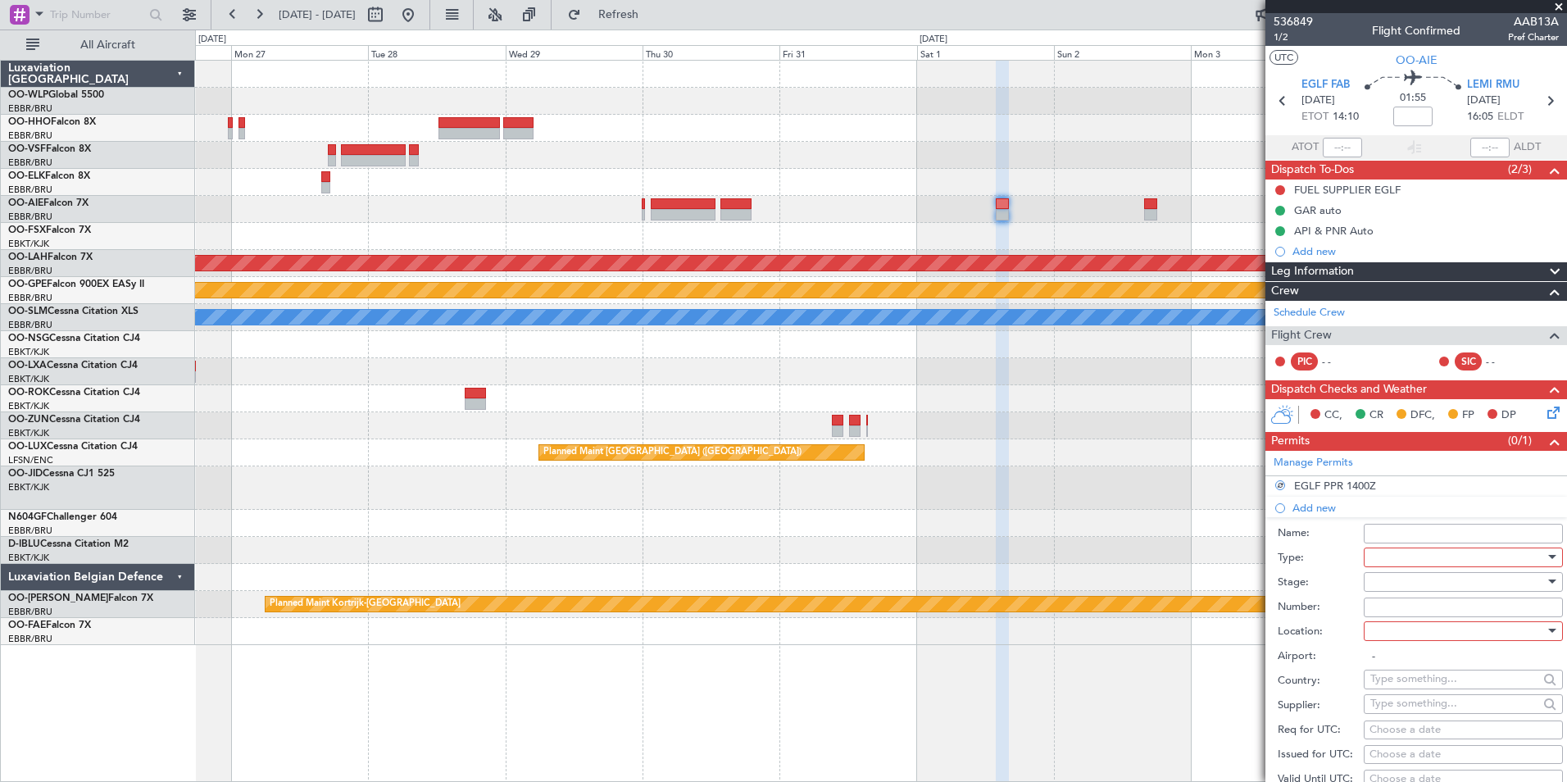
click at [1441, 552] on div at bounding box center [1457, 557] width 175 height 25
click at [1382, 631] on span "PPR" at bounding box center [1457, 637] width 172 height 25
click at [1383, 581] on div at bounding box center [1457, 582] width 175 height 25
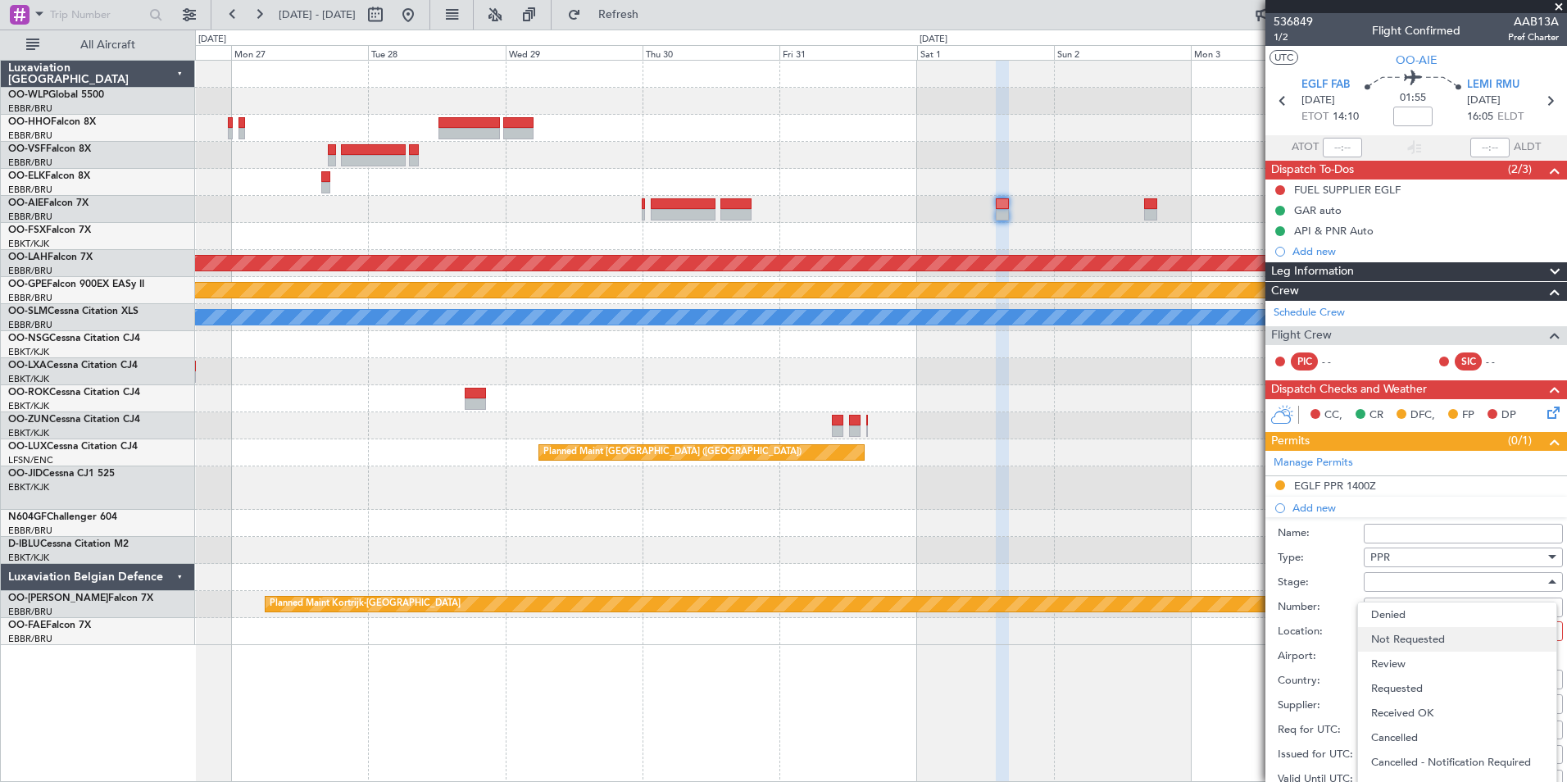
click at [1397, 633] on span "Not Requested" at bounding box center [1457, 639] width 172 height 25
click at [1396, 636] on div at bounding box center [1457, 631] width 175 height 25
click at [1393, 709] on span "Arrival" at bounding box center [1457, 713] width 172 height 25
type input "LEMI / RMU"
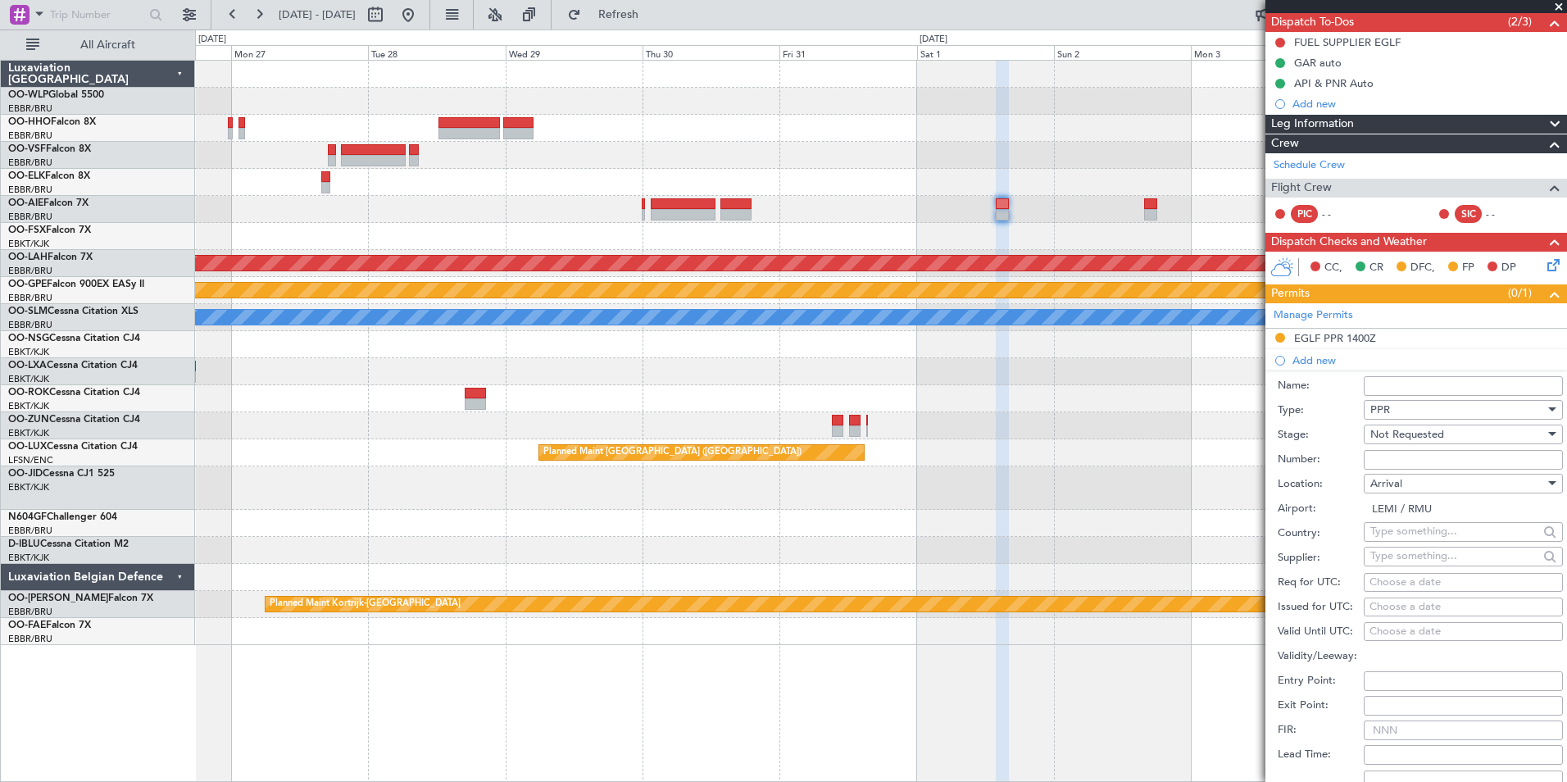
scroll to position [164, 0]
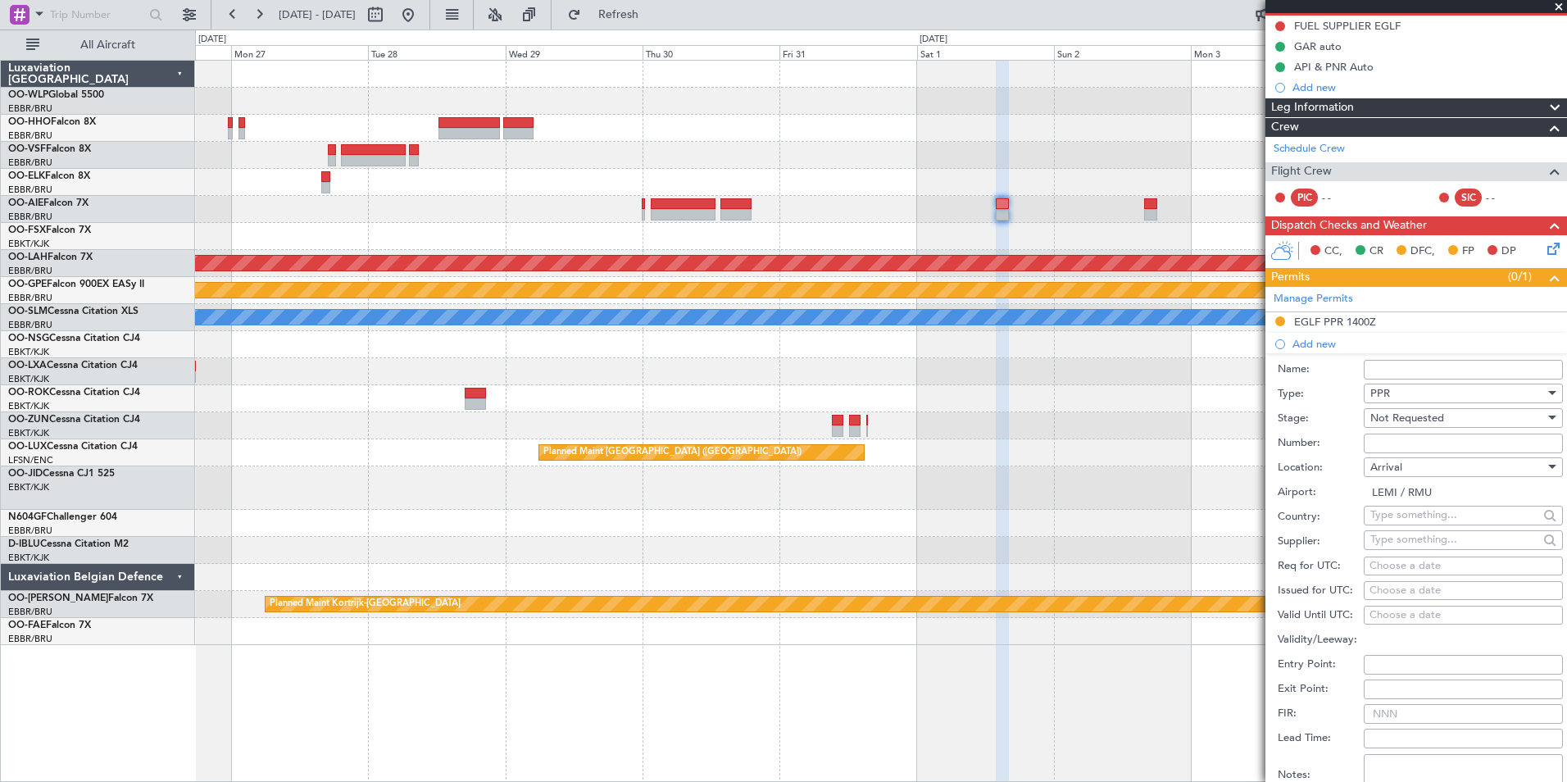
click at [1437, 561] on div "Choose a date" at bounding box center [1463, 566] width 188 height 16
select select "9"
select select "2025"
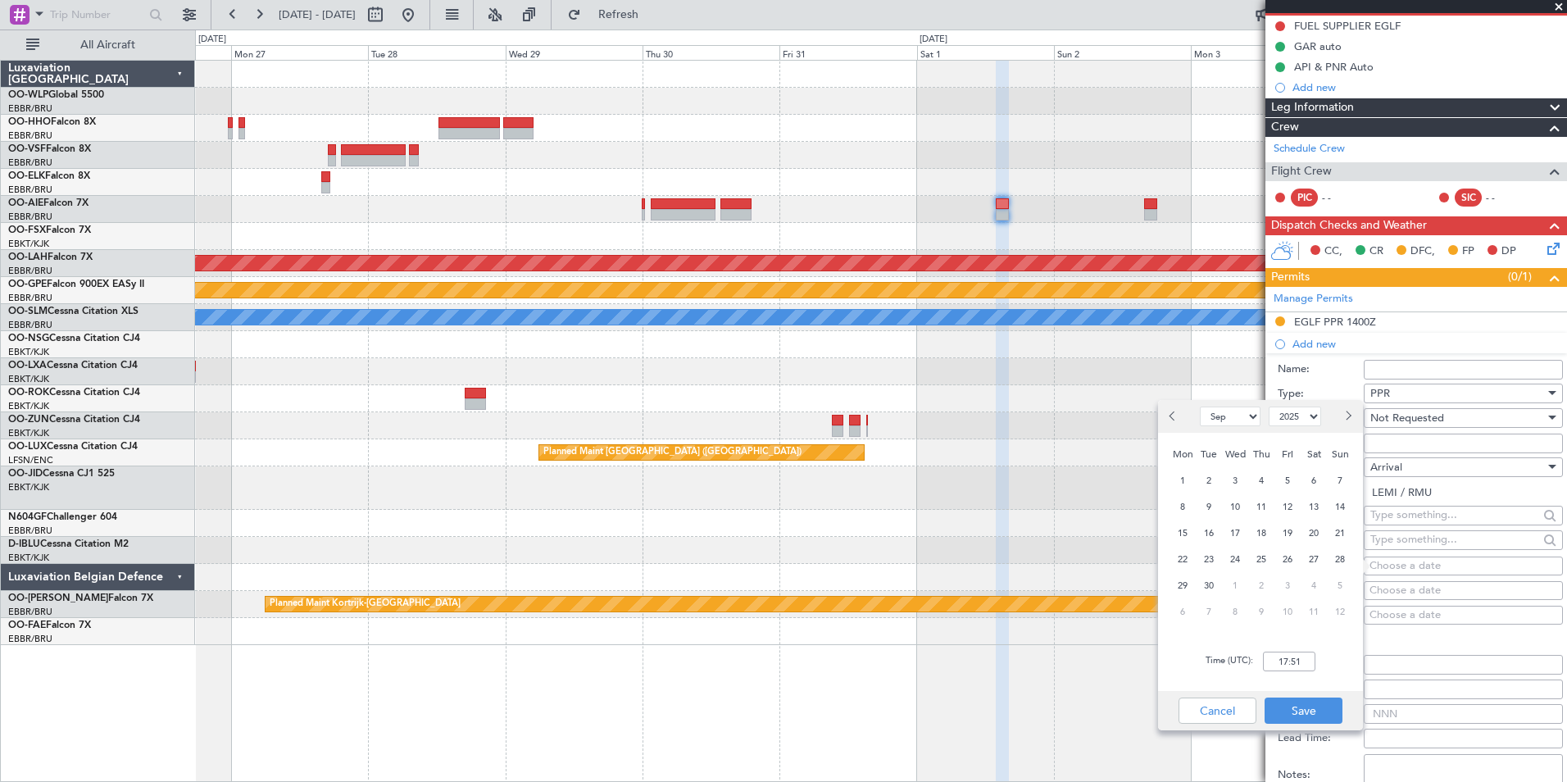
click at [1345, 419] on span "Next month" at bounding box center [1347, 416] width 10 height 10
click at [1306, 586] on span "1" at bounding box center [1314, 585] width 20 height 20
select select "11"
click at [1274, 665] on input "00:00" at bounding box center [1289, 661] width 52 height 20
type input "16:10"
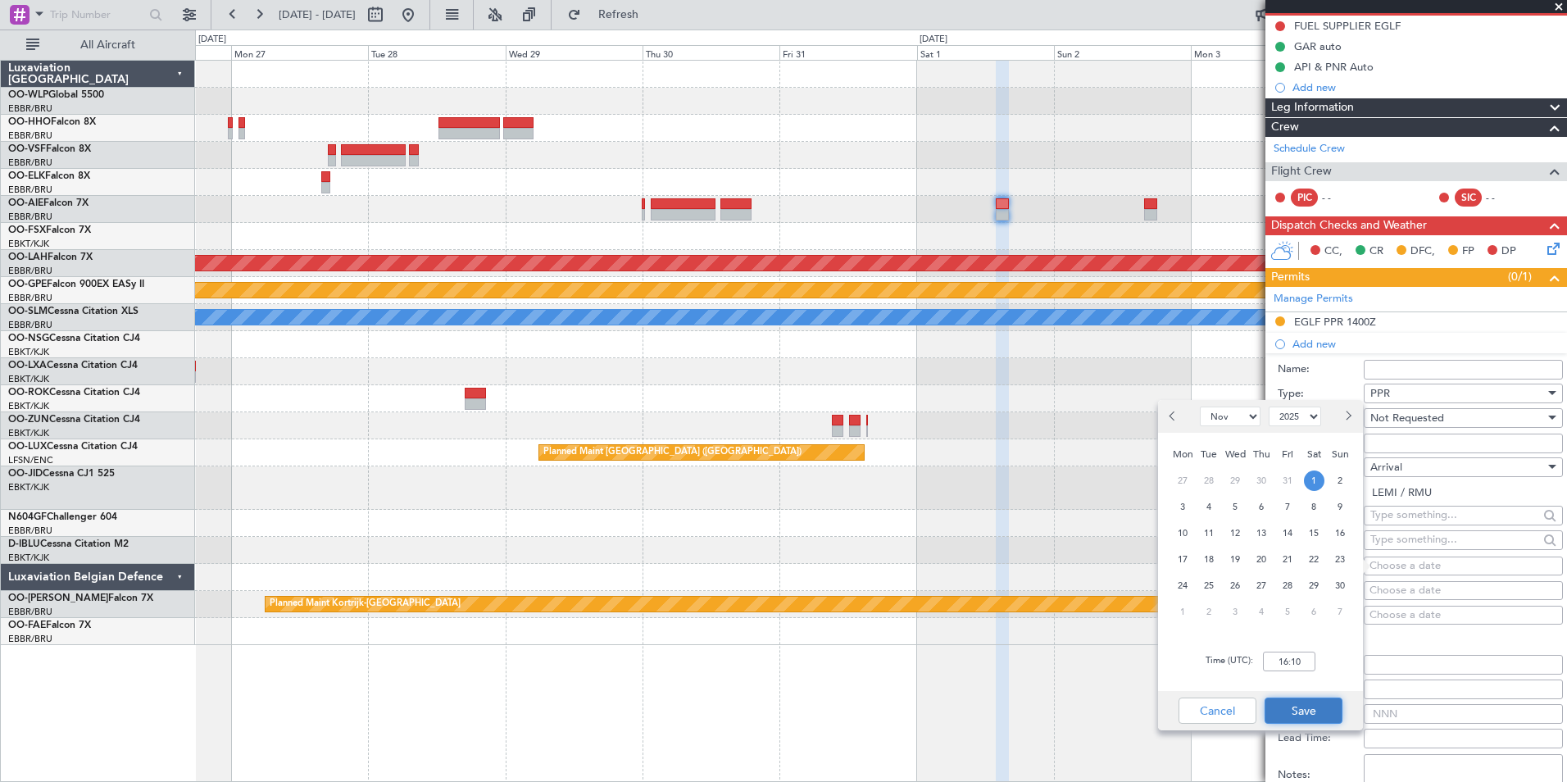
click at [1307, 704] on button "Save" at bounding box center [1303, 710] width 78 height 26
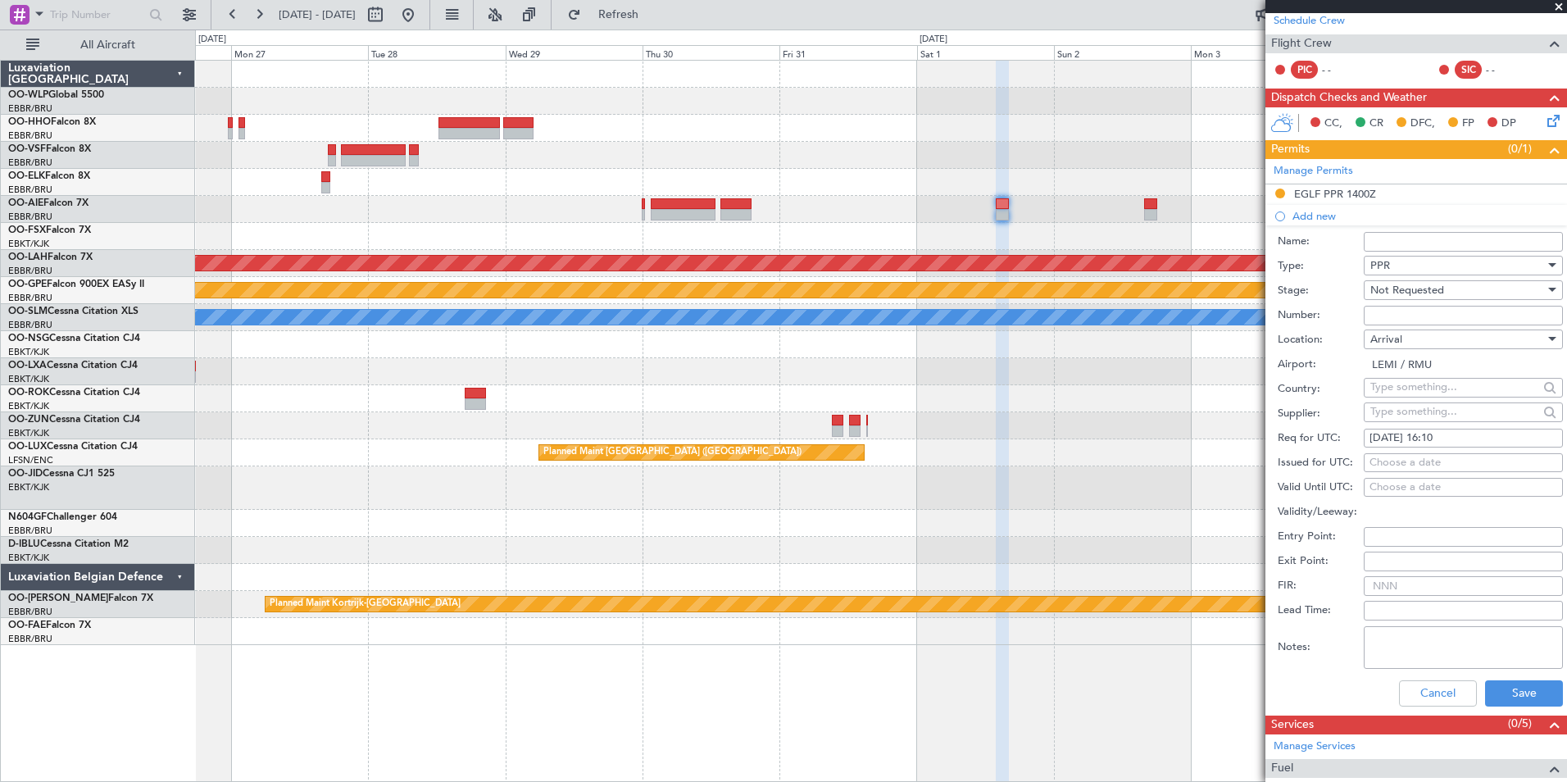
scroll to position [328, 0]
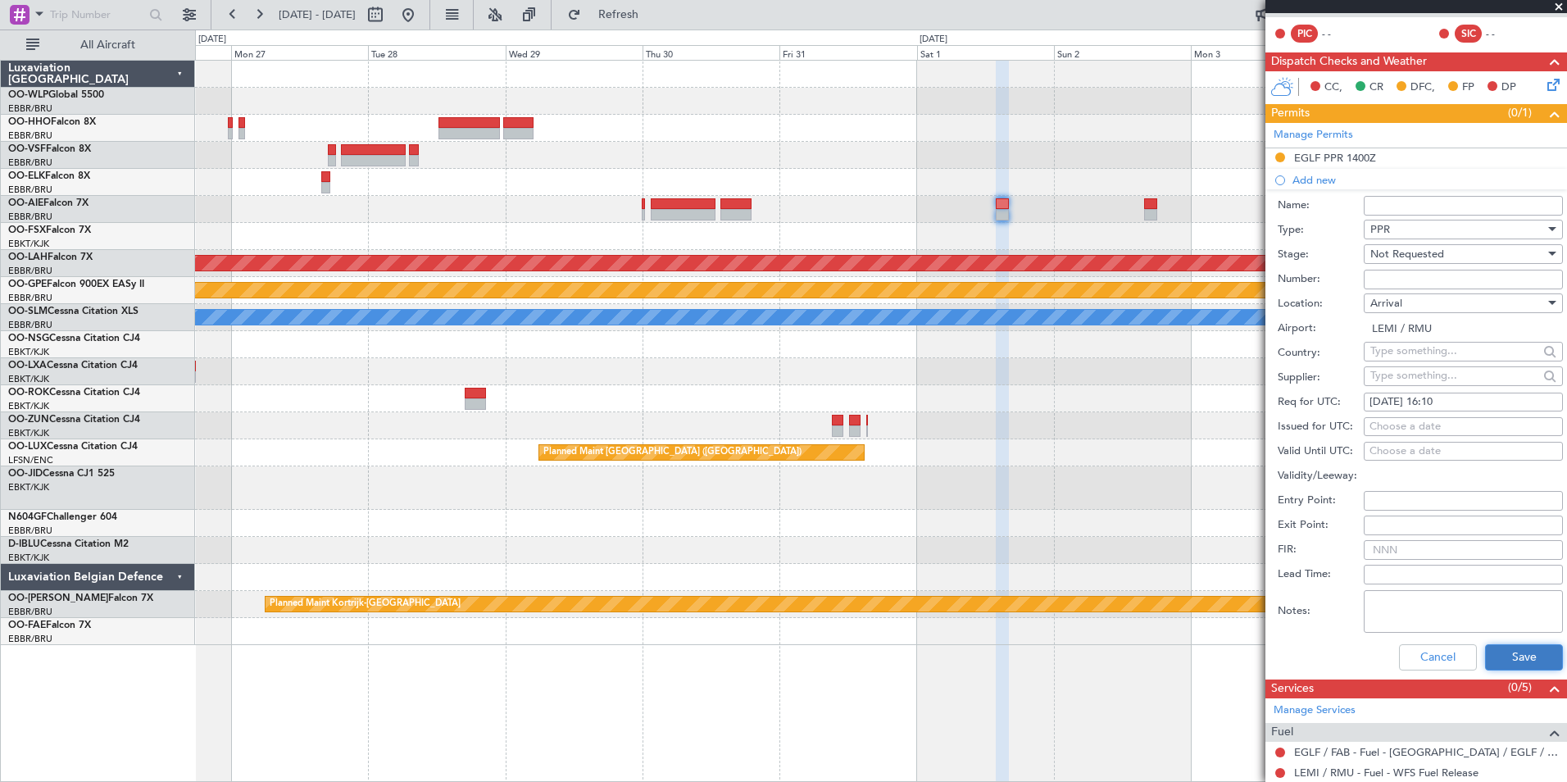
click at [1491, 662] on button "Save" at bounding box center [1524, 657] width 78 height 26
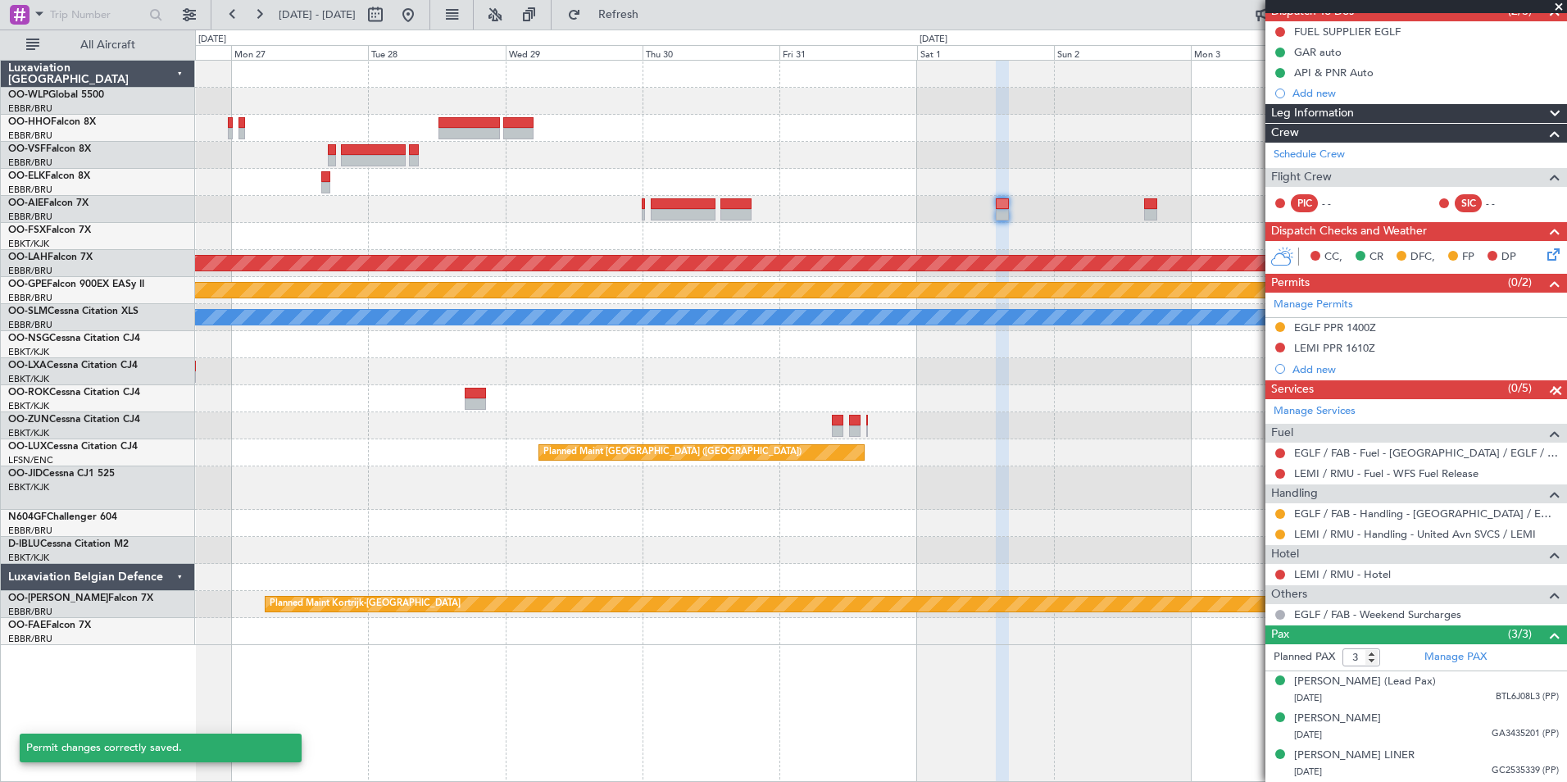
scroll to position [174, 0]
click at [1280, 529] on button at bounding box center [1280, 534] width 10 height 10
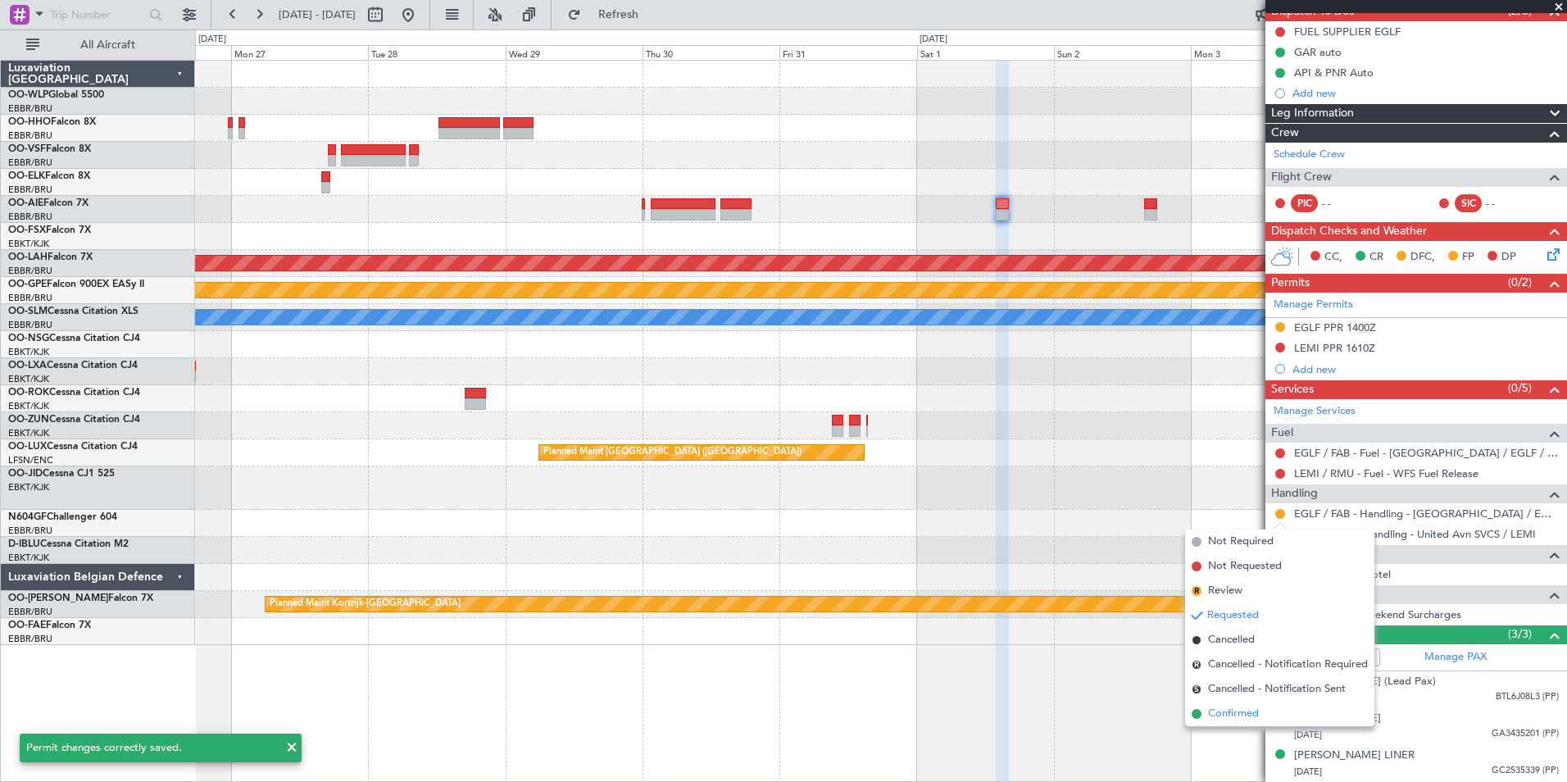
click at [1237, 714] on span "Confirmed" at bounding box center [1233, 714] width 51 height 16
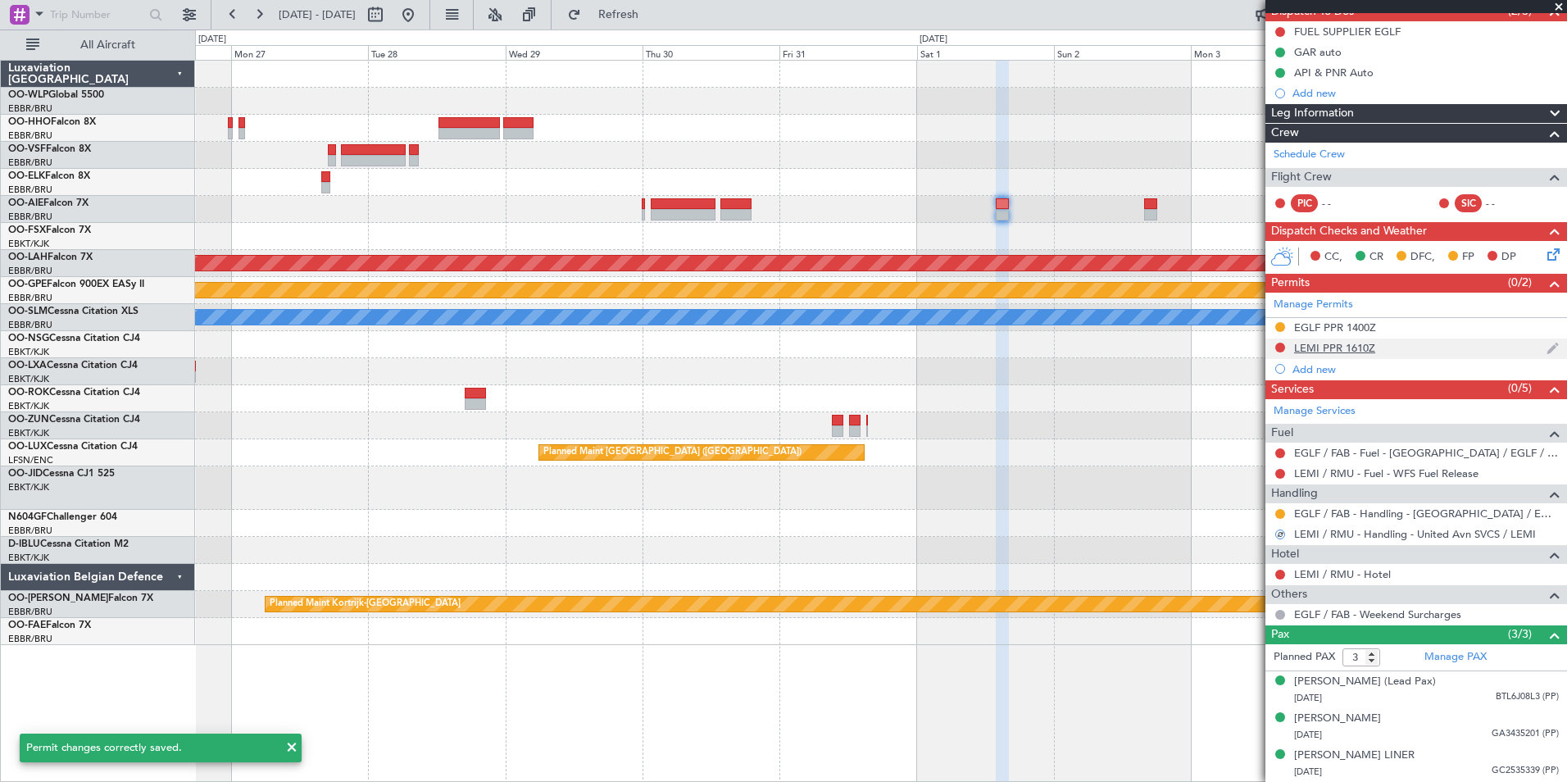
click at [1273, 338] on div "LEMI PPR 1610Z" at bounding box center [1416, 348] width 302 height 20
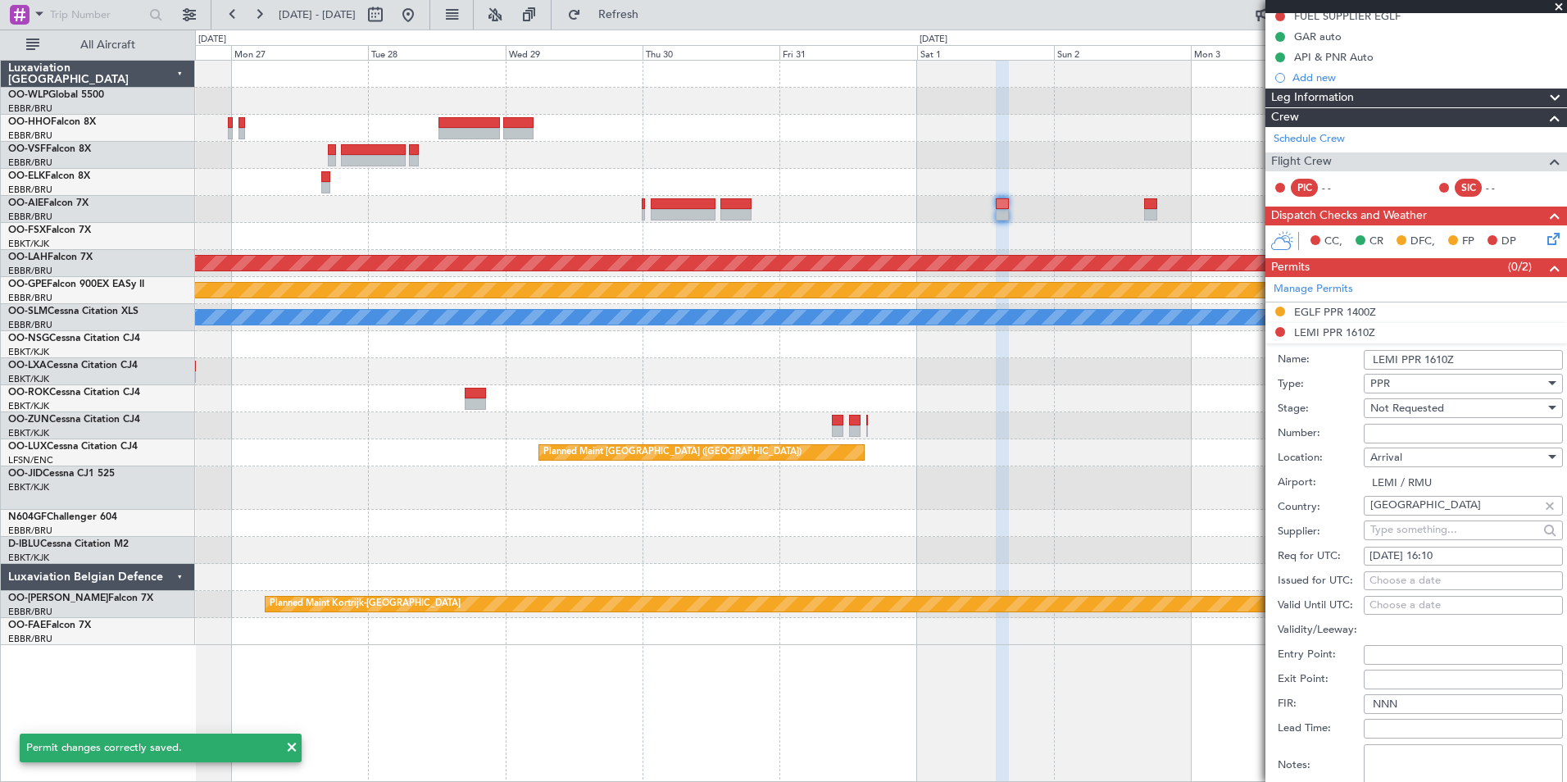
click at [1280, 329] on li "LEMI PPR 1610Z Name: LEMI PPR 1610Z Type: PPR Stage: Not Requested Number: Loca…" at bounding box center [1416, 578] width 302 height 510
click at [1381, 405] on span "Not Requested" at bounding box center [1407, 408] width 74 height 15
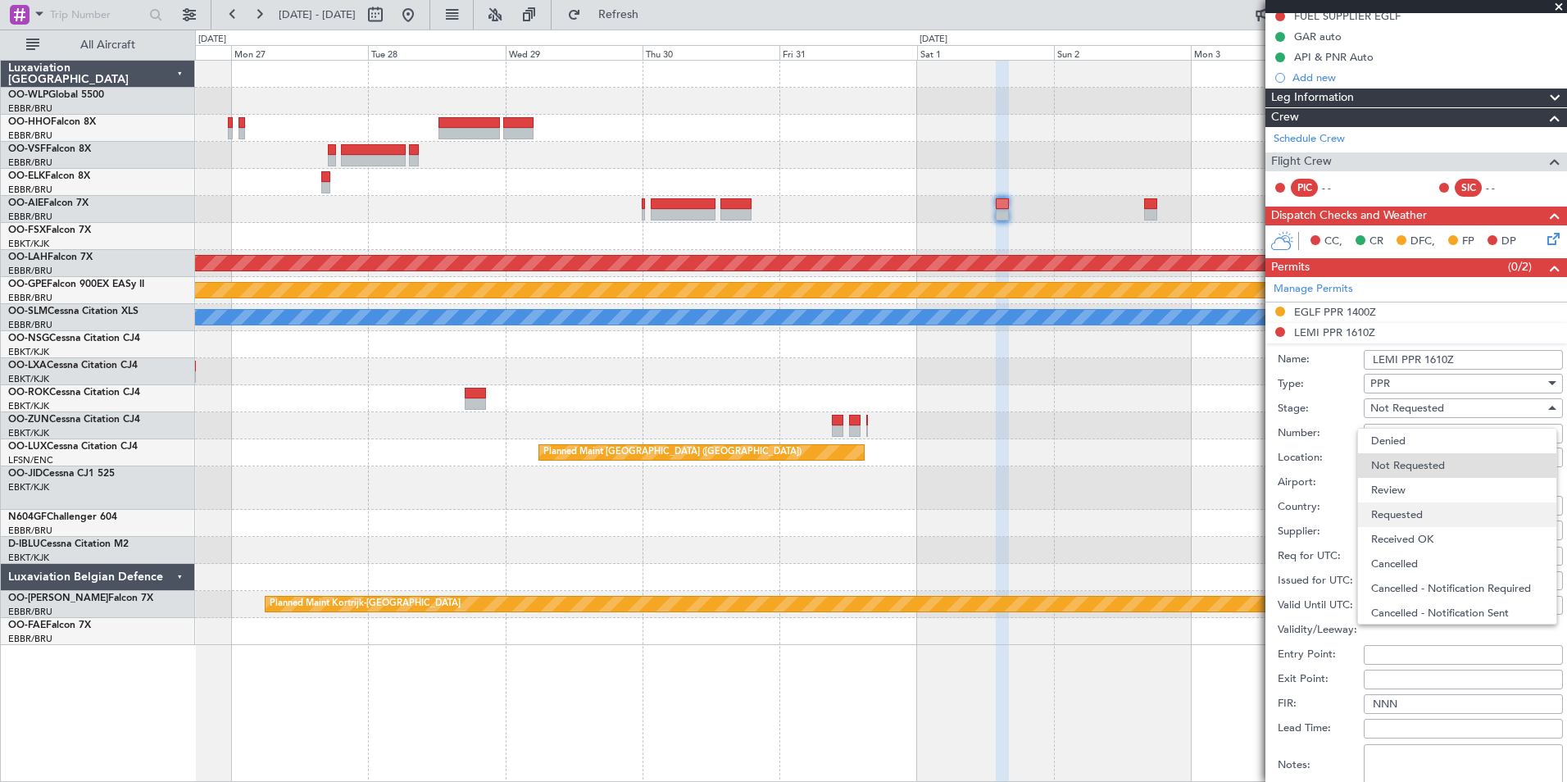
click at [1404, 511] on span "Requested" at bounding box center [1457, 514] width 172 height 25
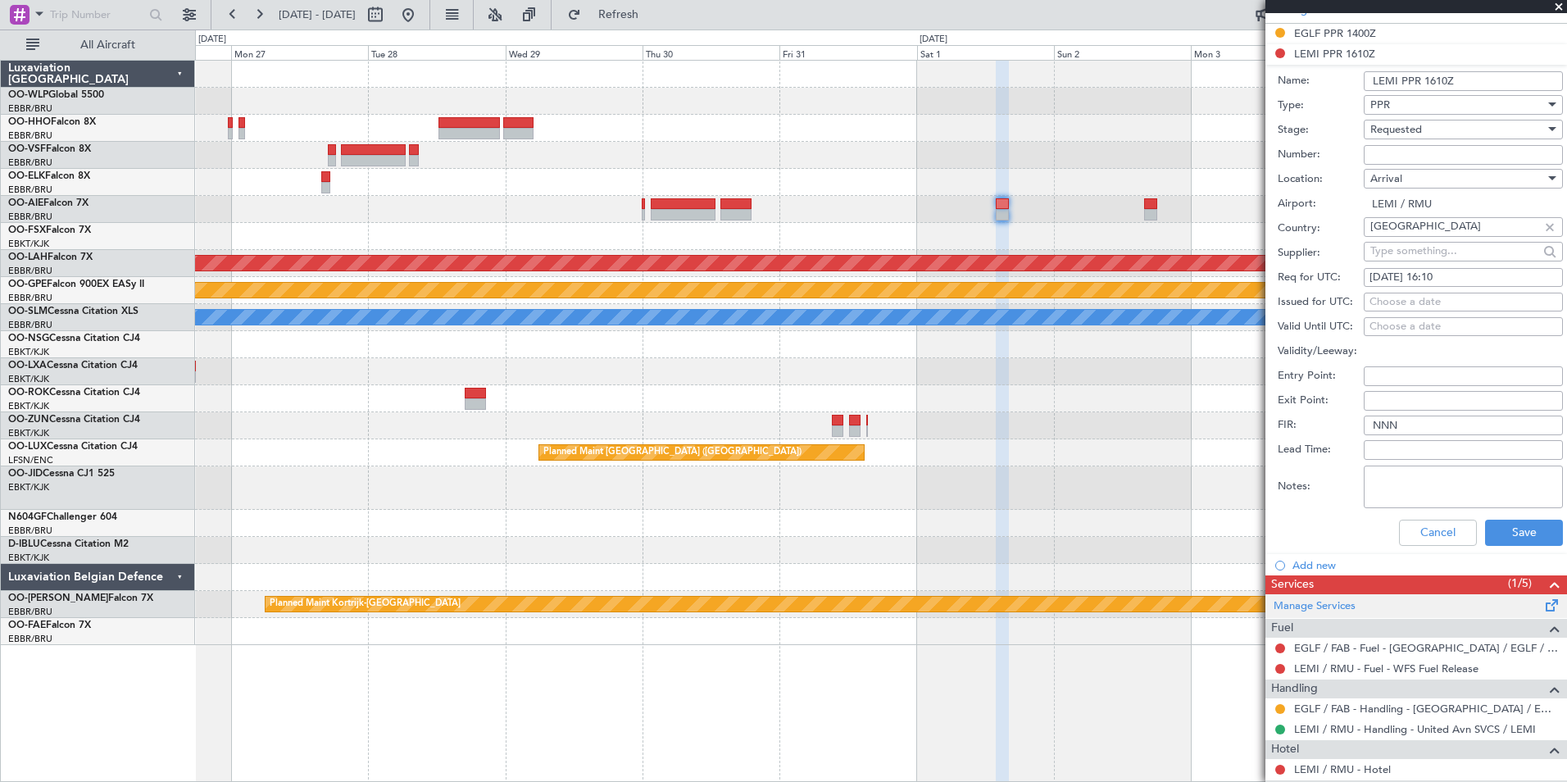
scroll to position [502, 0]
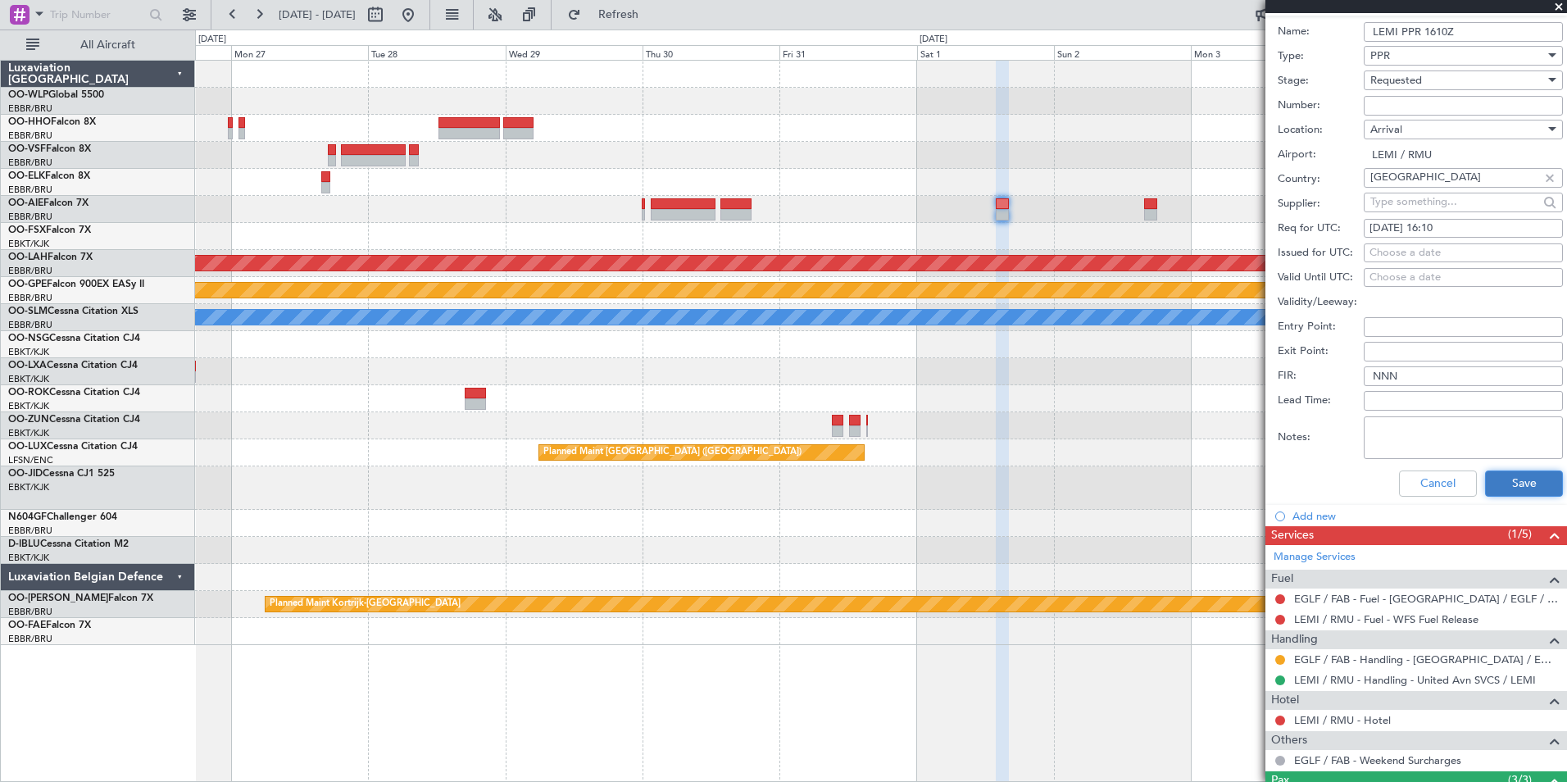
click at [1495, 483] on button "Save" at bounding box center [1524, 483] width 78 height 26
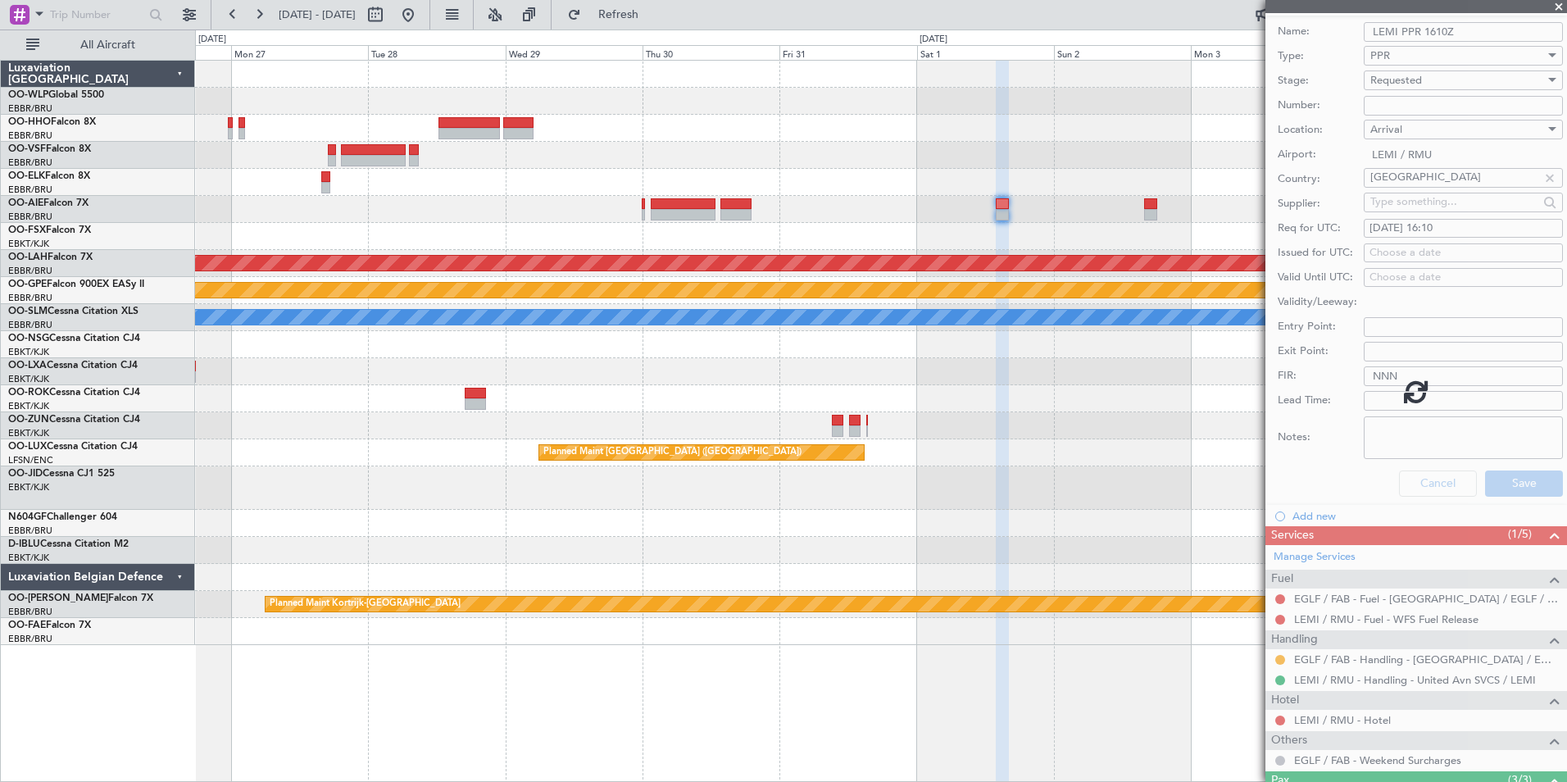
scroll to position [12, 0]
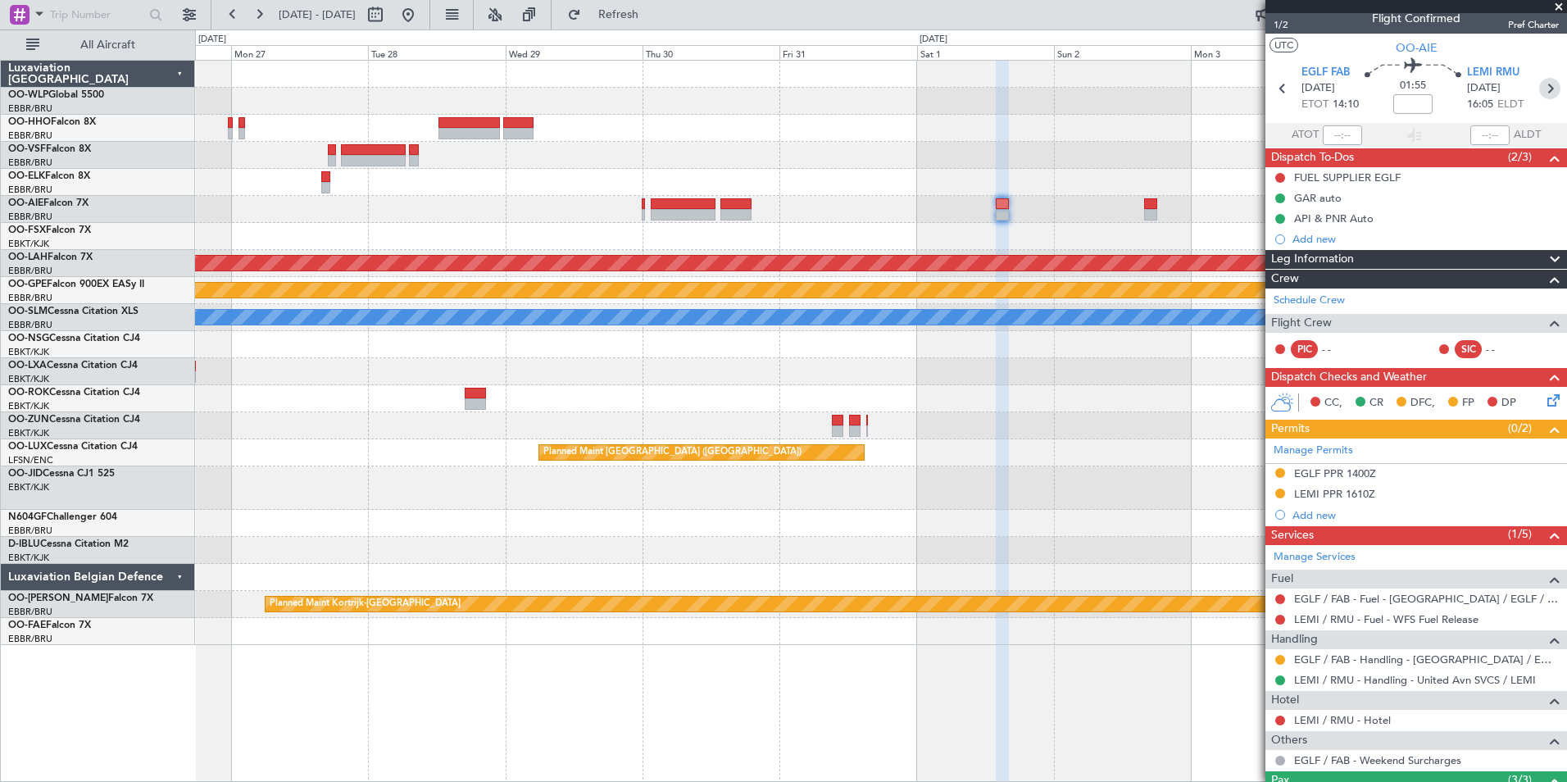
click at [1542, 94] on icon at bounding box center [1549, 88] width 21 height 21
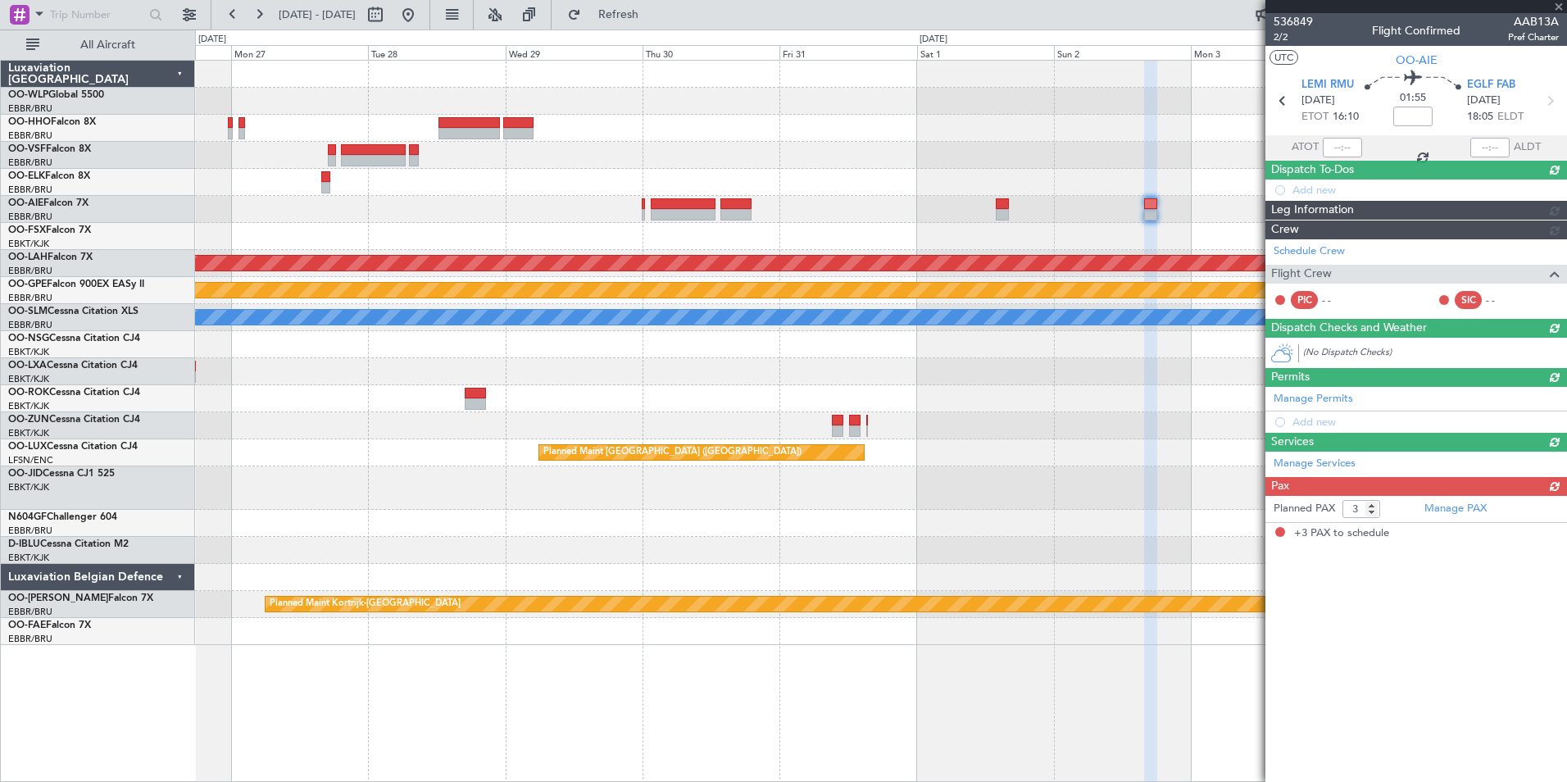
scroll to position [0, 0]
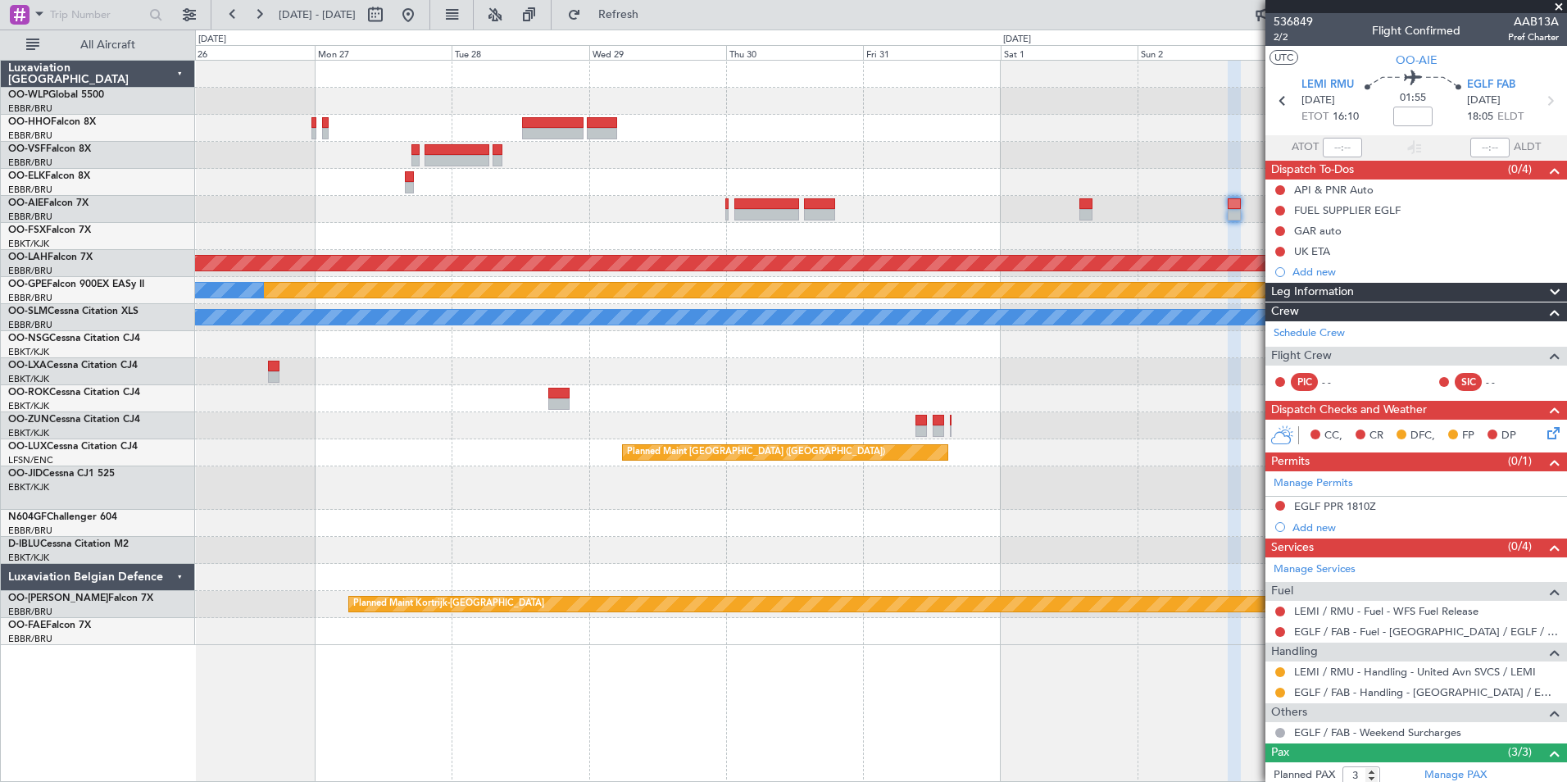
click at [674, 93] on div "Planned Maint [PERSON_NAME]-[GEOGRAPHIC_DATA][PERSON_NAME] ([GEOGRAPHIC_DATA][P…" at bounding box center [880, 353] width 1371 height 584
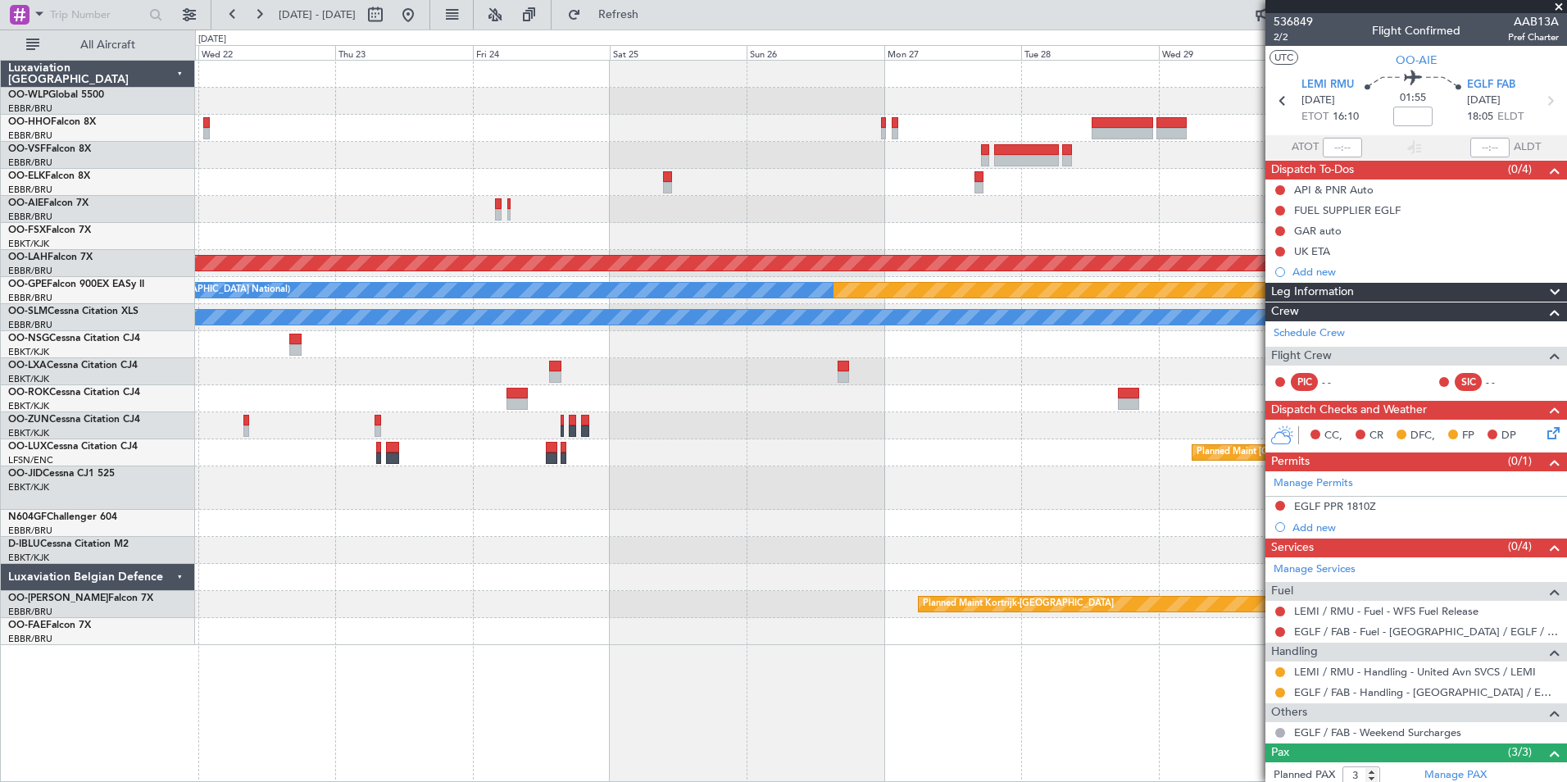
click at [791, 97] on div at bounding box center [880, 101] width 1371 height 27
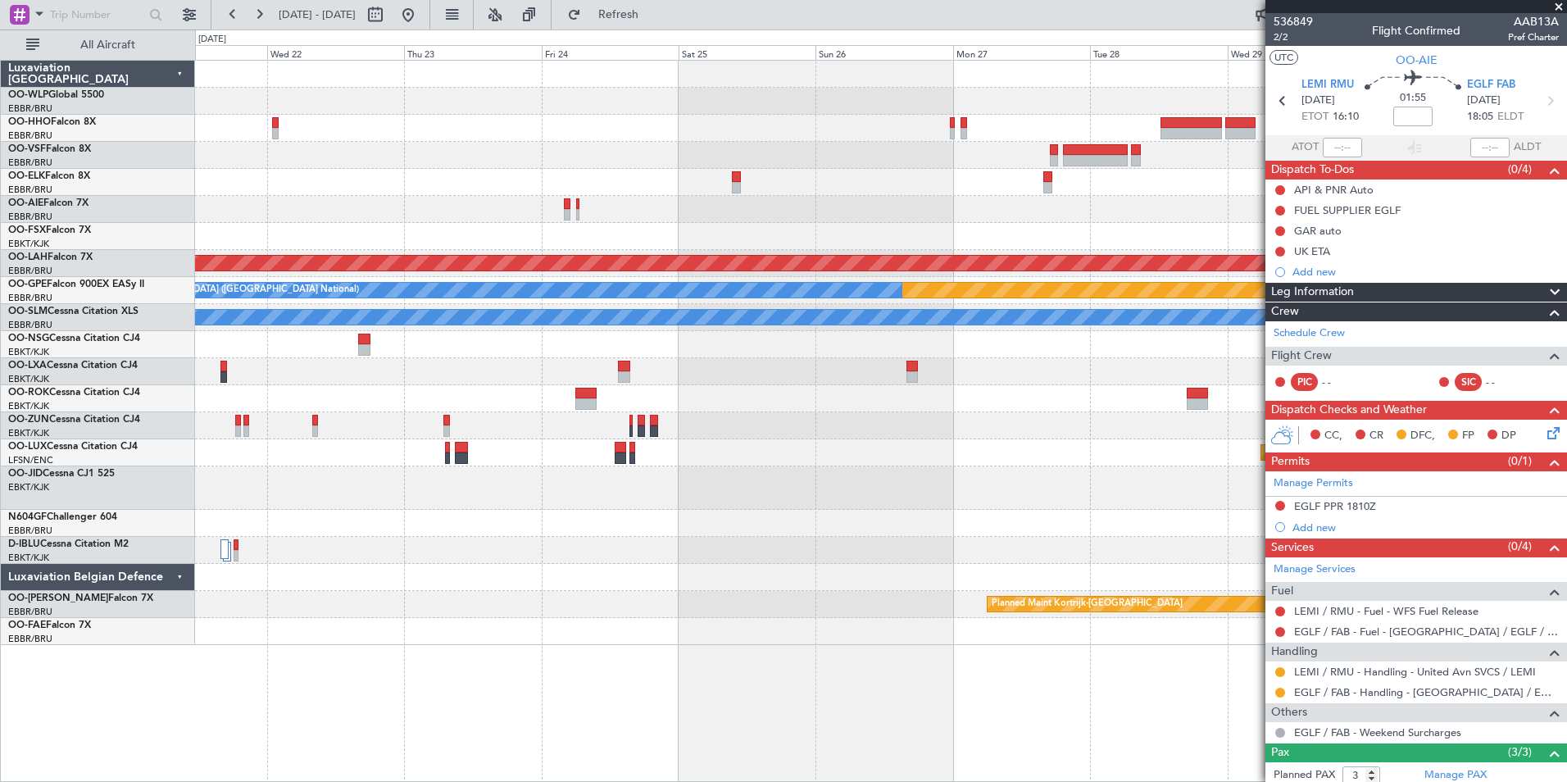
click at [835, 107] on div at bounding box center [880, 101] width 1371 height 27
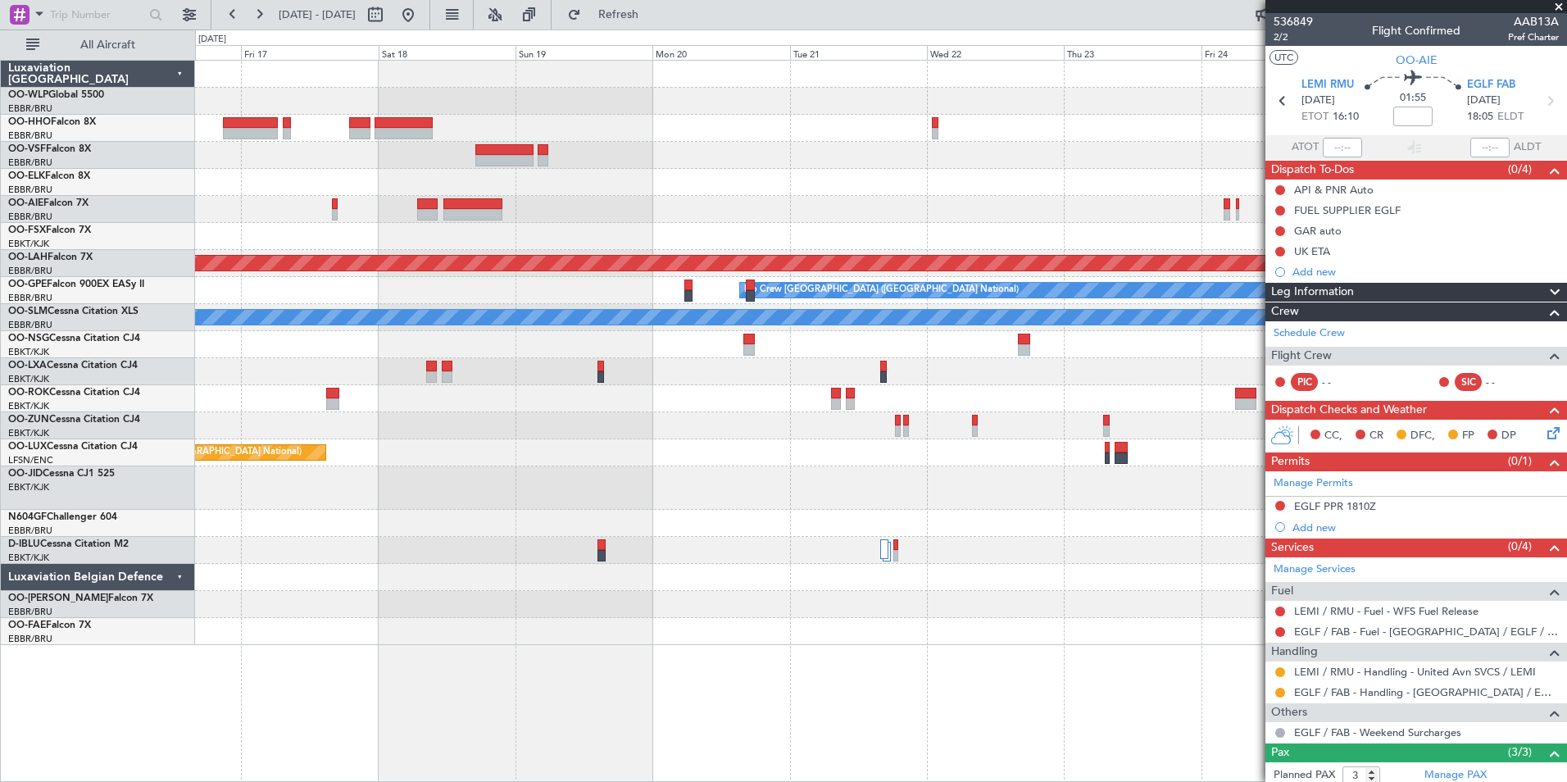
click at [890, 98] on div "Planned Maint [PERSON_NAME]-[GEOGRAPHIC_DATA][PERSON_NAME] ([GEOGRAPHIC_DATA][P…" at bounding box center [880, 353] width 1371 height 584
click at [421, 16] on button at bounding box center [408, 15] width 26 height 26
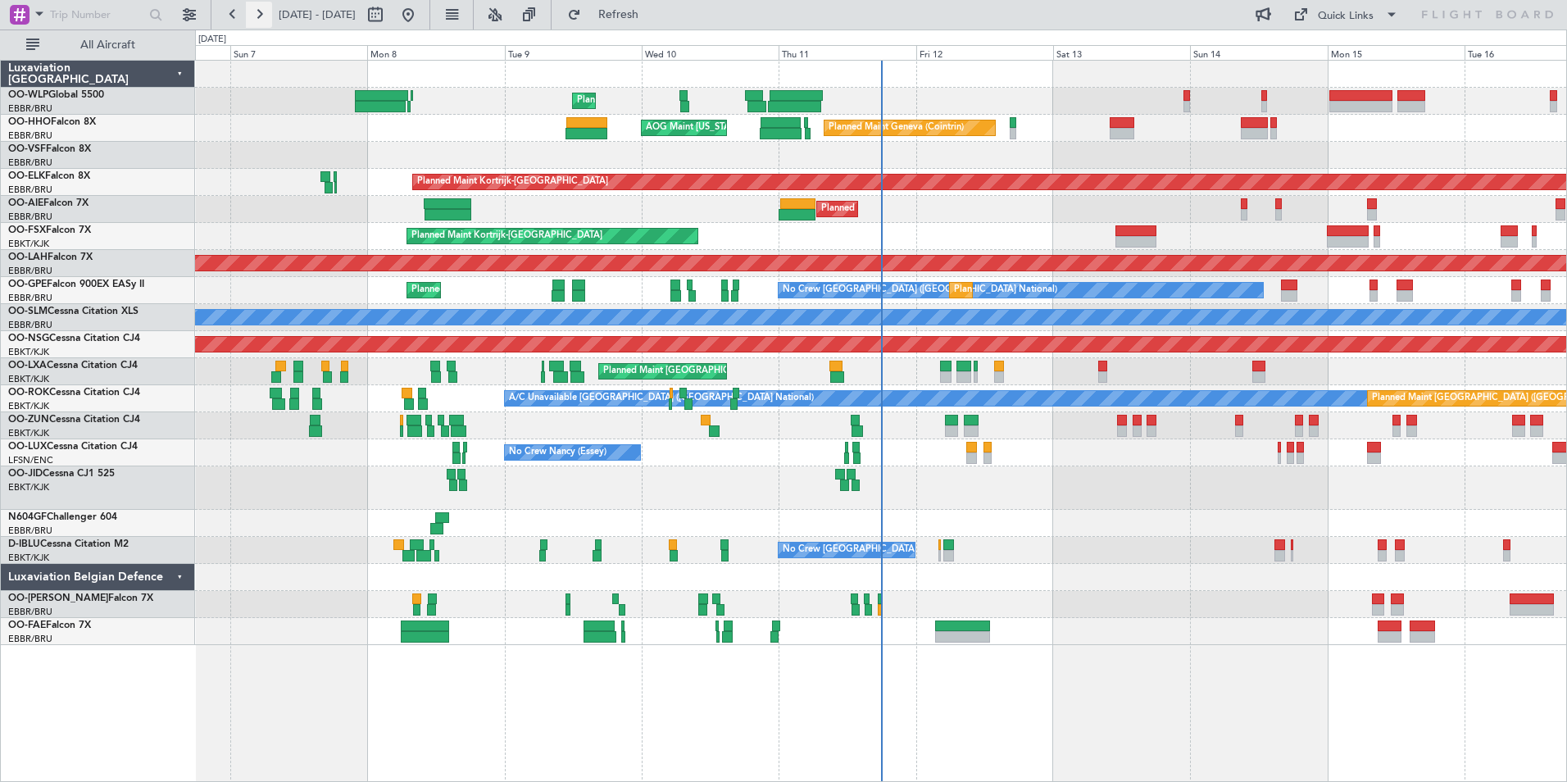
click at [269, 17] on button at bounding box center [259, 15] width 26 height 26
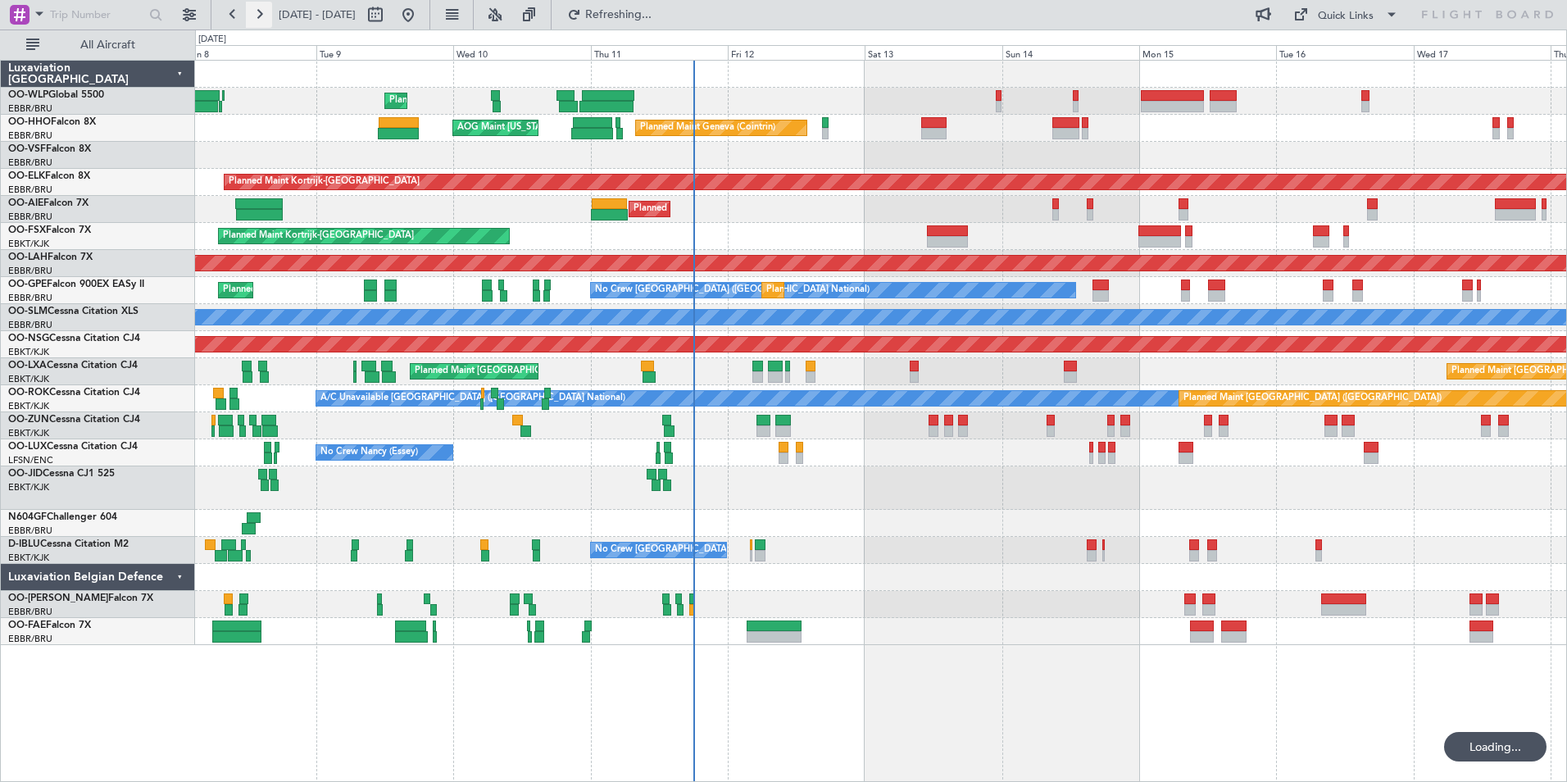
click at [269, 17] on button at bounding box center [259, 15] width 26 height 26
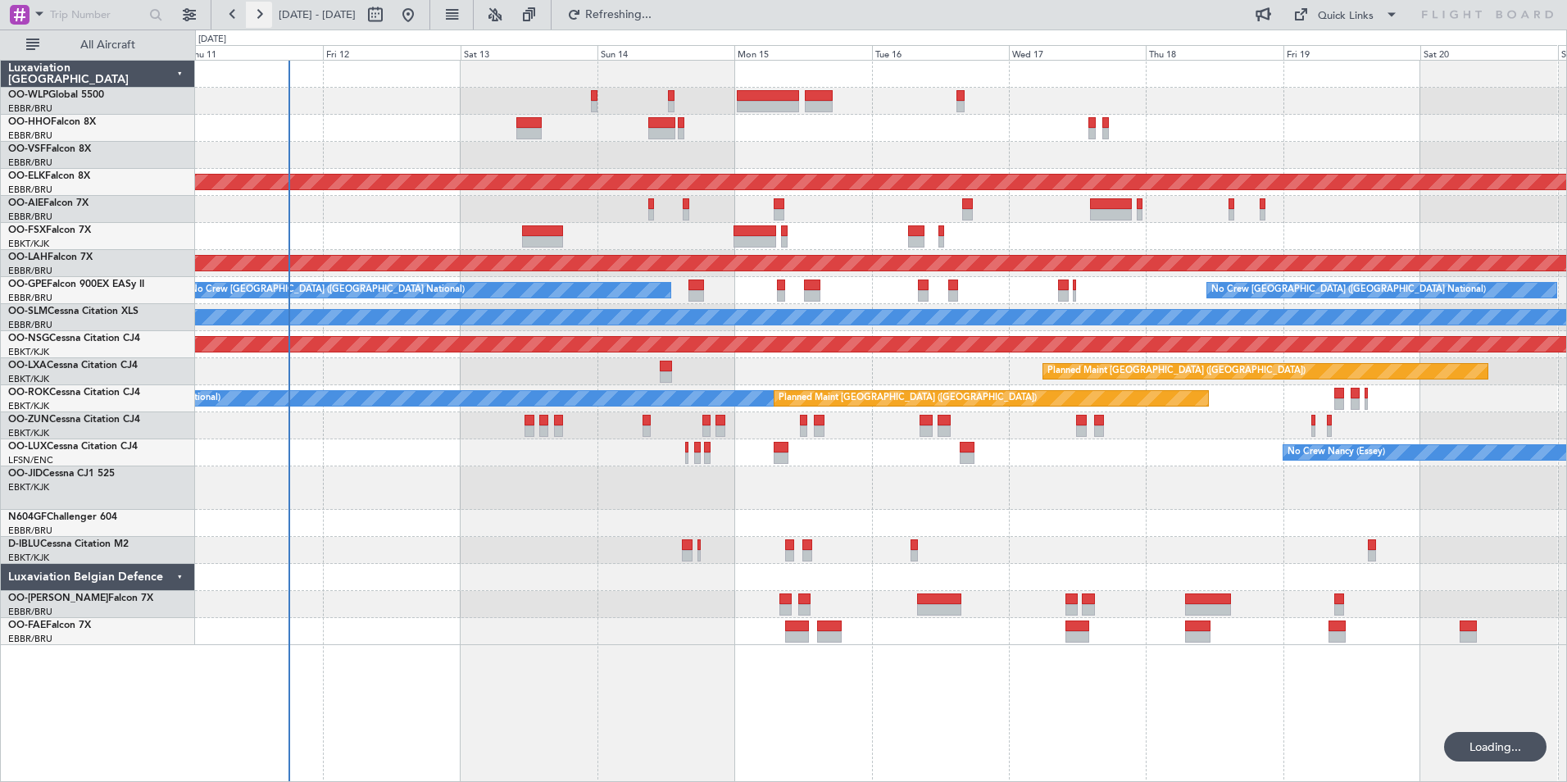
click at [269, 17] on button at bounding box center [259, 15] width 26 height 26
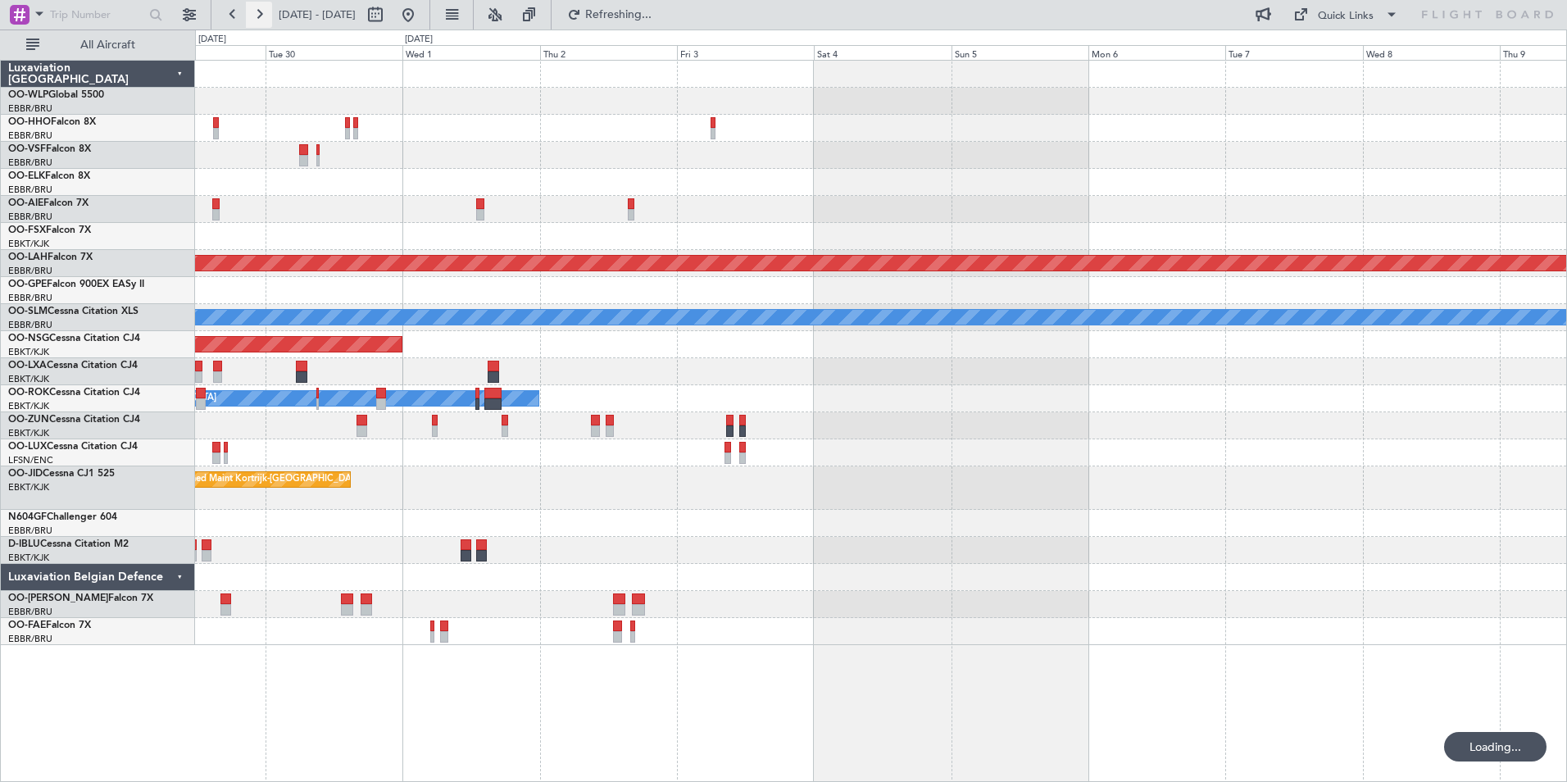
click at [269, 17] on button at bounding box center [259, 15] width 26 height 26
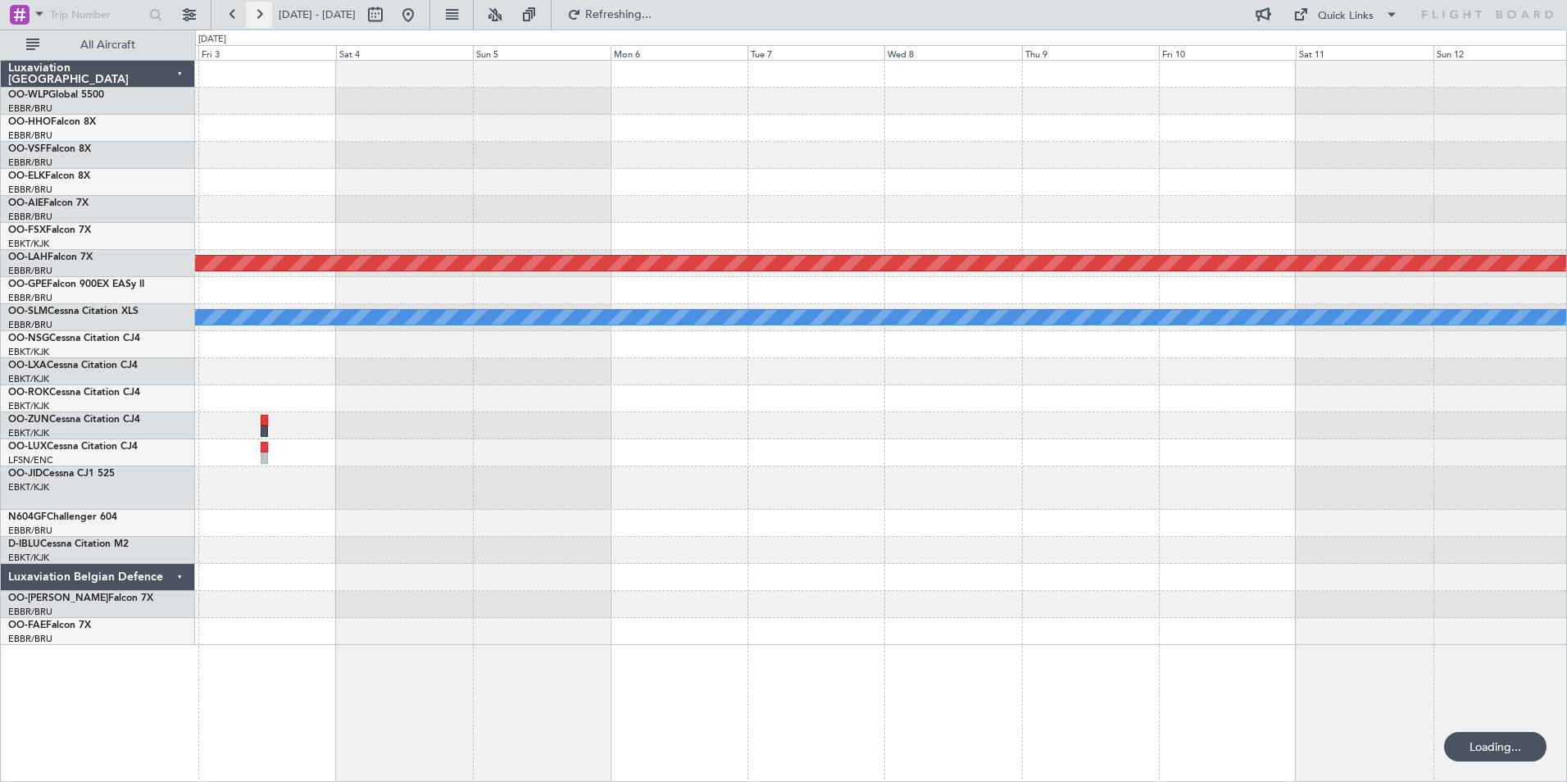
click at [269, 17] on button at bounding box center [259, 15] width 26 height 26
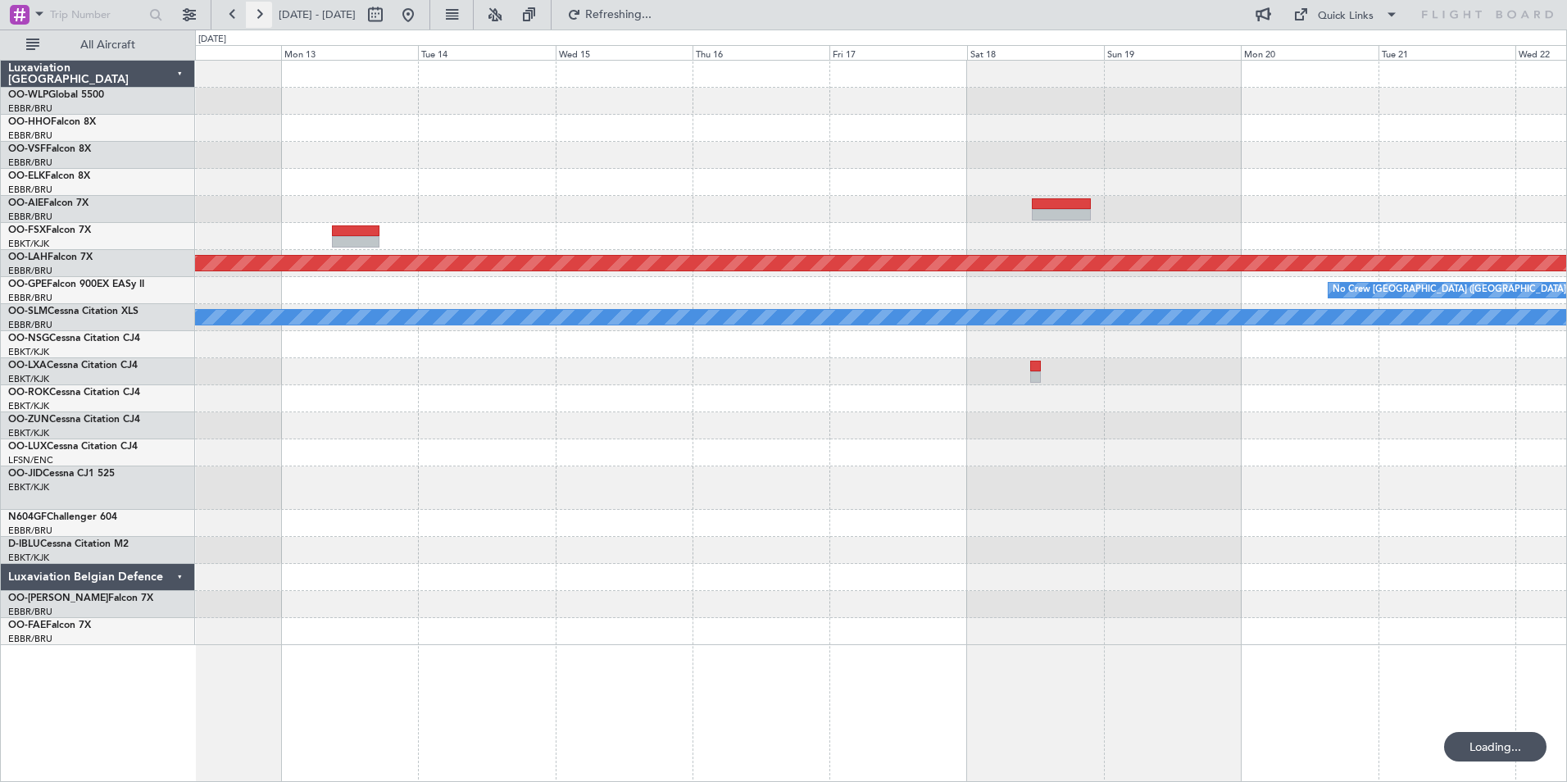
click at [268, 16] on button at bounding box center [259, 15] width 26 height 26
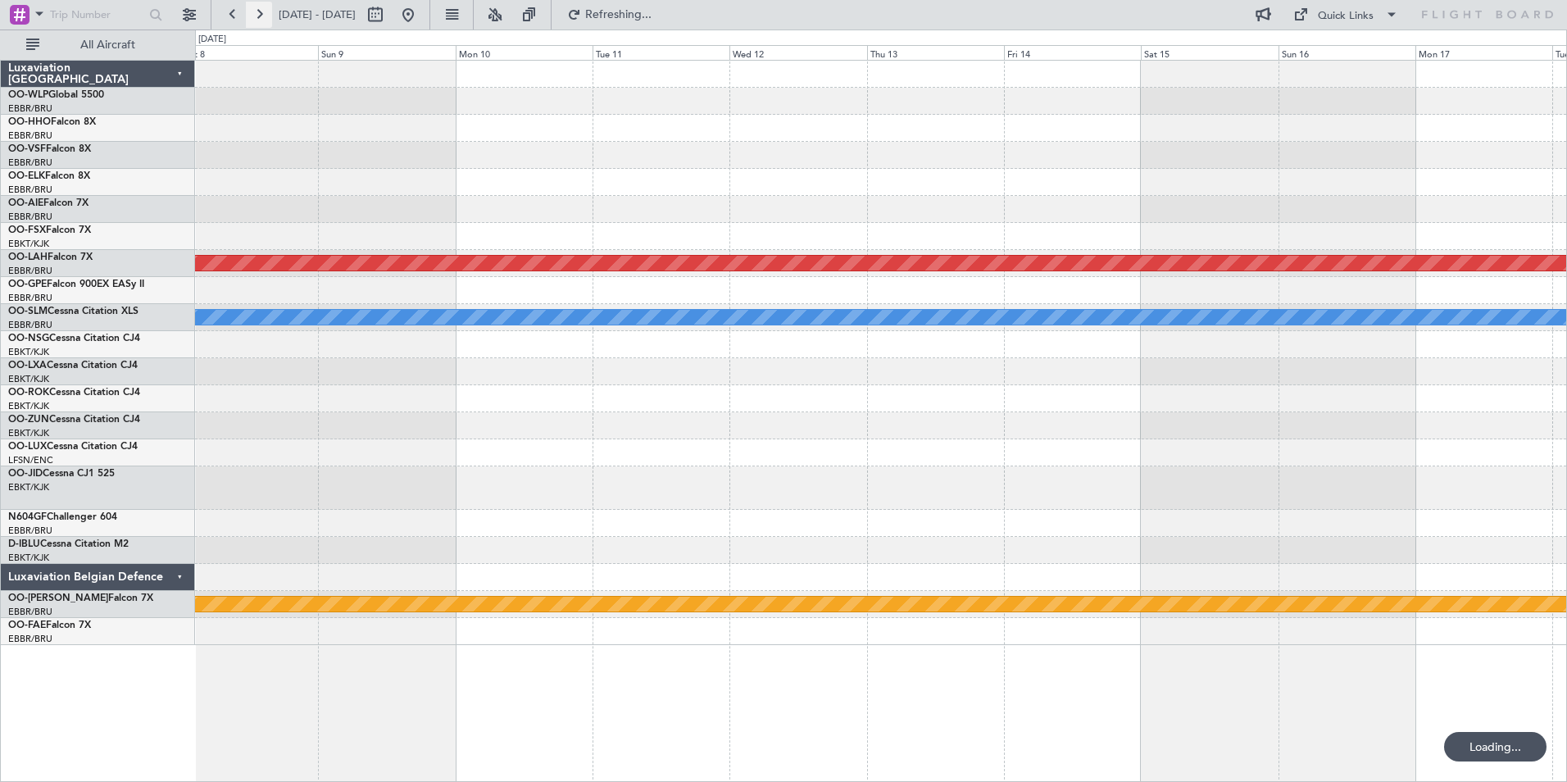
click at [268, 16] on button at bounding box center [259, 15] width 26 height 26
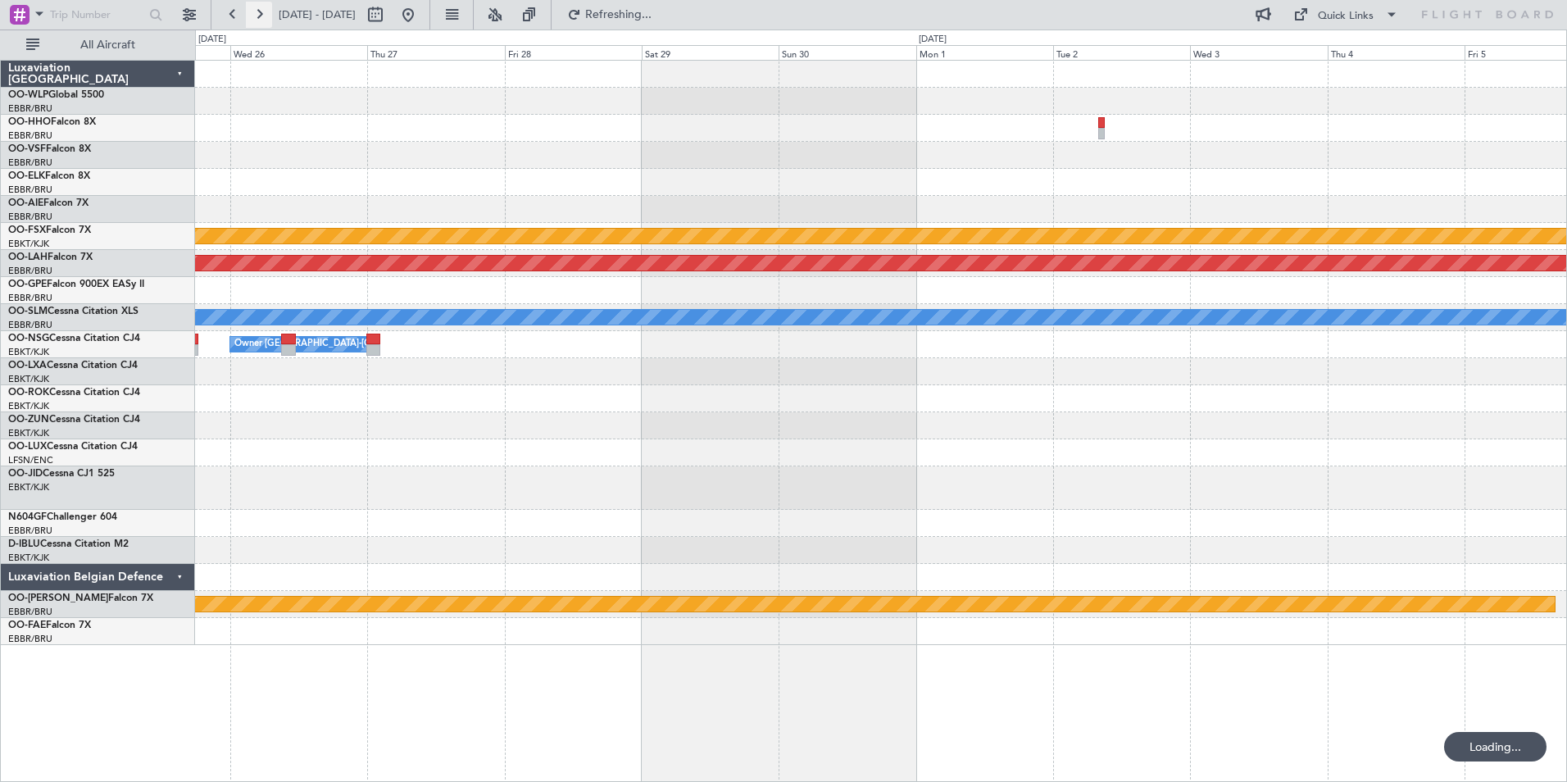
click at [268, 16] on button at bounding box center [259, 15] width 26 height 26
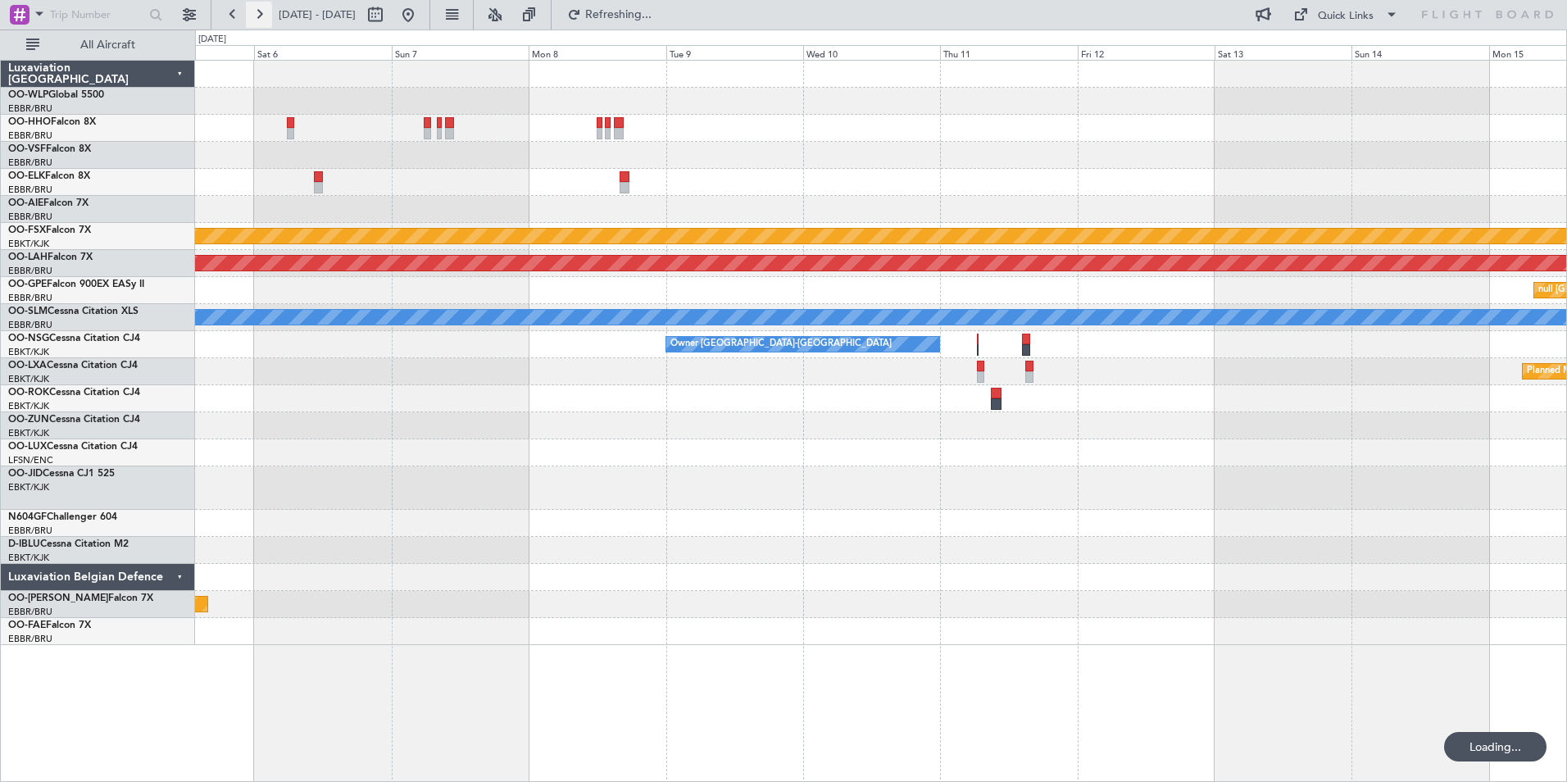
click at [268, 16] on button at bounding box center [259, 15] width 26 height 26
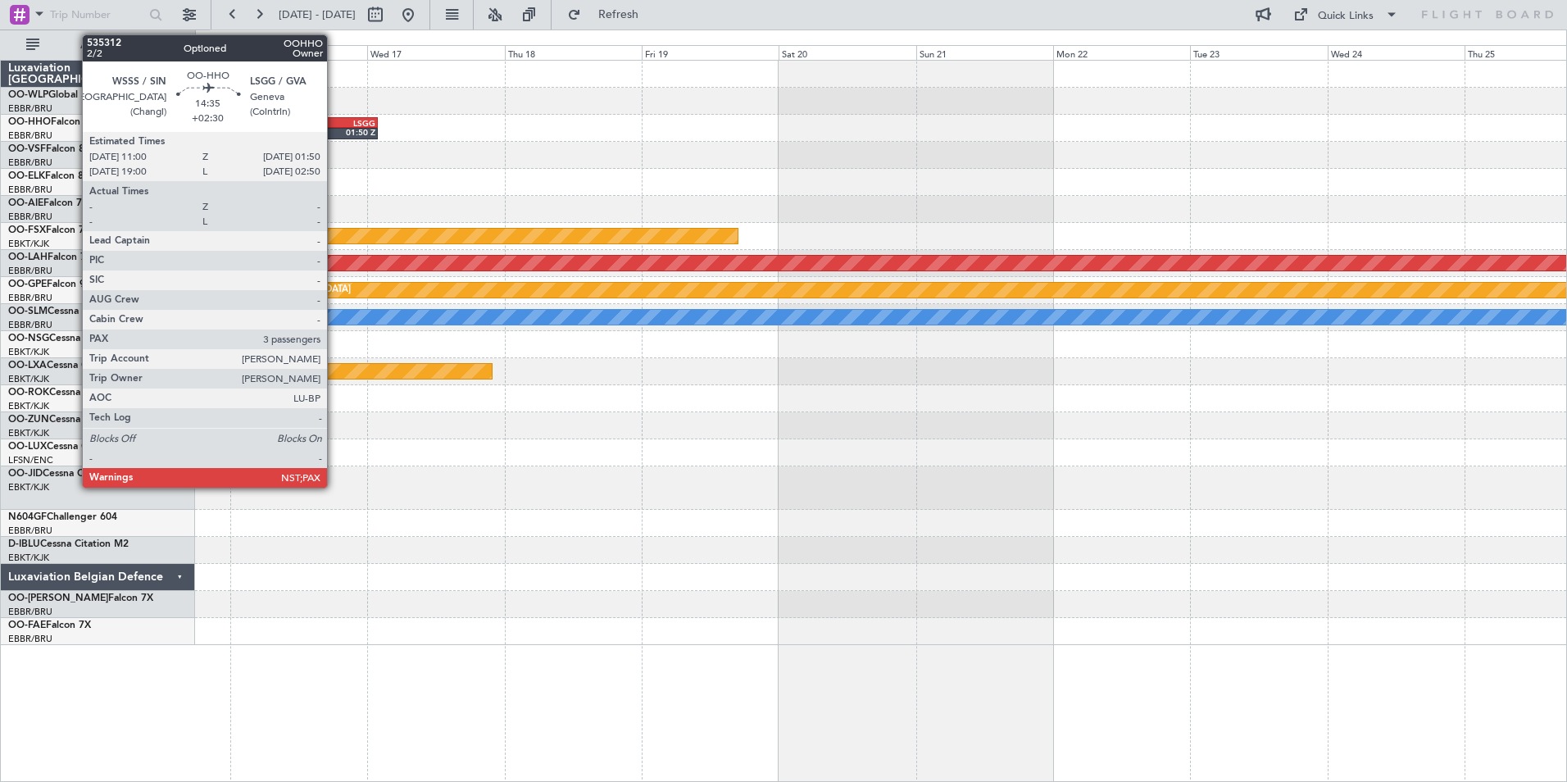
click at [335, 124] on div "LSGG" at bounding box center [355, 123] width 41 height 10
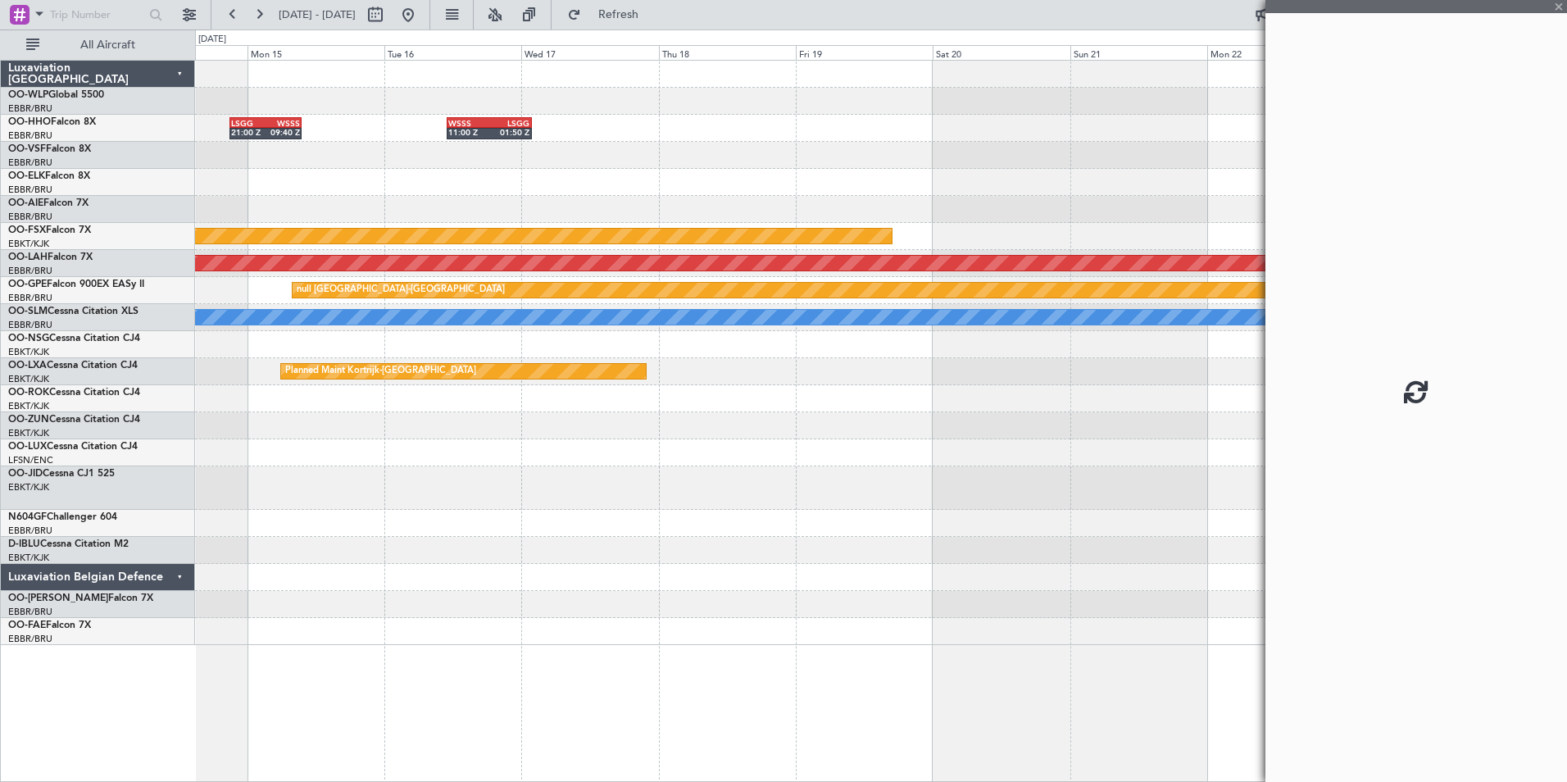
click at [764, 123] on div "WSSS 11:00 Z LSGG 01:50 Z LSGG 21:00 Z WSSS 09:40 Z Planned Maint [GEOGRAPHIC_D…" at bounding box center [880, 353] width 1371 height 584
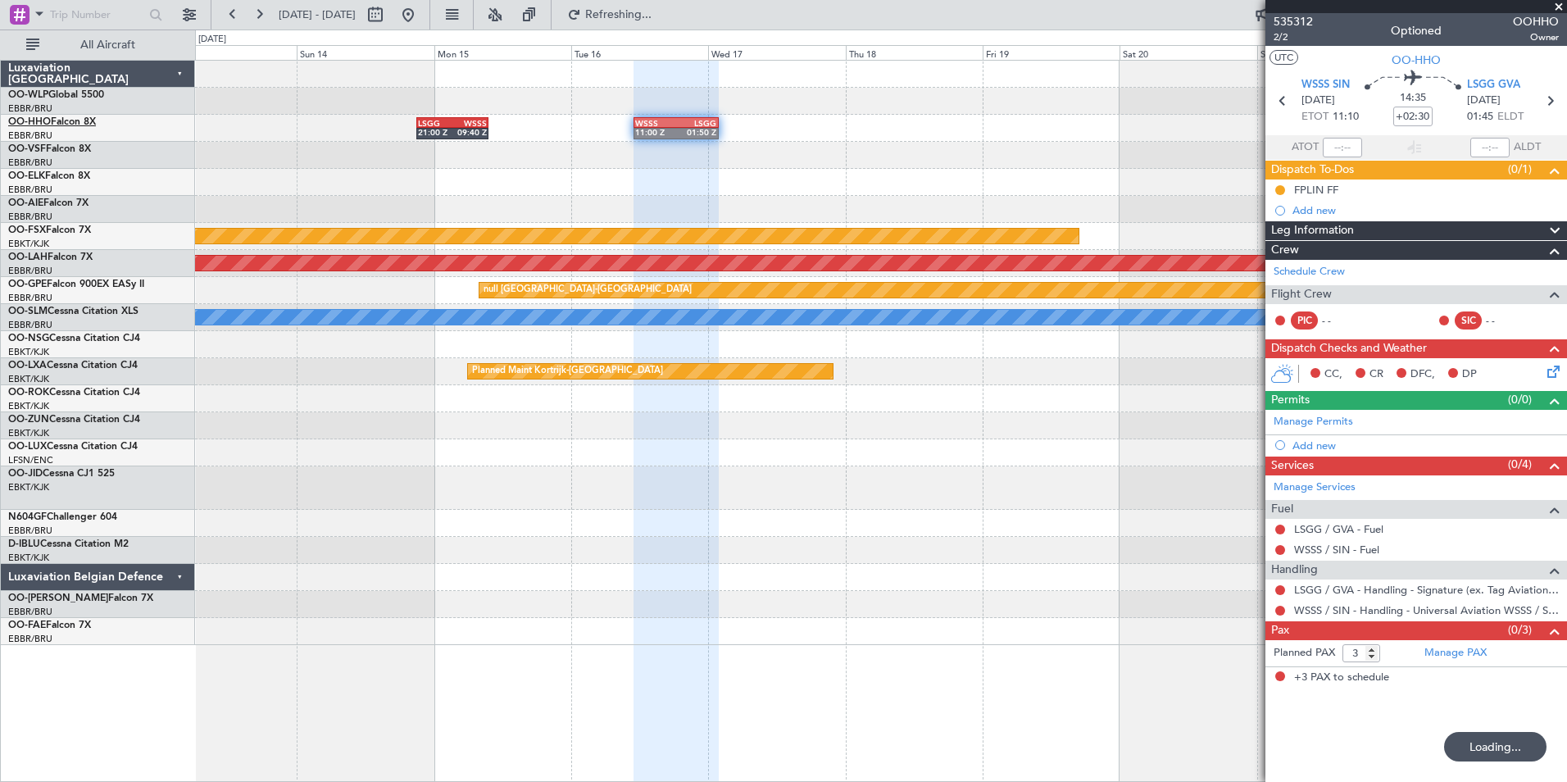
click at [57, 123] on link "OO-HHO Falcon 8X" at bounding box center [52, 122] width 88 height 10
click at [421, 19] on button at bounding box center [408, 15] width 26 height 26
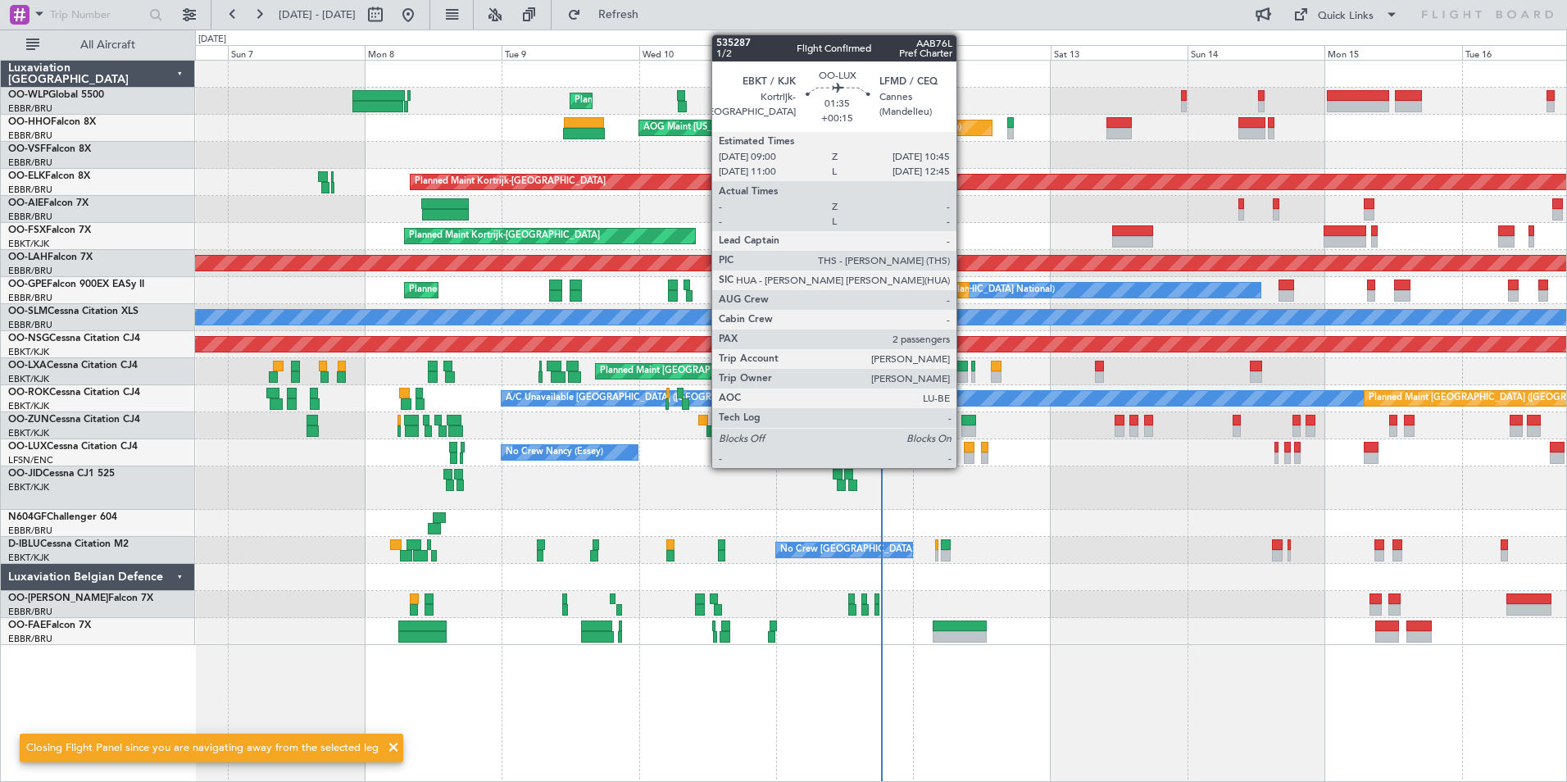
click at [964, 454] on div at bounding box center [969, 457] width 11 height 11
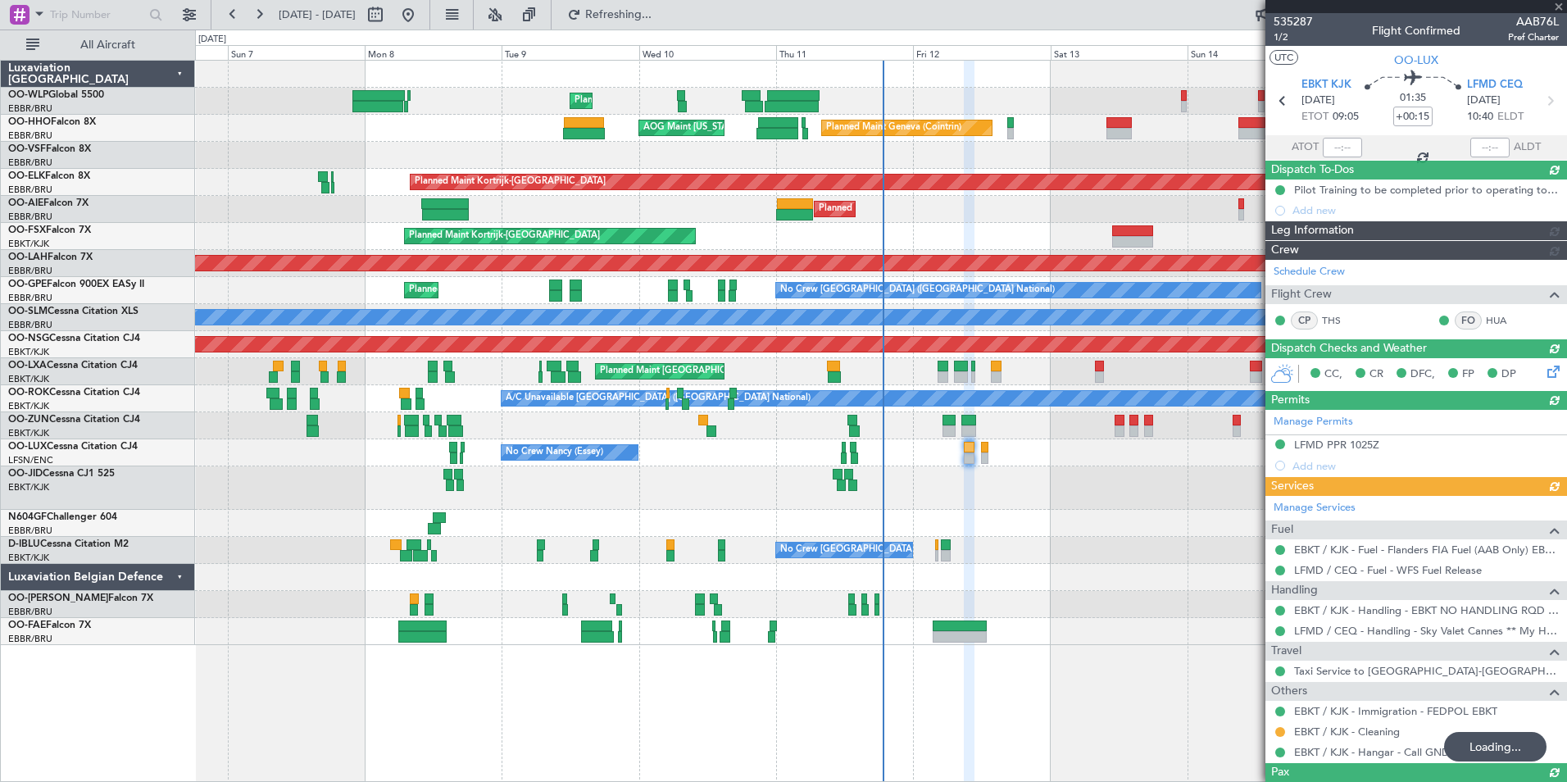
scroll to position [100, 0]
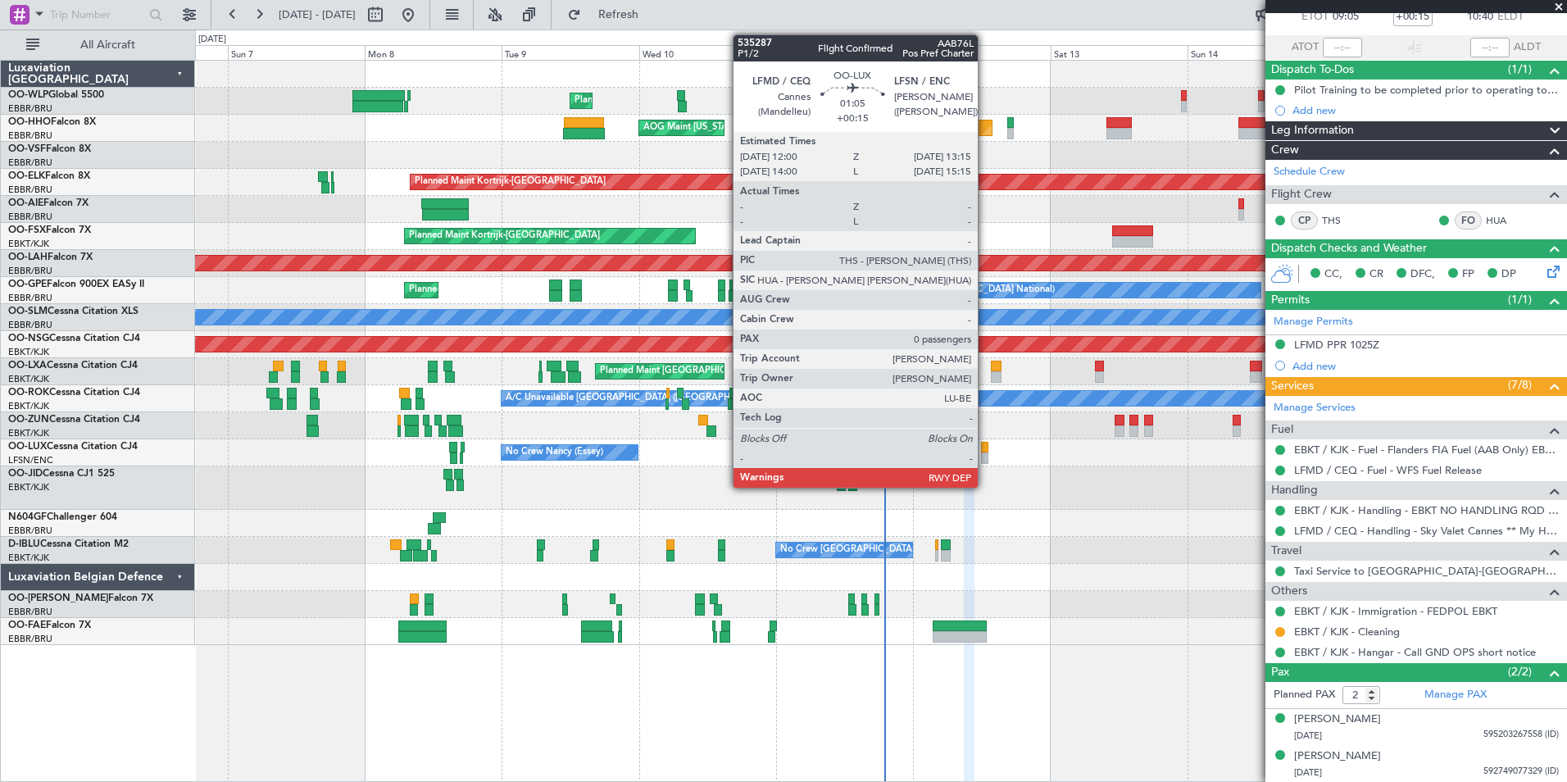
click at [985, 462] on div at bounding box center [984, 457] width 7 height 11
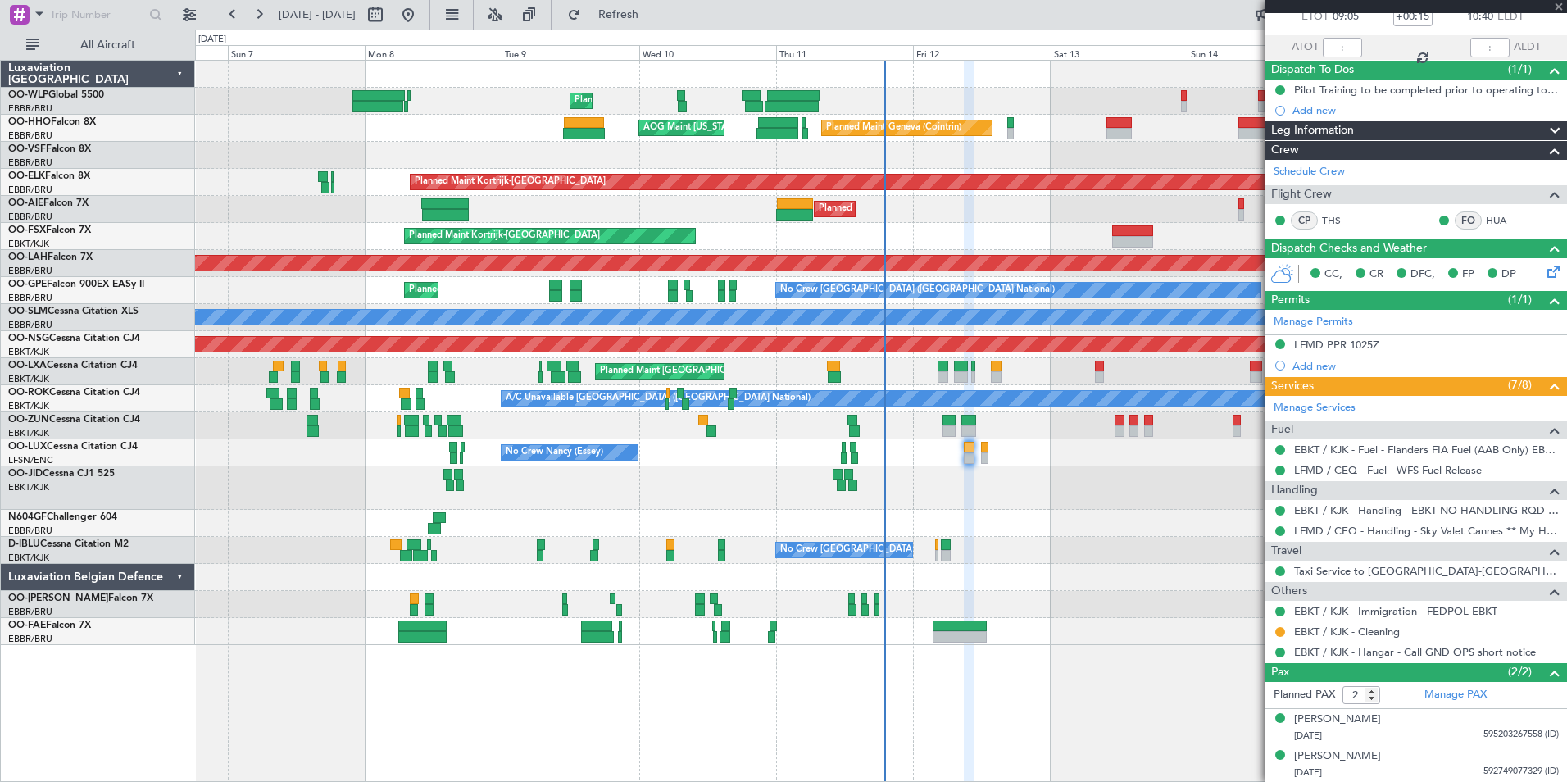
type input "0"
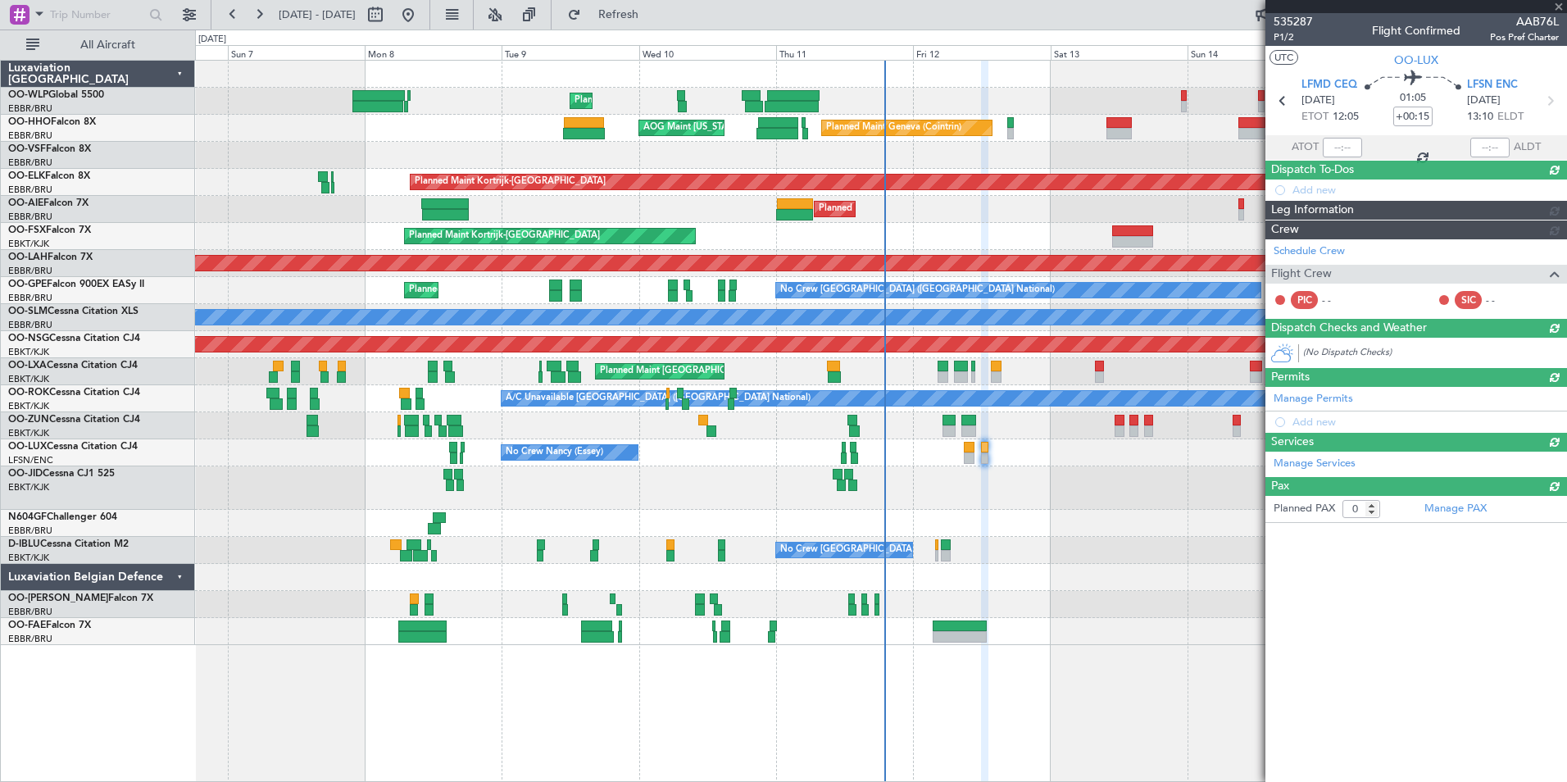
scroll to position [0, 0]
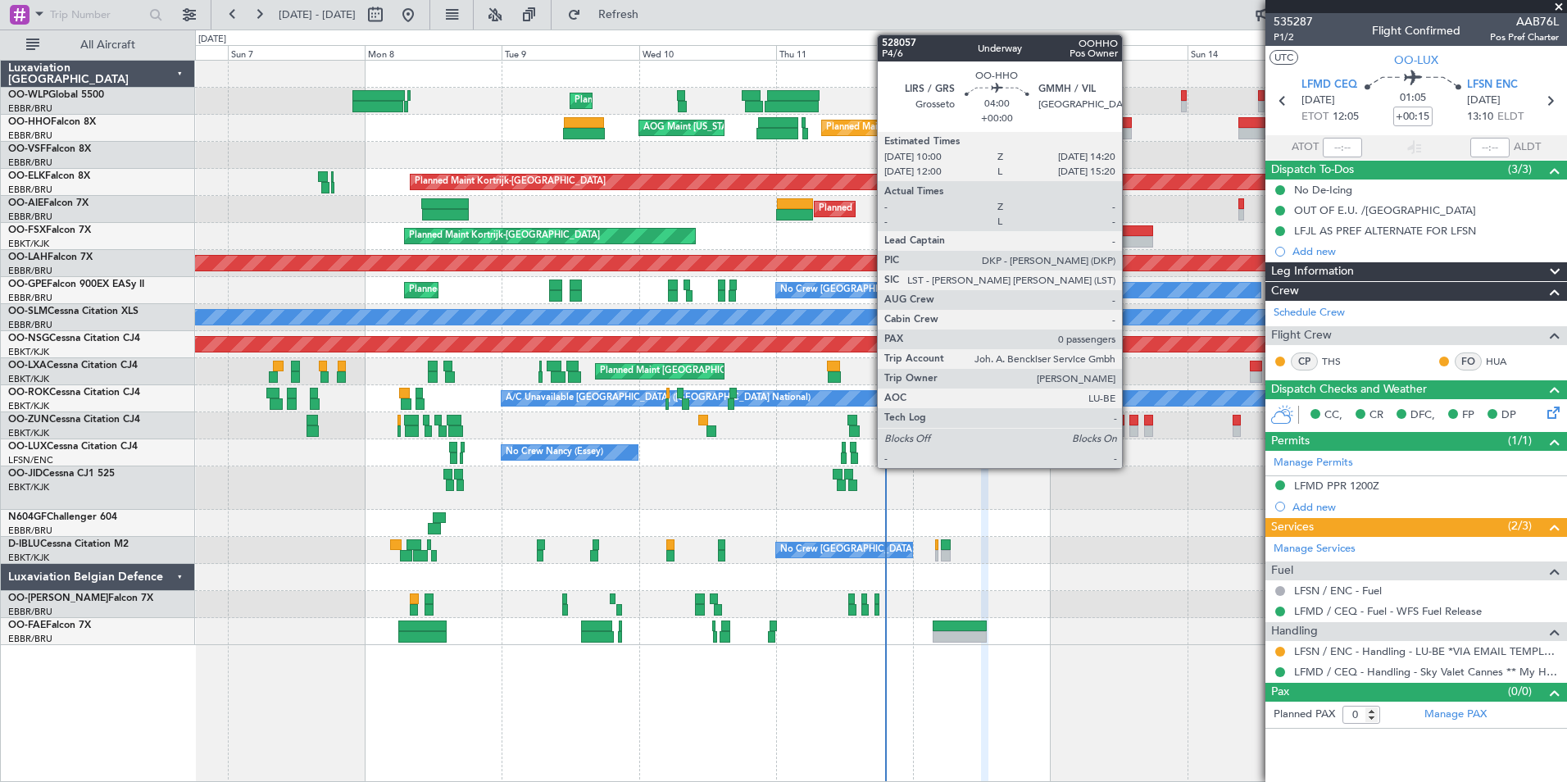
click at [1129, 131] on div at bounding box center [1118, 133] width 25 height 11
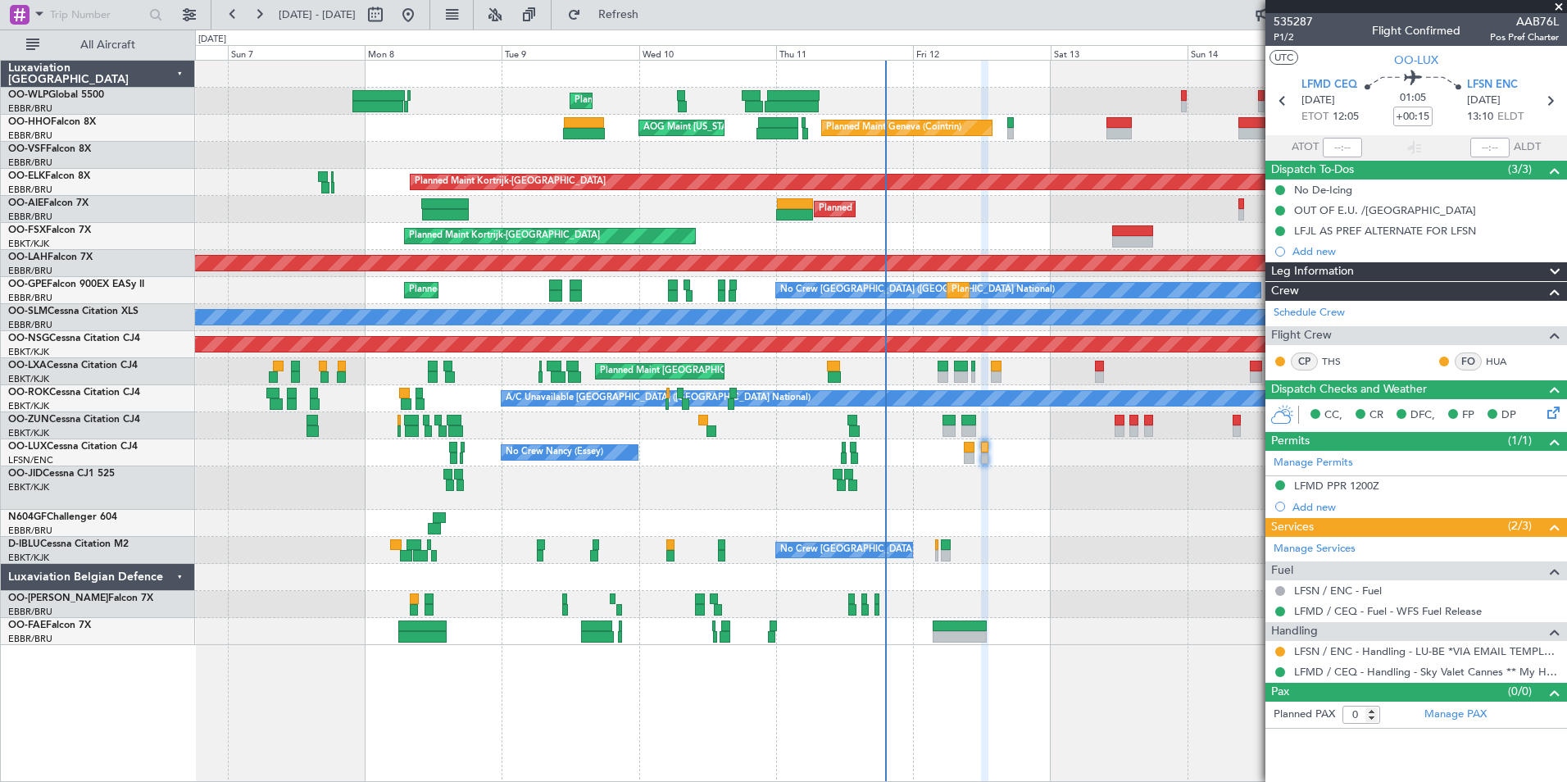
click at [1092, 161] on div at bounding box center [880, 155] width 1371 height 27
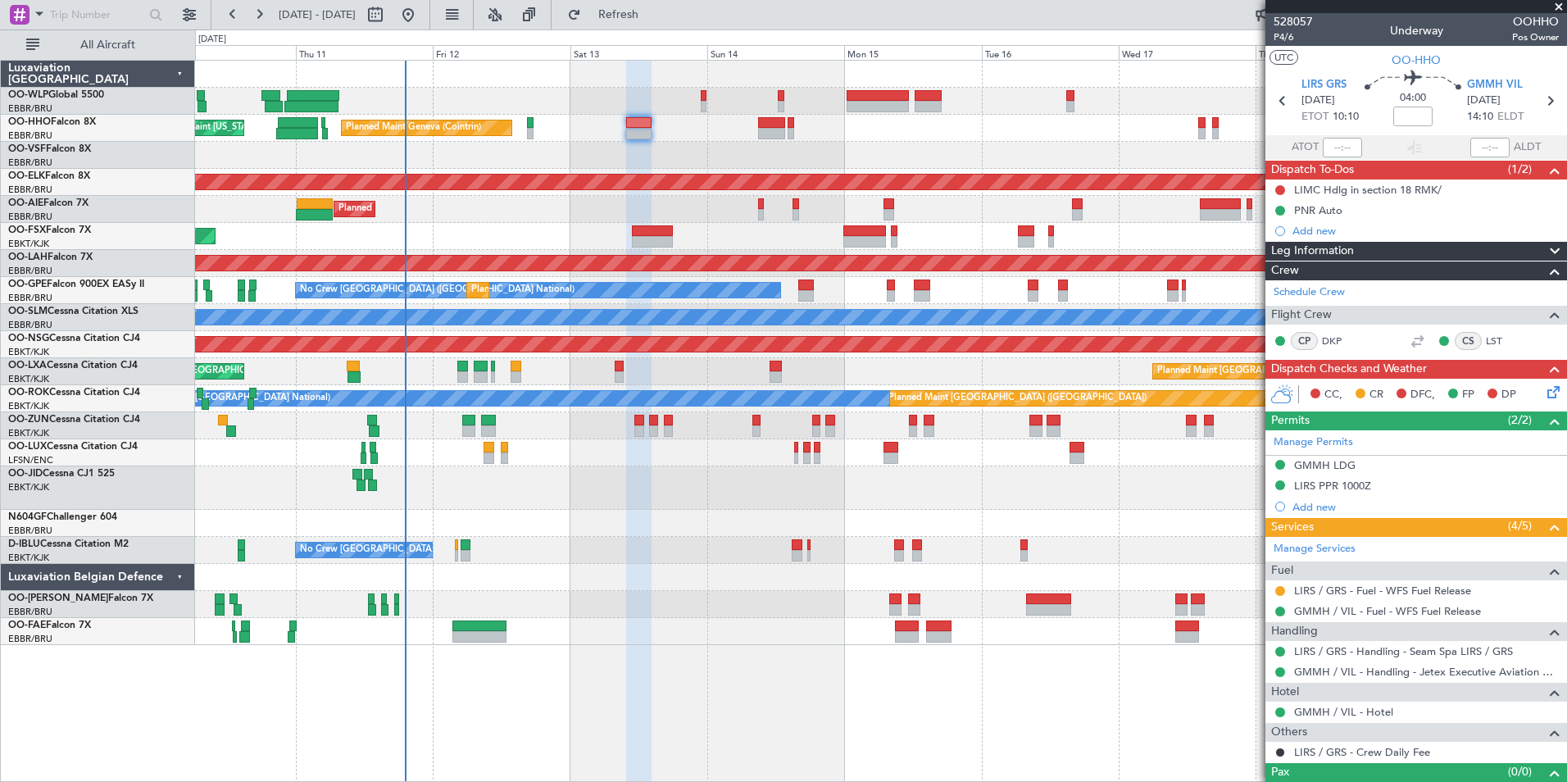
click at [801, 158] on div "Planned Maint Liege Planned Maint Geneva ([GEOGRAPHIC_DATA]) AOG Maint [US_STAT…" at bounding box center [880, 353] width 1371 height 584
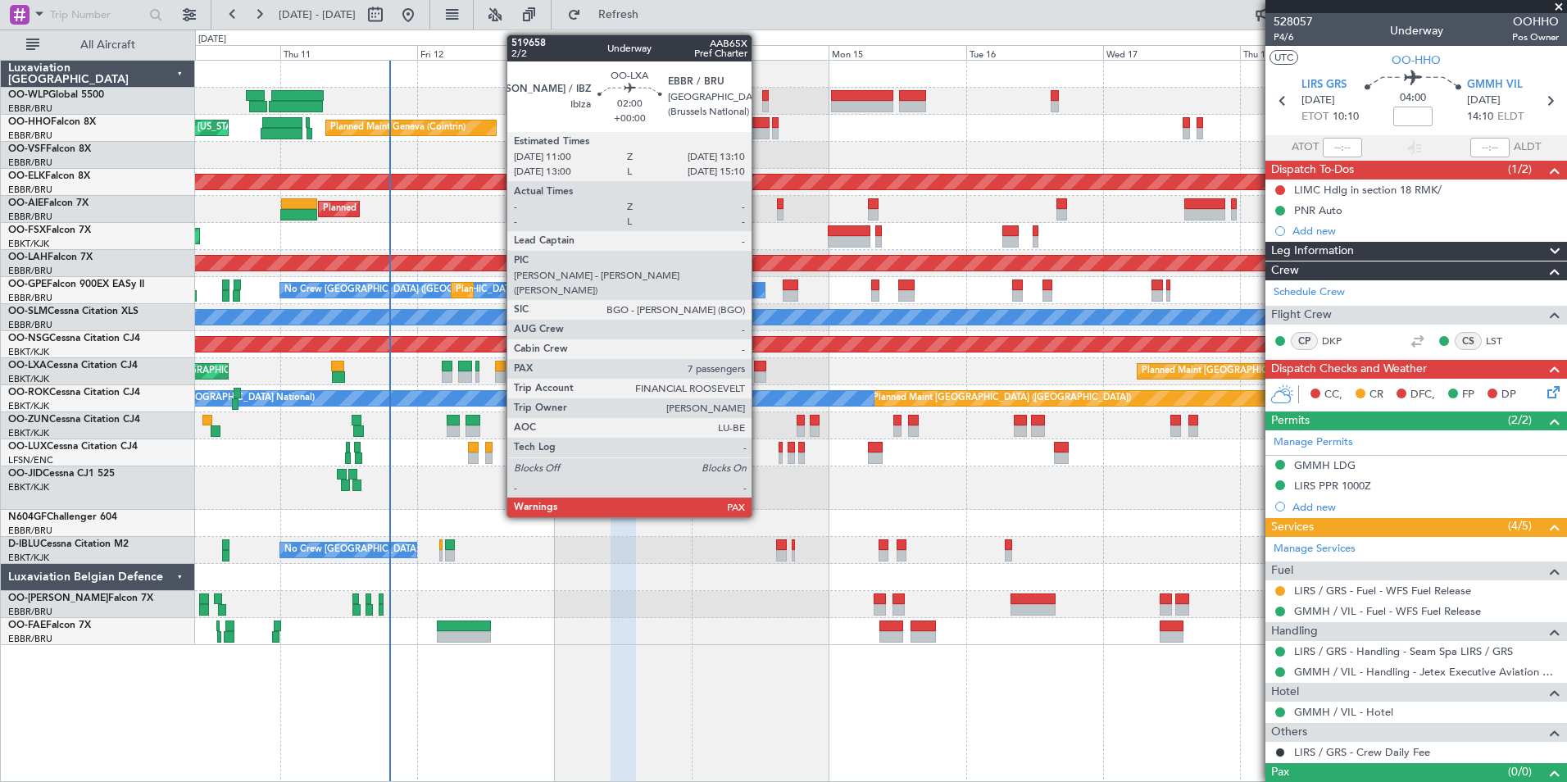
click at [759, 365] on div at bounding box center [760, 366] width 13 height 11
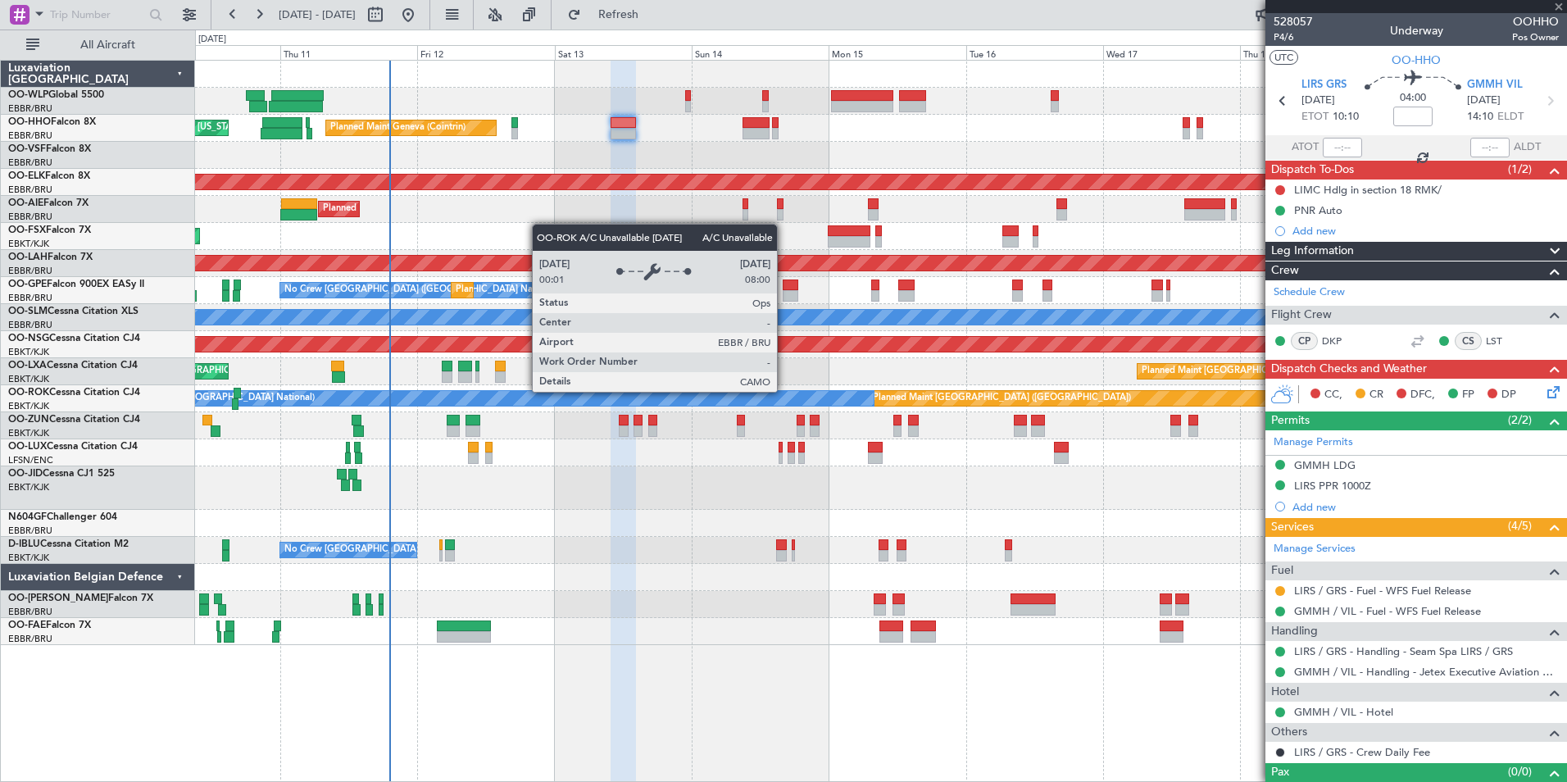
type input "7"
